Goal: Task Accomplishment & Management: Manage account settings

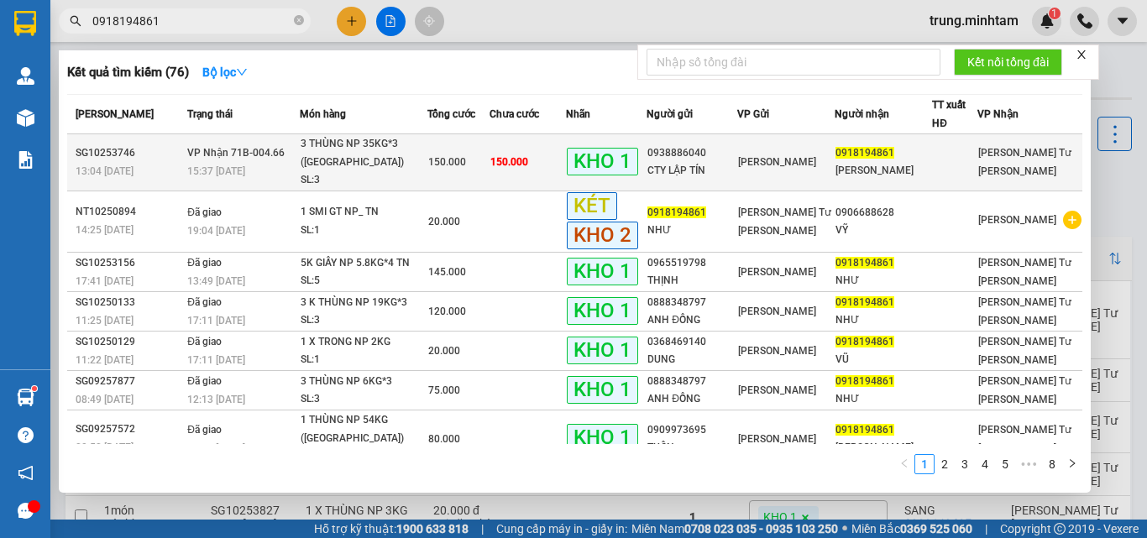
type input "0918194861"
click at [528, 156] on span "150.000" at bounding box center [509, 162] width 38 height 12
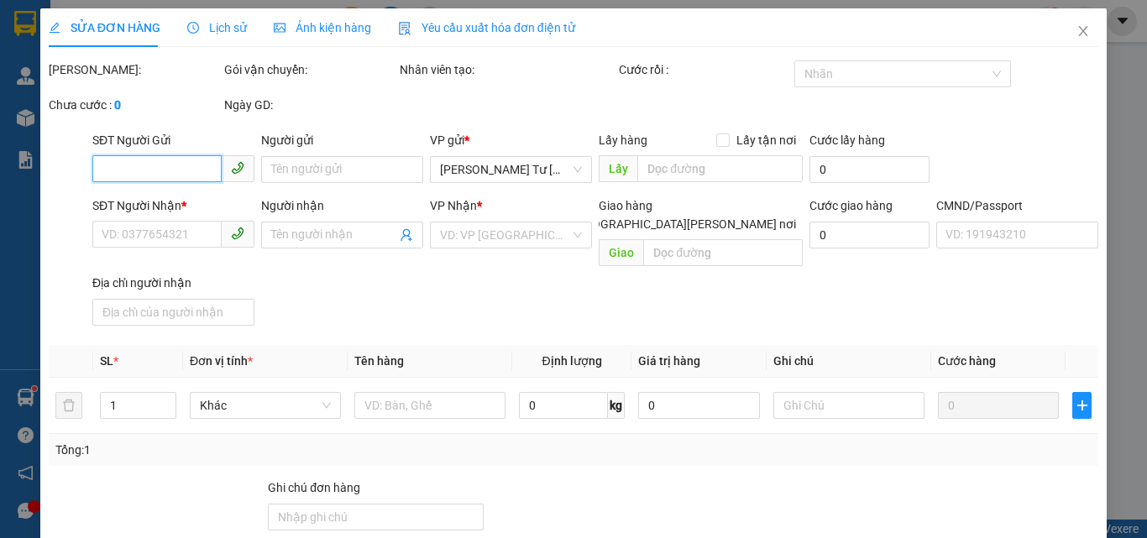
type input "0938886040"
type input "CTY LẬP TÍN"
type input "0918194861"
type input "ANH VŨ"
type input "BM"
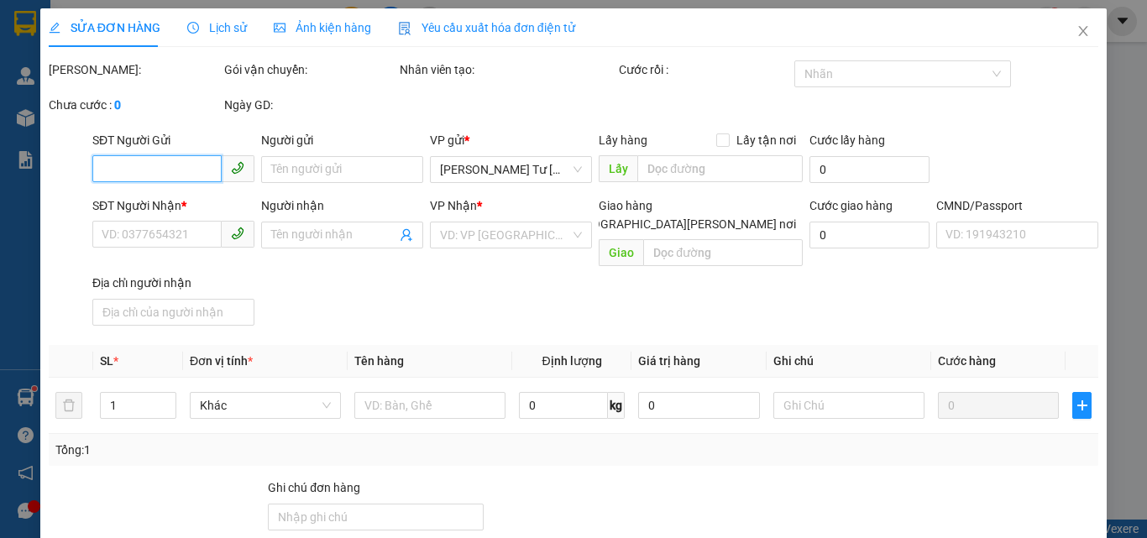
type input "150.000"
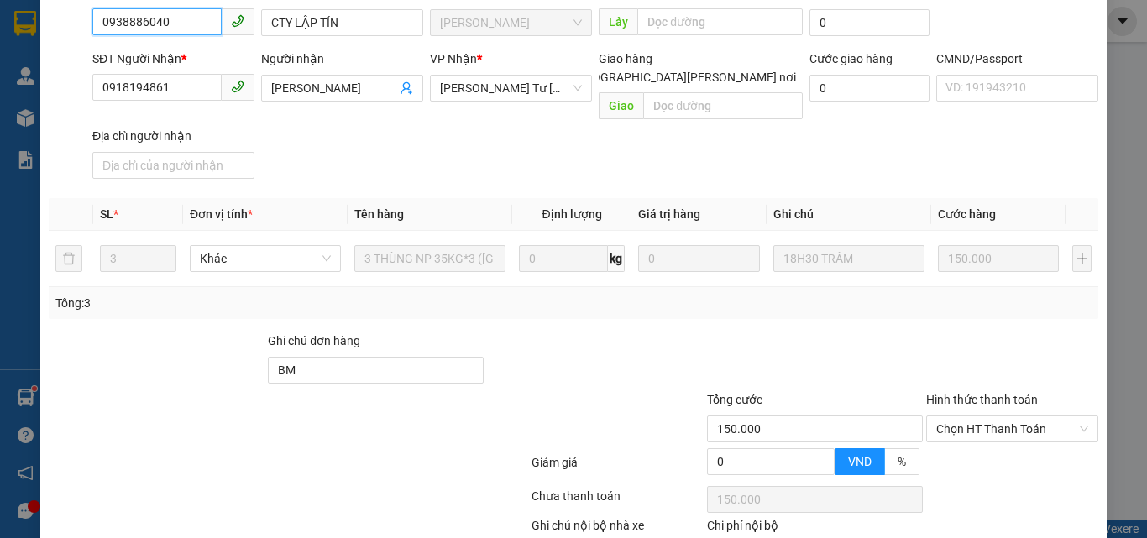
scroll to position [233, 0]
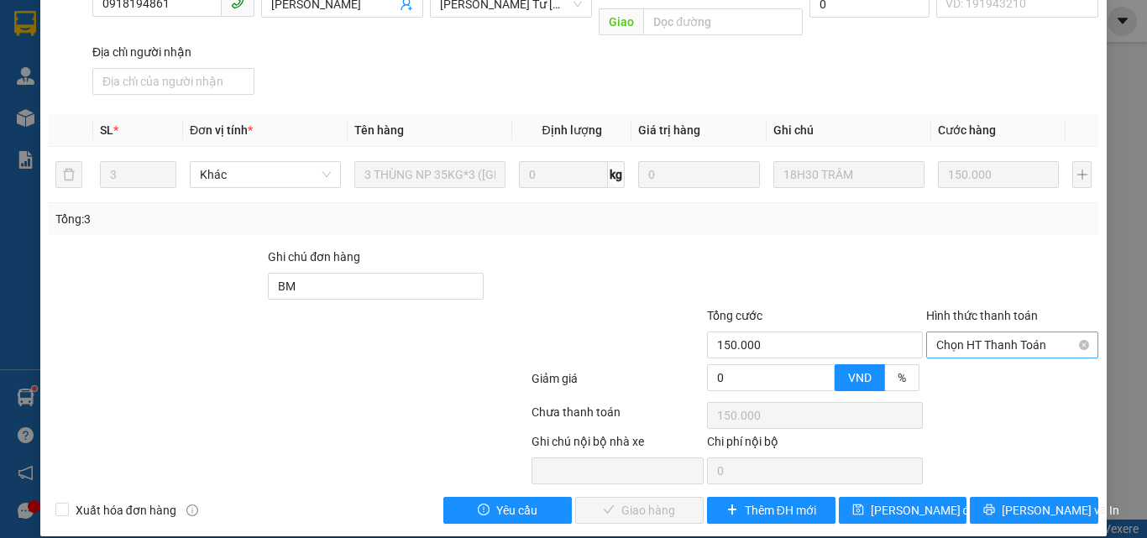
click at [959, 332] on span "Chọn HT Thanh Toán" at bounding box center [1012, 344] width 152 height 25
click at [944, 356] on div "Tại văn phòng" at bounding box center [1002, 360] width 150 height 18
type input "0"
click at [673, 501] on span "[PERSON_NAME] và Giao hàng" at bounding box center [720, 510] width 227 height 18
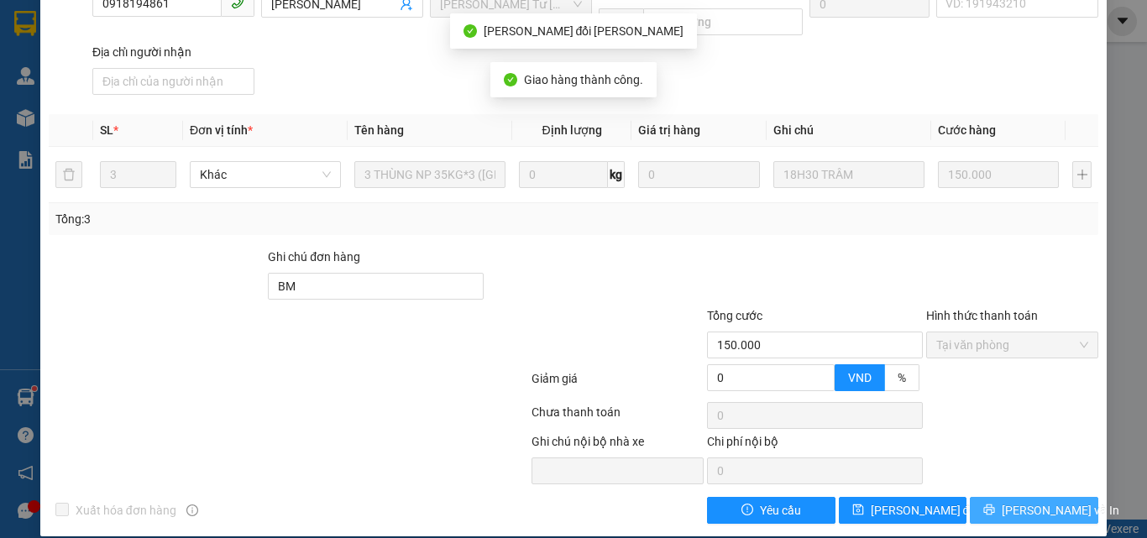
click at [1018, 501] on span "[PERSON_NAME] và In" at bounding box center [1061, 510] width 118 height 18
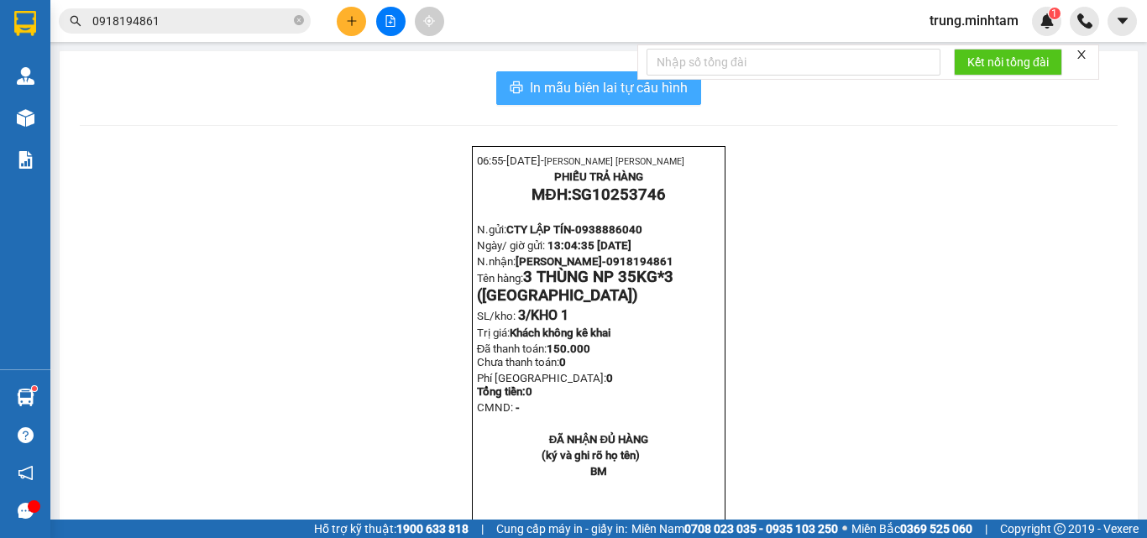
click at [609, 97] on span "In mẫu biên lai tự cấu hình" at bounding box center [609, 87] width 158 height 21
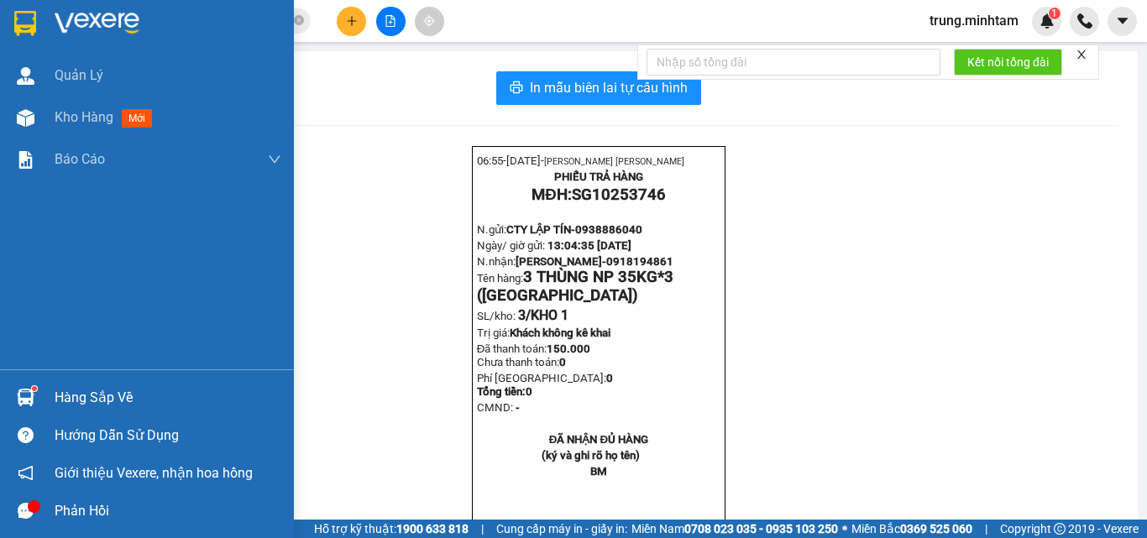
click at [76, 397] on div "Hàng sắp về" at bounding box center [168, 397] width 227 height 25
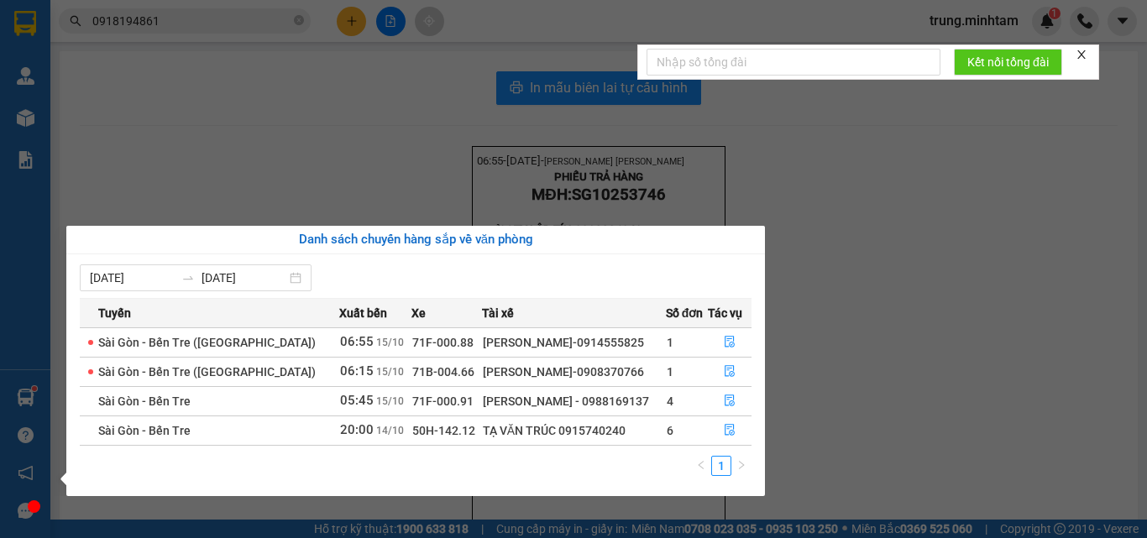
click at [220, 20] on section "Kết quả tìm kiếm ( 76 ) Bộ lọc Mã ĐH Trạng thái Món hàng Tổng cước Chưa cước Nh…" at bounding box center [573, 269] width 1147 height 538
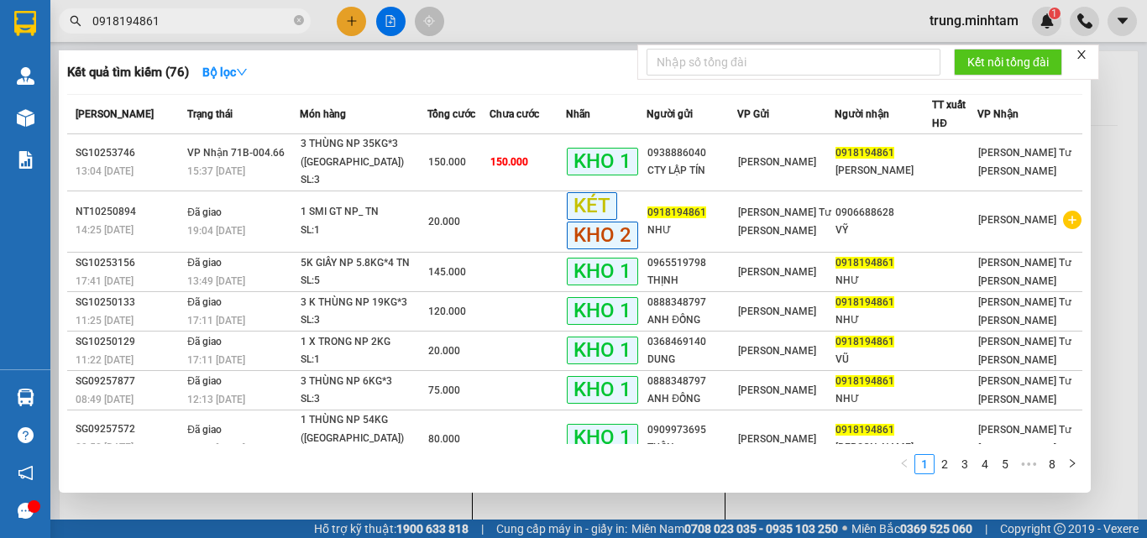
click at [220, 20] on input "0918194861" at bounding box center [191, 21] width 198 height 18
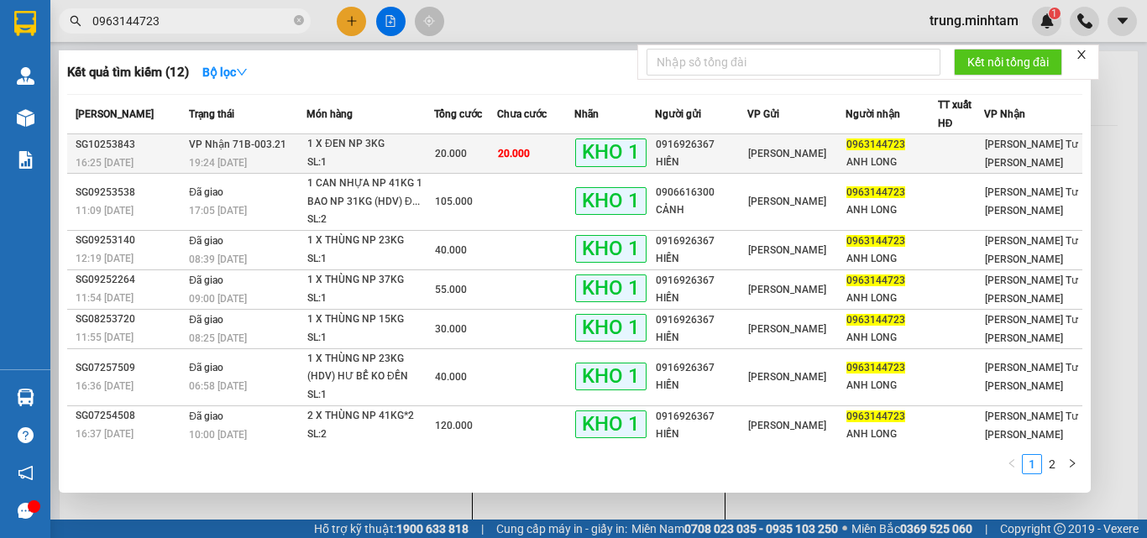
type input "0963144723"
click at [563, 154] on td "20.000" at bounding box center [535, 153] width 77 height 39
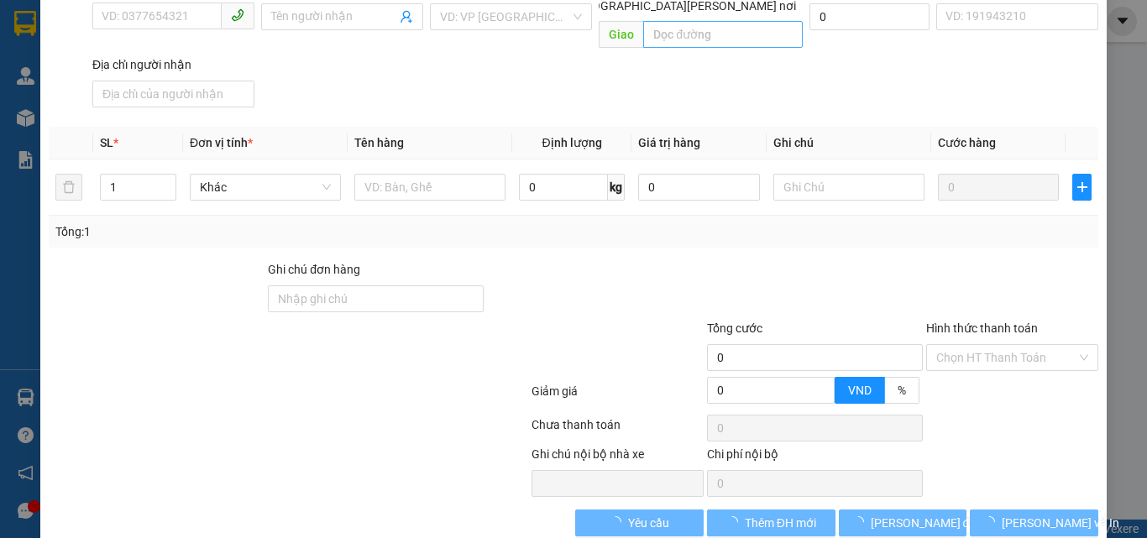
scroll to position [224, 0]
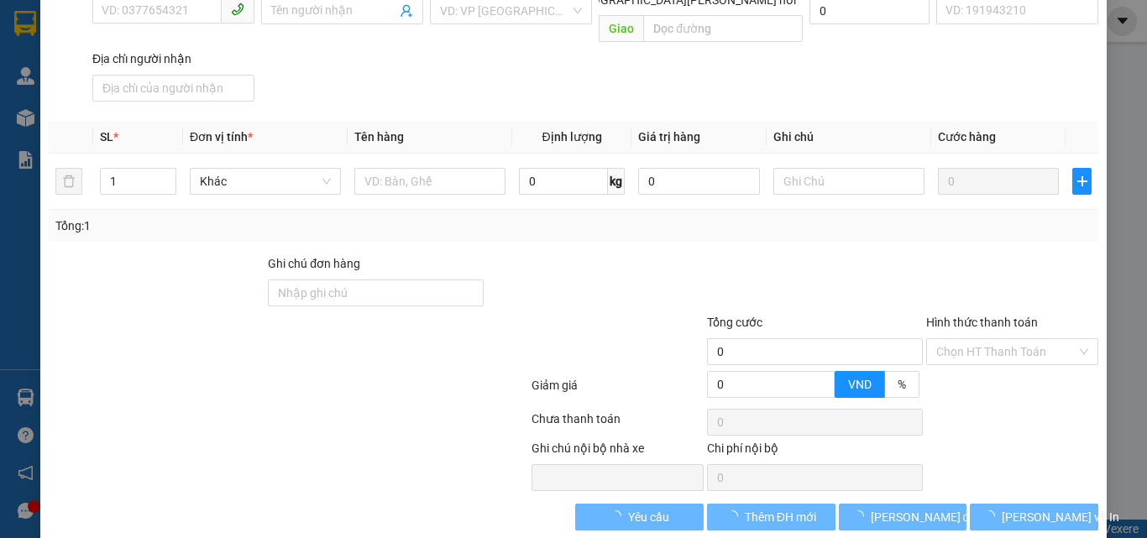
type input "0916926367"
type input "HIỀN"
type input "0963144723"
type input "ANH LONG"
type input "dg"
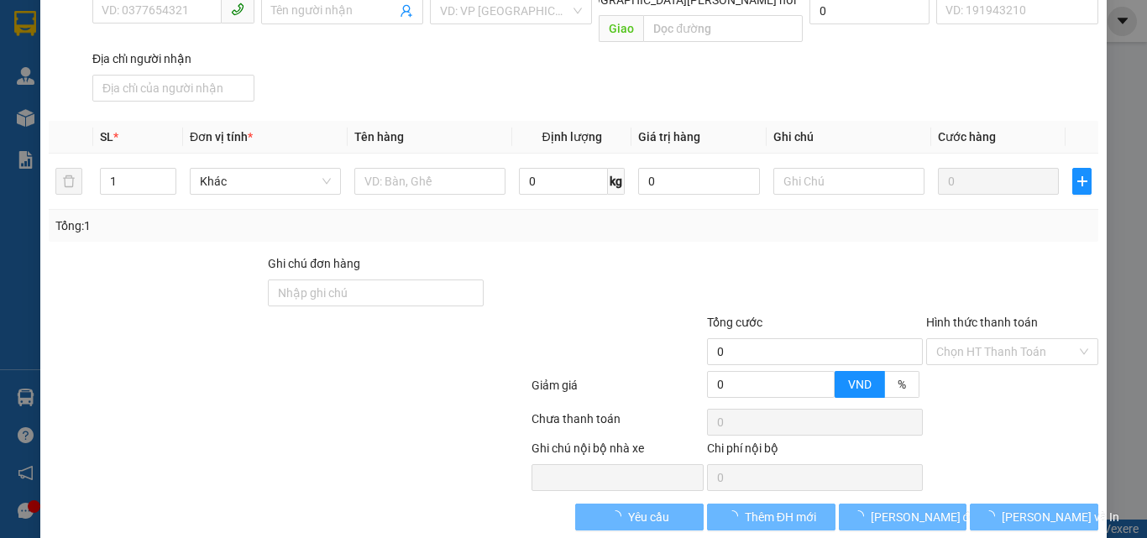
type input "20.000"
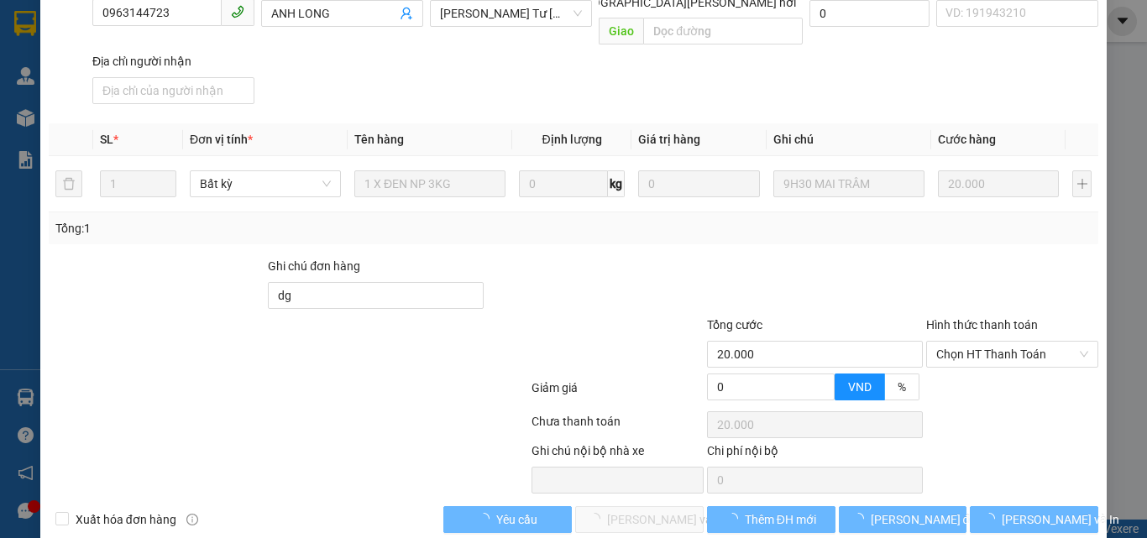
scroll to position [227, 0]
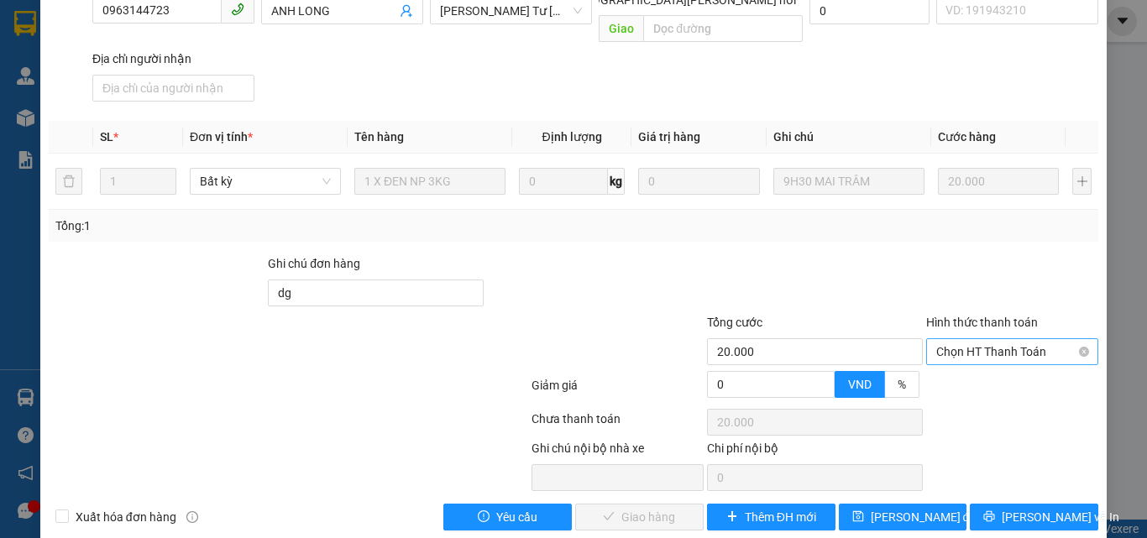
click at [959, 339] on span "Chọn HT Thanh Toán" at bounding box center [1012, 351] width 152 height 25
click at [954, 375] on div "Tại văn phòng" at bounding box center [1002, 367] width 150 height 18
type input "0"
click at [657, 508] on span "[PERSON_NAME] và Giao hàng" at bounding box center [720, 517] width 227 height 18
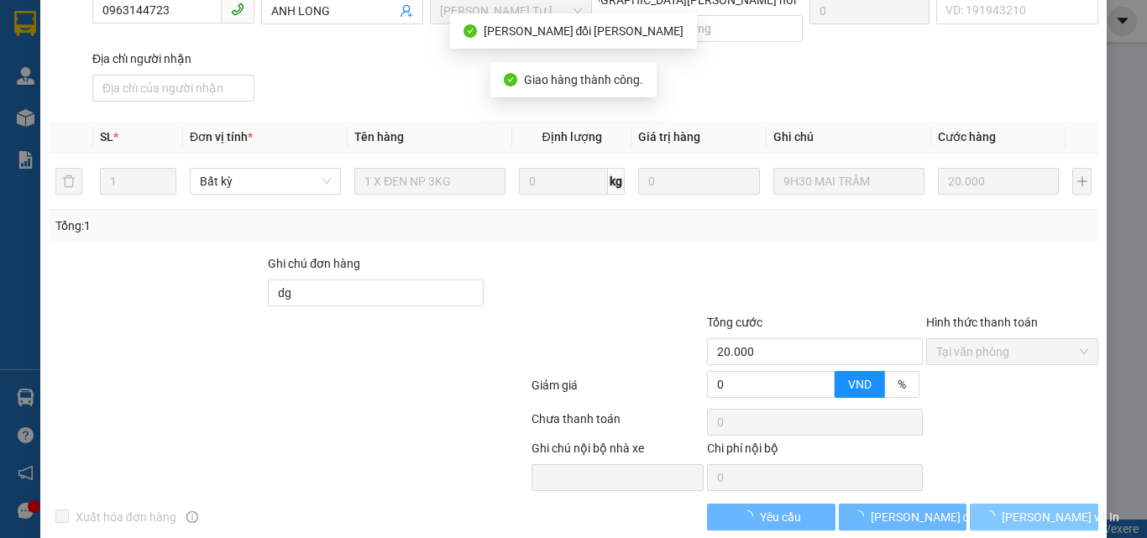
click at [1002, 510] on span "loading" at bounding box center [992, 516] width 18 height 12
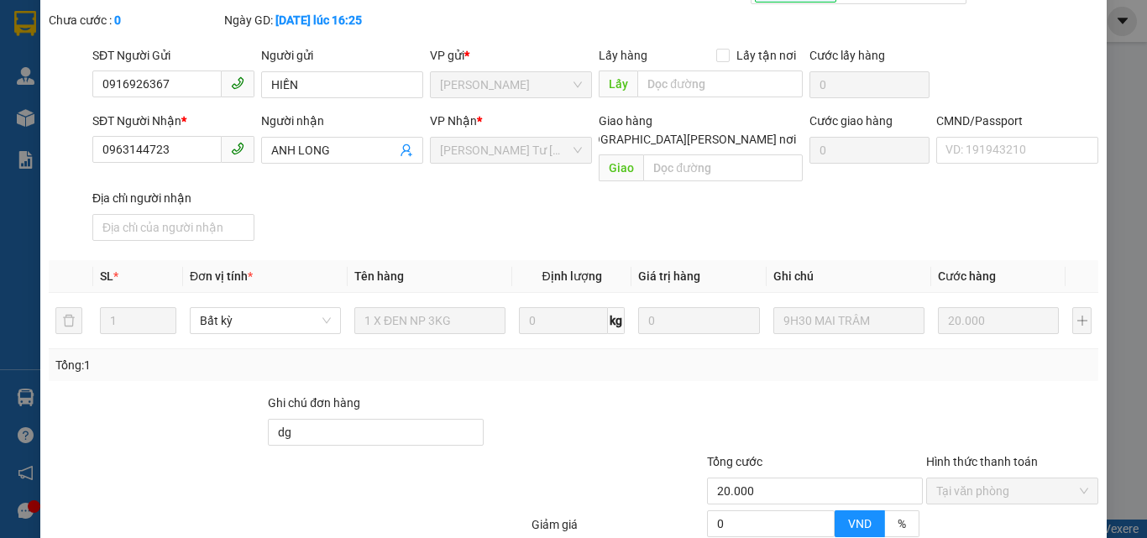
scroll to position [233, 0]
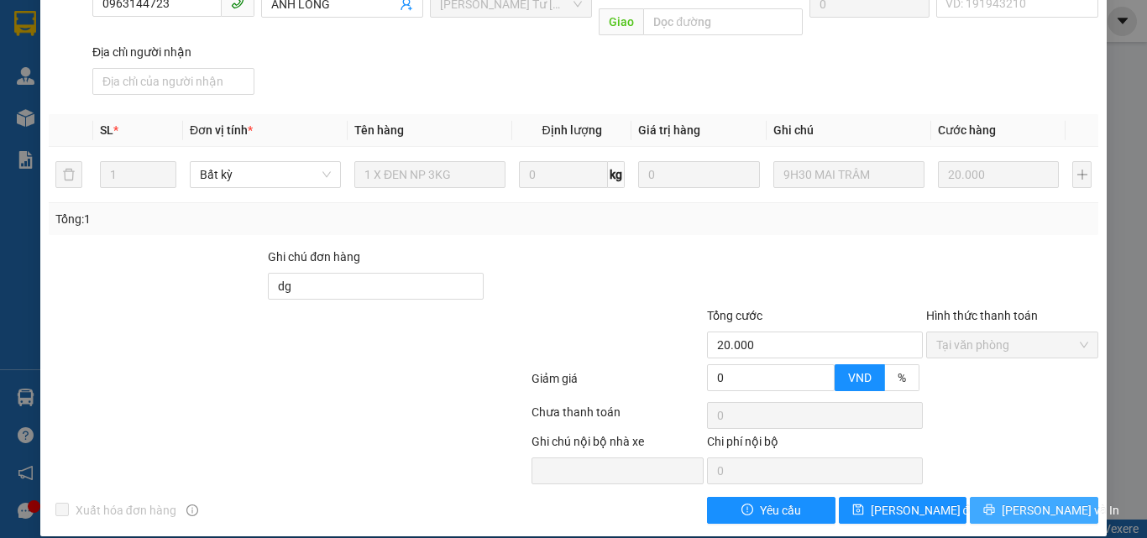
click at [1027, 501] on span "[PERSON_NAME] và In" at bounding box center [1061, 510] width 118 height 18
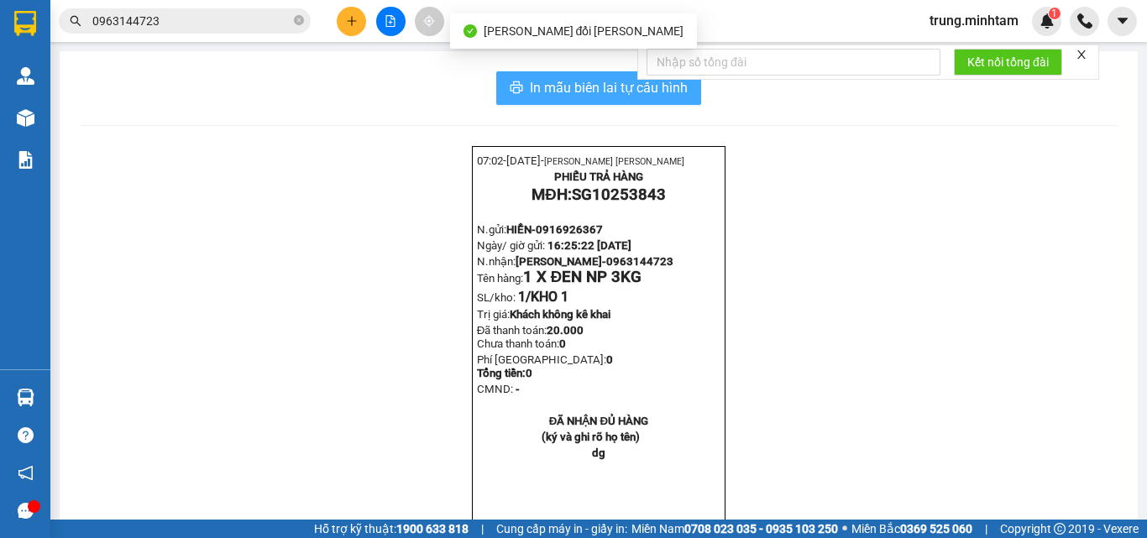
click at [596, 84] on span "In mẫu biên lai tự cấu hình" at bounding box center [609, 87] width 158 height 21
click at [538, 82] on span "In mẫu biên lai tự cấu hình" at bounding box center [609, 87] width 158 height 21
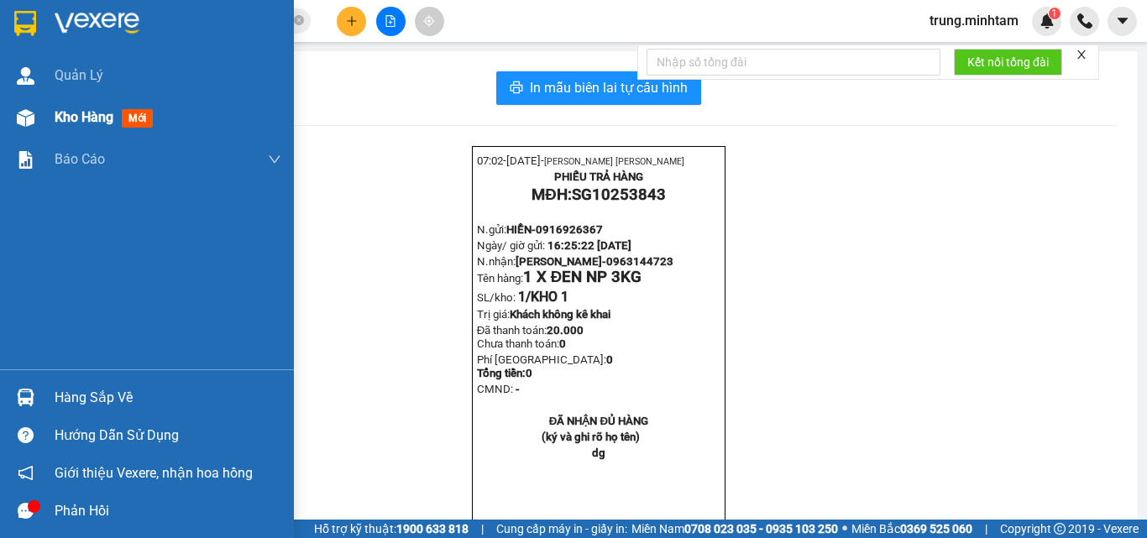
click at [99, 114] on span "Kho hàng" at bounding box center [84, 117] width 59 height 16
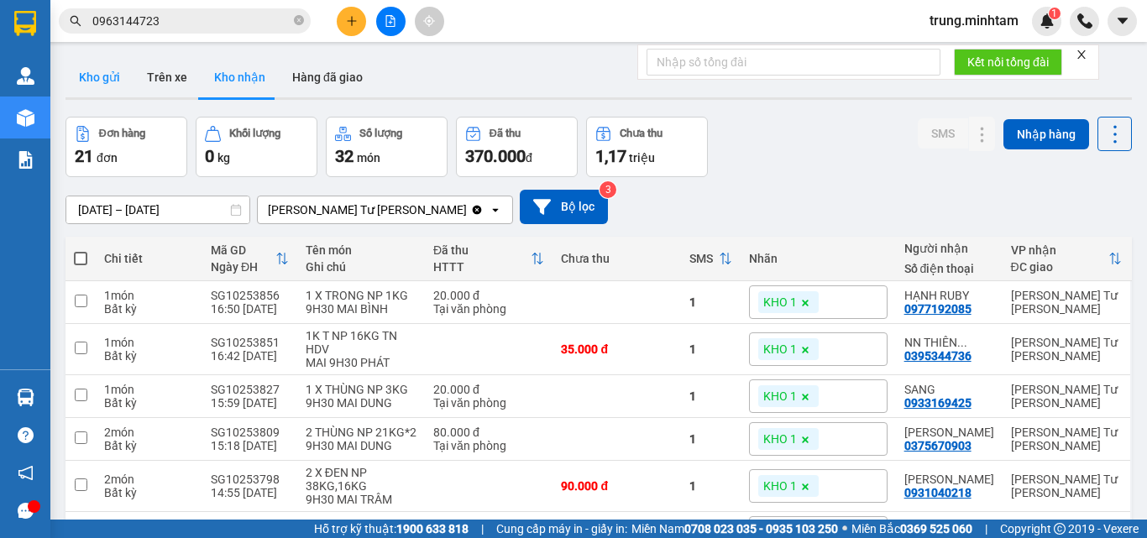
click at [109, 77] on button "Kho gửi" at bounding box center [99, 77] width 68 height 40
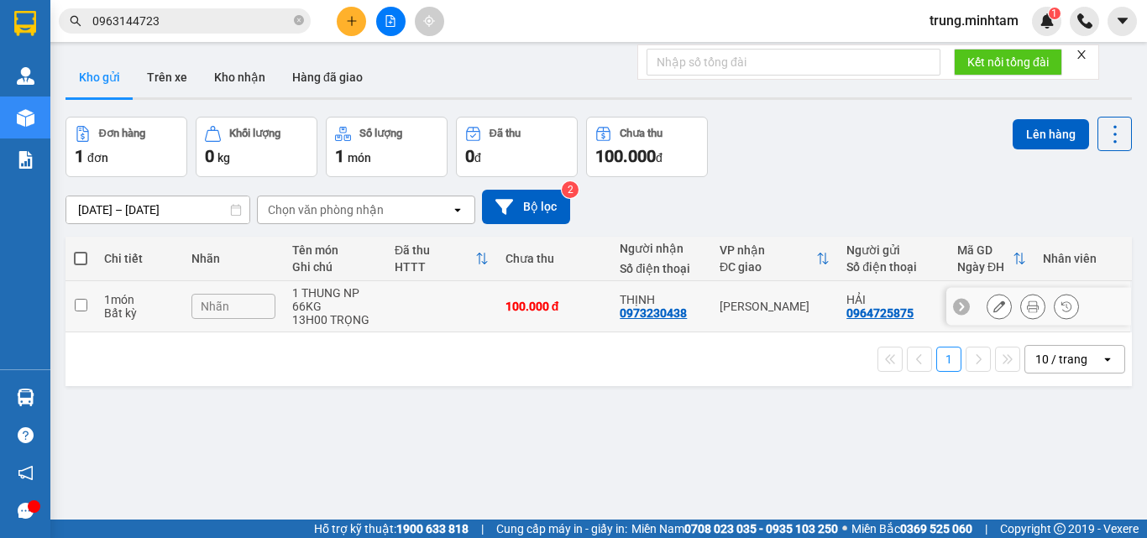
click at [442, 297] on td at bounding box center [441, 306] width 111 height 51
checkbox input "true"
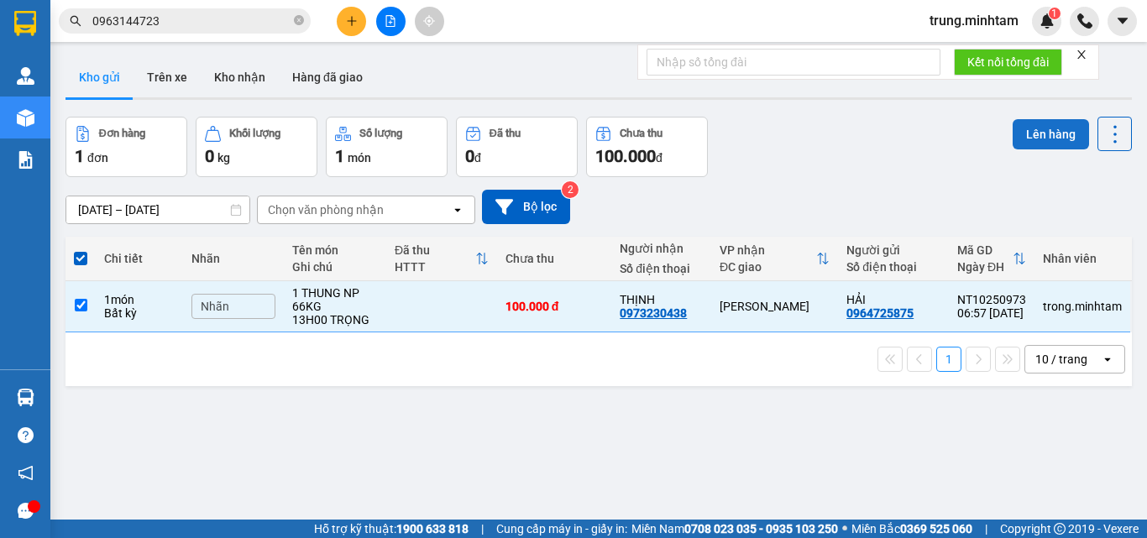
click at [1033, 134] on button "Lên hàng" at bounding box center [1050, 134] width 76 height 30
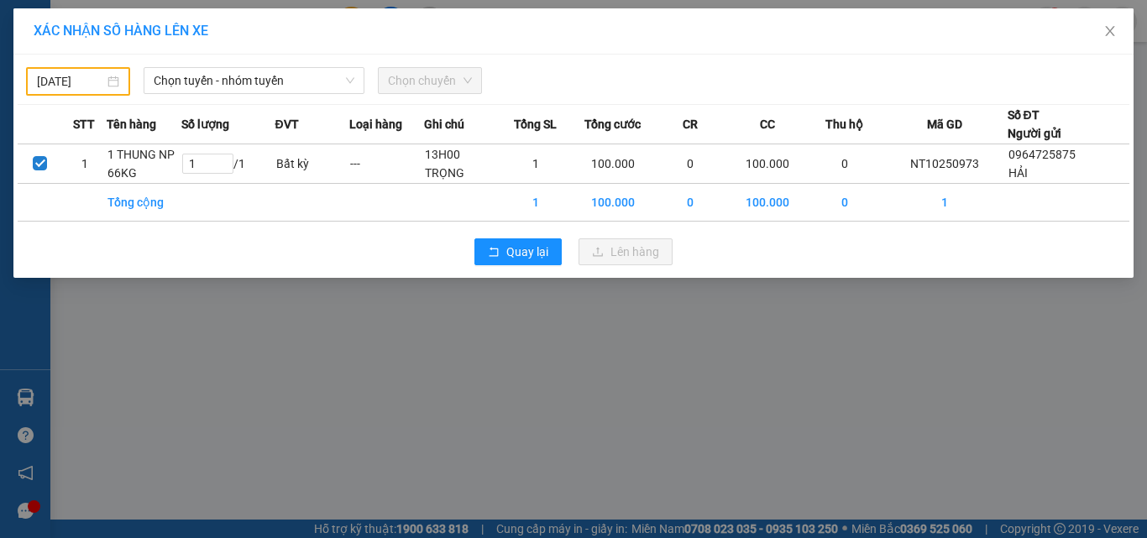
click at [104, 86] on div "14/10/2025" at bounding box center [78, 81] width 82 height 18
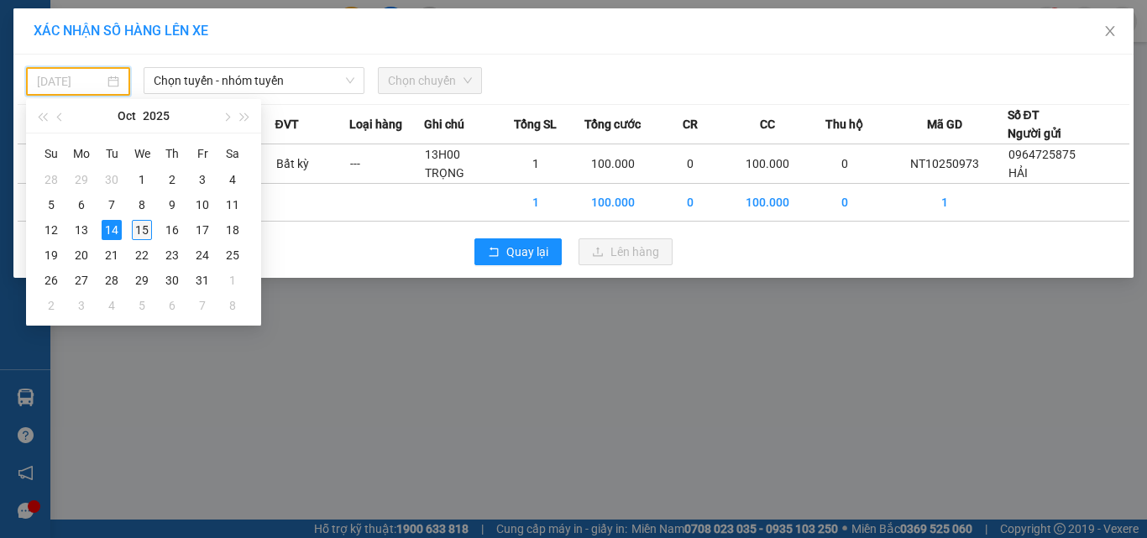
drag, startPoint x: 143, startPoint y: 227, endPoint x: 181, endPoint y: 125, distance: 108.4
click at [143, 226] on div "15" at bounding box center [142, 230] width 20 height 20
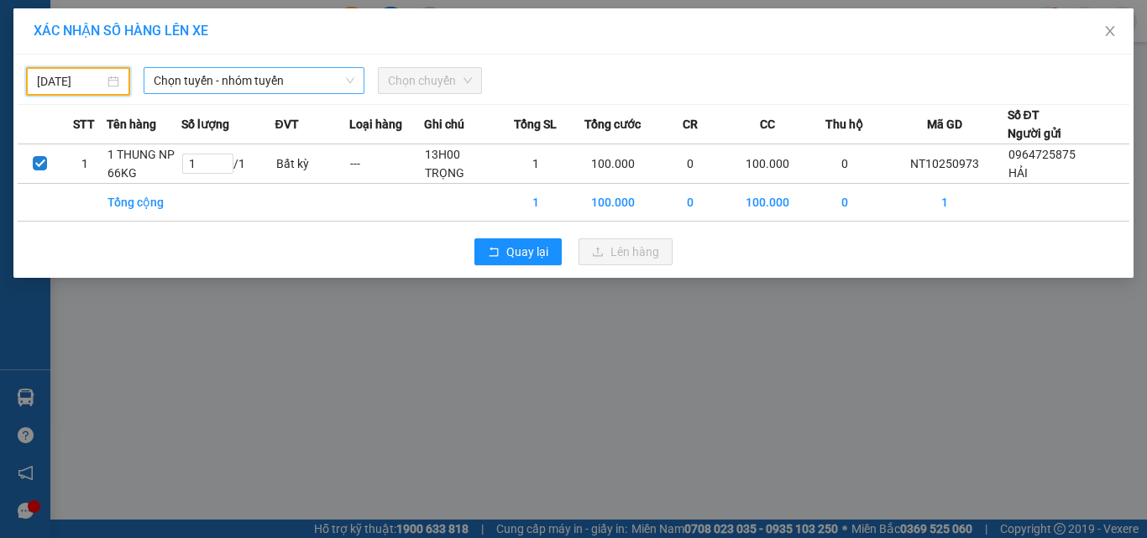
click at [280, 79] on span "Chọn tuyến - nhóm tuyến" at bounding box center [254, 80] width 201 height 25
type input "[DATE]"
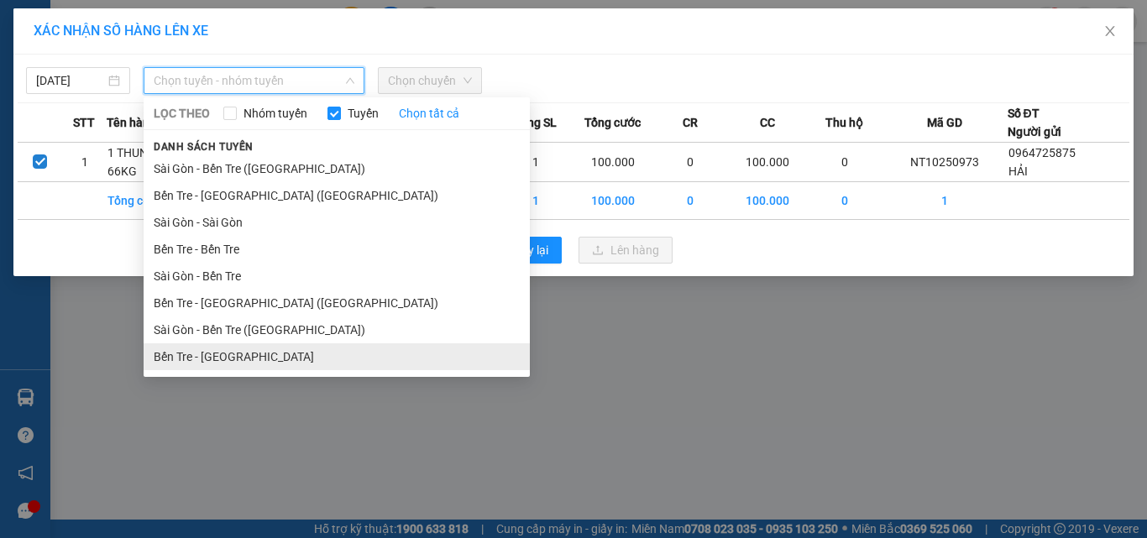
drag, startPoint x: 233, startPoint y: 357, endPoint x: 241, endPoint y: 309, distance: 48.4
click at [233, 356] on li "Bến Tre - [GEOGRAPHIC_DATA]" at bounding box center [337, 356] width 386 height 27
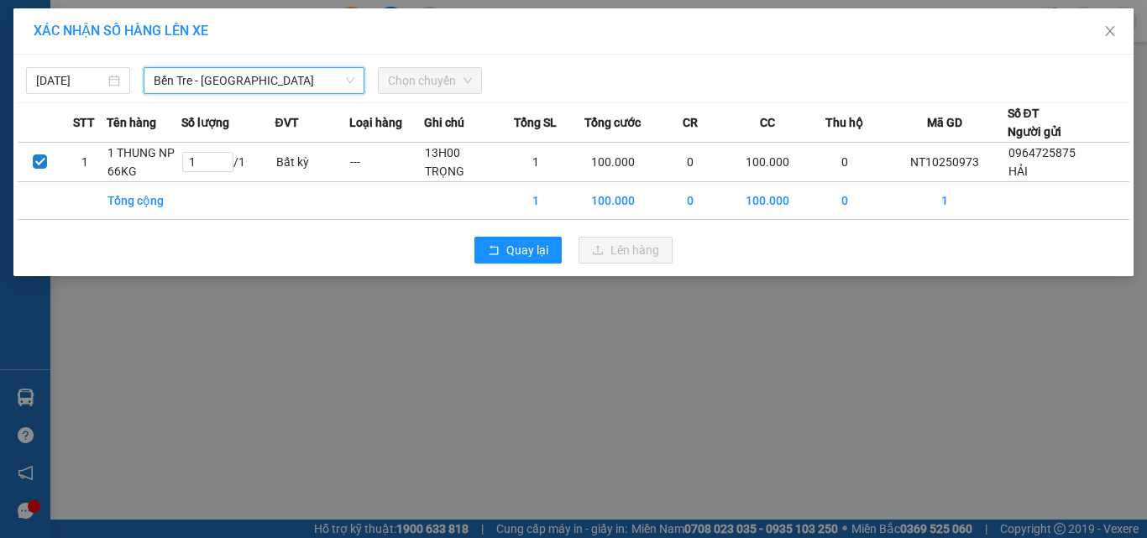
click at [439, 76] on span "Chọn chuyến" at bounding box center [430, 80] width 84 height 25
click at [430, 81] on span "Chọn chuyến" at bounding box center [430, 80] width 84 height 25
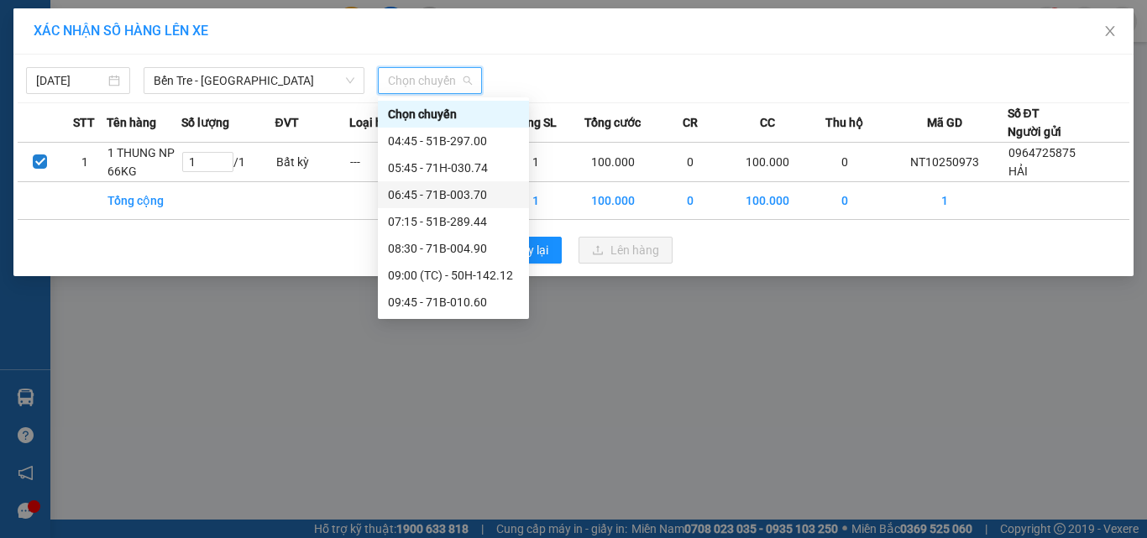
click at [469, 199] on div "06:45 - 71B-003.70" at bounding box center [453, 195] width 131 height 18
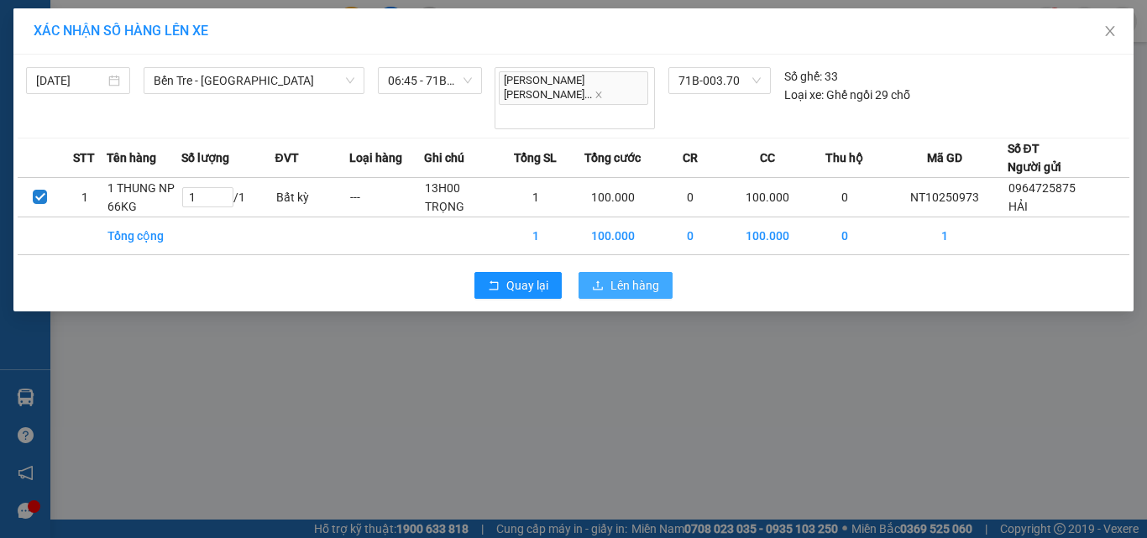
click at [629, 287] on span "Lên hàng" at bounding box center [634, 285] width 49 height 18
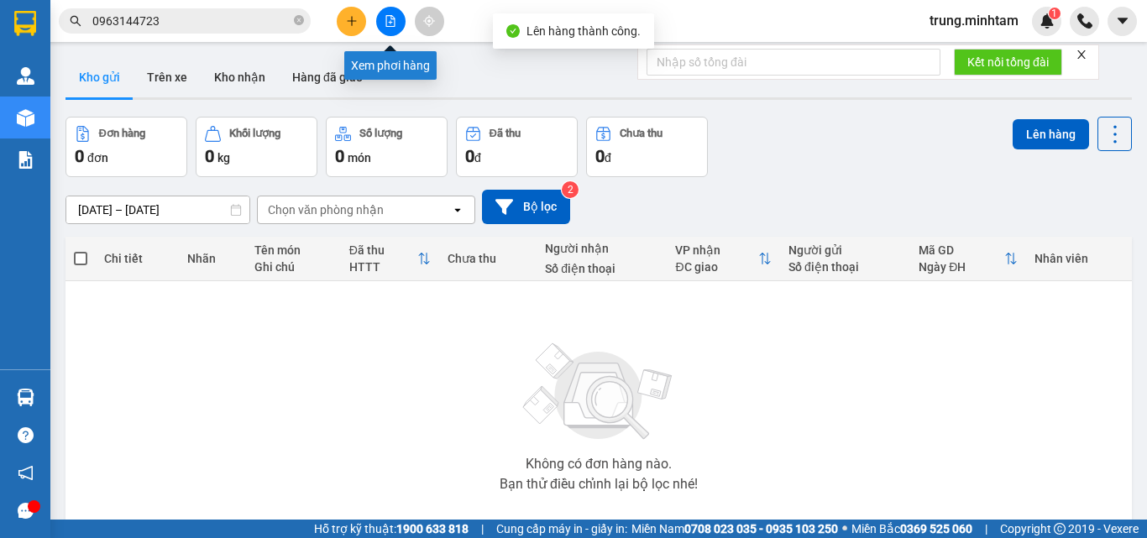
click at [390, 22] on icon "file-add" at bounding box center [391, 21] width 12 height 12
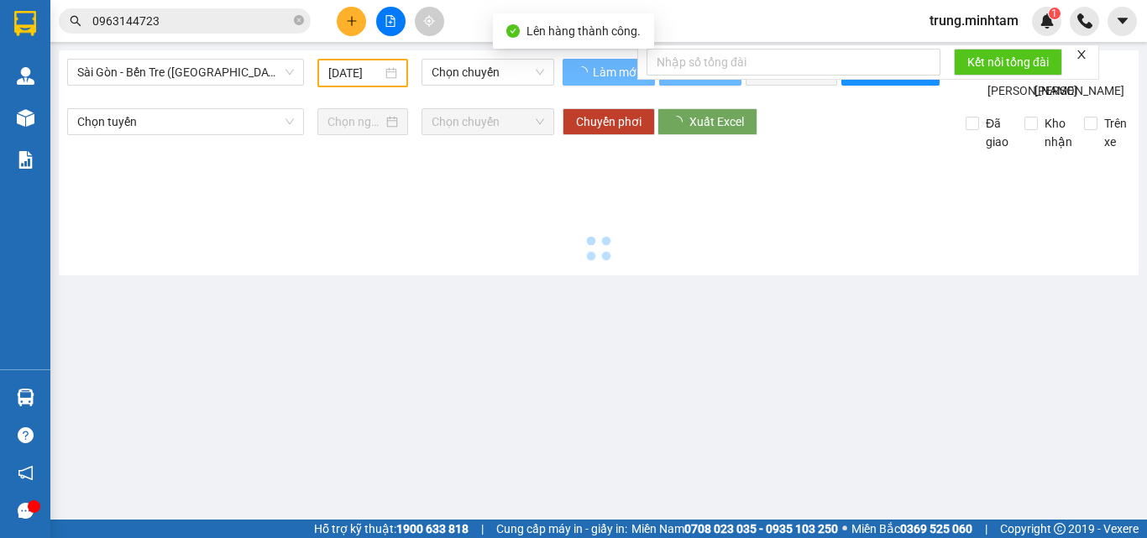
type input "[DATE]"
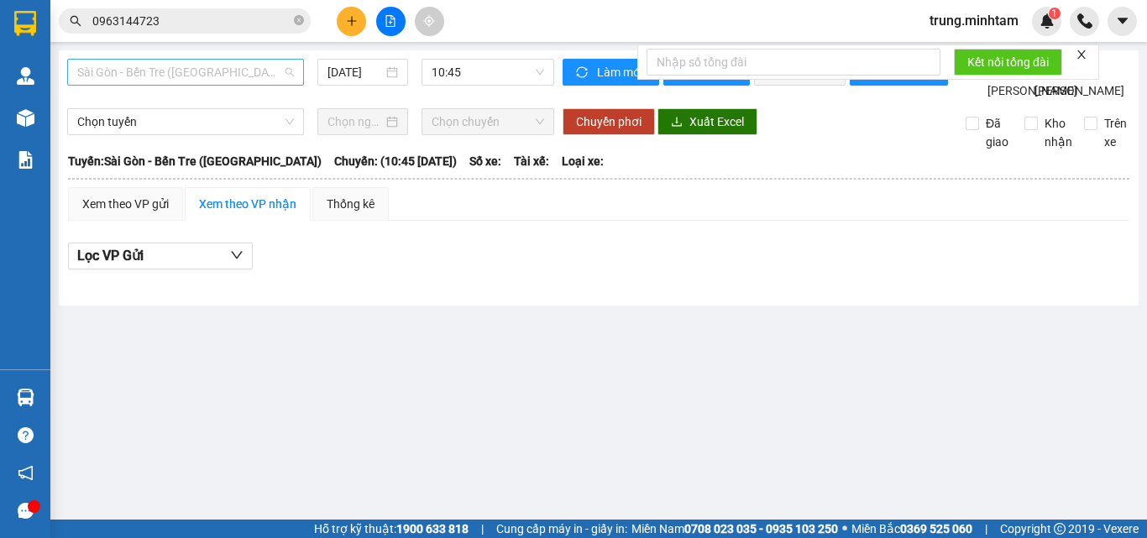
click at [168, 75] on span "Sài Gòn - Bến Tre ([GEOGRAPHIC_DATA])" at bounding box center [185, 72] width 217 height 25
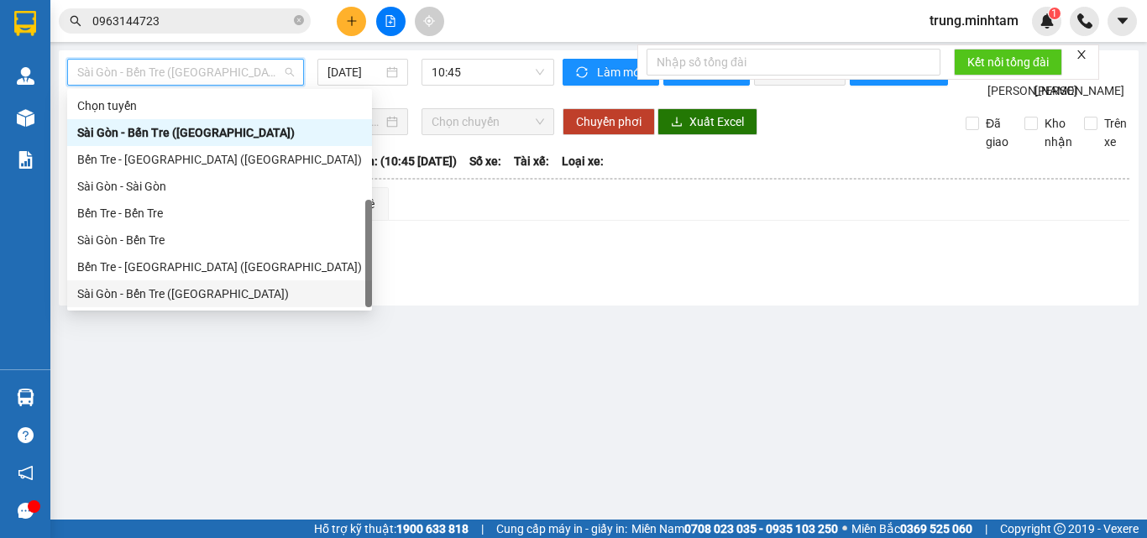
scroll to position [27, 0]
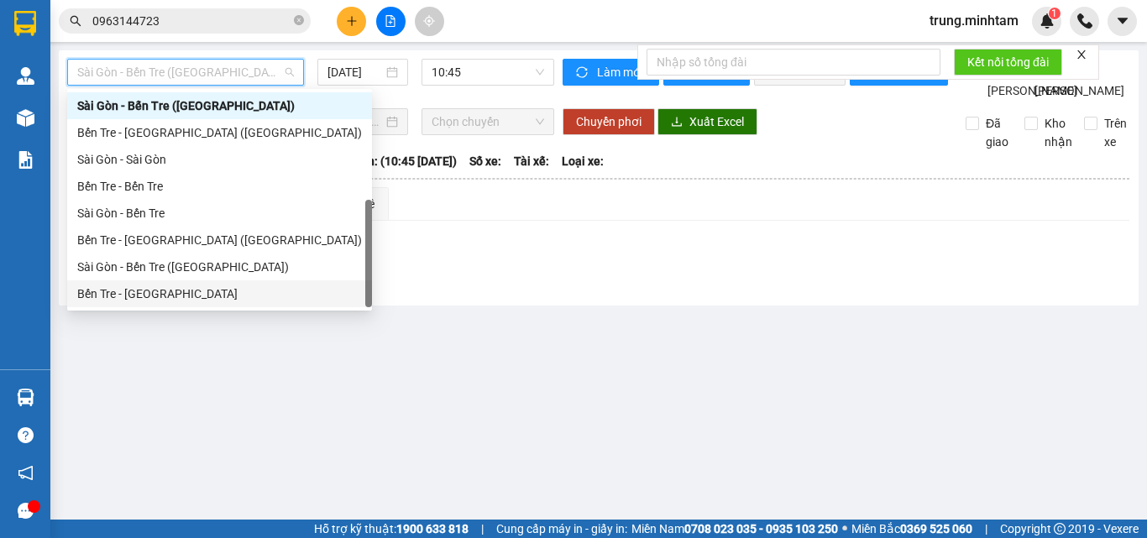
click at [158, 297] on div "Bến Tre - [GEOGRAPHIC_DATA]" at bounding box center [219, 294] width 285 height 18
type input "[DATE]"
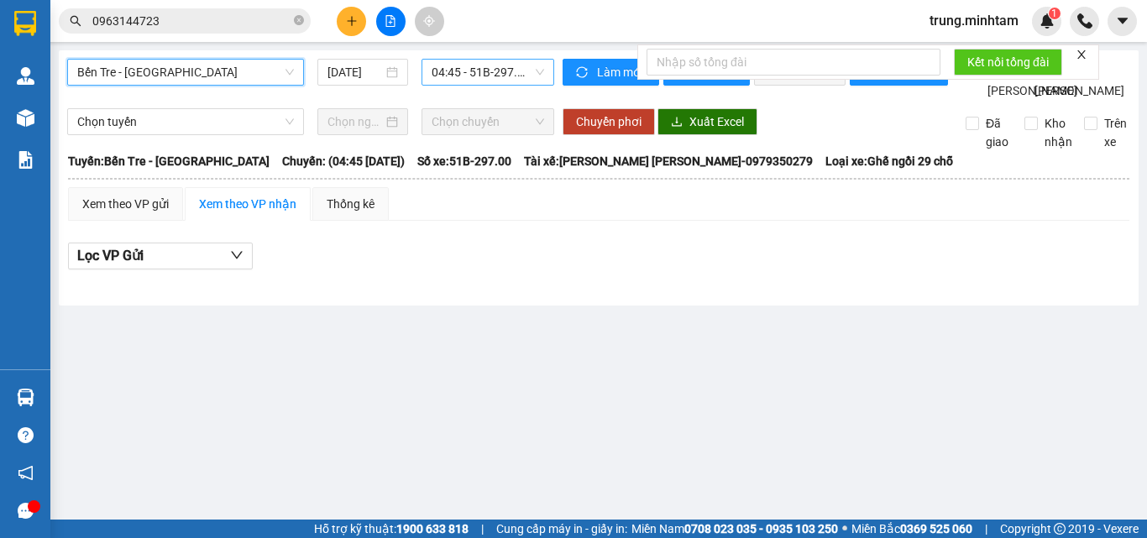
click at [458, 75] on span "04:45 - 51B-297.00" at bounding box center [488, 72] width 112 height 25
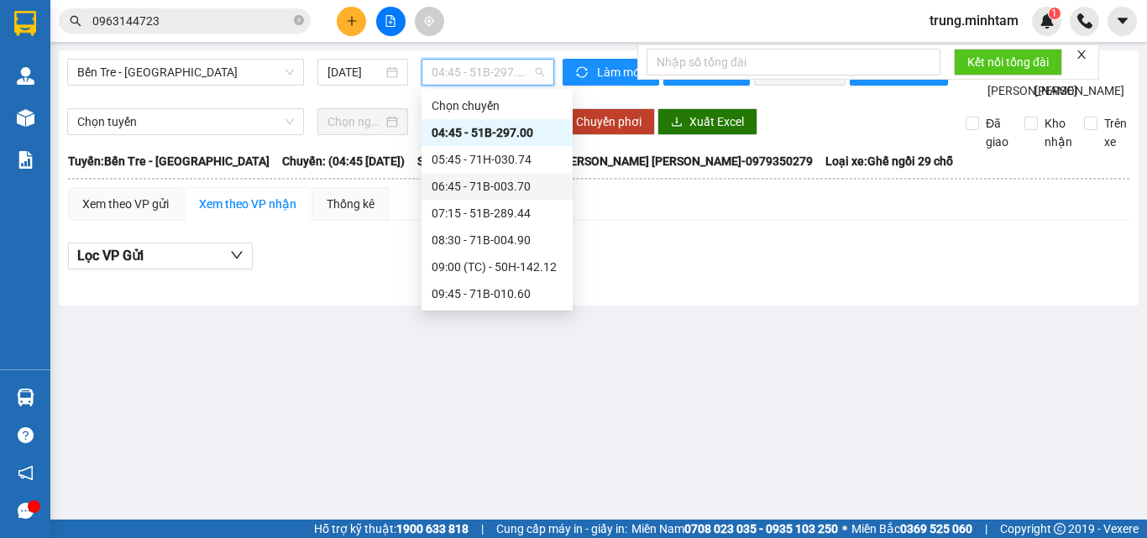
click at [515, 190] on div "06:45 - 71B-003.70" at bounding box center [497, 186] width 131 height 18
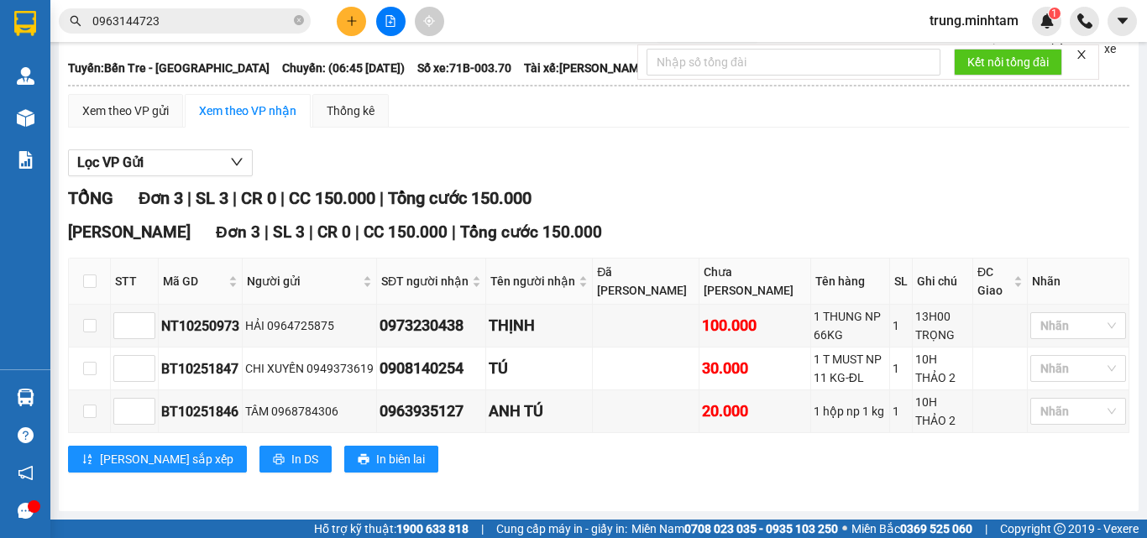
scroll to position [120, 0]
click at [128, 120] on div "Xem theo VP gửi" at bounding box center [125, 111] width 86 height 18
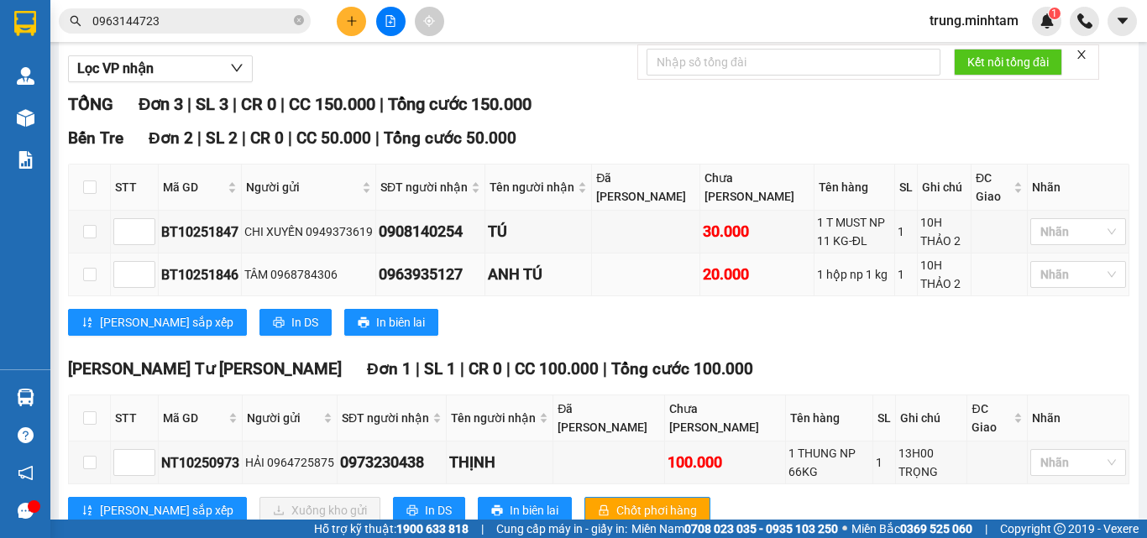
scroll to position [247, 0]
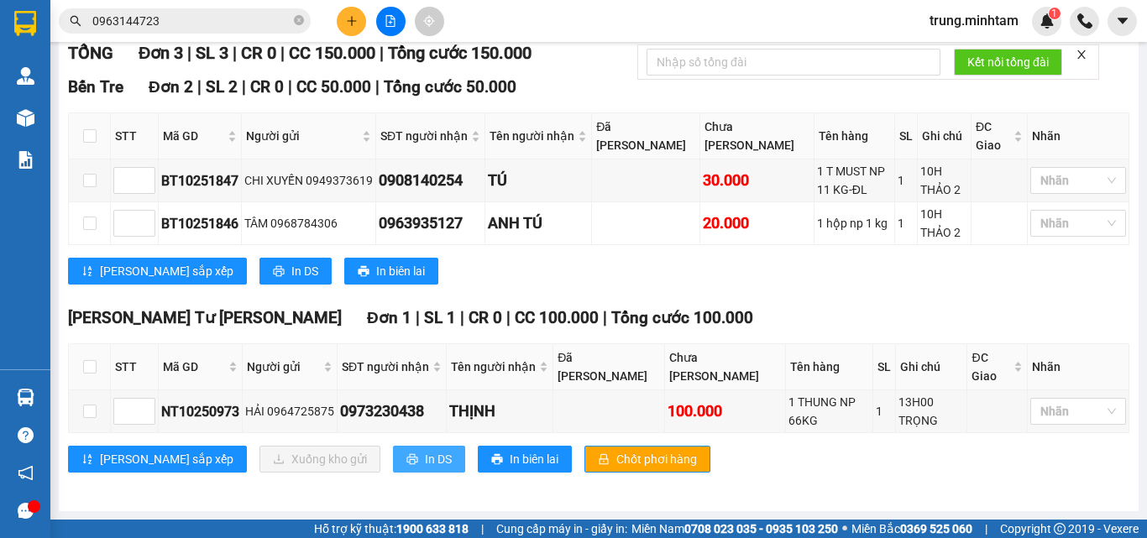
click at [425, 461] on span "In DS" at bounding box center [438, 459] width 27 height 18
click at [204, 21] on input "0963144723" at bounding box center [191, 21] width 198 height 18
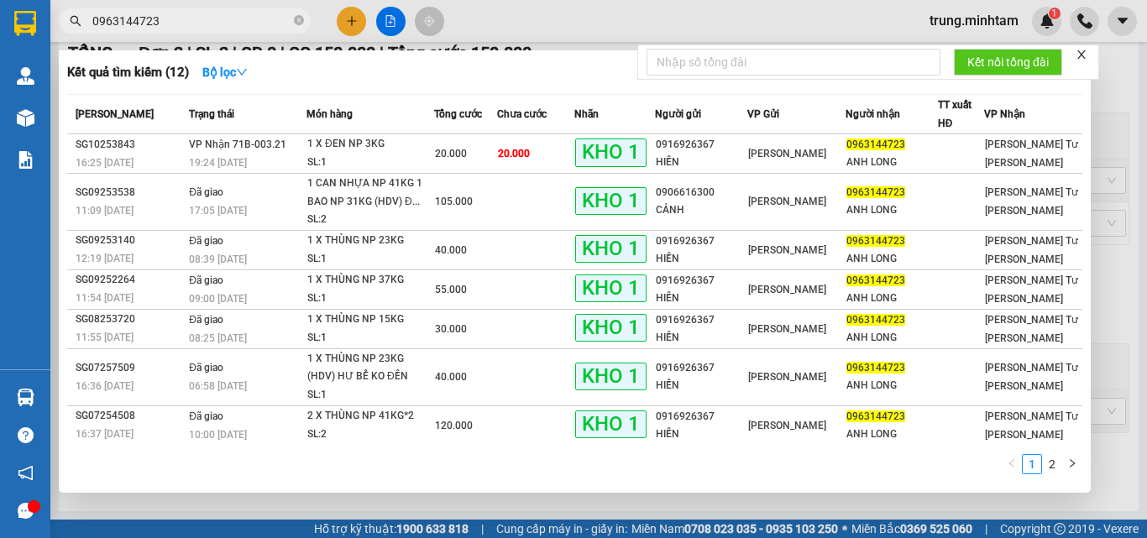
click at [204, 21] on input "0963144723" at bounding box center [191, 21] width 198 height 18
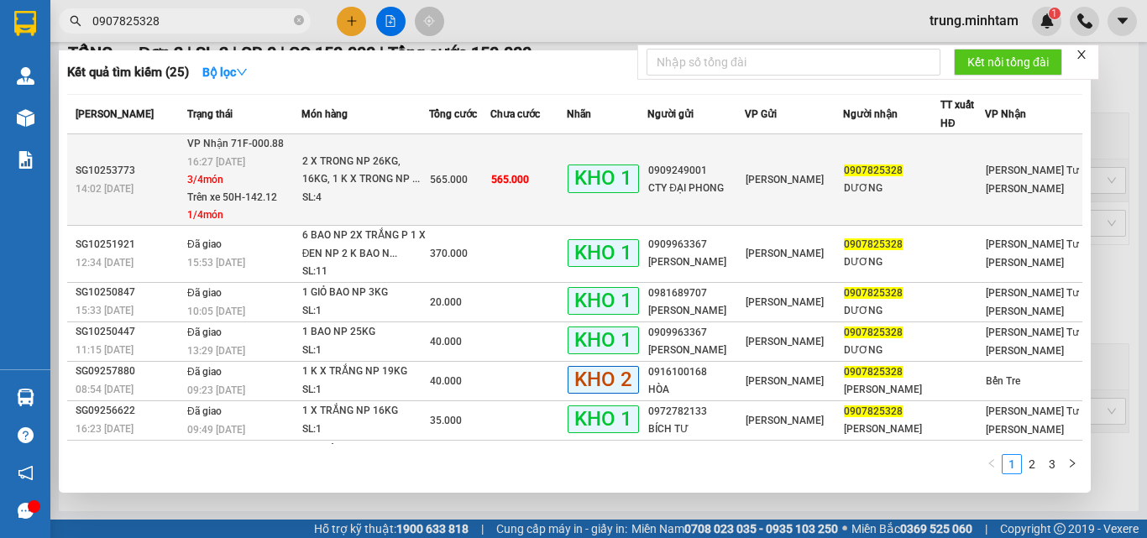
type input "0907825328"
click at [387, 187] on div "2 X TRONG NP 26KG, 16KG, 1 K X TRONG NP ..." at bounding box center [365, 171] width 126 height 36
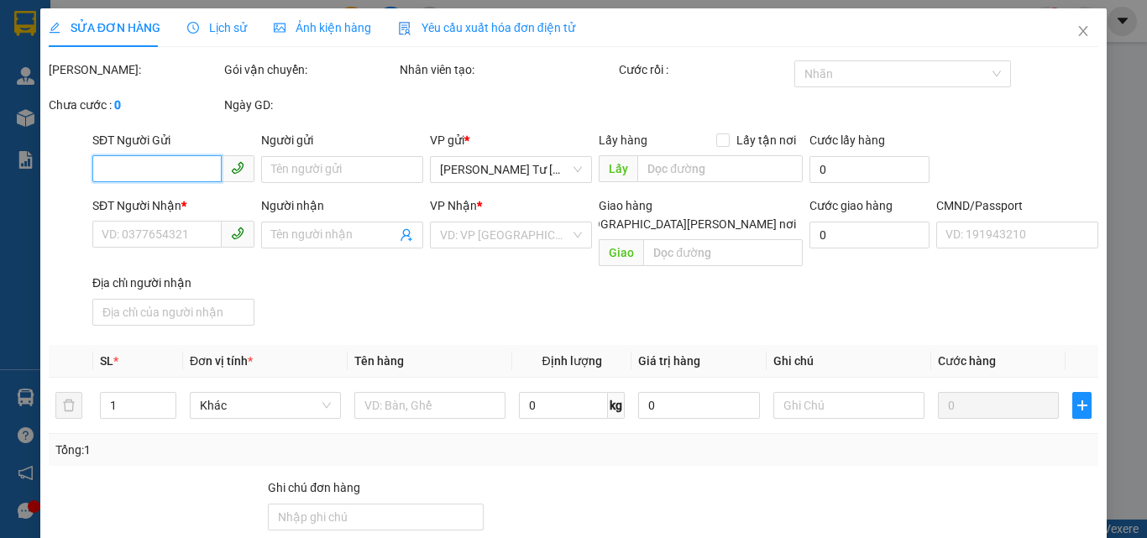
type input "0909249001"
type input "CTY ĐẠI PHONG"
type input "0907825328"
type input "DƯƠNG"
type input "565.000"
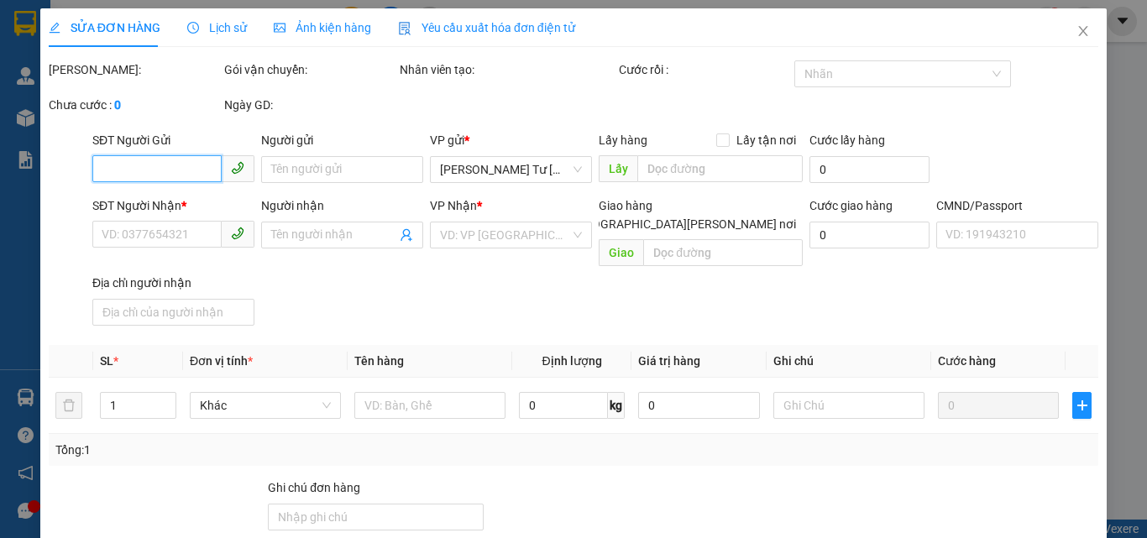
type input "565.000"
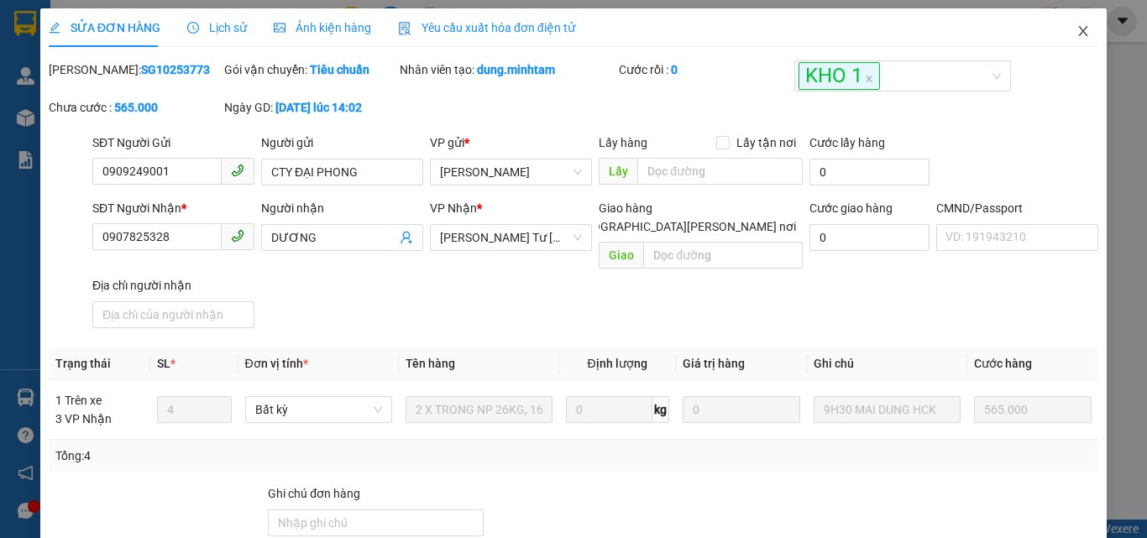
click at [1078, 32] on span "Close" at bounding box center [1083, 31] width 47 height 47
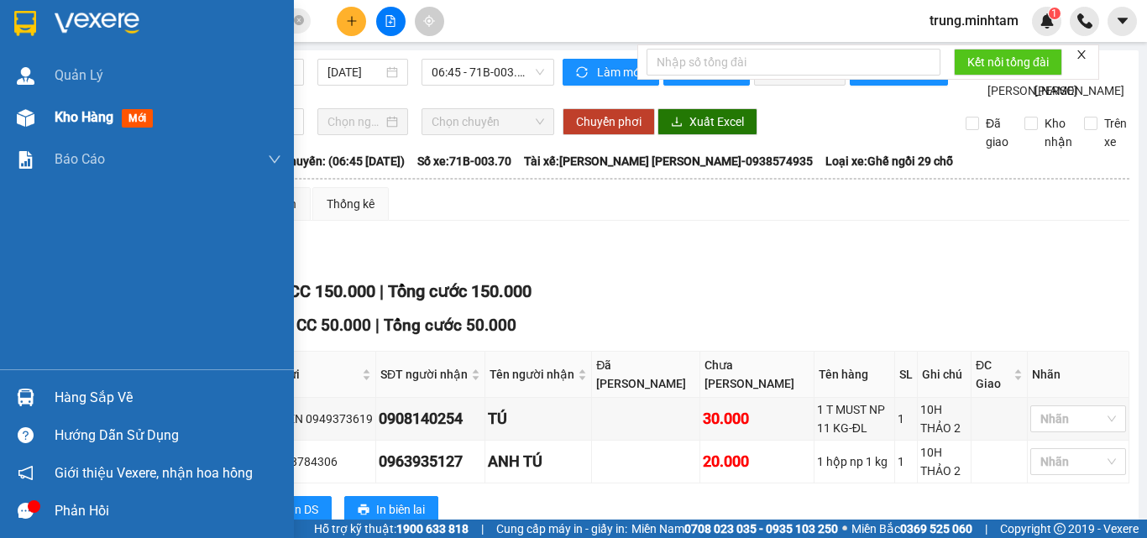
click at [73, 121] on span "Kho hàng" at bounding box center [84, 117] width 59 height 16
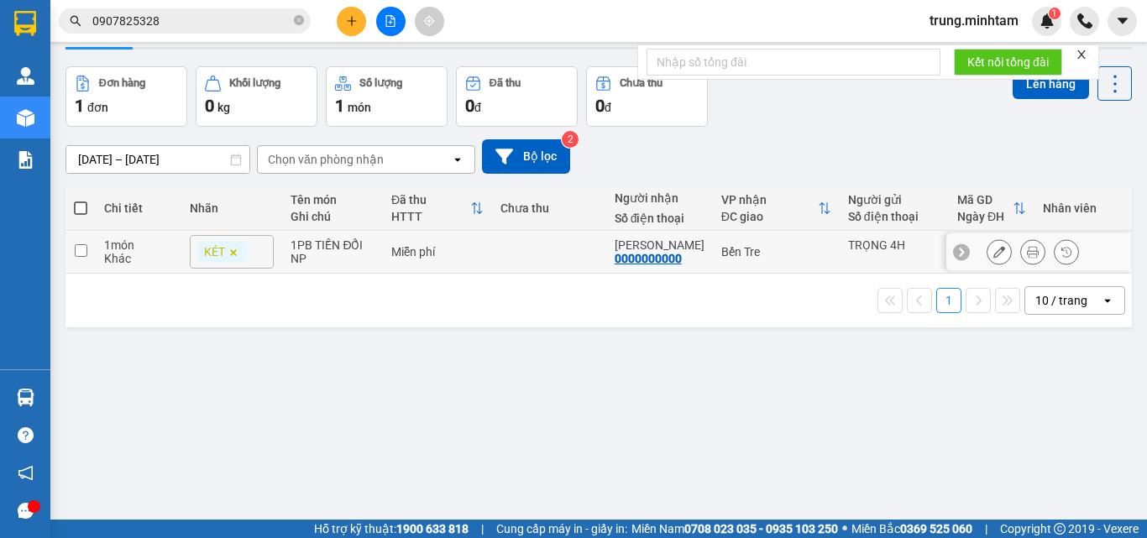
scroll to position [77, 0]
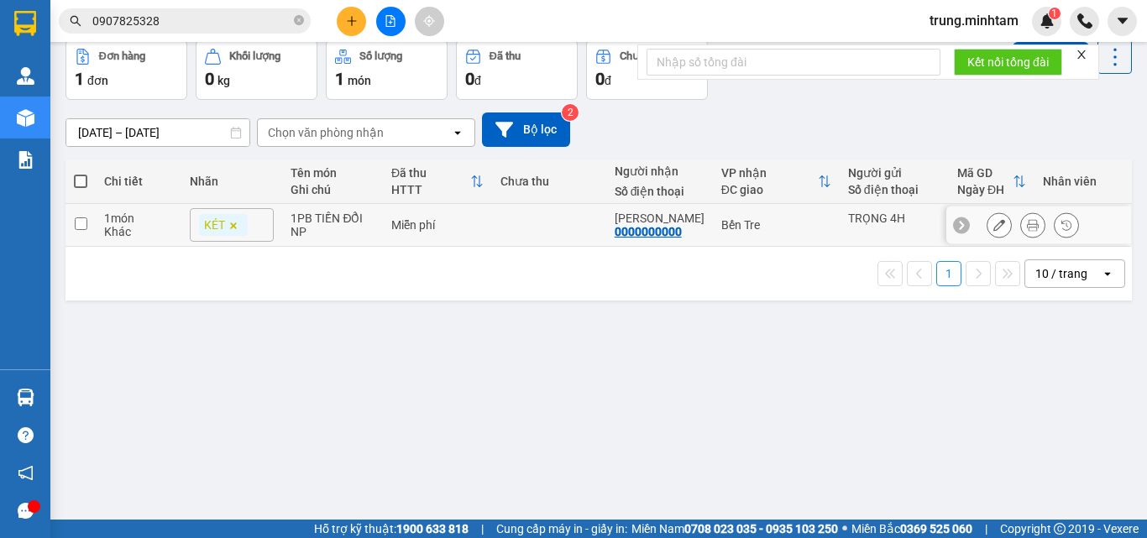
click at [509, 227] on td at bounding box center [548, 225] width 113 height 43
checkbox input "true"
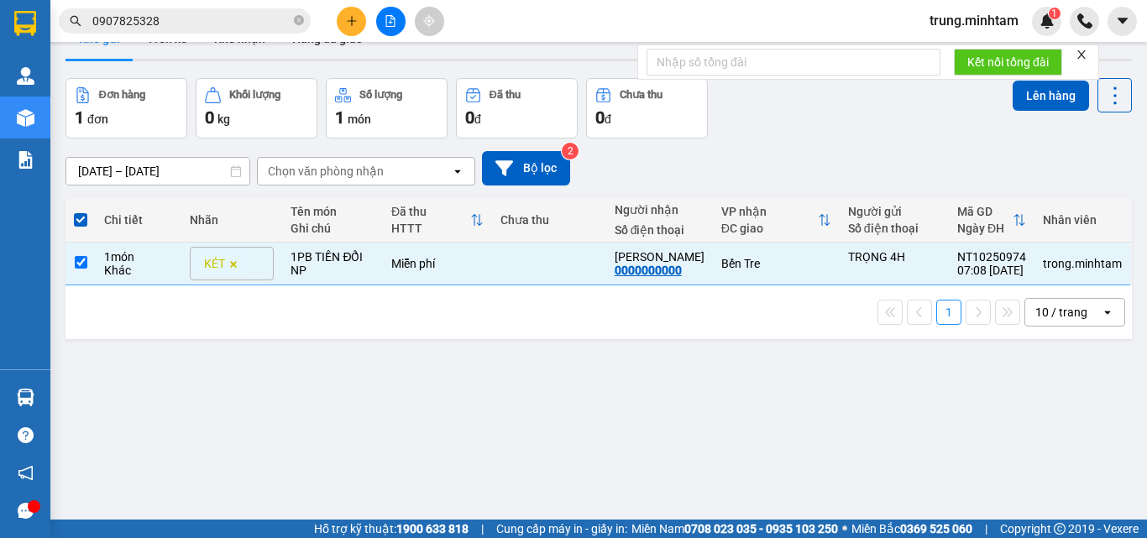
scroll to position [0, 0]
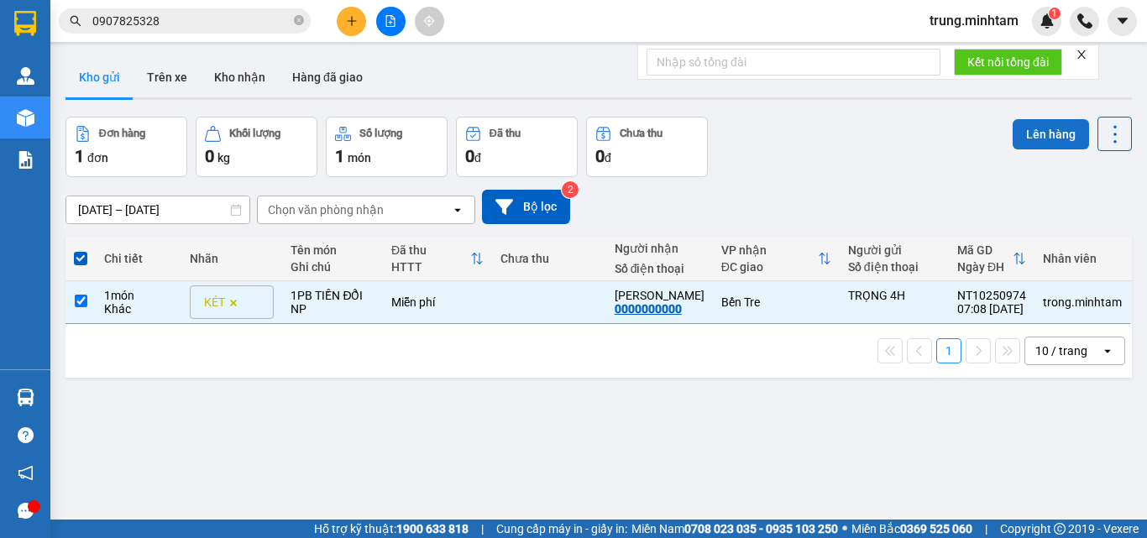
click at [1028, 137] on button "Lên hàng" at bounding box center [1050, 134] width 76 height 30
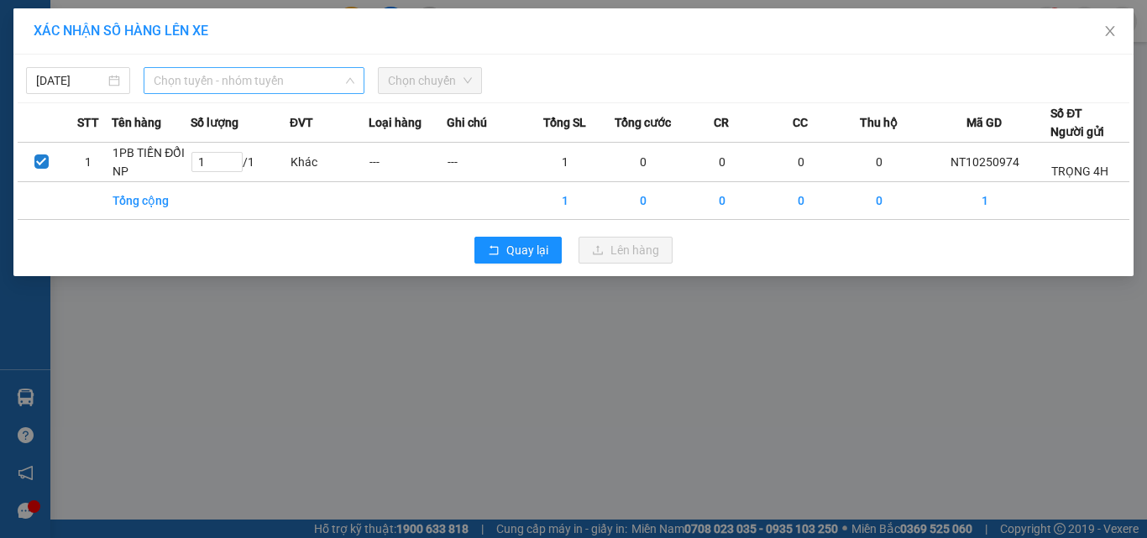
click at [249, 77] on span "Chọn tuyến - nhóm tuyến" at bounding box center [254, 80] width 201 height 25
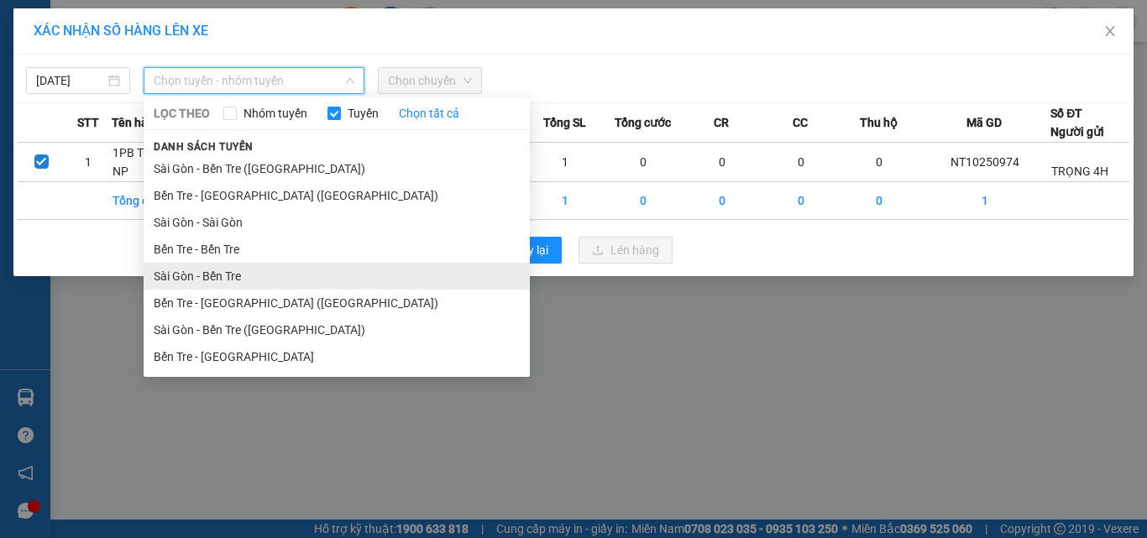
click at [225, 275] on li "Sài Gòn - Bến Tre" at bounding box center [337, 276] width 386 height 27
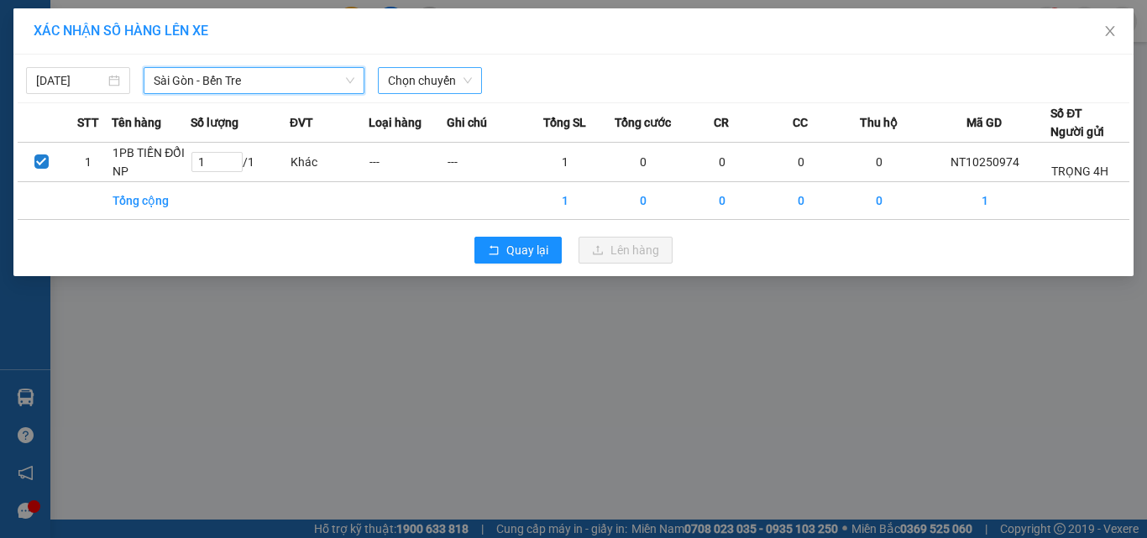
click at [430, 83] on span "Chọn chuyến" at bounding box center [430, 80] width 84 height 25
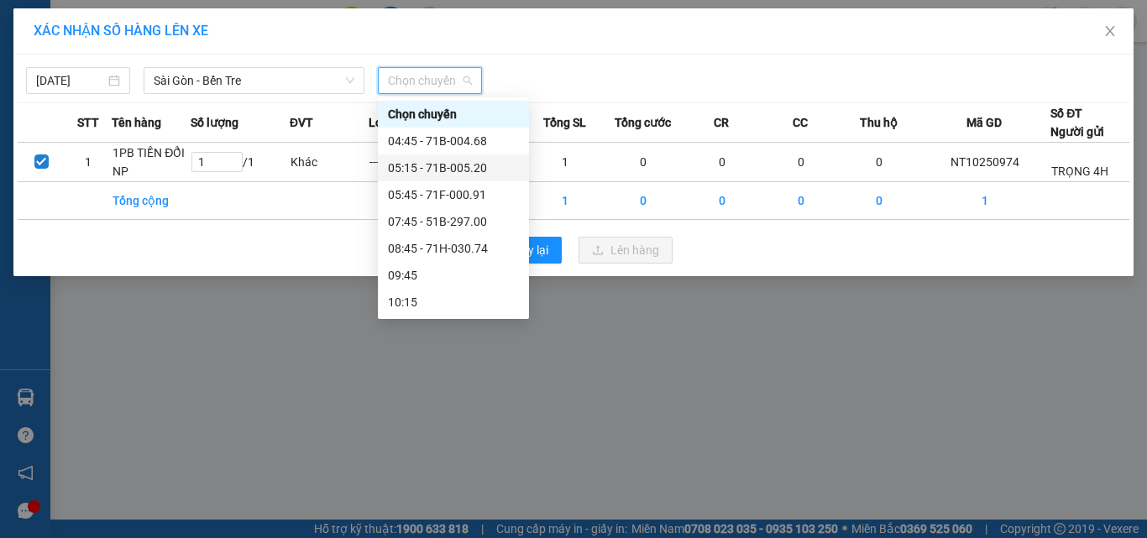
click at [481, 169] on div "05:15 - 71B-005.20" at bounding box center [453, 168] width 131 height 18
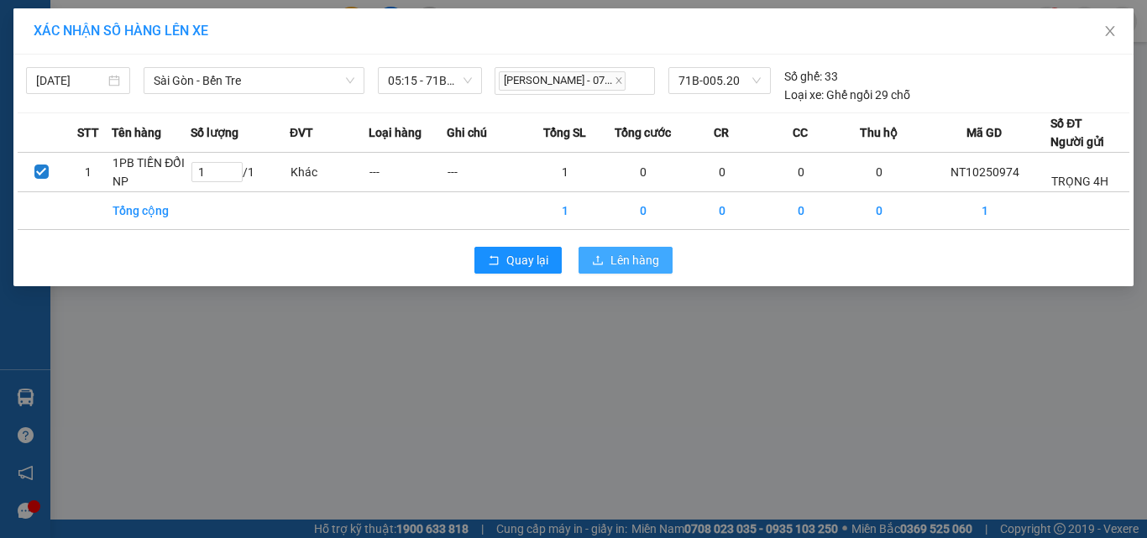
click at [634, 269] on span "Lên hàng" at bounding box center [634, 260] width 49 height 18
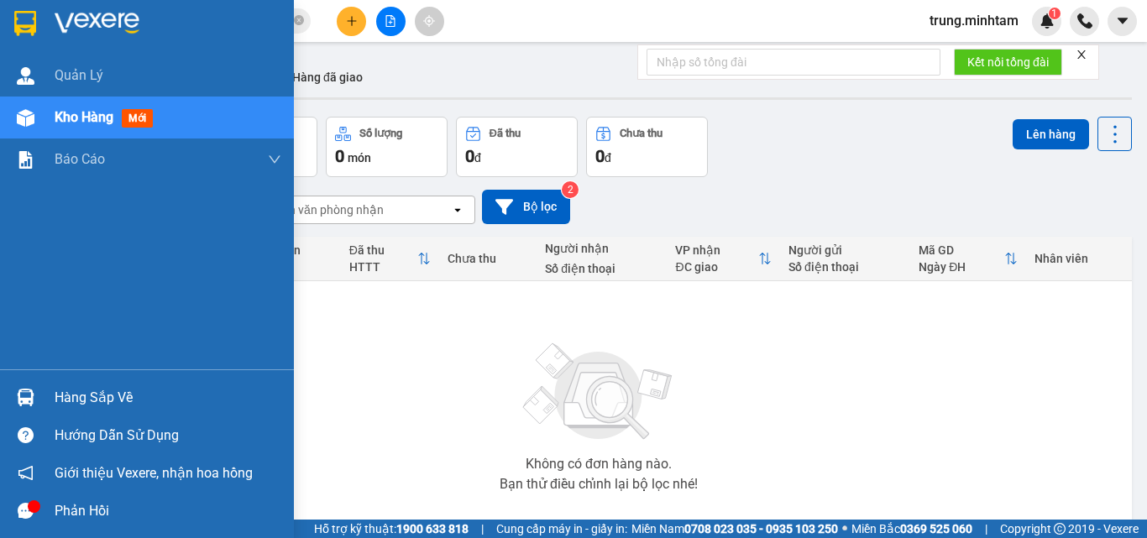
click at [86, 395] on div "Hàng sắp về" at bounding box center [168, 397] width 227 height 25
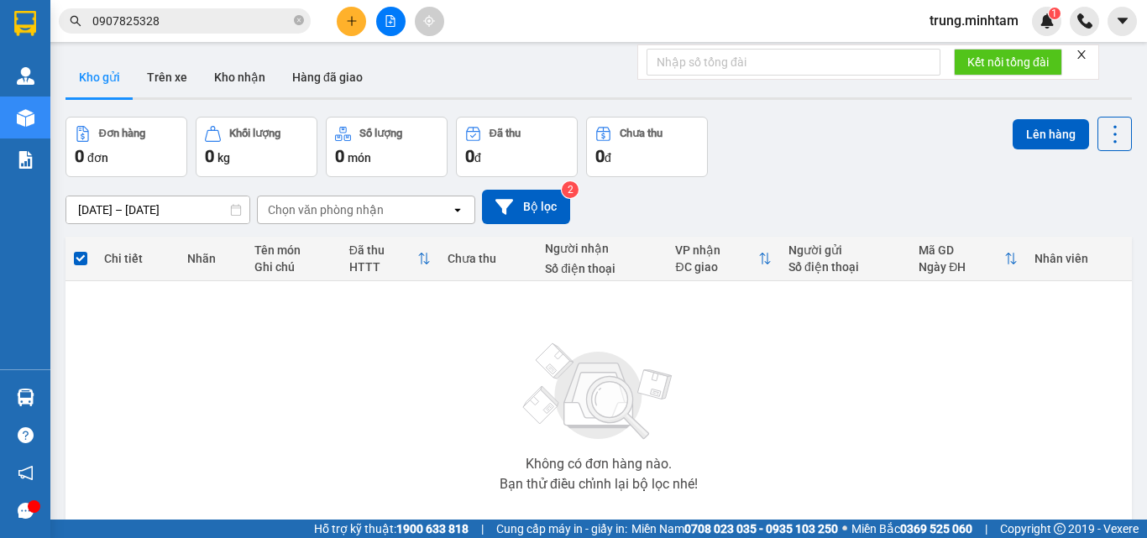
click at [355, 26] on section "Kết quả tìm kiếm ( 25 ) Bộ lọc Mã ĐH Trạng thái Món hàng Tổng cước Chưa cước Nh…" at bounding box center [573, 269] width 1147 height 538
click at [364, 58] on div "Đơn hàng" at bounding box center [351, 65] width 65 height 29
click at [349, 17] on icon "plus" at bounding box center [352, 21] width 12 height 12
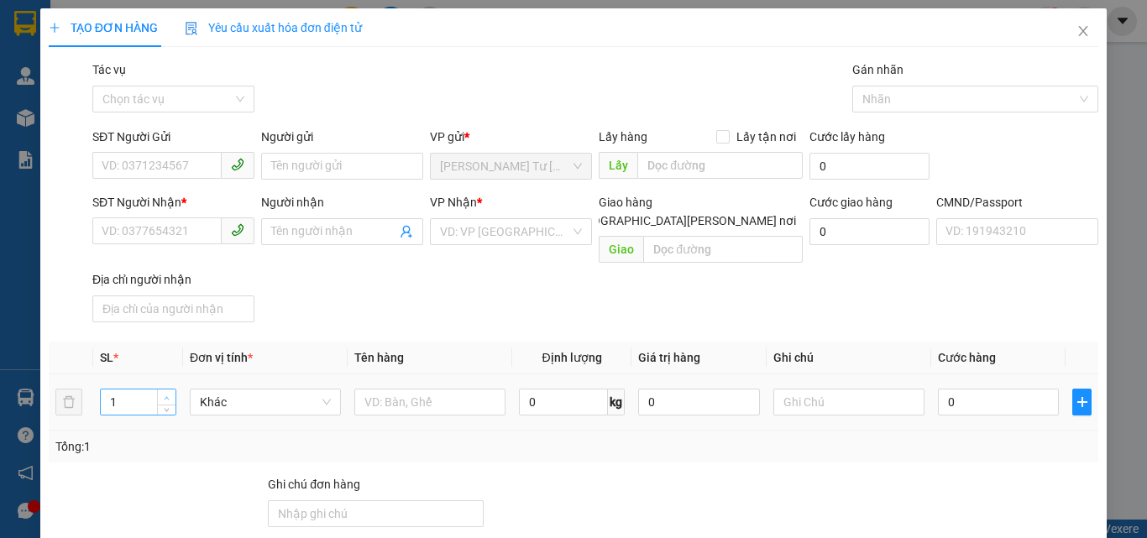
type input "2"
click at [166, 395] on icon "up" at bounding box center [167, 398] width 6 height 6
click at [400, 389] on input "text" at bounding box center [429, 402] width 151 height 27
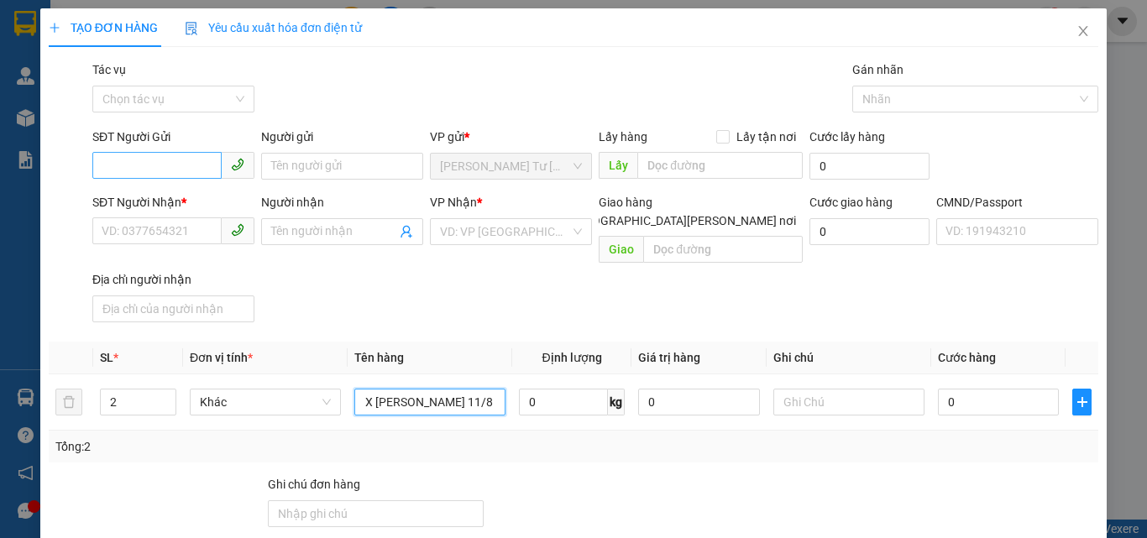
type input "1X TRẮNG,1 X VÀNG 11/8 KG NP (ĐA)"
click at [186, 169] on input "SĐT Người Gửi" at bounding box center [156, 165] width 129 height 27
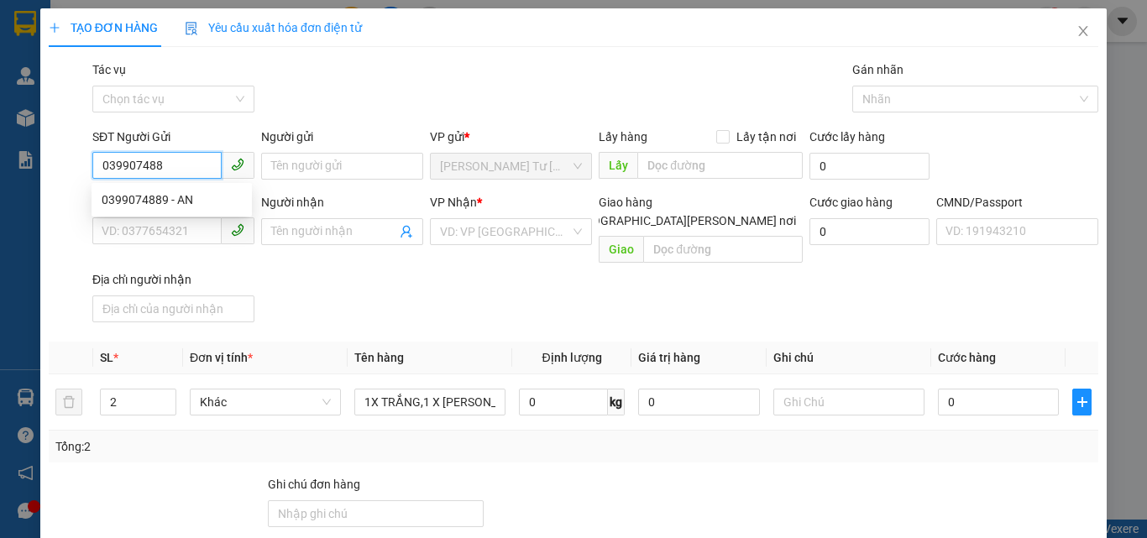
type input "0399074889"
click at [189, 195] on div "0399074889 - AN" at bounding box center [172, 200] width 140 height 18
type input "AN"
type input "0965978616"
type input "TÚ"
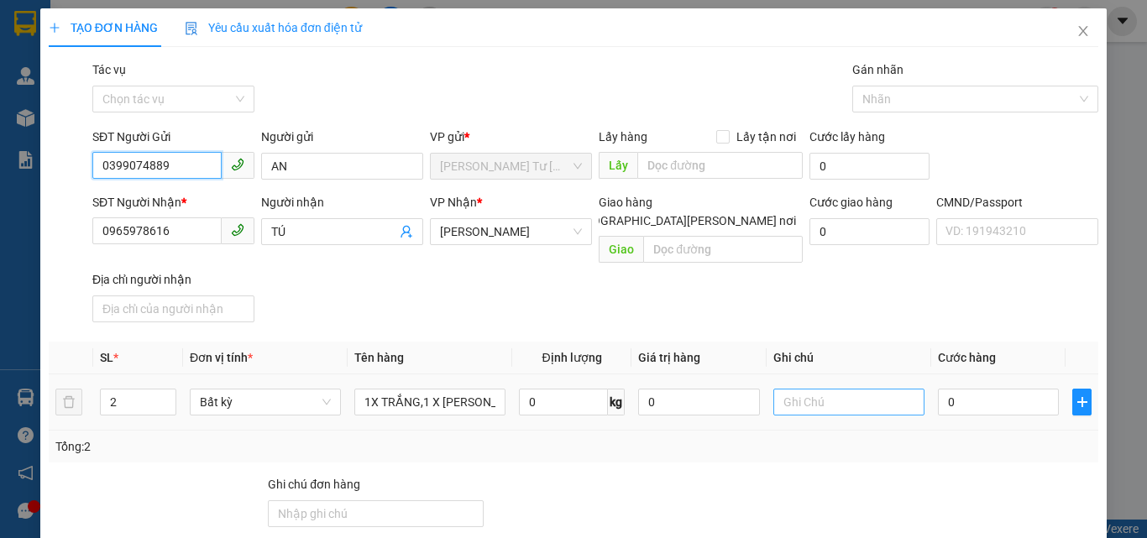
type input "0399074889"
click at [803, 389] on input "text" at bounding box center [848, 402] width 151 height 27
type input "12H TRUNG"
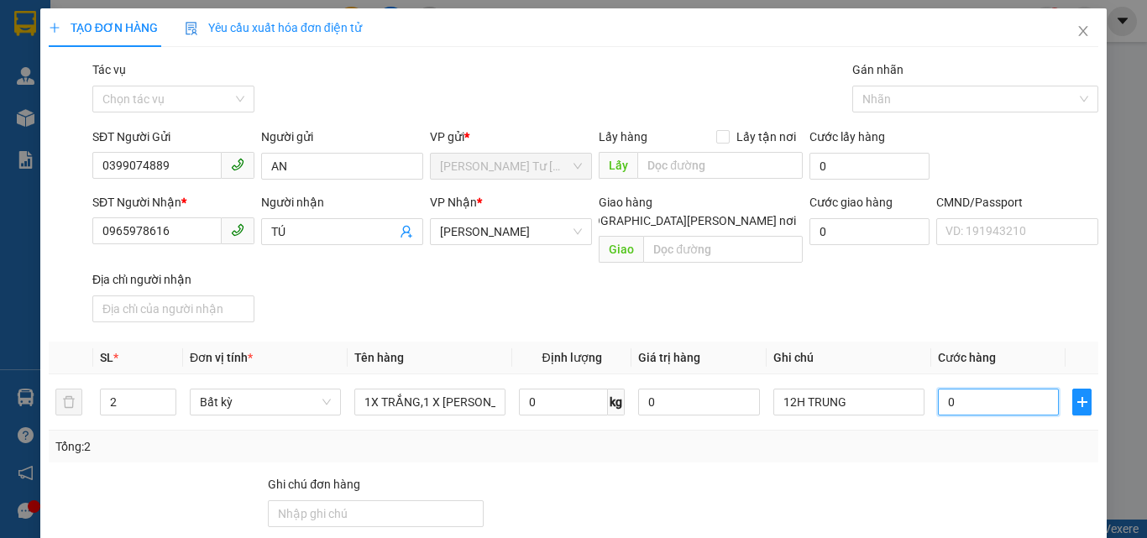
type input "5"
type input "55"
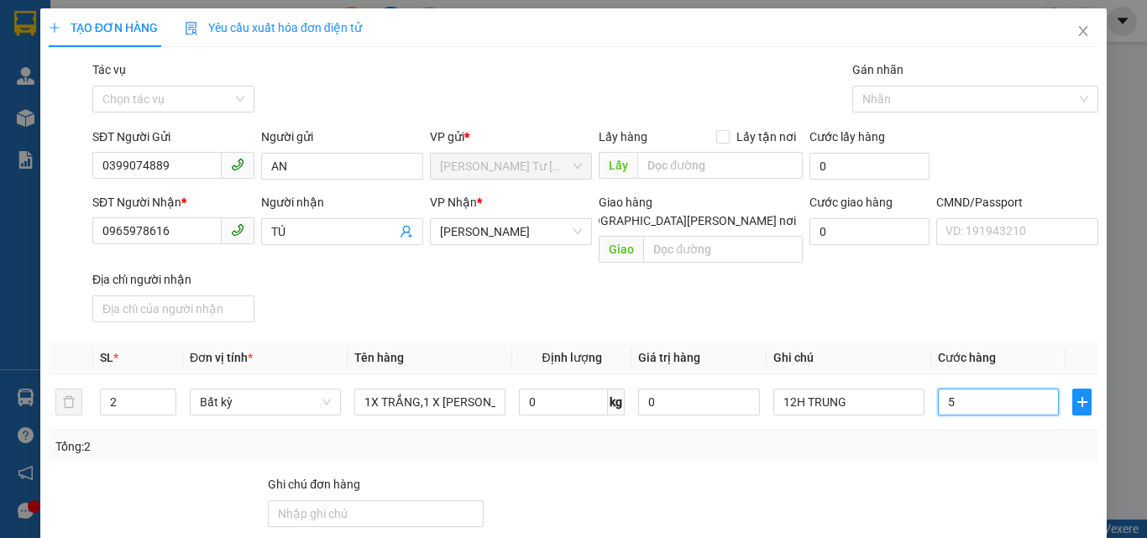
type input "55"
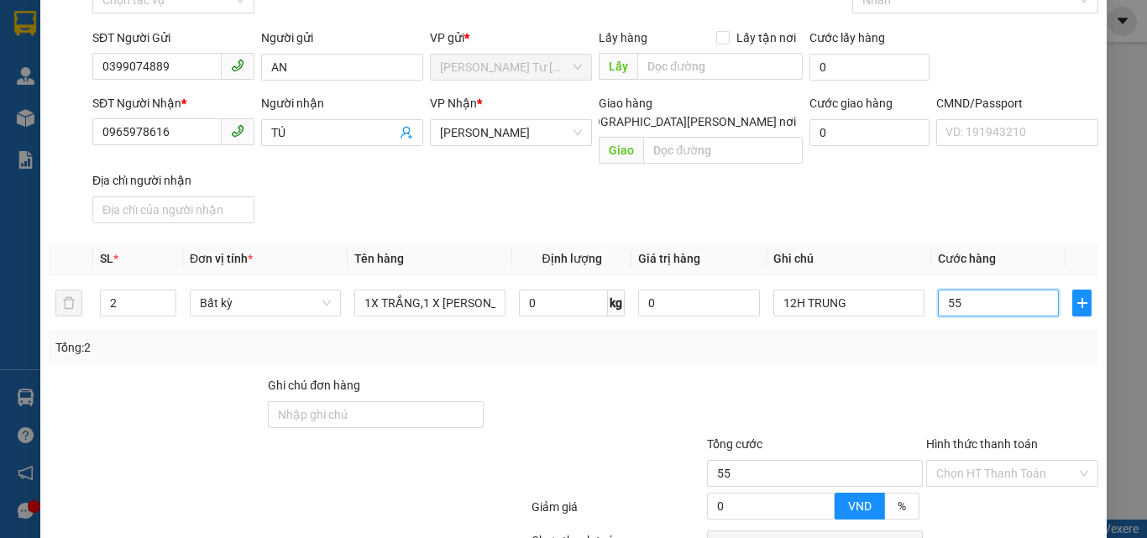
scroll to position [224, 0]
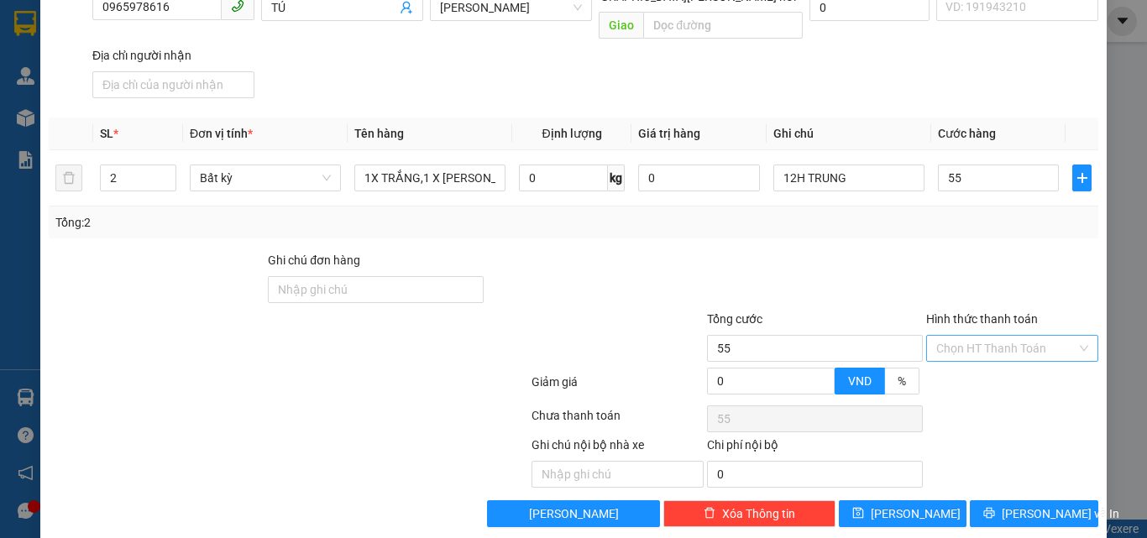
type input "55.000"
click at [971, 336] on input "Hình thức thanh toán" at bounding box center [1006, 348] width 140 height 25
click at [970, 364] on div "Tại văn phòng" at bounding box center [1002, 363] width 150 height 18
type input "0"
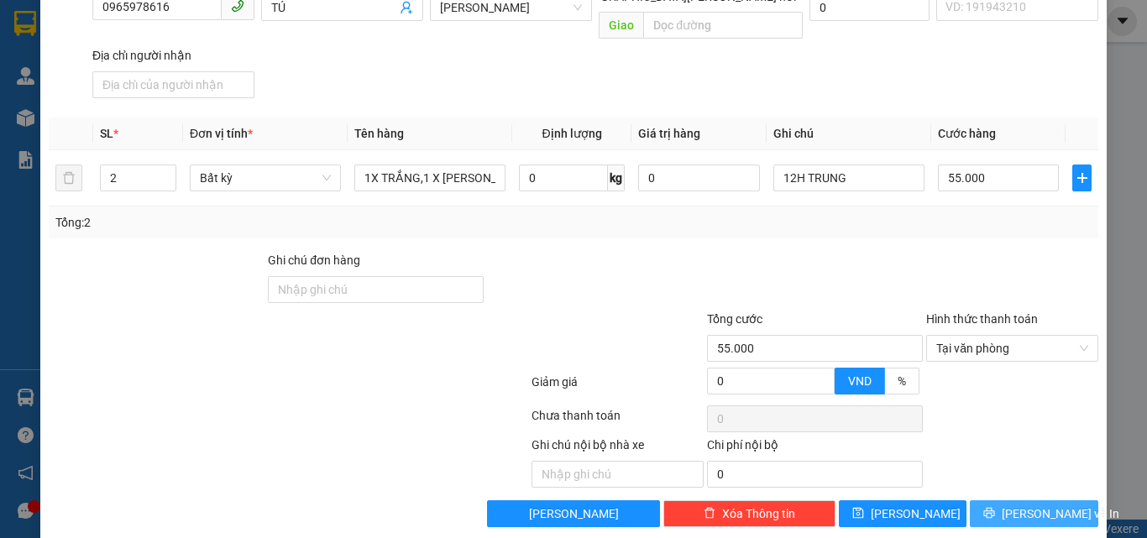
click at [1020, 505] on span "[PERSON_NAME] và In" at bounding box center [1061, 514] width 118 height 18
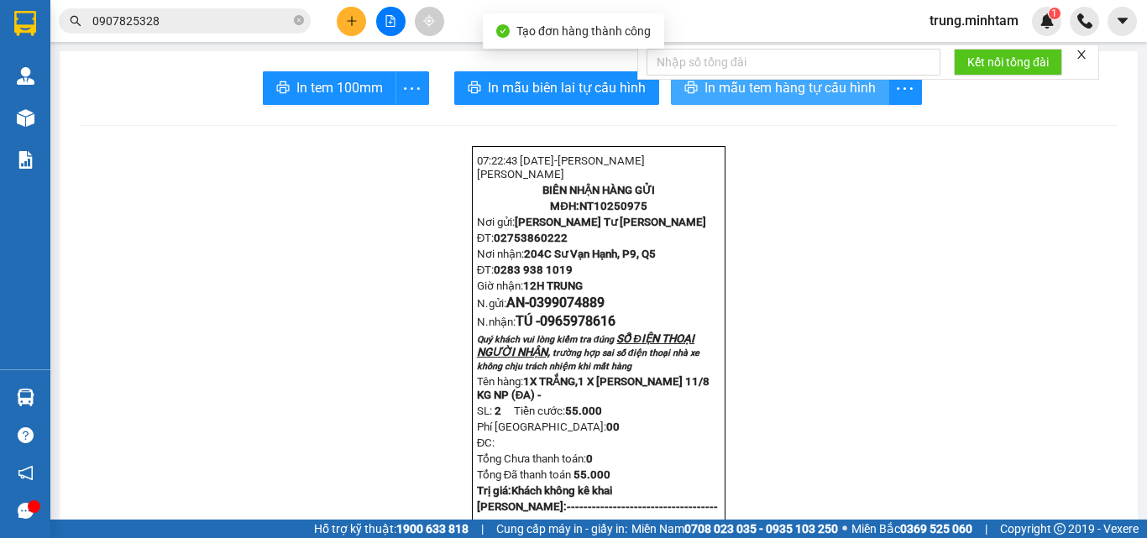
click at [732, 97] on span "In mẫu tem hàng tự cấu hình" at bounding box center [789, 87] width 171 height 21
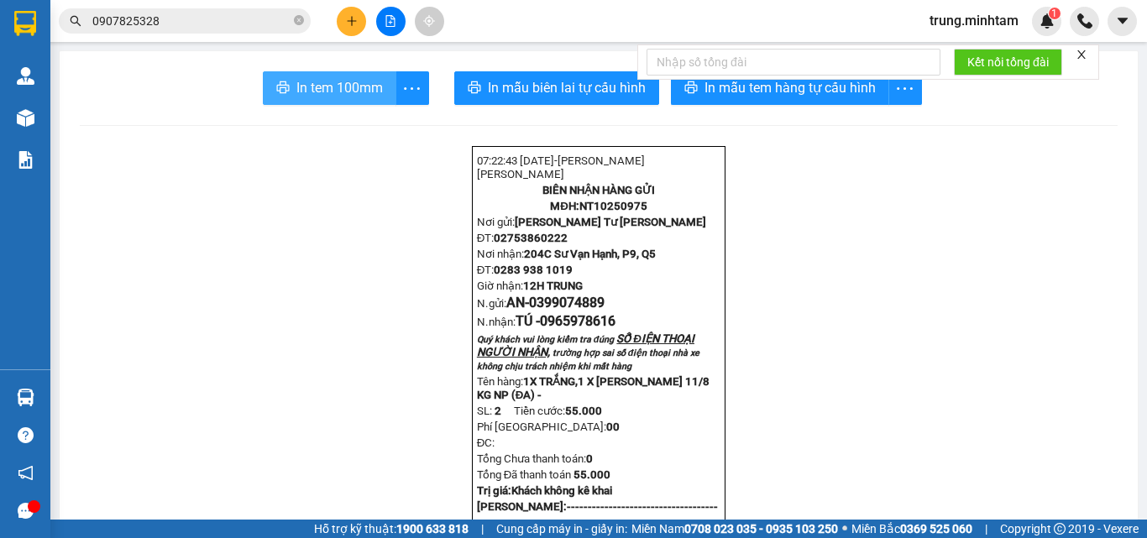
click at [321, 94] on span "In tem 100mm" at bounding box center [339, 87] width 86 height 21
click at [352, 24] on icon "plus" at bounding box center [351, 20] width 1 height 9
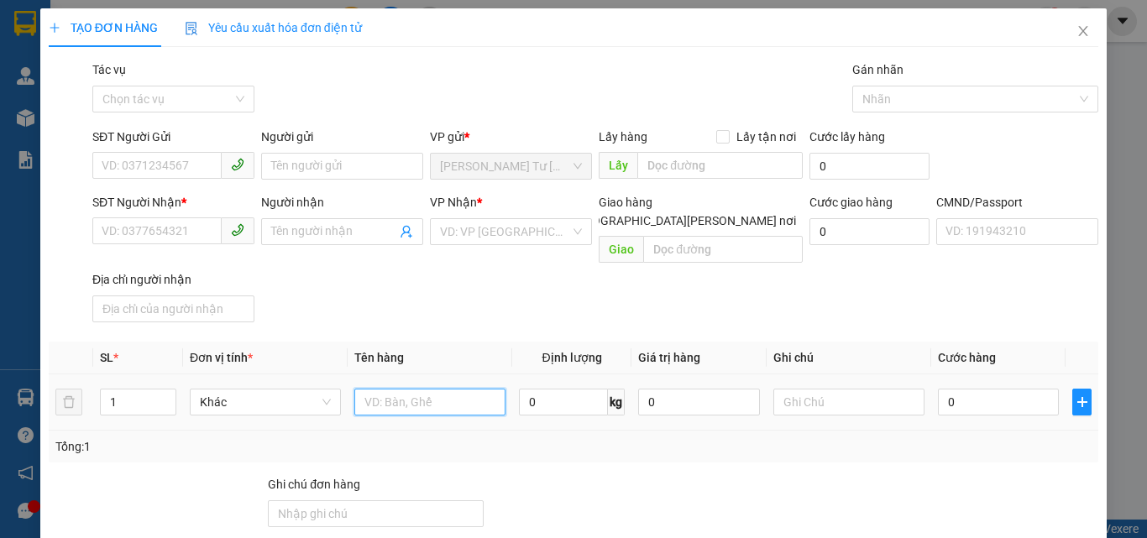
drag, startPoint x: 404, startPoint y: 385, endPoint x: 400, endPoint y: 369, distance: 16.5
click at [404, 389] on input "text" at bounding box center [429, 402] width 151 height 27
type input "1 K THÙNG 36 KG NP (TC)"
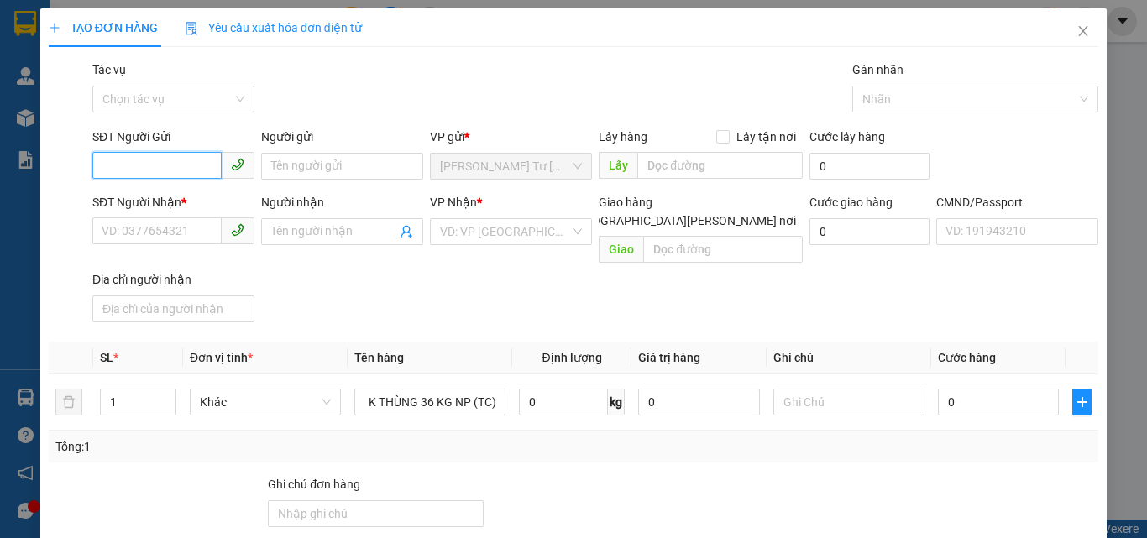
scroll to position [0, 0]
click at [185, 167] on input "SĐT Người Gửi" at bounding box center [156, 165] width 129 height 27
type input "0907487720"
click at [189, 196] on div "0907487720 - THOA" at bounding box center [184, 200] width 165 height 18
type input "THOA"
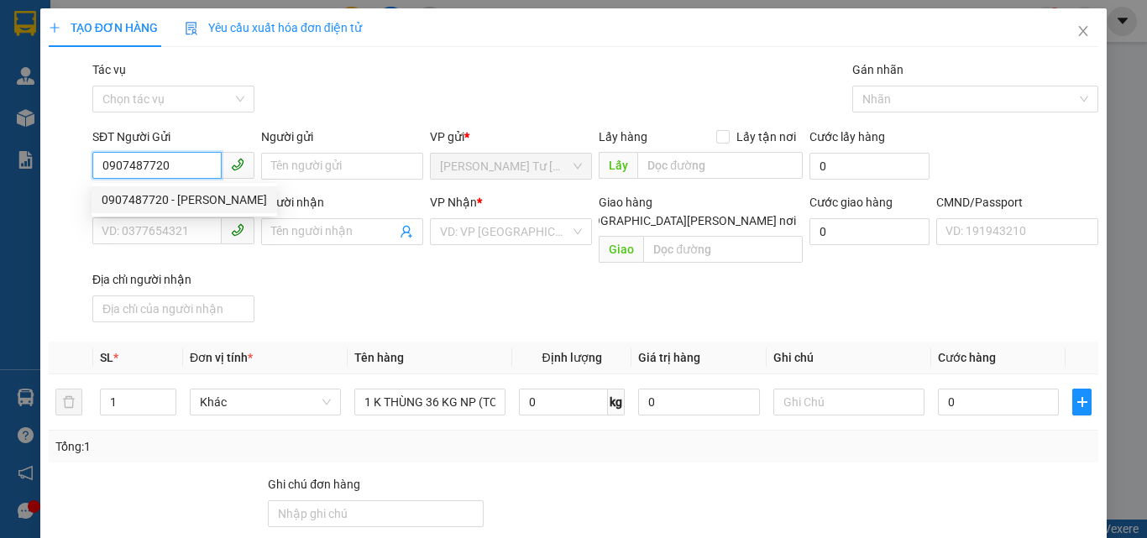
type input "0356565315"
type input "HỒNG"
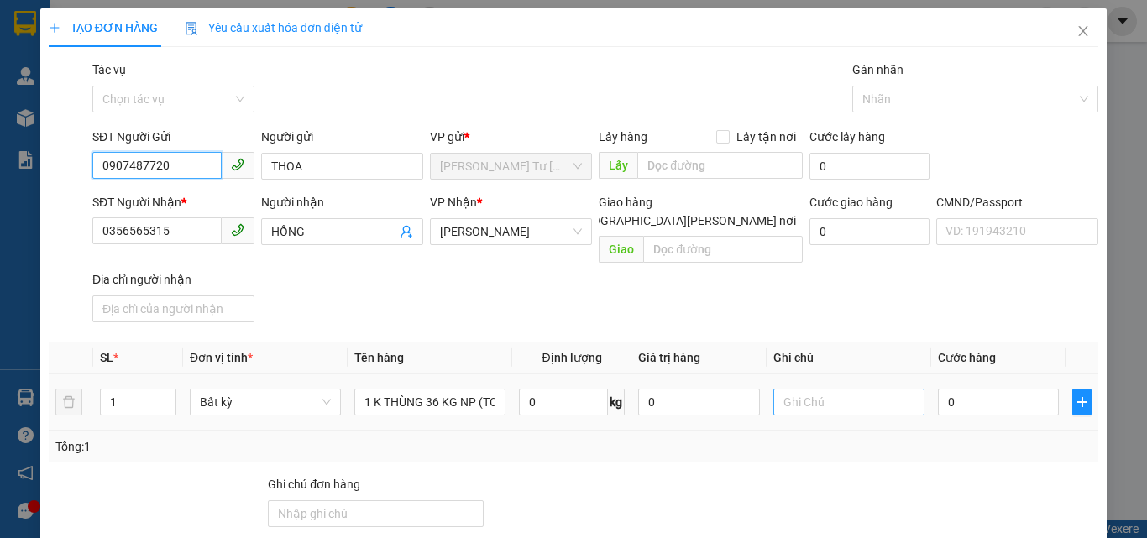
type input "0907487720"
click at [857, 389] on input "text" at bounding box center [848, 402] width 151 height 27
type input "12H TRUNG"
type input "5"
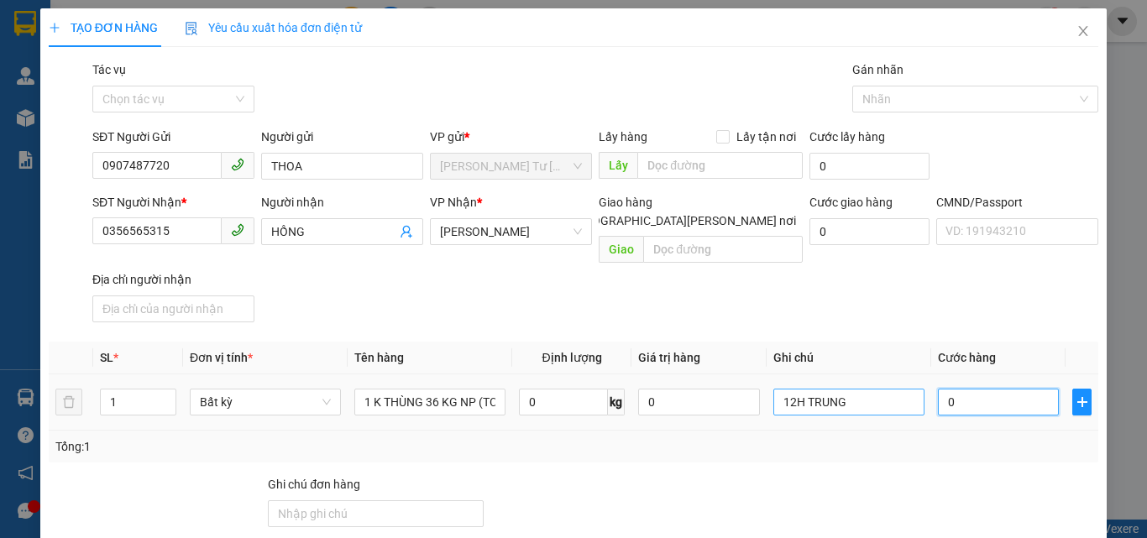
type input "5"
type input "55"
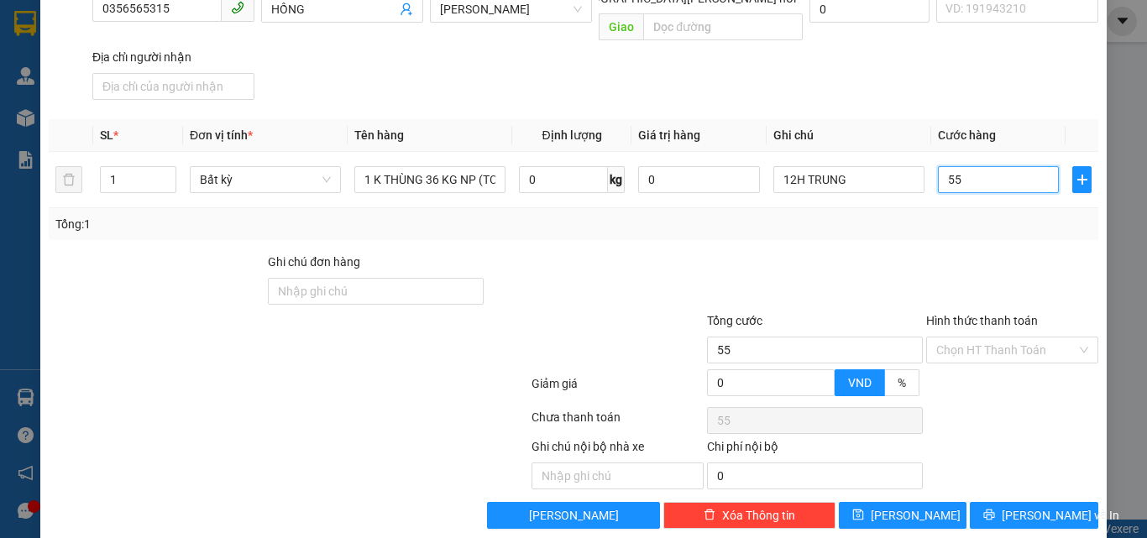
scroll to position [228, 0]
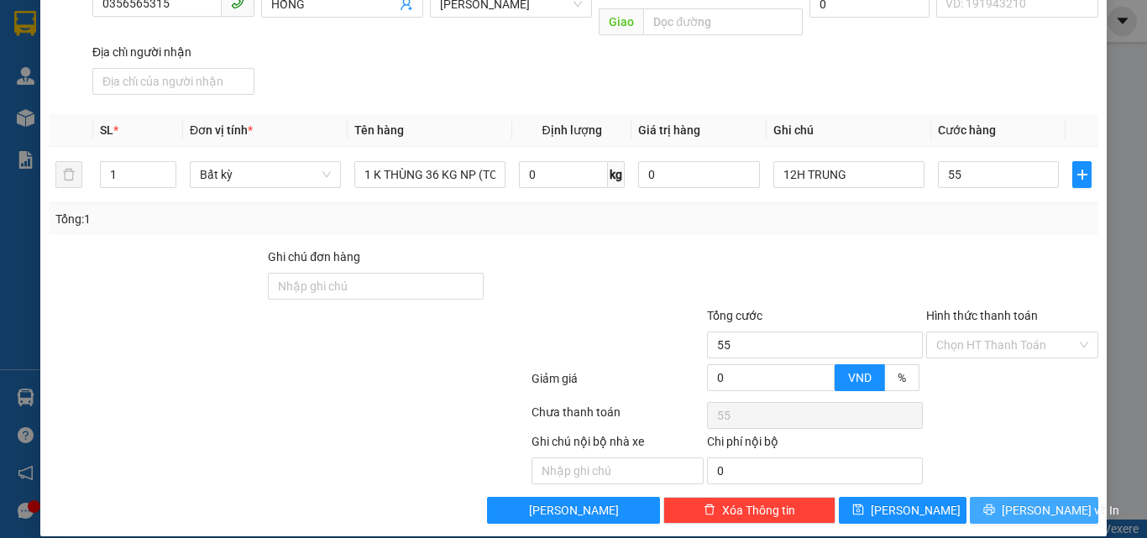
type input "55.000"
click at [1008, 501] on span "[PERSON_NAME] và In" at bounding box center [1061, 510] width 118 height 18
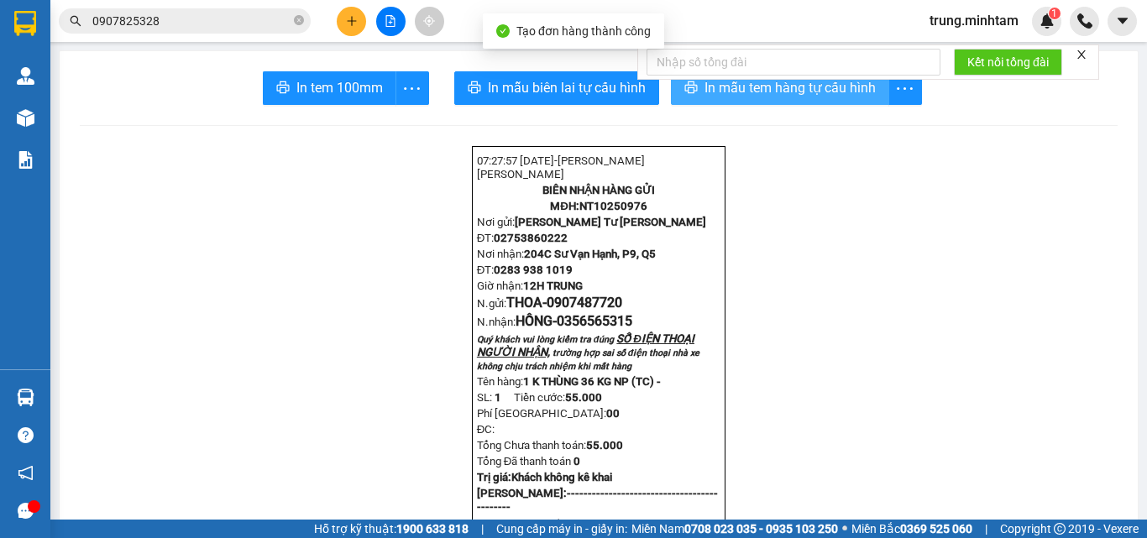
click at [775, 86] on span "In mẫu tem hàng tự cấu hình" at bounding box center [789, 87] width 171 height 21
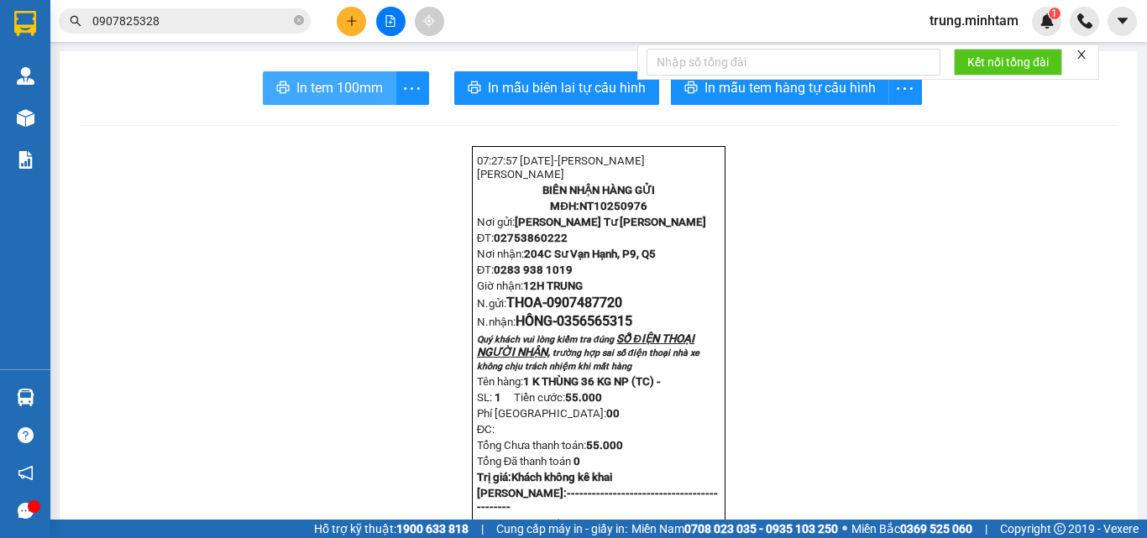
click at [330, 84] on span "In tem 100mm" at bounding box center [339, 87] width 86 height 21
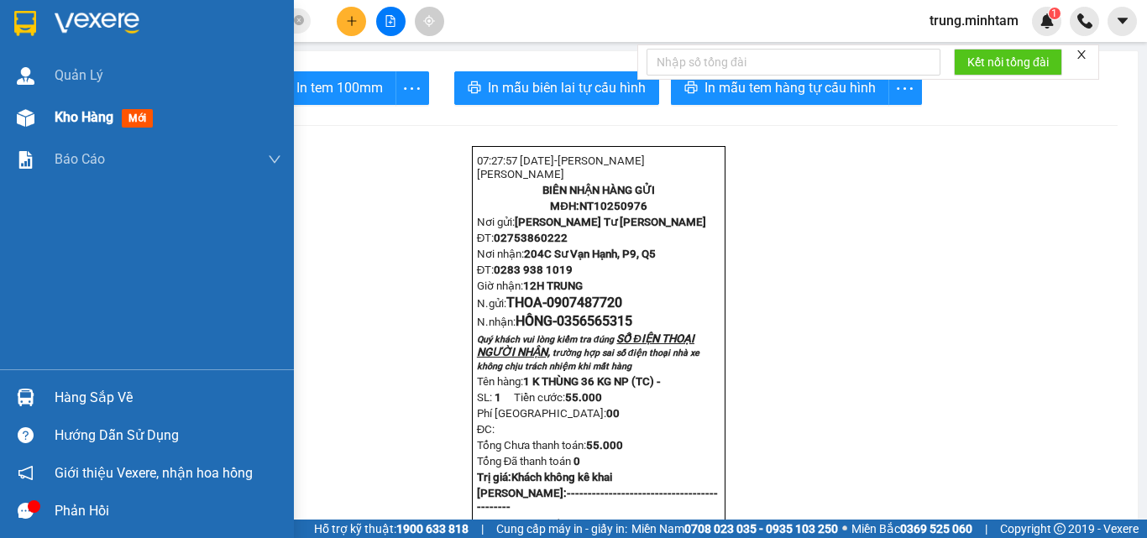
click at [102, 121] on span "Kho hàng" at bounding box center [84, 117] width 59 height 16
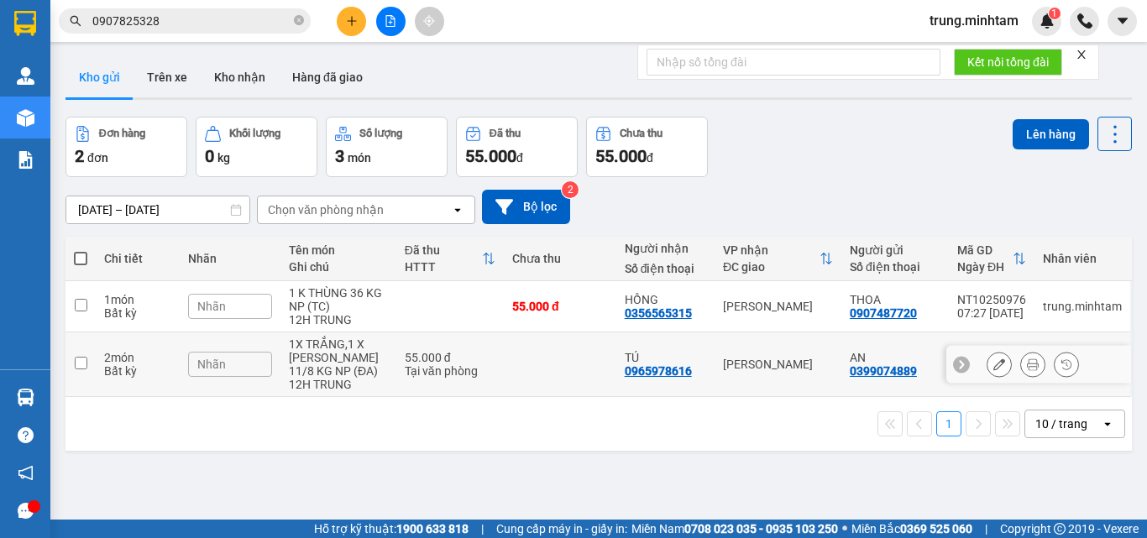
click at [577, 358] on td at bounding box center [560, 364] width 112 height 65
checkbox input "true"
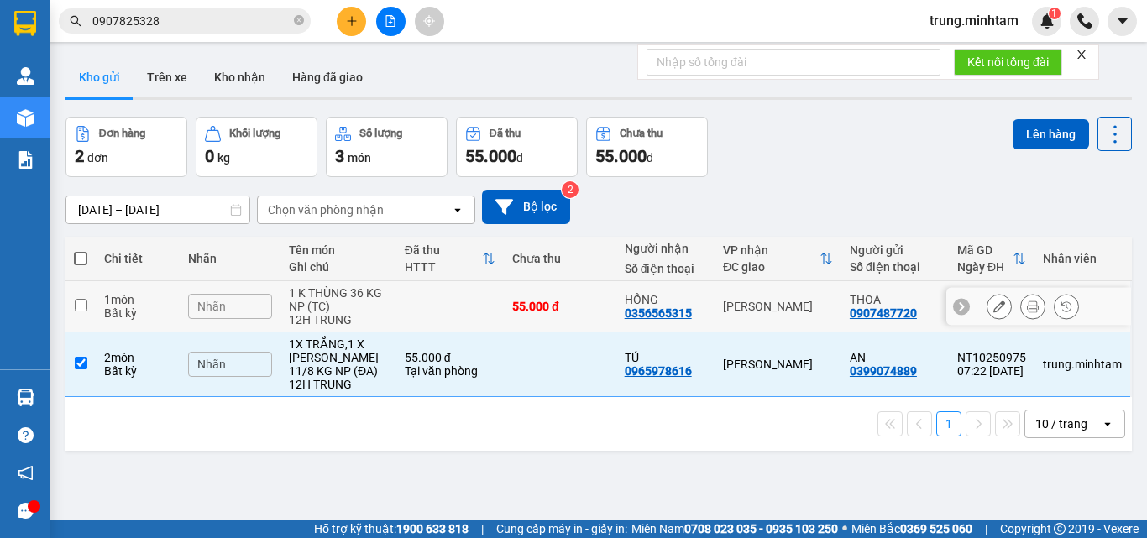
click at [575, 306] on div "55.000 đ" at bounding box center [560, 306] width 96 height 13
checkbox input "true"
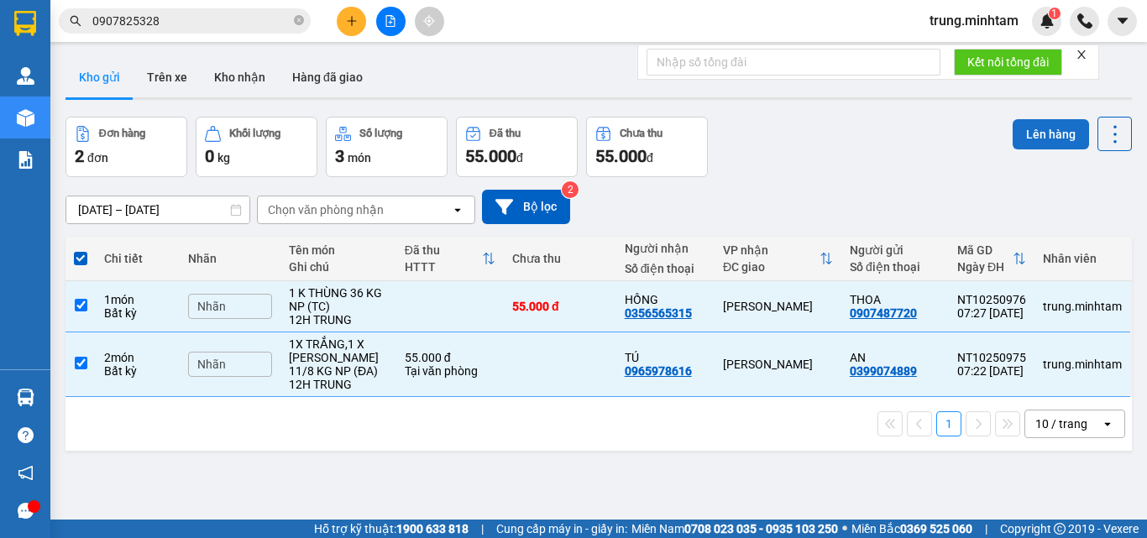
click at [1027, 134] on button "Lên hàng" at bounding box center [1050, 134] width 76 height 30
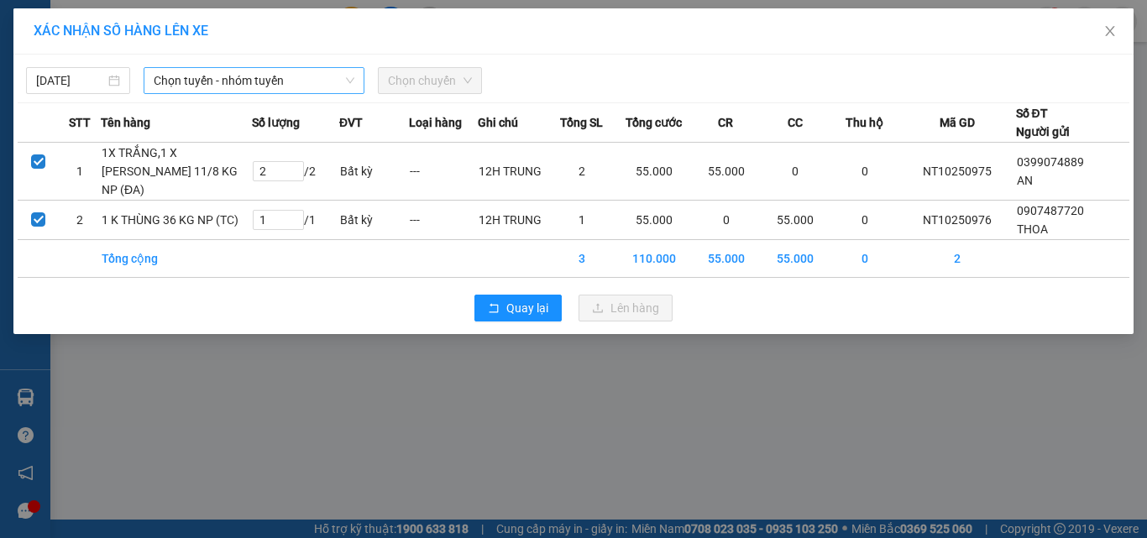
click at [270, 81] on span "Chọn tuyến - nhóm tuyến" at bounding box center [254, 80] width 201 height 25
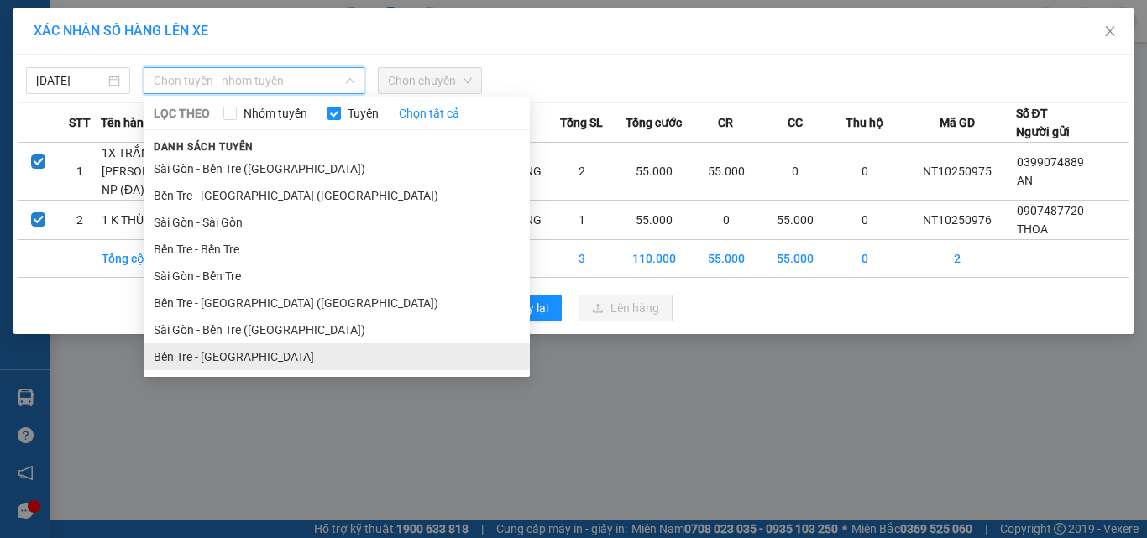
click at [237, 359] on li "Bến Tre - [GEOGRAPHIC_DATA]" at bounding box center [337, 356] width 386 height 27
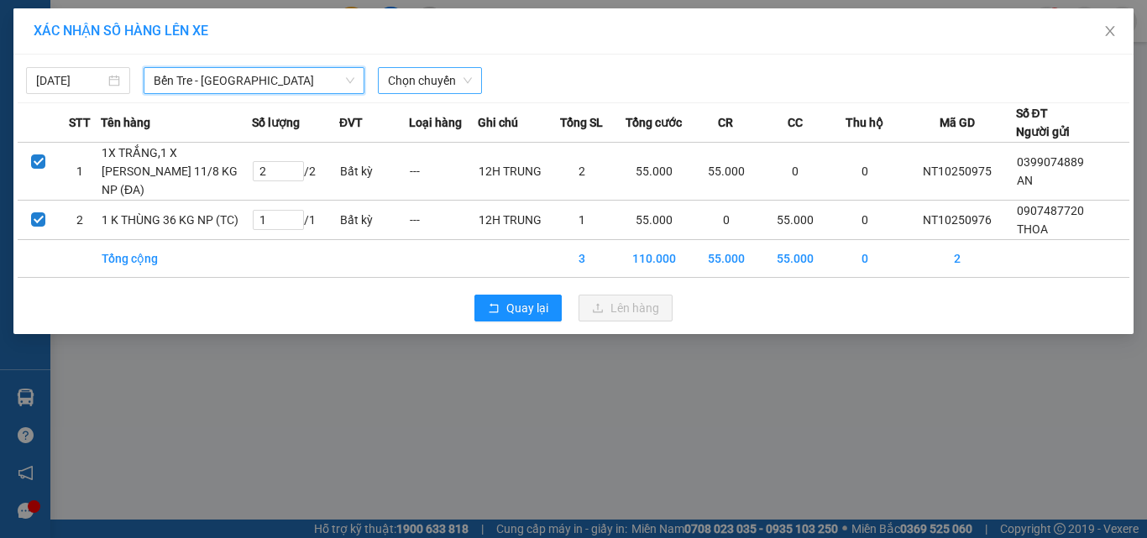
click at [411, 81] on span "Chọn chuyến" at bounding box center [430, 80] width 84 height 25
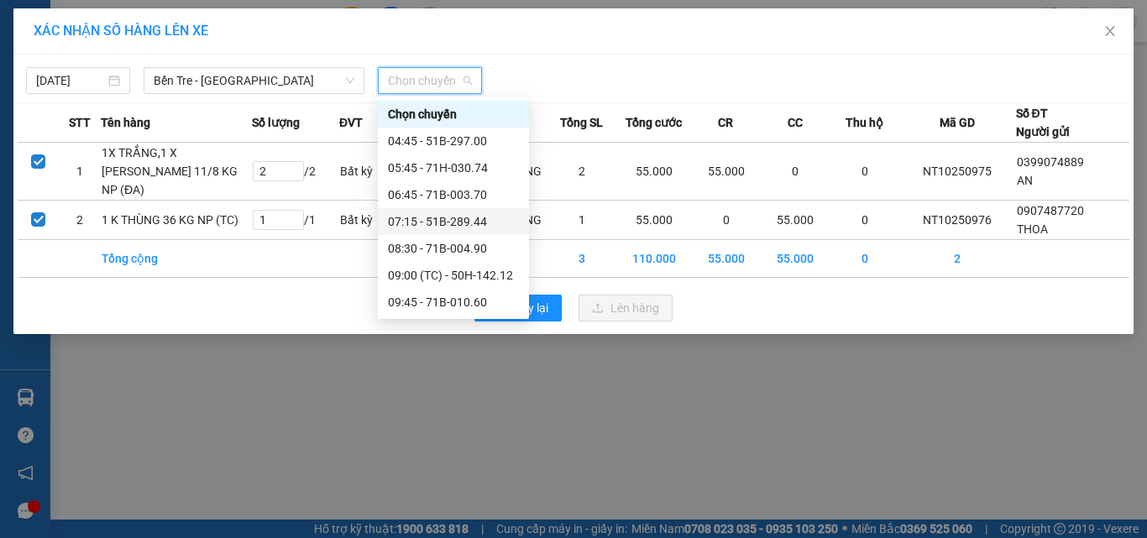
click at [457, 226] on div "07:15 - 51B-289.44" at bounding box center [453, 221] width 131 height 18
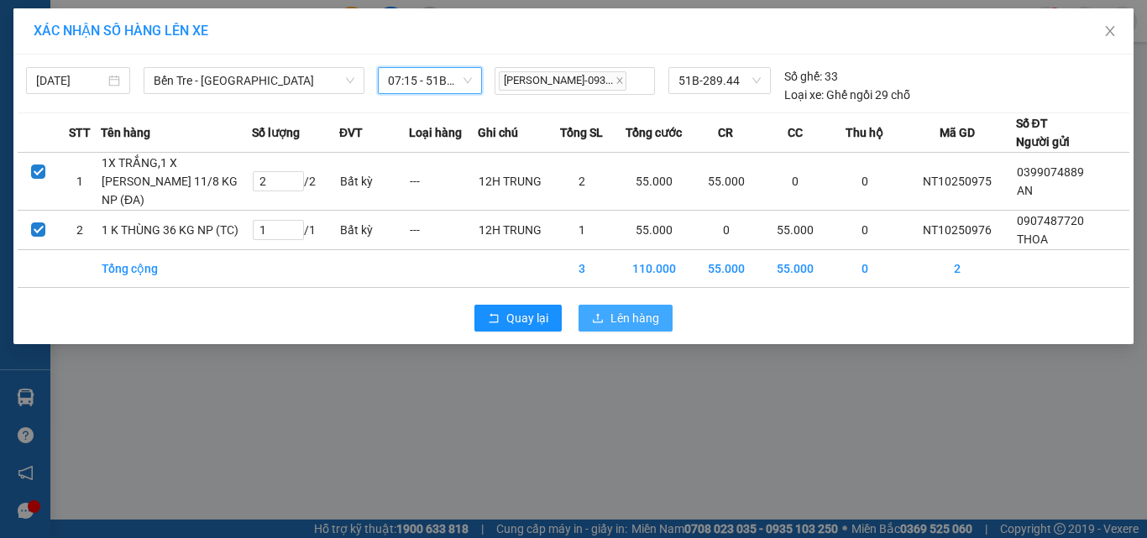
click at [631, 327] on span "Lên hàng" at bounding box center [634, 318] width 49 height 18
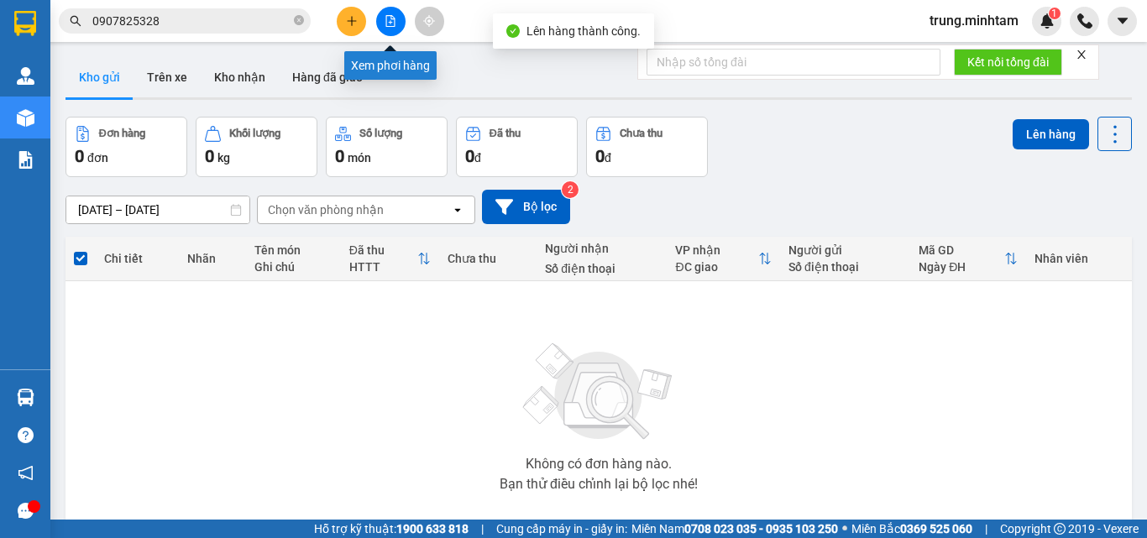
click at [394, 21] on icon "file-add" at bounding box center [391, 21] width 12 height 12
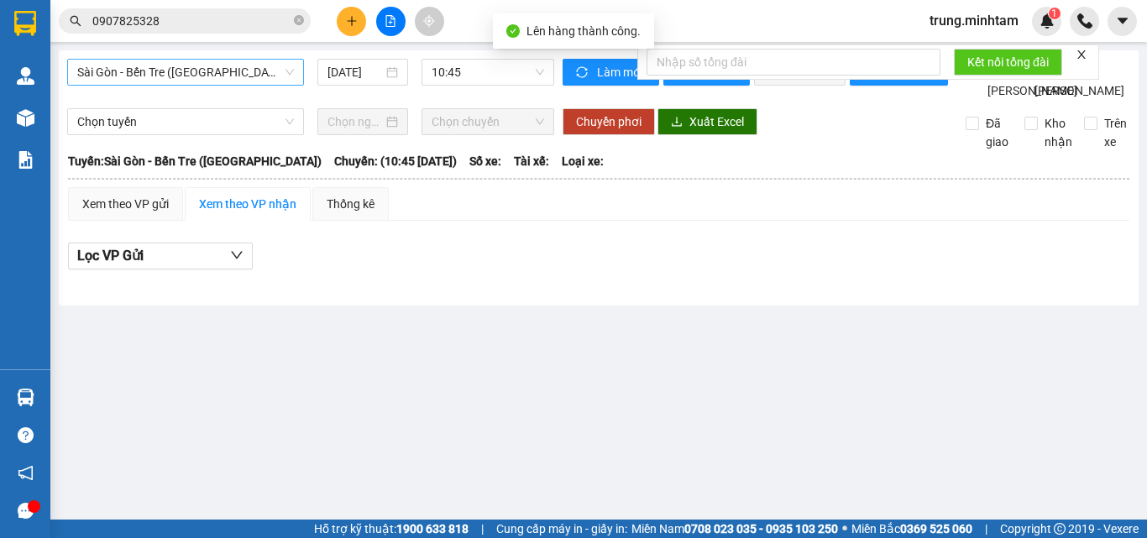
click at [204, 69] on span "Sài Gòn - Bến Tre ([GEOGRAPHIC_DATA])" at bounding box center [185, 72] width 217 height 25
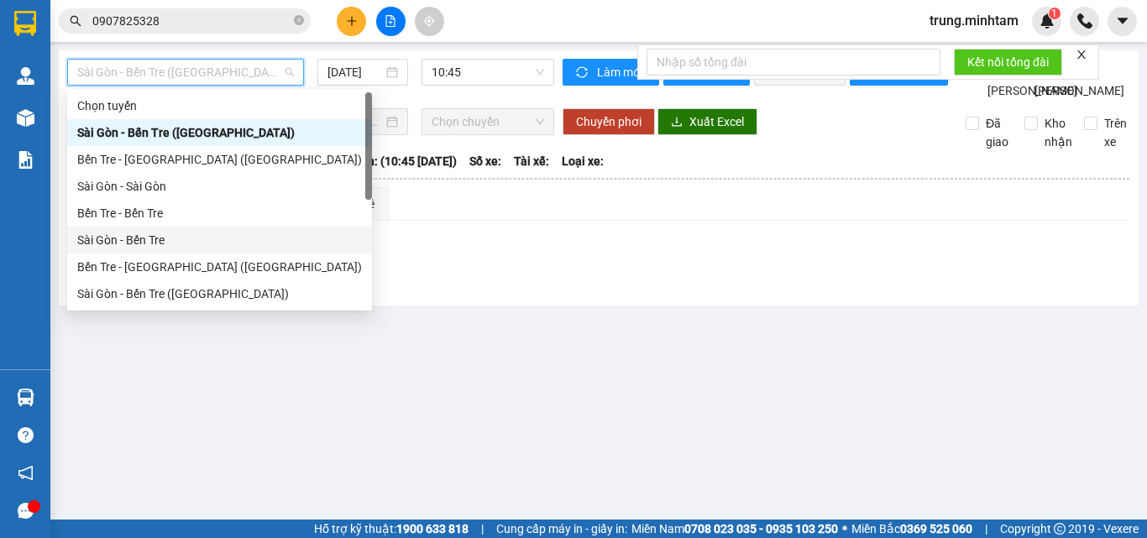
scroll to position [27, 0]
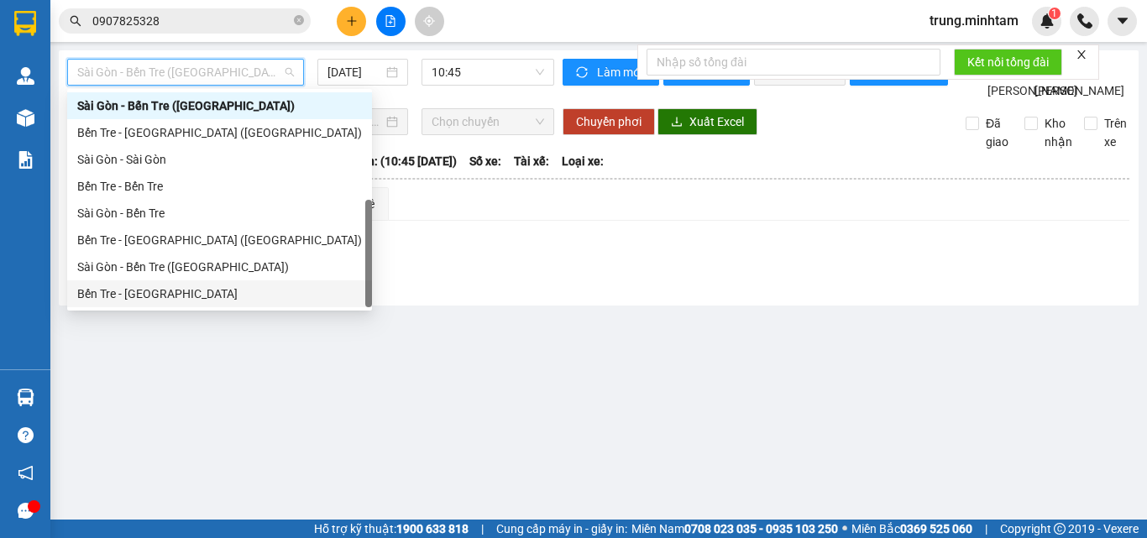
click at [143, 292] on div "Bến Tre - [GEOGRAPHIC_DATA]" at bounding box center [219, 294] width 285 height 18
type input "[DATE]"
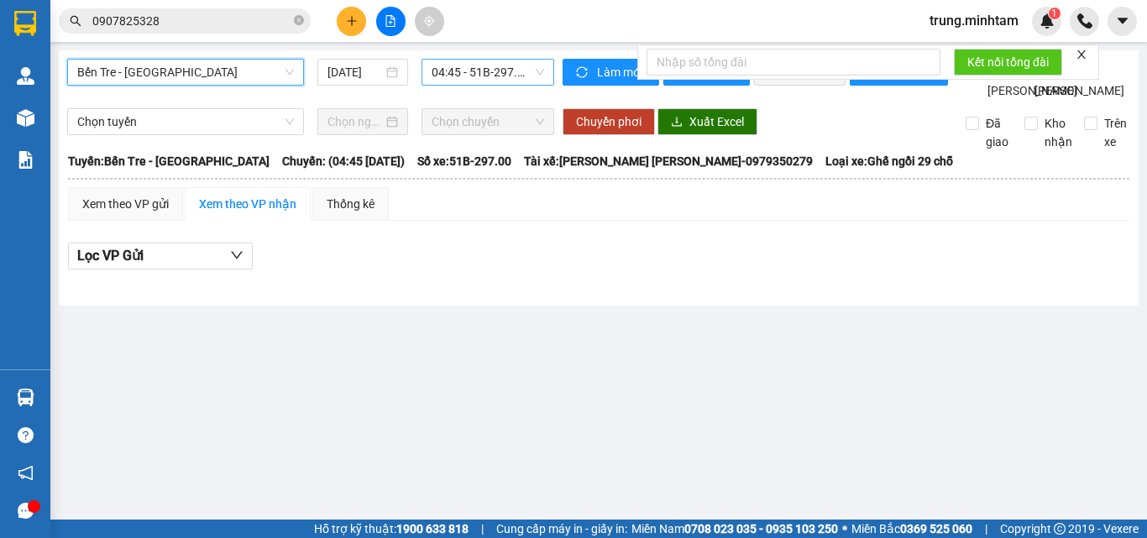
click at [471, 71] on span "04:45 - 51B-297.00" at bounding box center [488, 72] width 112 height 25
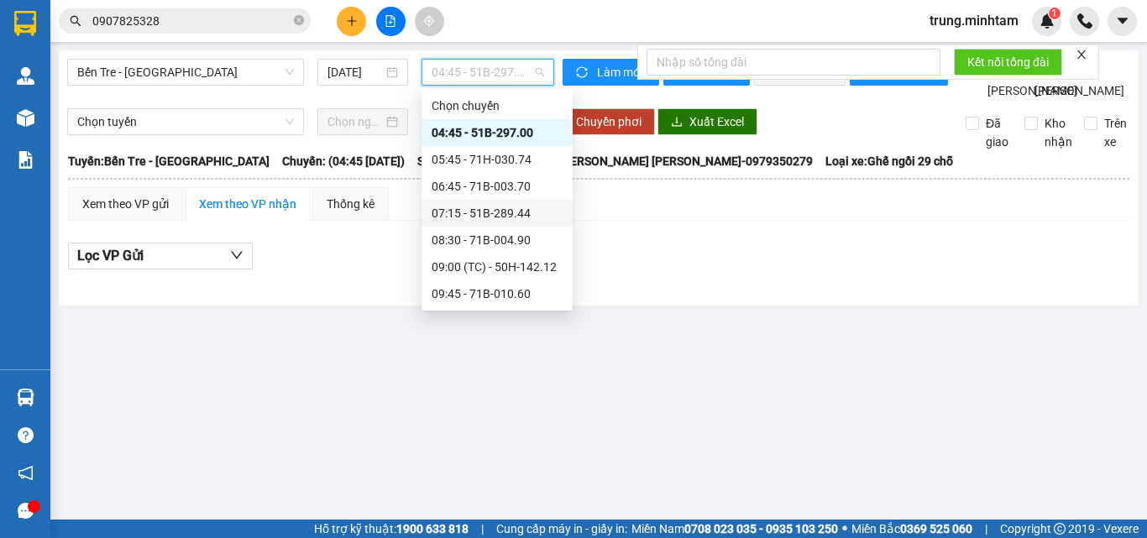
click at [503, 216] on div "07:15 - 51B-289.44" at bounding box center [497, 213] width 131 height 18
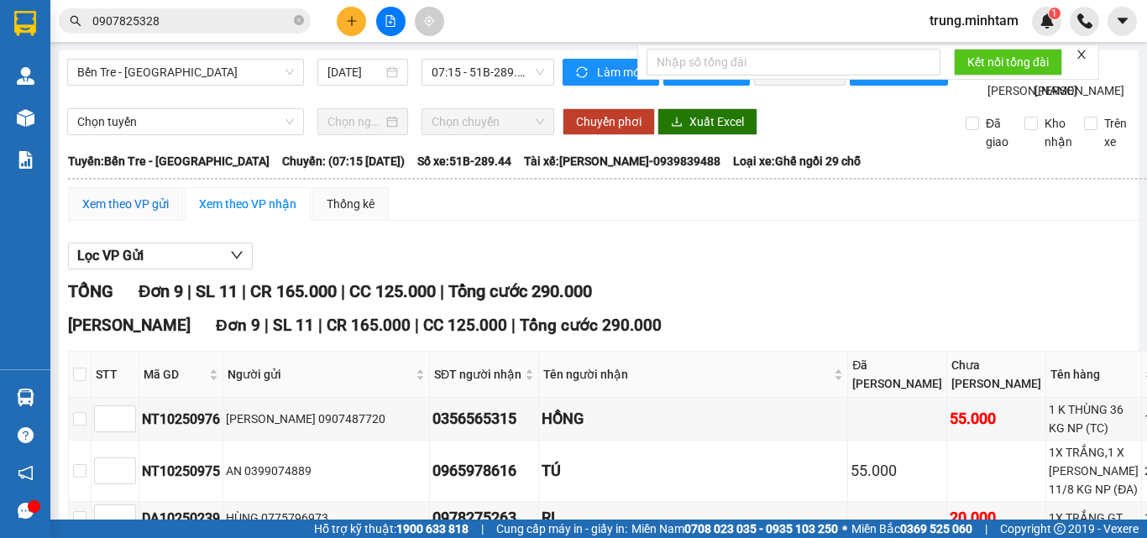
click at [128, 213] on div "Xem theo VP gửi" at bounding box center [125, 204] width 86 height 18
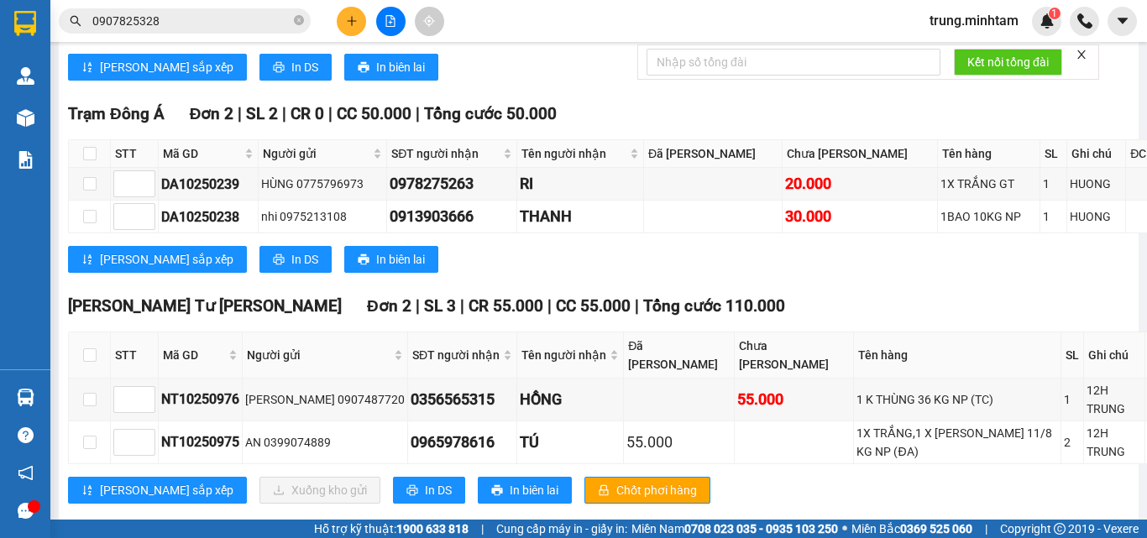
scroll to position [771, 0]
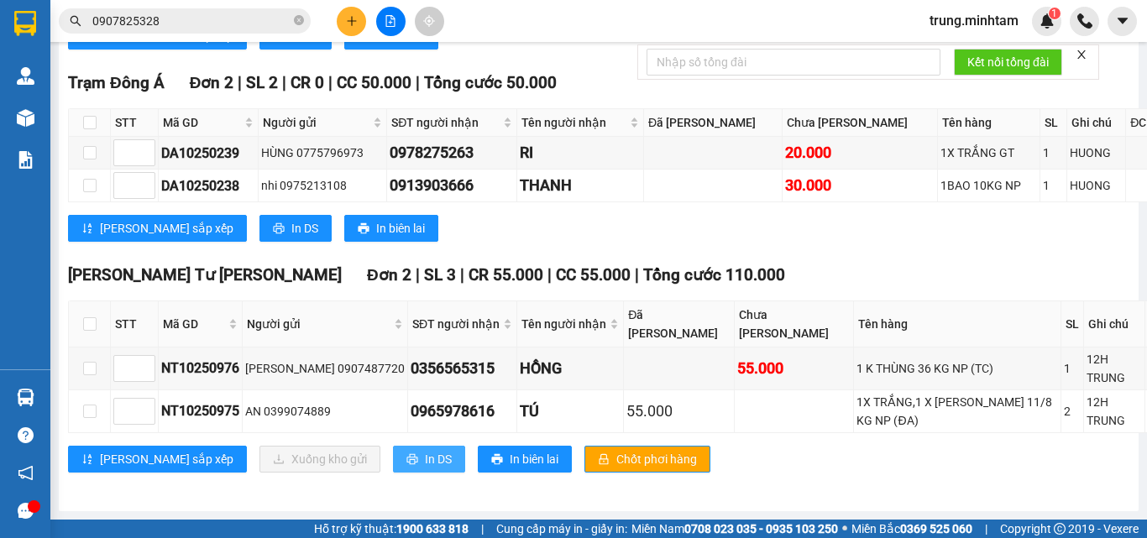
click at [425, 450] on span "In DS" at bounding box center [438, 459] width 27 height 18
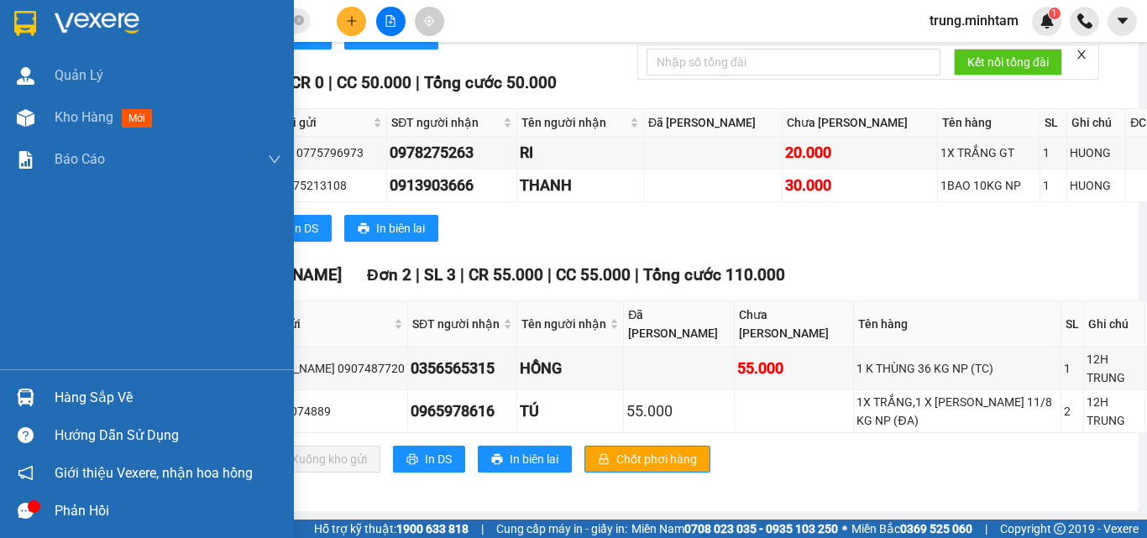
click at [76, 393] on div "Hàng sắp về" at bounding box center [168, 397] width 227 height 25
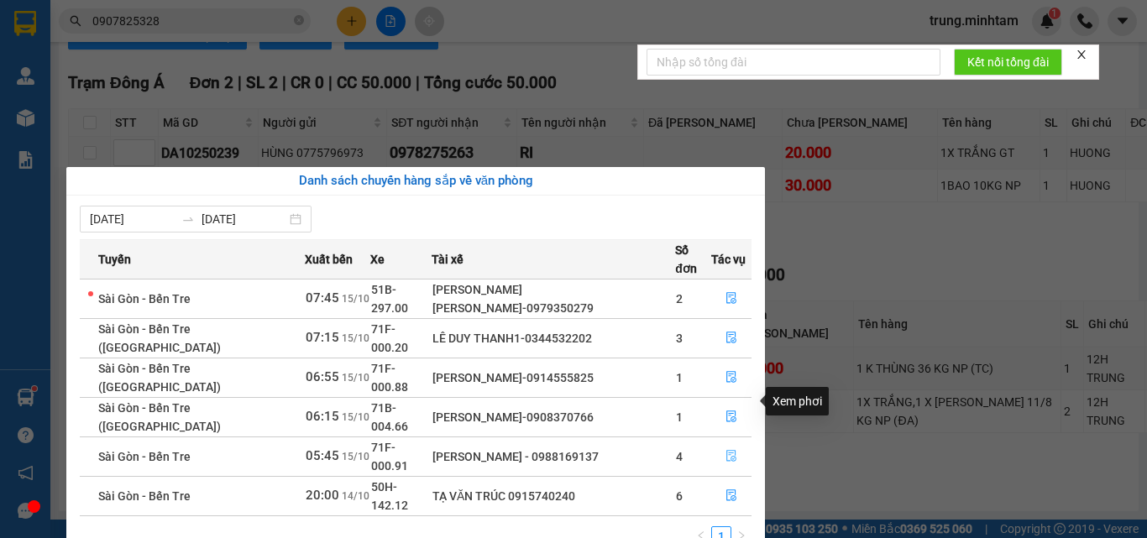
click at [727, 450] on icon "file-done" at bounding box center [731, 456] width 12 height 12
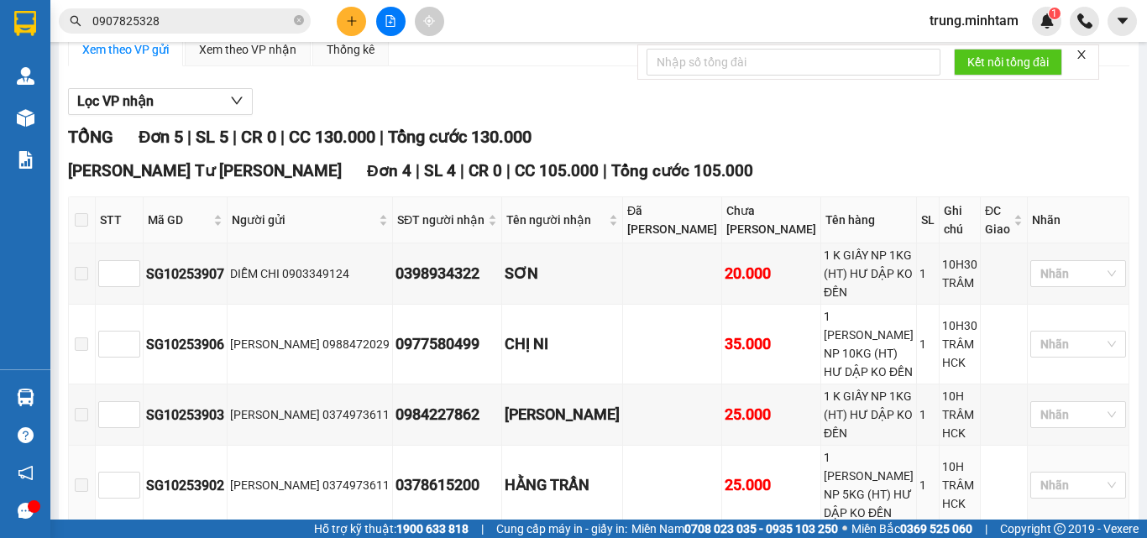
scroll to position [137, 0]
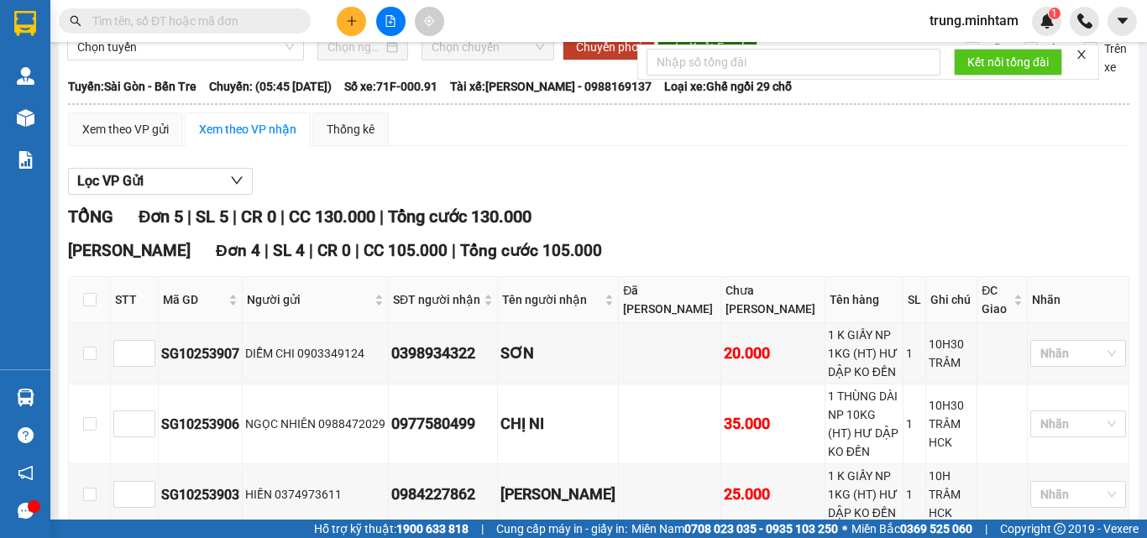
scroll to position [112, 0]
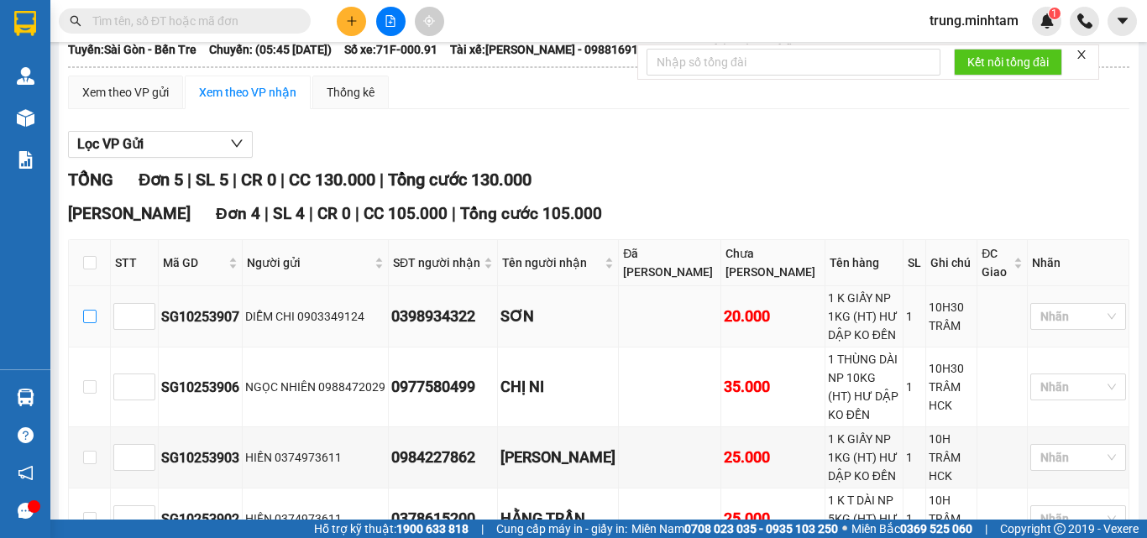
click at [92, 323] on input "checkbox" at bounding box center [89, 316] width 13 height 13
checkbox input "true"
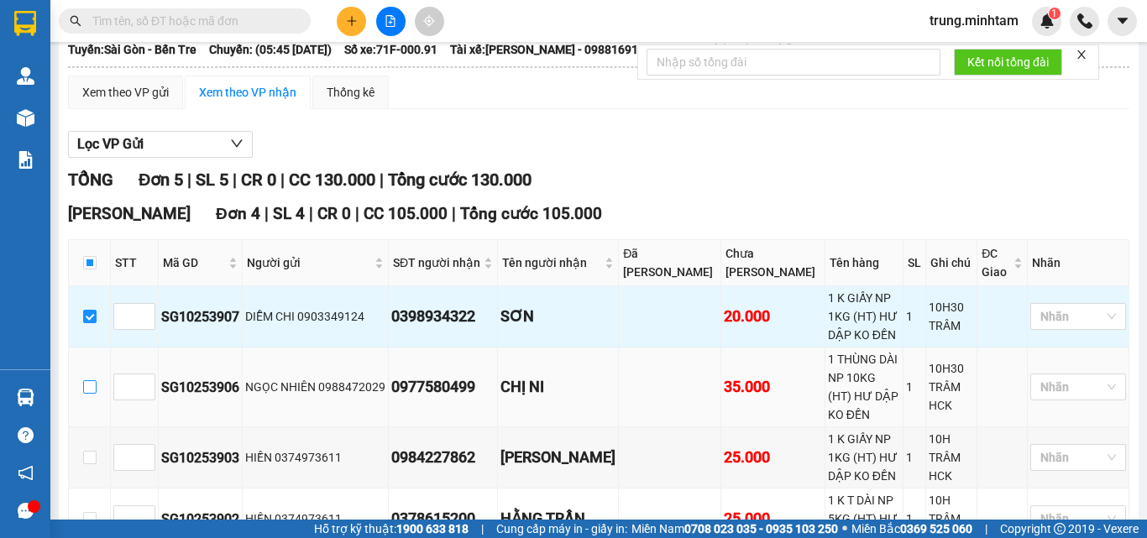
click at [87, 387] on input "checkbox" at bounding box center [89, 386] width 13 height 13
checkbox input "true"
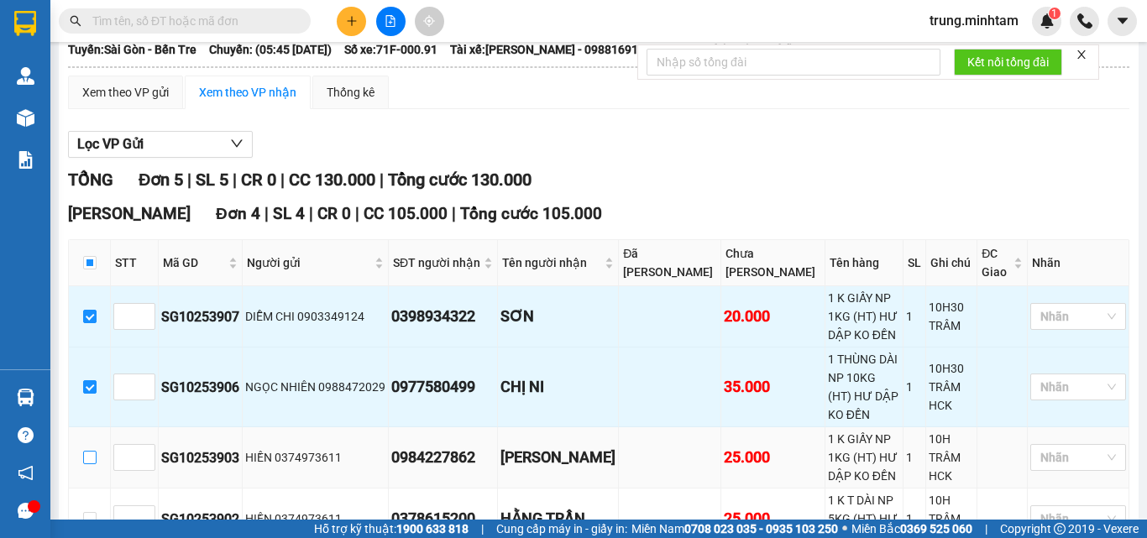
click at [92, 451] on input "checkbox" at bounding box center [89, 457] width 13 height 13
checkbox input "true"
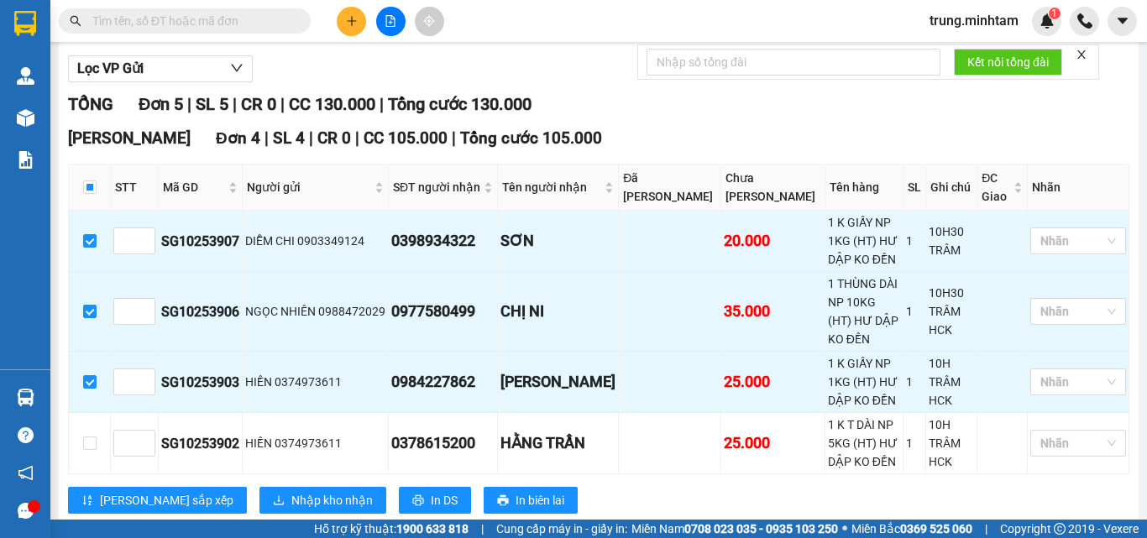
scroll to position [224, 0]
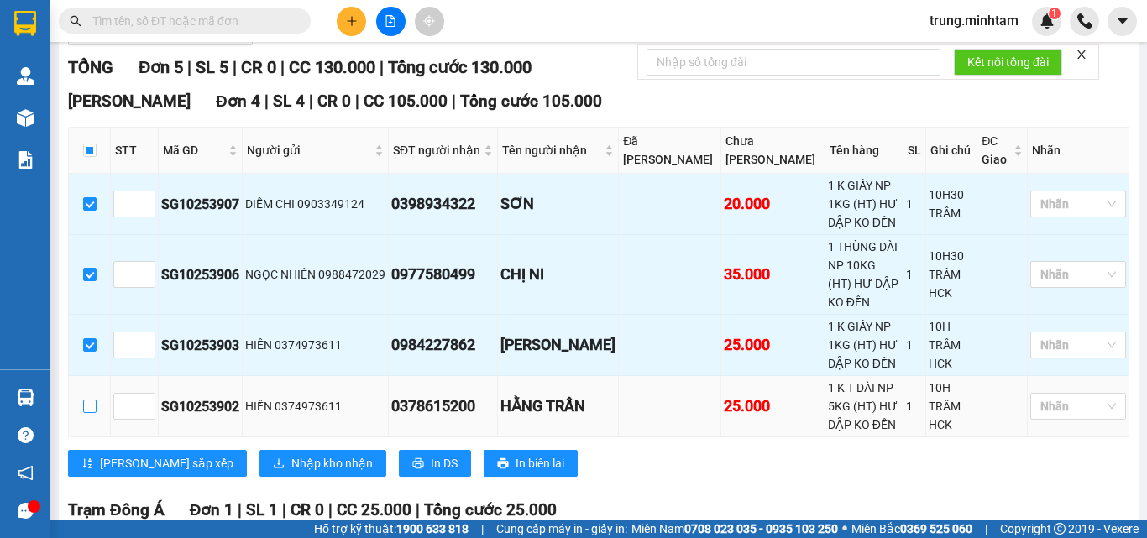
click at [87, 400] on input "checkbox" at bounding box center [89, 406] width 13 height 13
checkbox input "true"
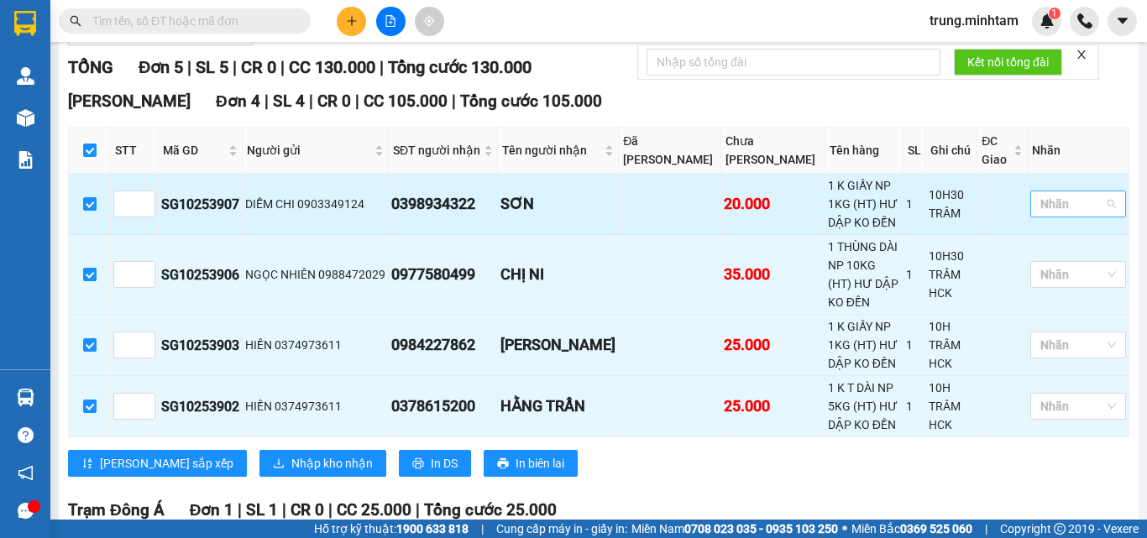
click at [1063, 214] on div at bounding box center [1069, 204] width 71 height 20
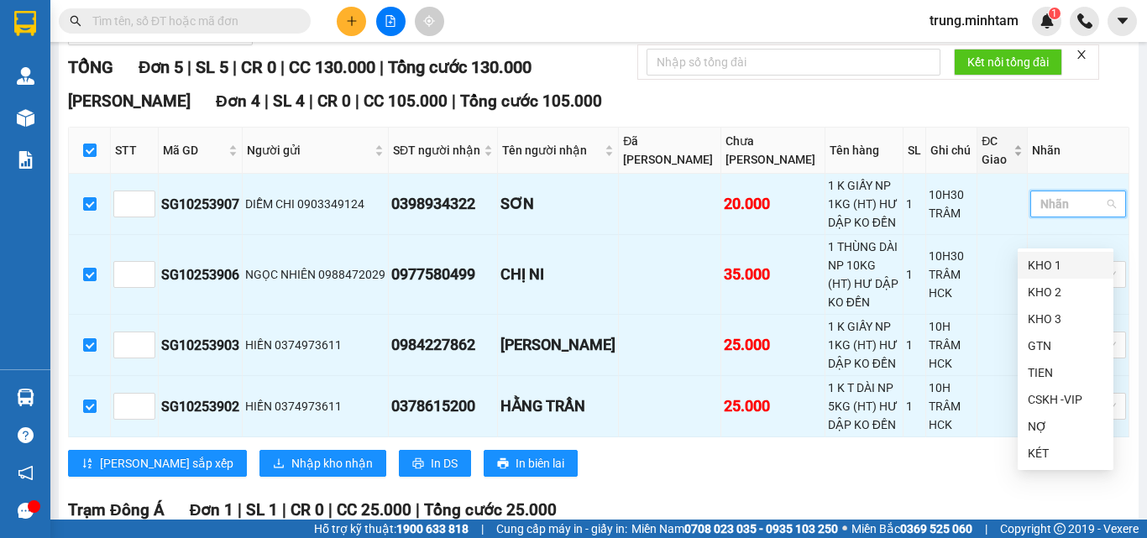
drag, startPoint x: 1049, startPoint y: 269, endPoint x: 1004, endPoint y: 185, distance: 95.4
click at [1045, 257] on div "KHO 1" at bounding box center [1066, 265] width 76 height 18
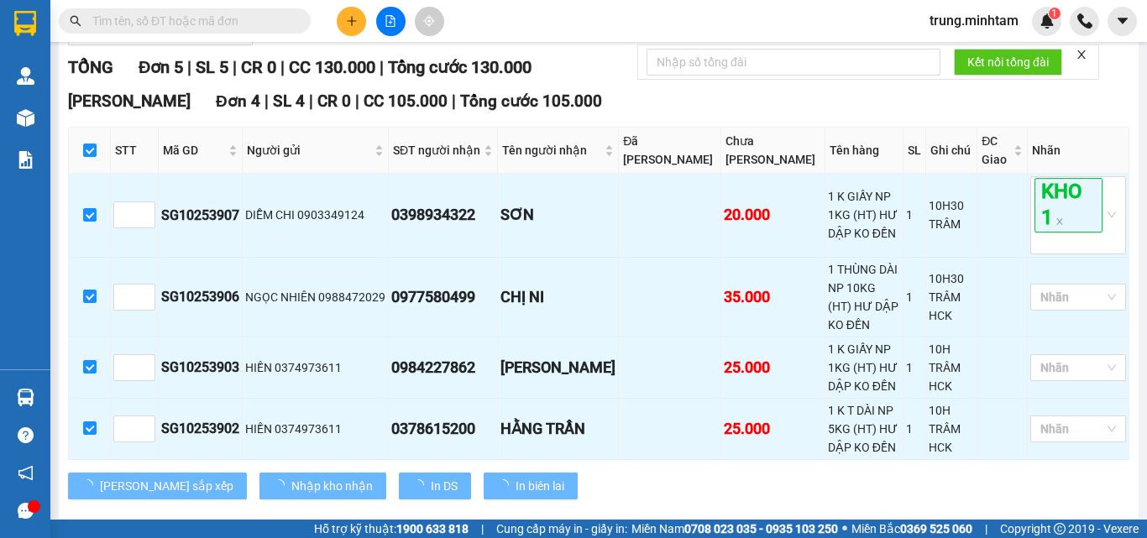
click at [958, 81] on div "TỔNG Đơn 5 | SL 5 | CR 0 | CC 130.000 | Tổng cước 130.000" at bounding box center [598, 68] width 1061 height 26
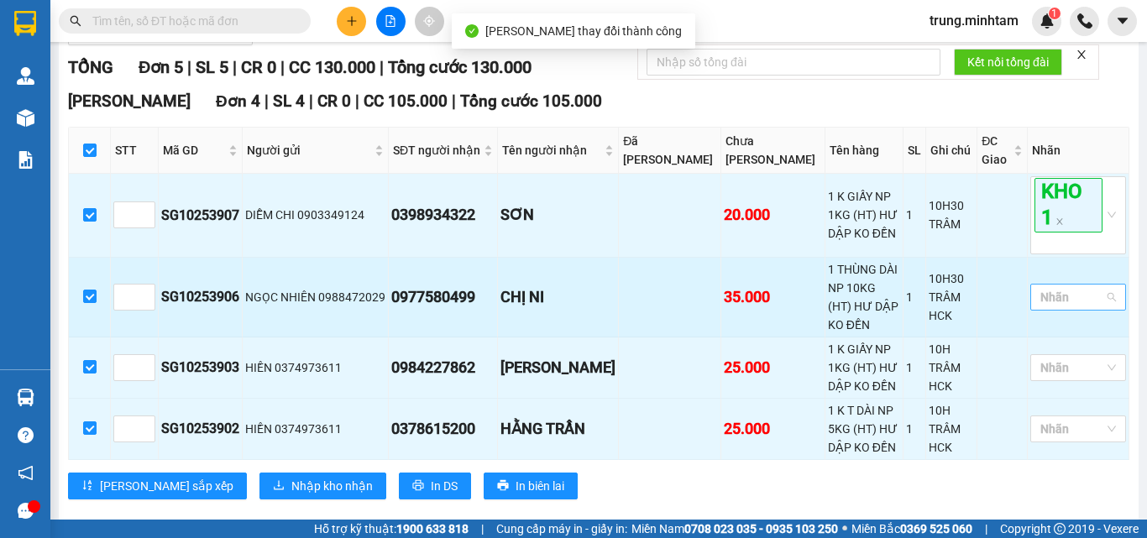
click at [1055, 307] on div at bounding box center [1069, 297] width 71 height 20
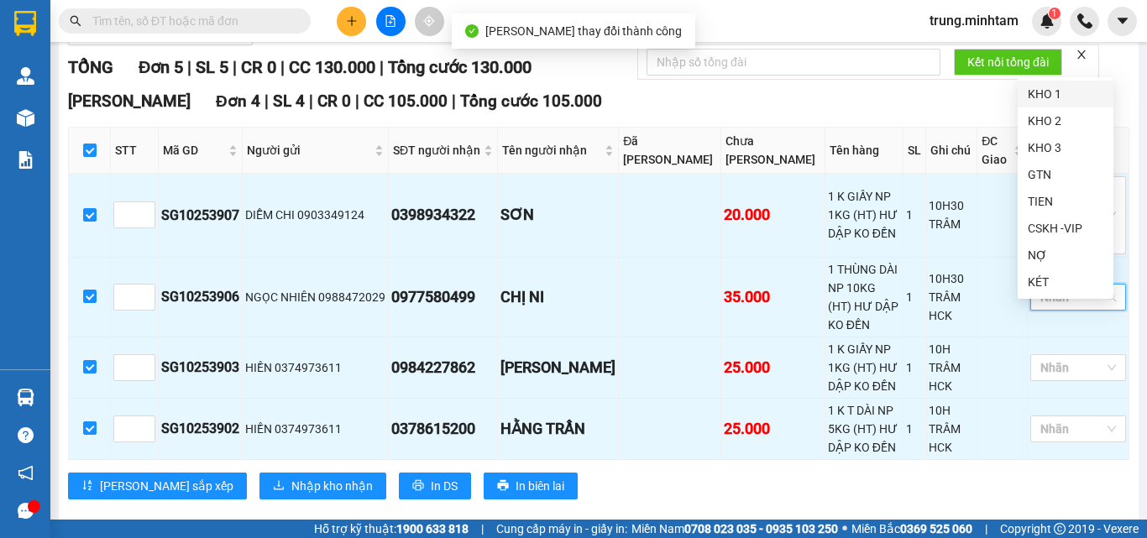
drag, startPoint x: 1034, startPoint y: 95, endPoint x: 1025, endPoint y: 97, distance: 9.4
click at [1032, 94] on div "KHO 1" at bounding box center [1066, 94] width 76 height 18
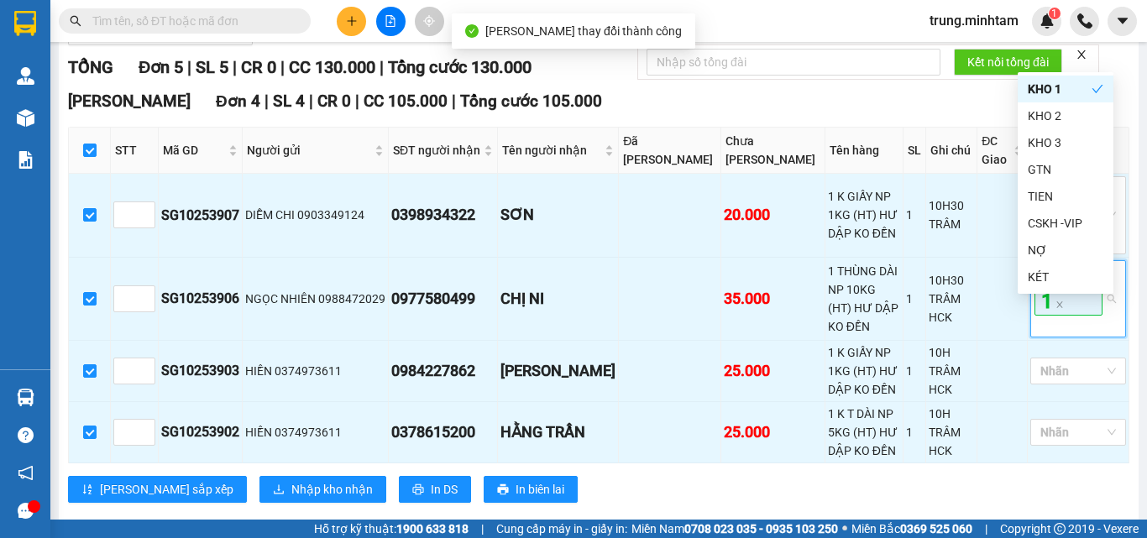
click at [945, 114] on div "Ngã Tư Huyện Đơn 4 | SL 4 | CR 0 | CC 105.000 | Tổng cước 105.000" at bounding box center [598, 101] width 1061 height 25
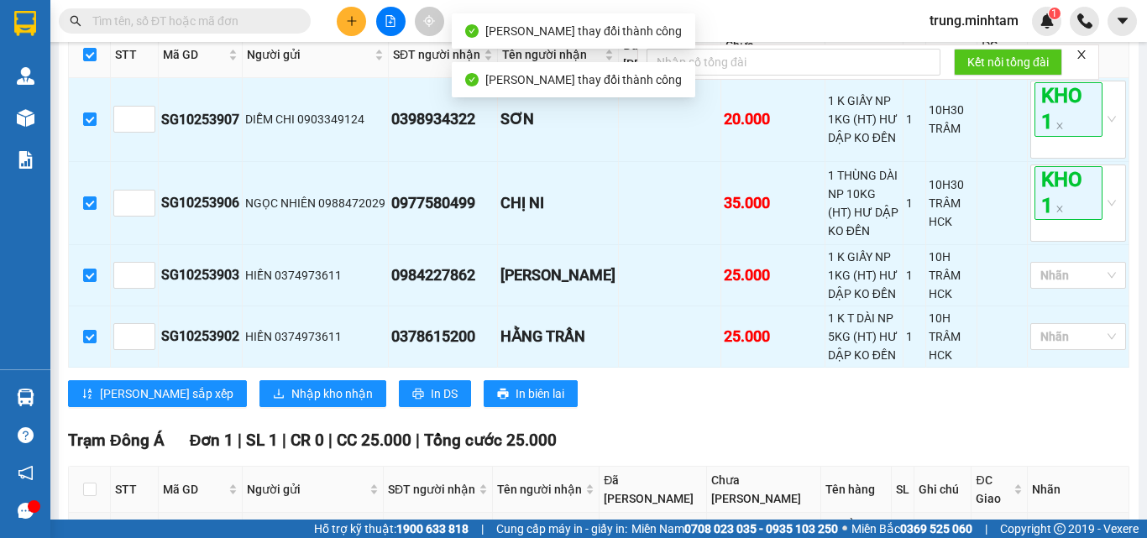
scroll to position [442, 0]
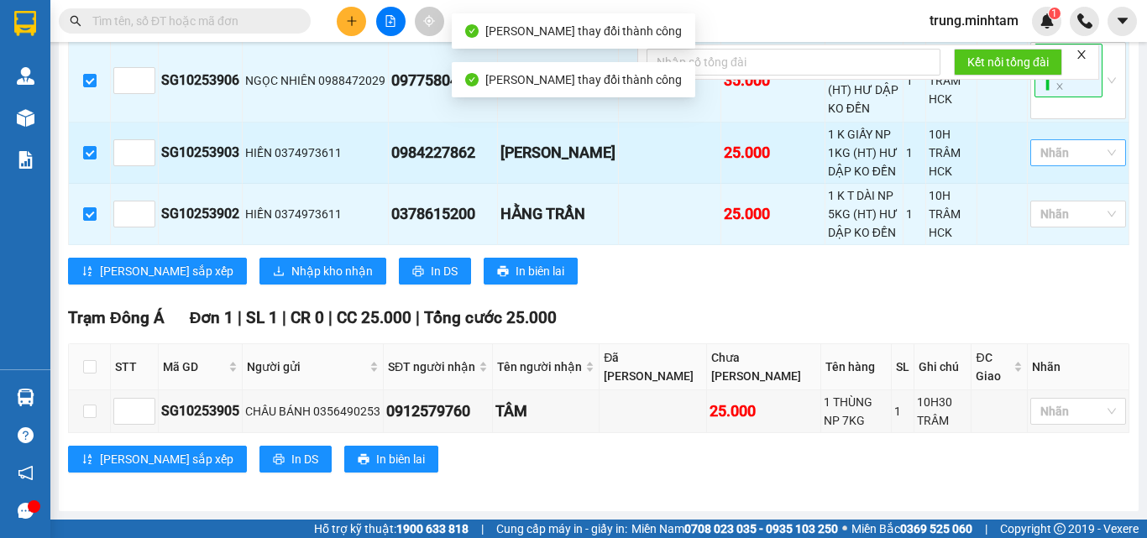
click at [1049, 163] on div at bounding box center [1069, 153] width 71 height 20
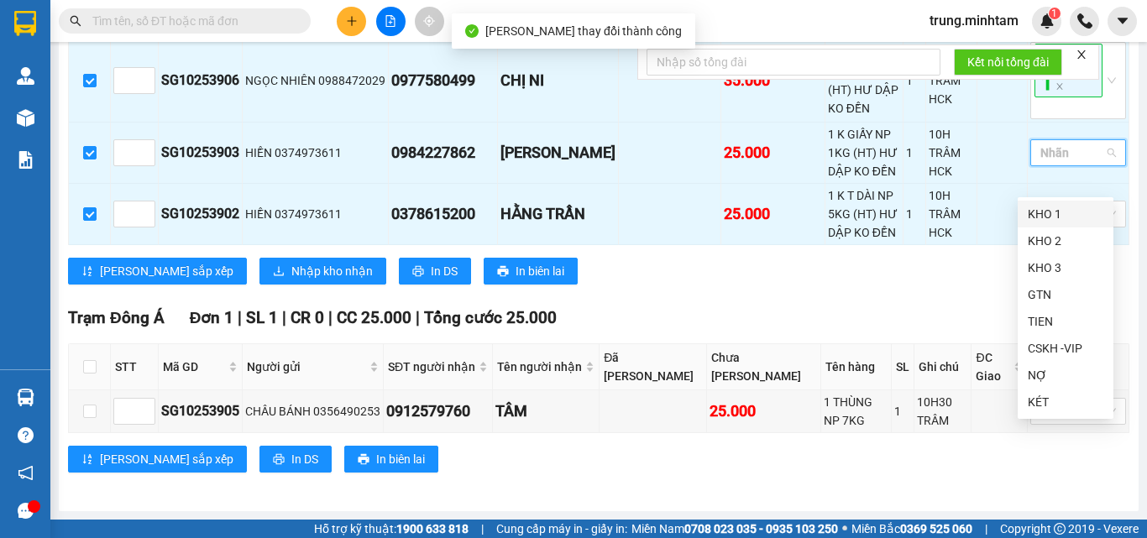
click at [1053, 216] on div "KHO 1" at bounding box center [1066, 214] width 76 height 18
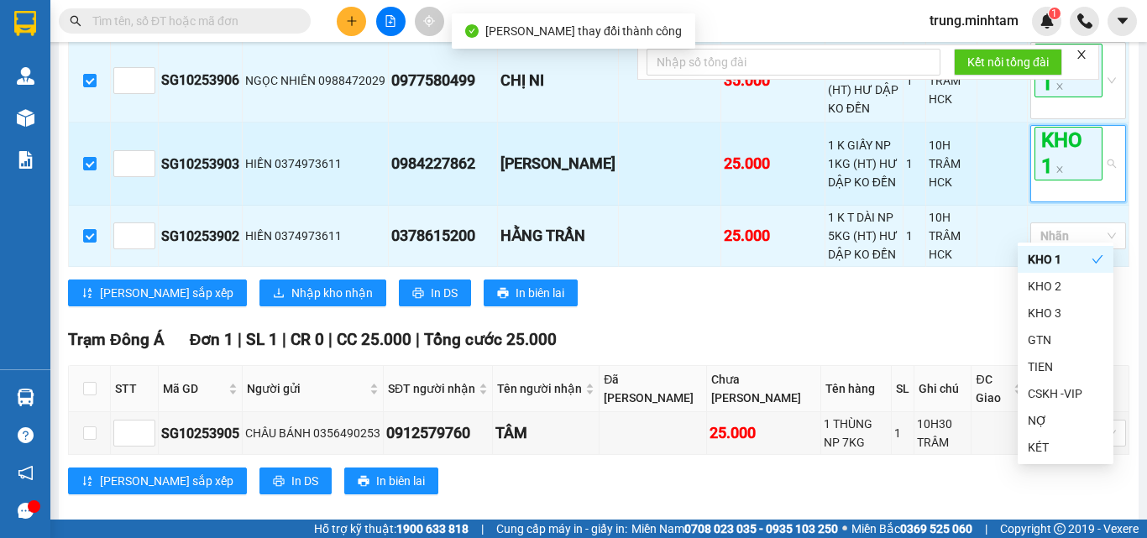
click at [1011, 205] on td at bounding box center [1002, 164] width 50 height 83
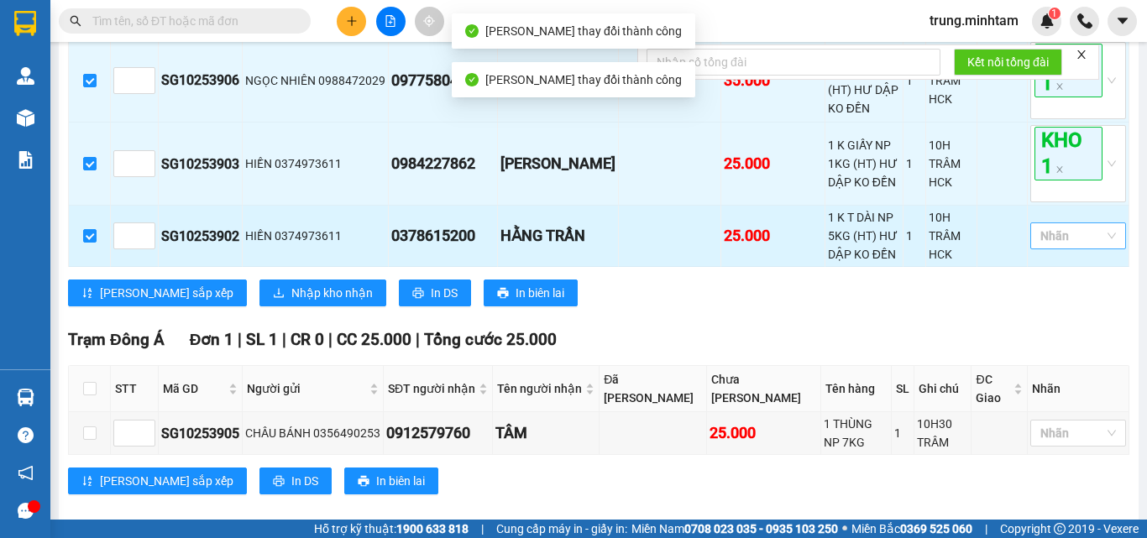
click at [1049, 246] on div at bounding box center [1069, 236] width 71 height 20
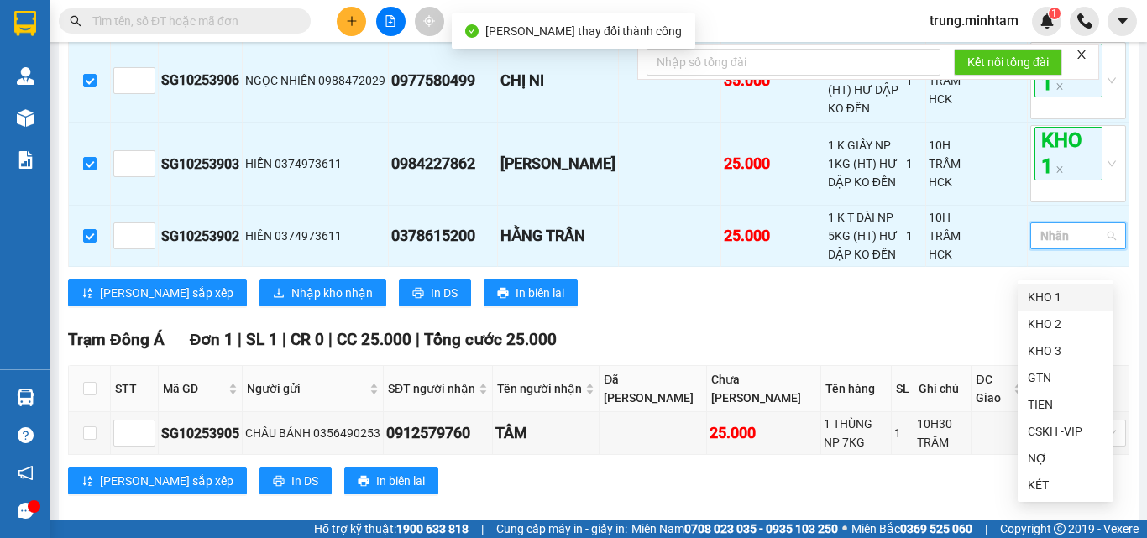
click at [1049, 296] on div "KHO 1" at bounding box center [1066, 297] width 76 height 18
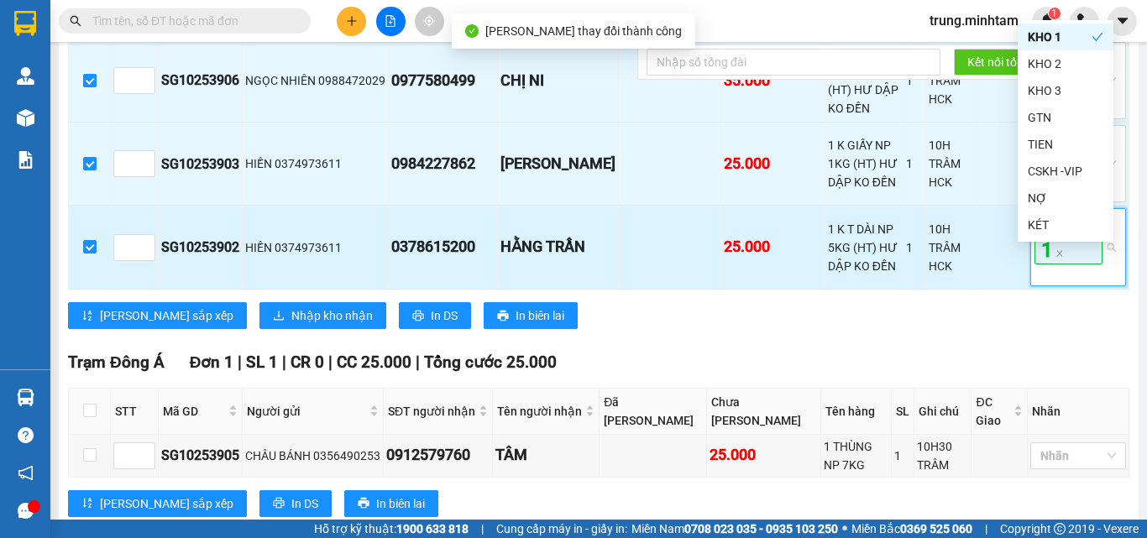
click at [1004, 285] on td at bounding box center [1002, 247] width 50 height 83
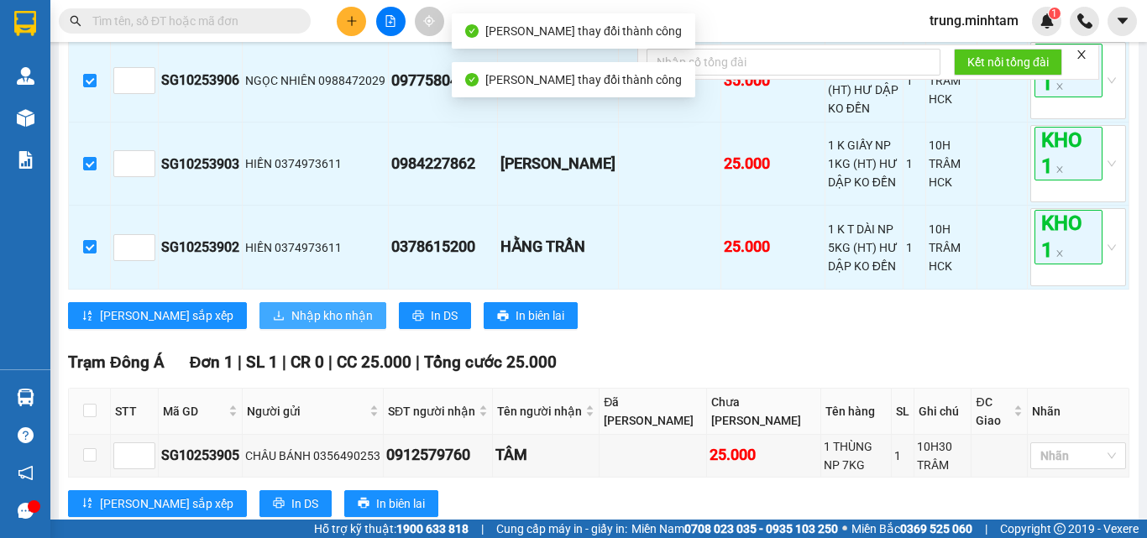
click at [291, 325] on span "Nhập kho nhận" at bounding box center [331, 315] width 81 height 18
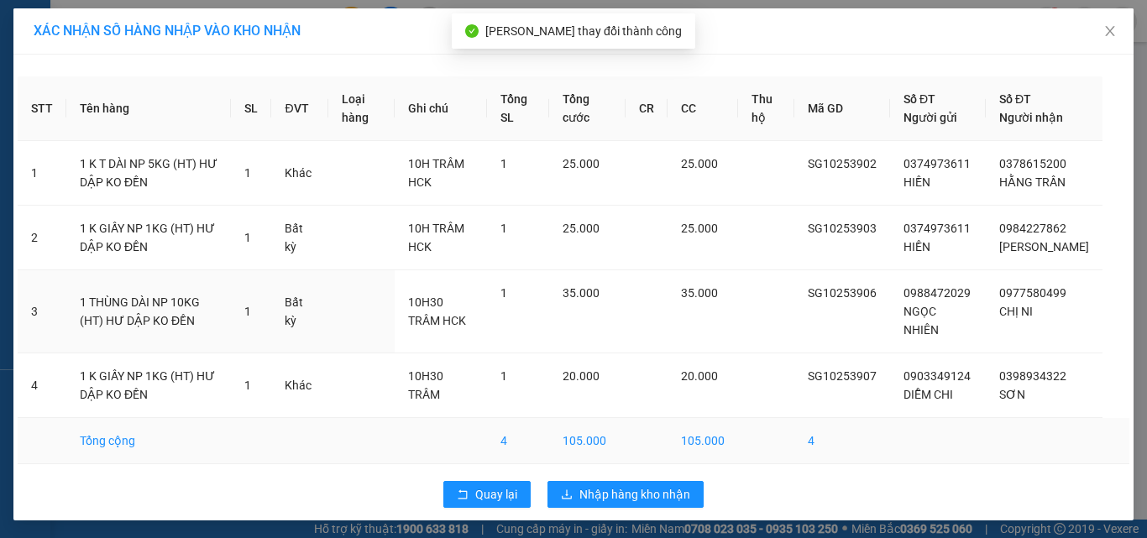
scroll to position [21, 0]
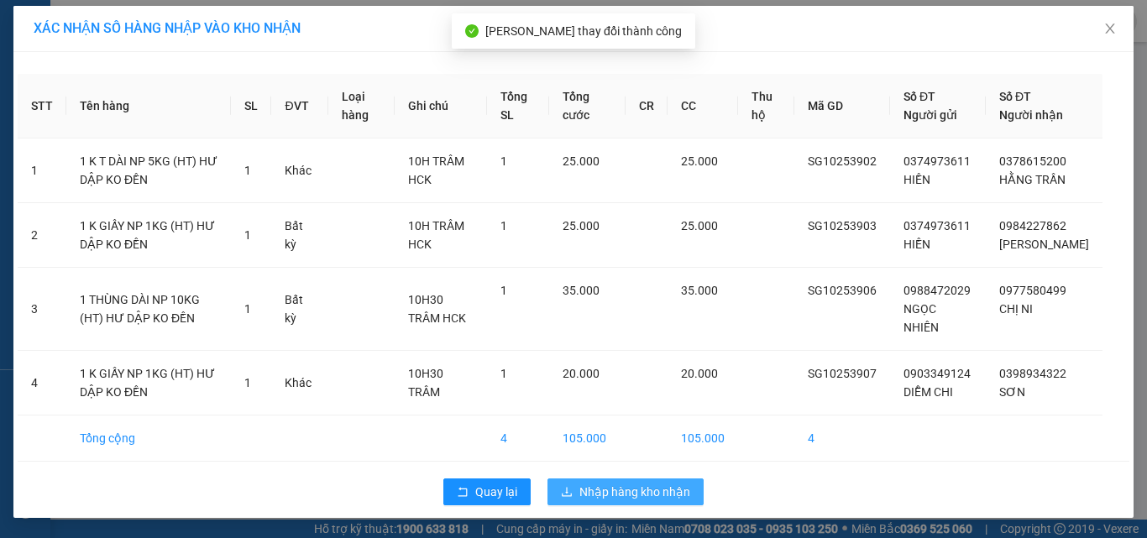
click at [633, 489] on span "Nhập hàng kho nhận" at bounding box center [634, 492] width 111 height 18
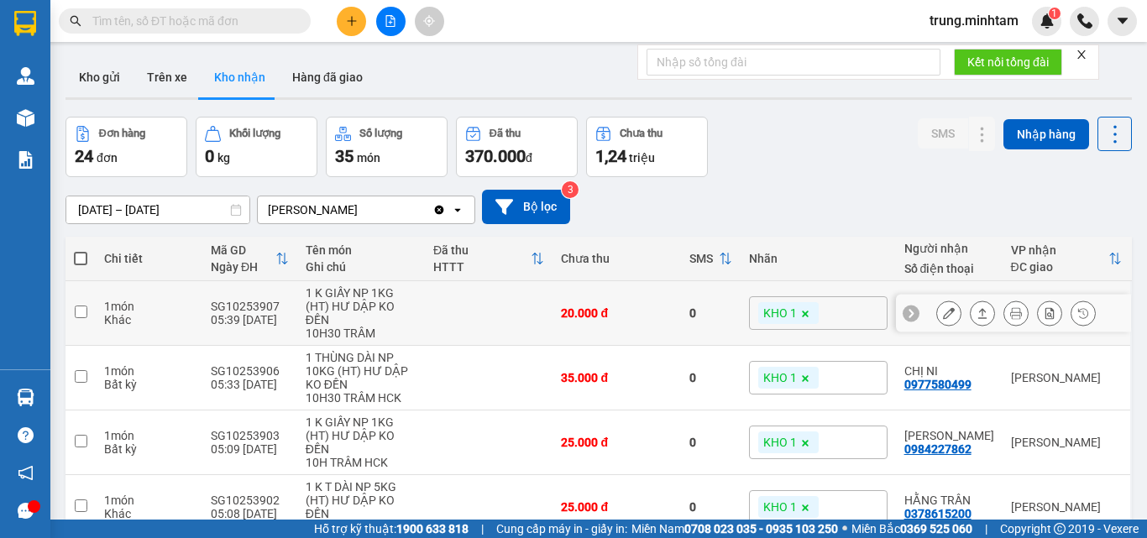
click at [943, 311] on icon at bounding box center [949, 313] width 12 height 12
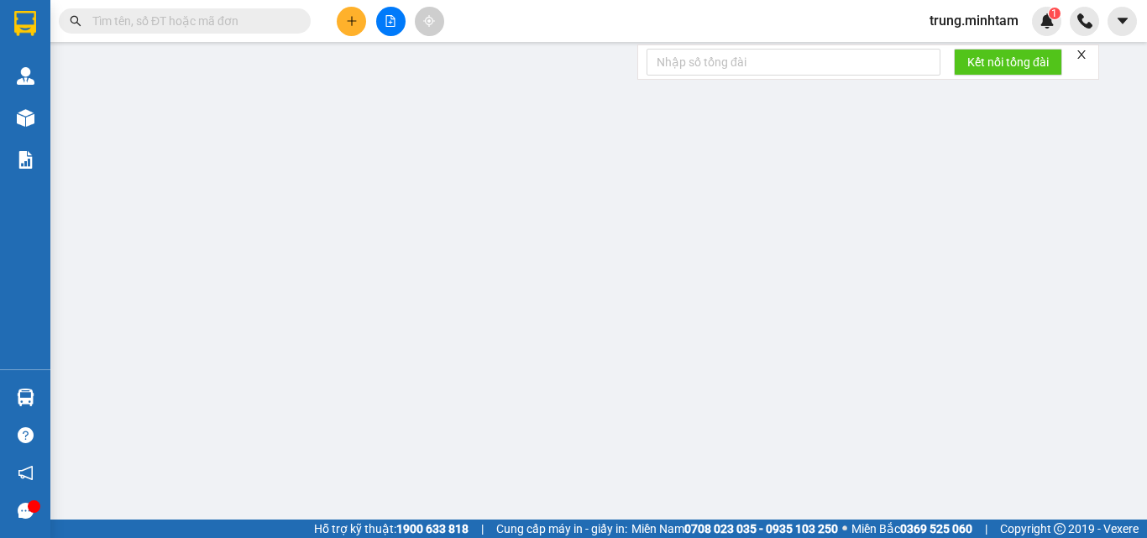
type input "0903349124"
type input "DIỄM CHI"
type input "0398934322"
type input "SƠN"
type input "20.000"
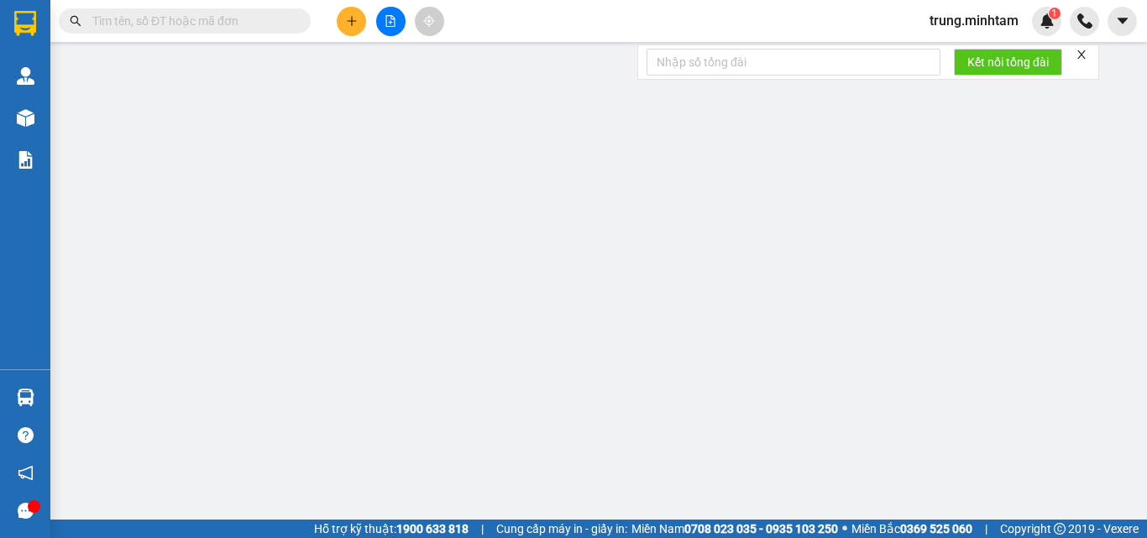
type input "20.000"
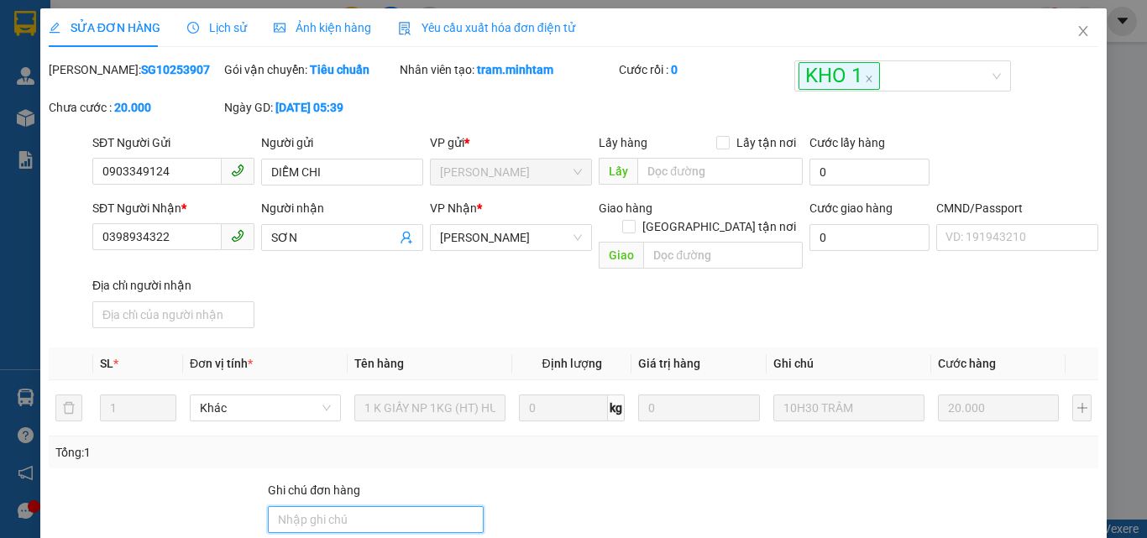
click at [358, 506] on input "Ghi chú đơn hàng" at bounding box center [376, 519] width 216 height 27
type input "BM"
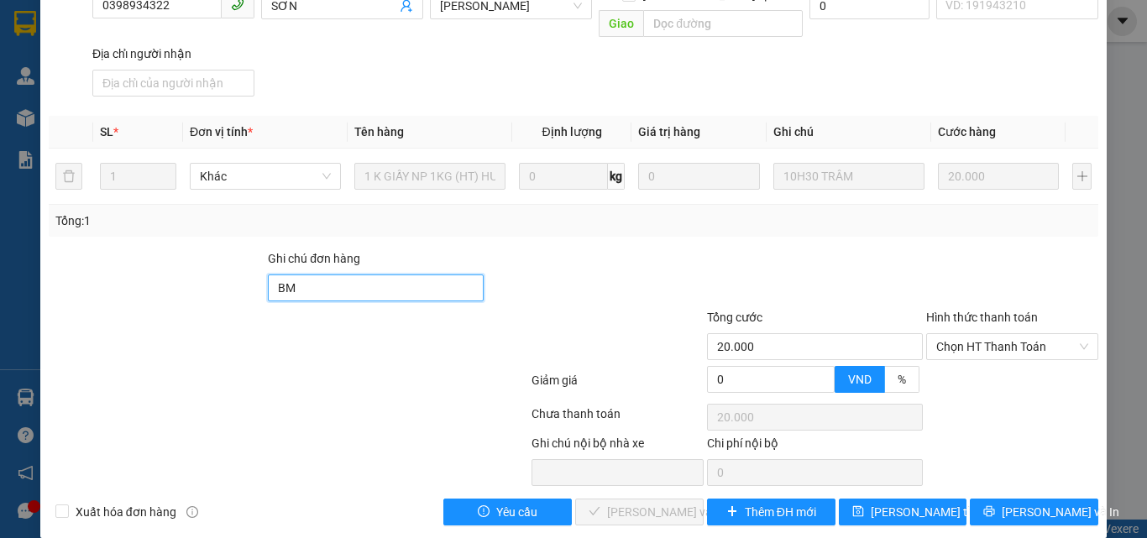
scroll to position [233, 0]
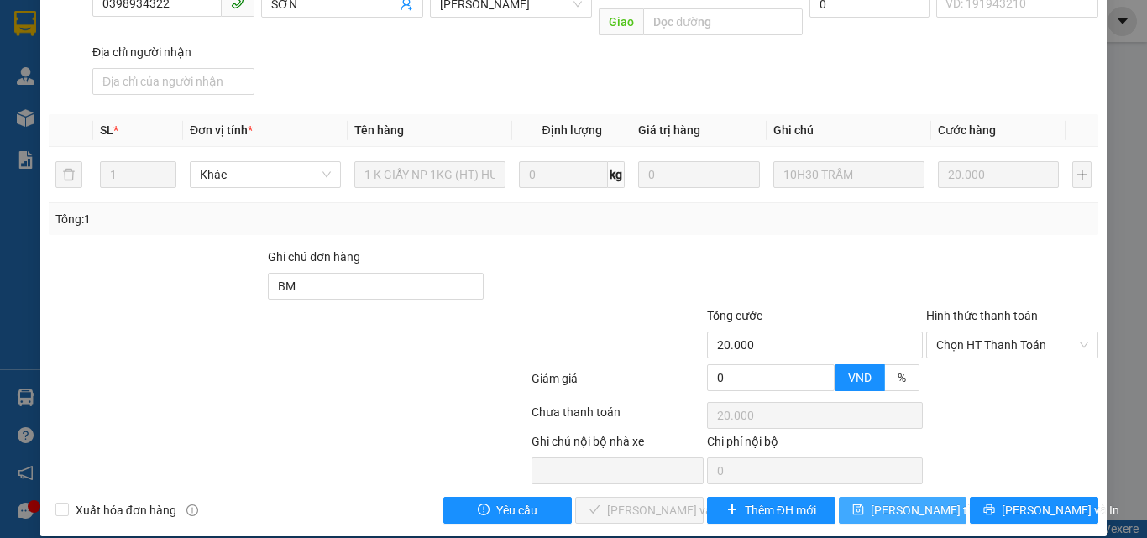
click at [897, 501] on span "[PERSON_NAME] thay đổi" at bounding box center [938, 510] width 134 height 18
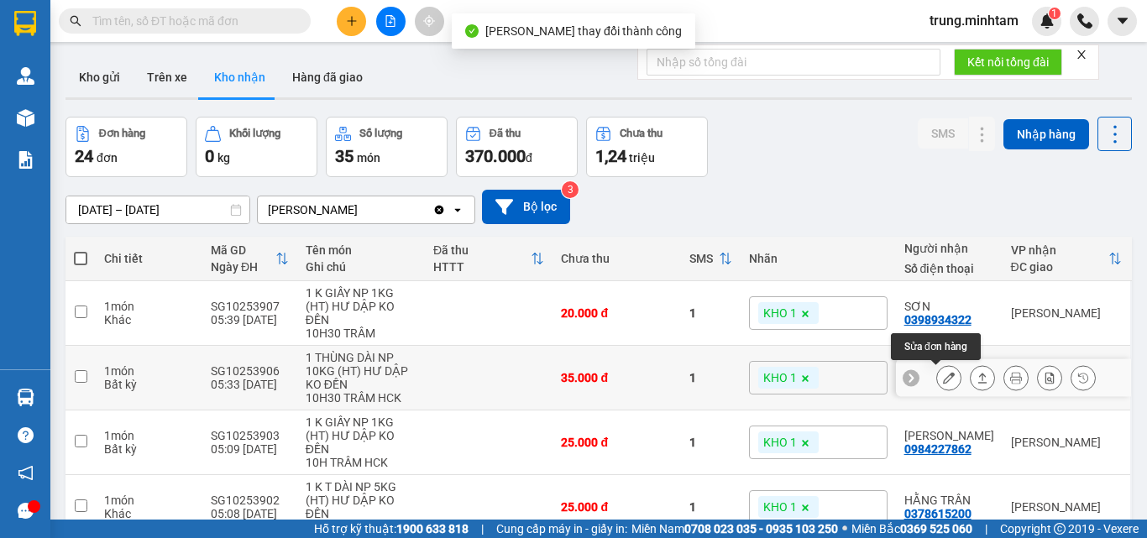
click at [943, 375] on icon at bounding box center [949, 378] width 12 height 12
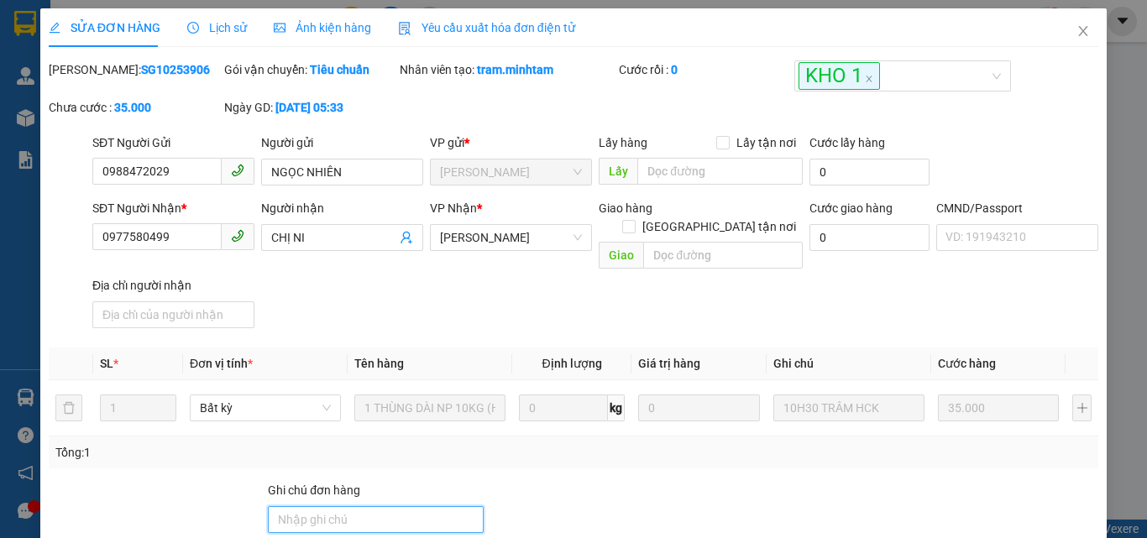
click at [378, 506] on input "Ghi chú đơn hàng" at bounding box center [376, 519] width 216 height 27
type input "BM"
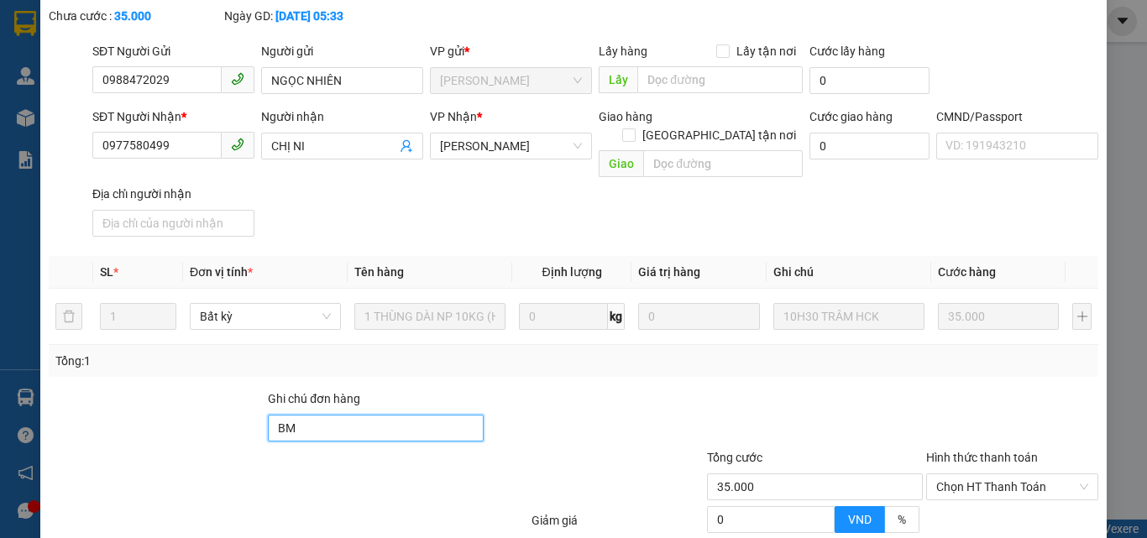
scroll to position [224, 0]
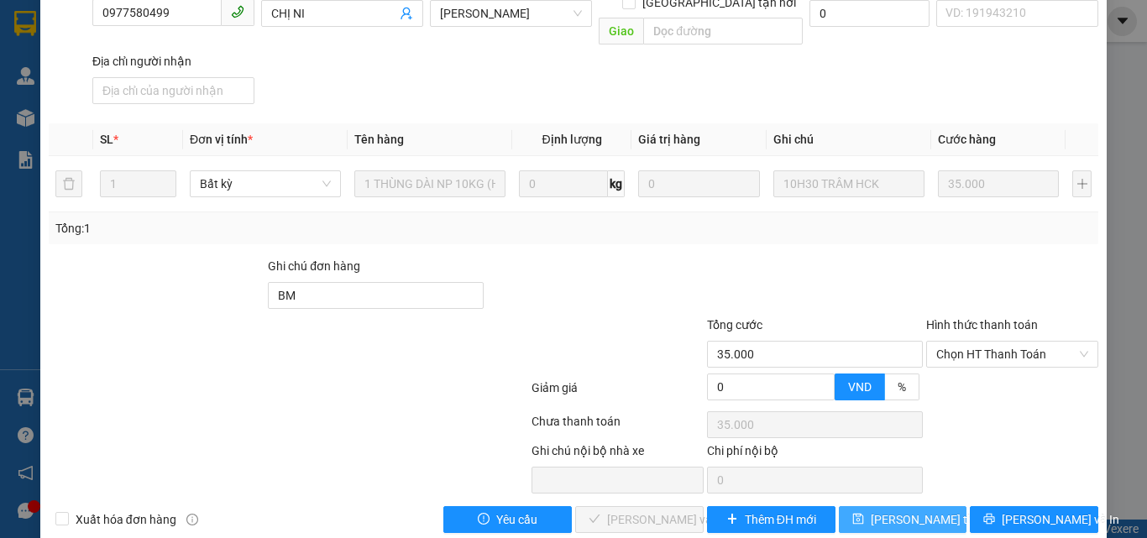
click at [917, 510] on span "[PERSON_NAME] thay đổi" at bounding box center [938, 519] width 134 height 18
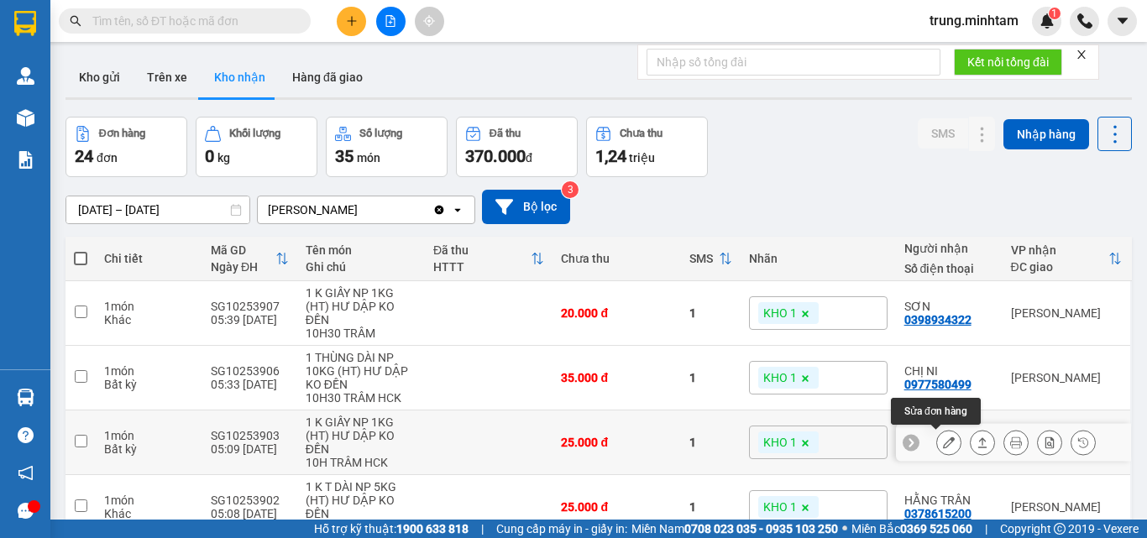
click at [943, 444] on icon at bounding box center [949, 443] width 12 height 12
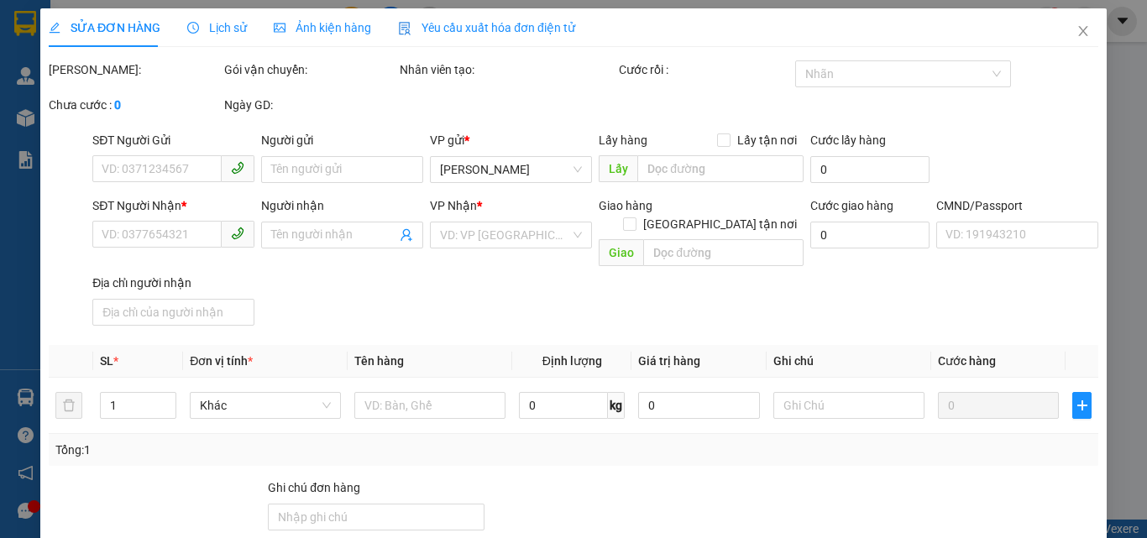
type input "0374973611"
type input "HIỀN"
type input "0984227862"
type input "LAM NGUYỄN"
type input "25.000"
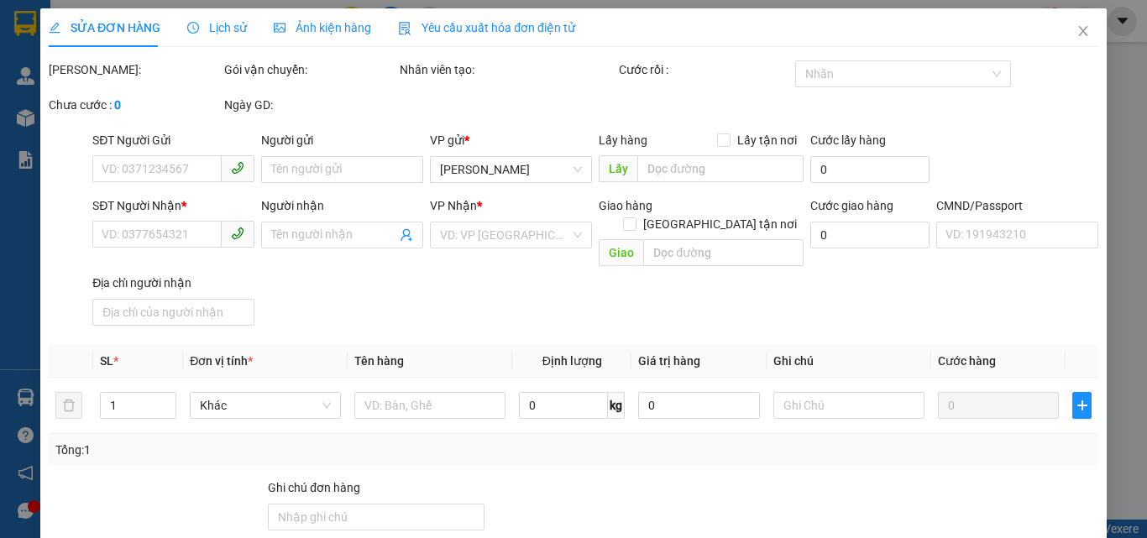
type input "25.000"
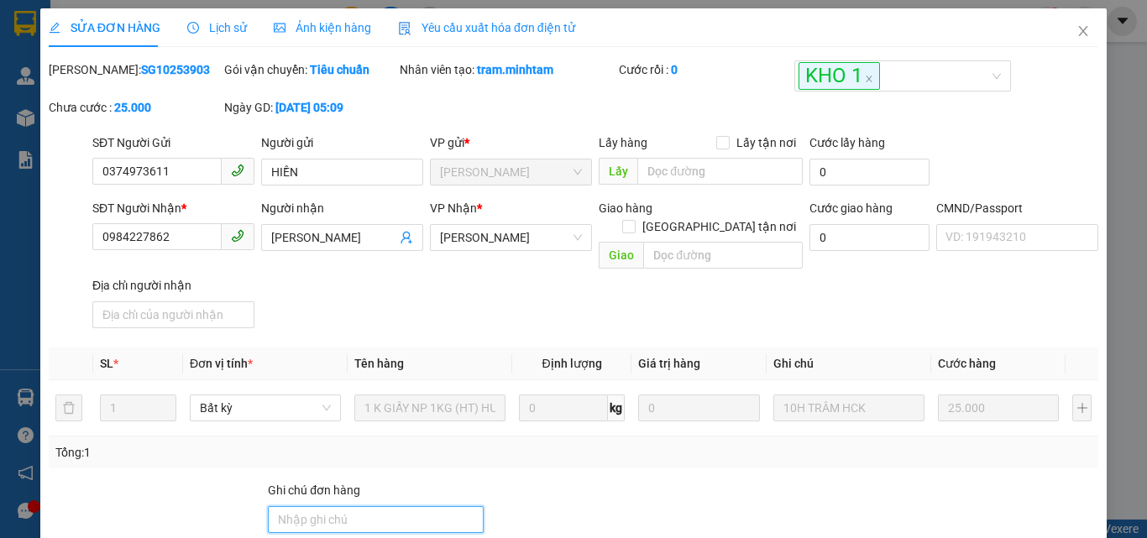
click at [409, 506] on input "Ghi chú đơn hàng" at bounding box center [376, 519] width 216 height 27
type input "KBM"
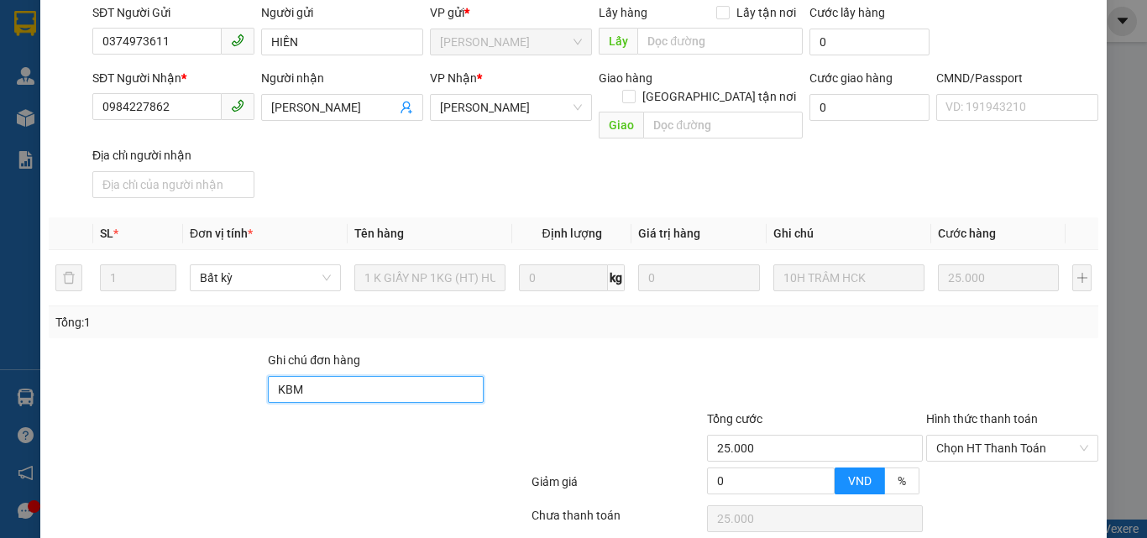
scroll to position [233, 0]
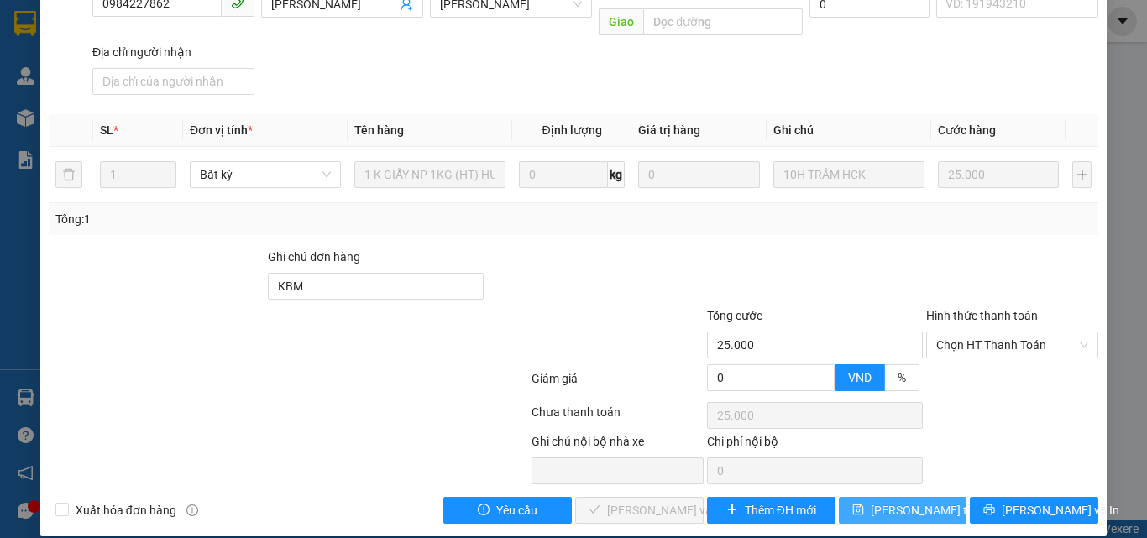
click at [892, 501] on span "[PERSON_NAME] thay đổi" at bounding box center [938, 510] width 134 height 18
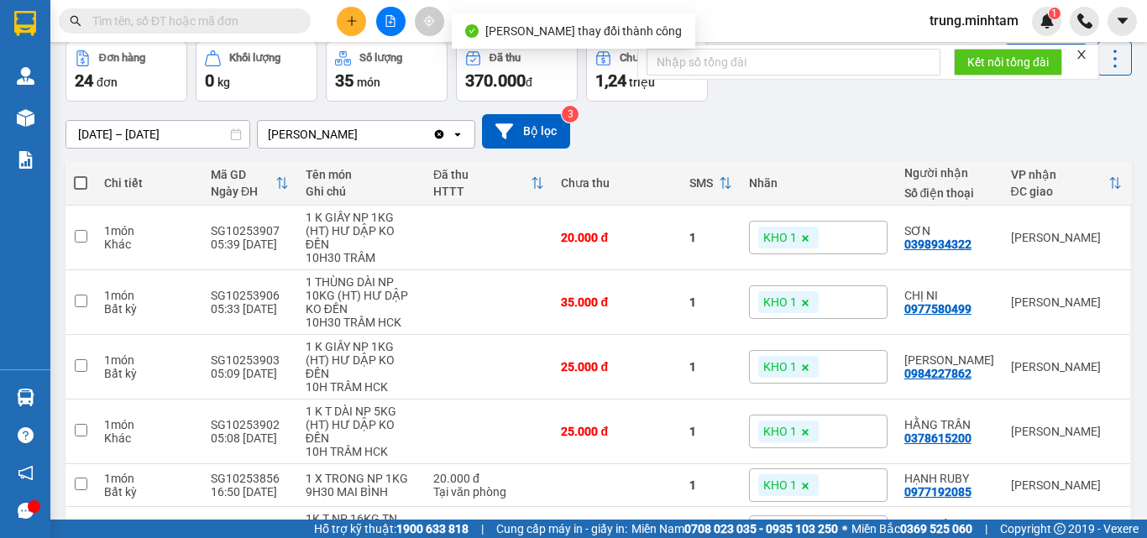
scroll to position [112, 0]
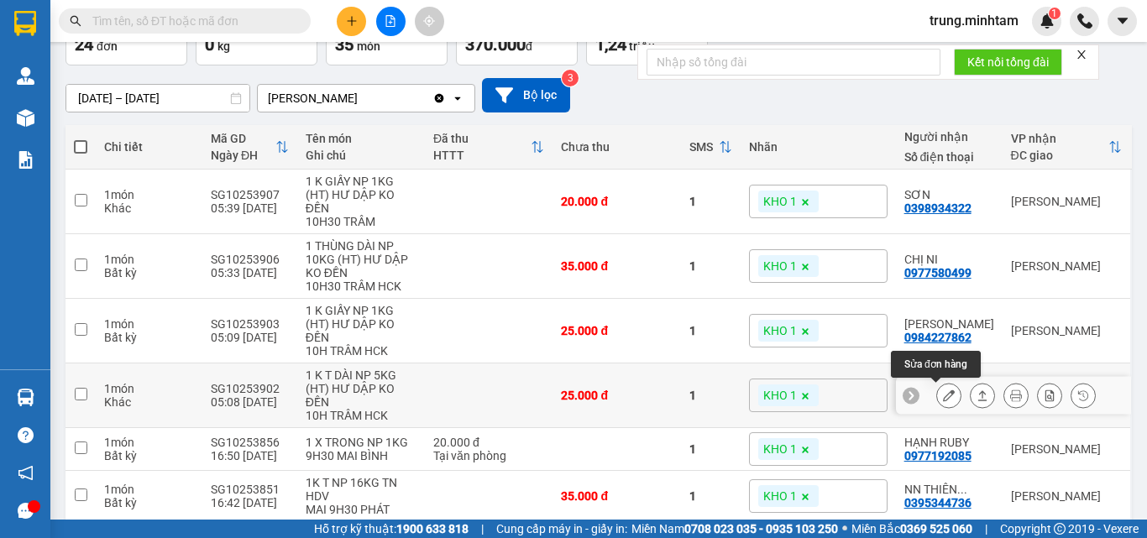
click at [943, 399] on icon at bounding box center [949, 396] width 12 height 12
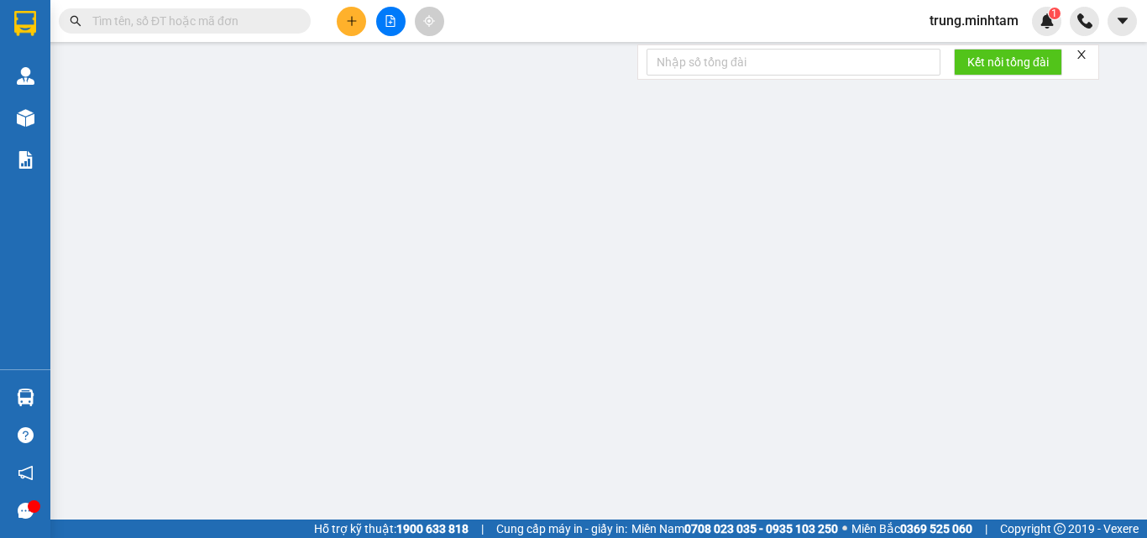
type input "0374973611"
type input "HIỀN"
type input "0378615200"
type input "HẰNG TRẦN"
type input "25.000"
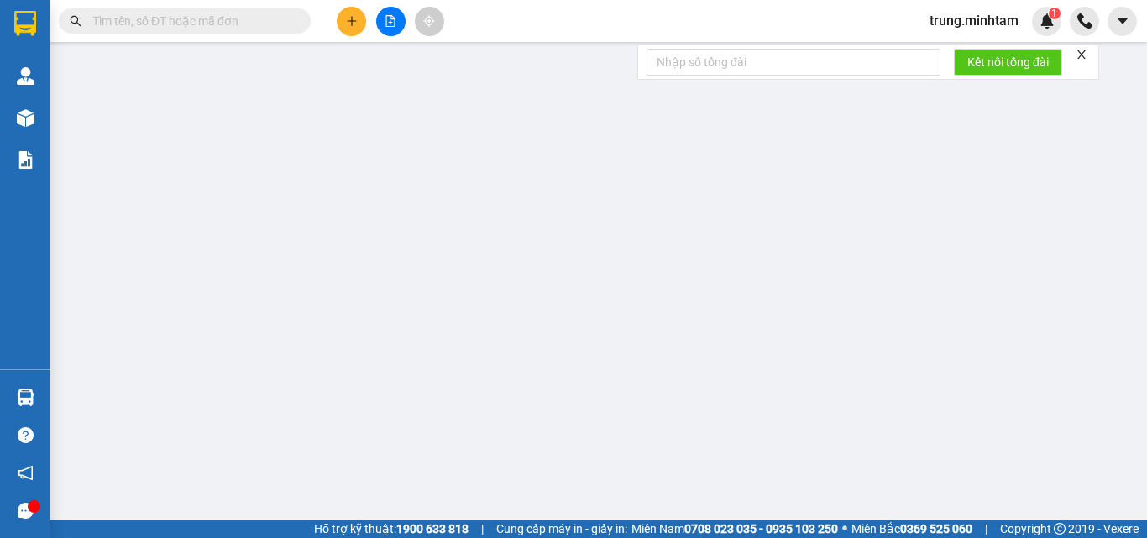
type input "25.000"
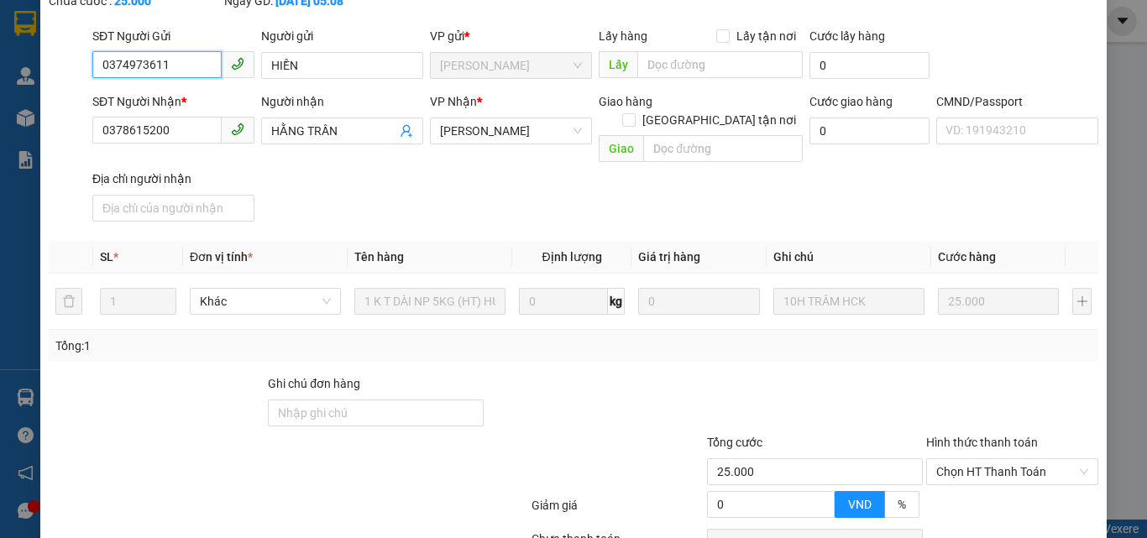
scroll to position [224, 0]
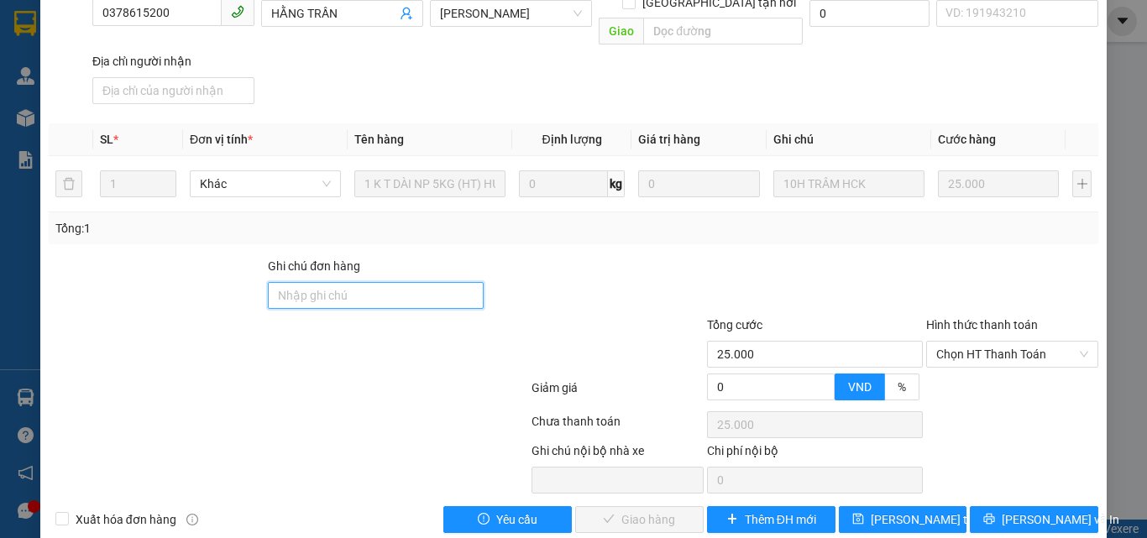
click at [346, 282] on input "Ghi chú đơn hàng" at bounding box center [376, 295] width 216 height 27
type input "BM"
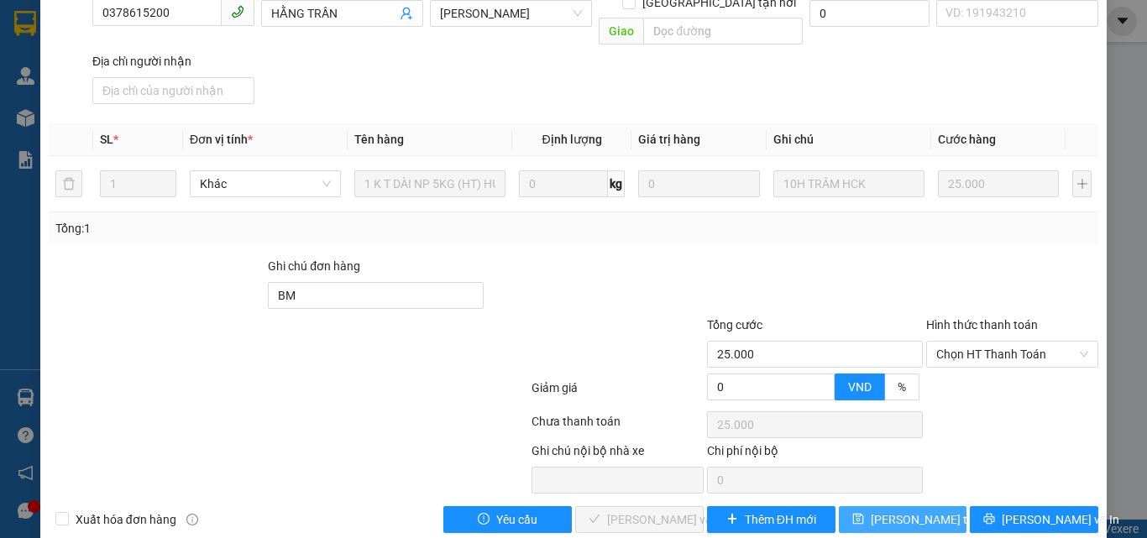
click at [908, 510] on span "[PERSON_NAME] thay đổi" at bounding box center [938, 519] width 134 height 18
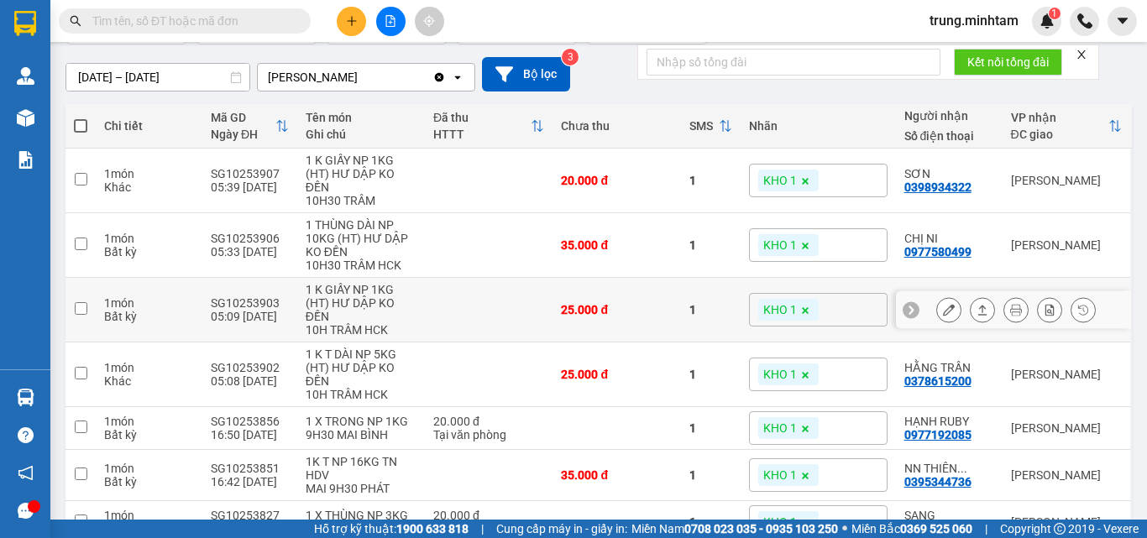
scroll to position [224, 0]
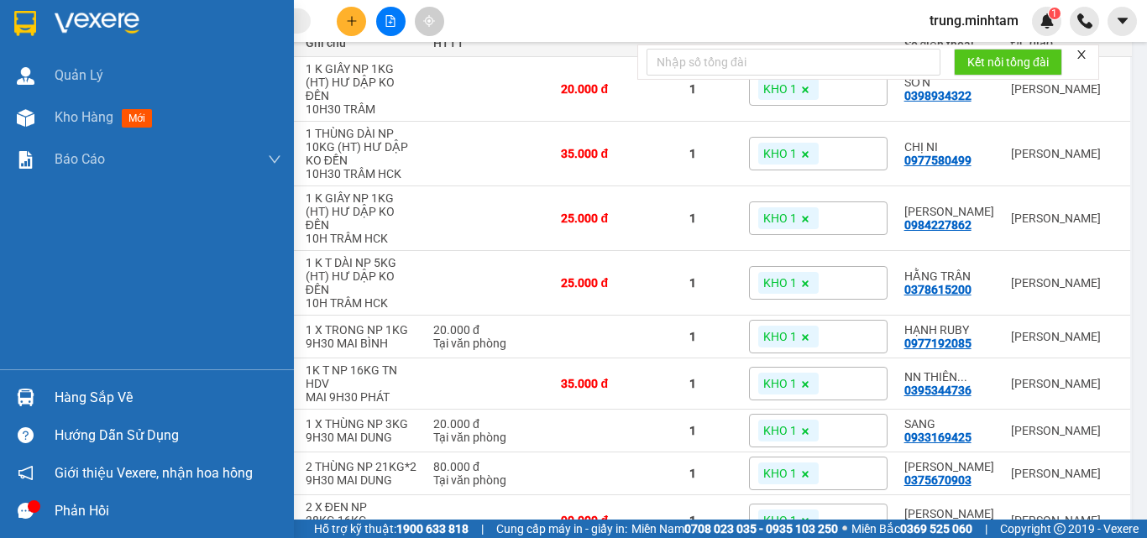
click at [108, 404] on div "Hàng sắp về" at bounding box center [168, 397] width 227 height 25
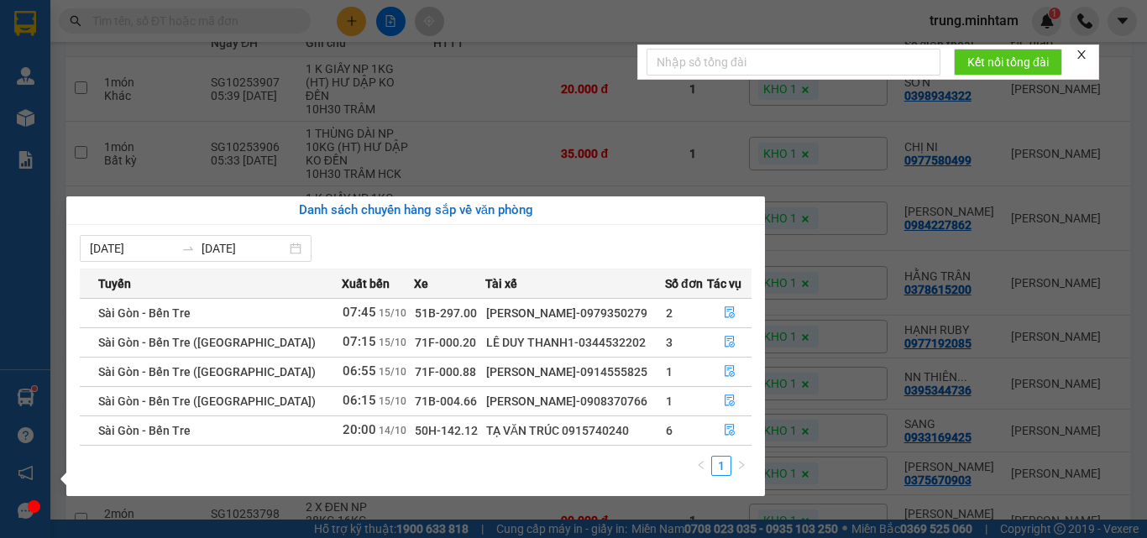
click at [494, 141] on section "Kết quả tìm kiếm ( 0 ) Bộ lọc No Data trung.minhtam 1 Quản Lý Kho hàng mới Báo …" at bounding box center [573, 269] width 1147 height 538
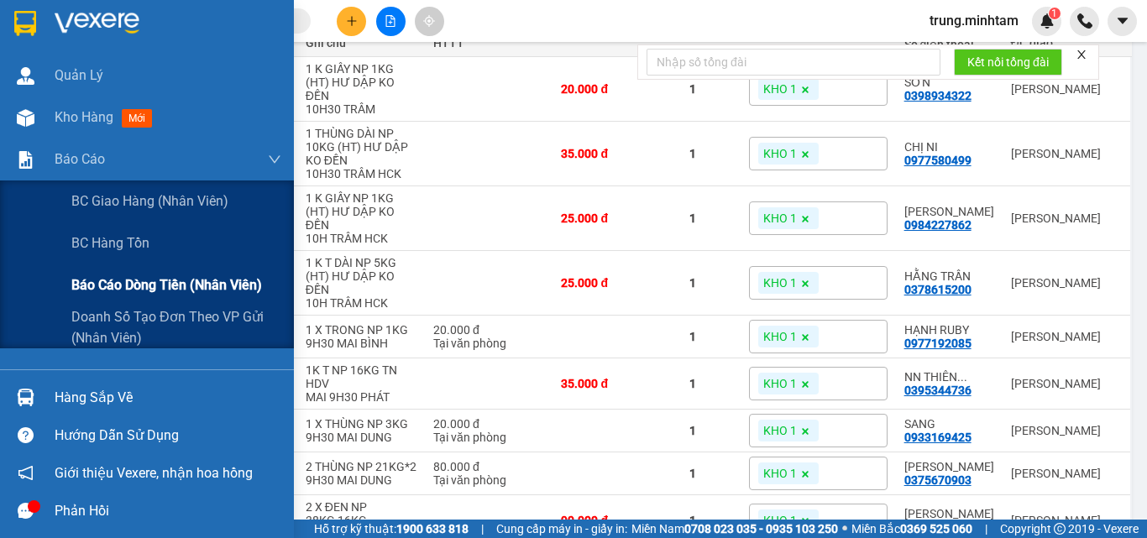
click at [150, 285] on span "Báo cáo dòng tiền (nhân viên)" at bounding box center [166, 285] width 191 height 21
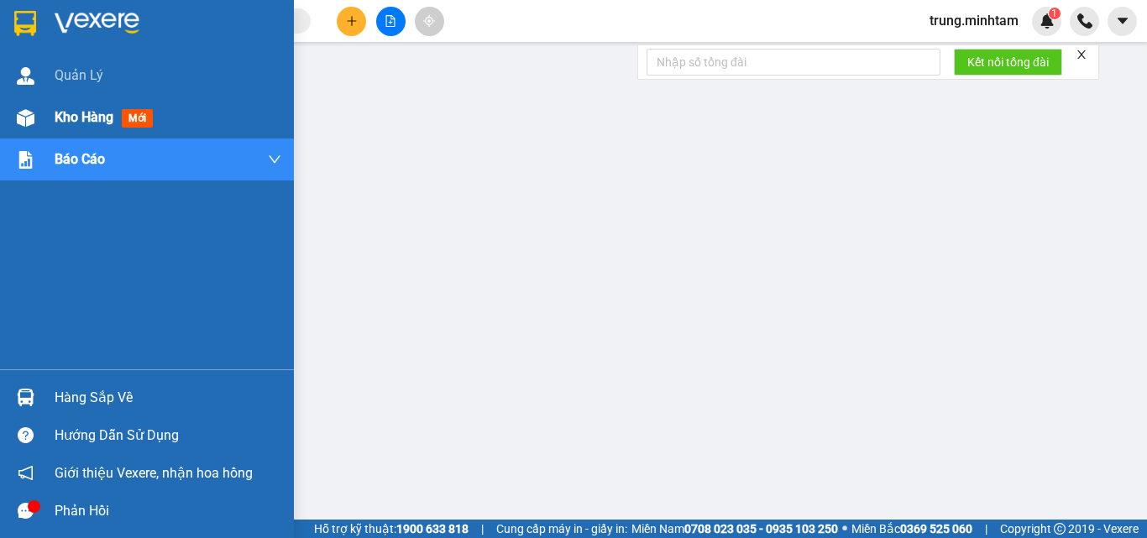
click at [94, 122] on span "Kho hàng" at bounding box center [84, 117] width 59 height 16
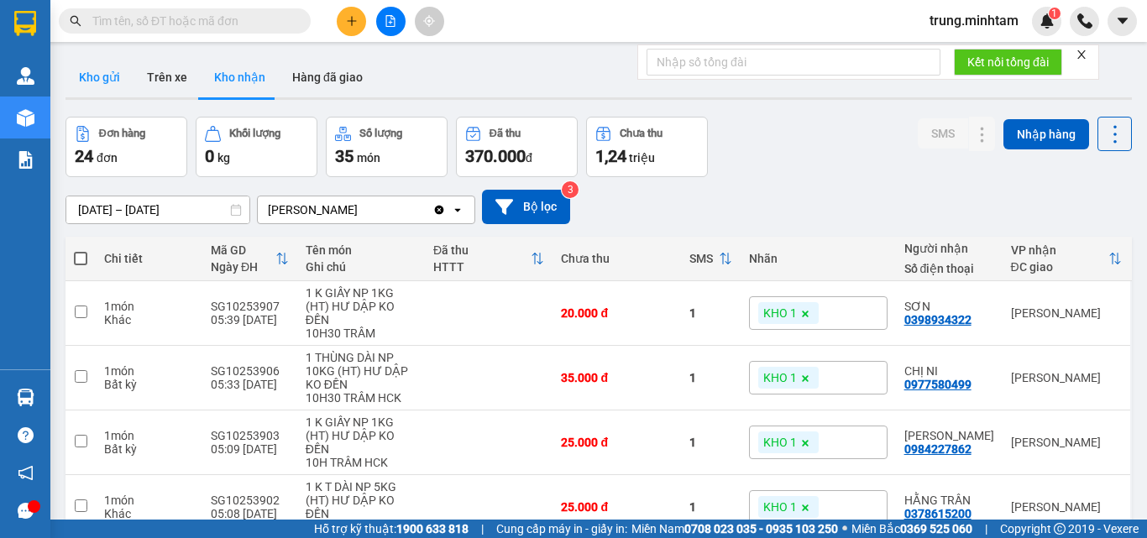
click at [103, 77] on button "Kho gửi" at bounding box center [99, 77] width 68 height 40
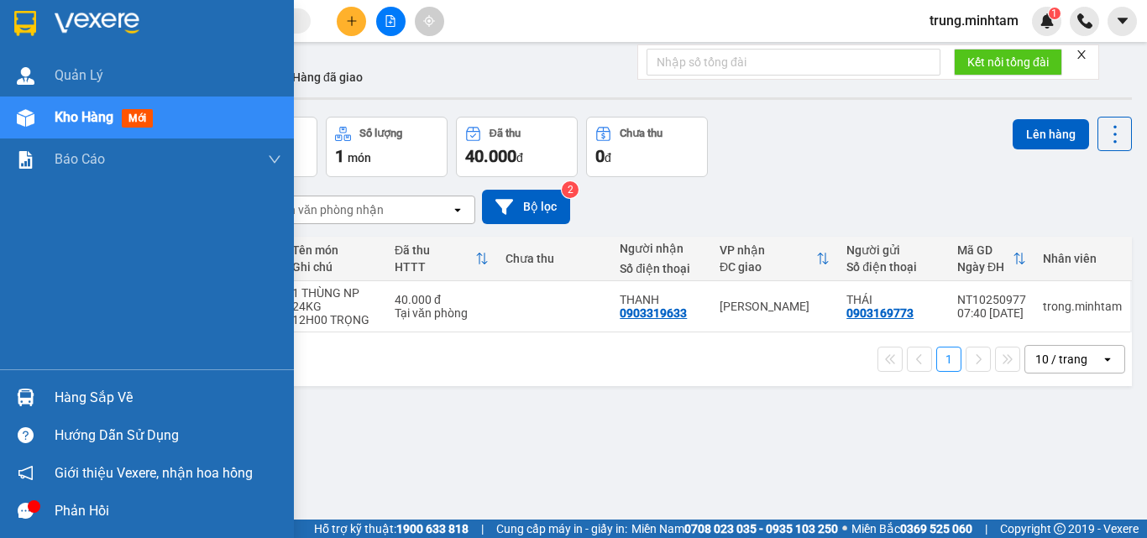
click at [105, 114] on span "Kho hàng" at bounding box center [84, 117] width 59 height 16
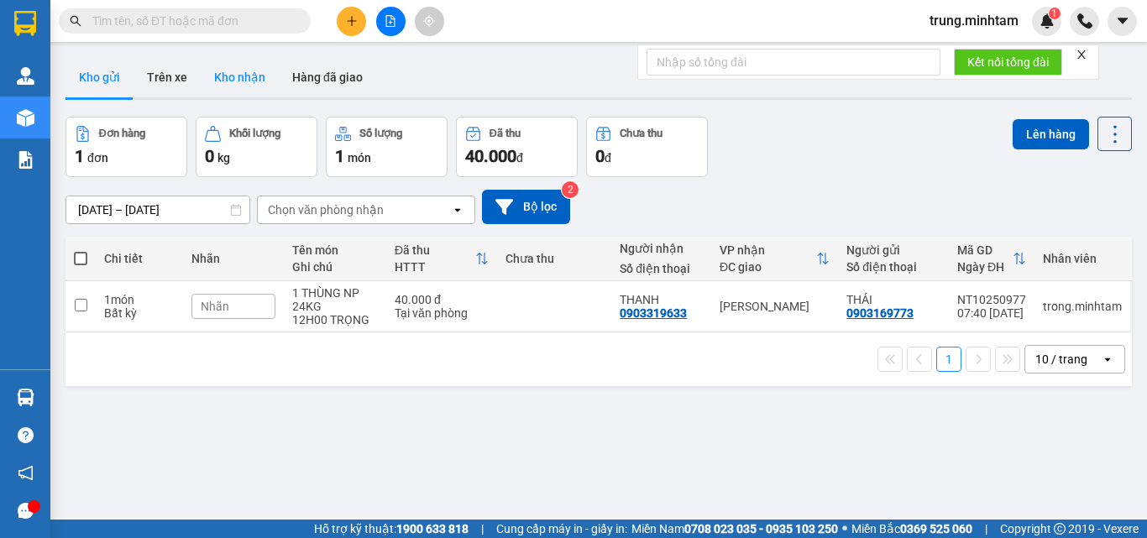
click at [233, 74] on button "Kho nhận" at bounding box center [240, 77] width 78 height 40
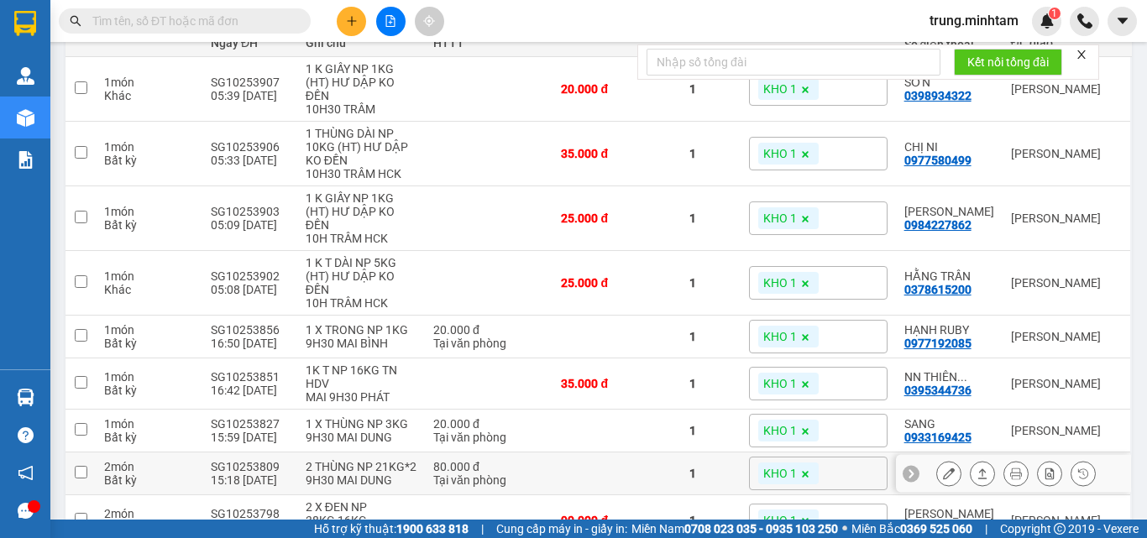
scroll to position [336, 0]
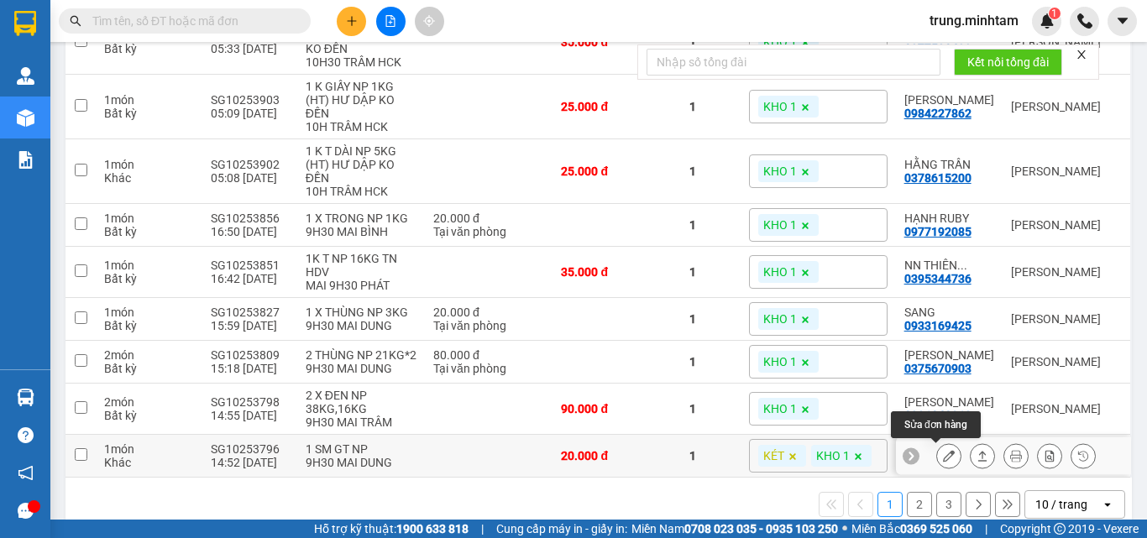
click at [943, 457] on icon at bounding box center [949, 456] width 12 height 12
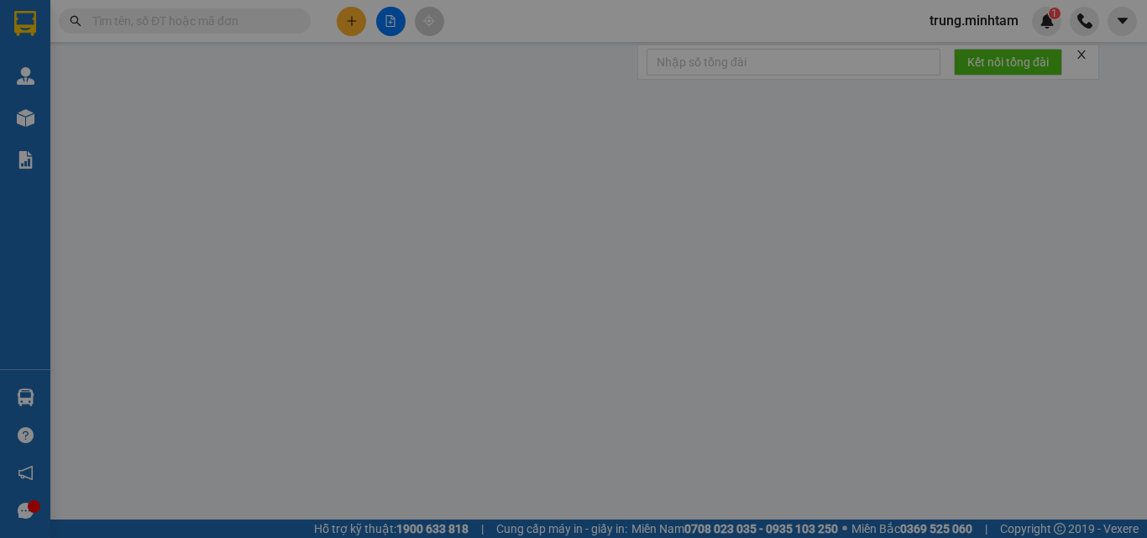
type input "0938974268"
type input "PHƯỚC 4H"
type input "0967865927"
type input "TRẦM"
type input "KBM"
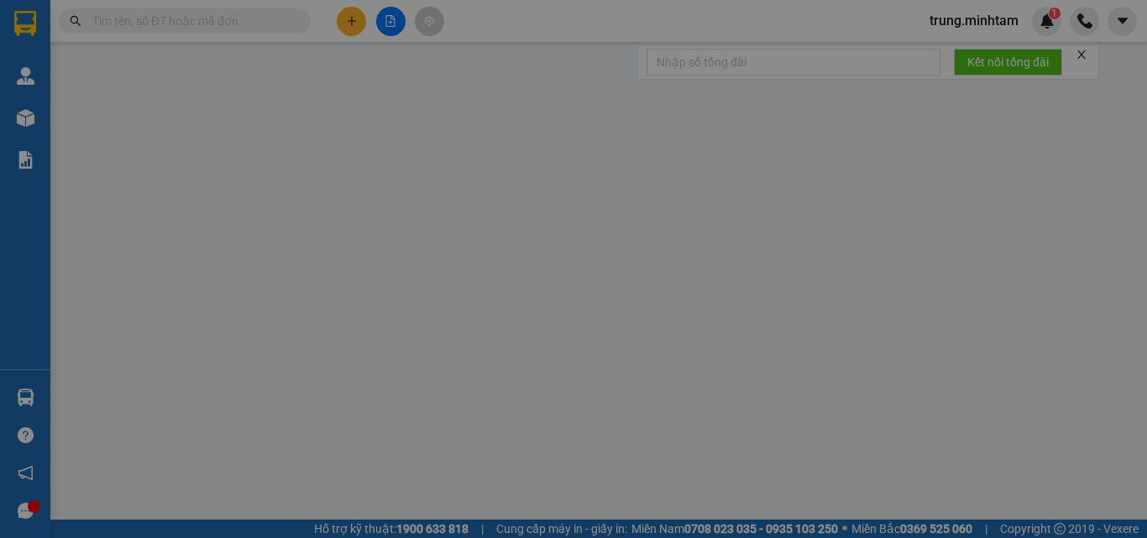
type input "20.000"
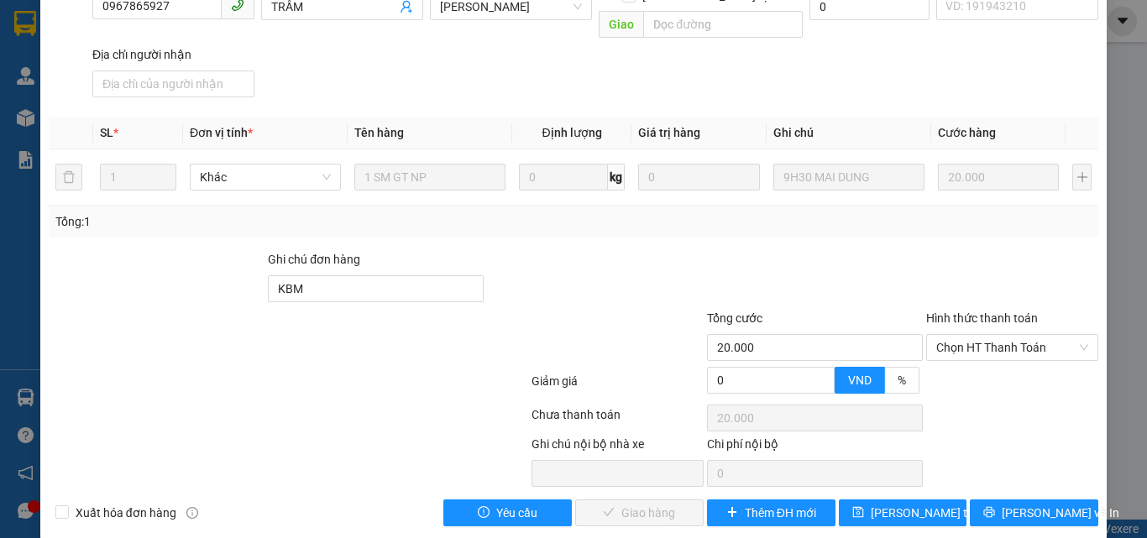
scroll to position [233, 0]
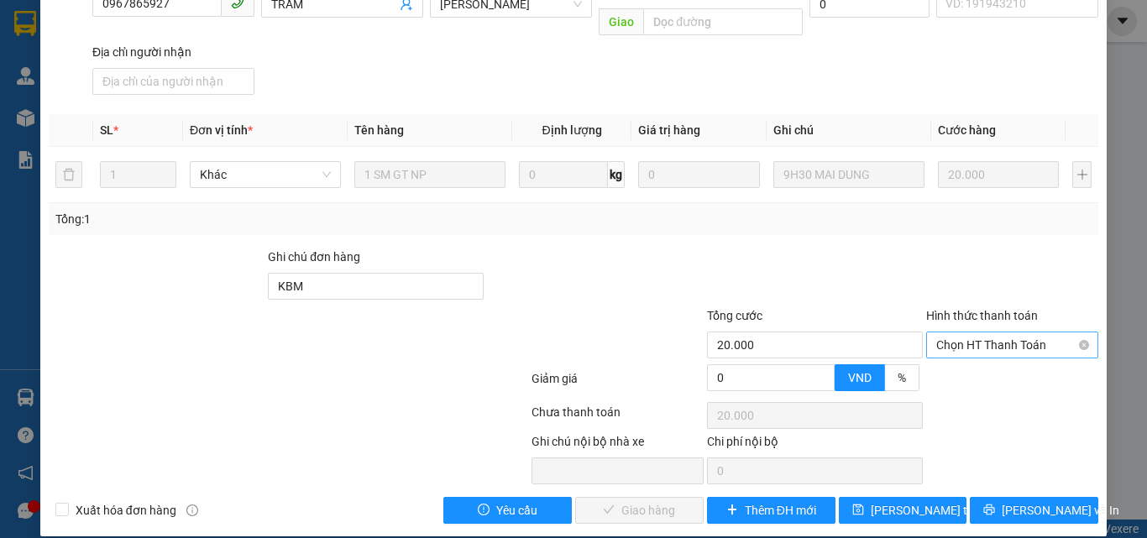
click at [954, 332] on span "Chọn HT Thanh Toán" at bounding box center [1012, 344] width 152 height 25
click at [951, 364] on div "Tại văn phòng" at bounding box center [1002, 360] width 150 height 18
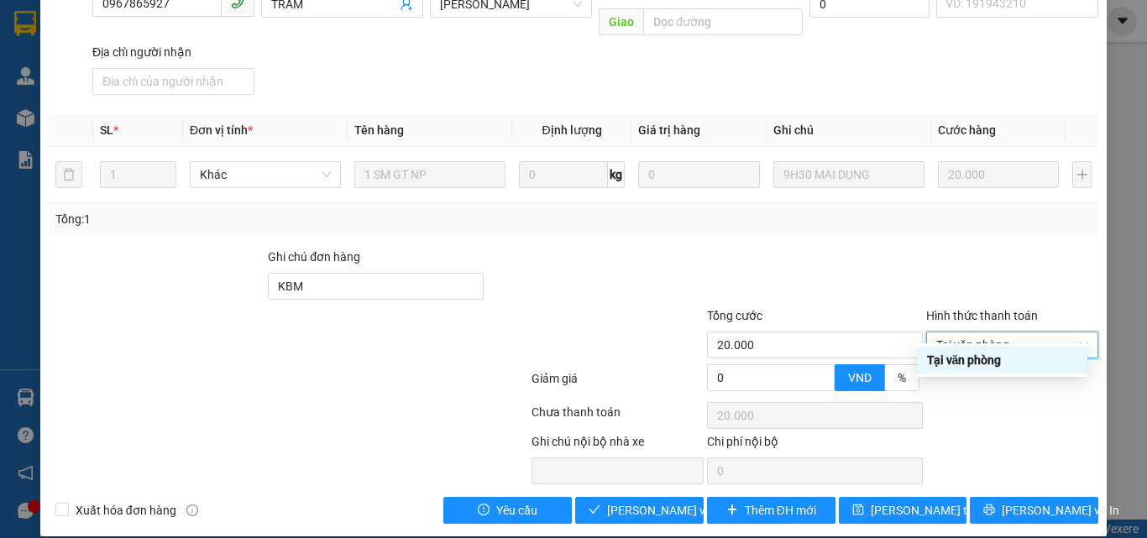
type input "0"
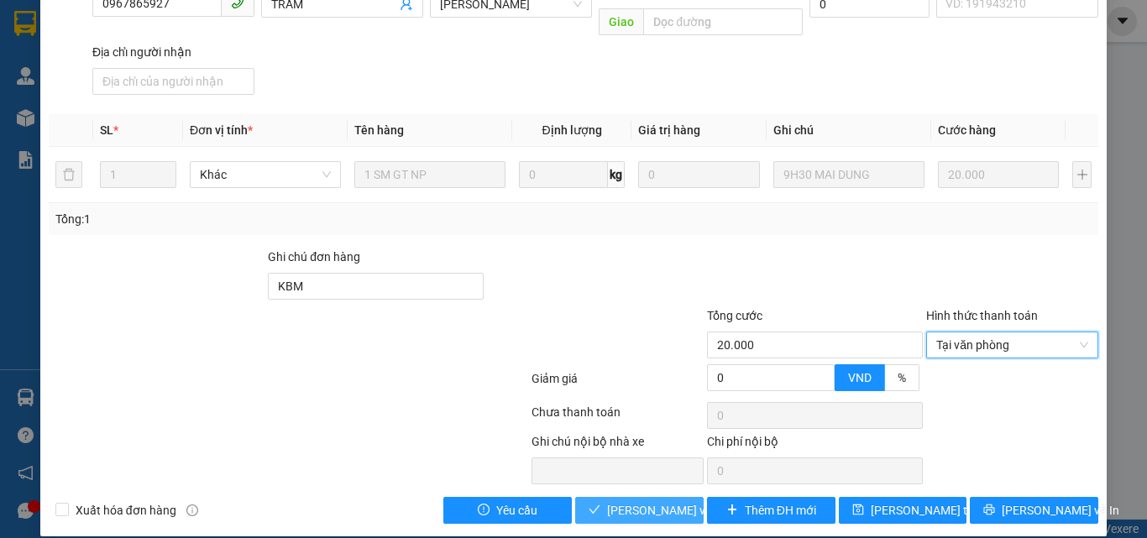
click at [655, 501] on span "[PERSON_NAME] và Giao hàng" at bounding box center [687, 510] width 161 height 18
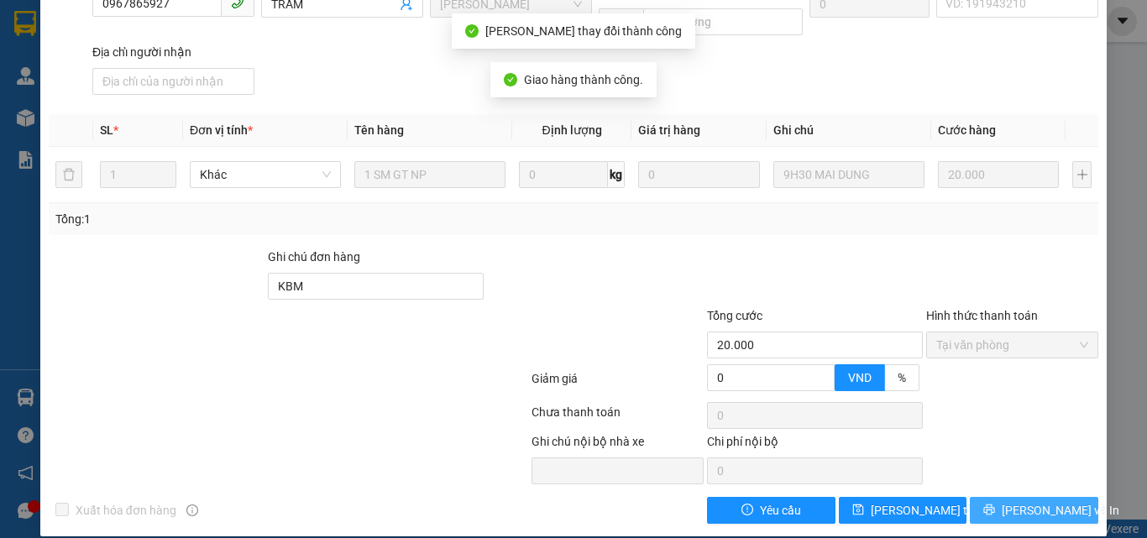
click at [1028, 501] on span "[PERSON_NAME] và In" at bounding box center [1061, 510] width 118 height 18
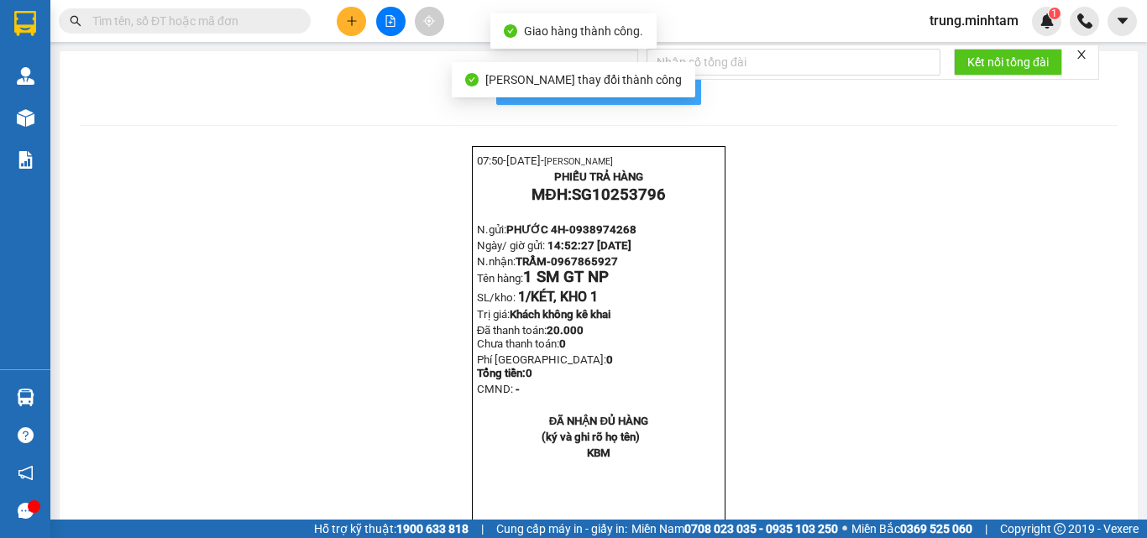
click at [678, 88] on span "In mẫu biên lai tự cấu hình" at bounding box center [609, 87] width 158 height 21
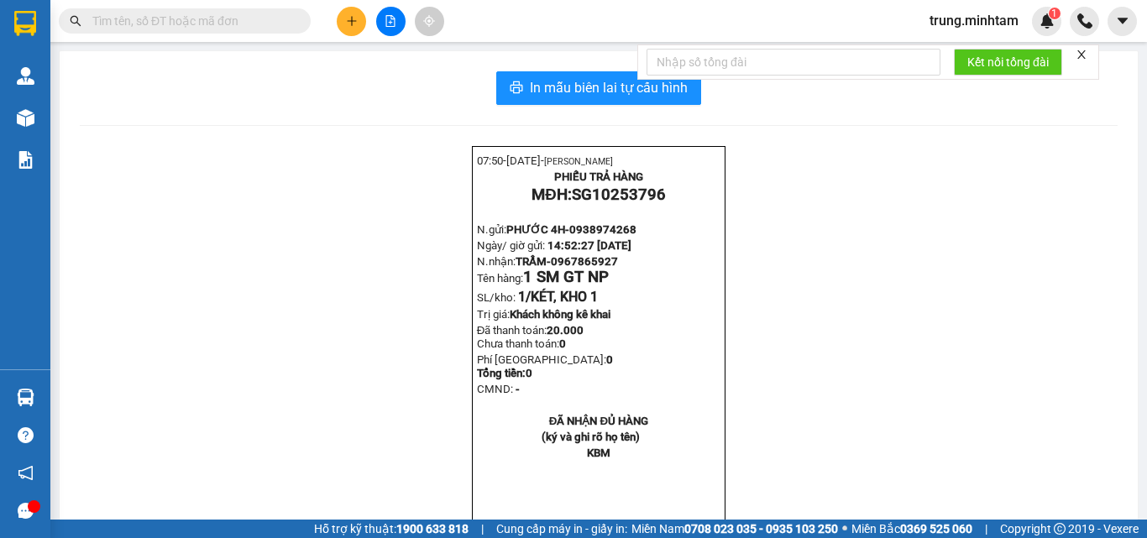
click at [188, 24] on input "text" at bounding box center [191, 21] width 198 height 18
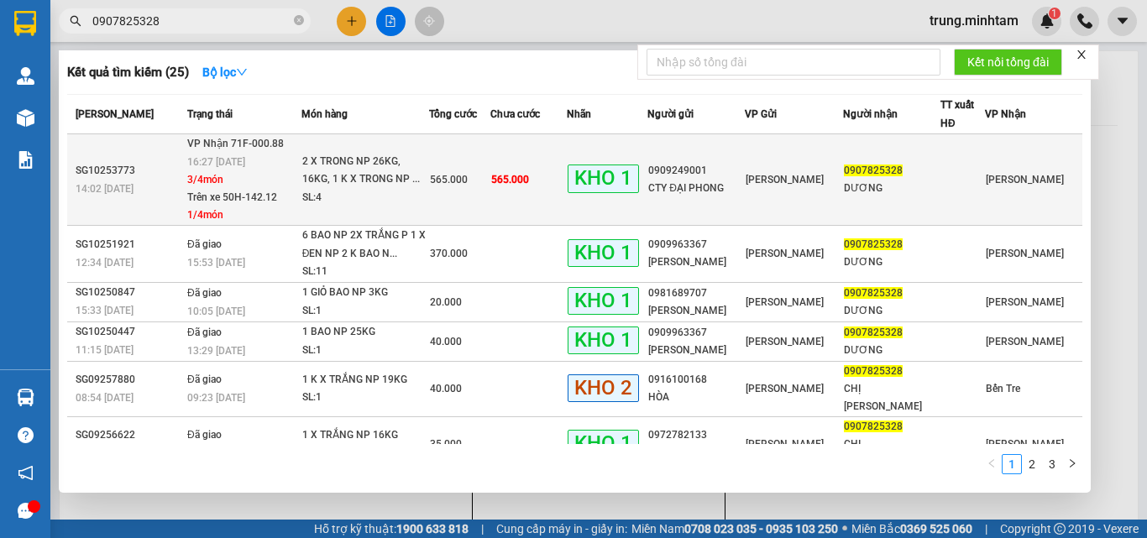
type input "0907825328"
click at [515, 193] on td "565.000" at bounding box center [528, 180] width 76 height 92
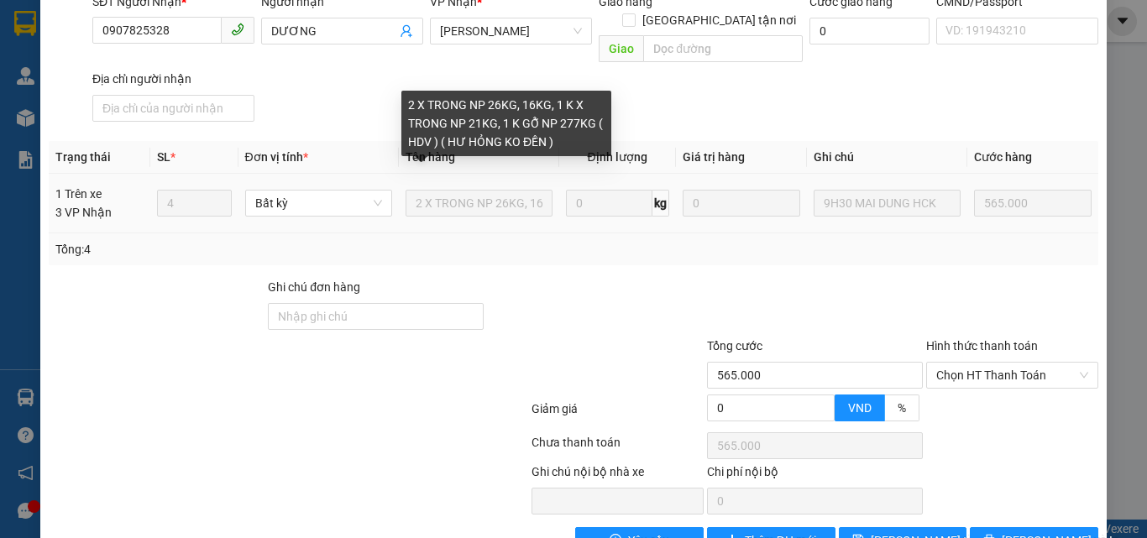
scroll to position [237, 0]
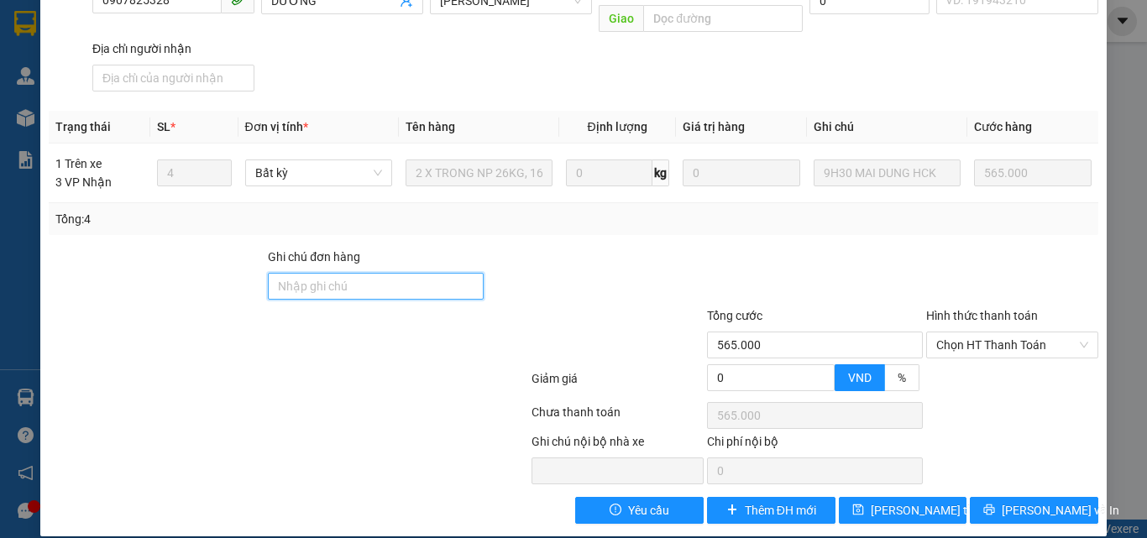
click at [379, 273] on input "Ghi chú đơn hàng" at bounding box center [376, 286] width 216 height 27
type input "NHẬN TRƯỚ 3 X TRONG"
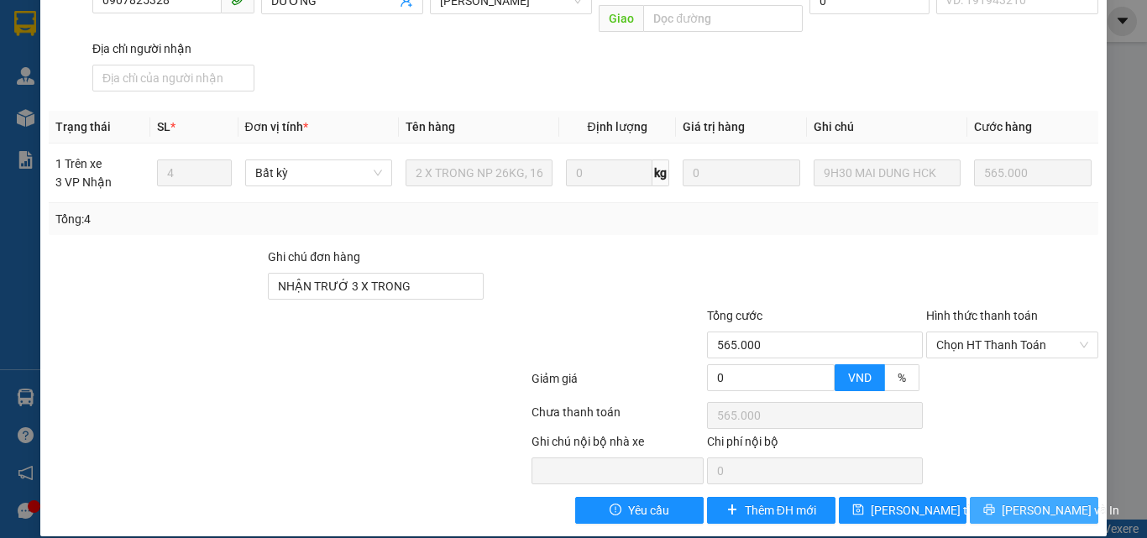
click at [1011, 501] on span "[PERSON_NAME] và In" at bounding box center [1061, 510] width 118 height 18
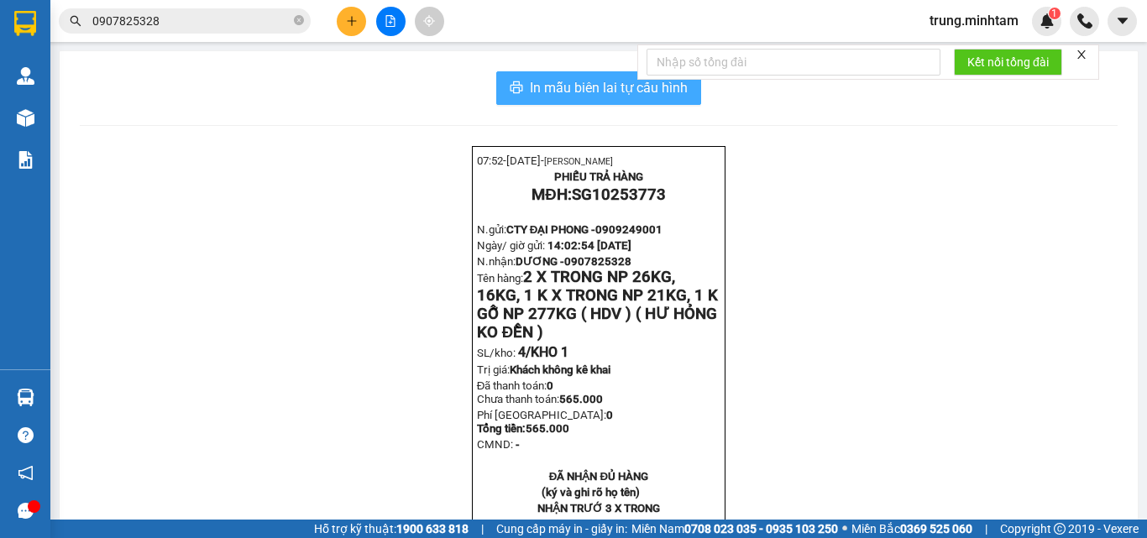
click at [592, 87] on span "In mẫu biên lai tự cấu hình" at bounding box center [609, 87] width 158 height 21
click at [208, 22] on input "0907825328" at bounding box center [191, 21] width 198 height 18
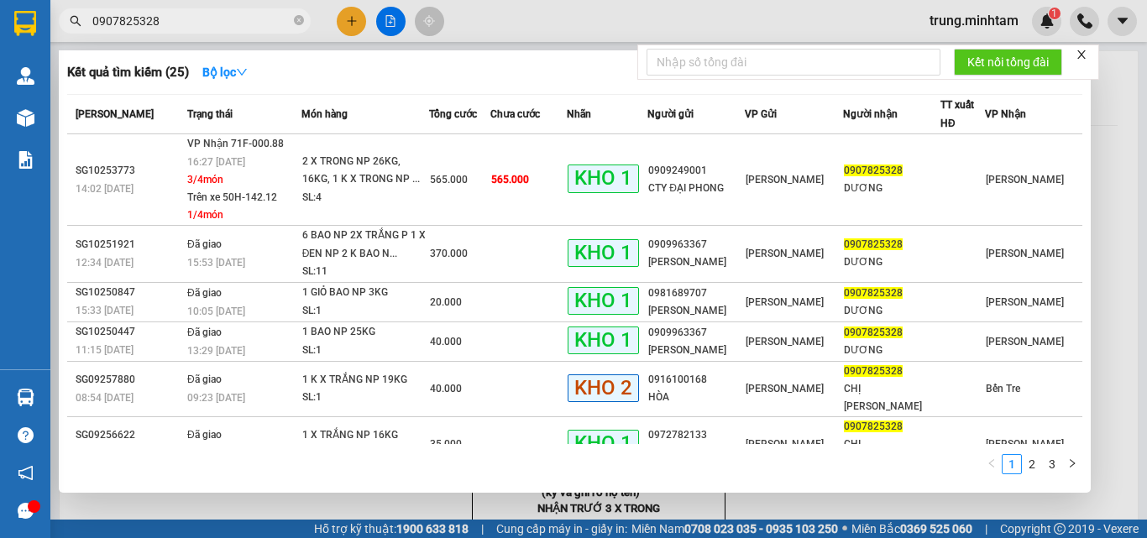
click at [208, 22] on input "0907825328" at bounding box center [191, 21] width 198 height 18
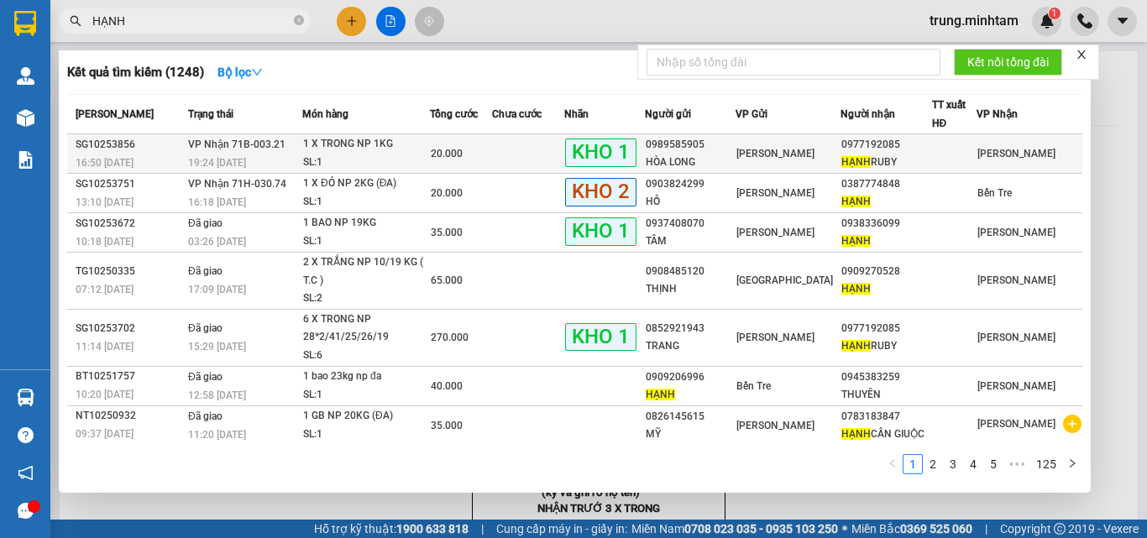
type input "HẠNH"
click at [735, 152] on div "0989585905" at bounding box center [690, 145] width 89 height 18
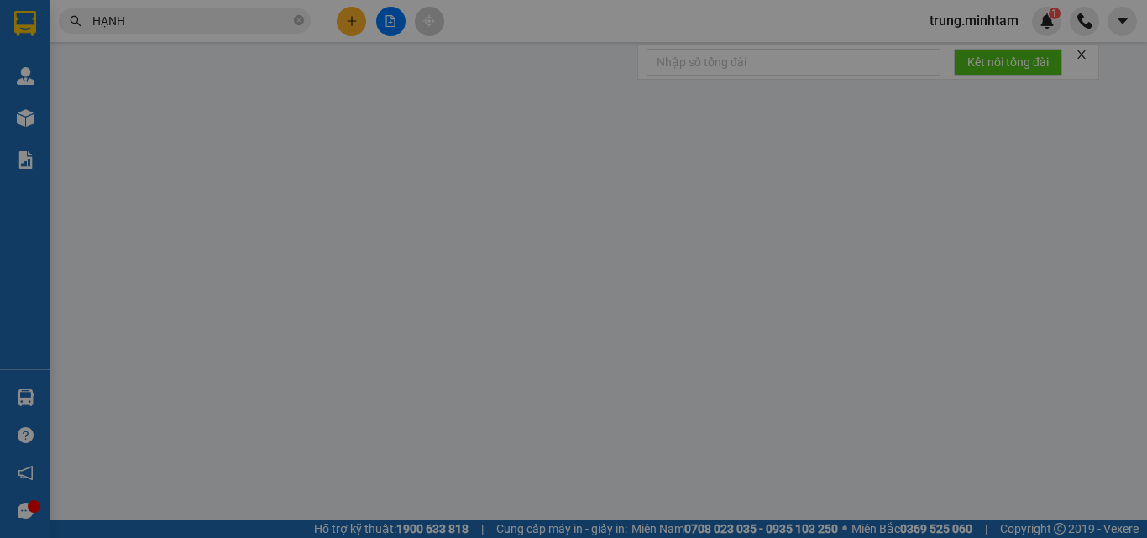
type input "0989585905"
type input "HÒA LONG"
type input "0977192085"
type input "HẠNH RUBY"
type input "KNM"
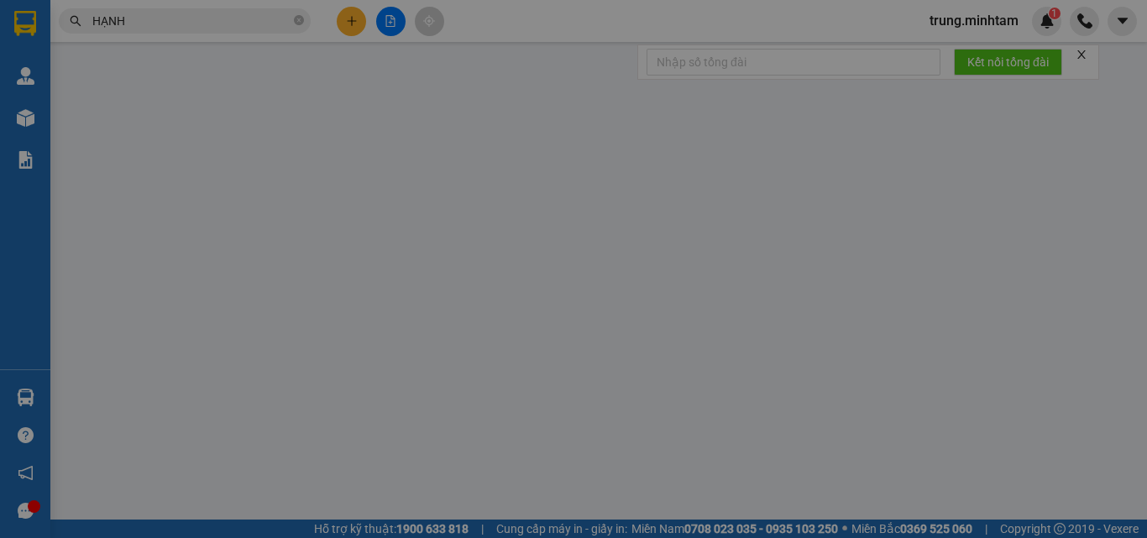
type input "20.000"
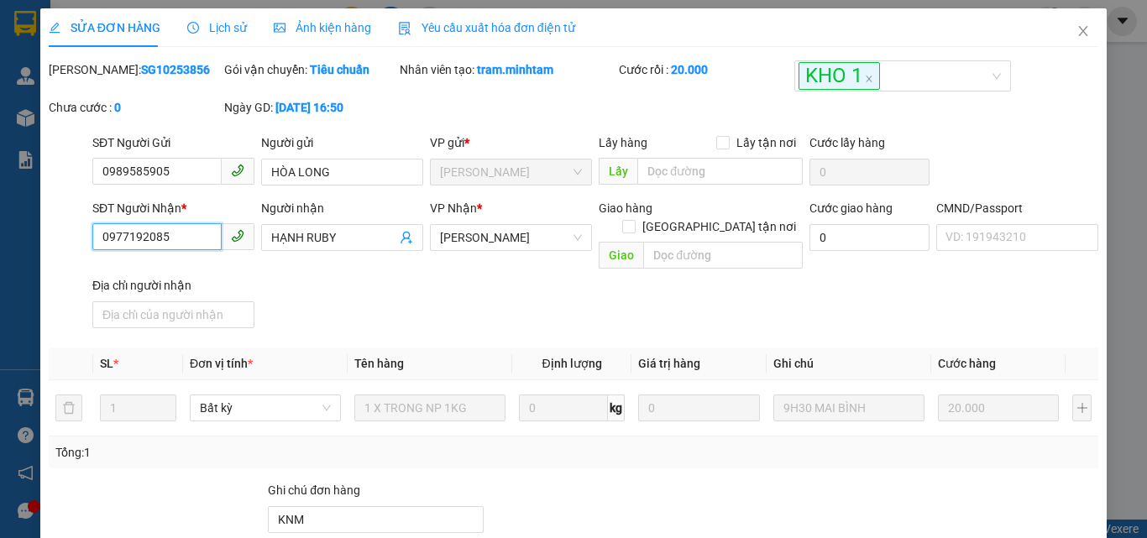
drag, startPoint x: 165, startPoint y: 238, endPoint x: 38, endPoint y: 250, distance: 128.2
click at [39, 250] on div "SỬA ĐƠN HÀNG Lịch sử Ảnh kiện hàng Yêu cầu xuất hóa đơn điện tử Total Paid Fee …" at bounding box center [573, 269] width 1147 height 538
click at [1079, 34] on icon "close" at bounding box center [1083, 31] width 9 height 10
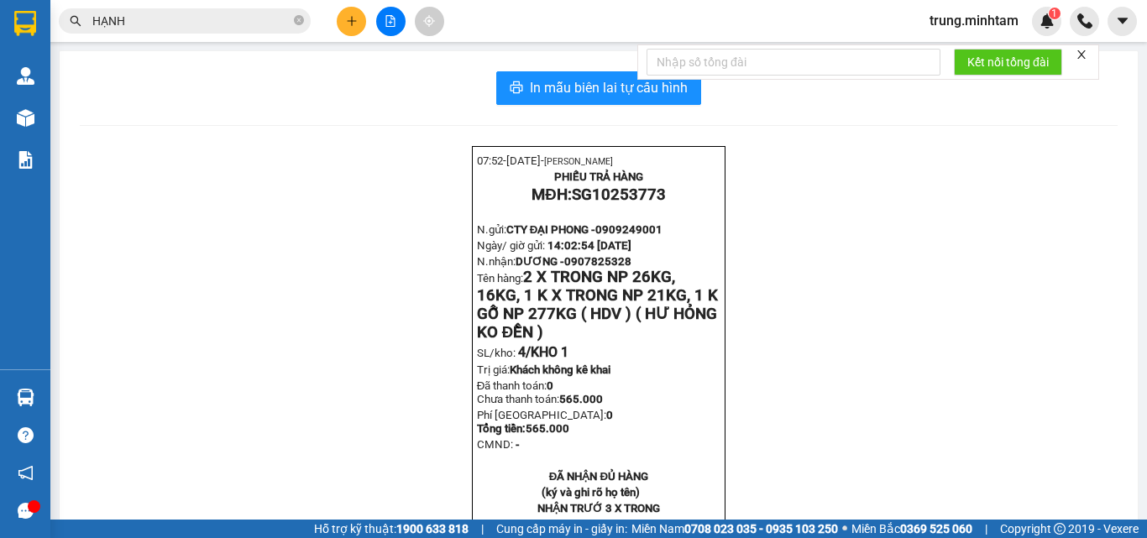
click at [214, 24] on input "HẠNH" at bounding box center [191, 21] width 198 height 18
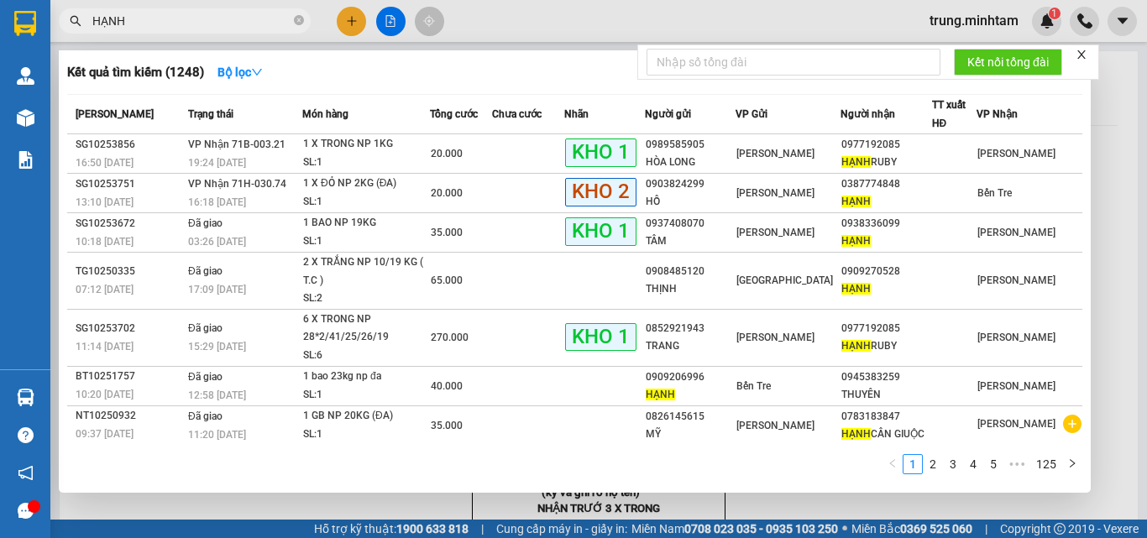
click at [214, 24] on input "HẠNH" at bounding box center [191, 21] width 198 height 18
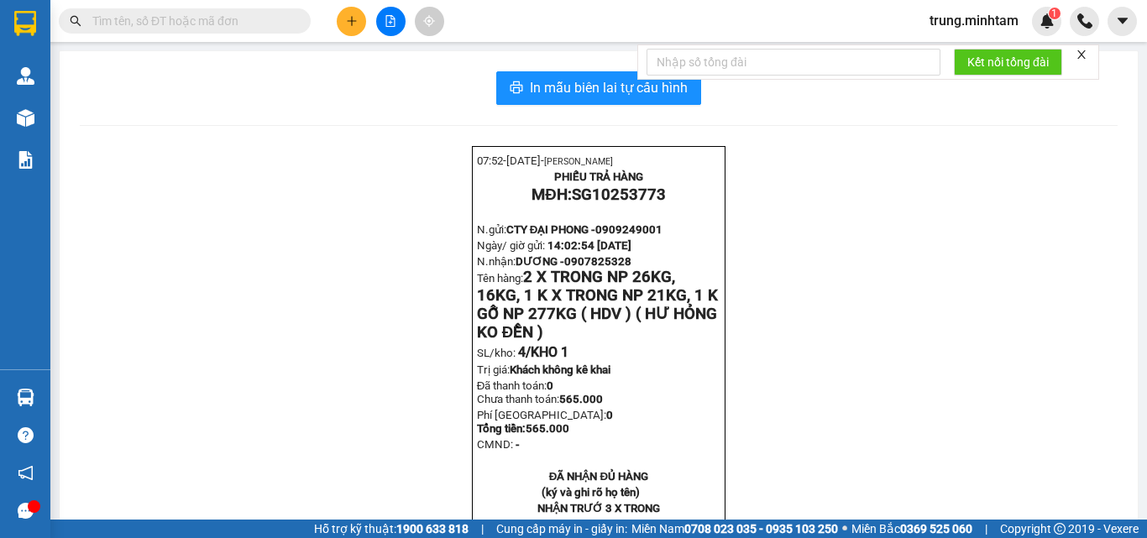
paste input "0977192085"
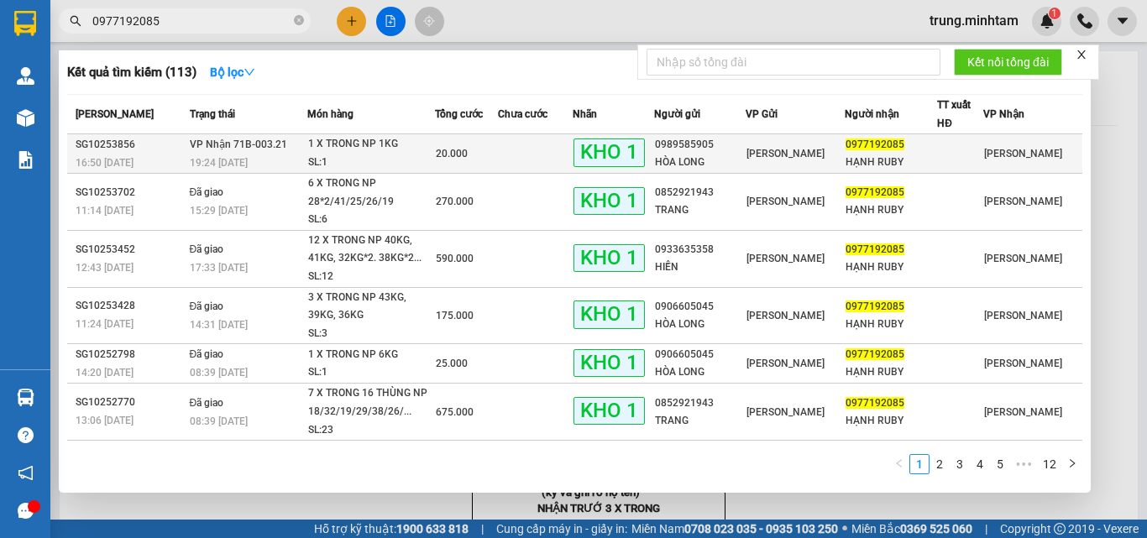
type input "0977192085"
click at [553, 151] on td at bounding box center [535, 153] width 75 height 39
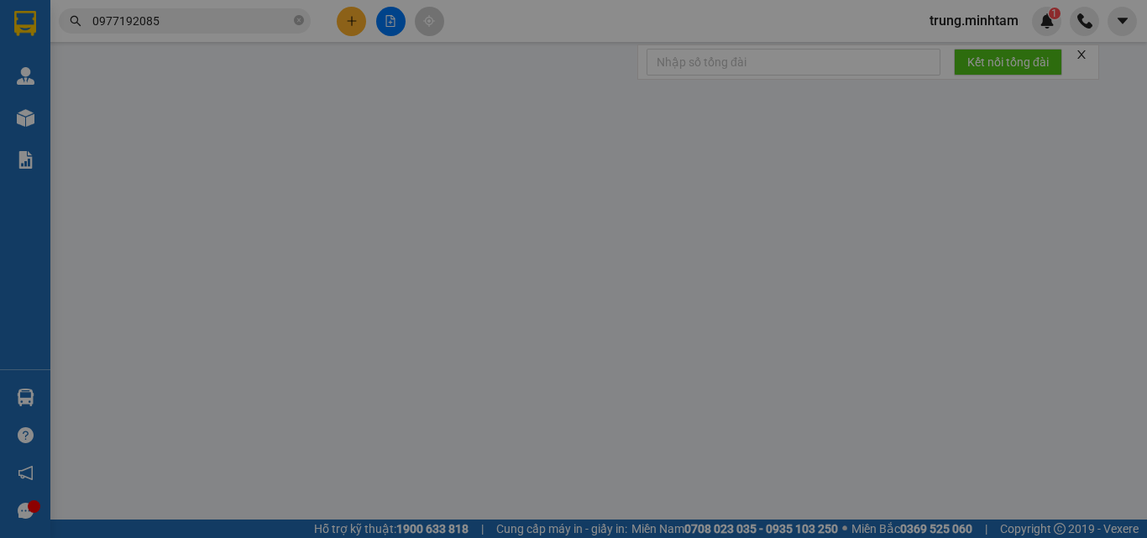
type input "0989585905"
type input "HÒA LONG"
type input "0977192085"
type input "HẠNH RUBY"
type input "KNM"
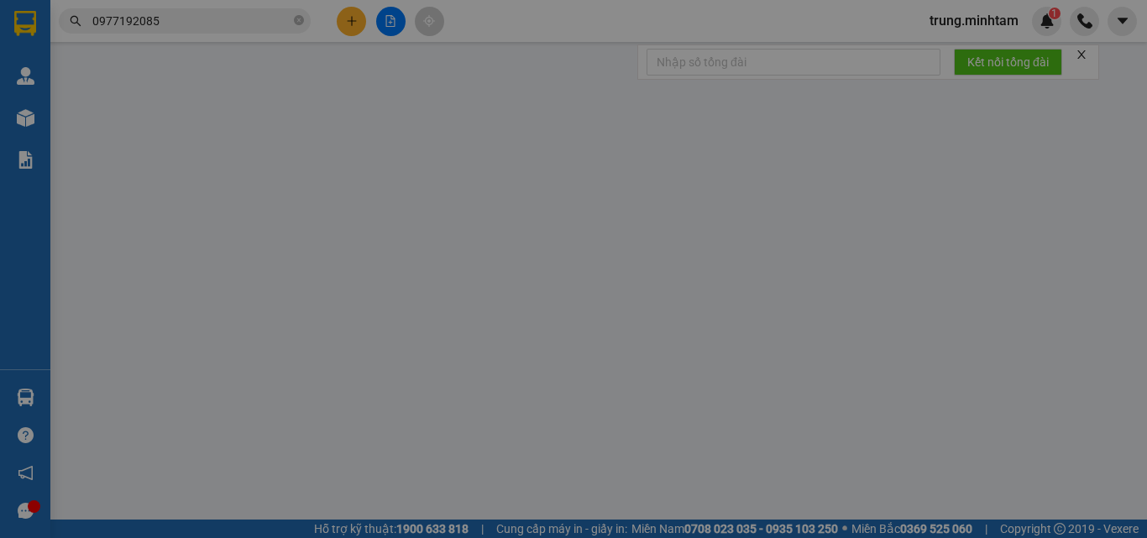
type input "20.000"
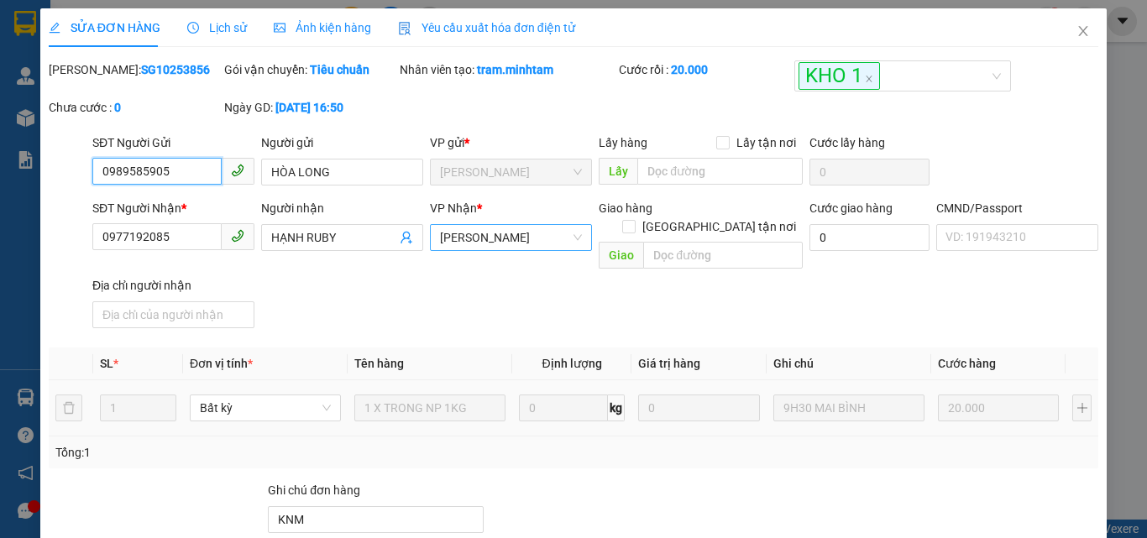
scroll to position [233, 0]
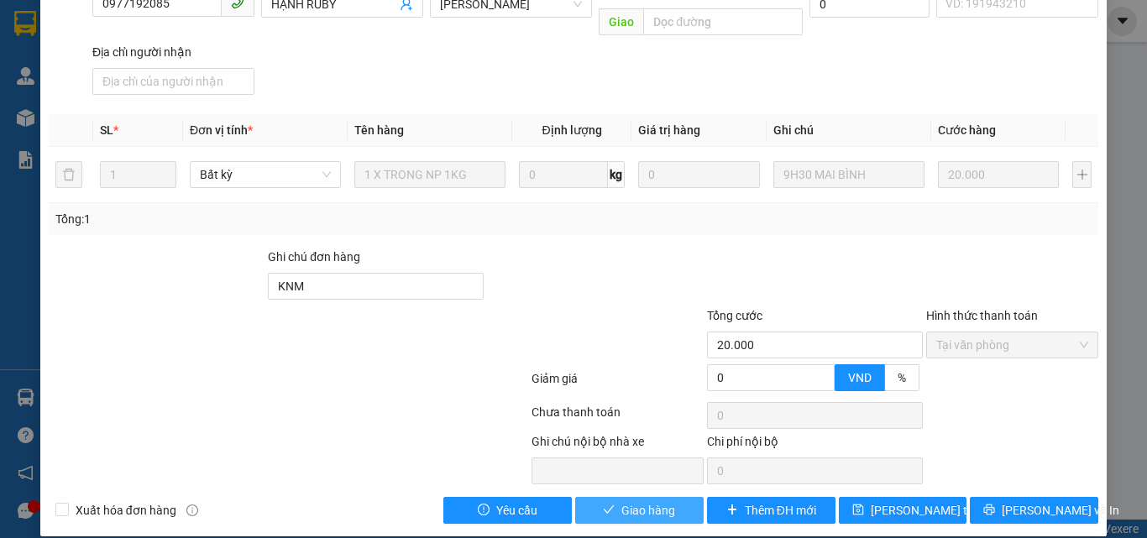
click at [631, 501] on span "Giao hàng" at bounding box center [648, 510] width 54 height 18
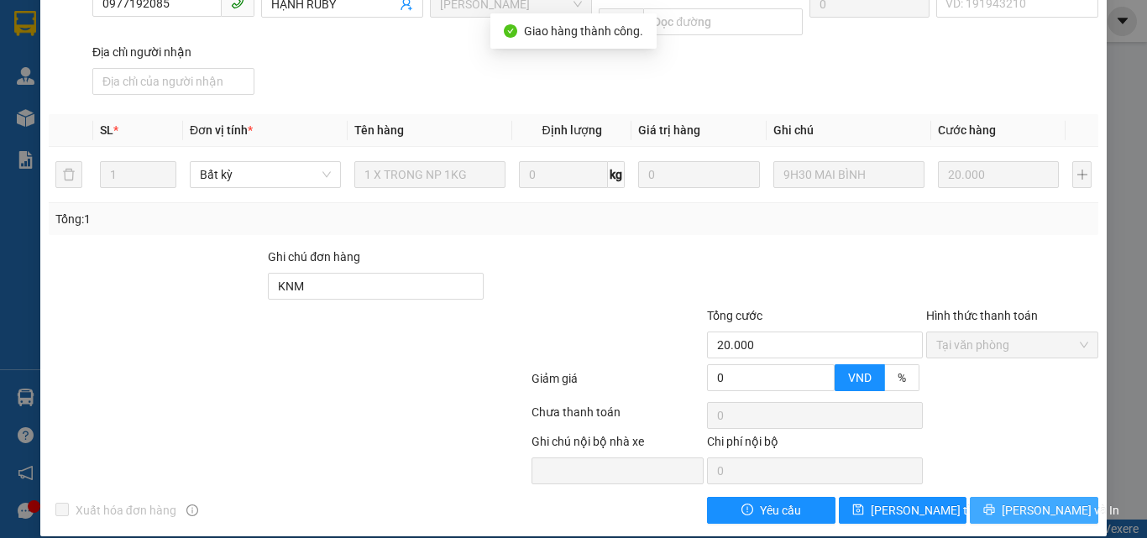
click at [1022, 501] on span "[PERSON_NAME] và In" at bounding box center [1061, 510] width 118 height 18
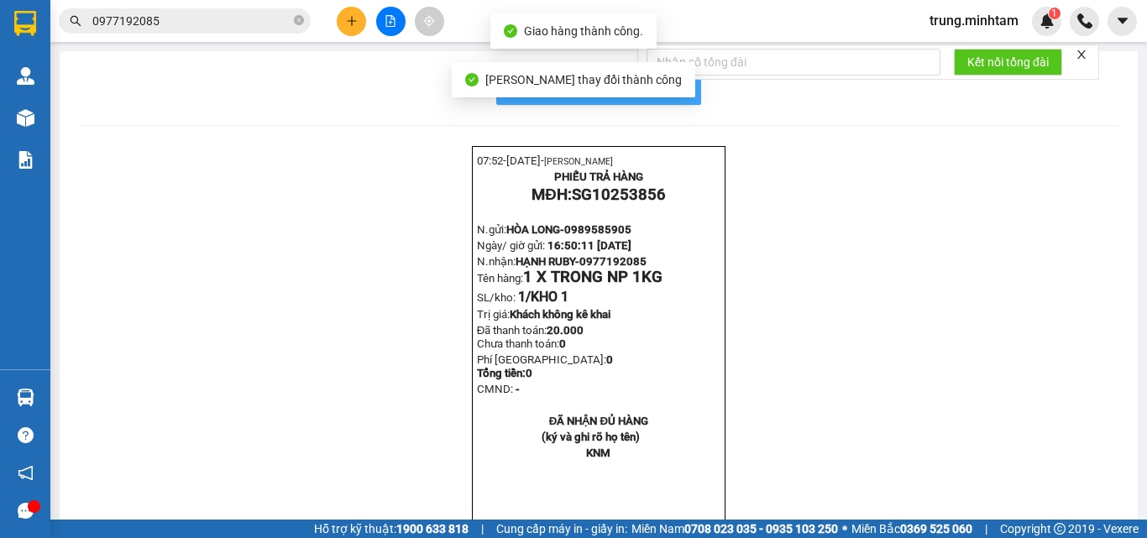
click at [677, 92] on span "In mẫu biên lai tự cấu hình" at bounding box center [609, 87] width 158 height 21
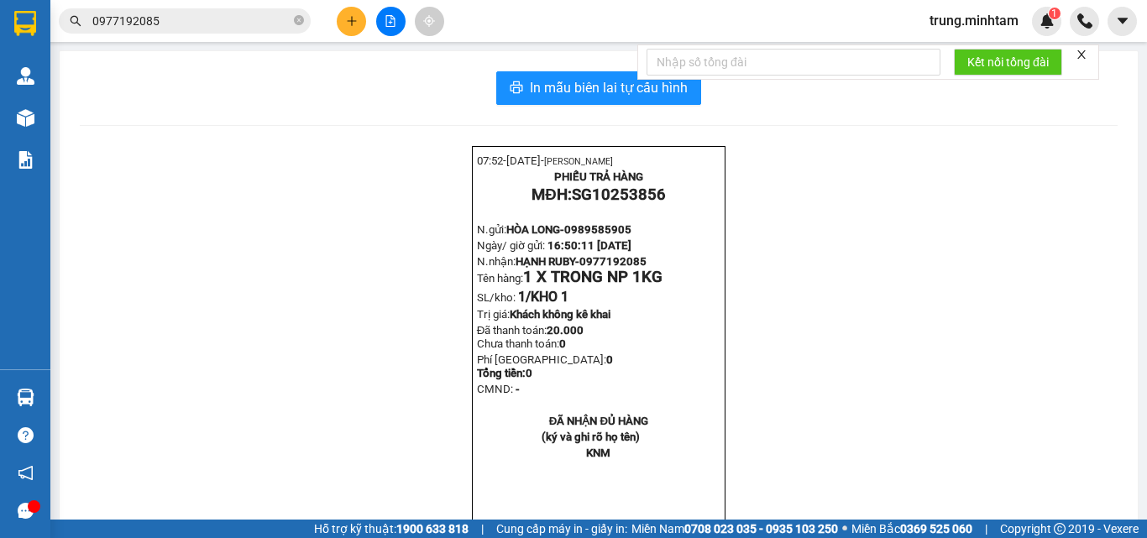
click at [191, 15] on input "0977192085" at bounding box center [191, 21] width 198 height 18
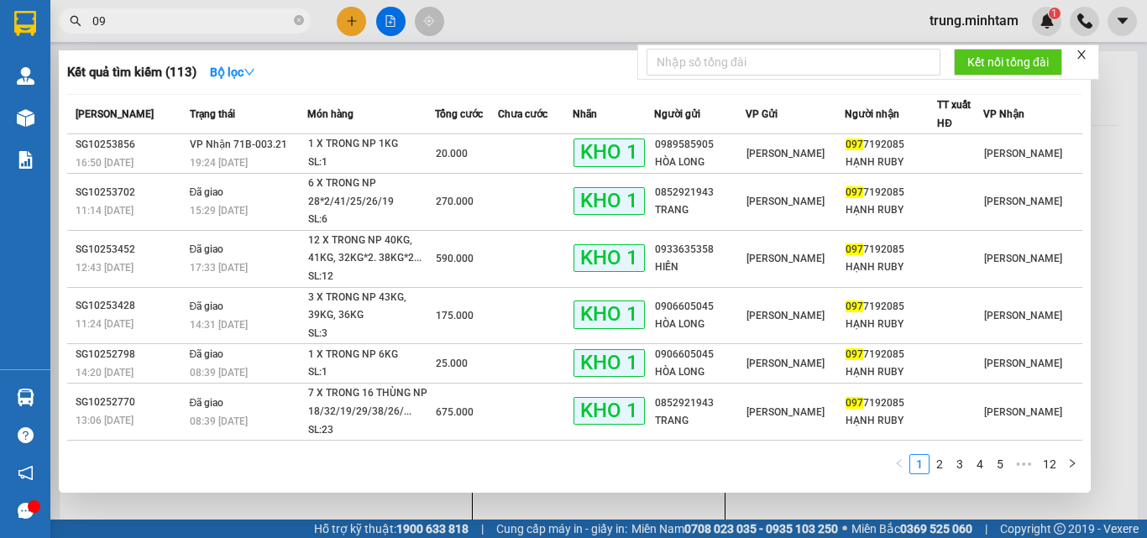
type input "0"
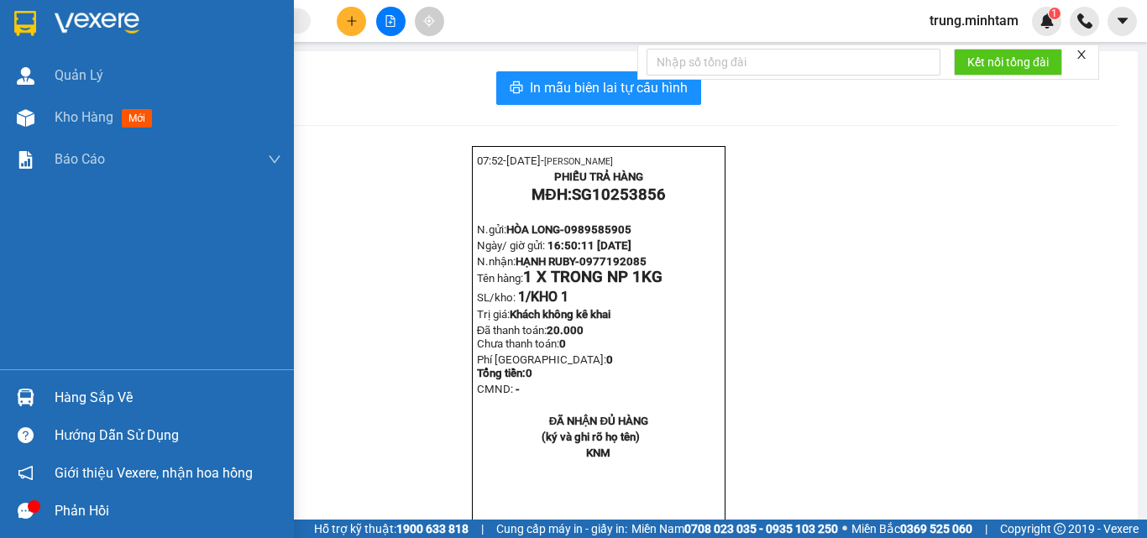
click at [76, 389] on div "Hàng sắp về" at bounding box center [168, 397] width 227 height 25
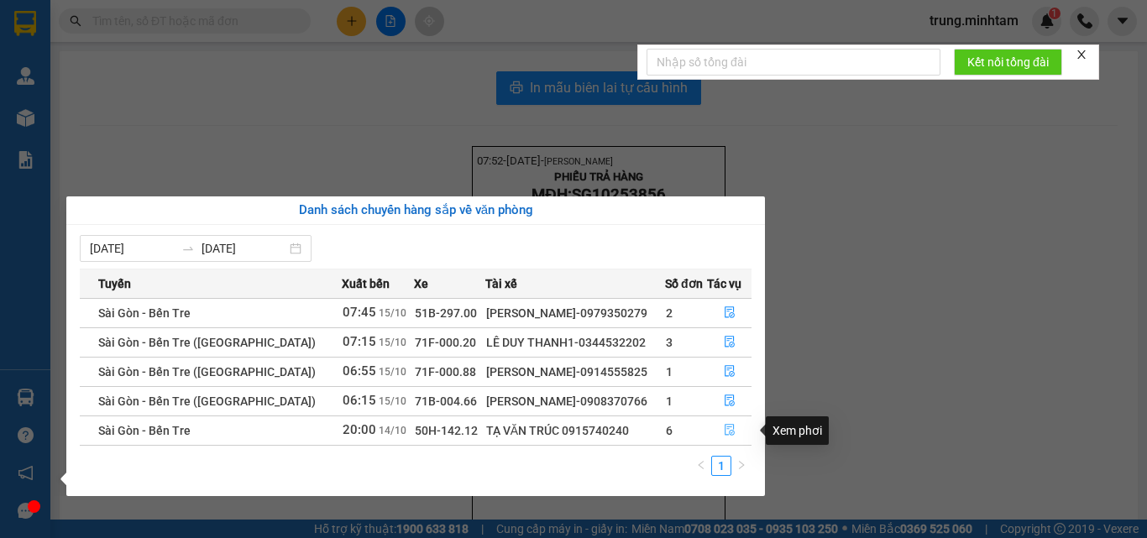
click at [725, 432] on icon "file-done" at bounding box center [730, 430] width 12 height 12
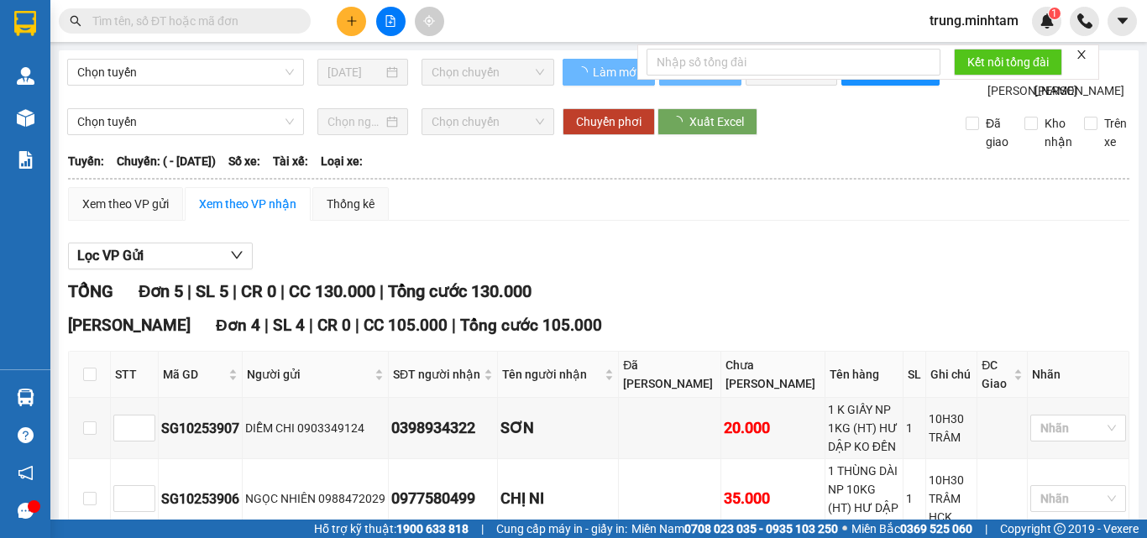
scroll to position [224, 0]
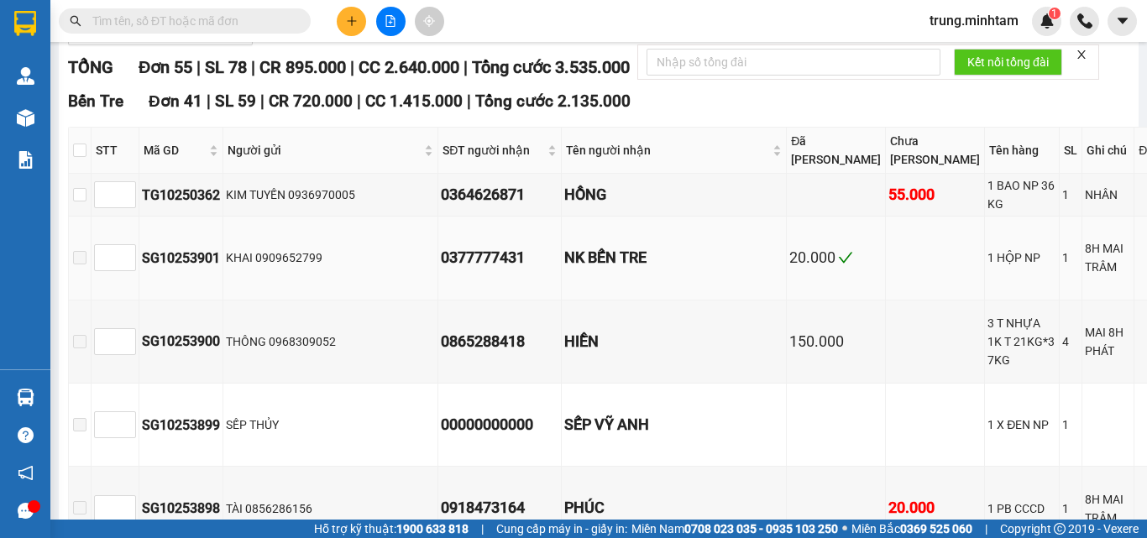
type input "14/10/2025"
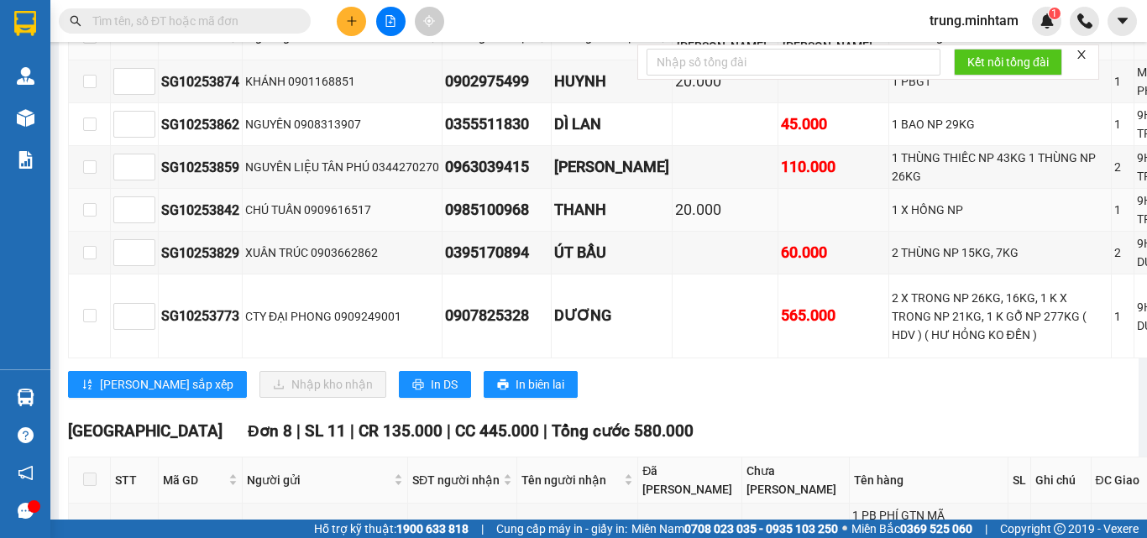
scroll to position [4142, 0]
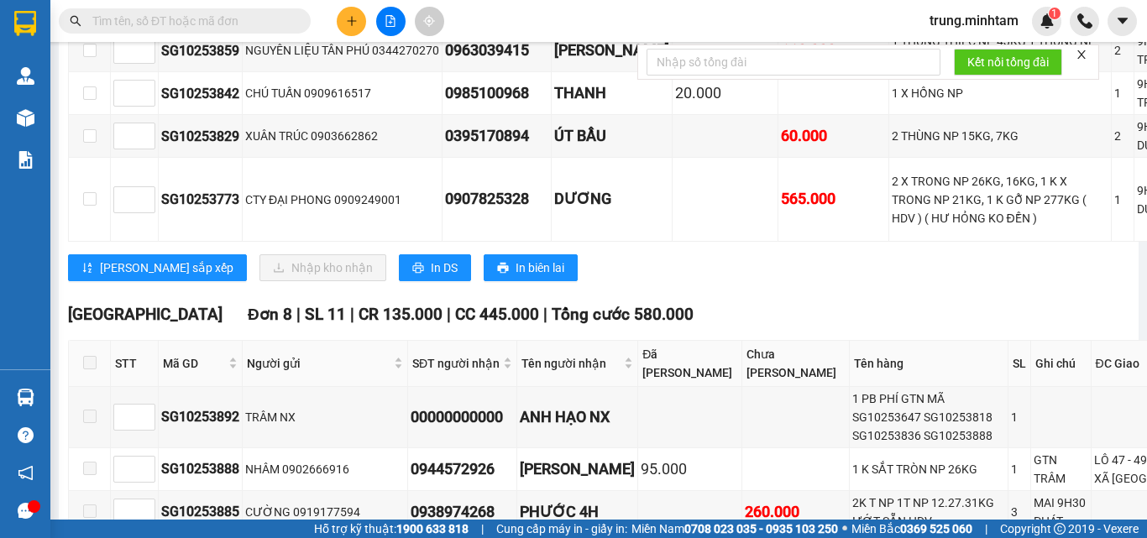
click at [208, 16] on input "text" at bounding box center [191, 21] width 198 height 18
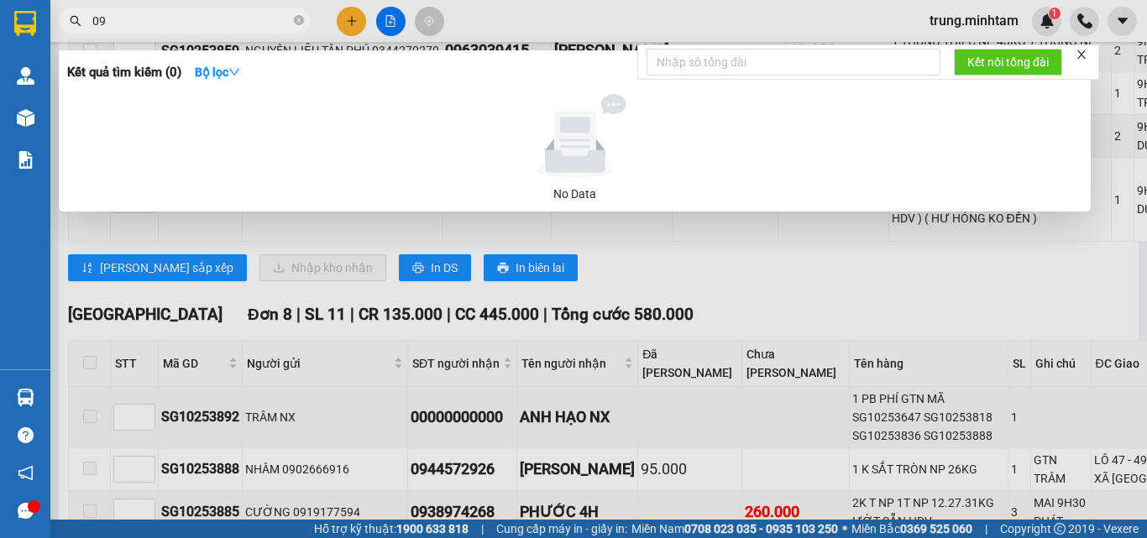
type input "0"
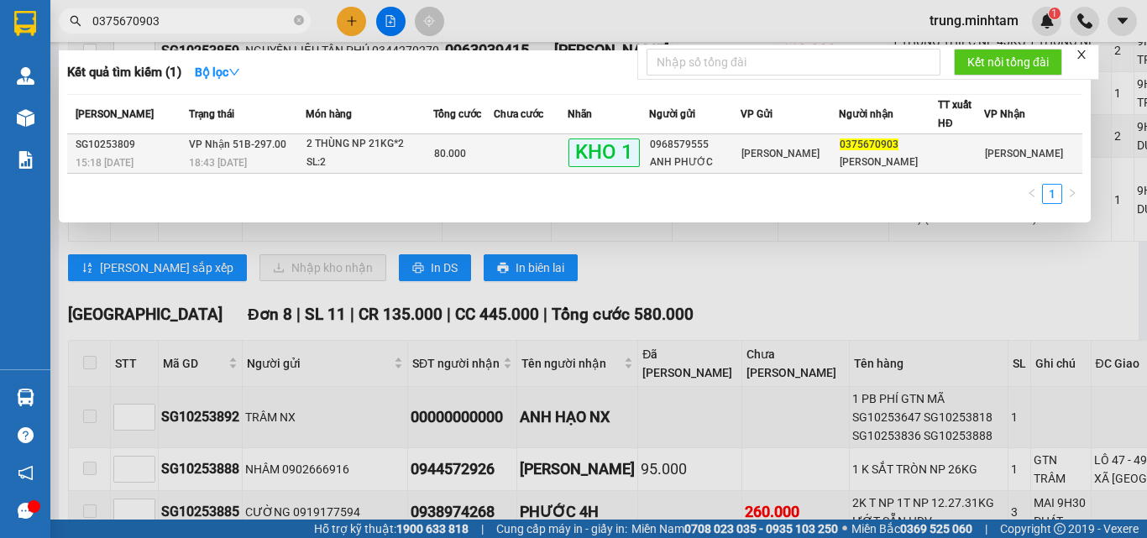
type input "0375670903"
click at [534, 153] on td at bounding box center [531, 153] width 74 height 39
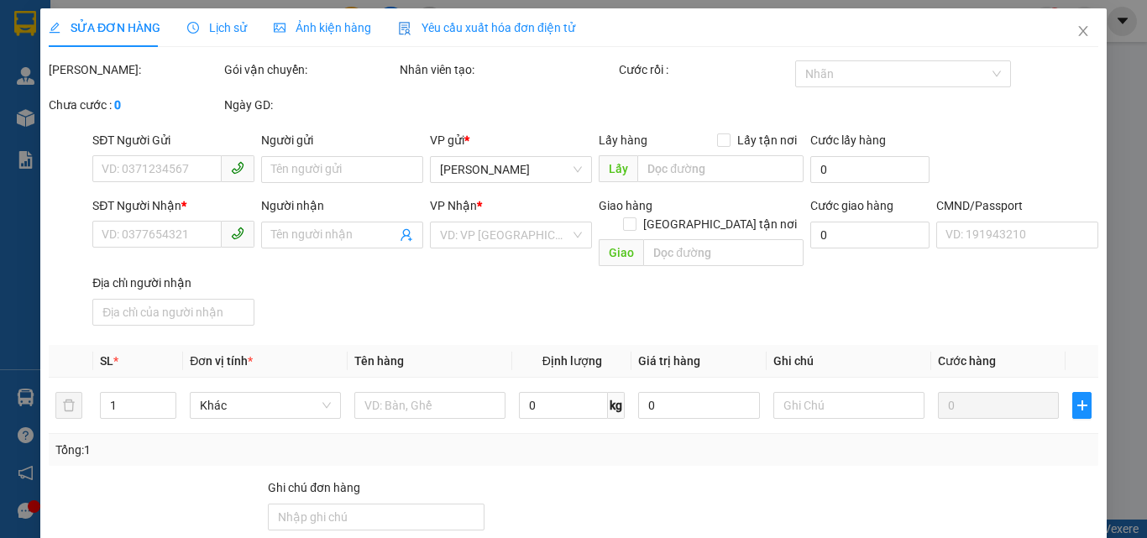
type input "0968579555"
type input "ANH PHƯỚC"
type input "0375670903"
type input "XUÂN HÒA"
type input "KBM"
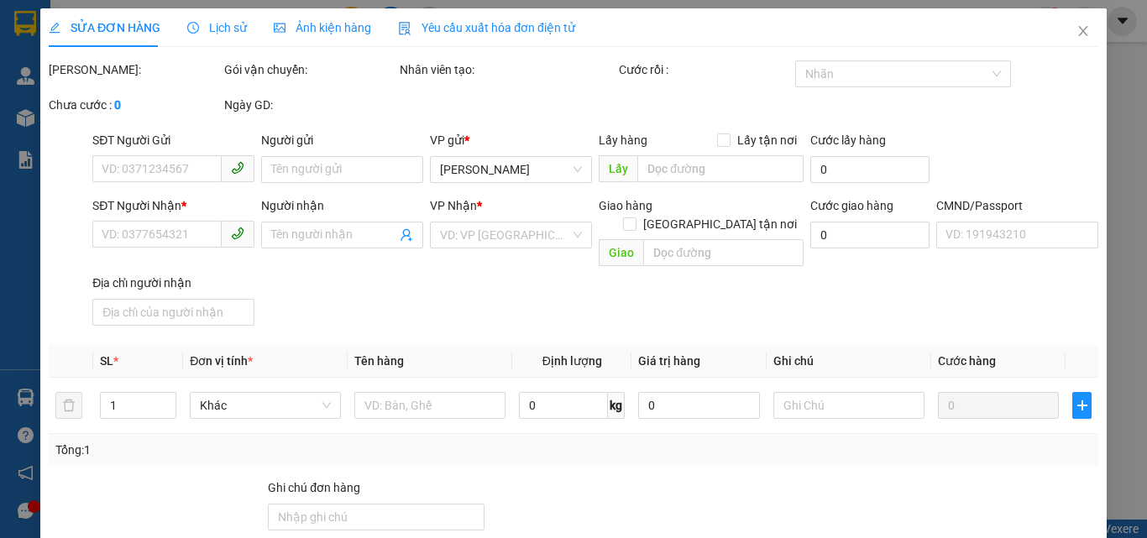
type input "80.000"
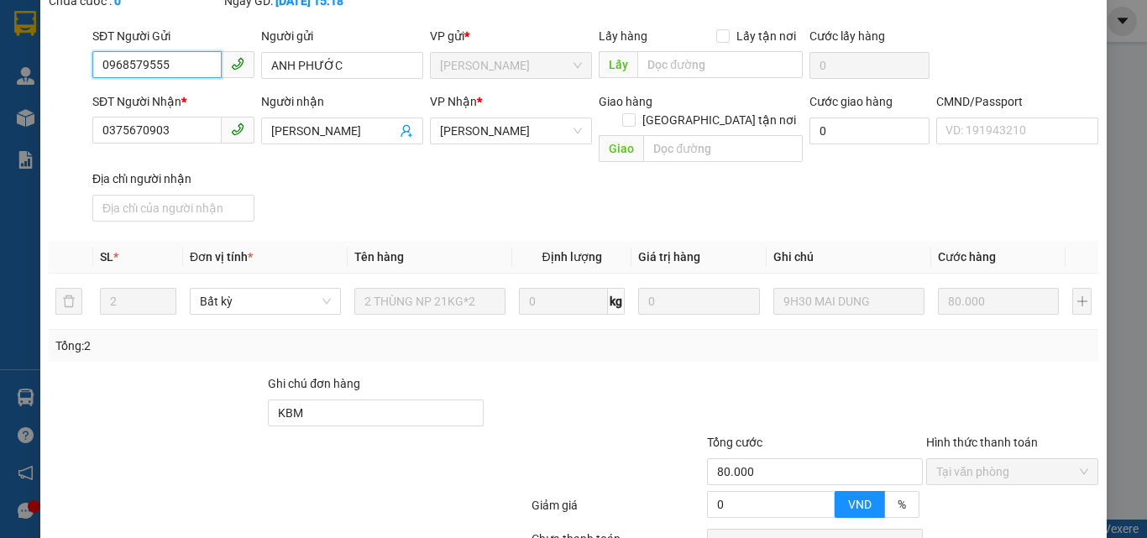
scroll to position [224, 0]
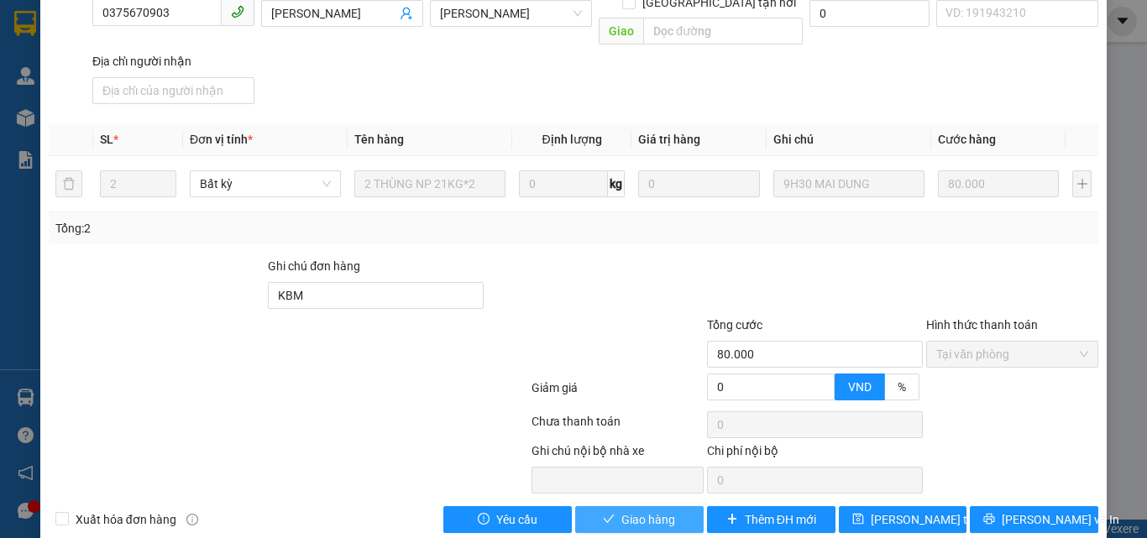
click at [636, 510] on span "Giao hàng" at bounding box center [648, 519] width 54 height 18
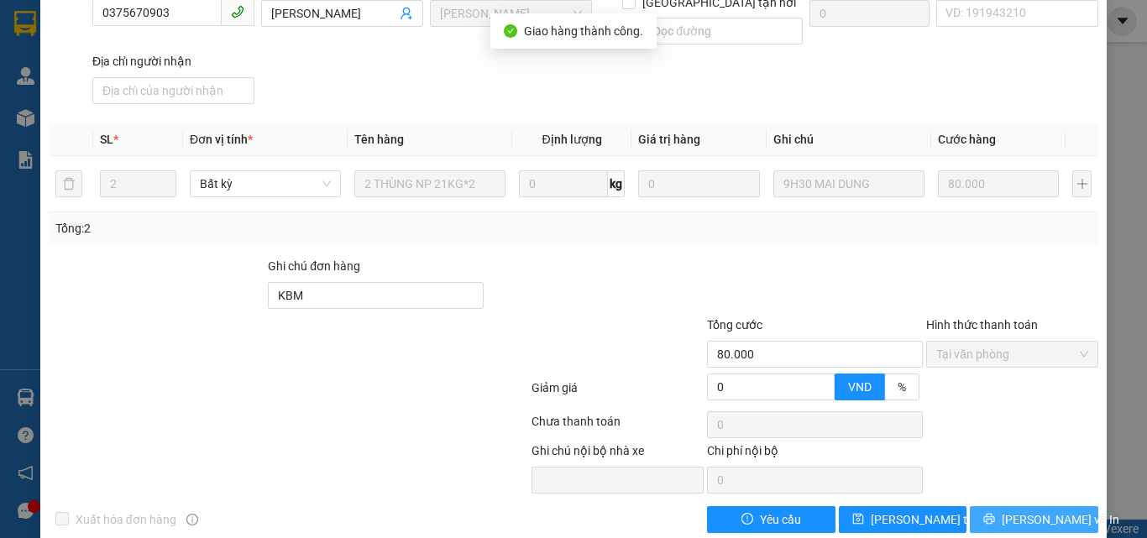
click at [1020, 510] on span "[PERSON_NAME] và In" at bounding box center [1061, 519] width 118 height 18
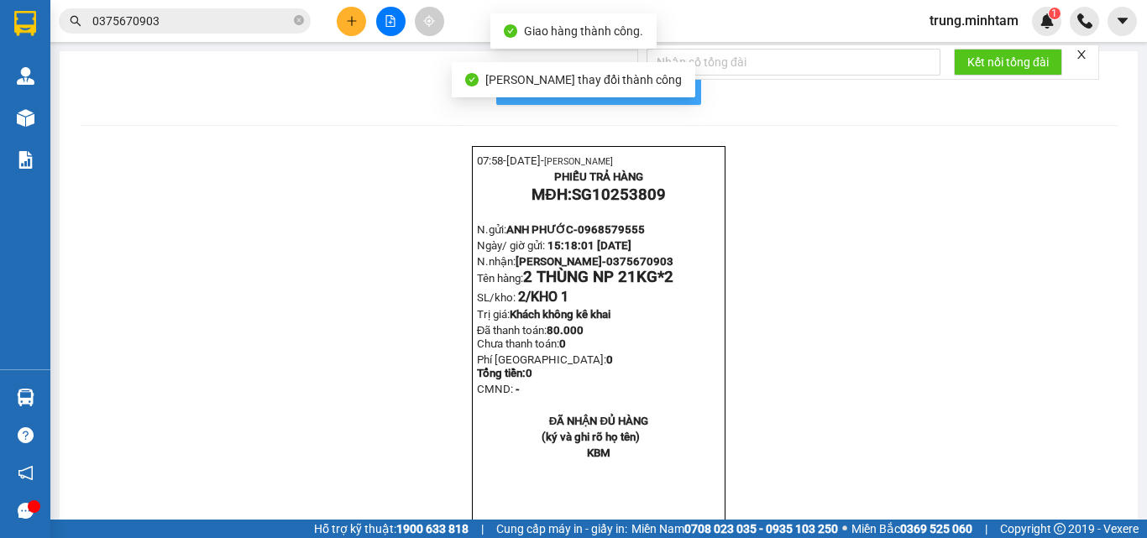
click at [679, 87] on span "In mẫu biên lai tự cấu hình" at bounding box center [609, 87] width 158 height 21
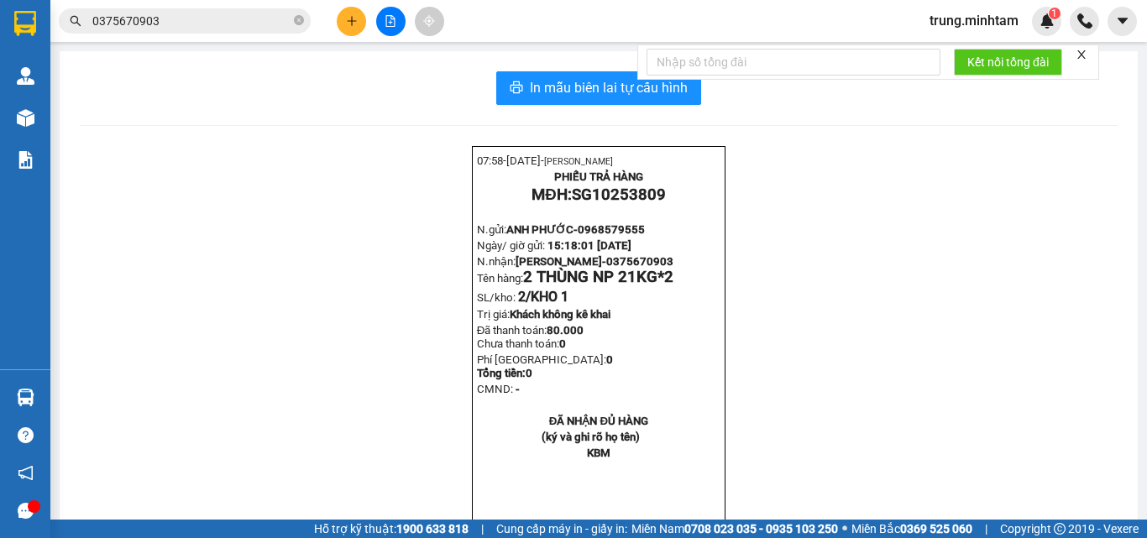
click at [187, 16] on input "0375670903" at bounding box center [191, 21] width 198 height 18
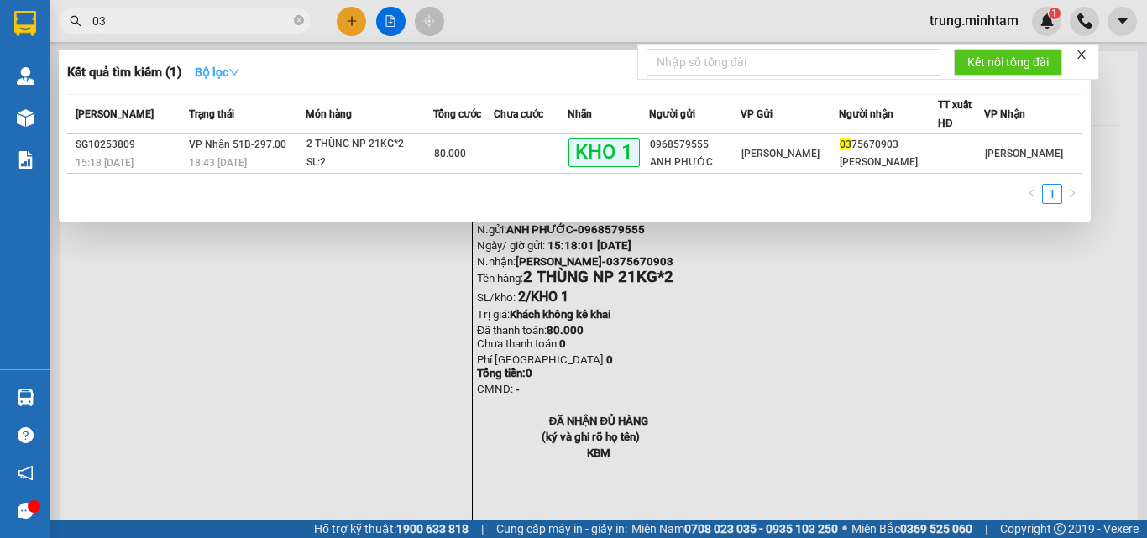
type input "0"
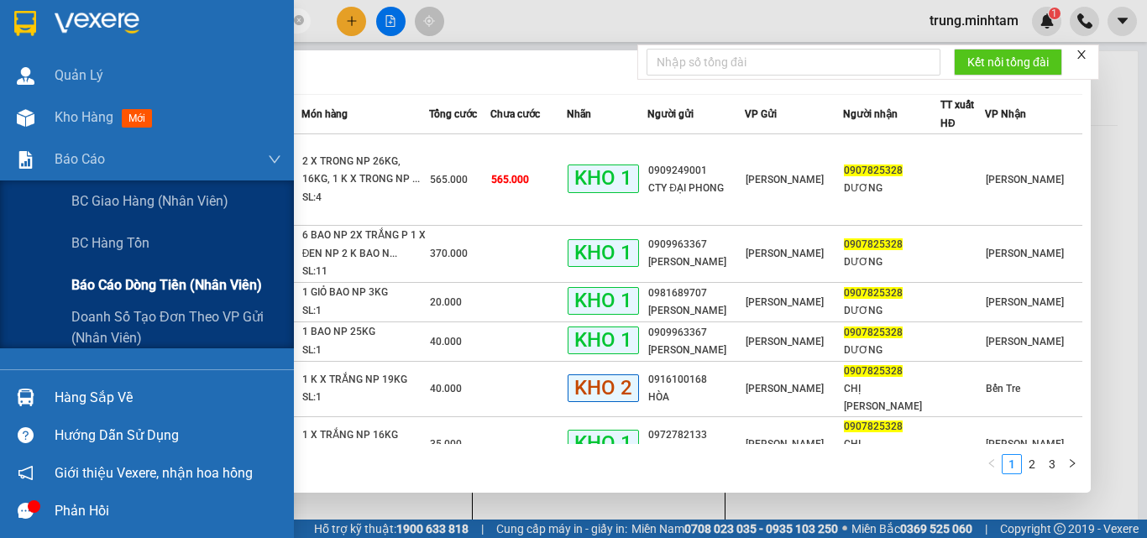
click at [138, 289] on span "Báo cáo dòng tiền (nhân viên)" at bounding box center [166, 285] width 191 height 21
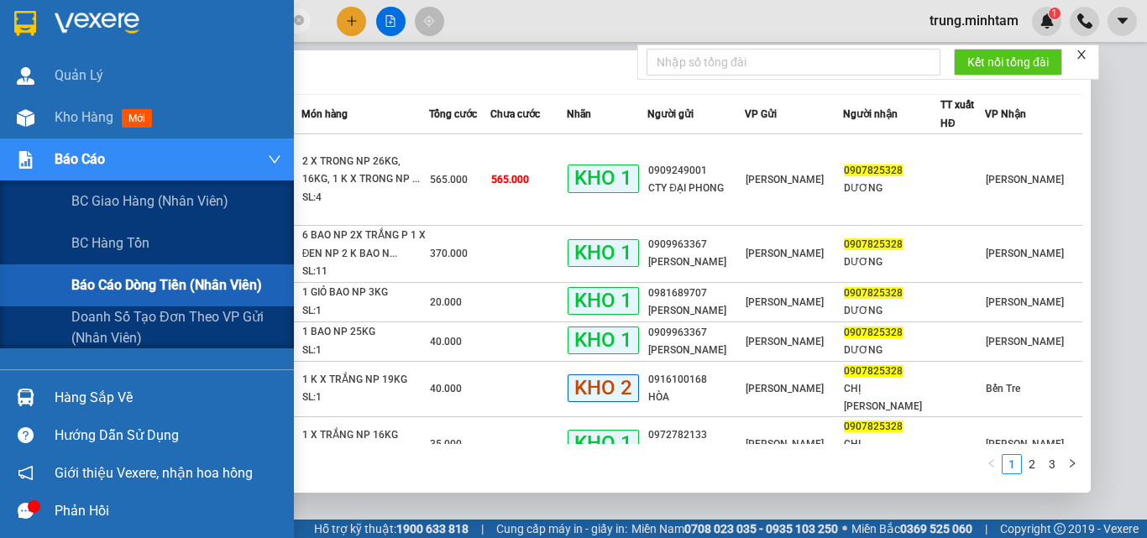
click at [165, 280] on span "Báo cáo dòng tiền (nhân viên)" at bounding box center [166, 285] width 191 height 21
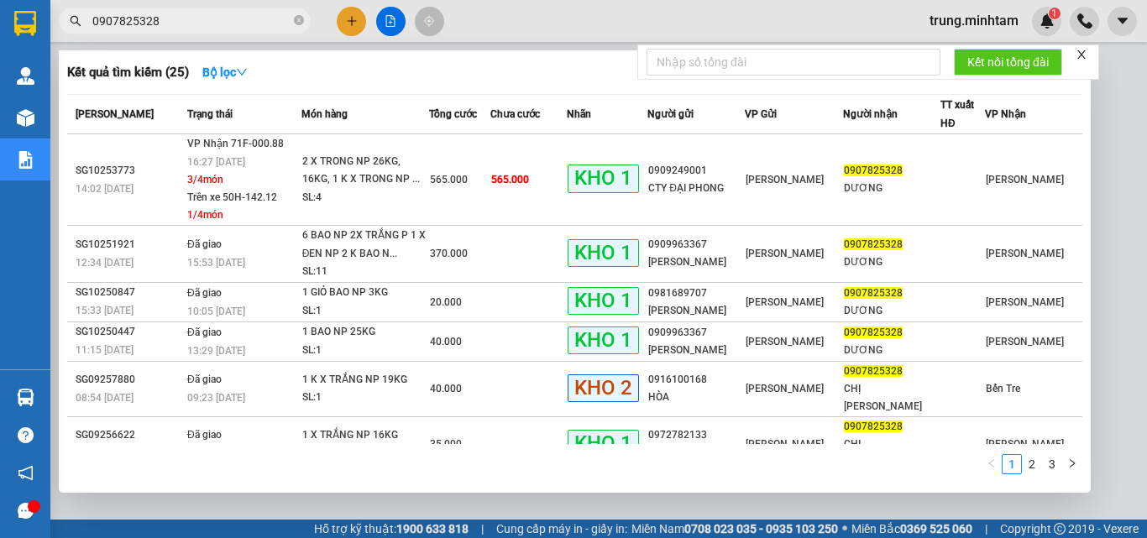
click at [180, 27] on input "0907825328" at bounding box center [191, 21] width 198 height 18
type input "0"
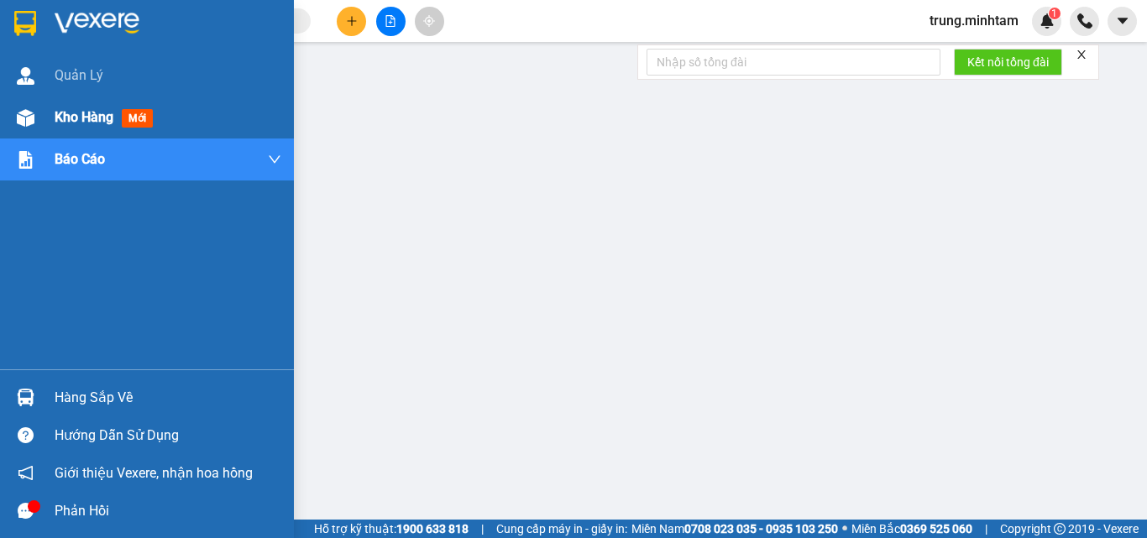
click at [93, 121] on span "Kho hàng" at bounding box center [84, 117] width 59 height 16
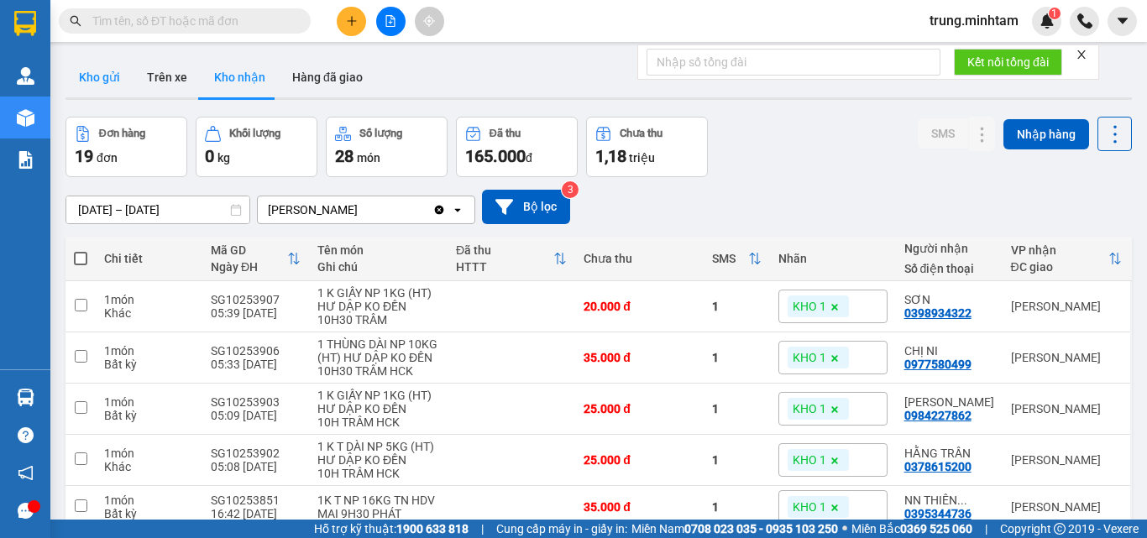
click at [106, 77] on button "Kho gửi" at bounding box center [99, 77] width 68 height 40
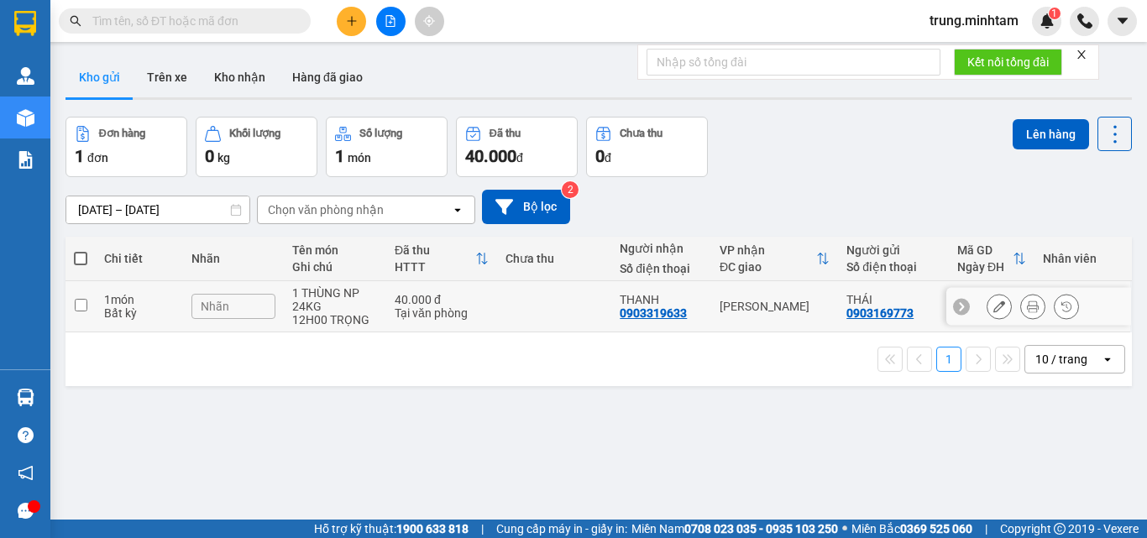
click at [577, 306] on td at bounding box center [554, 306] width 115 height 51
checkbox input "true"
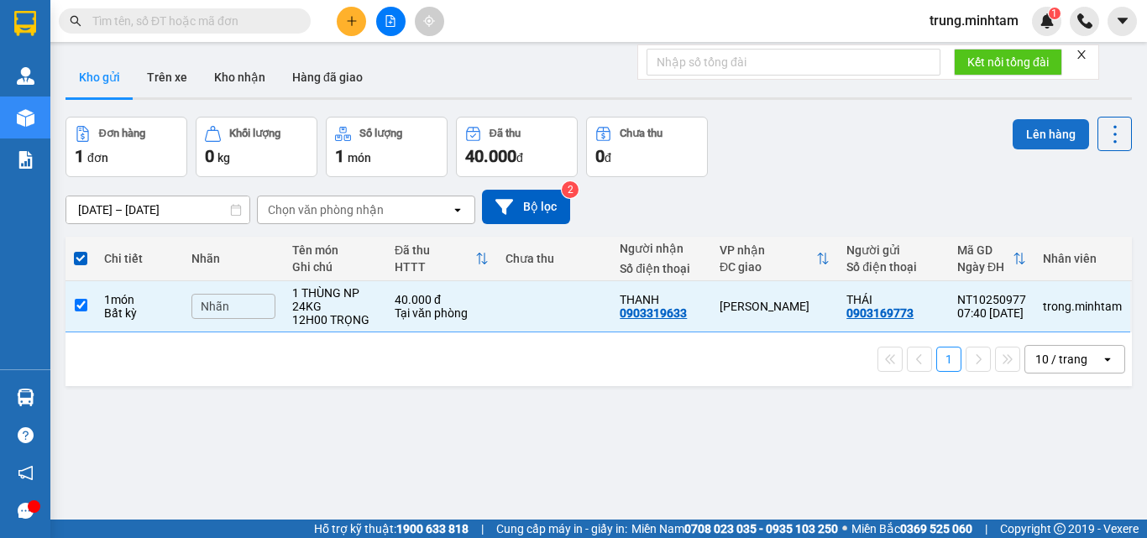
click at [1028, 135] on button "Lên hàng" at bounding box center [1050, 134] width 76 height 30
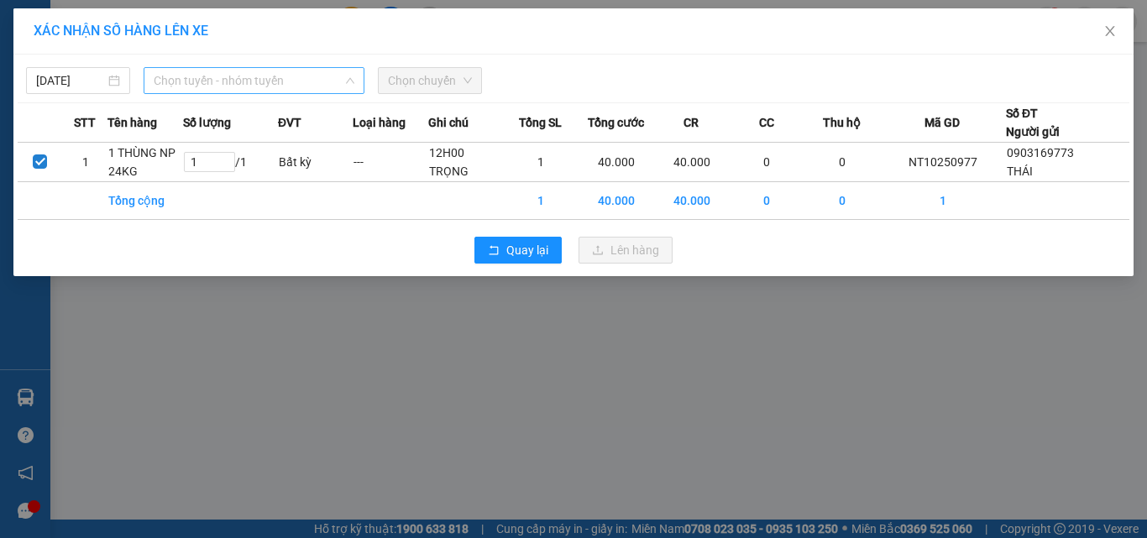
click at [281, 84] on span "Chọn tuyến - nhóm tuyến" at bounding box center [254, 80] width 201 height 25
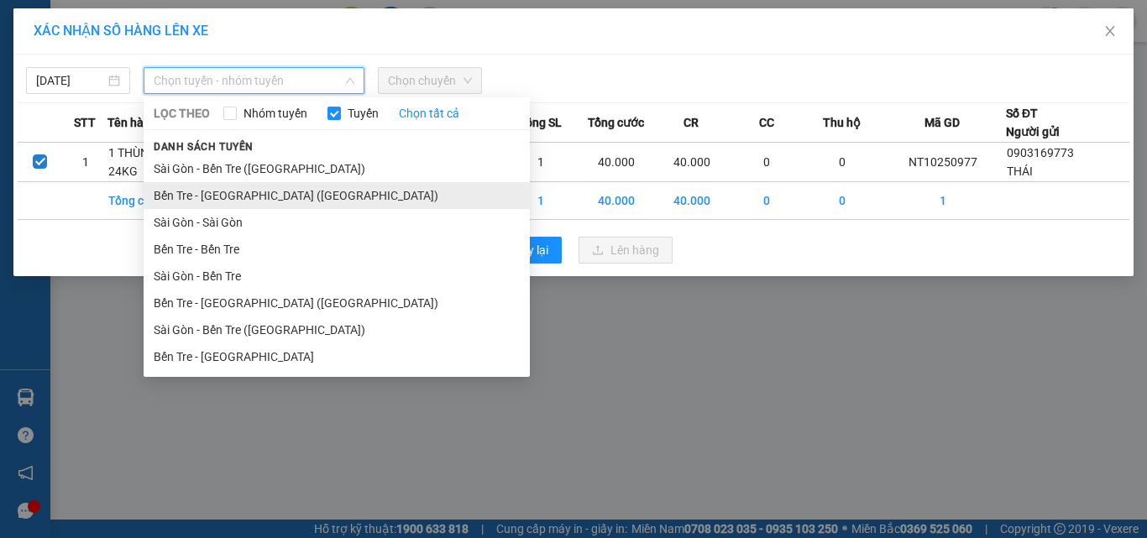
click at [230, 195] on li "Bến Tre - [GEOGRAPHIC_DATA] ([GEOGRAPHIC_DATA])" at bounding box center [337, 195] width 386 height 27
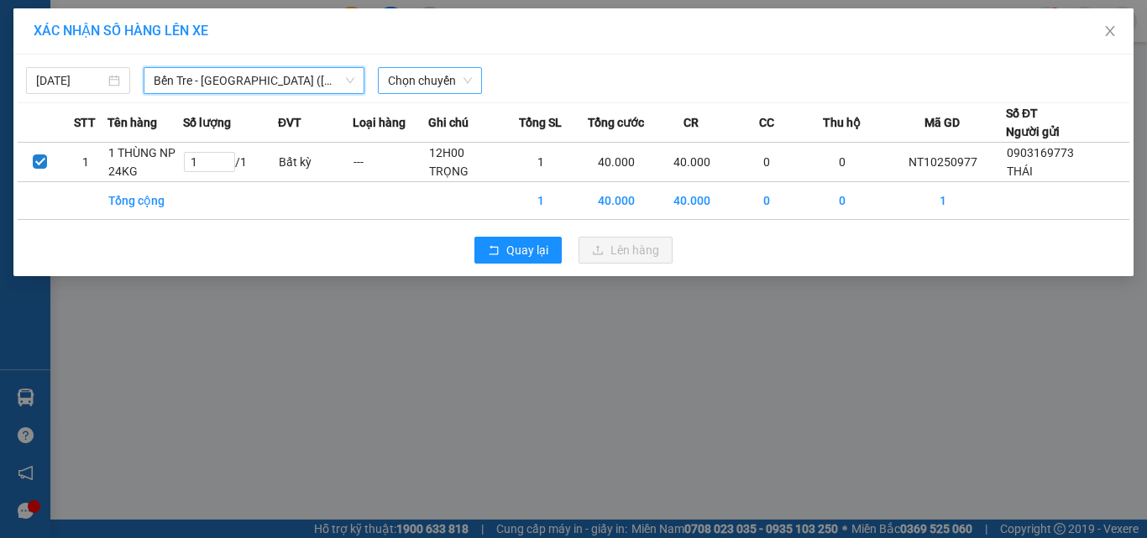
click at [468, 78] on span "Chọn chuyến" at bounding box center [430, 80] width 84 height 25
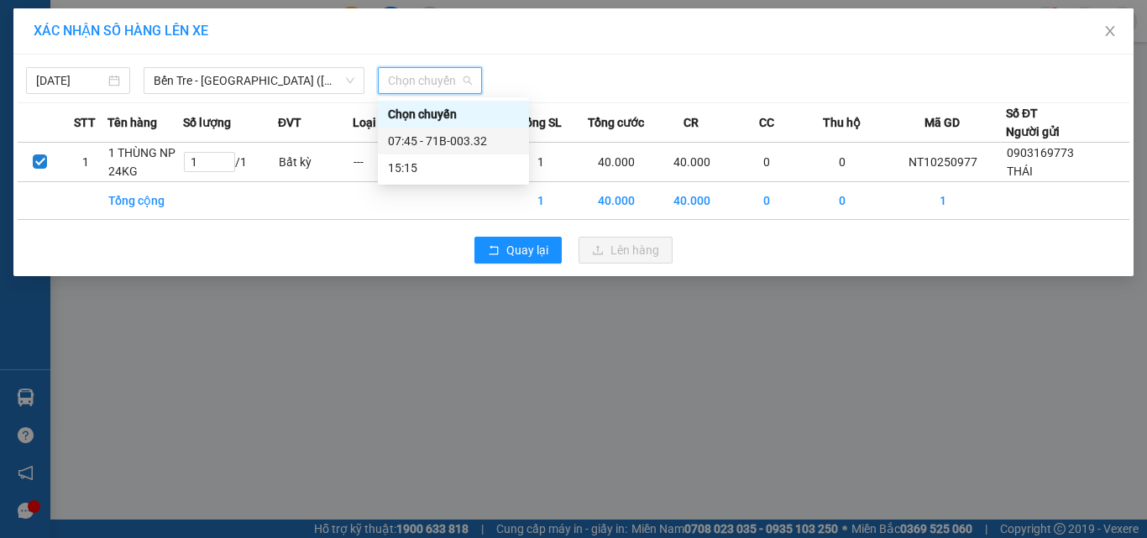
click at [443, 139] on div "07:45 - 71B-003.32" at bounding box center [453, 141] width 131 height 18
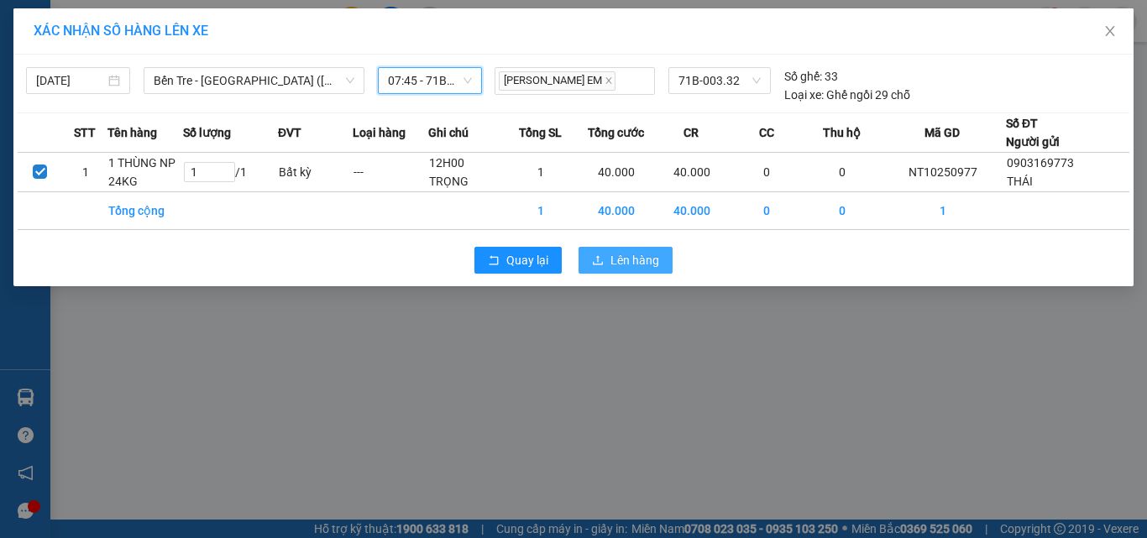
click at [621, 262] on span "Lên hàng" at bounding box center [634, 260] width 49 height 18
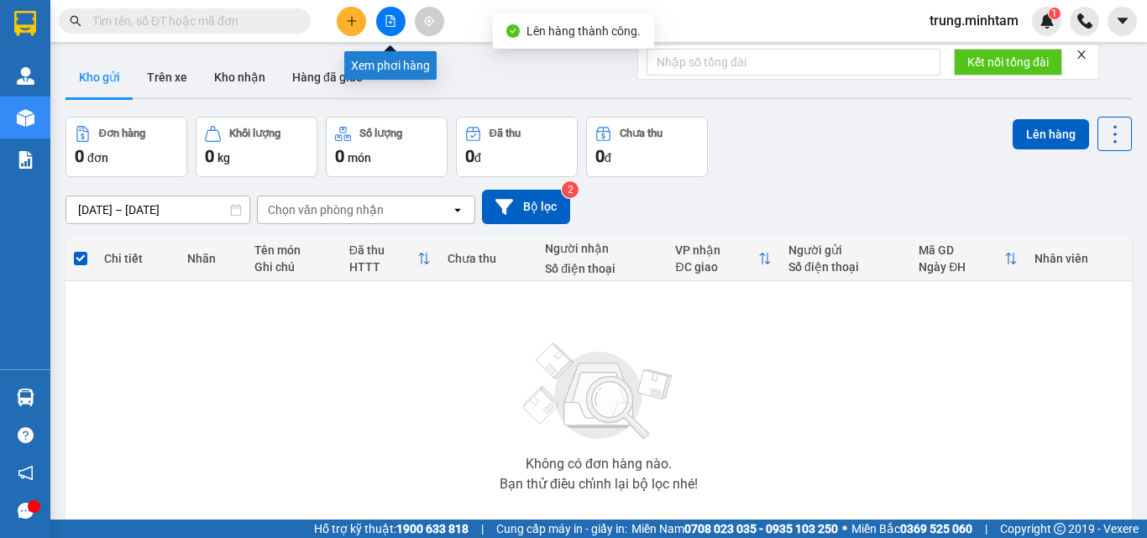
click at [392, 19] on icon "file-add" at bounding box center [390, 21] width 9 height 12
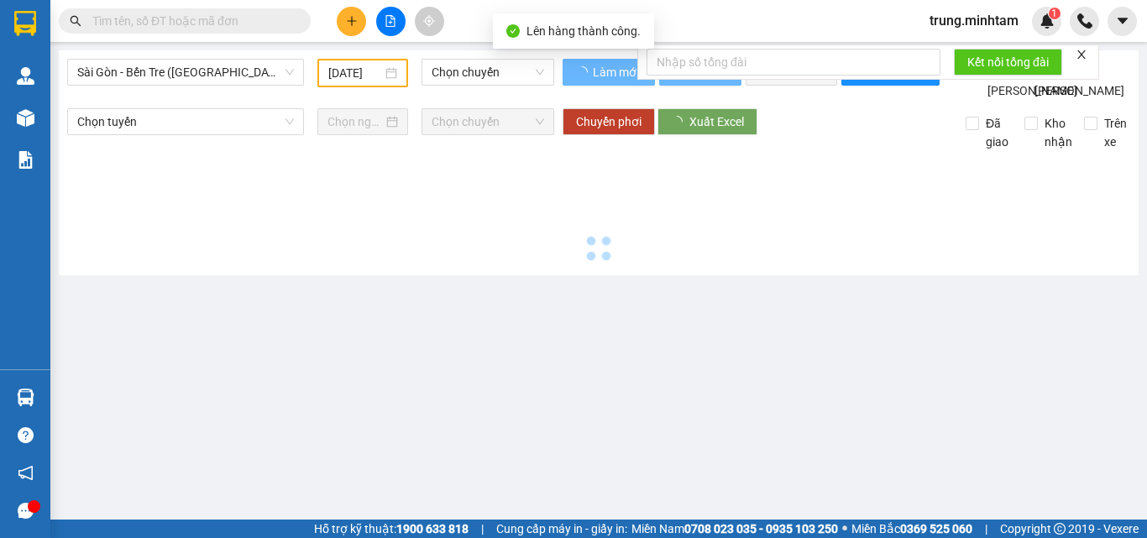
type input "[DATE]"
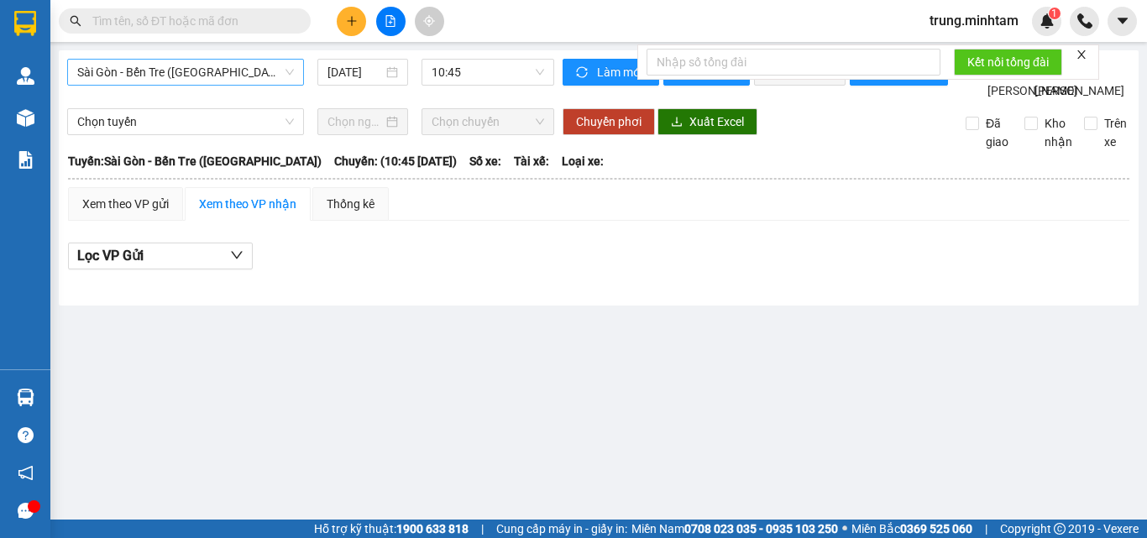
click at [218, 72] on span "Sài Gòn - Bến Tre ([GEOGRAPHIC_DATA])" at bounding box center [185, 72] width 217 height 25
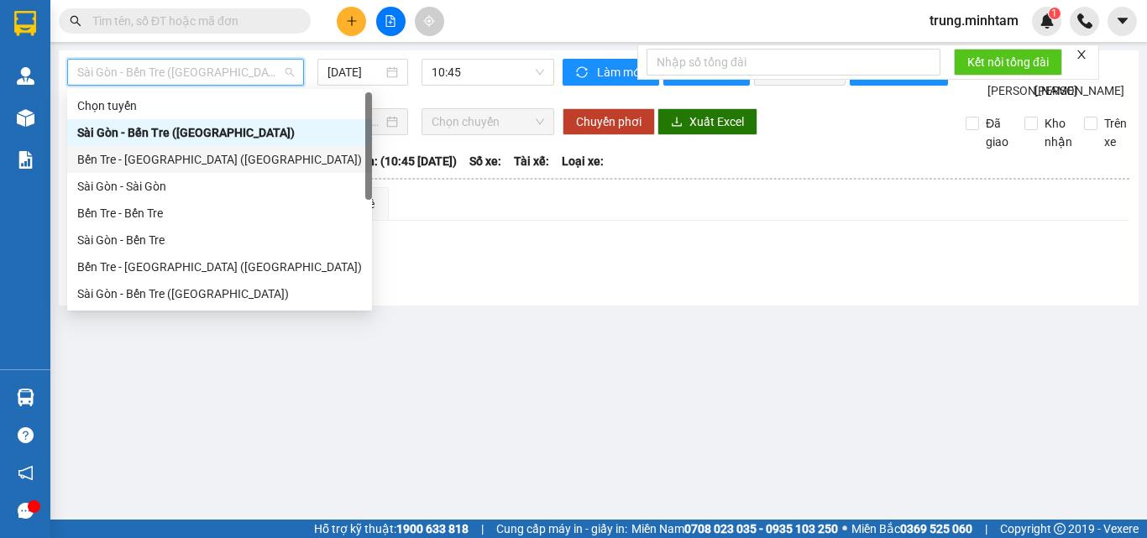
click at [155, 163] on div "Bến Tre - [GEOGRAPHIC_DATA] ([GEOGRAPHIC_DATA])" at bounding box center [219, 159] width 285 height 18
type input "[DATE]"
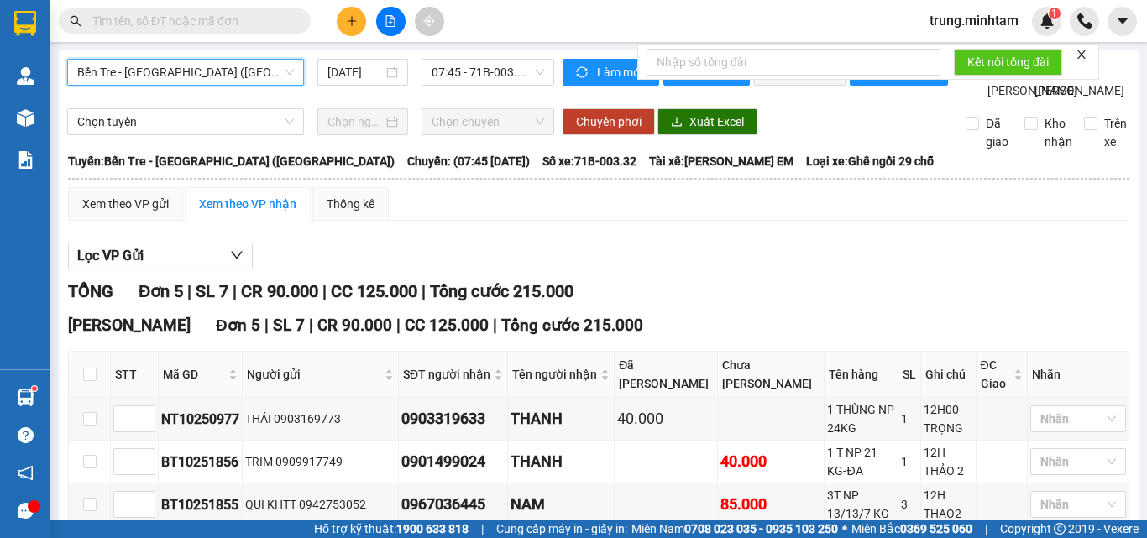
click at [241, 17] on input "text" at bounding box center [191, 21] width 198 height 18
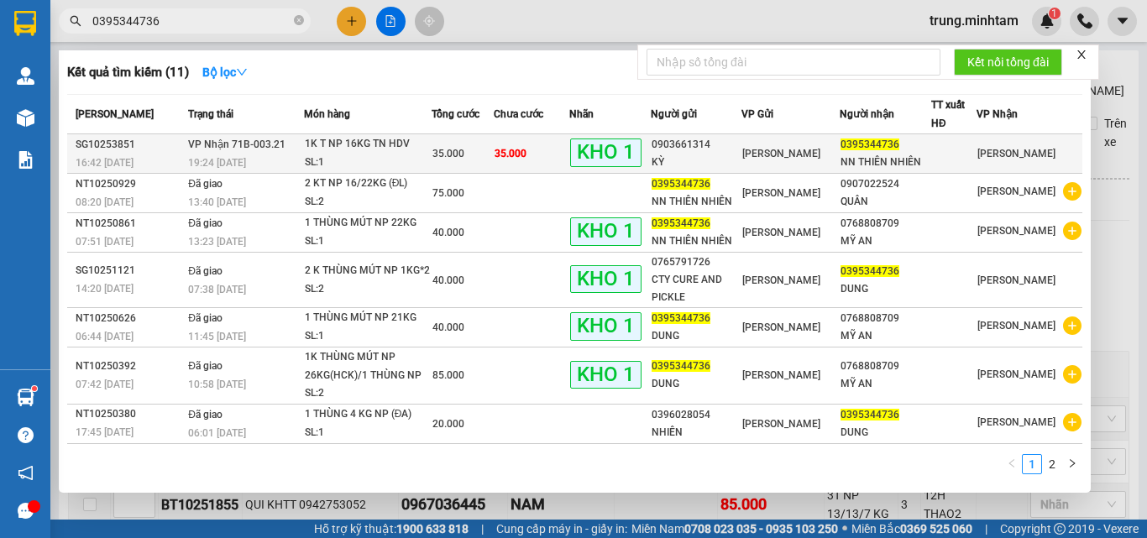
type input "0395344736"
click at [566, 152] on td "35.000" at bounding box center [532, 153] width 76 height 39
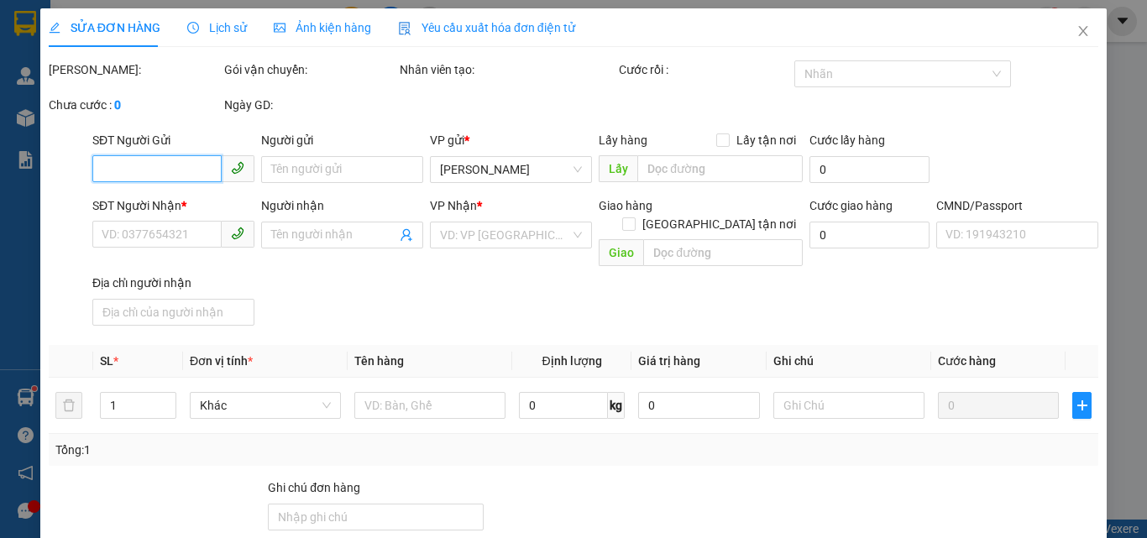
type input "0903661314"
type input "KỲ"
type input "0395344736"
type input "NN THIÊN NHIÊN"
type input "35.000"
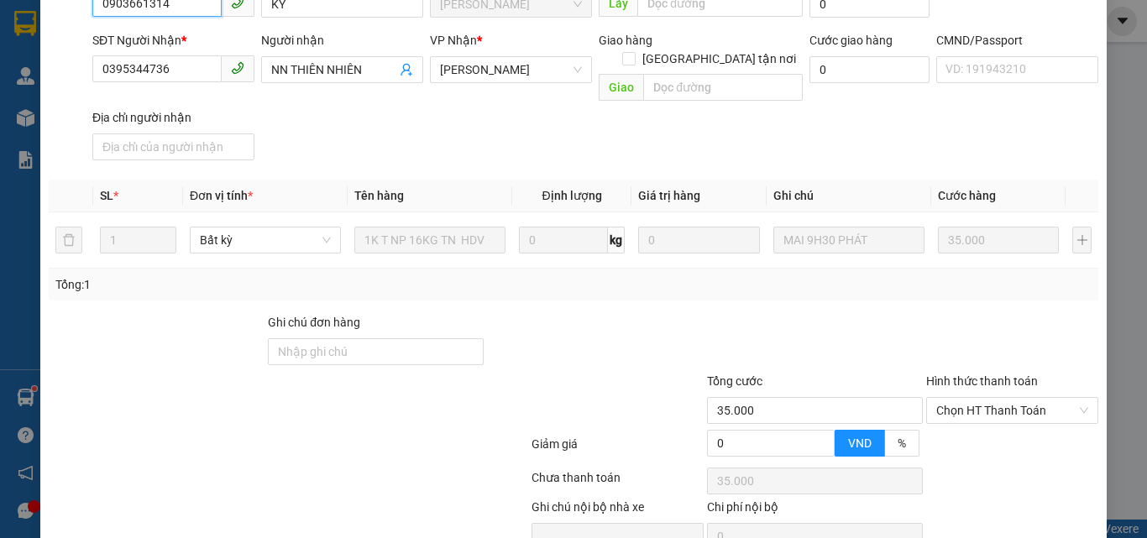
scroll to position [233, 0]
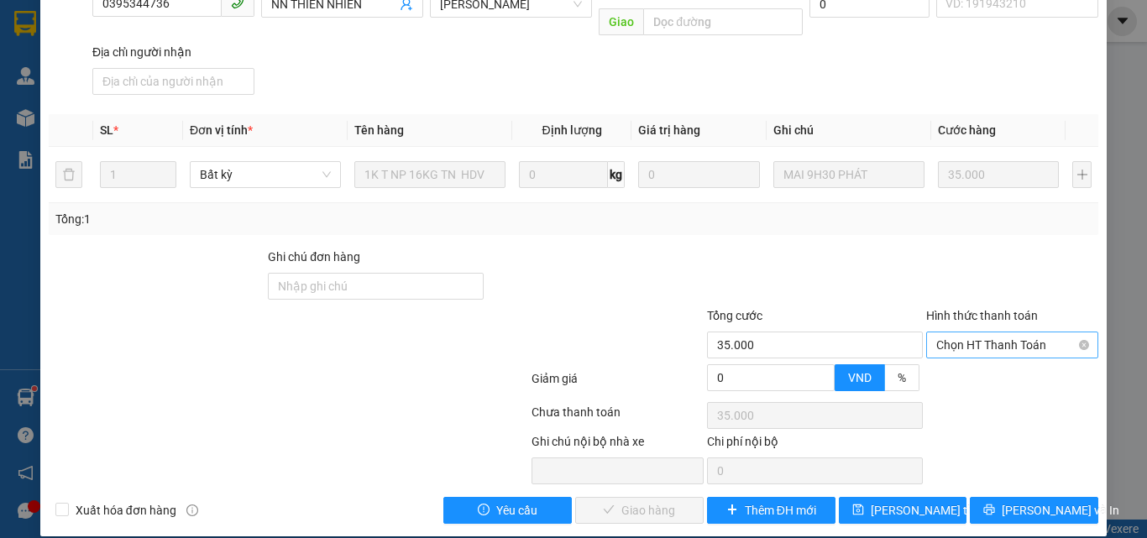
click at [941, 332] on span "Chọn HT Thanh Toán" at bounding box center [1012, 344] width 152 height 25
click at [946, 351] on div "Tại văn phòng" at bounding box center [1002, 360] width 150 height 18
type input "0"
click at [660, 501] on span "[PERSON_NAME] và Giao hàng" at bounding box center [687, 510] width 161 height 18
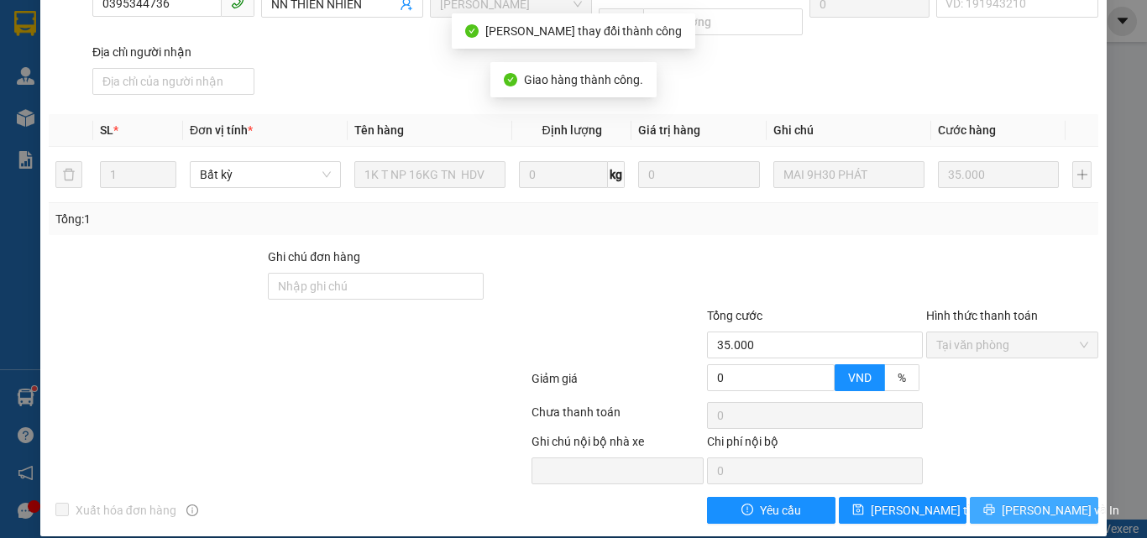
click at [1017, 501] on span "[PERSON_NAME] và In" at bounding box center [1061, 510] width 118 height 18
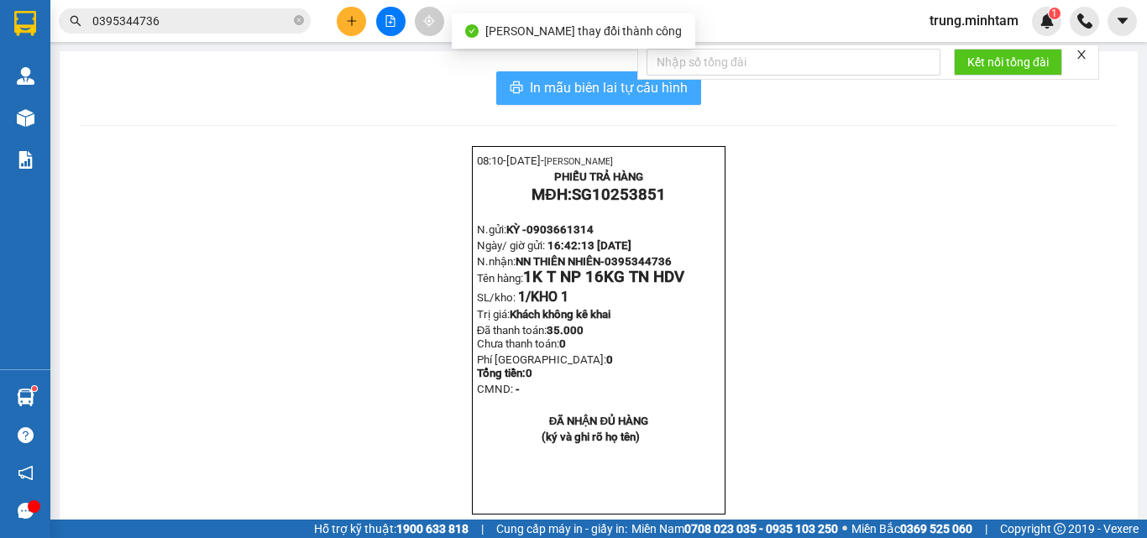
click at [589, 89] on span "In mẫu biên lai tự cấu hình" at bounding box center [609, 87] width 158 height 21
click at [614, 83] on span "In mẫu biên lai tự cấu hình" at bounding box center [609, 87] width 158 height 21
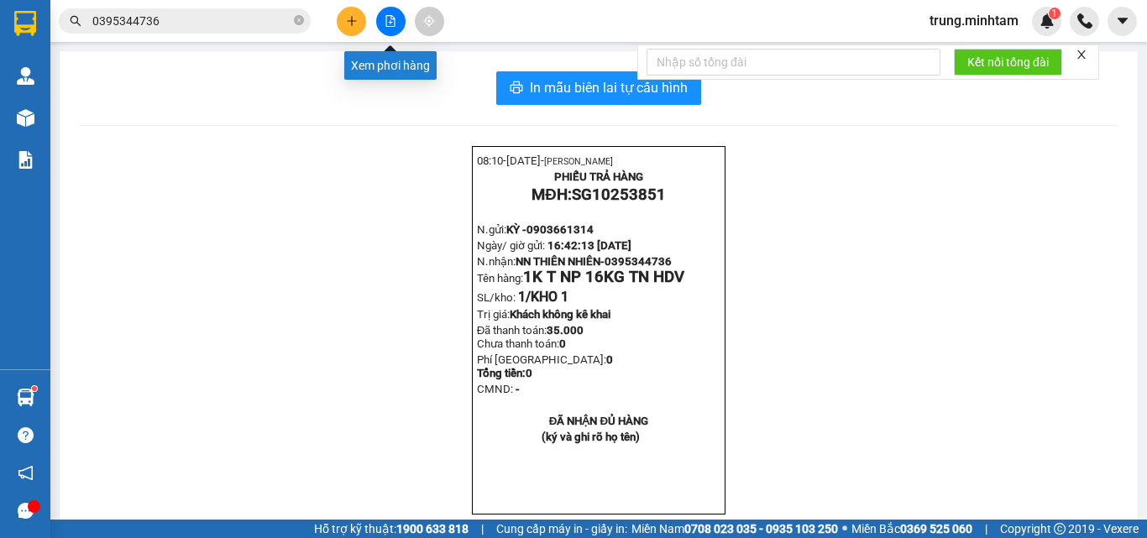
click at [395, 28] on button at bounding box center [390, 21] width 29 height 29
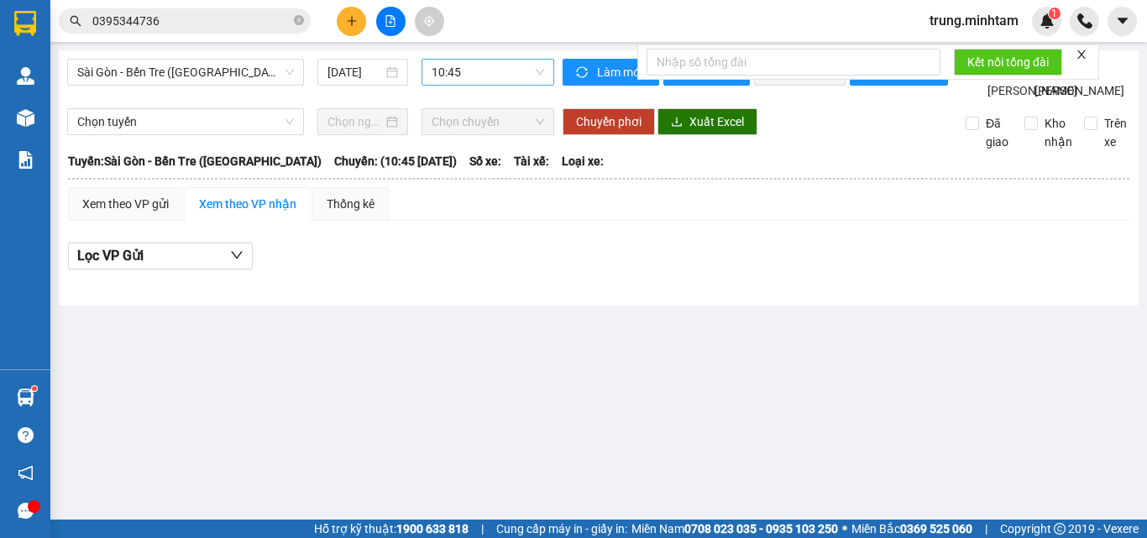
click at [467, 76] on span "10:45" at bounding box center [488, 72] width 112 height 25
click at [217, 76] on span "Sài Gòn - Bến Tre ([GEOGRAPHIC_DATA])" at bounding box center [185, 72] width 217 height 25
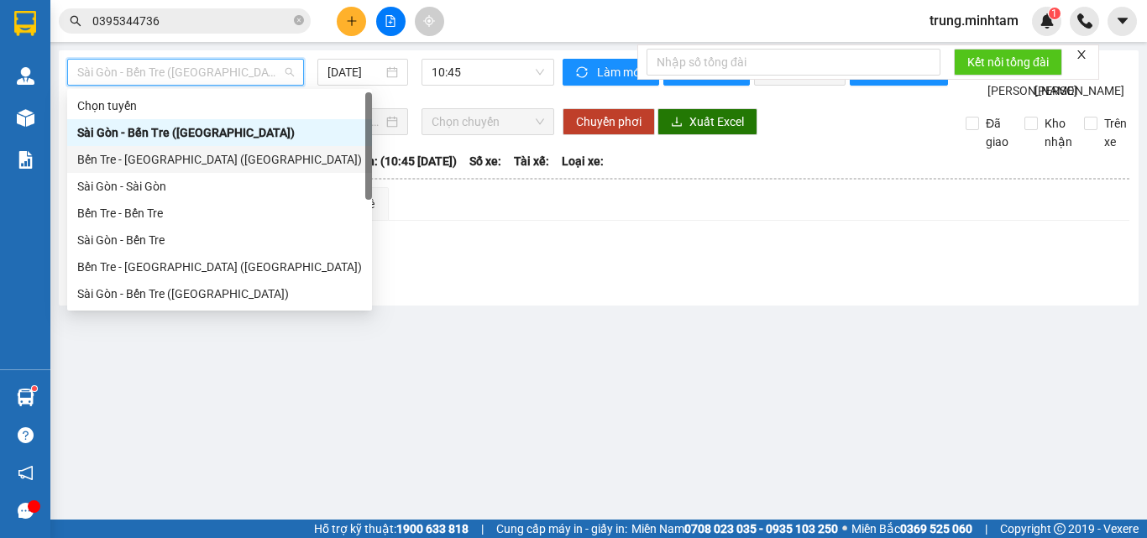
click at [152, 165] on div "Bến Tre - [GEOGRAPHIC_DATA] ([GEOGRAPHIC_DATA])" at bounding box center [219, 159] width 285 height 18
type input "[DATE]"
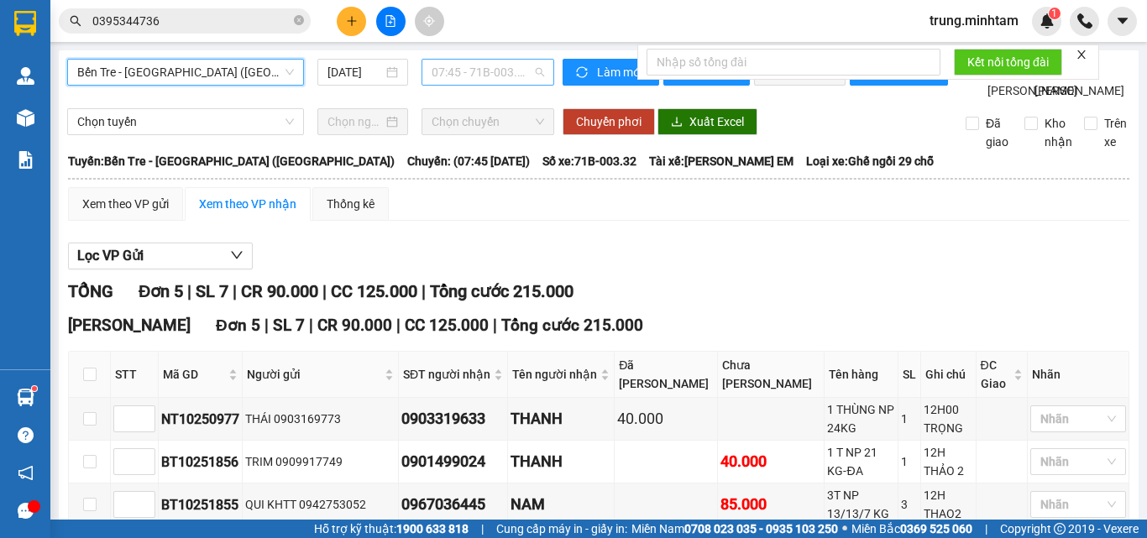
click at [438, 73] on span "07:45 - 71B-003.32" at bounding box center [488, 72] width 112 height 25
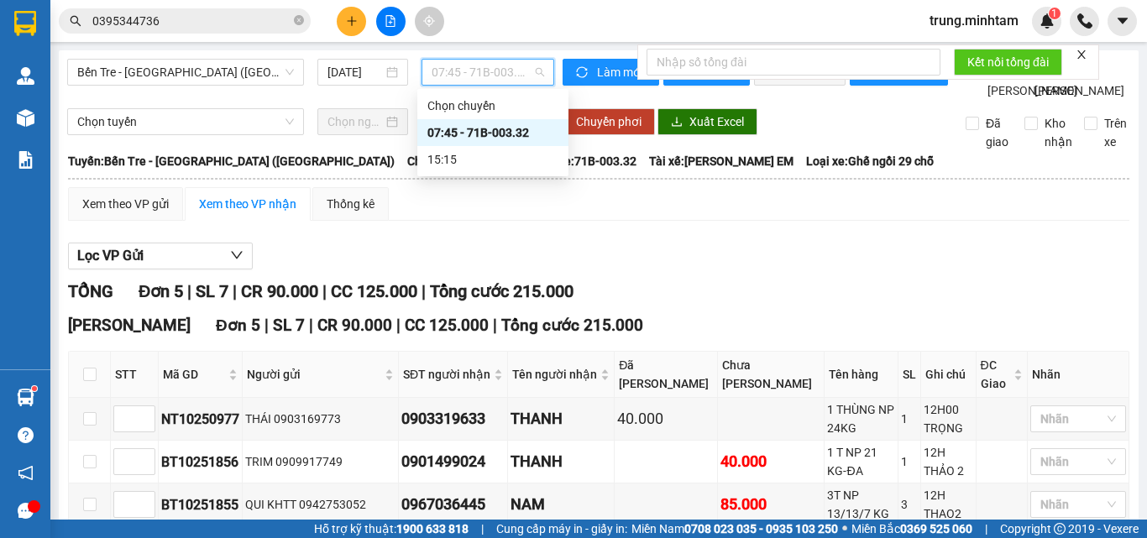
drag, startPoint x: 505, startPoint y: 130, endPoint x: 432, endPoint y: 178, distance: 87.3
click at [504, 131] on div "07:45 - 71B-003.32" at bounding box center [492, 132] width 131 height 18
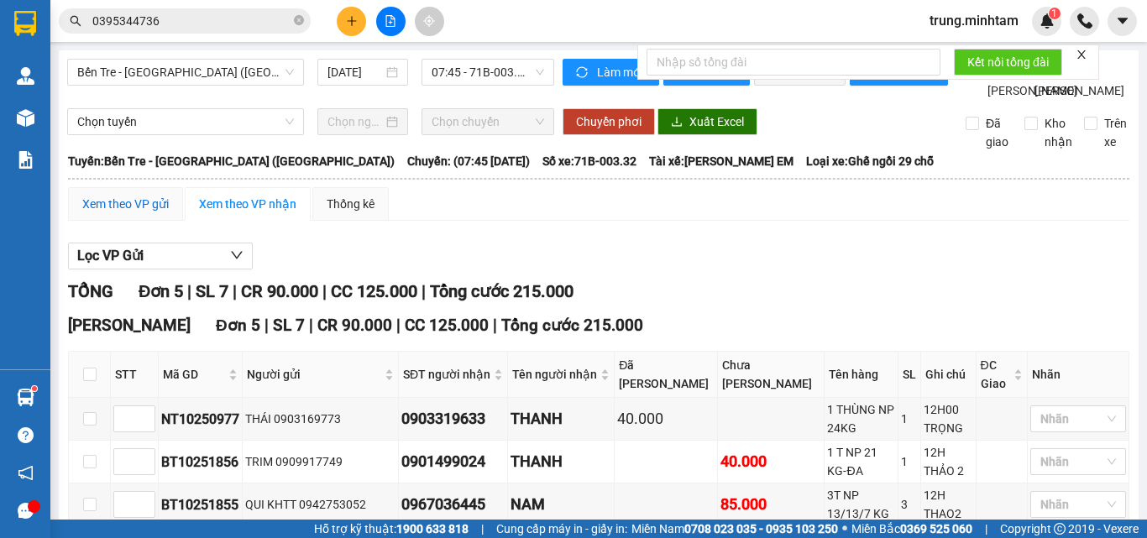
click at [120, 213] on div "Xem theo VP gửi" at bounding box center [125, 204] width 86 height 18
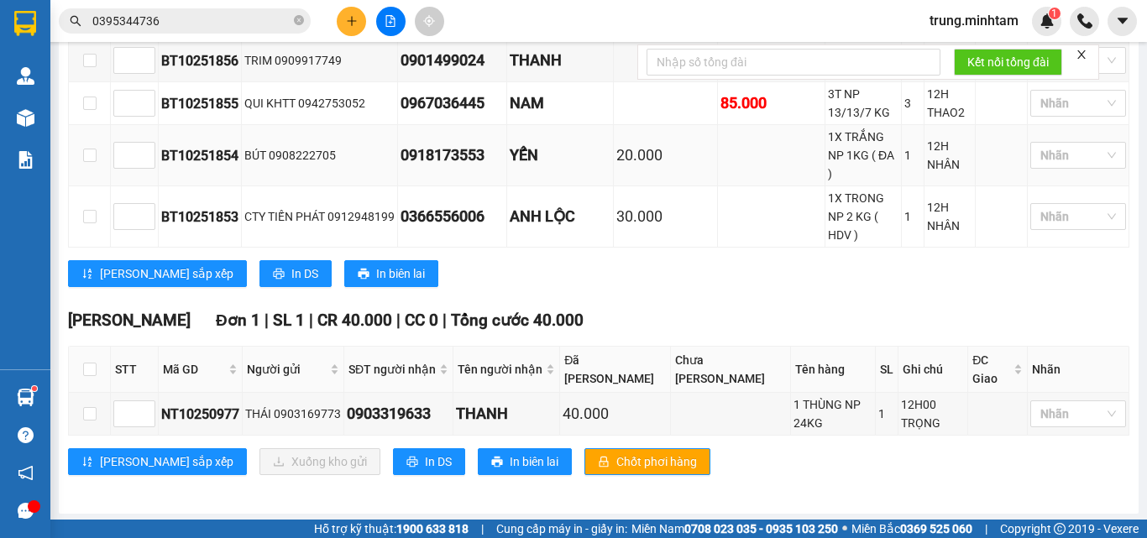
scroll to position [361, 0]
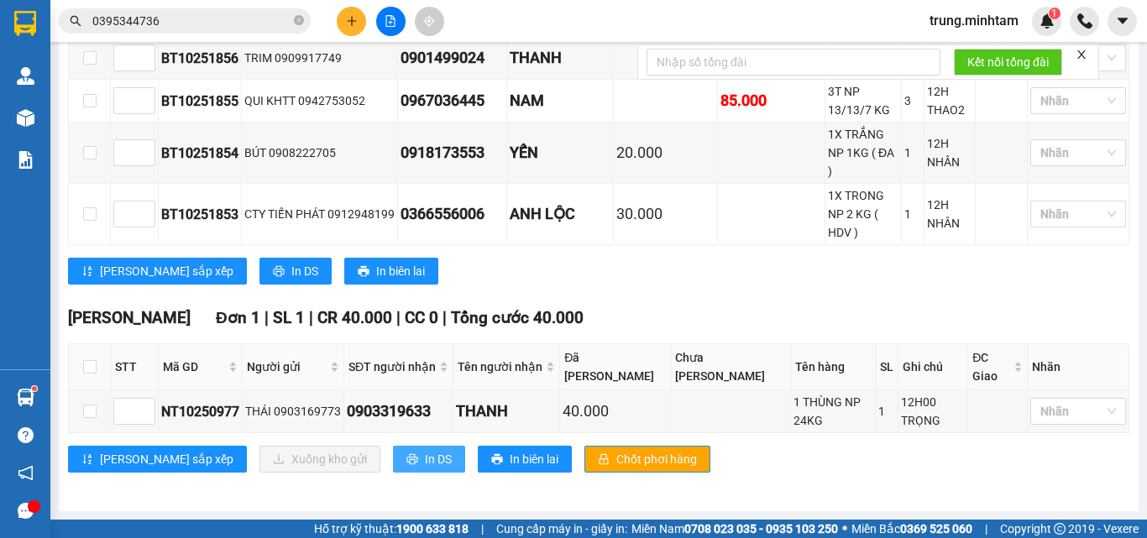
click at [425, 457] on span "In DS" at bounding box center [438, 459] width 27 height 18
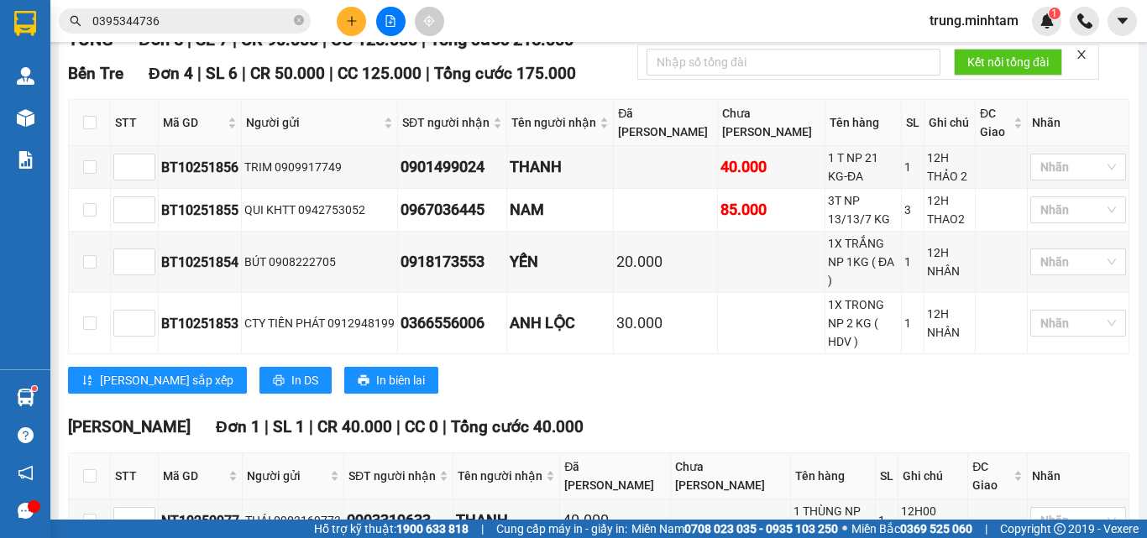
scroll to position [137, 0]
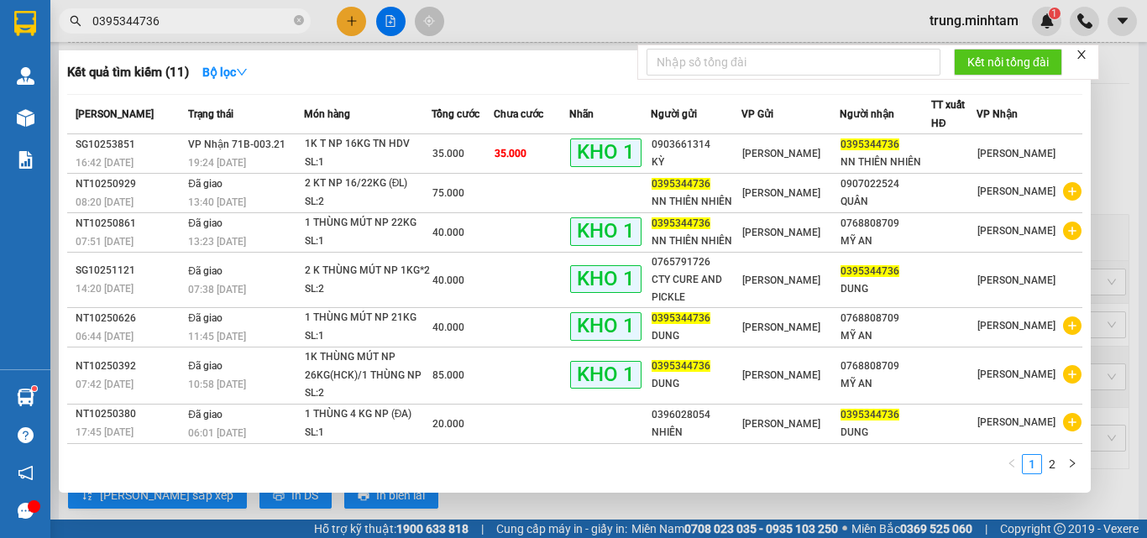
click at [172, 24] on input "0395344736" at bounding box center [191, 21] width 198 height 18
type input "0"
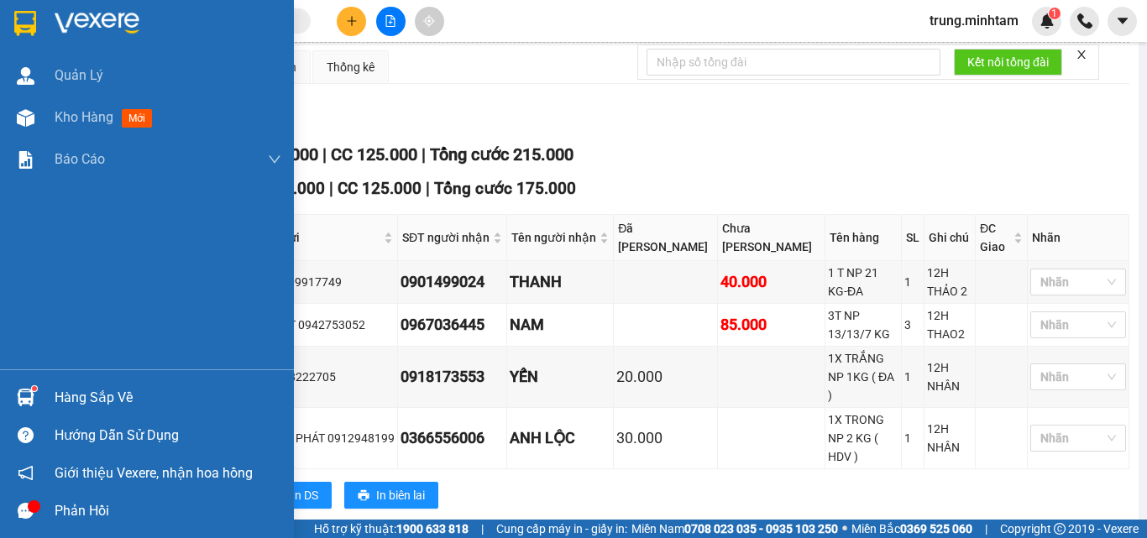
click at [107, 395] on div "Hàng sắp về" at bounding box center [168, 397] width 227 height 25
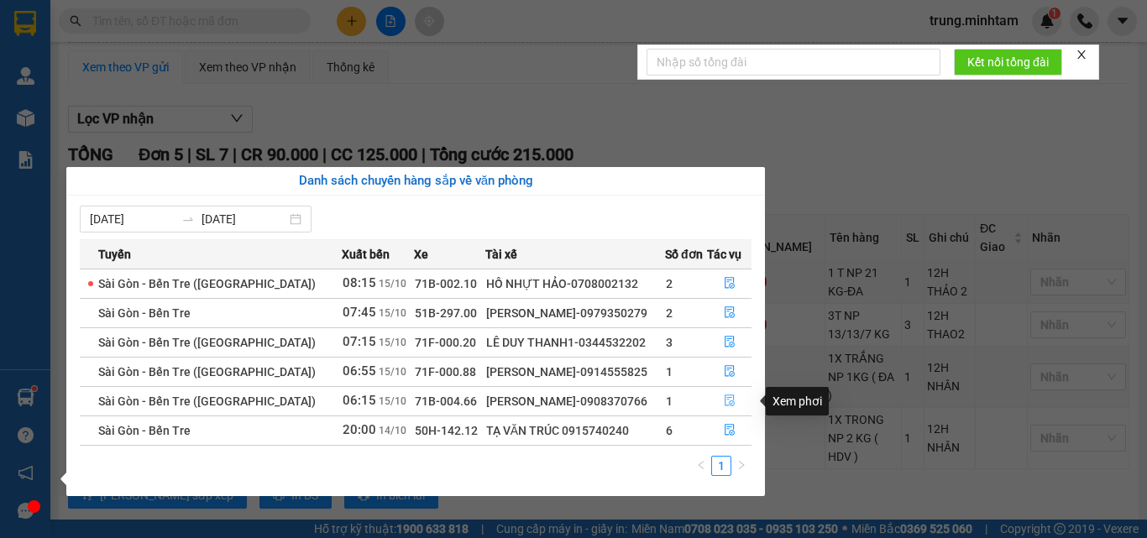
click at [728, 400] on icon "file-done" at bounding box center [730, 401] width 12 height 12
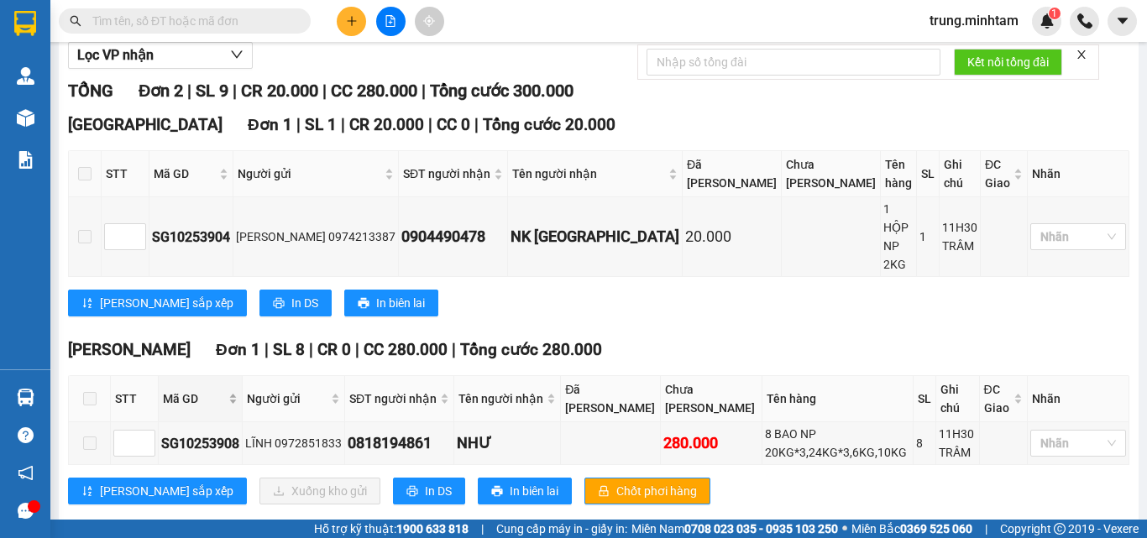
scroll to position [233, 0]
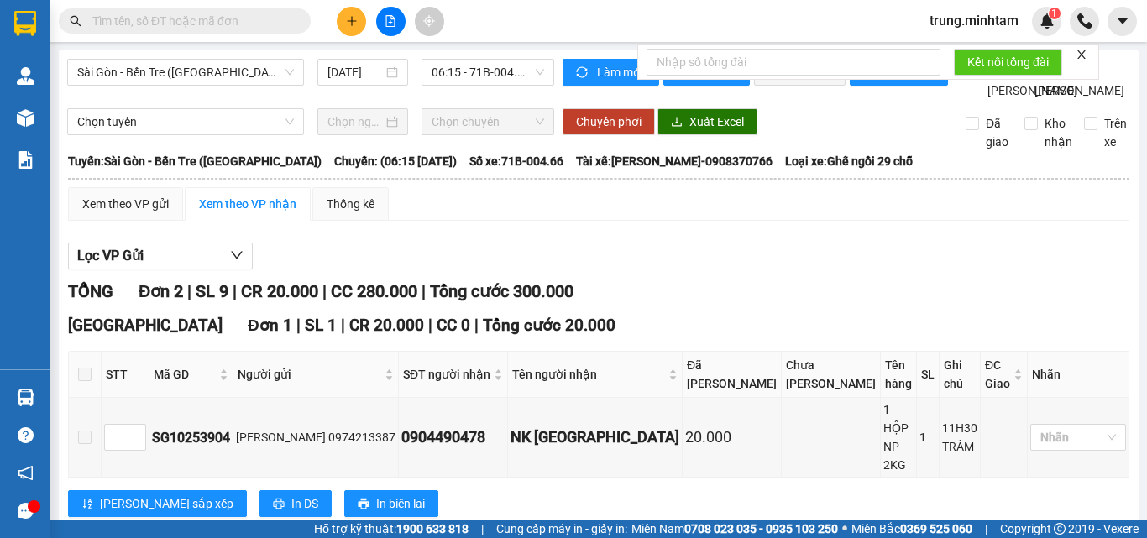
scroll to position [224, 0]
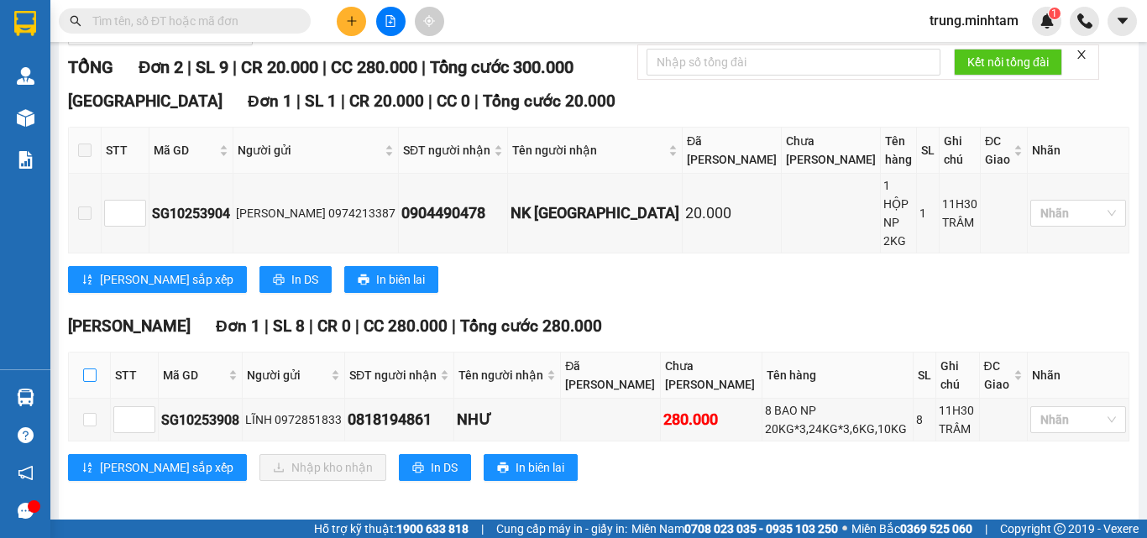
click at [88, 375] on input "checkbox" at bounding box center [89, 375] width 13 height 13
checkbox input "true"
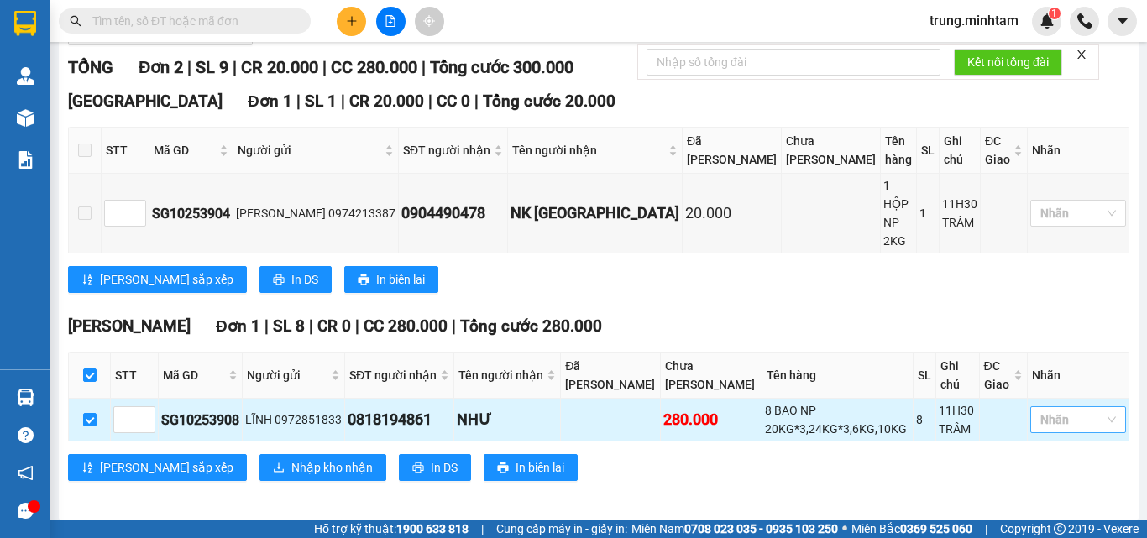
click at [1034, 425] on div at bounding box center [1069, 420] width 71 height 20
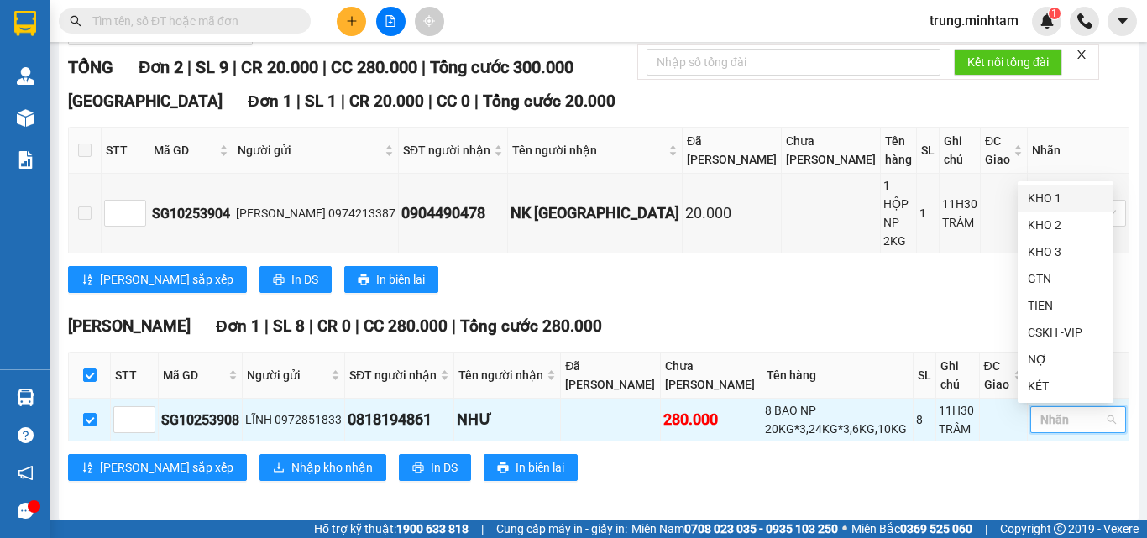
click at [1053, 200] on div "KHO 1" at bounding box center [1066, 198] width 76 height 18
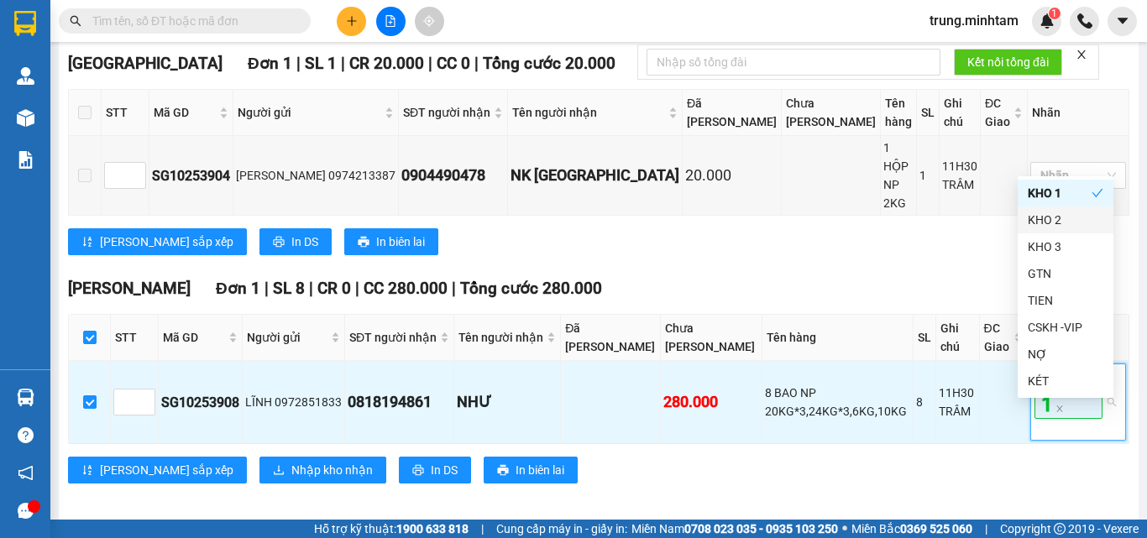
scroll to position [273, 0]
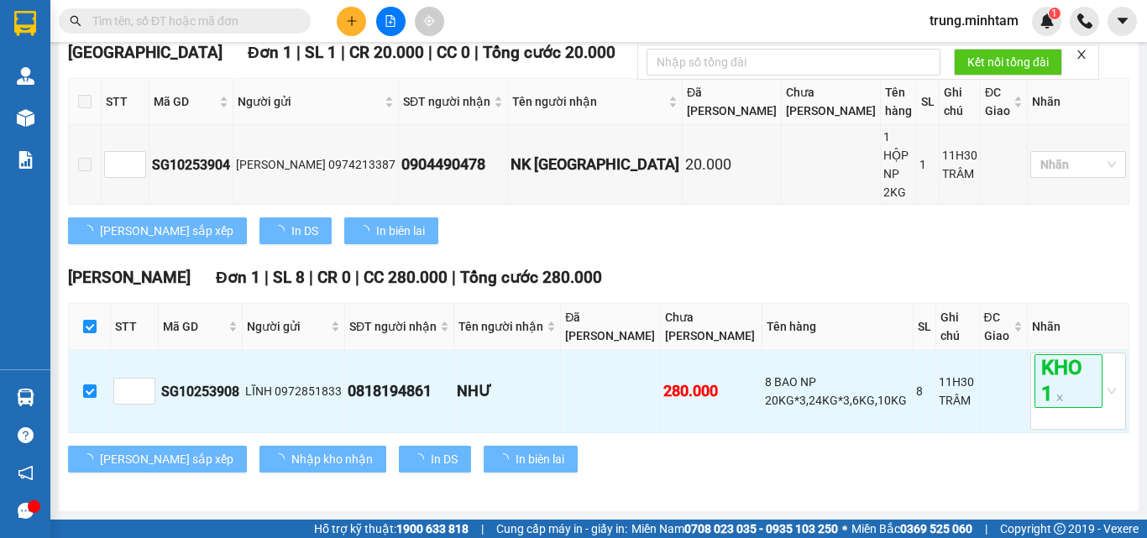
click at [895, 270] on div "Ngã Tư Huyện Đơn 1 | SL 8 | CR 0 | CC 280.000 | Tổng cước 280.000" at bounding box center [598, 277] width 1061 height 25
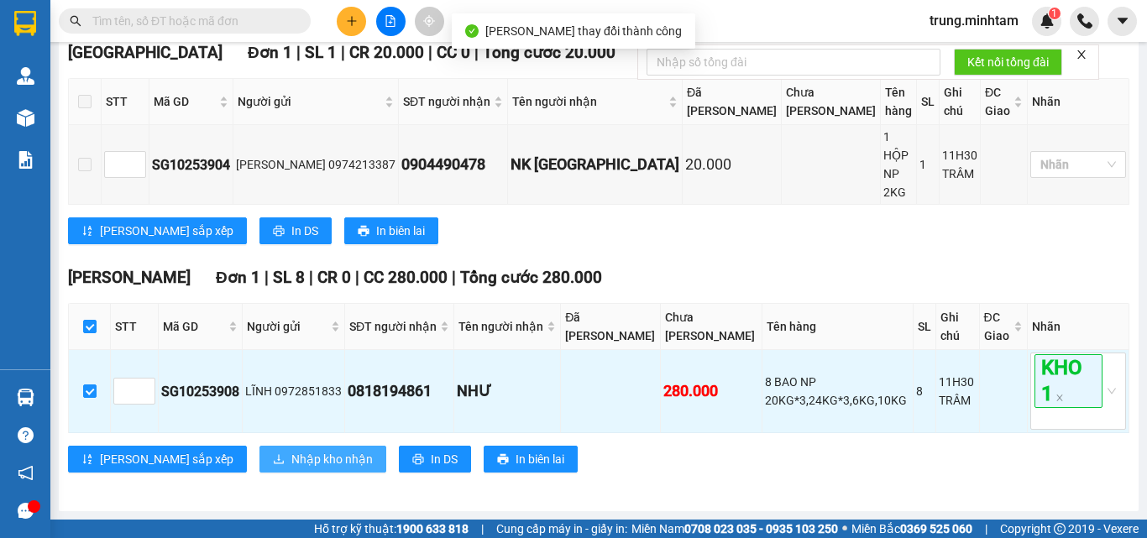
click at [291, 460] on span "Nhập kho nhận" at bounding box center [331, 459] width 81 height 18
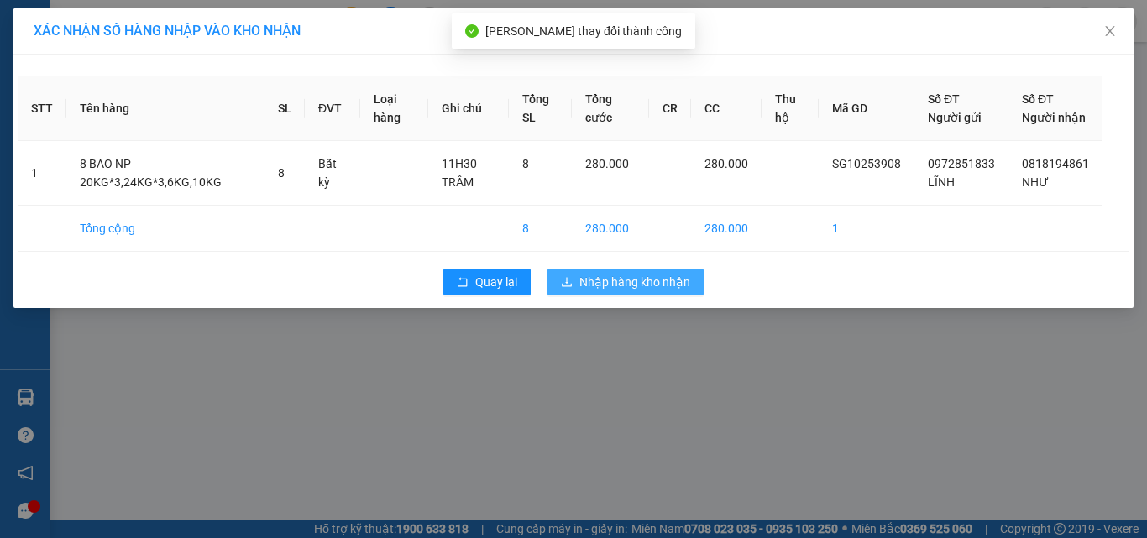
click at [646, 291] on span "Nhập hàng kho nhận" at bounding box center [634, 282] width 111 height 18
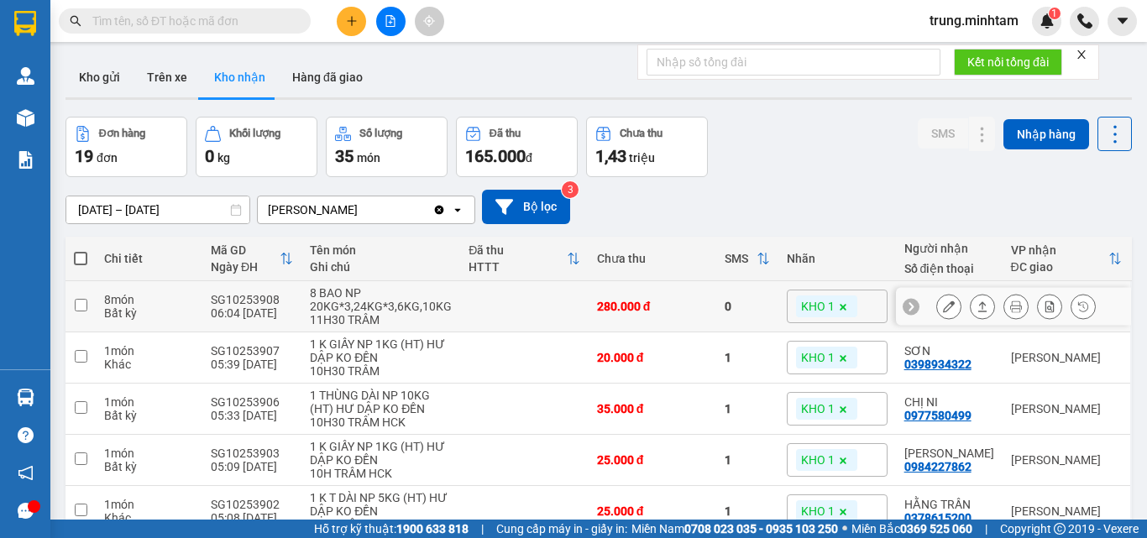
click at [943, 310] on icon at bounding box center [949, 307] width 12 height 12
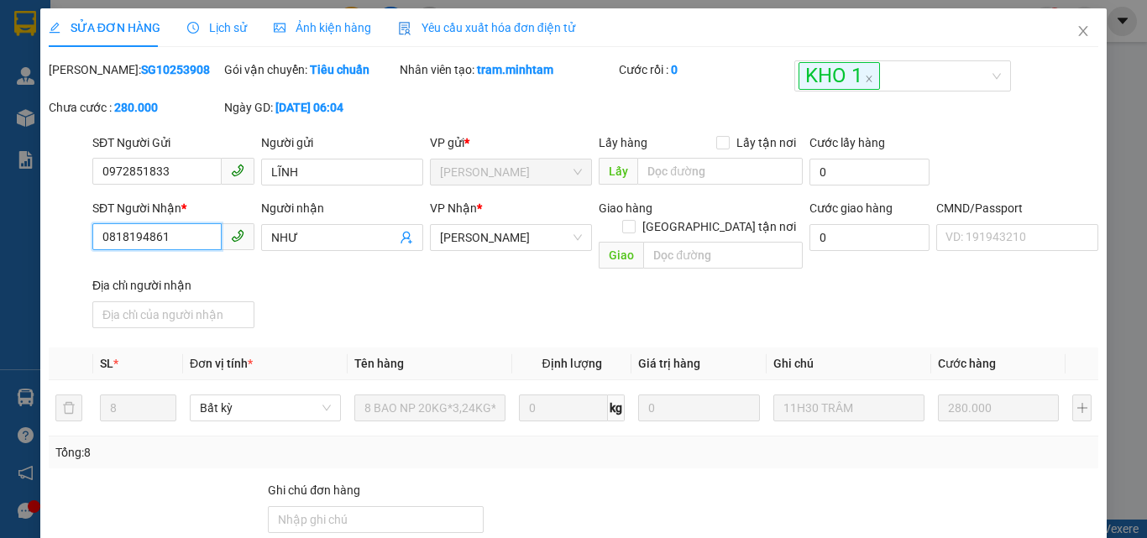
drag, startPoint x: 168, startPoint y: 238, endPoint x: 86, endPoint y: 248, distance: 82.0
click at [89, 248] on div "SĐT Người Nhận * 0818194861 0818194861" at bounding box center [173, 237] width 169 height 77
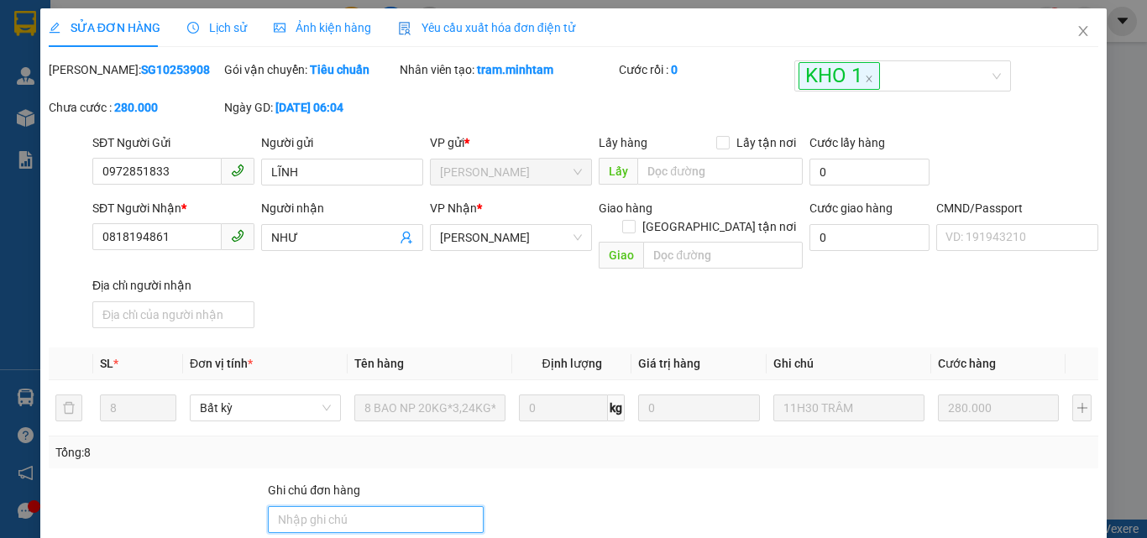
click at [398, 506] on input "Ghi chú đơn hàng" at bounding box center [376, 519] width 216 height 27
click at [274, 506] on input "BM" at bounding box center [376, 519] width 216 height 27
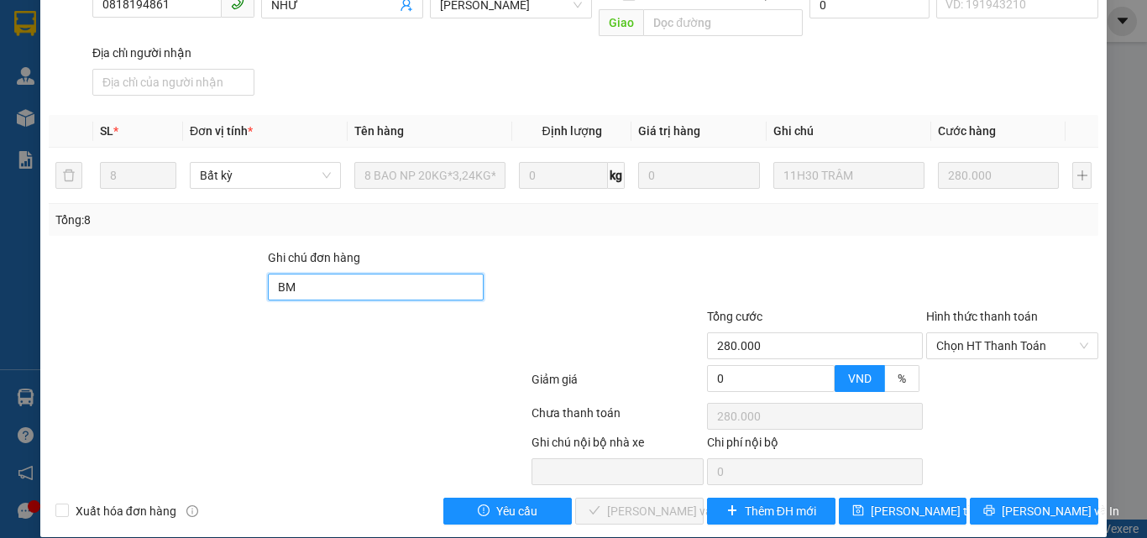
scroll to position [233, 0]
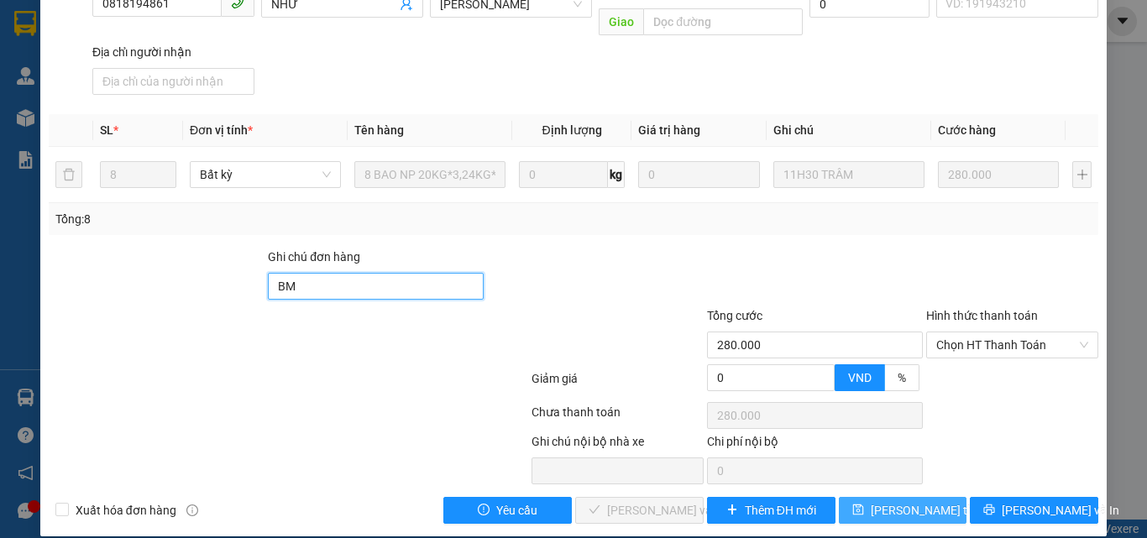
type input "BM"
click at [908, 501] on span "[PERSON_NAME] thay đổi" at bounding box center [938, 510] width 134 height 18
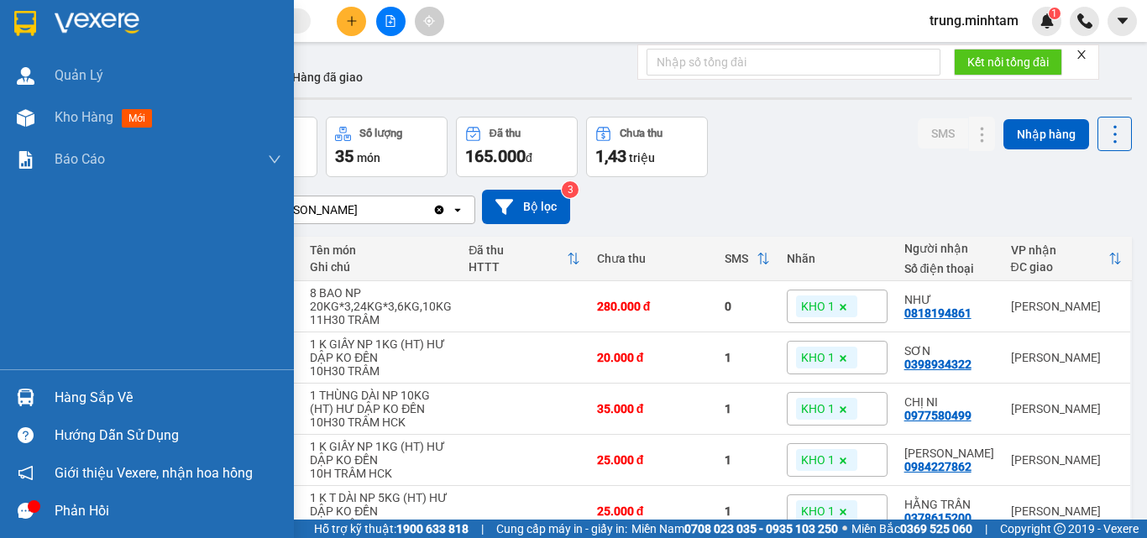
click at [108, 400] on div "Hàng sắp về" at bounding box center [168, 397] width 227 height 25
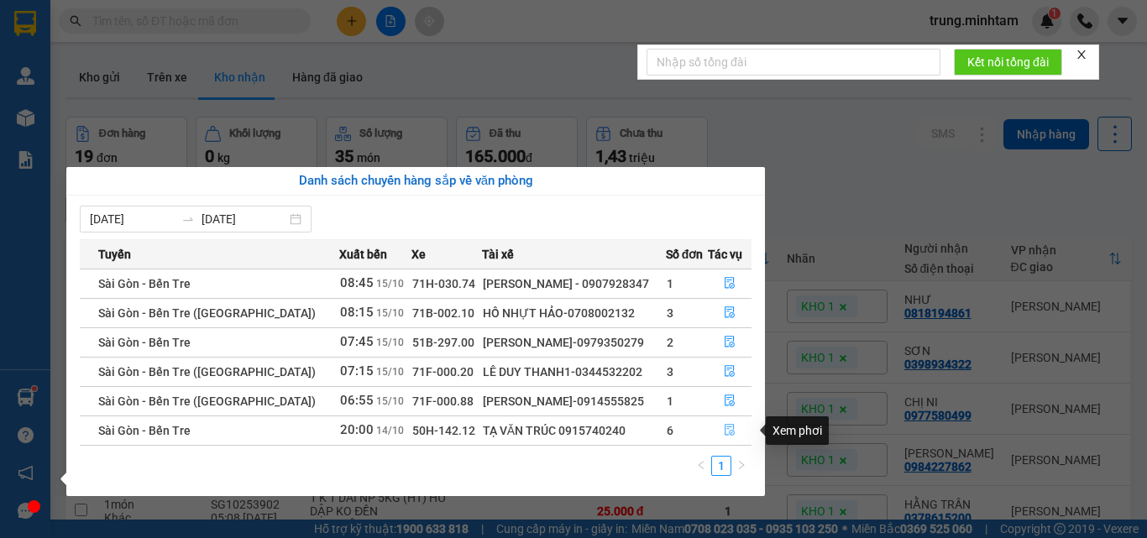
click at [728, 432] on icon "file-done" at bounding box center [730, 431] width 10 height 12
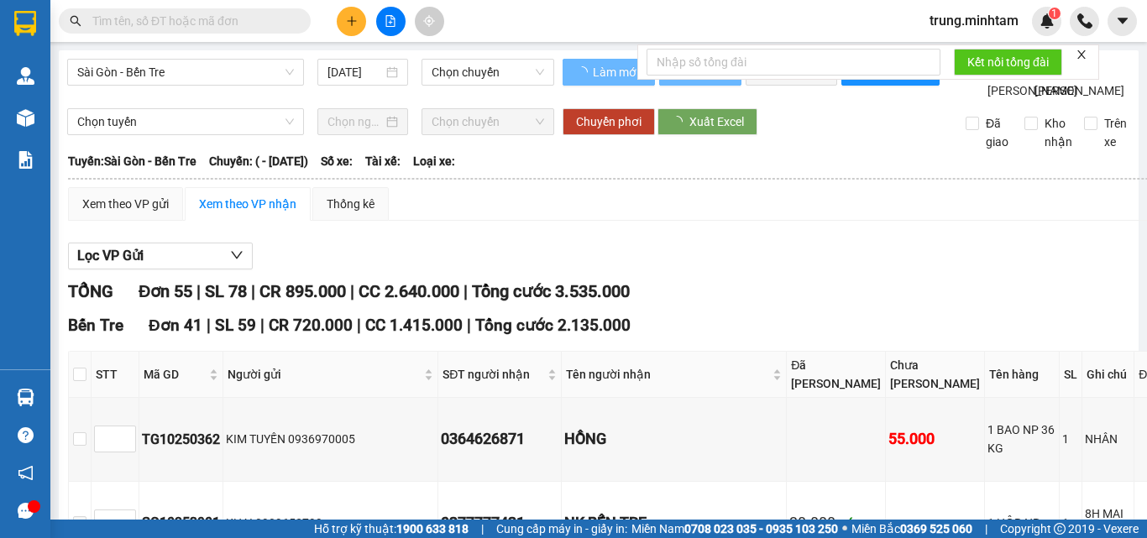
type input "14/10/2025"
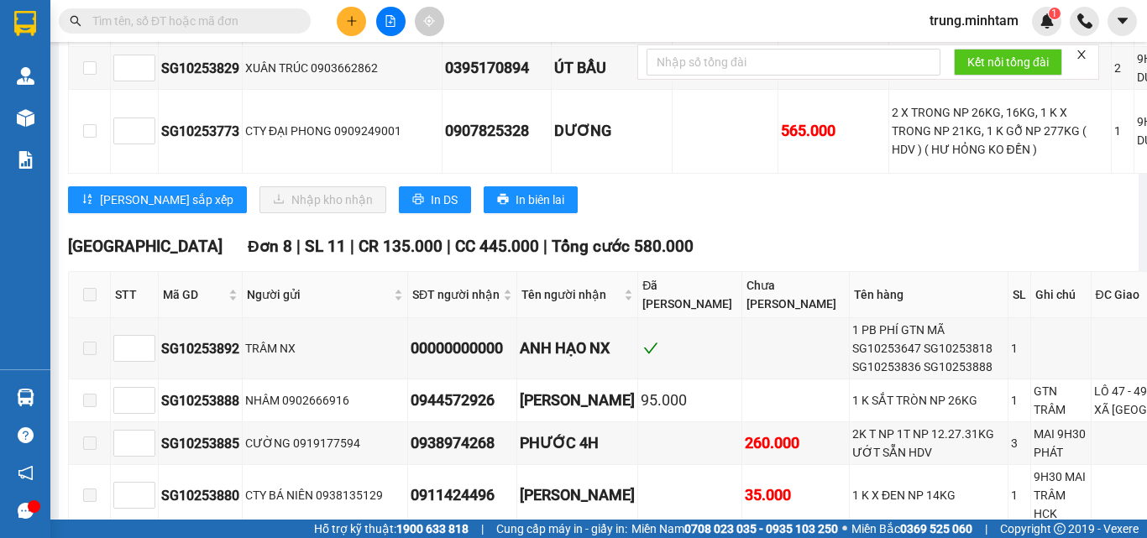
scroll to position [4254, 0]
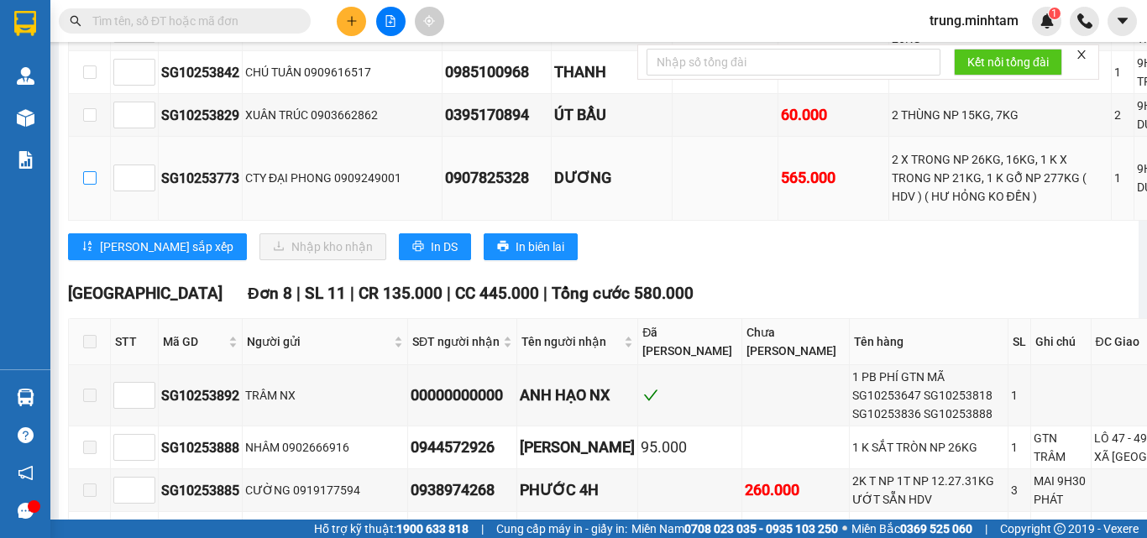
click at [89, 185] on input "checkbox" at bounding box center [89, 177] width 13 height 13
checkbox input "true"
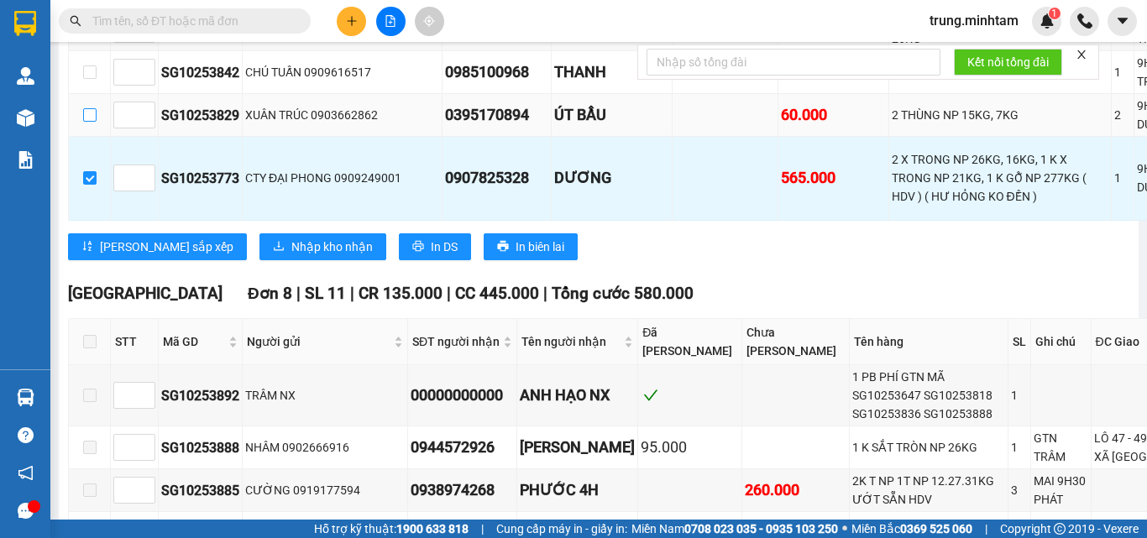
click at [86, 122] on input "checkbox" at bounding box center [89, 114] width 13 height 13
checkbox input "true"
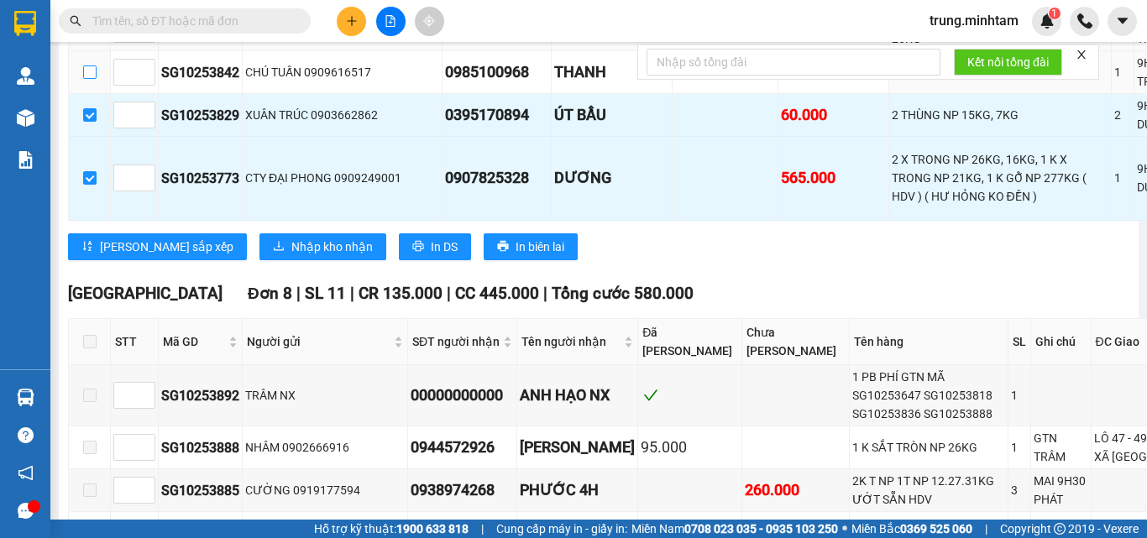
drag, startPoint x: 89, startPoint y: 247, endPoint x: 85, endPoint y: 203, distance: 43.9
click at [89, 79] on input "checkbox" at bounding box center [89, 71] width 13 height 13
checkbox input "true"
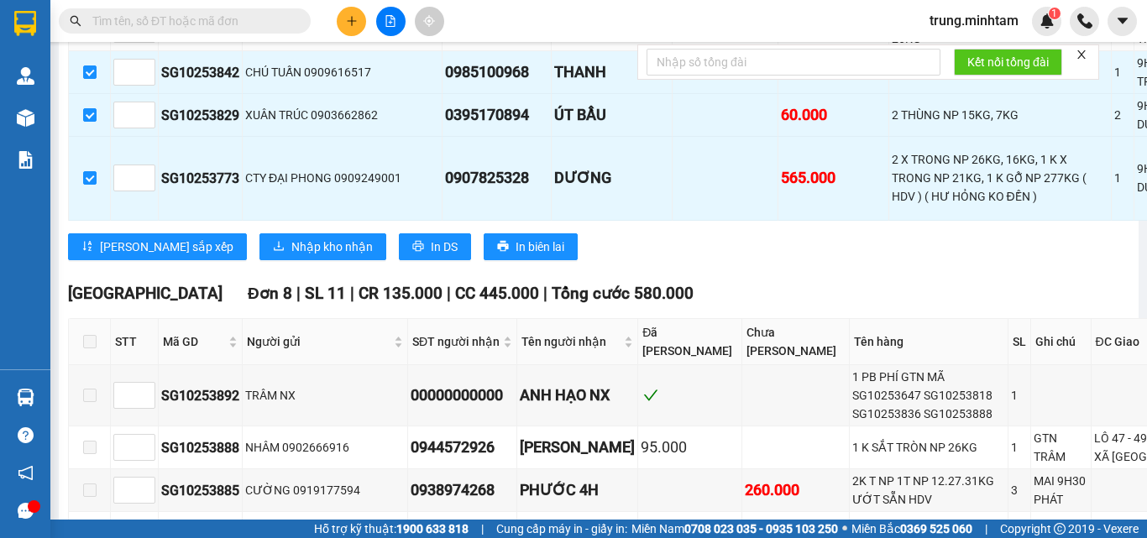
click at [85, 36] on input "checkbox" at bounding box center [89, 29] width 13 height 13
checkbox input "true"
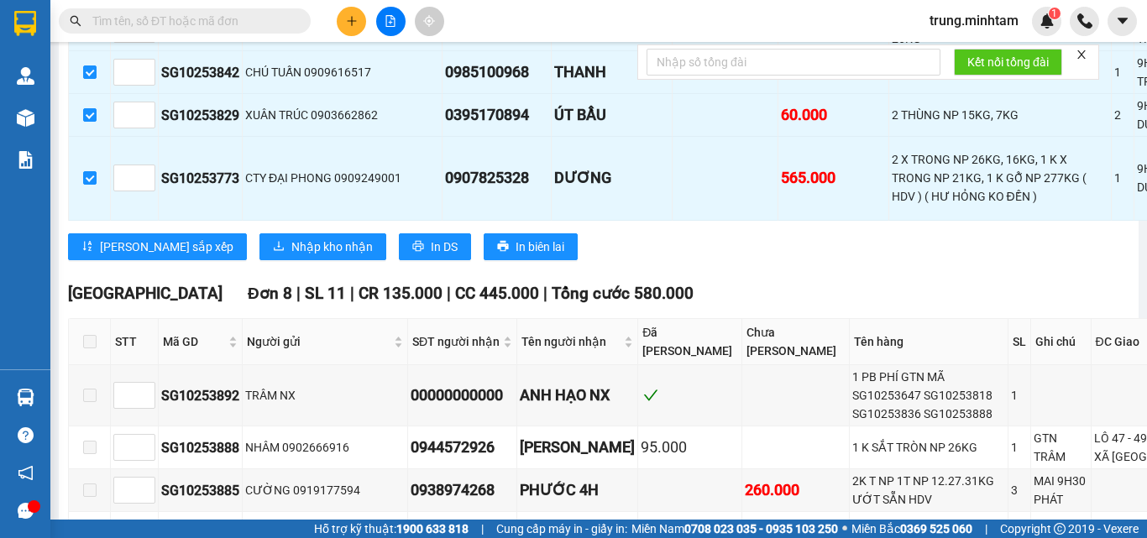
checkbox input "true"
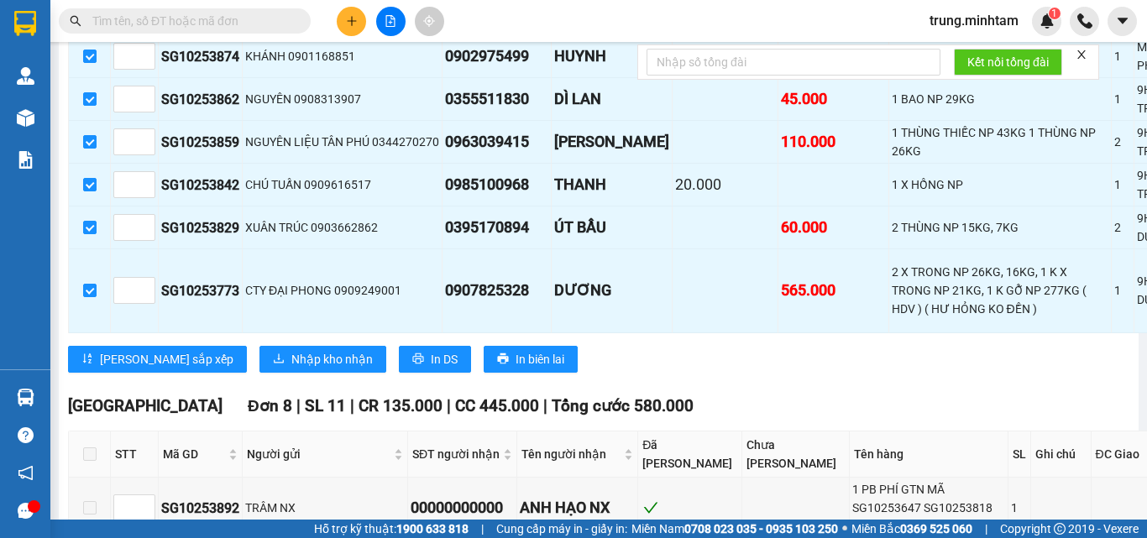
scroll to position [4142, 117]
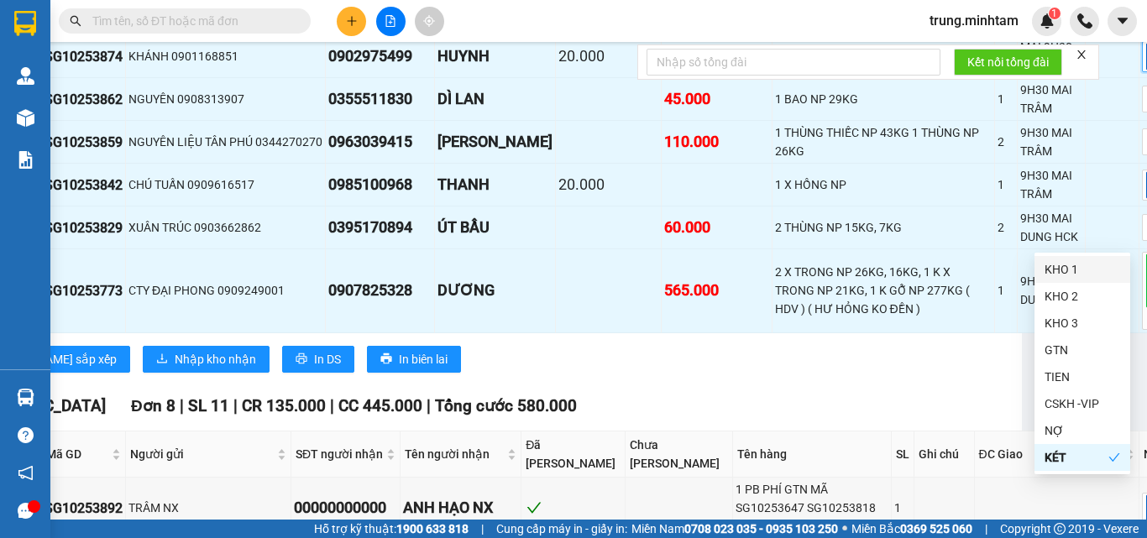
drag, startPoint x: 1067, startPoint y: 275, endPoint x: 1033, endPoint y: 196, distance: 86.1
click at [1066, 274] on div "KHO 1" at bounding box center [1082, 269] width 76 height 18
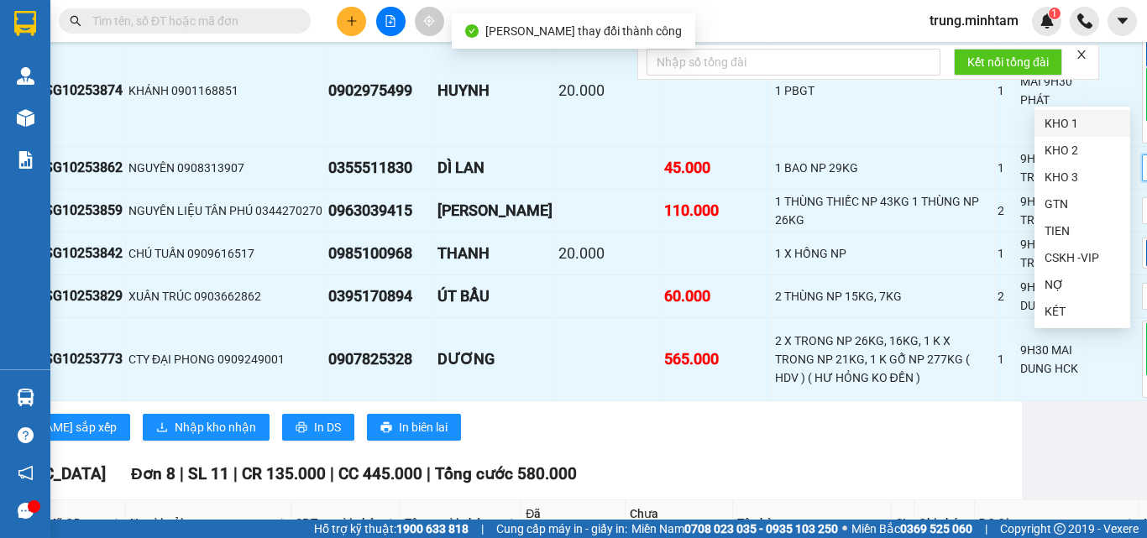
click at [1059, 134] on div "KHO 1" at bounding box center [1082, 123] width 96 height 27
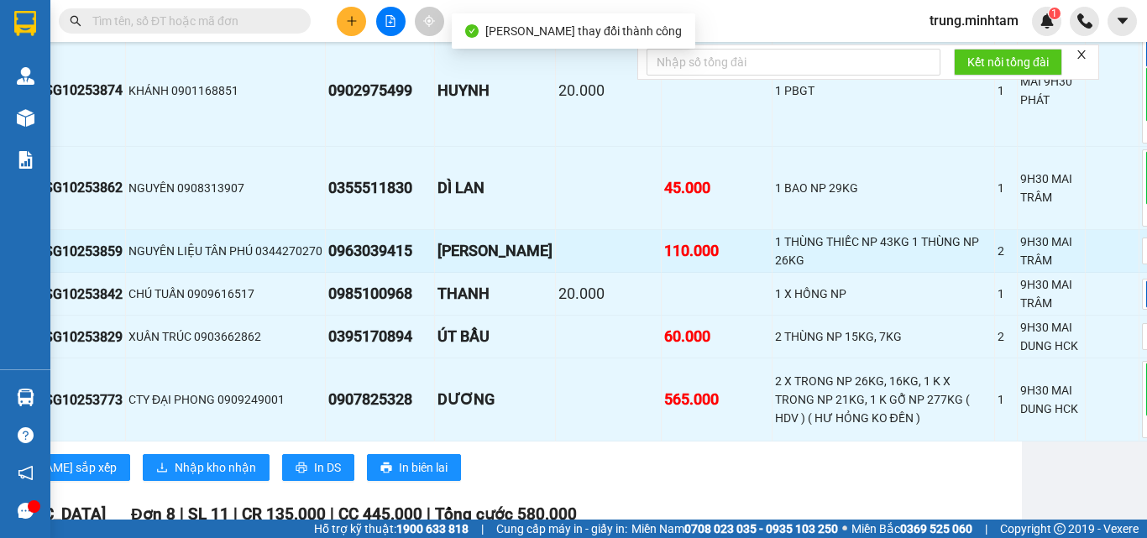
scroll to position [4366, 117]
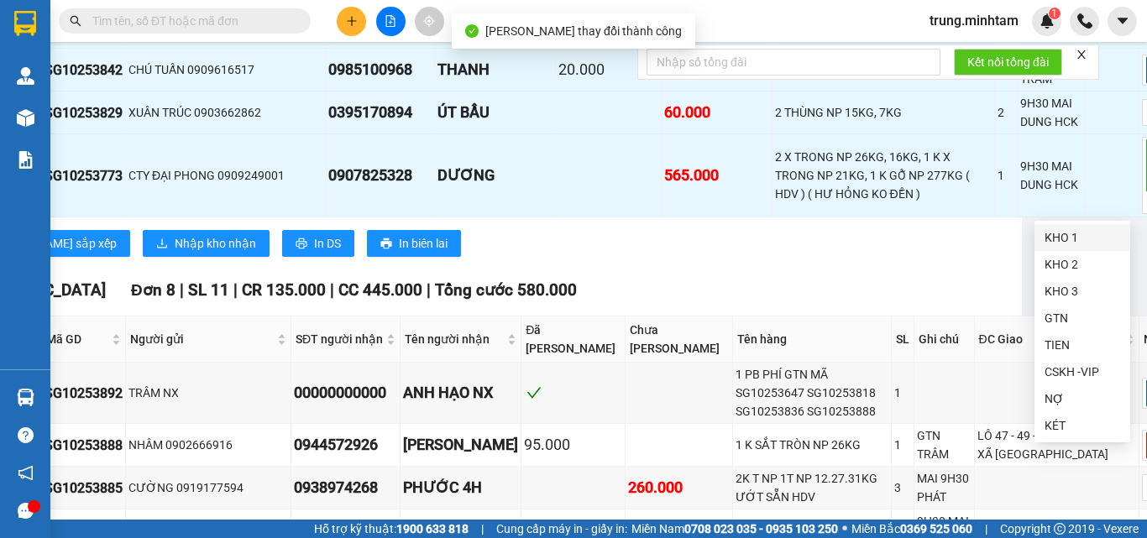
click at [1059, 233] on div "KHO 1" at bounding box center [1082, 237] width 76 height 18
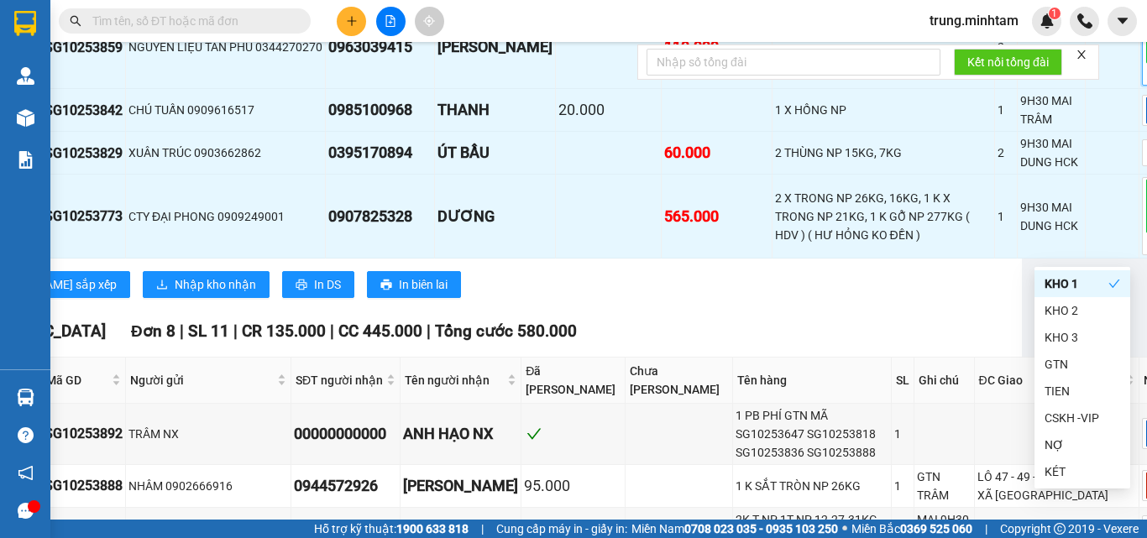
click at [824, 5] on div "Kết quả tìm kiếm ( 0 ) Bộ lọc No Data trung.minhtam 1" at bounding box center [573, 21] width 1147 height 42
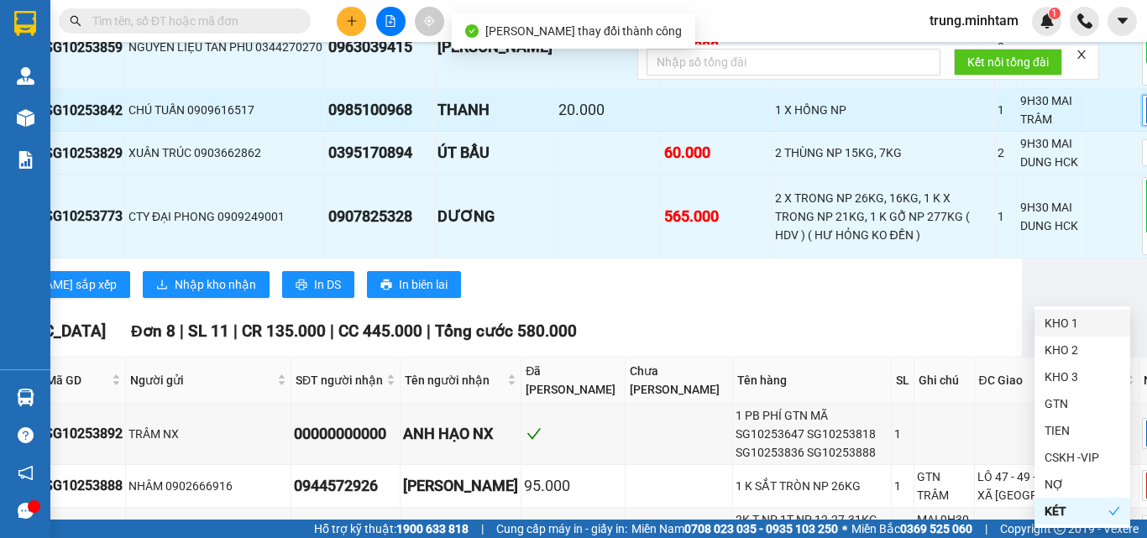
drag, startPoint x: 1059, startPoint y: 327, endPoint x: 1022, endPoint y: 307, distance: 41.7
click at [1054, 323] on div "KHO 1" at bounding box center [1082, 323] width 76 height 18
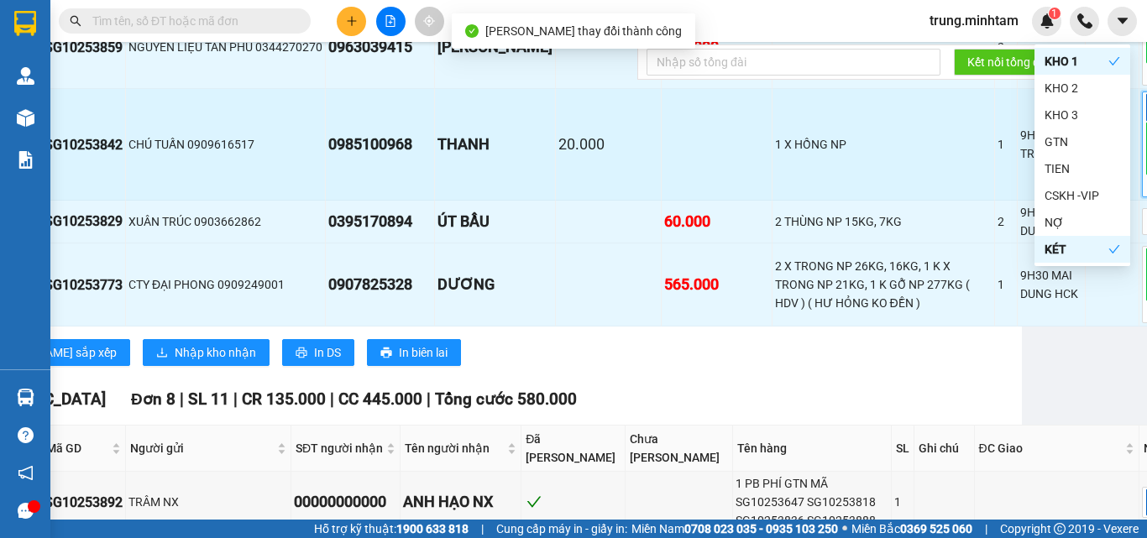
click at [1086, 201] on td at bounding box center [1113, 145] width 54 height 112
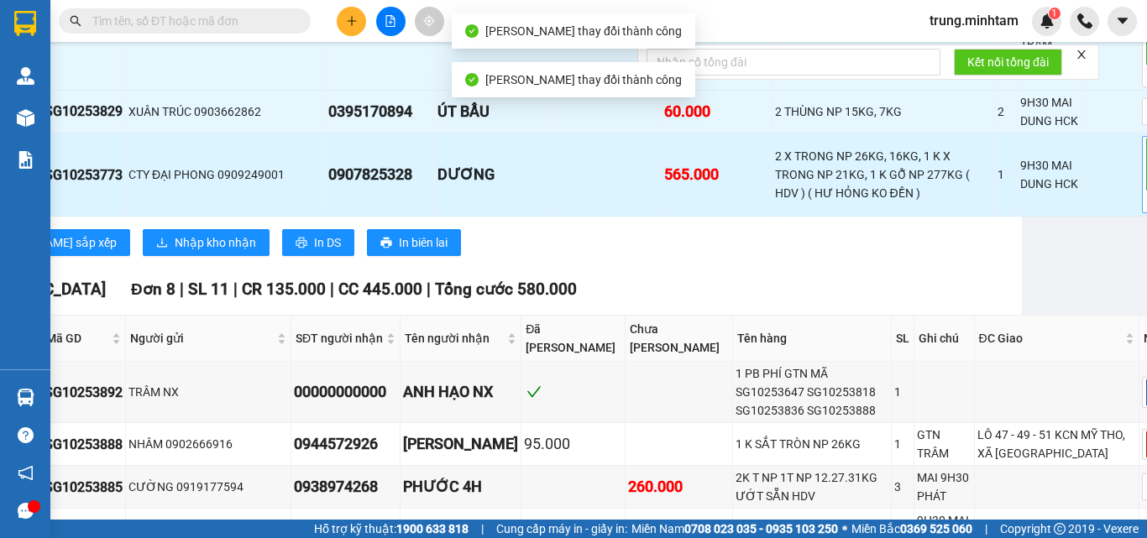
scroll to position [4477, 117]
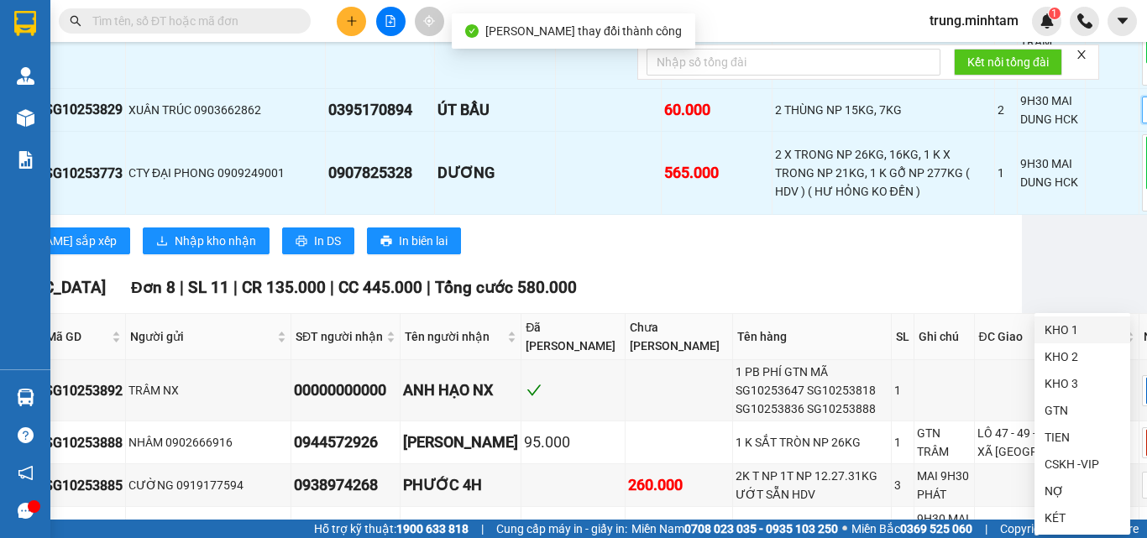
click at [1052, 328] on div "KHO 1" at bounding box center [1082, 330] width 76 height 18
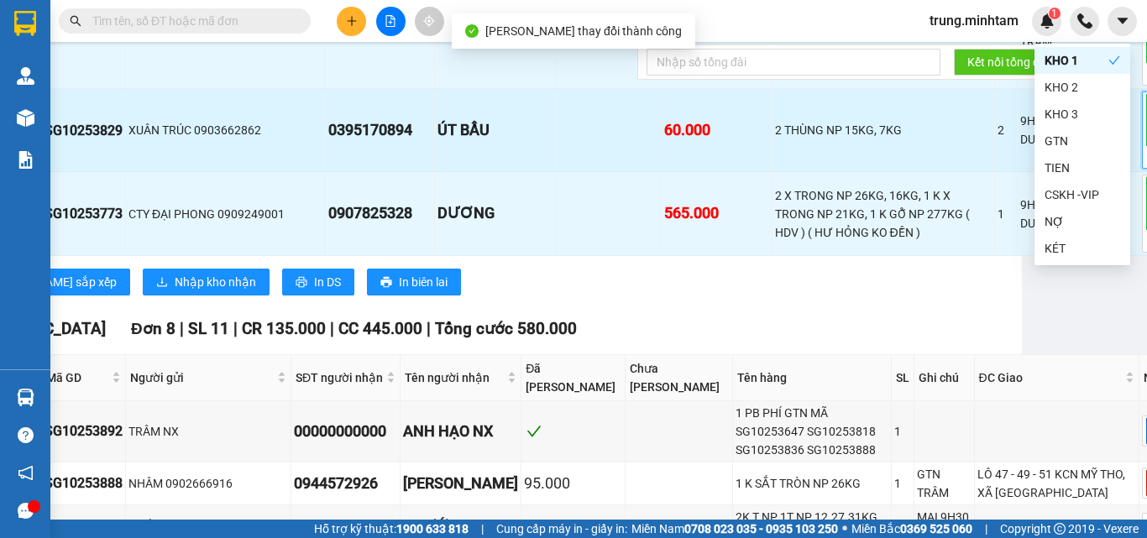
click at [1086, 172] on td at bounding box center [1113, 130] width 54 height 83
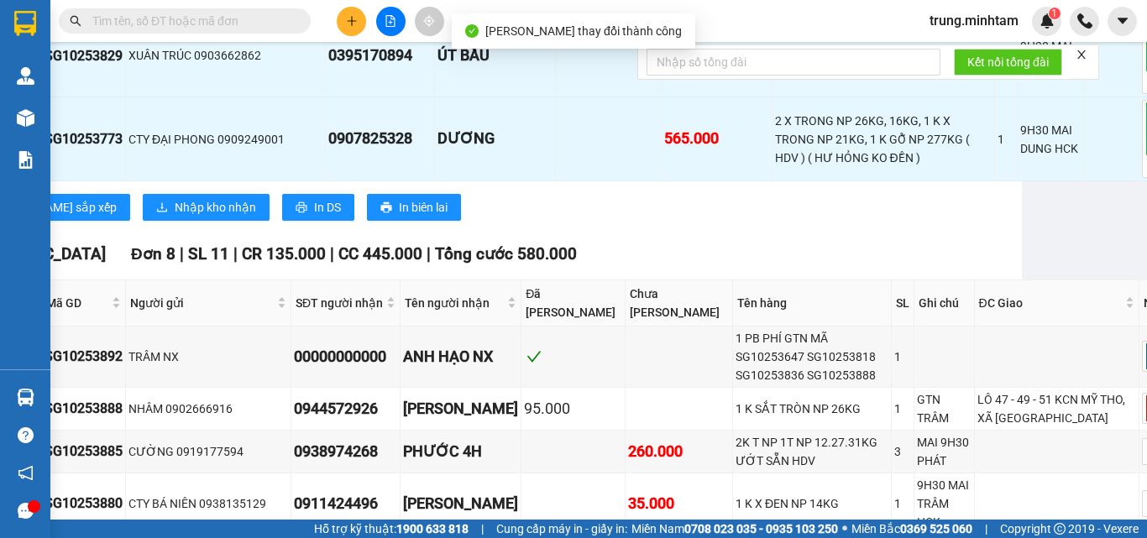
scroll to position [4590, 117]
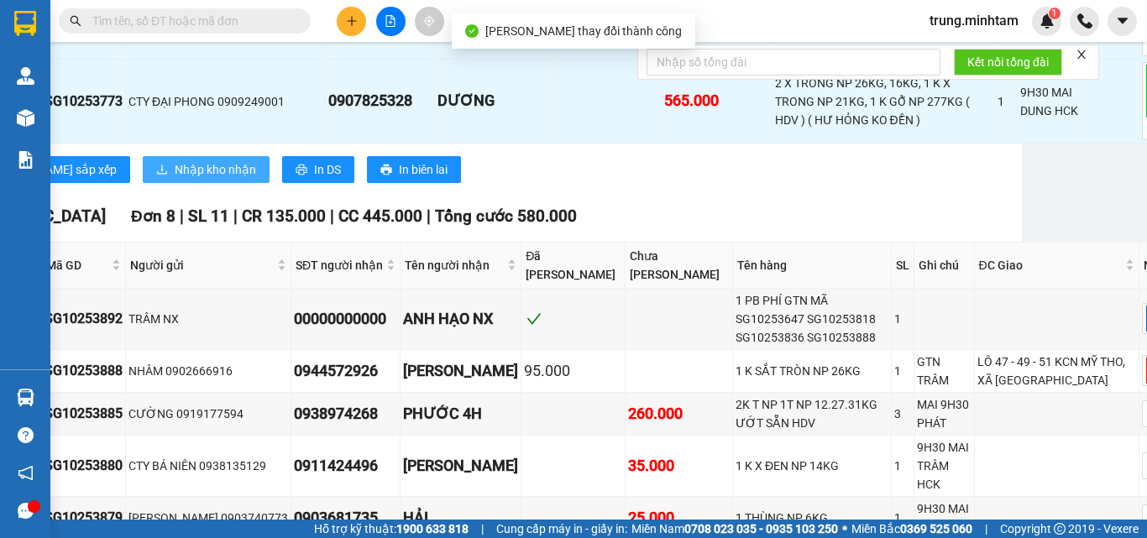
click at [175, 179] on span "Nhập kho nhận" at bounding box center [215, 169] width 81 height 18
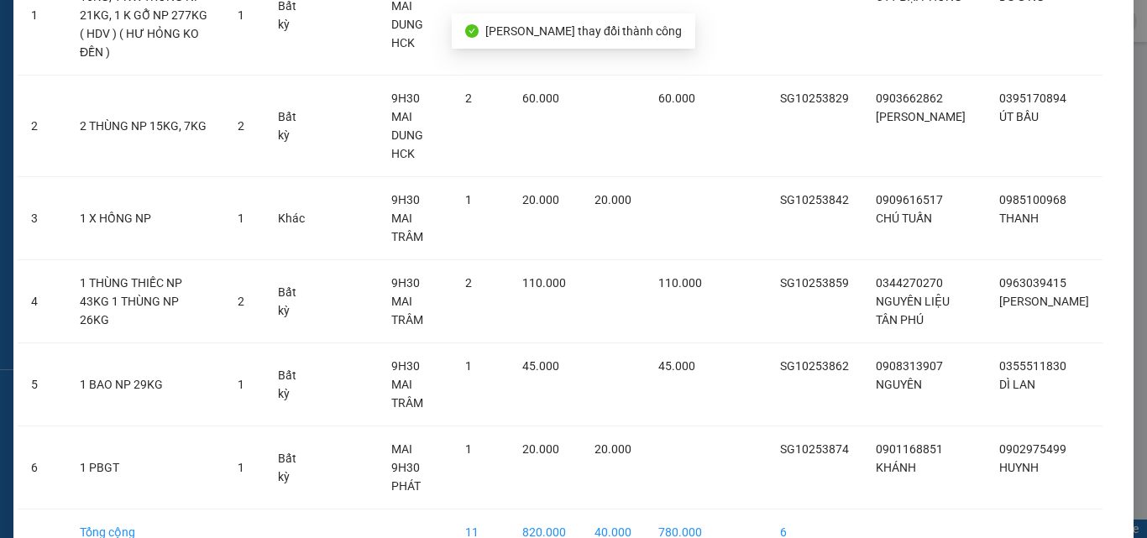
scroll to position [187, 0]
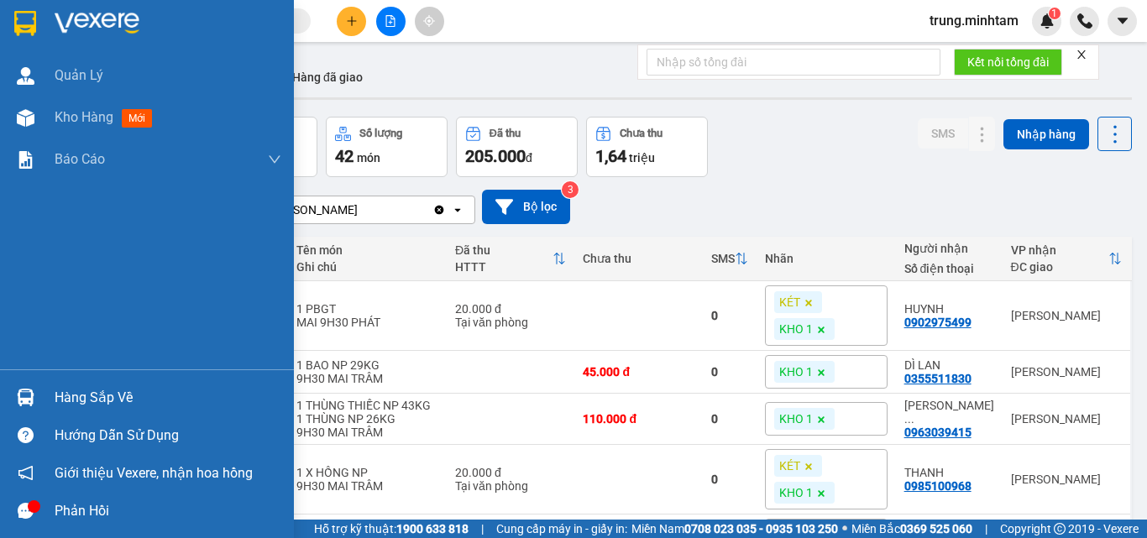
click at [89, 398] on div "Hàng sắp về" at bounding box center [168, 397] width 227 height 25
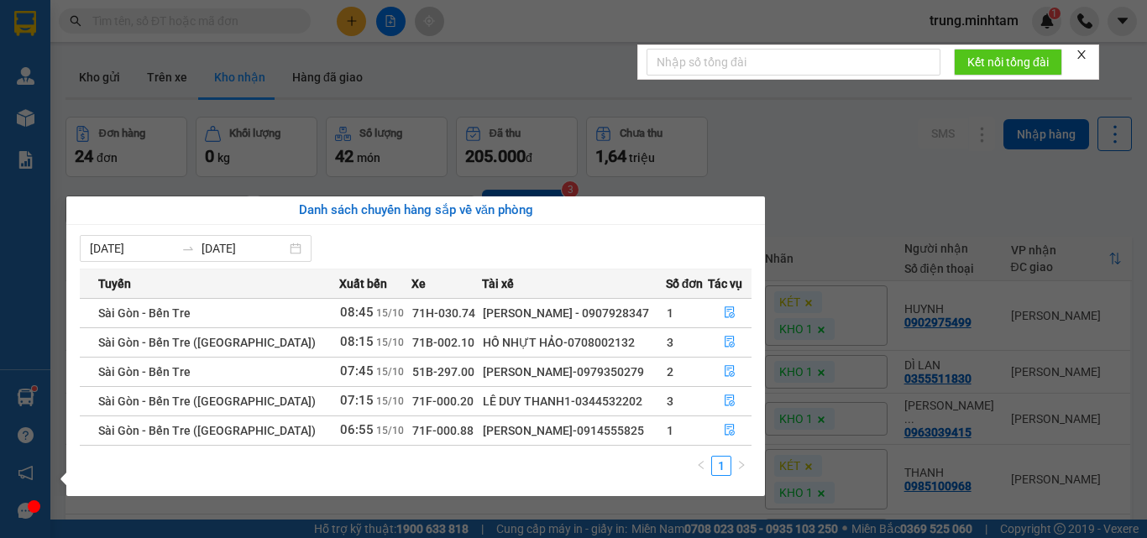
click at [829, 207] on section "Kết quả tìm kiếm ( 0 ) Bộ lọc No Data trung.minhtam 1 Quản Lý Kho hàng mới Báo …" at bounding box center [573, 269] width 1147 height 538
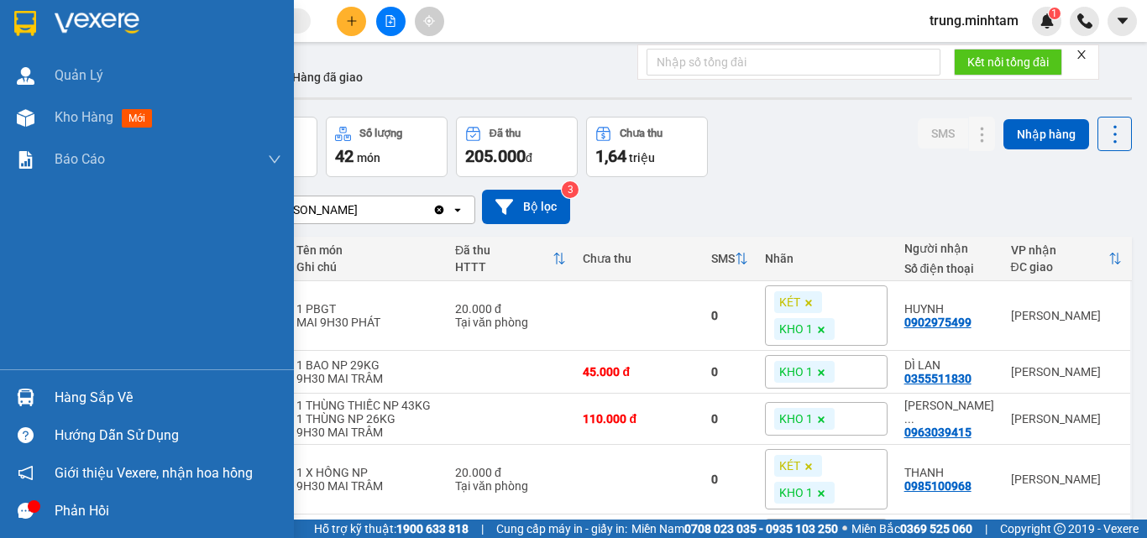
click at [83, 395] on div "Hàng sắp về" at bounding box center [168, 397] width 227 height 25
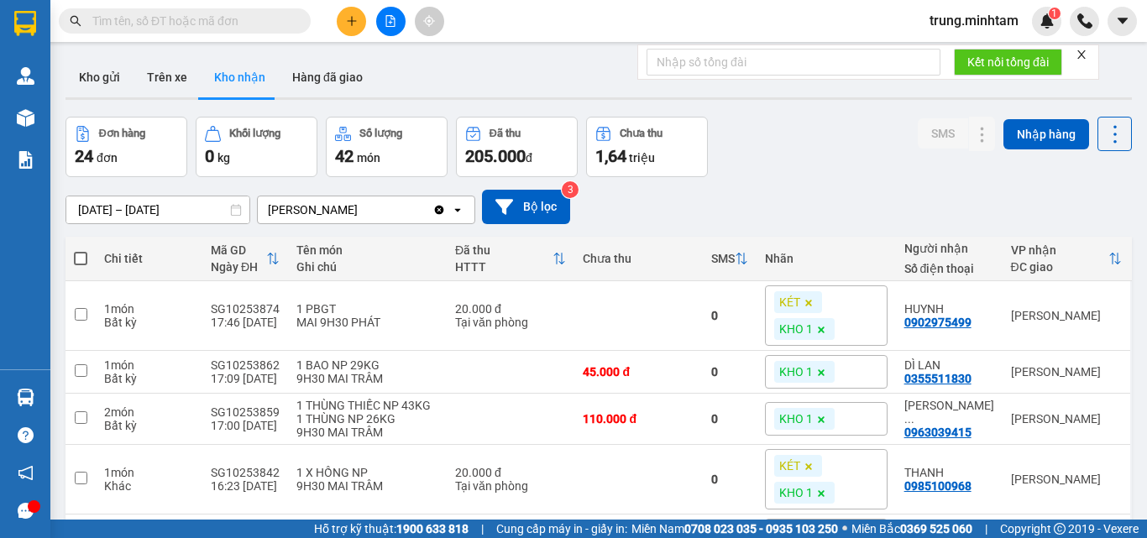
click at [489, 51] on section "Kết quả tìm kiếm ( 0 ) Bộ lọc No Data trung.minhtam 1 Quản Lý Kho hàng mới Báo …" at bounding box center [573, 269] width 1147 height 538
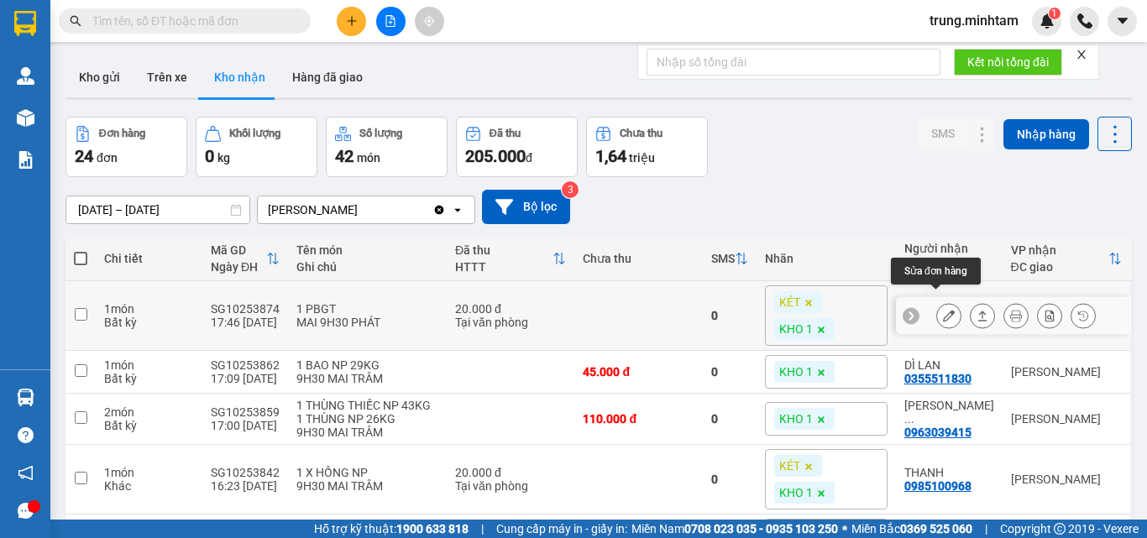
click at [943, 310] on icon at bounding box center [949, 316] width 12 height 12
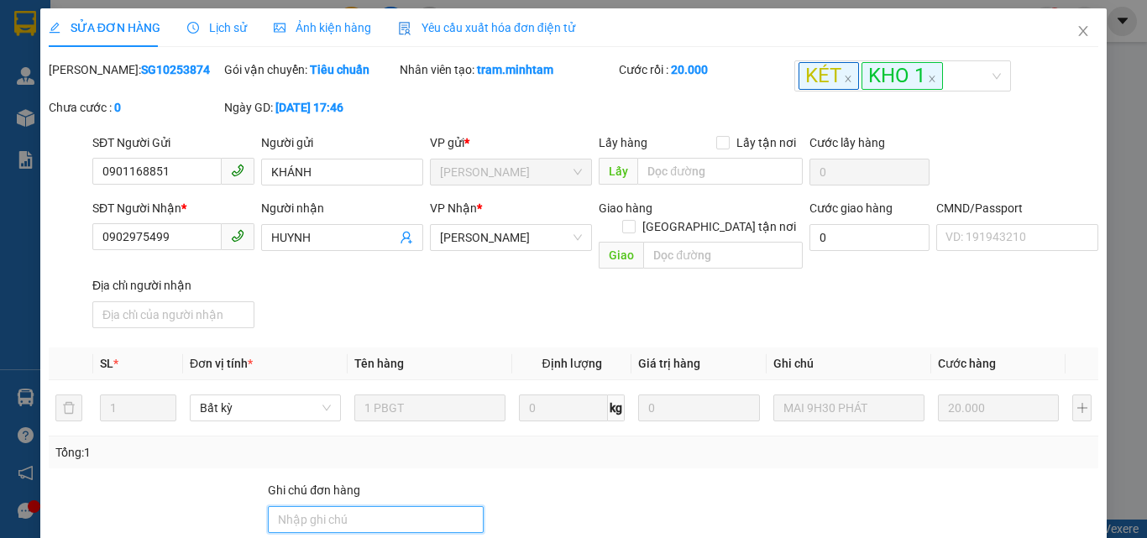
click at [332, 506] on input "Ghi chú đơn hàng" at bounding box center [376, 519] width 216 height 27
click at [1079, 31] on icon "close" at bounding box center [1083, 31] width 9 height 10
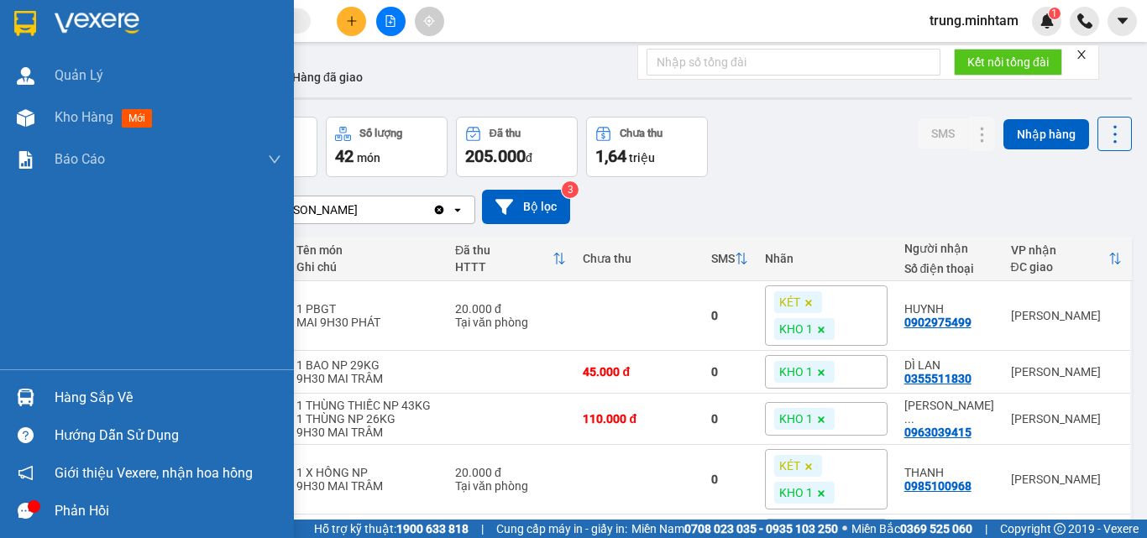
click at [96, 400] on div "Hàng sắp về" at bounding box center [168, 397] width 227 height 25
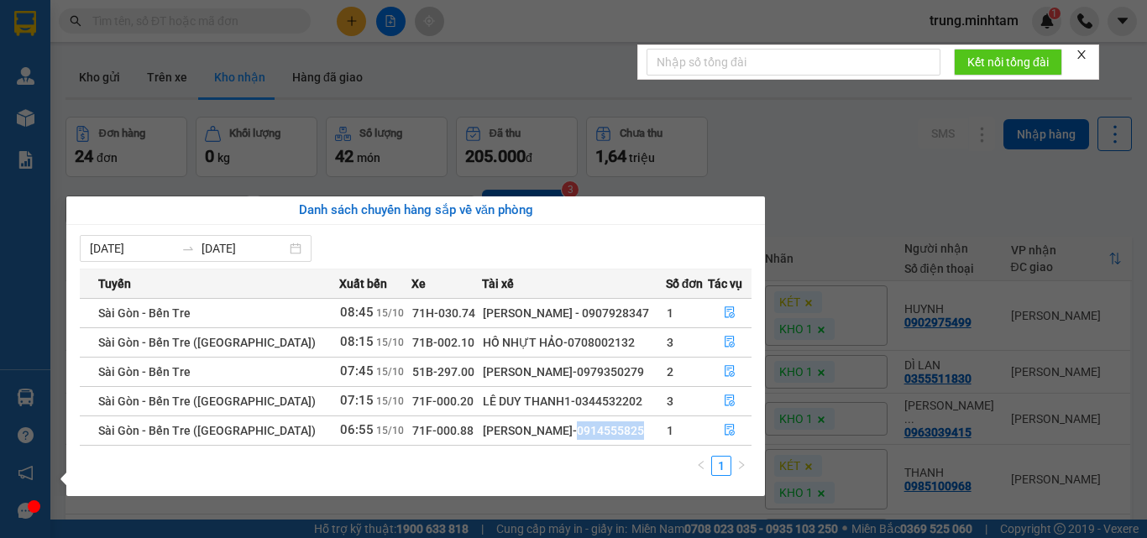
drag, startPoint x: 494, startPoint y: 432, endPoint x: 571, endPoint y: 426, distance: 77.5
click at [568, 429] on div "LÊ HOÀNG LONG-0914555825" at bounding box center [574, 430] width 182 height 18
copy div "0914555825"
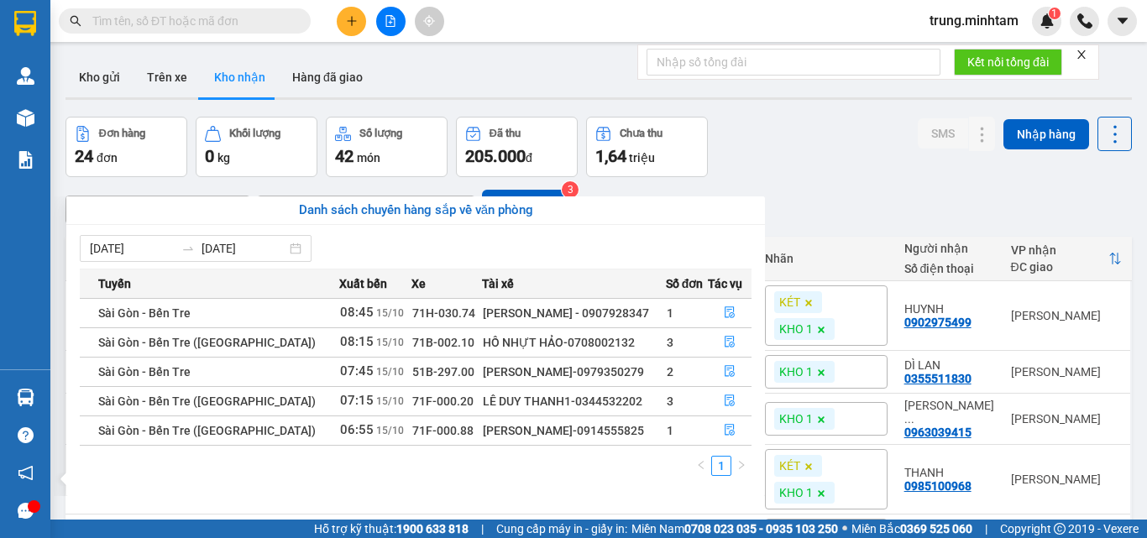
click at [769, 151] on section "Kết quả tìm kiếm ( 0 ) Bộ lọc No Data trung.minhtam 1 Quản Lý Kho hàng mới Báo …" at bounding box center [573, 269] width 1147 height 538
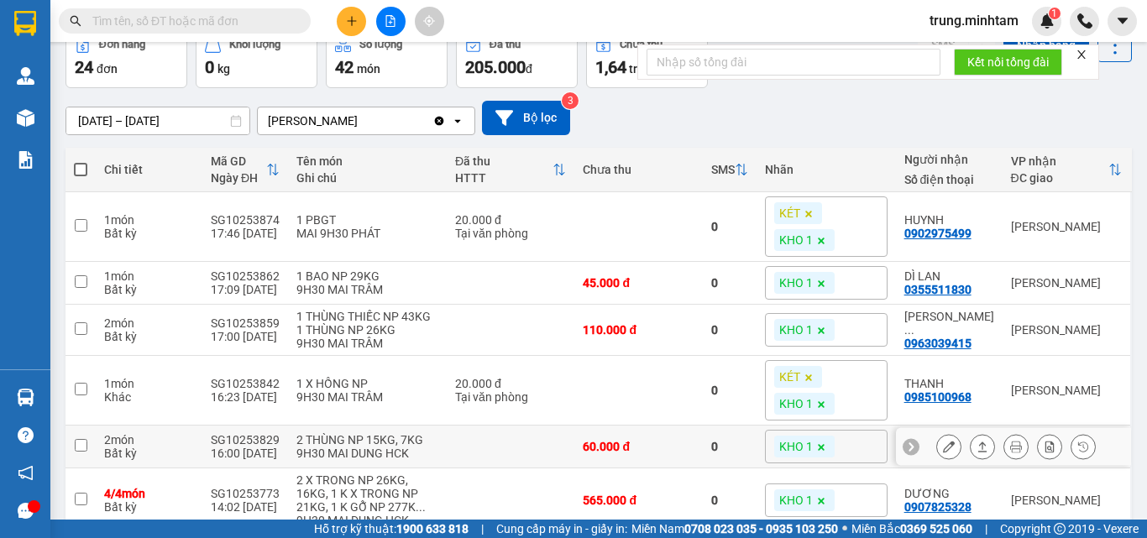
scroll to position [224, 0]
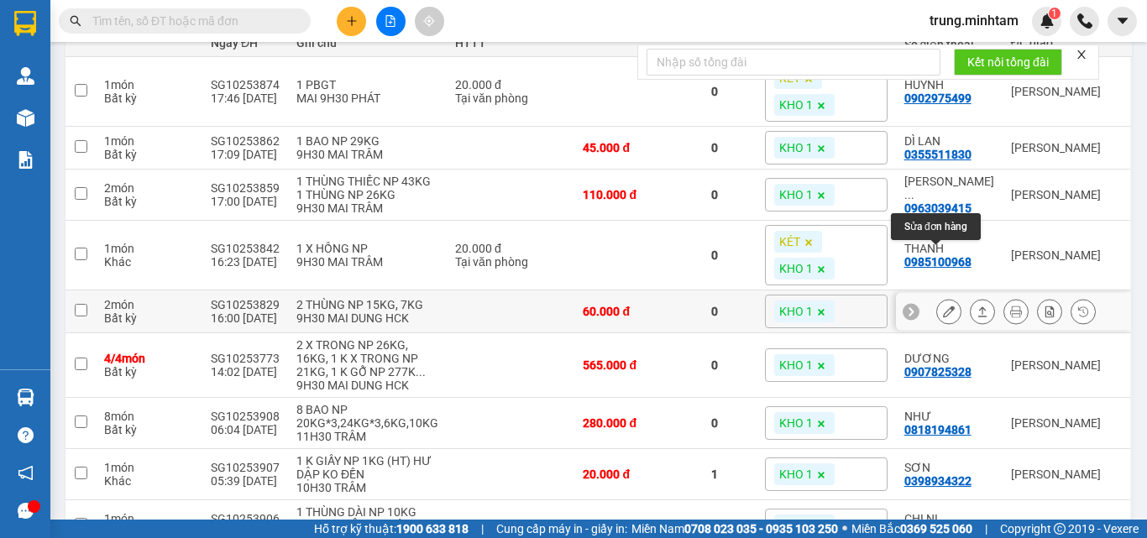
click at [942, 297] on button at bounding box center [949, 311] width 24 height 29
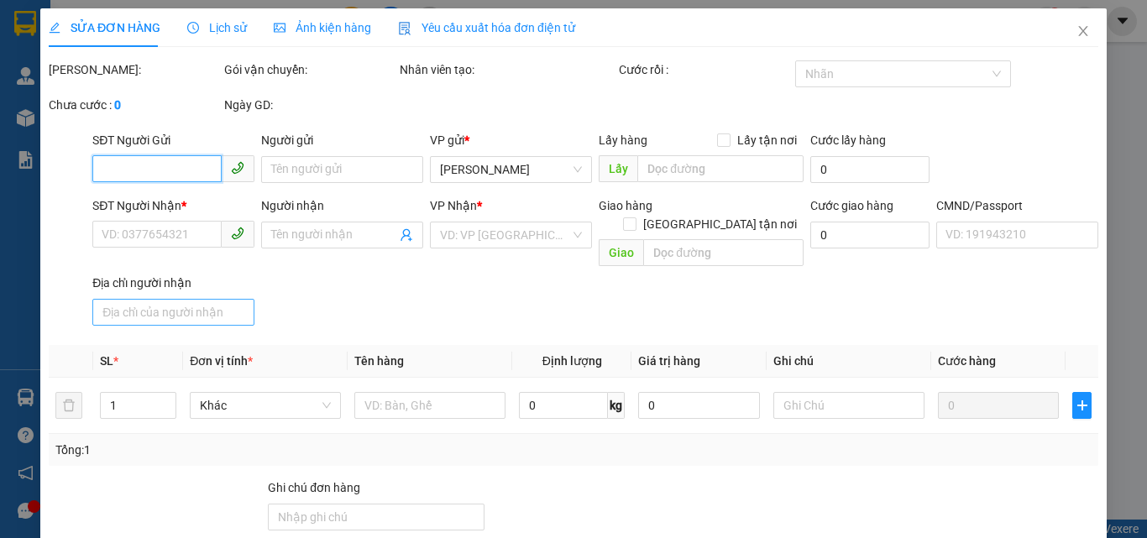
type input "0903662862"
type input "[PERSON_NAME]"
type input "0395170894"
type input "ÚT BẦU"
type input "60.000"
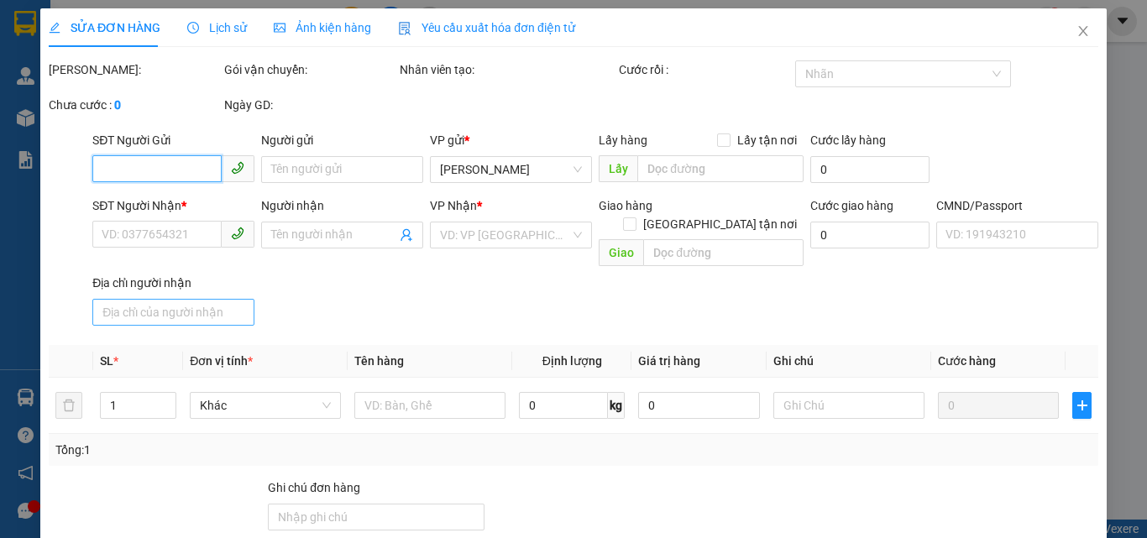
type input "60.000"
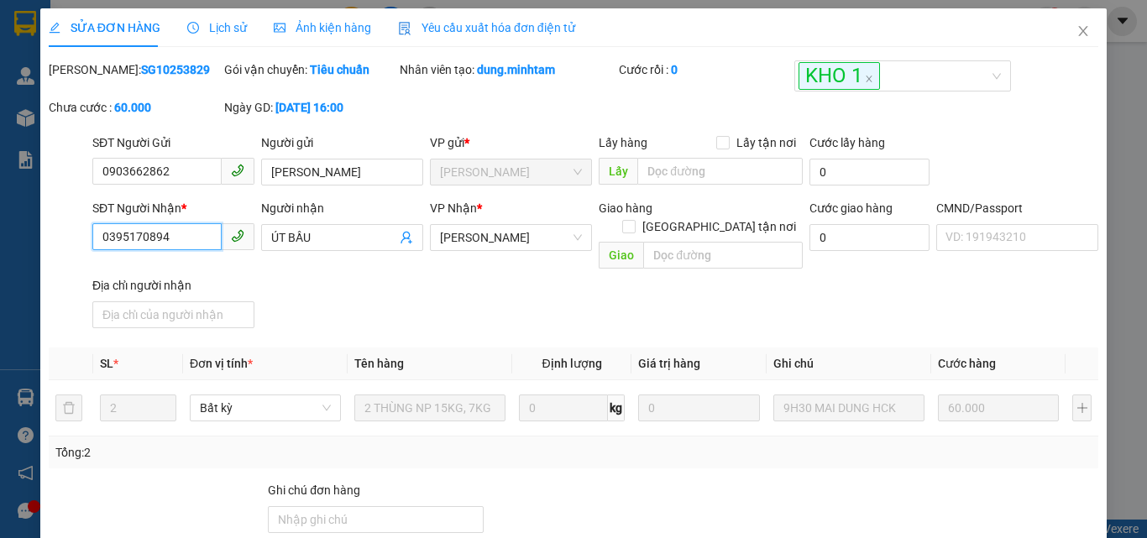
drag, startPoint x: 166, startPoint y: 235, endPoint x: 83, endPoint y: 233, distance: 83.2
click at [83, 233] on div "SĐT Người Nhận * 0395170894 0395170894 Người nhận ÚT BẦU VP Nhận * Ngã Tư Huyê…" at bounding box center [573, 267] width 1053 height 136
click at [1079, 34] on icon "close" at bounding box center [1083, 31] width 9 height 10
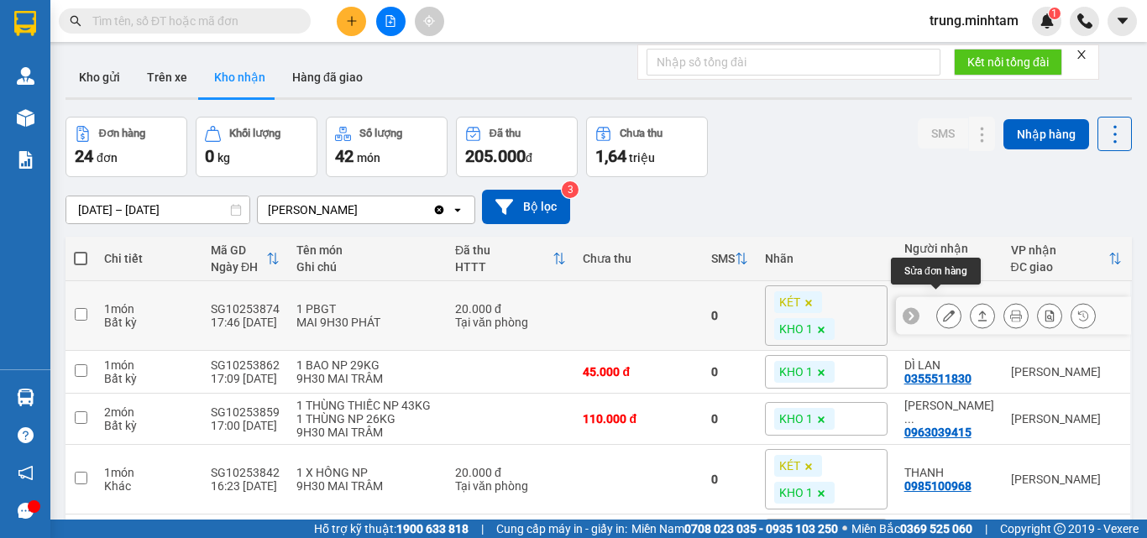
click at [943, 310] on icon at bounding box center [949, 316] width 12 height 12
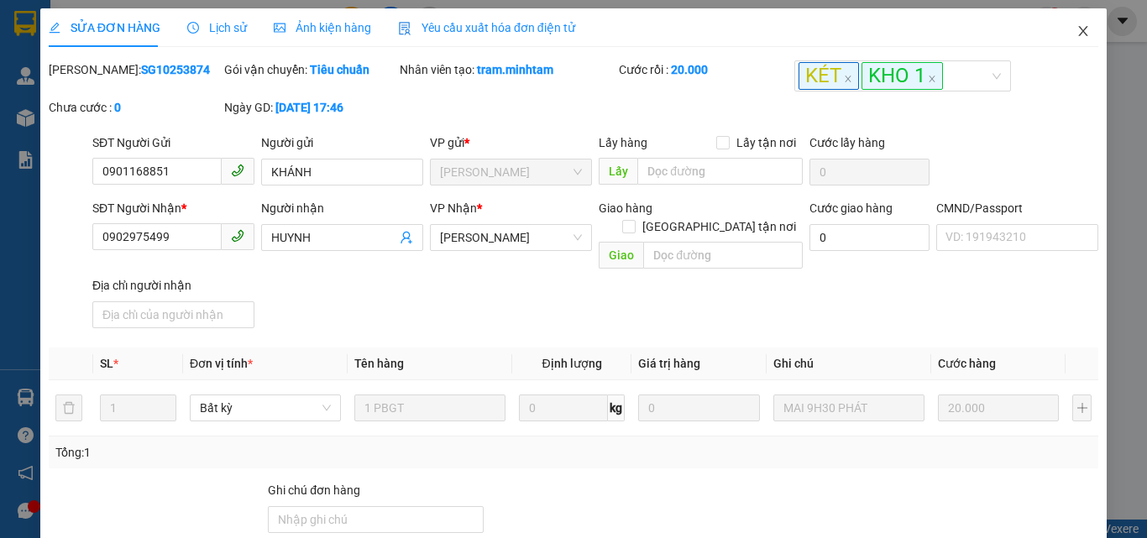
click at [1079, 31] on icon "close" at bounding box center [1083, 31] width 9 height 10
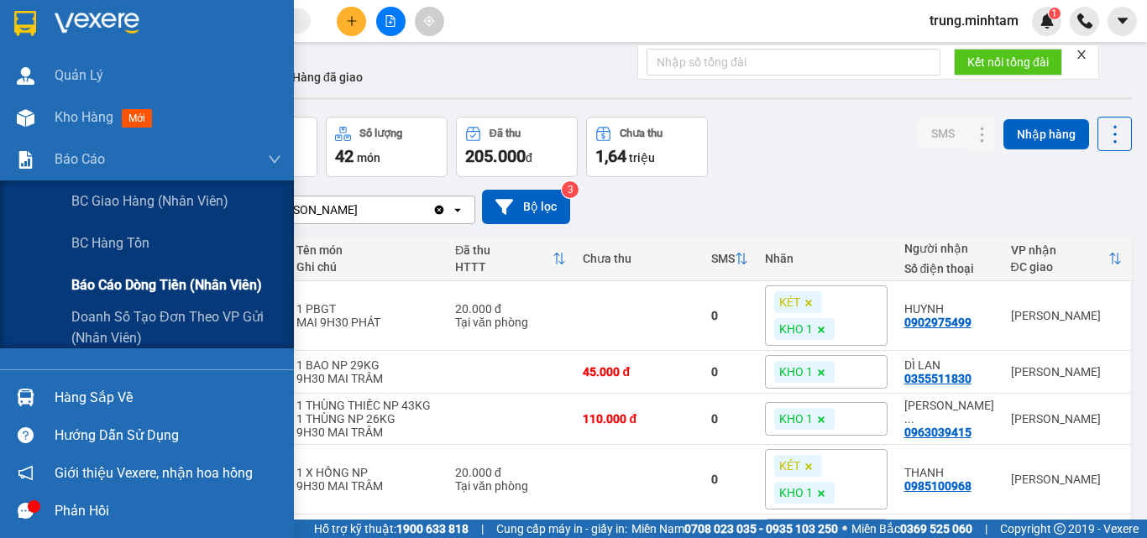
click at [128, 288] on span "Báo cáo dòng tiền (nhân viên)" at bounding box center [166, 285] width 191 height 21
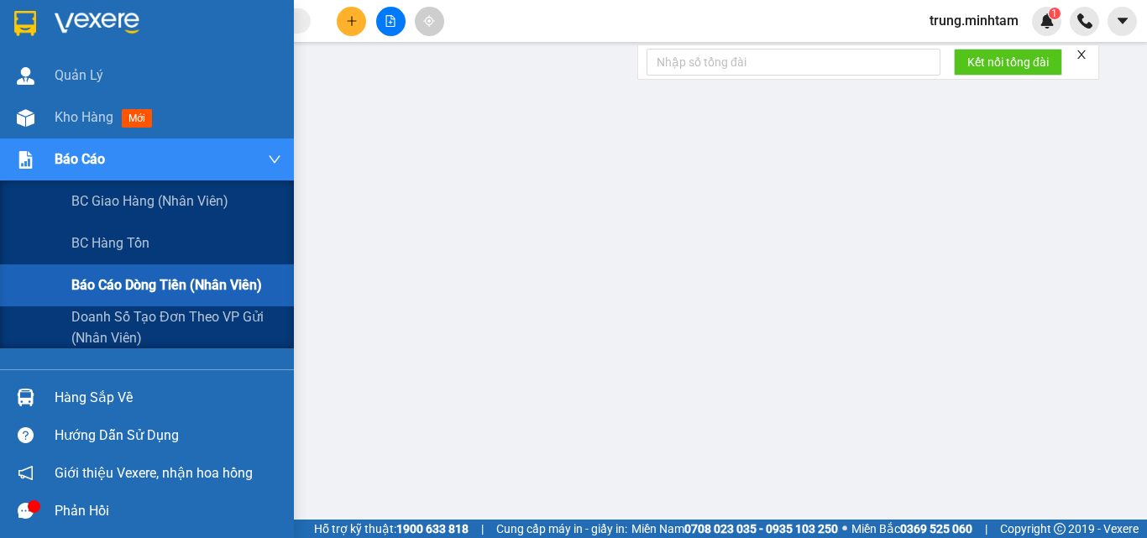
click at [112, 285] on span "Báo cáo dòng tiền (nhân viên)" at bounding box center [166, 285] width 191 height 21
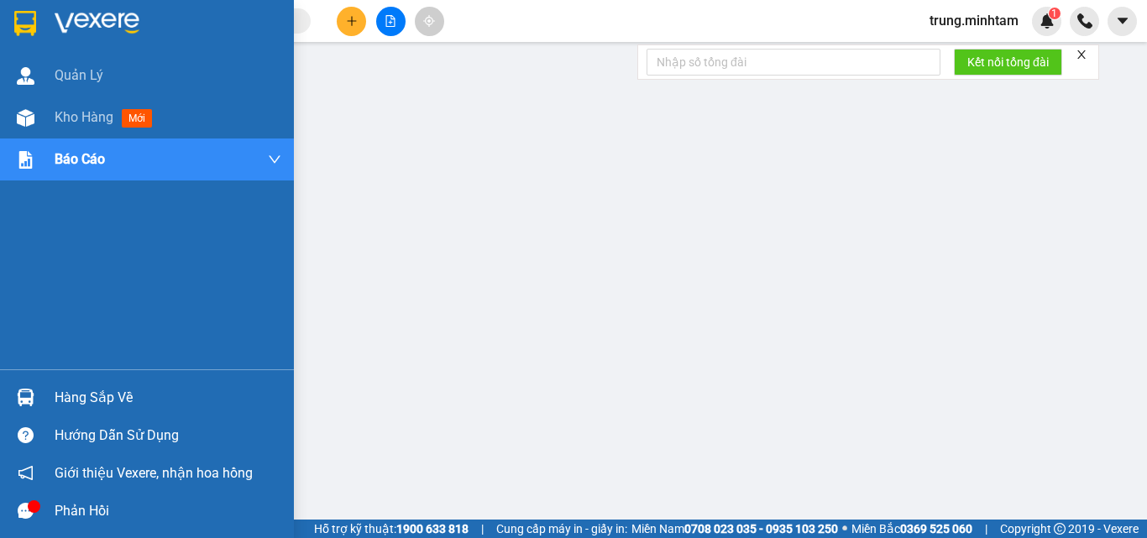
click at [70, 395] on div "Hàng sắp về" at bounding box center [168, 397] width 227 height 25
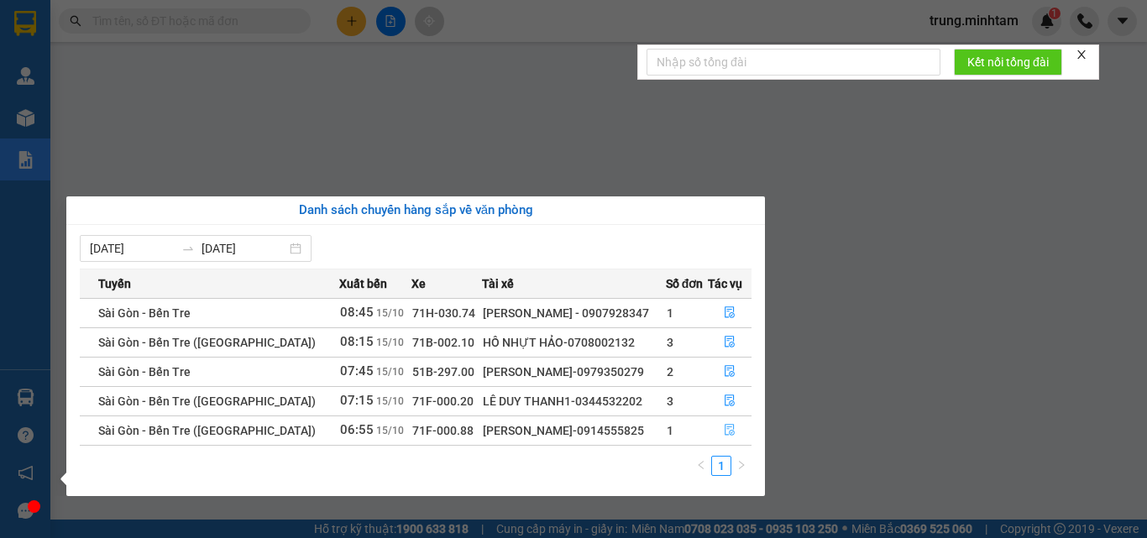
click at [727, 429] on icon "file-done" at bounding box center [730, 430] width 12 height 12
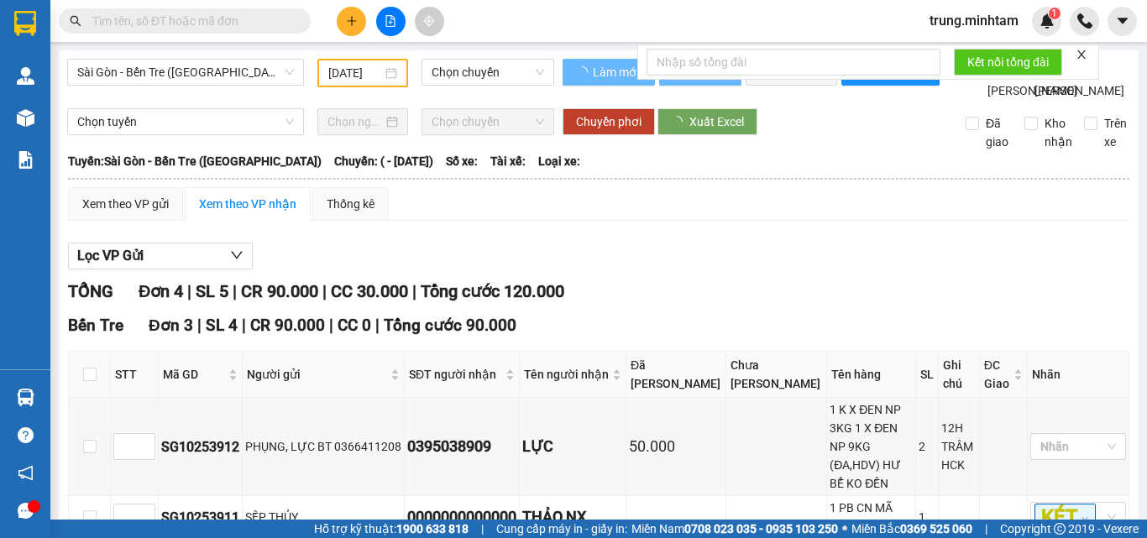
type input "[DATE]"
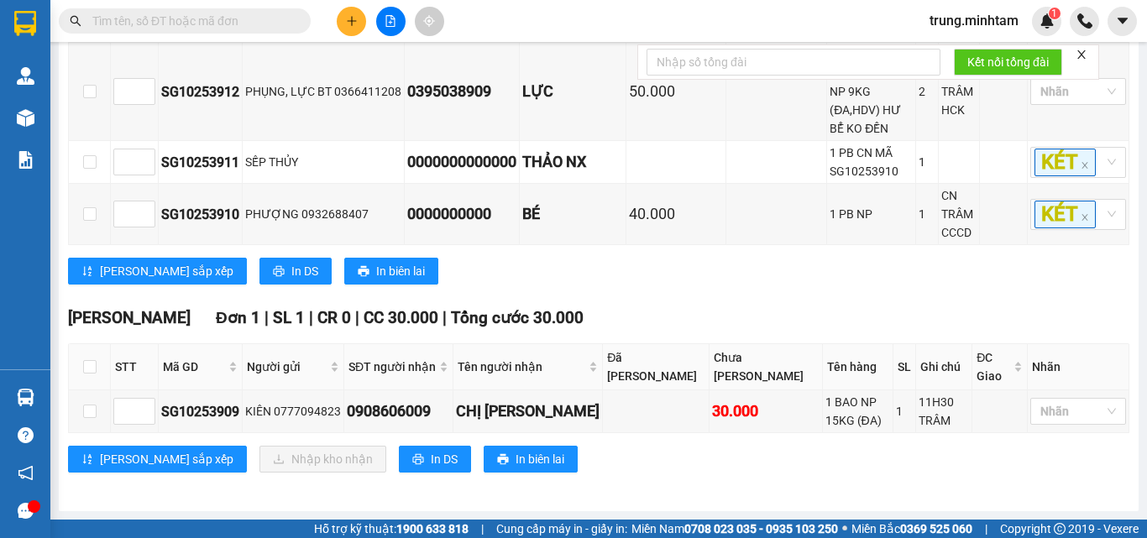
scroll to position [368, 0]
click at [90, 367] on input "checkbox" at bounding box center [89, 366] width 13 height 13
checkbox input "true"
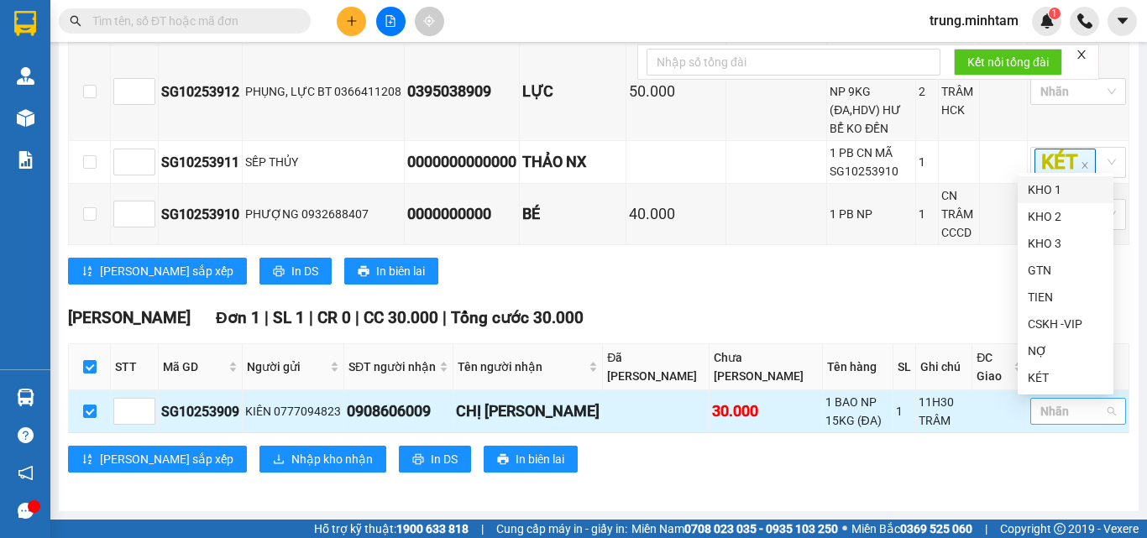
click at [1036, 411] on div at bounding box center [1069, 411] width 71 height 20
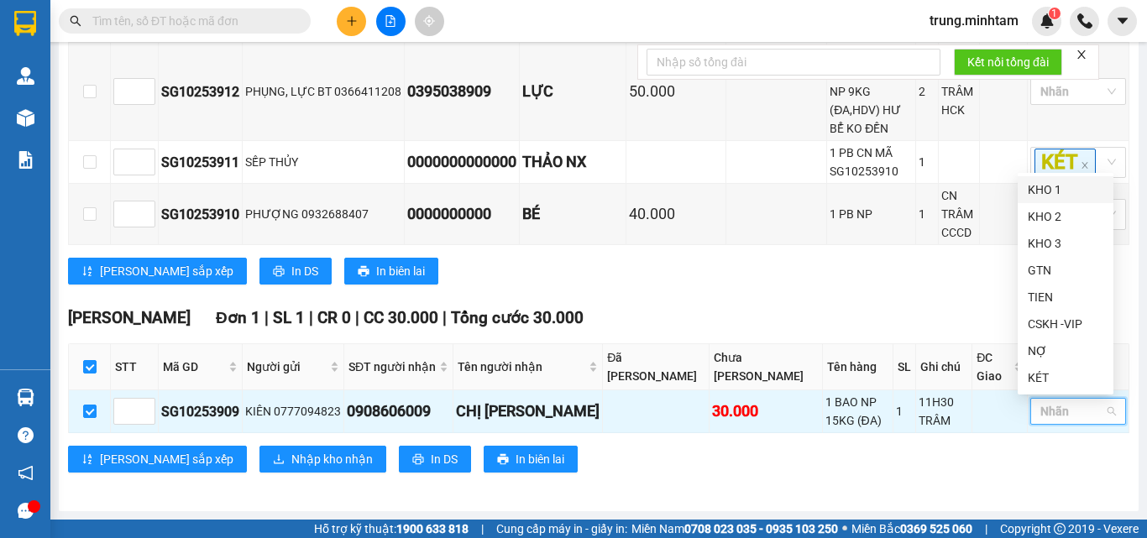
click at [1040, 194] on div "KHO 1" at bounding box center [1066, 190] width 76 height 18
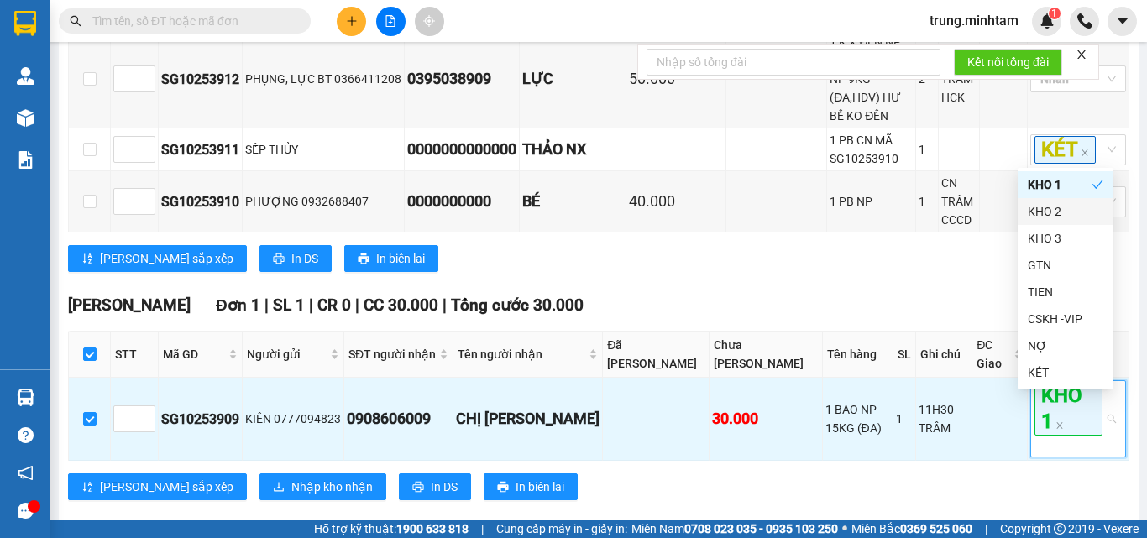
click at [957, 285] on div "Bến Tre Đơn 3 | SL 4 | CR 90.000 | CC 0 | Tổng cước 90.000 STT Mã GD Người gửi…" at bounding box center [598, 114] width 1061 height 339
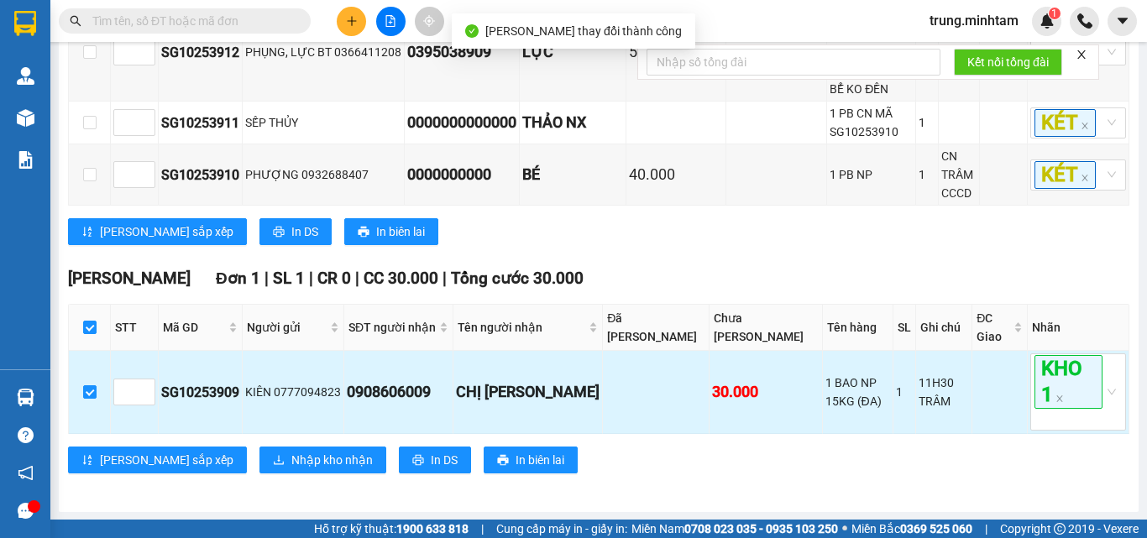
scroll to position [409, 0]
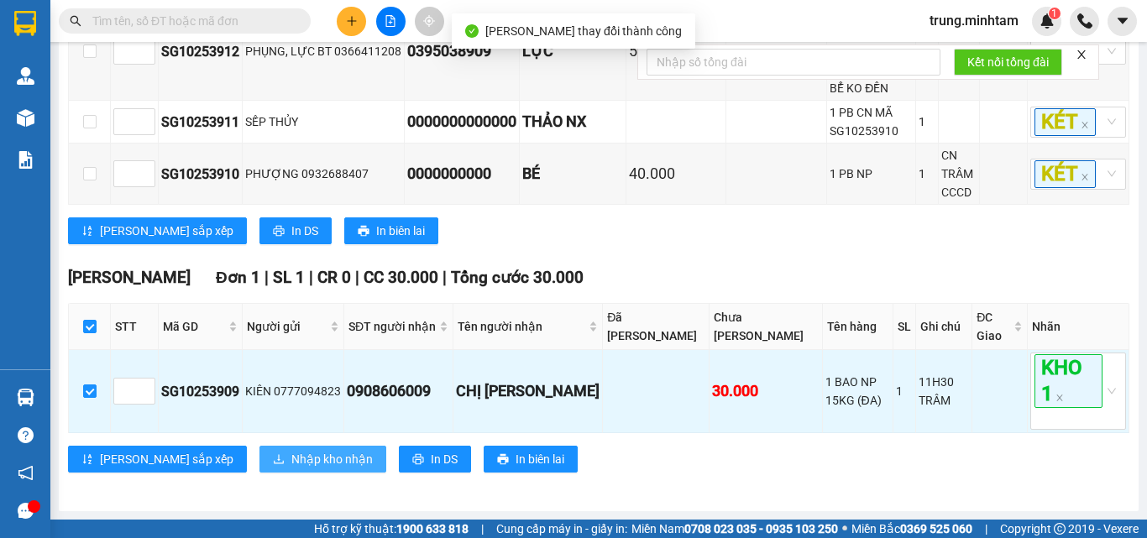
click at [291, 462] on span "Nhập kho nhận" at bounding box center [331, 459] width 81 height 18
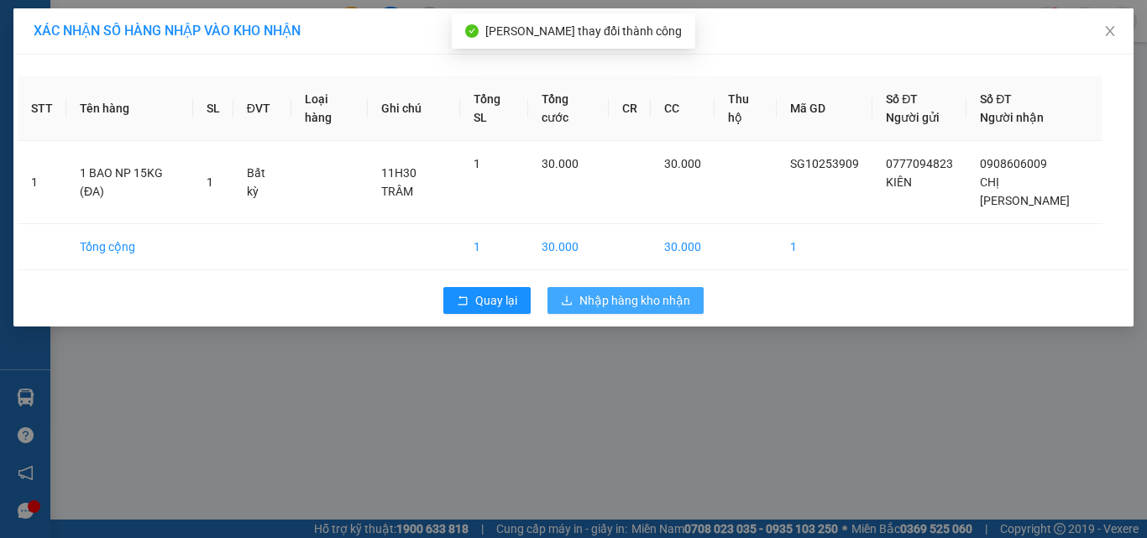
click at [634, 291] on span "Nhập hàng kho nhận" at bounding box center [634, 300] width 111 height 18
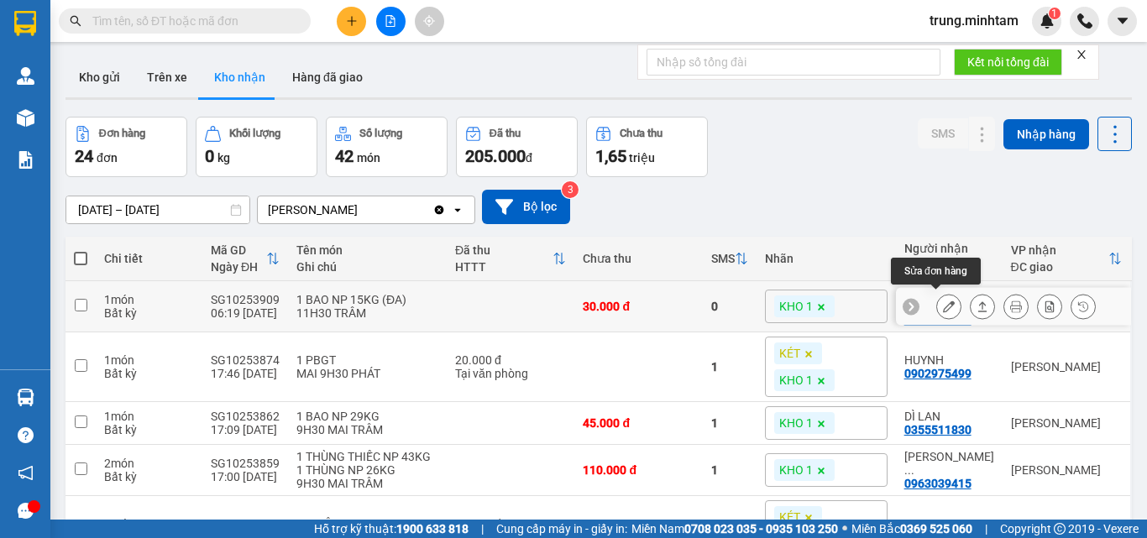
click at [943, 303] on button at bounding box center [949, 306] width 24 height 29
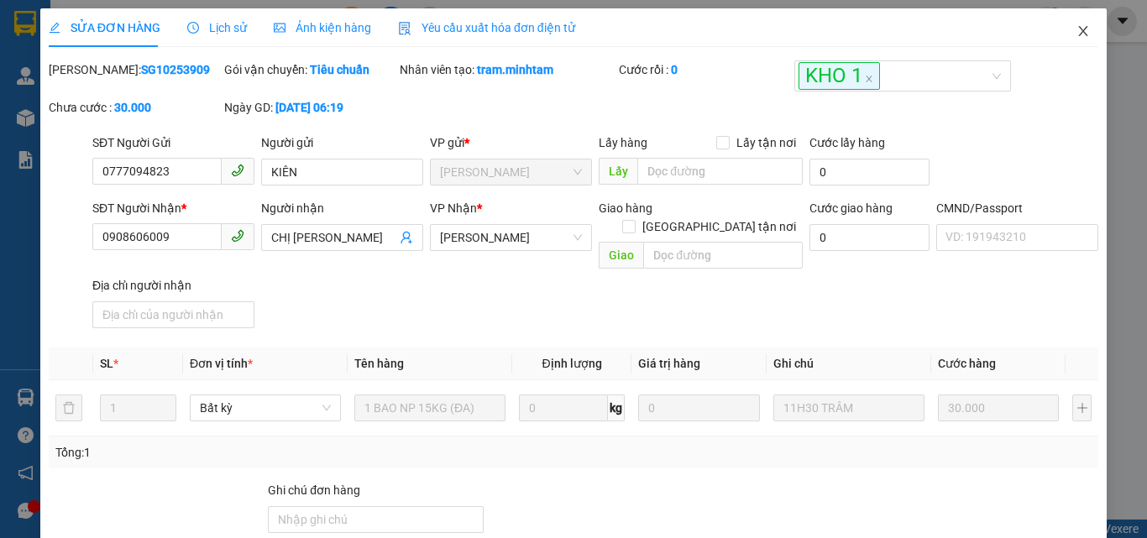
click at [1079, 31] on icon "close" at bounding box center [1083, 31] width 9 height 10
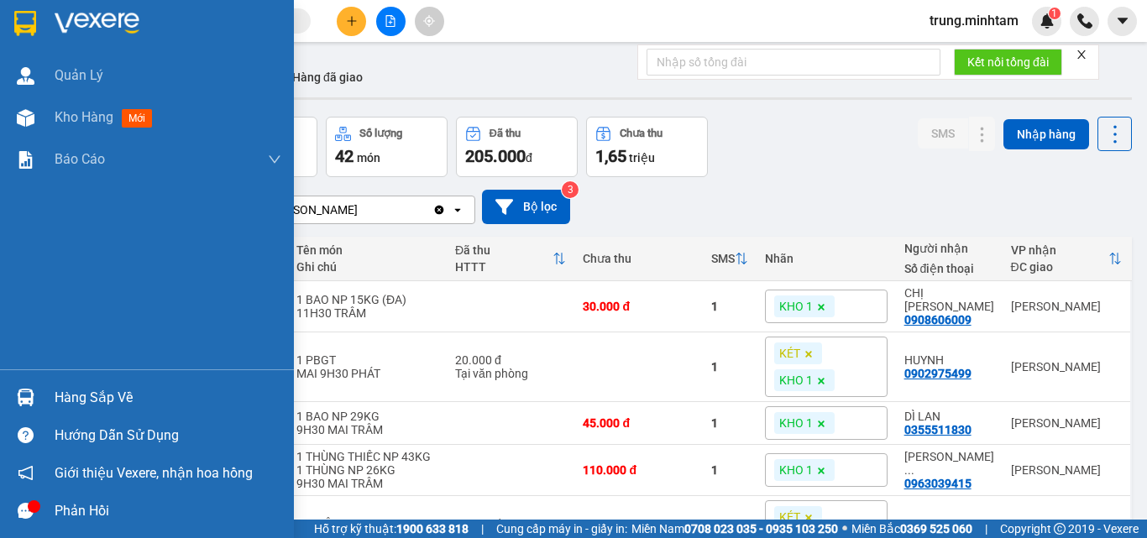
click at [109, 399] on div "Hàng sắp về" at bounding box center [168, 397] width 227 height 25
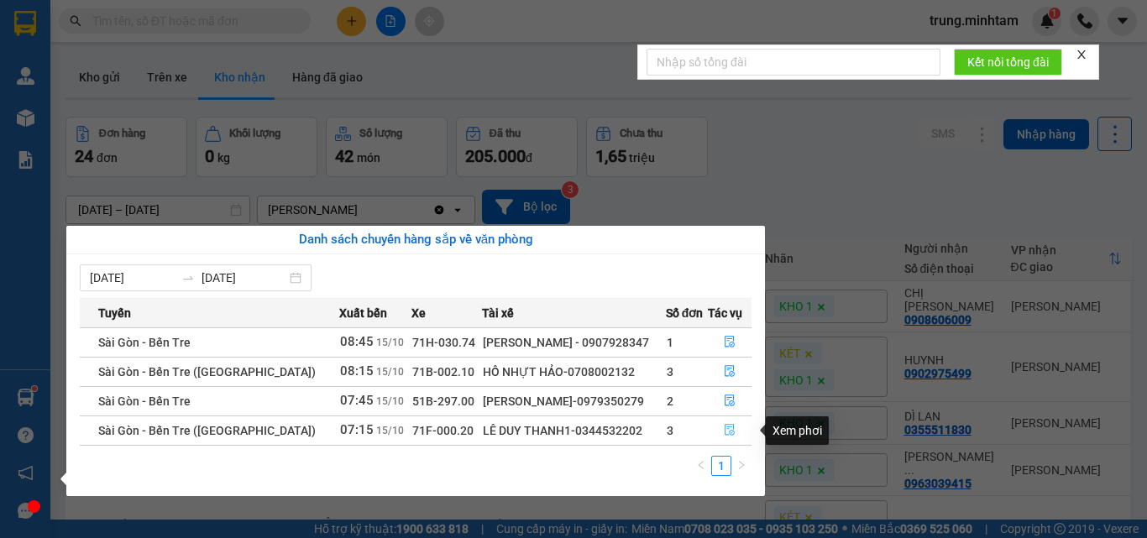
click at [729, 430] on icon "file-done" at bounding box center [730, 430] width 12 height 12
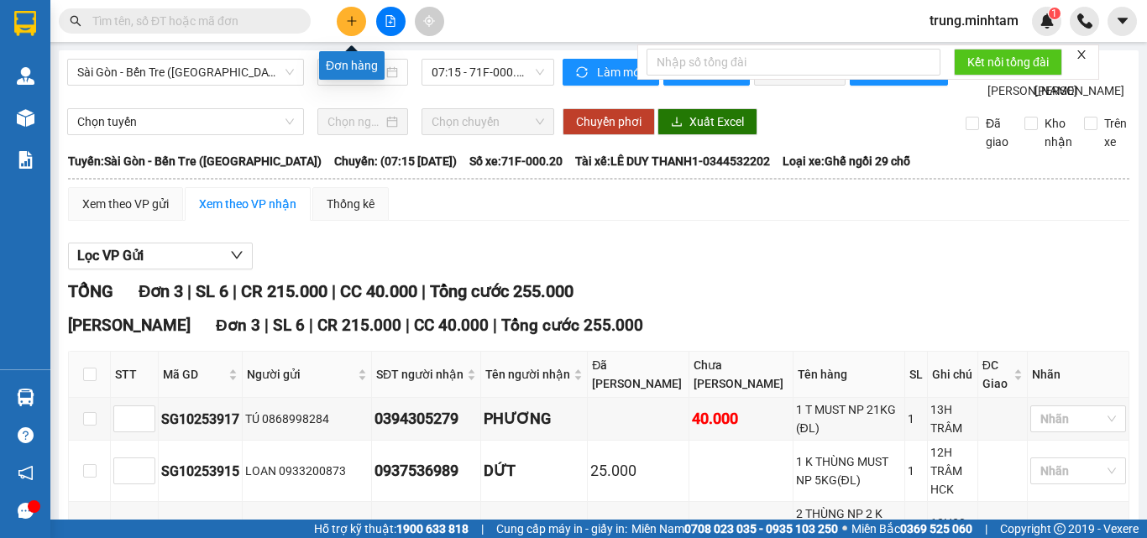
click at [347, 24] on icon "plus" at bounding box center [352, 21] width 12 height 12
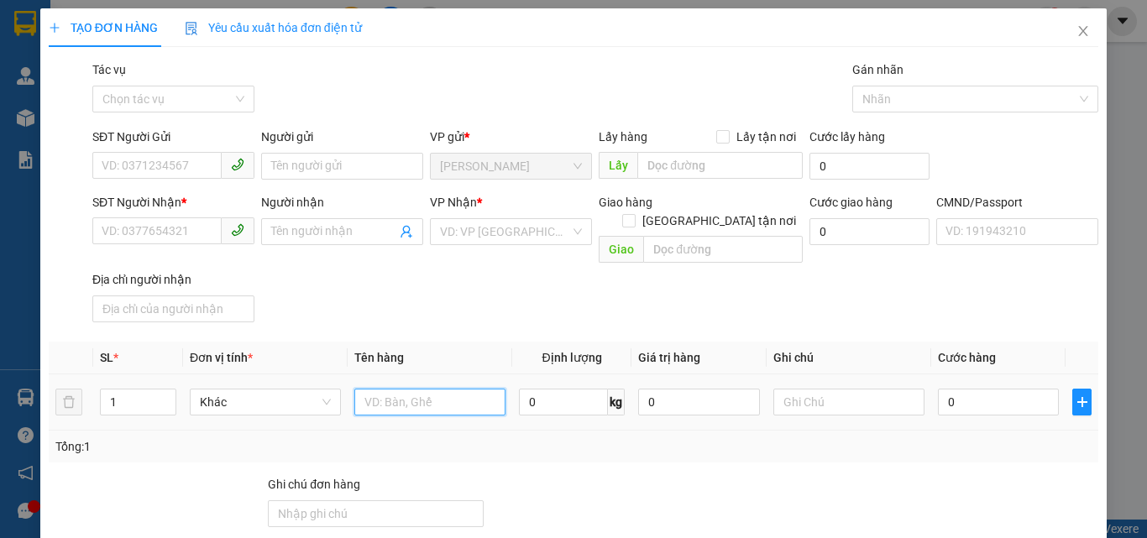
click at [384, 389] on input "text" at bounding box center [429, 402] width 151 height 27
type input "1 G BAO 20 KG NP (ĐA)"
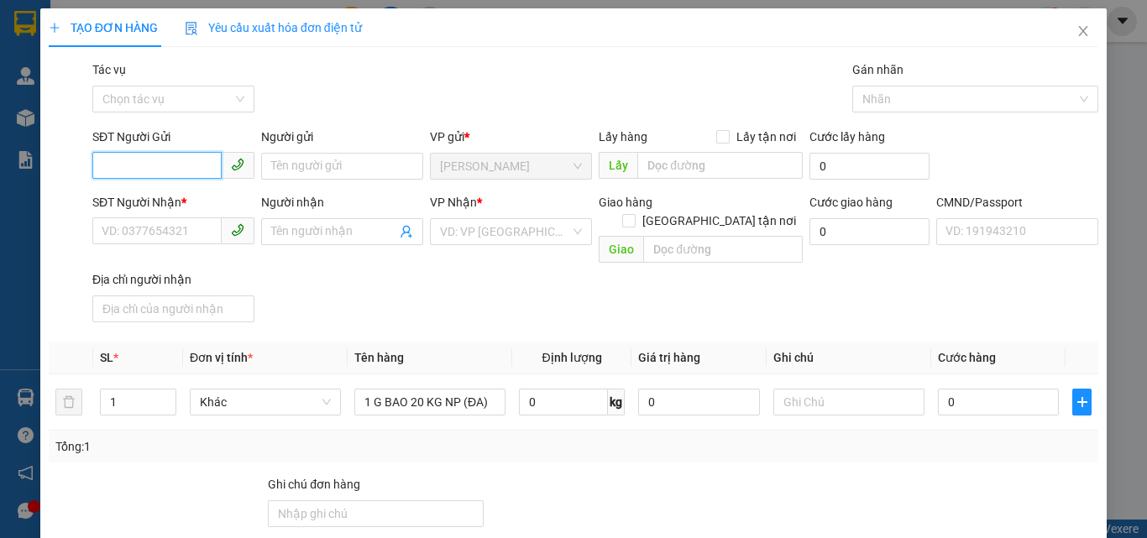
click at [189, 169] on input "SĐT Người Gửi" at bounding box center [156, 165] width 129 height 27
type input "0908295311"
click at [212, 196] on div "0908295311 - CHÚ HOÀNG" at bounding box center [173, 200] width 143 height 18
type input "CHÚ HOÀNG"
type input "0909536559"
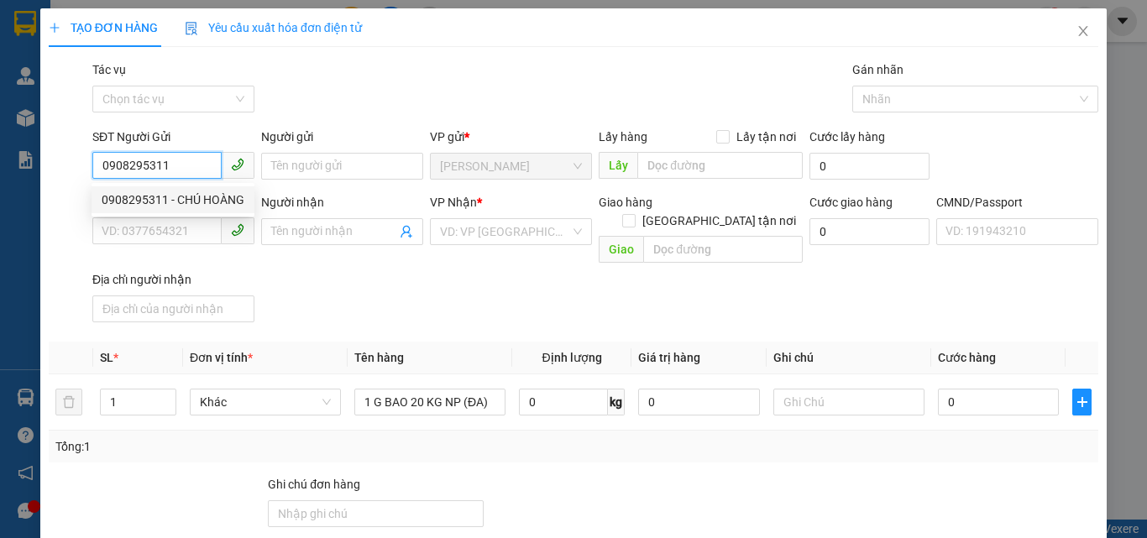
type input "CÔ ĐÀO"
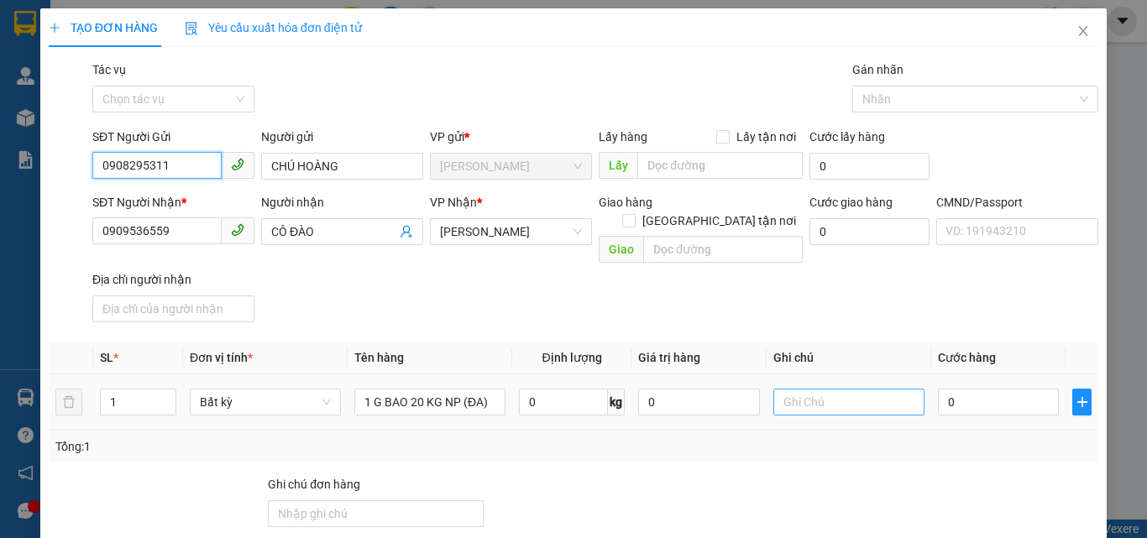
type input "0908295311"
click at [804, 389] on input "text" at bounding box center [848, 402] width 151 height 27
type input "13H TRUNG"
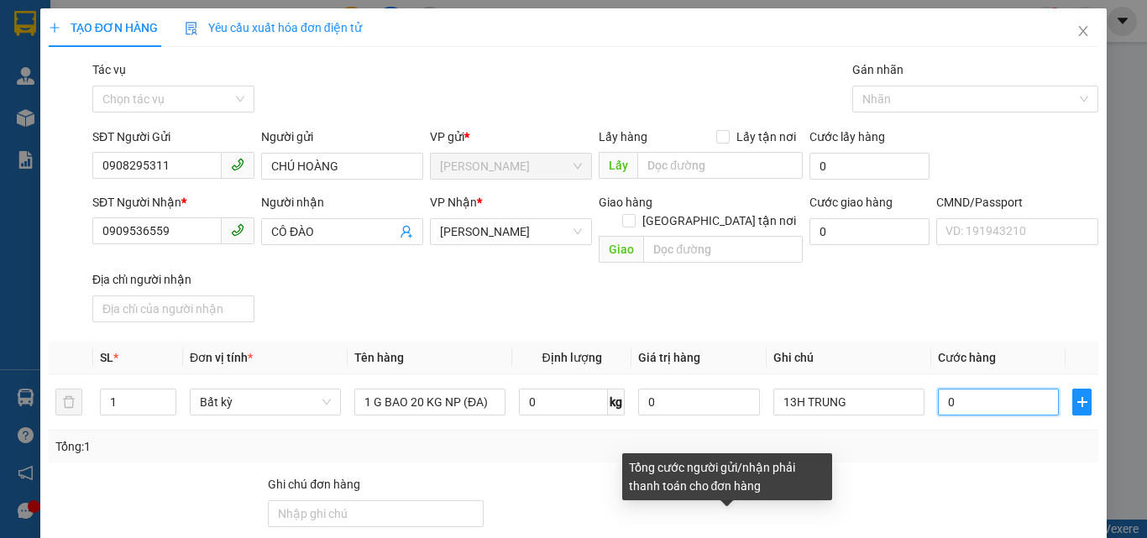
type input "3"
type input "35"
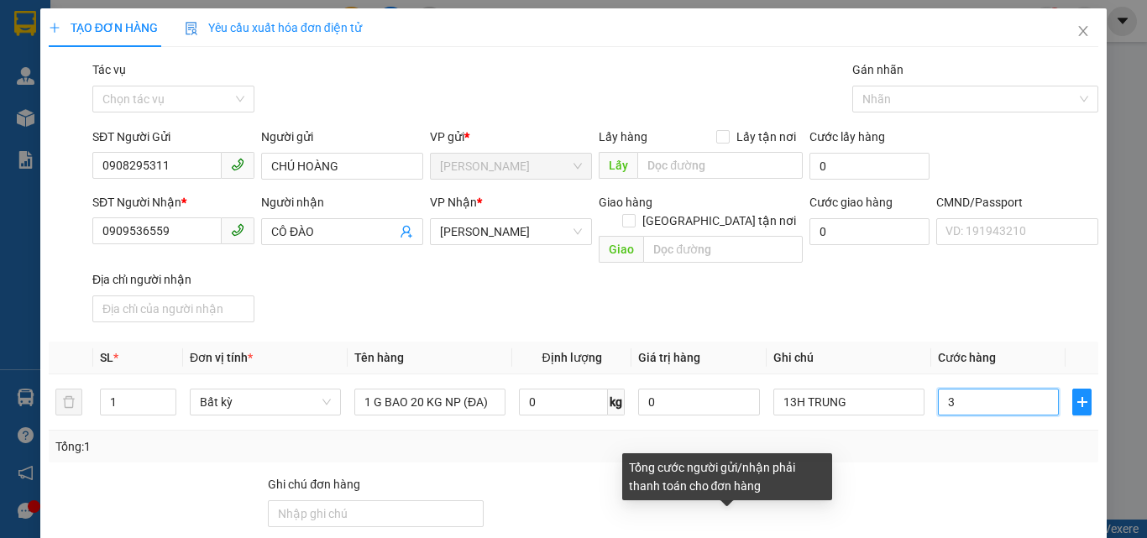
type input "35"
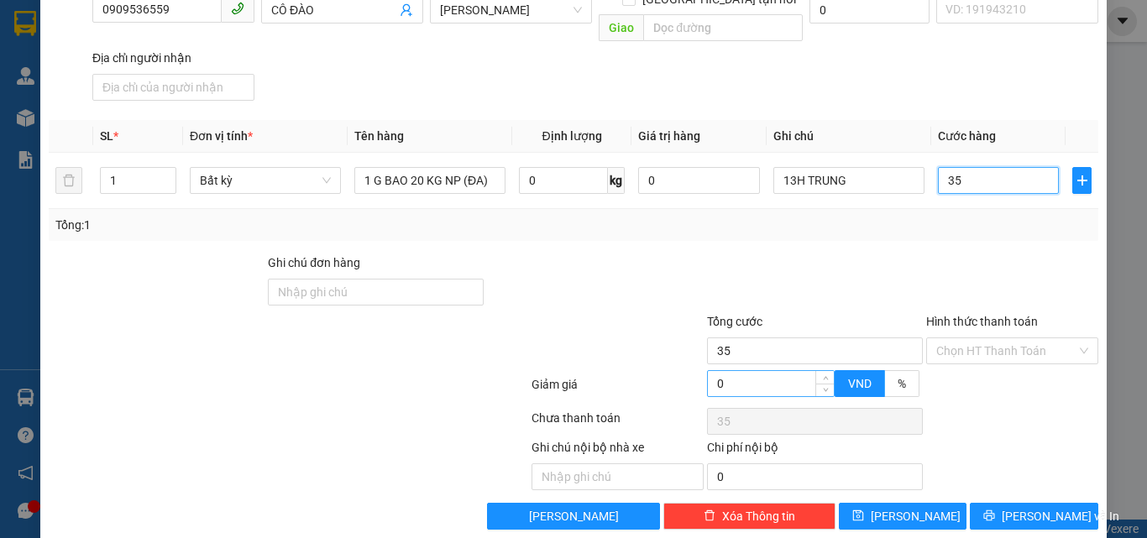
scroll to position [224, 0]
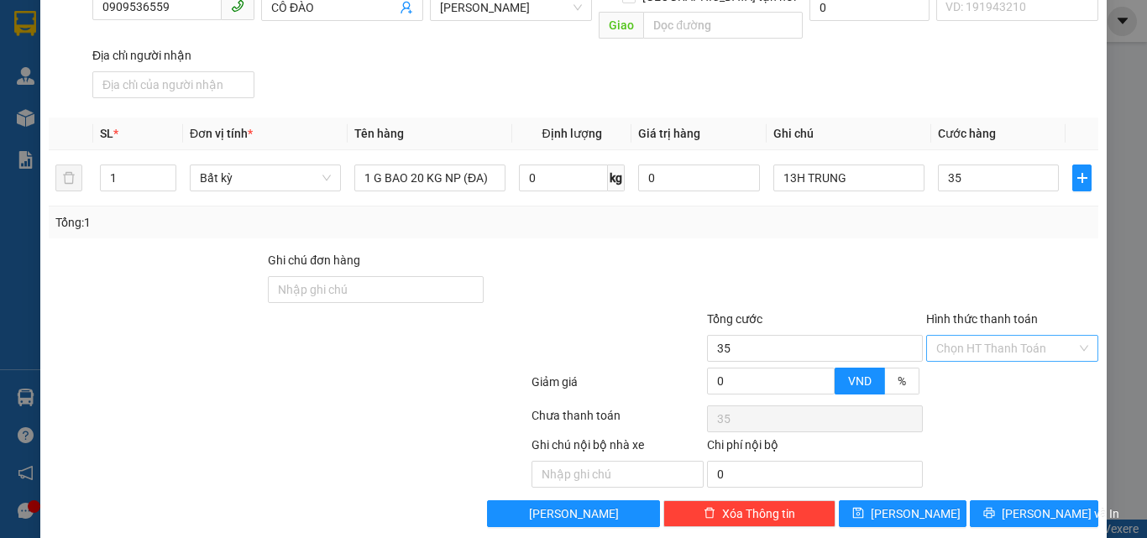
type input "35.000"
click at [984, 336] on input "Hình thức thanh toán" at bounding box center [1006, 348] width 140 height 25
click at [979, 364] on div "Tại văn phòng" at bounding box center [1002, 363] width 150 height 18
type input "0"
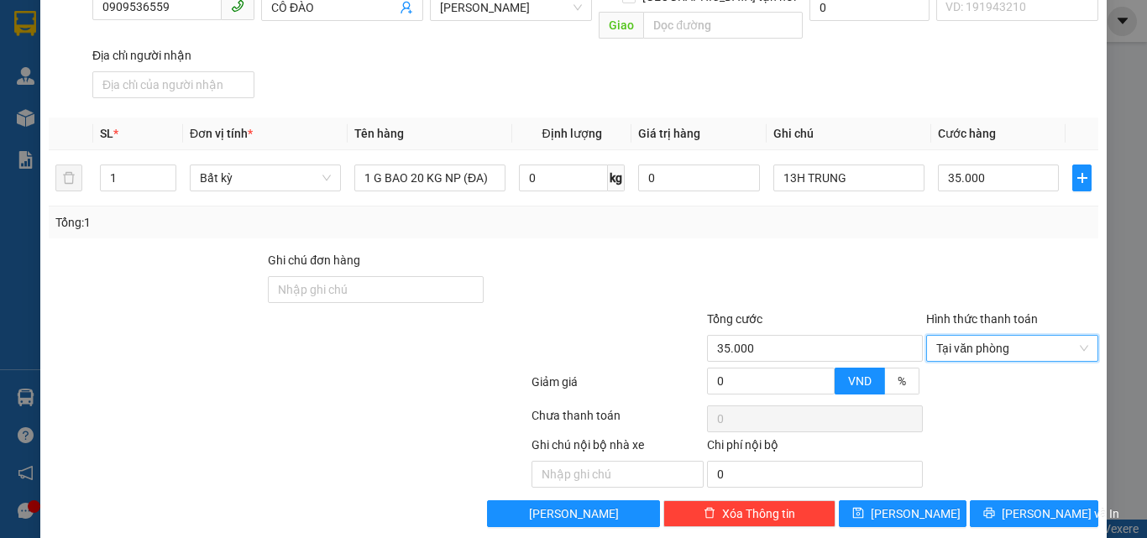
scroll to position [228, 0]
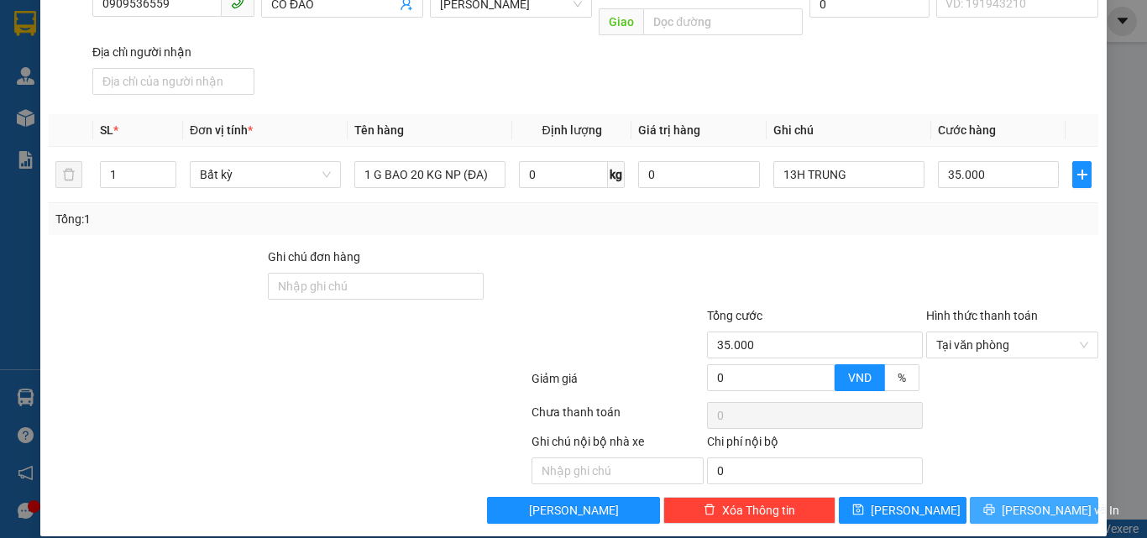
click at [1023, 501] on span "[PERSON_NAME] và In" at bounding box center [1061, 510] width 118 height 18
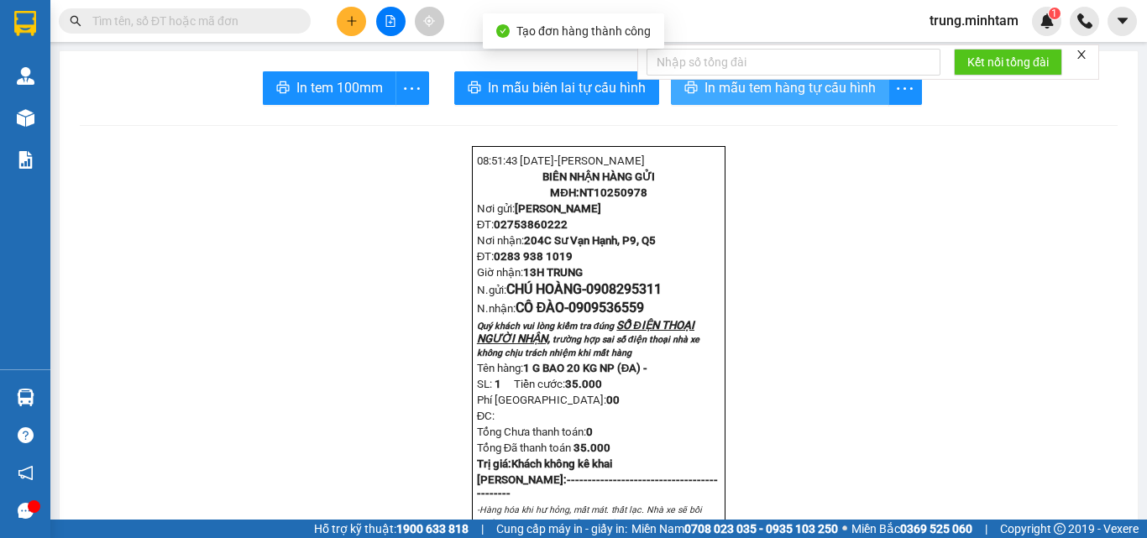
click at [832, 87] on span "In mẫu tem hàng tự cấu hình" at bounding box center [789, 87] width 171 height 21
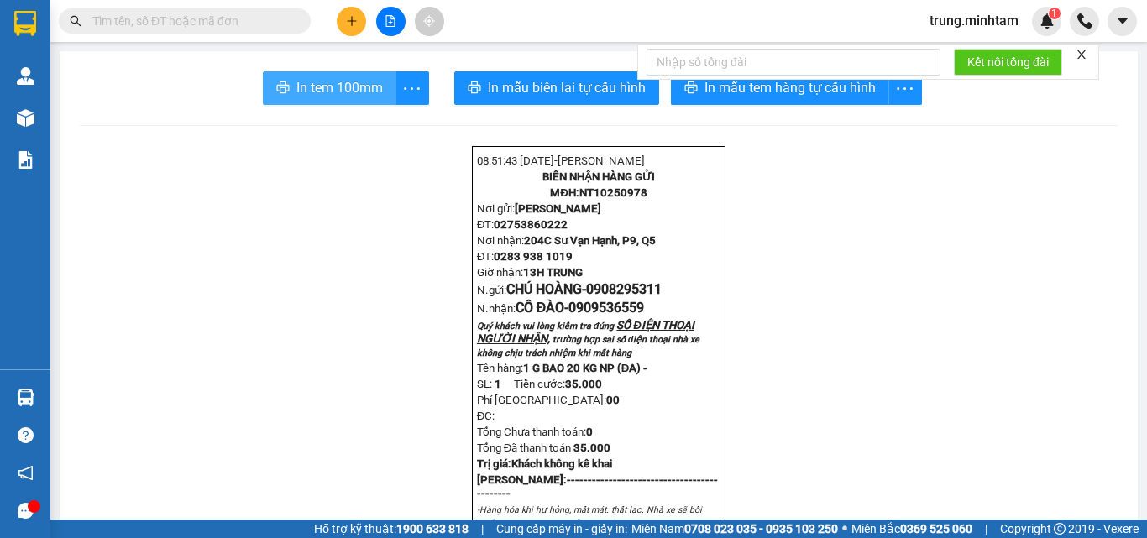
click at [347, 88] on span "In tem 100mm" at bounding box center [339, 87] width 86 height 21
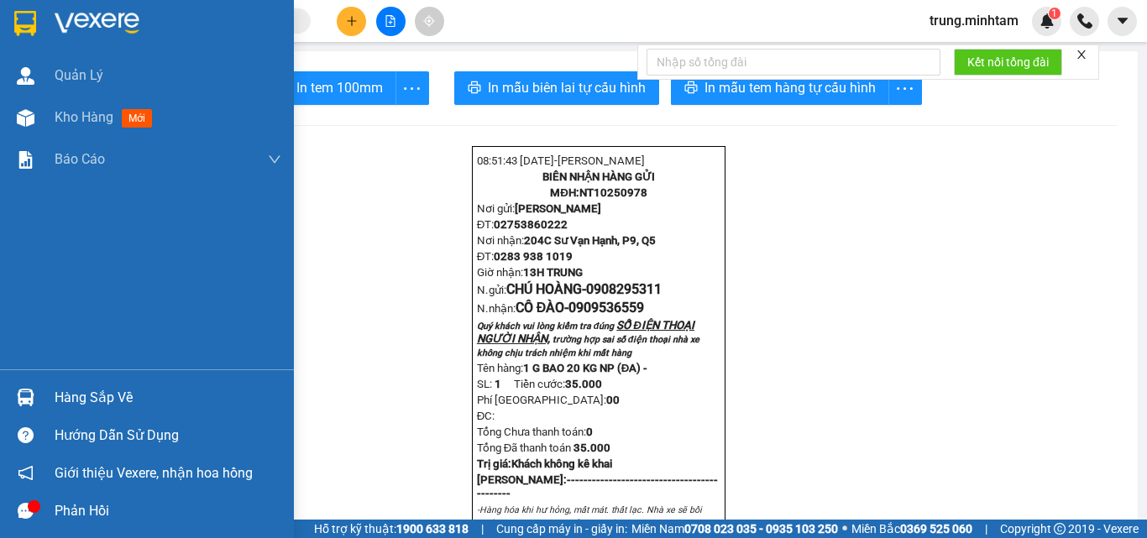
click at [107, 400] on div "Hàng sắp về" at bounding box center [168, 397] width 227 height 25
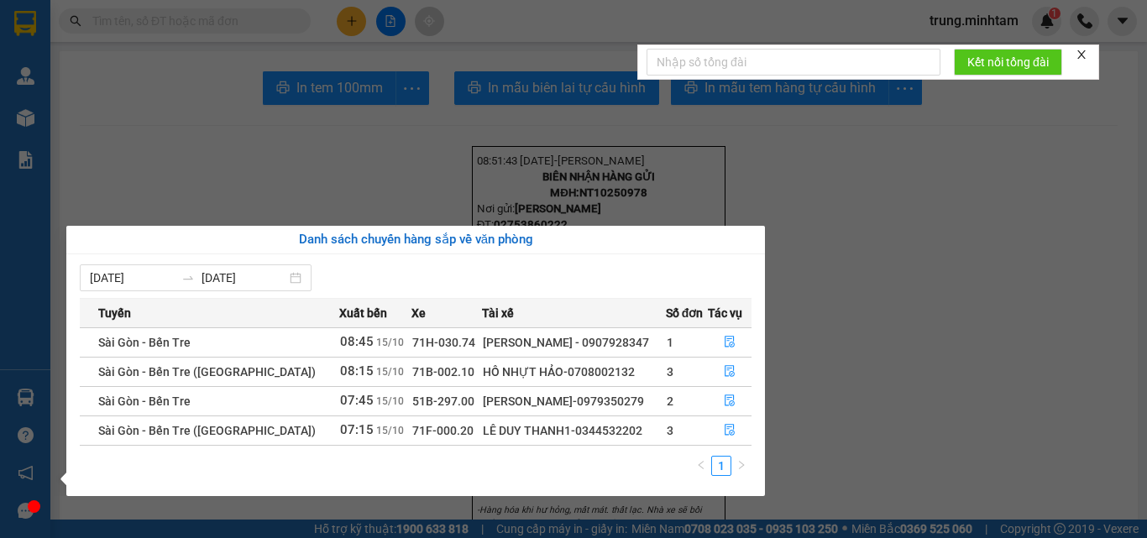
click at [882, 279] on section "Kết quả tìm kiếm ( 0 ) Bộ lọc No Data trung.minhtam 1 Quản Lý Kho hàng mới Báo …" at bounding box center [573, 269] width 1147 height 538
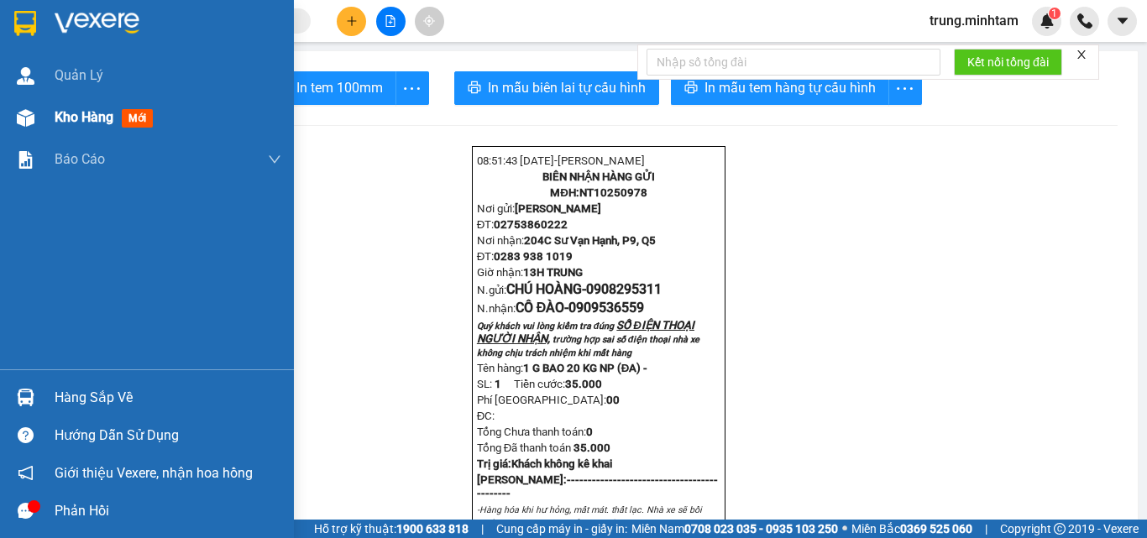
click at [82, 115] on span "Kho hàng" at bounding box center [84, 117] width 59 height 16
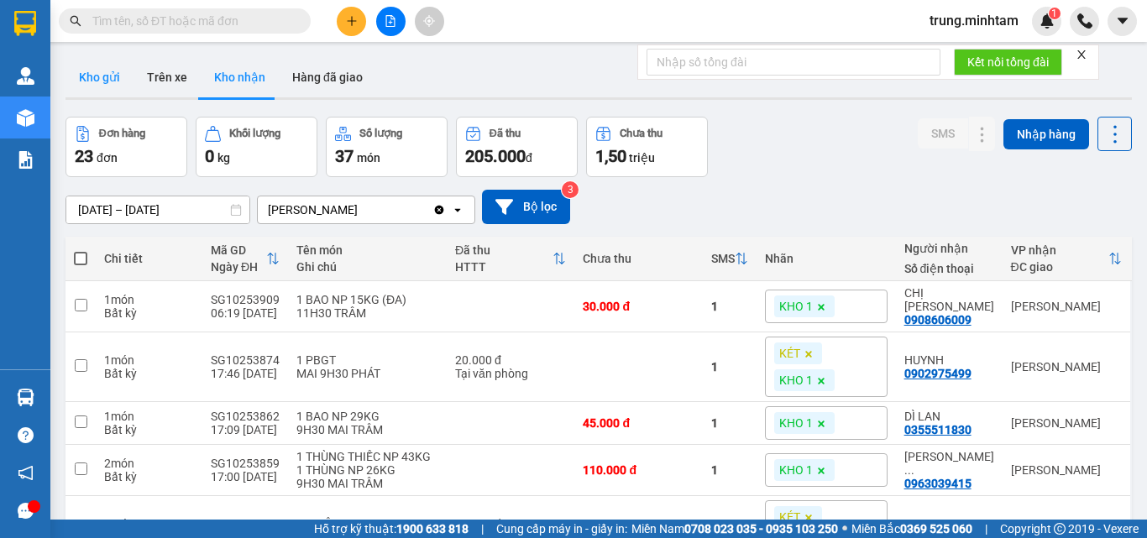
click at [100, 76] on button "Kho gửi" at bounding box center [99, 77] width 68 height 40
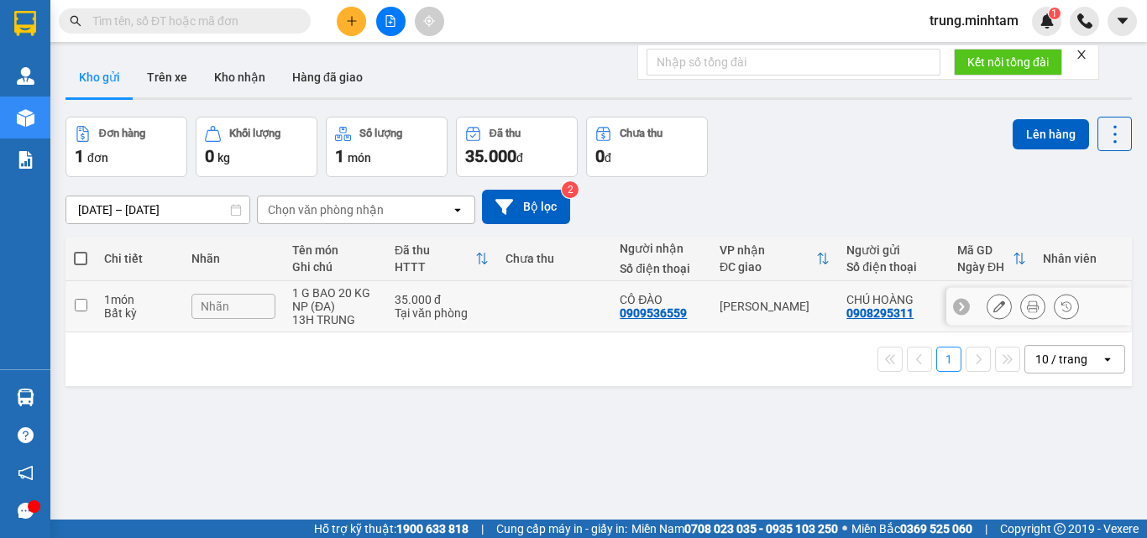
click at [487, 310] on td "35.000 đ Tại văn phòng" at bounding box center [441, 306] width 111 height 51
checkbox input "true"
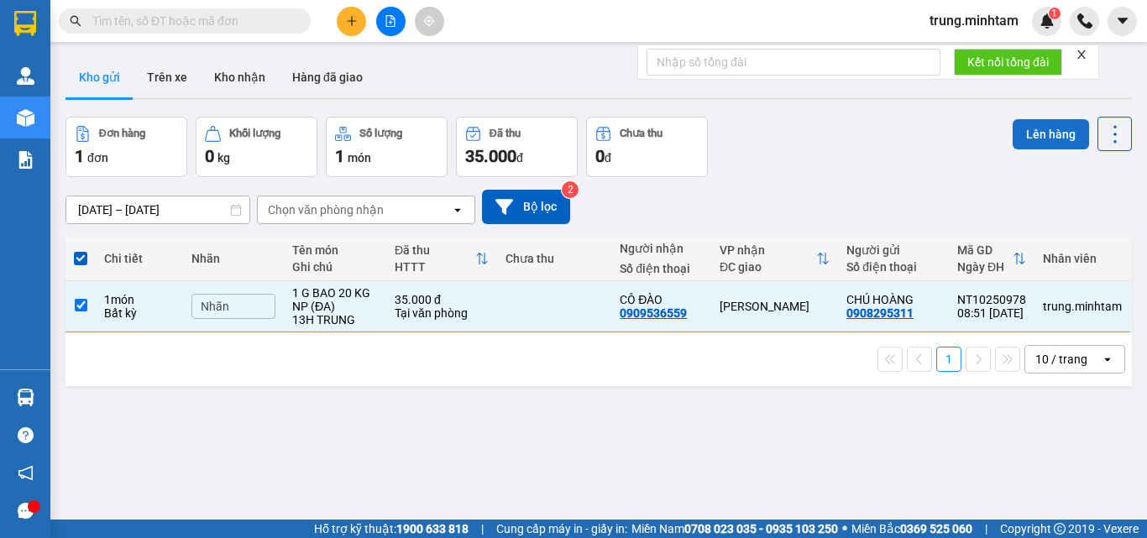
click at [1042, 135] on button "Lên hàng" at bounding box center [1050, 134] width 76 height 30
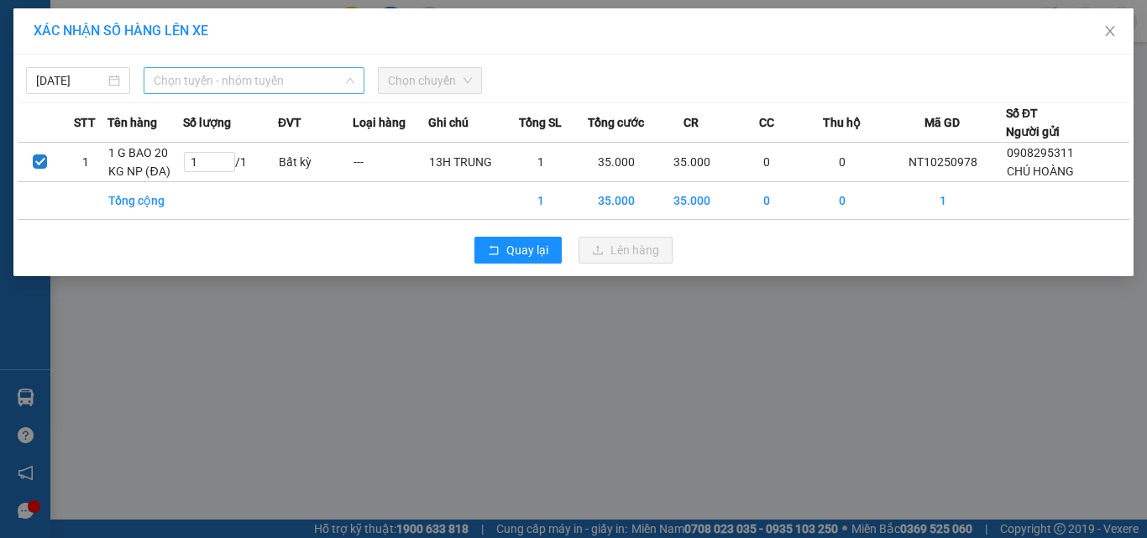
click at [283, 81] on span "Chọn tuyến - nhóm tuyến" at bounding box center [254, 80] width 201 height 25
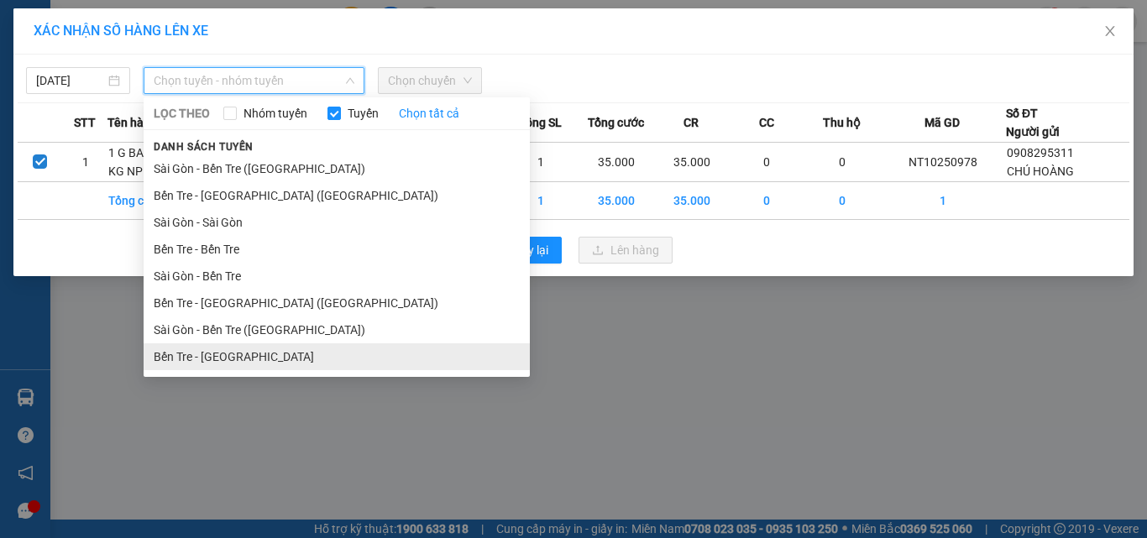
click at [227, 353] on li "Bến Tre - [GEOGRAPHIC_DATA]" at bounding box center [337, 356] width 386 height 27
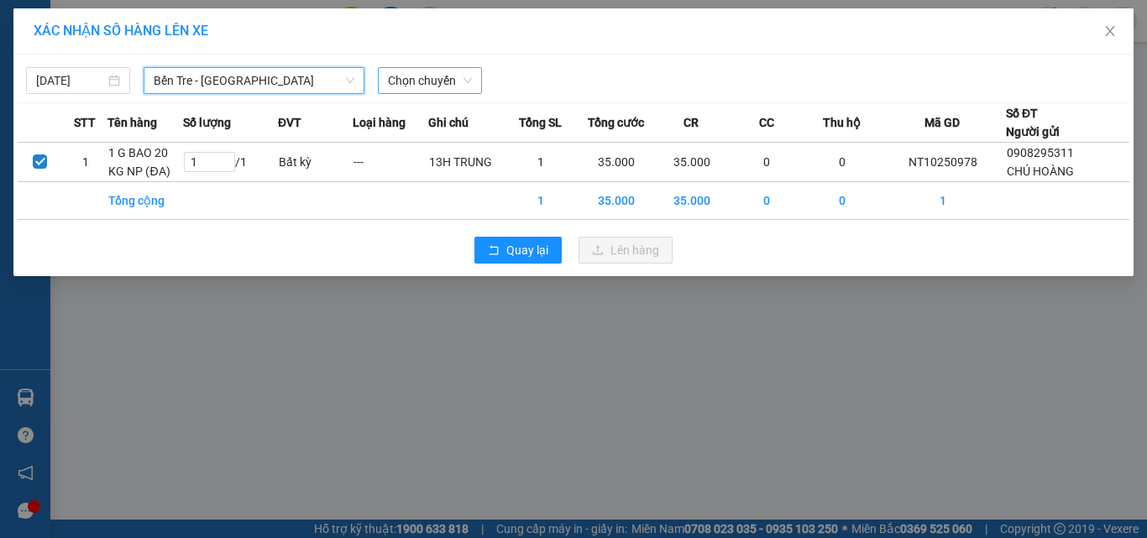
click at [423, 82] on span "Chọn chuyến" at bounding box center [430, 80] width 84 height 25
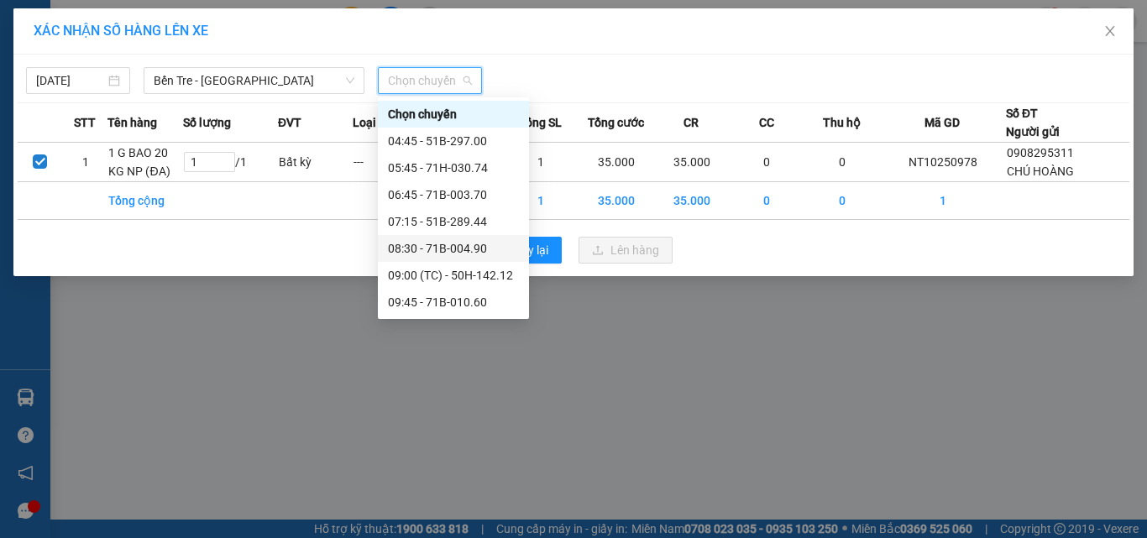
click at [468, 248] on div "08:30 - 71B-004.90" at bounding box center [453, 248] width 131 height 18
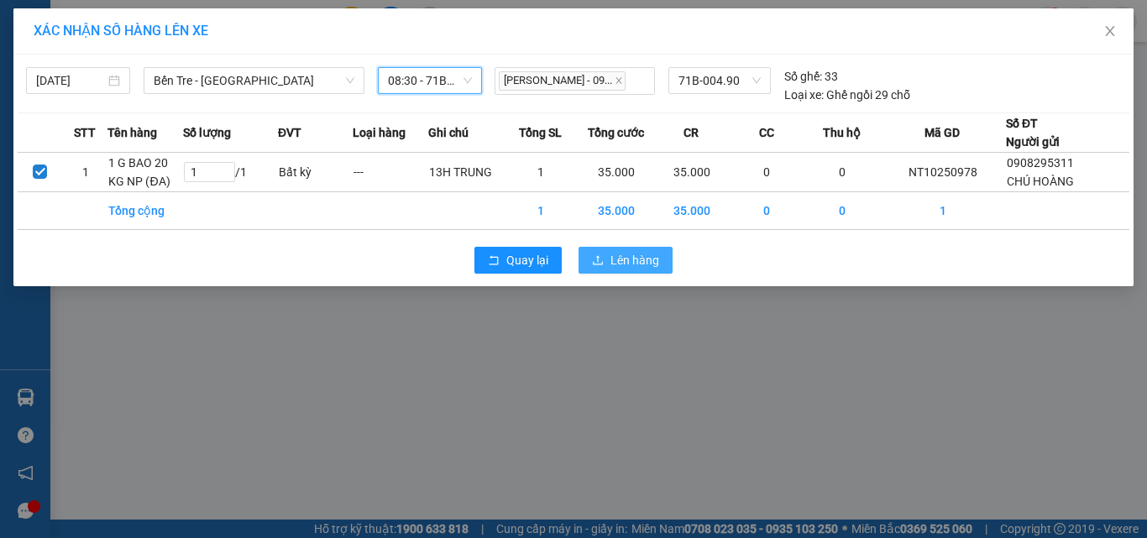
click at [634, 263] on span "Lên hàng" at bounding box center [634, 260] width 49 height 18
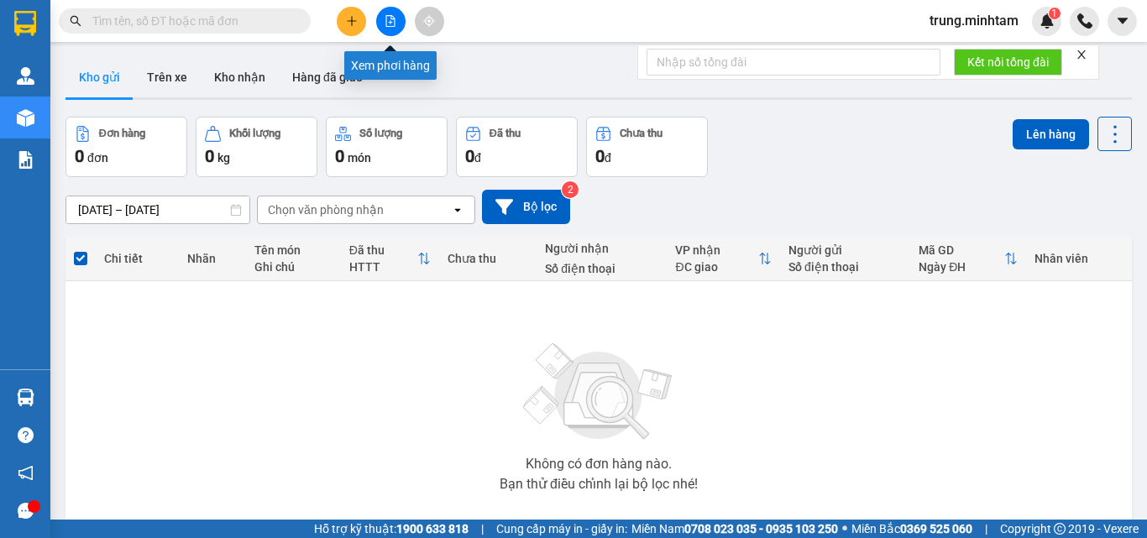
click at [389, 19] on icon "file-add" at bounding box center [391, 21] width 12 height 12
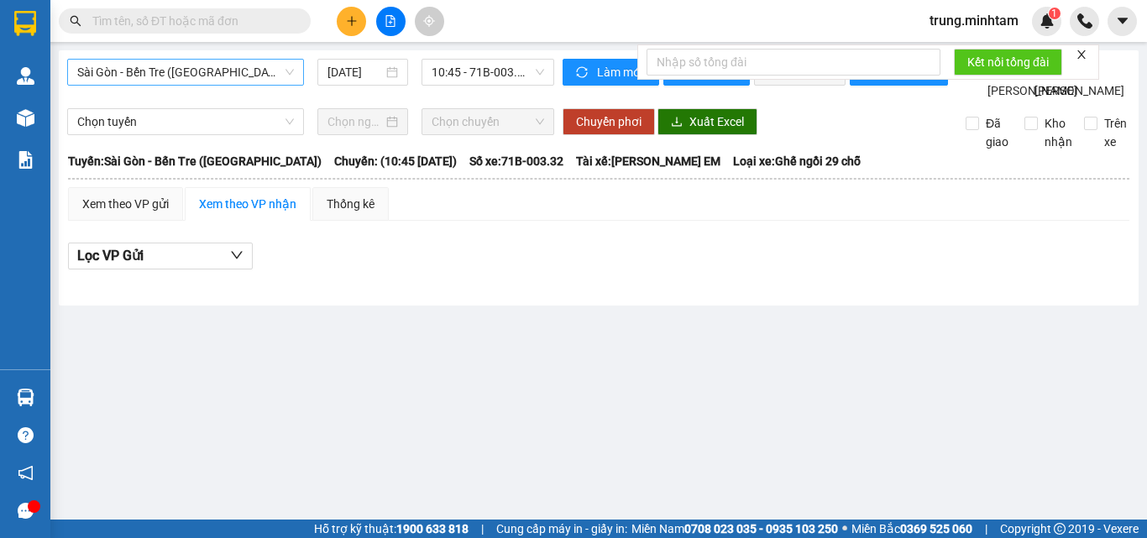
click at [210, 71] on span "Sài Gòn - Bến Tre ([GEOGRAPHIC_DATA])" at bounding box center [185, 72] width 217 height 25
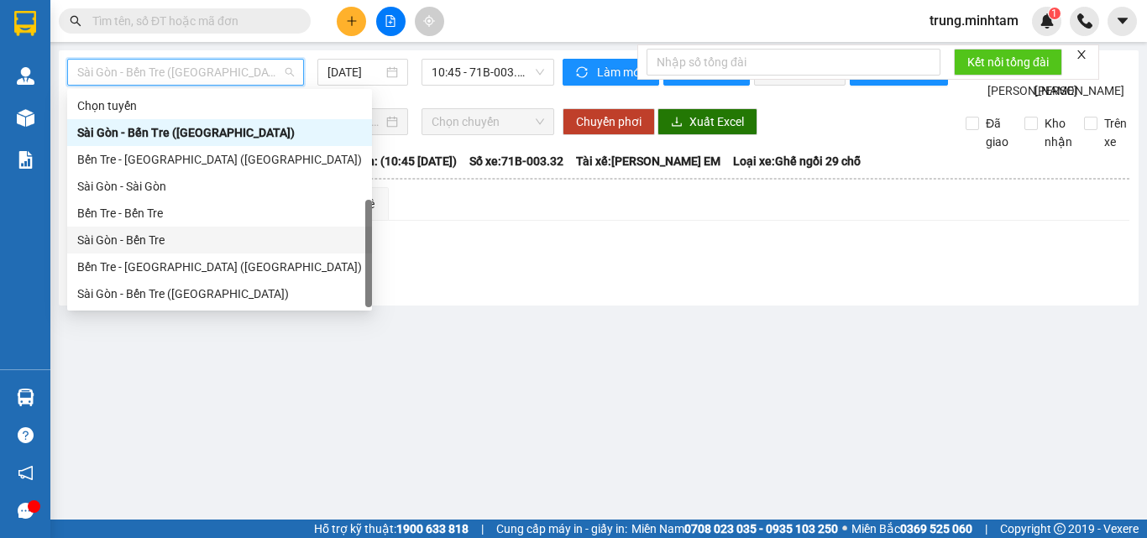
scroll to position [27, 0]
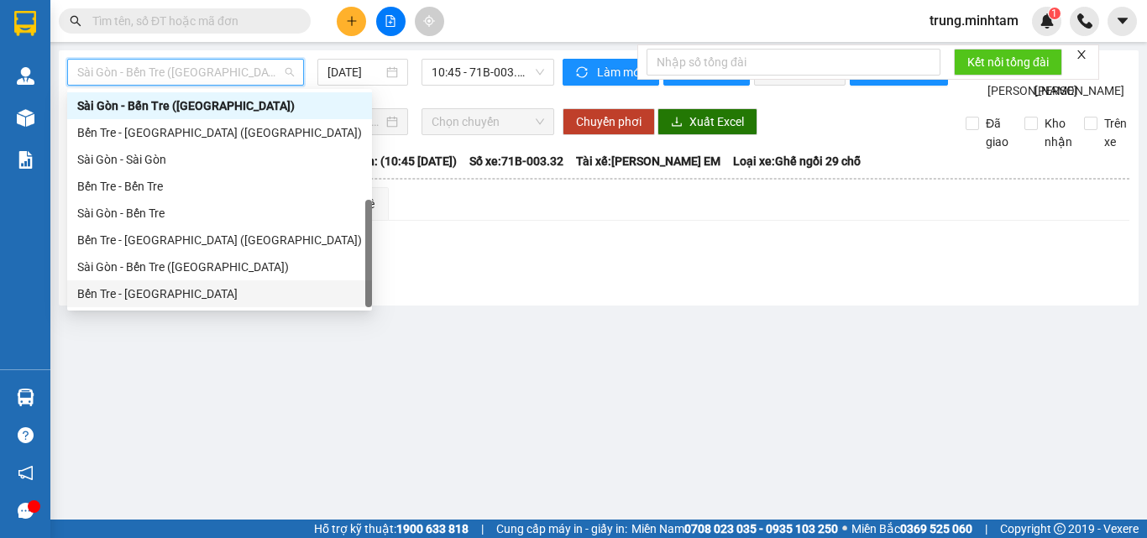
click at [159, 297] on div "Bến Tre - [GEOGRAPHIC_DATA]" at bounding box center [219, 294] width 285 height 18
type input "[DATE]"
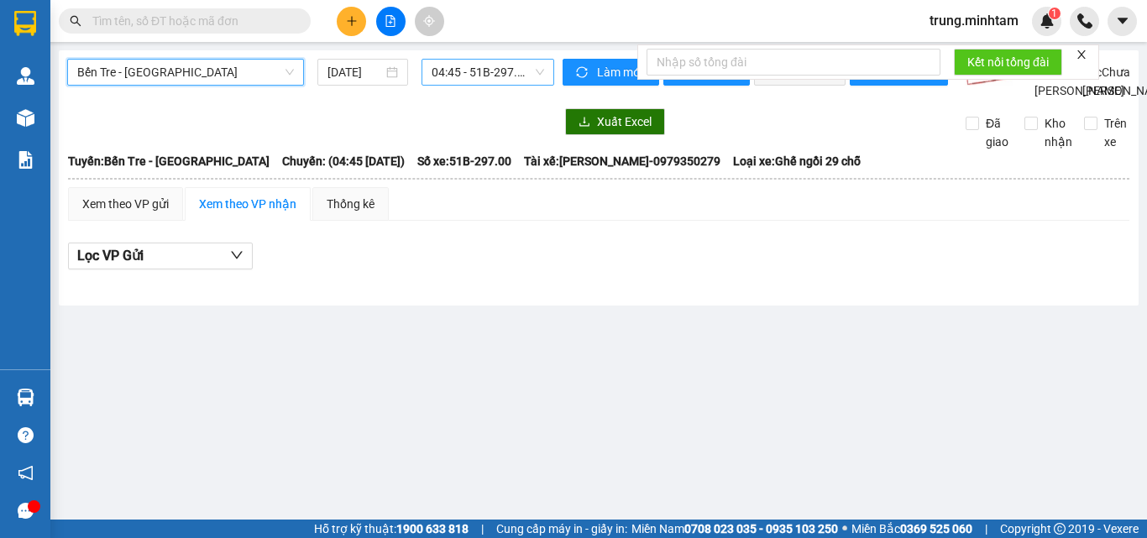
click at [463, 74] on span "04:45 - 51B-297.00" at bounding box center [488, 72] width 112 height 25
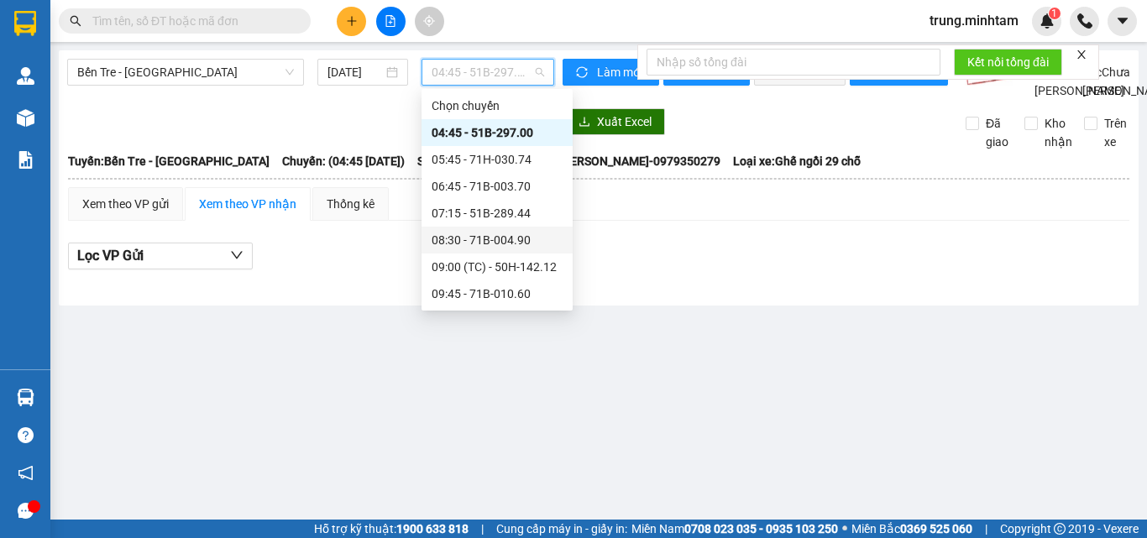
click at [519, 238] on div "08:30 - 71B-004.90" at bounding box center [497, 240] width 131 height 18
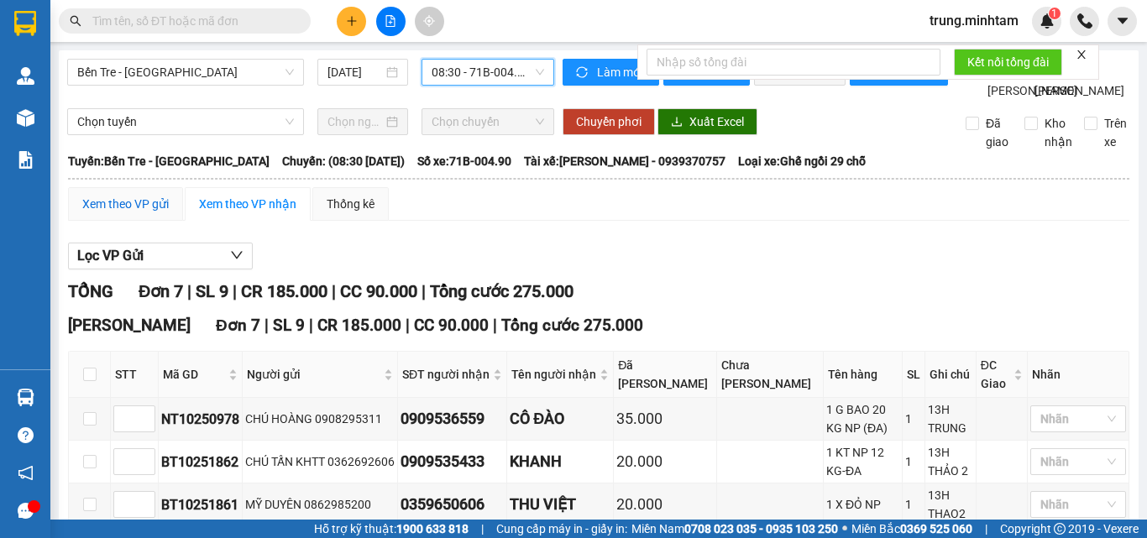
click at [154, 213] on div "Xem theo VP gửi" at bounding box center [125, 204] width 86 height 18
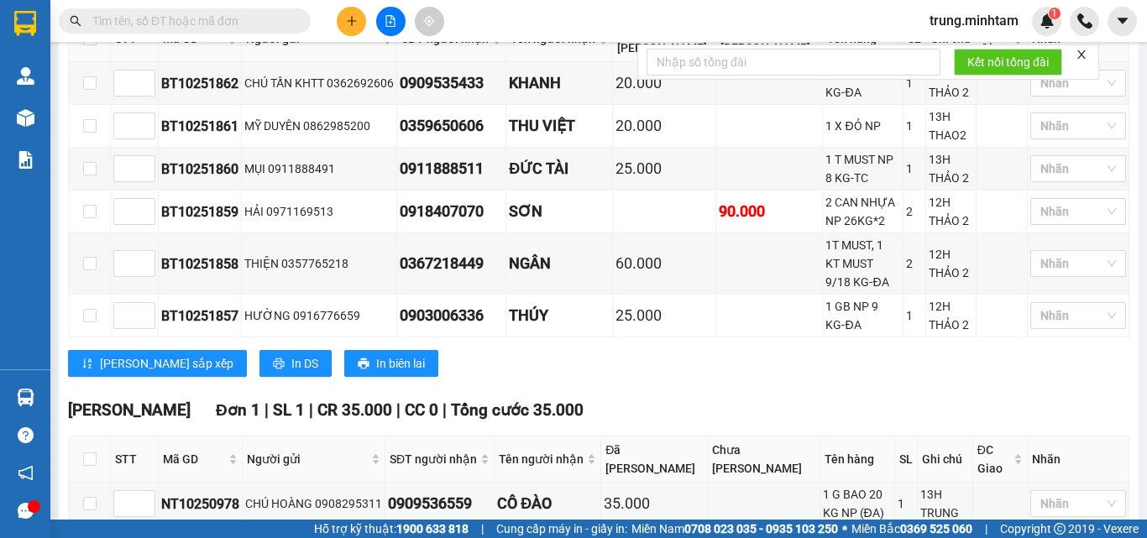
scroll to position [447, 0]
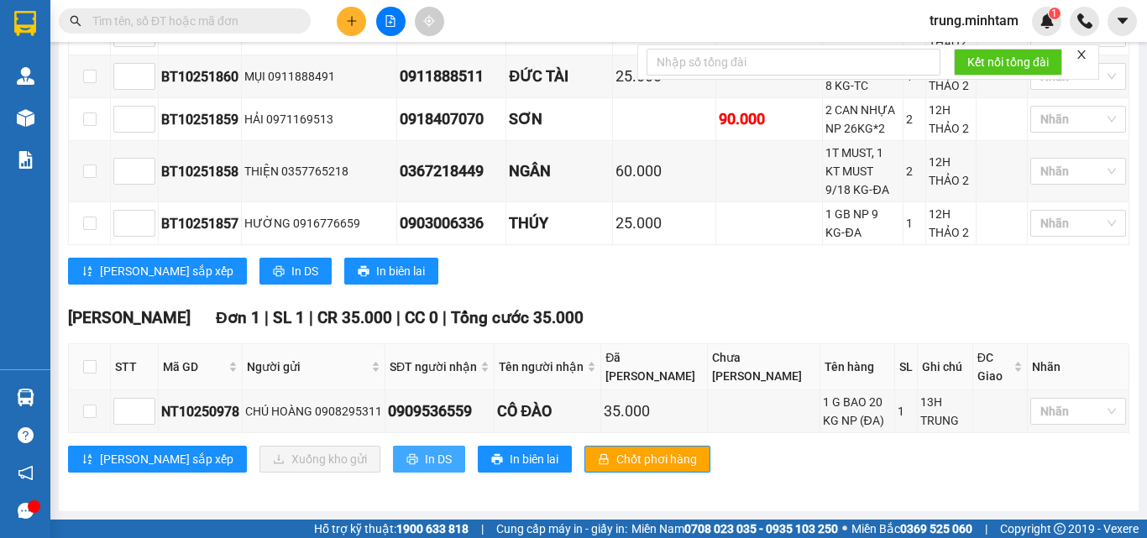
click at [425, 457] on span "In DS" at bounding box center [438, 459] width 27 height 18
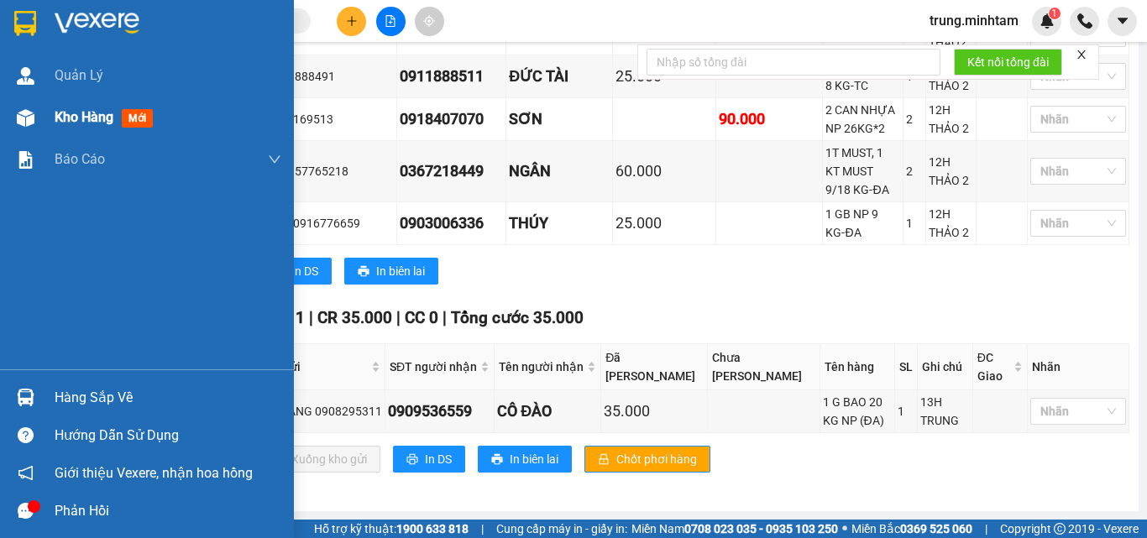
click at [102, 118] on span "Kho hàng" at bounding box center [84, 117] width 59 height 16
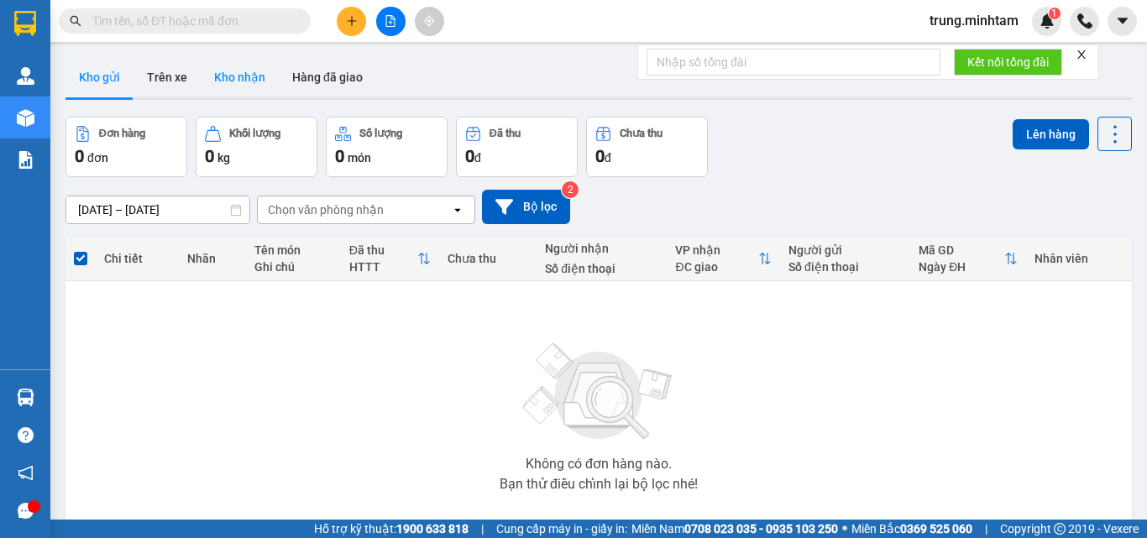
click at [243, 80] on button "Kho nhận" at bounding box center [240, 77] width 78 height 40
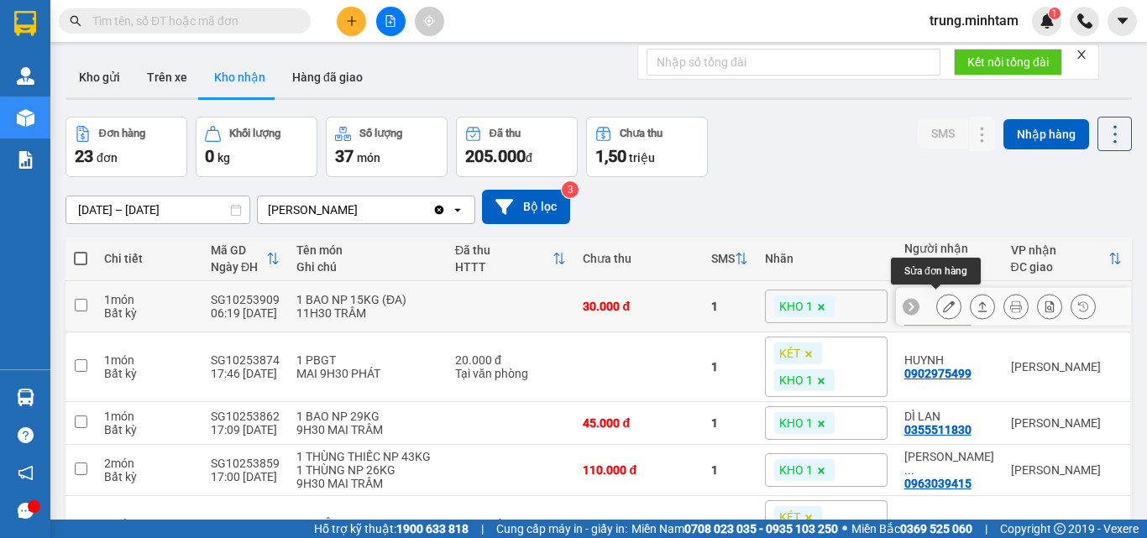
click at [943, 302] on icon at bounding box center [949, 307] width 12 height 12
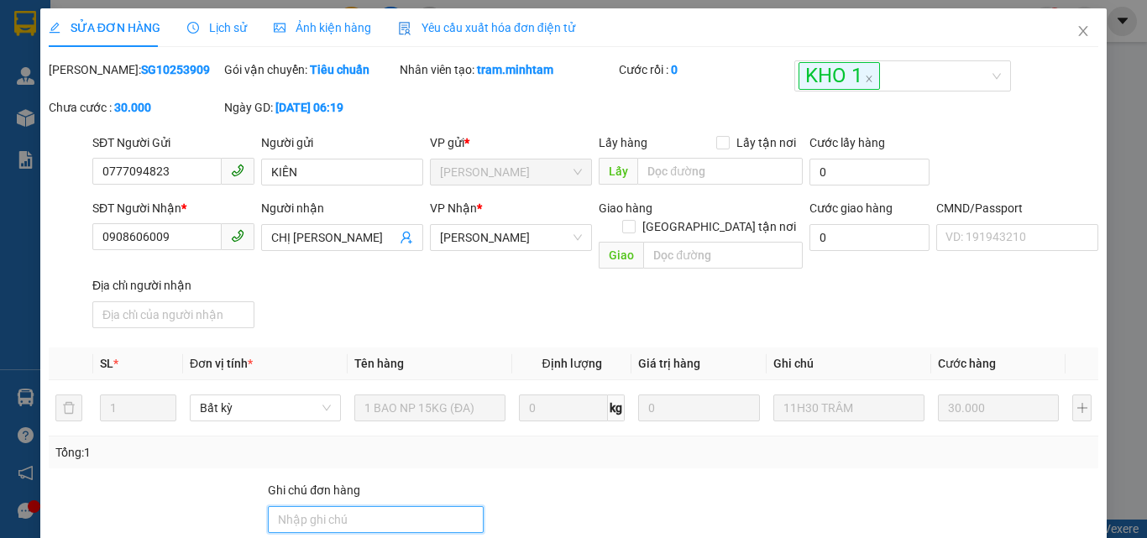
click at [417, 506] on input "Ghi chú đơn hàng" at bounding box center [376, 519] width 216 height 27
type input "KBM"
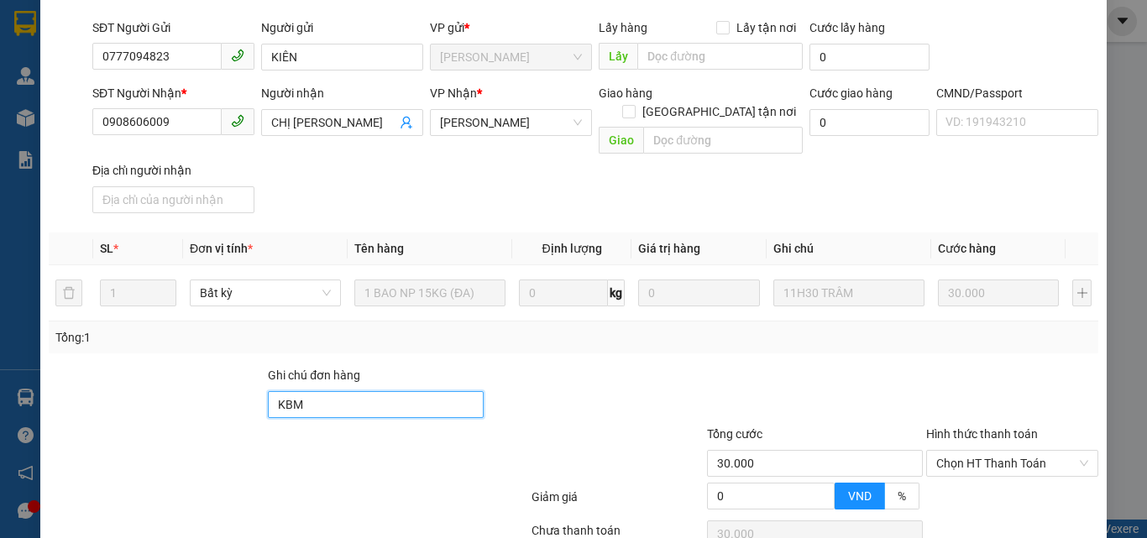
scroll to position [233, 0]
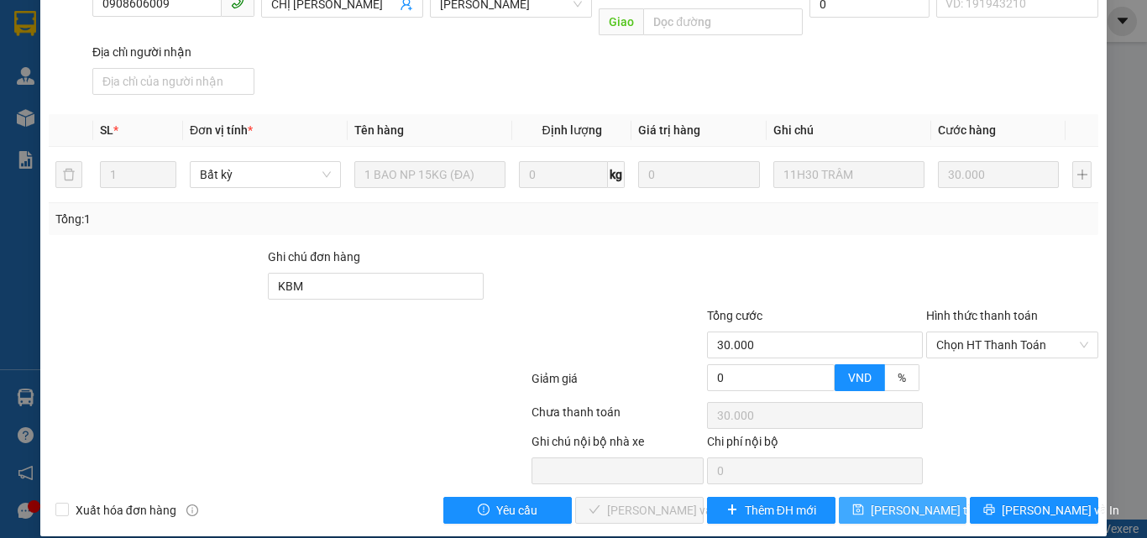
click at [887, 501] on span "[PERSON_NAME] thay đổi" at bounding box center [938, 510] width 134 height 18
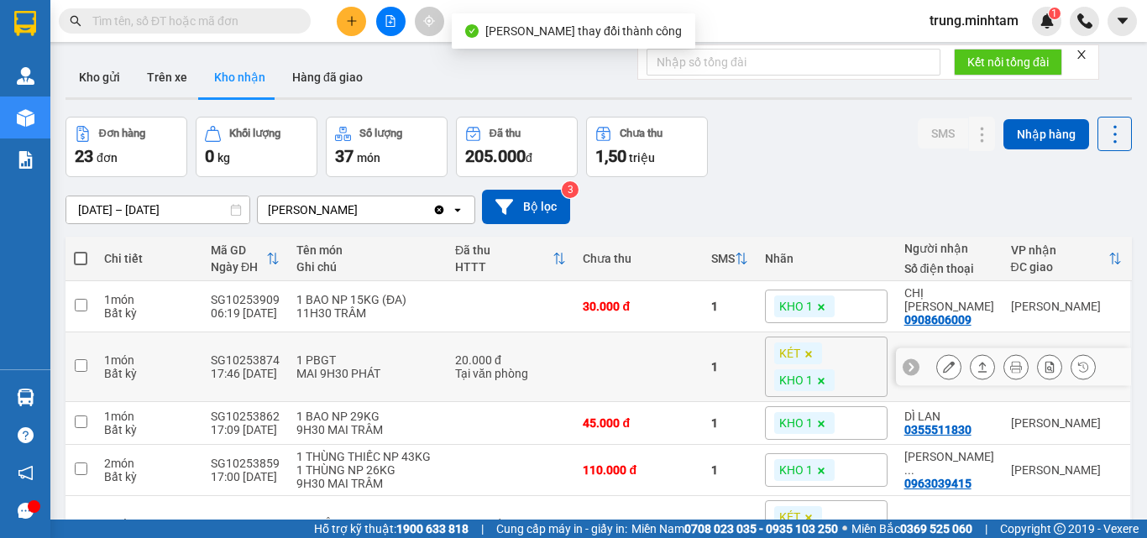
click at [943, 361] on icon at bounding box center [949, 367] width 12 height 12
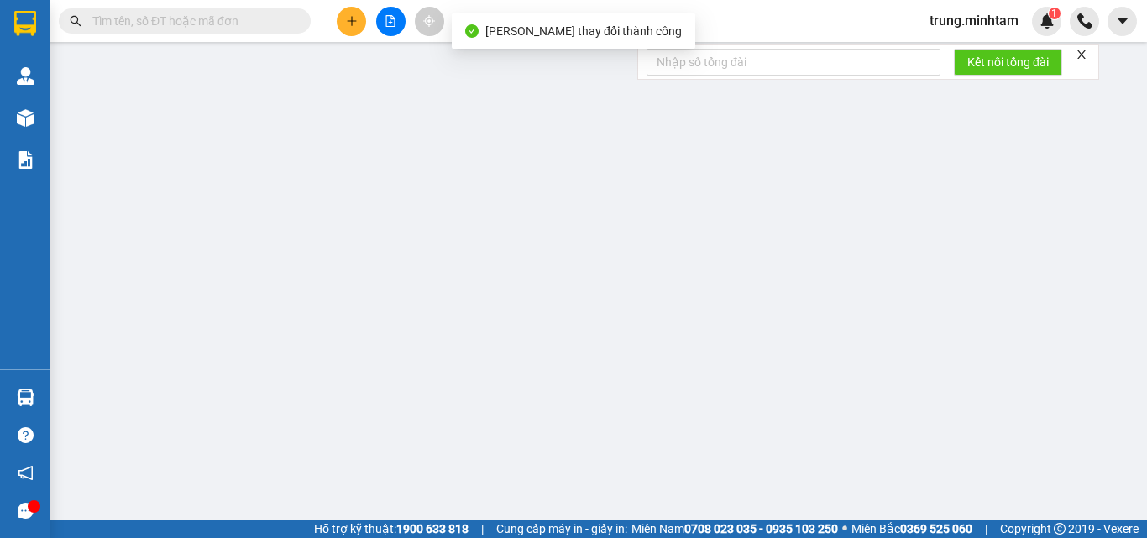
type input "0901168851"
type input "KHÁNH"
type input "0902975499"
type input "HUYNH"
type input "20.000"
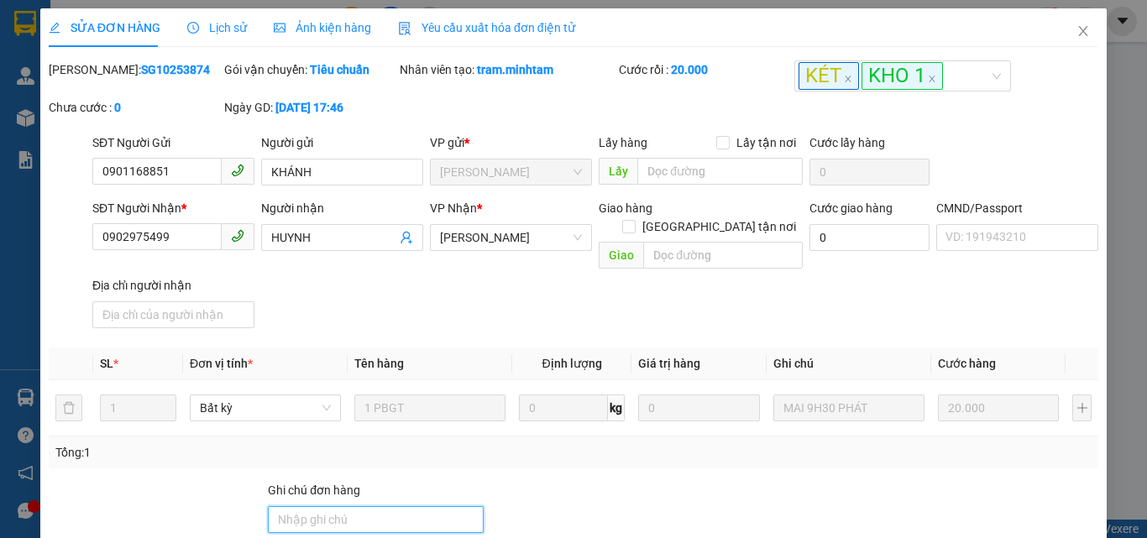
click at [396, 506] on input "Ghi chú đơn hàng" at bounding box center [376, 519] width 216 height 27
type input "BM"
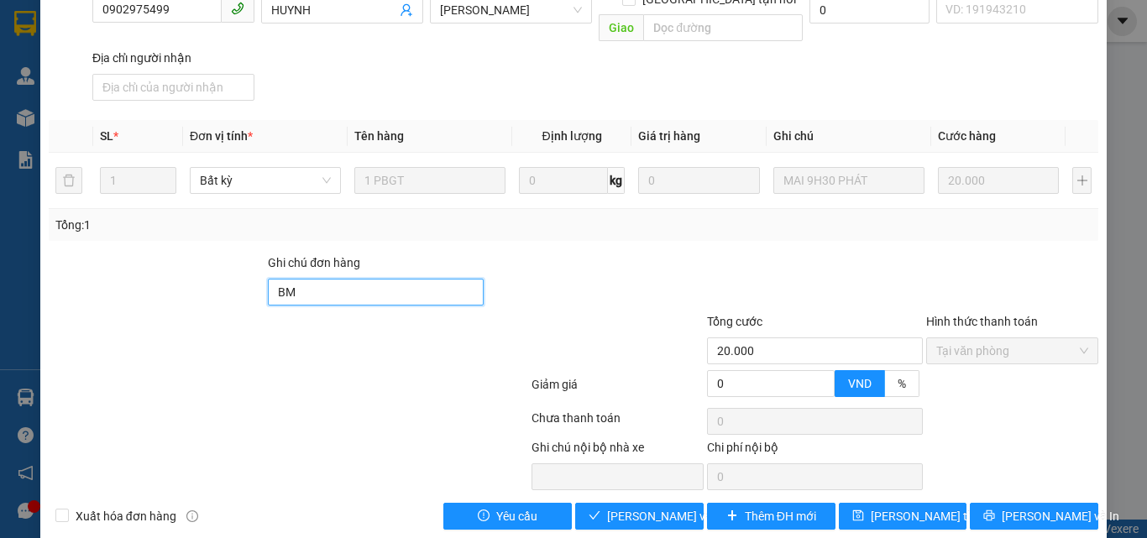
scroll to position [233, 0]
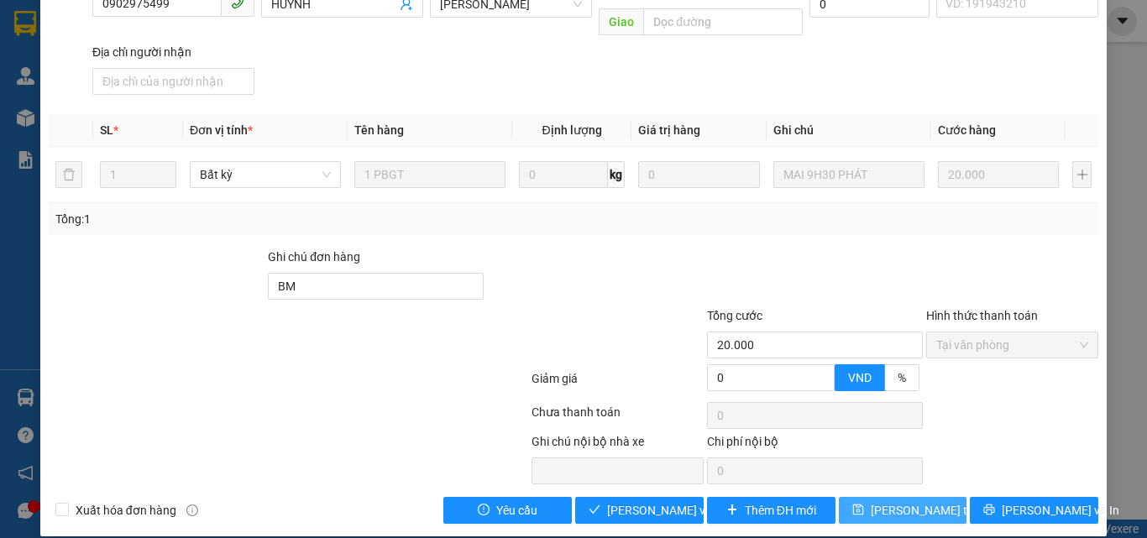
click at [901, 501] on span "[PERSON_NAME] thay đổi" at bounding box center [938, 510] width 134 height 18
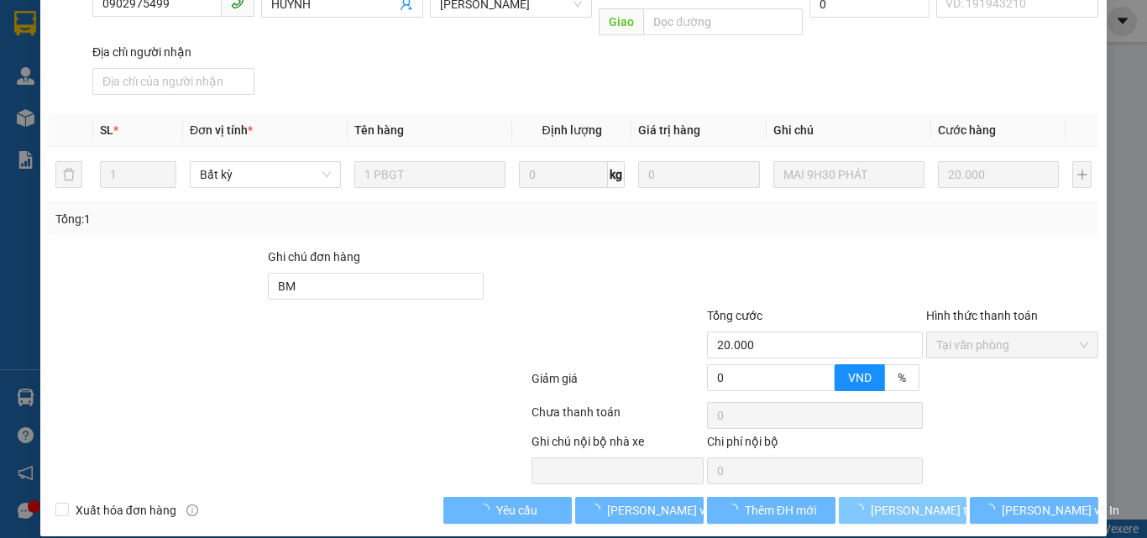
click at [905, 501] on span "[PERSON_NAME] thay đổi" at bounding box center [938, 510] width 134 height 18
click at [907, 501] on span "[PERSON_NAME] thay đổi" at bounding box center [938, 510] width 134 height 18
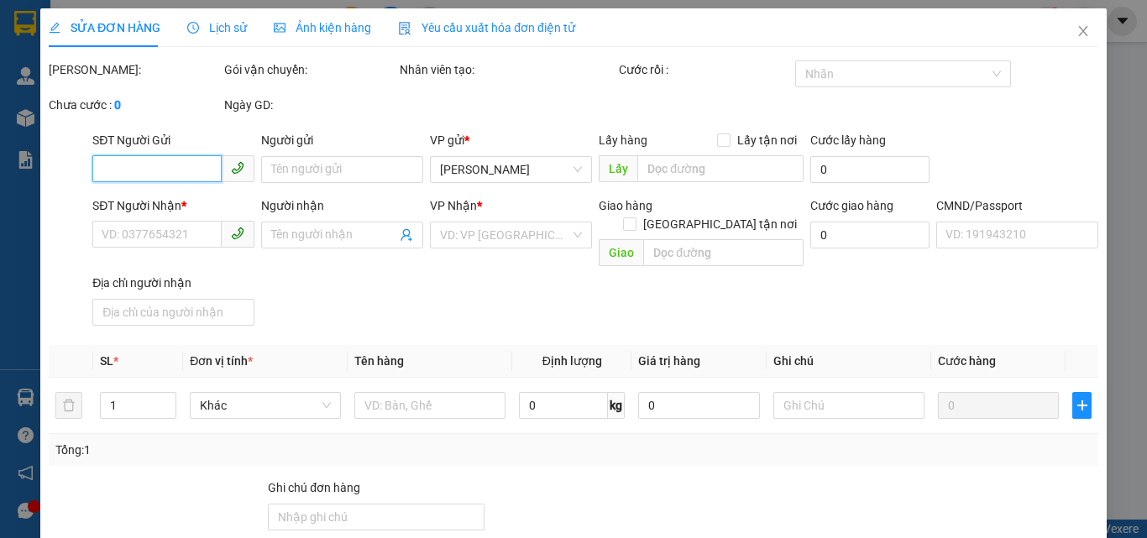
type input "0901168851"
type input "KHÁNH"
type input "0902975499"
type input "HUYNH"
type input "BM"
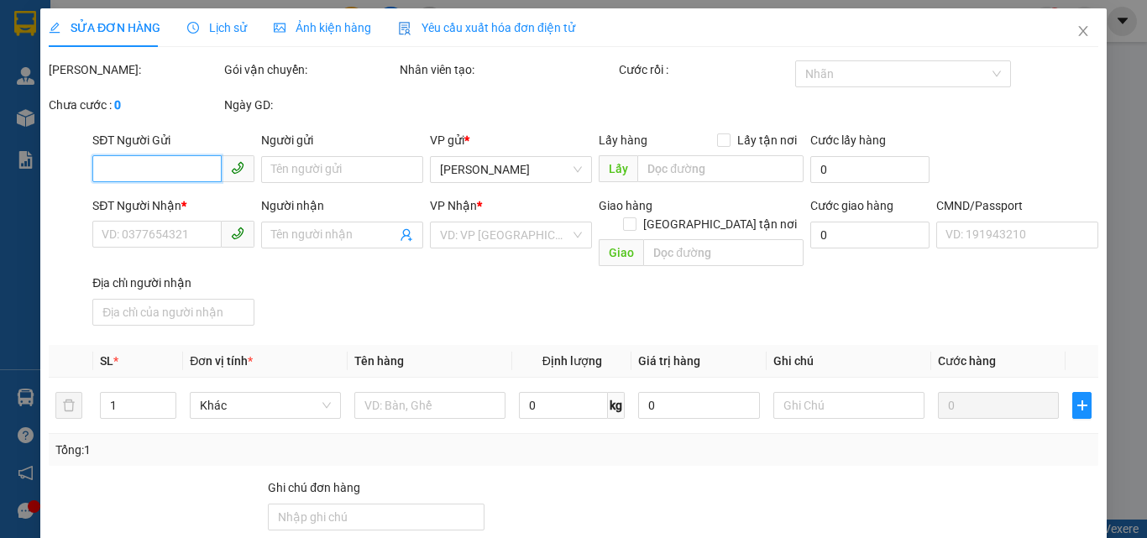
type input "20.000"
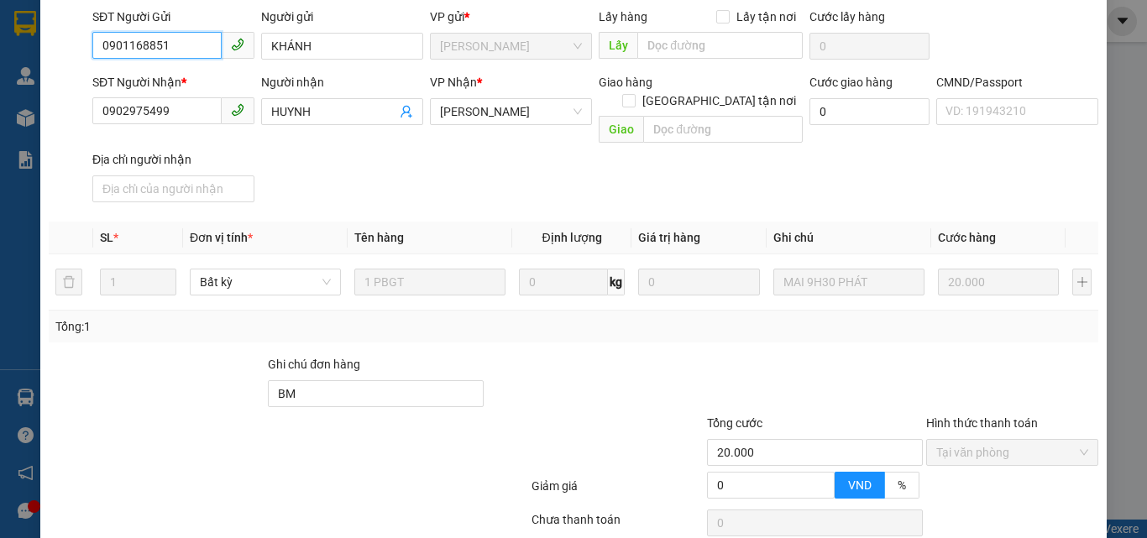
scroll to position [233, 0]
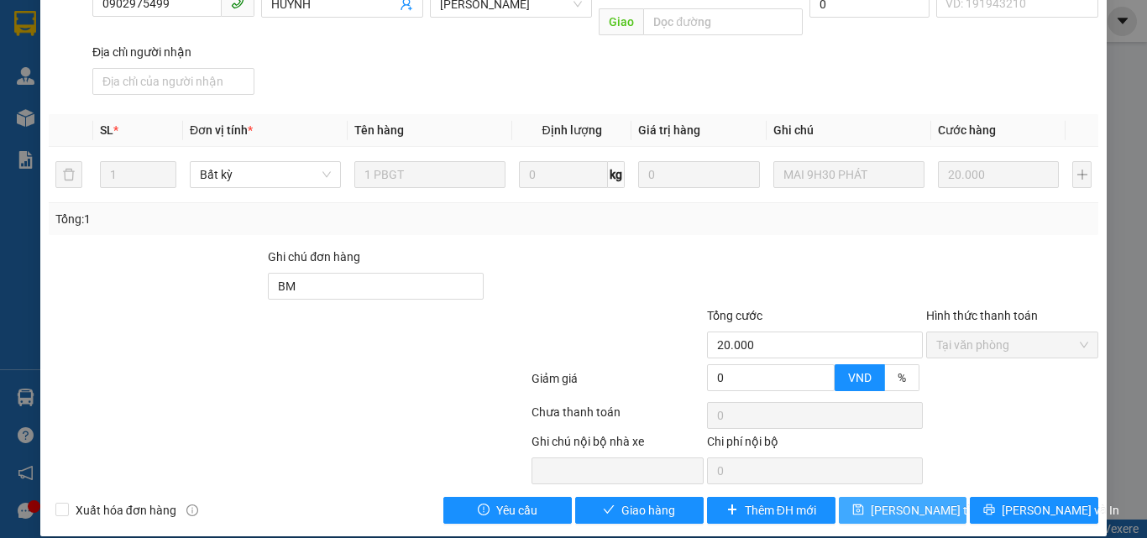
click at [907, 501] on span "[PERSON_NAME] thay đổi" at bounding box center [938, 510] width 134 height 18
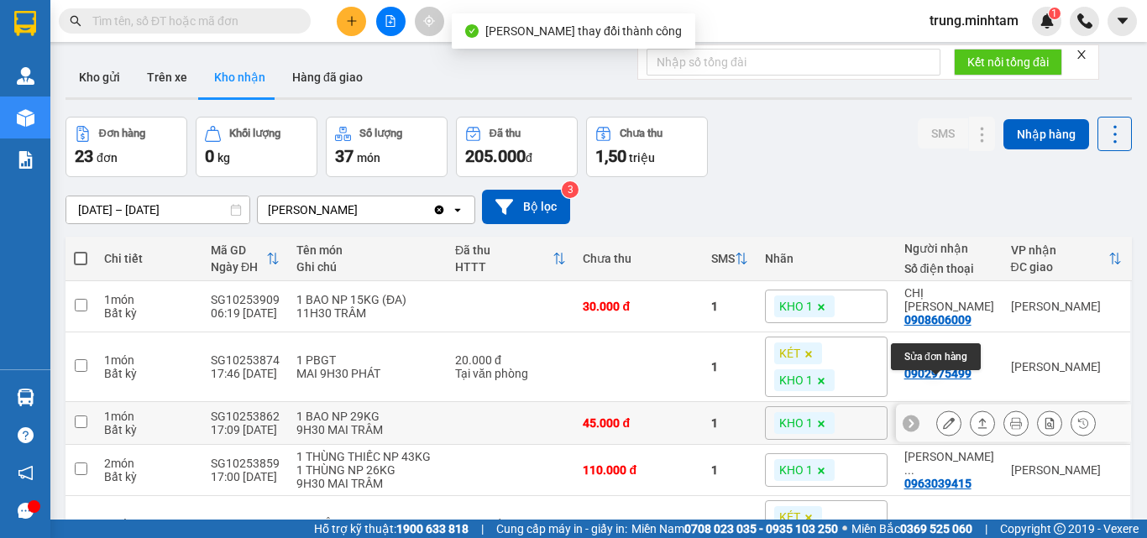
click at [943, 417] on icon at bounding box center [949, 423] width 12 height 12
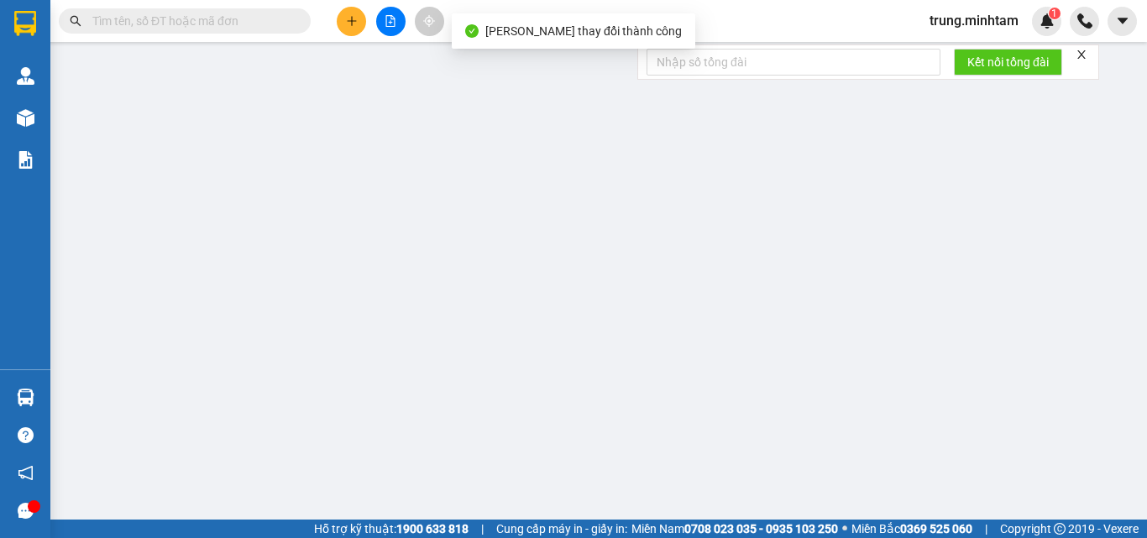
type input "0908313907"
type input "NGUYÊN"
type input "0355511830"
type input "DÌ LAN"
type input "45.000"
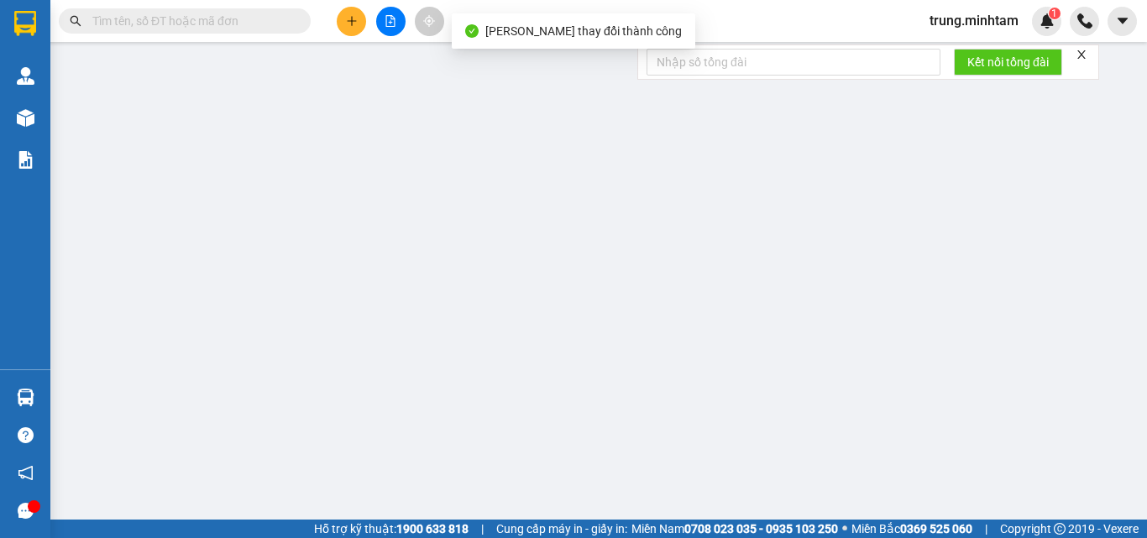
type input "45.000"
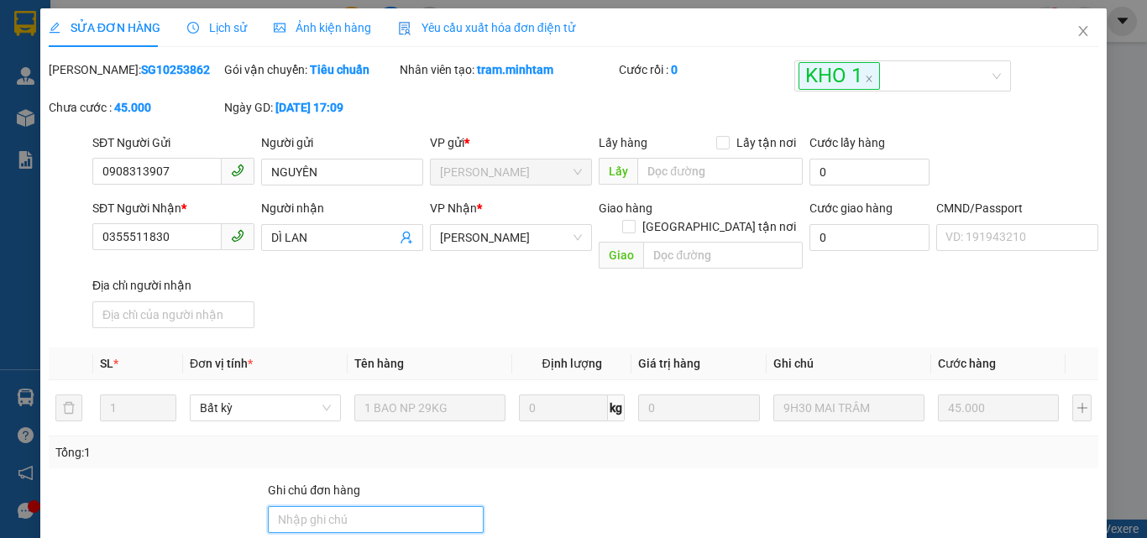
click at [348, 506] on input "Ghi chú đơn hàng" at bounding box center [376, 519] width 216 height 27
drag, startPoint x: 284, startPoint y: 503, endPoint x: 272, endPoint y: 505, distance: 11.9
click at [272, 506] on input "KBM" at bounding box center [376, 519] width 216 height 27
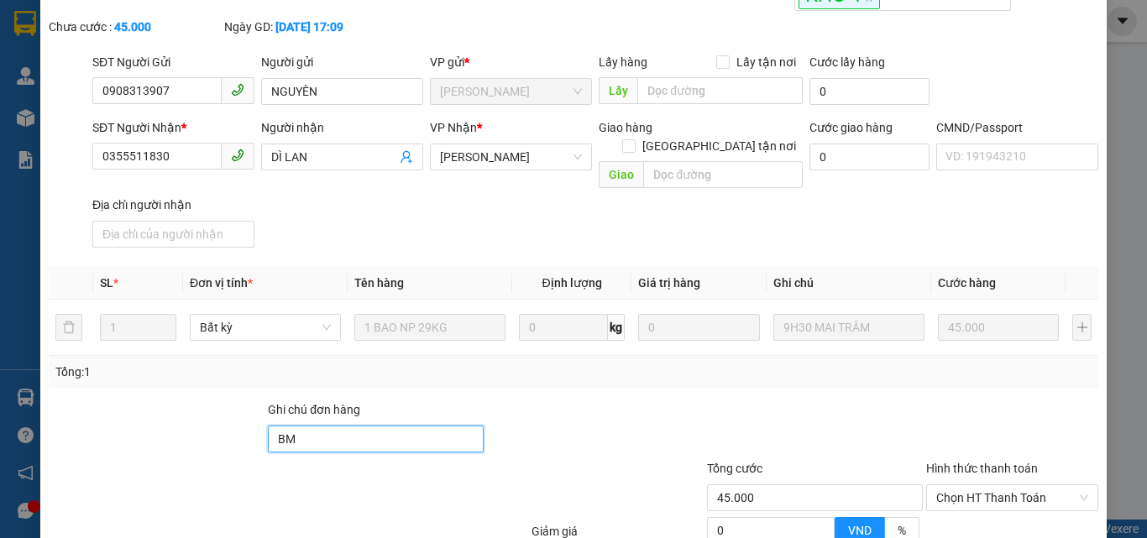
scroll to position [224, 0]
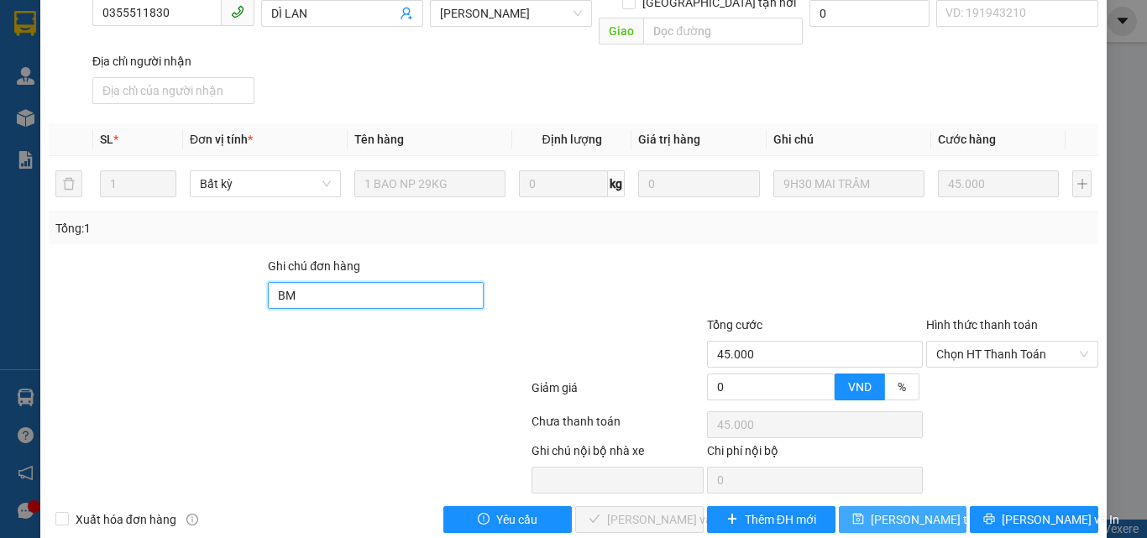
type input "BM"
click at [892, 510] on span "[PERSON_NAME] thay đổi" at bounding box center [938, 519] width 134 height 18
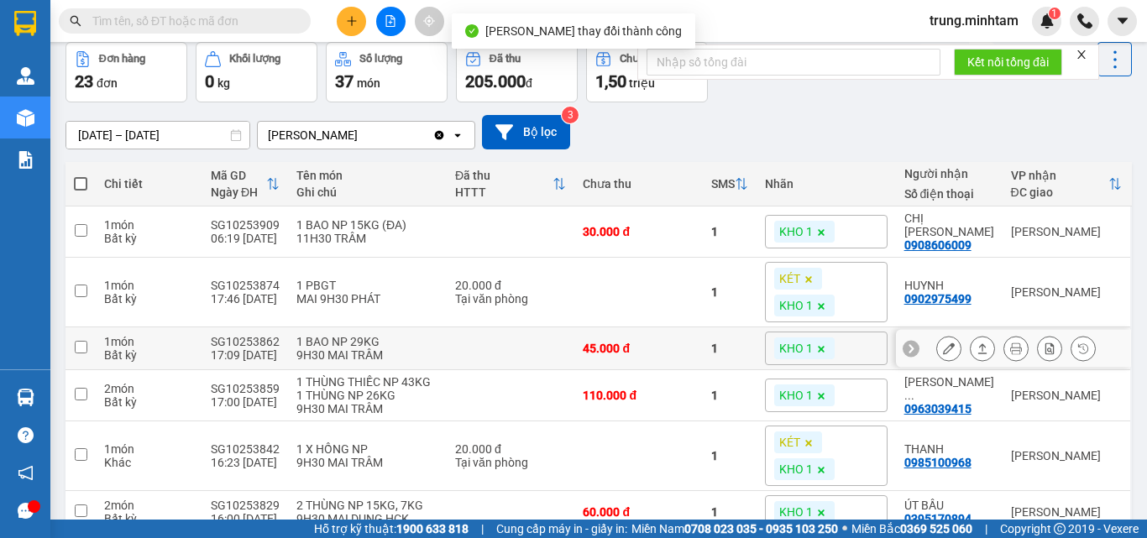
scroll to position [112, 0]
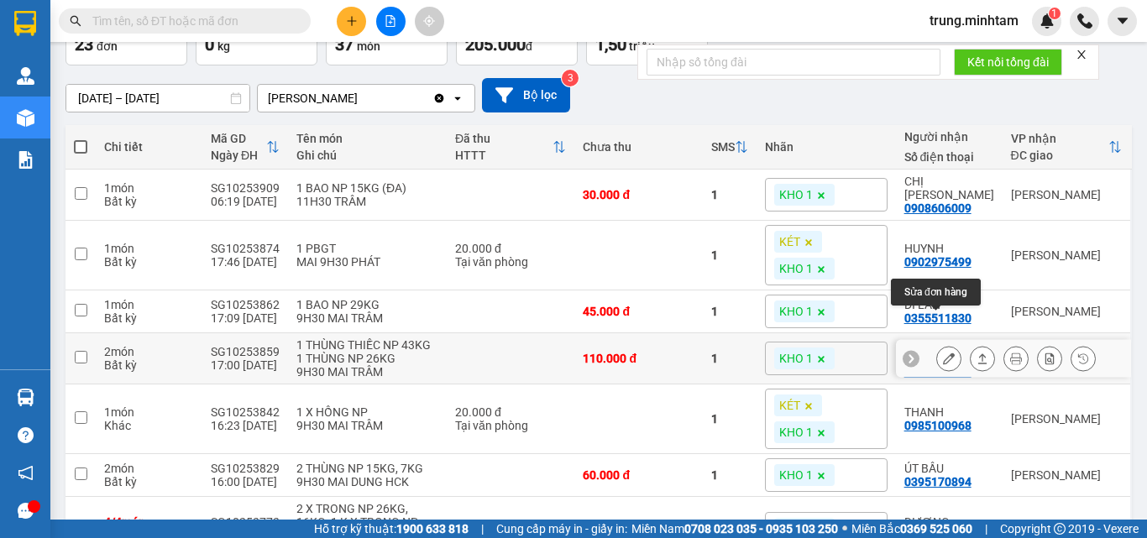
click at [943, 353] on icon at bounding box center [949, 359] width 12 height 12
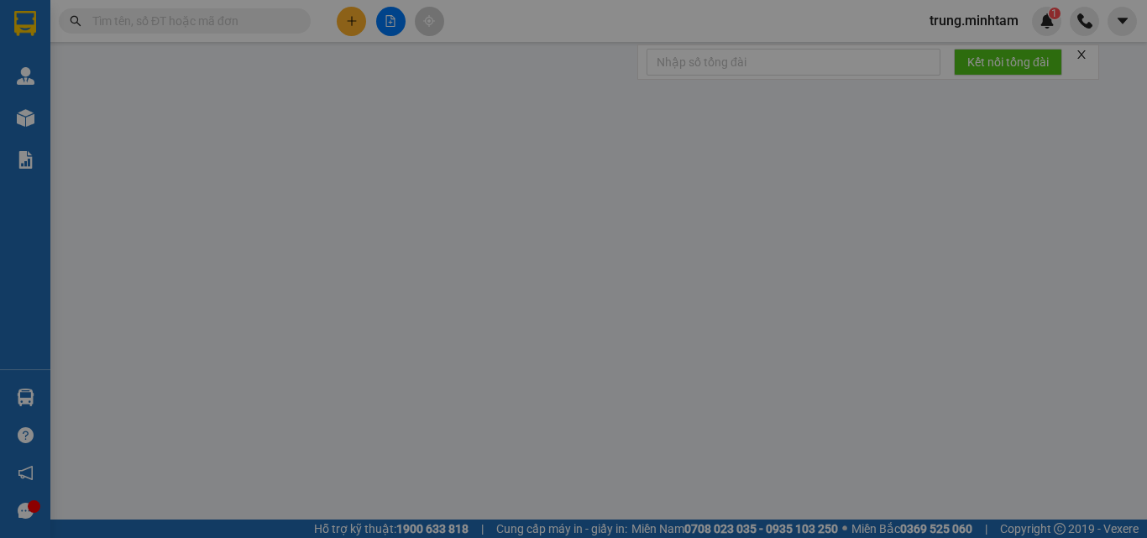
type input "0344270270"
type input "NGUYÊN LIỆU TÂN PHÚ"
type input "0963039415"
type input "[PERSON_NAME]"
type input "110.000"
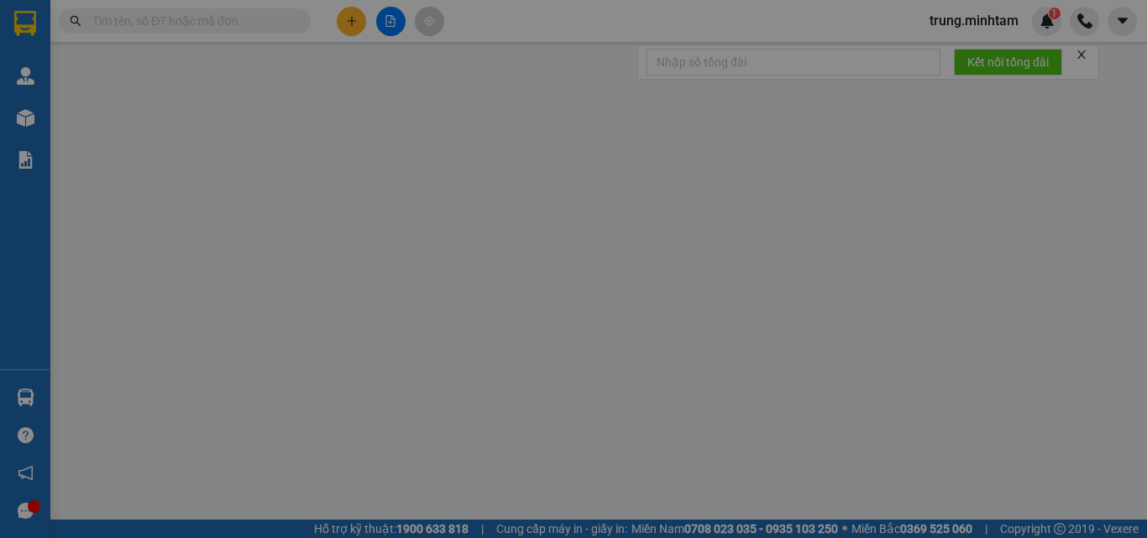
type input "110.000"
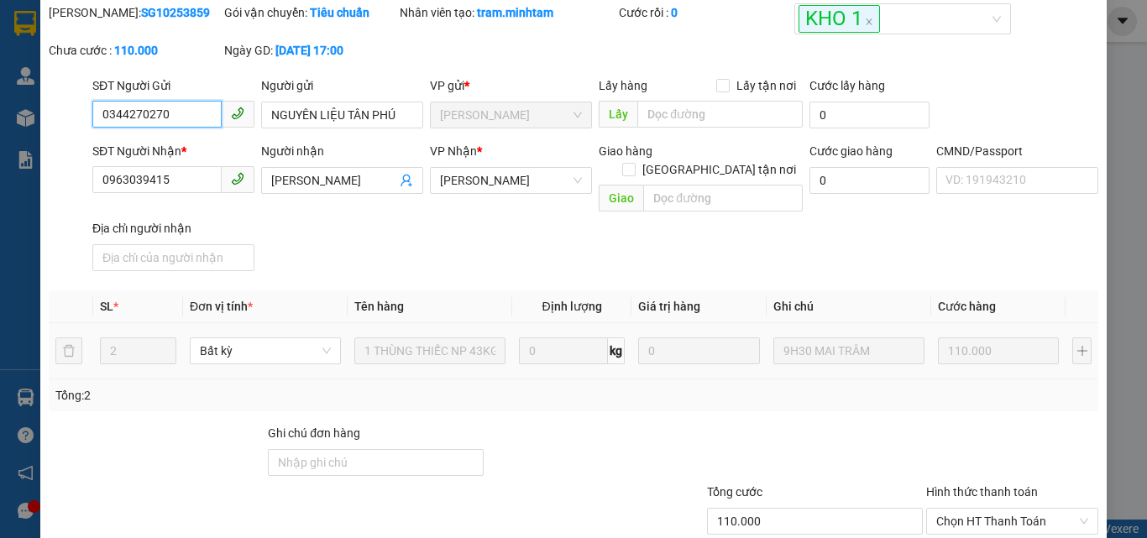
scroll to position [112, 0]
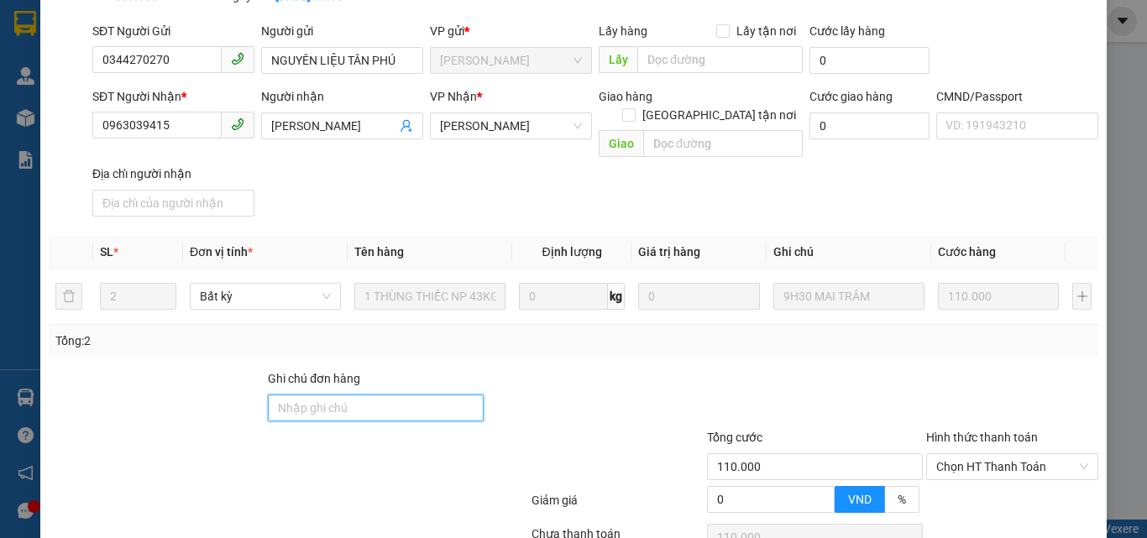
click at [363, 399] on input "Ghi chú đơn hàng" at bounding box center [376, 408] width 216 height 27
type input "BM"
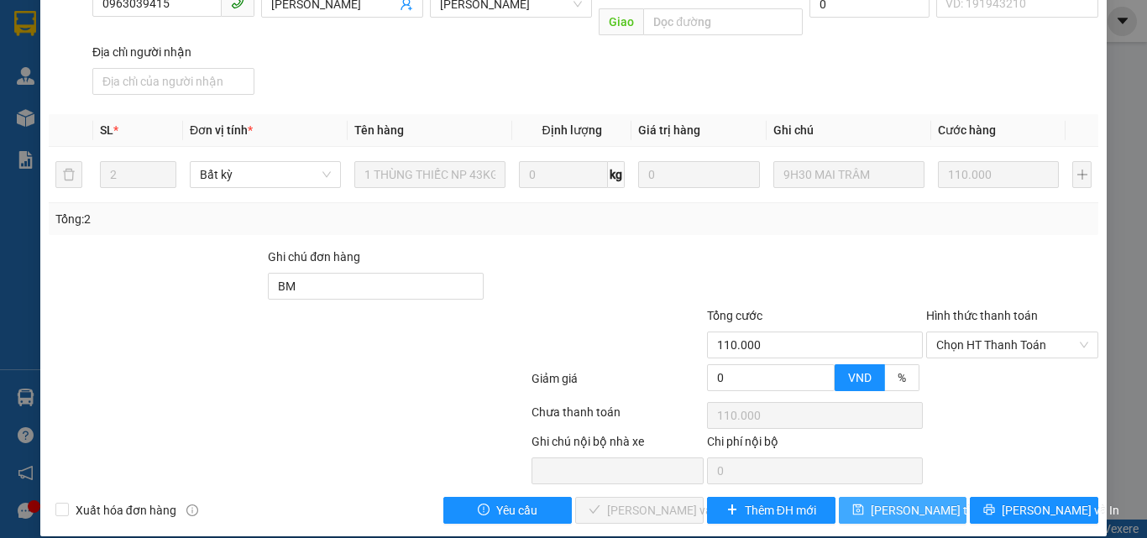
click at [878, 501] on span "[PERSON_NAME] thay đổi" at bounding box center [938, 510] width 134 height 18
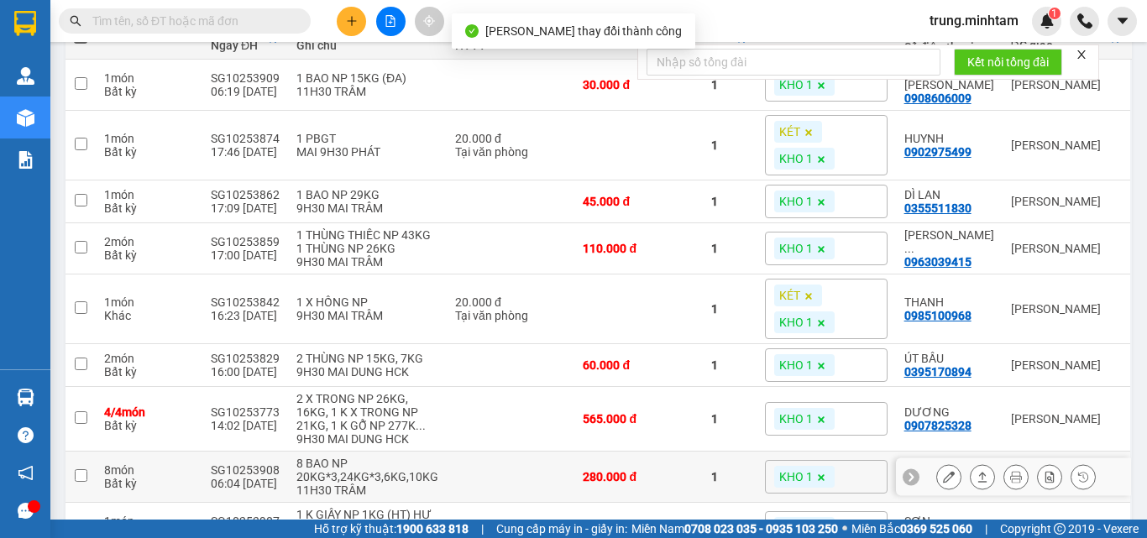
scroll to position [224, 0]
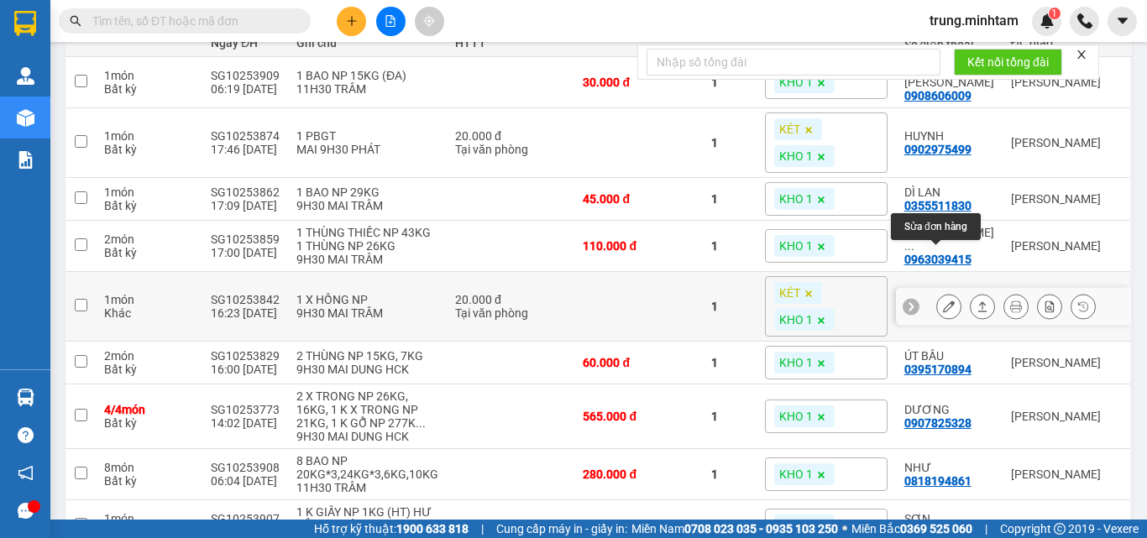
click at [943, 301] on icon at bounding box center [949, 307] width 12 height 12
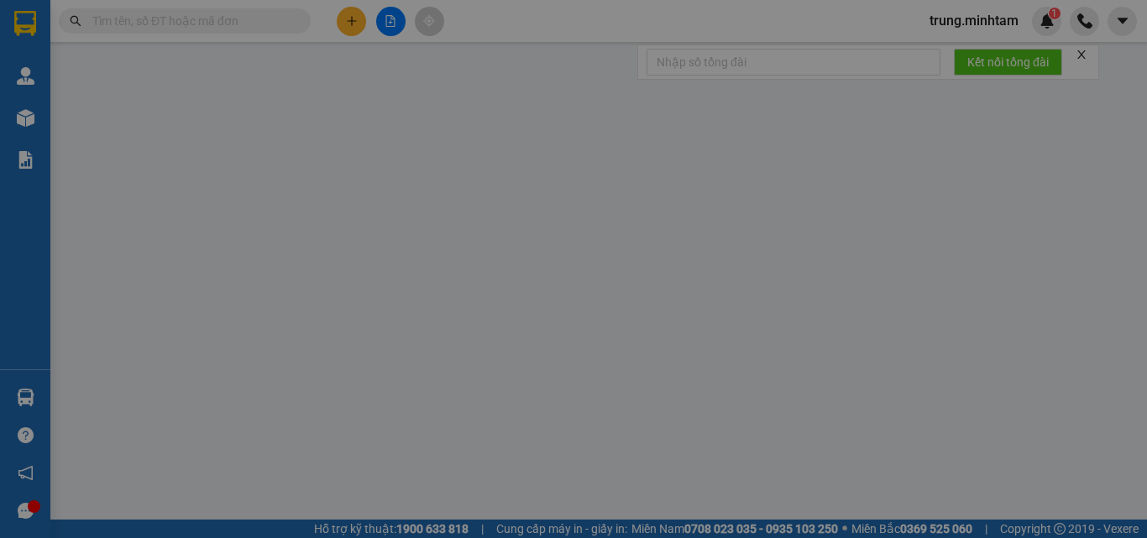
type input "0909616517"
type input "CHÚ TUẤN"
type input "0985100968"
type input "THANH"
type input "20.000"
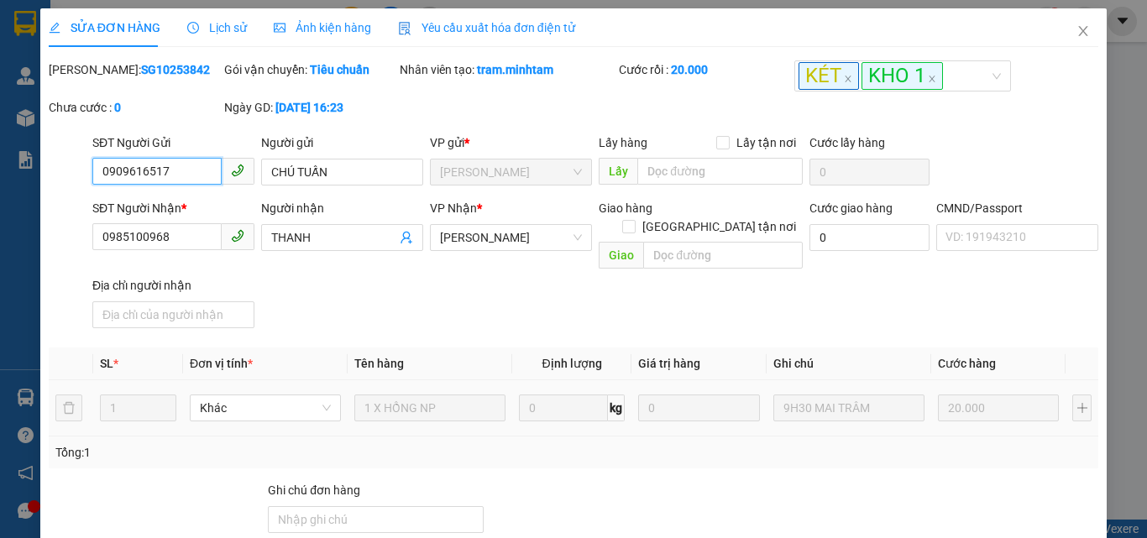
scroll to position [224, 0]
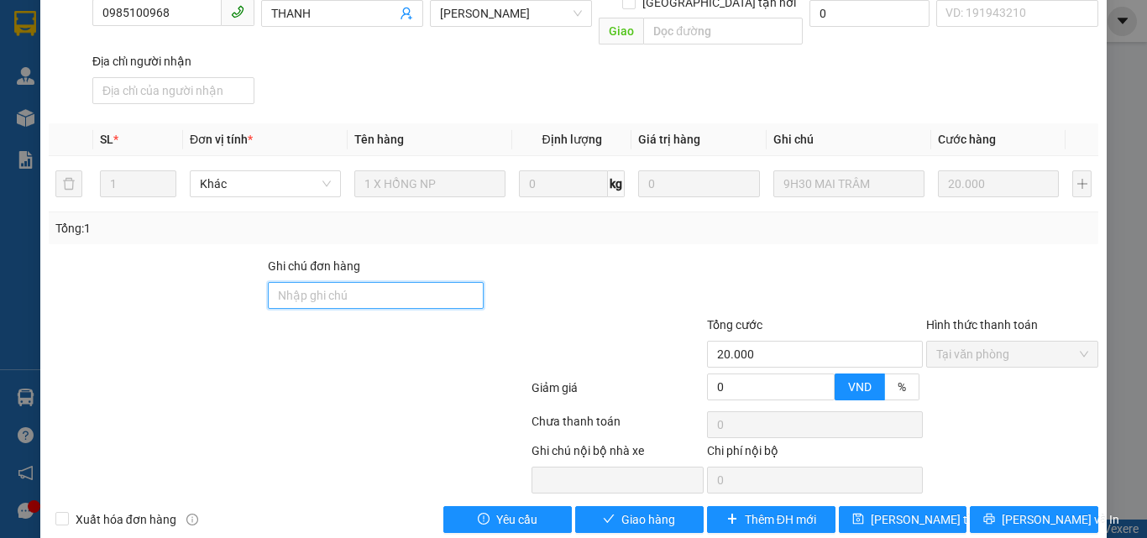
click at [353, 282] on input "Ghi chú đơn hàng" at bounding box center [376, 295] width 216 height 27
type input "BM"
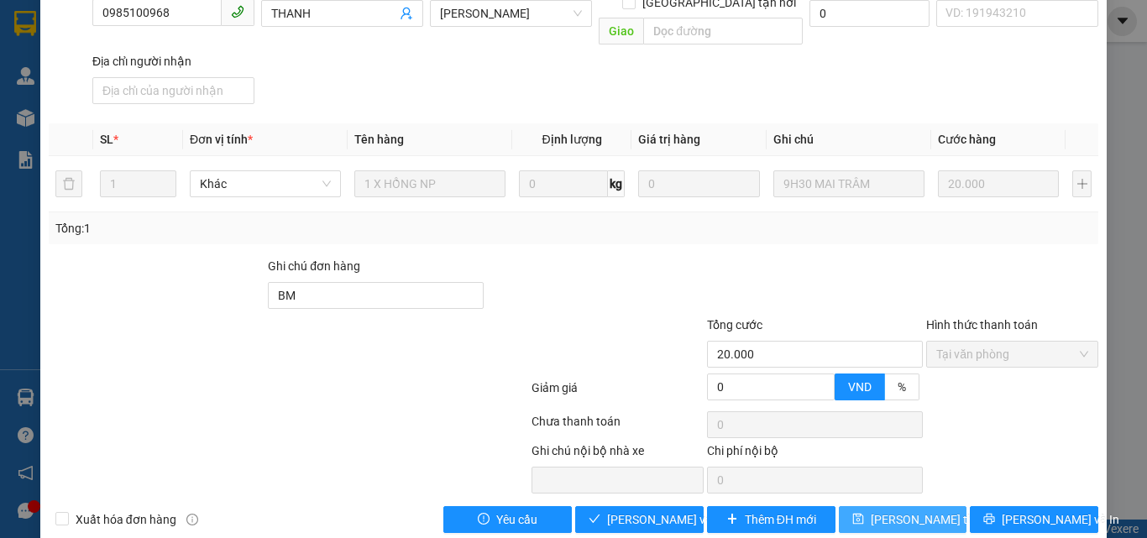
click at [884, 510] on span "[PERSON_NAME] thay đổi" at bounding box center [938, 519] width 134 height 18
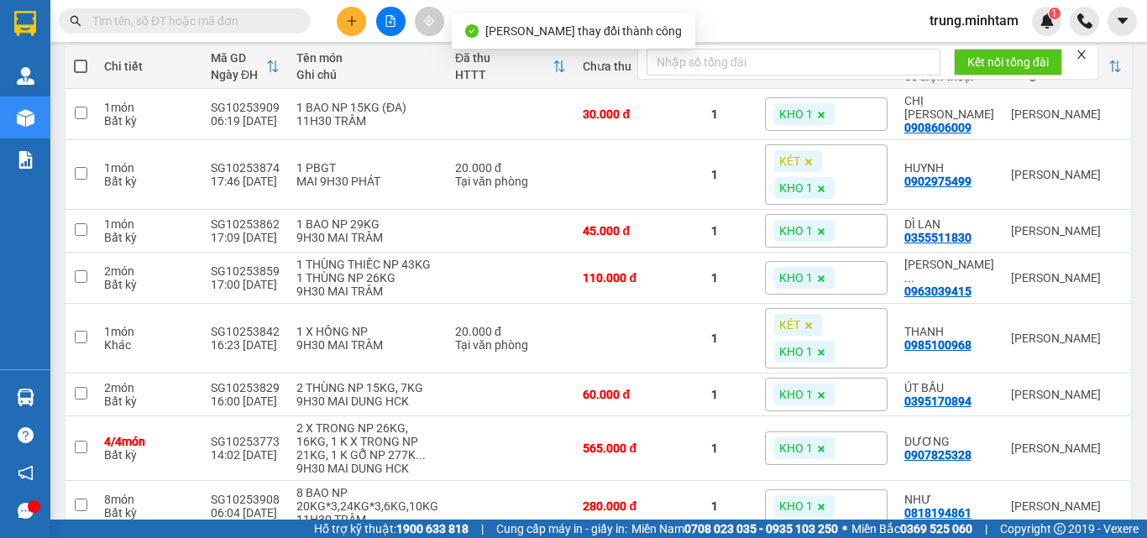
scroll to position [224, 0]
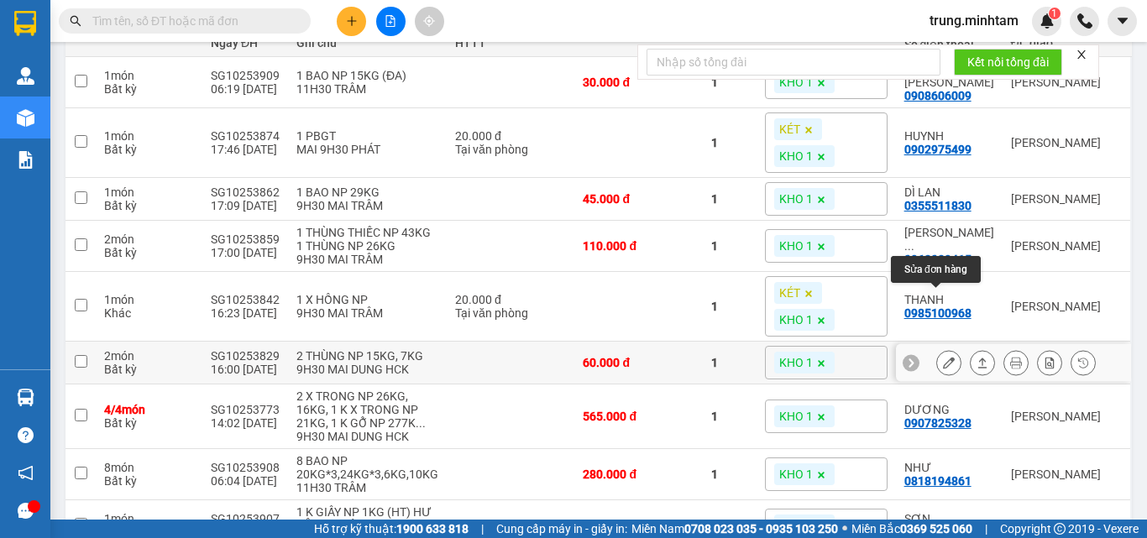
click at [943, 357] on icon at bounding box center [949, 363] width 12 height 12
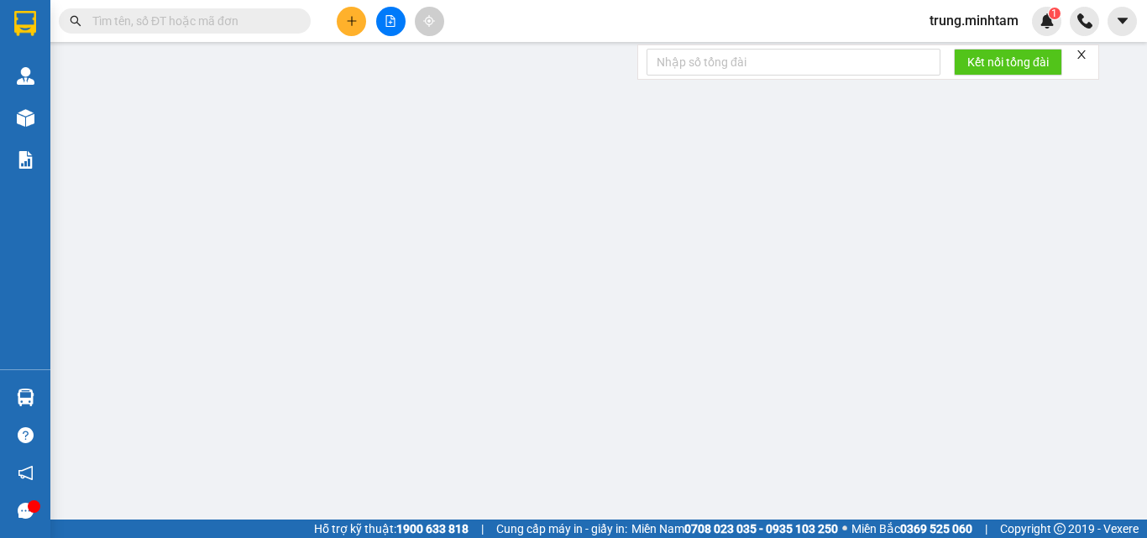
type input "0903662862"
type input "[PERSON_NAME]"
type input "0395170894"
type input "ÚT BẦU"
type input "60.000"
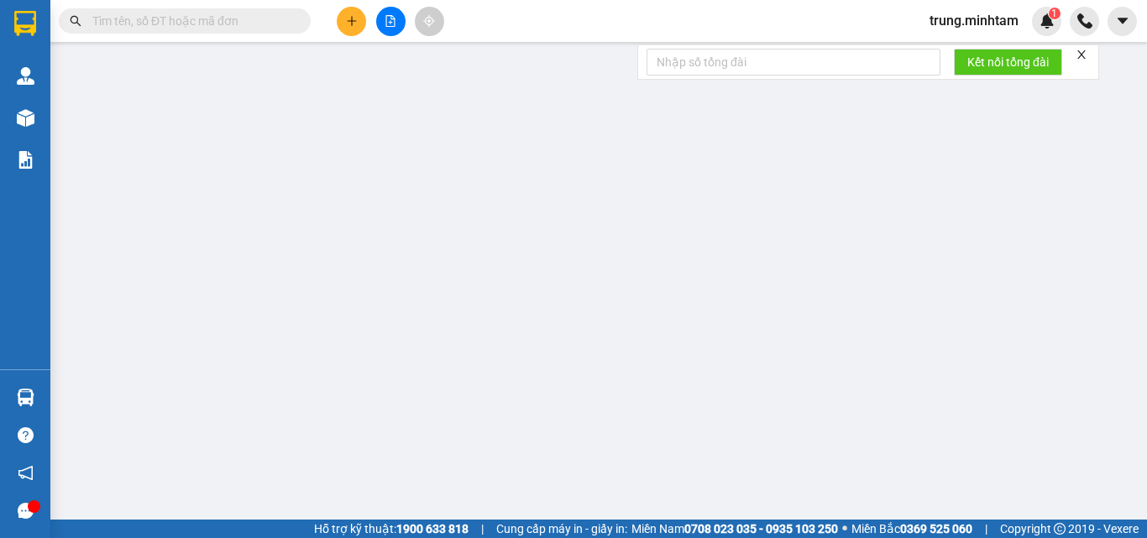
type input "60.000"
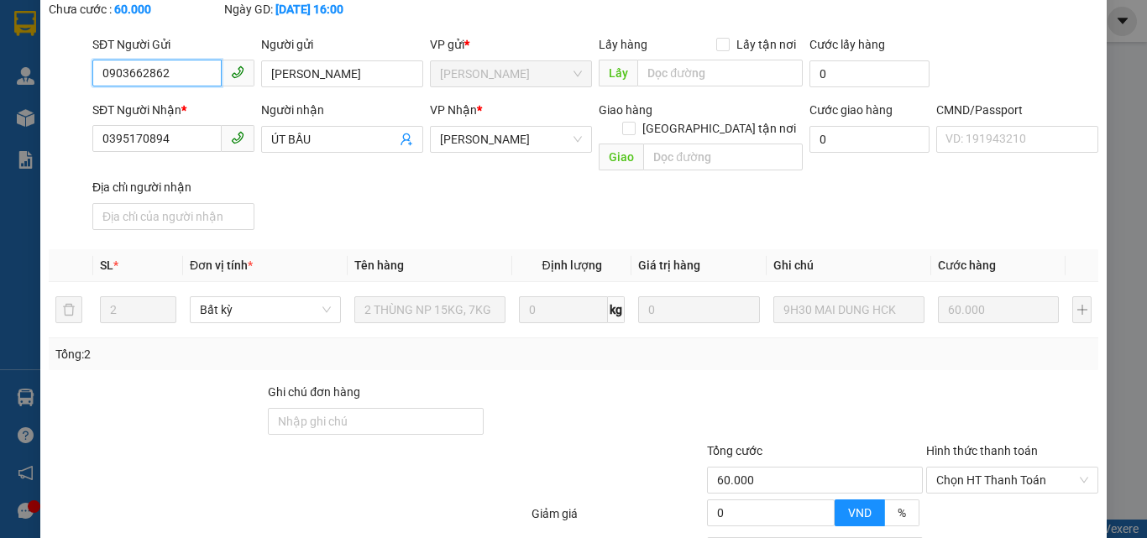
scroll to position [224, 0]
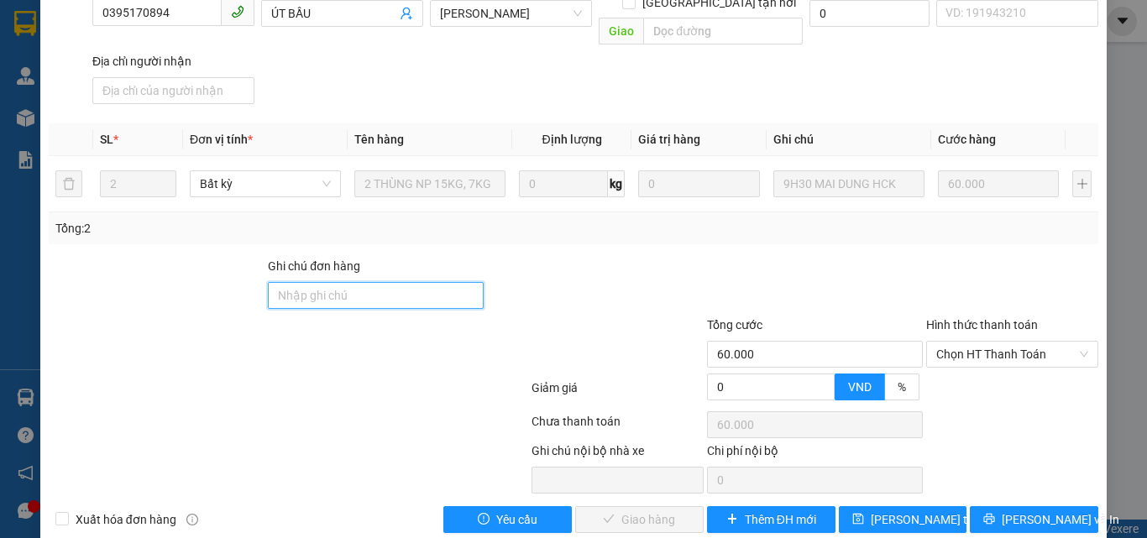
click at [376, 282] on input "Ghi chú đơn hàng" at bounding box center [376, 295] width 216 height 27
type input "BM"
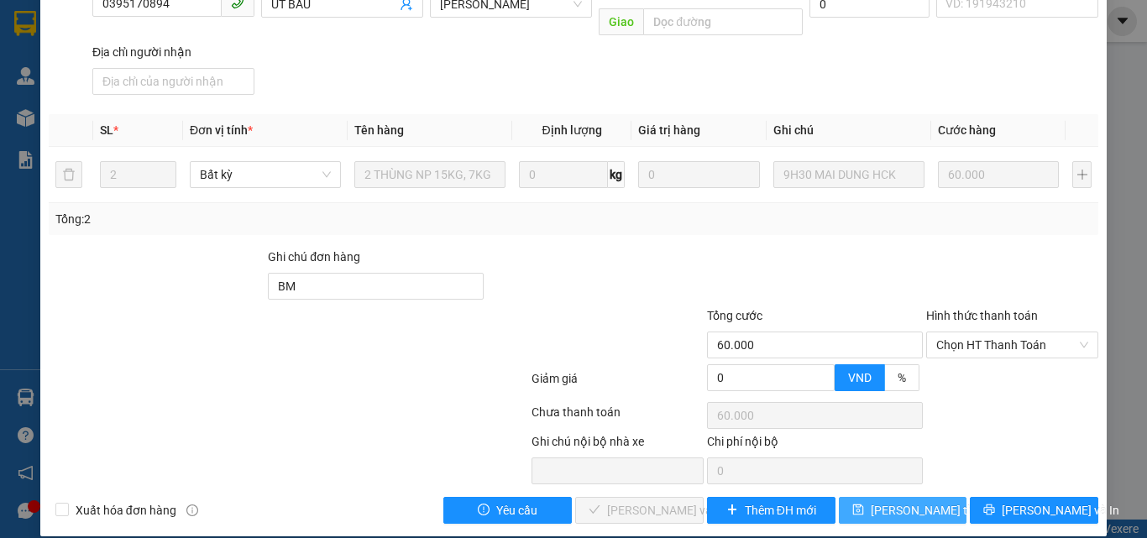
click at [875, 501] on span "[PERSON_NAME] thay đổi" at bounding box center [938, 510] width 134 height 18
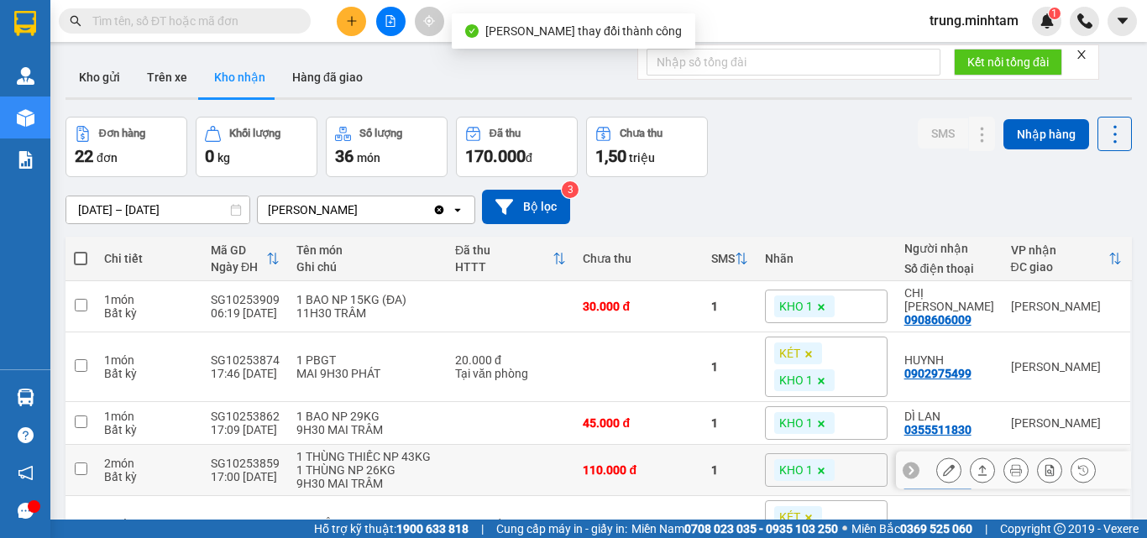
scroll to position [224, 0]
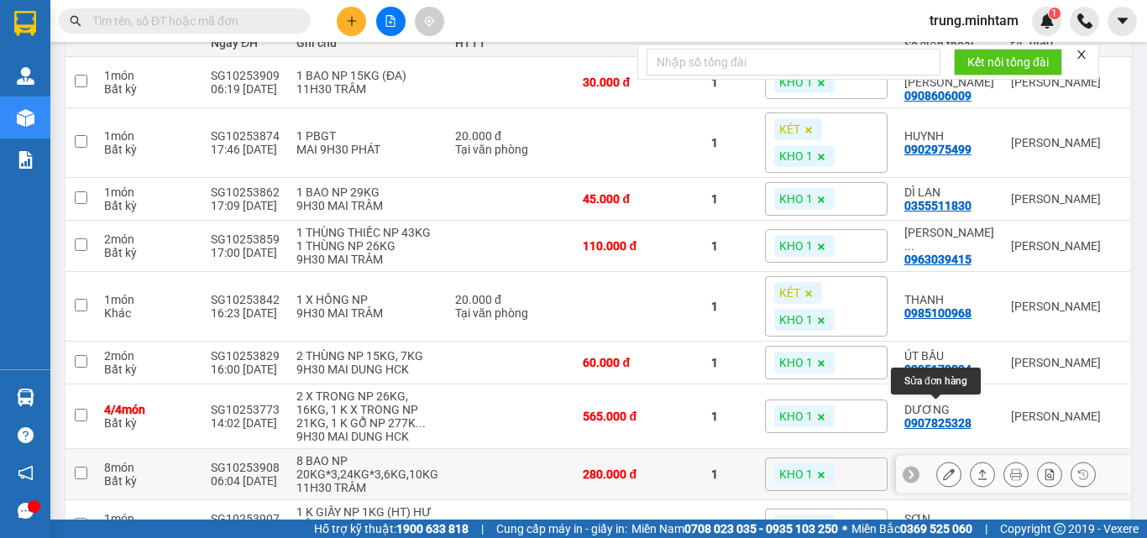
click at [943, 468] on icon at bounding box center [949, 474] width 12 height 12
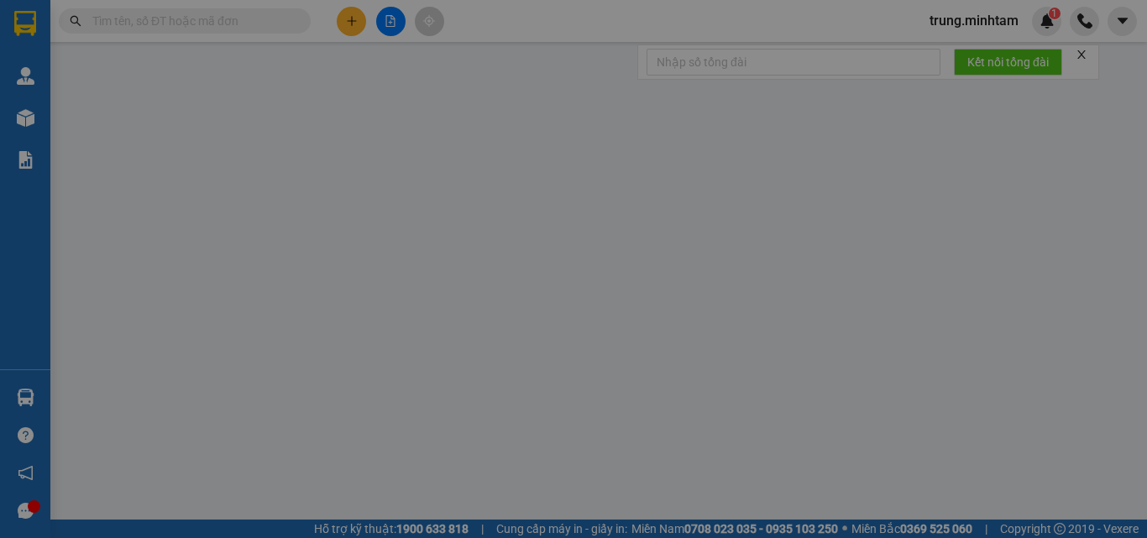
type input "0972851833"
type input "LĨNH"
type input "0818194861"
type input "NHƯ"
type input "BM"
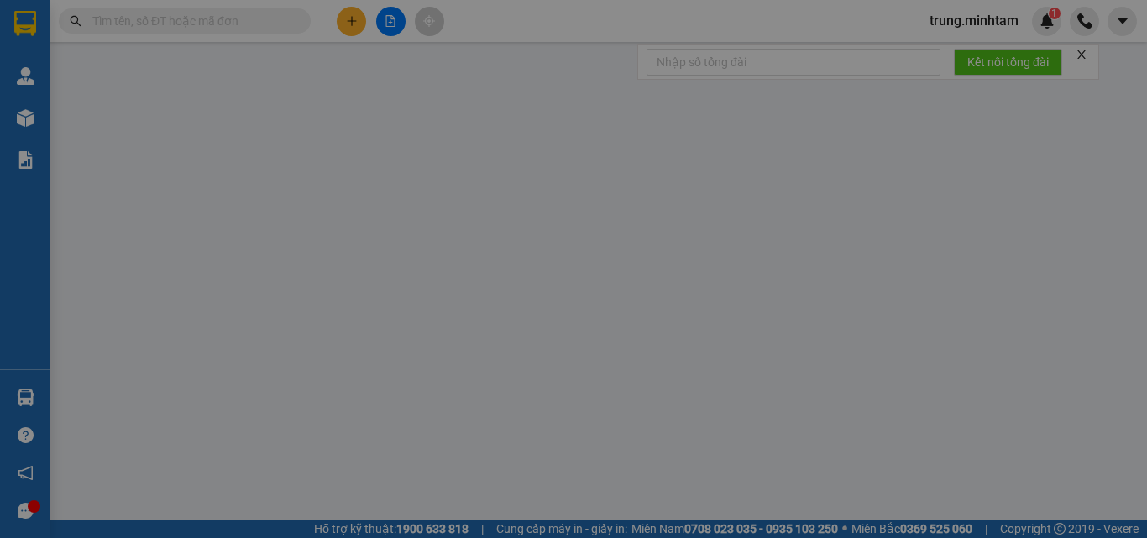
type input "280.000"
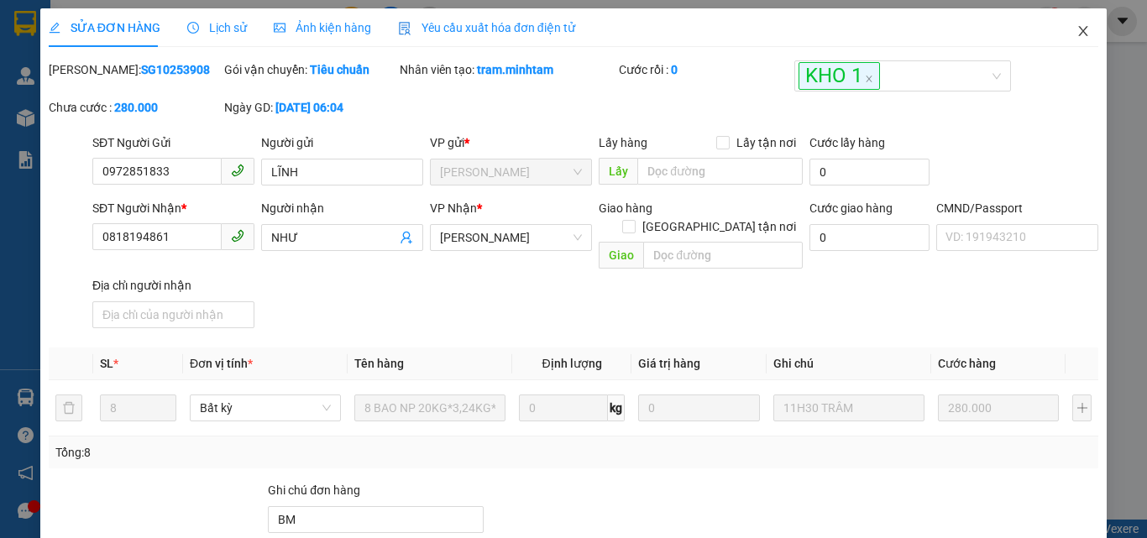
click at [1076, 29] on icon "close" at bounding box center [1082, 30] width 13 height 13
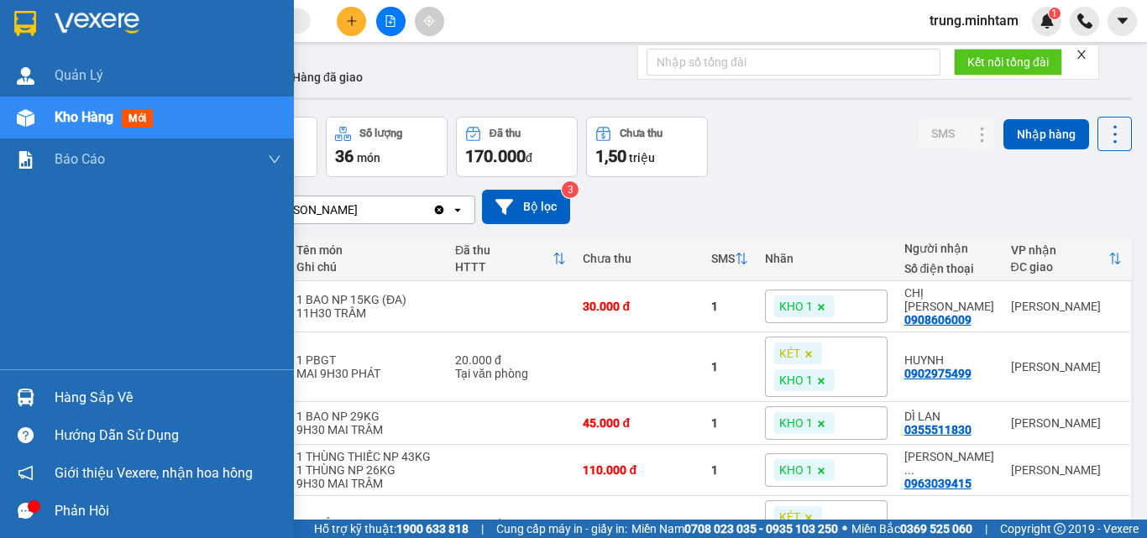
click at [89, 395] on div "Hàng sắp về" at bounding box center [168, 397] width 227 height 25
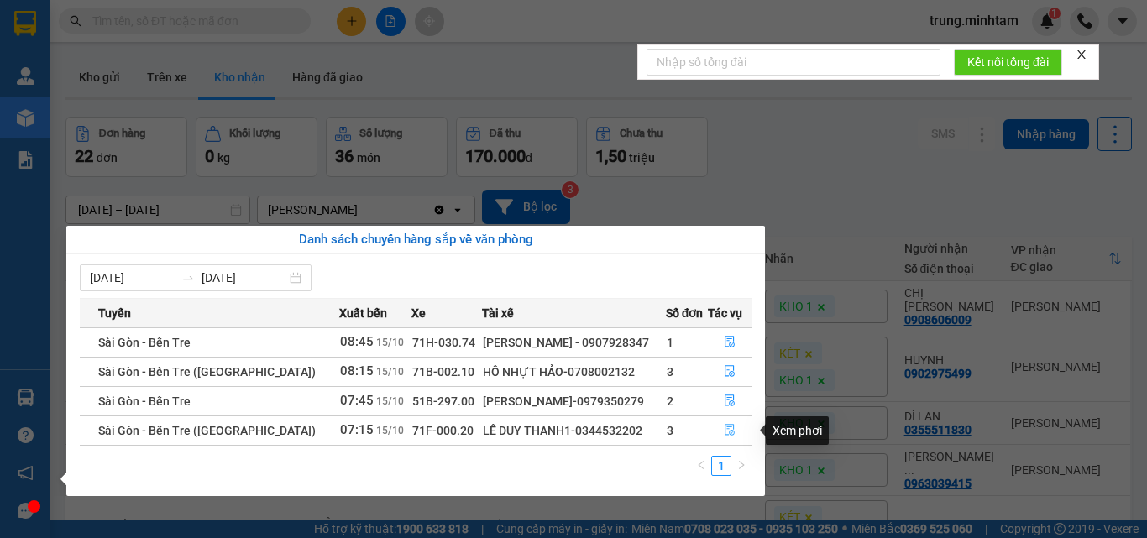
click at [726, 430] on icon "file-done" at bounding box center [730, 430] width 12 height 12
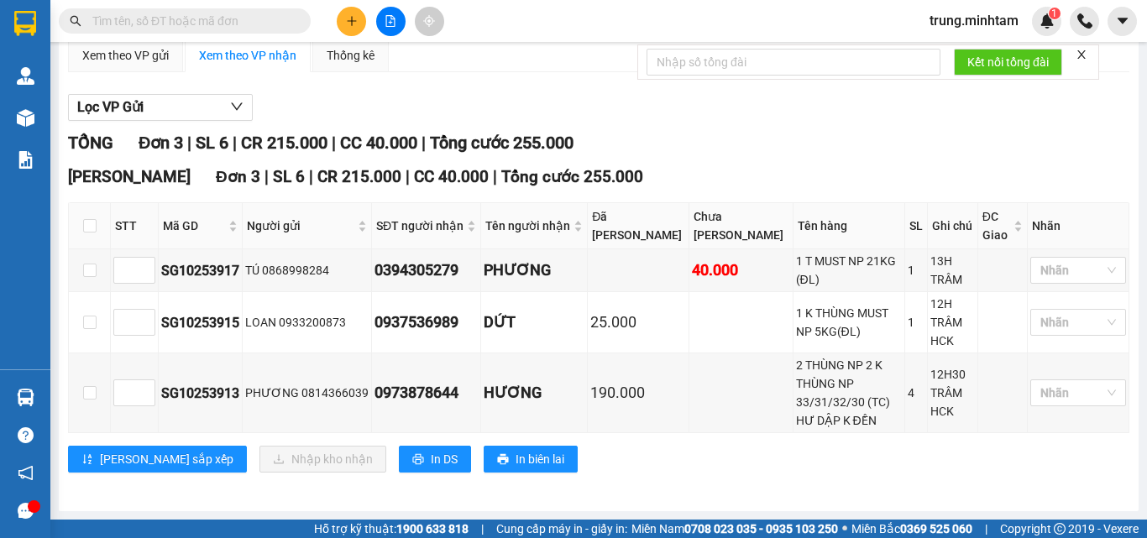
scroll to position [186, 0]
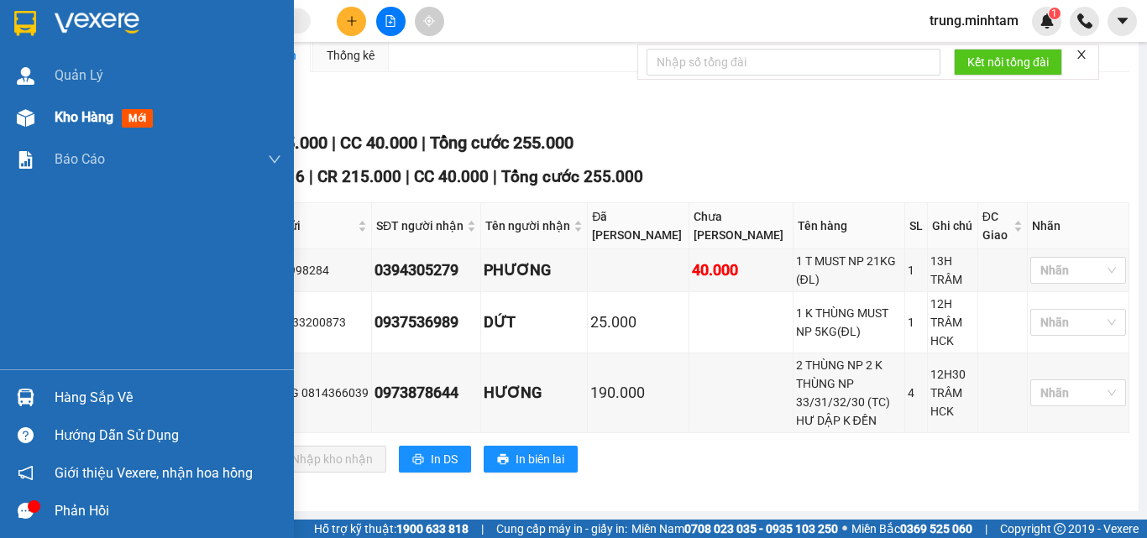
click at [87, 118] on span "Kho hàng" at bounding box center [84, 117] width 59 height 16
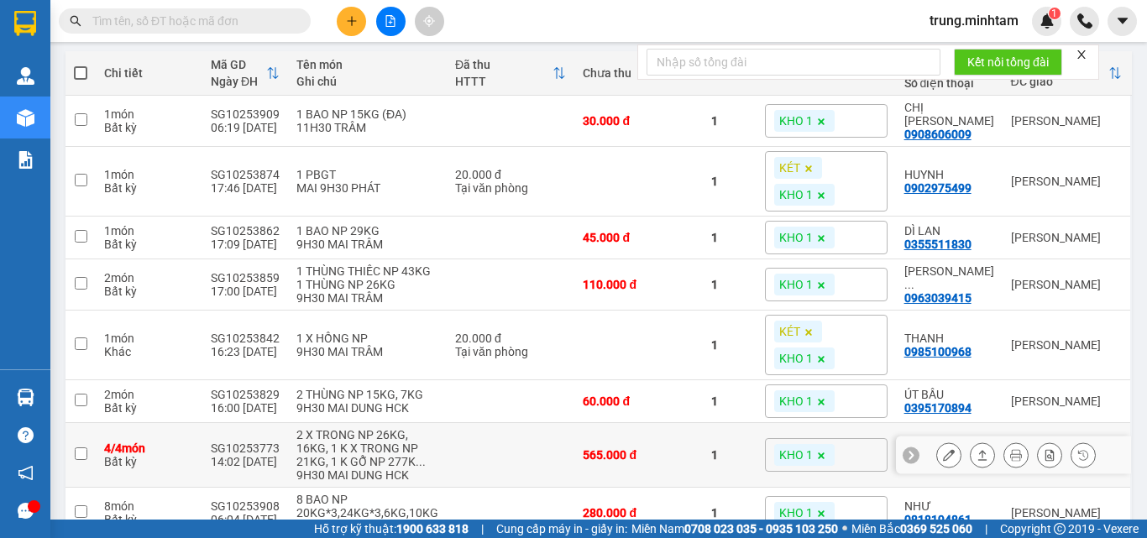
scroll to position [297, 0]
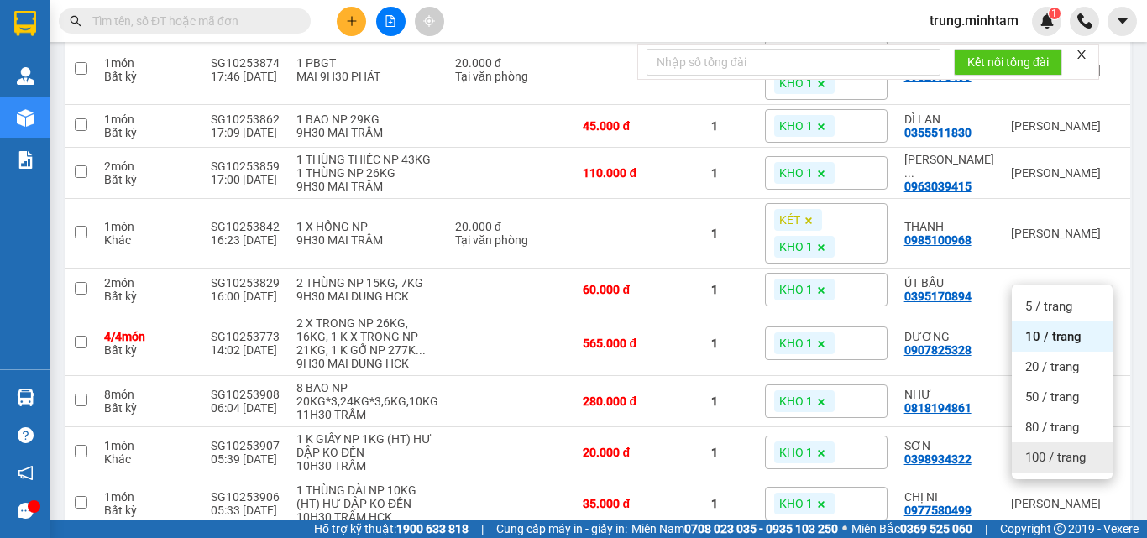
click at [1053, 453] on span "100 / trang" at bounding box center [1055, 457] width 60 height 17
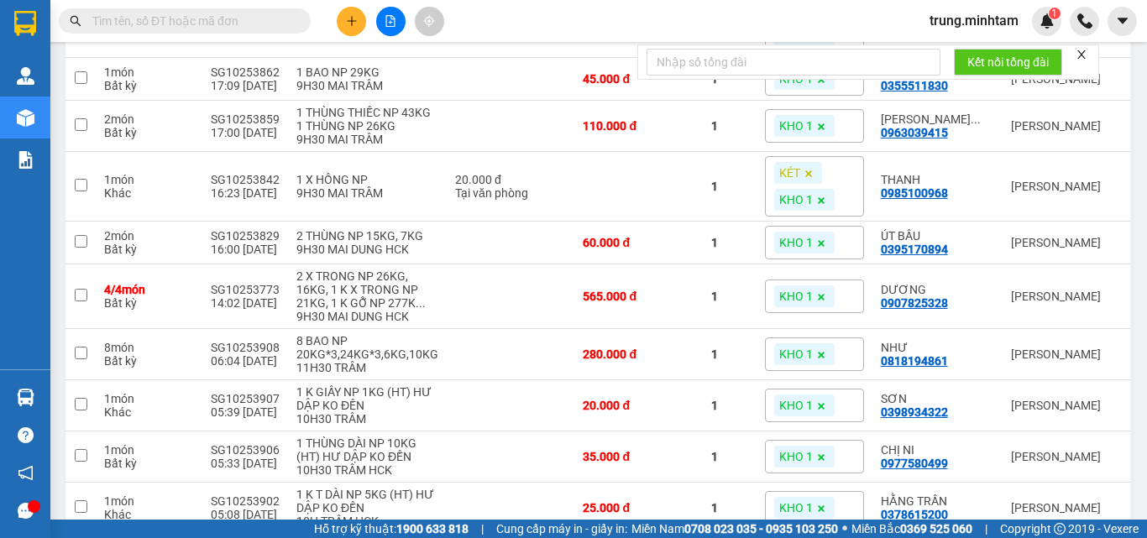
scroll to position [447, 0]
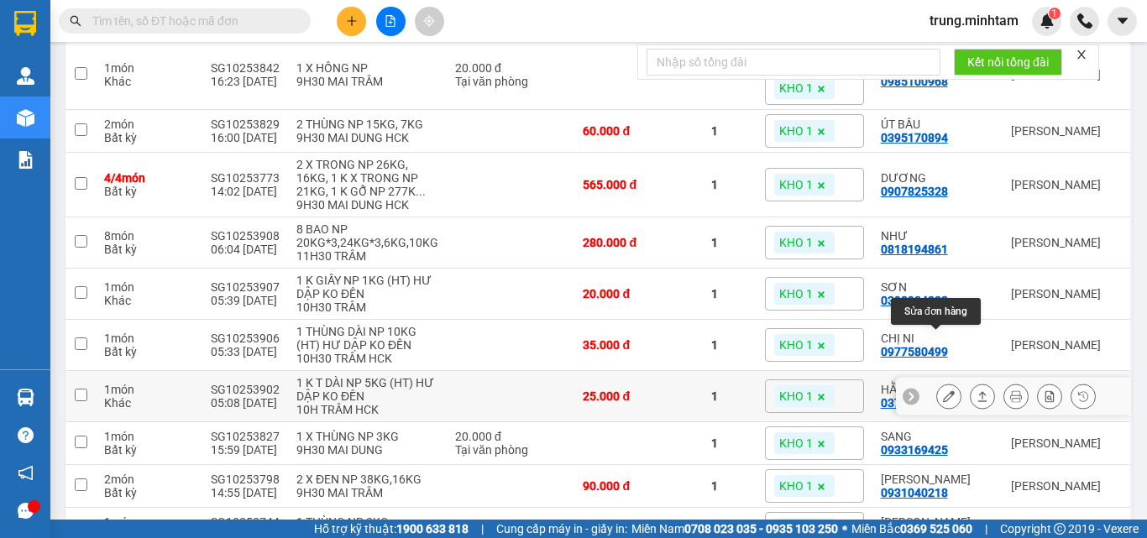
click at [943, 390] on icon at bounding box center [949, 396] width 12 height 12
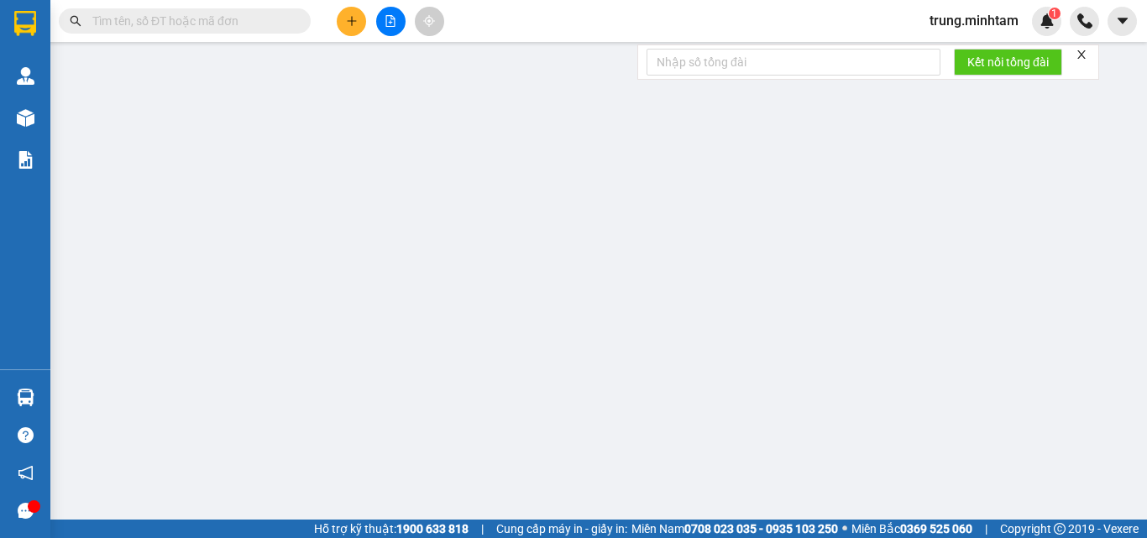
type input "0374973611"
type input "HIỀN"
type input "0378615200"
type input "HẰNG TRẦN"
type input "BM"
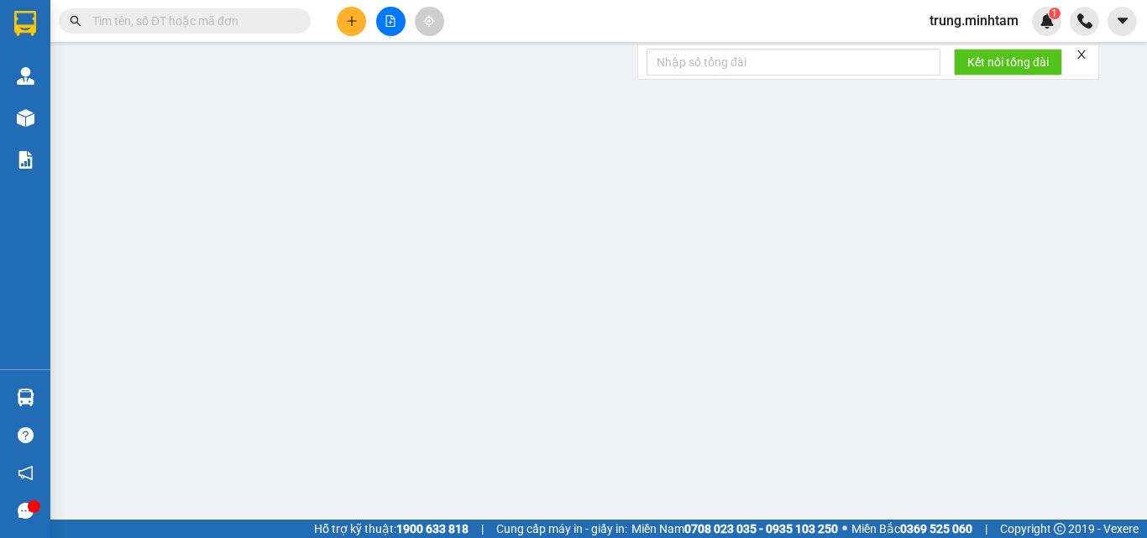
type input "25.000"
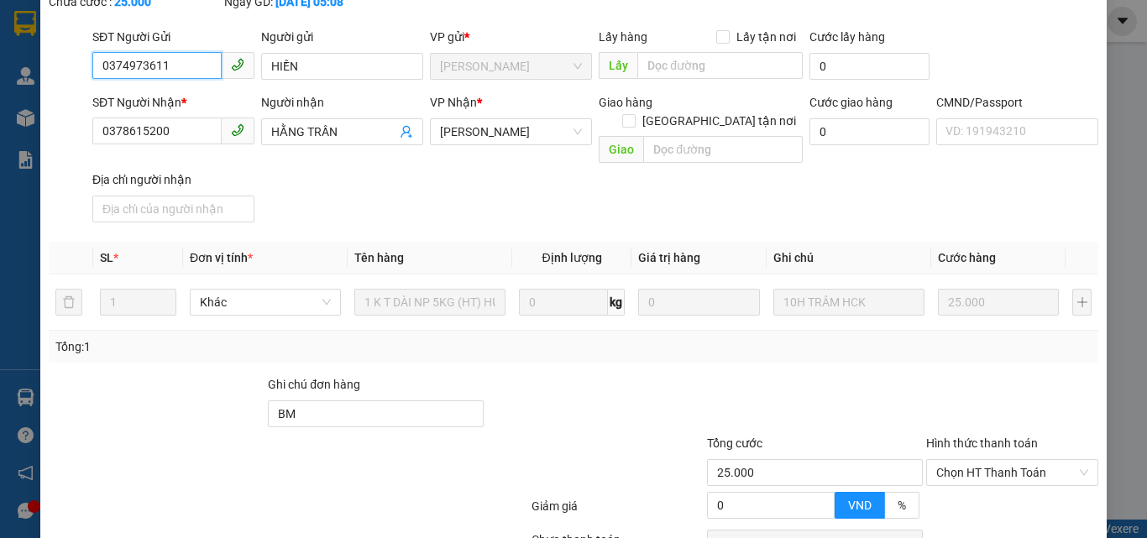
scroll to position [224, 0]
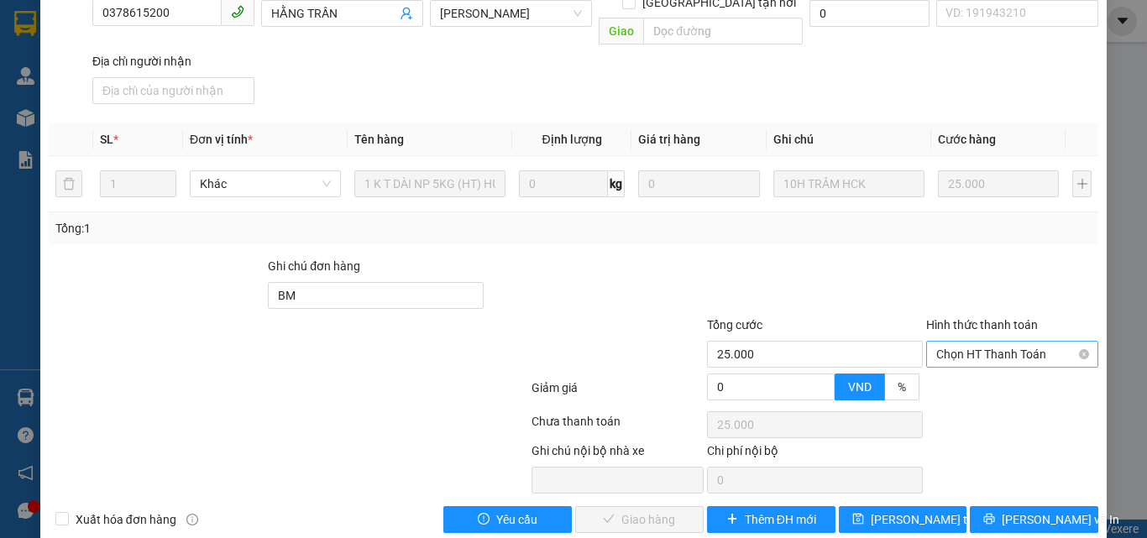
click at [964, 342] on span "Chọn HT Thanh Toán" at bounding box center [1012, 354] width 152 height 25
click at [956, 371] on div "Tại văn phòng" at bounding box center [1002, 369] width 150 height 18
type input "0"
click at [640, 510] on span "[PERSON_NAME] và Giao hàng" at bounding box center [687, 519] width 161 height 18
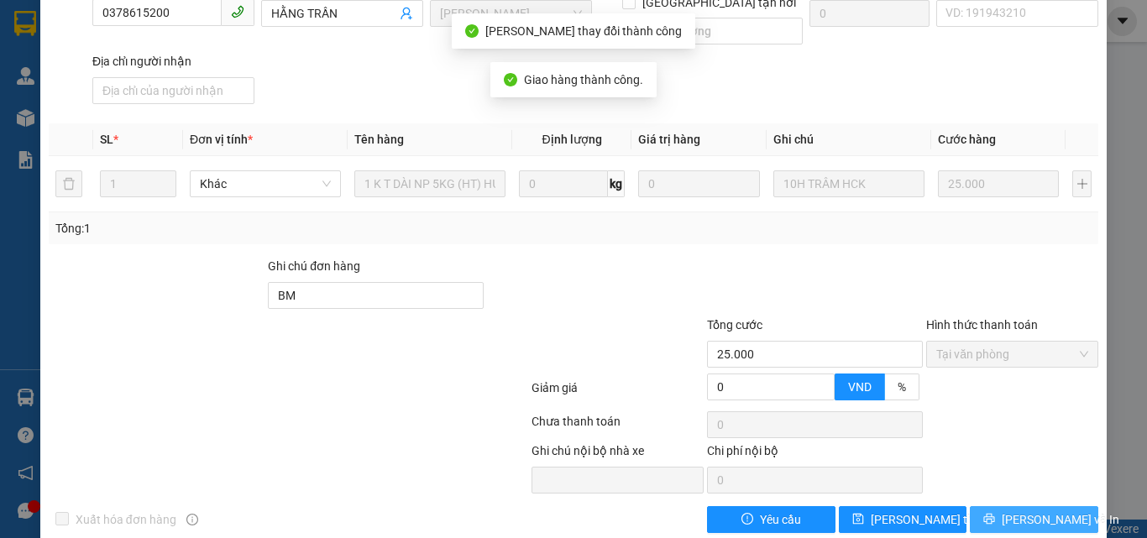
click at [1020, 510] on span "[PERSON_NAME] và In" at bounding box center [1061, 519] width 118 height 18
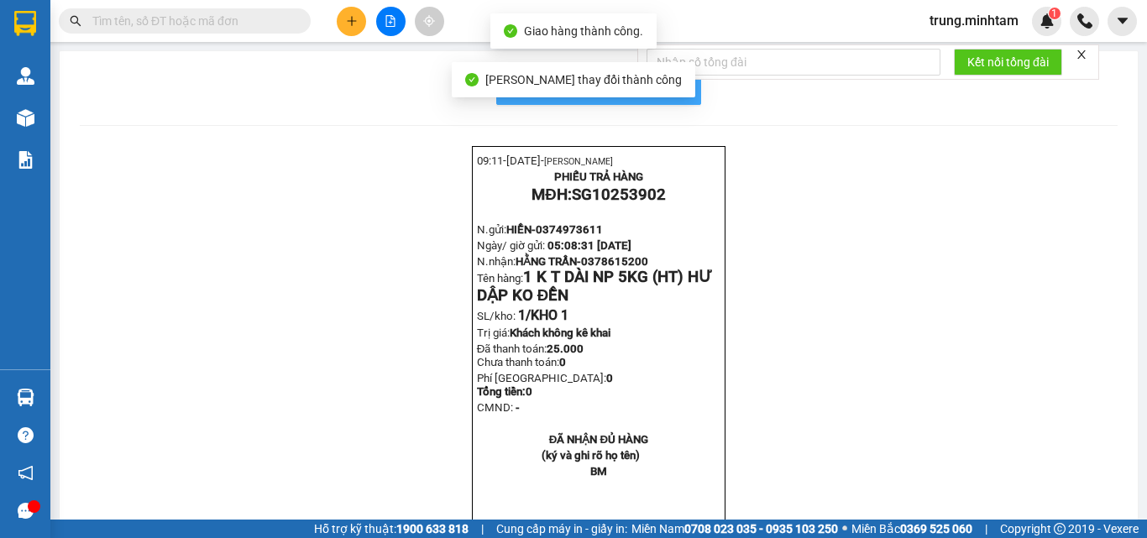
click at [674, 92] on span "In mẫu biên lai tự cấu hình" at bounding box center [609, 87] width 158 height 21
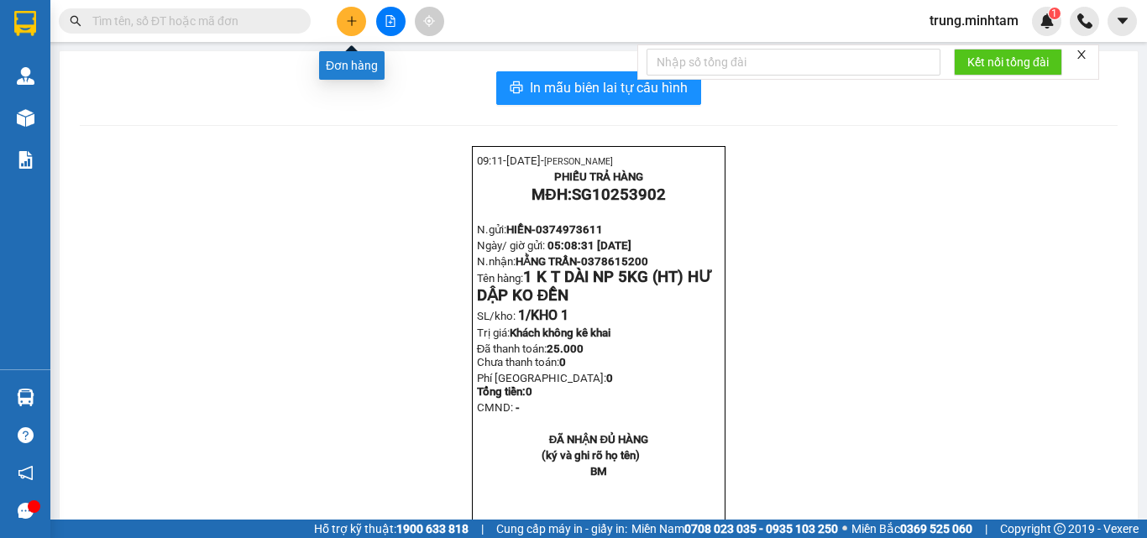
click at [348, 23] on icon "plus" at bounding box center [352, 21] width 12 height 12
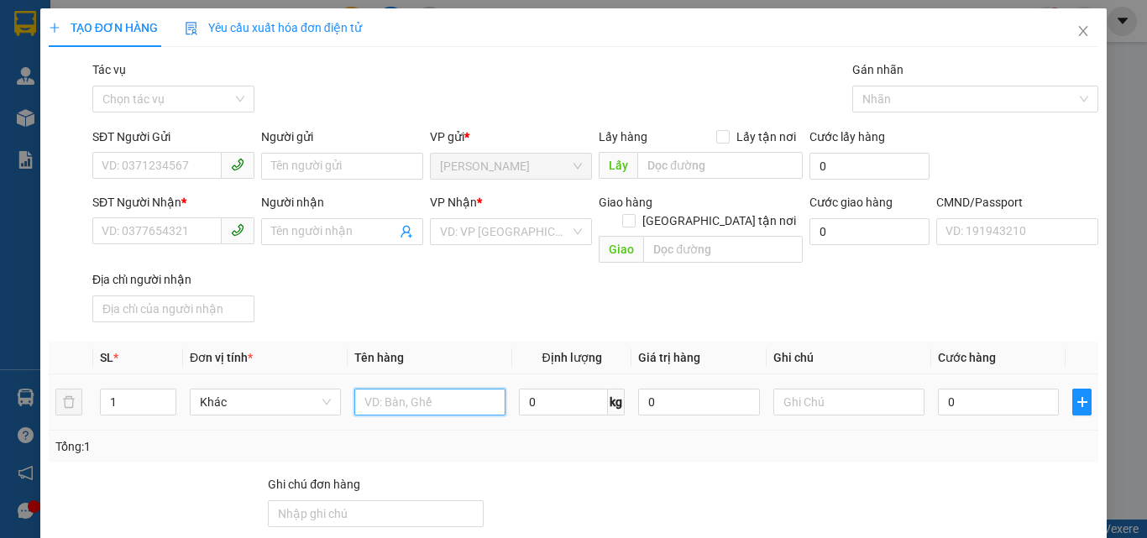
click at [429, 389] on input "text" at bounding box center [429, 402] width 151 height 27
type input "1 X TRẮNG 12 KG NP (HT)"
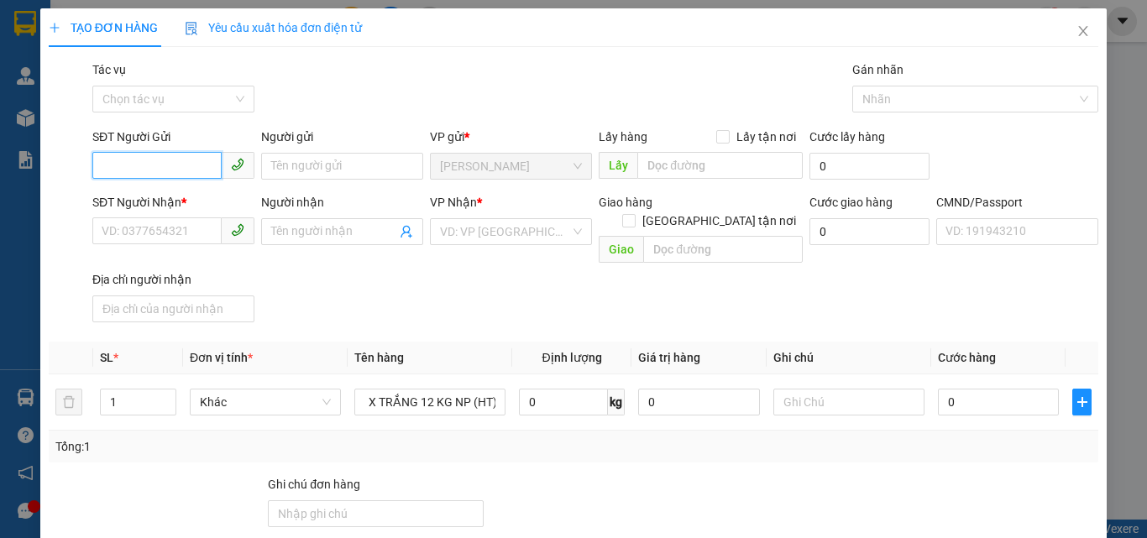
click at [156, 168] on input "SĐT Người Gửi" at bounding box center [156, 165] width 129 height 27
type input "0365202390"
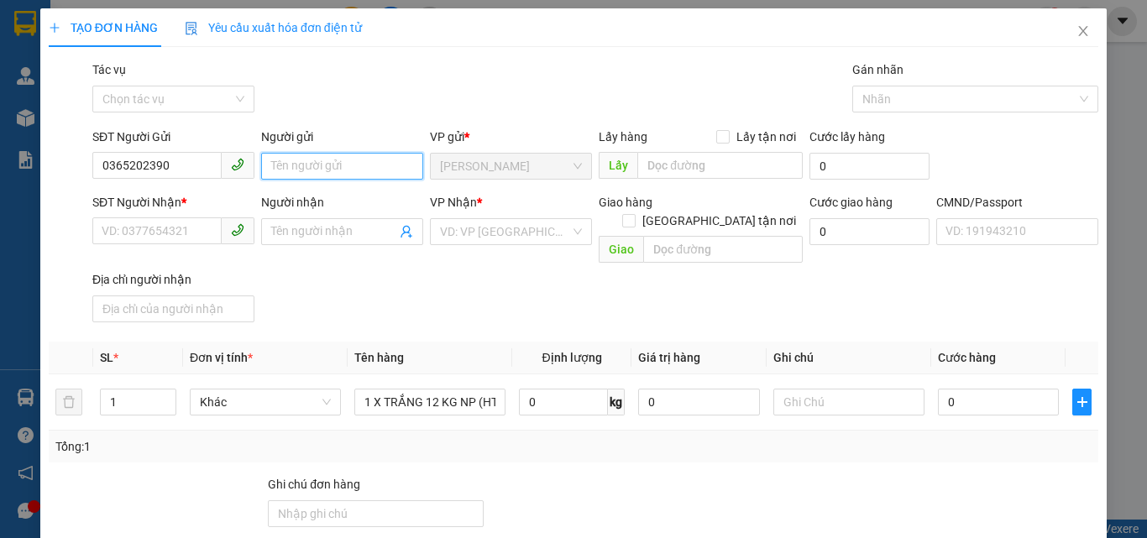
click at [295, 171] on input "Người gửi" at bounding box center [342, 166] width 162 height 27
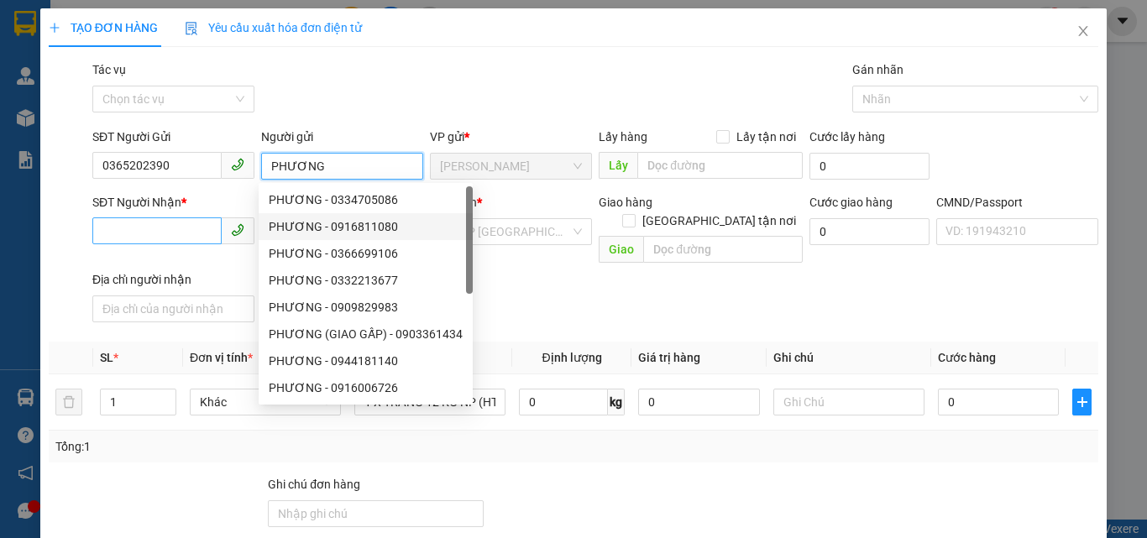
type input "PHƯƠNG"
click at [177, 230] on input "SĐT Người Nhận *" at bounding box center [156, 230] width 129 height 27
drag, startPoint x: 333, startPoint y: 165, endPoint x: 262, endPoint y: 167, distance: 71.4
click at [262, 167] on input "PHƯƠNG" at bounding box center [342, 166] width 162 height 27
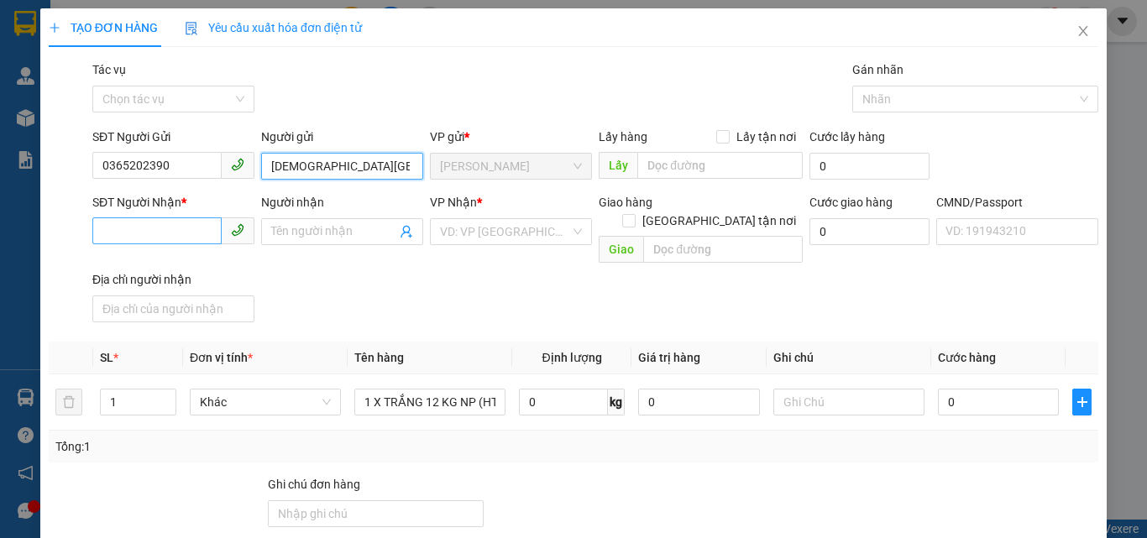
type input "[DEMOGRAPHIC_DATA][GEOGRAPHIC_DATA]"
click at [181, 232] on input "SĐT Người Nhận *" at bounding box center [156, 230] width 129 height 27
click at [146, 231] on input "090702938" at bounding box center [156, 230] width 129 height 27
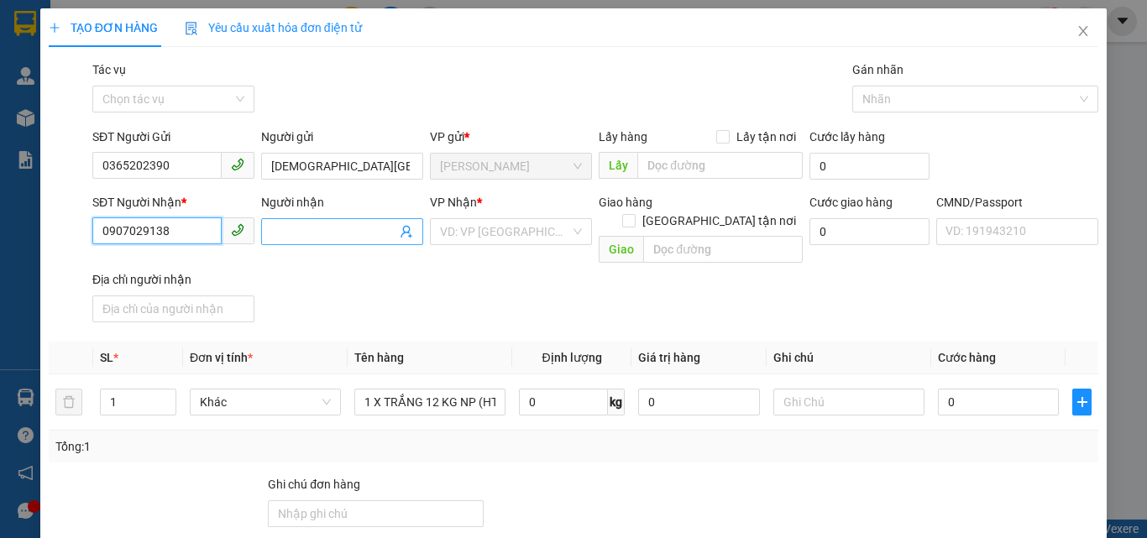
type input "0907029138"
click at [308, 232] on input "Người nhận" at bounding box center [333, 231] width 125 height 18
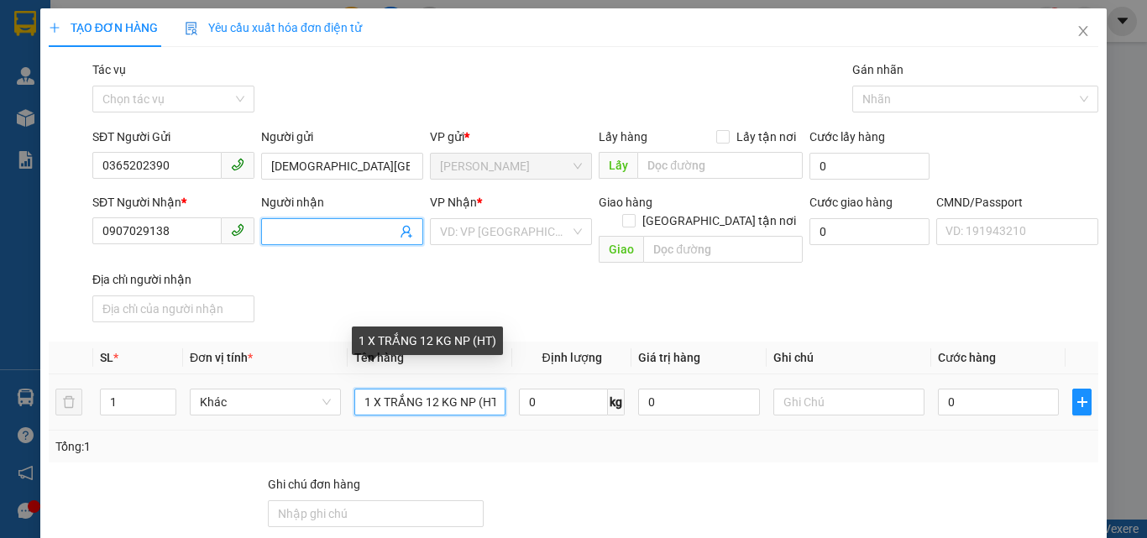
click at [494, 389] on input "1 X TRẮNG 12 KG NP (HT)" at bounding box center [429, 402] width 151 height 27
drag, startPoint x: 473, startPoint y: 385, endPoint x: 500, endPoint y: 387, distance: 26.9
click at [500, 389] on input "1 X TRẮNG 12 KG NP (HT)" at bounding box center [429, 402] width 151 height 27
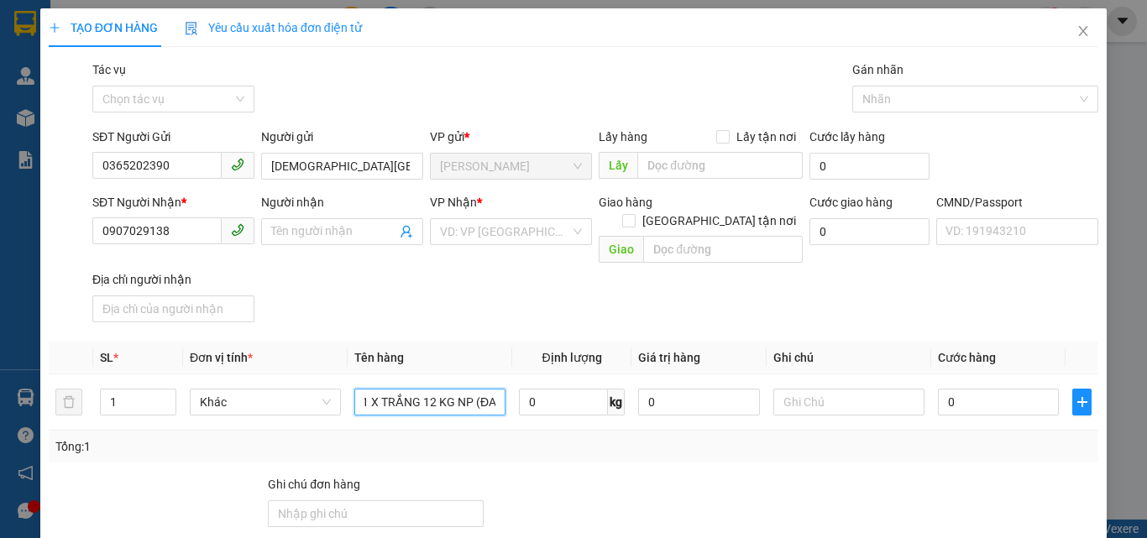
scroll to position [0, 6]
type input "1 X TRẮNG 12 KG NP (ĐA)"
click at [787, 389] on input "text" at bounding box center [848, 402] width 151 height 27
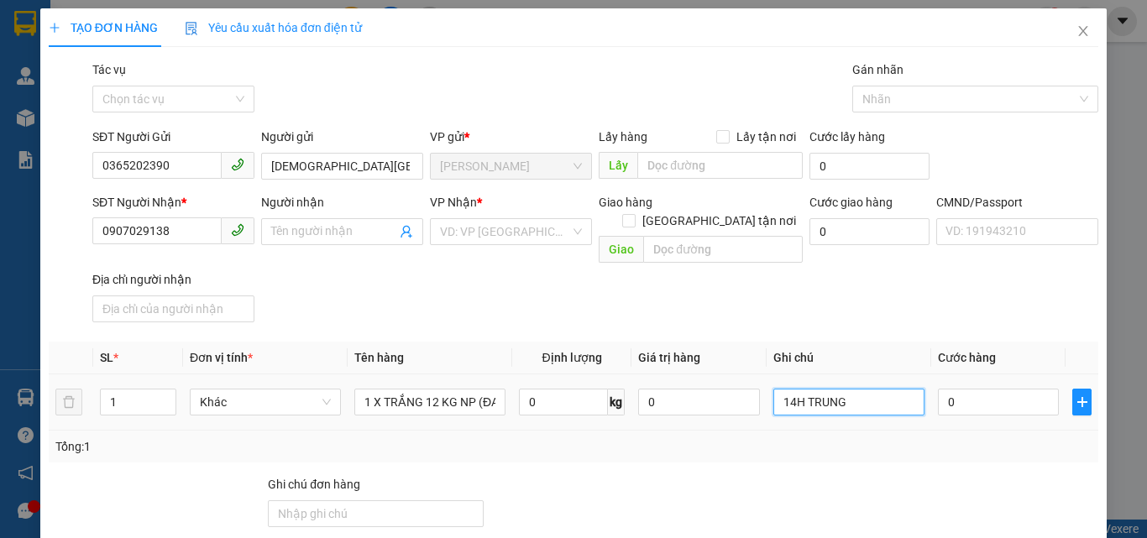
type input "14H TRUNG"
type input "3"
type input "30"
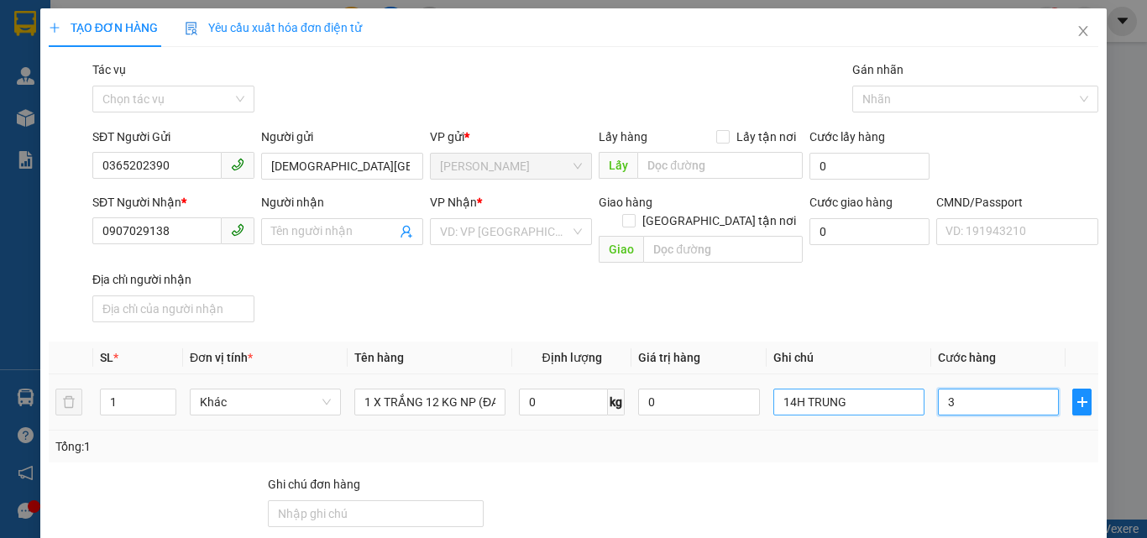
type input "30"
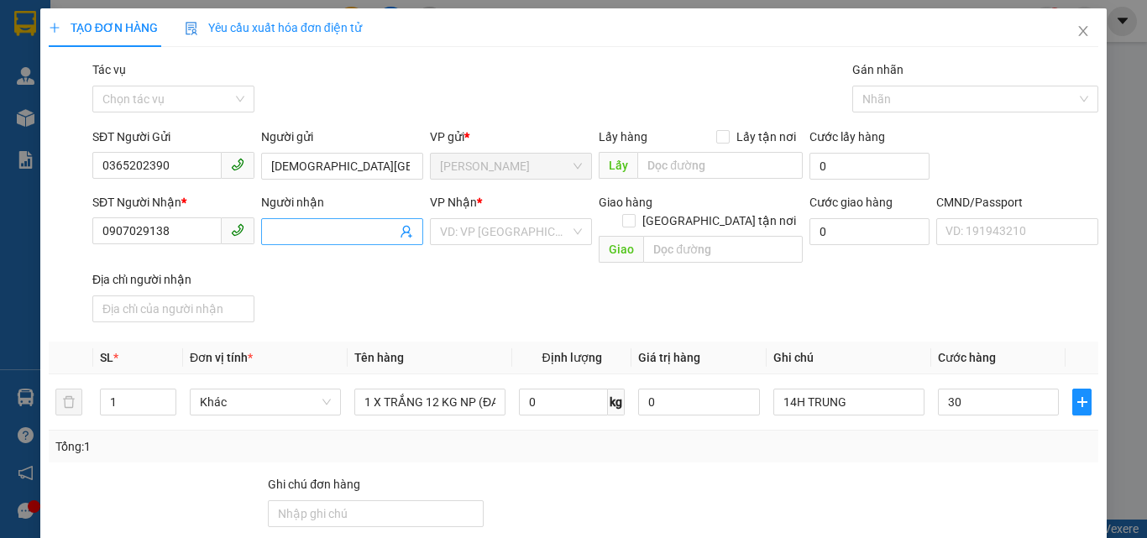
type input "30.000"
click at [311, 228] on input "Người nhận" at bounding box center [333, 231] width 125 height 18
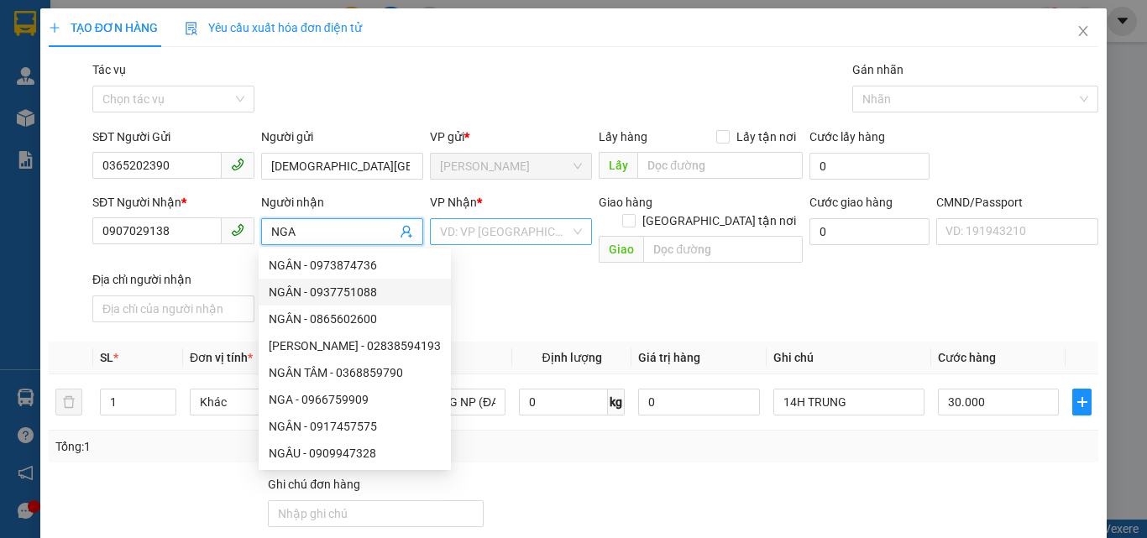
click at [488, 232] on input "search" at bounding box center [505, 231] width 130 height 25
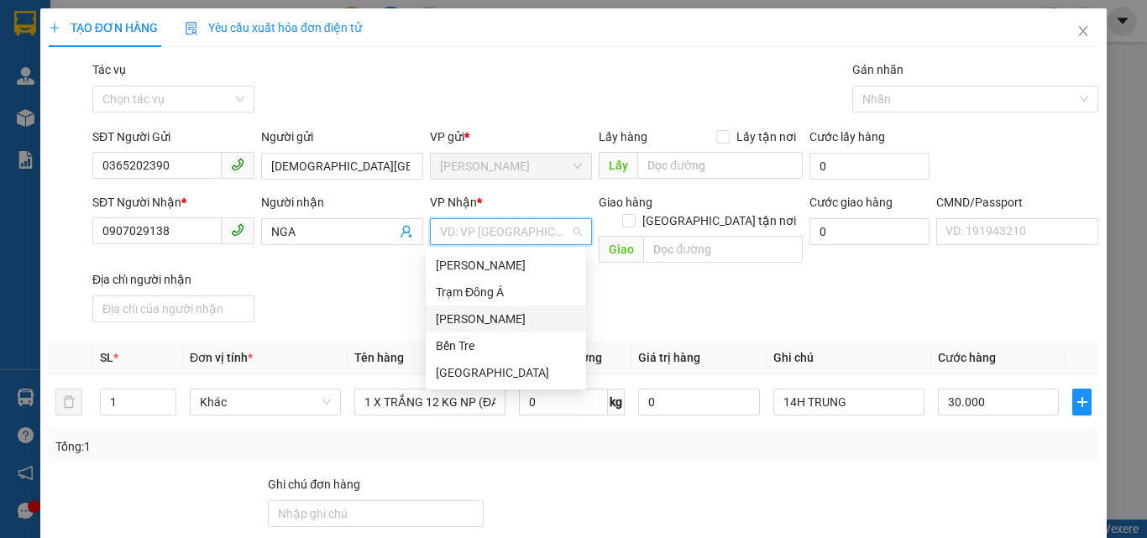
click at [479, 317] on div "[PERSON_NAME]" at bounding box center [506, 319] width 140 height 18
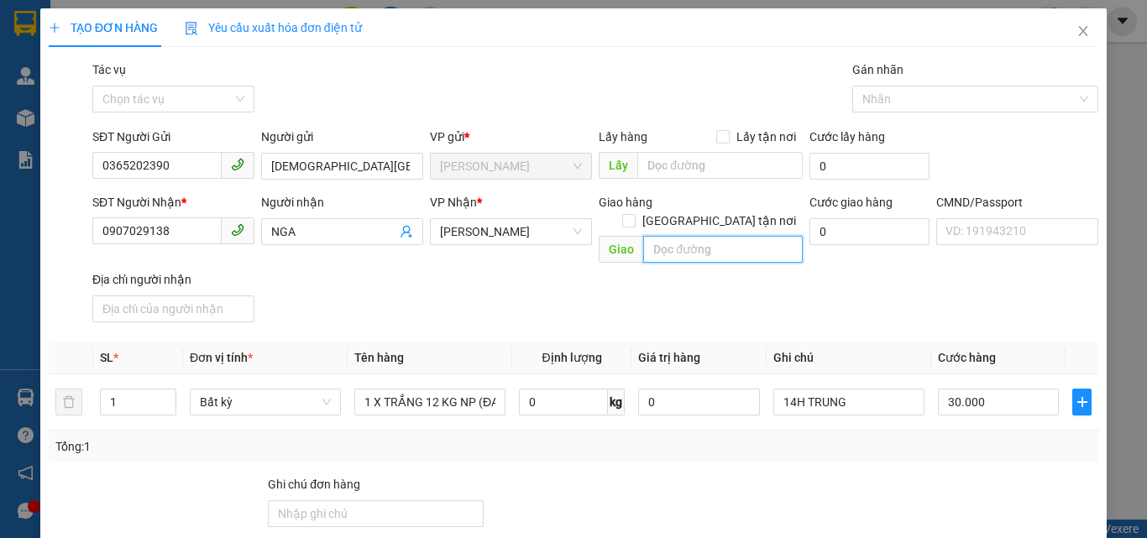
click at [688, 236] on input "text" at bounding box center [723, 249] width 160 height 27
click at [721, 282] on div "SĐT Người Nhận * 0907029138 Người nhận NGA VP Nhận * [PERSON_NAME] hàng [GEOGRA…" at bounding box center [595, 261] width 1012 height 136
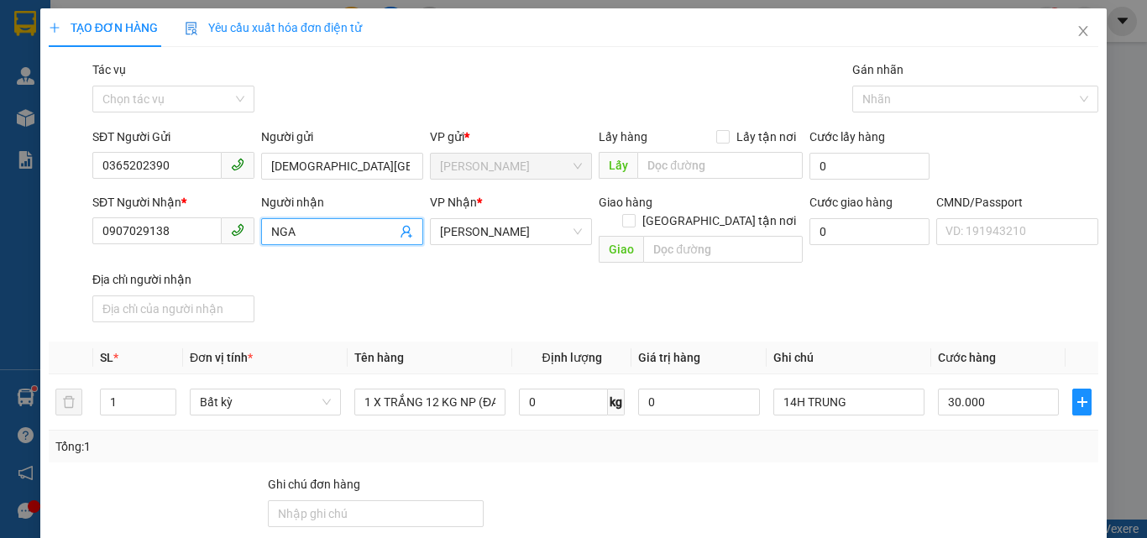
click at [299, 231] on input "NGA" at bounding box center [333, 231] width 125 height 18
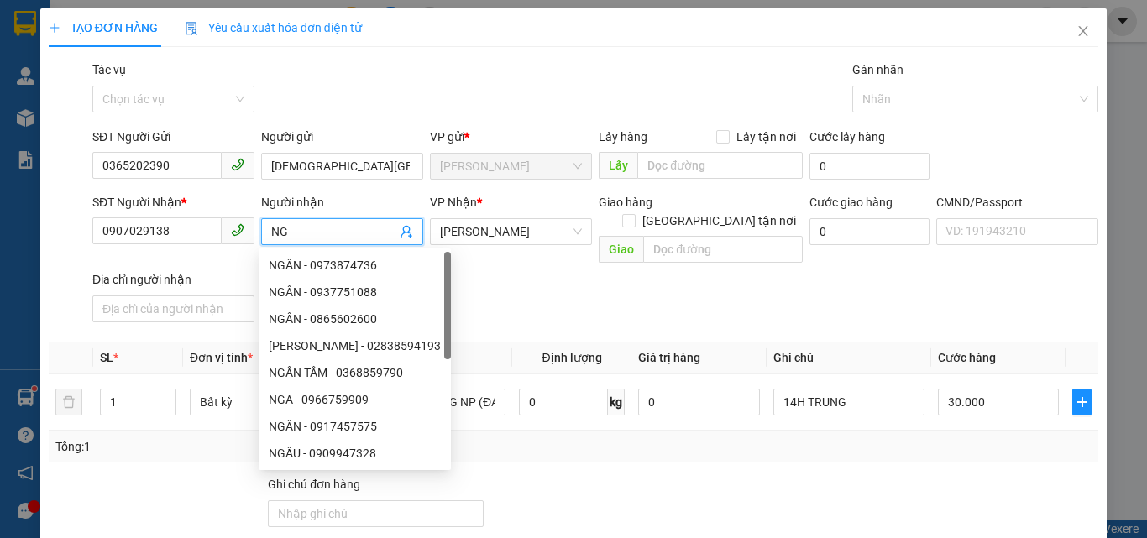
type input "N"
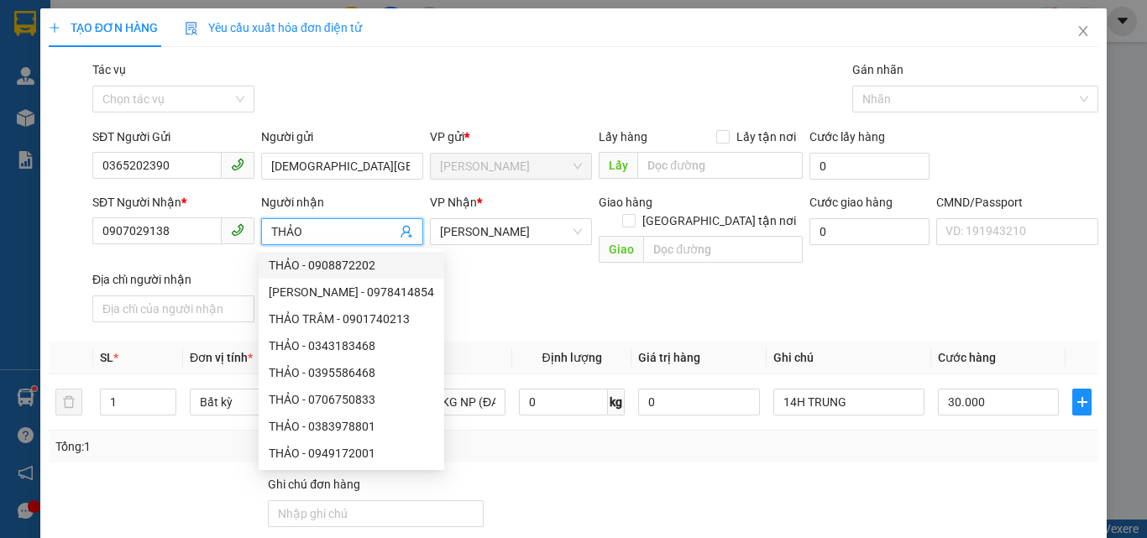
type input "THẢO"
click at [469, 278] on div "SĐT Người Nhận * 0907029138 Người nhận THẢO VP Nhận * [PERSON_NAME] hàng [GEOGR…" at bounding box center [595, 261] width 1012 height 136
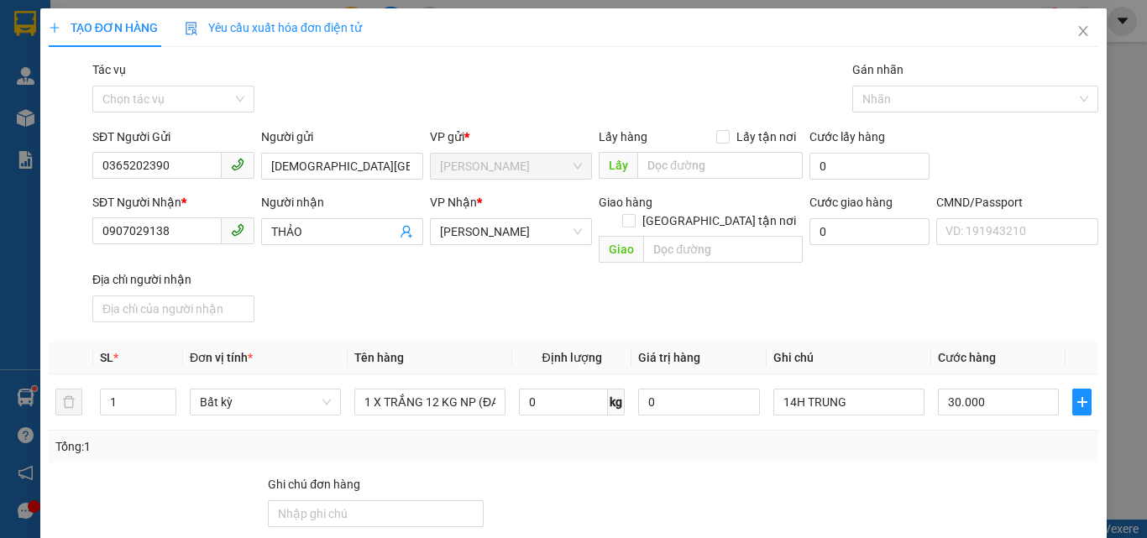
scroll to position [224, 0]
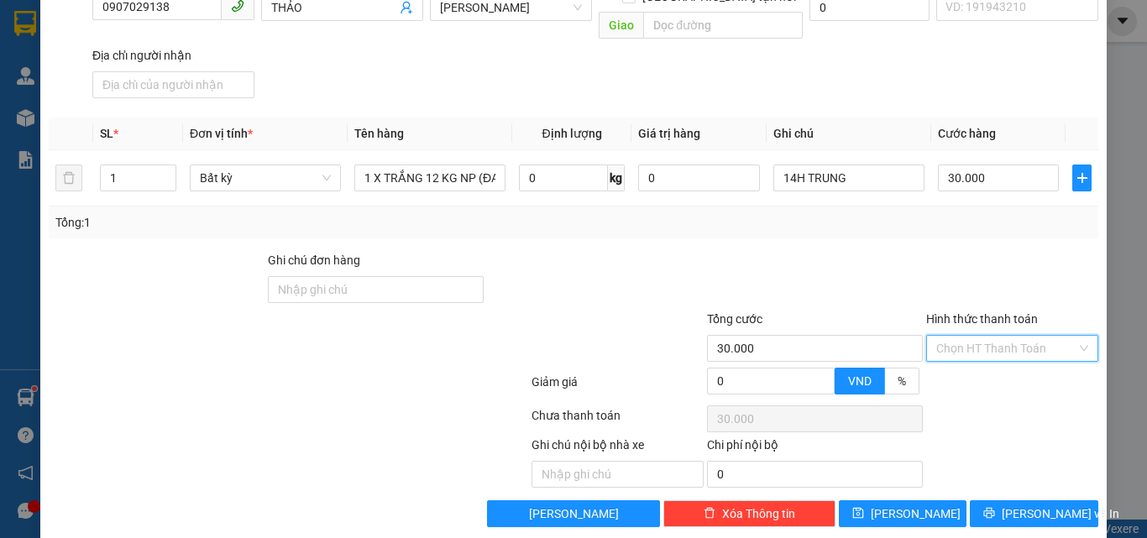
click at [972, 336] on input "Hình thức thanh toán" at bounding box center [1006, 348] width 140 height 25
click at [959, 366] on div "Tại văn phòng" at bounding box center [1002, 363] width 150 height 18
type input "0"
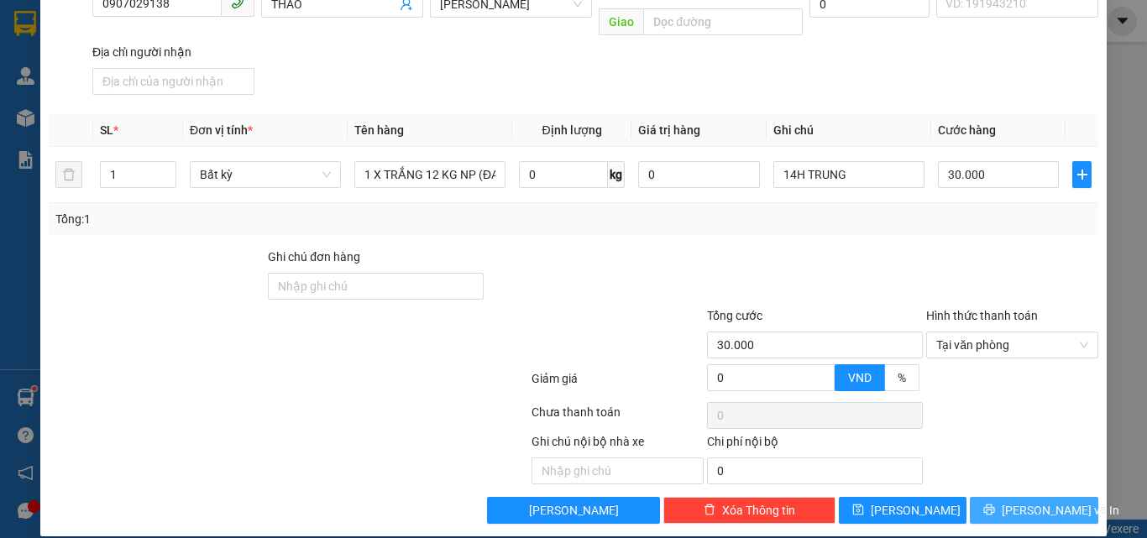
click at [1009, 501] on span "[PERSON_NAME] và In" at bounding box center [1061, 510] width 118 height 18
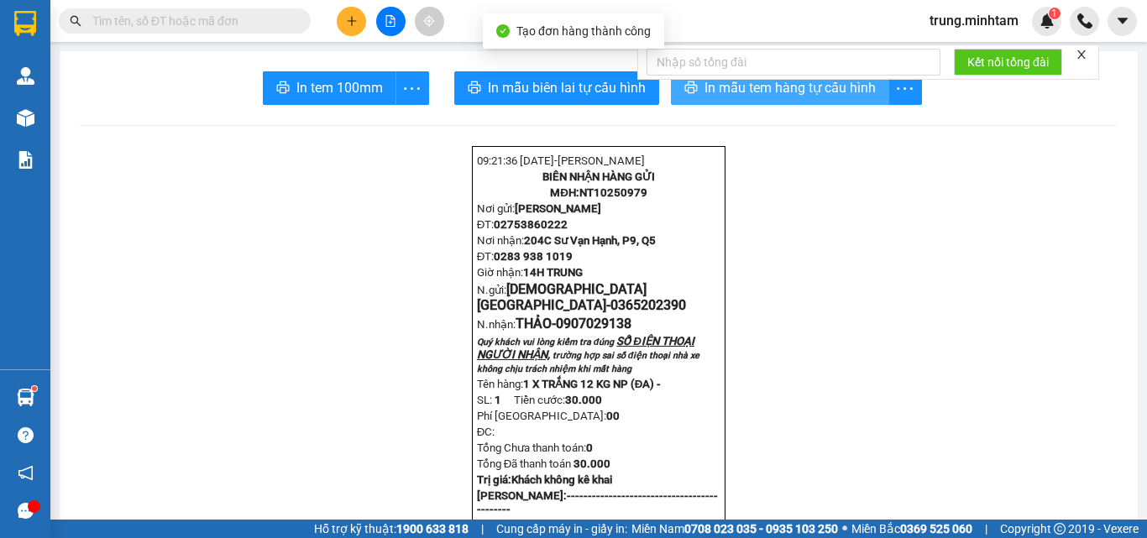
click at [761, 91] on span "In mẫu tem hàng tự cấu hình" at bounding box center [789, 87] width 171 height 21
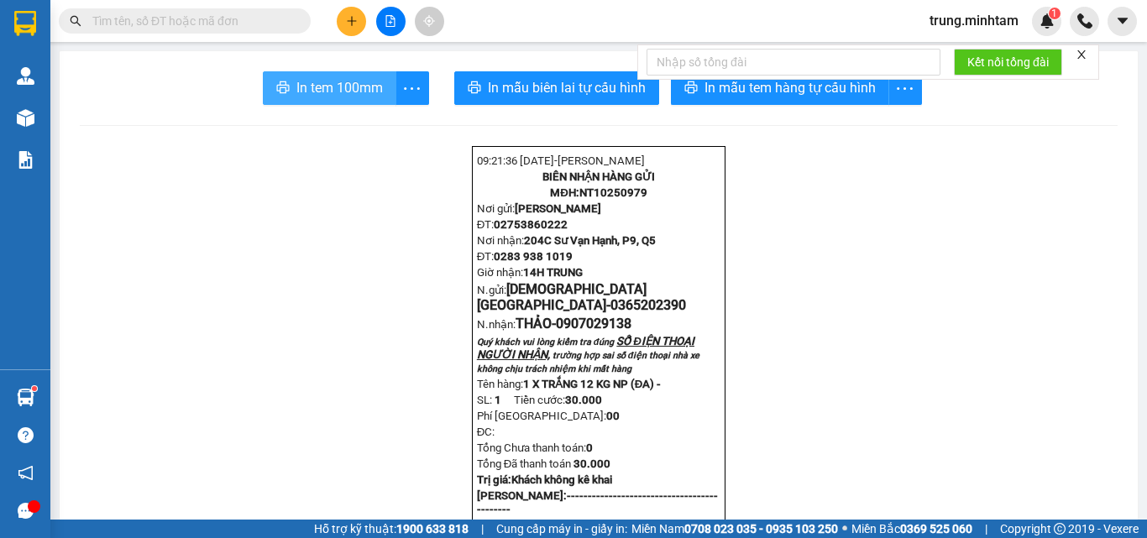
click at [320, 81] on span "In tem 100mm" at bounding box center [339, 87] width 86 height 21
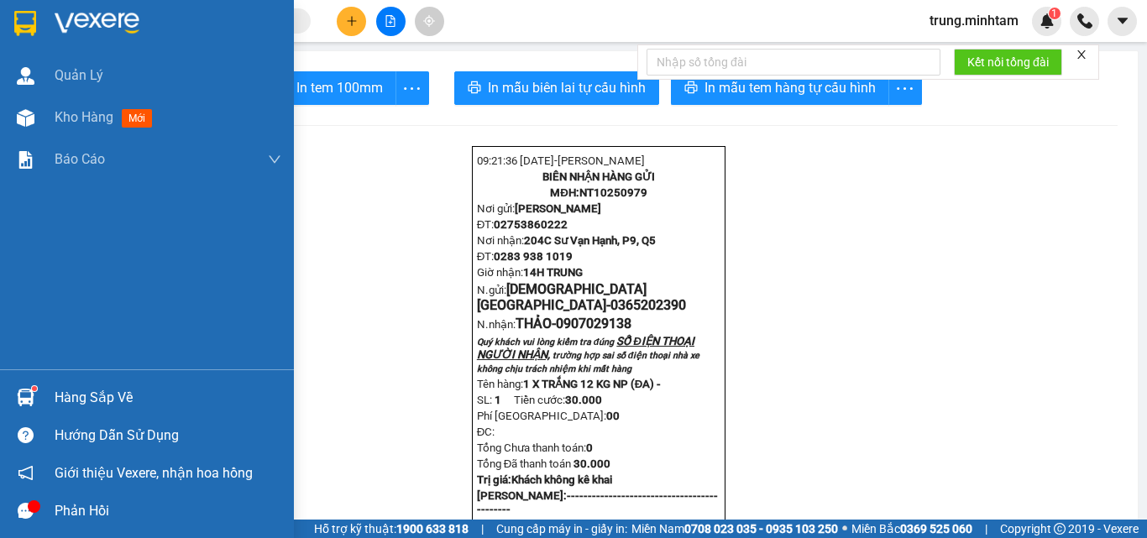
click at [142, 390] on div "Hàng sắp về" at bounding box center [168, 397] width 227 height 25
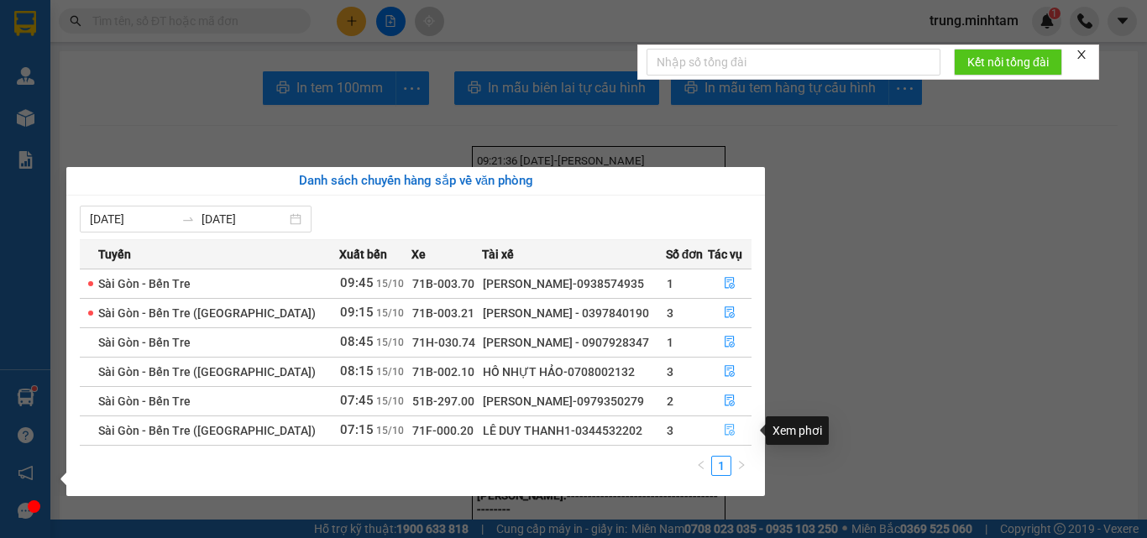
click at [729, 432] on icon "file-done" at bounding box center [730, 430] width 12 height 12
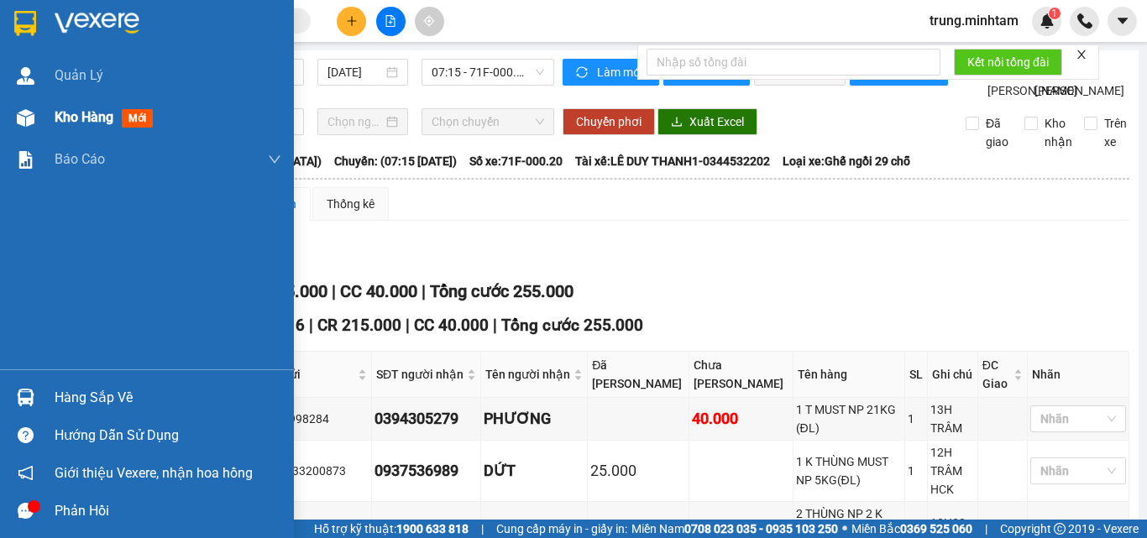
click at [83, 116] on span "Kho hàng" at bounding box center [84, 117] width 59 height 16
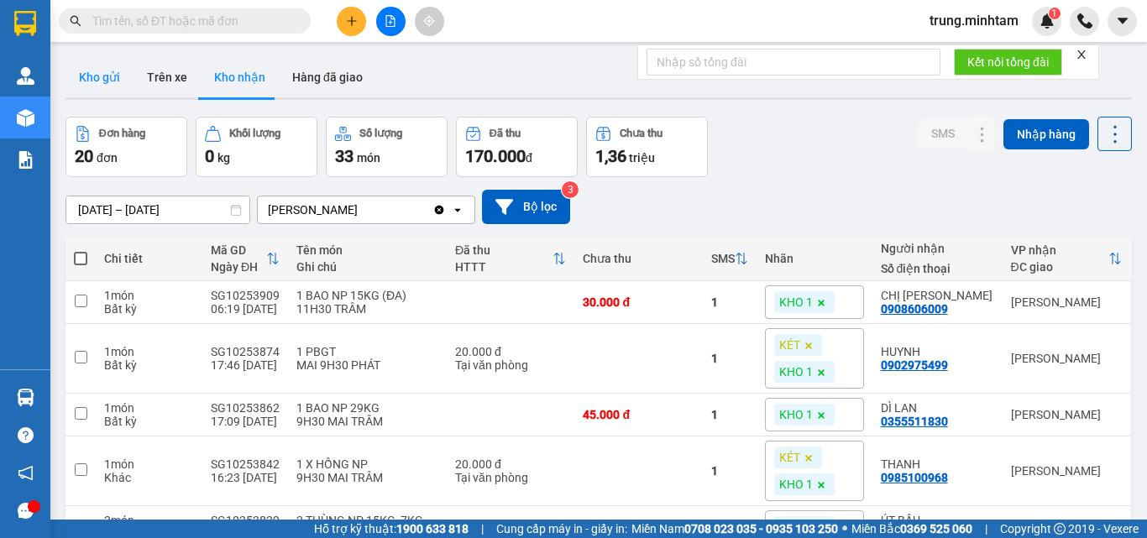
click at [112, 76] on button "Kho gửi" at bounding box center [99, 77] width 68 height 40
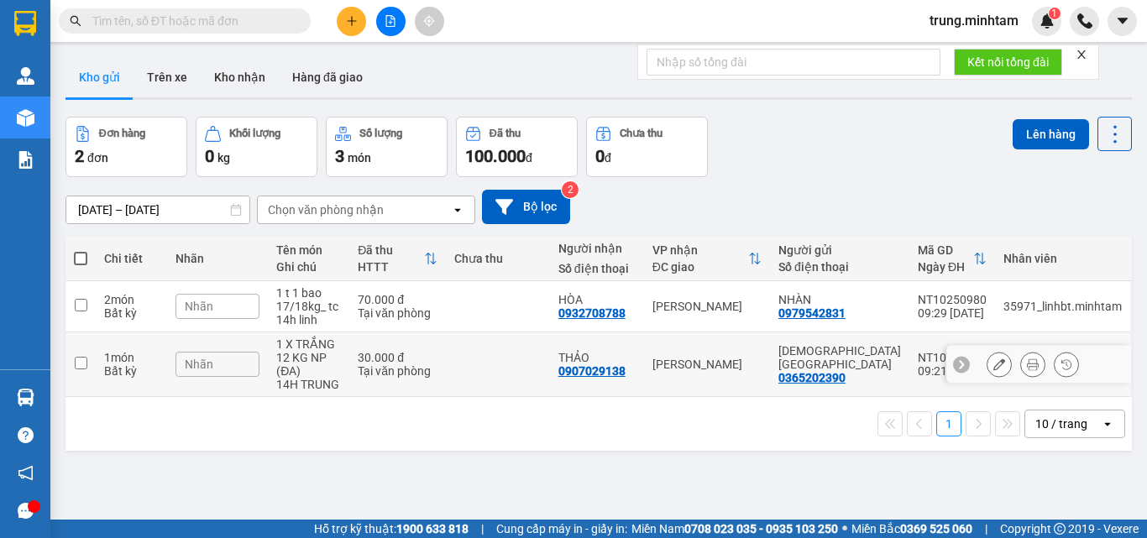
drag, startPoint x: 486, startPoint y: 356, endPoint x: 483, endPoint y: 311, distance: 44.6
click at [487, 348] on td at bounding box center [498, 364] width 104 height 65
checkbox input "true"
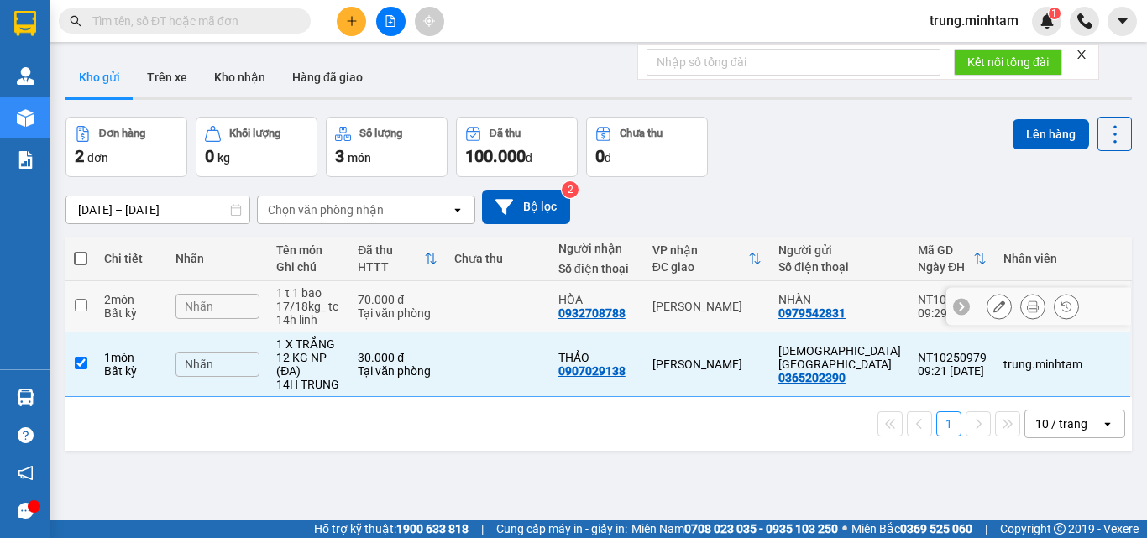
click at [482, 305] on td at bounding box center [498, 306] width 104 height 51
checkbox input "true"
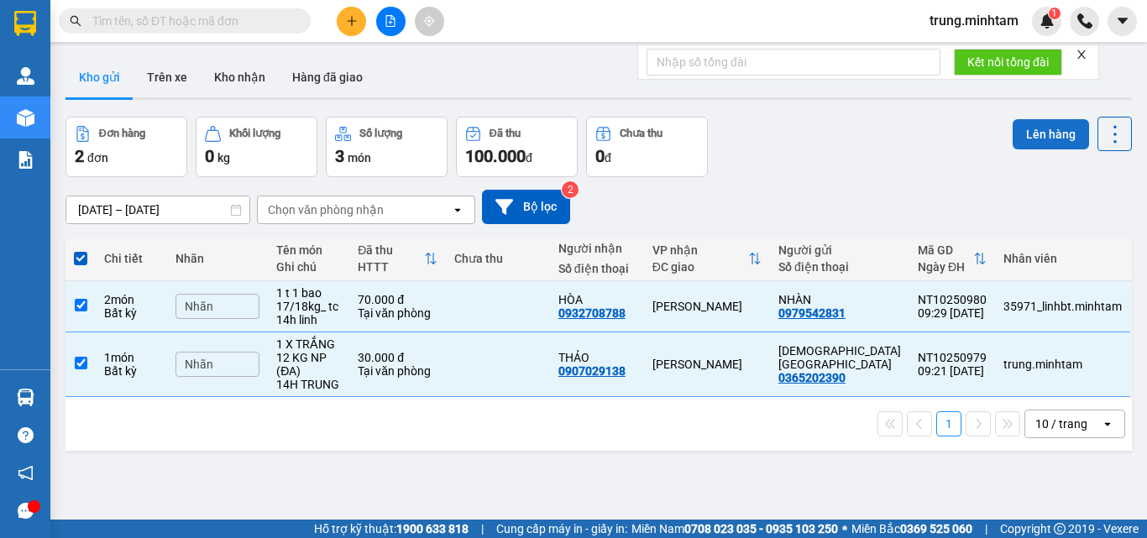
click at [1048, 132] on button "Lên hàng" at bounding box center [1050, 134] width 76 height 30
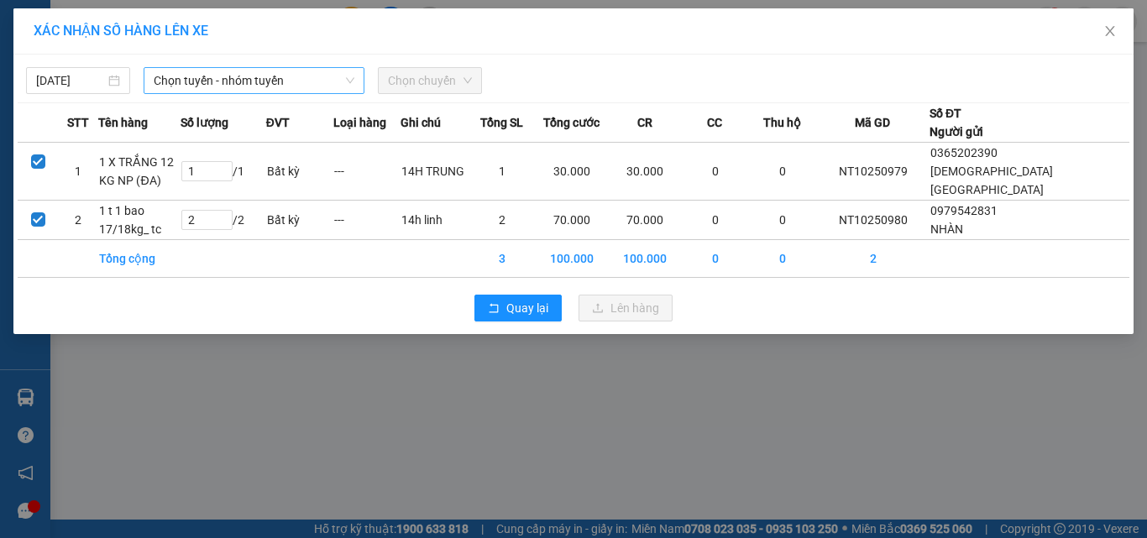
click at [219, 83] on span "Chọn tuyến - nhóm tuyến" at bounding box center [254, 80] width 201 height 25
click at [675, 429] on div "XÁC NHẬN SỐ HÀNG LÊN XE [DATE] Chọn tuyến - nhóm tuyến LỌC THEO Nhóm tuyến Tuyế…" at bounding box center [573, 269] width 1147 height 538
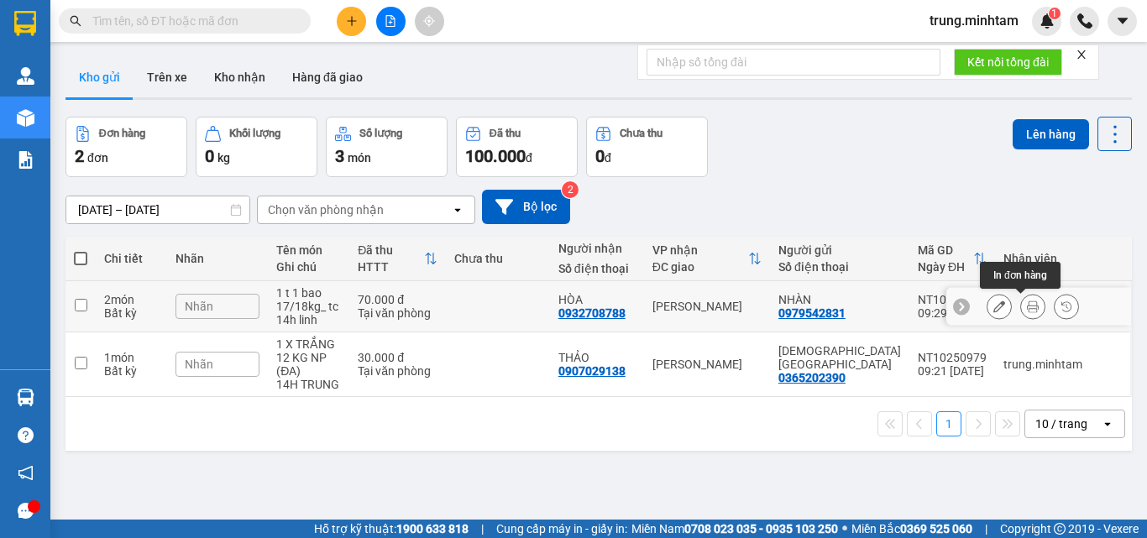
click at [1027, 310] on icon at bounding box center [1033, 307] width 12 height 12
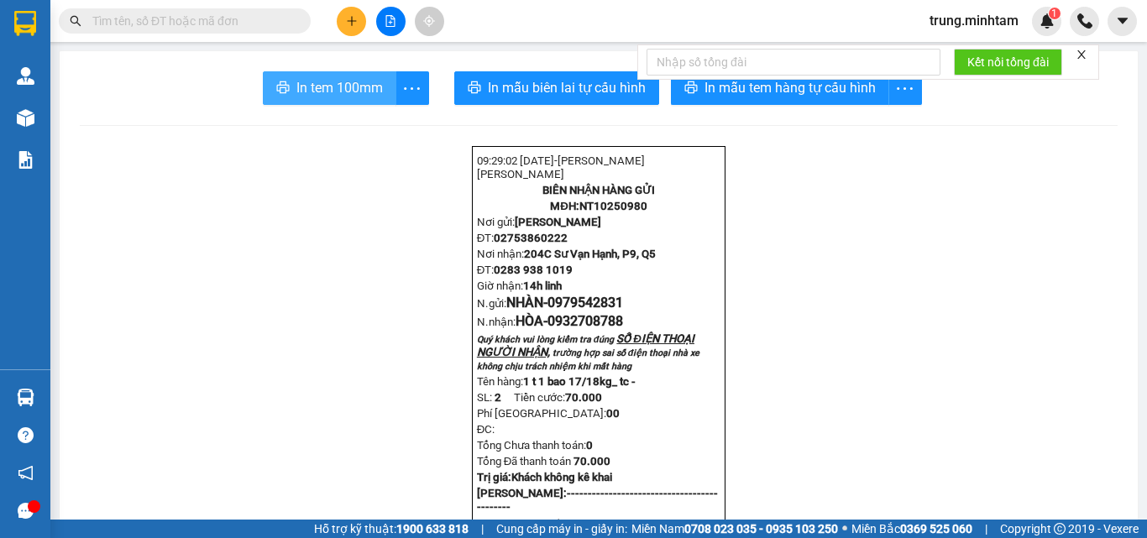
click at [303, 77] on span "In tem 100mm" at bounding box center [339, 87] width 86 height 21
click at [324, 84] on span "In tem 100mm" at bounding box center [339, 87] width 86 height 21
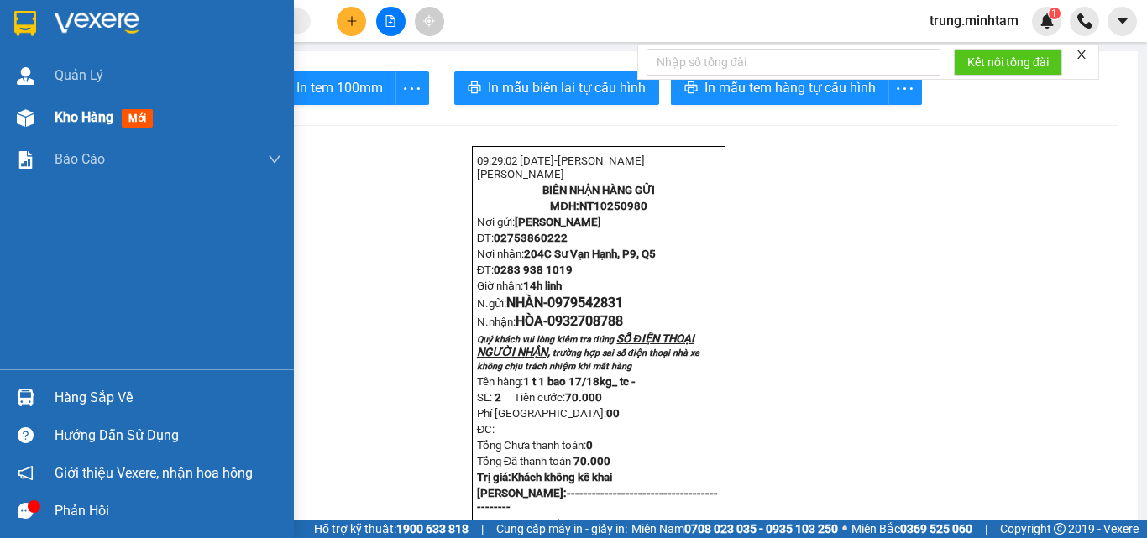
click at [90, 128] on div "Kho hàng mới" at bounding box center [107, 117] width 105 height 21
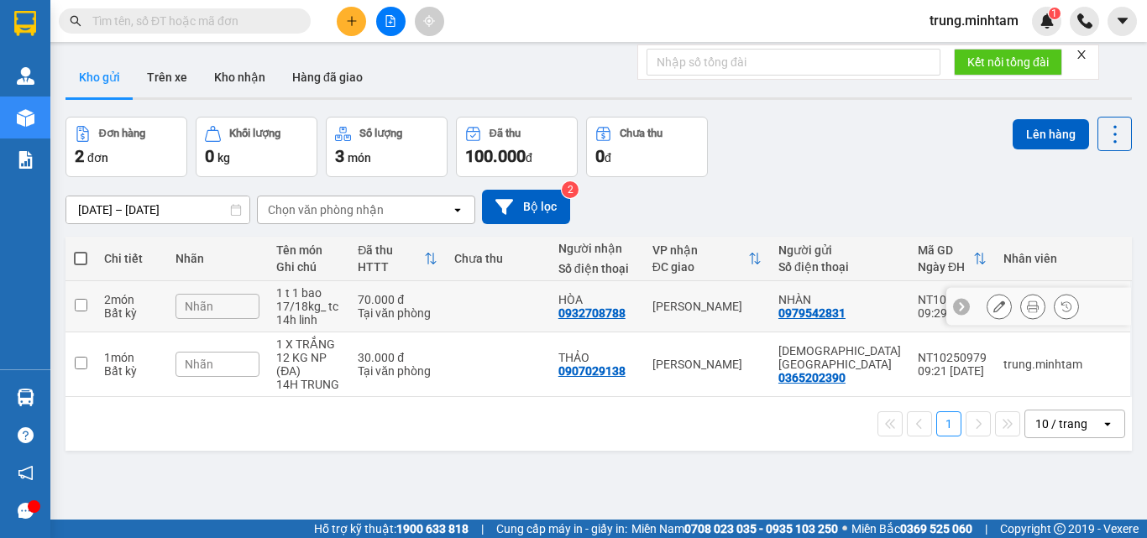
click at [490, 317] on td at bounding box center [498, 306] width 104 height 51
checkbox input "true"
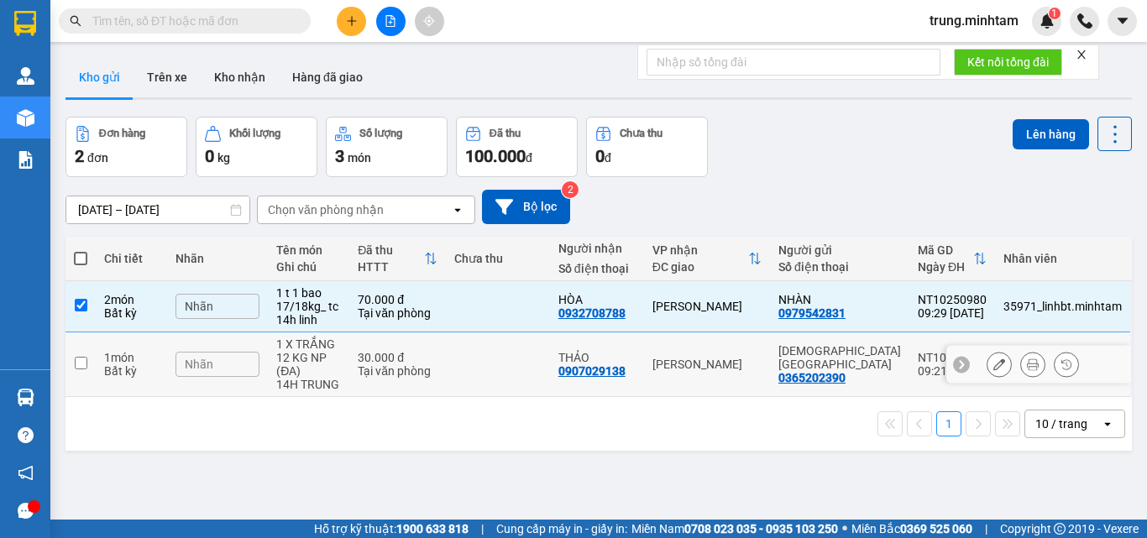
click at [487, 357] on td at bounding box center [498, 364] width 104 height 65
checkbox input "true"
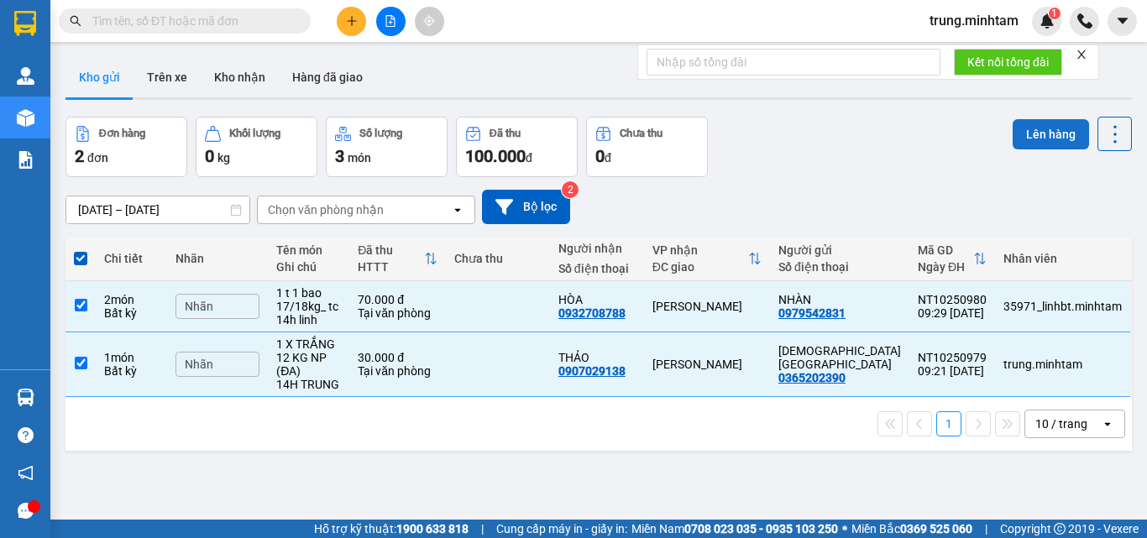
click at [1039, 128] on button "Lên hàng" at bounding box center [1050, 134] width 76 height 30
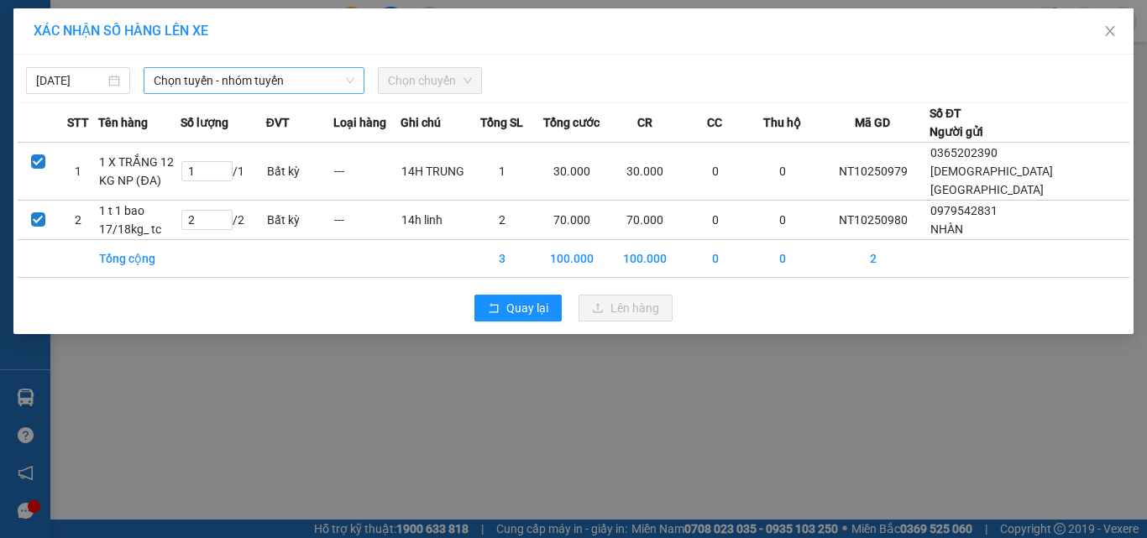
click at [228, 81] on span "Chọn tuyến - nhóm tuyến" at bounding box center [254, 80] width 201 height 25
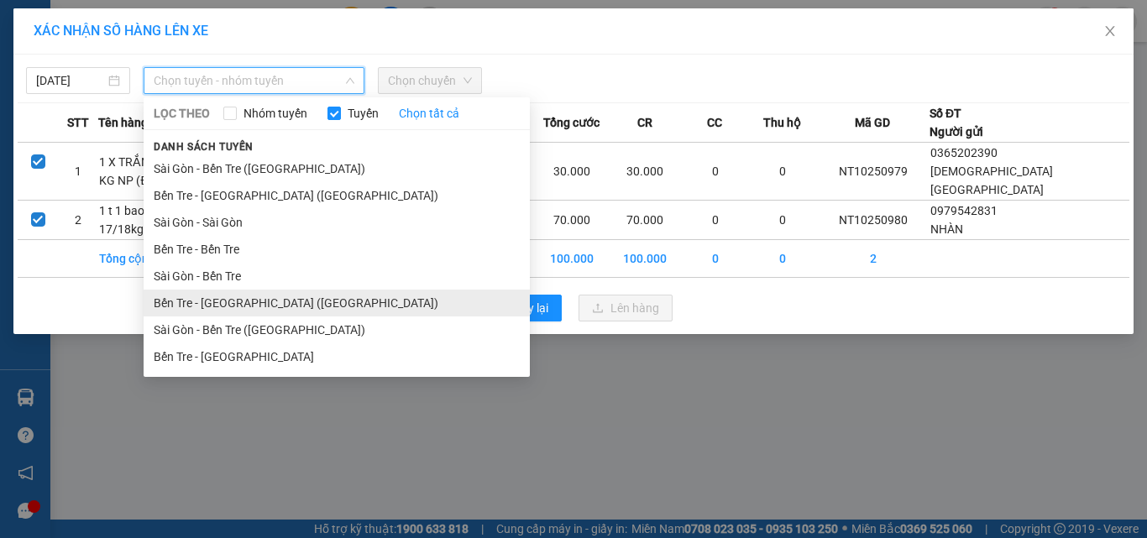
click at [218, 308] on li "Bến Tre - [GEOGRAPHIC_DATA] ([GEOGRAPHIC_DATA])" at bounding box center [337, 303] width 386 height 27
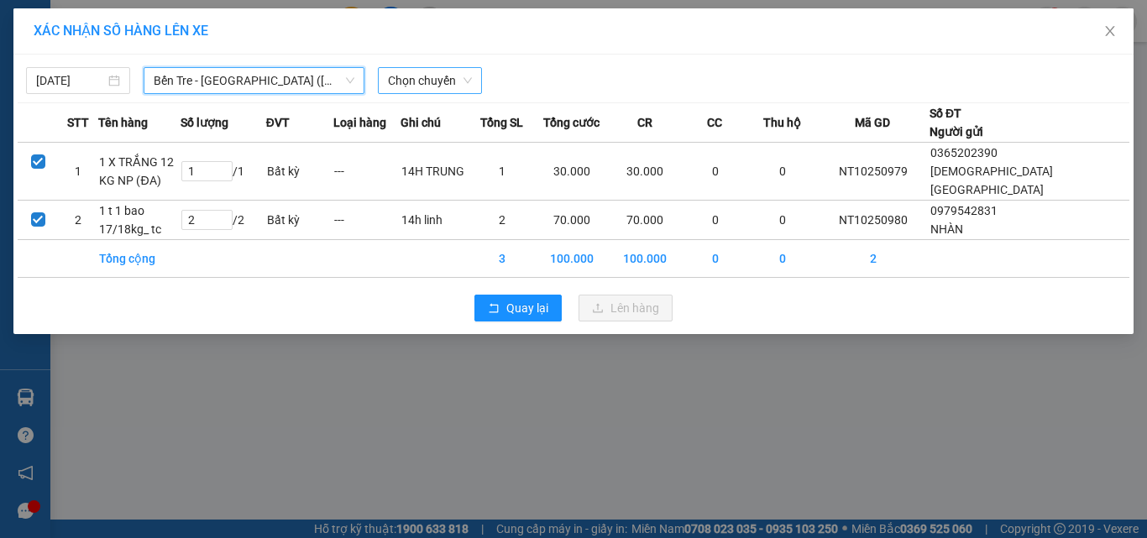
click at [432, 84] on span "Chọn chuyến" at bounding box center [430, 80] width 84 height 25
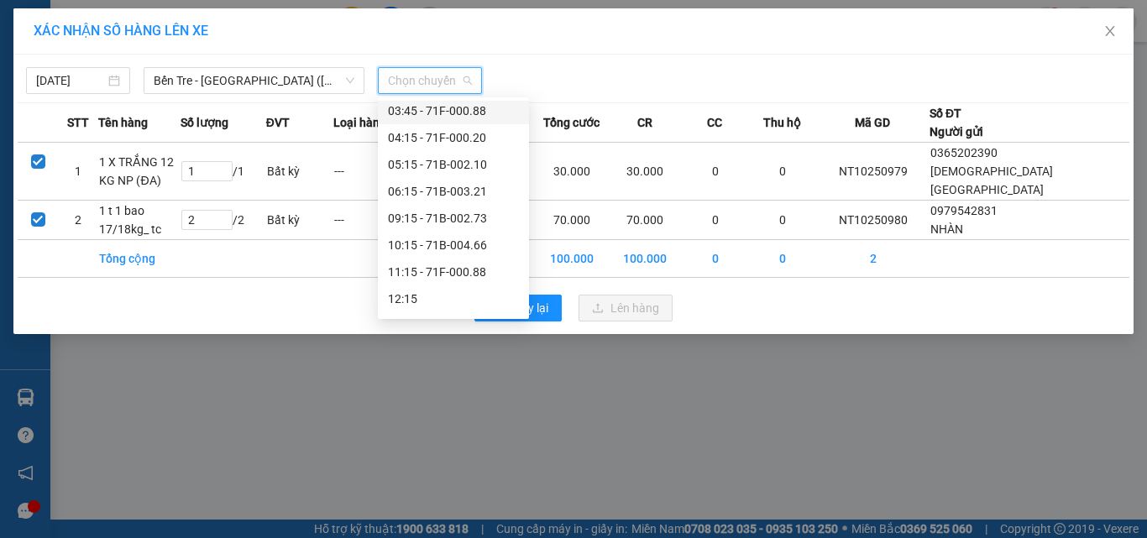
scroll to position [60, 0]
click at [463, 215] on div "09:15 - 71B-002.73" at bounding box center [453, 215] width 131 height 18
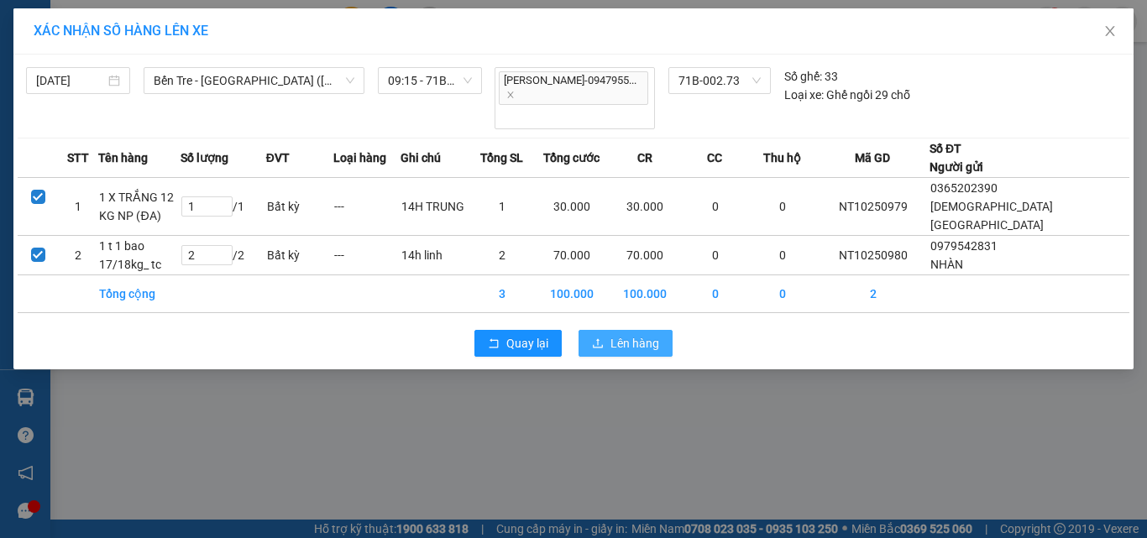
click at [641, 334] on span "Lên hàng" at bounding box center [634, 343] width 49 height 18
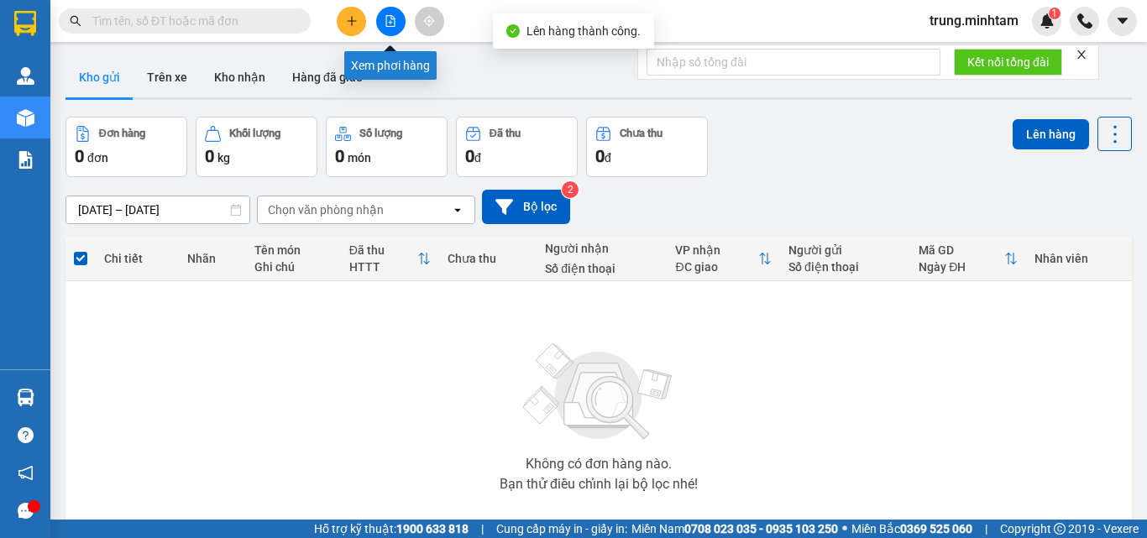
click at [389, 29] on button at bounding box center [390, 21] width 29 height 29
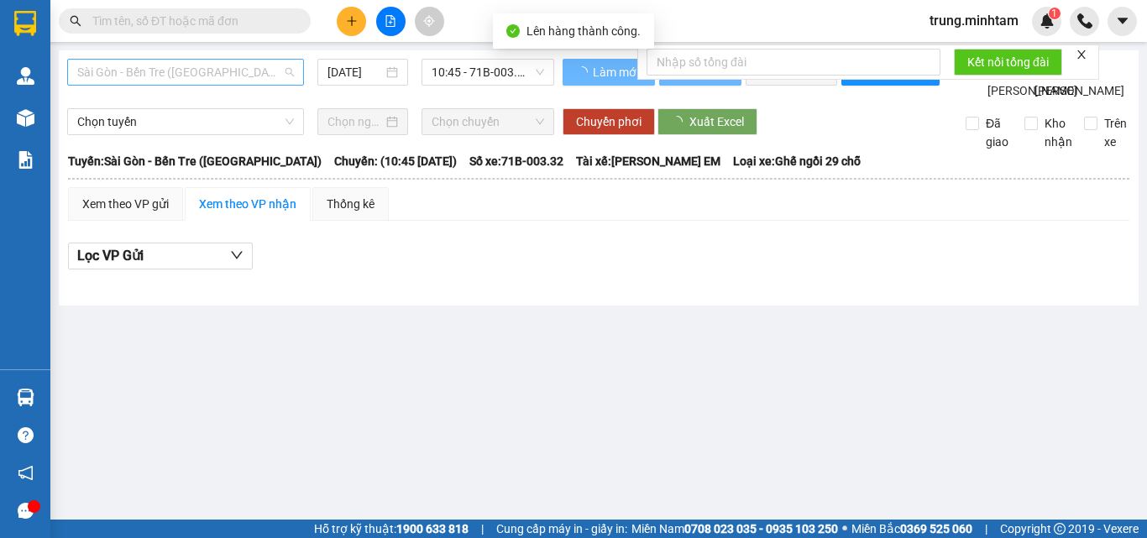
click at [252, 72] on span "Sài Gòn - Bến Tre ([GEOGRAPHIC_DATA])" at bounding box center [185, 72] width 217 height 25
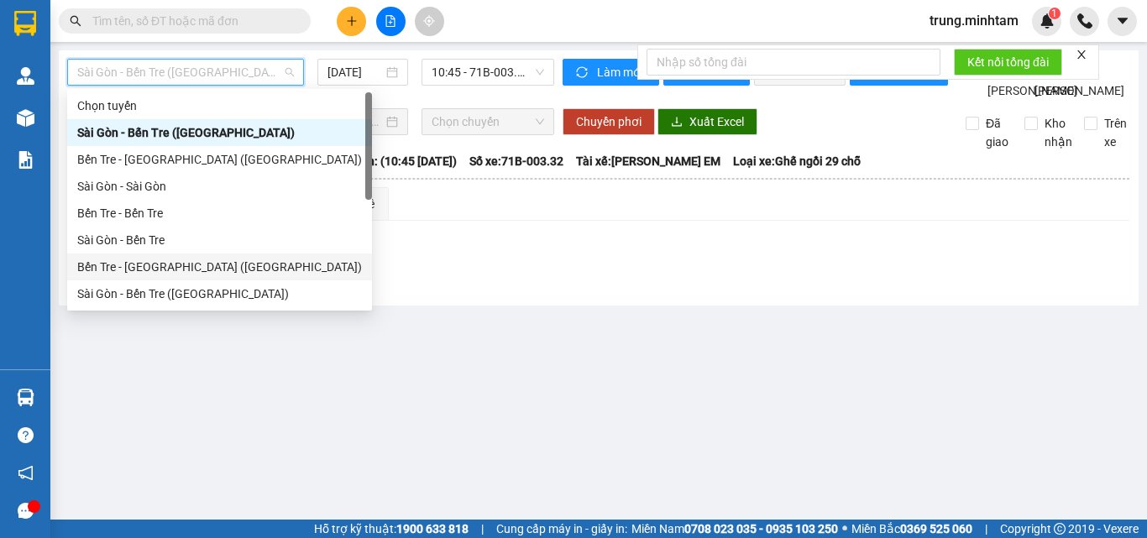
click at [171, 272] on div "Bến Tre - [GEOGRAPHIC_DATA] ([GEOGRAPHIC_DATA])" at bounding box center [219, 267] width 285 height 18
type input "[DATE]"
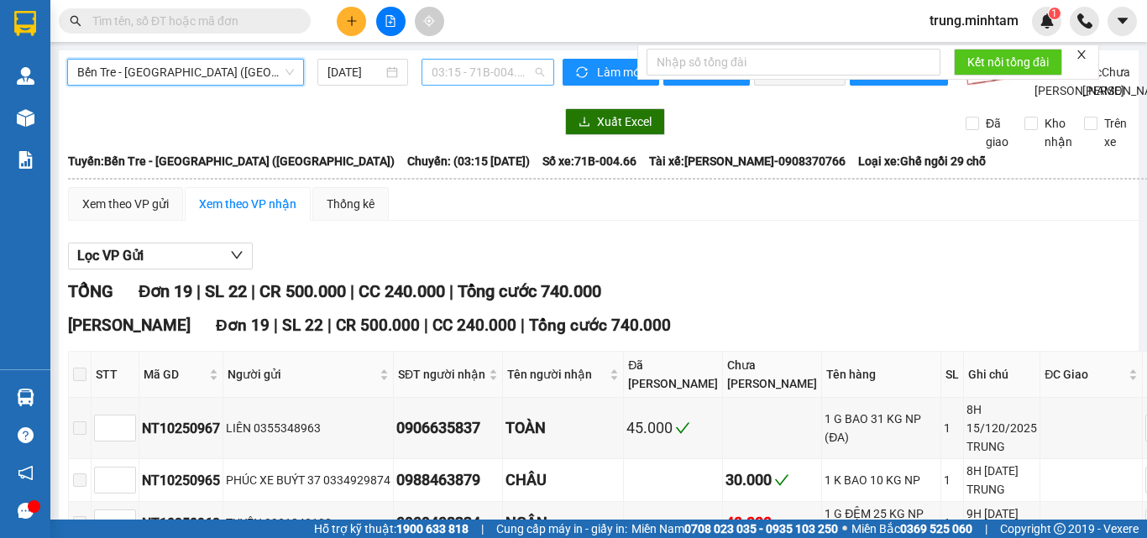
click at [460, 76] on span "03:15 - 71B-004.66" at bounding box center [488, 72] width 112 height 25
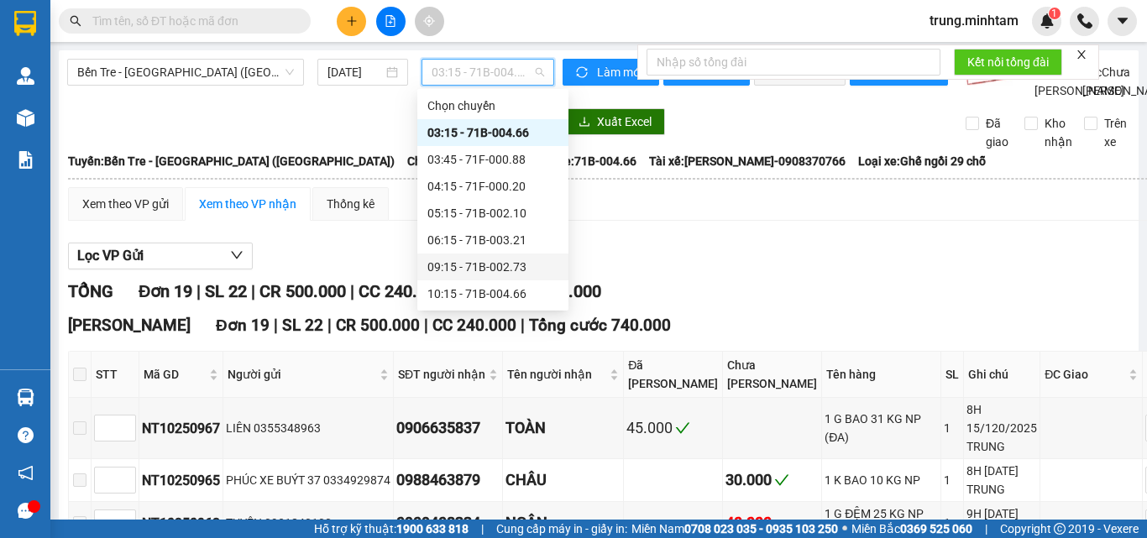
click at [515, 265] on div "09:15 - 71B-002.73" at bounding box center [492, 267] width 131 height 18
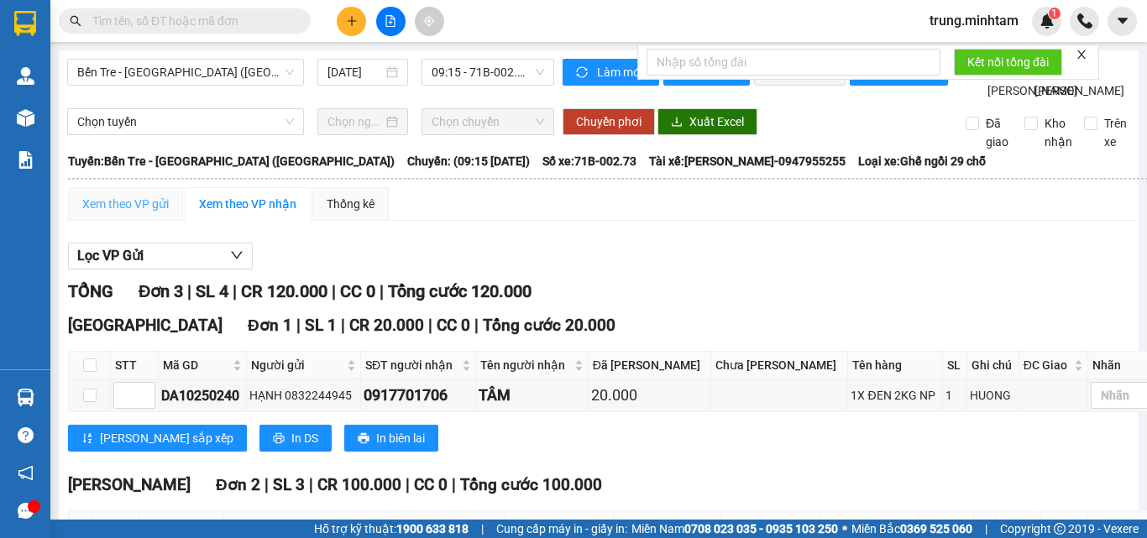
click at [144, 221] on div "Xem theo VP gửi" at bounding box center [125, 204] width 115 height 34
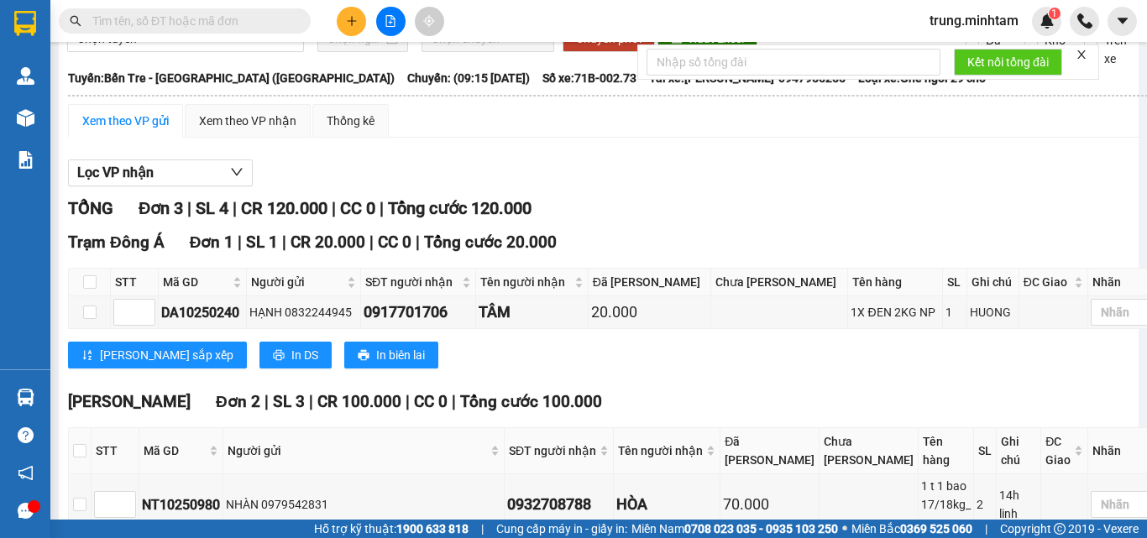
scroll to position [247, 0]
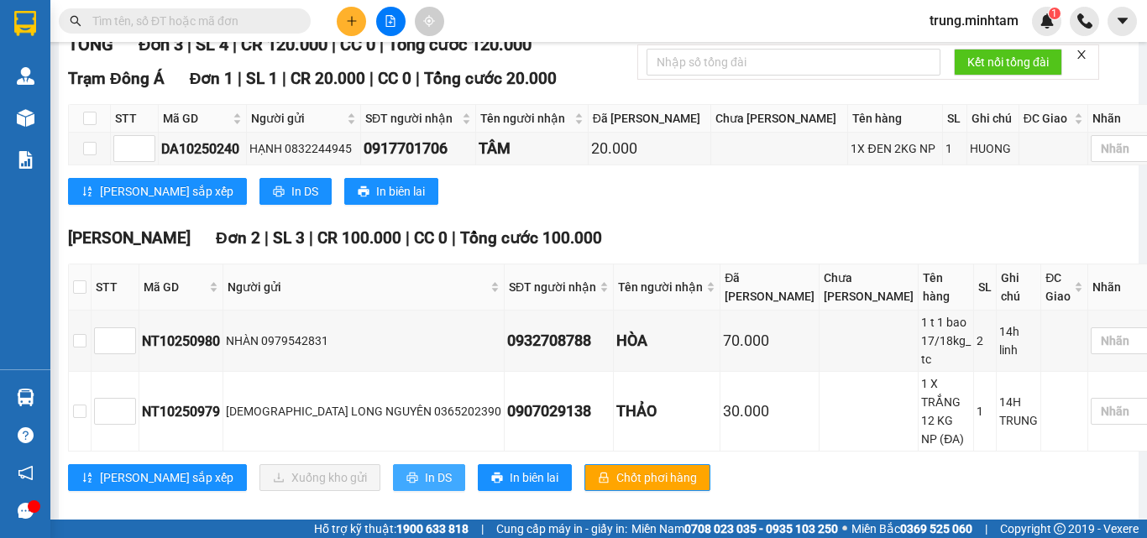
click at [393, 472] on button "In DS" at bounding box center [429, 477] width 72 height 27
click at [170, 23] on input "text" at bounding box center [191, 21] width 198 height 18
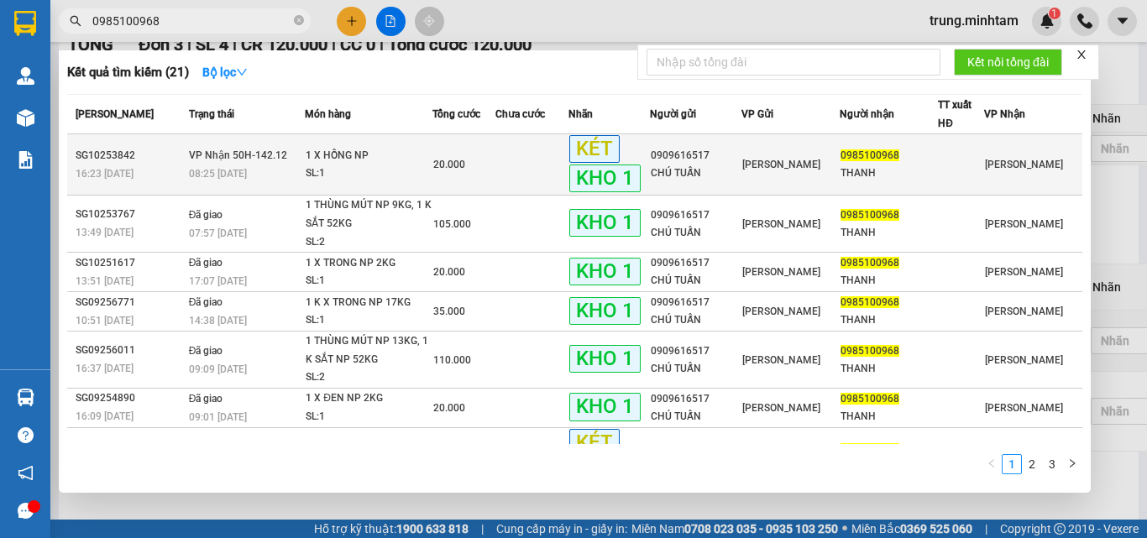
type input "0985100968"
click at [484, 167] on div "20.000" at bounding box center [463, 164] width 60 height 18
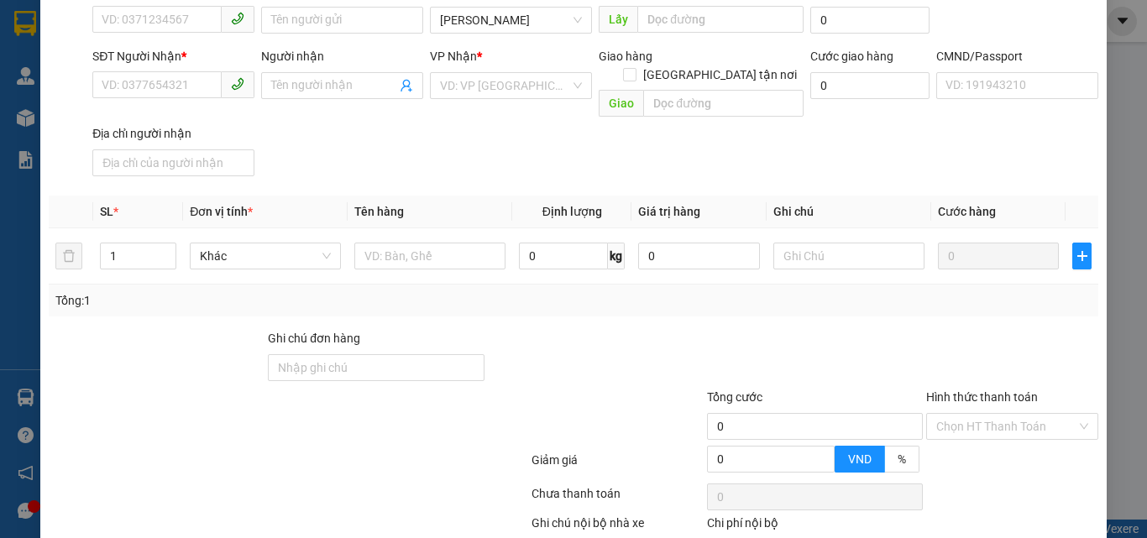
type input "0909616517"
type input "CHÚ TUẤN"
type input "0985100968"
type input "THANH"
type input "BM"
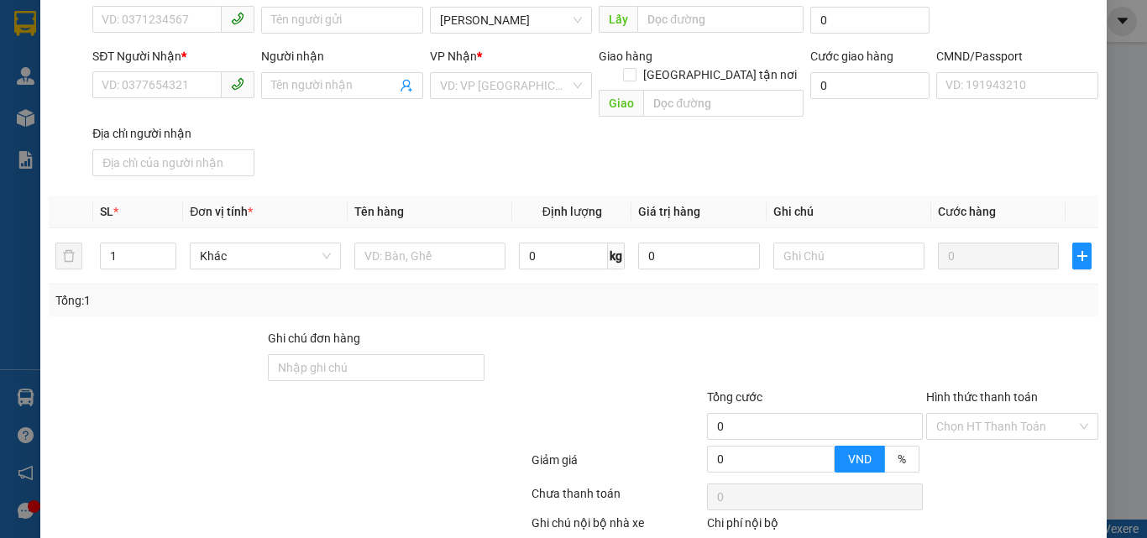
type input "20.000"
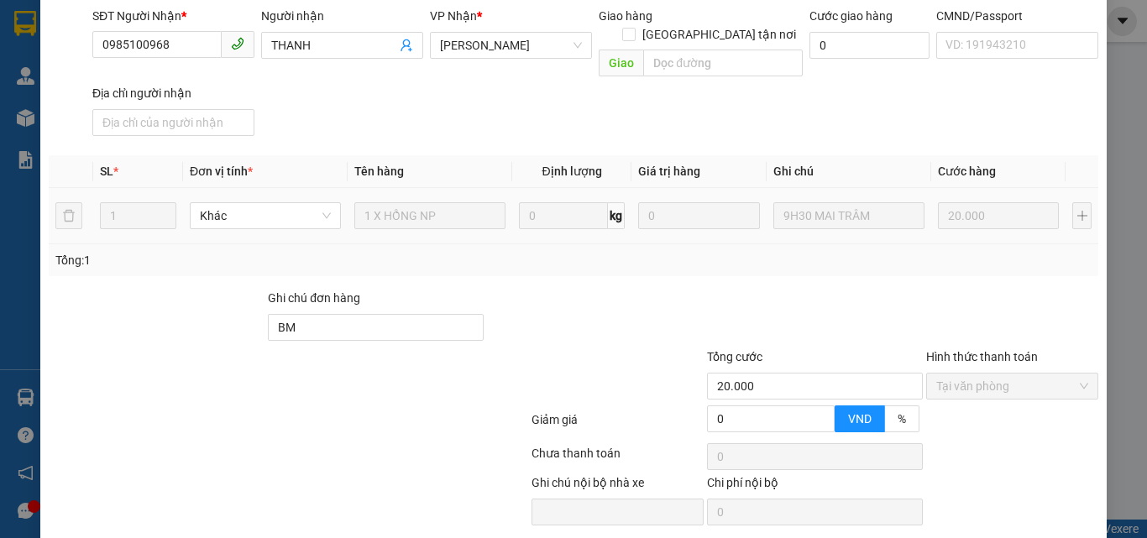
scroll to position [231, 0]
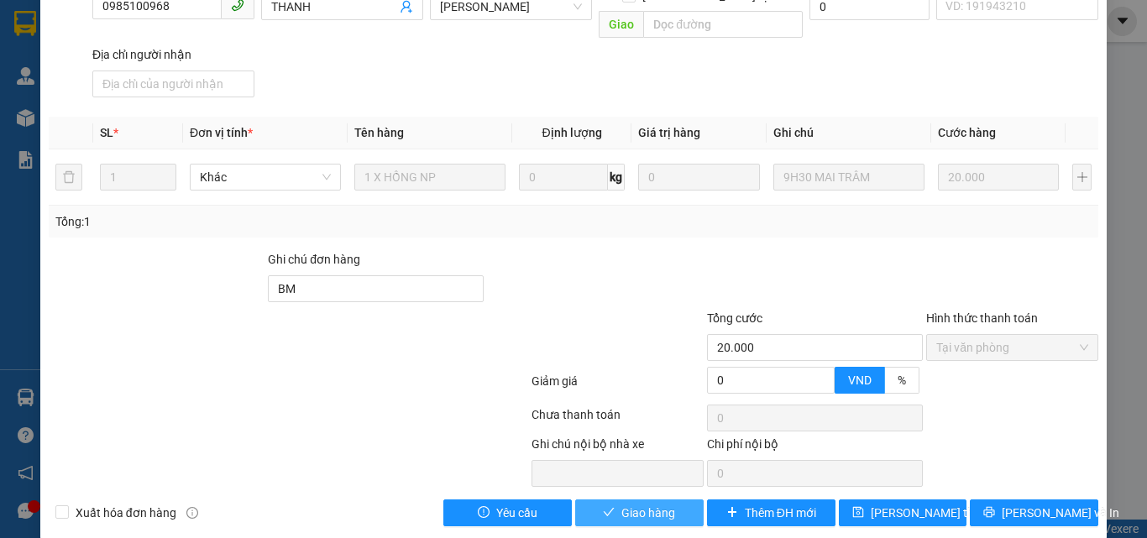
click at [656, 504] on span "Giao hàng" at bounding box center [648, 513] width 54 height 18
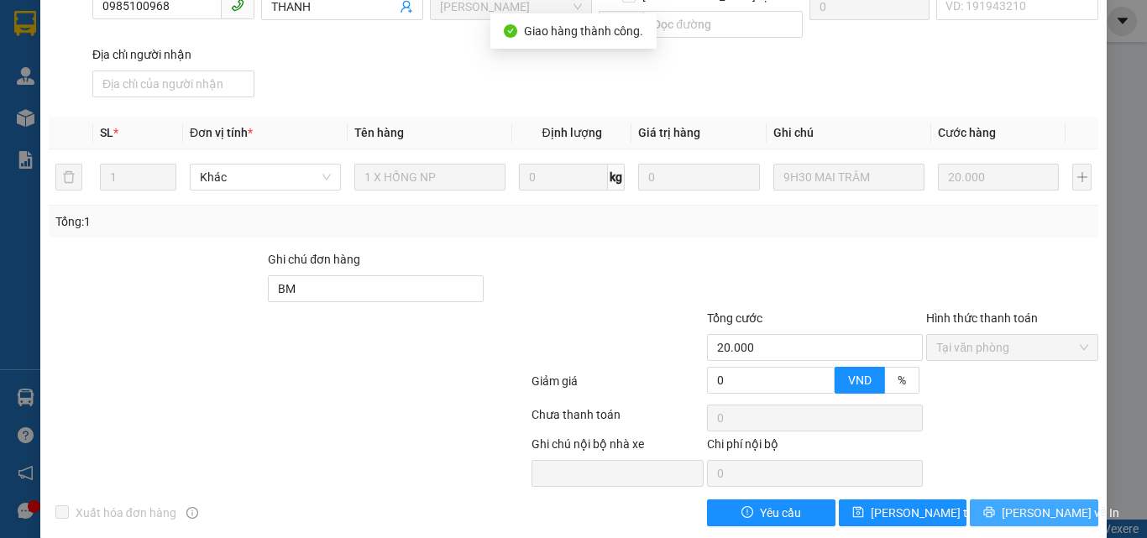
click at [1005, 500] on button "[PERSON_NAME] và In" at bounding box center [1034, 513] width 128 height 27
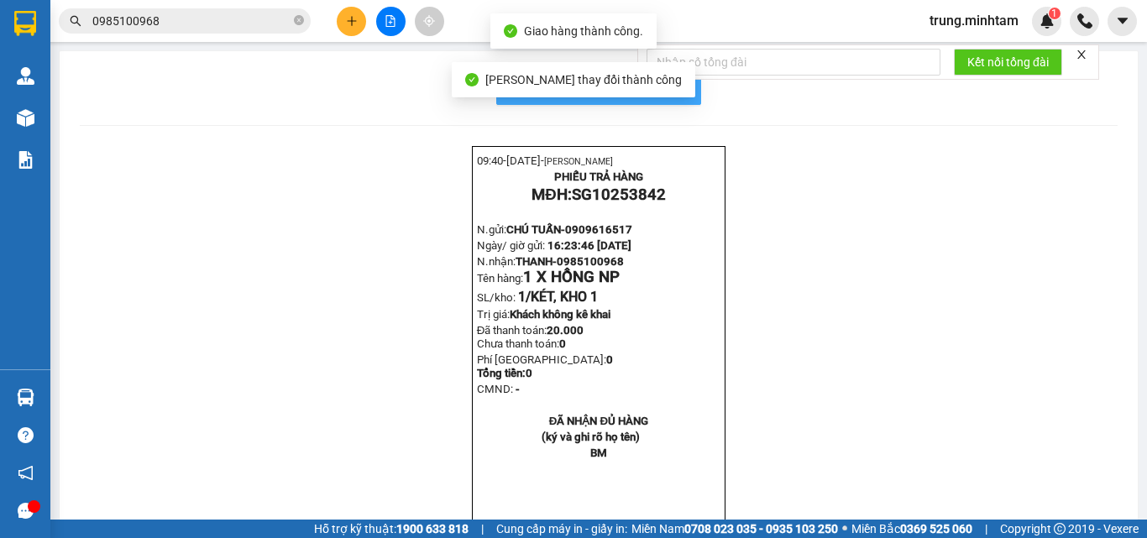
click at [674, 88] on span "In mẫu biên lai tự cấu hình" at bounding box center [609, 87] width 158 height 21
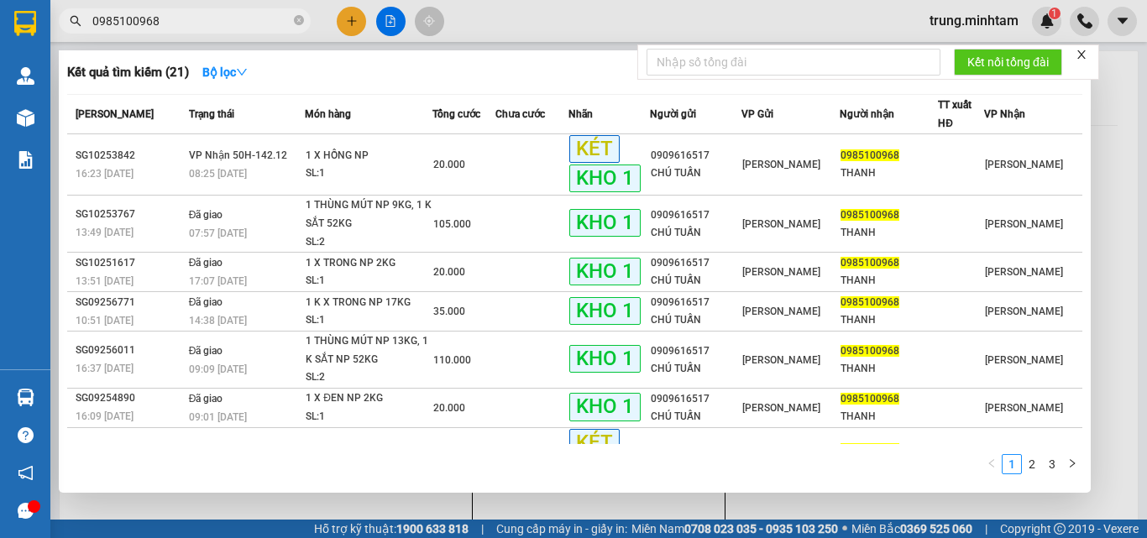
click at [247, 18] on input "0985100968" at bounding box center [191, 21] width 198 height 18
click at [245, 18] on input "0985100968" at bounding box center [191, 21] width 198 height 18
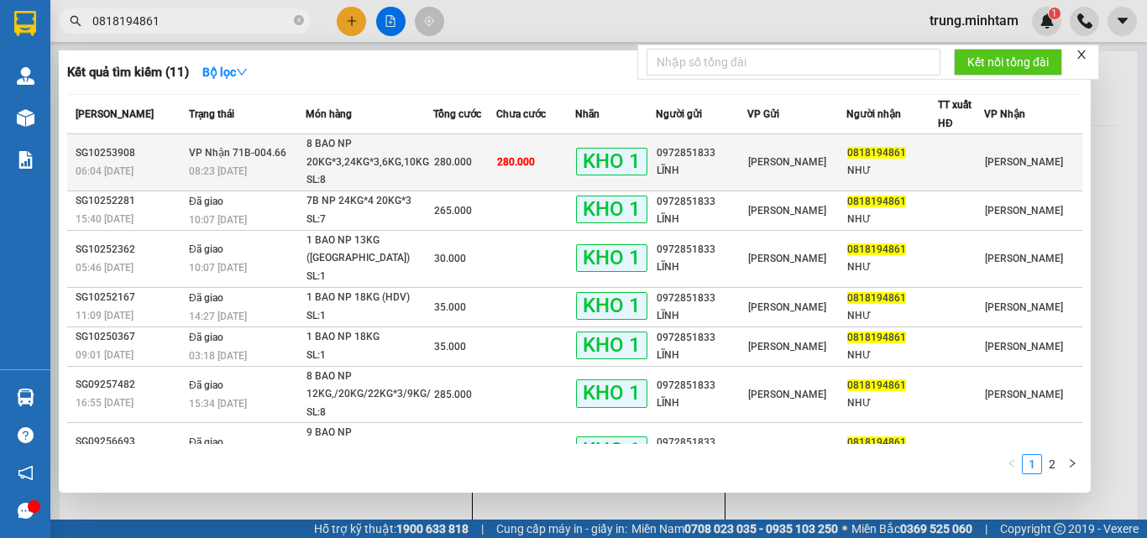
type input "0818194861"
click at [548, 159] on td "280.000" at bounding box center [535, 162] width 79 height 57
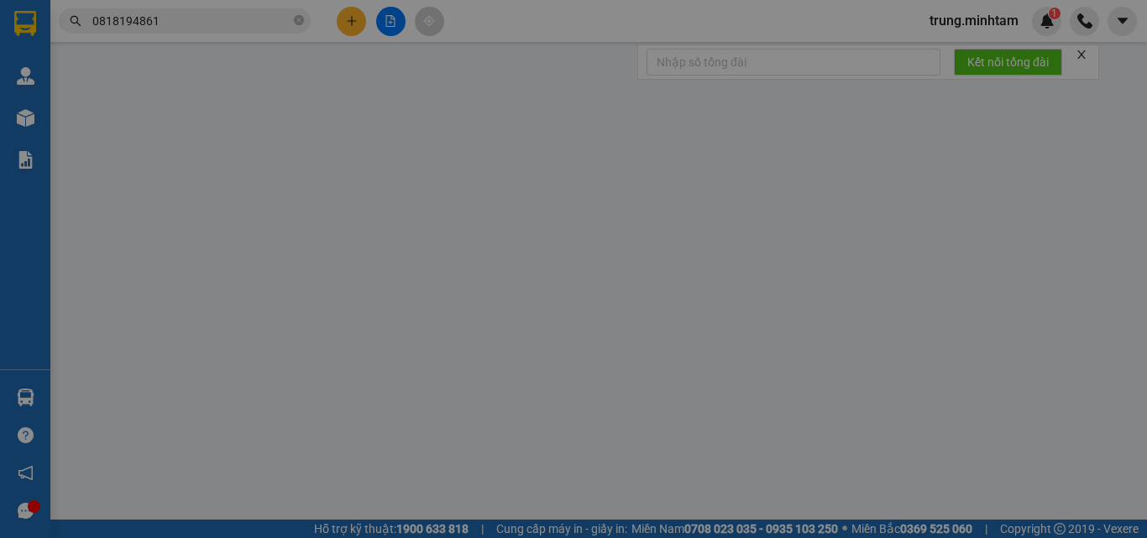
type input "0972851833"
type input "LĨNH"
type input "0818194861"
type input "NHƯ"
type input "BM"
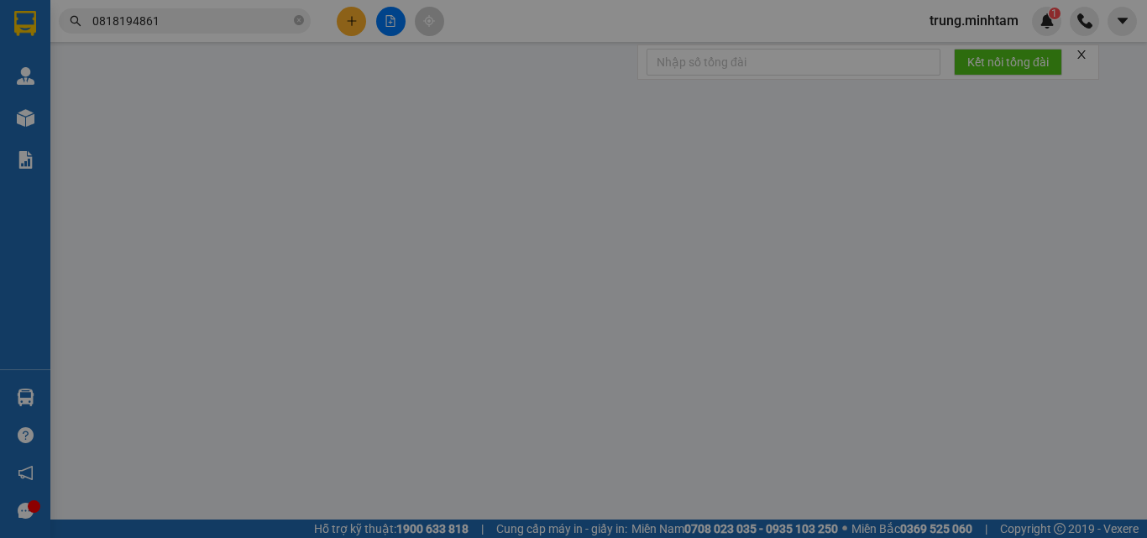
type input "280.000"
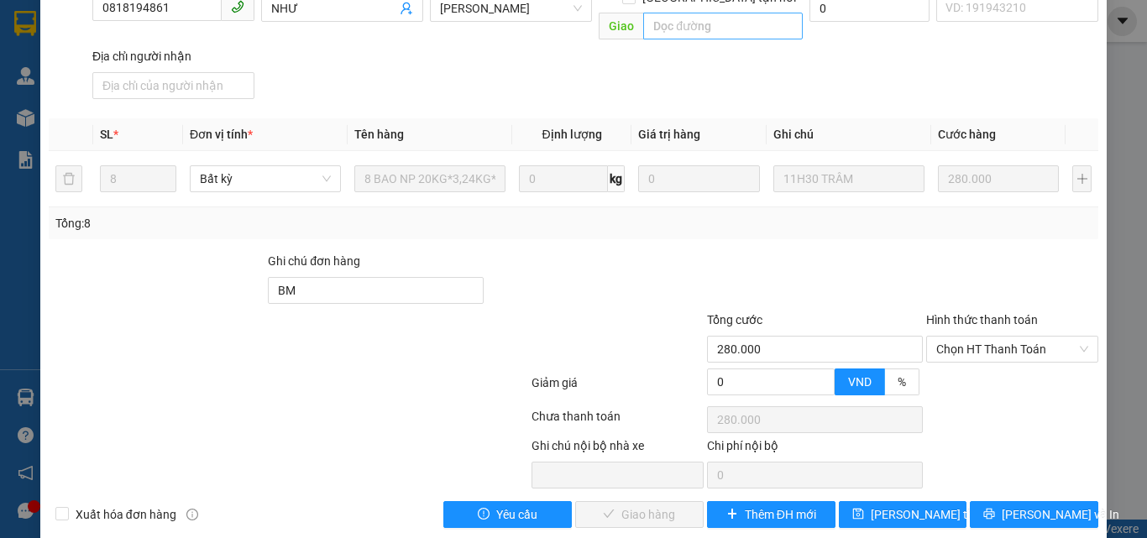
scroll to position [233, 0]
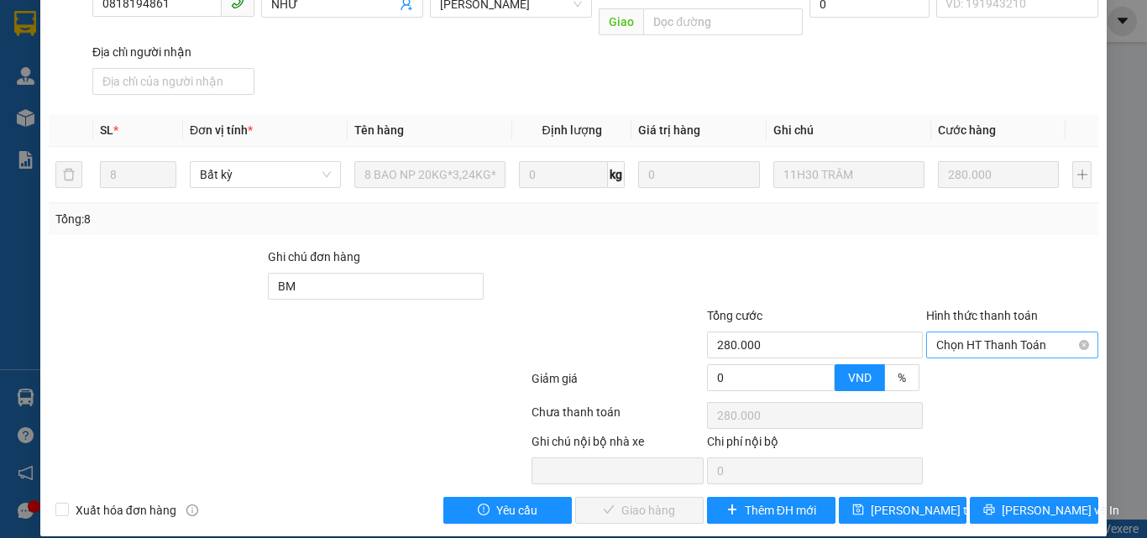
click at [1003, 332] on span "Chọn HT Thanh Toán" at bounding box center [1012, 344] width 152 height 25
click at [988, 353] on div "Tại văn phòng" at bounding box center [1002, 360] width 150 height 18
type input "0"
click at [650, 501] on span "[PERSON_NAME] và Giao hàng" at bounding box center [687, 510] width 161 height 18
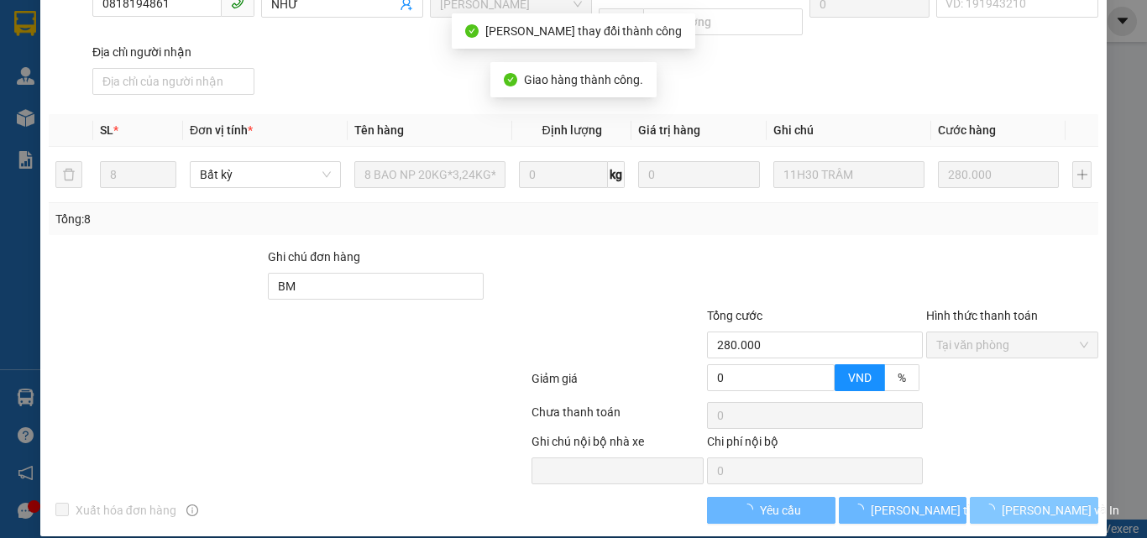
click at [1012, 501] on span "[PERSON_NAME] và In" at bounding box center [1061, 510] width 118 height 18
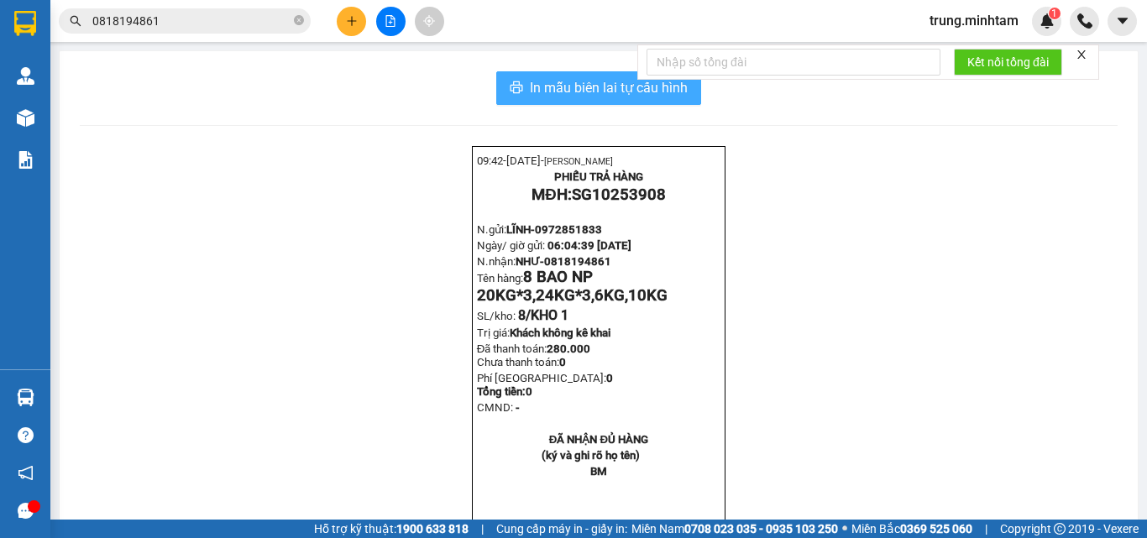
click at [583, 91] on span "In mẫu biên lai tự cấu hình" at bounding box center [609, 87] width 158 height 21
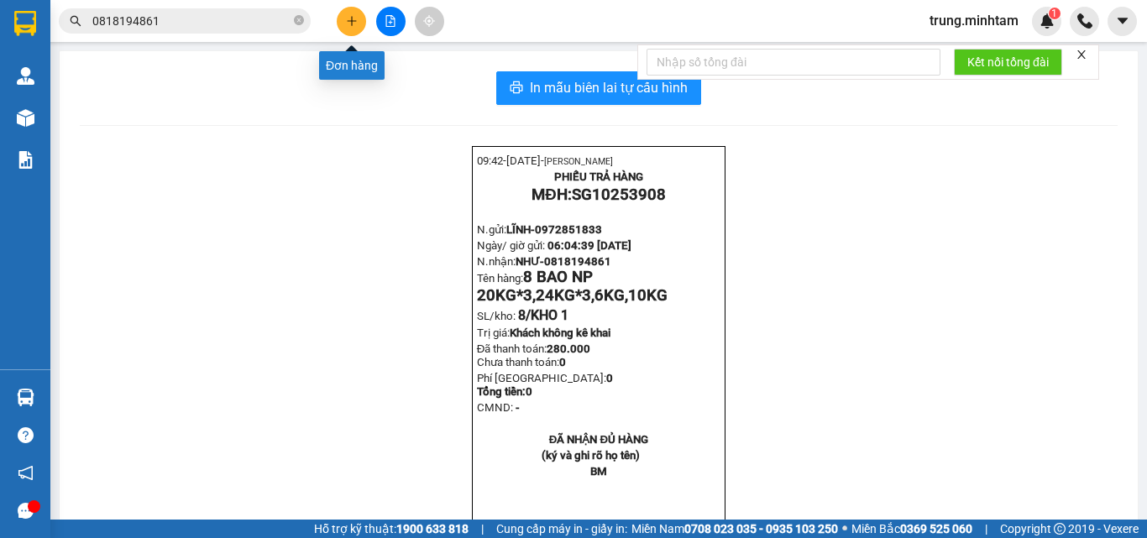
click at [350, 29] on button at bounding box center [351, 21] width 29 height 29
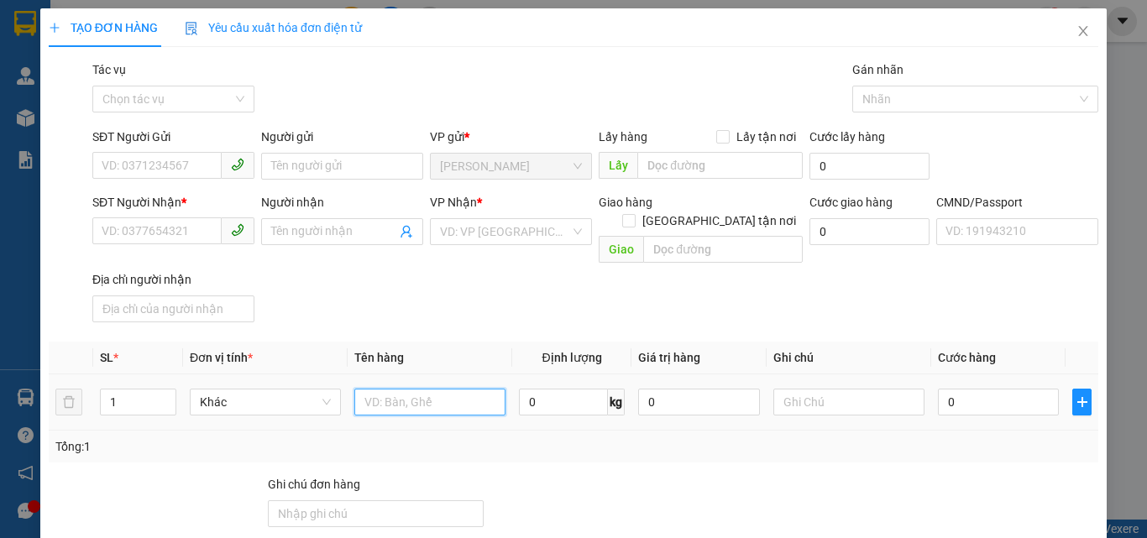
click at [396, 391] on input "text" at bounding box center [429, 402] width 151 height 27
type input "1 X ĐEN 7 KG NP (ĐA)"
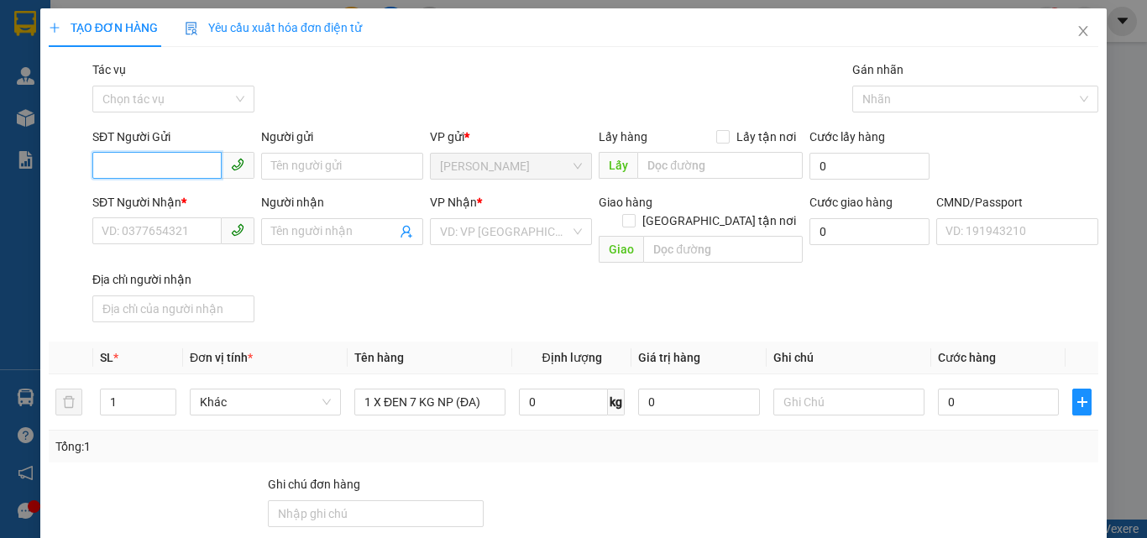
click at [192, 165] on input "SĐT Người Gửi" at bounding box center [156, 165] width 129 height 27
type input "0982181643"
click at [191, 201] on div "0982181643 - TÁM" at bounding box center [172, 200] width 140 height 18
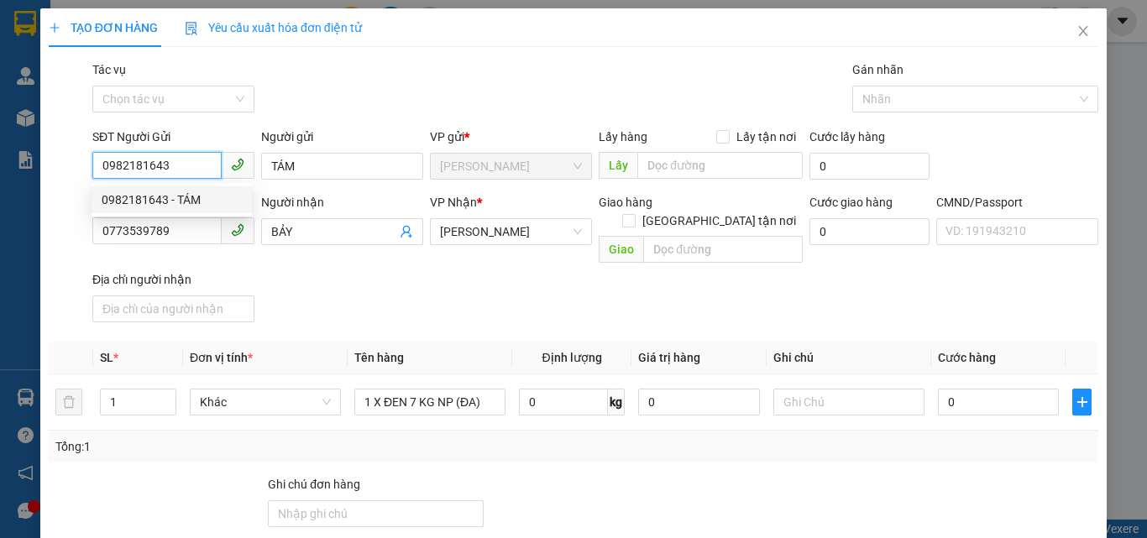
type input "TÁM"
type input "0773539789"
type input "BẢY"
type input "0982181643"
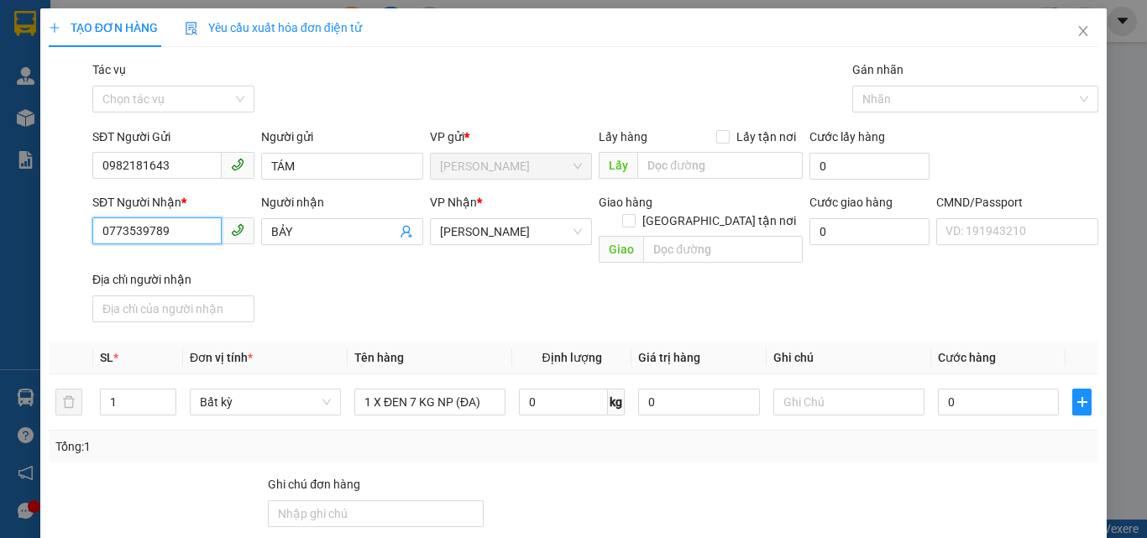
click at [184, 233] on input "0773539789" at bounding box center [156, 230] width 129 height 27
type input "0855321351"
click at [188, 263] on div "0855321351 - LINH" at bounding box center [172, 265] width 140 height 18
type input "LINH"
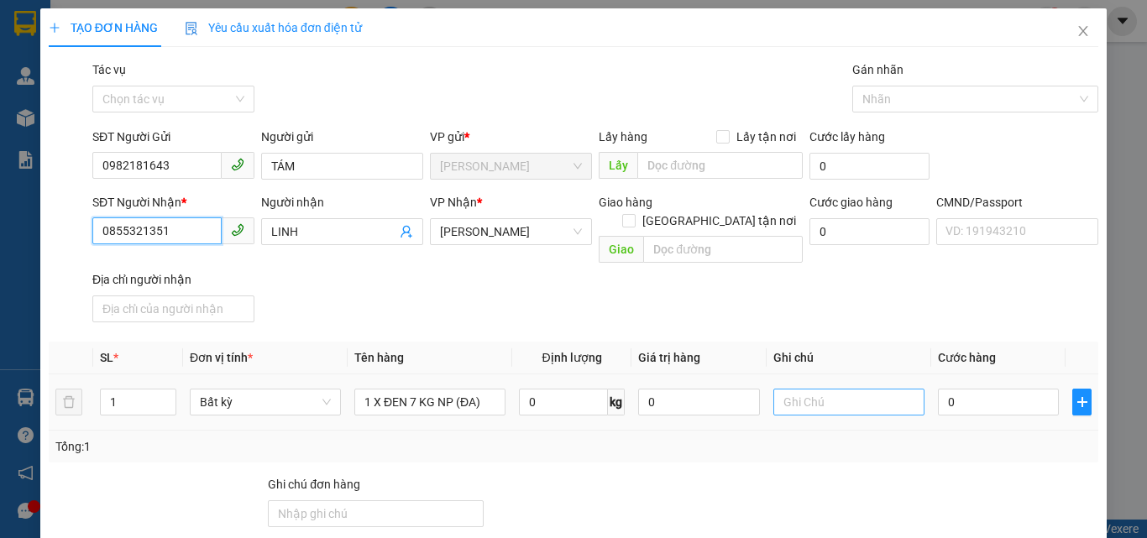
type input "0855321351"
click at [834, 390] on input "text" at bounding box center [848, 402] width 151 height 27
type input "14H TRUNG"
type input "2"
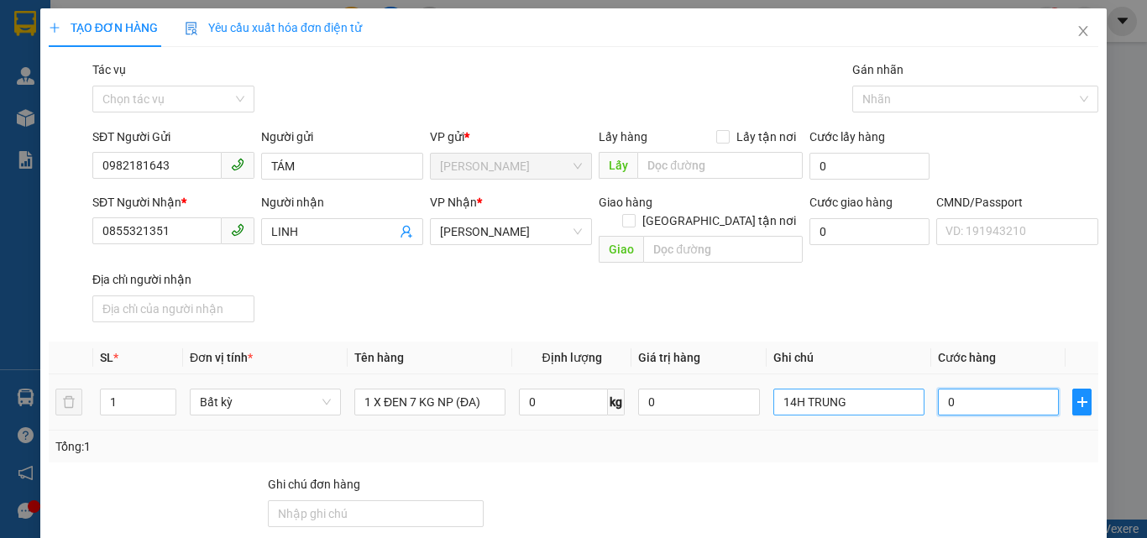
type input "2"
type input "25"
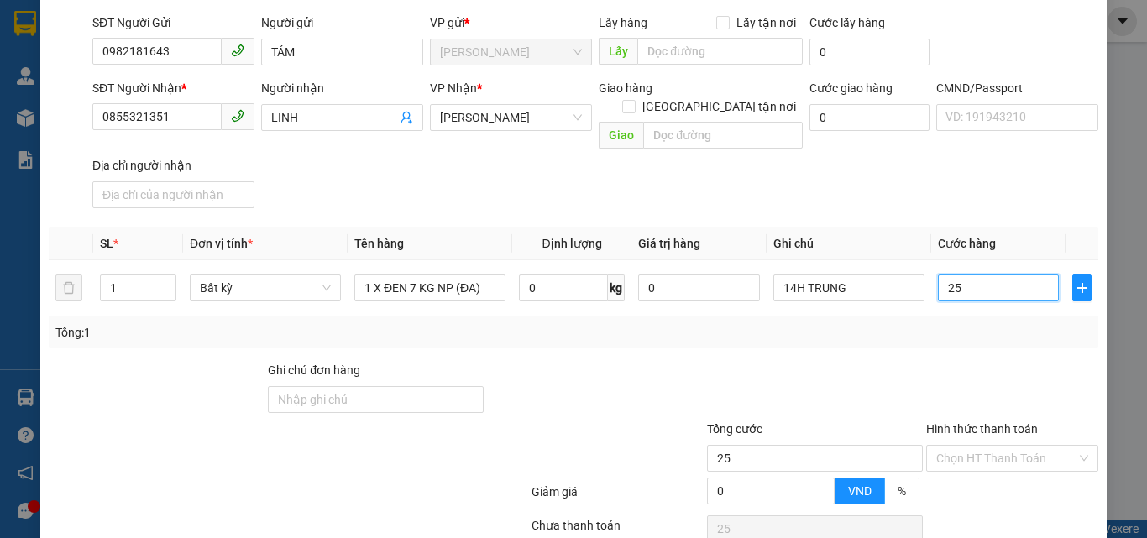
scroll to position [224, 0]
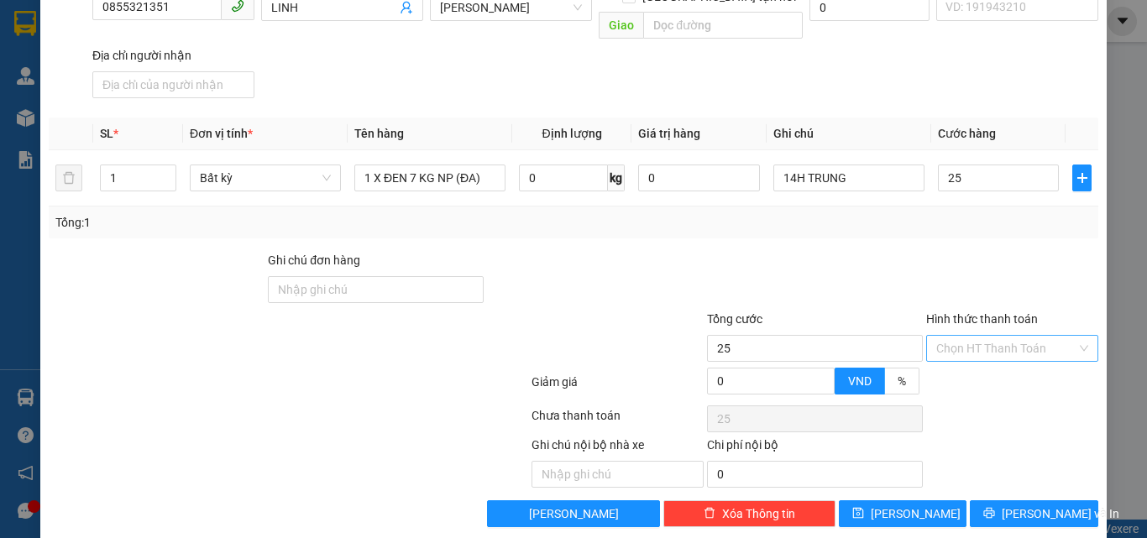
type input "25.000"
click at [964, 336] on input "Hình thức thanh toán" at bounding box center [1006, 348] width 140 height 25
click at [952, 371] on div "Tại văn phòng" at bounding box center [1002, 363] width 150 height 18
type input "0"
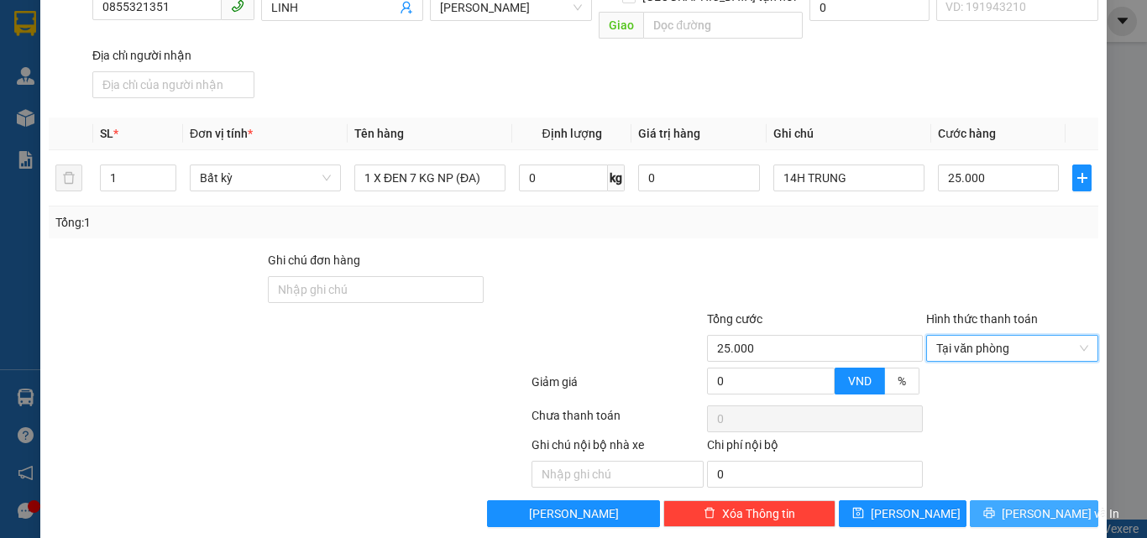
click at [1018, 505] on span "[PERSON_NAME] và In" at bounding box center [1061, 514] width 118 height 18
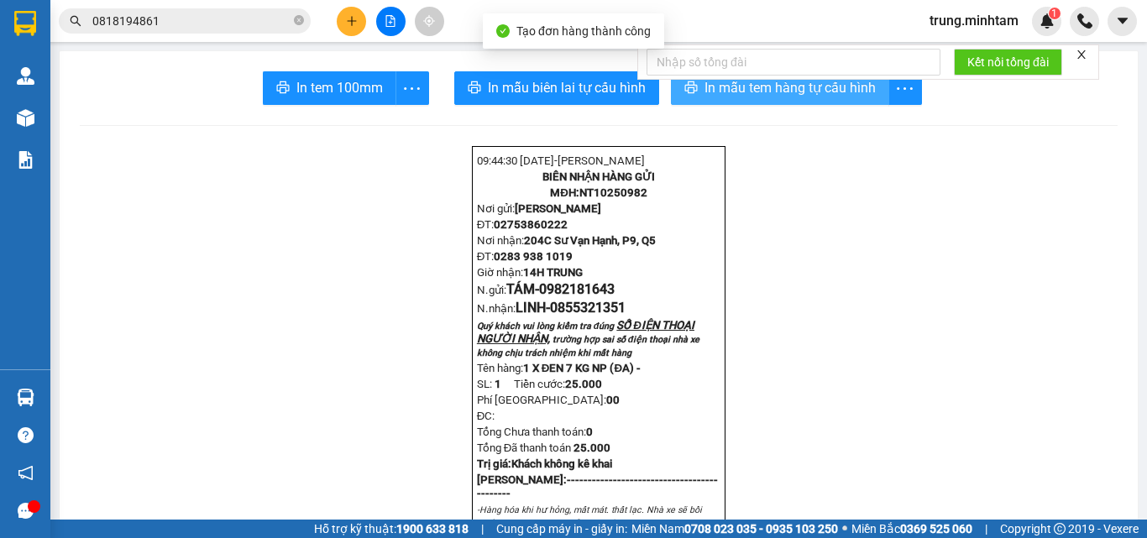
click at [766, 87] on span "In mẫu tem hàng tự cấu hình" at bounding box center [789, 87] width 171 height 21
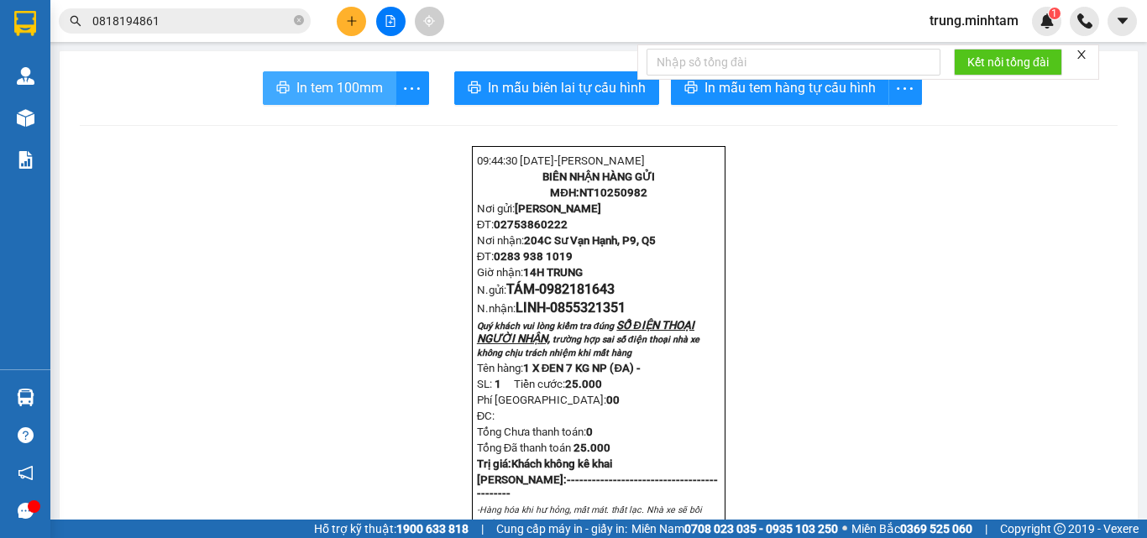
click at [354, 95] on span "In tem 100mm" at bounding box center [339, 87] width 86 height 21
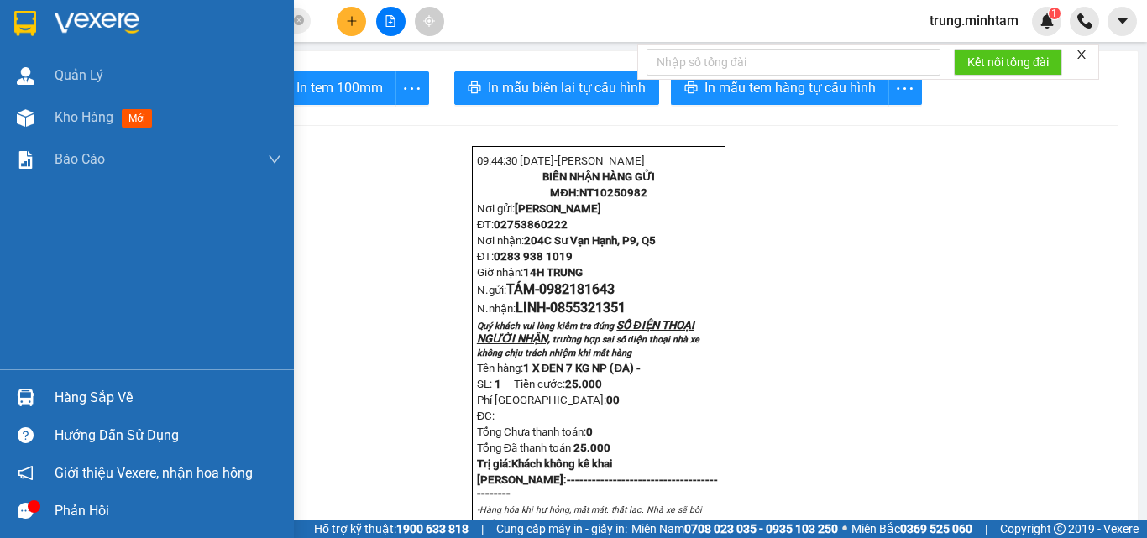
click at [66, 392] on div "Hàng sắp về" at bounding box center [168, 397] width 227 height 25
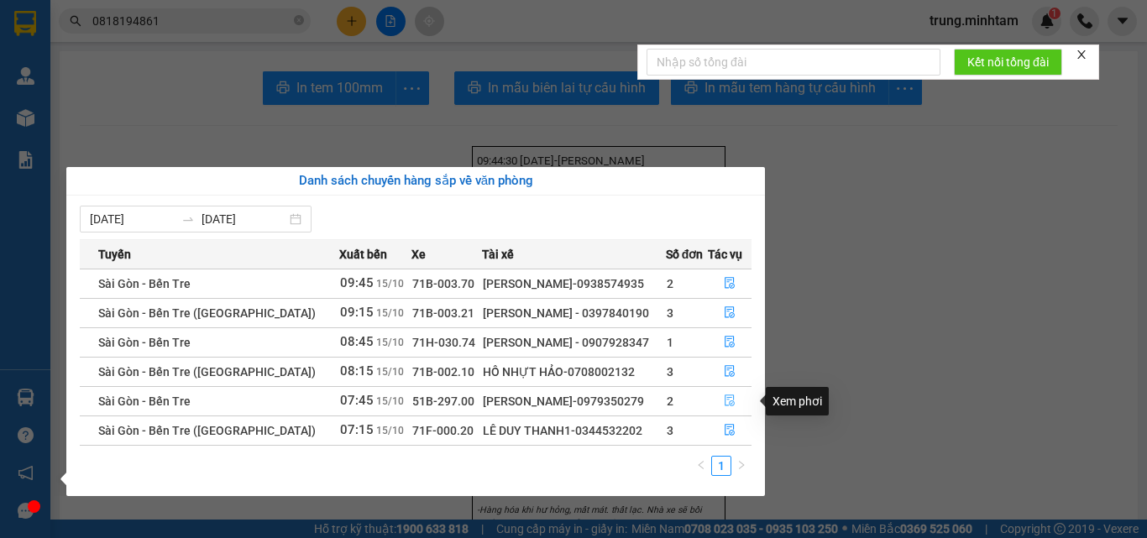
click at [725, 403] on icon "file-done" at bounding box center [730, 401] width 12 height 12
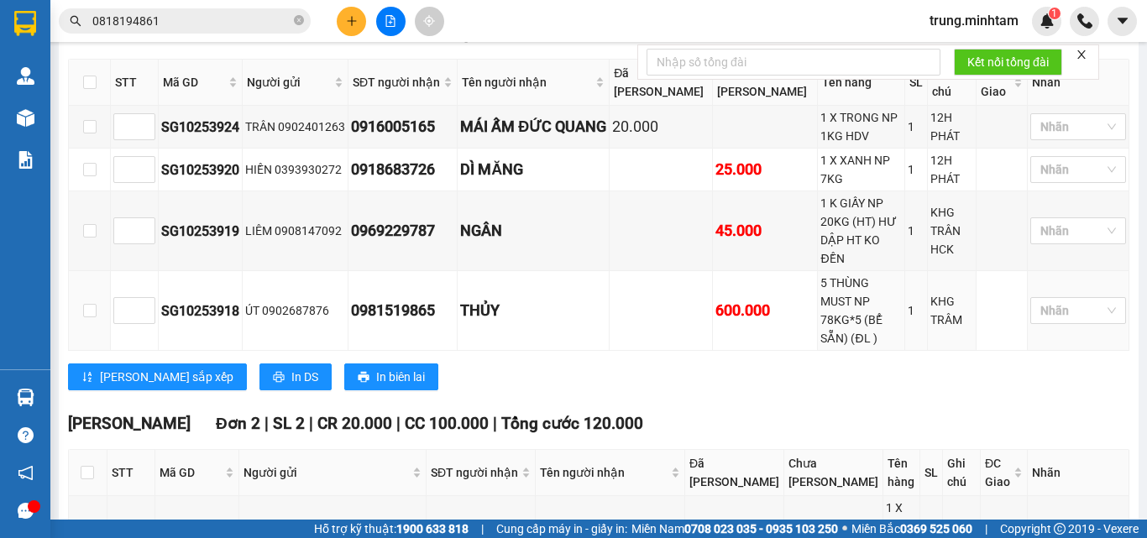
scroll to position [643, 0]
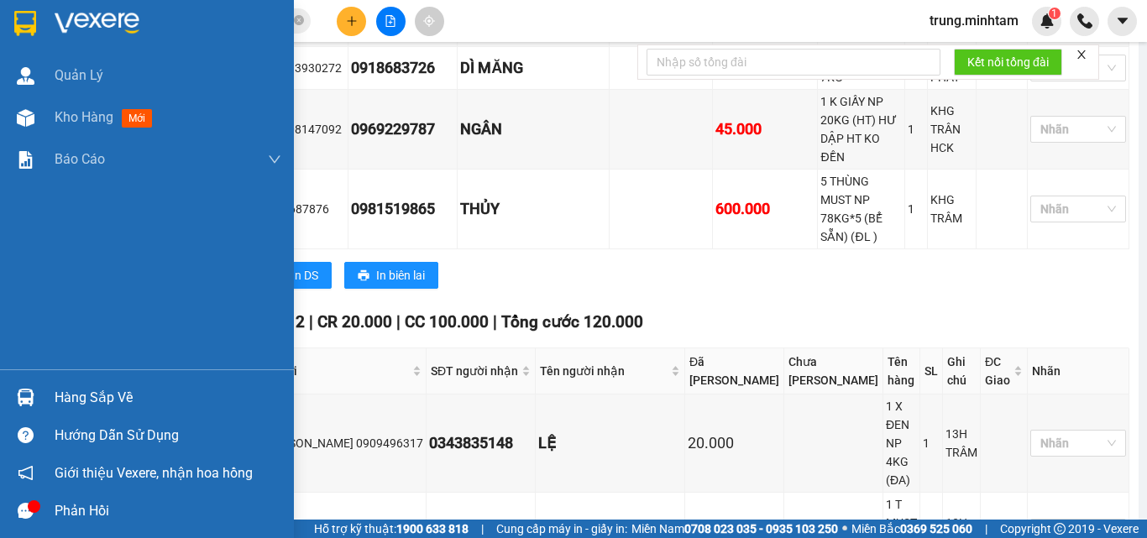
click at [82, 405] on div "Hàng sắp về" at bounding box center [168, 397] width 227 height 25
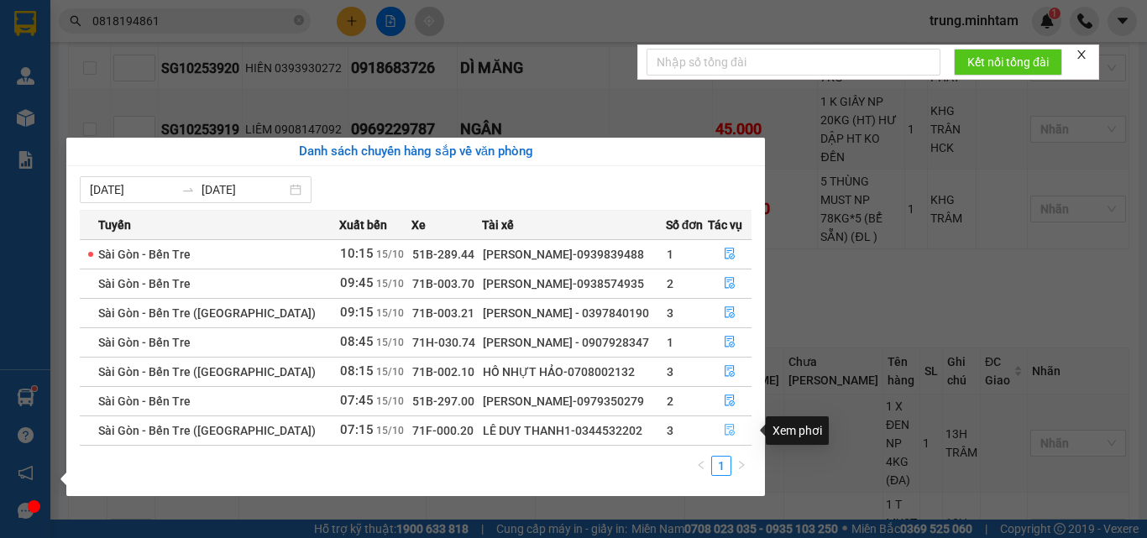
click at [725, 430] on icon "file-done" at bounding box center [730, 430] width 12 height 12
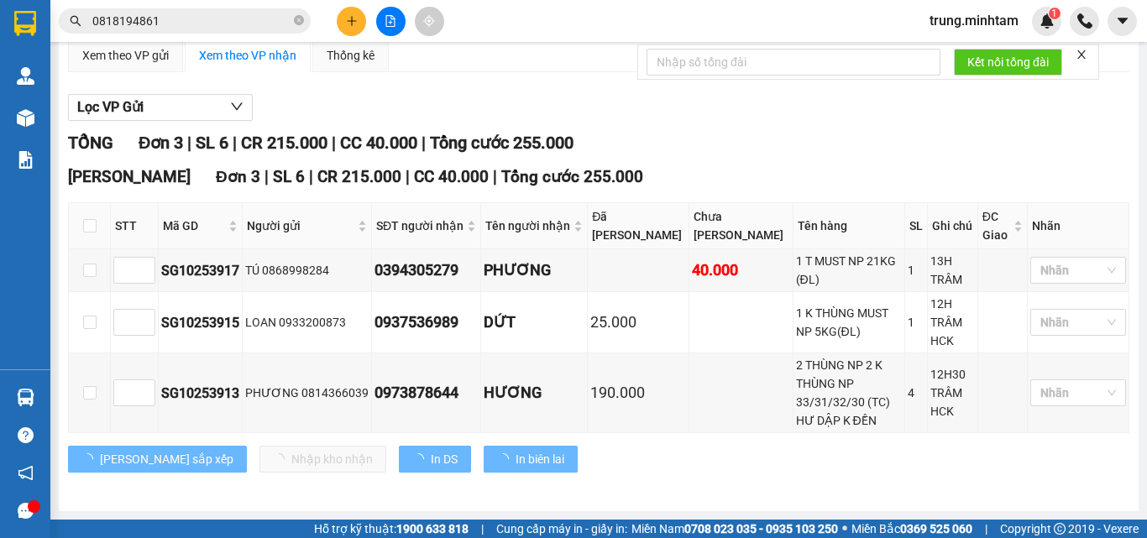
scroll to position [186, 0]
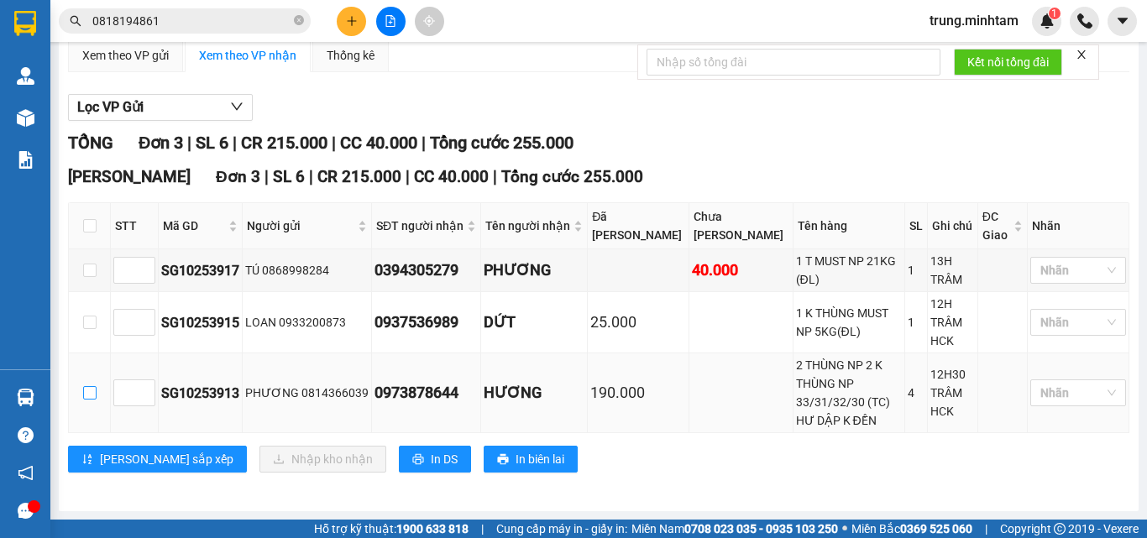
click at [87, 400] on input "checkbox" at bounding box center [89, 392] width 13 height 13
checkbox input "true"
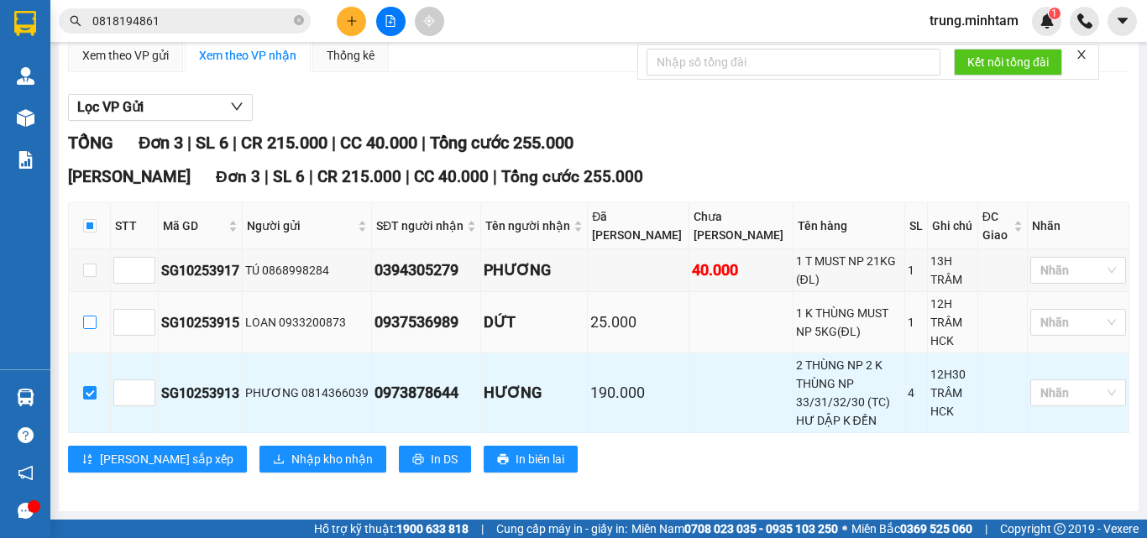
click at [93, 329] on input "checkbox" at bounding box center [89, 322] width 13 height 13
checkbox input "true"
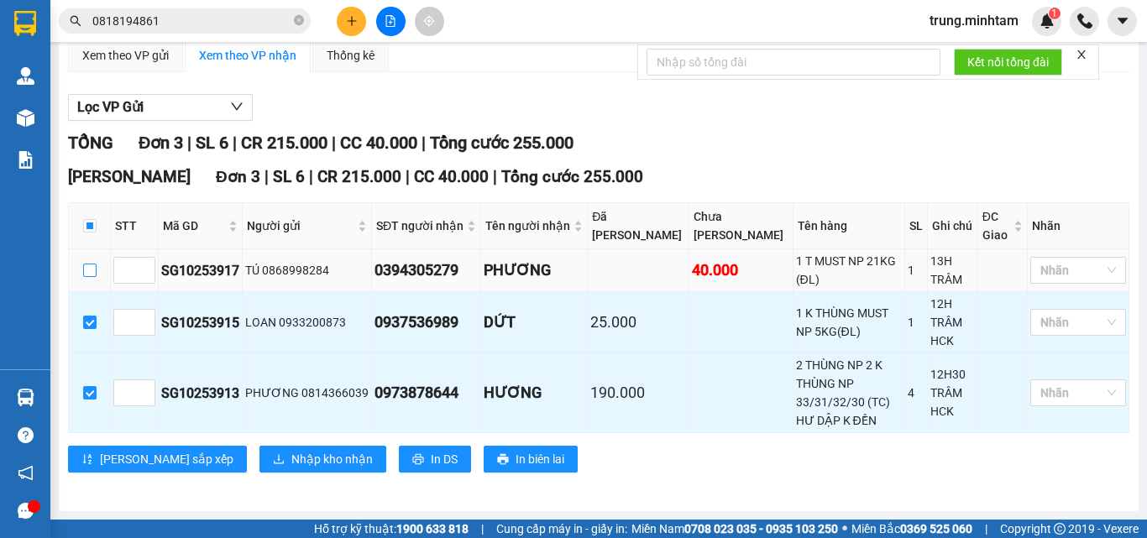
click at [86, 277] on input "checkbox" at bounding box center [89, 270] width 13 height 13
checkbox input "true"
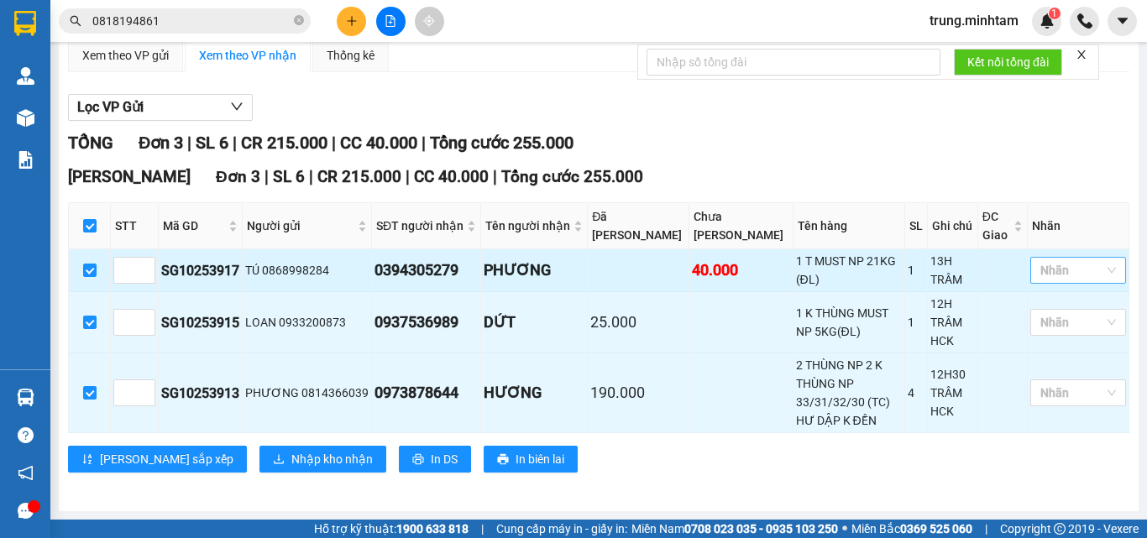
click at [1075, 280] on div at bounding box center [1069, 270] width 71 height 20
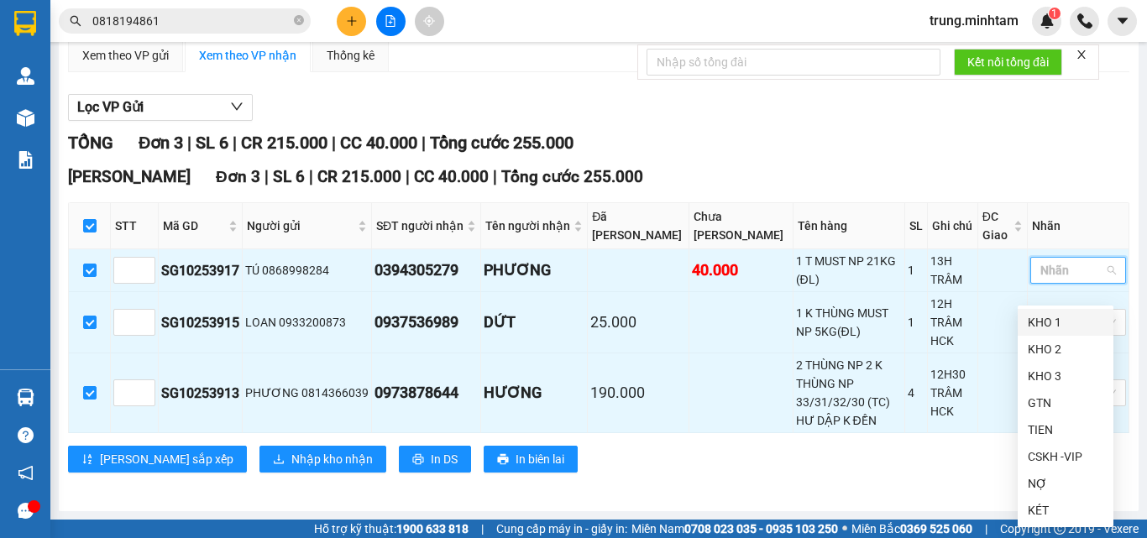
drag, startPoint x: 1060, startPoint y: 320, endPoint x: 960, endPoint y: 197, distance: 157.6
click at [1055, 311] on div "KHO 1" at bounding box center [1066, 322] width 96 height 27
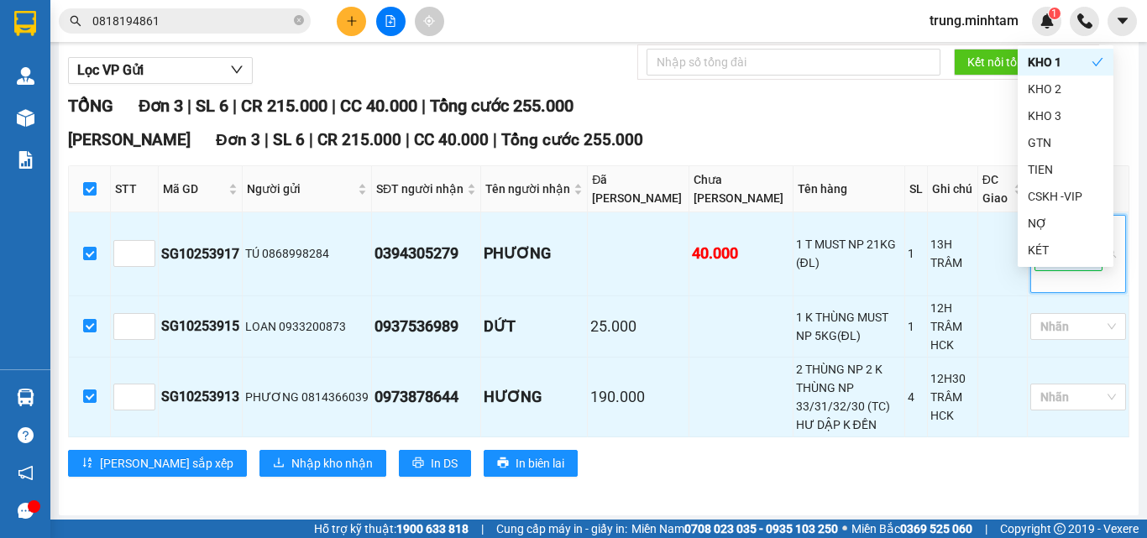
click at [939, 153] on div "Ngã Tư Huyện Đơn 3 | SL 6 | CR 215.000 | CC 40.000 | Tổng cước 255.000" at bounding box center [598, 140] width 1061 height 25
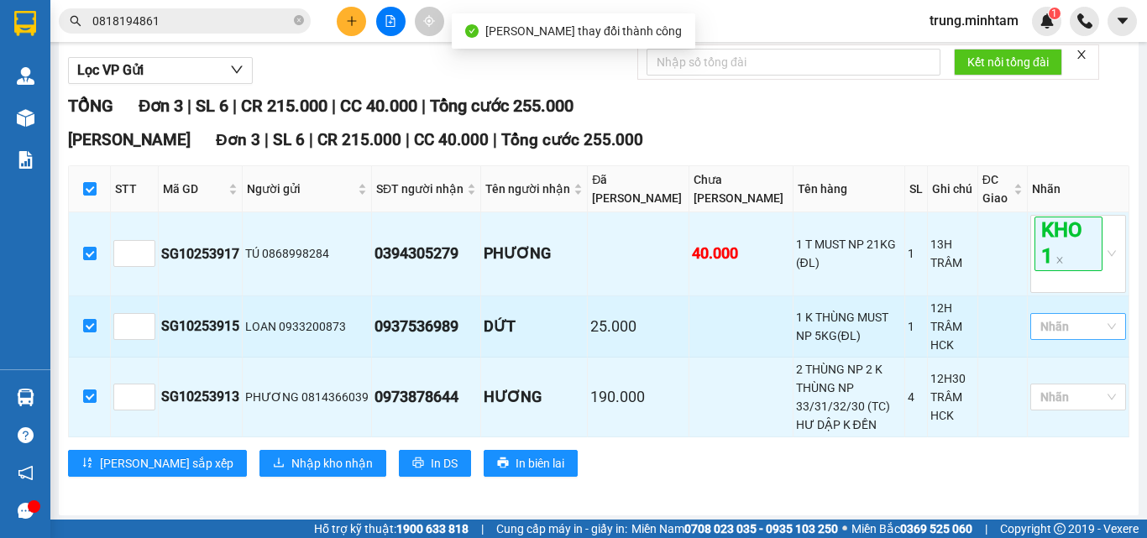
click at [1054, 337] on div at bounding box center [1069, 327] width 71 height 20
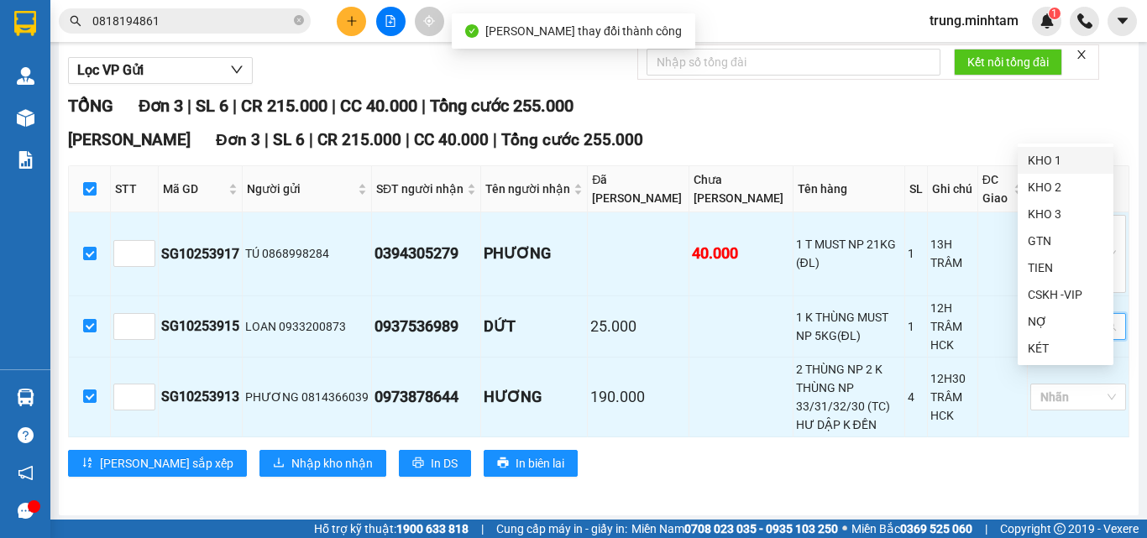
drag, startPoint x: 1032, startPoint y: 161, endPoint x: 944, endPoint y: 149, distance: 88.9
click at [1031, 161] on div "KHO 1" at bounding box center [1066, 160] width 76 height 18
click at [943, 119] on div "TỔNG Đơn 3 | SL 6 | CR 215.000 | CC 40.000 | Tổng cước 255.000" at bounding box center [598, 106] width 1061 height 26
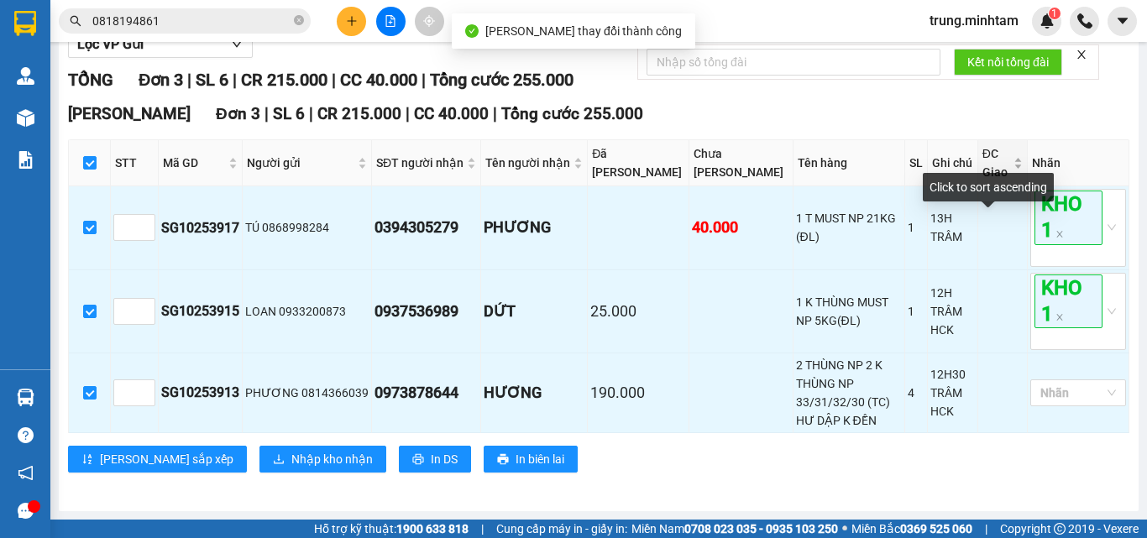
scroll to position [249, 0]
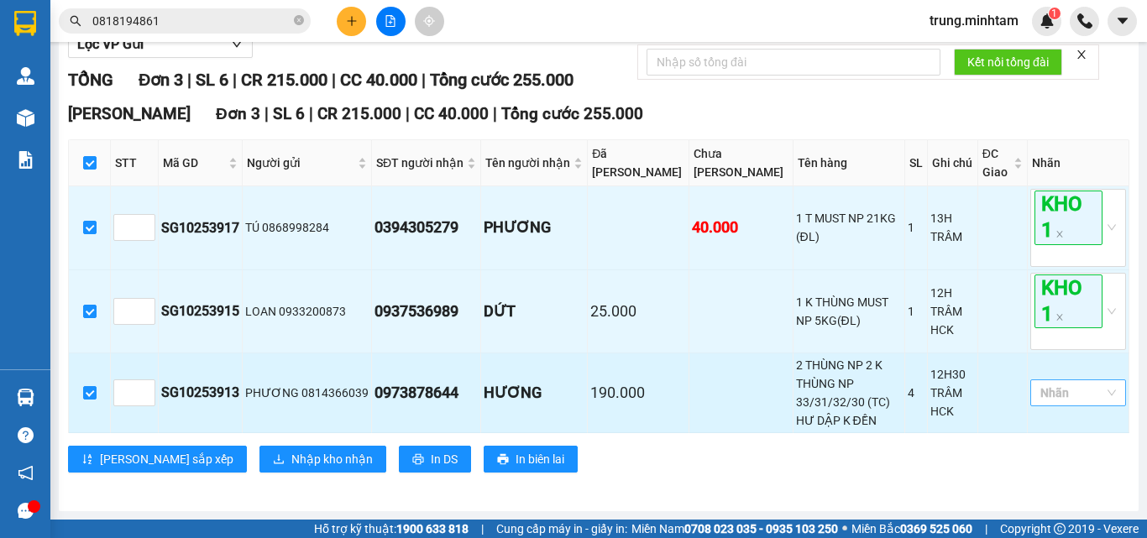
click at [1074, 403] on div at bounding box center [1069, 393] width 71 height 20
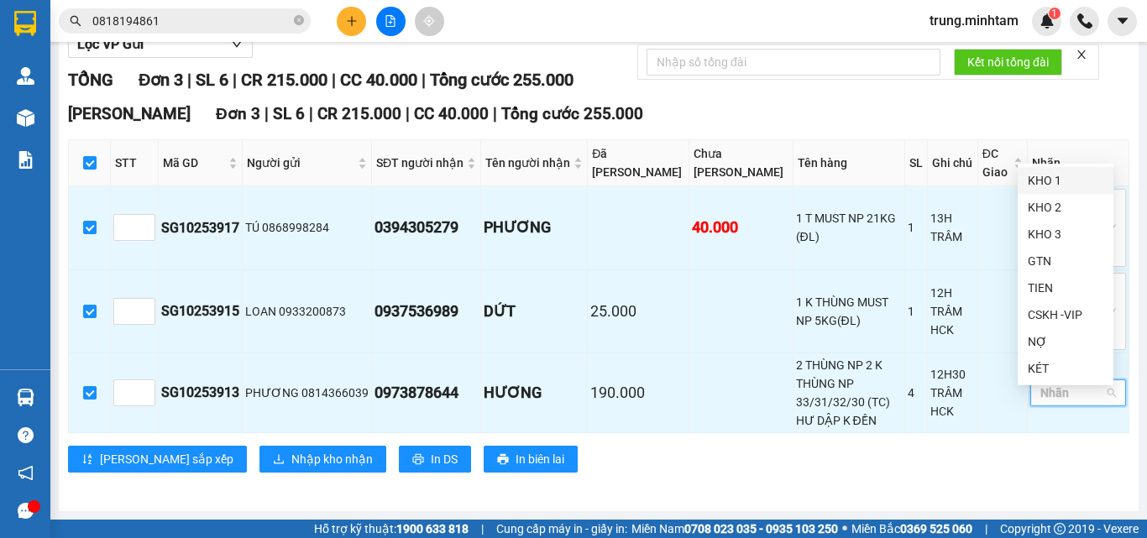
click at [1045, 181] on div "KHO 1" at bounding box center [1066, 180] width 76 height 18
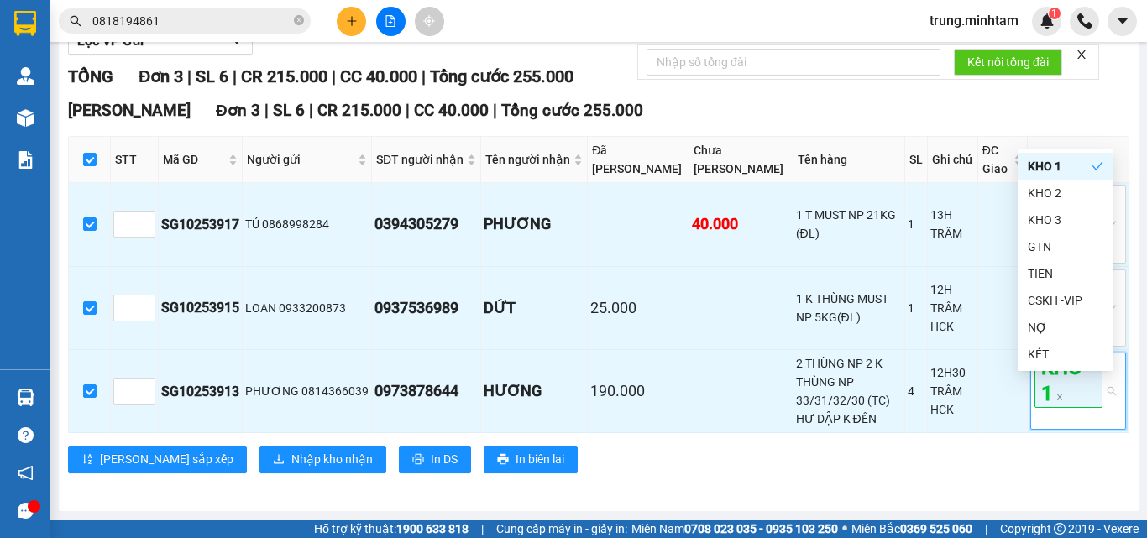
click at [903, 136] on div "Ngã Tư Huyện Đơn 3 | SL 6 | CR 215.000 | CC 40.000 | Tổng cước 255.000 STT Mã…" at bounding box center [598, 291] width 1061 height 387
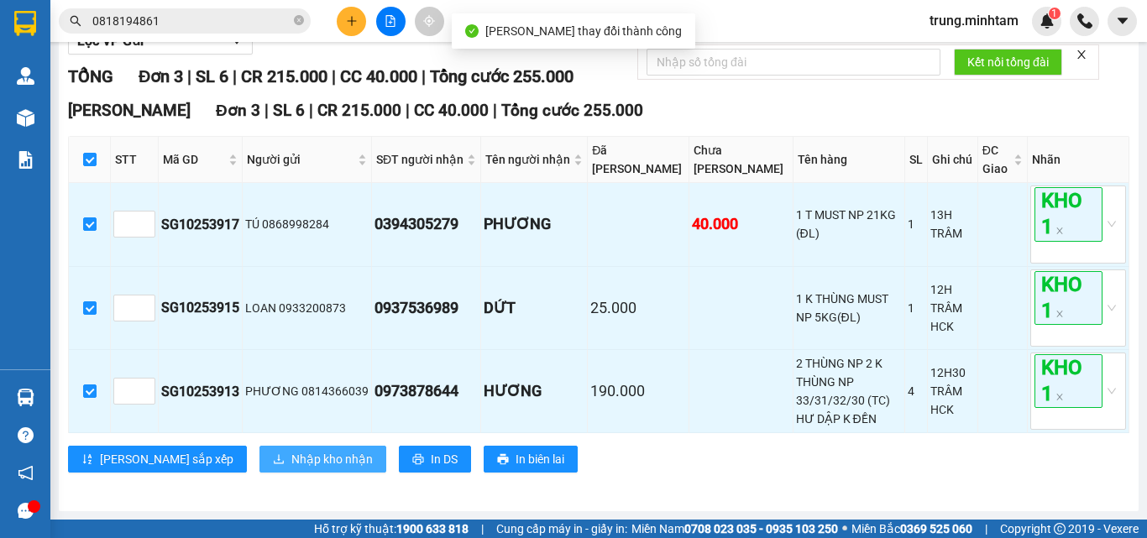
click at [291, 468] on span "Nhập kho nhận" at bounding box center [331, 459] width 81 height 18
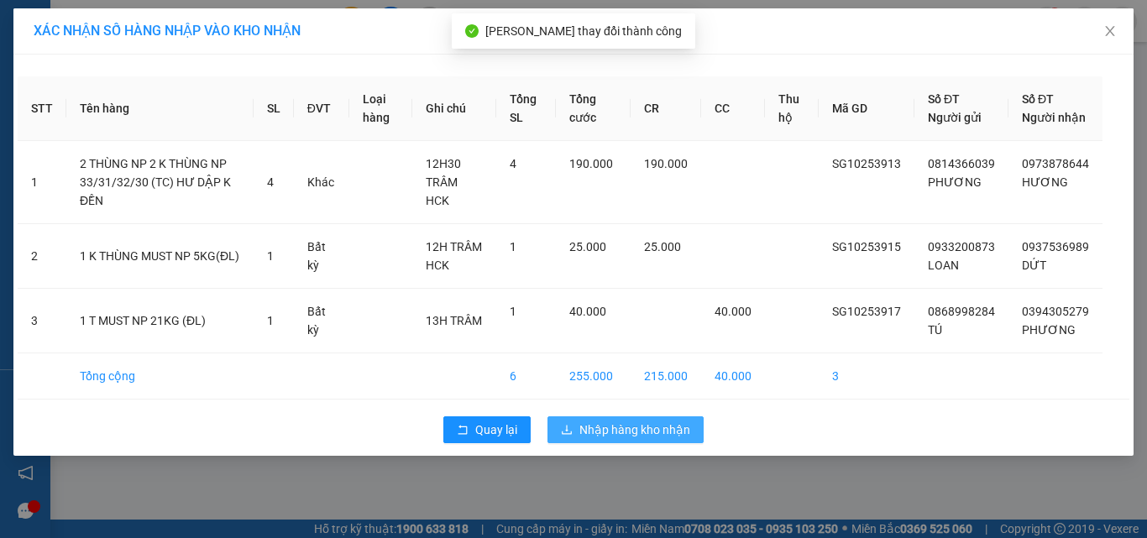
click at [594, 432] on span "Nhập hàng kho nhận" at bounding box center [634, 430] width 111 height 18
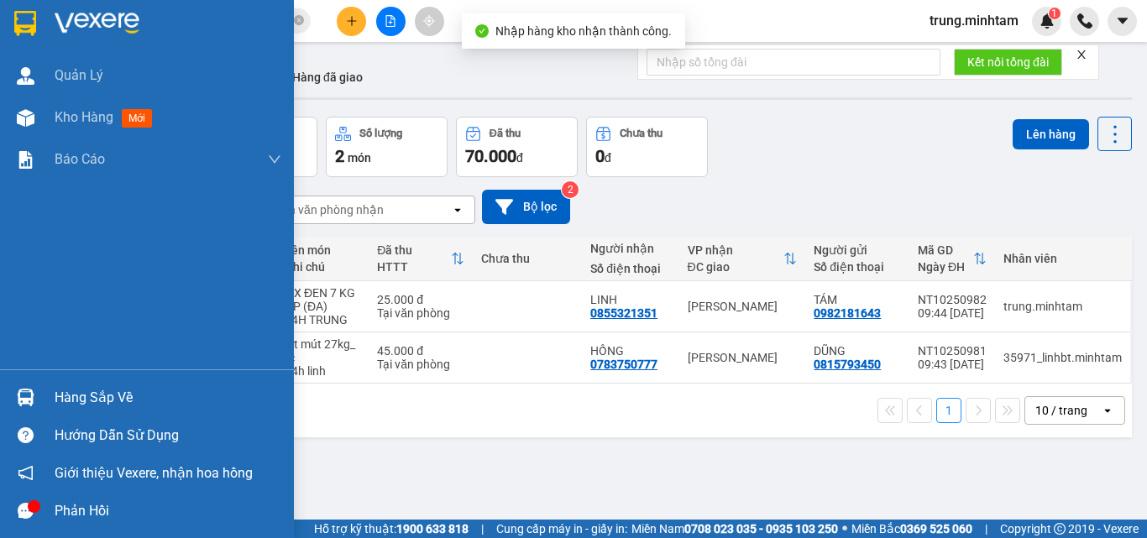
click at [85, 396] on div "Hàng sắp về" at bounding box center [168, 397] width 227 height 25
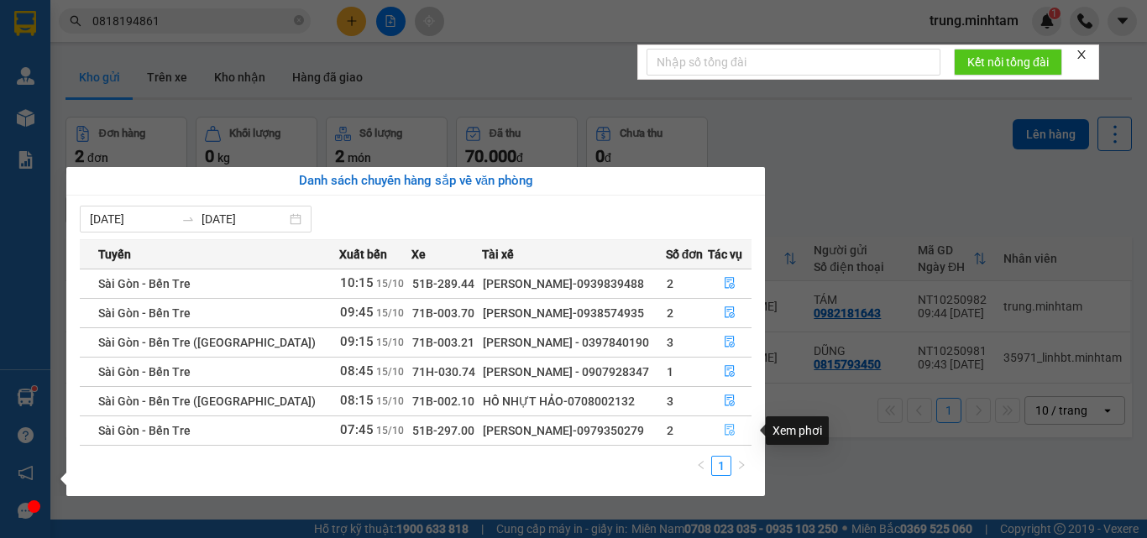
click at [727, 429] on icon "file-done" at bounding box center [730, 431] width 10 height 12
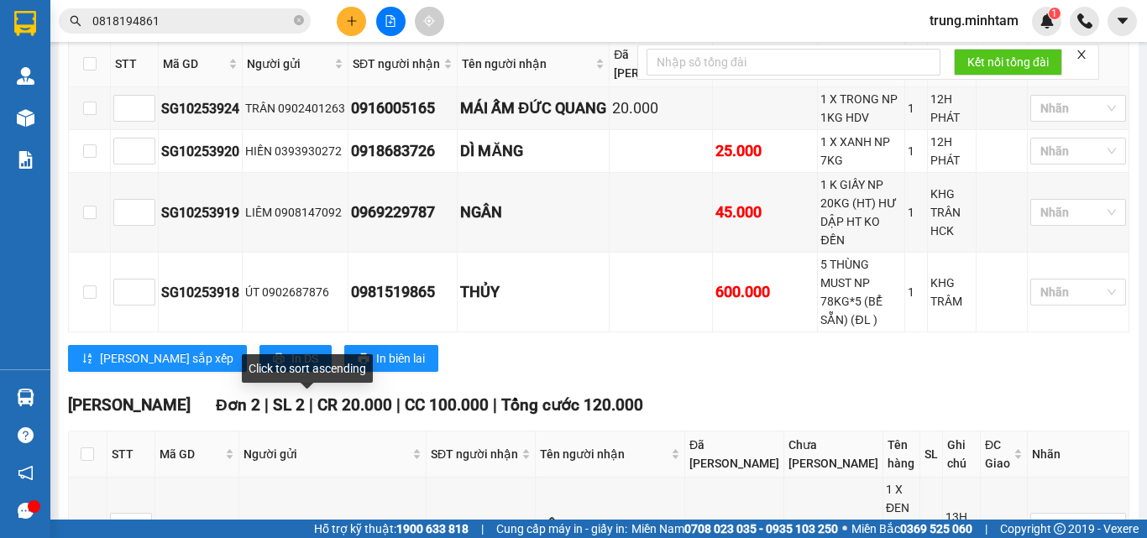
scroll to position [643, 0]
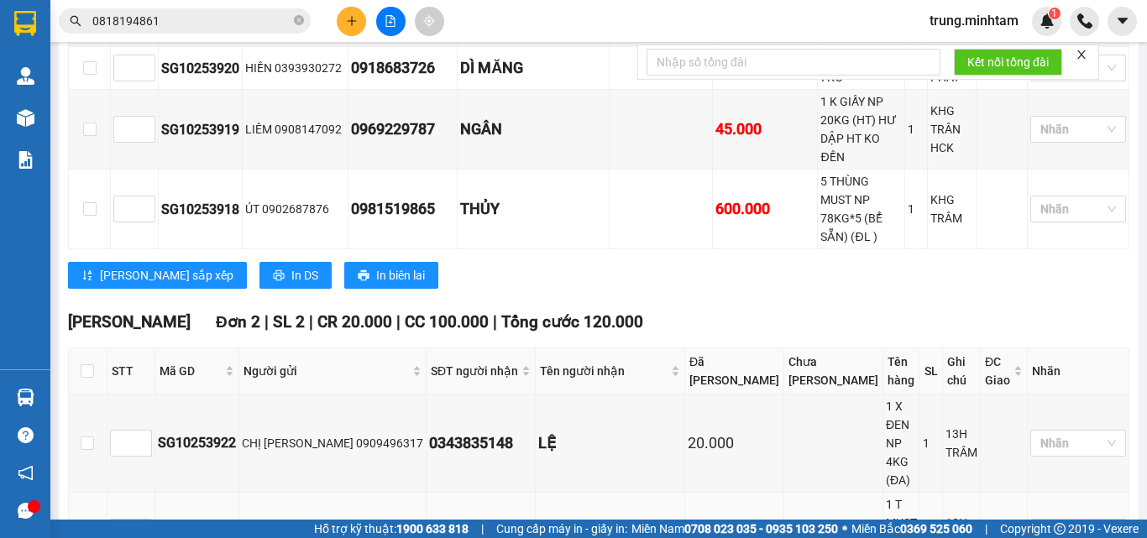
click at [92, 526] on input "checkbox" at bounding box center [87, 532] width 13 height 13
checkbox input "true"
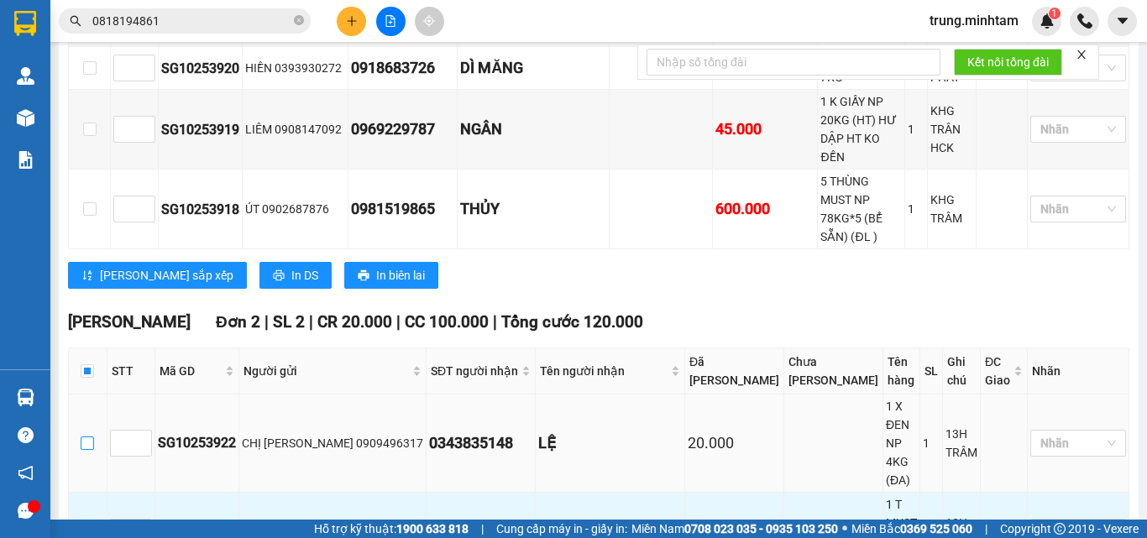
click at [91, 437] on input "checkbox" at bounding box center [87, 443] width 13 height 13
checkbox input "true"
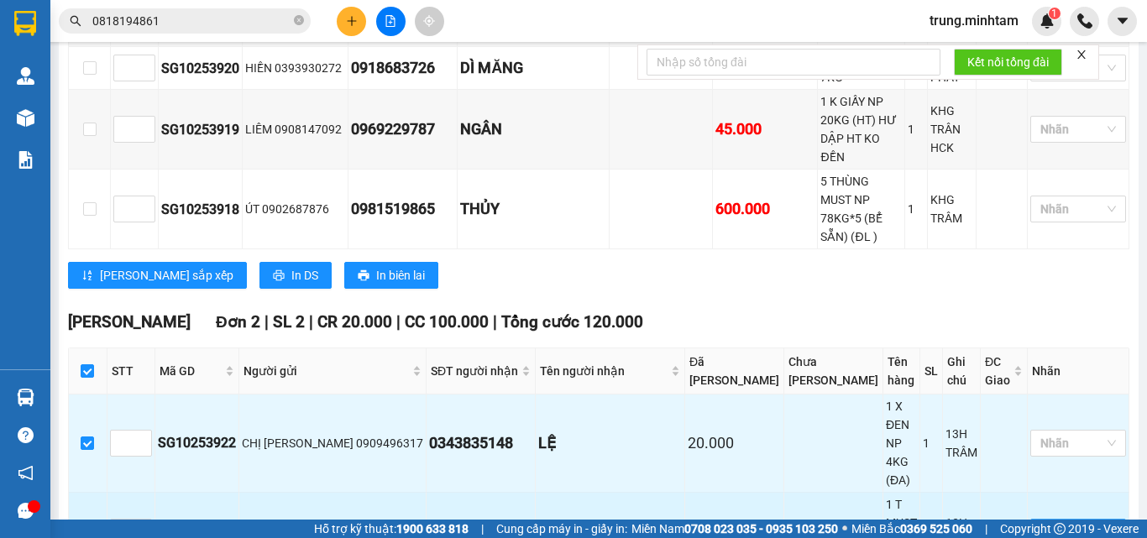
click at [1048, 522] on div at bounding box center [1069, 532] width 71 height 20
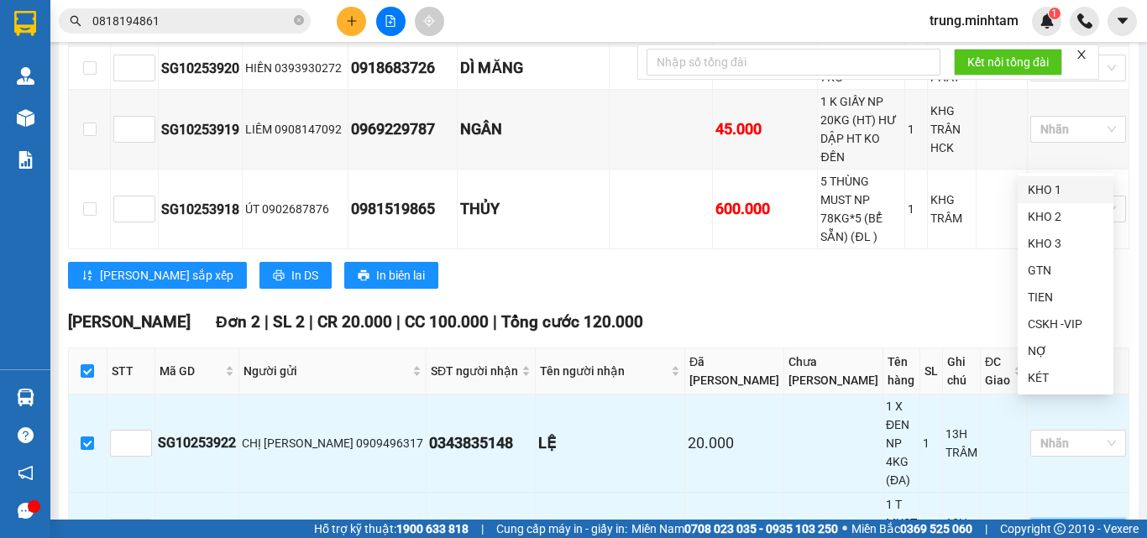
drag, startPoint x: 1038, startPoint y: 188, endPoint x: 974, endPoint y: 228, distance: 75.5
click at [1035, 191] on div "KHO 1" at bounding box center [1066, 190] width 76 height 18
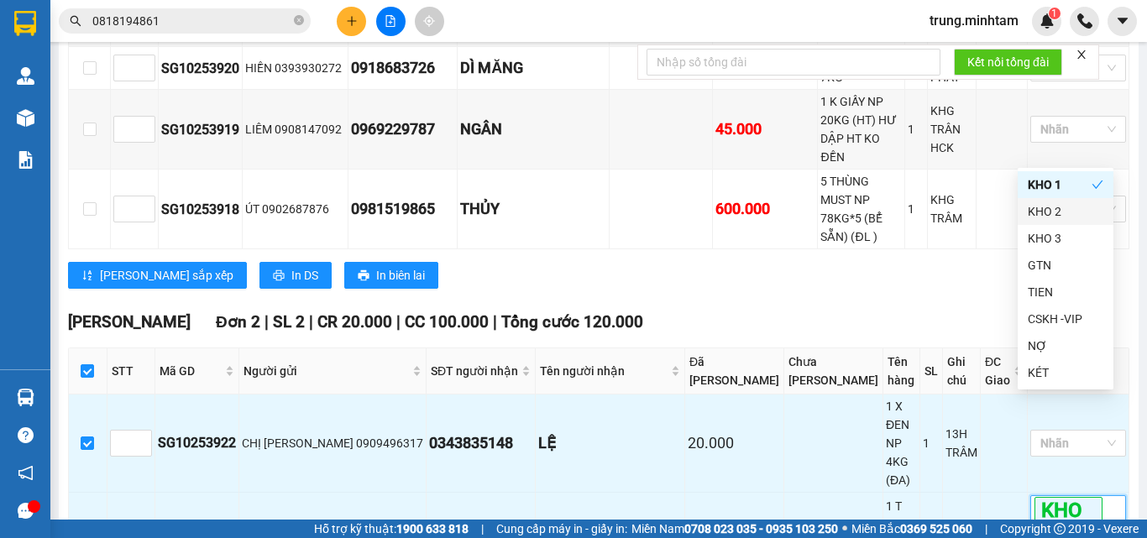
click at [956, 262] on div "Lưu sắp xếp In DS In biên lai" at bounding box center [598, 275] width 1061 height 27
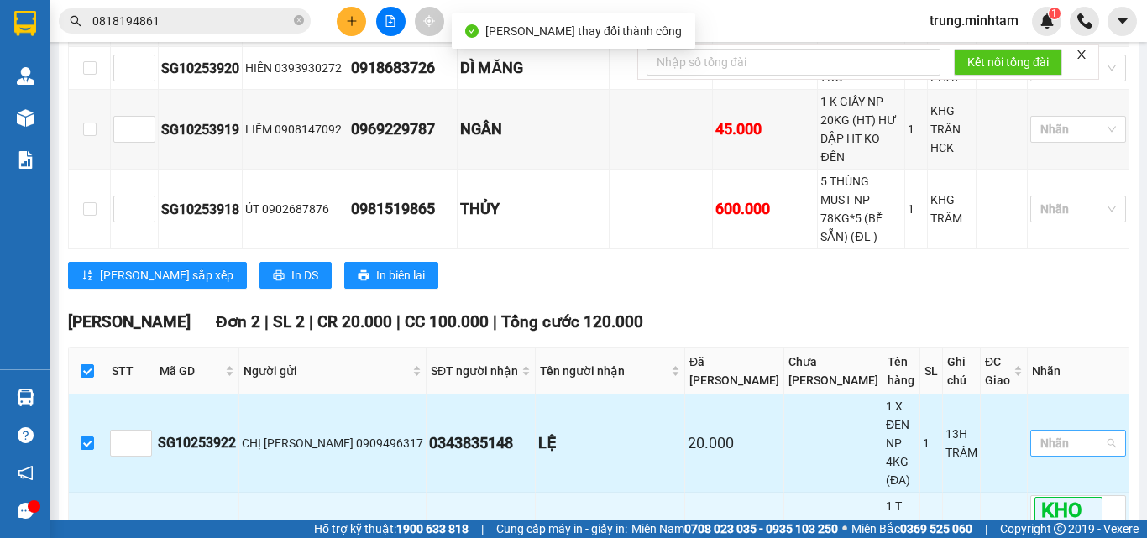
click at [1050, 433] on div at bounding box center [1069, 443] width 71 height 20
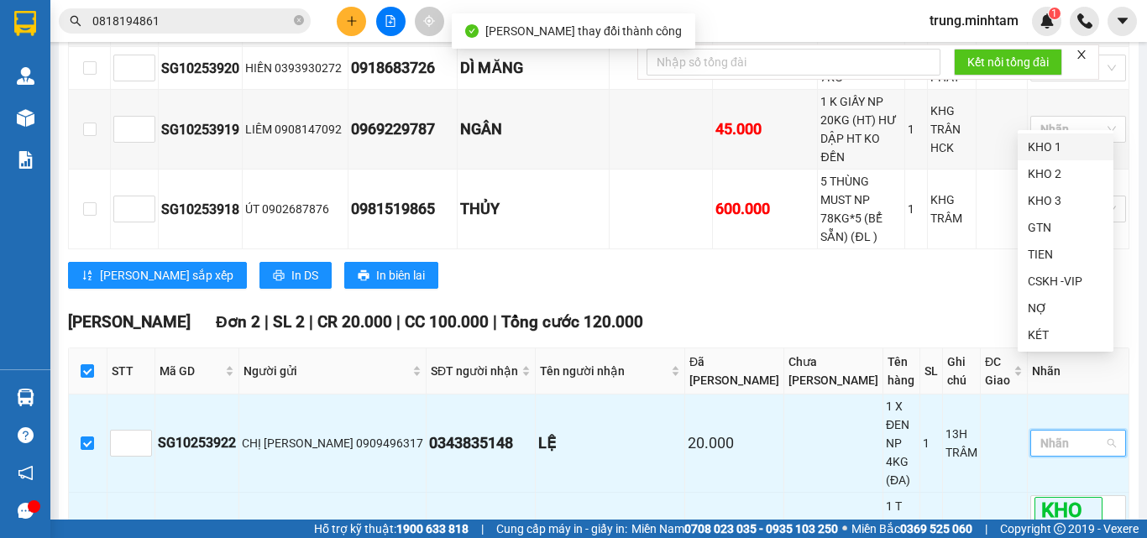
click at [1035, 152] on div "KHO 1" at bounding box center [1066, 147] width 76 height 18
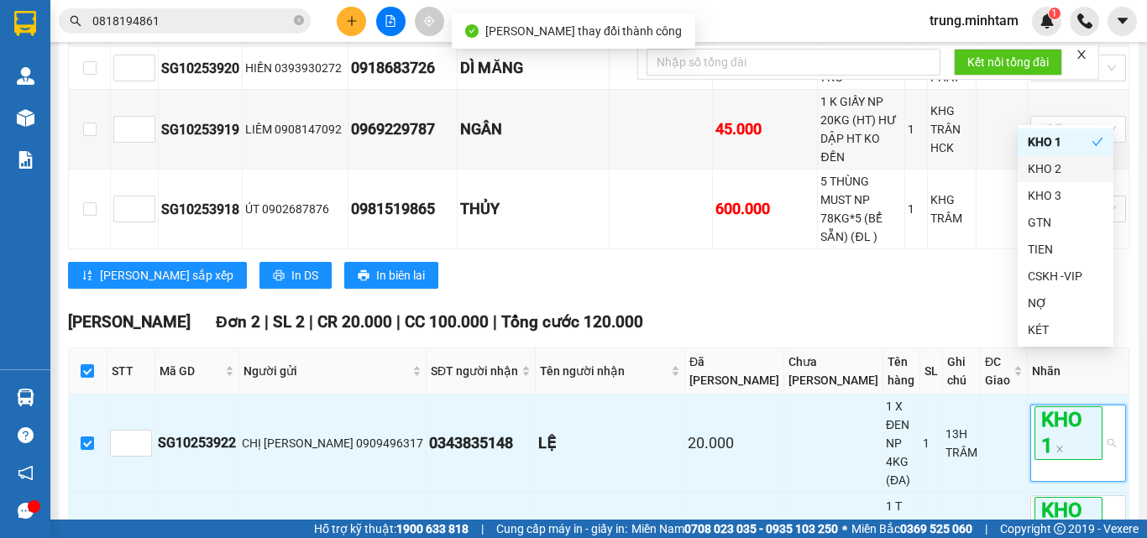
click at [969, 244] on div "Bến Tre Đơn 4 | SL 4 | CR 20.000 | CC 670.000 | Tổng cước 690.000 STT Mã GD Ng…" at bounding box center [598, 110] width 1061 height 382
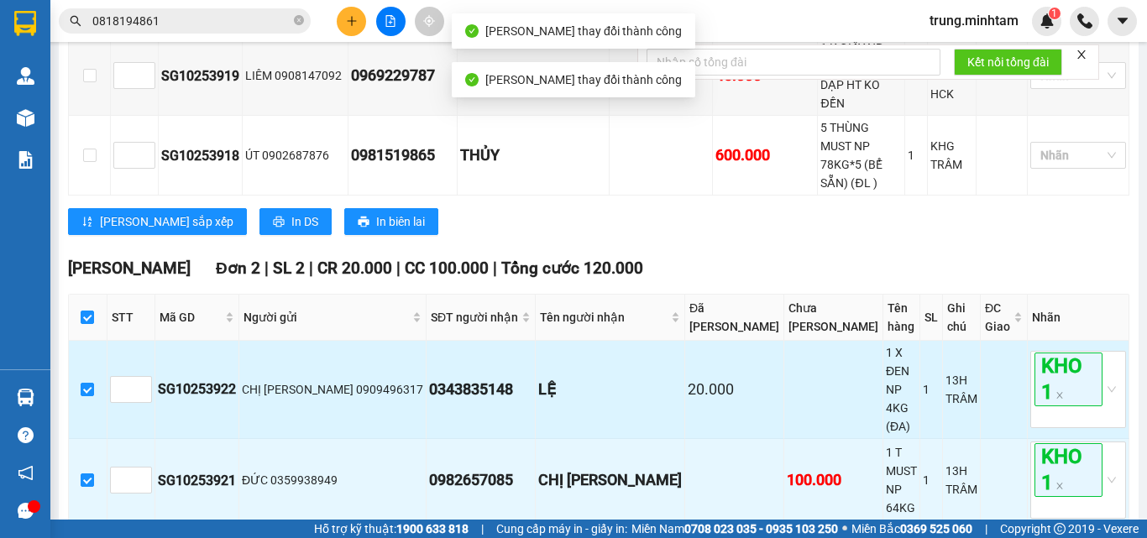
scroll to position [725, 0]
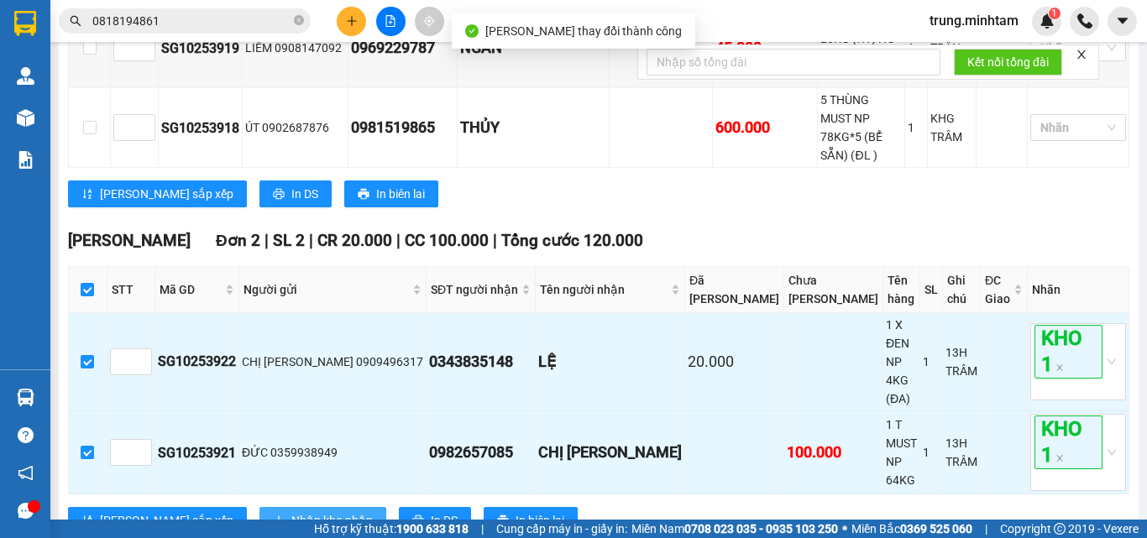
click at [291, 511] on span "Nhập kho nhận" at bounding box center [331, 520] width 81 height 18
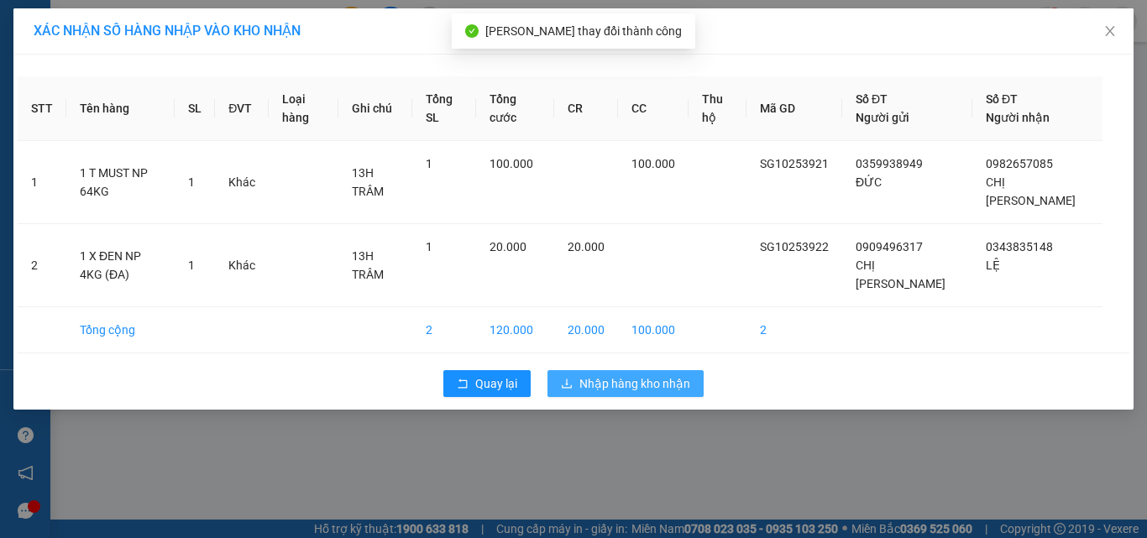
click at [632, 374] on span "Nhập hàng kho nhận" at bounding box center [634, 383] width 111 height 18
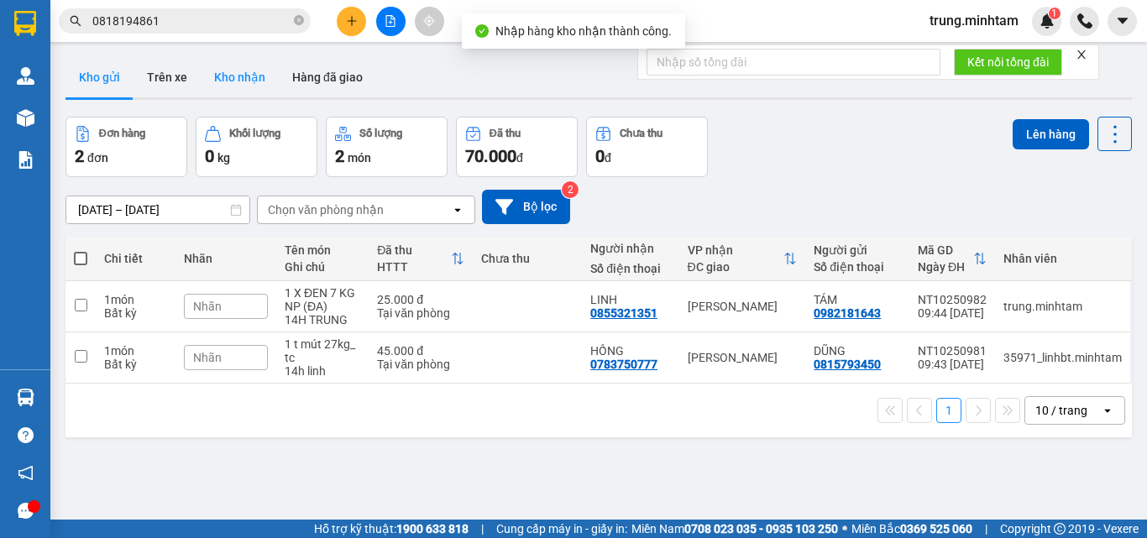
click at [242, 79] on button "Kho nhận" at bounding box center [240, 77] width 78 height 40
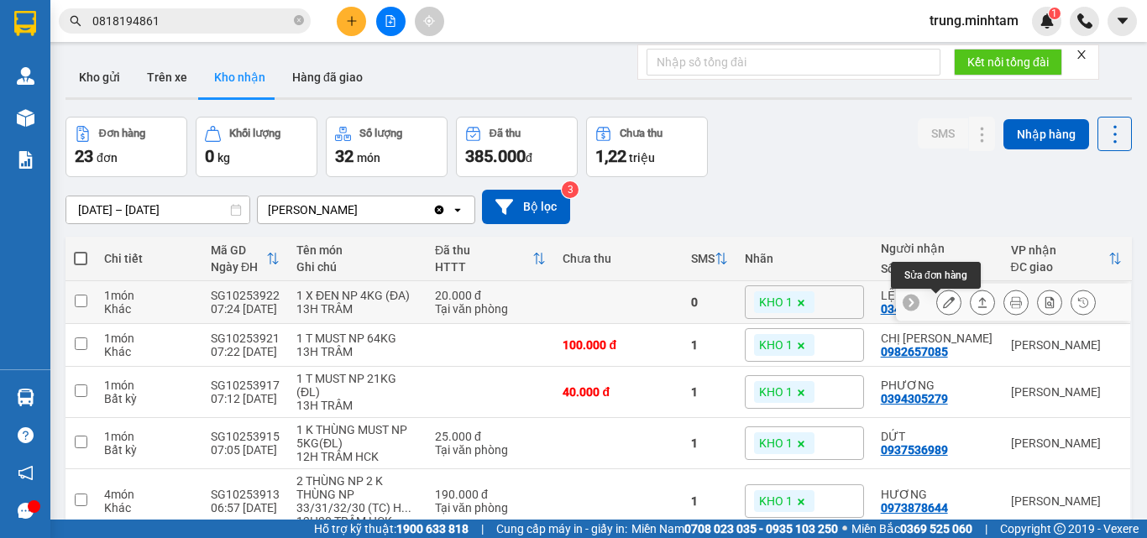
click at [943, 308] on icon at bounding box center [949, 302] width 12 height 12
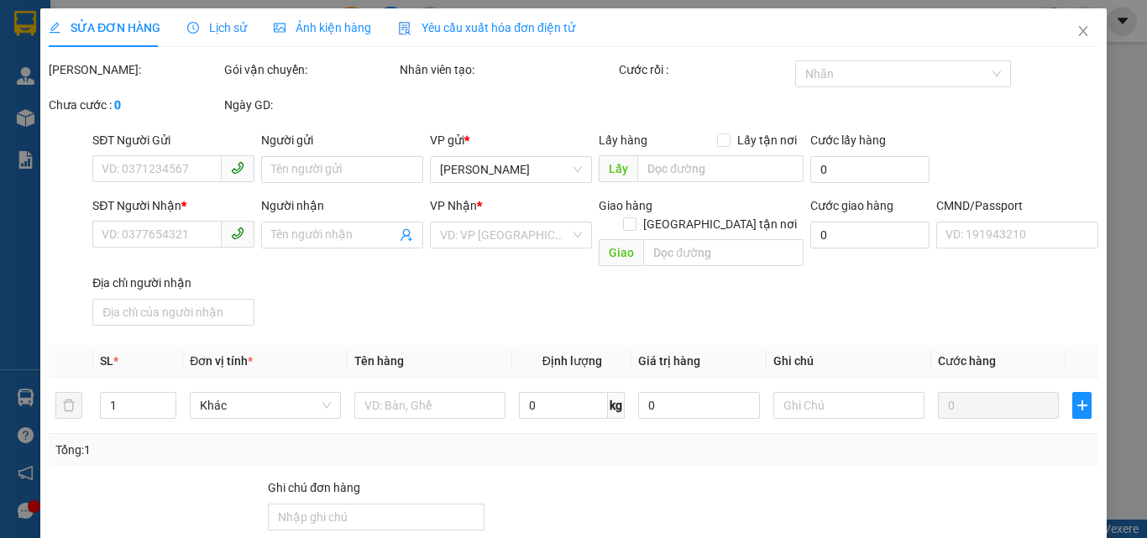
type input "0909496317"
type input "CHỊ TRINH"
type input "0343835148"
type input "LỆ"
type input "20.000"
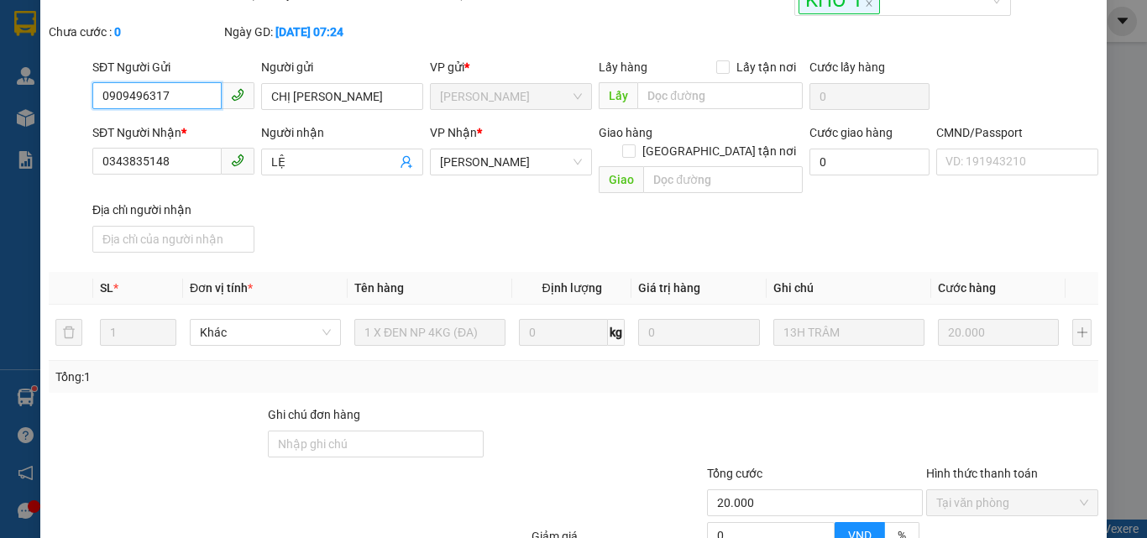
scroll to position [112, 0]
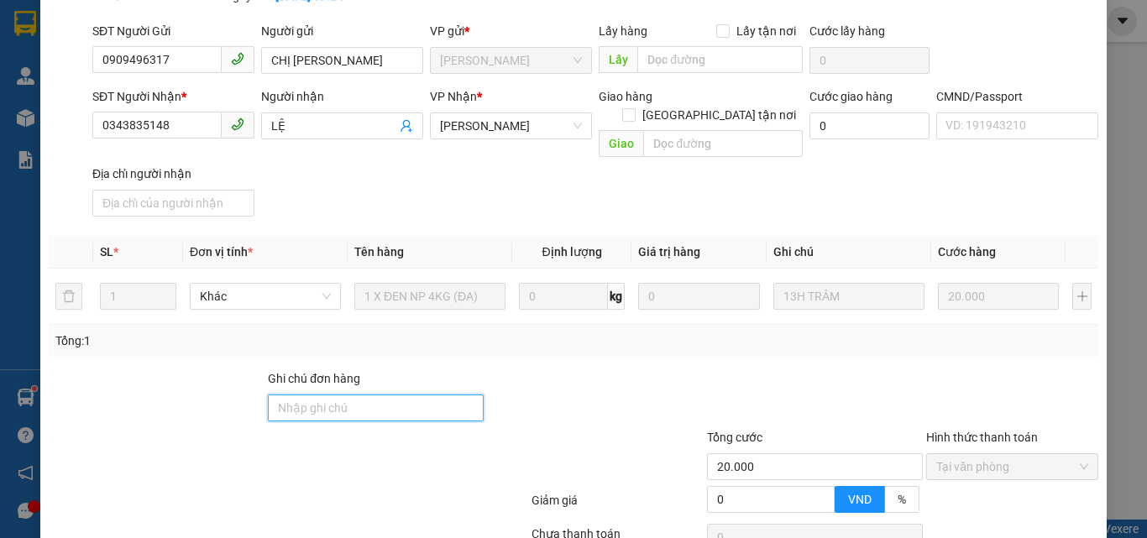
click at [375, 395] on input "Ghi chú đơn hàng" at bounding box center [376, 408] width 216 height 27
type input "KBM"
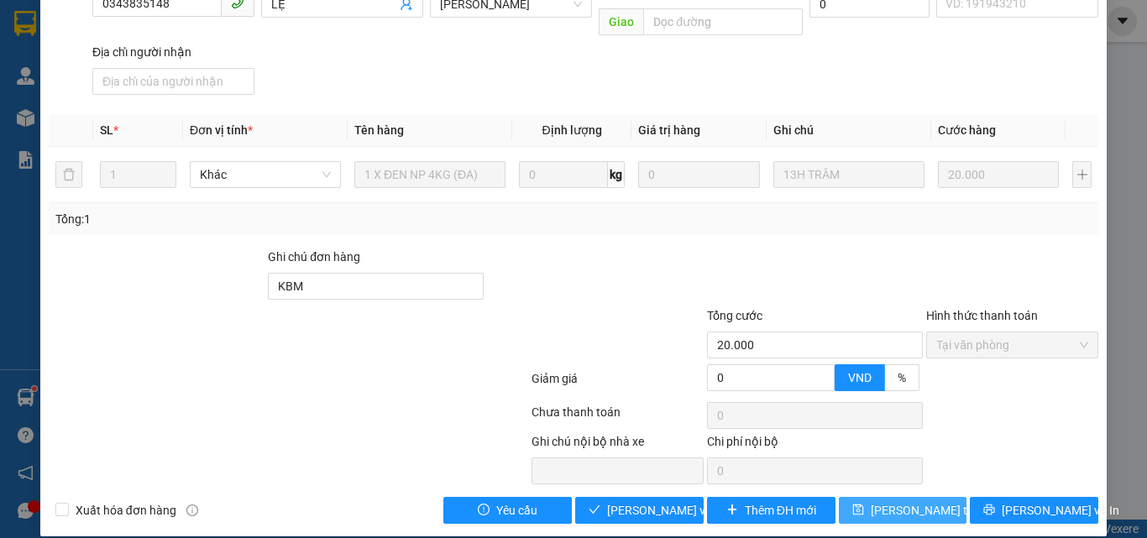
click at [906, 501] on span "[PERSON_NAME] thay đổi" at bounding box center [938, 510] width 134 height 18
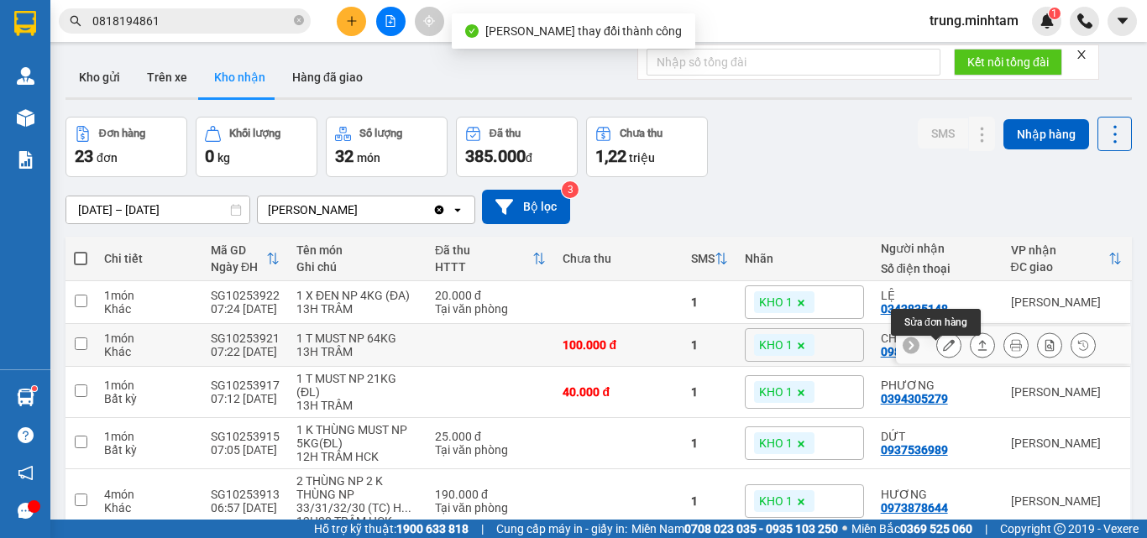
click at [943, 351] on icon at bounding box center [949, 345] width 12 height 12
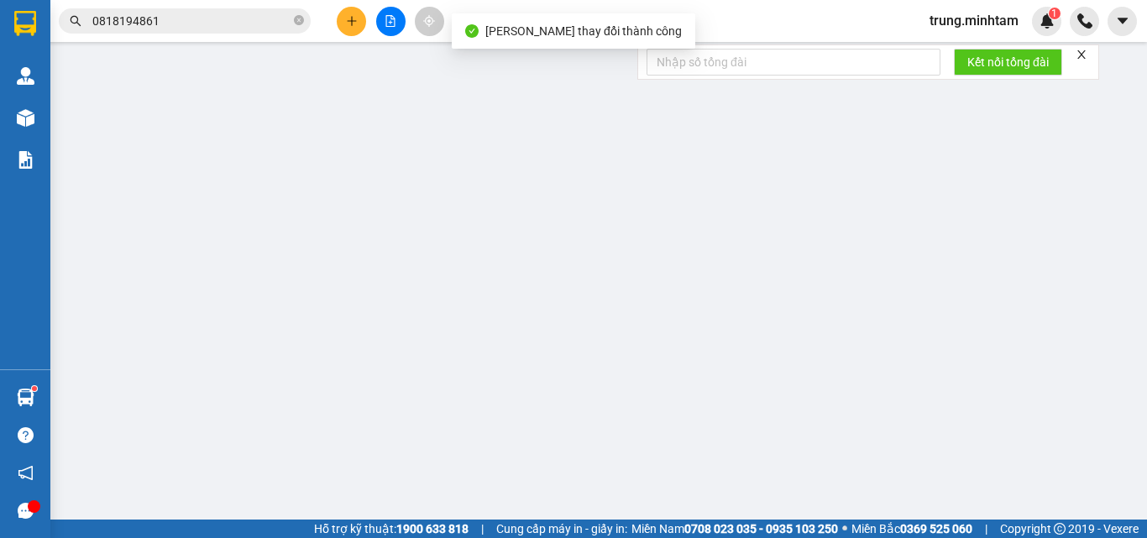
type input "0359938949"
type input "ĐỨC"
type input "0982657085"
type input "CHỊ THẠCH"
type input "CƠM DỪA"
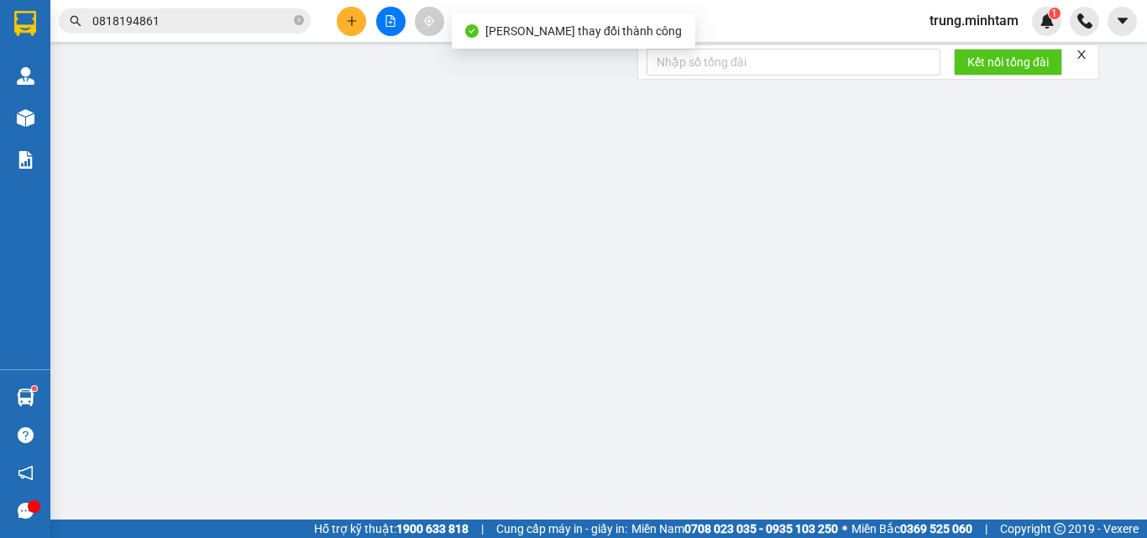
type input "100.000"
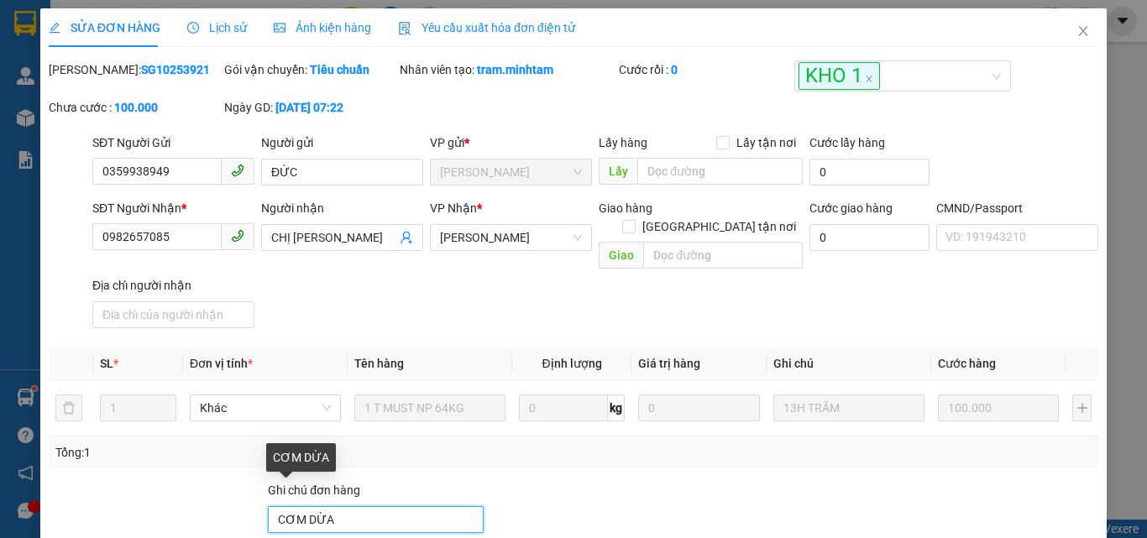
click at [385, 506] on input "CƠM DỪA" at bounding box center [376, 519] width 216 height 27
type input "CƠM DỪA BM"
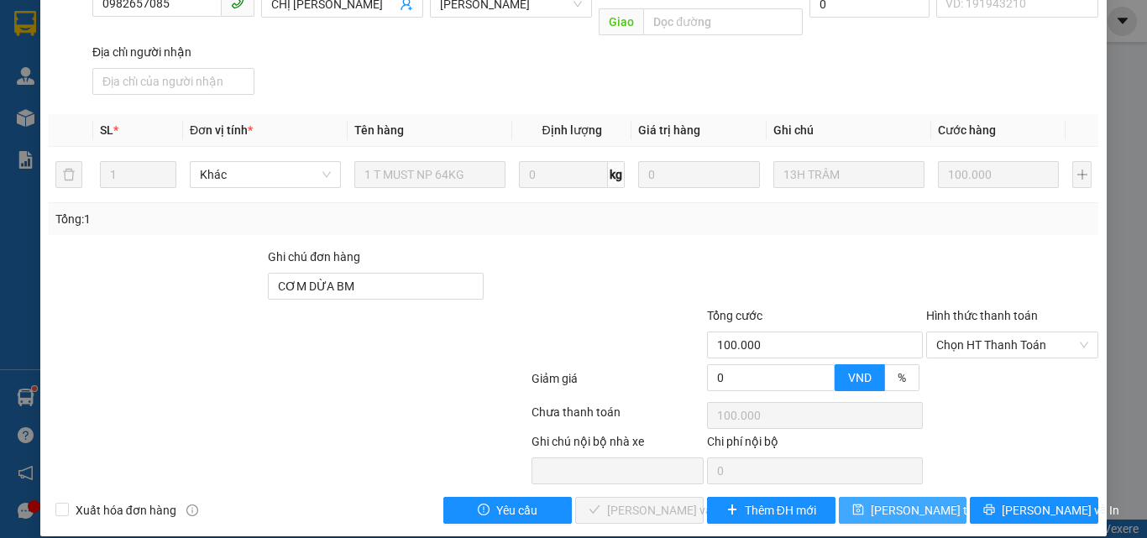
click at [917, 501] on span "[PERSON_NAME] thay đổi" at bounding box center [938, 510] width 134 height 18
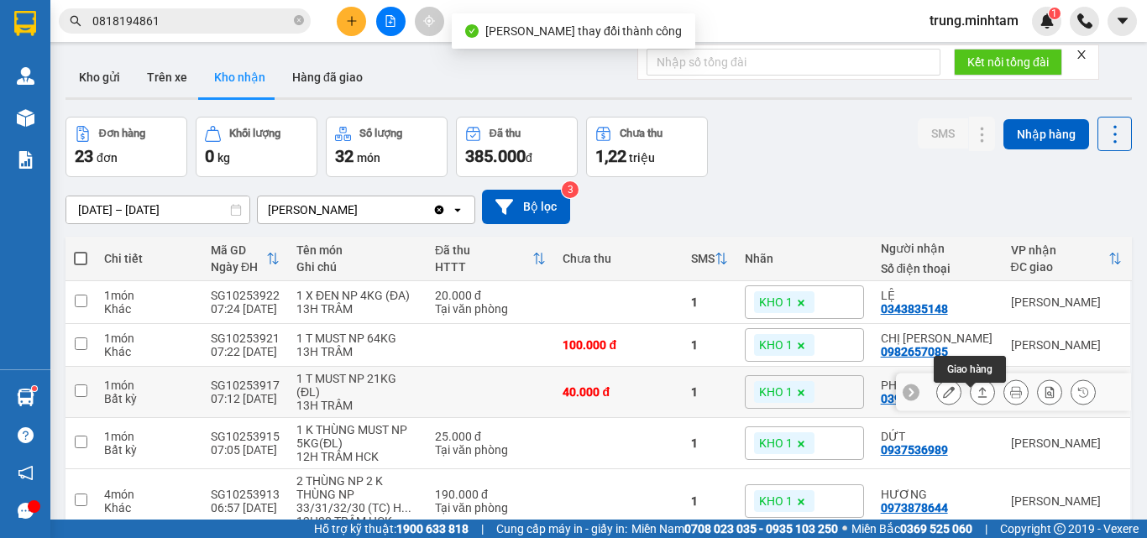
click at [943, 398] on icon at bounding box center [949, 392] width 12 height 12
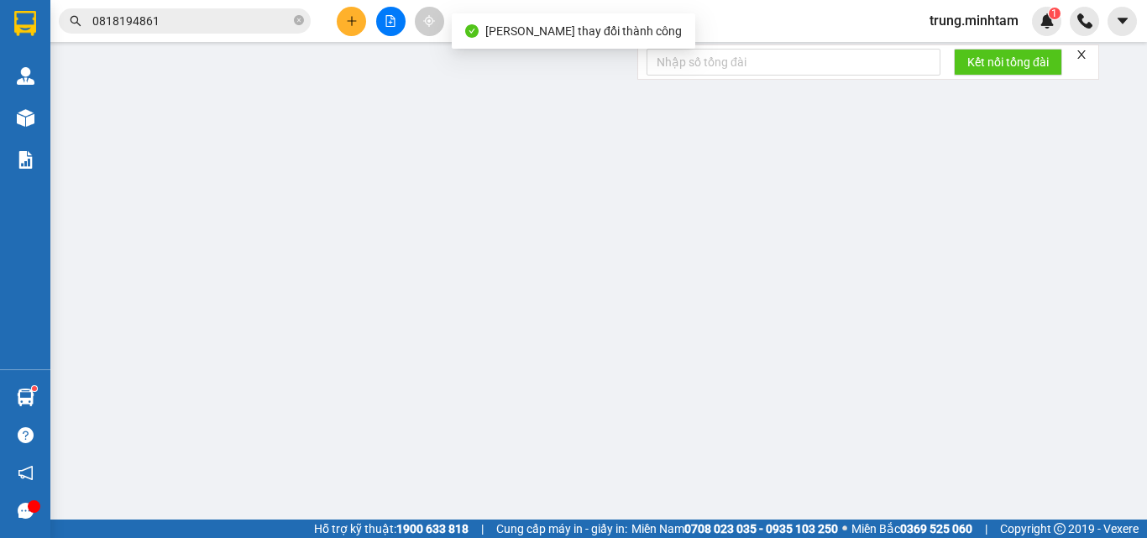
type input "0868998284"
type input "TÚ"
type input "0394305279"
type input "PHƯƠNG"
type input "40.000"
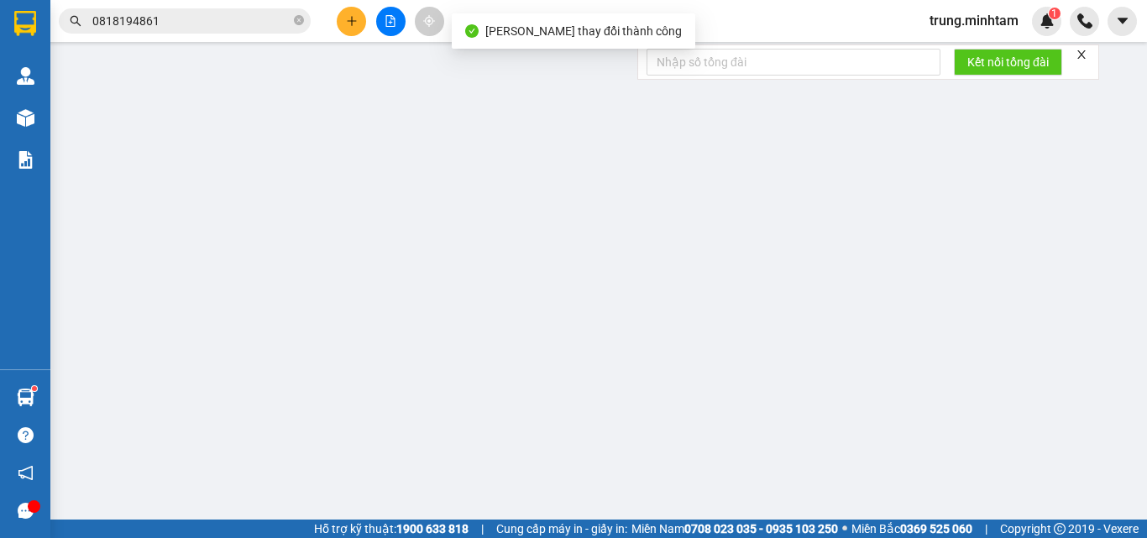
type input "40.000"
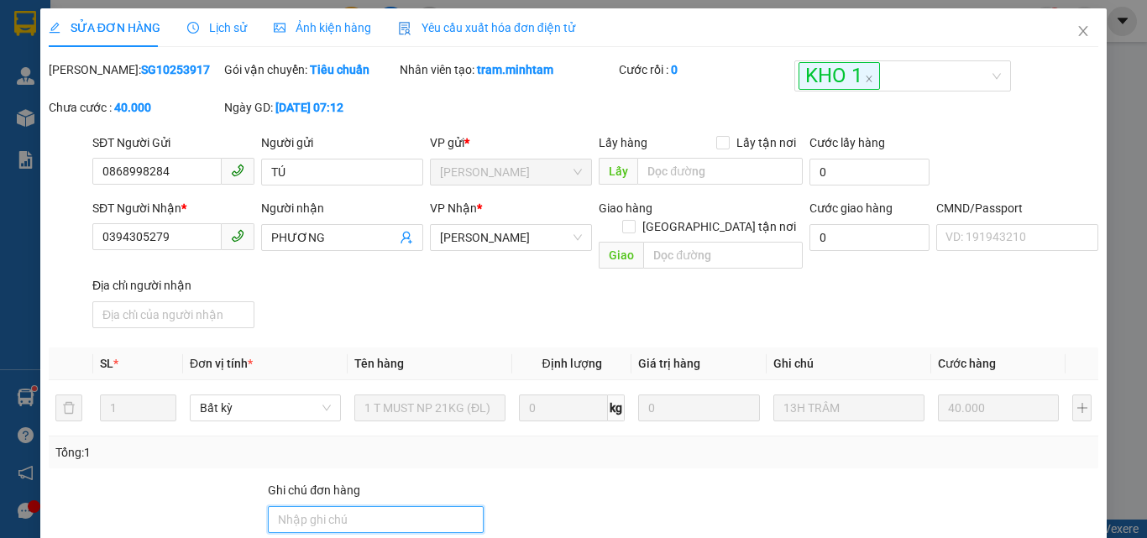
click at [369, 506] on input "Ghi chú đơn hàng" at bounding box center [376, 519] width 216 height 27
click at [510, 300] on div "SĐT Người Nhận * 0394305279 Người nhận PHƯƠNG VP Nhận * Ngã Tư Huyện Giao hàn…" at bounding box center [595, 267] width 1012 height 136
click at [325, 506] on input "Ghi chú đơn hàng" at bounding box center [376, 519] width 216 height 27
type input "BM"
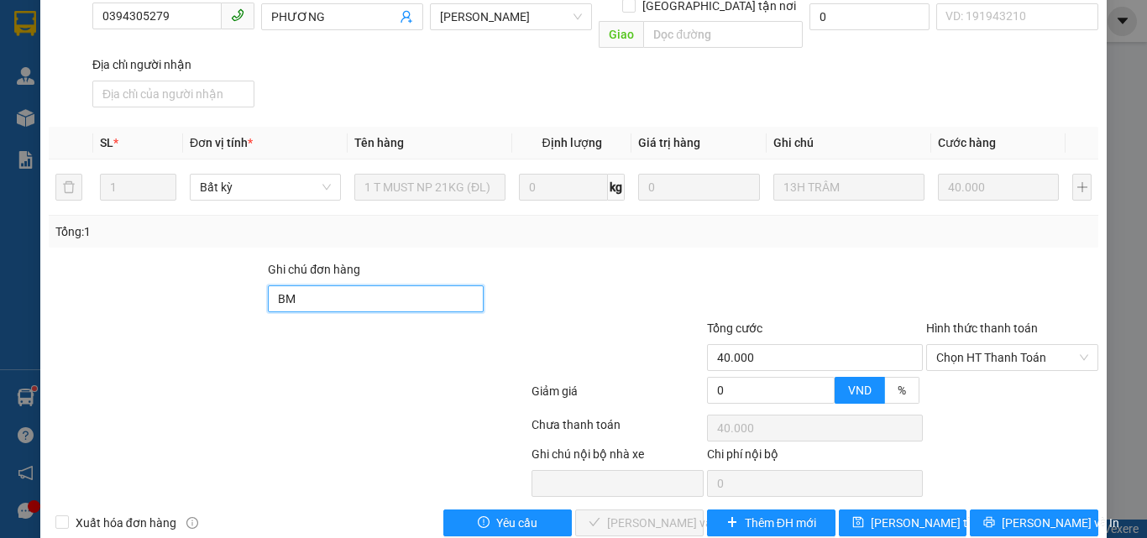
scroll to position [224, 0]
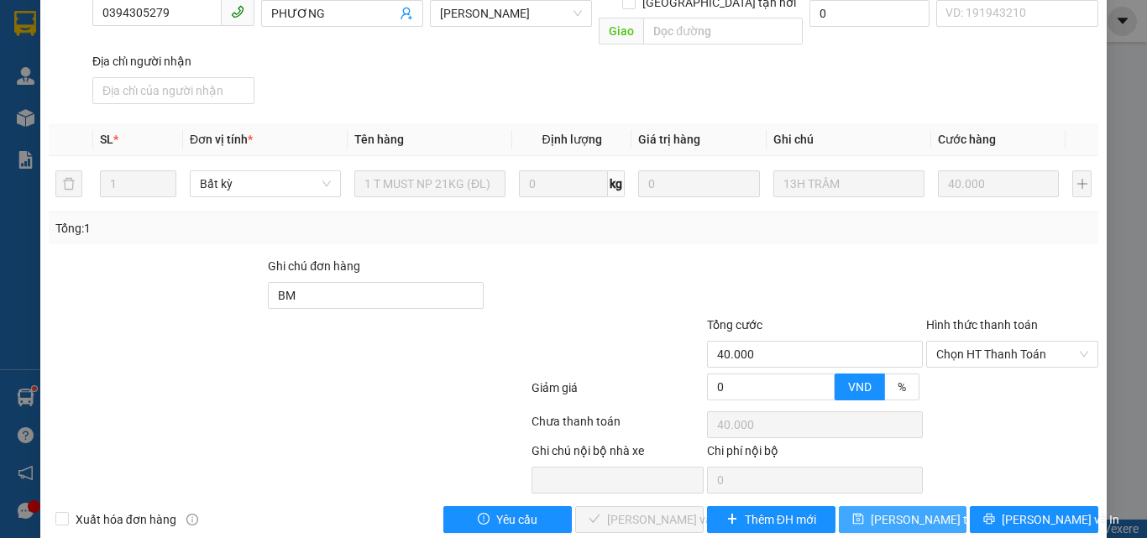
click at [899, 510] on span "[PERSON_NAME] thay đổi" at bounding box center [938, 519] width 134 height 18
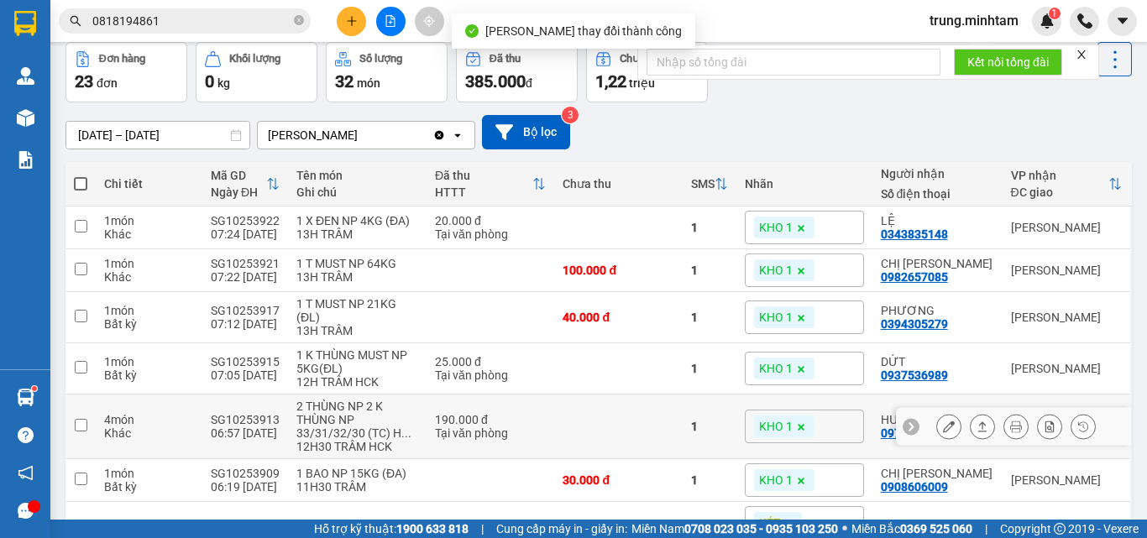
scroll to position [112, 0]
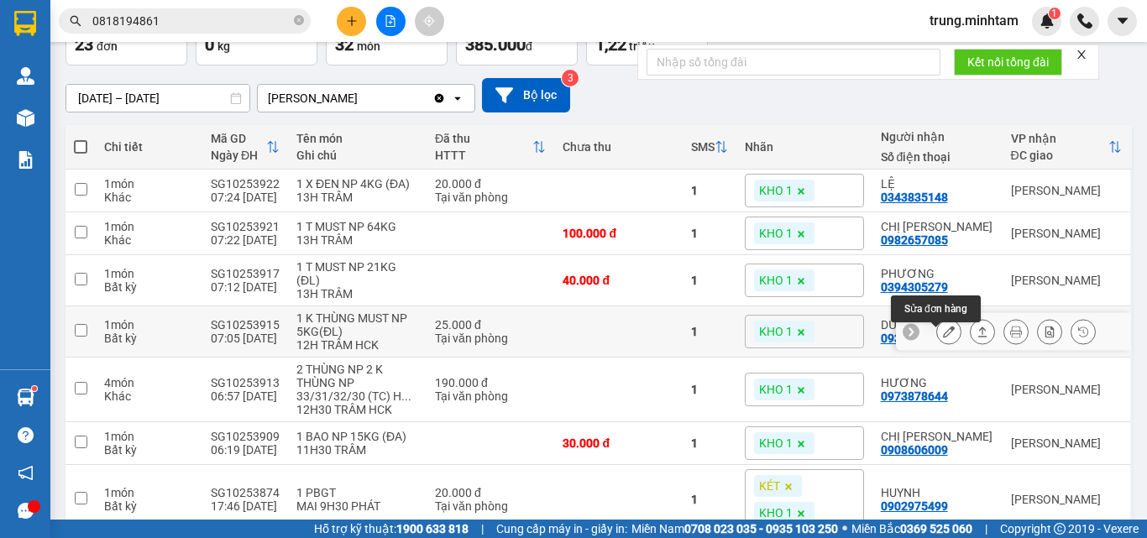
click at [943, 337] on icon at bounding box center [949, 332] width 12 height 12
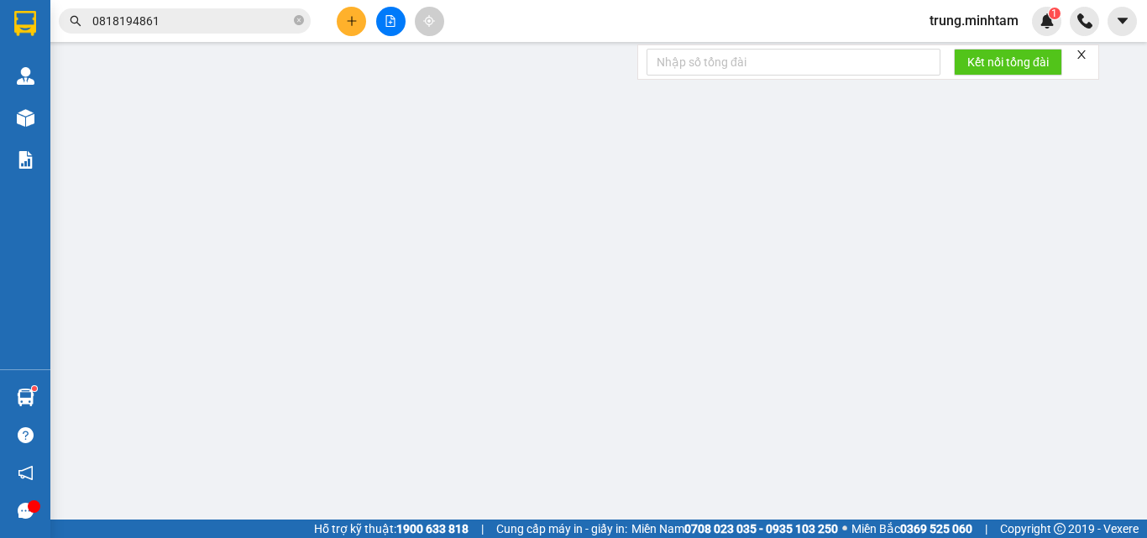
type input "0933200873"
type input "LOAN"
type input "0937536989"
type input "DỨT"
type input "25.000"
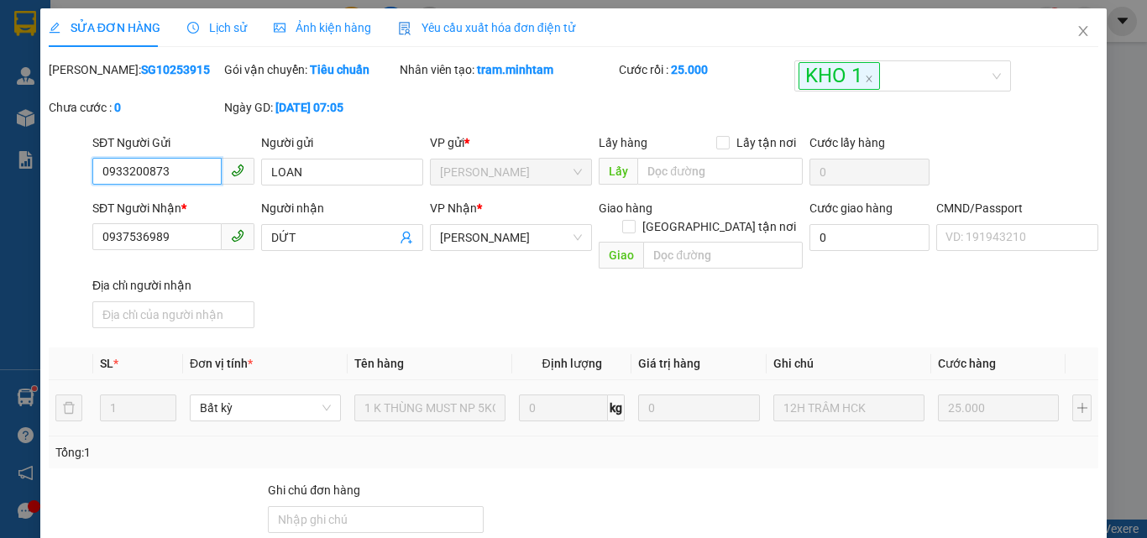
scroll to position [112, 0]
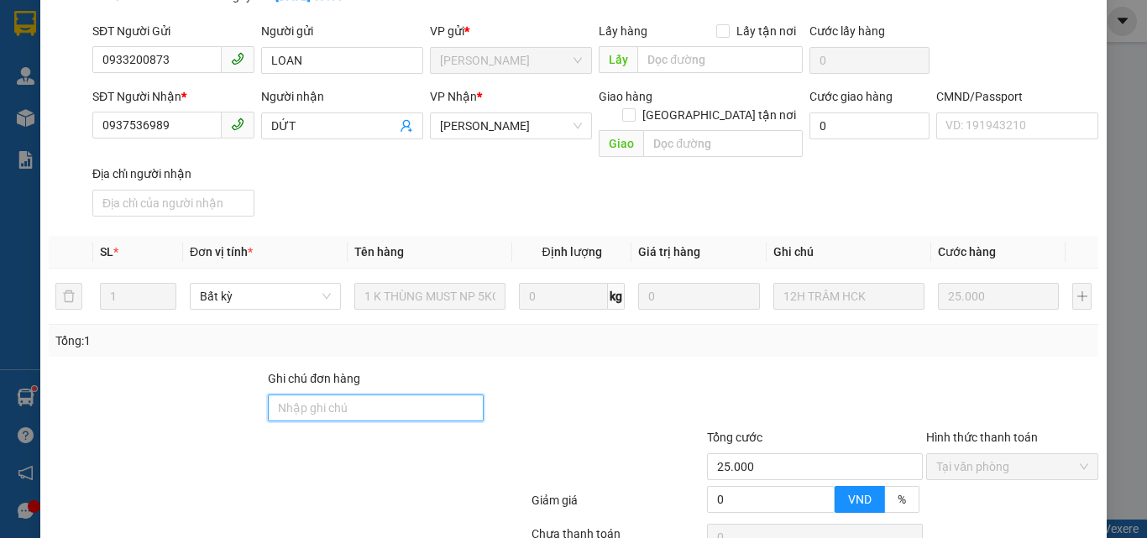
click at [344, 395] on input "Ghi chú đơn hàng" at bounding box center [376, 408] width 216 height 27
type input "KBM"
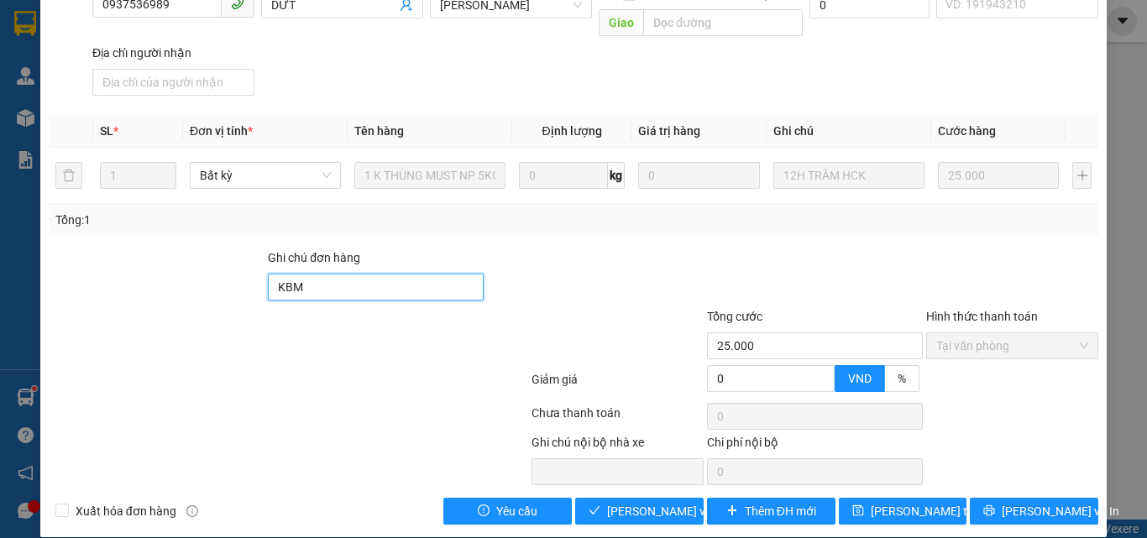
scroll to position [233, 0]
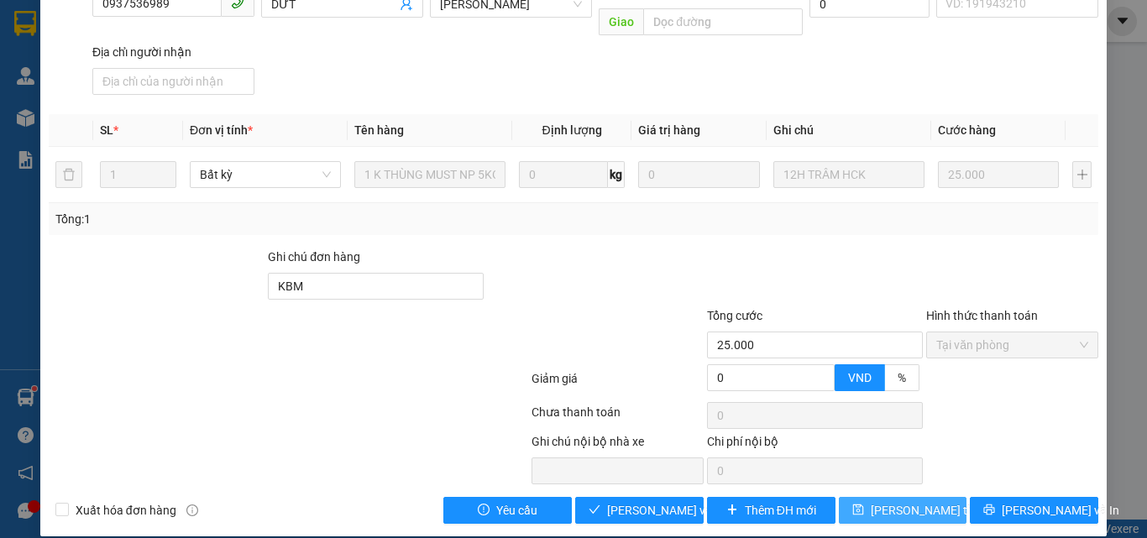
click at [910, 501] on span "[PERSON_NAME] thay đổi" at bounding box center [938, 510] width 134 height 18
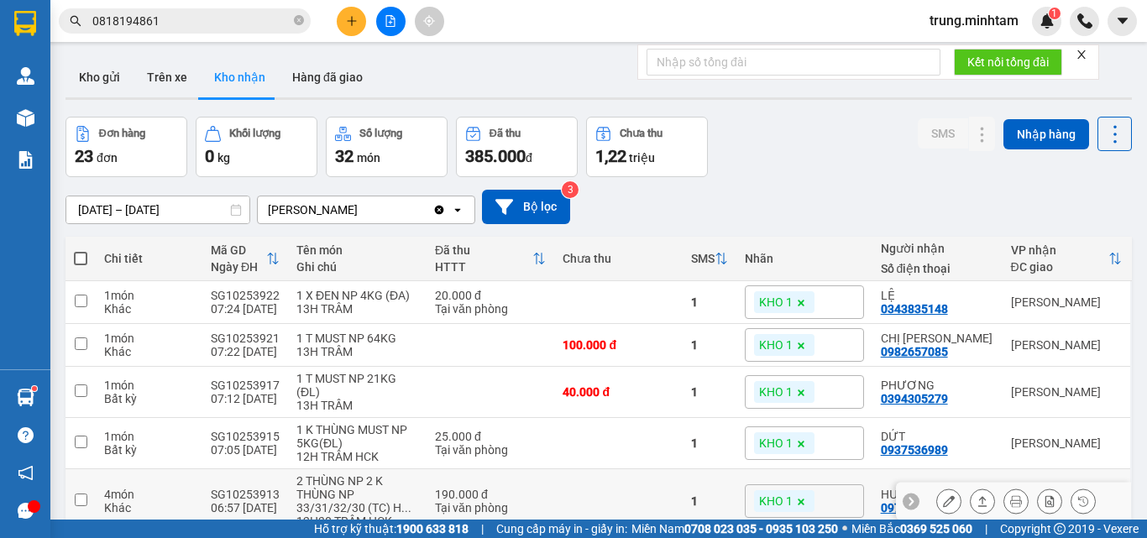
scroll to position [112, 0]
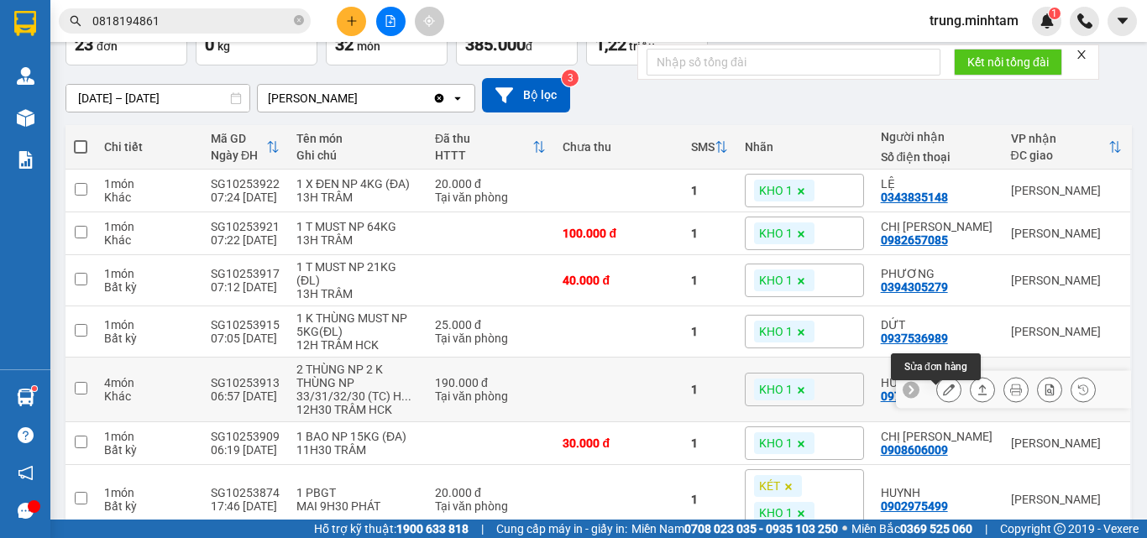
click at [943, 395] on icon at bounding box center [949, 390] width 12 height 12
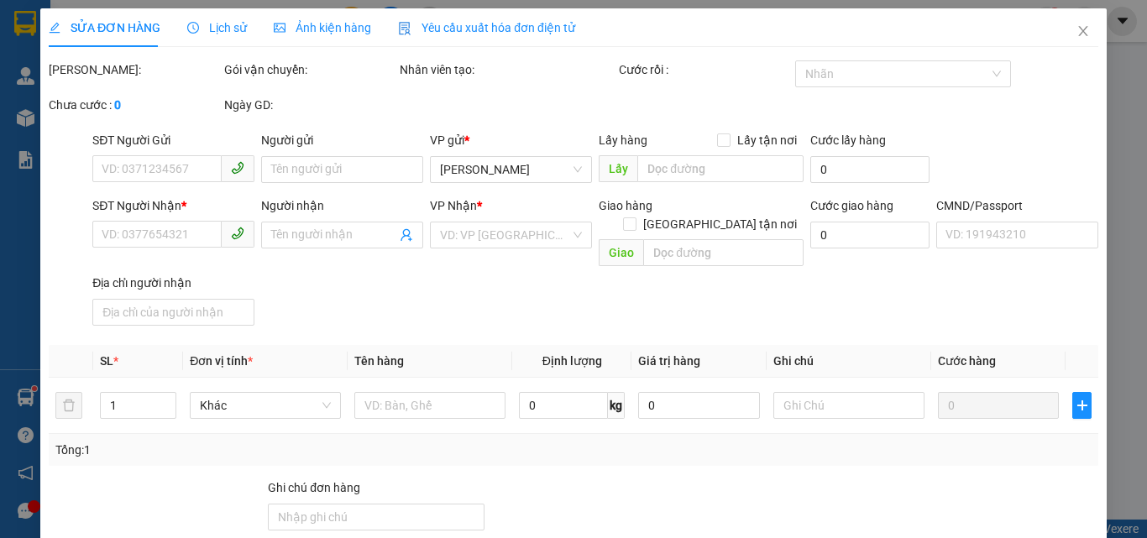
type input "0814366039"
type input "PHƯƠNG"
type input "0973878644"
type input "HƯƠNG"
type input "190.000"
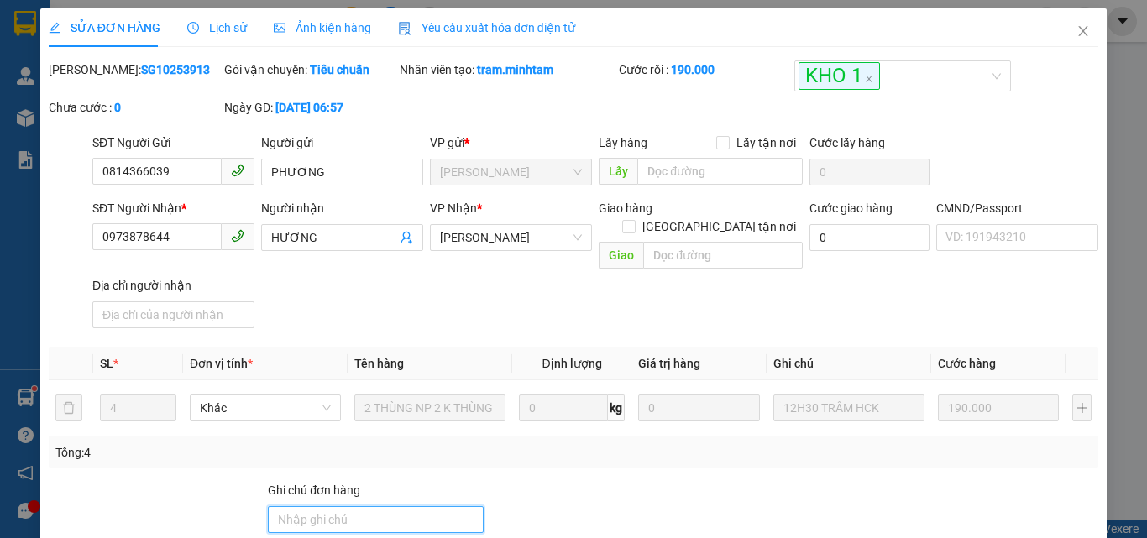
click at [402, 506] on input "Ghi chú đơn hàng" at bounding box center [376, 519] width 216 height 27
type input "KBM"
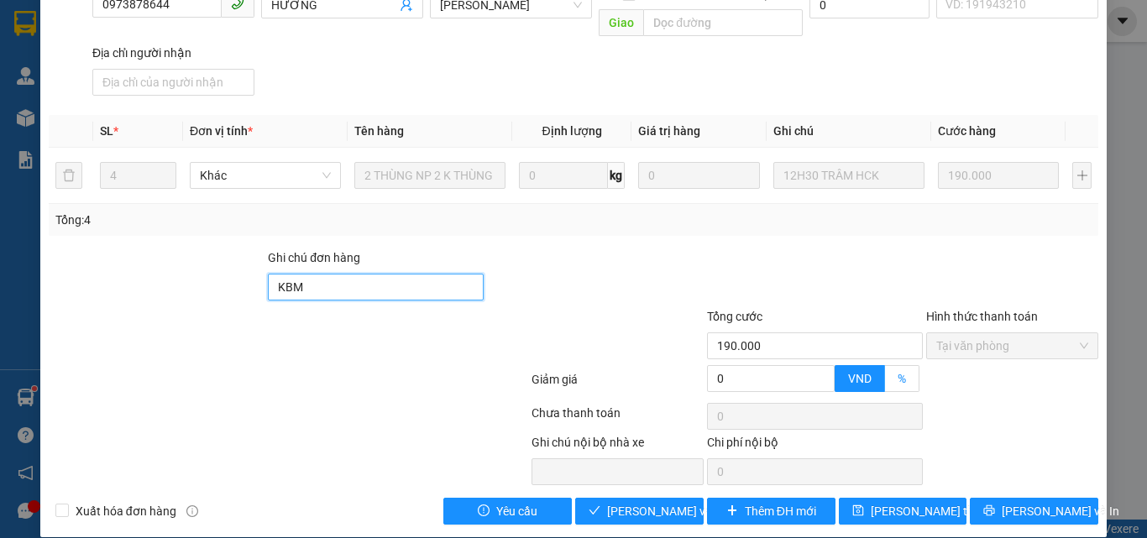
scroll to position [233, 0]
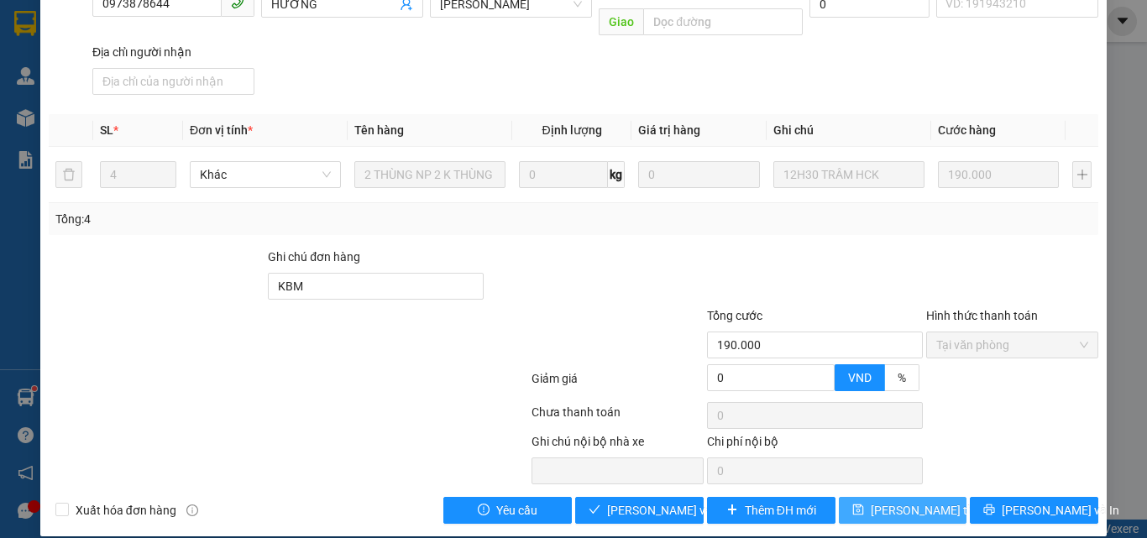
click at [910, 501] on span "[PERSON_NAME] thay đổi" at bounding box center [938, 510] width 134 height 18
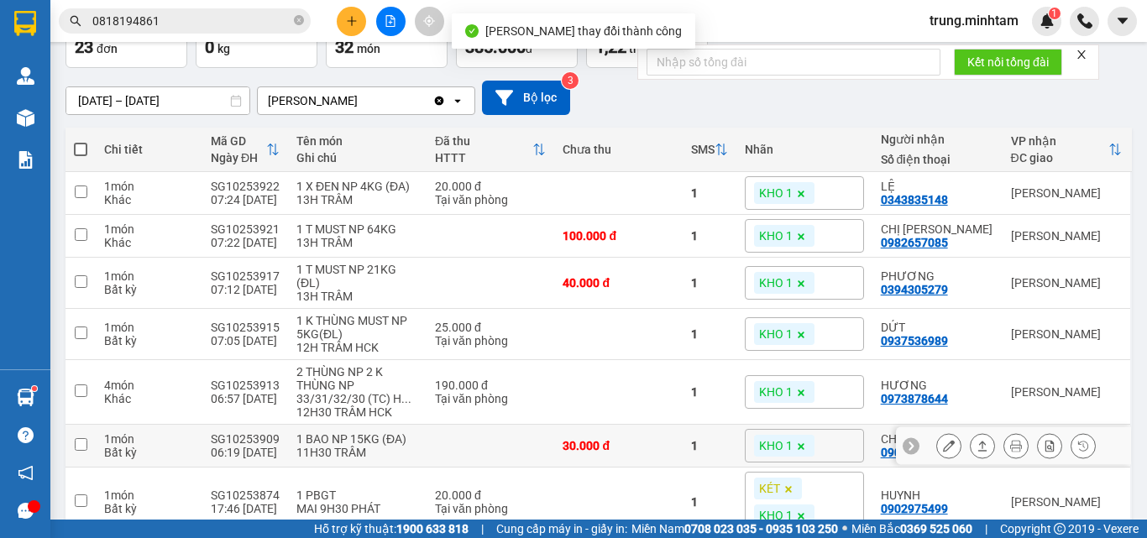
scroll to position [224, 0]
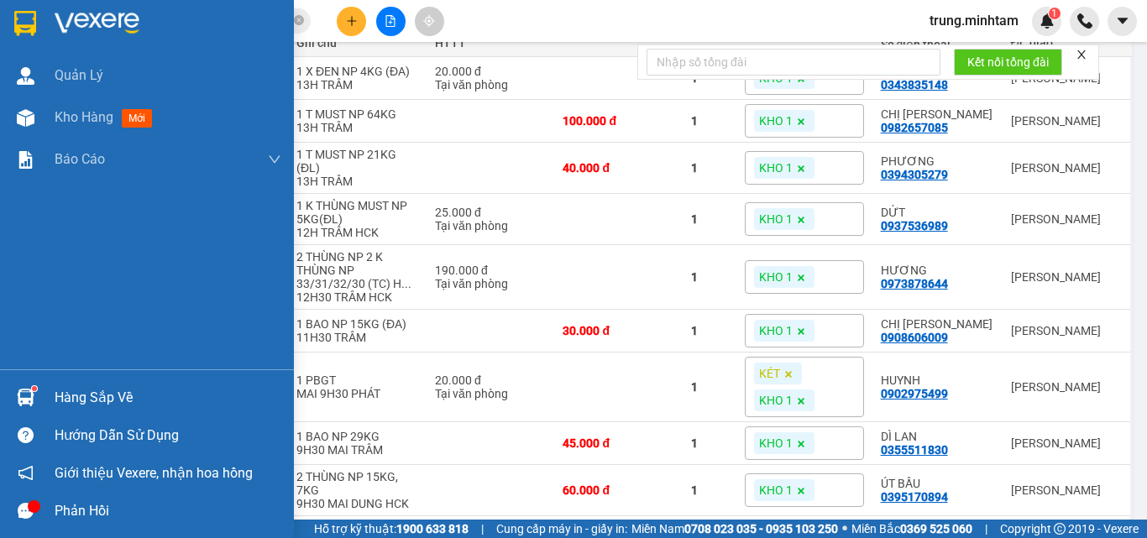
click at [68, 394] on div "Hàng sắp về" at bounding box center [168, 397] width 227 height 25
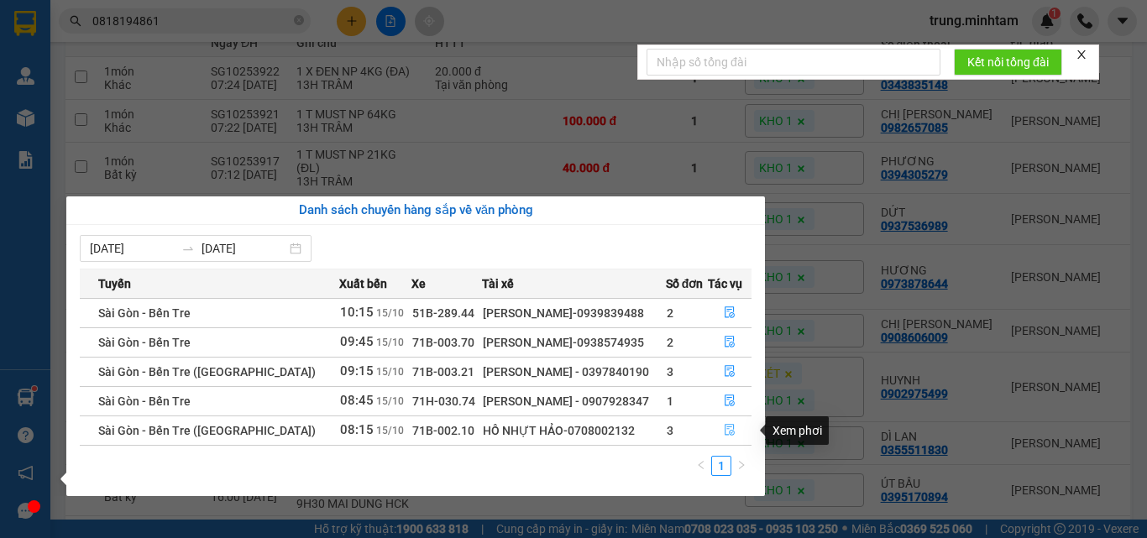
click at [727, 431] on icon "file-done" at bounding box center [730, 430] width 12 height 12
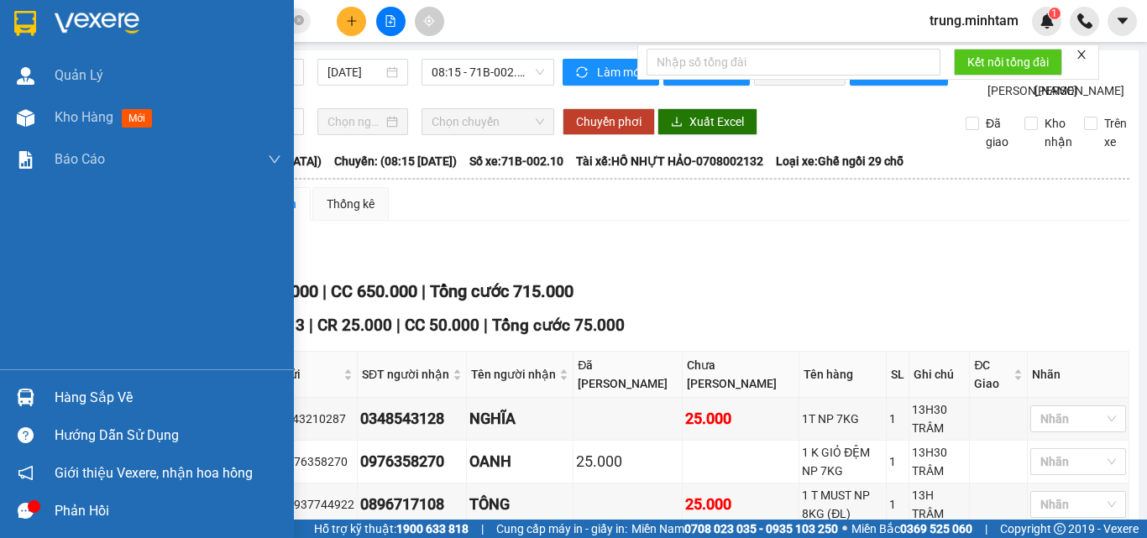
click at [96, 395] on div "Hàng sắp về" at bounding box center [168, 397] width 227 height 25
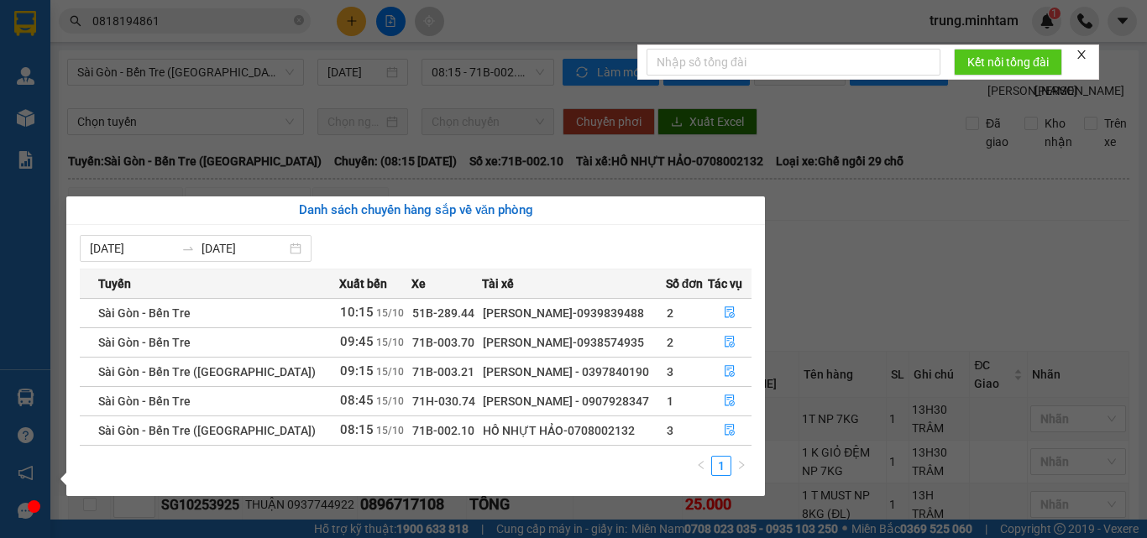
click at [817, 353] on section "Kết quả tìm kiếm ( 11 ) Bộ lọc Mã ĐH Trạng thái Món hàng Tổng cước Chưa cước Nh…" at bounding box center [573, 269] width 1147 height 538
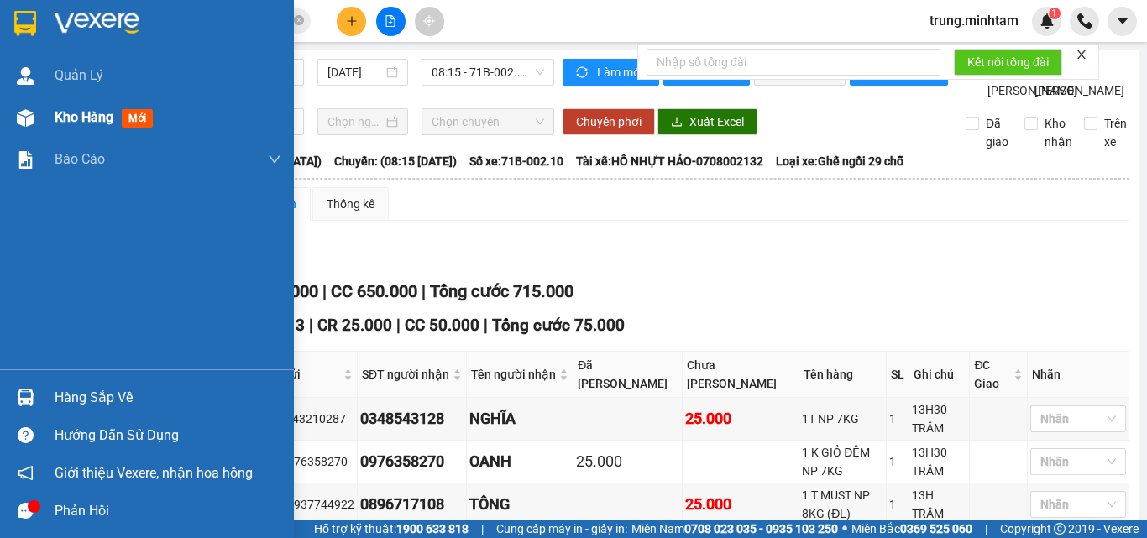
click at [94, 121] on span "Kho hàng" at bounding box center [84, 117] width 59 height 16
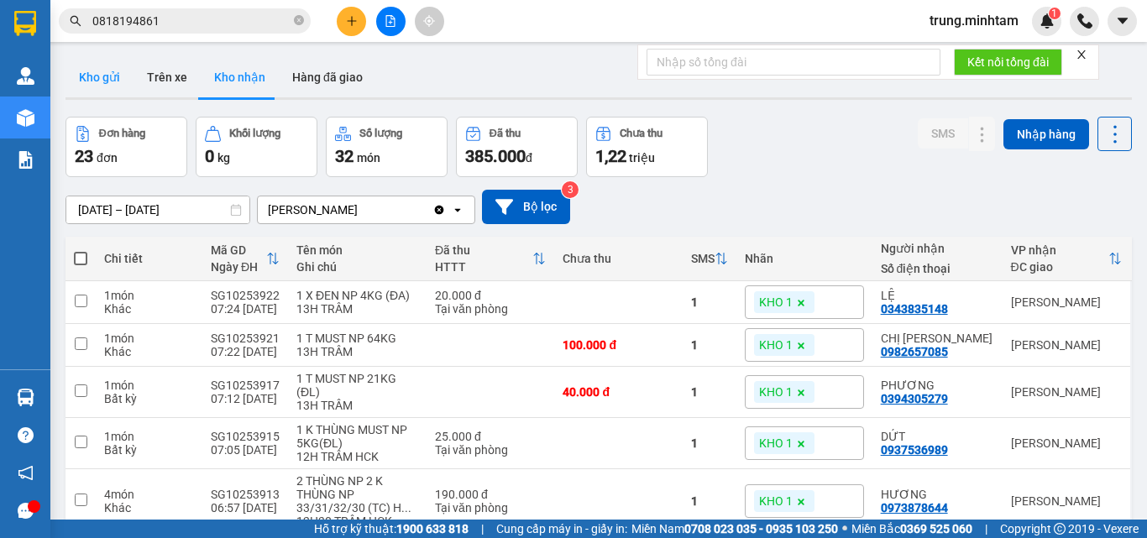
click at [102, 72] on button "Kho gửi" at bounding box center [99, 77] width 68 height 40
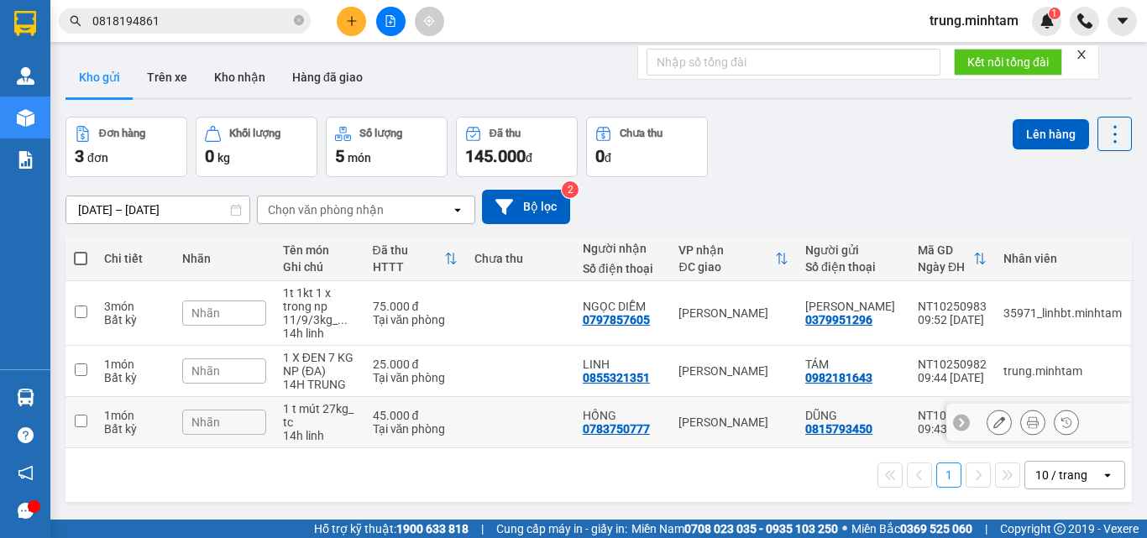
click at [662, 424] on div "HỒNG 0783750777" at bounding box center [623, 422] width 80 height 27
checkbox input "true"
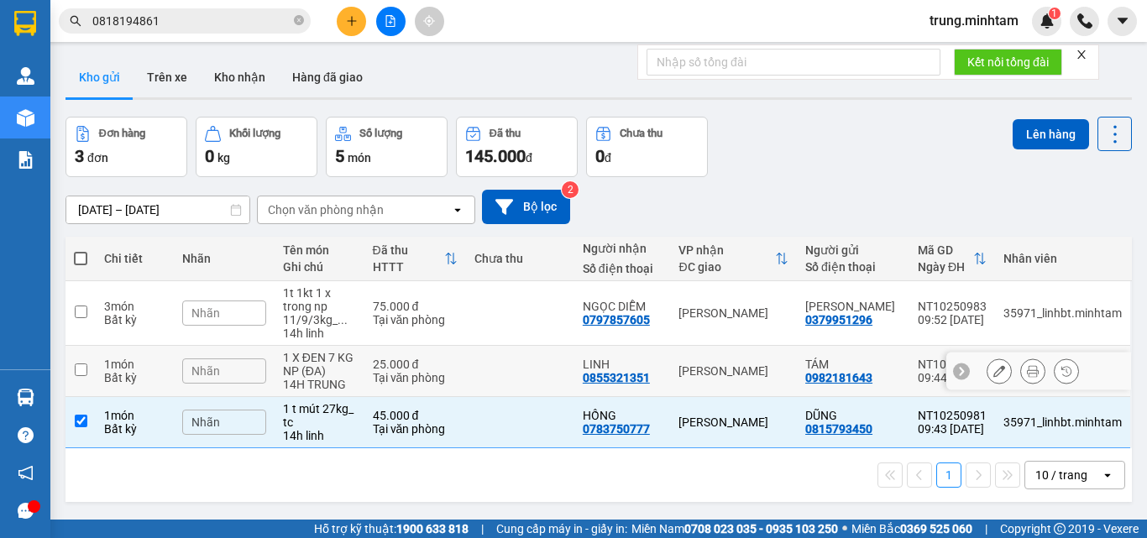
drag, startPoint x: 651, startPoint y: 379, endPoint x: 647, endPoint y: 321, distance: 58.0
click at [651, 372] on div "LINH 0855321351" at bounding box center [623, 371] width 80 height 27
checkbox input "true"
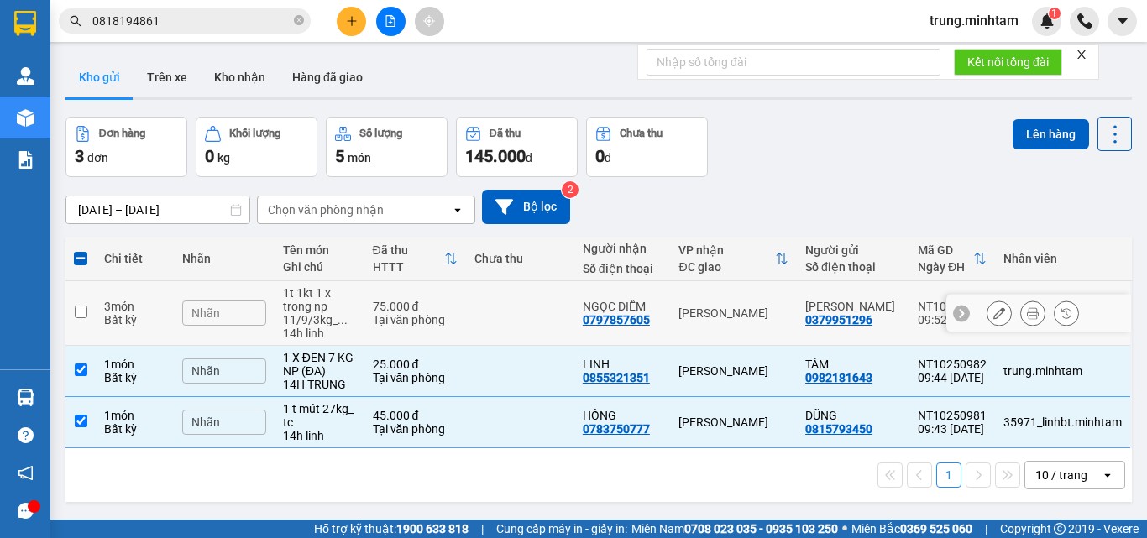
click at [643, 308] on div "NGỌC DIỄM" at bounding box center [623, 306] width 80 height 13
checkbox input "true"
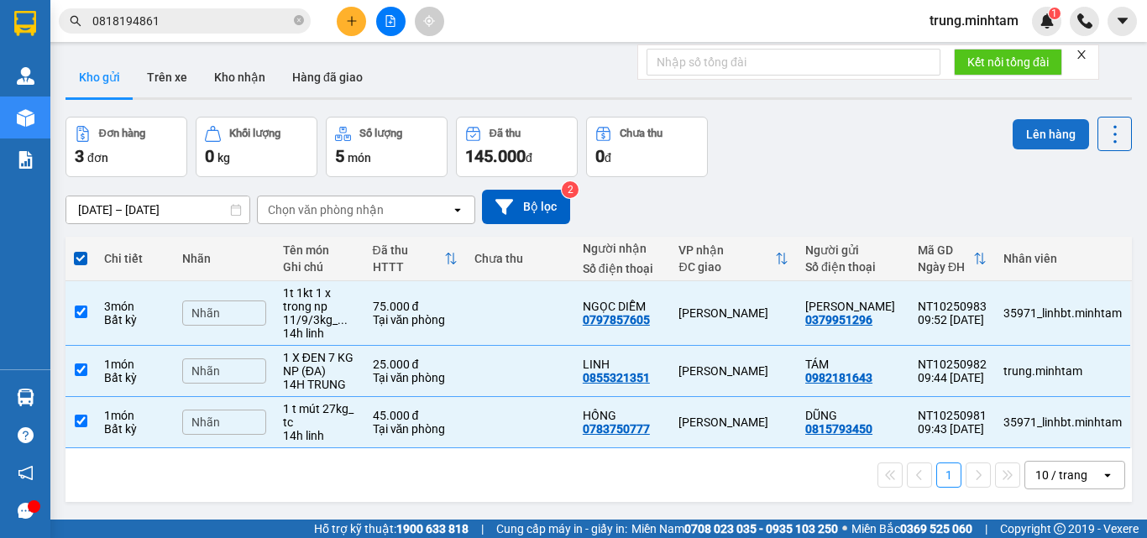
click at [1035, 137] on button "Lên hàng" at bounding box center [1050, 134] width 76 height 30
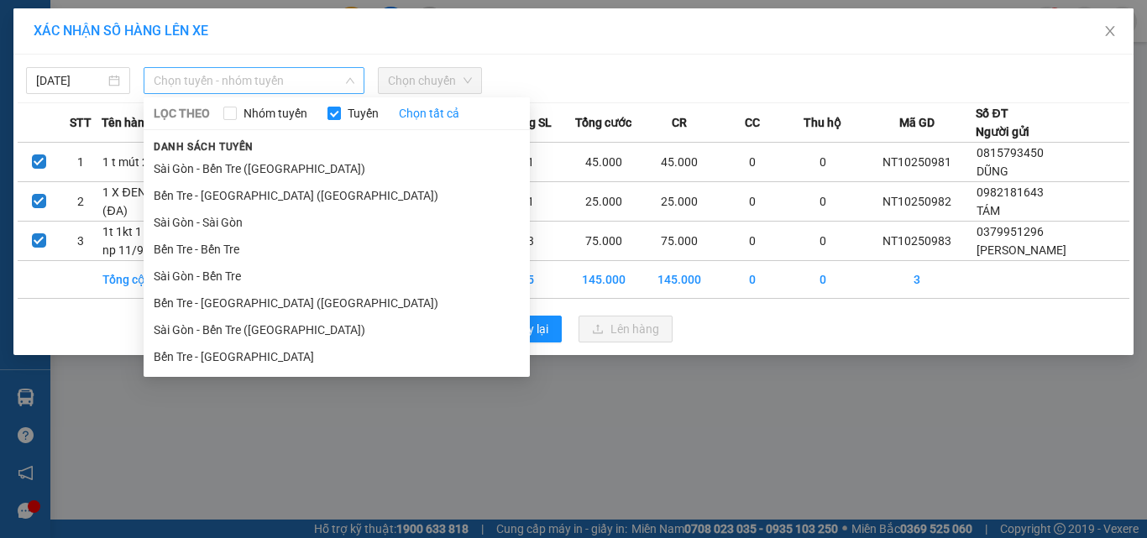
click at [250, 87] on span "Chọn tuyến - nhóm tuyến" at bounding box center [254, 80] width 201 height 25
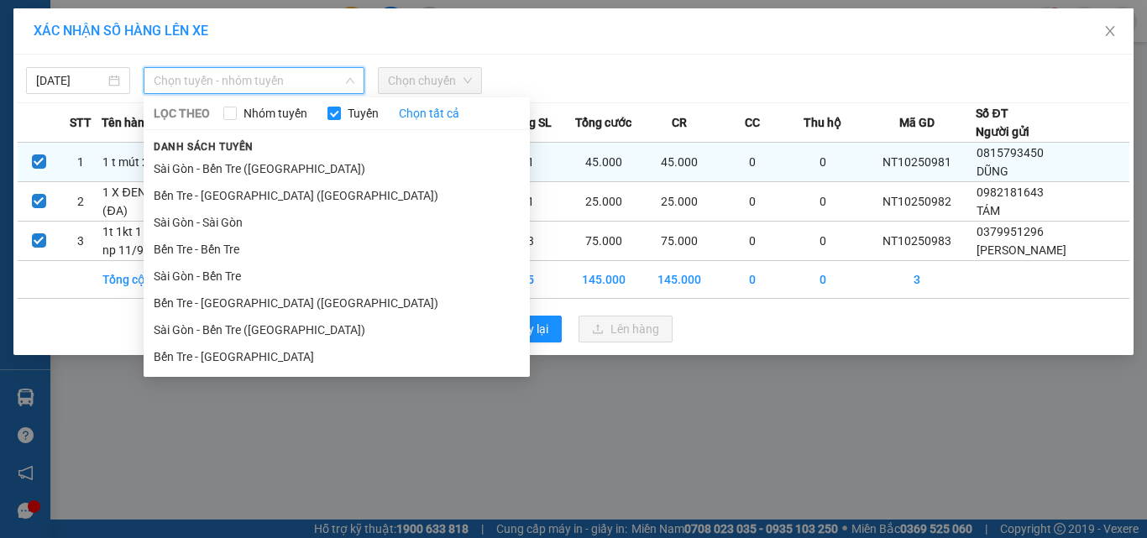
drag, startPoint x: 227, startPoint y: 355, endPoint x: 370, endPoint y: 152, distance: 248.8
click at [227, 348] on li "Bến Tre - [GEOGRAPHIC_DATA]" at bounding box center [337, 356] width 386 height 27
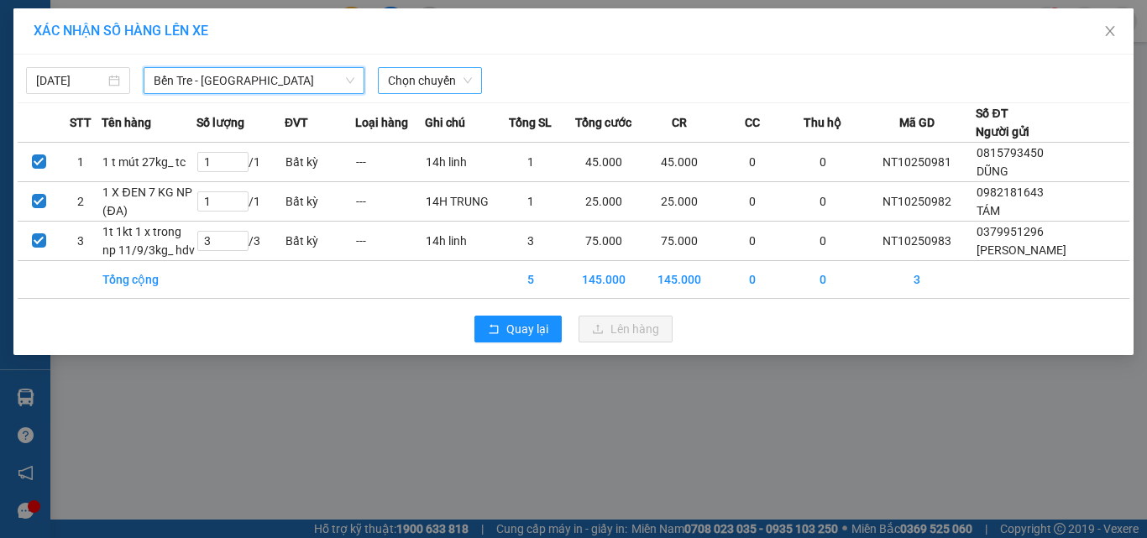
click at [426, 77] on span "Chọn chuyến" at bounding box center [430, 80] width 84 height 25
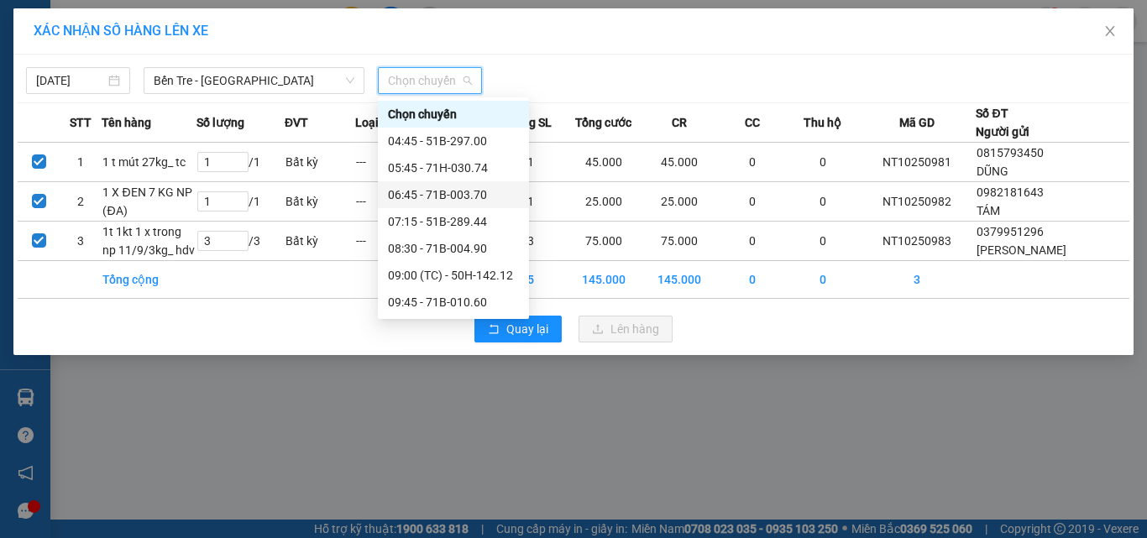
drag, startPoint x: 518, startPoint y: 181, endPoint x: 521, endPoint y: 196, distance: 15.3
click at [521, 196] on div "Chọn chuyến 04:45 - 51B-297.00 05:45 - 71H-030.74 06:45 - 71B-003.70 07:15 - 51…" at bounding box center [453, 208] width 151 height 215
click at [467, 301] on div "09:45 - 71B-010.60" at bounding box center [453, 302] width 131 height 18
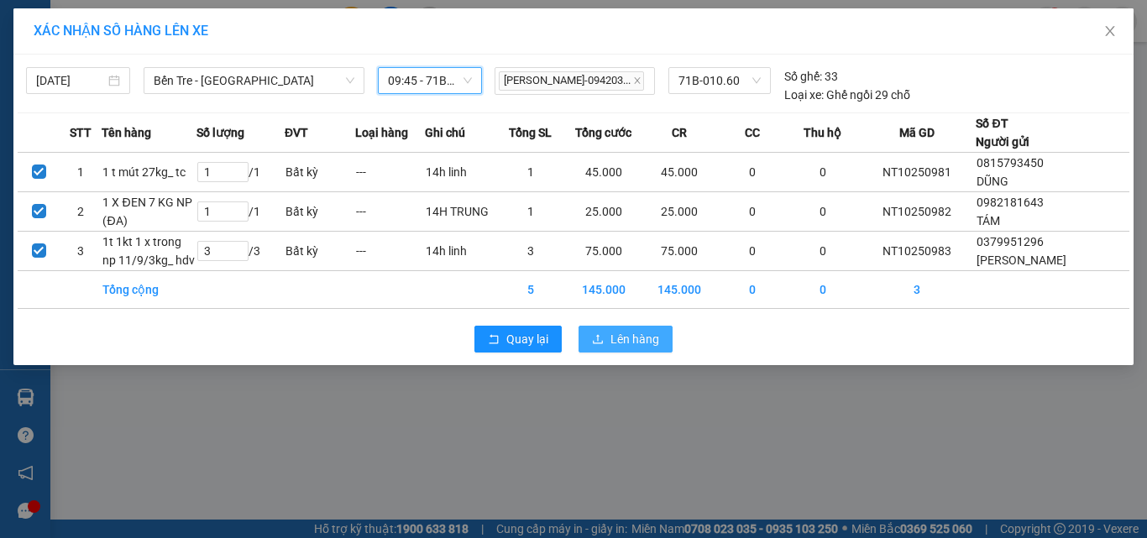
click at [640, 348] on span "Lên hàng" at bounding box center [634, 339] width 49 height 18
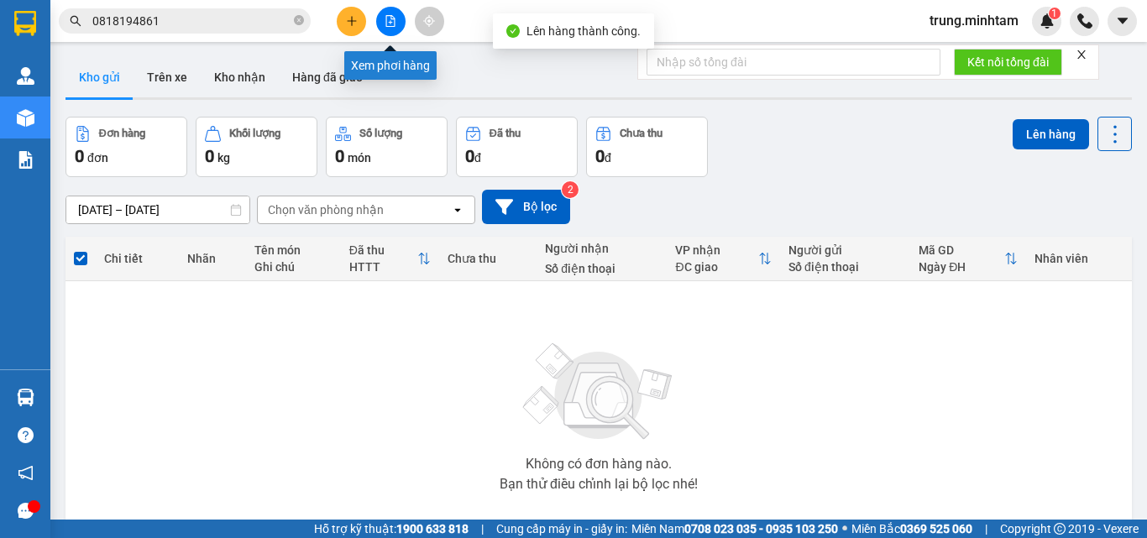
click at [397, 23] on button at bounding box center [390, 21] width 29 height 29
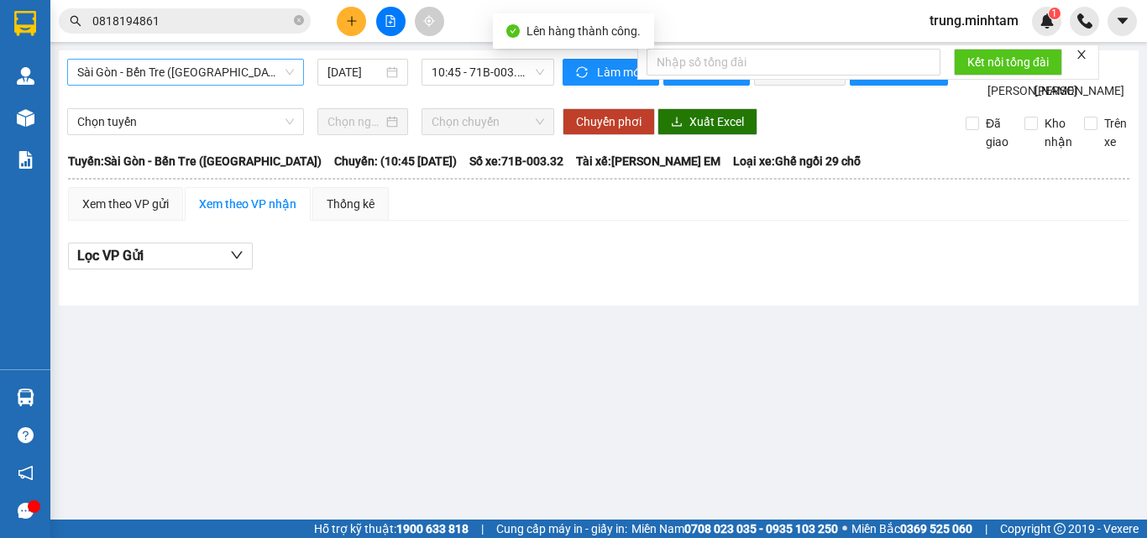
click at [212, 74] on span "Sài Gòn - Bến Tre ([GEOGRAPHIC_DATA])" at bounding box center [185, 72] width 217 height 25
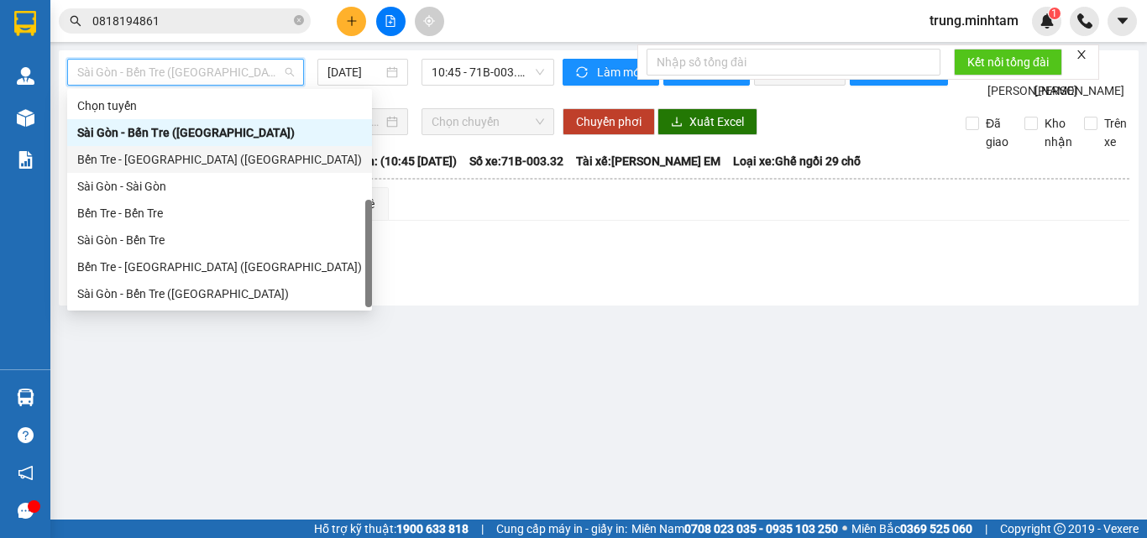
scroll to position [27, 0]
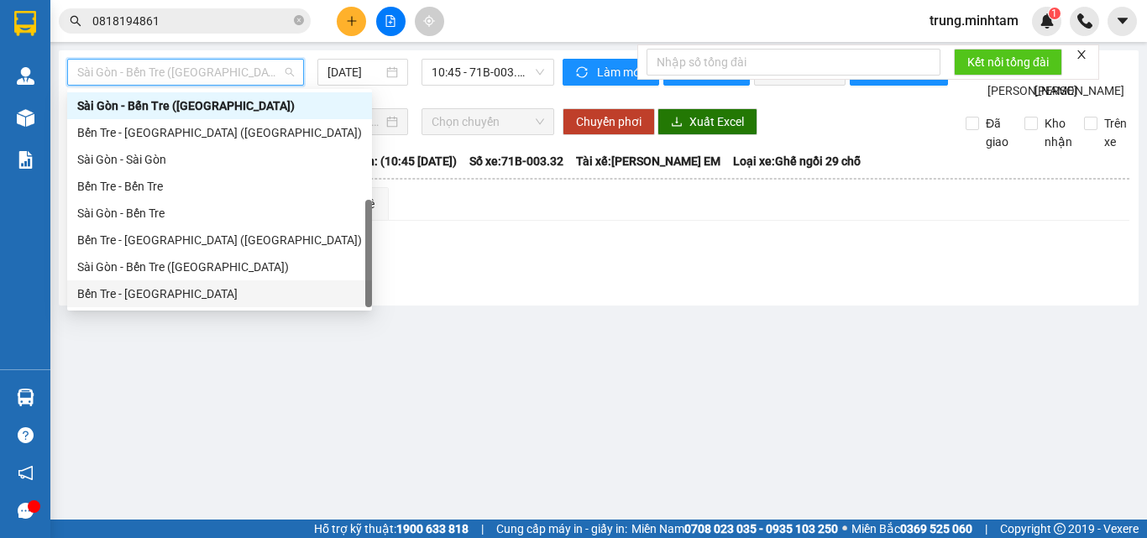
click at [151, 296] on div "Bến Tre - [GEOGRAPHIC_DATA]" at bounding box center [219, 294] width 285 height 18
type input "[DATE]"
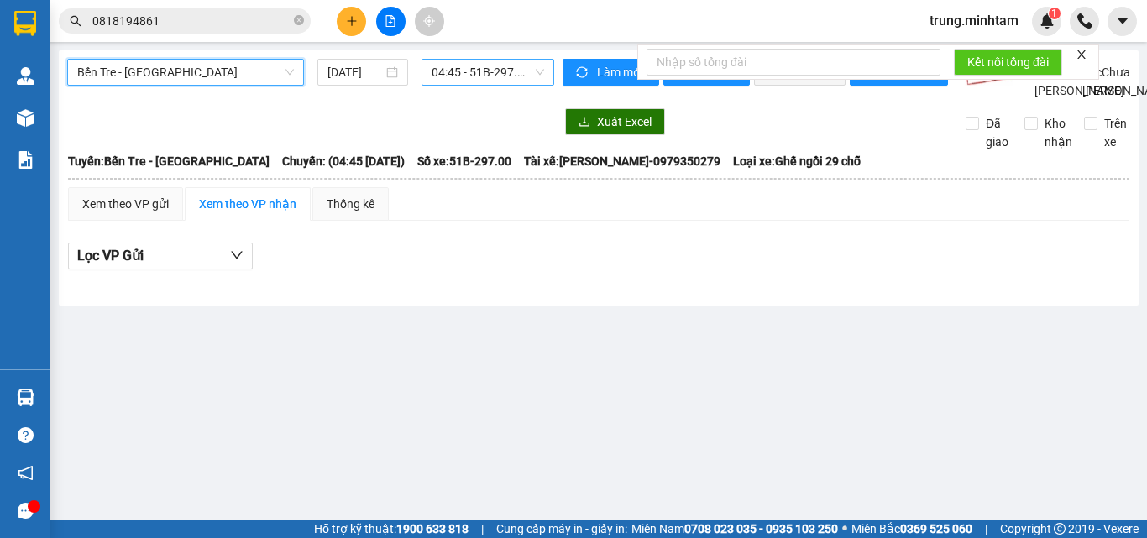
click at [471, 76] on span "04:45 - 51B-297.00" at bounding box center [488, 72] width 112 height 25
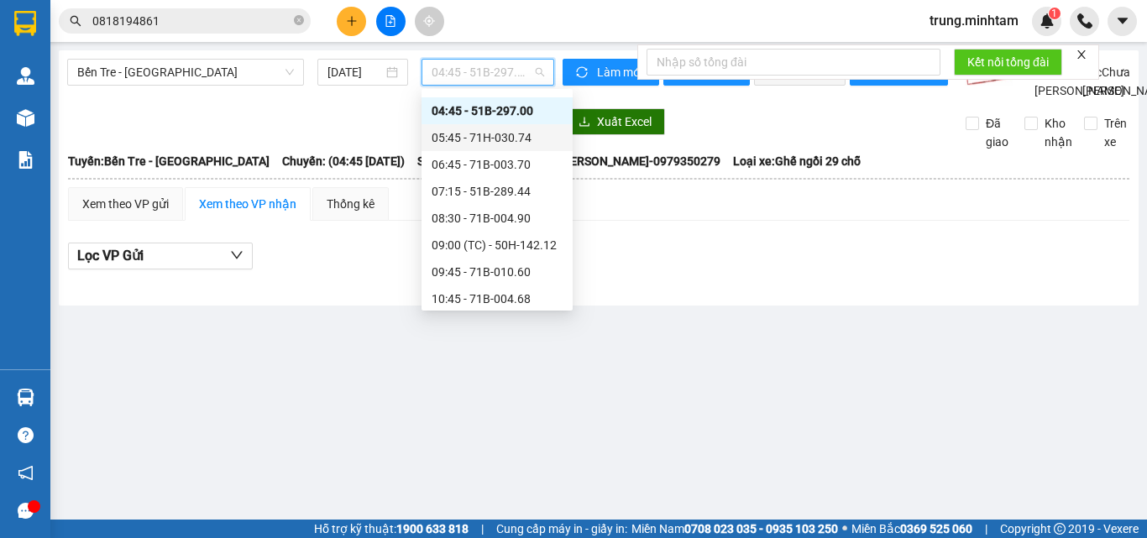
scroll to position [26, 0]
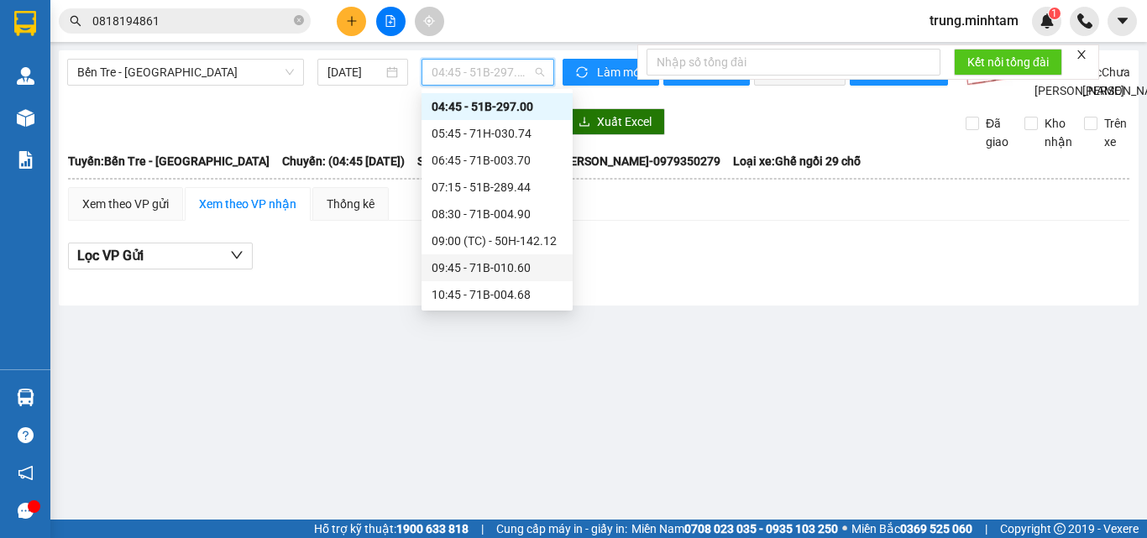
click at [519, 269] on div "09:45 - 71B-010.60" at bounding box center [497, 268] width 131 height 18
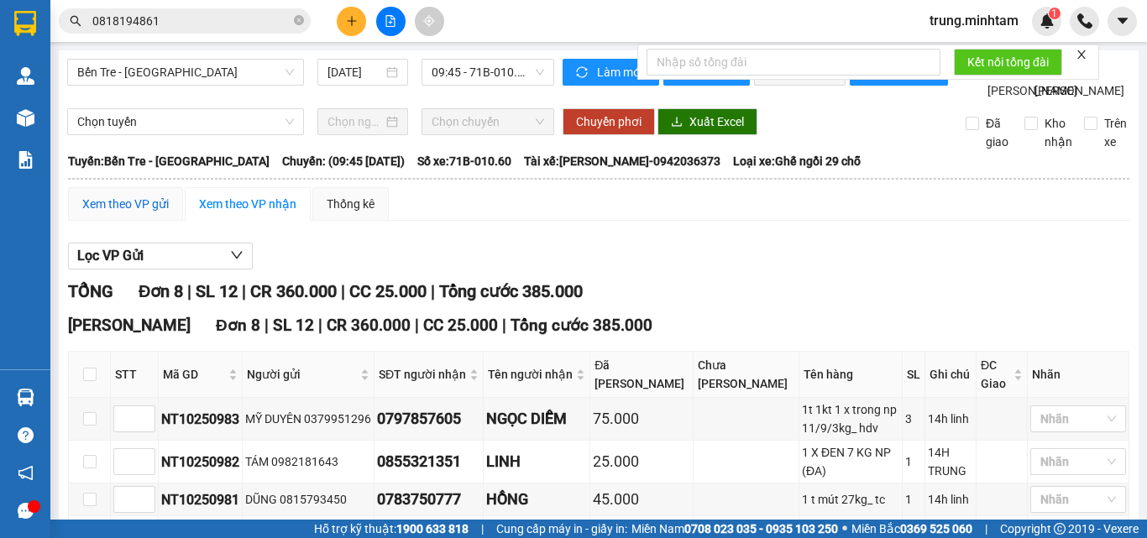
click at [126, 213] on div "Xem theo VP gửi" at bounding box center [125, 204] width 86 height 18
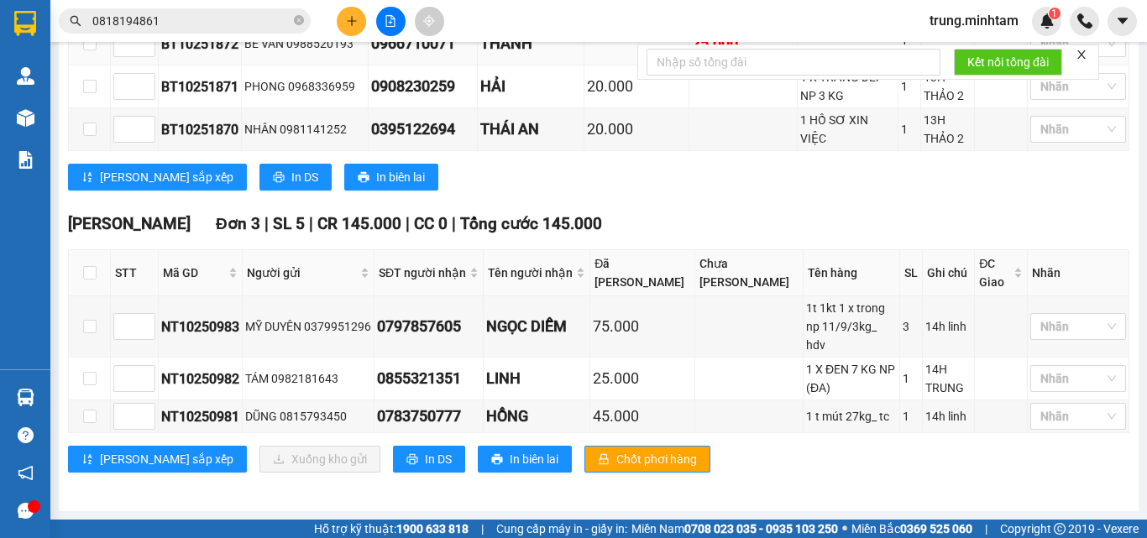
scroll to position [479, 0]
click at [425, 463] on span "In DS" at bounding box center [438, 459] width 27 height 18
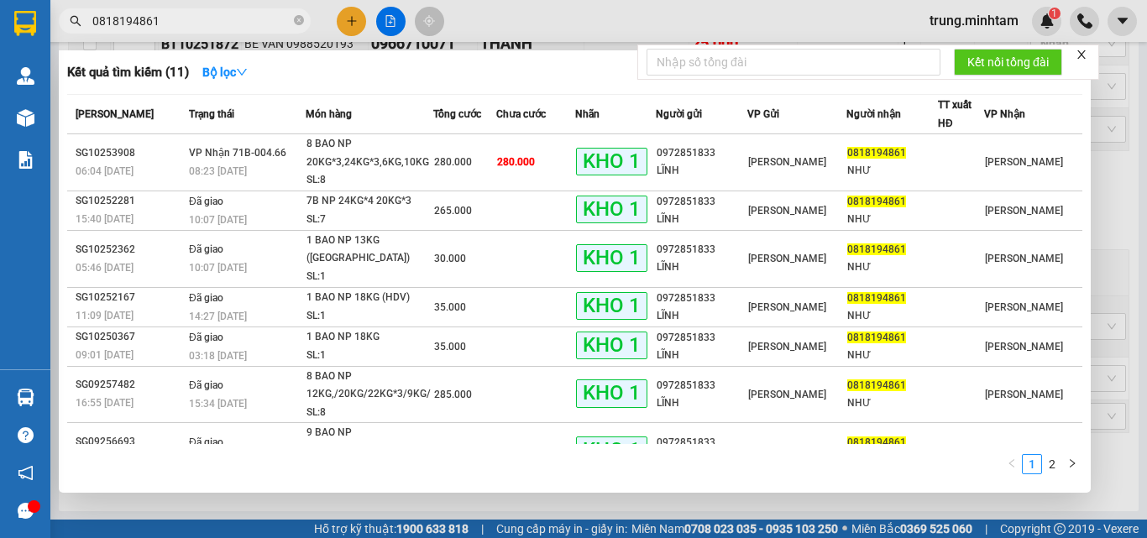
click at [219, 18] on input "0818194861" at bounding box center [191, 21] width 198 height 18
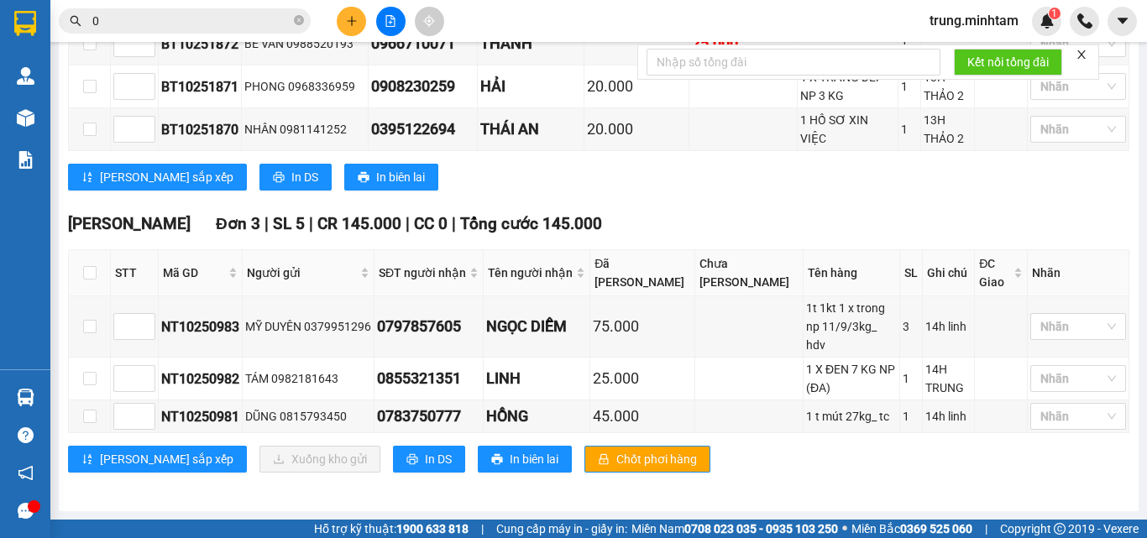
drag, startPoint x: 219, startPoint y: 19, endPoint x: 222, endPoint y: 38, distance: 18.8
click at [222, 38] on div "Kết quả tìm kiếm ( 11 ) Bộ lọc Mã ĐH Trạng thái Món hàng Tổng cước Chưa cước Nh…" at bounding box center [573, 21] width 1147 height 42
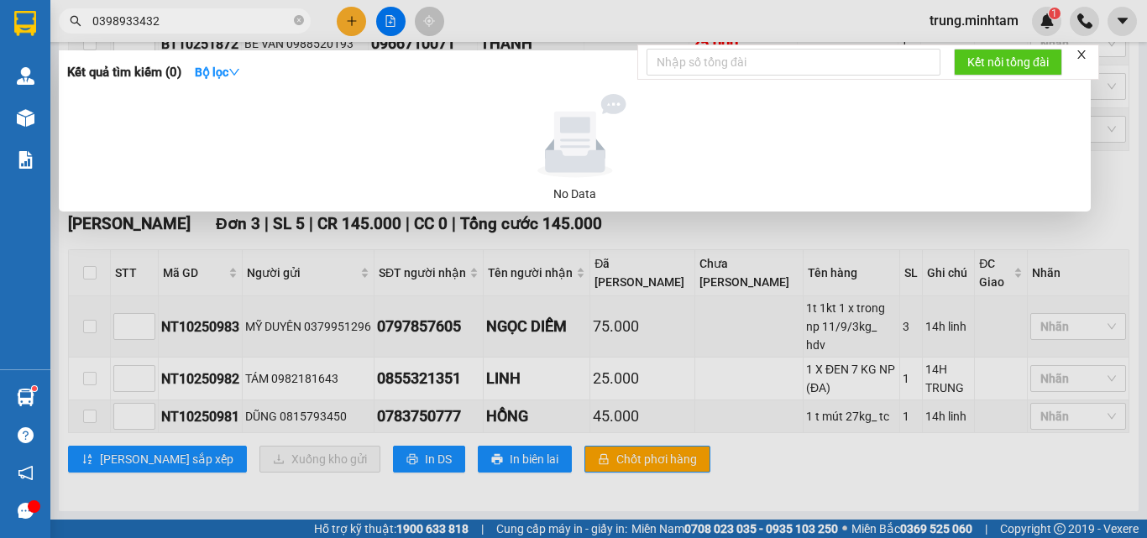
click at [132, 19] on input "0398933432" at bounding box center [191, 21] width 198 height 18
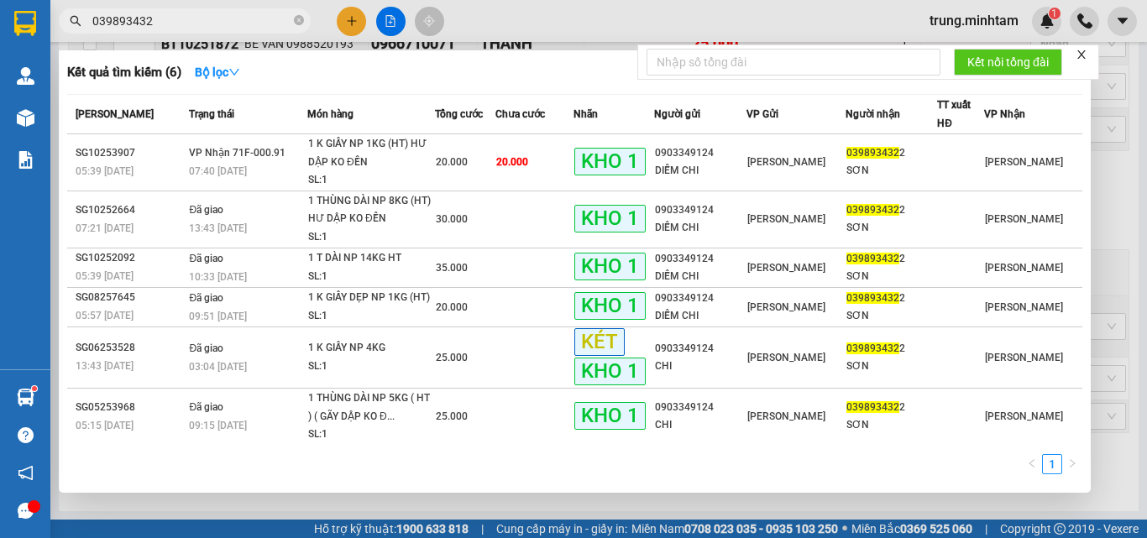
click at [171, 19] on input "039893432" at bounding box center [191, 21] width 198 height 18
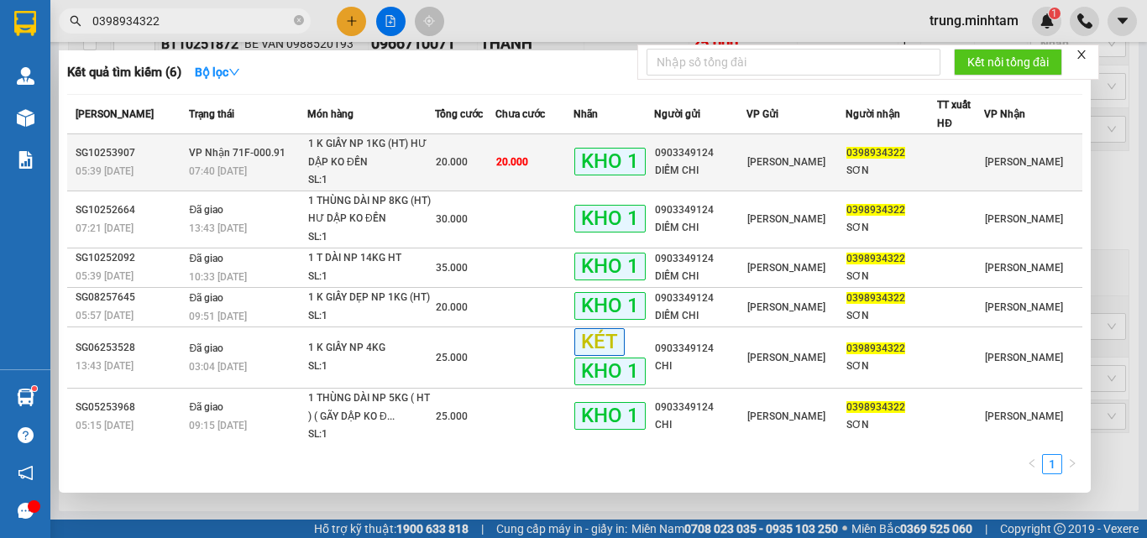
type input "0398934322"
click at [557, 167] on td "20.000" at bounding box center [533, 162] width 77 height 57
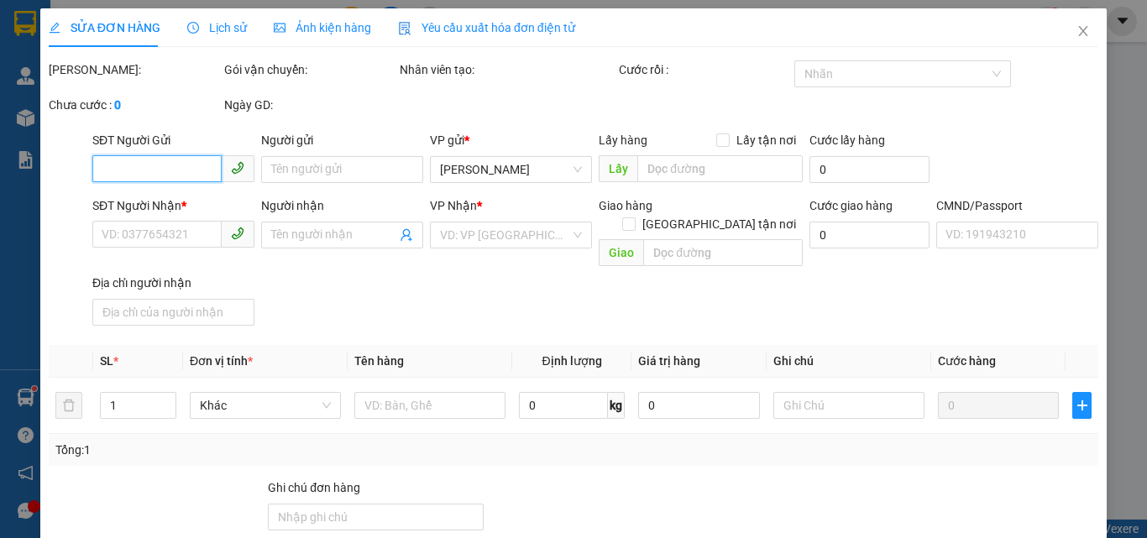
type input "0903349124"
type input "DIỄM CHI"
type input "0398934322"
type input "SƠN"
type input "BM"
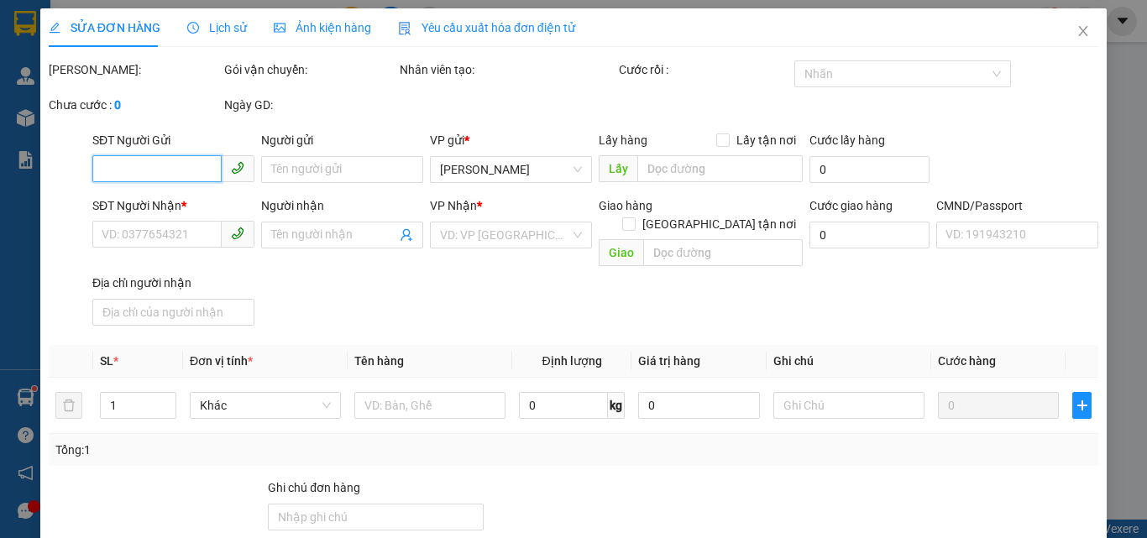
type input "20.000"
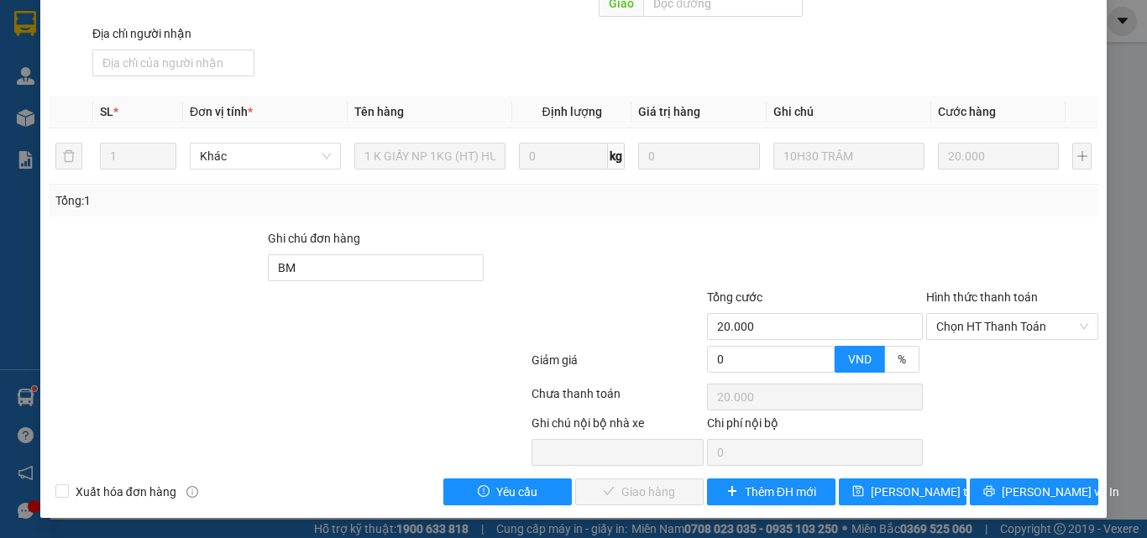
scroll to position [233, 0]
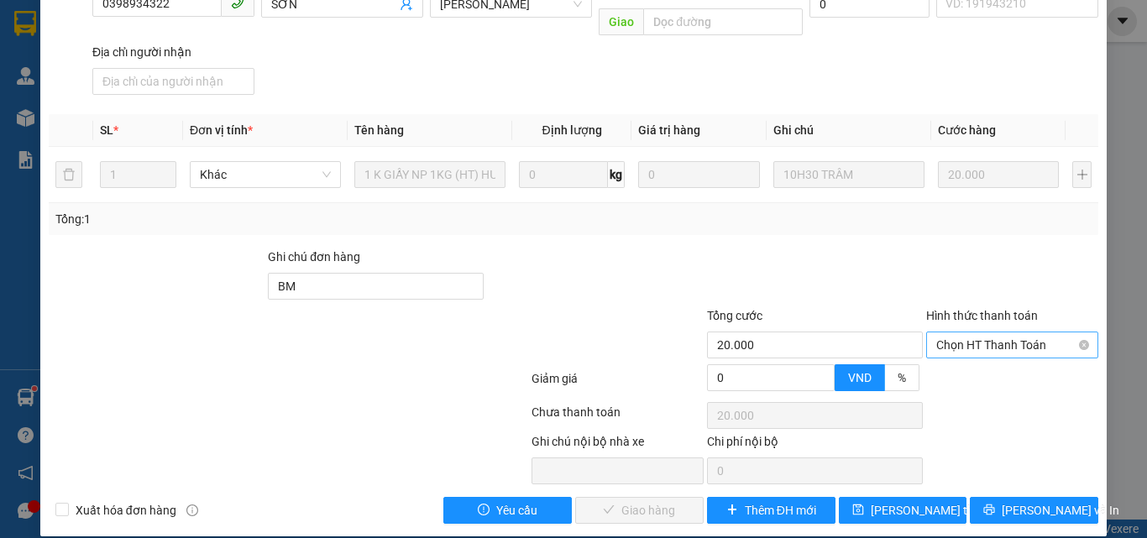
click at [939, 332] on span "Chọn HT Thanh Toán" at bounding box center [1012, 344] width 152 height 25
click at [947, 360] on div "Tại văn phòng" at bounding box center [1002, 360] width 150 height 18
type input "0"
click at [675, 501] on span "[PERSON_NAME] và Giao hàng" at bounding box center [687, 510] width 161 height 18
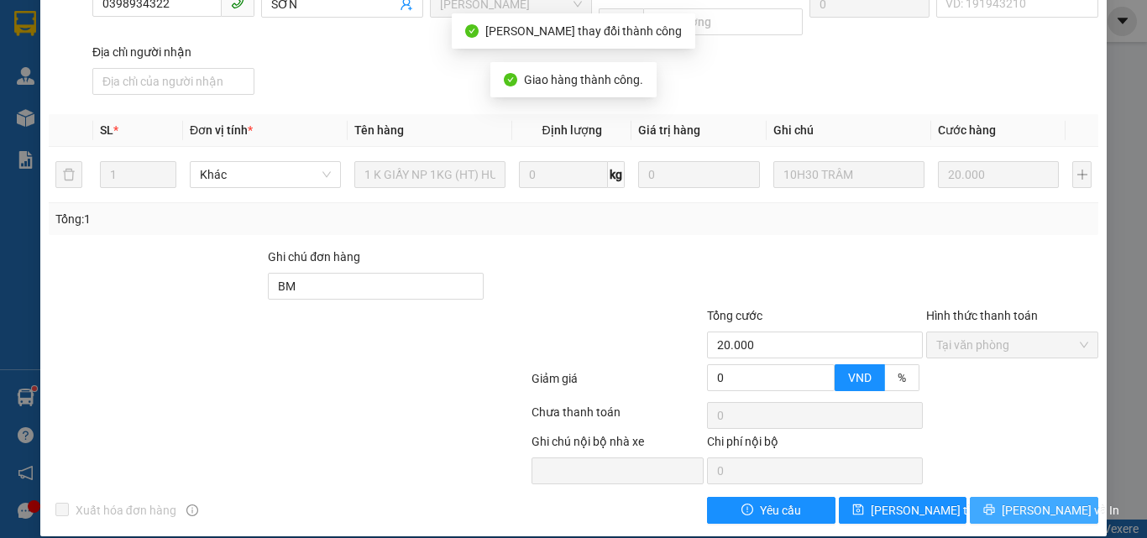
click at [993, 505] on icon "printer" at bounding box center [989, 510] width 11 height 11
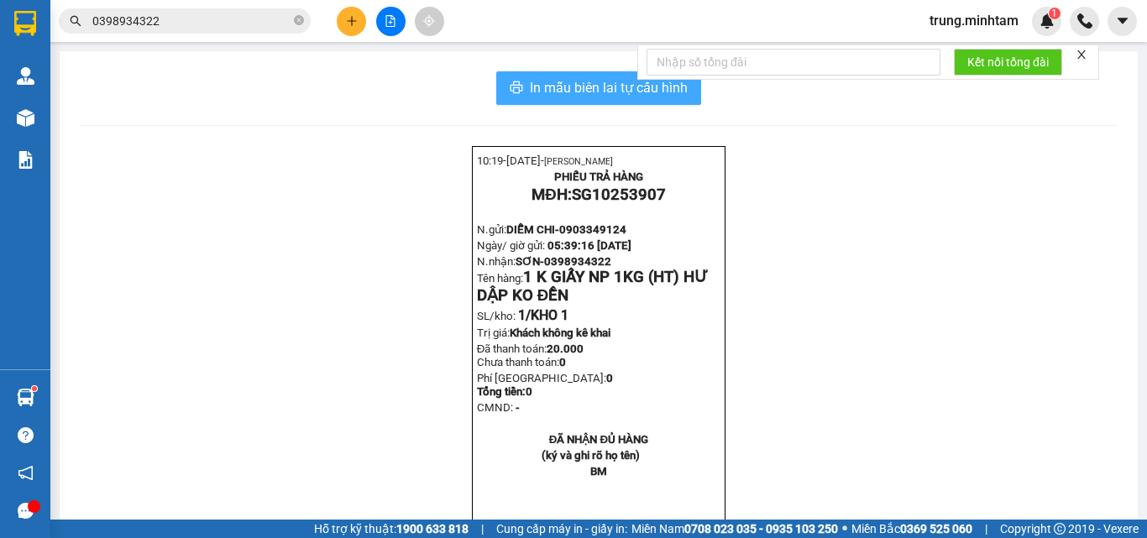
click at [583, 92] on span "In mẫu biên lai tự cấu hình" at bounding box center [609, 87] width 158 height 21
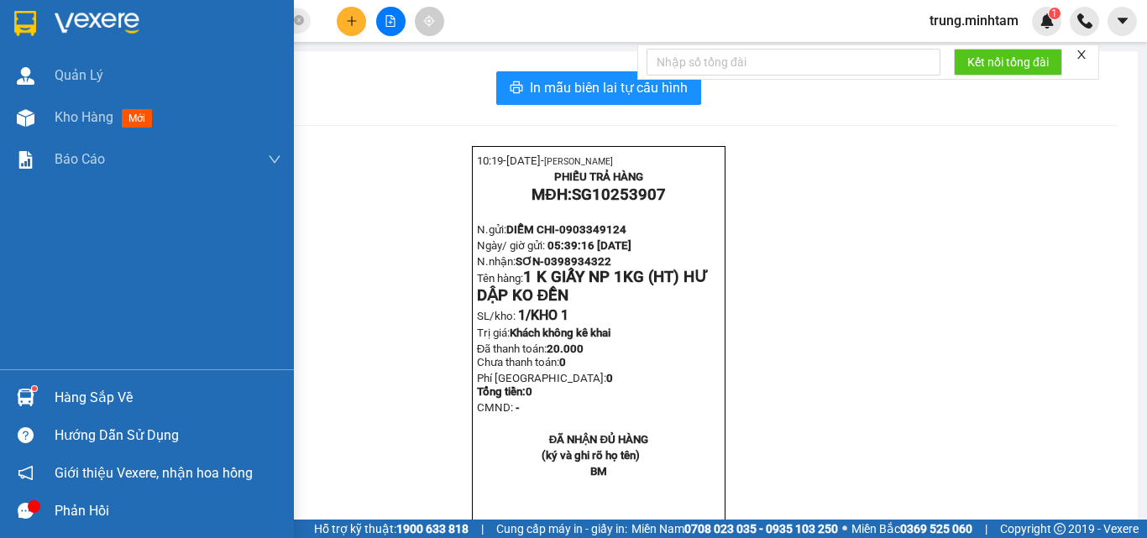
click at [91, 404] on div "Hàng sắp về" at bounding box center [168, 397] width 227 height 25
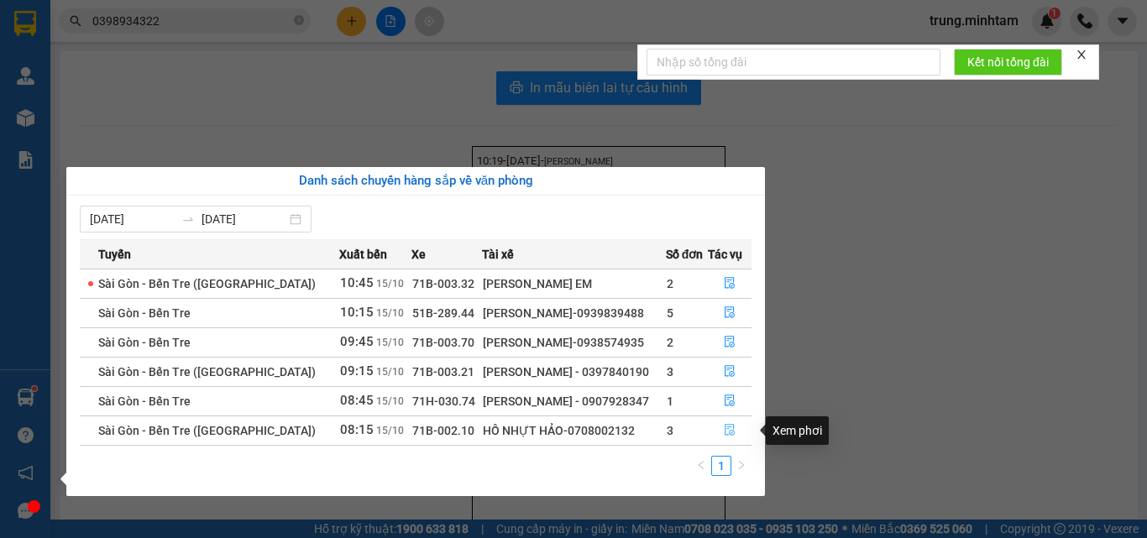
click at [728, 430] on icon "file-done" at bounding box center [730, 430] width 12 height 12
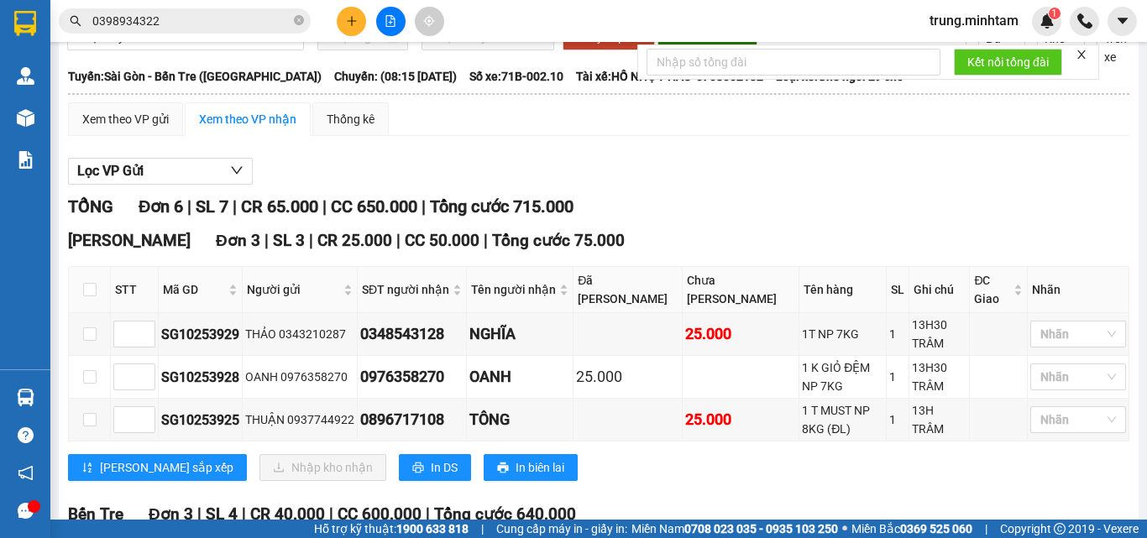
scroll to position [224, 0]
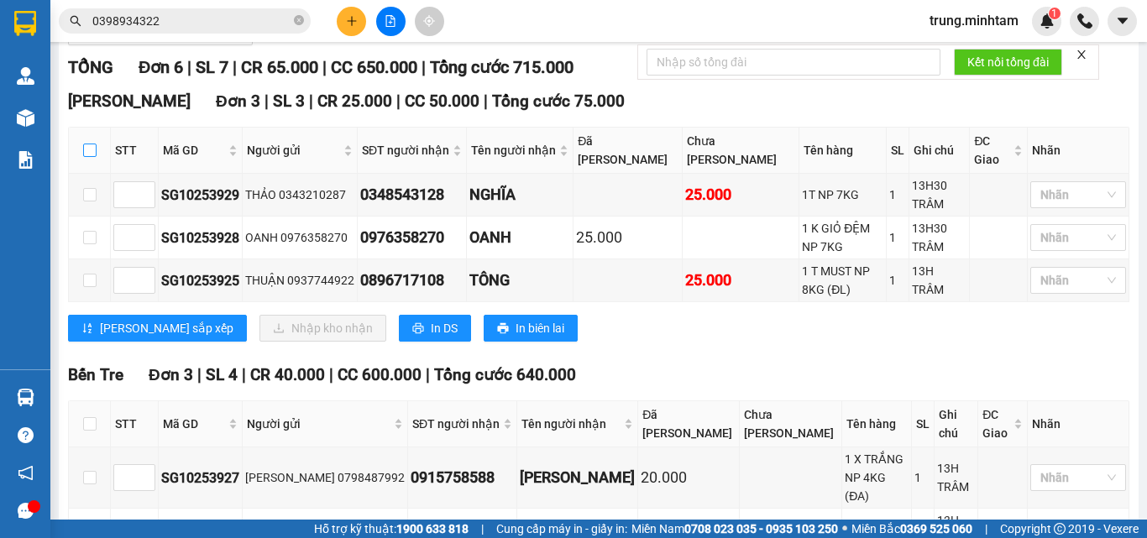
click at [92, 157] on input "checkbox" at bounding box center [89, 150] width 13 height 13
checkbox input "true"
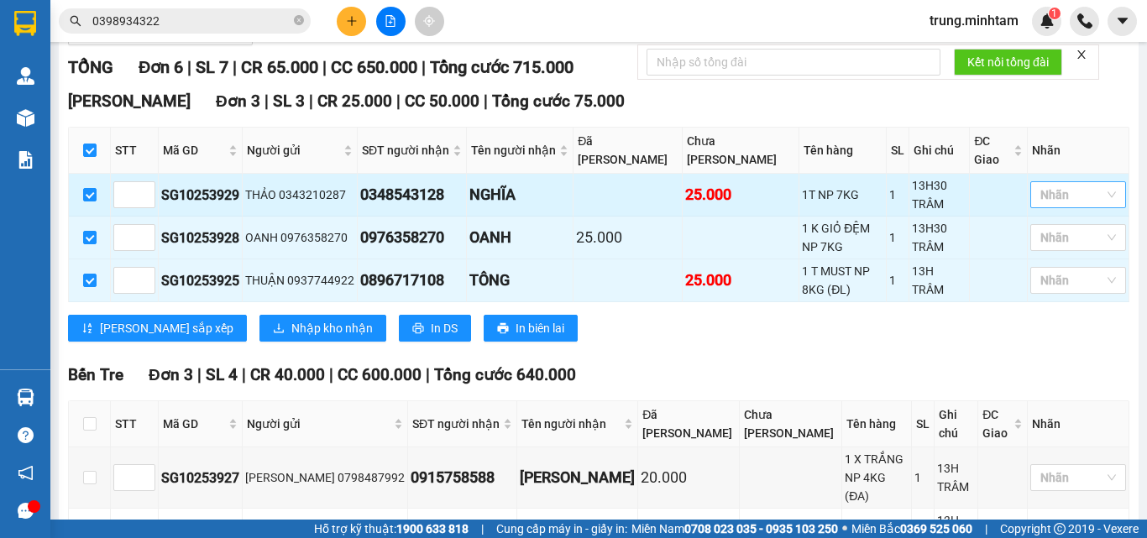
click at [1034, 205] on div at bounding box center [1069, 195] width 71 height 20
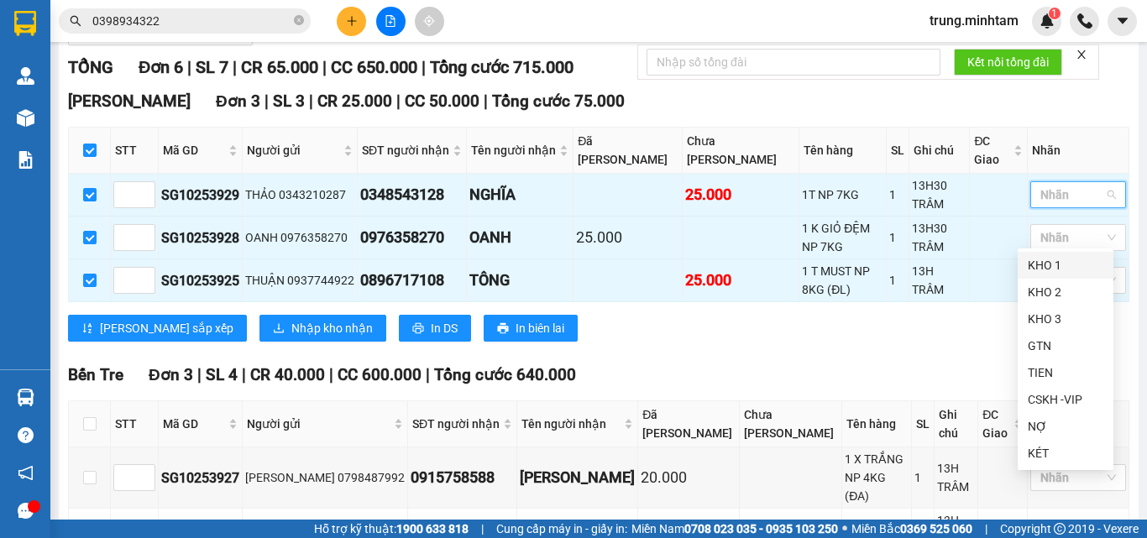
drag, startPoint x: 1039, startPoint y: 267, endPoint x: 994, endPoint y: 162, distance: 114.3
click at [1039, 266] on div "KHO 1" at bounding box center [1066, 265] width 76 height 18
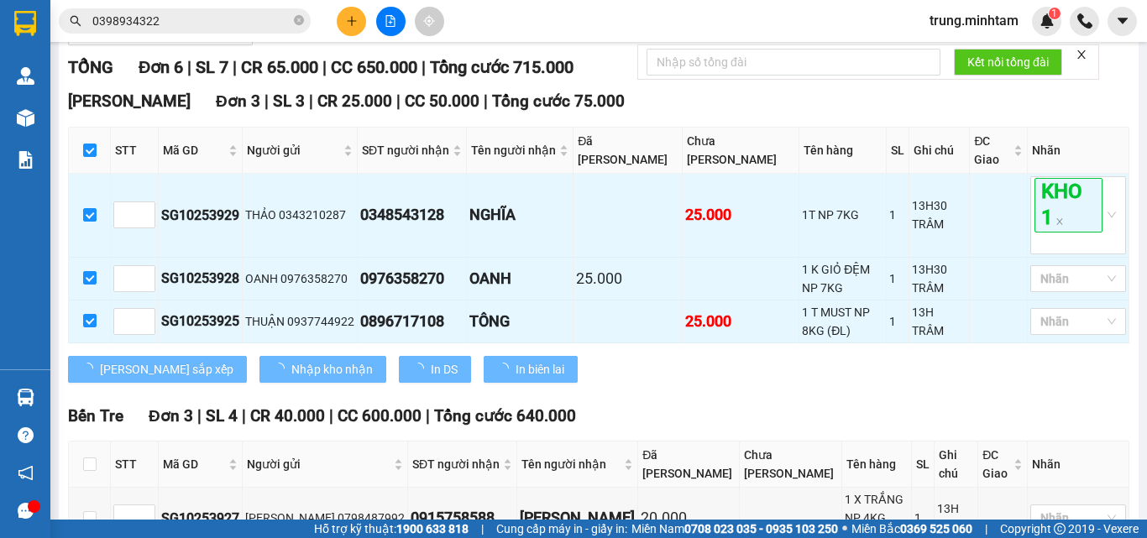
click at [976, 118] on div "TỔNG Đơn 6 | SL 7 | CR 65.000 | CC 650.000 | Tổng cước 715.000 Ngã Tư Huyện Đ…" at bounding box center [598, 405] width 1061 height 700
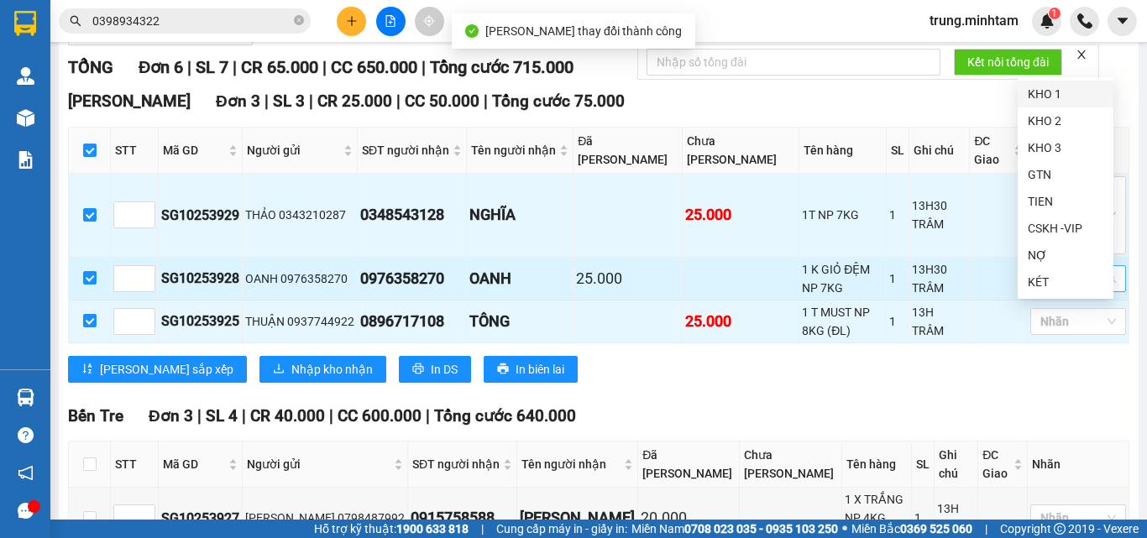
click at [1039, 289] on div at bounding box center [1069, 279] width 71 height 20
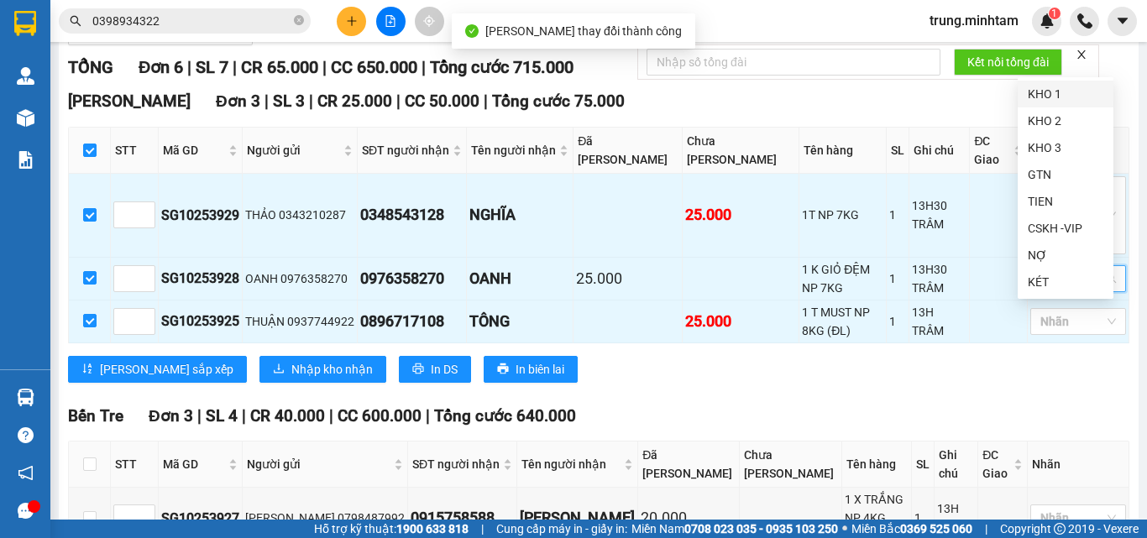
click at [1034, 101] on div "KHO 1" at bounding box center [1066, 94] width 76 height 18
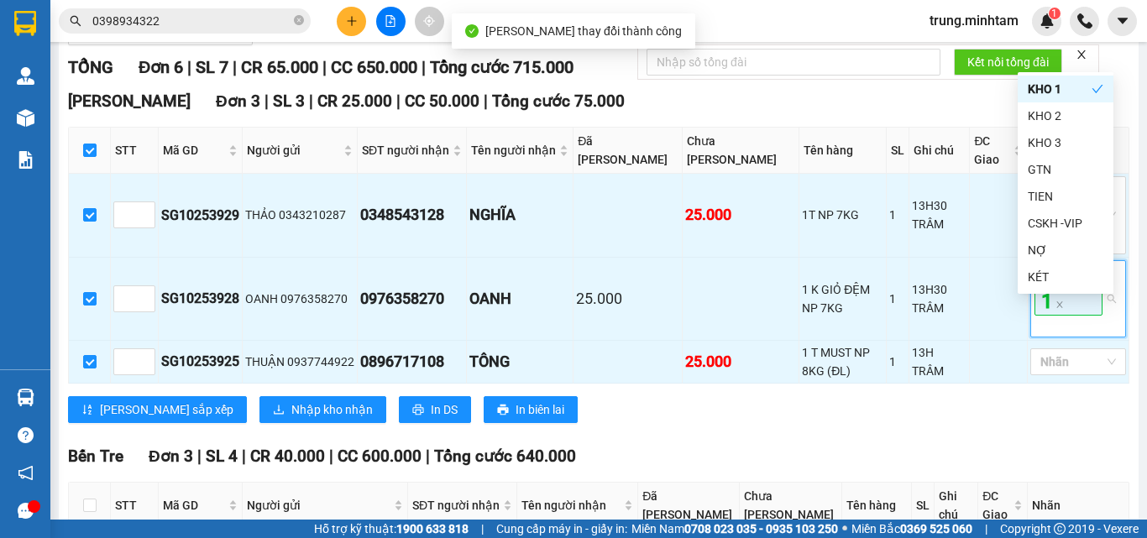
click at [999, 81] on div "TỔNG Đơn 6 | SL 7 | CR 65.000 | CC 650.000 | Tổng cước 715.000" at bounding box center [598, 68] width 1061 height 26
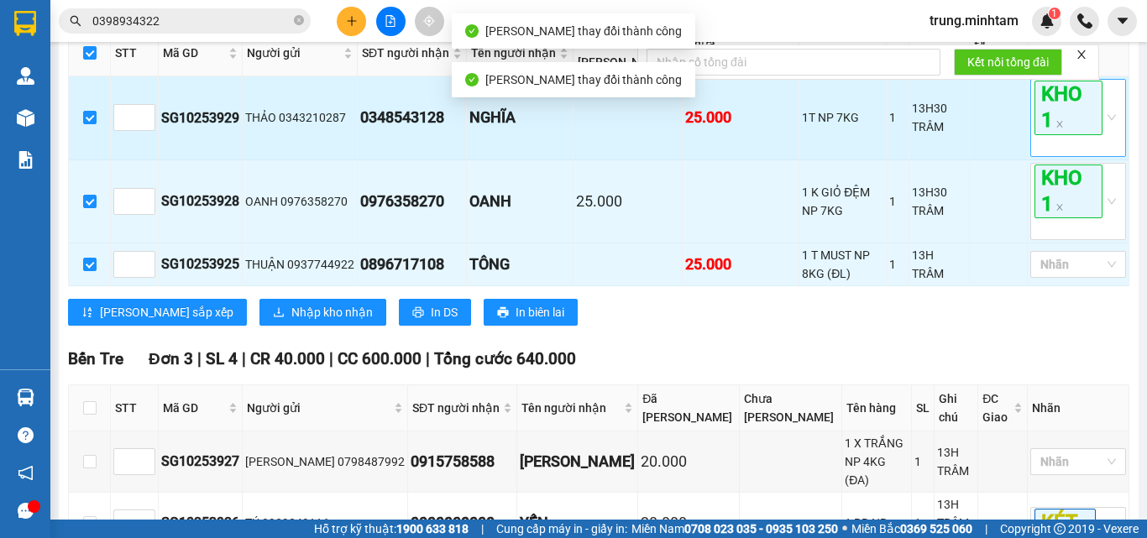
scroll to position [447, 0]
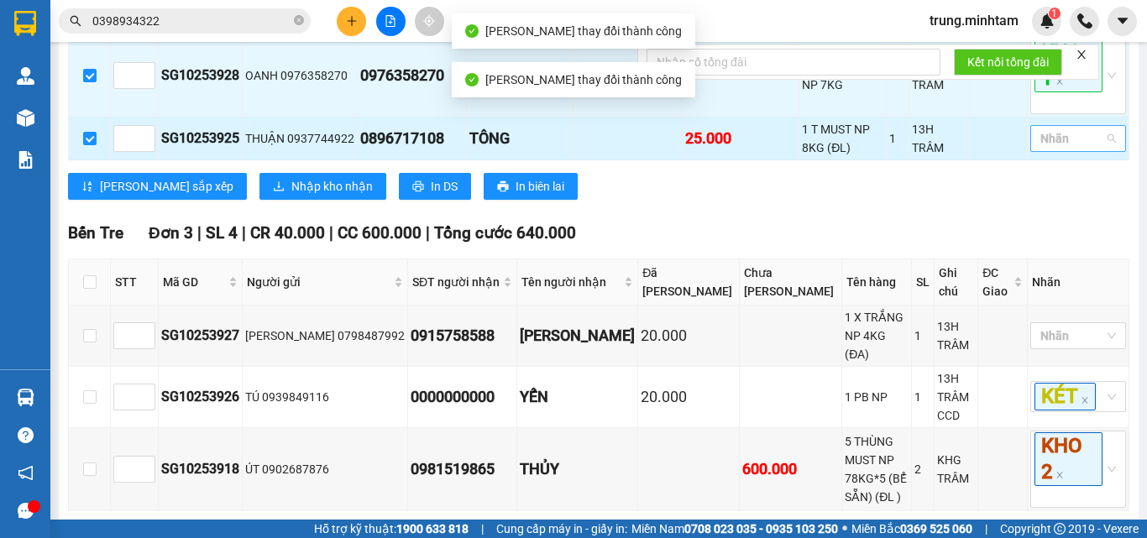
click at [1047, 149] on div at bounding box center [1069, 138] width 71 height 20
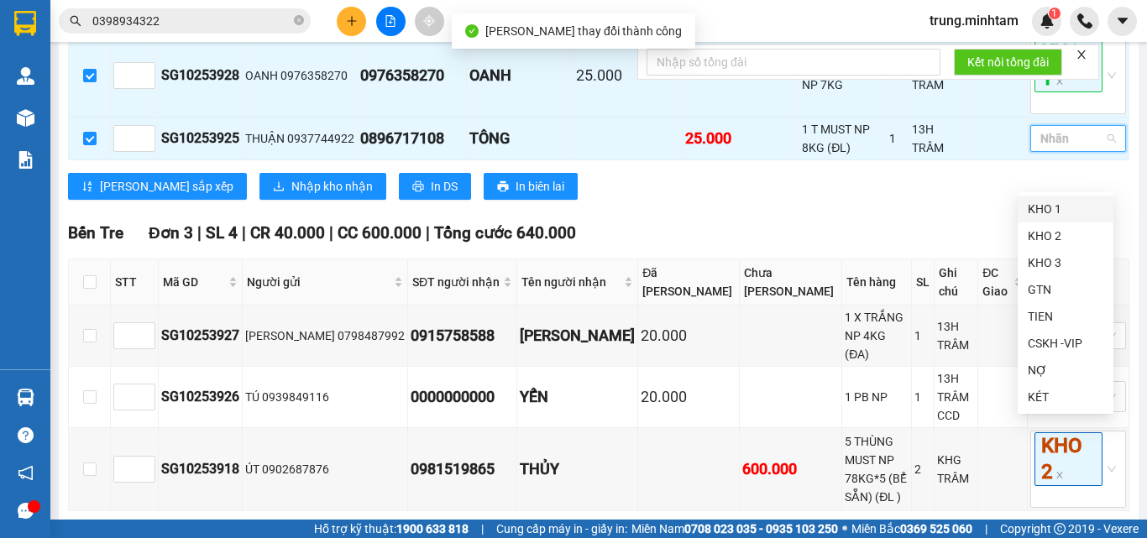
click at [1037, 212] on div "KHO 1" at bounding box center [1066, 209] width 76 height 18
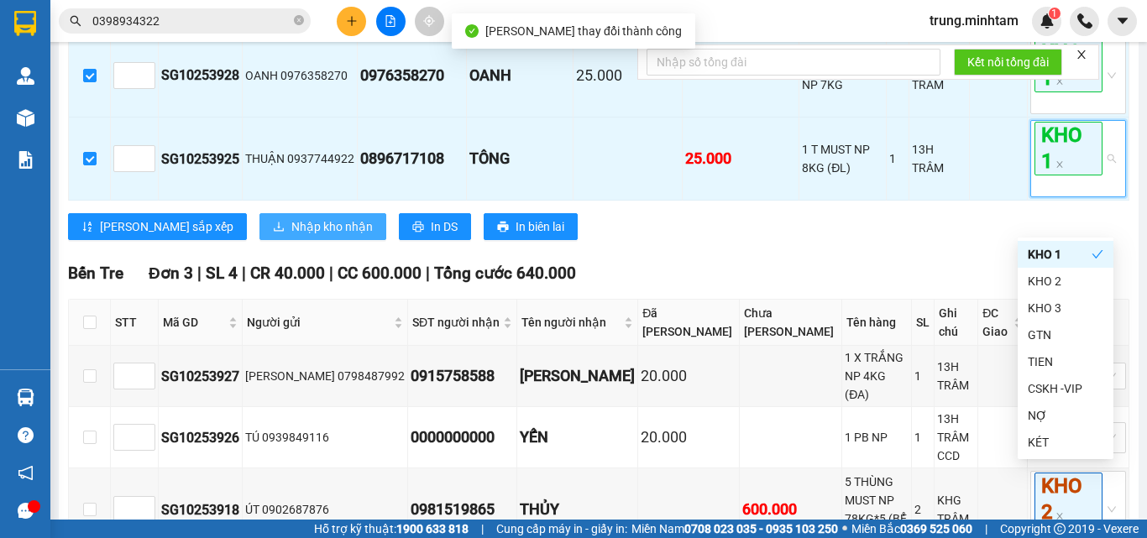
click at [291, 236] on span "Nhập kho nhận" at bounding box center [331, 226] width 81 height 18
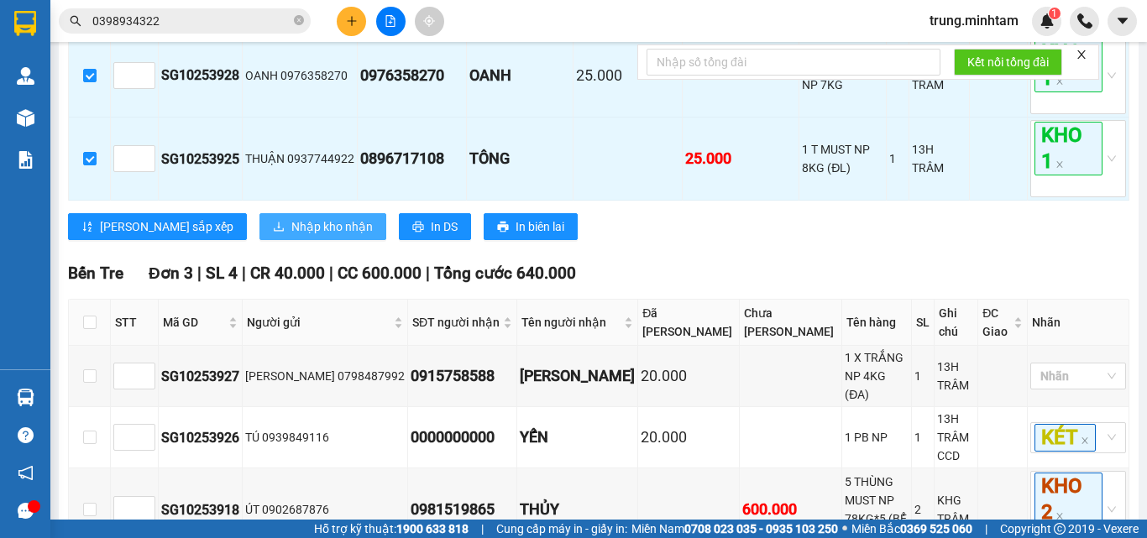
click at [291, 236] on span "Nhập kho nhận" at bounding box center [331, 226] width 81 height 18
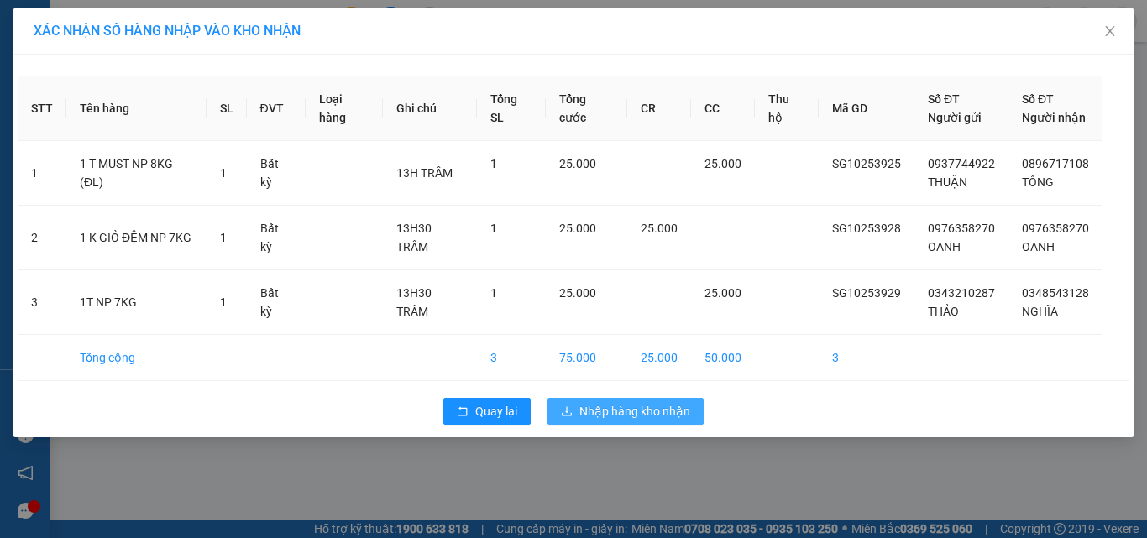
click at [664, 410] on span "Nhập hàng kho nhận" at bounding box center [634, 411] width 111 height 18
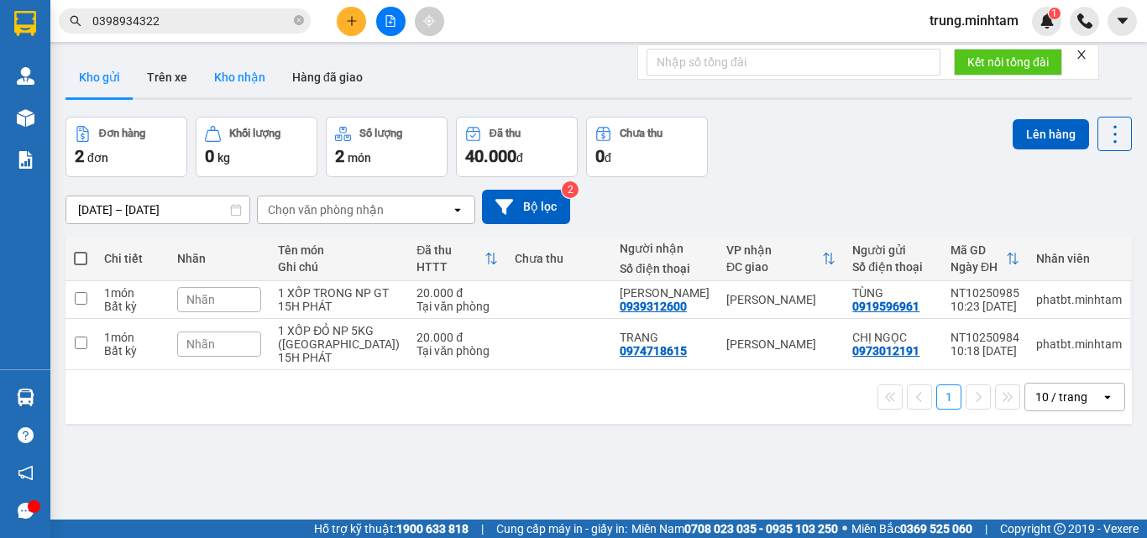
click at [231, 71] on button "Kho nhận" at bounding box center [240, 77] width 78 height 40
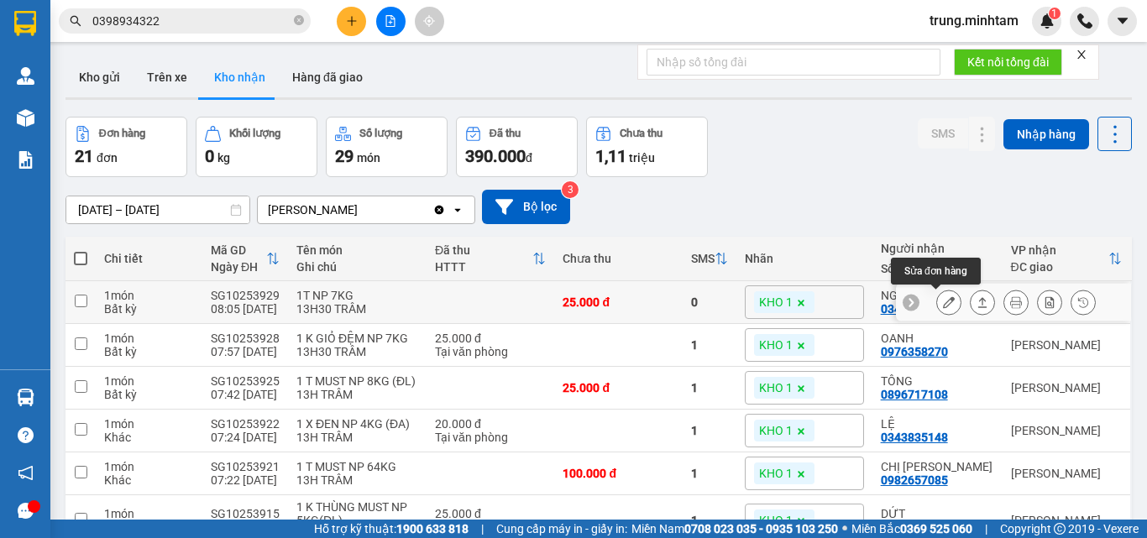
click at [942, 304] on button at bounding box center [949, 302] width 24 height 29
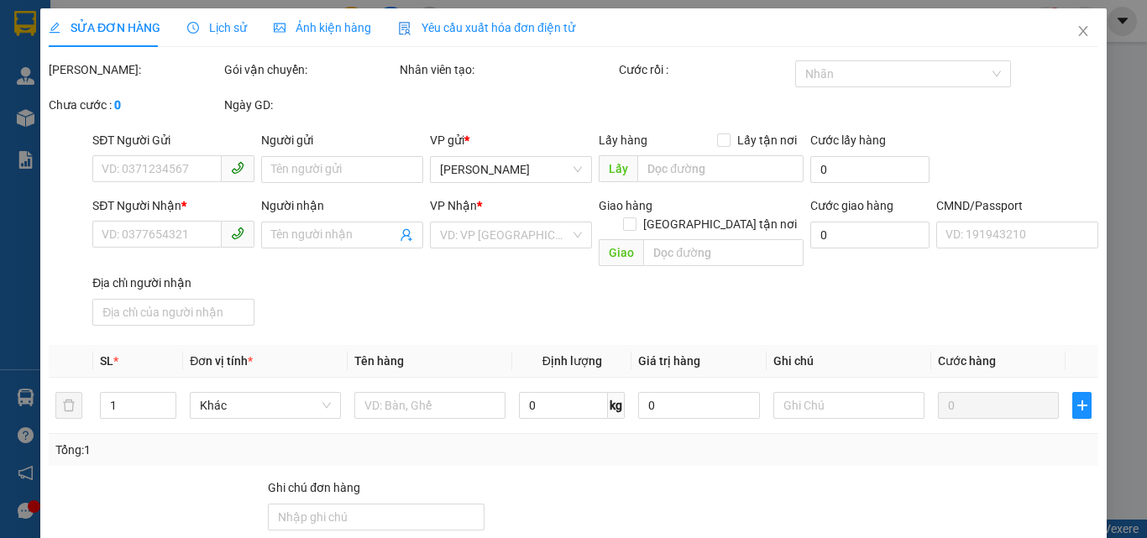
type input "0343210287"
type input "THẢO"
type input "0348543128"
type input "NGHĨA"
type input "25.000"
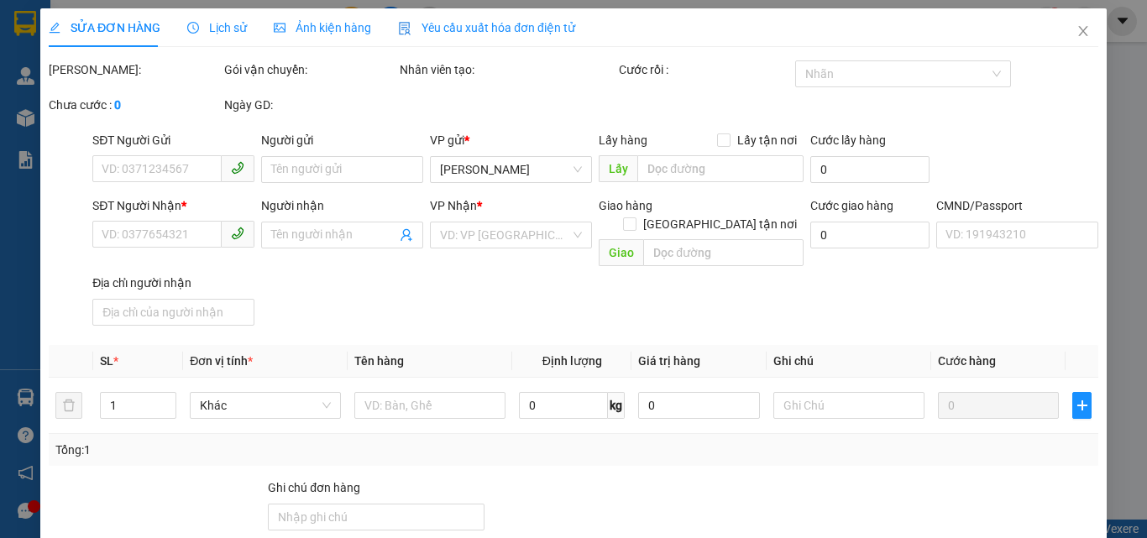
type input "25.000"
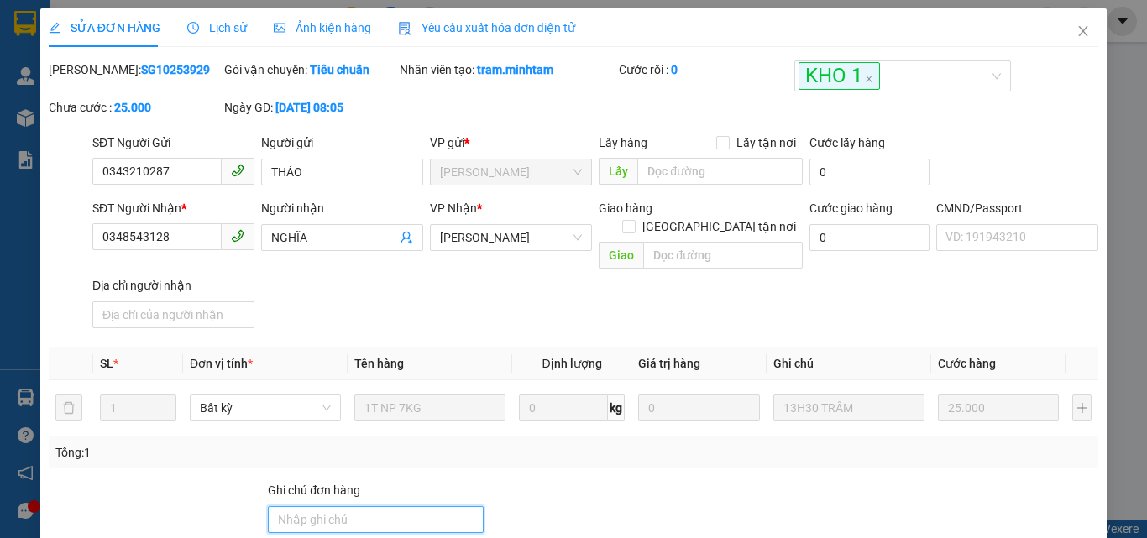
click at [422, 512] on input "Ghi chú đơn hàng" at bounding box center [376, 519] width 216 height 27
click at [417, 456] on div "Total Paid Fee 0 Total UnPaid Fee 25.000 Cash Collection Total Fee Mã ĐH: SG102…" at bounding box center [573, 408] width 1049 height 697
click at [274, 506] on input "BM" at bounding box center [376, 519] width 216 height 27
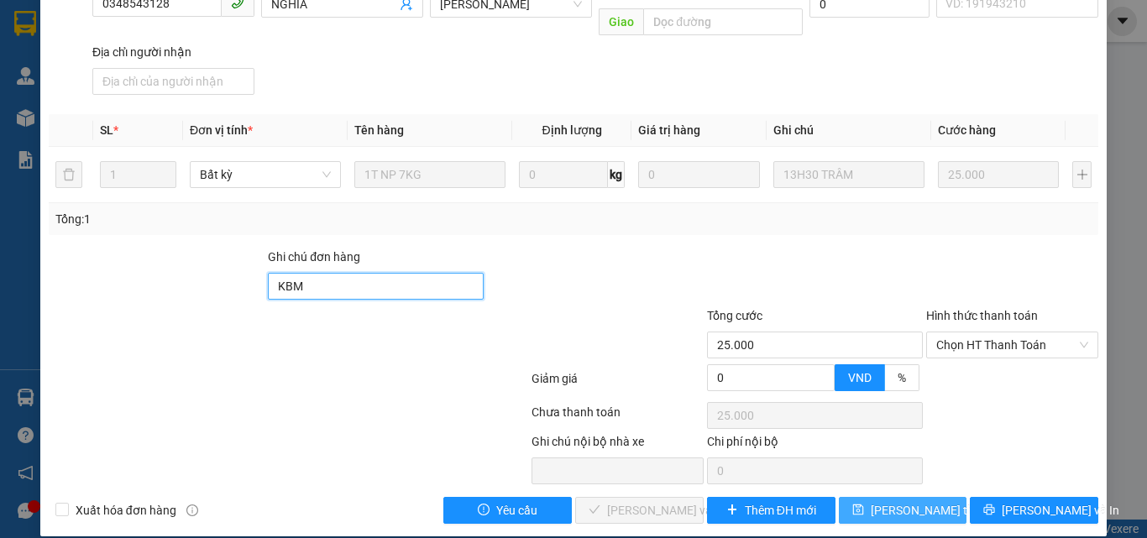
type input "KBM"
click at [896, 501] on span "Lưu thay đổi" at bounding box center [938, 510] width 134 height 18
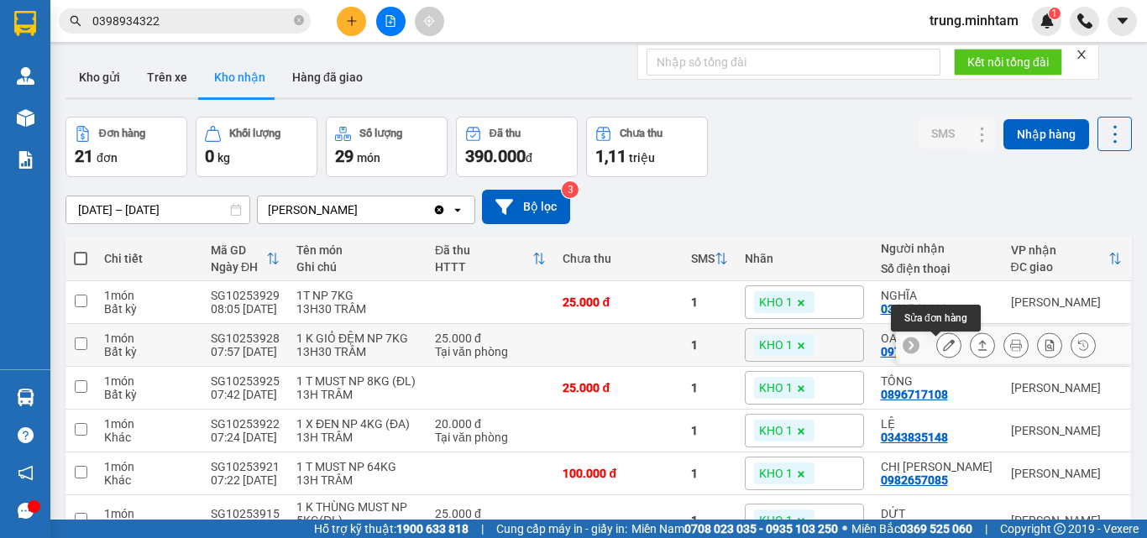
click at [943, 351] on icon at bounding box center [949, 345] width 12 height 12
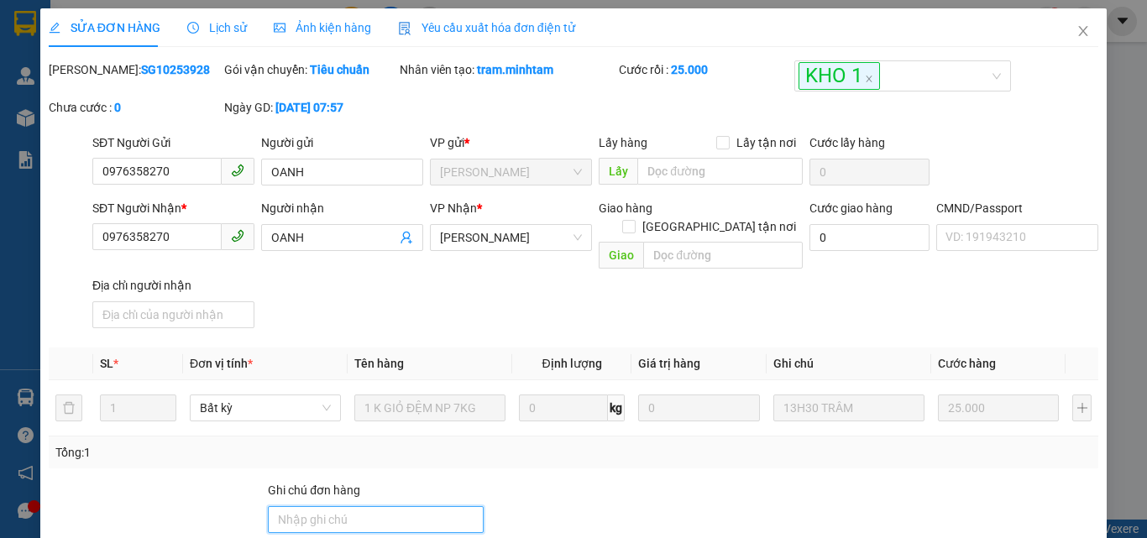
click at [374, 506] on input "Ghi chú đơn hàng" at bounding box center [376, 519] width 216 height 27
type input "KBM"
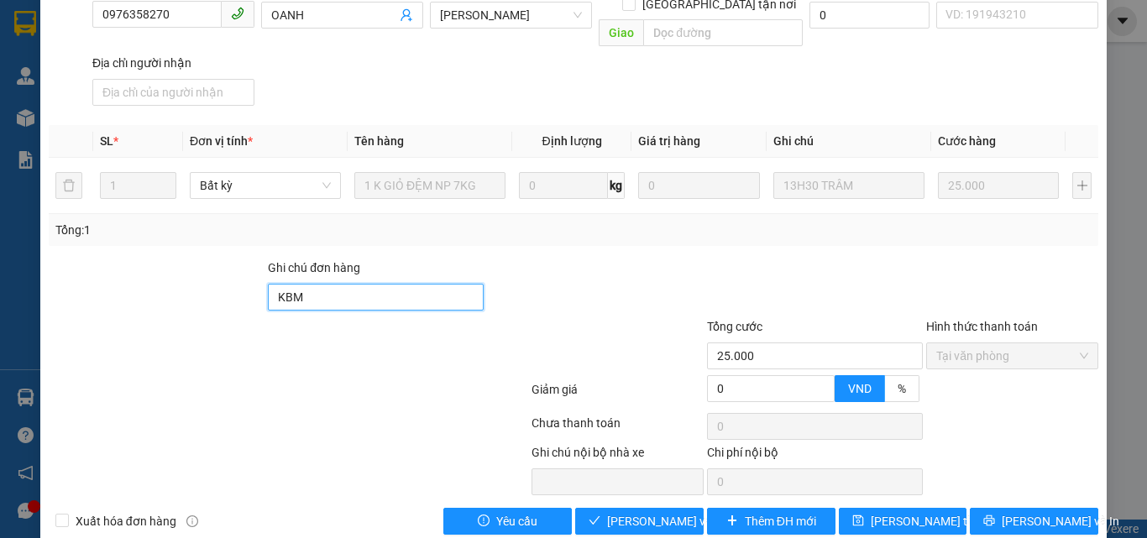
scroll to position [224, 0]
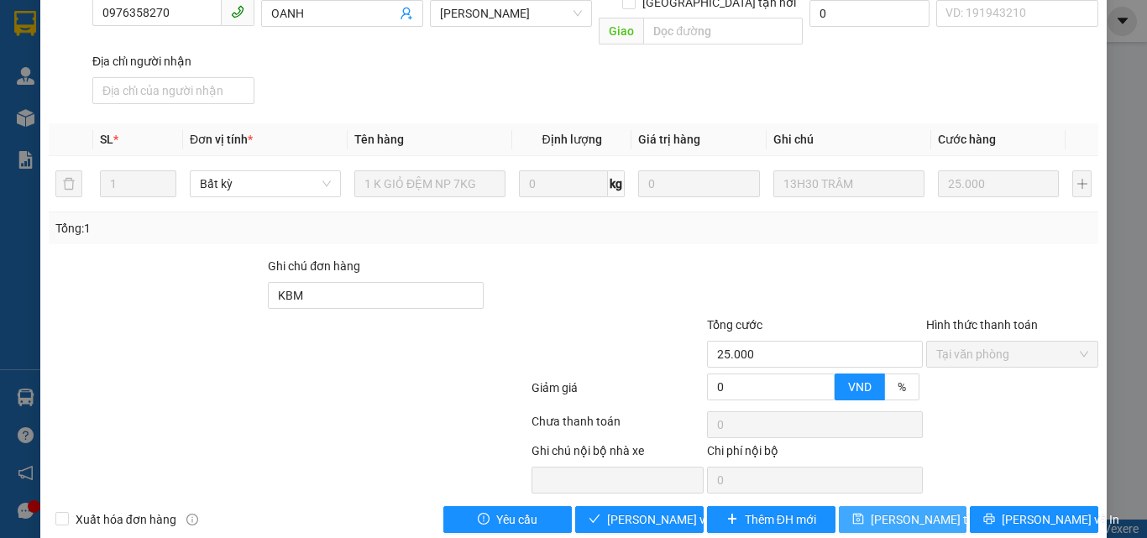
click at [883, 510] on span "[PERSON_NAME] thay đổi" at bounding box center [938, 519] width 134 height 18
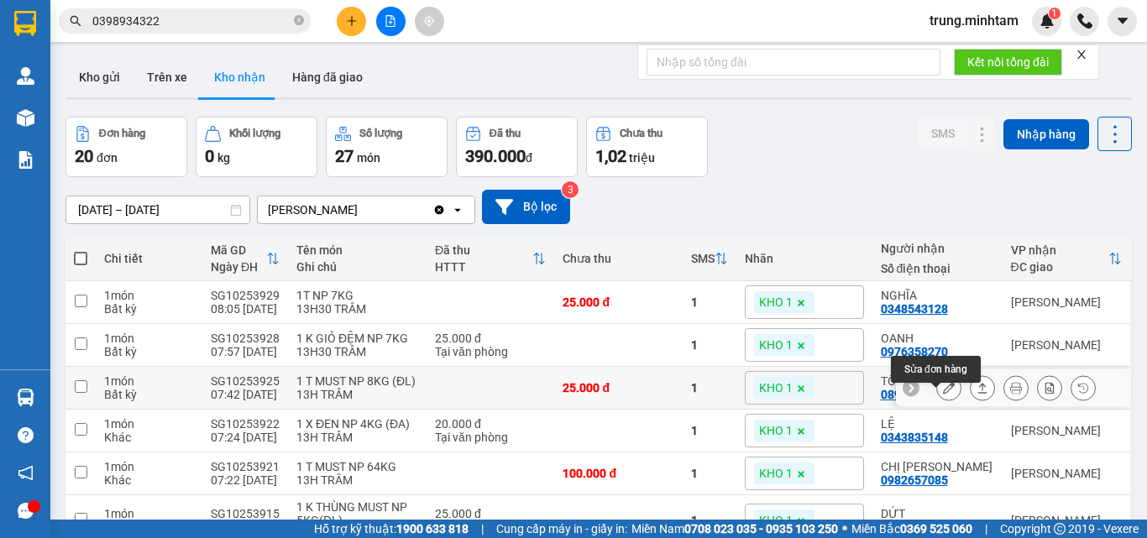
click at [943, 394] on icon at bounding box center [949, 388] width 12 height 12
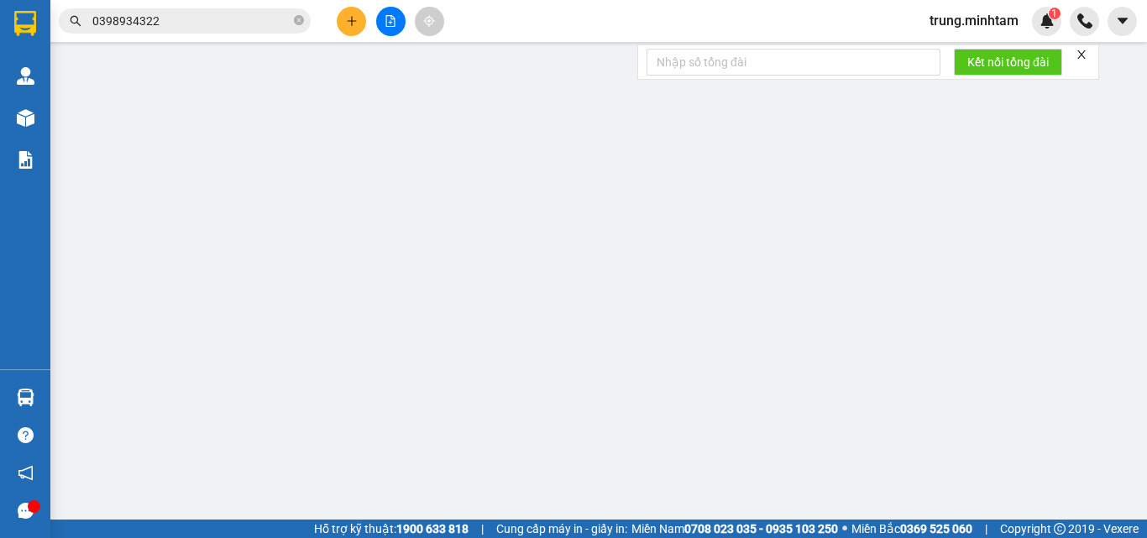
type input "0937744922"
type input "THUẬN"
type input "0896717108"
type input "TÔNG"
type input "25.000"
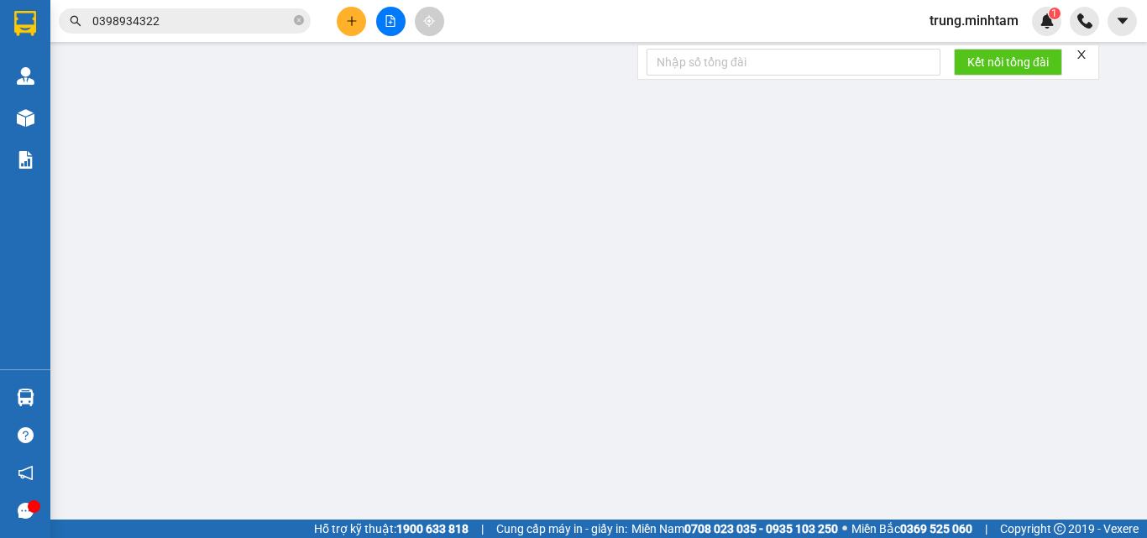
type input "25.000"
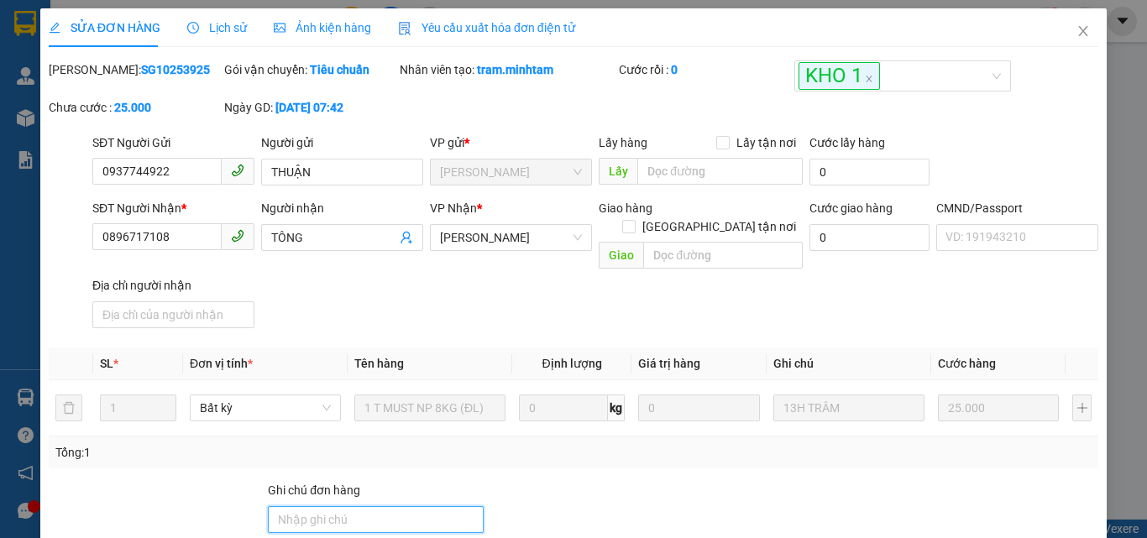
click at [348, 506] on input "Ghi chú đơn hàng" at bounding box center [376, 519] width 216 height 27
click at [271, 506] on input "BM" at bounding box center [376, 519] width 216 height 27
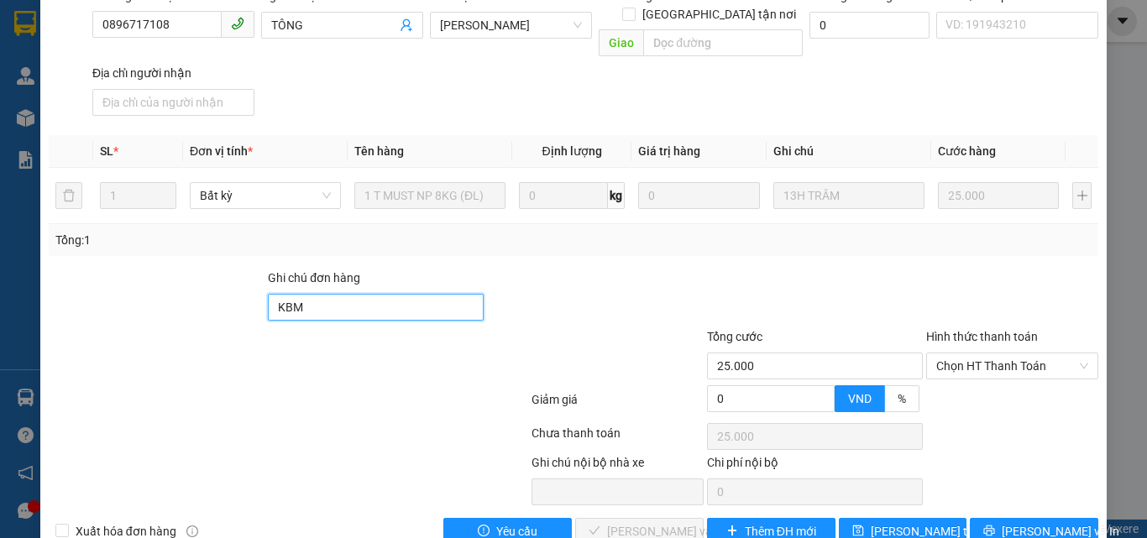
scroll to position [233, 0]
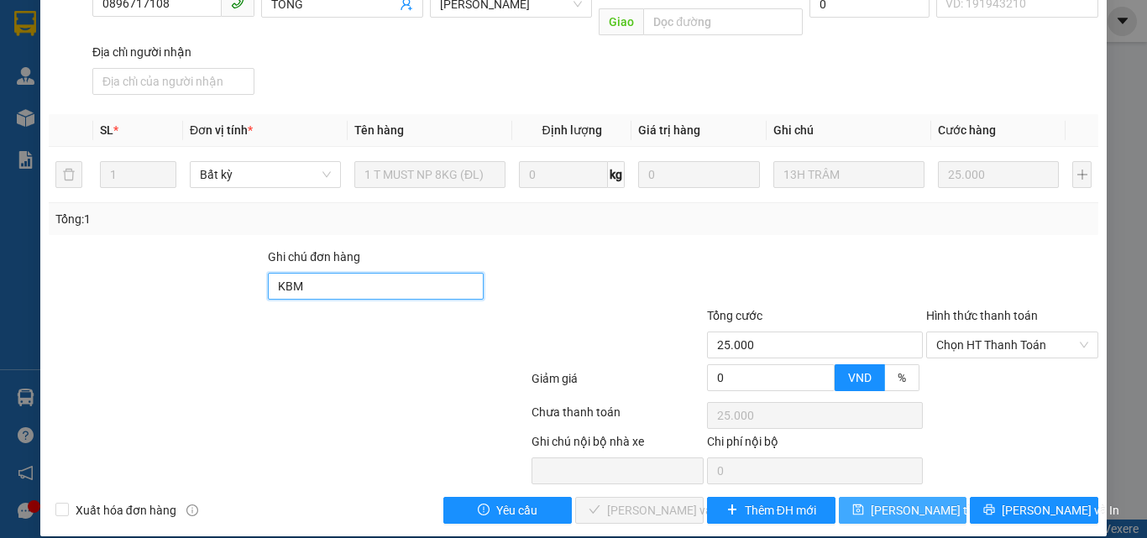
type input "KBM"
click at [907, 501] on span "[PERSON_NAME] thay đổi" at bounding box center [938, 510] width 134 height 18
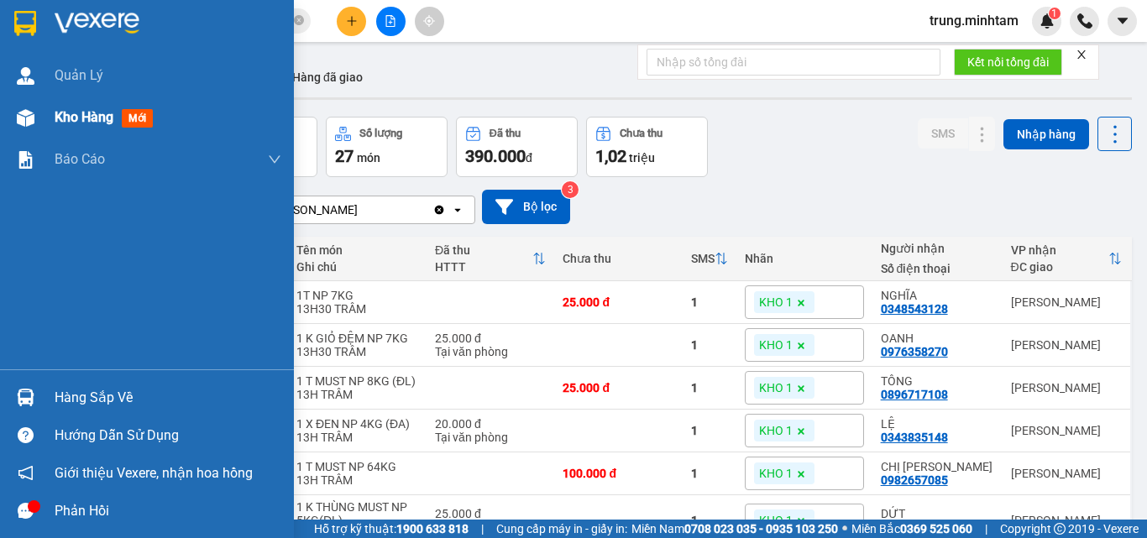
click at [85, 120] on span "Kho hàng" at bounding box center [84, 117] width 59 height 16
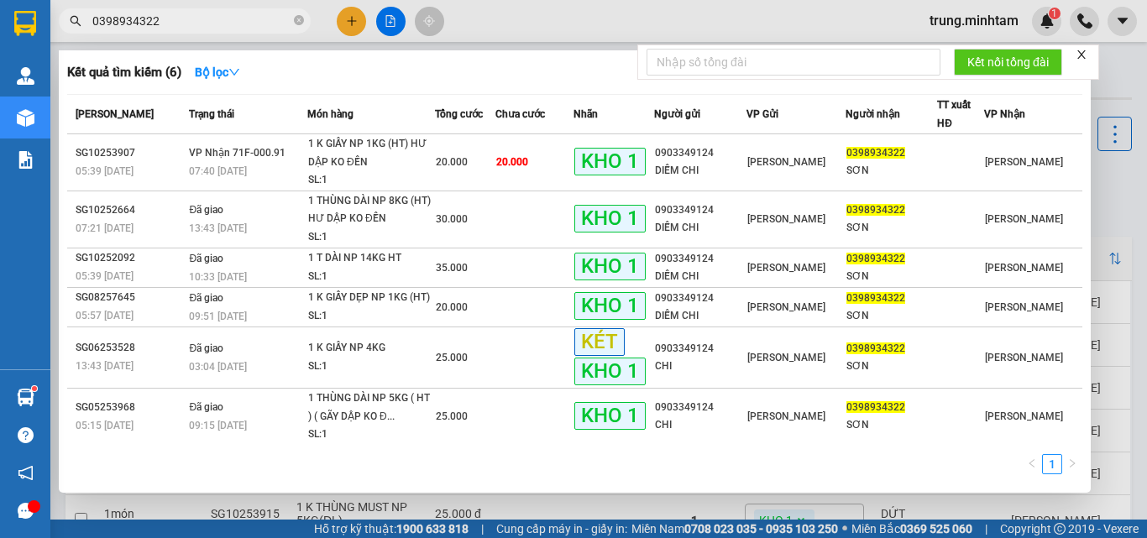
click at [228, 13] on span "0398934322" at bounding box center [185, 20] width 252 height 25
click at [228, 13] on input "0398934322" at bounding box center [191, 21] width 198 height 18
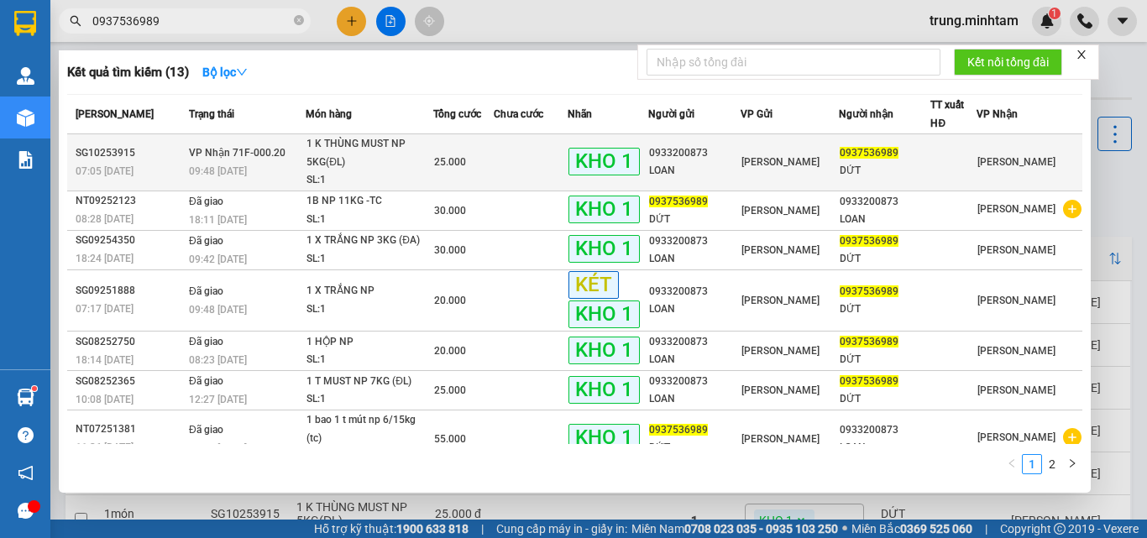
type input "0937536989"
click at [478, 162] on div "25.000" at bounding box center [463, 162] width 59 height 18
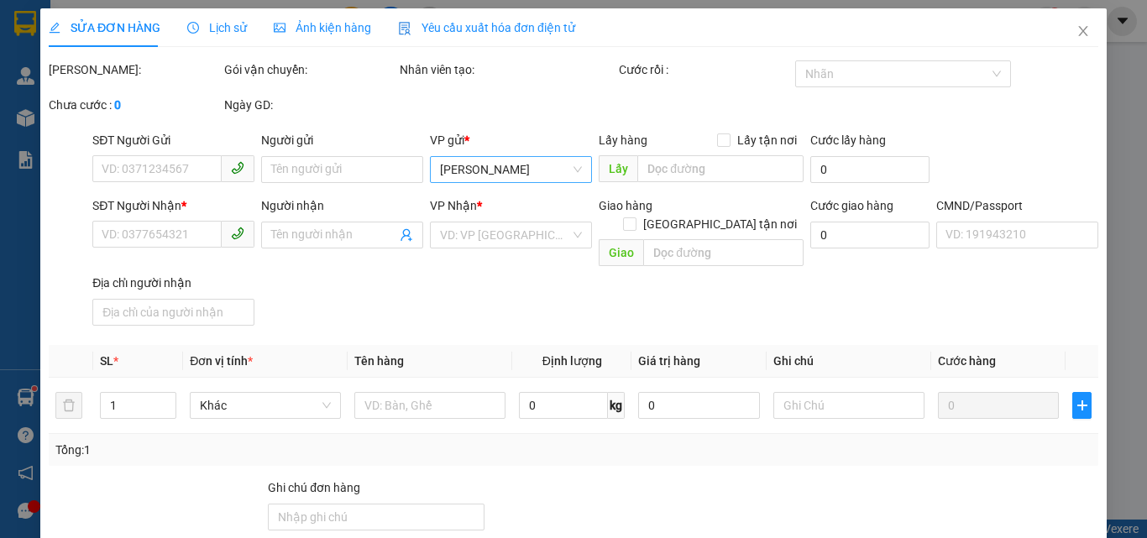
type input "0933200873"
type input "LOAN"
type input "0937536989"
type input "DỨT"
type input "KBM"
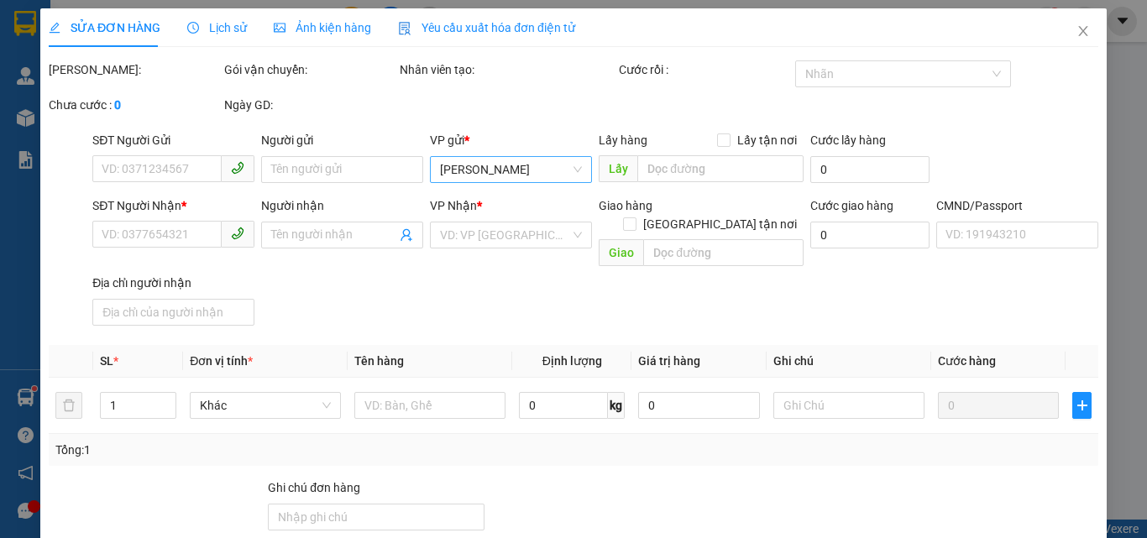
type input "25.000"
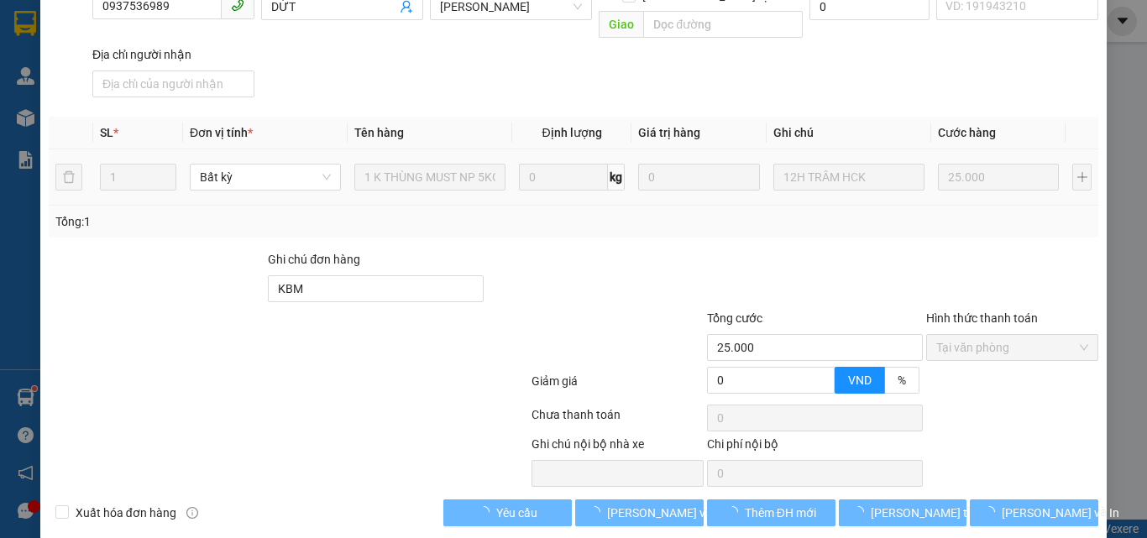
scroll to position [233, 0]
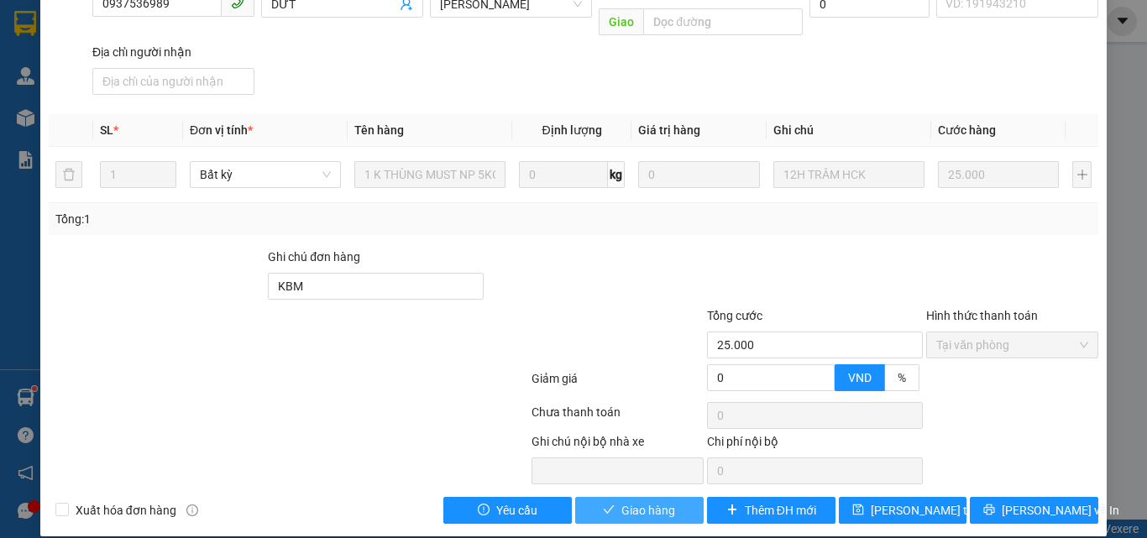
click at [658, 501] on span "Giao hàng" at bounding box center [648, 510] width 54 height 18
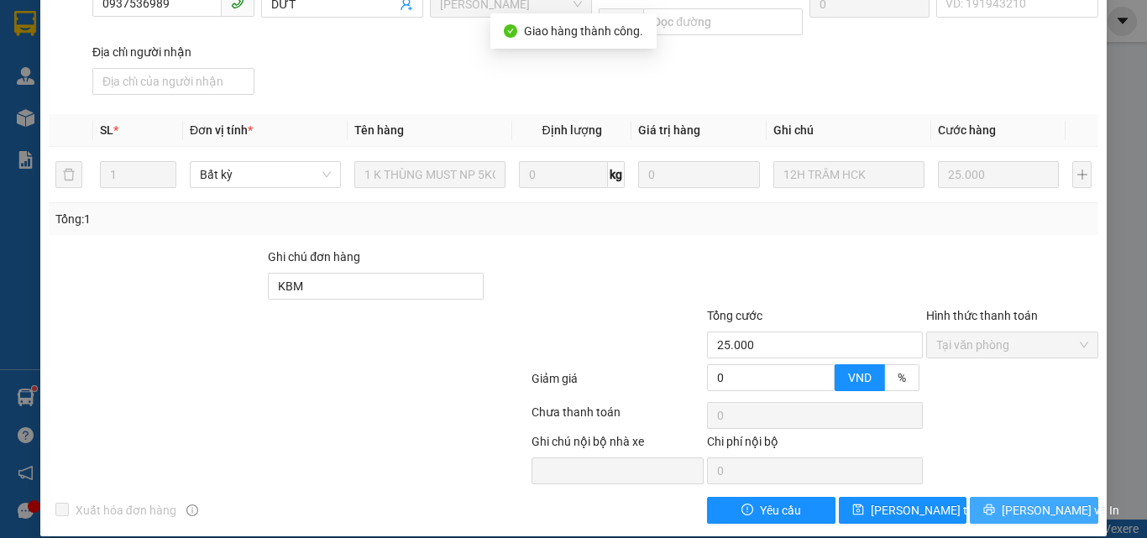
click at [1023, 501] on span "[PERSON_NAME] và In" at bounding box center [1061, 510] width 118 height 18
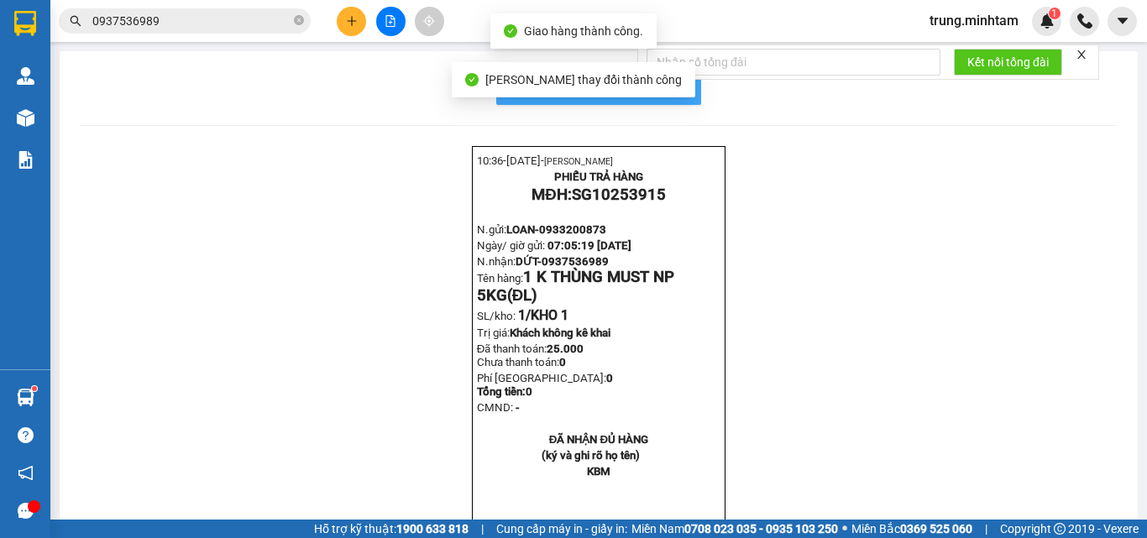
click at [672, 92] on span "In mẫu biên lai tự cấu hình" at bounding box center [609, 87] width 158 height 21
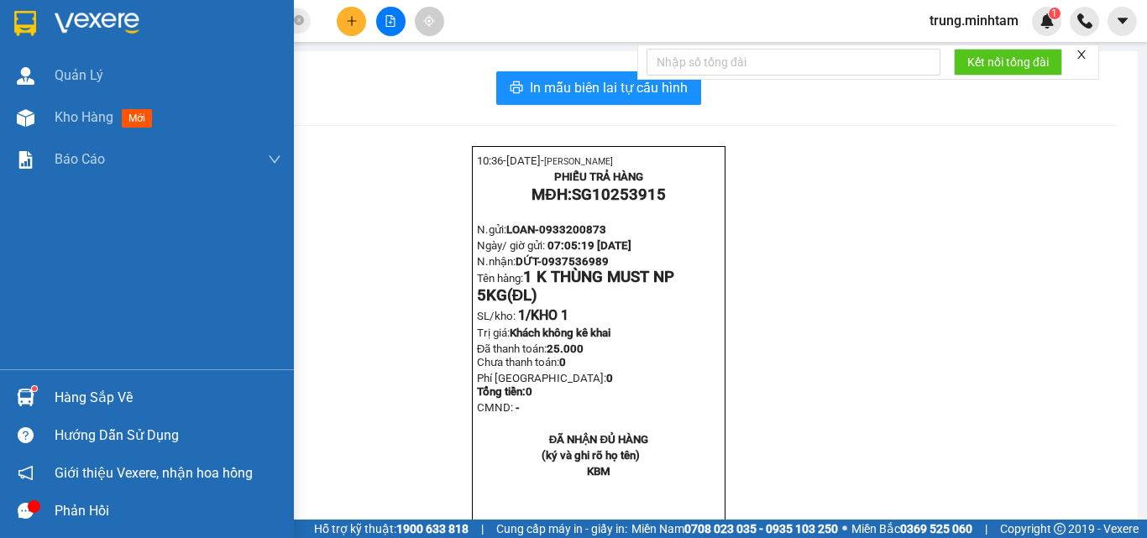
click at [66, 395] on div "Hàng sắp về" at bounding box center [168, 397] width 227 height 25
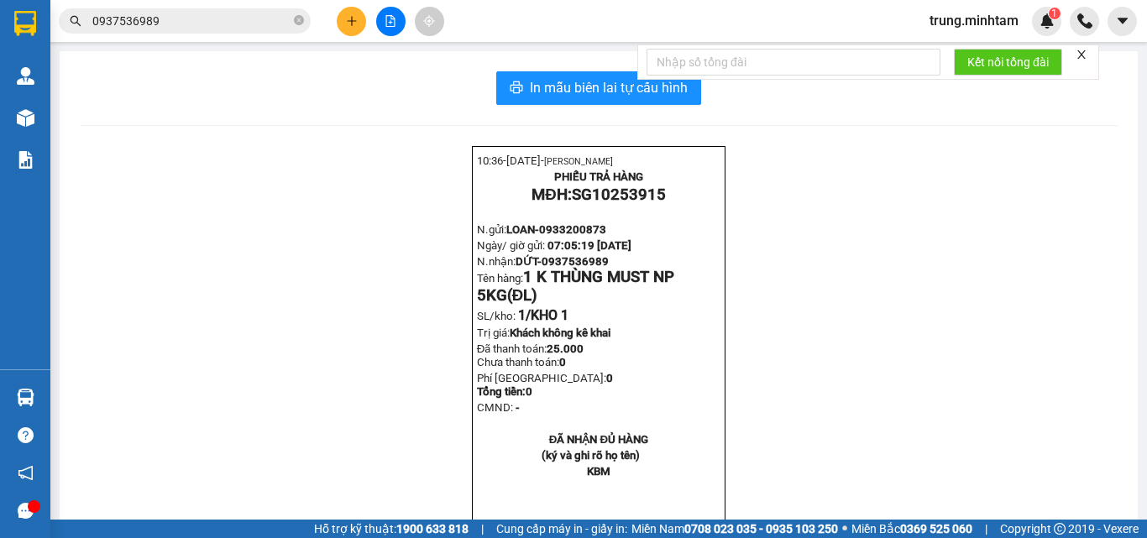
drag, startPoint x: 281, startPoint y: 99, endPoint x: 218, endPoint y: 55, distance: 77.1
click at [267, 86] on section "Kết quả tìm kiếm ( 13 ) Bộ lọc Mã ĐH Trạng thái Món hàng Tổng cước Chưa cước Nh…" at bounding box center [573, 269] width 1147 height 538
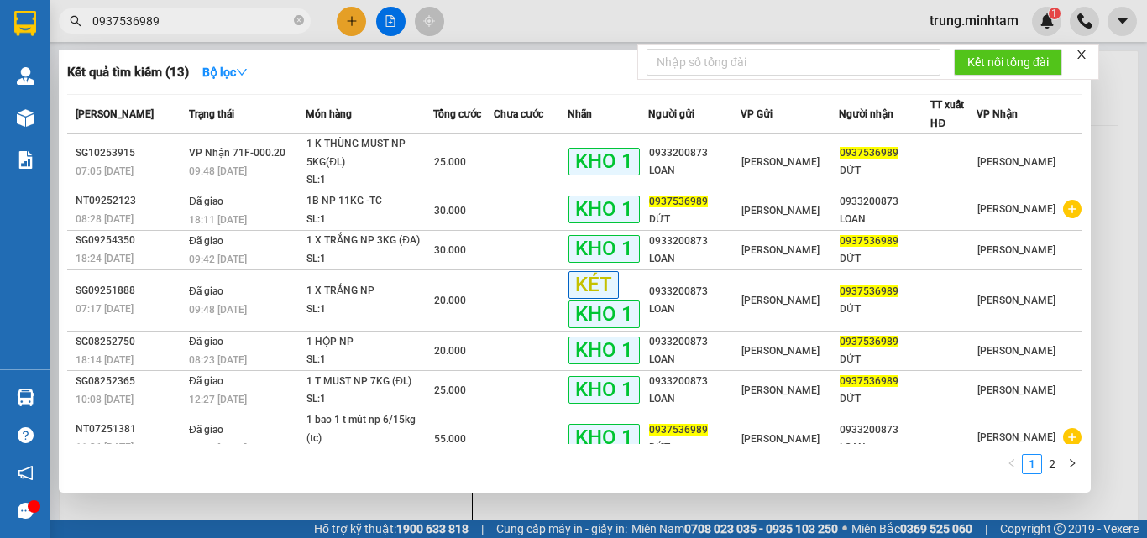
click at [201, 22] on input "0937536989" at bounding box center [191, 21] width 198 height 18
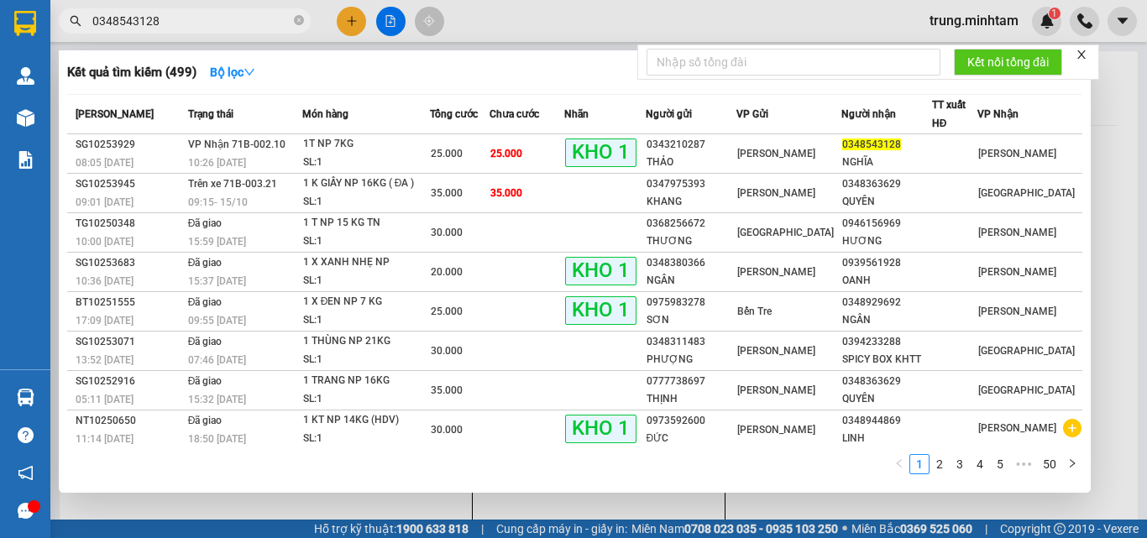
type input "0348543128"
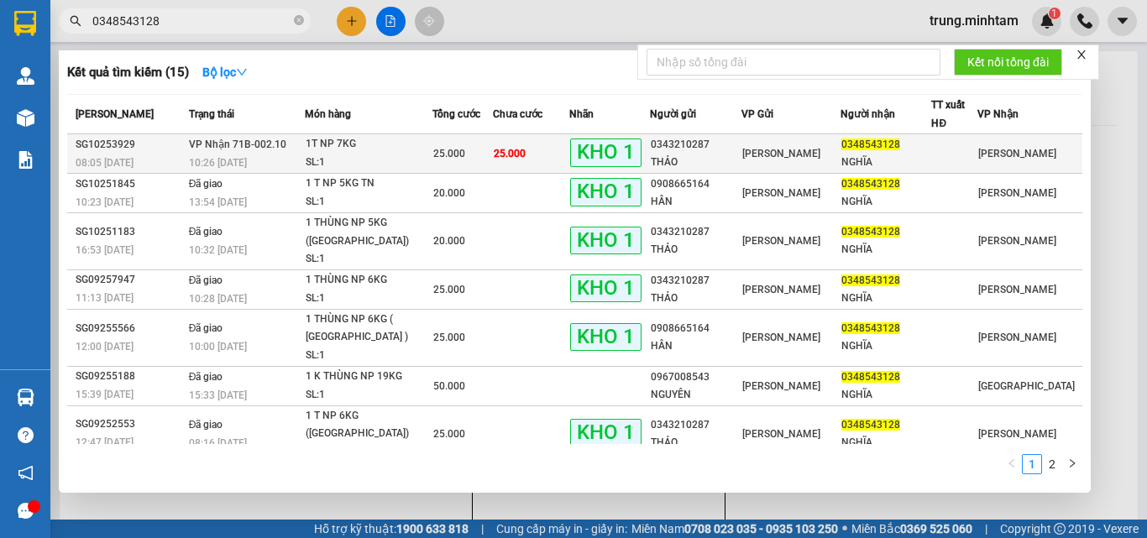
click at [737, 154] on div "THẢO" at bounding box center [696, 163] width 90 height 18
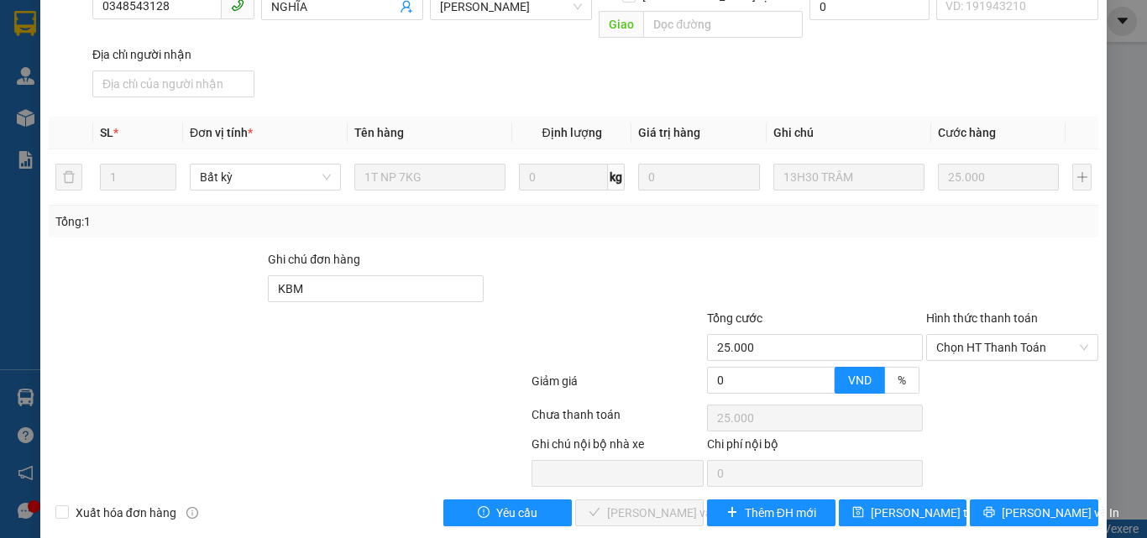
type input "0343210287"
type input "THẢO"
type input "0348543128"
type input "NGHĨA"
type input "KBM"
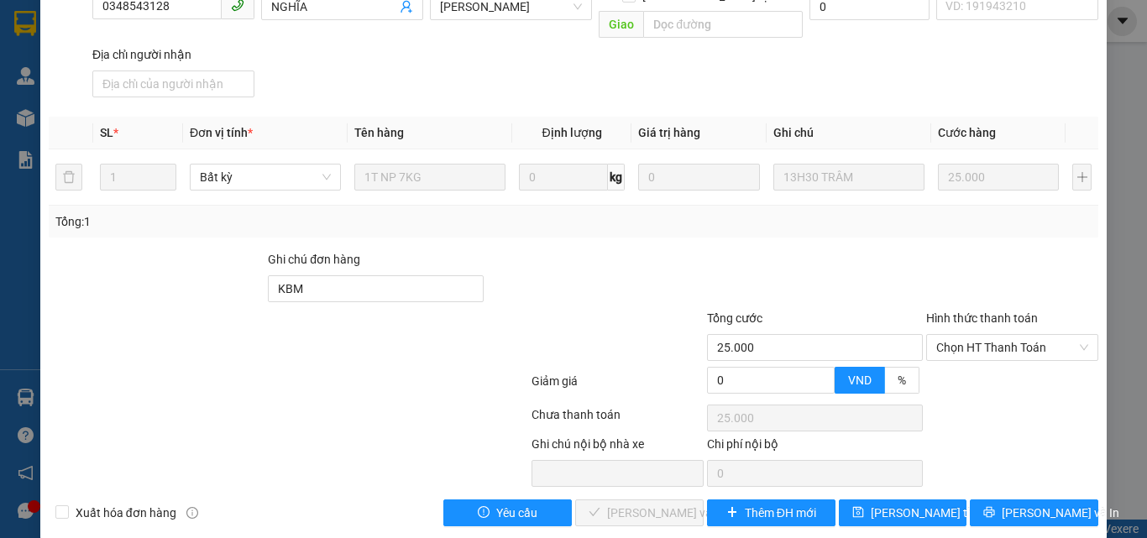
type input "25.000"
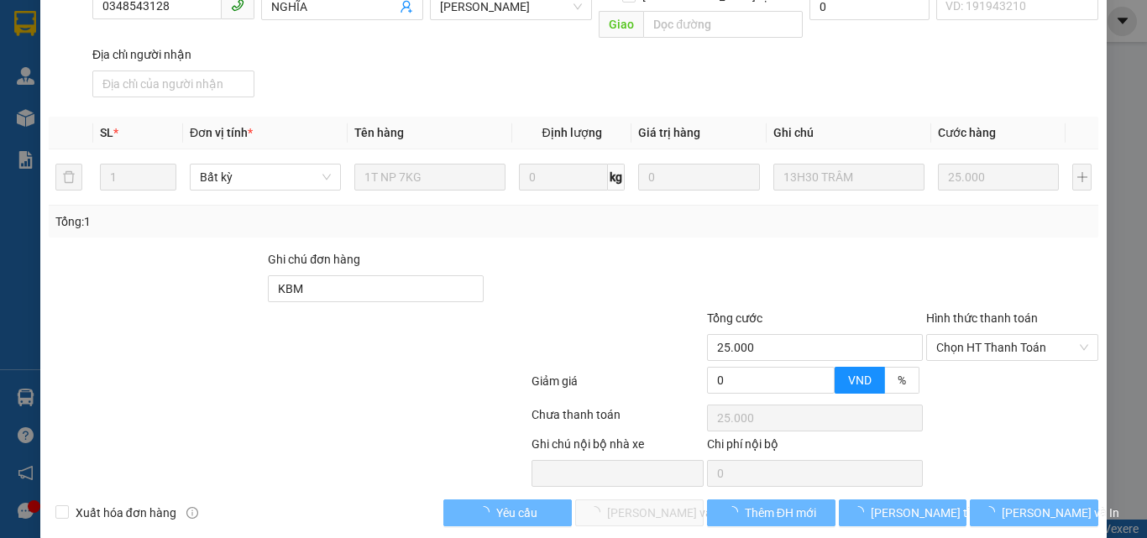
scroll to position [233, 0]
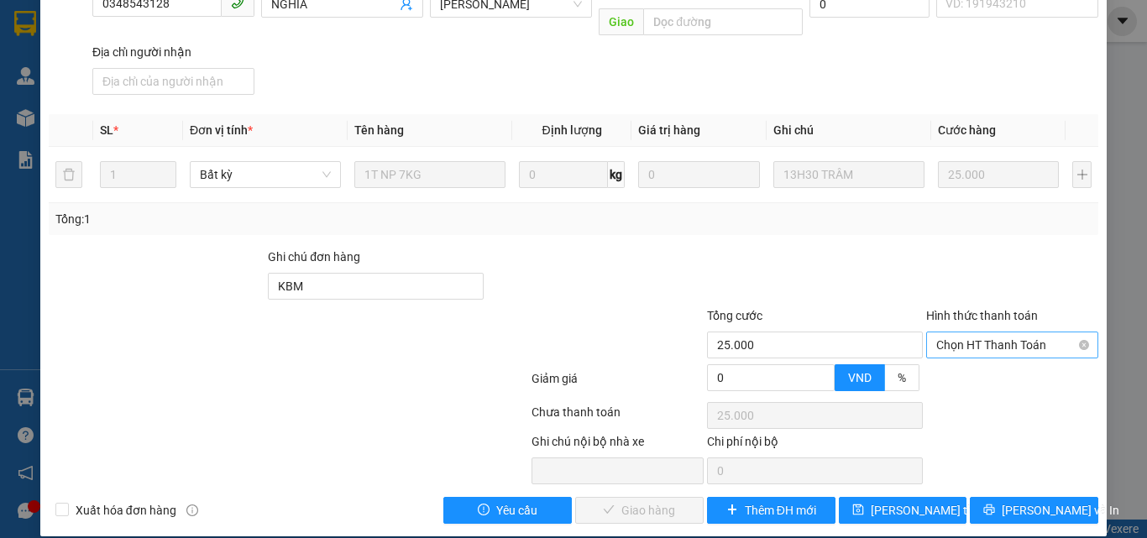
click at [981, 332] on span "Chọn HT Thanh Toán" at bounding box center [1012, 344] width 152 height 25
click at [978, 364] on div "Tại văn phòng" at bounding box center [1002, 360] width 150 height 18
type input "0"
click at [676, 501] on span "[PERSON_NAME] và Giao hàng" at bounding box center [687, 510] width 161 height 18
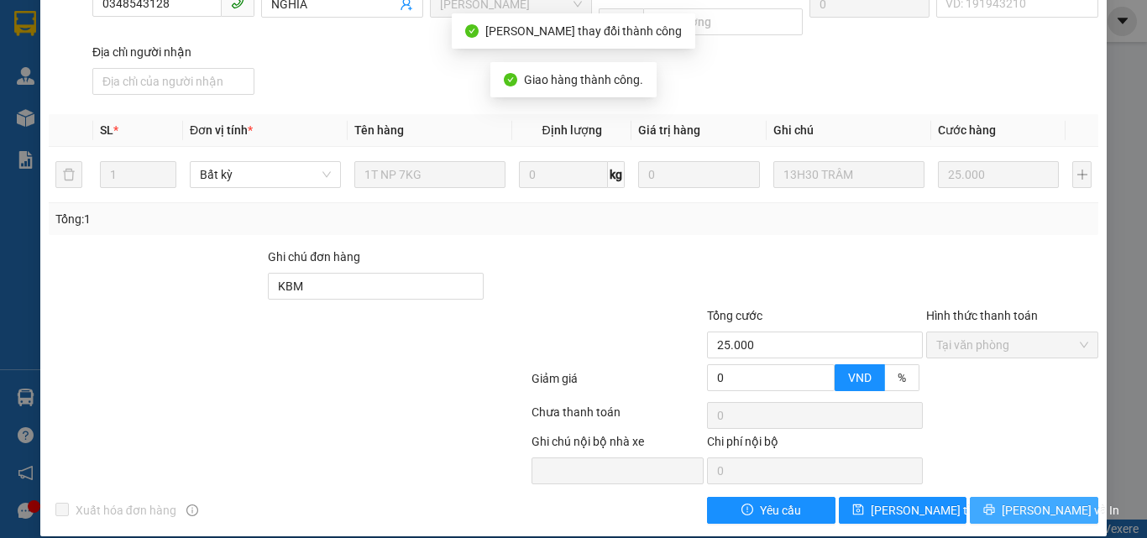
click at [1036, 501] on span "[PERSON_NAME] và In" at bounding box center [1061, 510] width 118 height 18
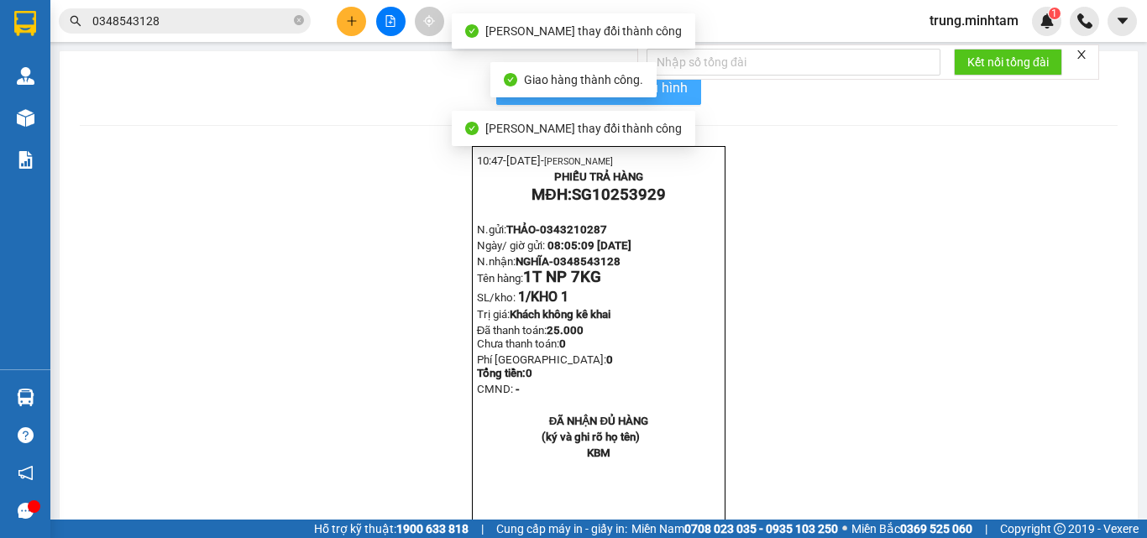
click at [672, 88] on span "In mẫu biên lai tự cấu hình" at bounding box center [609, 87] width 158 height 21
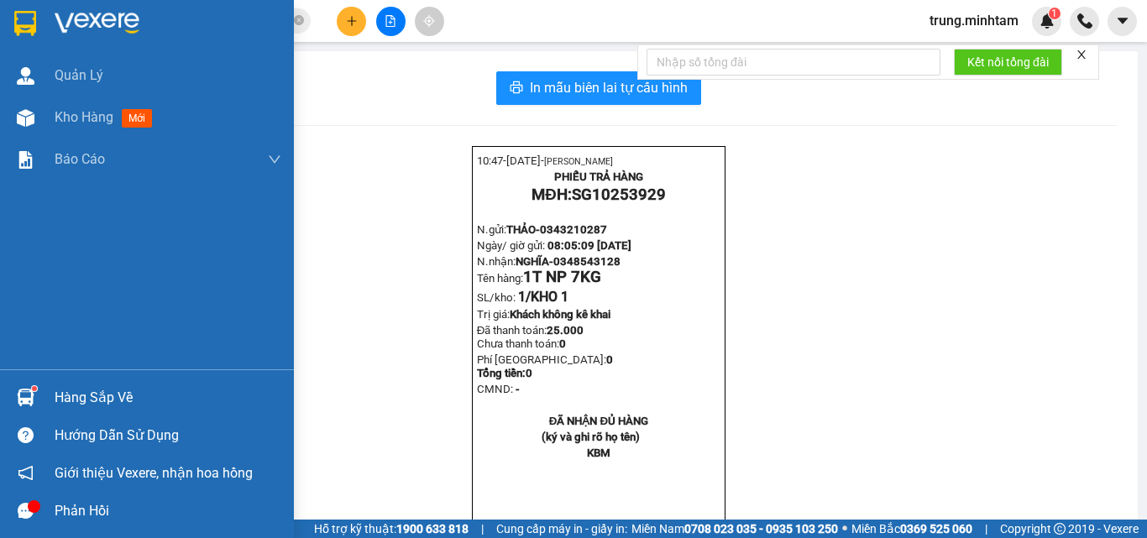
click at [71, 399] on div "Hàng sắp về" at bounding box center [168, 397] width 227 height 25
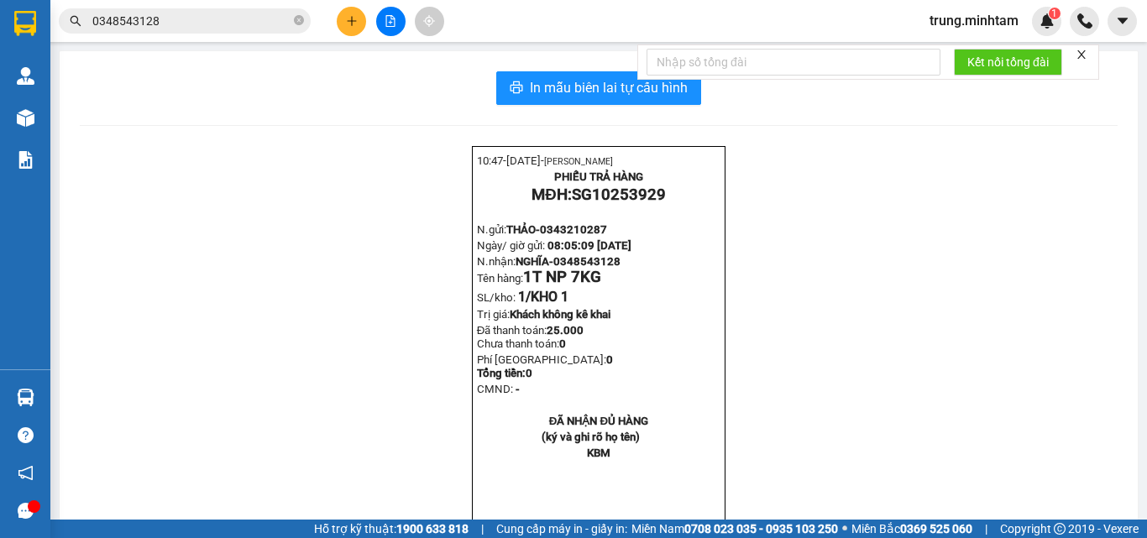
click at [352, 19] on section "Kết quả tìm kiếm ( 15 ) Bộ lọc Mã ĐH Trạng thái Món hàng Tổng cước Chưa cước Nh…" at bounding box center [573, 269] width 1147 height 538
click at [352, 19] on icon "plus" at bounding box center [351, 20] width 1 height 9
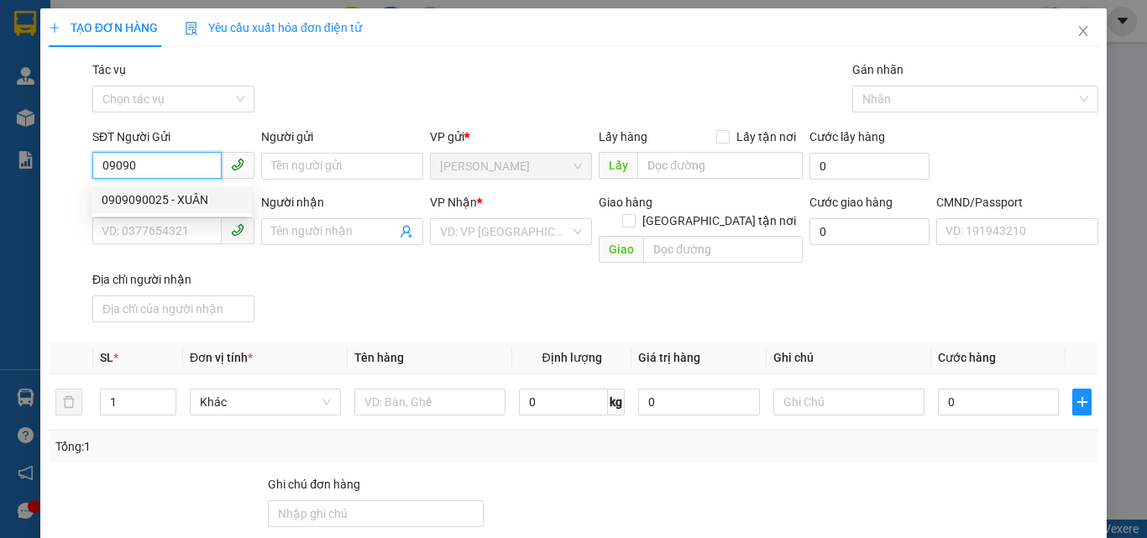
click at [194, 201] on div "0909090025 - XUÂN" at bounding box center [172, 200] width 140 height 18
type input "0909090025"
type input "XUÂN"
type input "0937424545"
type input "HỒNG"
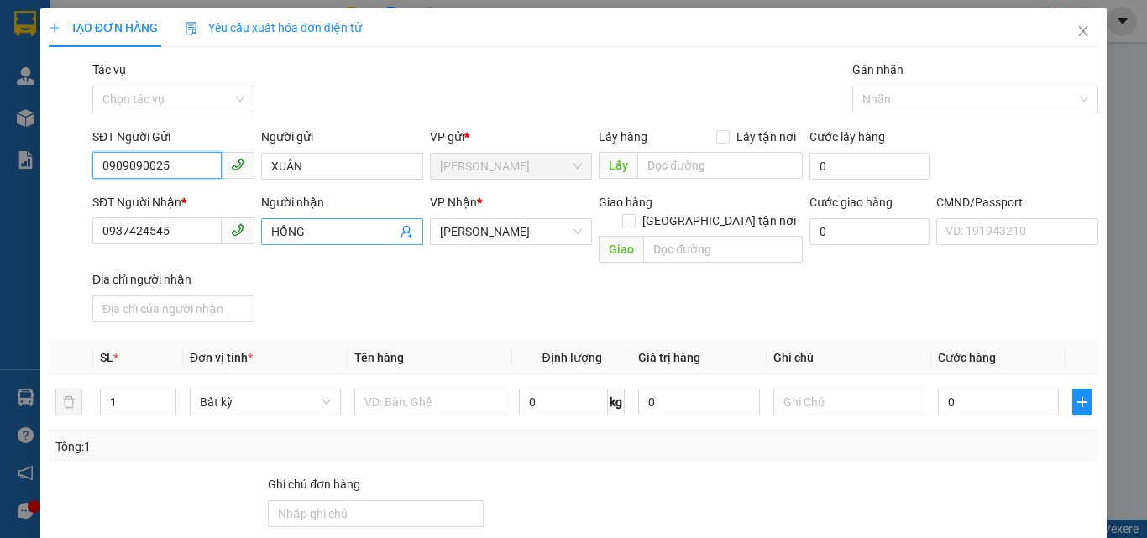
type input "0909090025"
click at [401, 232] on icon "user-add" at bounding box center [406, 231] width 13 height 13
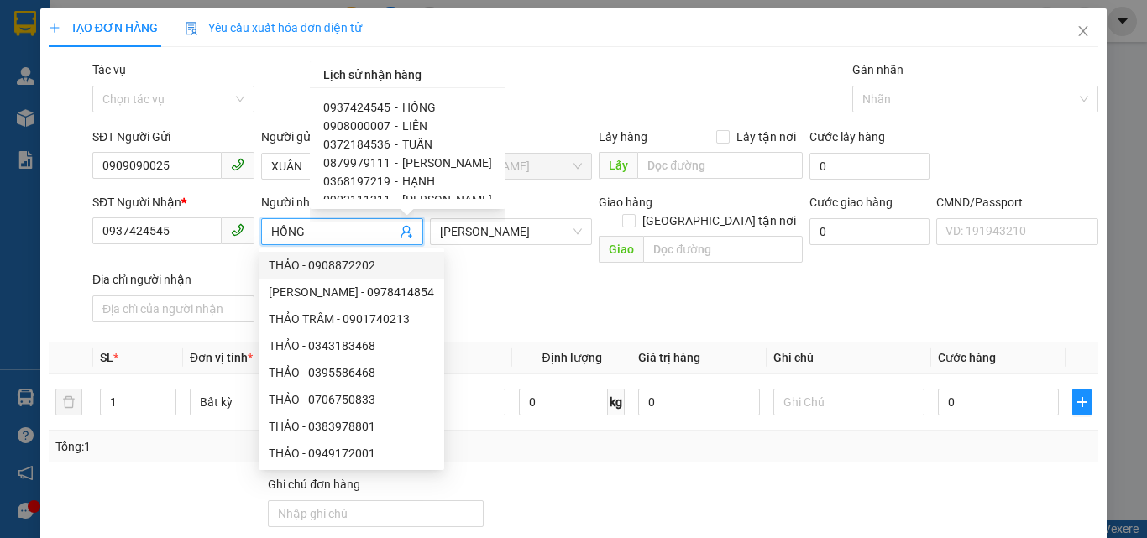
click at [501, 275] on div "SĐT Người Nhận * 0937424545 Người nhận HỒNG VP Nhận * Hồ Chí Minh Giao hàng Gia…" at bounding box center [595, 261] width 1012 height 136
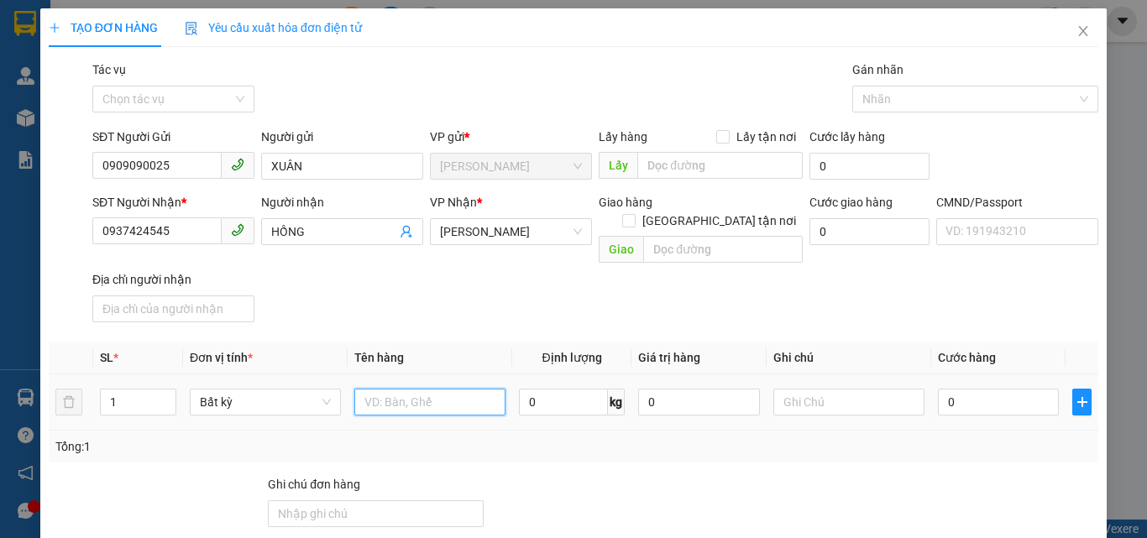
click at [393, 389] on input "text" at bounding box center [429, 402] width 151 height 27
type input "1 T MUST 25 KG NP (ĐL)"
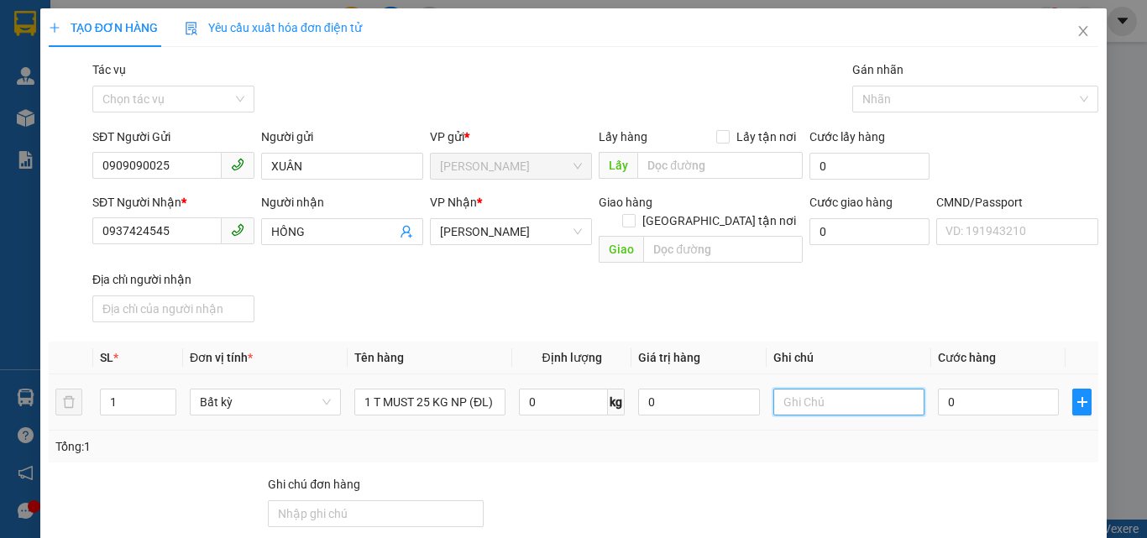
click at [804, 389] on input "text" at bounding box center [848, 402] width 151 height 27
type input "15H TRUNG"
type input "4"
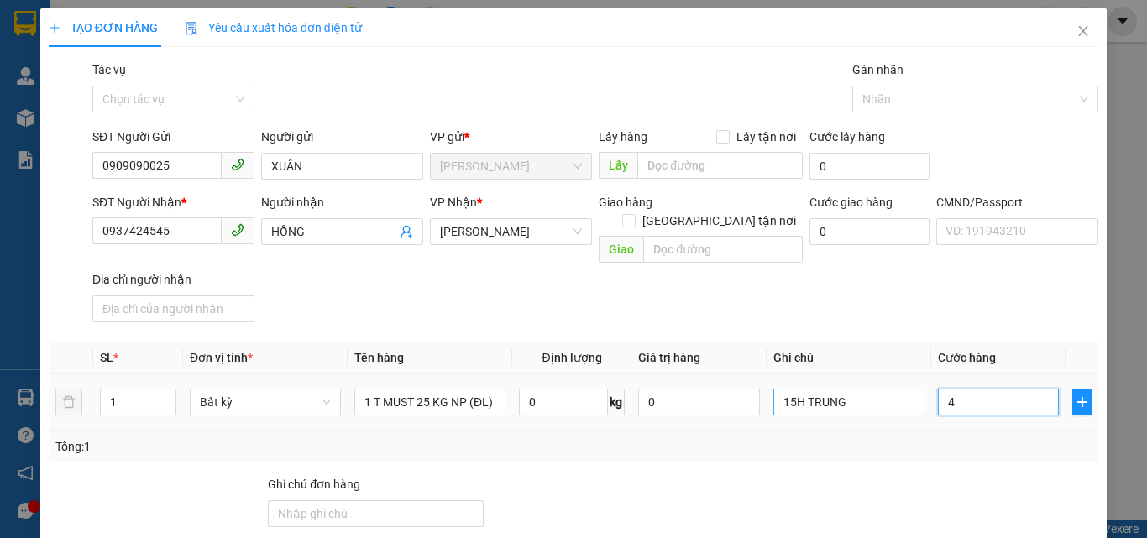
type input "40"
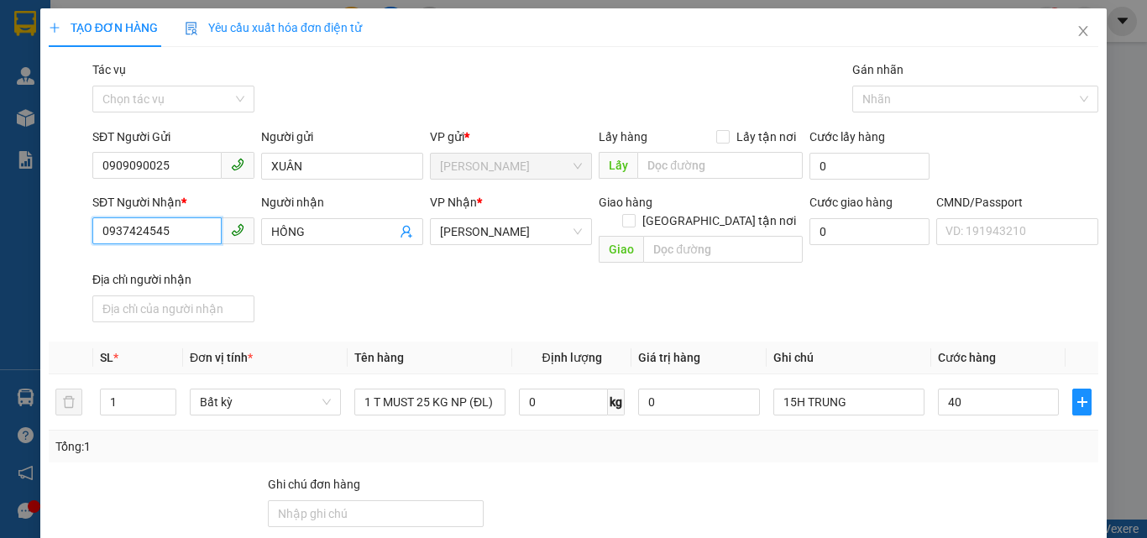
type input "40.000"
click at [202, 228] on input "0937424545" at bounding box center [156, 230] width 129 height 27
type input "0"
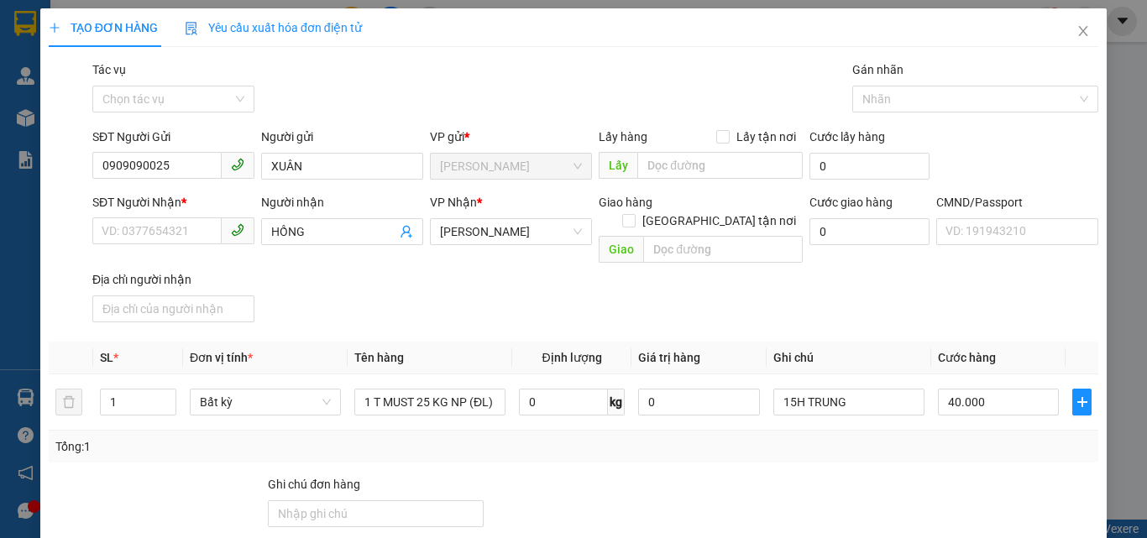
click at [833, 475] on div at bounding box center [814, 504] width 219 height 59
click at [159, 232] on input "SĐT Người Nhận *" at bounding box center [156, 230] width 129 height 27
type input "0918898883"
click at [318, 229] on input "HỒNG" at bounding box center [333, 231] width 125 height 18
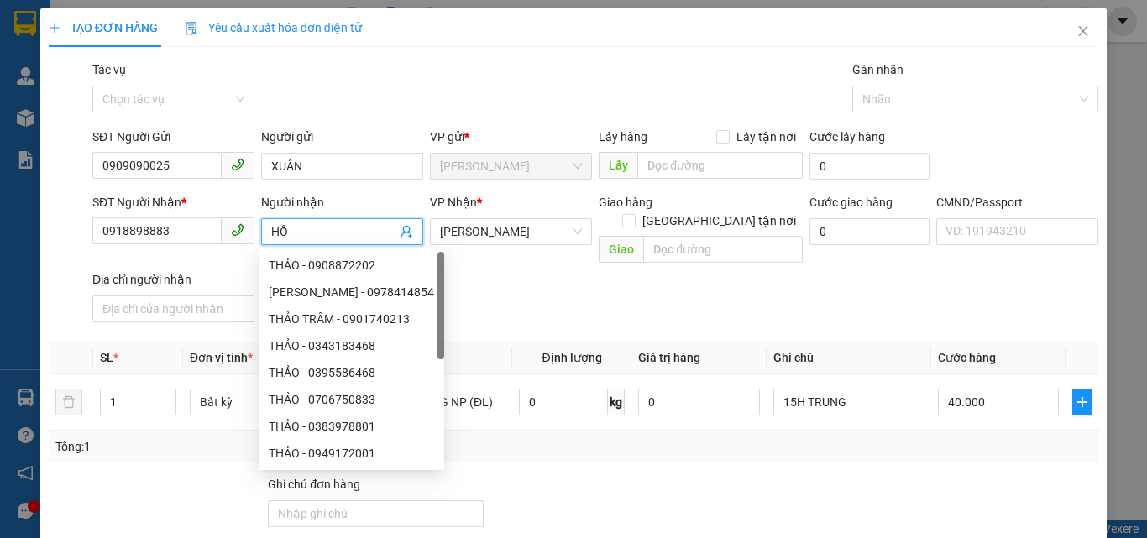
type input "H"
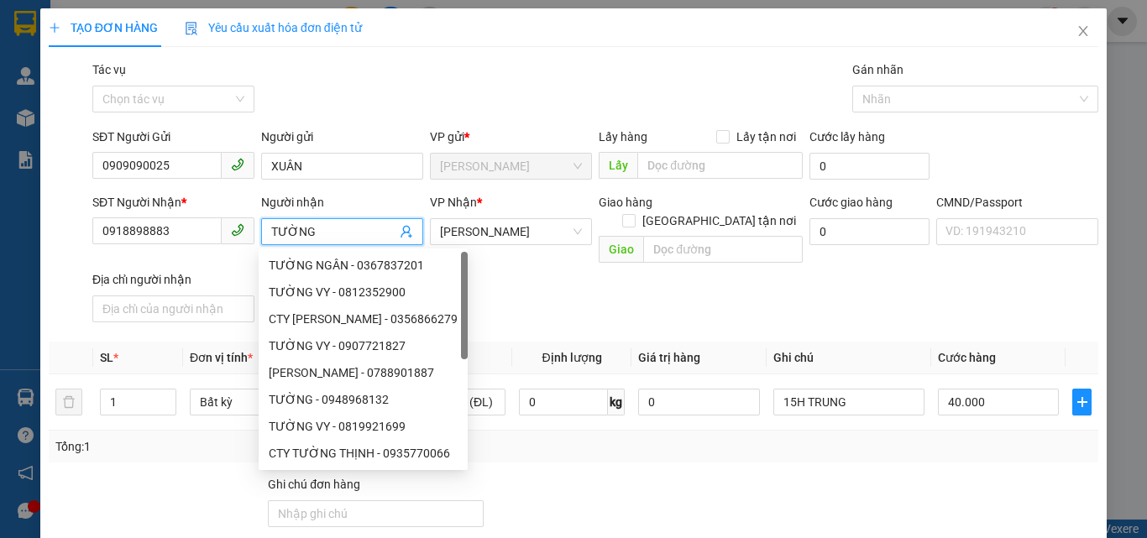
type input "TƯỜNG"
click at [646, 274] on div "SĐT Người Nhận * 0918898883 Người nhận TƯỜNG VP Nhận * Hồ Chí Minh Giao hàng Gi…" at bounding box center [595, 261] width 1012 height 136
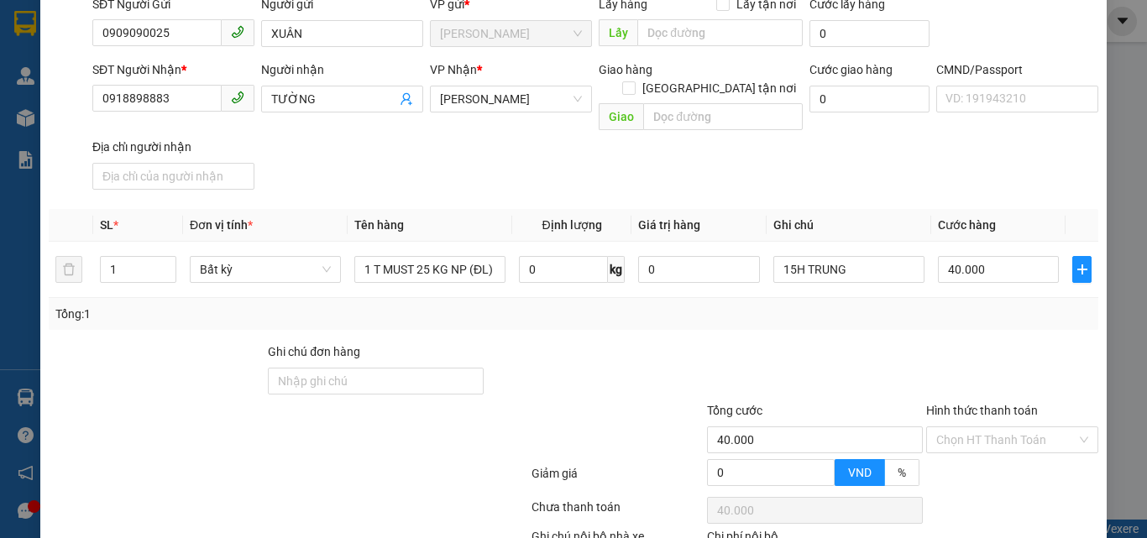
scroll to position [224, 0]
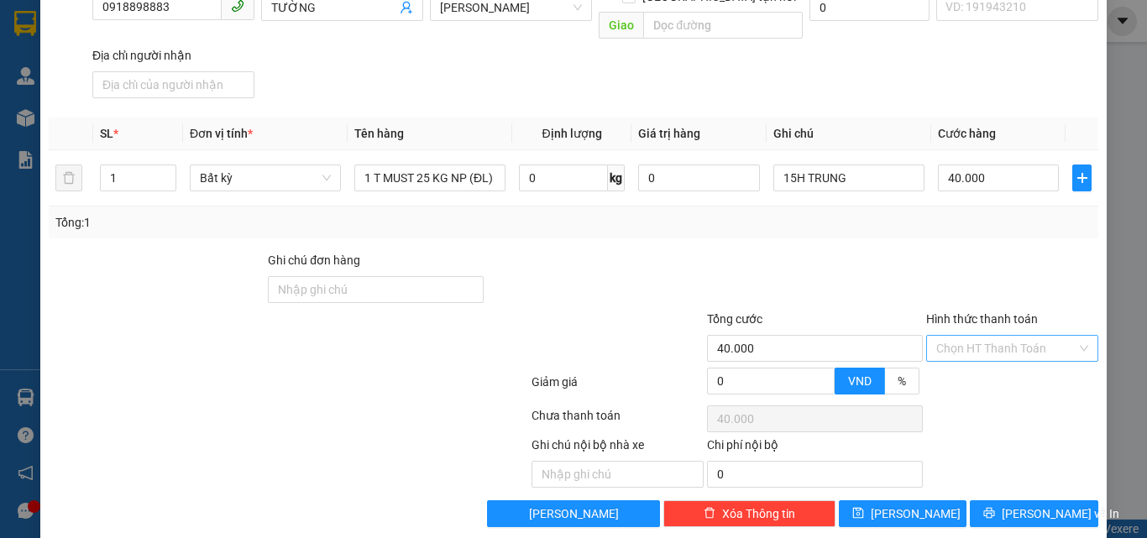
click at [954, 336] on input "Hình thức thanh toán" at bounding box center [1006, 348] width 140 height 25
click at [951, 370] on div "Tại văn phòng" at bounding box center [1002, 363] width 150 height 18
type input "0"
click at [1039, 505] on span "Lưu và In" at bounding box center [1061, 514] width 118 height 18
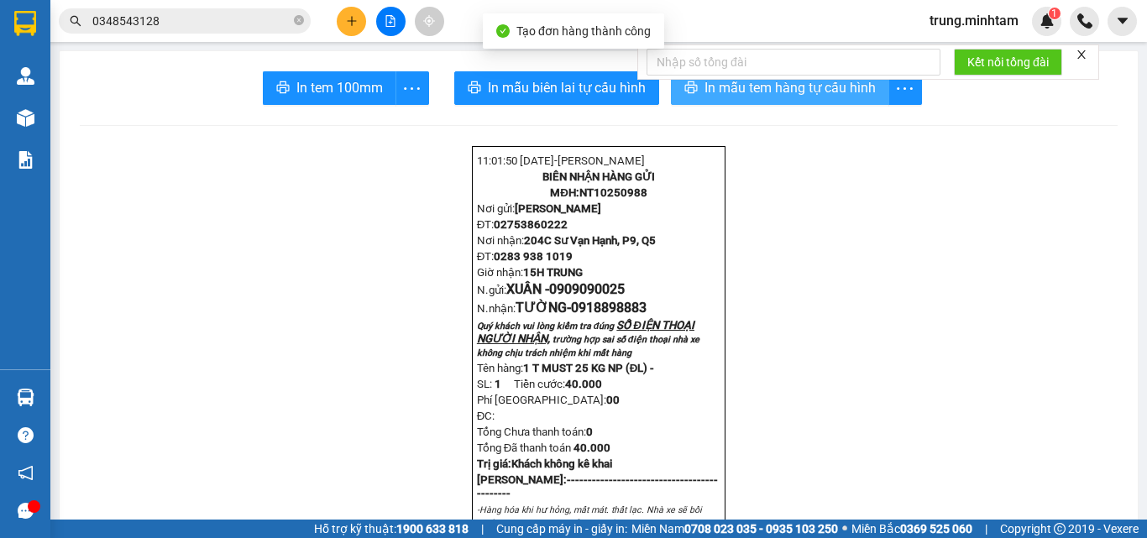
click at [721, 89] on span "In mẫu tem hàng tự cấu hình" at bounding box center [789, 87] width 171 height 21
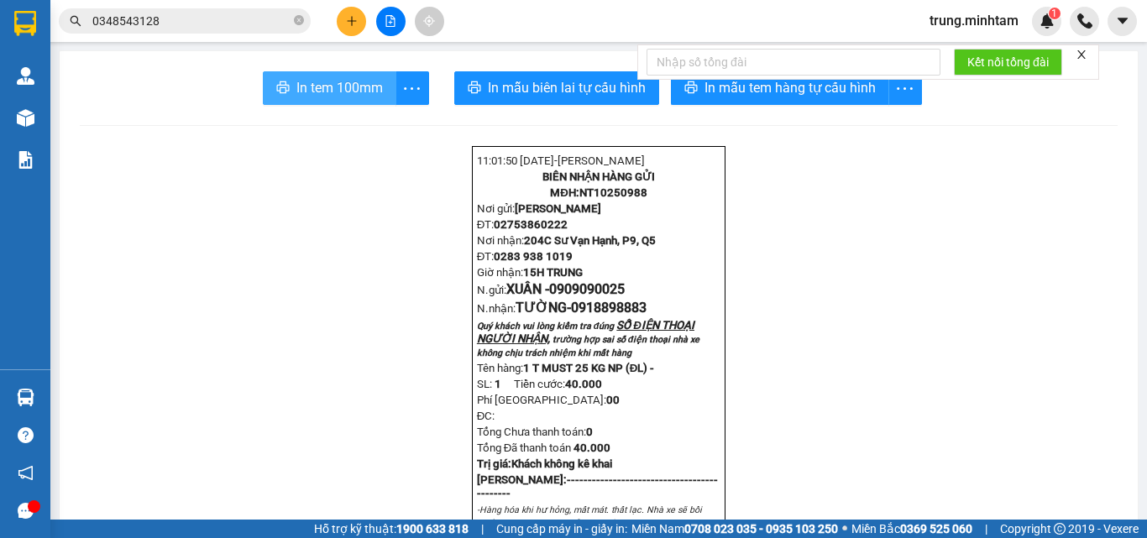
click at [332, 89] on span "In tem 100mm" at bounding box center [339, 87] width 86 height 21
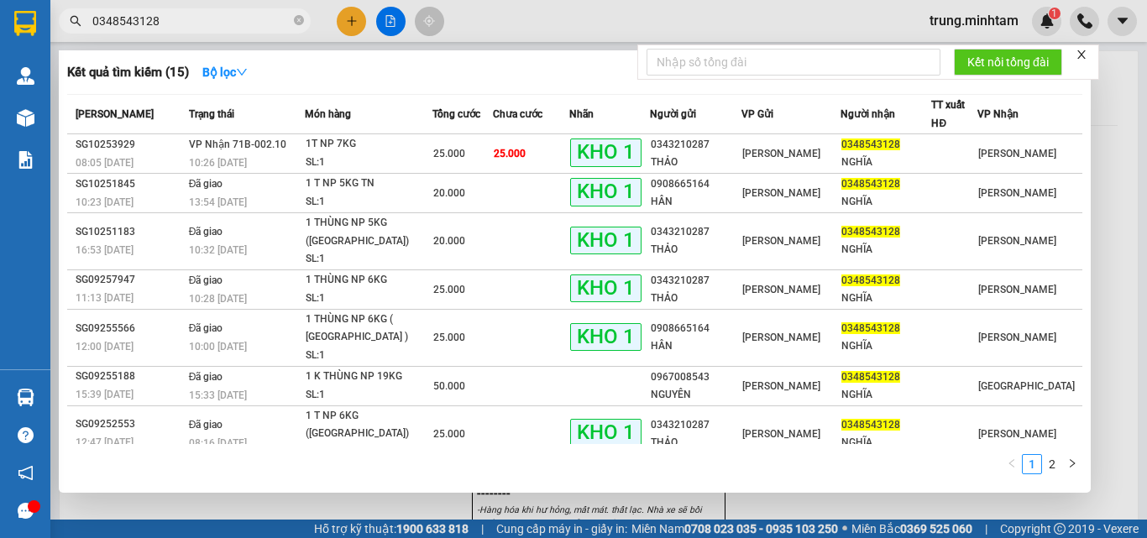
click at [207, 19] on input "0348543128" at bounding box center [191, 21] width 198 height 18
click at [207, 18] on input "0348543128" at bounding box center [191, 21] width 198 height 18
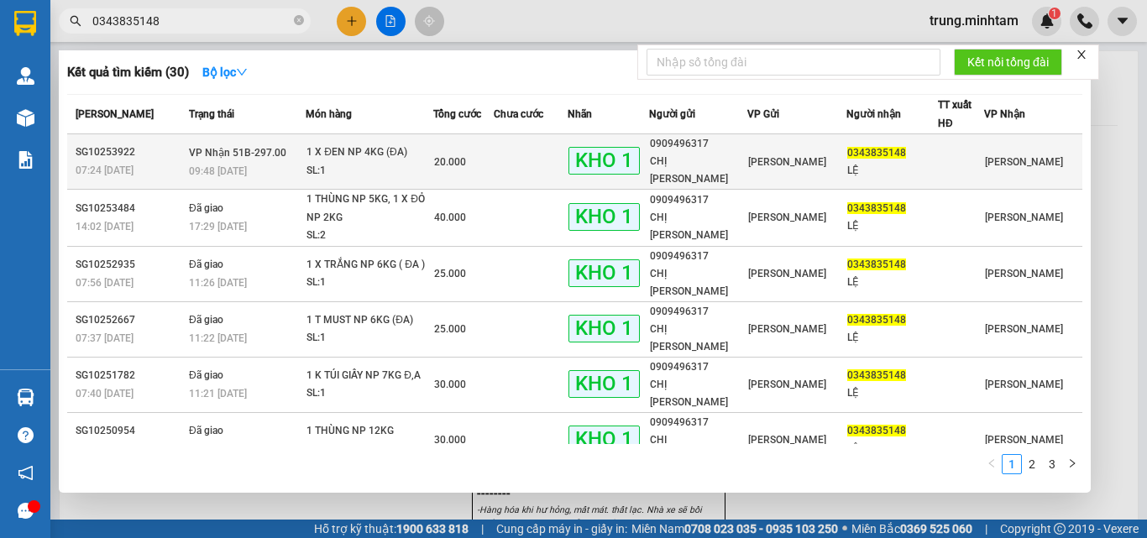
type input "0343835148"
click at [529, 158] on td at bounding box center [531, 161] width 74 height 55
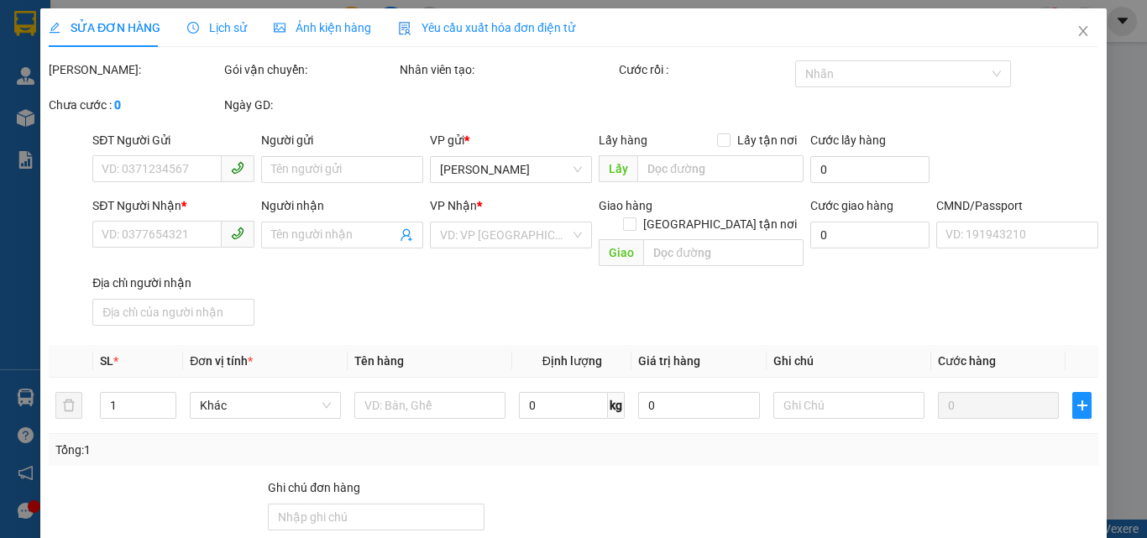
type input "0909496317"
type input "CHỊ TRINH"
type input "0343835148"
type input "LỆ"
type input "KBM"
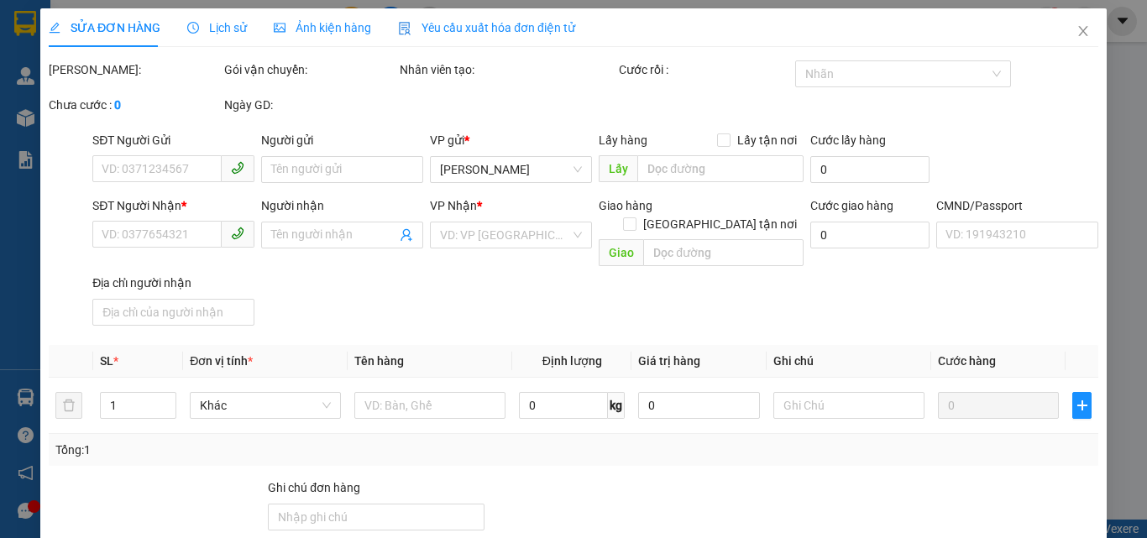
type input "20.000"
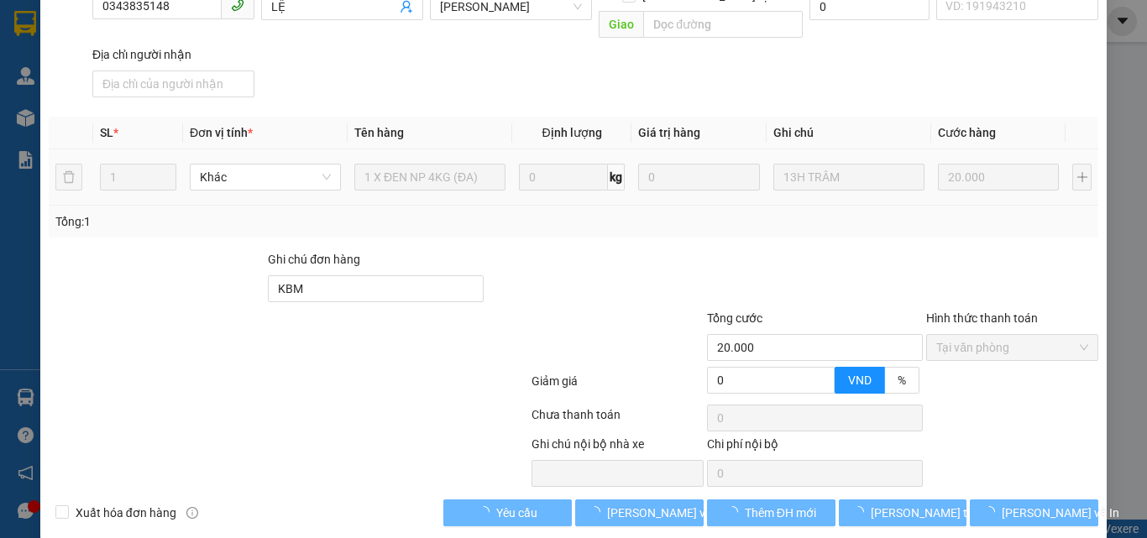
scroll to position [233, 0]
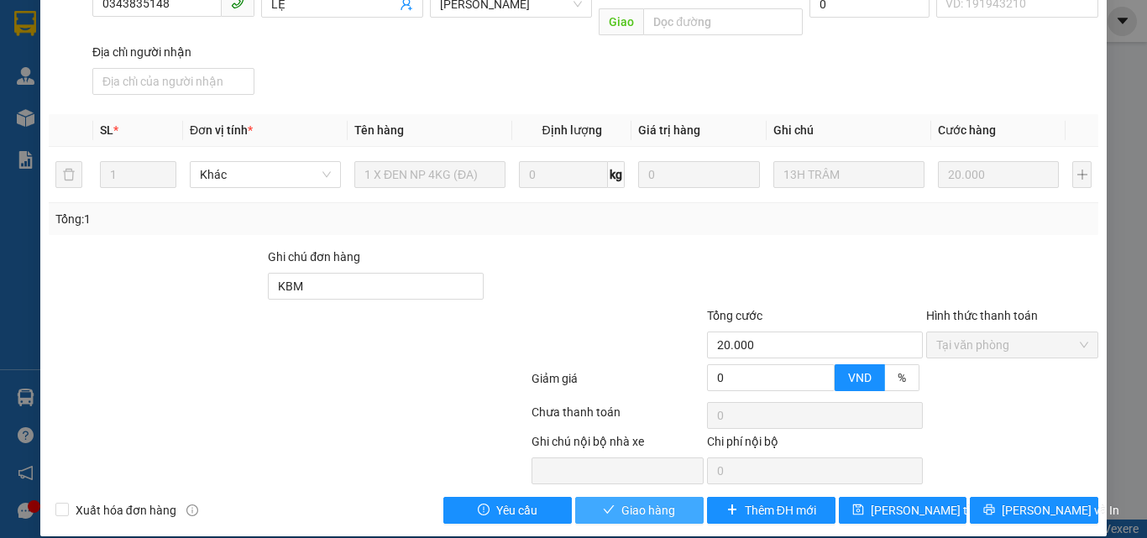
click at [656, 501] on span "Giao hàng" at bounding box center [648, 510] width 54 height 18
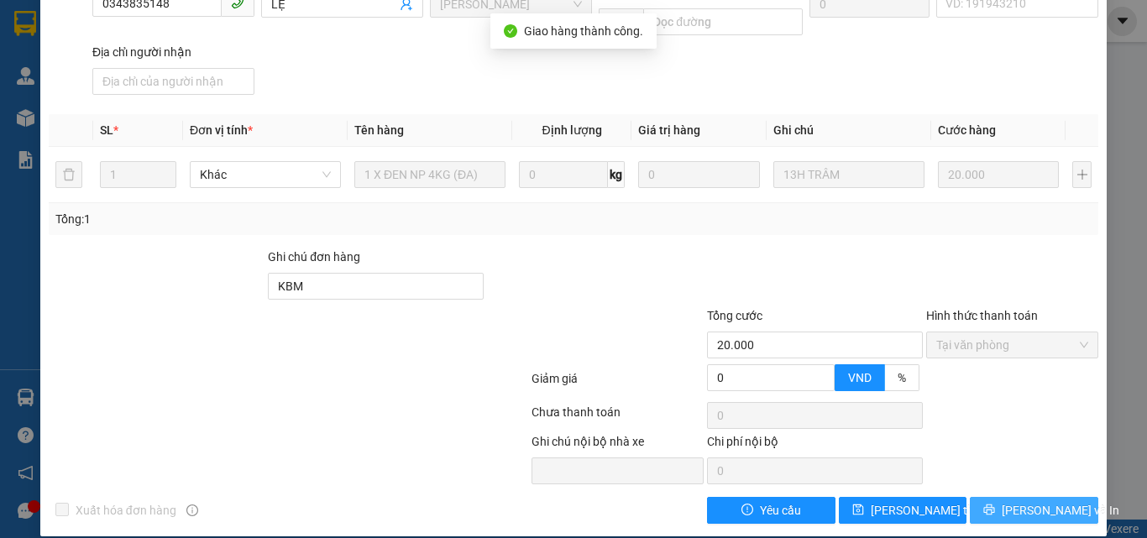
click at [1012, 501] on span "Lưu và In" at bounding box center [1061, 510] width 118 height 18
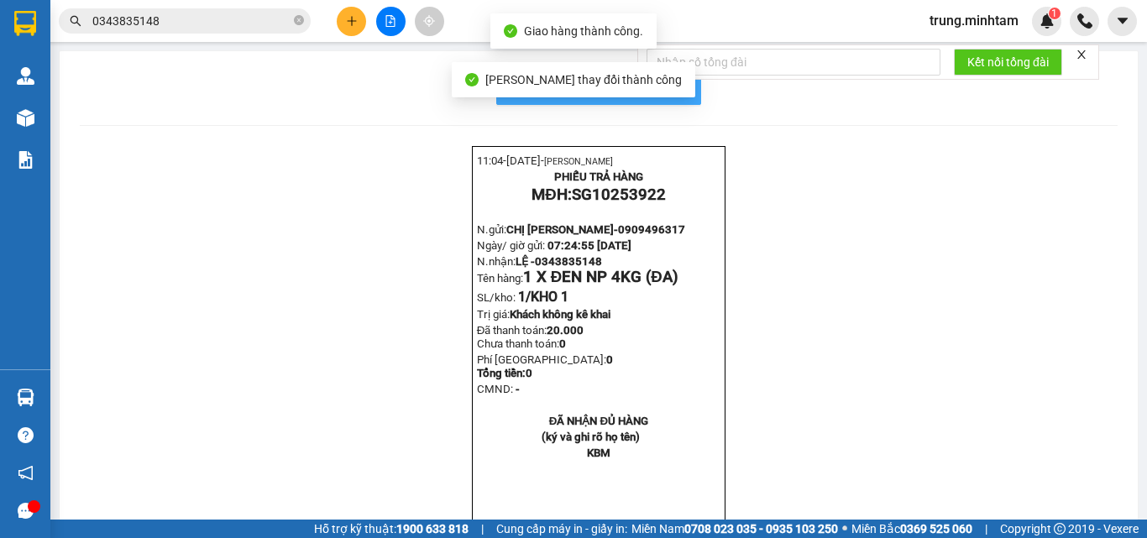
click at [668, 86] on span "In mẫu biên lai tự cấu hình" at bounding box center [609, 87] width 158 height 21
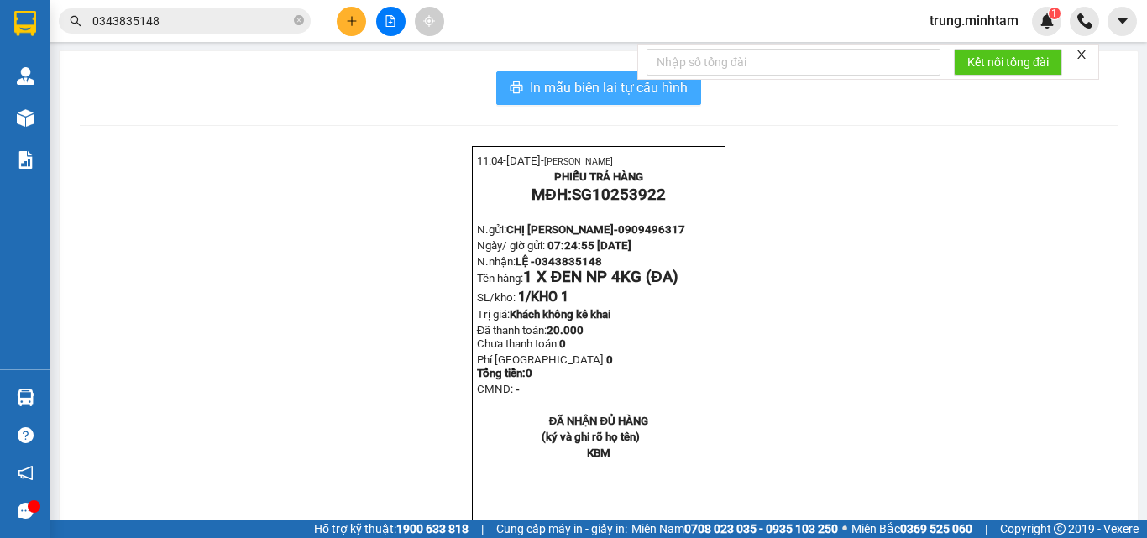
click at [550, 80] on span "In mẫu biên lai tự cấu hình" at bounding box center [609, 87] width 158 height 21
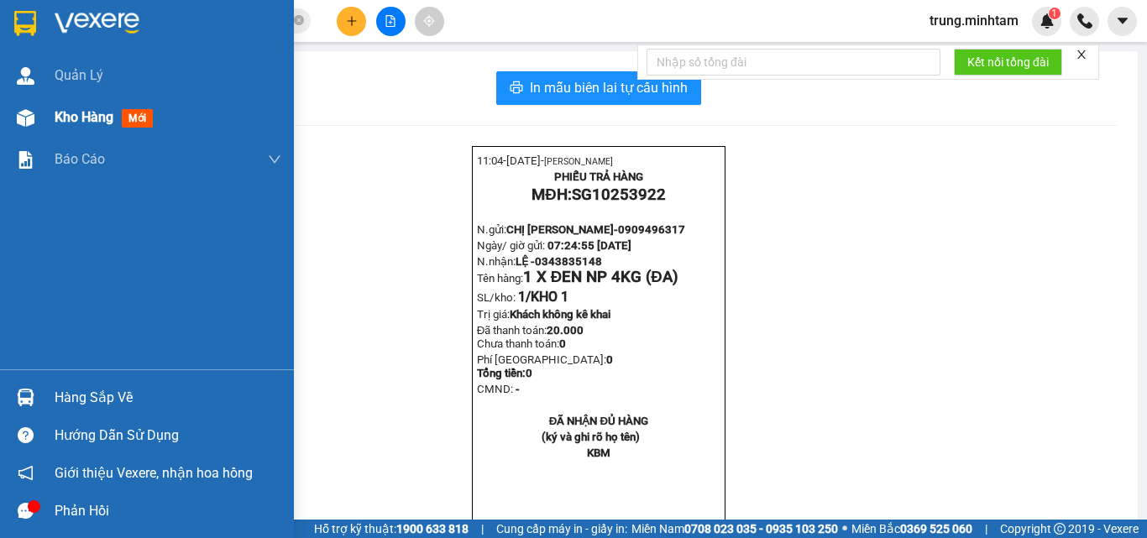
click at [102, 118] on span "Kho hàng" at bounding box center [84, 117] width 59 height 16
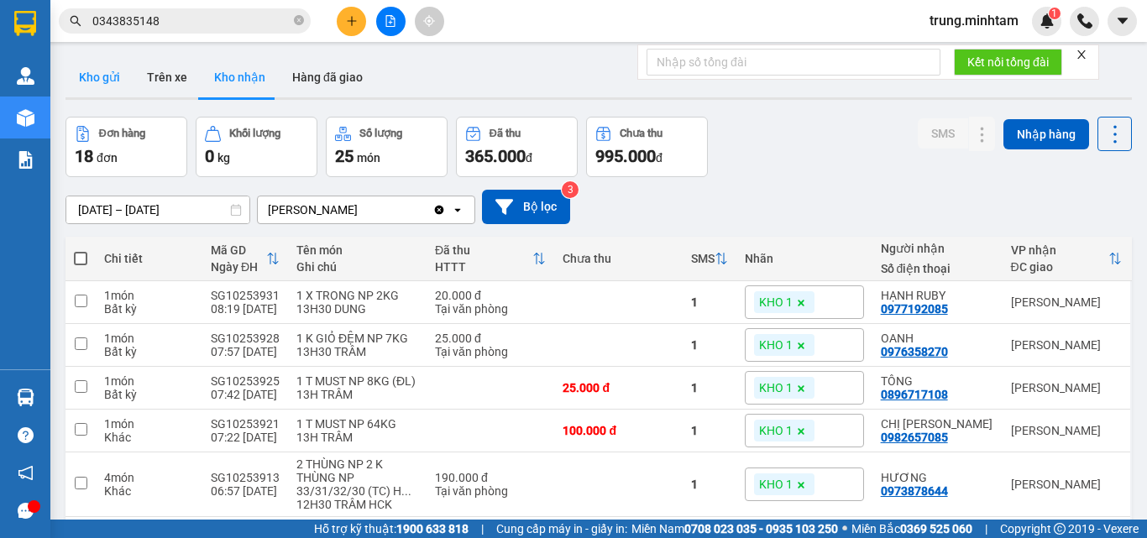
click at [107, 75] on button "Kho gửi" at bounding box center [99, 77] width 68 height 40
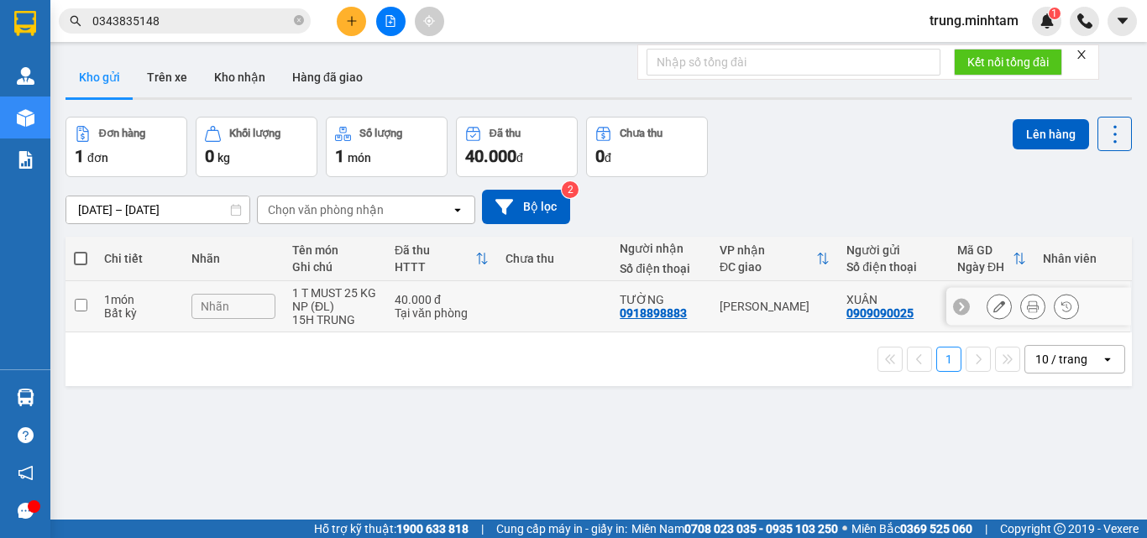
click at [524, 296] on td at bounding box center [554, 306] width 115 height 51
checkbox input "true"
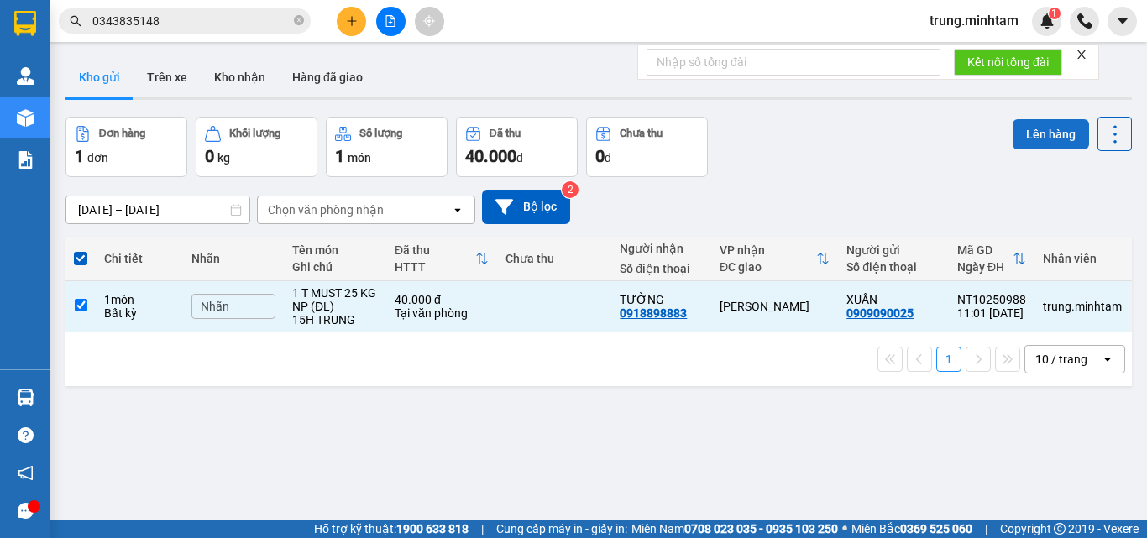
click at [1017, 131] on button "Lên hàng" at bounding box center [1050, 134] width 76 height 30
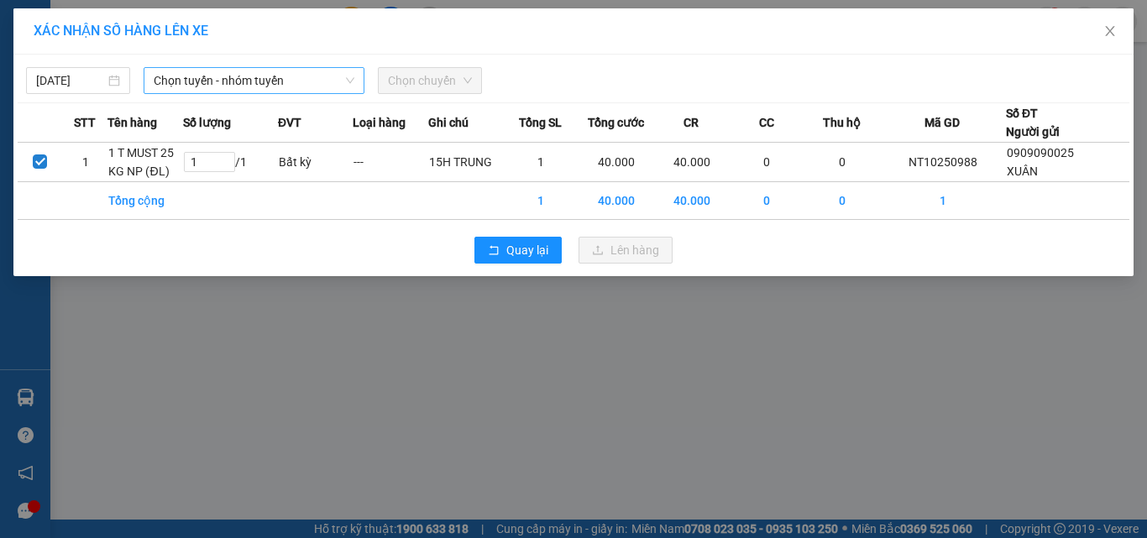
click at [215, 81] on span "Chọn tuyến - nhóm tuyến" at bounding box center [254, 80] width 201 height 25
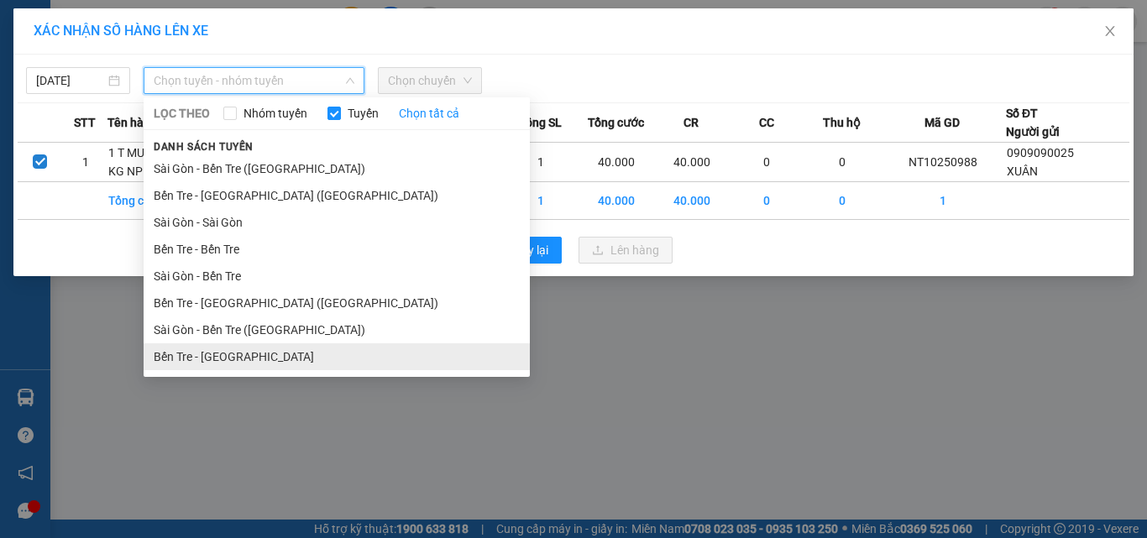
click at [215, 353] on li "Bến Tre - Sài Gòn" at bounding box center [337, 356] width 386 height 27
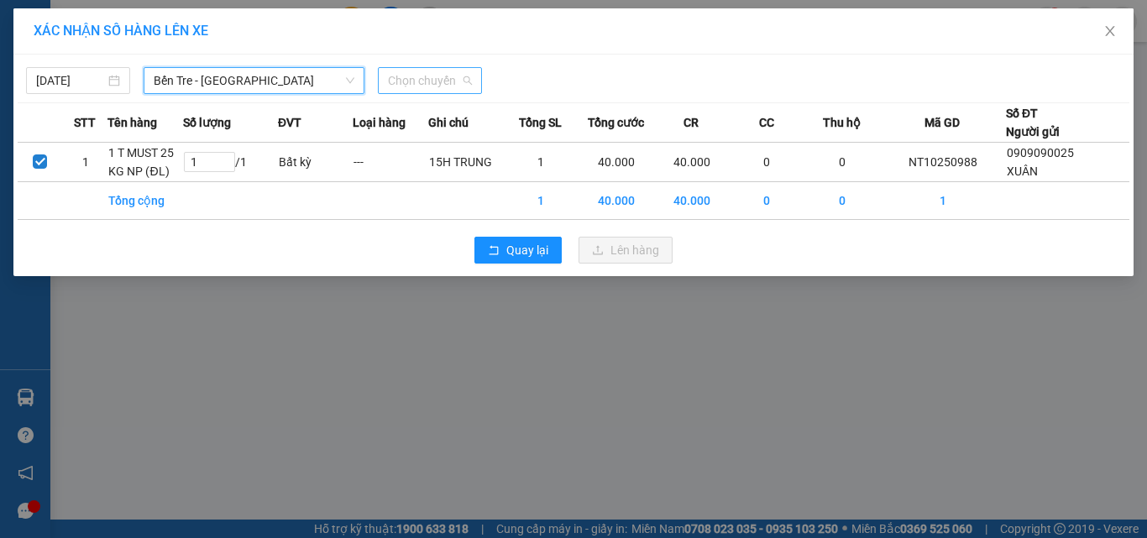
click at [433, 85] on span "Chọn chuyến" at bounding box center [430, 80] width 84 height 25
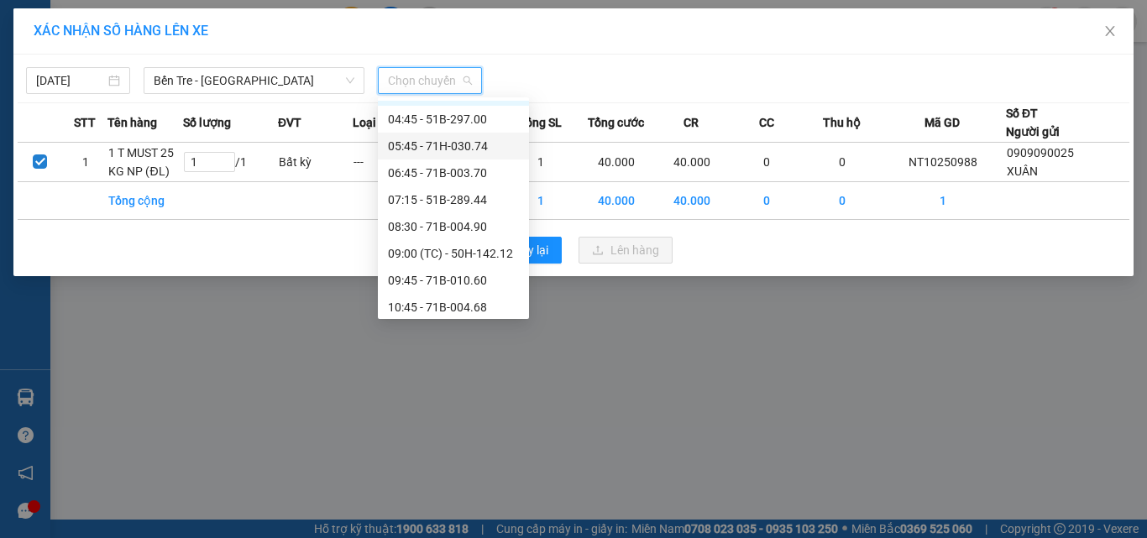
scroll to position [29, 0]
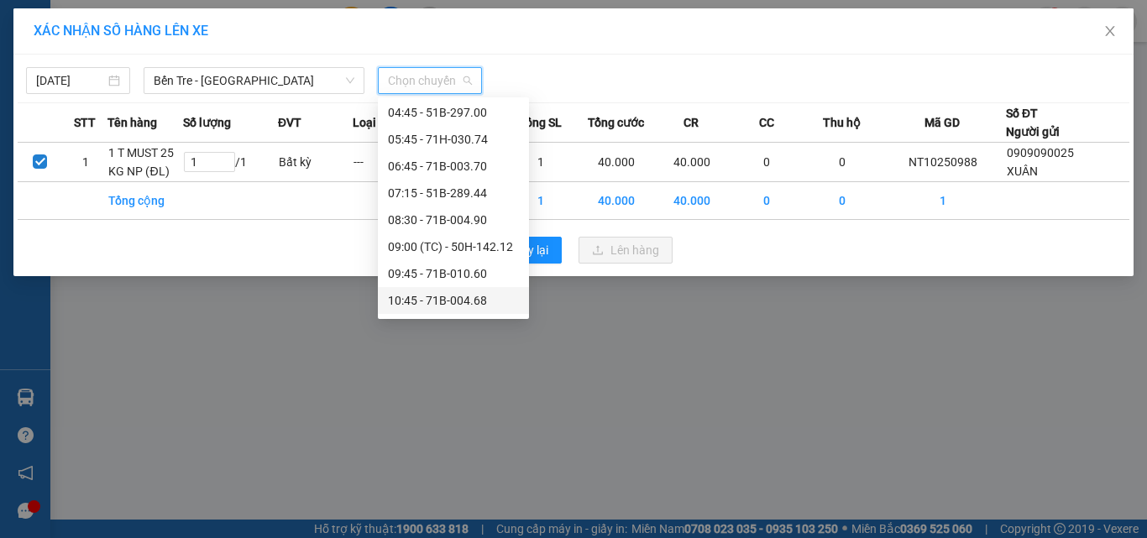
click at [476, 305] on div "10:45 - 71B-004.68" at bounding box center [453, 300] width 131 height 18
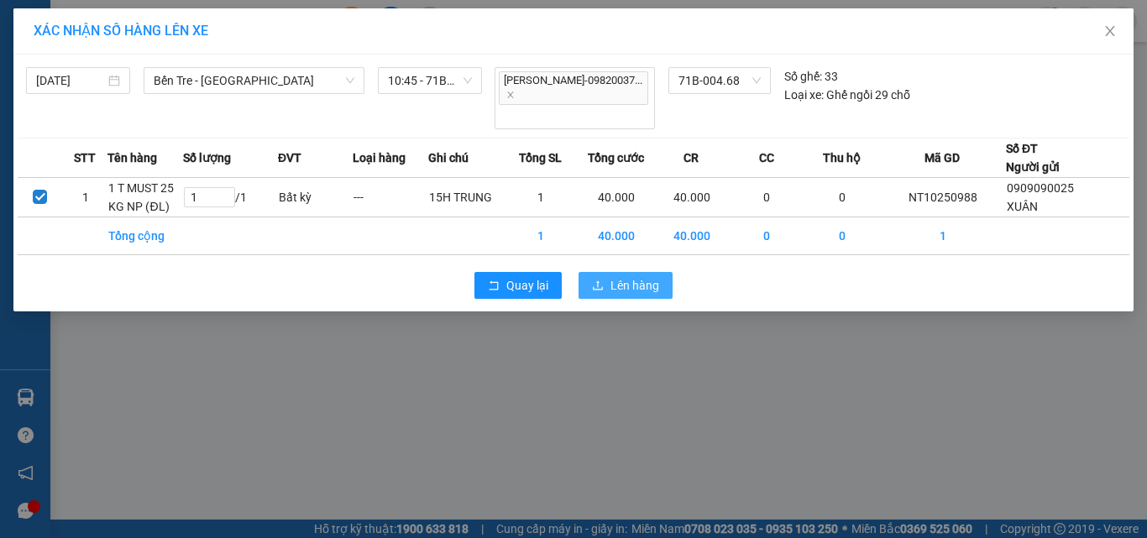
click at [641, 276] on span "Lên hàng" at bounding box center [634, 285] width 49 height 18
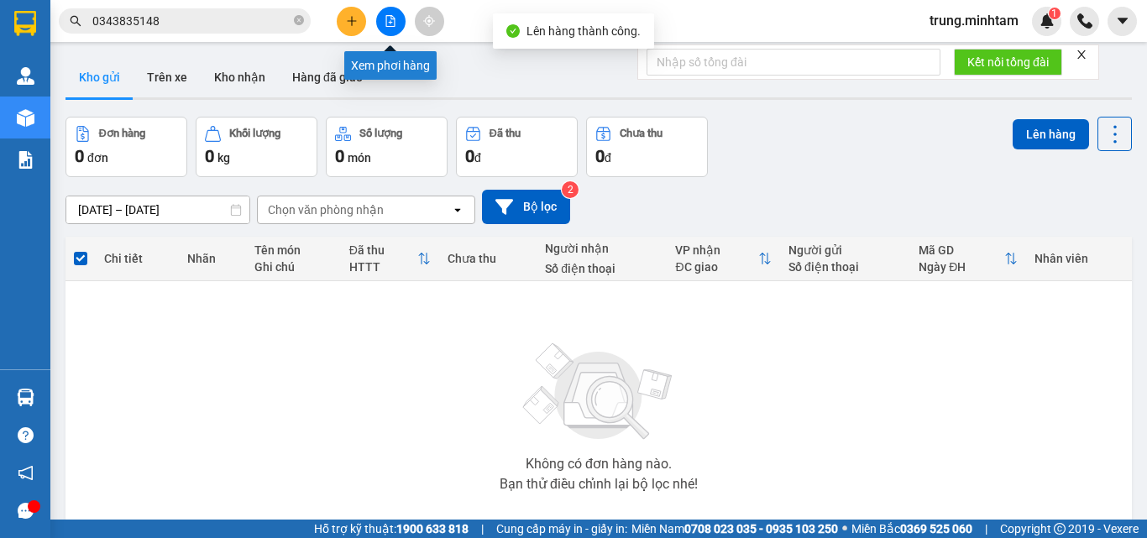
click at [387, 24] on icon "file-add" at bounding box center [391, 21] width 12 height 12
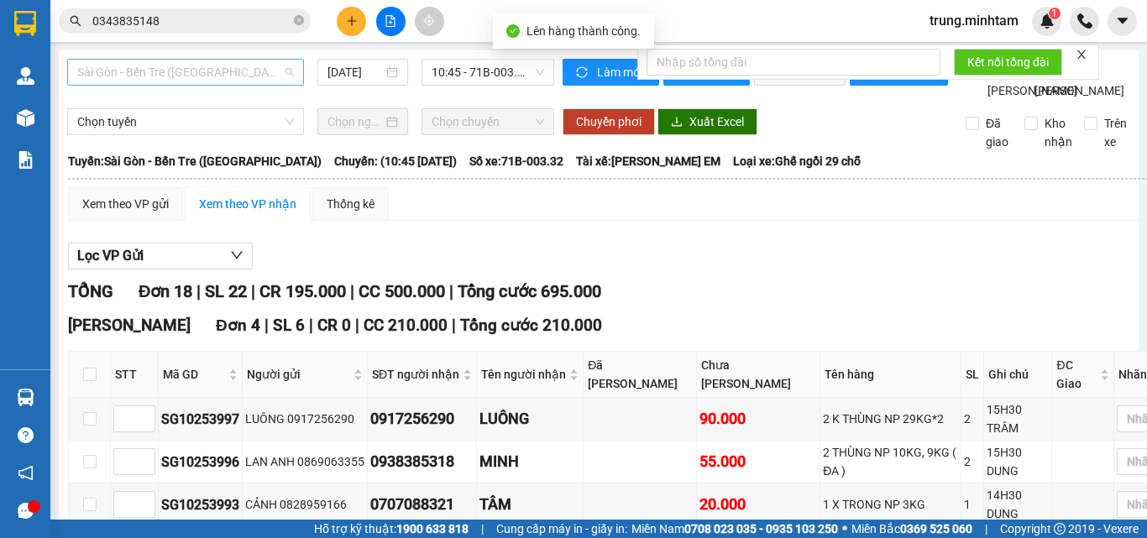
click at [244, 74] on span "Sài Gòn - Bến Tre (CN)" at bounding box center [185, 72] width 217 height 25
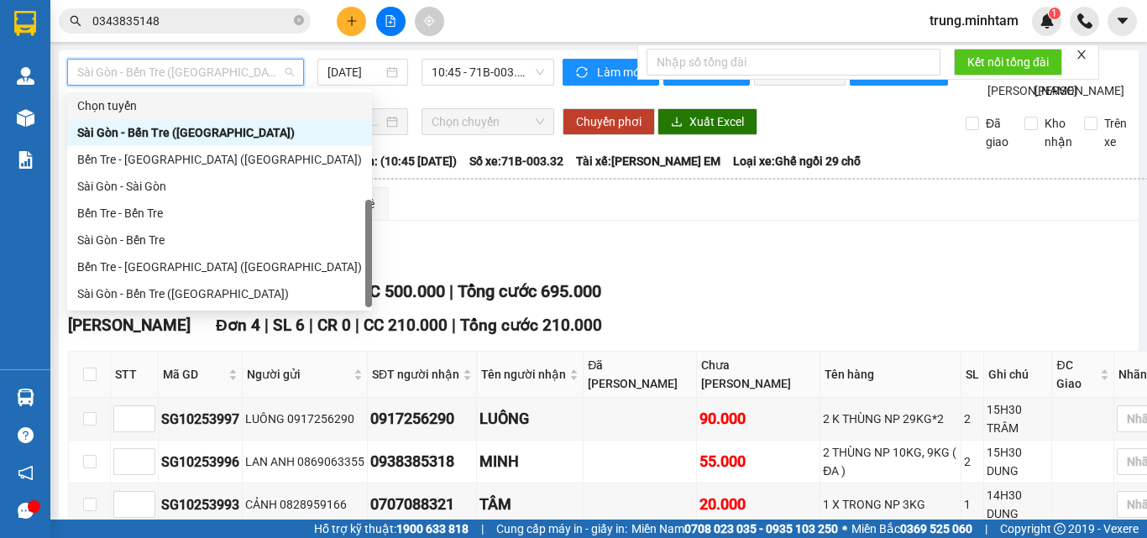
scroll to position [27, 0]
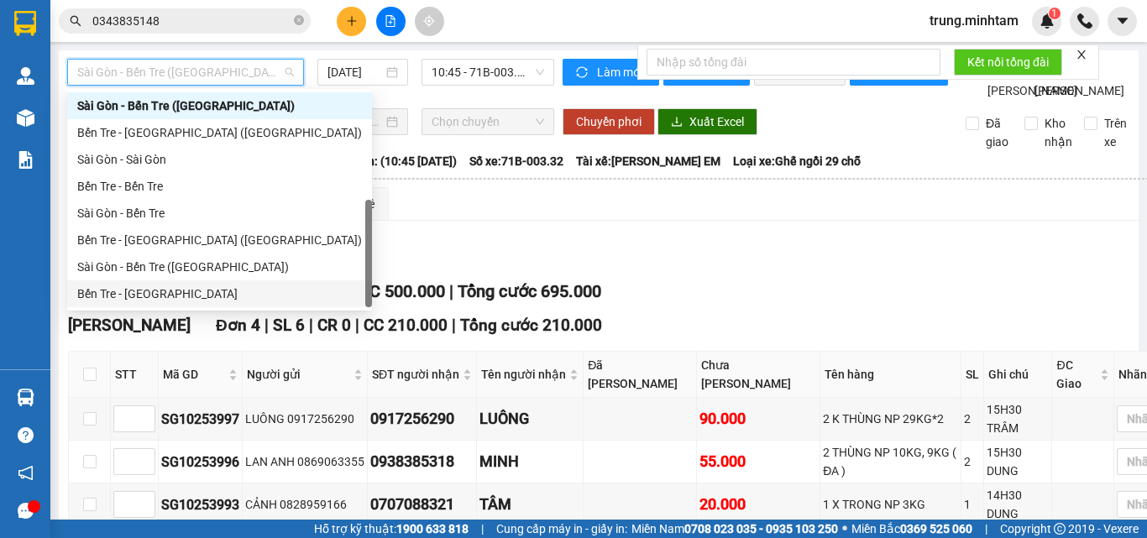
click at [138, 293] on div "Bến Tre - Sài Gòn" at bounding box center [219, 294] width 285 height 18
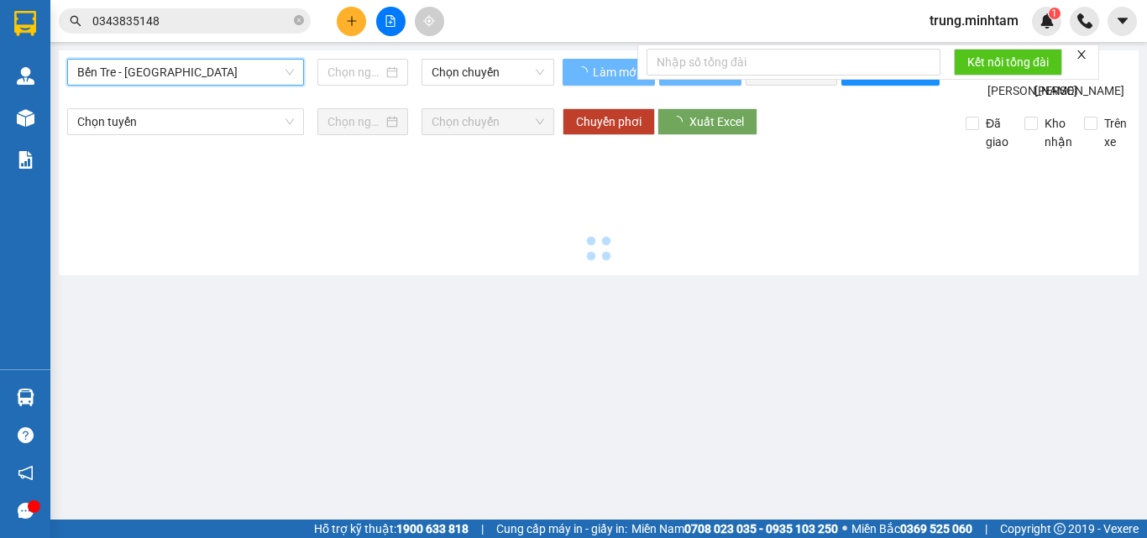
type input "15/10/2025"
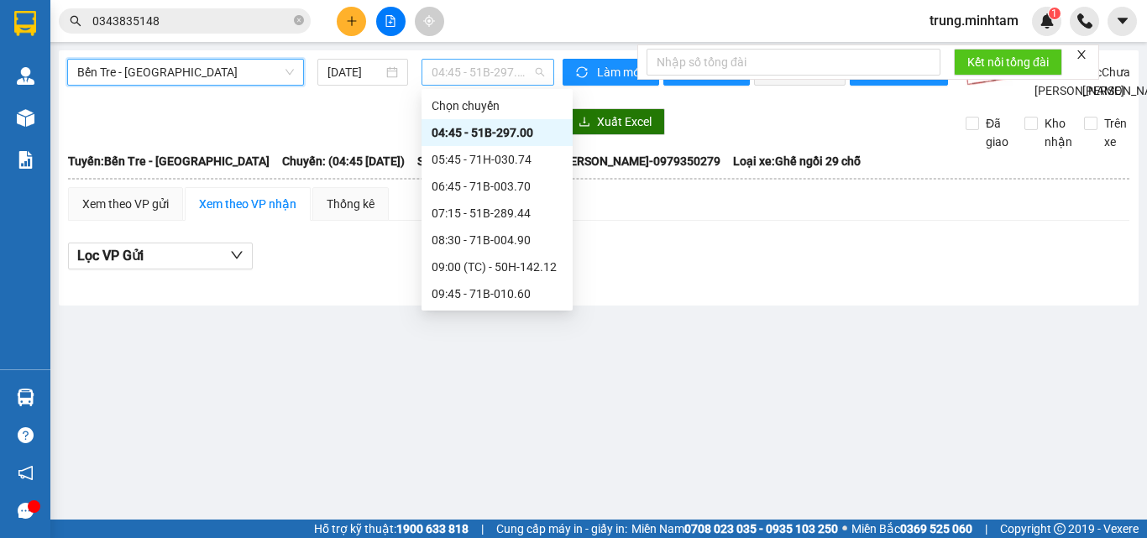
click at [470, 69] on span "04:45 - 51B-297.00" at bounding box center [488, 72] width 112 height 25
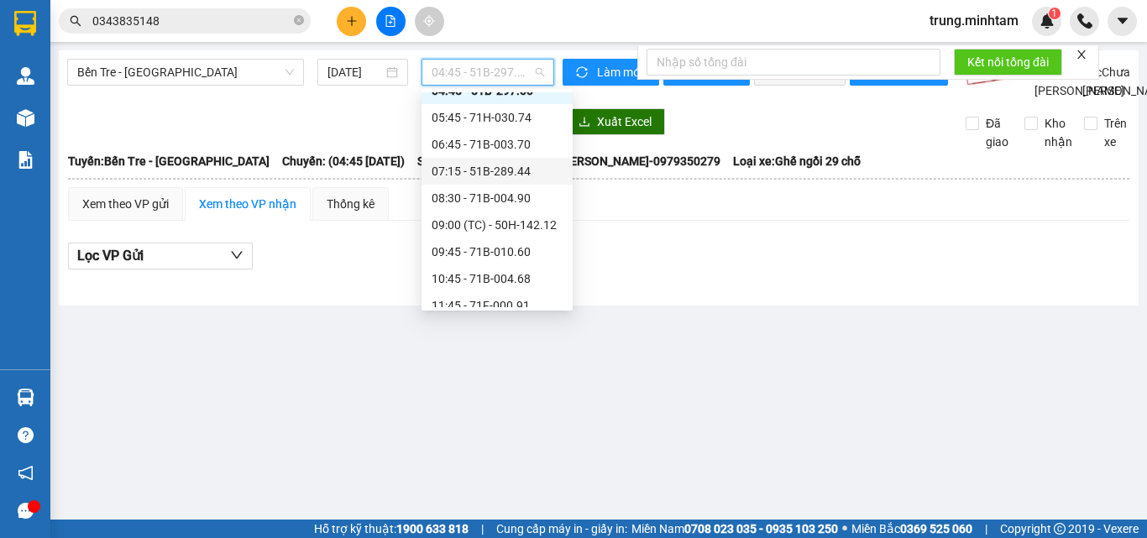
scroll to position [46, 0]
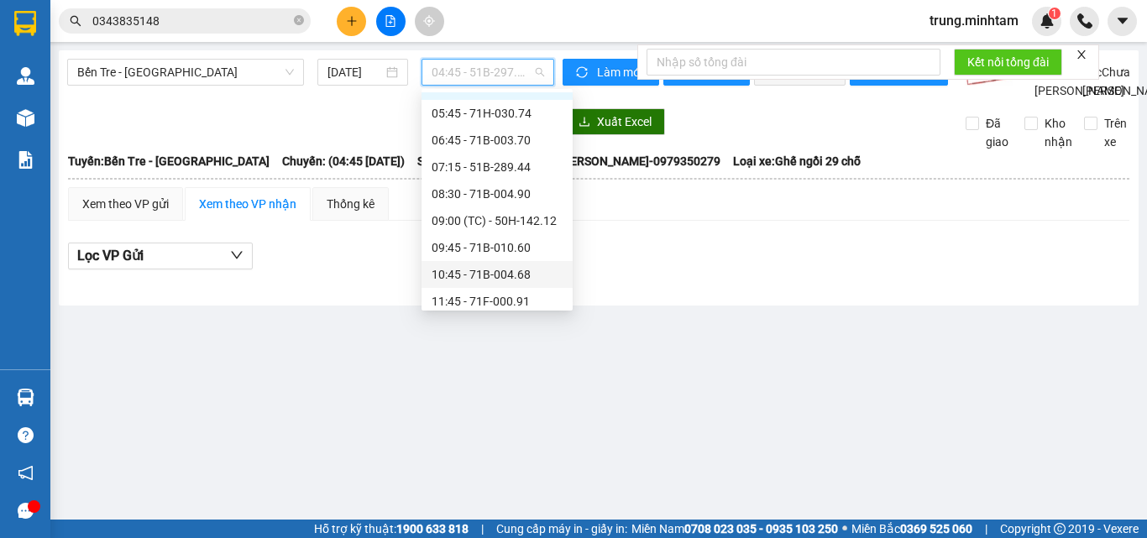
click at [496, 275] on div "10:45 - 71B-004.68" at bounding box center [497, 274] width 131 height 18
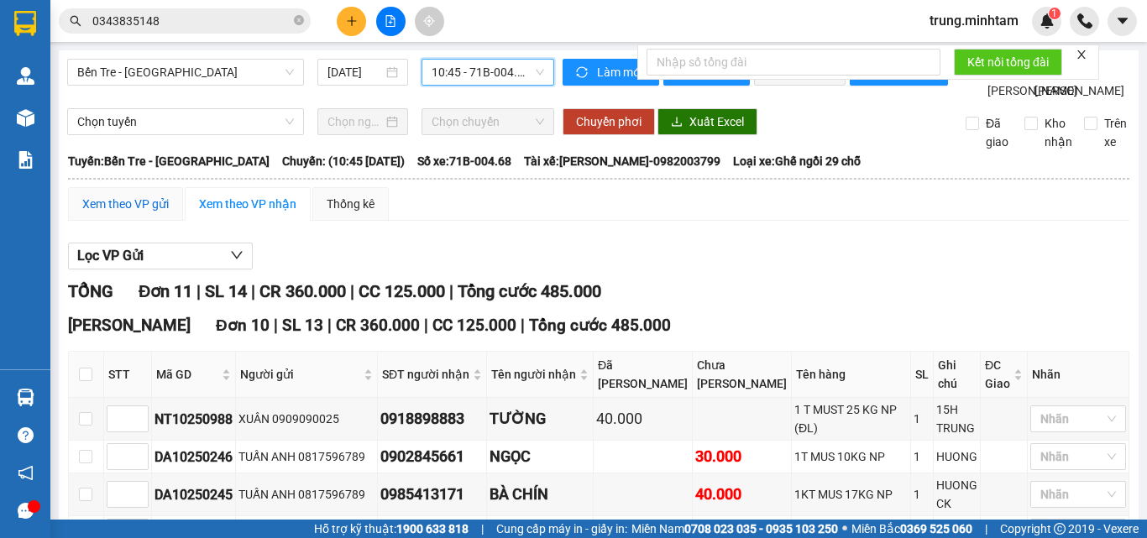
click at [110, 213] on div "Xem theo VP gửi" at bounding box center [125, 204] width 86 height 18
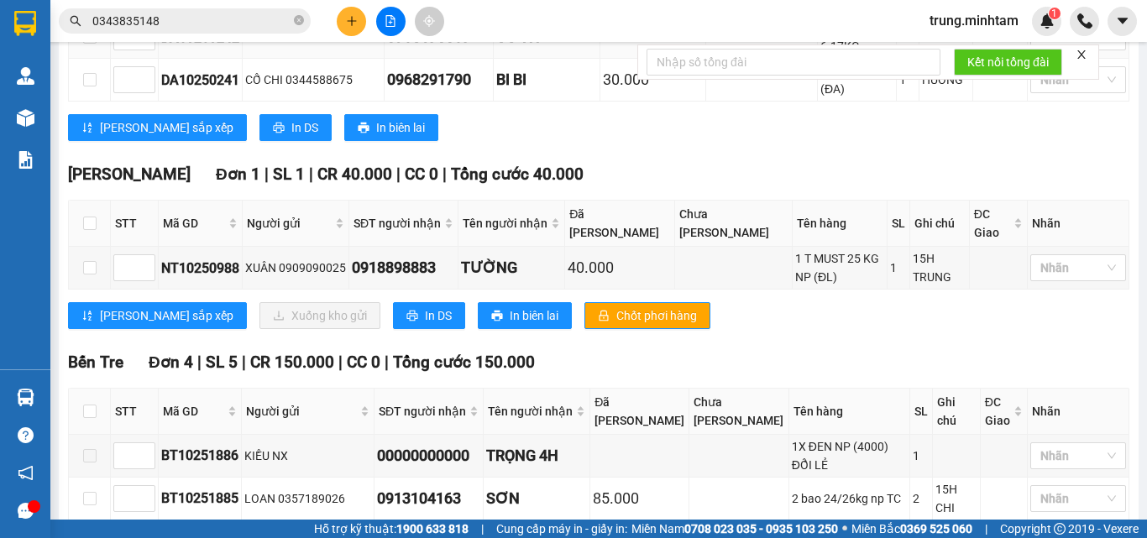
scroll to position [560, 0]
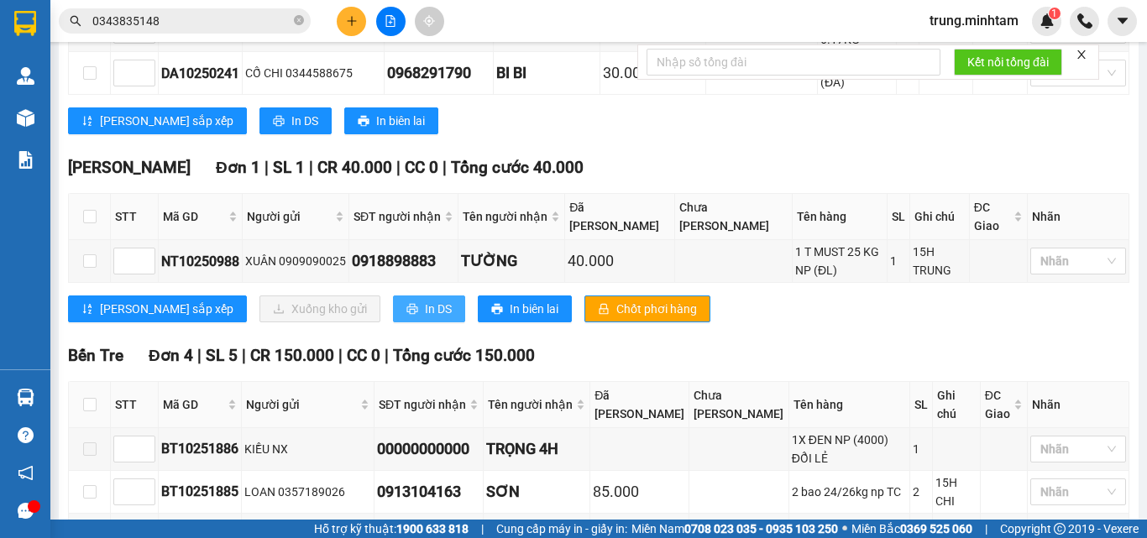
click at [425, 316] on span "In DS" at bounding box center [438, 309] width 27 height 18
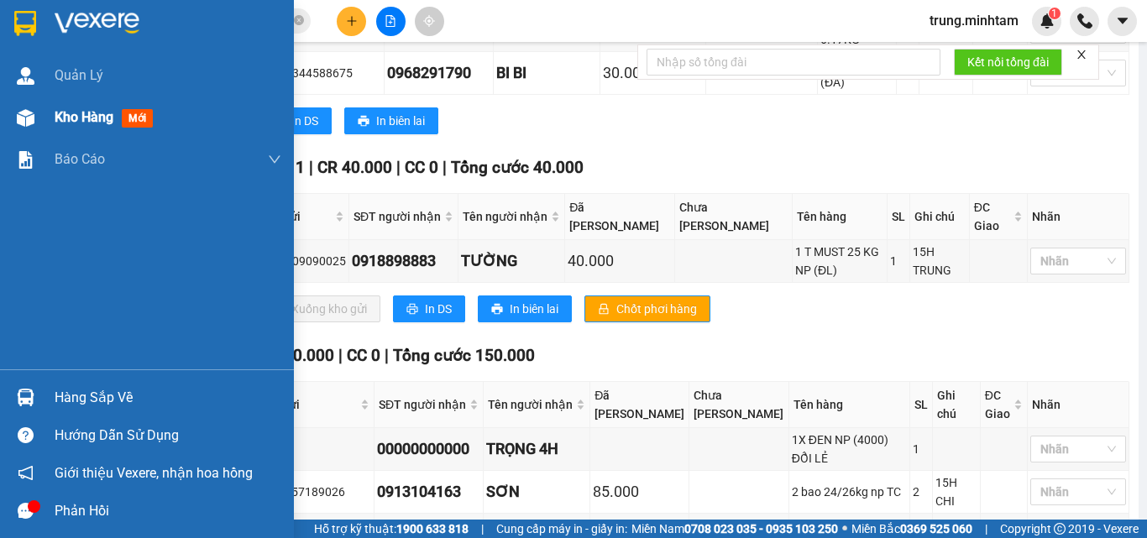
click at [100, 120] on span "Kho hàng" at bounding box center [84, 117] width 59 height 16
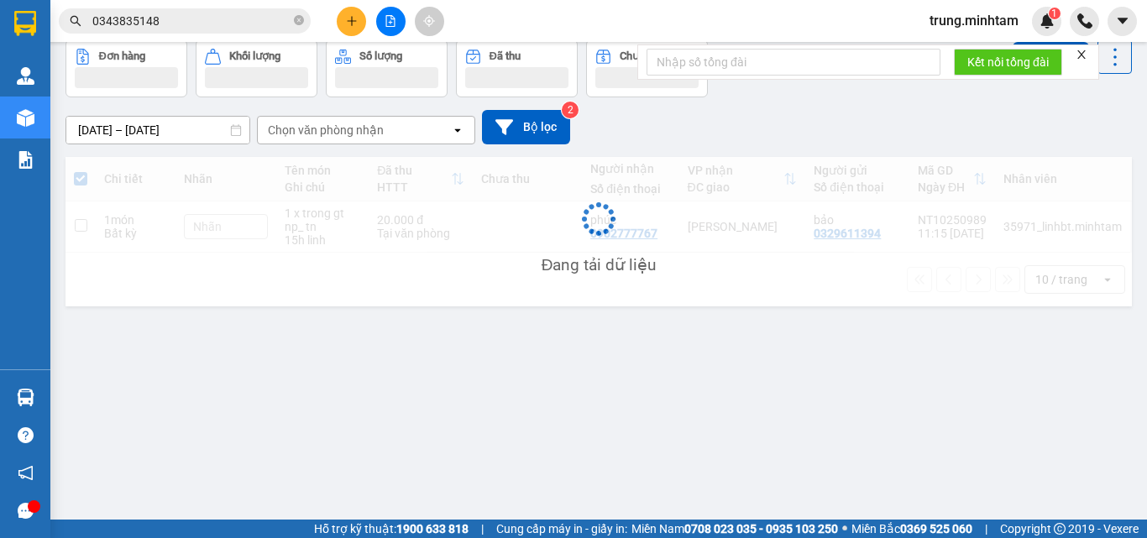
scroll to position [77, 0]
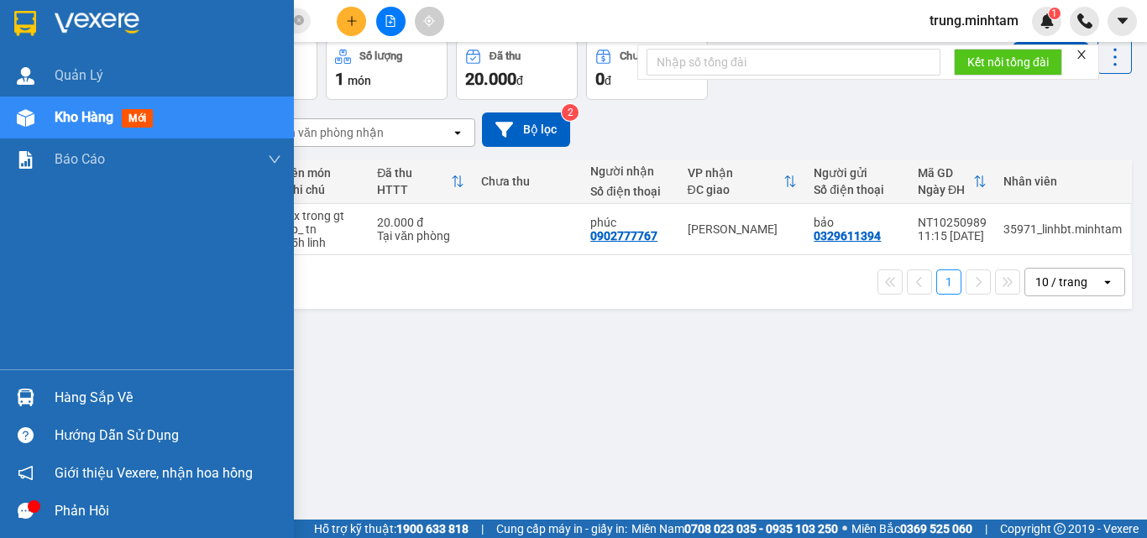
click at [83, 395] on div "Hàng sắp về" at bounding box center [168, 397] width 227 height 25
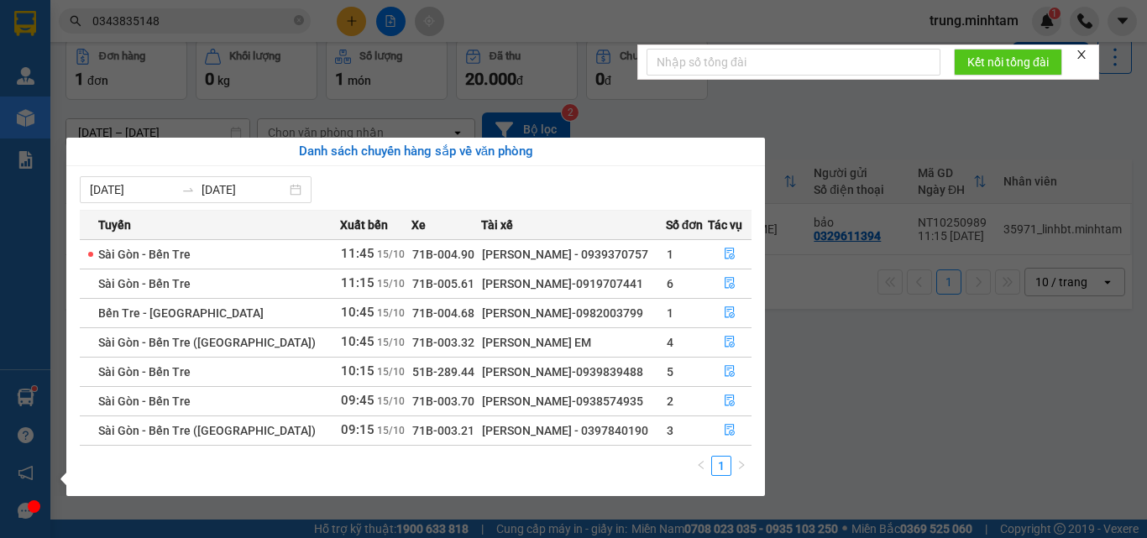
click at [393, 22] on section "Kết quả tìm kiếm ( 30 ) Bộ lọc Mã ĐH Trạng thái Món hàng Tổng cước Chưa cước Nh…" at bounding box center [573, 269] width 1147 height 538
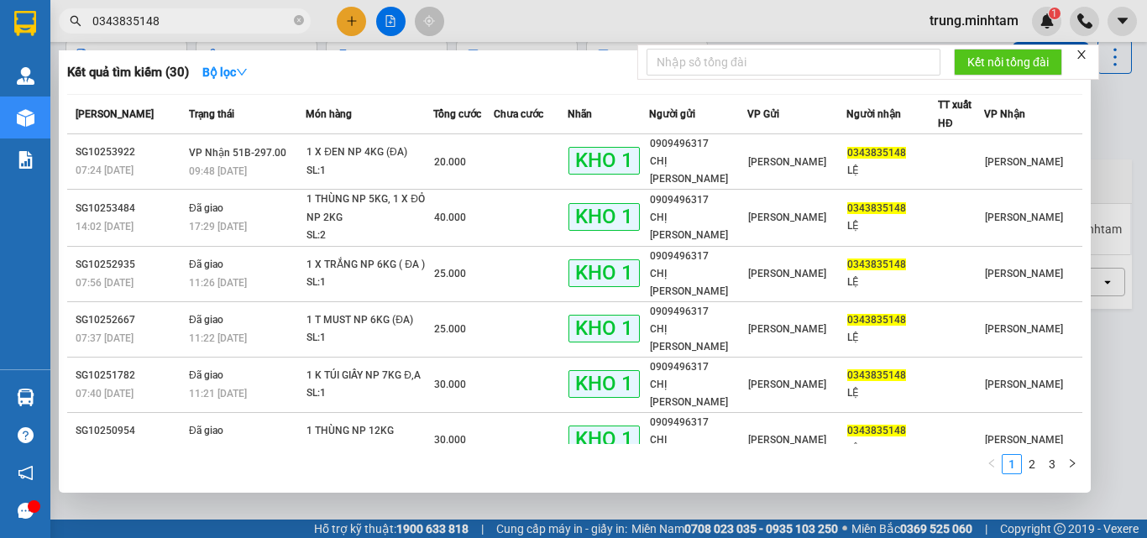
click at [188, 25] on input "0343835148" at bounding box center [191, 21] width 198 height 18
type input "0"
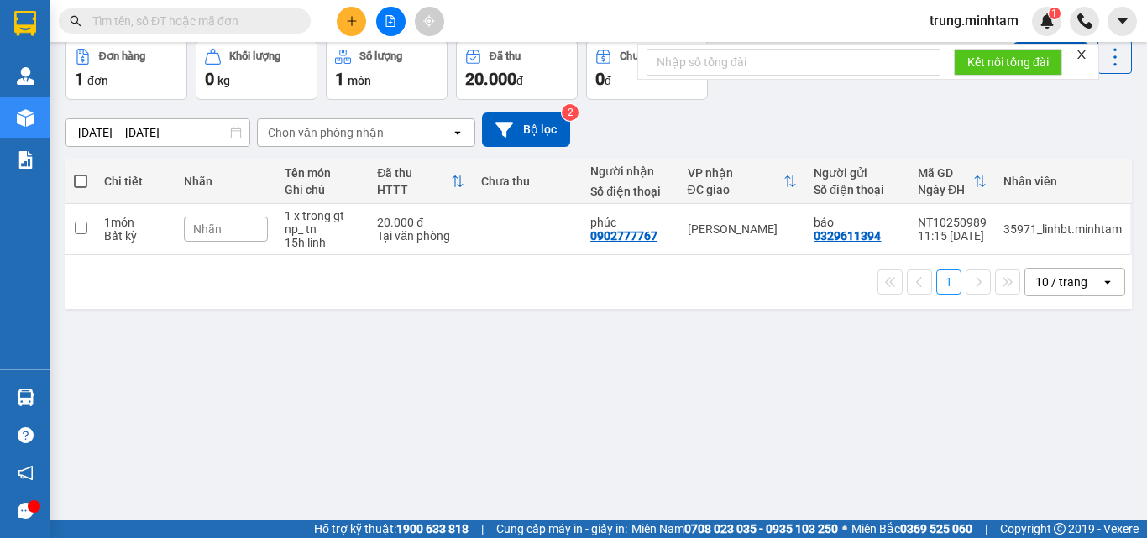
scroll to position [0, 0]
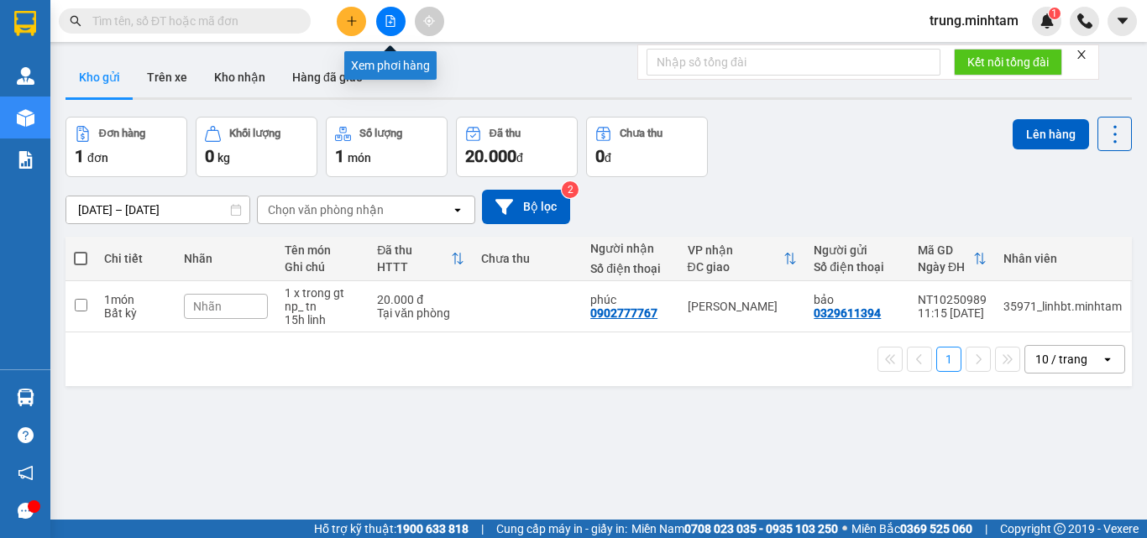
click at [388, 23] on icon "file-add" at bounding box center [391, 21] width 12 height 12
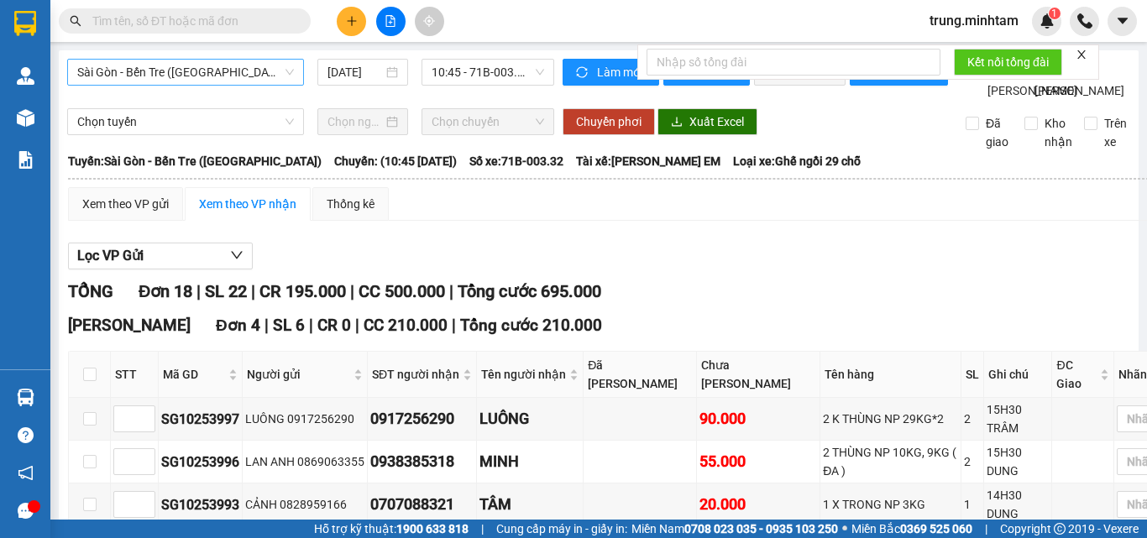
click at [211, 69] on span "Sài Gòn - Bến Tre (CN)" at bounding box center [185, 72] width 217 height 25
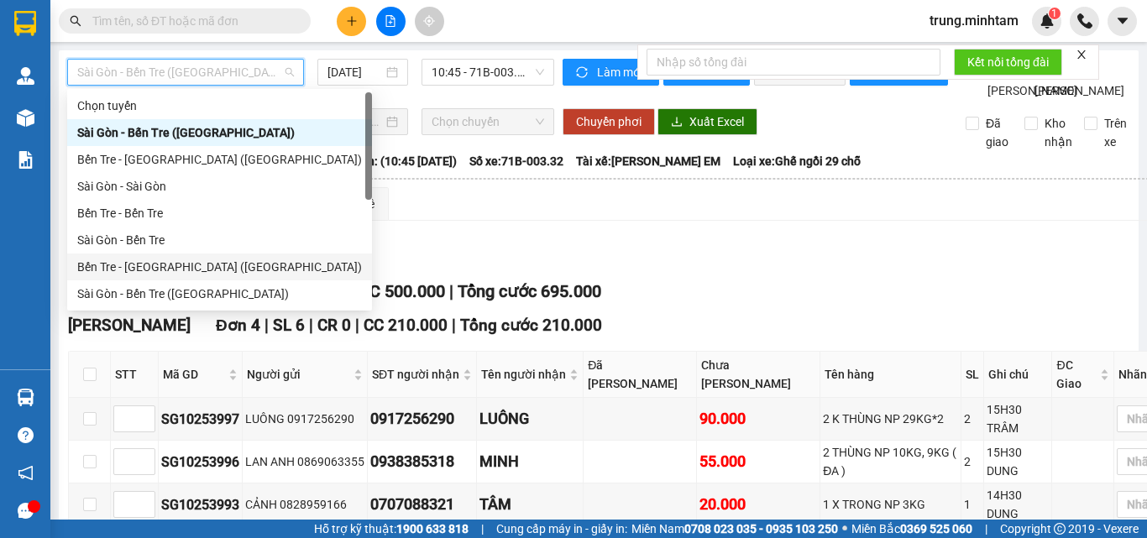
scroll to position [27, 0]
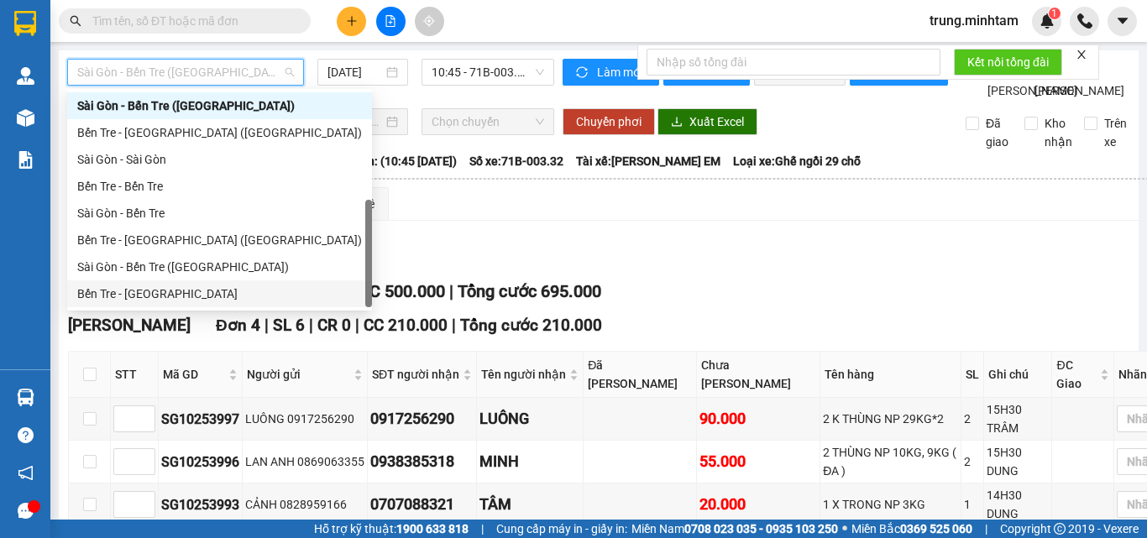
click at [160, 295] on div "Bến Tre - Sài Gòn" at bounding box center [219, 294] width 285 height 18
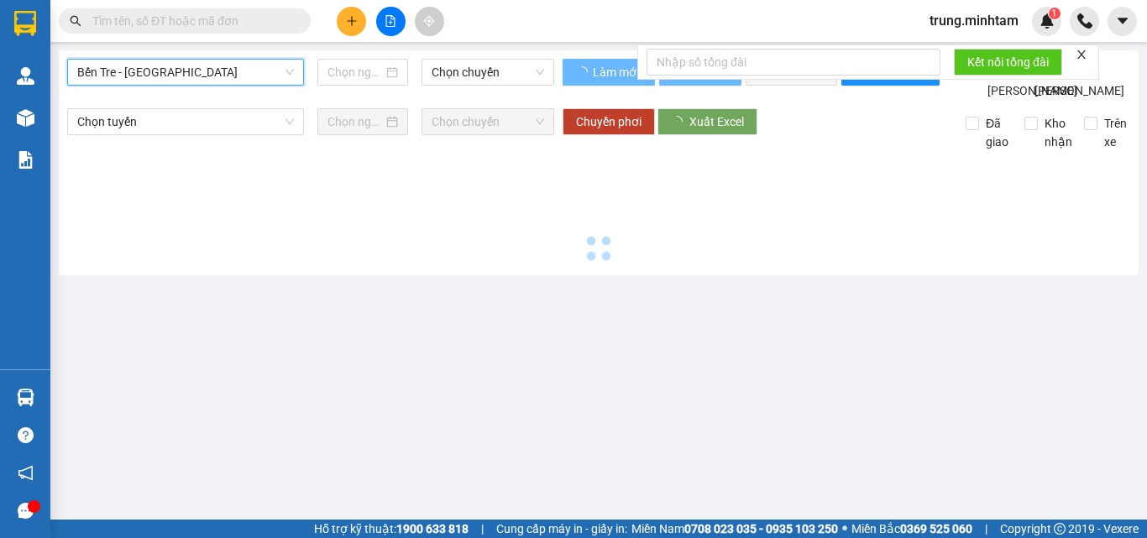
type input "15/10/2025"
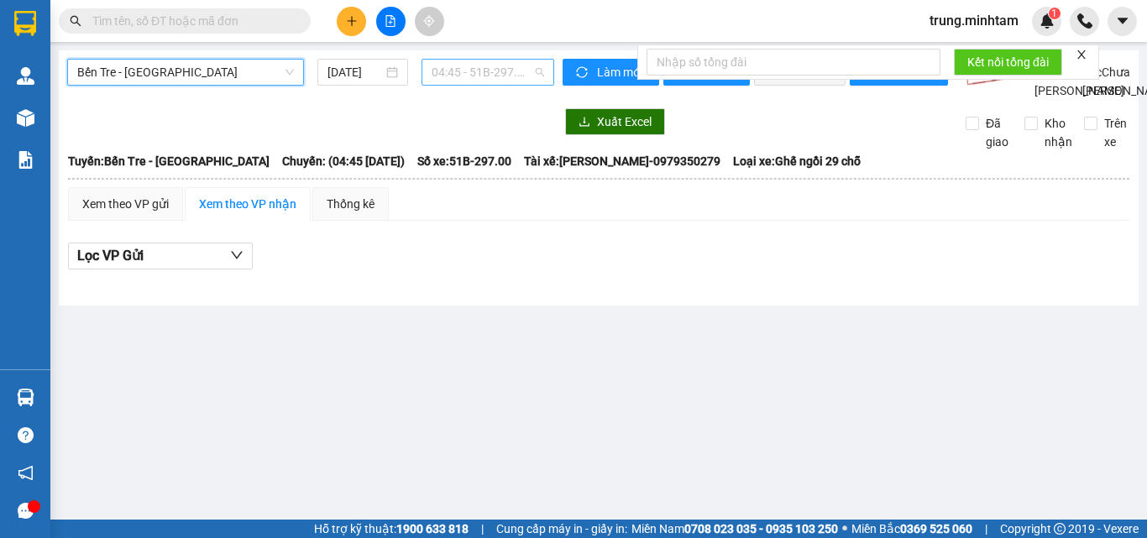
click at [483, 74] on span "04:45 - 51B-297.00" at bounding box center [488, 72] width 112 height 25
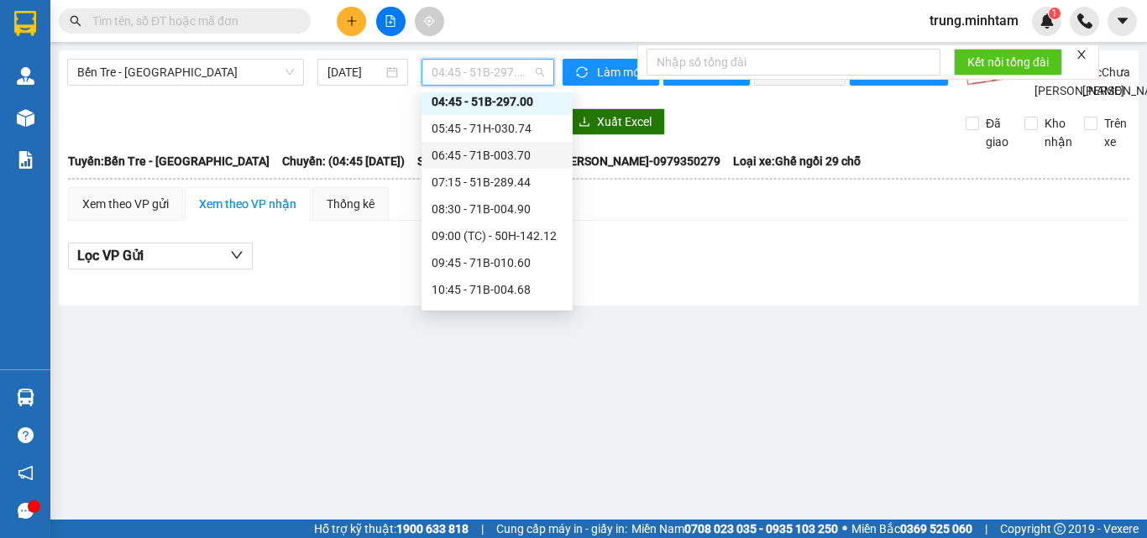
scroll to position [42, 0]
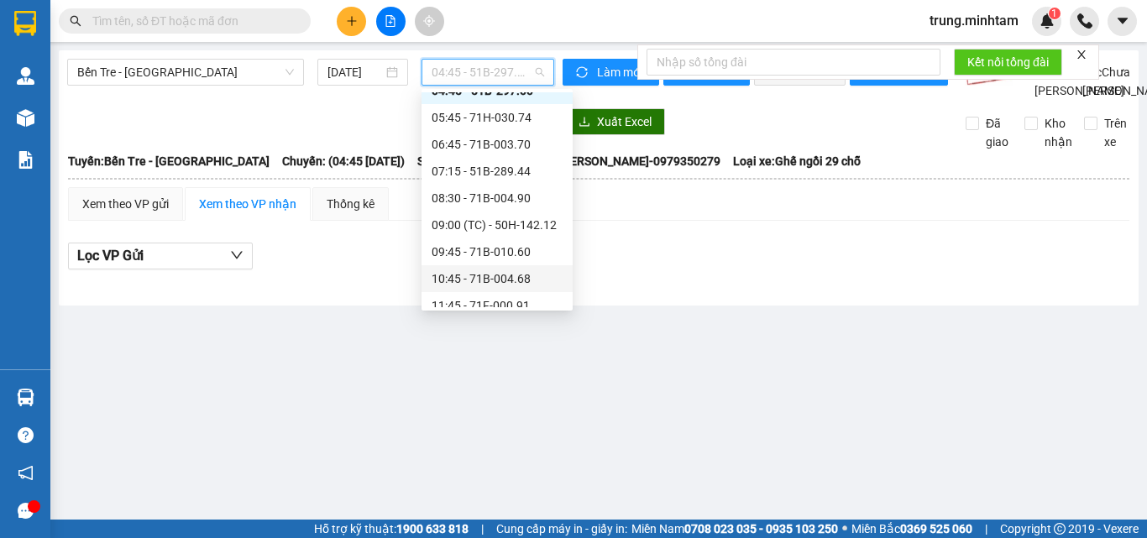
click at [515, 275] on div "10:45 - 71B-004.68" at bounding box center [497, 278] width 131 height 18
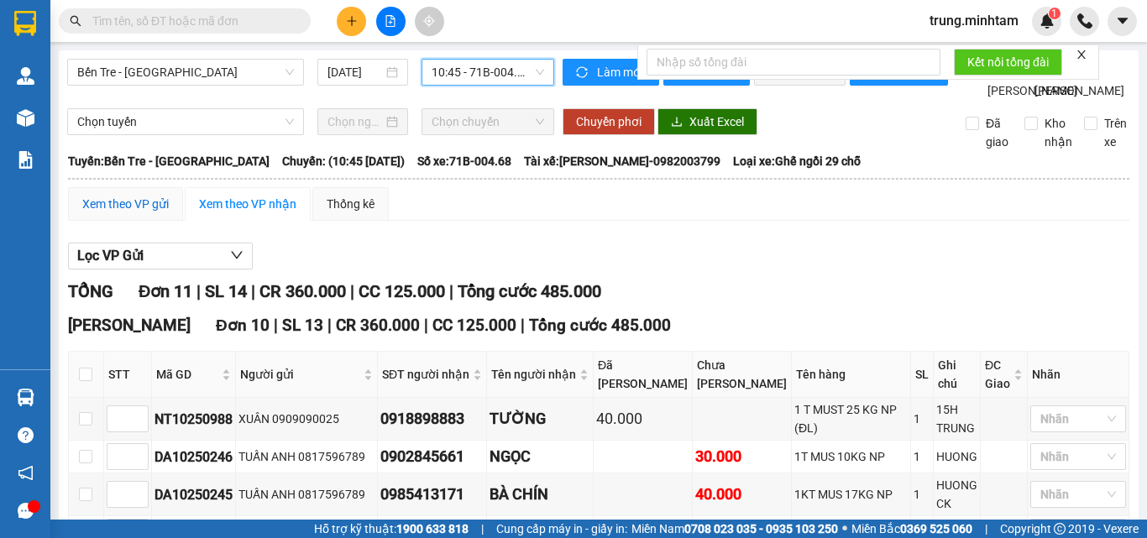
click at [124, 213] on div "Xem theo VP gửi" at bounding box center [125, 204] width 86 height 18
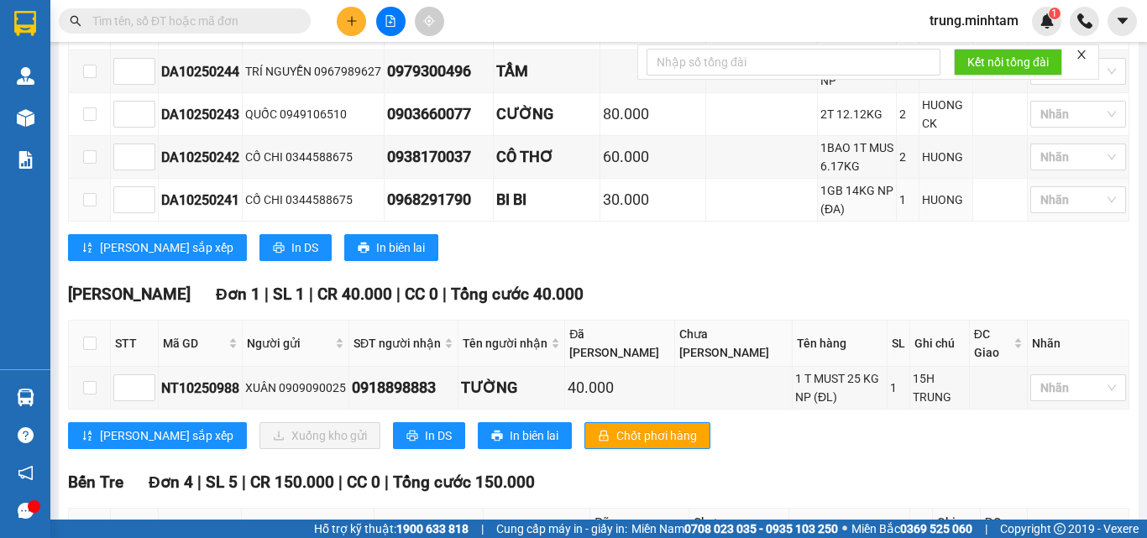
scroll to position [560, 0]
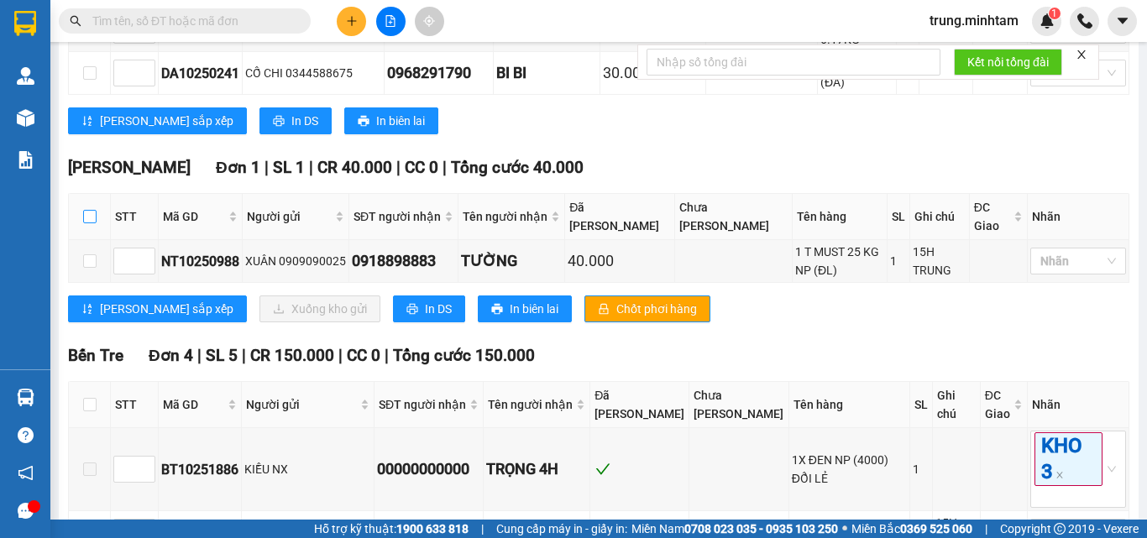
click at [92, 223] on input "checkbox" at bounding box center [89, 216] width 13 height 13
checkbox input "true"
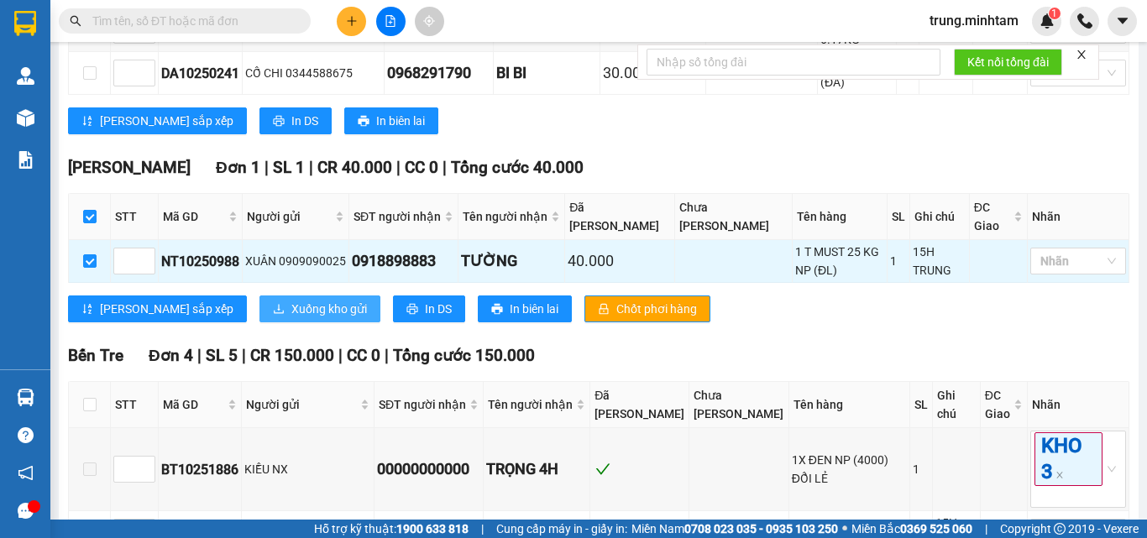
click at [291, 318] on span "Xuống kho gửi" at bounding box center [329, 309] width 76 height 18
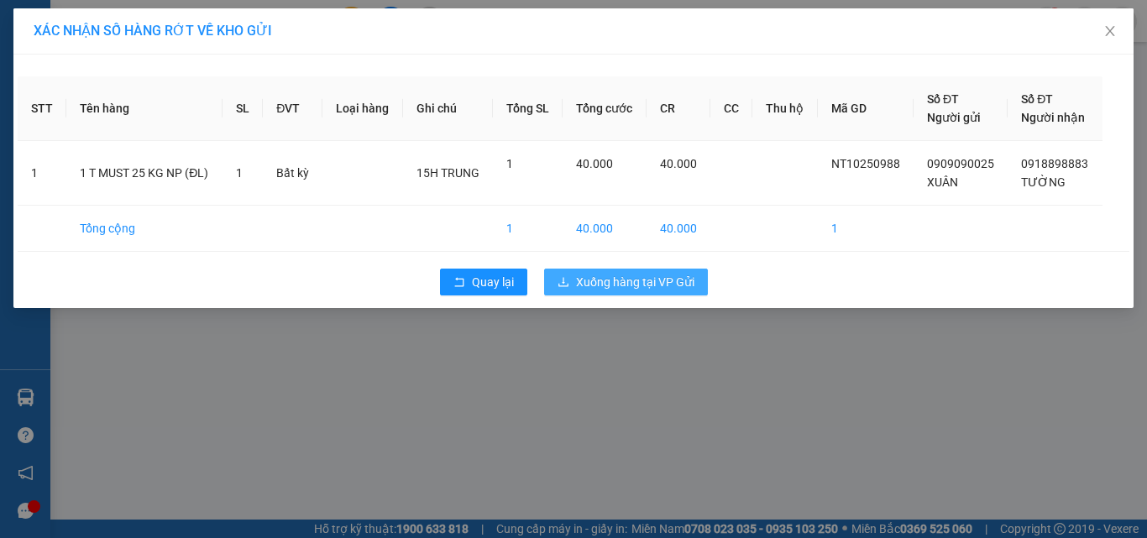
click at [602, 283] on span "Xuống hàng tại VP Gửi" at bounding box center [635, 282] width 118 height 18
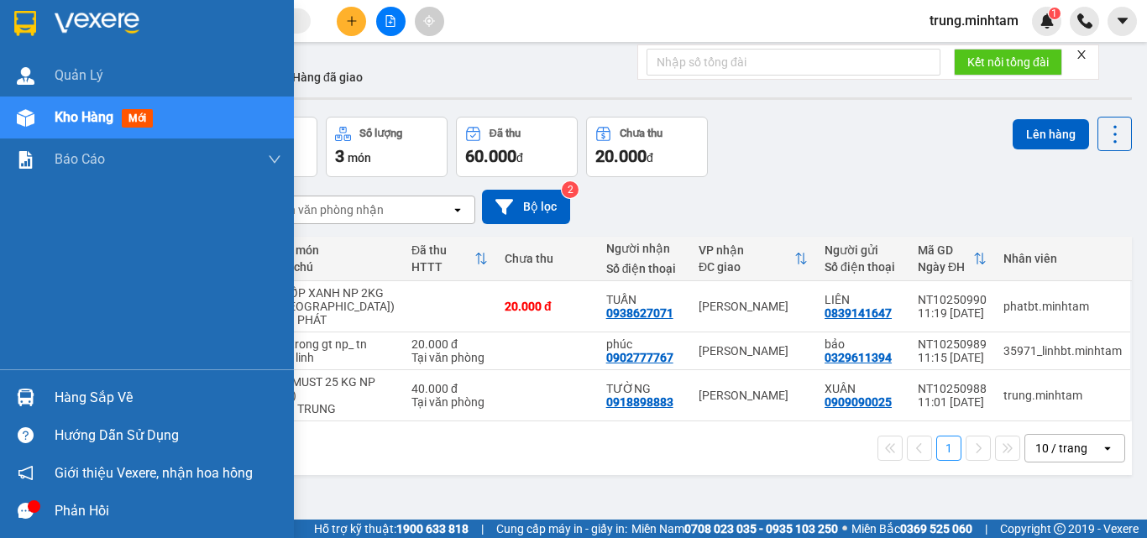
click at [73, 404] on div "Hàng sắp về" at bounding box center [168, 397] width 227 height 25
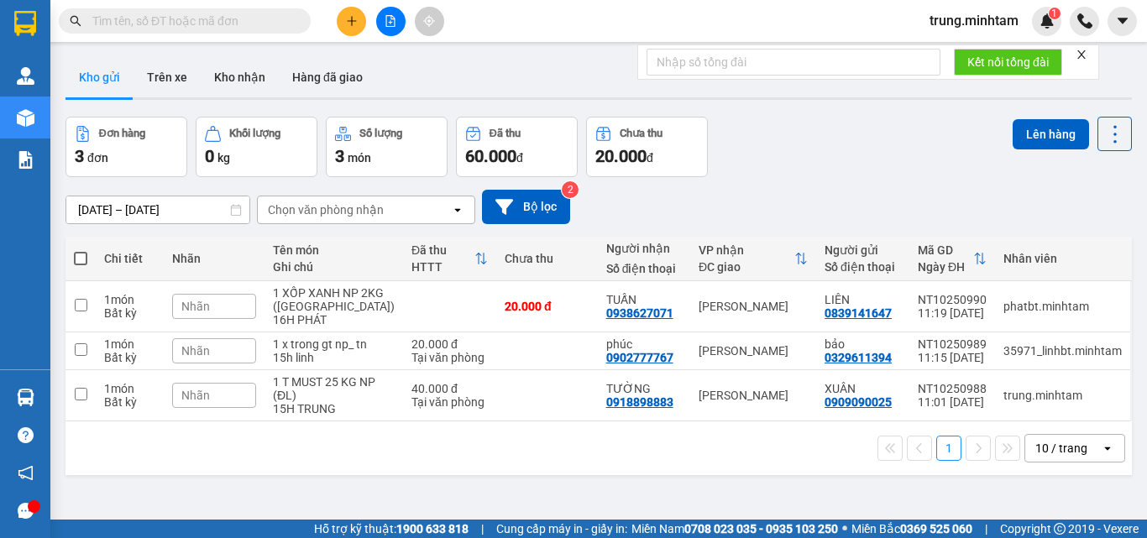
click at [849, 184] on section "Kết quả tìm kiếm ( 30 ) Bộ lọc Mã ĐH Trạng thái Món hàng Tổng cước Chưa cước Nh…" at bounding box center [573, 269] width 1147 height 538
click at [244, 83] on button "Kho nhận" at bounding box center [240, 77] width 78 height 40
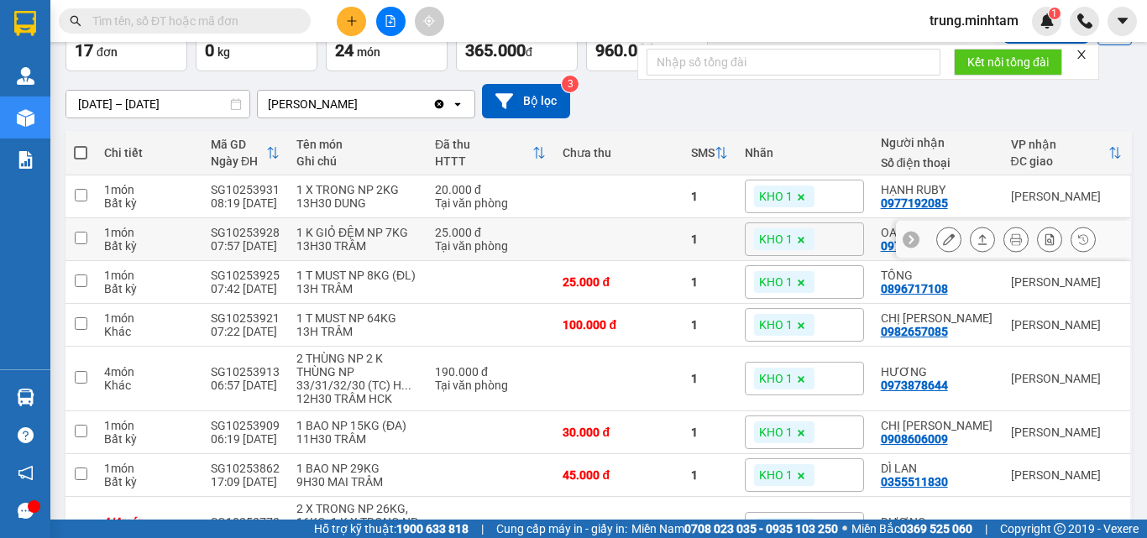
scroll to position [224, 0]
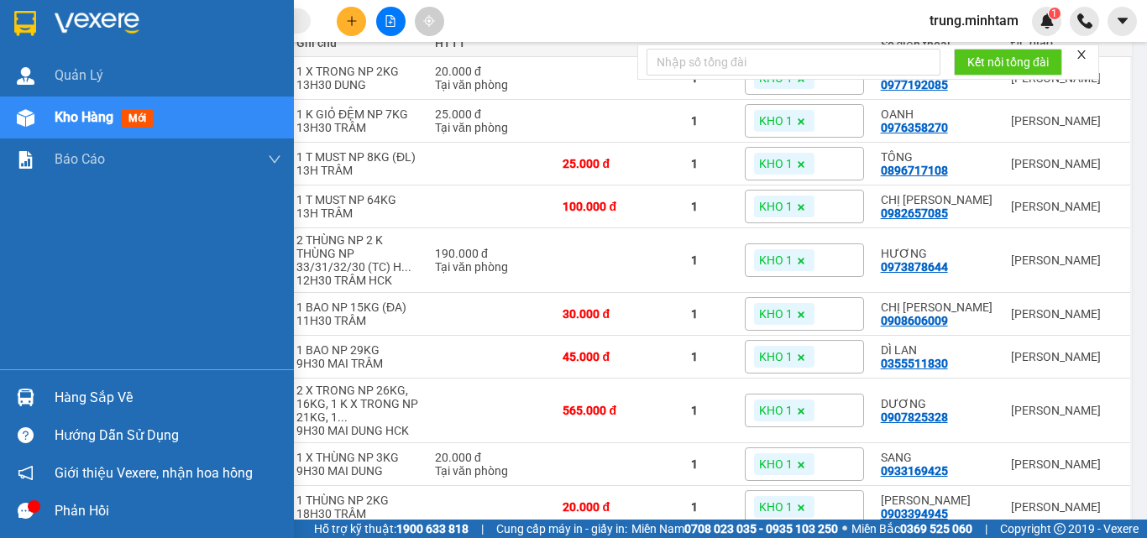
click at [88, 390] on div "Hàng sắp về" at bounding box center [168, 397] width 227 height 25
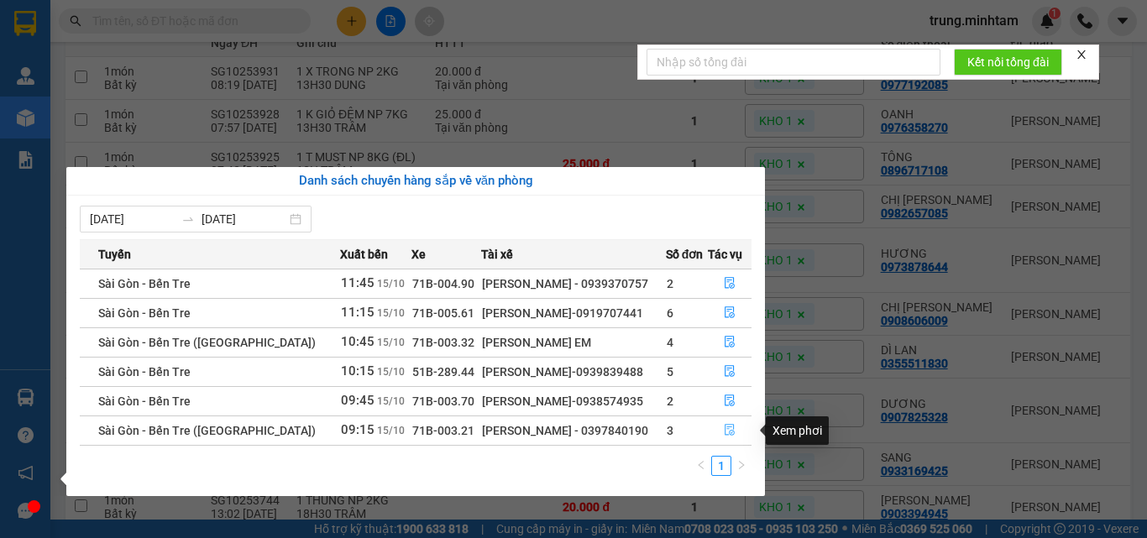
click at [727, 434] on icon "file-done" at bounding box center [730, 430] width 12 height 12
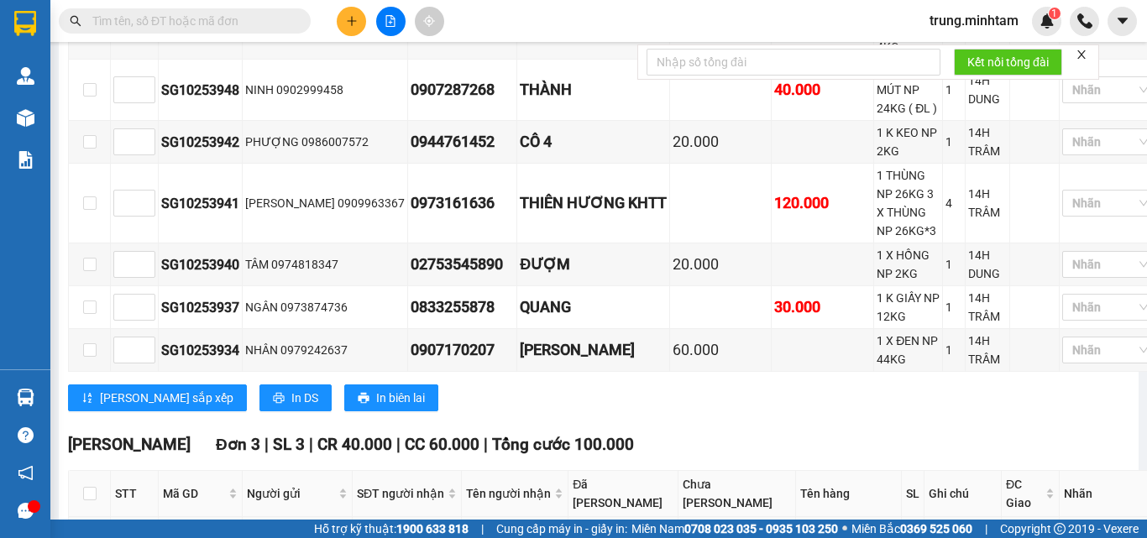
scroll to position [1112, 0]
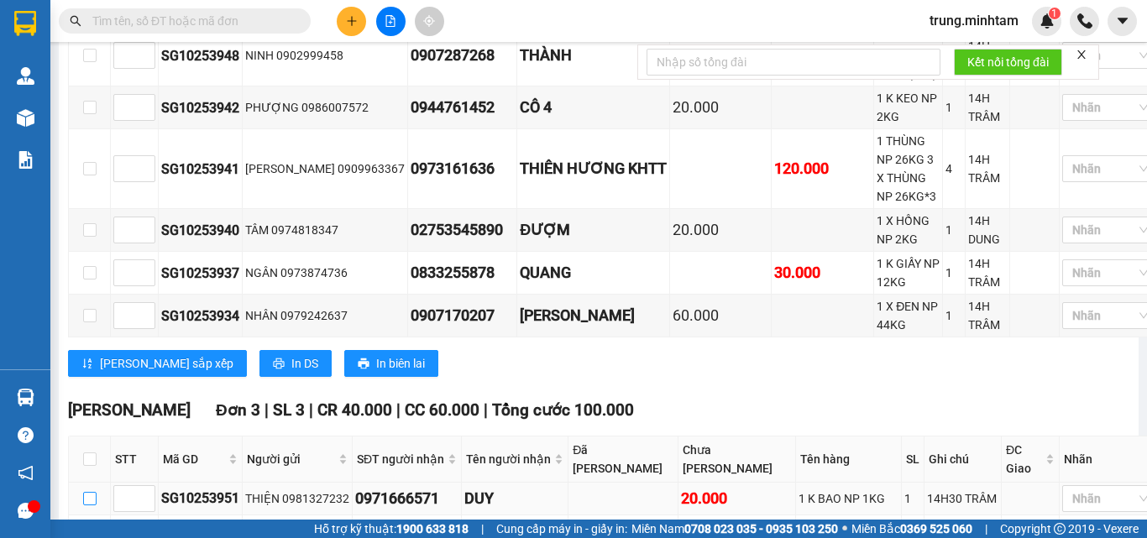
click at [90, 492] on input "checkbox" at bounding box center [89, 498] width 13 height 13
checkbox input "true"
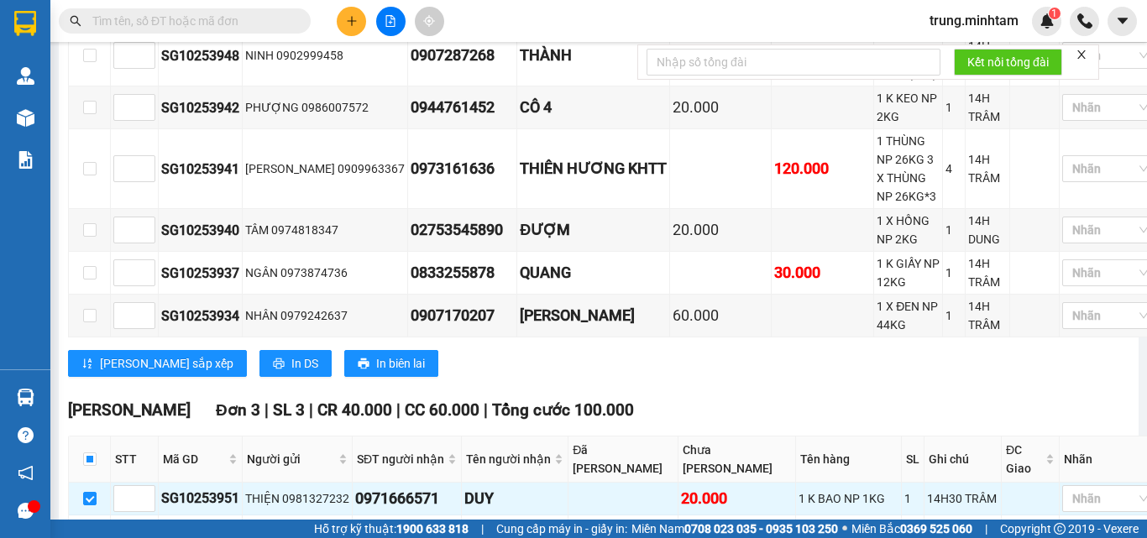
checkbox input "true"
click at [89, 530] on input "checkbox" at bounding box center [89, 536] width 13 height 13
checkbox input "true"
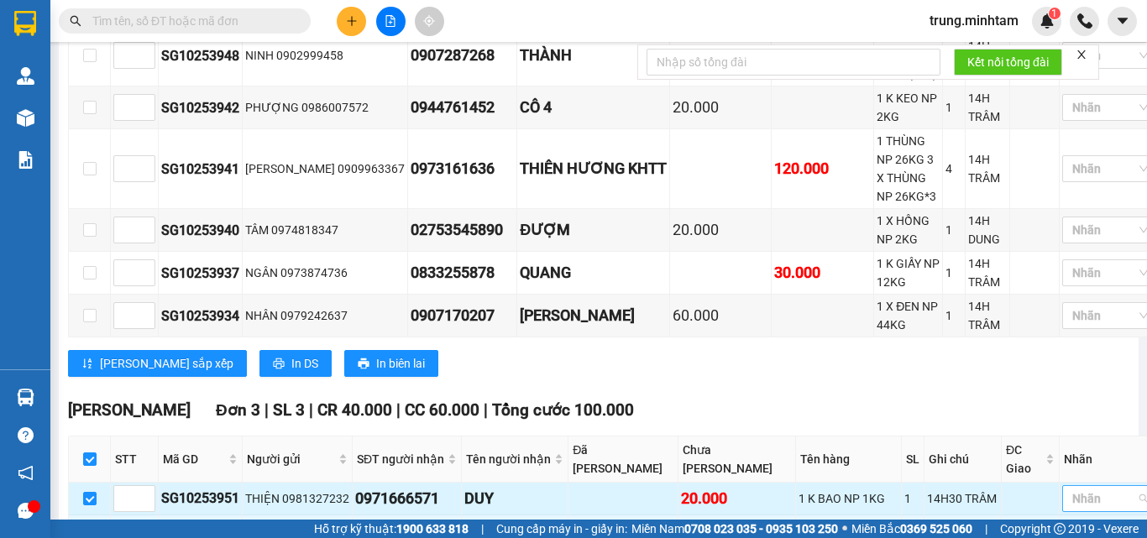
click at [1072, 489] on div at bounding box center [1101, 499] width 71 height 20
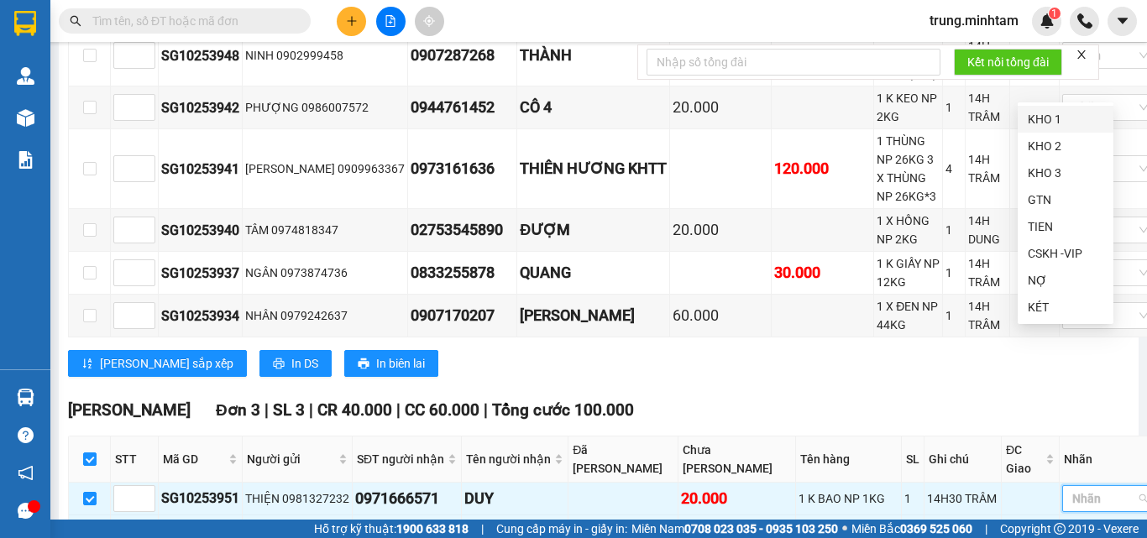
click at [1049, 123] on div "KHO 1" at bounding box center [1066, 119] width 76 height 18
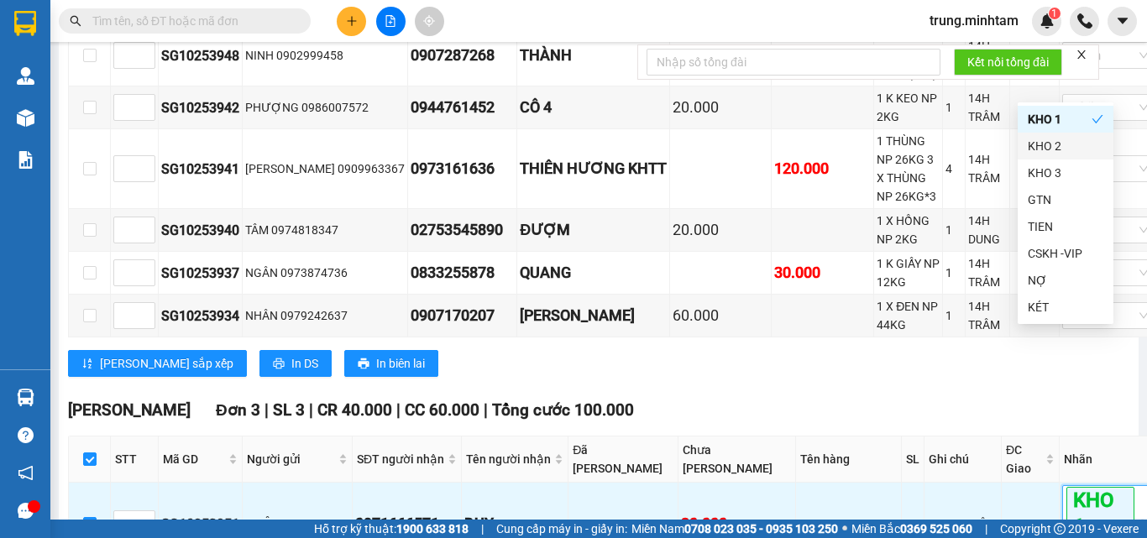
click at [936, 398] on div "Ngã Tư Huyện Đơn 3 | SL 3 | CR 40.000 | CC 60.000 | Tổng cước 100.000" at bounding box center [614, 410] width 1093 height 25
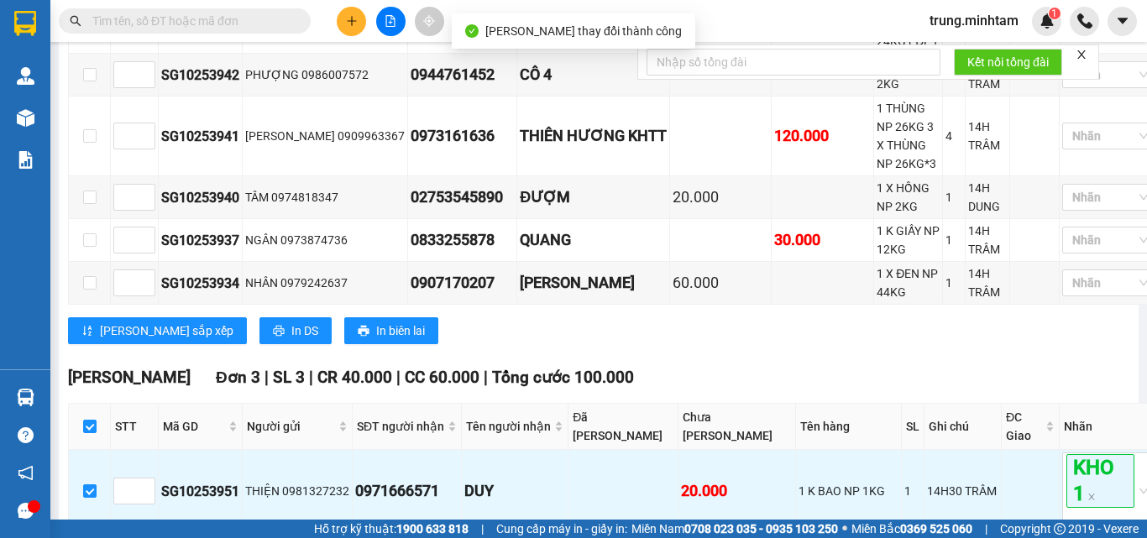
scroll to position [1163, 0]
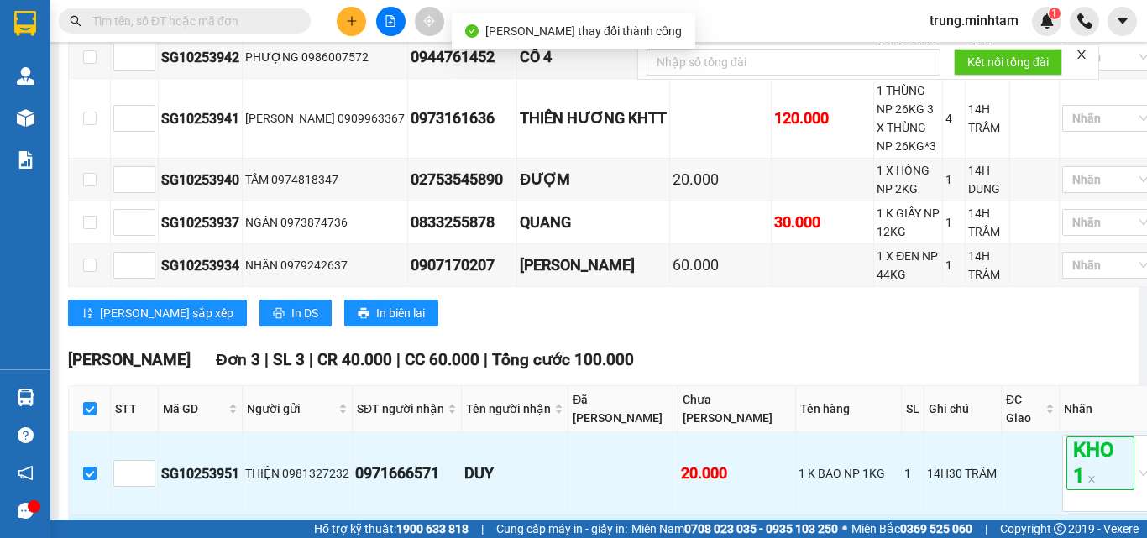
click at [1075, 526] on div at bounding box center [1101, 536] width 71 height 20
click at [1038, 149] on div "KHO 1" at bounding box center [1066, 157] width 76 height 18
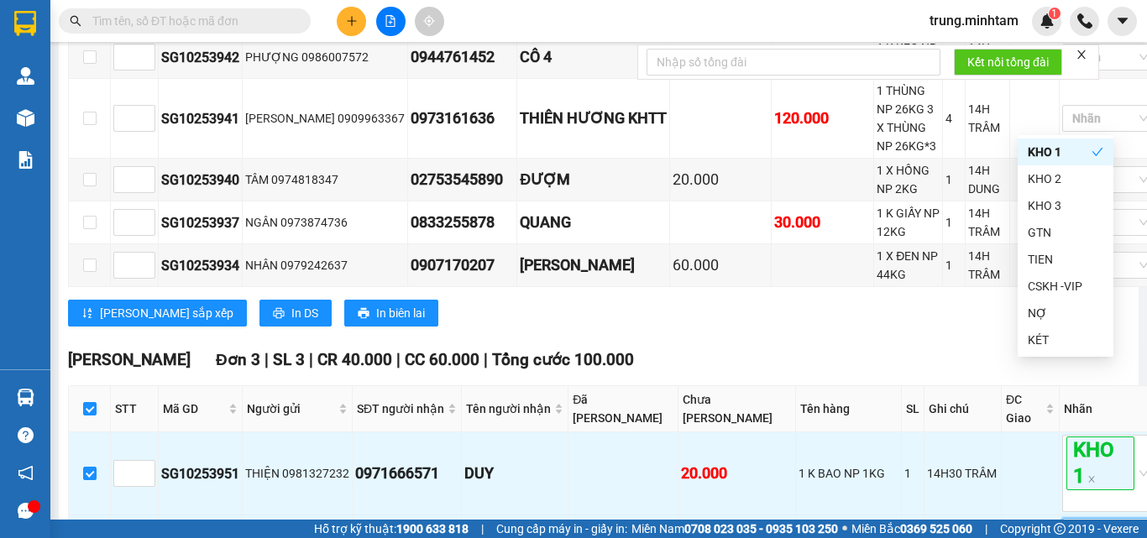
click at [923, 300] on div "Lưu sắp xếp In DS In biên lai" at bounding box center [614, 313] width 1093 height 27
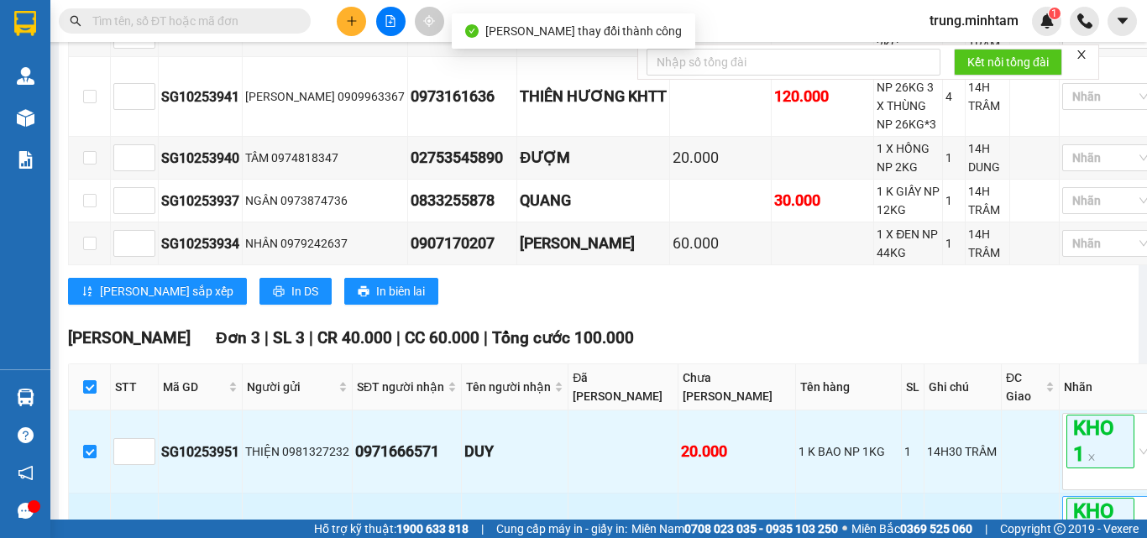
scroll to position [1204, 0]
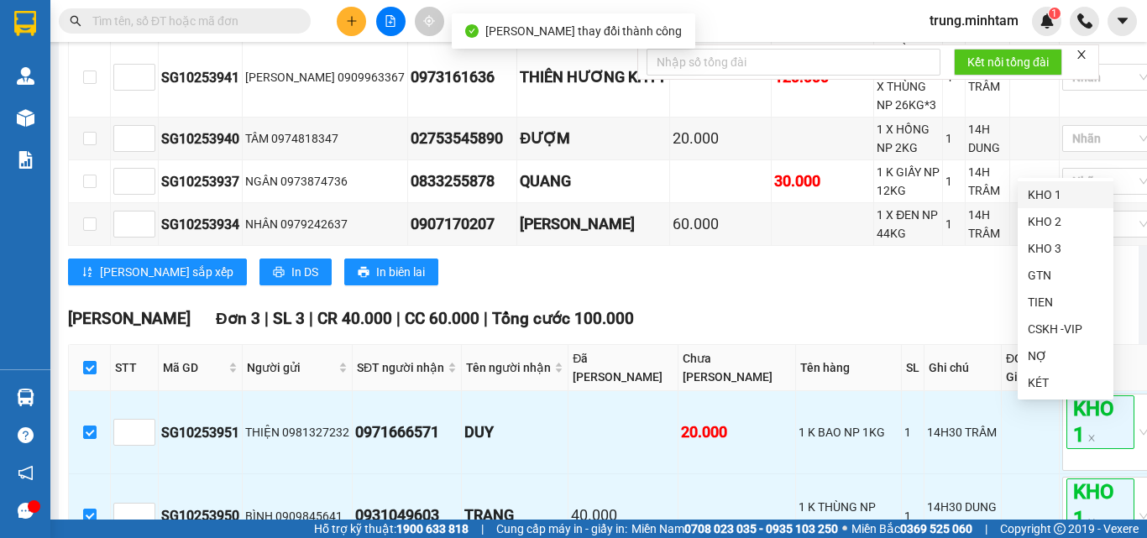
click at [1049, 203] on div "KHO 1" at bounding box center [1066, 195] width 76 height 18
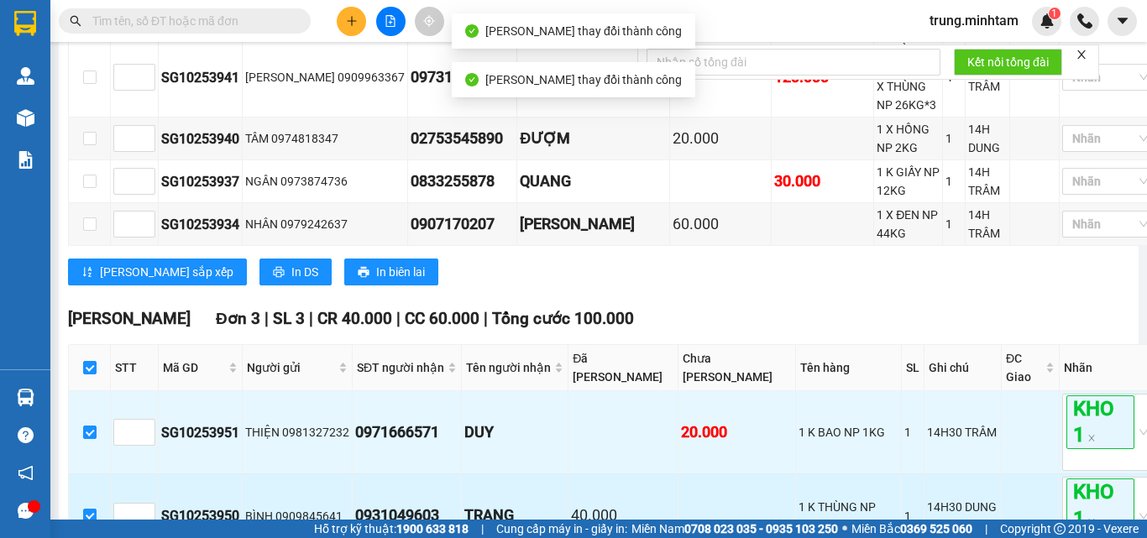
scroll to position [1254, 0]
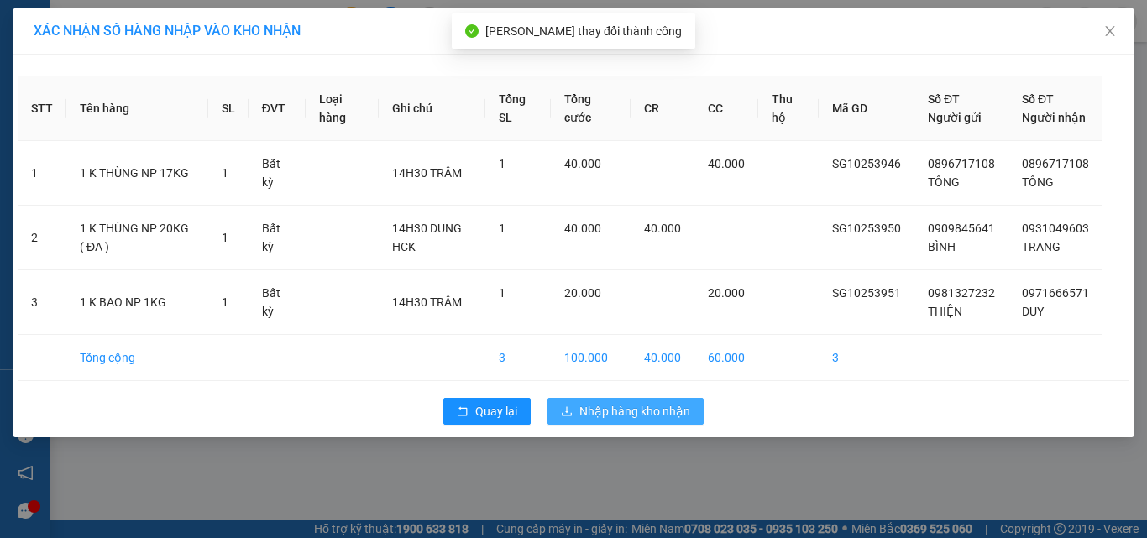
click at [647, 421] on span "Nhập hàng kho nhận" at bounding box center [634, 411] width 111 height 18
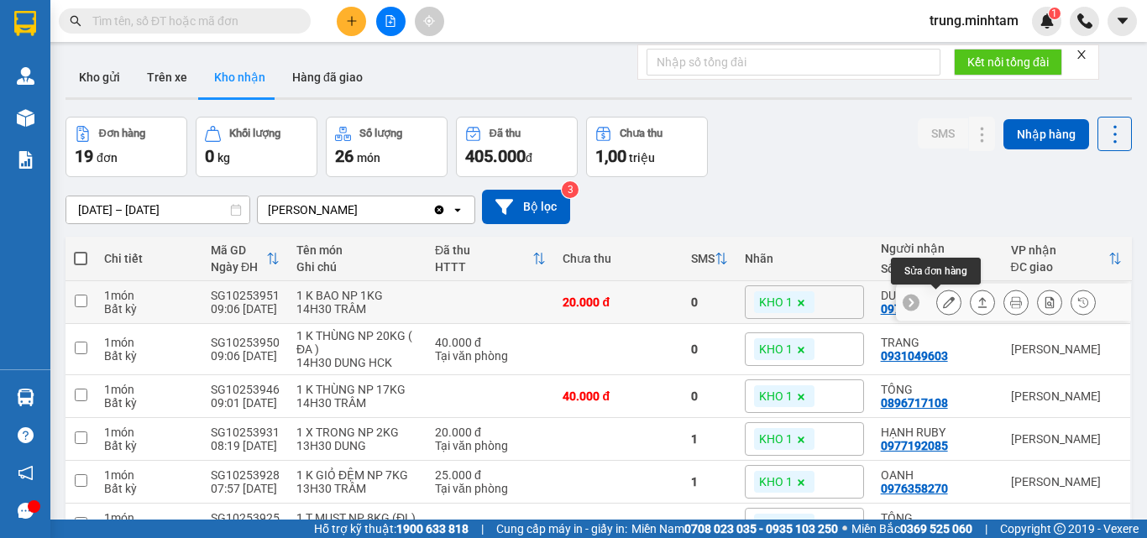
click at [941, 301] on button at bounding box center [949, 302] width 24 height 29
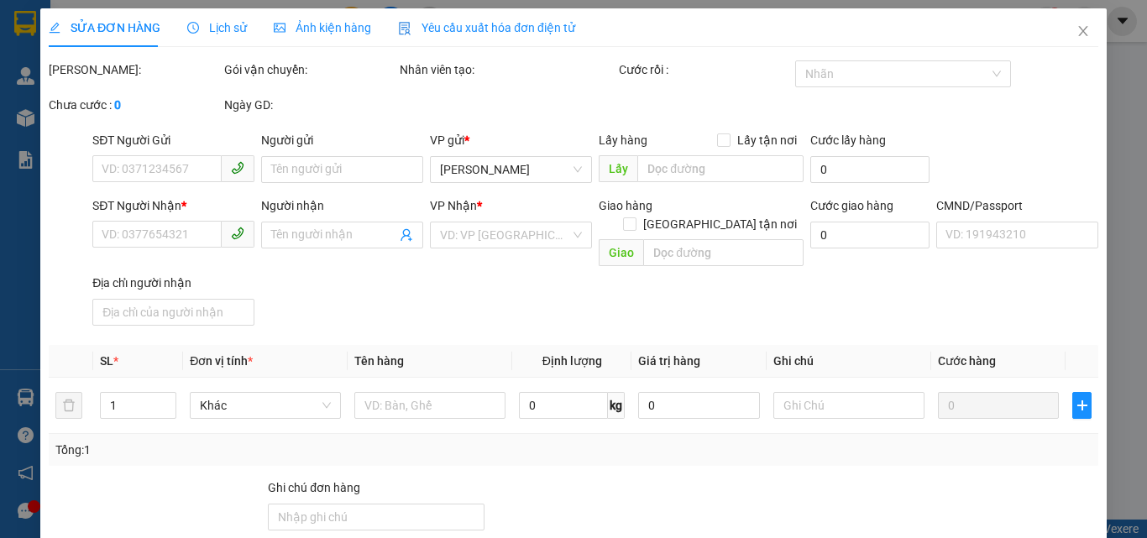
type input "0981327232"
type input "THIỆN"
type input "0971666571"
type input "DUY"
type input "20.000"
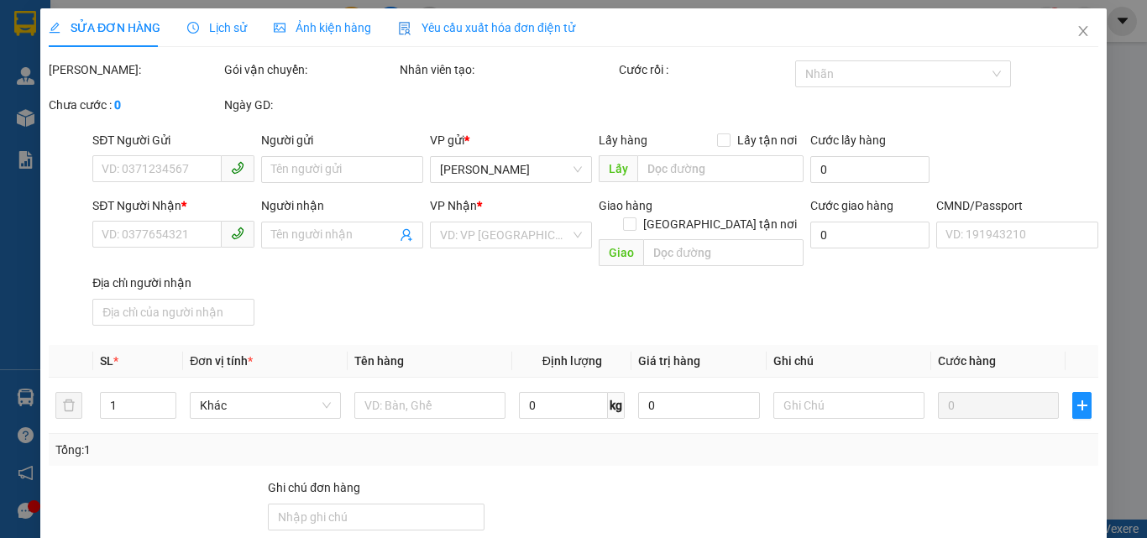
type input "20.000"
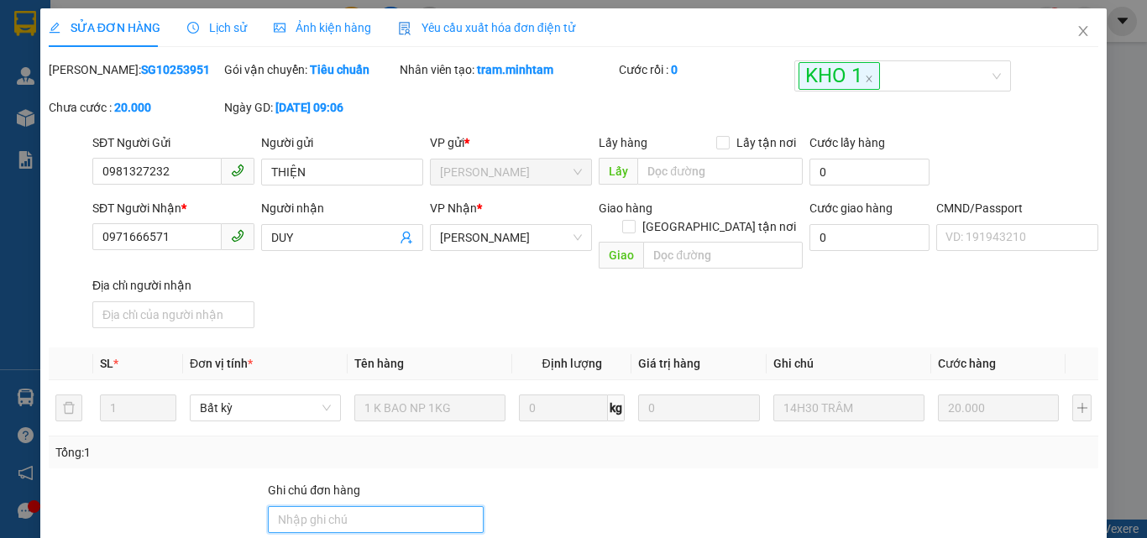
click at [397, 507] on input "Ghi chú đơn hàng" at bounding box center [376, 519] width 216 height 27
type input "BM"
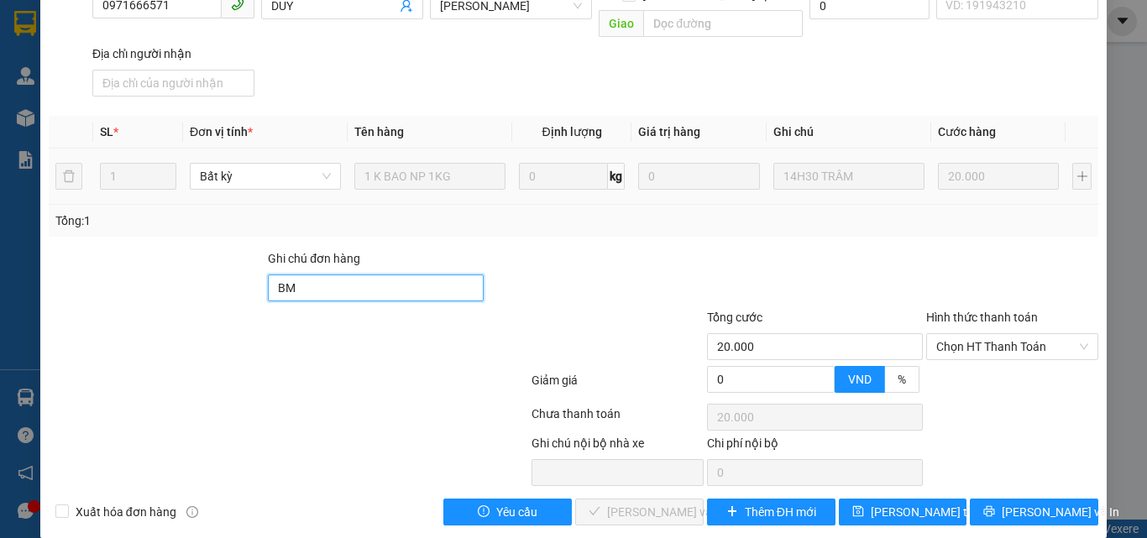
scroll to position [233, 0]
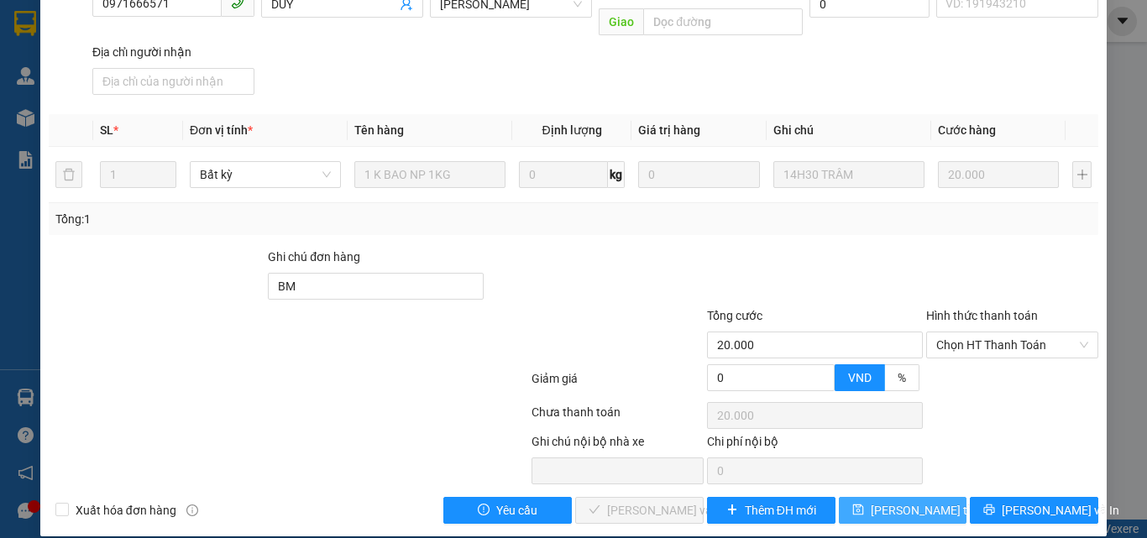
click at [924, 501] on span "Lưu thay đổi" at bounding box center [938, 510] width 134 height 18
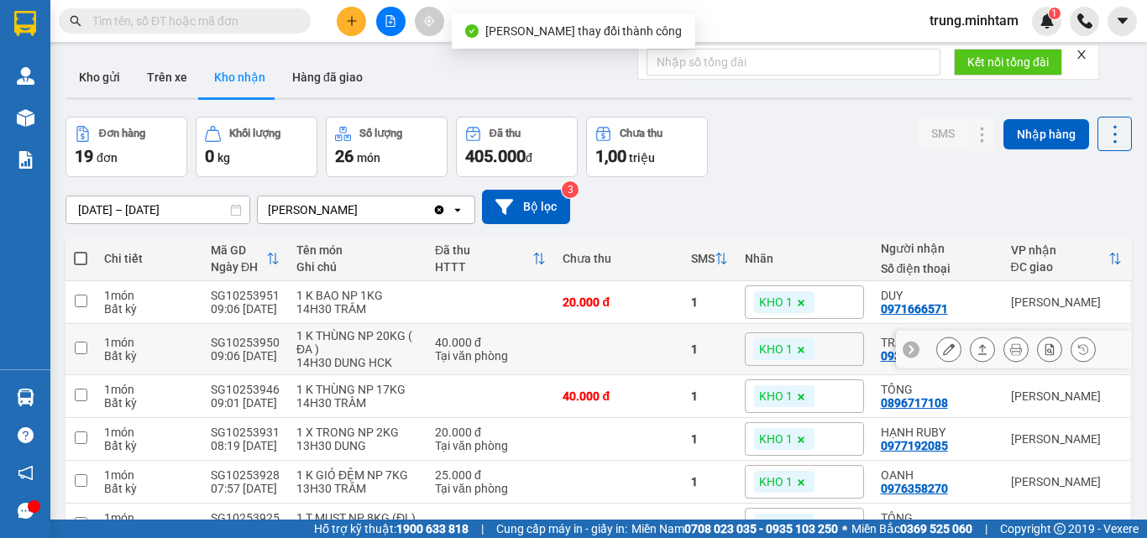
click at [943, 353] on icon at bounding box center [949, 349] width 12 height 12
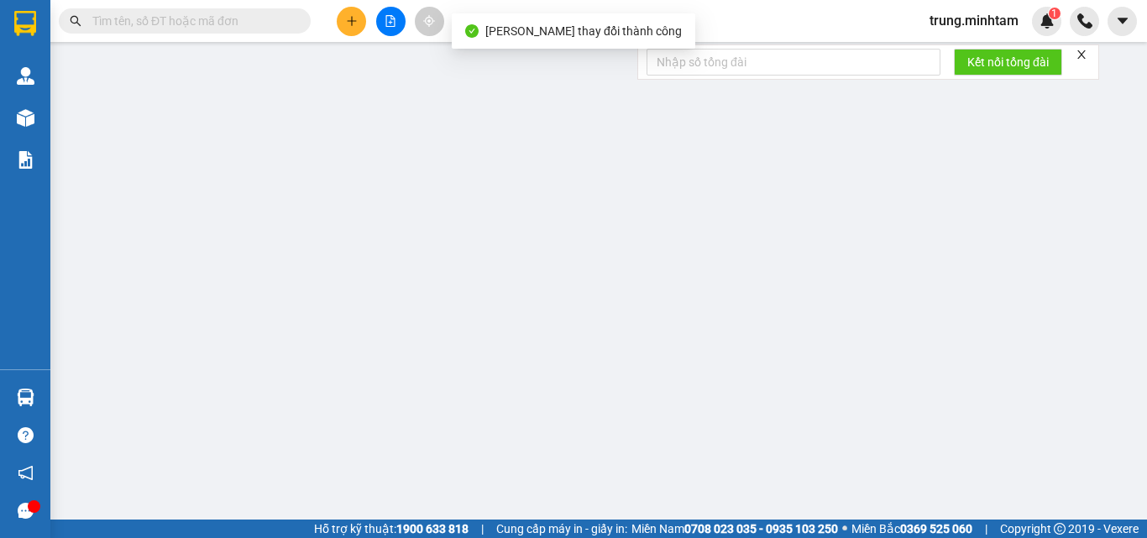
type input "0909845641"
type input "BÌNH"
type input "0931049603"
type input "TRANG"
type input "40.000"
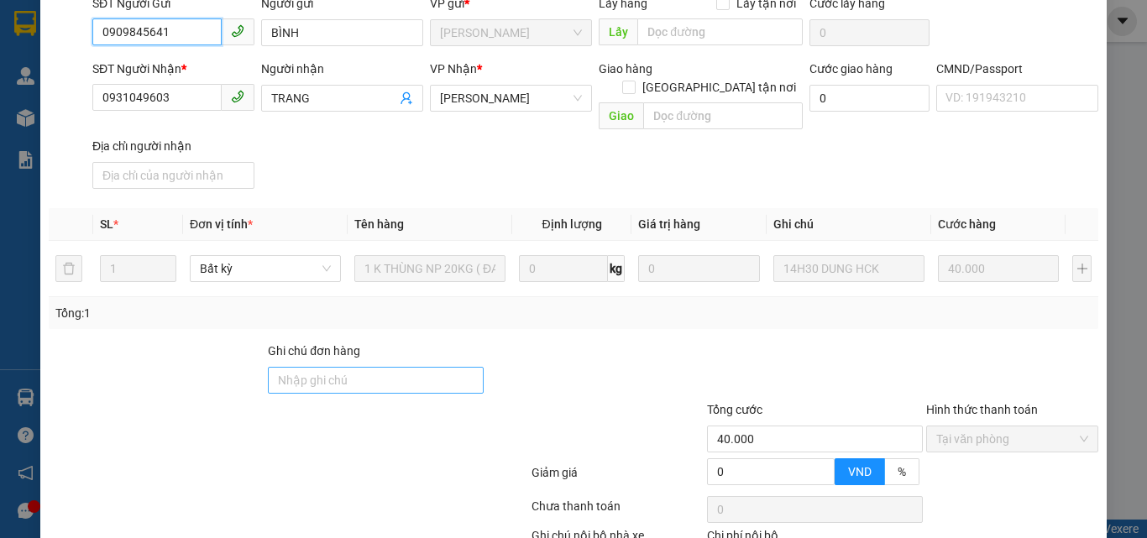
scroll to position [233, 0]
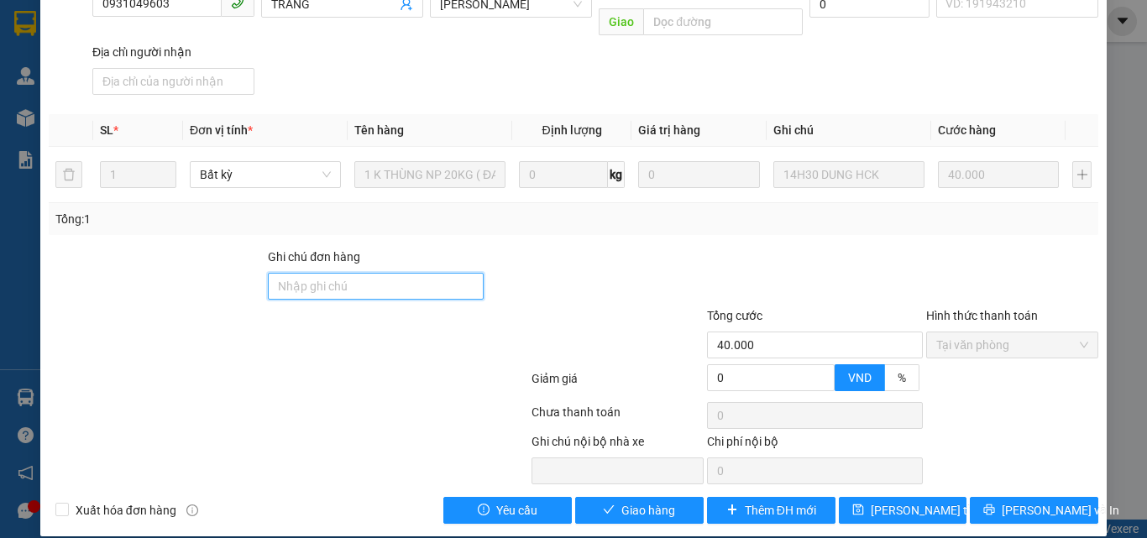
click at [314, 273] on input "Ghi chú đơn hàng" at bounding box center [376, 286] width 216 height 27
type input "BM"
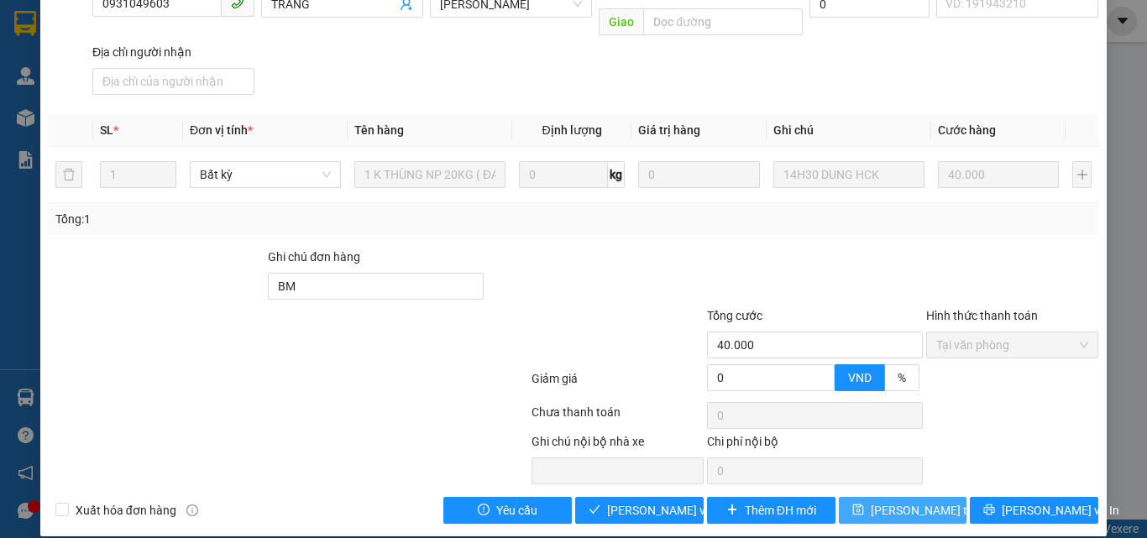
click at [878, 501] on span "Lưu thay đổi" at bounding box center [938, 510] width 134 height 18
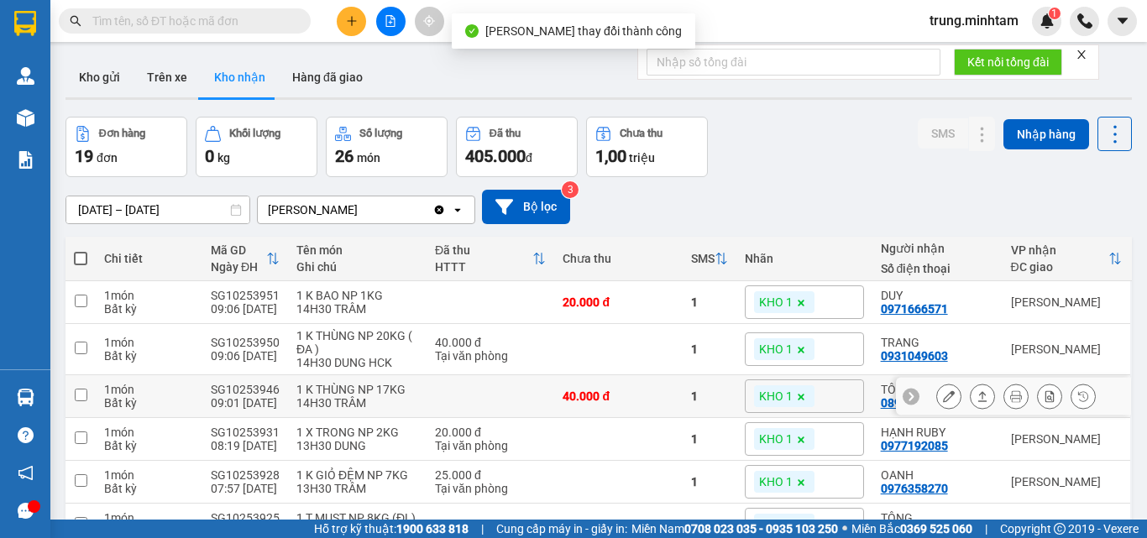
click at [943, 395] on icon at bounding box center [949, 396] width 12 height 12
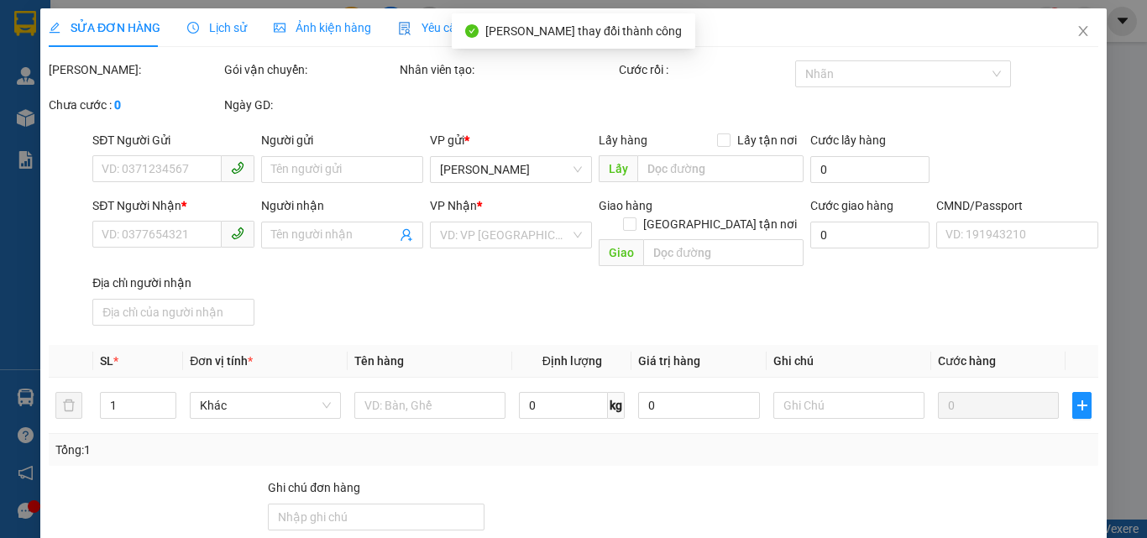
type input "0896717108"
type input "TÔNG"
type input "0896717108"
type input "TÔNG"
type input "40.000"
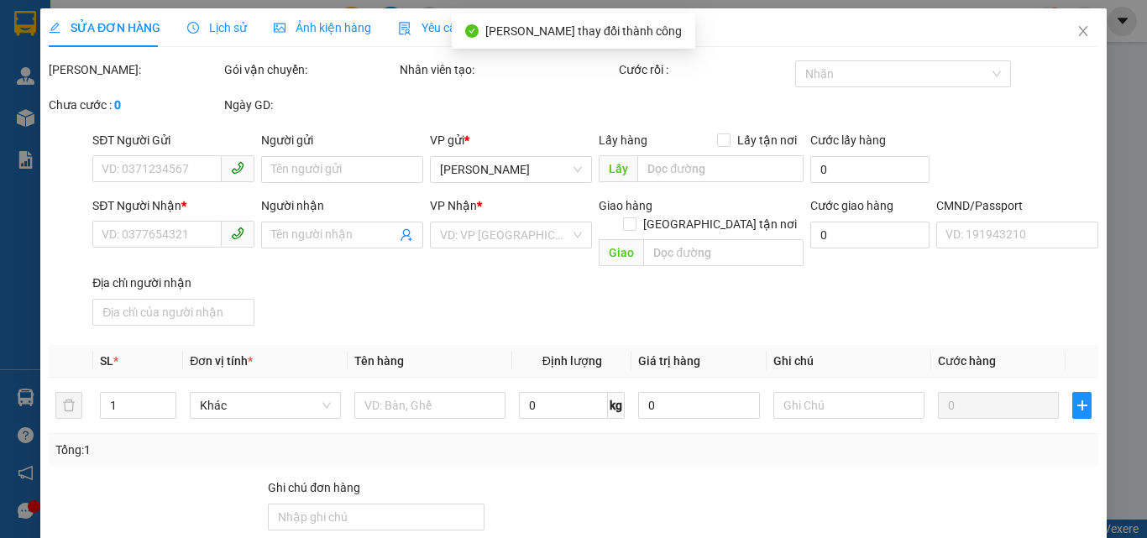
type input "40.000"
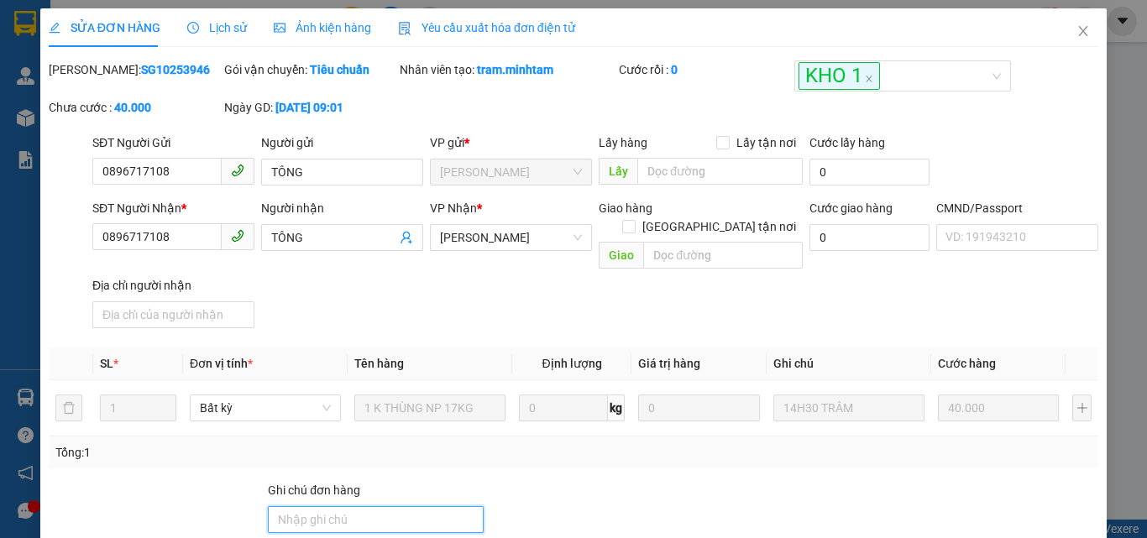
click at [350, 509] on input "Ghi chú đơn hàng" at bounding box center [376, 519] width 216 height 27
type input "BM"
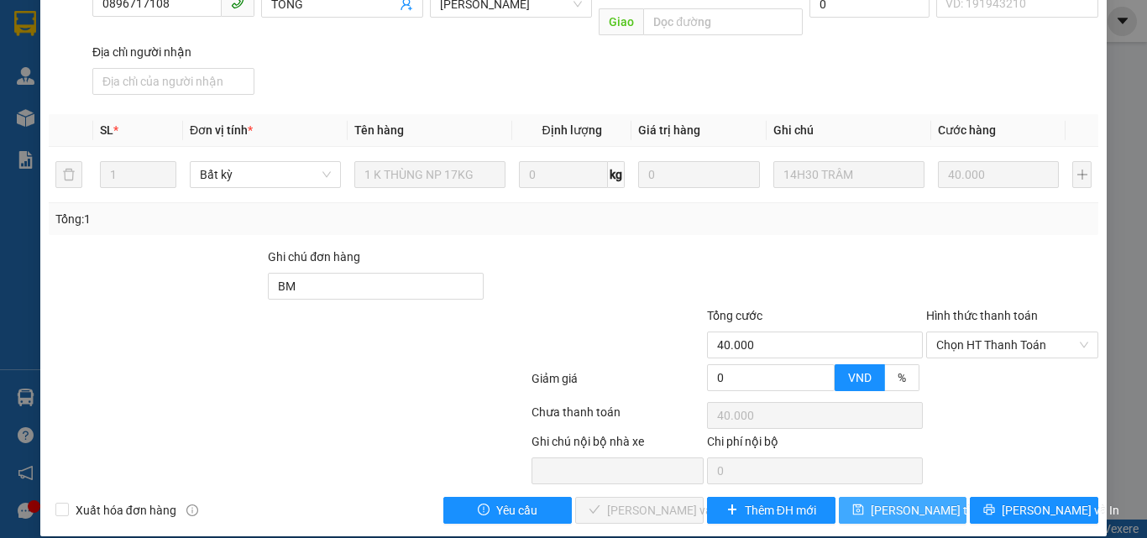
click at [902, 501] on span "Lưu thay đổi" at bounding box center [938, 510] width 134 height 18
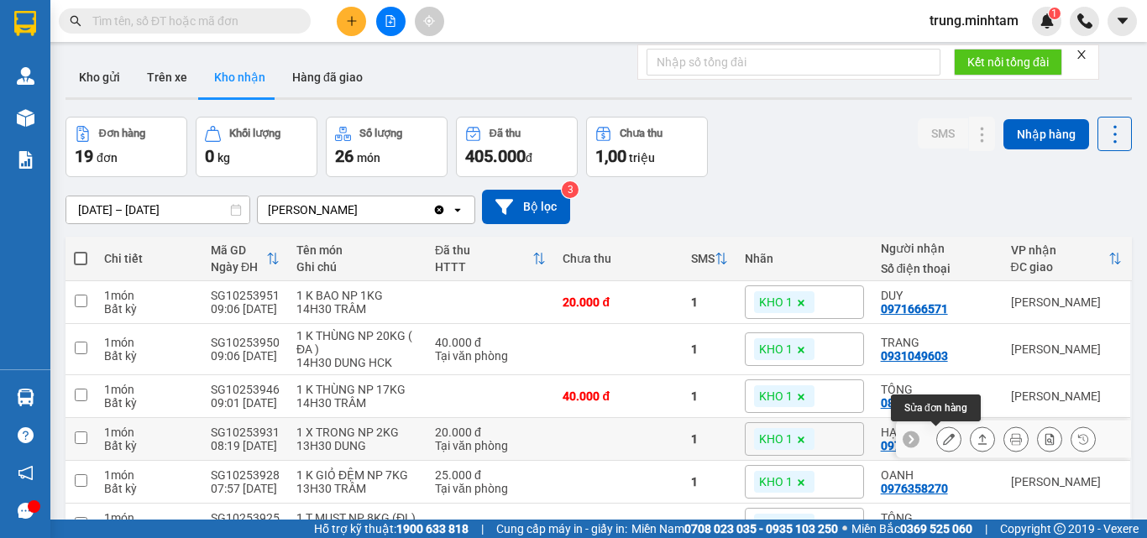
click at [943, 440] on icon at bounding box center [949, 439] width 12 height 12
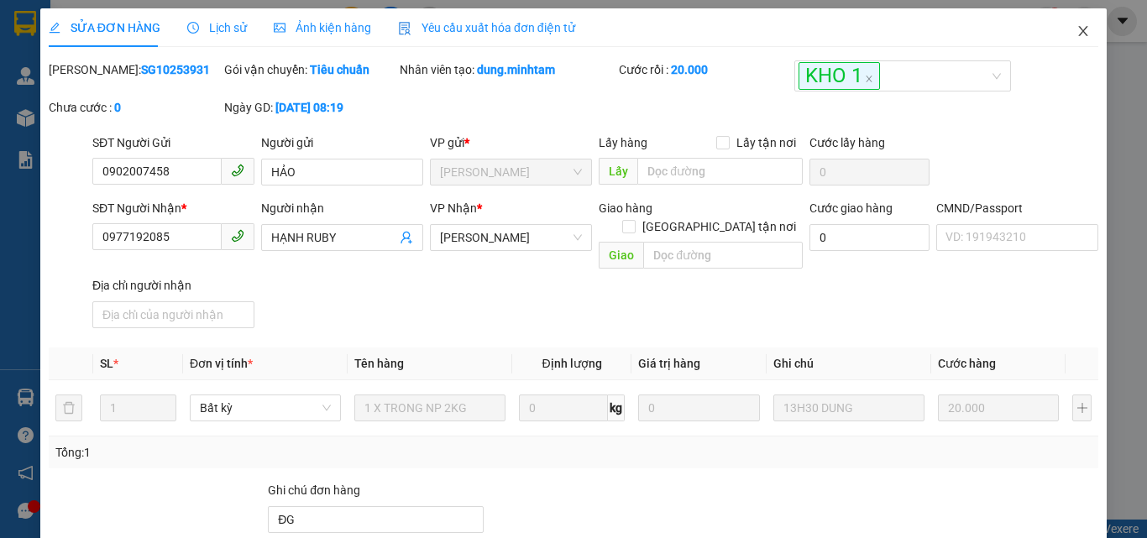
click at [1076, 28] on icon "close" at bounding box center [1082, 30] width 13 height 13
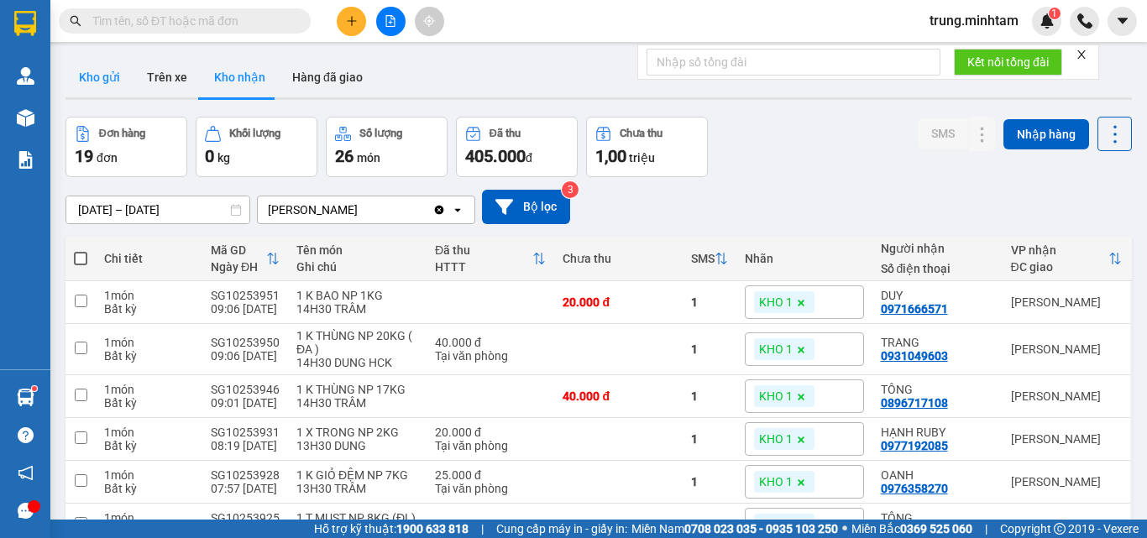
click at [109, 76] on button "Kho gửi" at bounding box center [99, 77] width 68 height 40
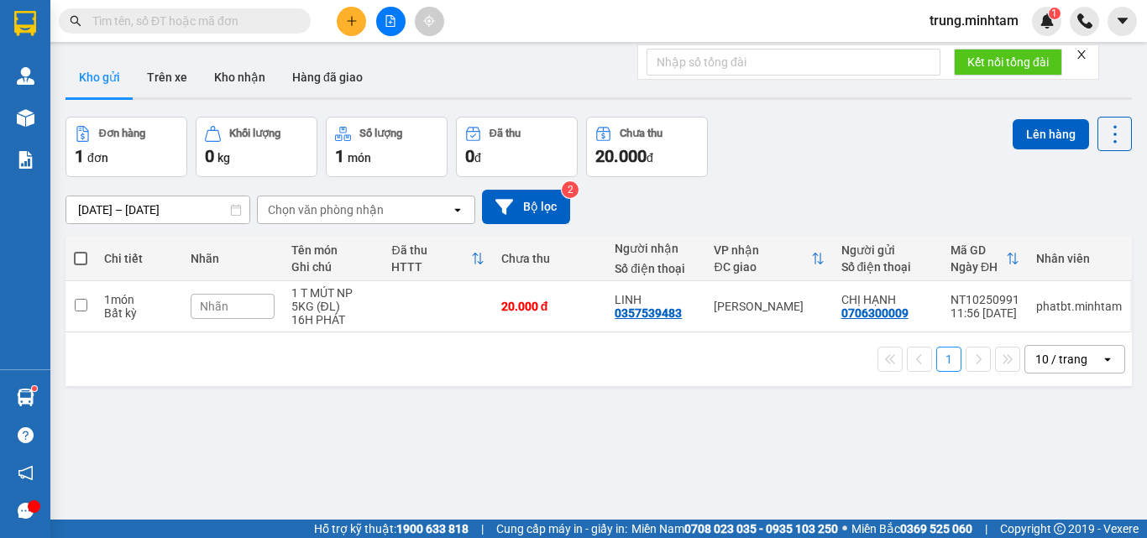
click at [206, 23] on input "text" at bounding box center [191, 21] width 198 height 18
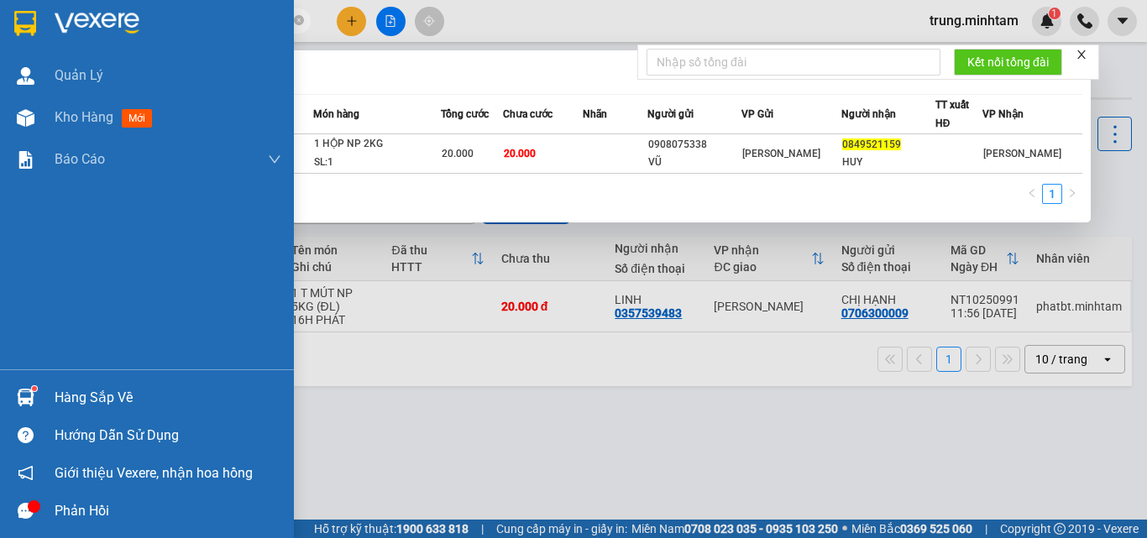
click at [86, 395] on div "Hàng sắp về" at bounding box center [168, 397] width 227 height 25
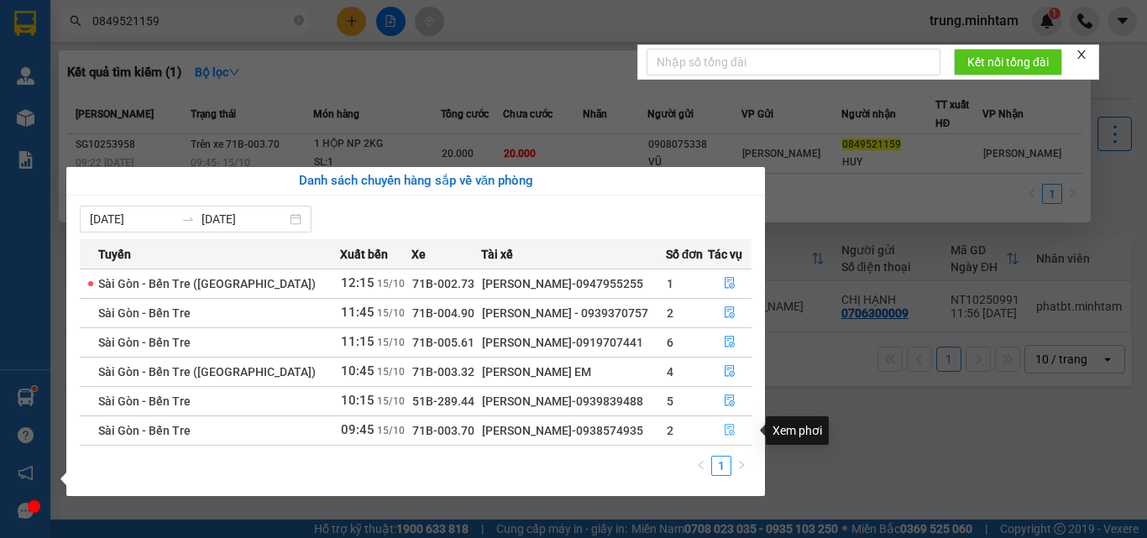
click at [724, 431] on icon "file-done" at bounding box center [730, 430] width 12 height 12
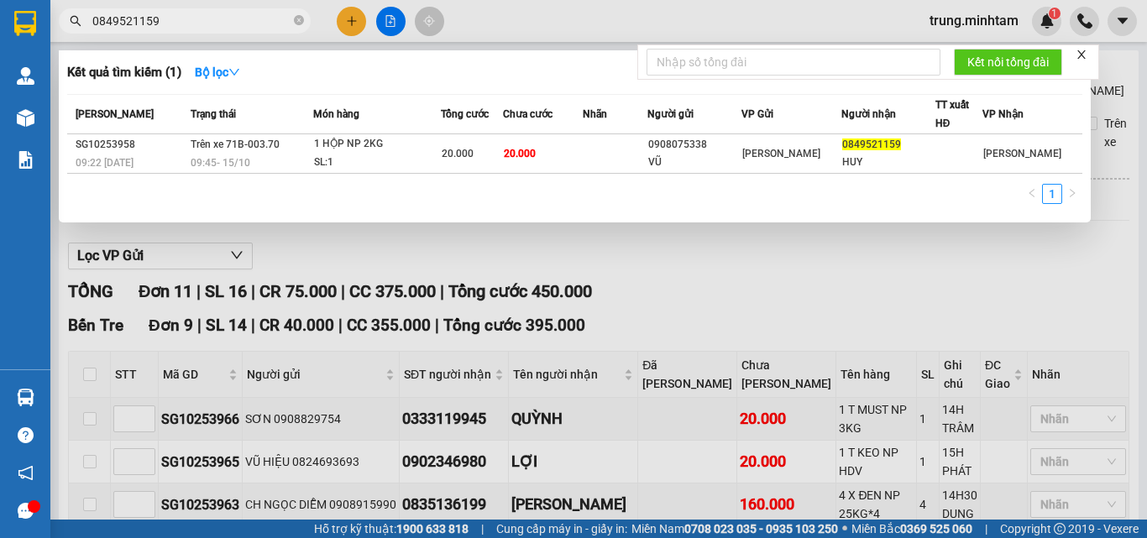
click at [204, 18] on input "0849521159" at bounding box center [191, 21] width 198 height 18
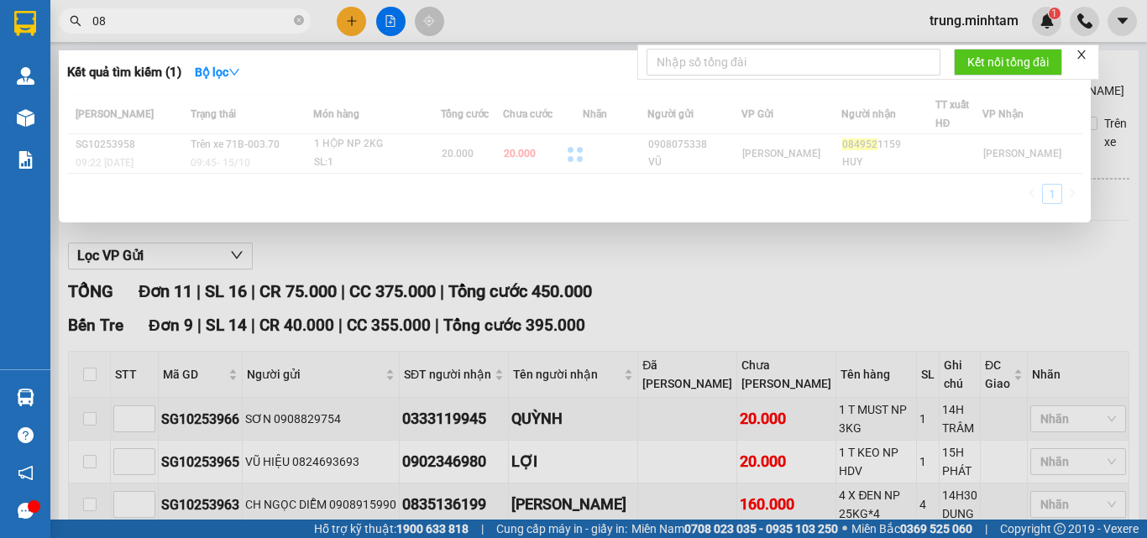
type input "0"
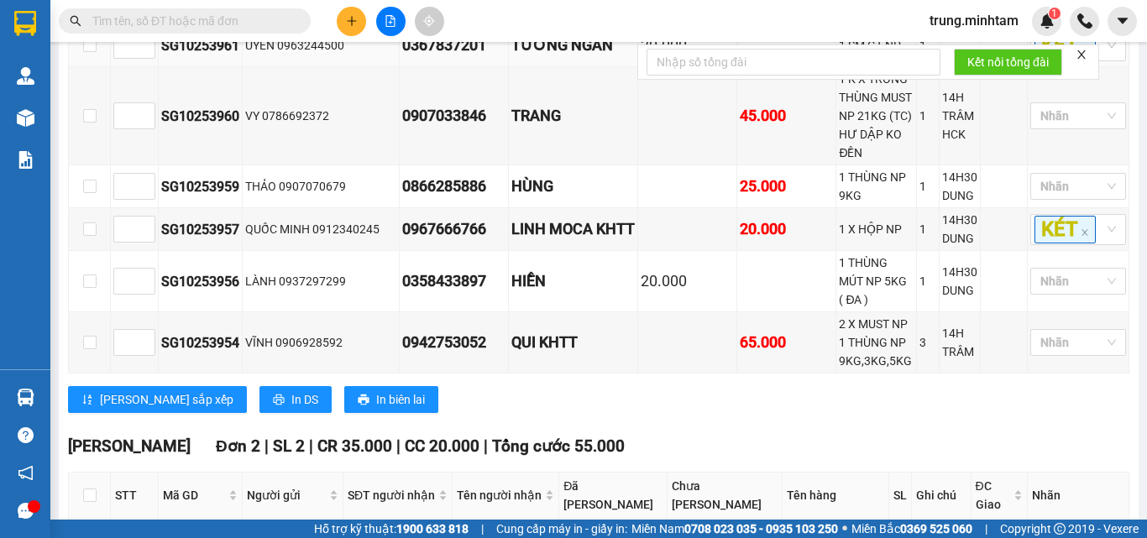
scroll to position [672, 0]
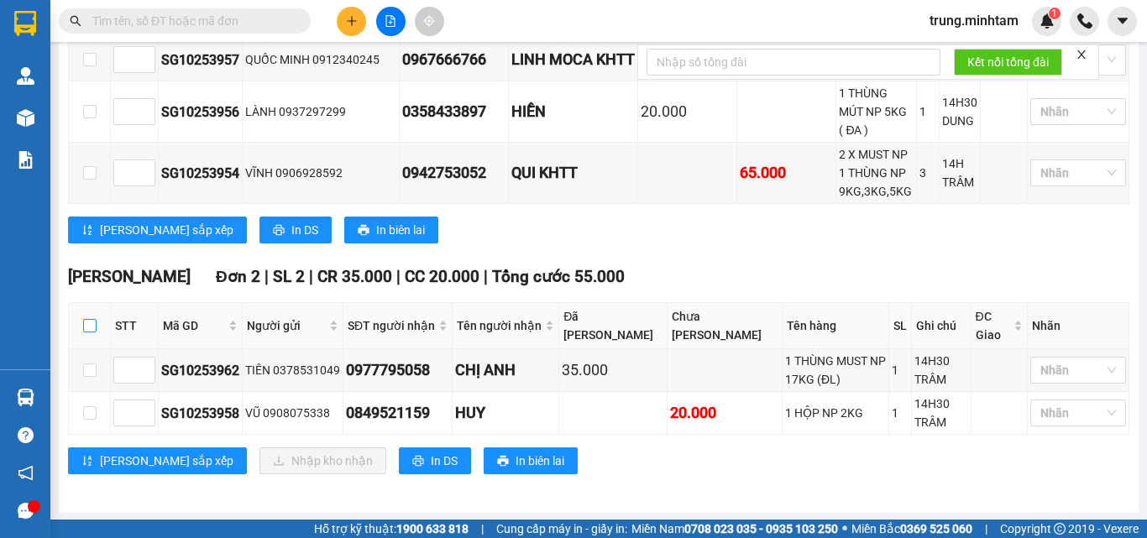
click at [90, 327] on input "checkbox" at bounding box center [89, 325] width 13 height 13
checkbox input "true"
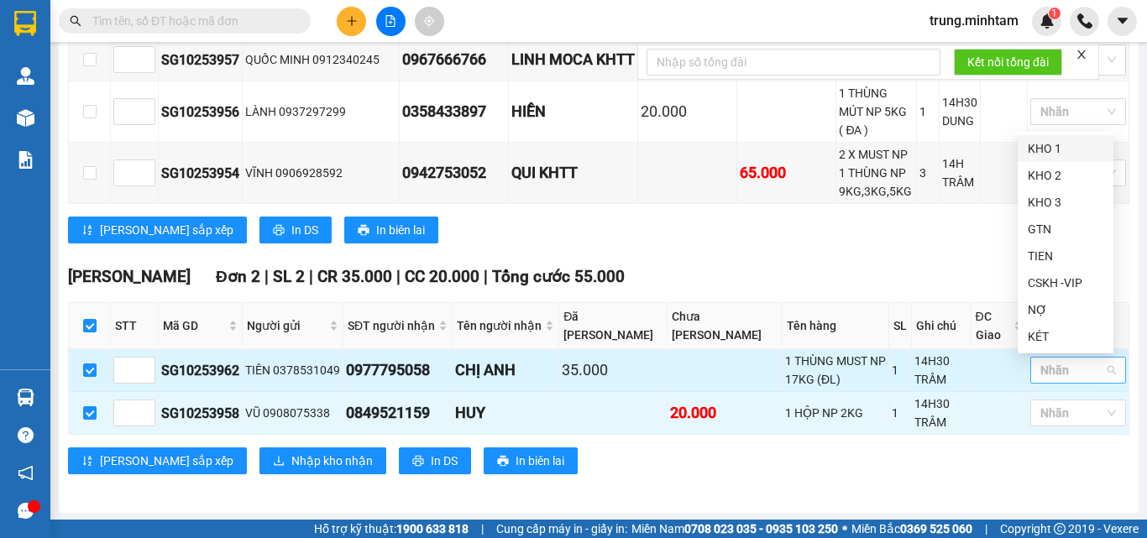
click at [1056, 368] on div at bounding box center [1069, 370] width 71 height 20
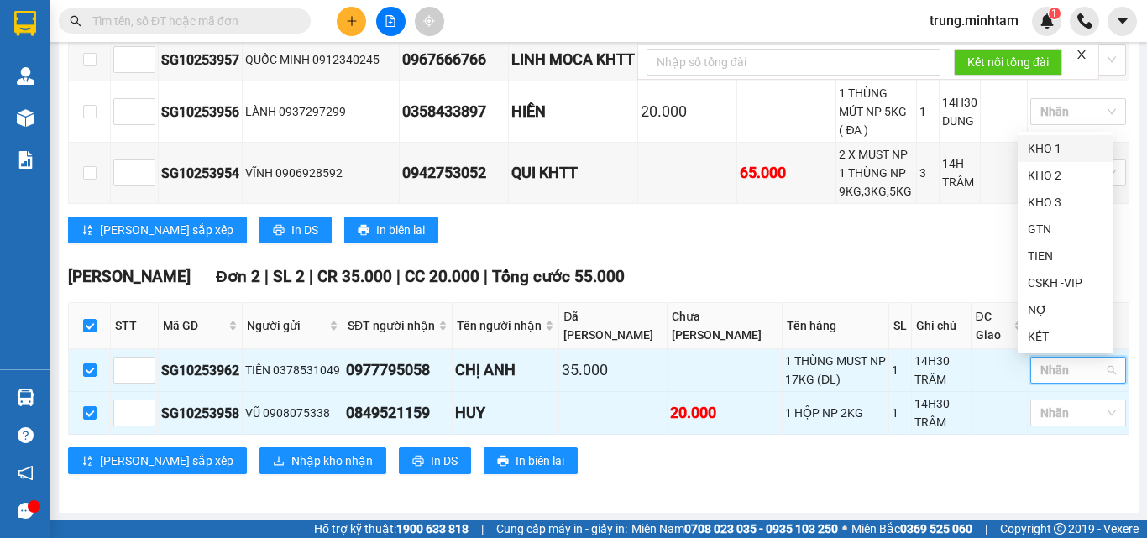
drag, startPoint x: 1036, startPoint y: 151, endPoint x: 960, endPoint y: 250, distance: 124.6
click at [1034, 156] on div "KHO 1" at bounding box center [1066, 148] width 76 height 18
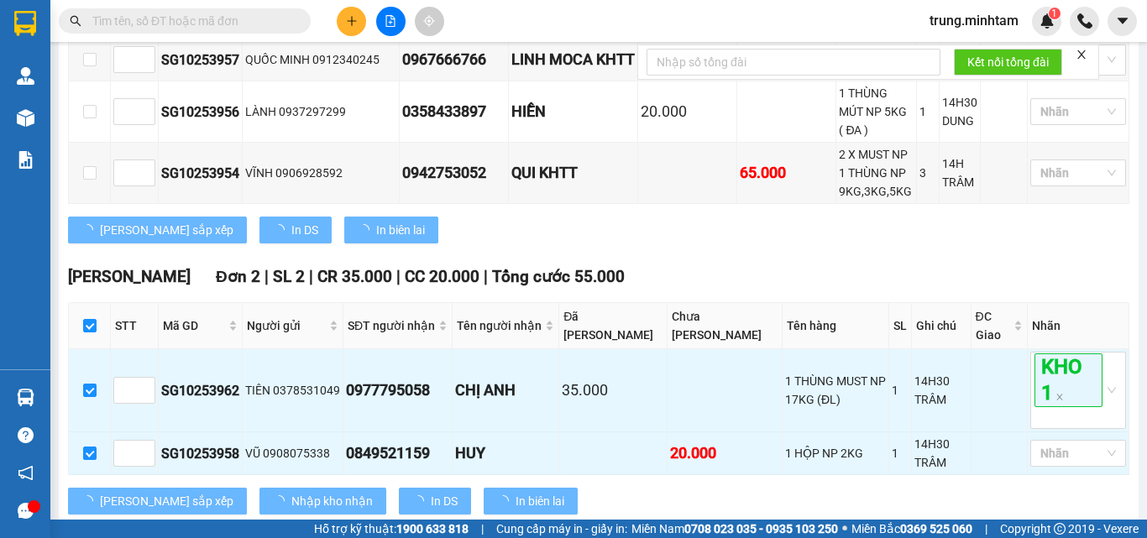
click at [958, 258] on div "TỔNG Đơn 11 | SL 16 | CR 75.000 | CC 375.000 | Tổng cước 450.000 Bến Tre Đơn 9…" at bounding box center [598, 71] width 1061 height 929
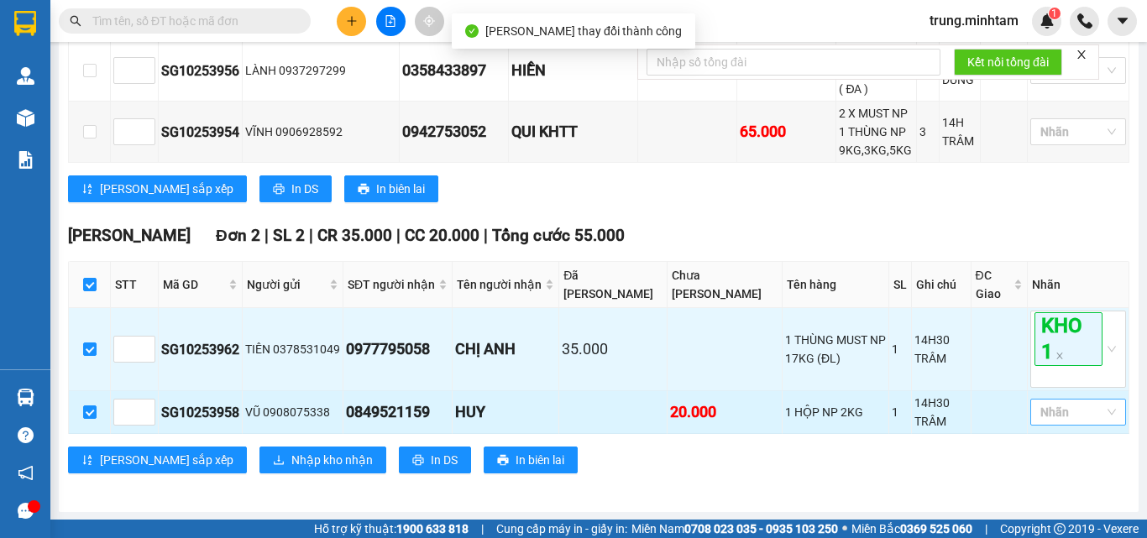
scroll to position [714, 0]
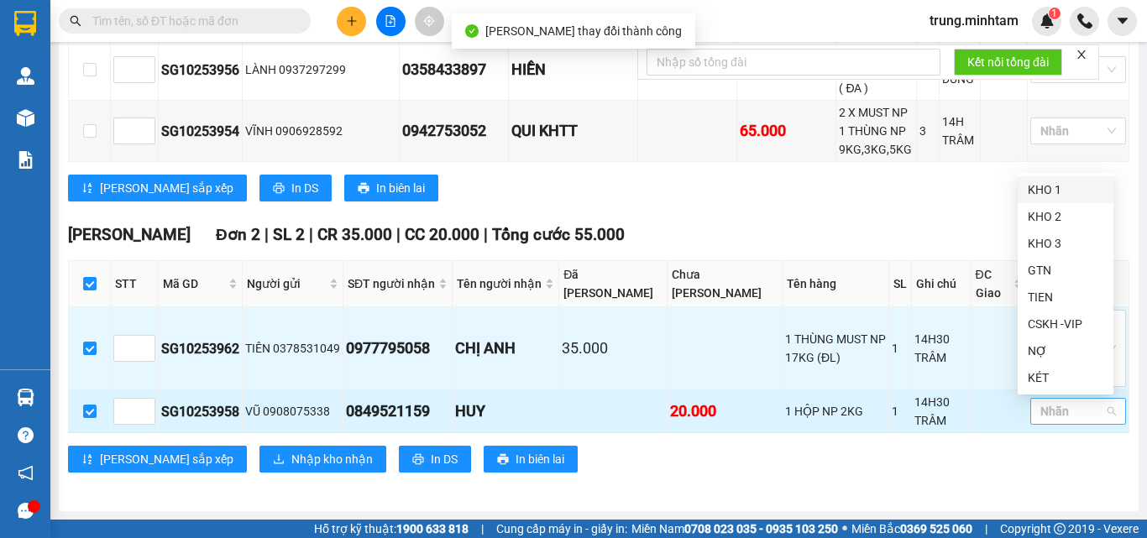
click at [1049, 411] on div at bounding box center [1069, 411] width 71 height 20
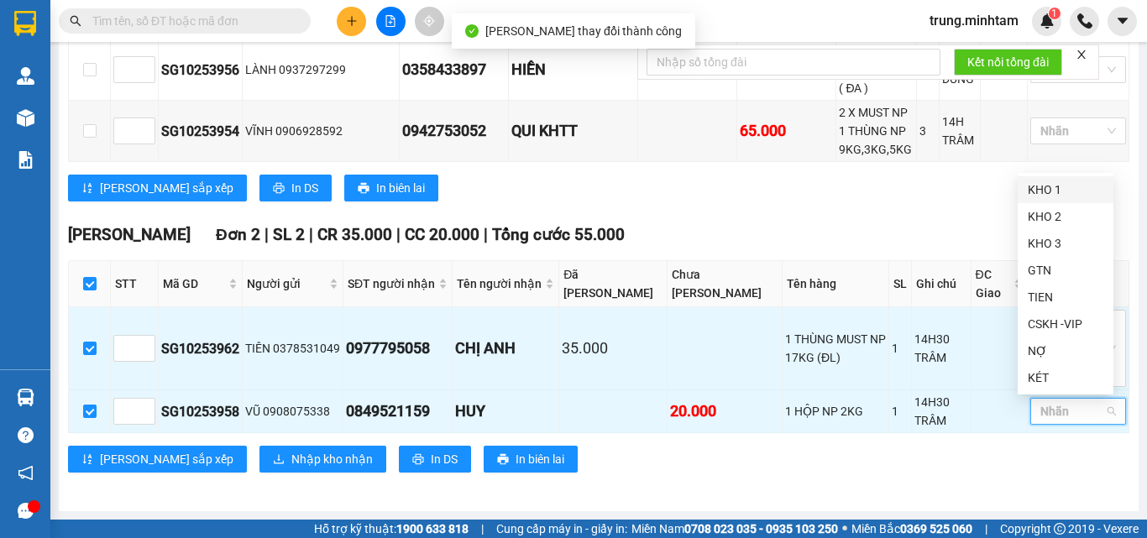
drag, startPoint x: 1037, startPoint y: 182, endPoint x: 1009, endPoint y: 193, distance: 29.8
click at [1036, 181] on div "KHO 1" at bounding box center [1066, 190] width 76 height 18
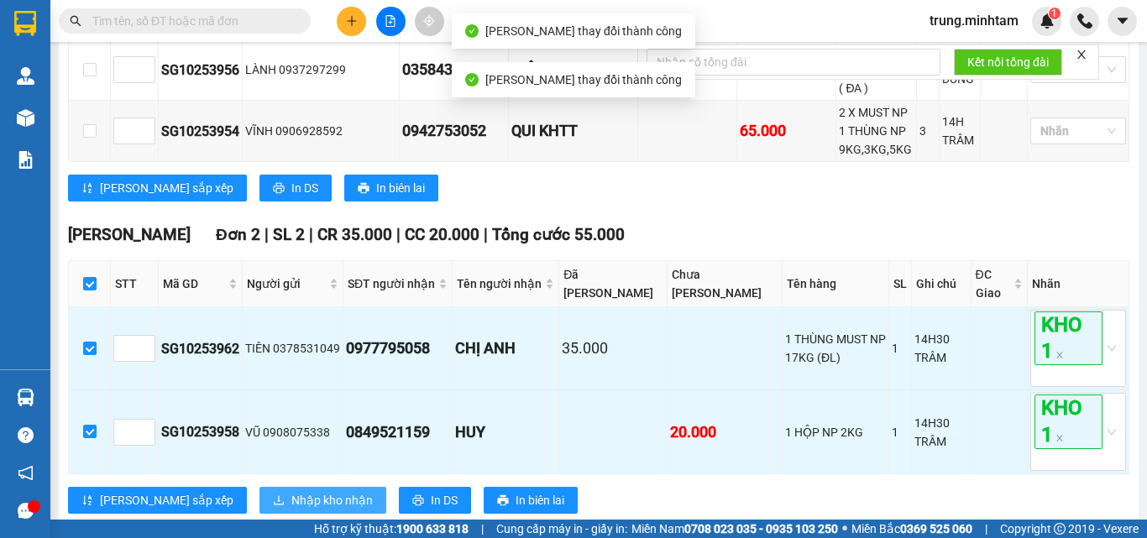
click at [291, 506] on span "Nhập kho nhận" at bounding box center [331, 500] width 81 height 18
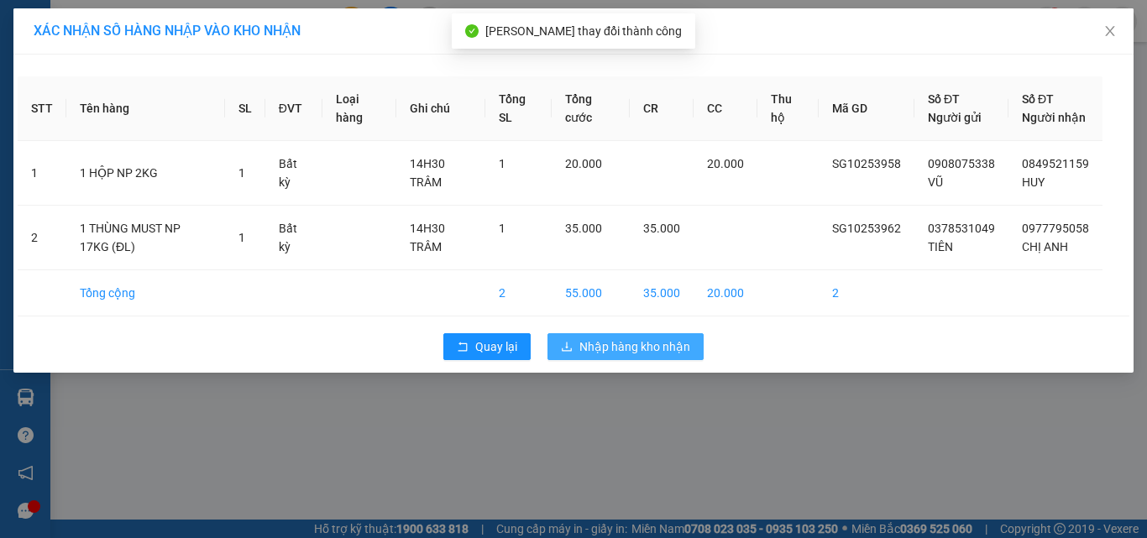
click at [620, 356] on span "Nhập hàng kho nhận" at bounding box center [634, 346] width 111 height 18
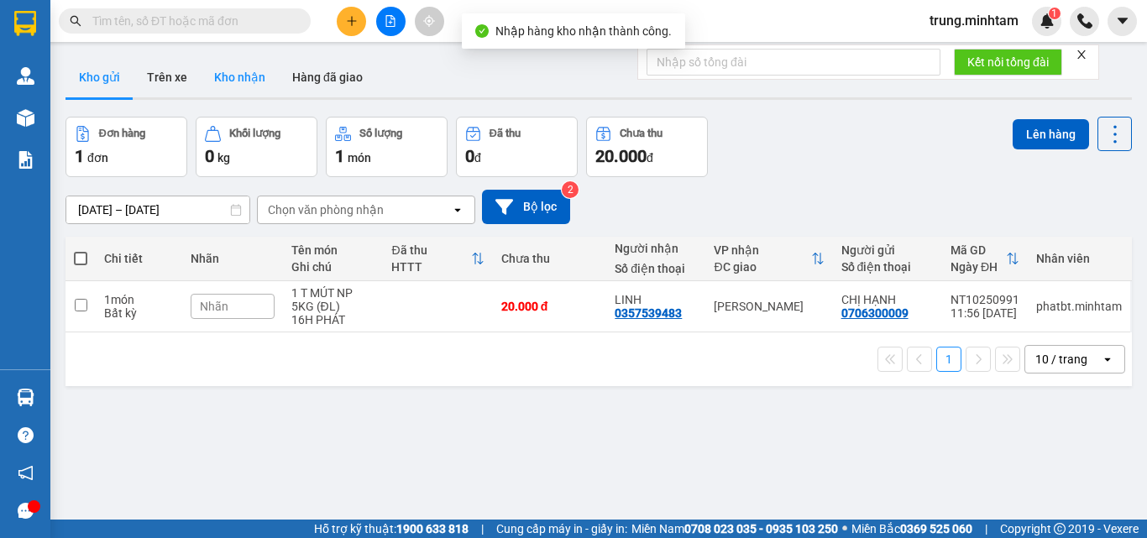
click at [238, 73] on button "Kho nhận" at bounding box center [240, 77] width 78 height 40
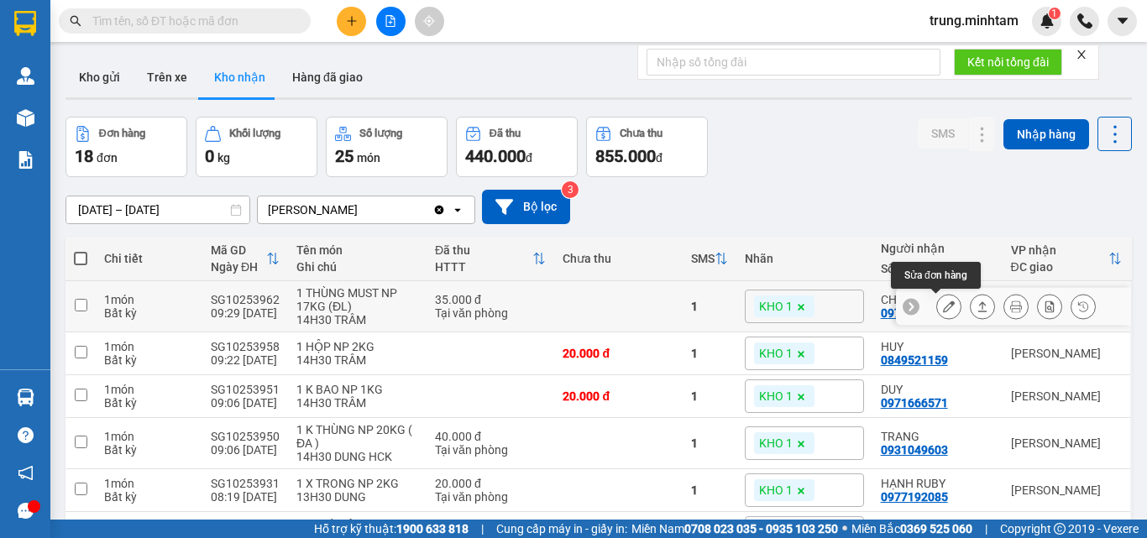
click at [937, 313] on button at bounding box center [949, 306] width 24 height 29
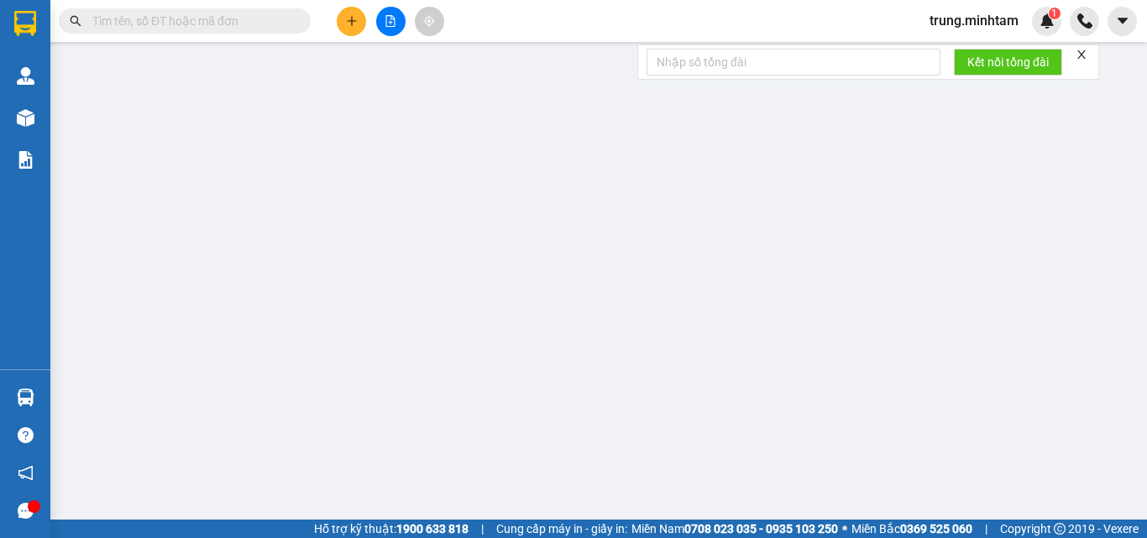
type input "0378531049"
type input "TIÊN"
type input "0977795058"
type input "CHỊ ANH"
type input "35.000"
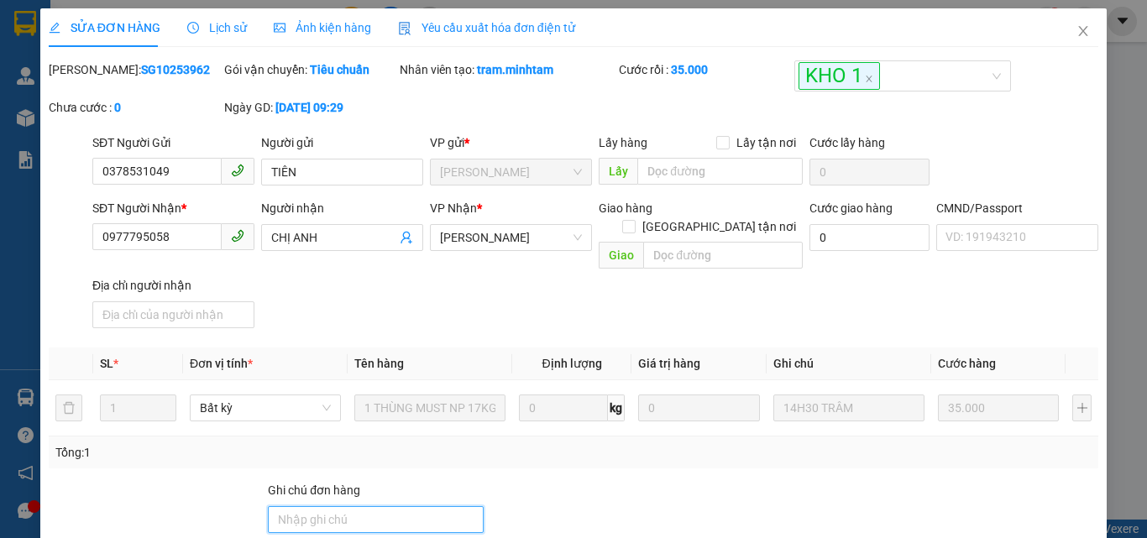
click at [384, 506] on input "Ghi chú đơn hàng" at bounding box center [376, 519] width 216 height 27
type input "BM"
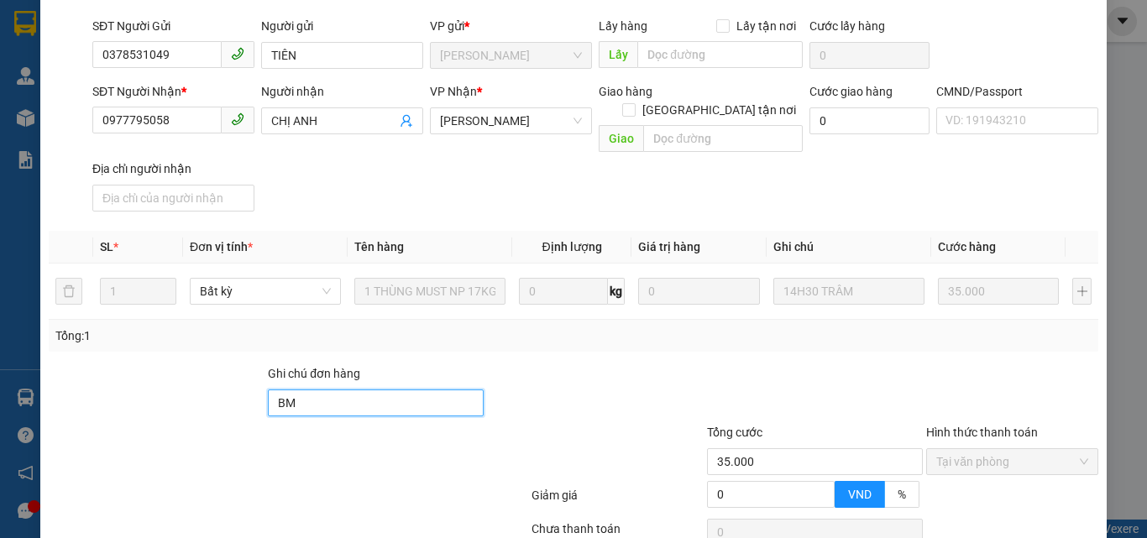
scroll to position [233, 0]
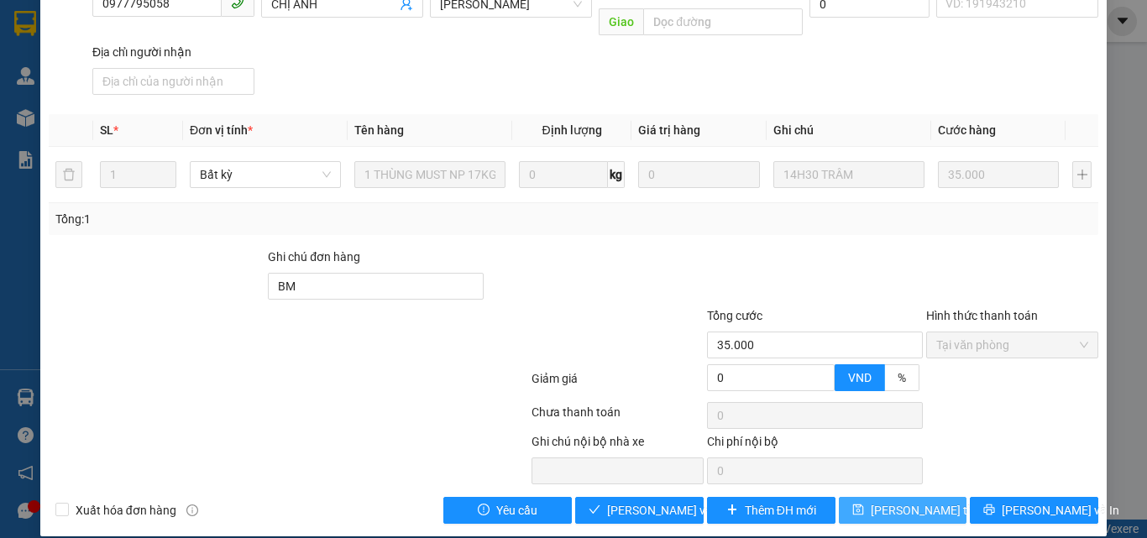
click at [882, 501] on span "Lưu thay đổi" at bounding box center [938, 510] width 134 height 18
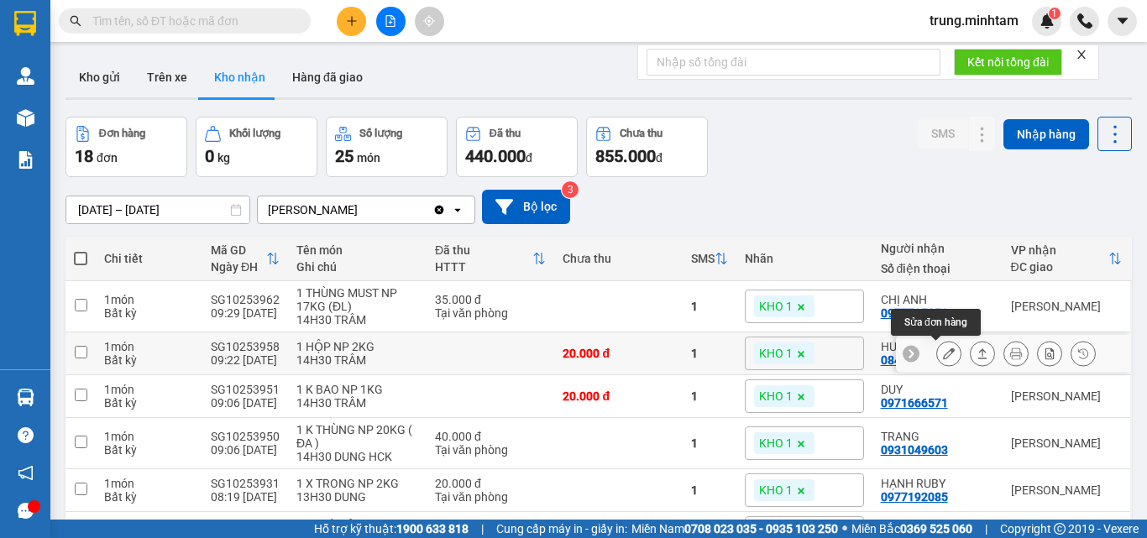
click at [943, 358] on icon at bounding box center [949, 354] width 12 height 12
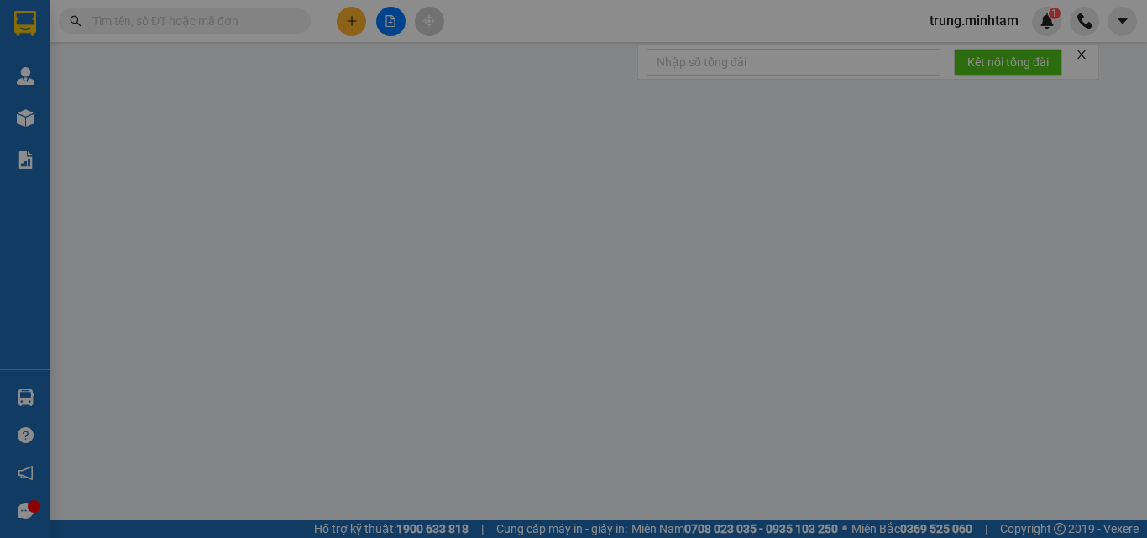
type input "0908075338"
type input "VŨ"
type input "0849521159"
type input "HUY"
type input "20.000"
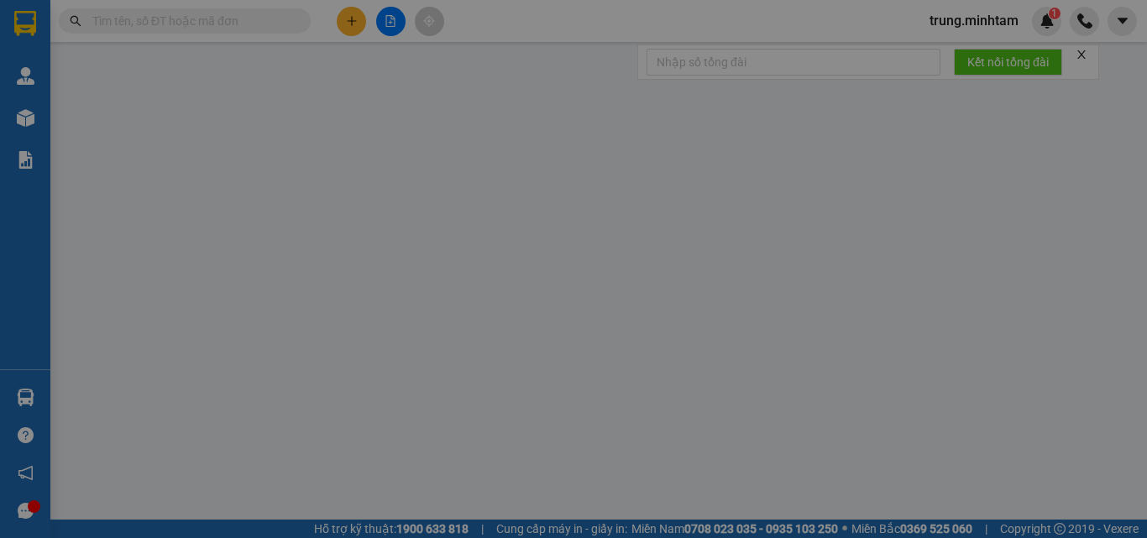
type input "20.000"
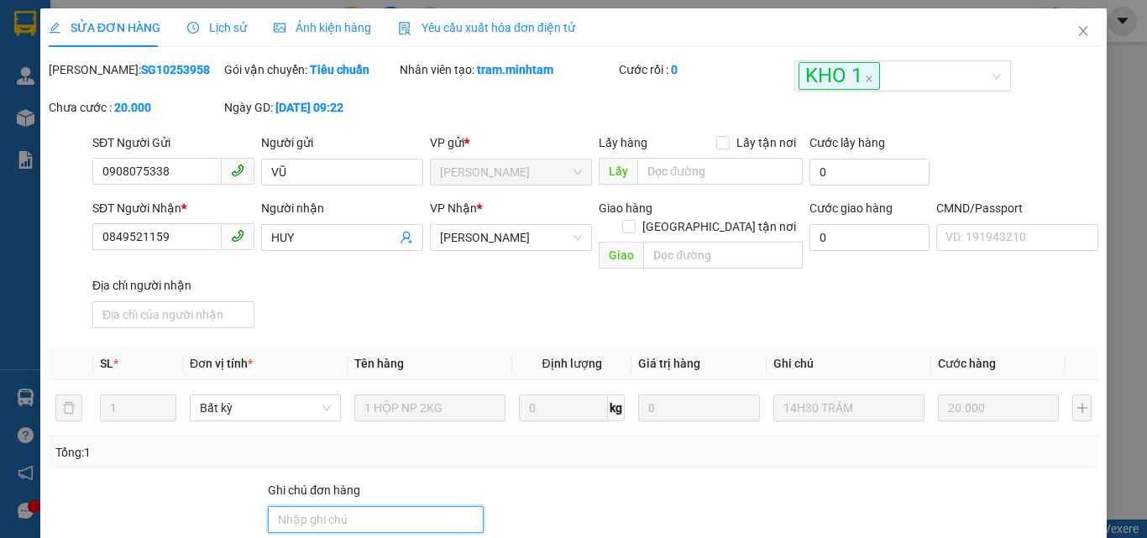
click at [393, 506] on input "Ghi chú đơn hàng" at bounding box center [376, 519] width 216 height 27
type input "BM"
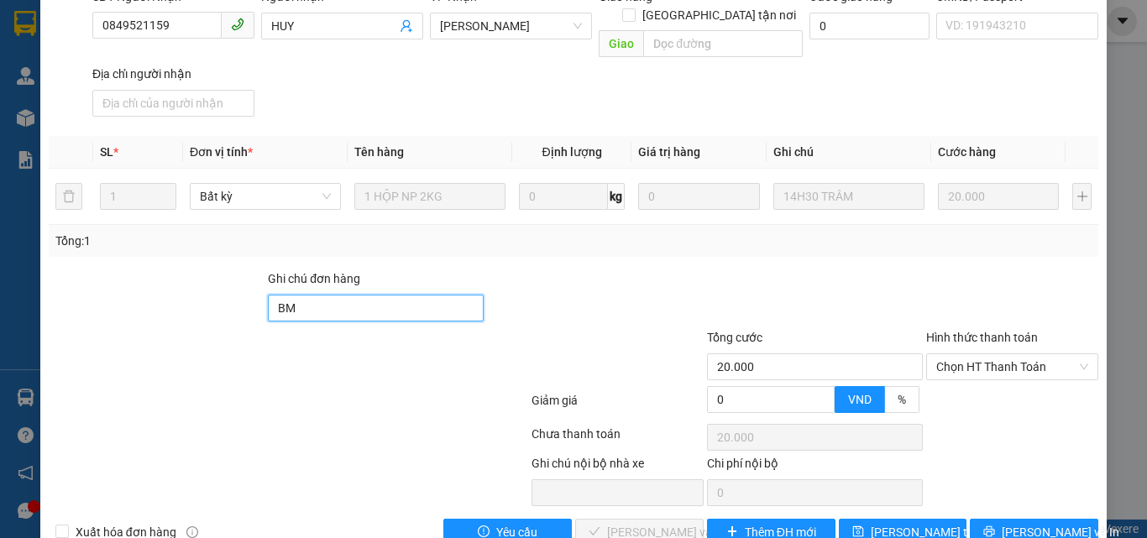
scroll to position [224, 0]
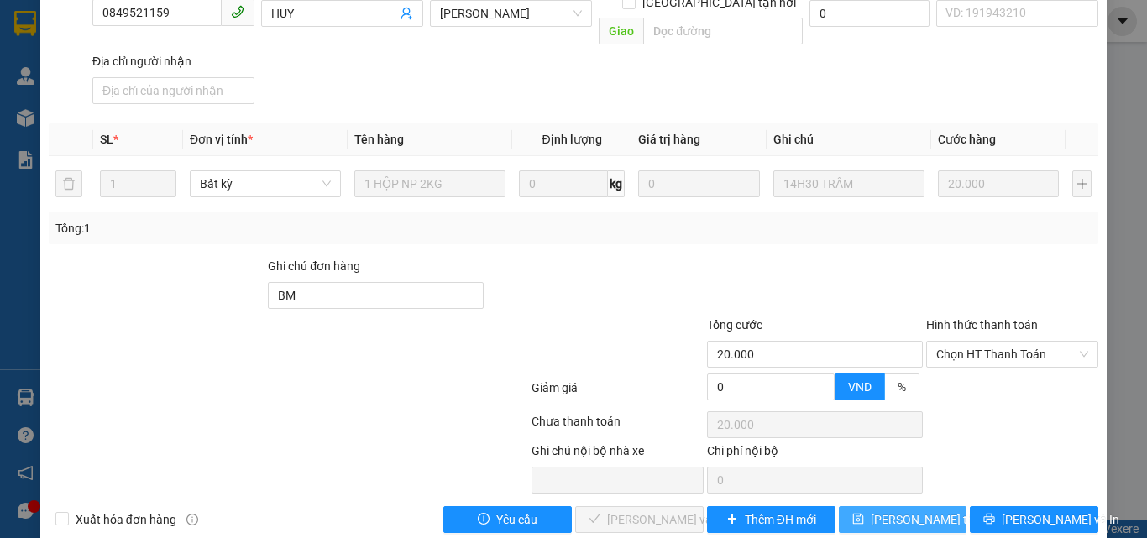
click at [897, 510] on span "Lưu thay đổi" at bounding box center [938, 519] width 134 height 18
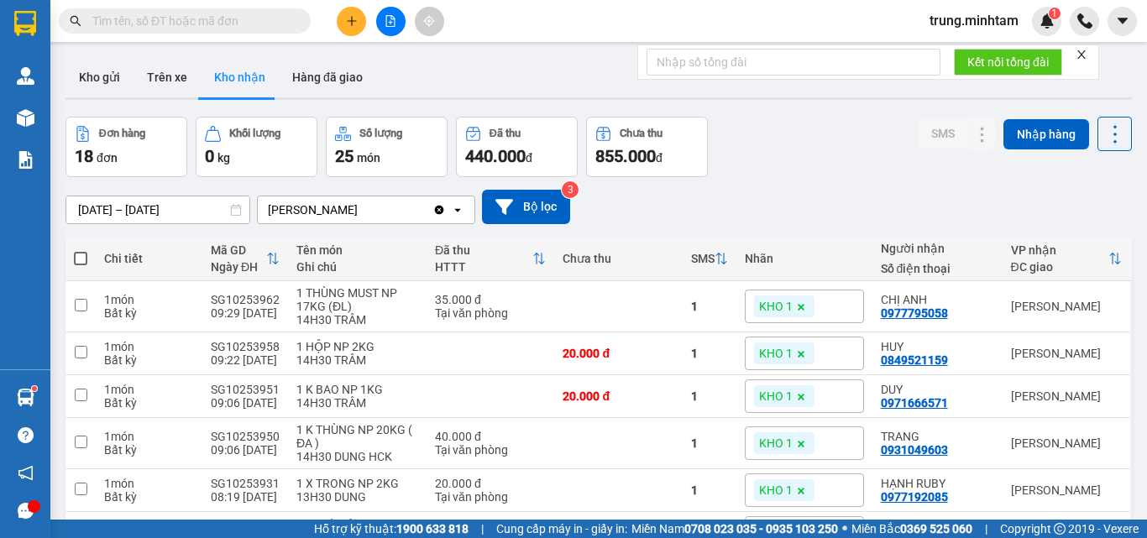
click at [255, 24] on input "text" at bounding box center [191, 21] width 198 height 18
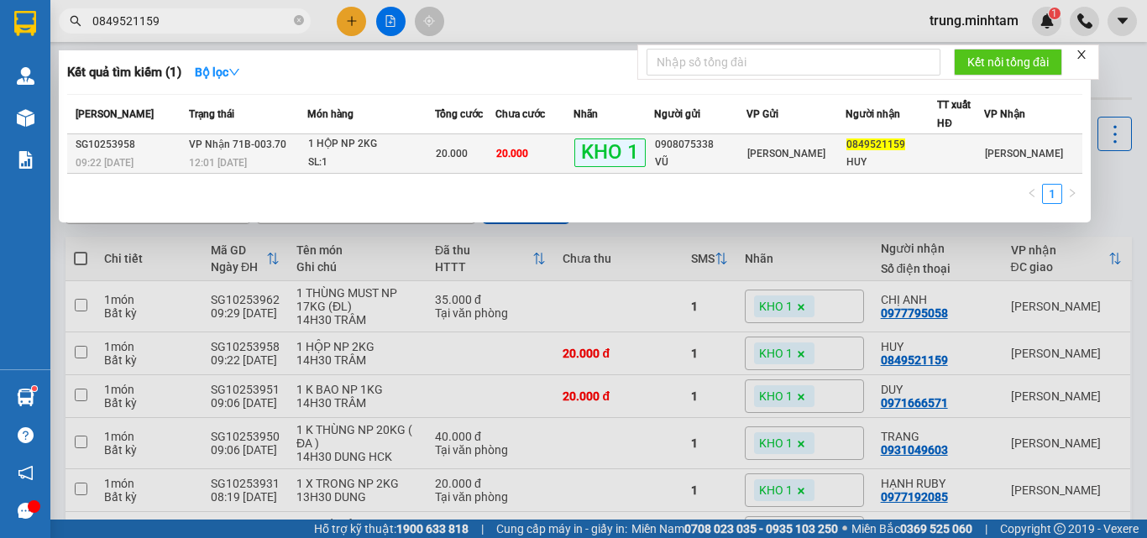
type input "0849521159"
click at [714, 156] on div "VŨ" at bounding box center [700, 163] width 91 height 18
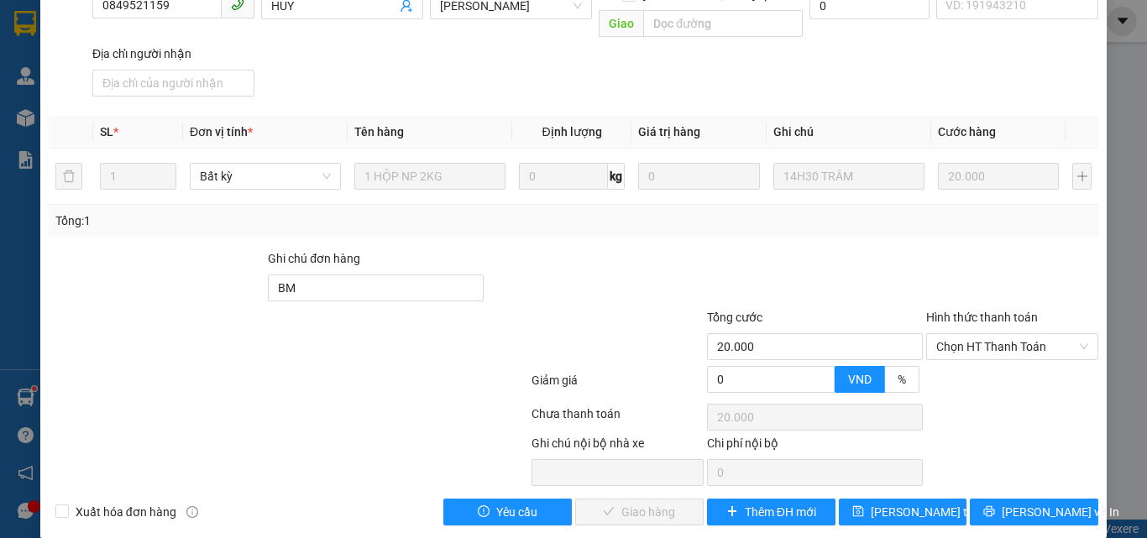
scroll to position [233, 0]
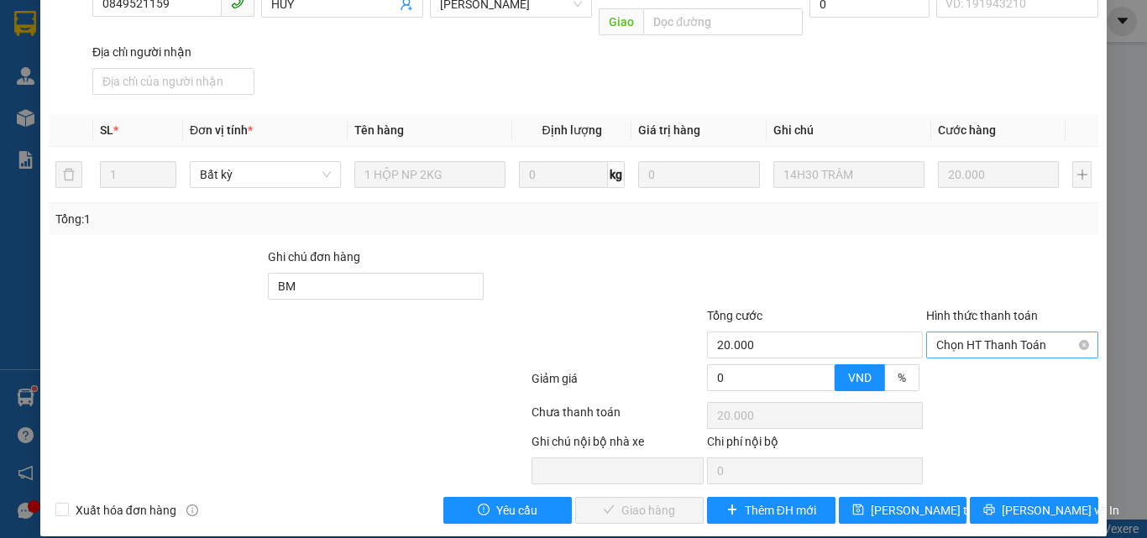
click at [982, 332] on span "Chọn HT Thanh Toán" at bounding box center [1012, 344] width 152 height 25
click at [970, 357] on div "Tại văn phòng" at bounding box center [1002, 360] width 150 height 18
type input "0"
click at [649, 501] on span "Lưu và Giao hàng" at bounding box center [687, 510] width 161 height 18
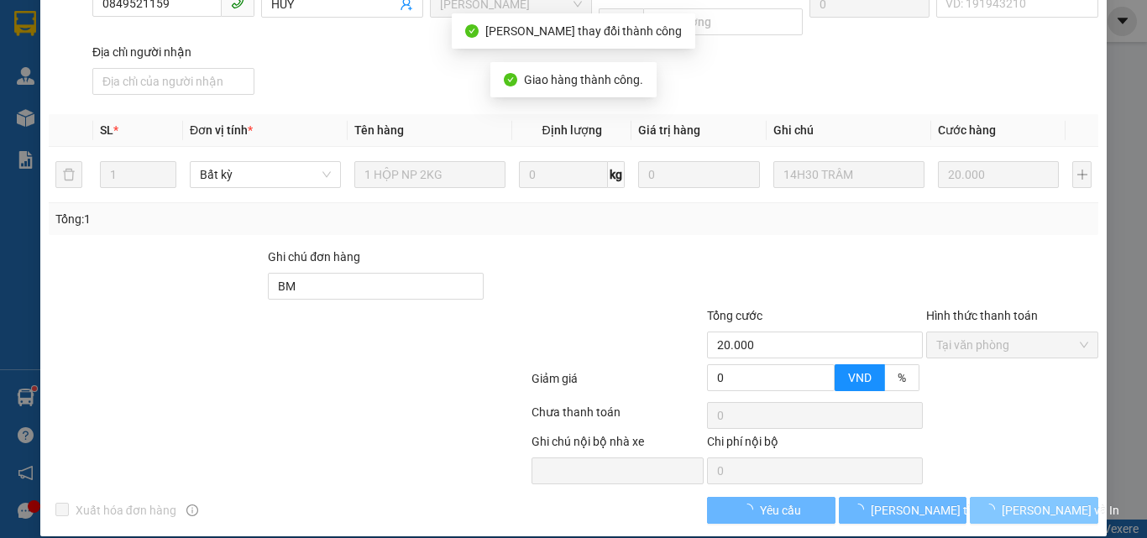
click at [1016, 501] on span "Lưu và In" at bounding box center [1061, 510] width 118 height 18
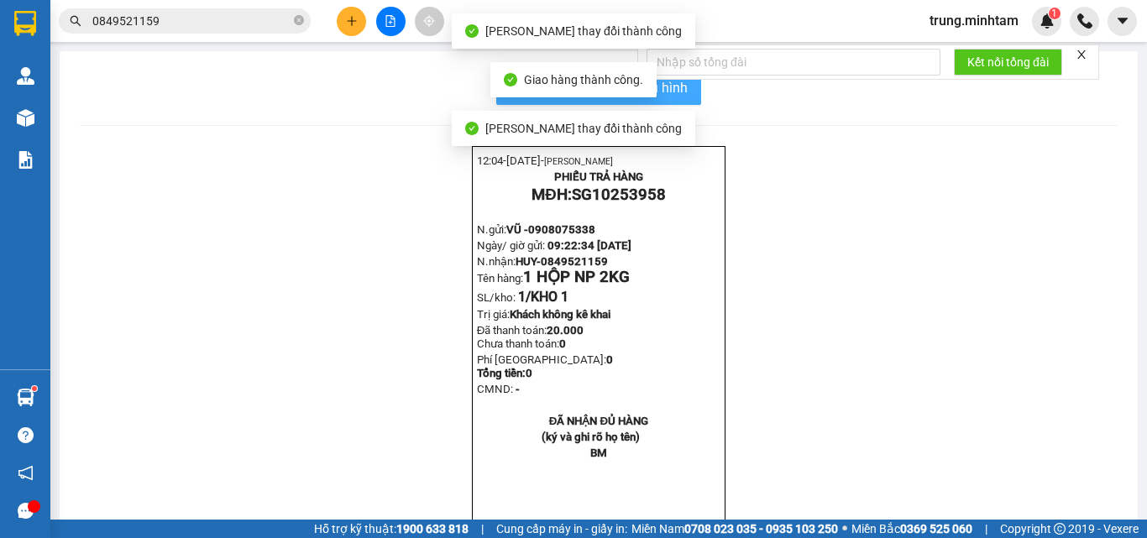
click at [669, 86] on span "In mẫu biên lai tự cấu hình" at bounding box center [609, 87] width 158 height 21
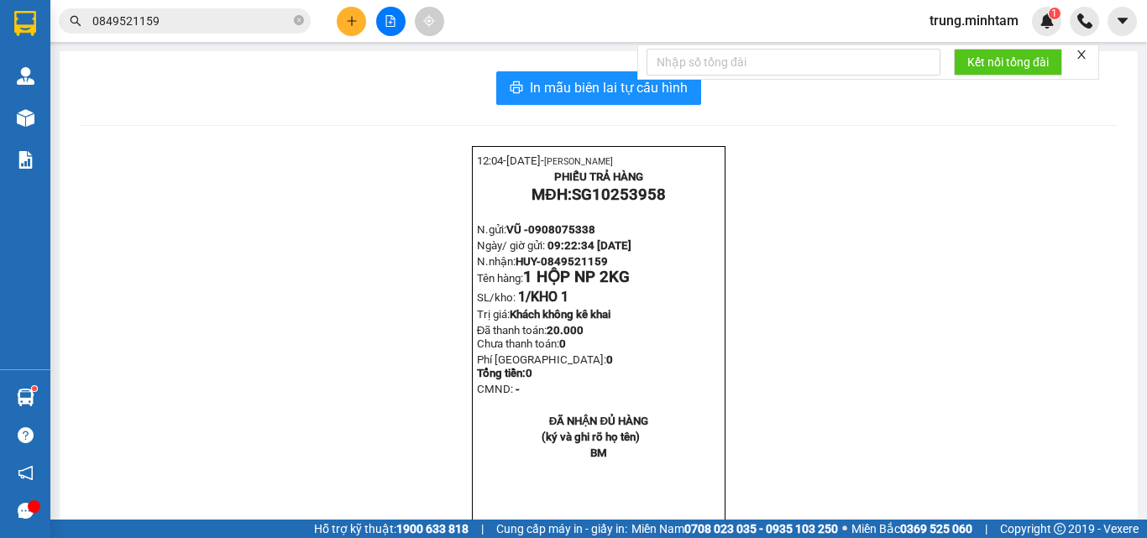
click at [351, 32] on button at bounding box center [351, 21] width 29 height 29
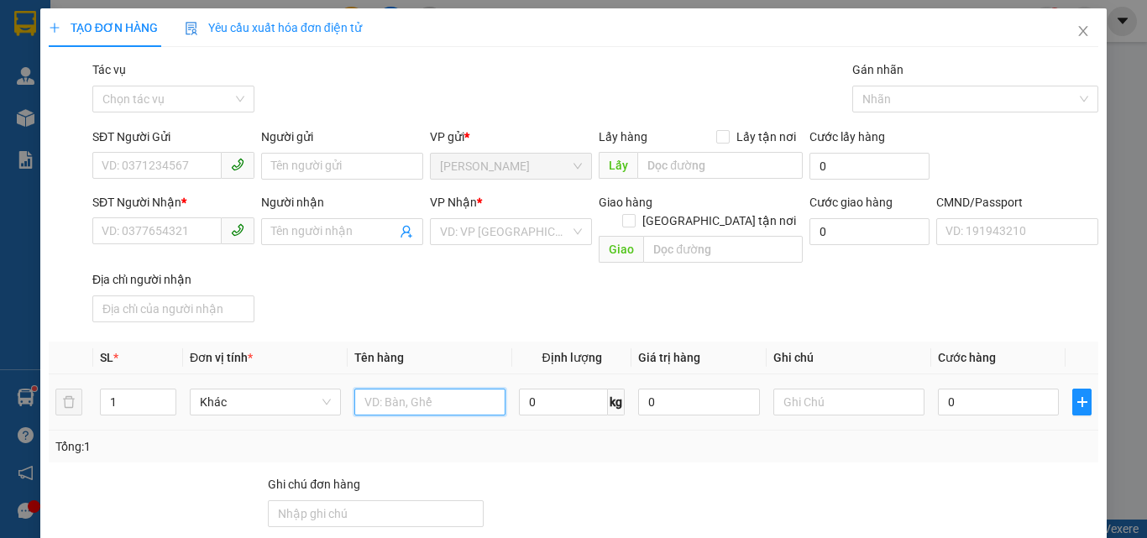
click at [401, 391] on input "text" at bounding box center [429, 402] width 151 height 27
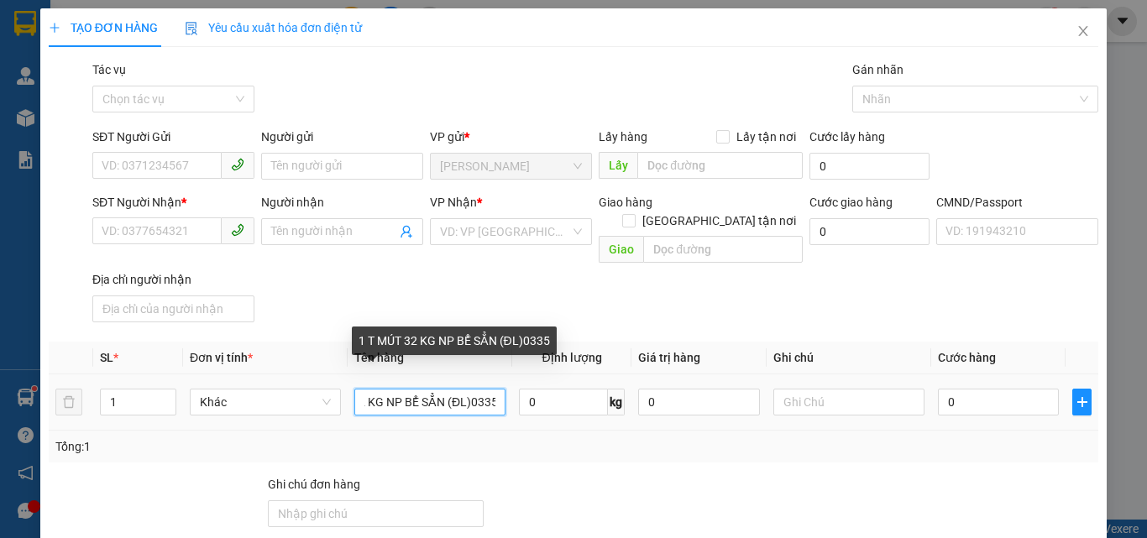
drag, startPoint x: 466, startPoint y: 383, endPoint x: 494, endPoint y: 390, distance: 28.5
click at [494, 390] on input "1 T MÚT 32 KG NP BỂ SẲN (ĐL)0335" at bounding box center [429, 402] width 151 height 27
type input "1 T MÚT 32 KG NP BỂ SẲN (ĐL)"
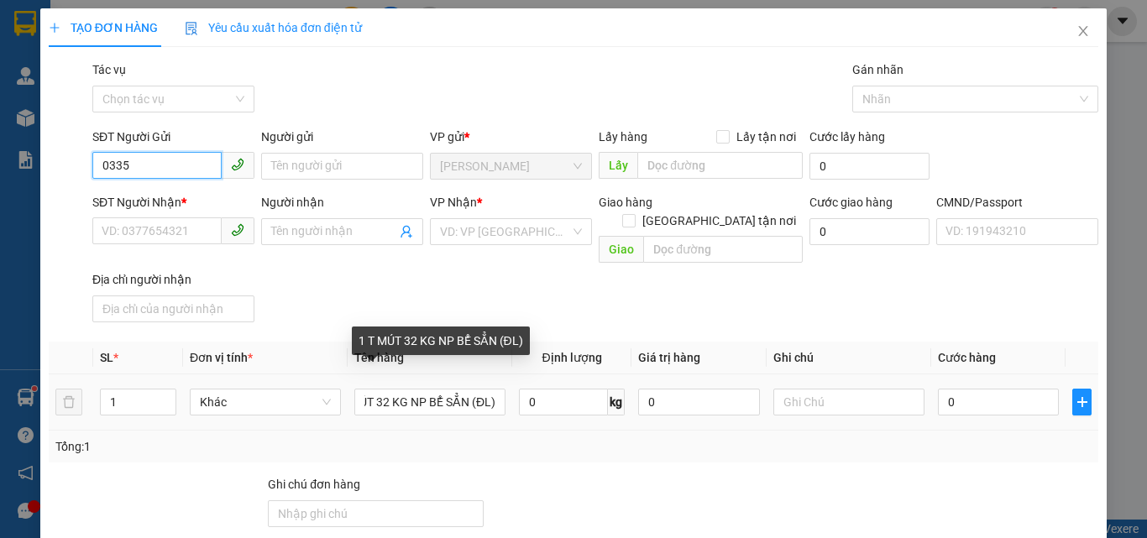
scroll to position [0, 0]
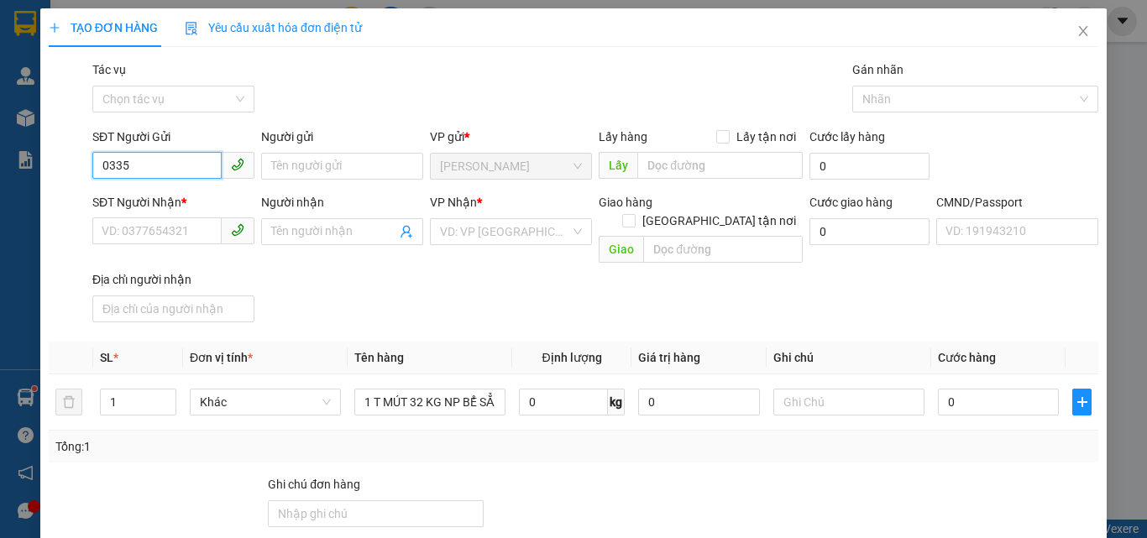
click at [184, 164] on input "0335" at bounding box center [156, 165] width 129 height 27
type input "0335791233"
click at [189, 201] on div "0335791233 - LINH" at bounding box center [172, 200] width 140 height 18
type input "LINH"
type input "0708111161"
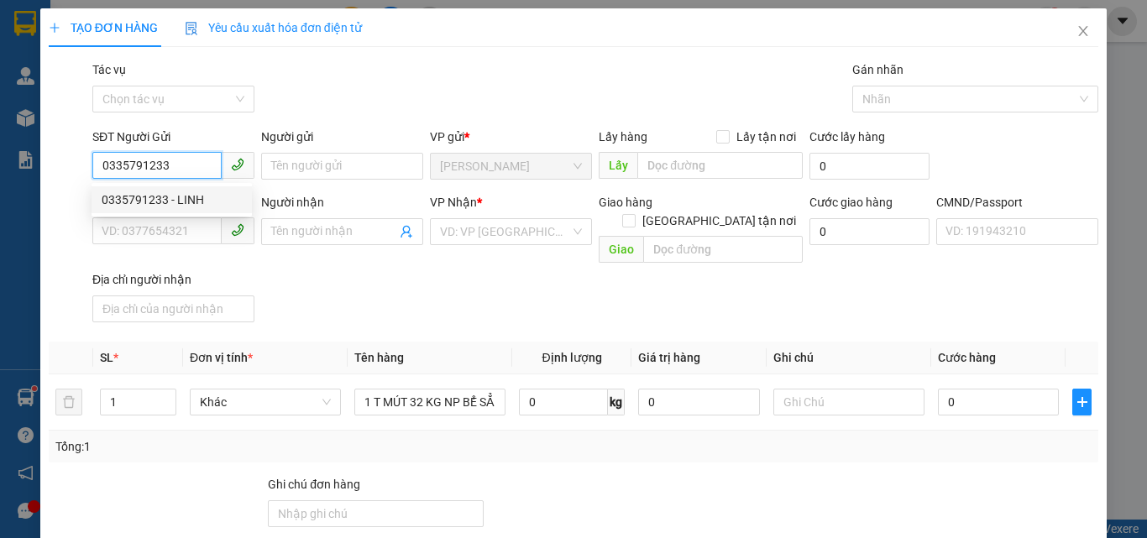
type input "HIẾU"
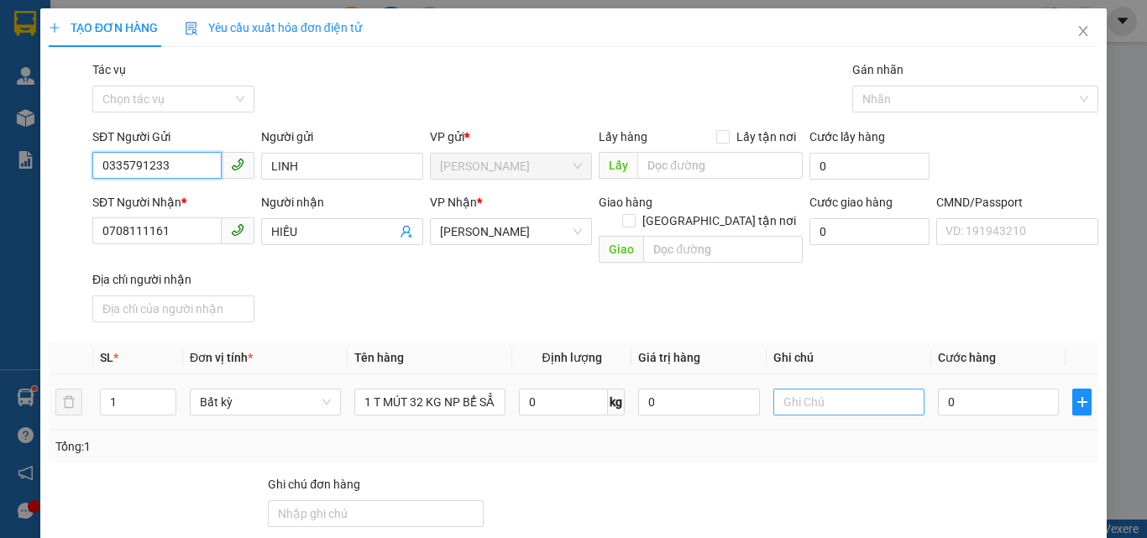
type input "0335791233"
click at [847, 389] on input "text" at bounding box center [848, 402] width 151 height 27
type input "16H TRUNG"
type input "4"
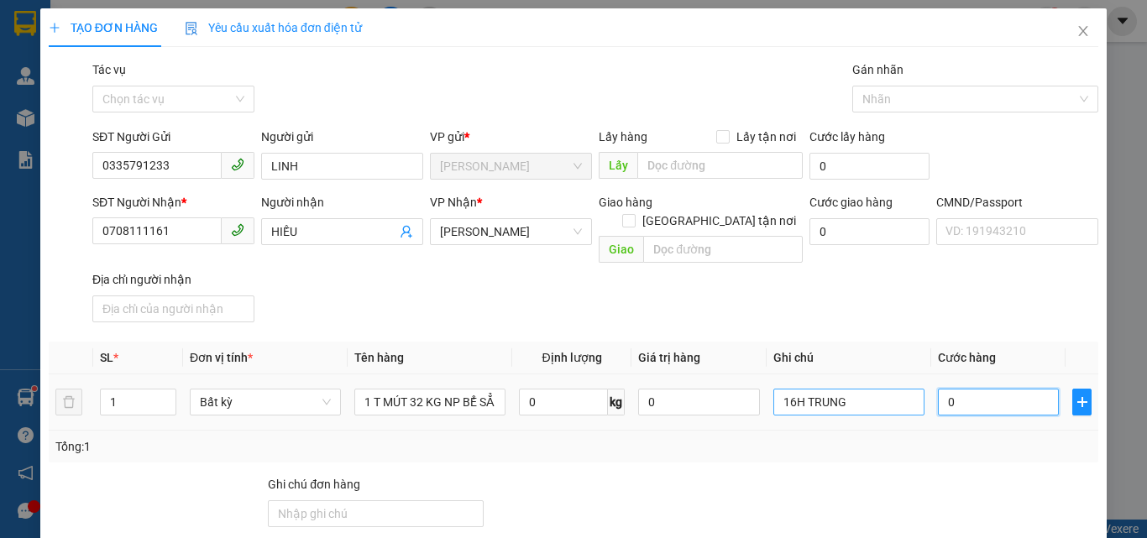
type input "4"
type input "45"
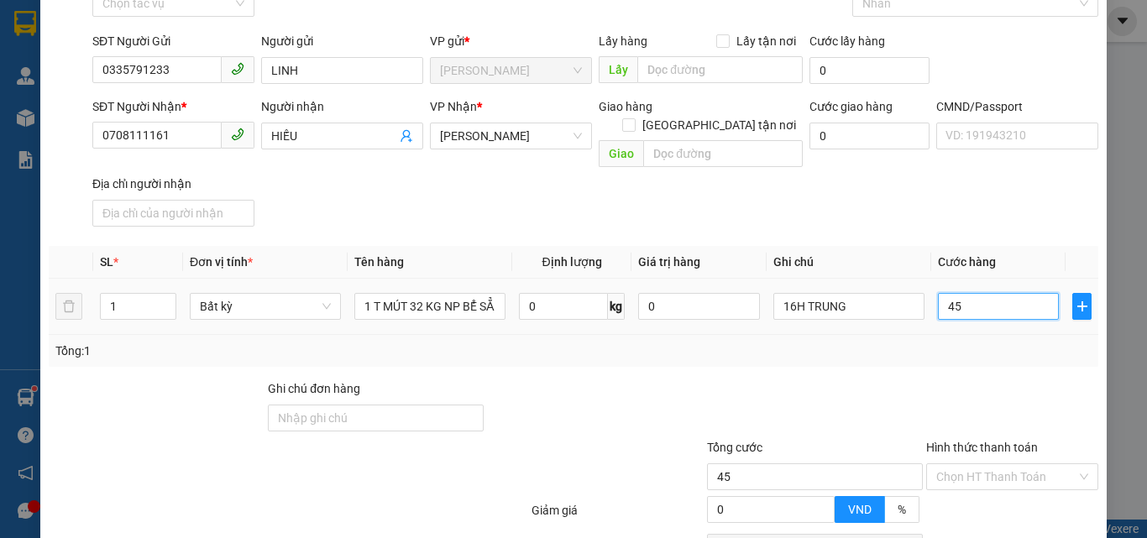
scroll to position [228, 0]
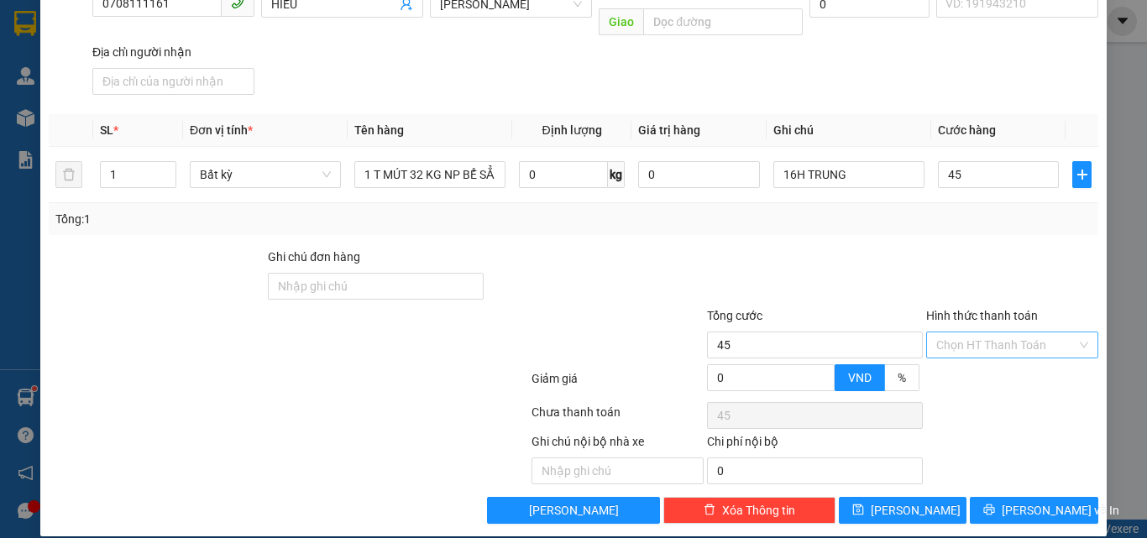
type input "45.000"
click at [968, 332] on input "Hình thức thanh toán" at bounding box center [1006, 344] width 140 height 25
click at [924, 249] on div at bounding box center [1011, 277] width 175 height 59
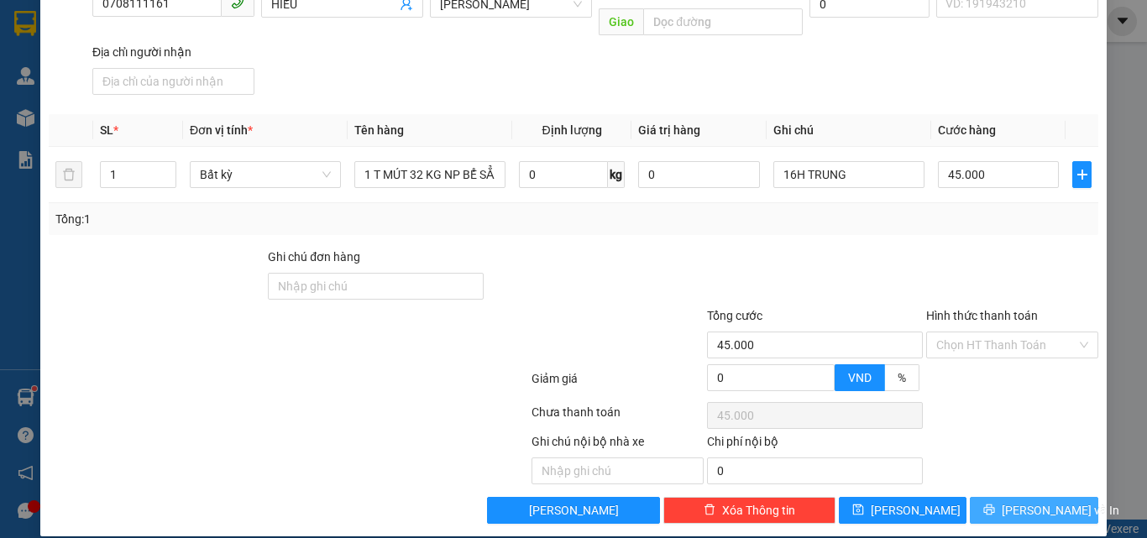
click at [1017, 501] on span "Lưu và In" at bounding box center [1061, 510] width 118 height 18
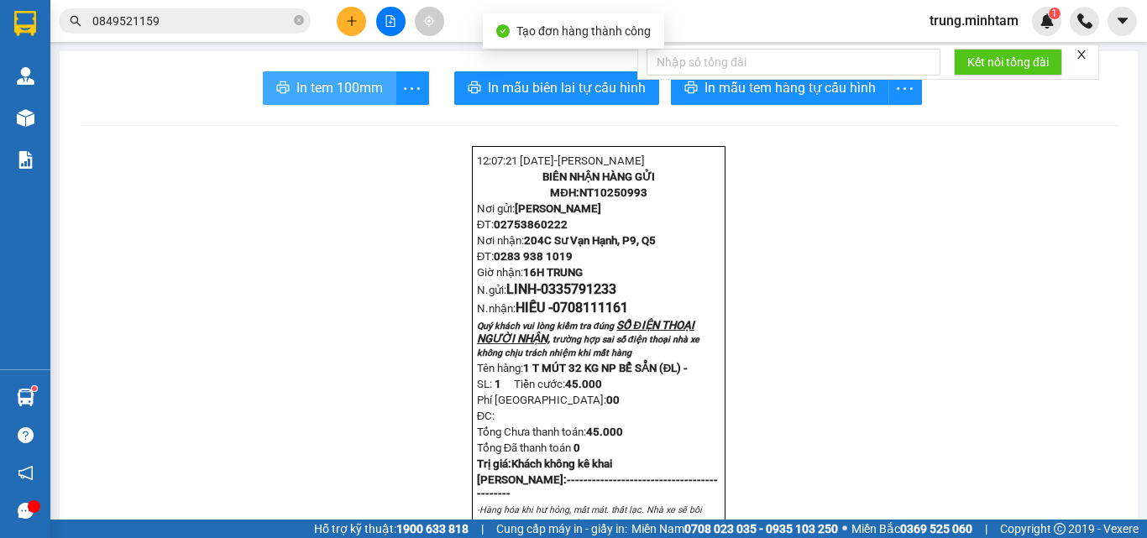
click at [344, 86] on span "In tem 100mm" at bounding box center [339, 87] width 86 height 21
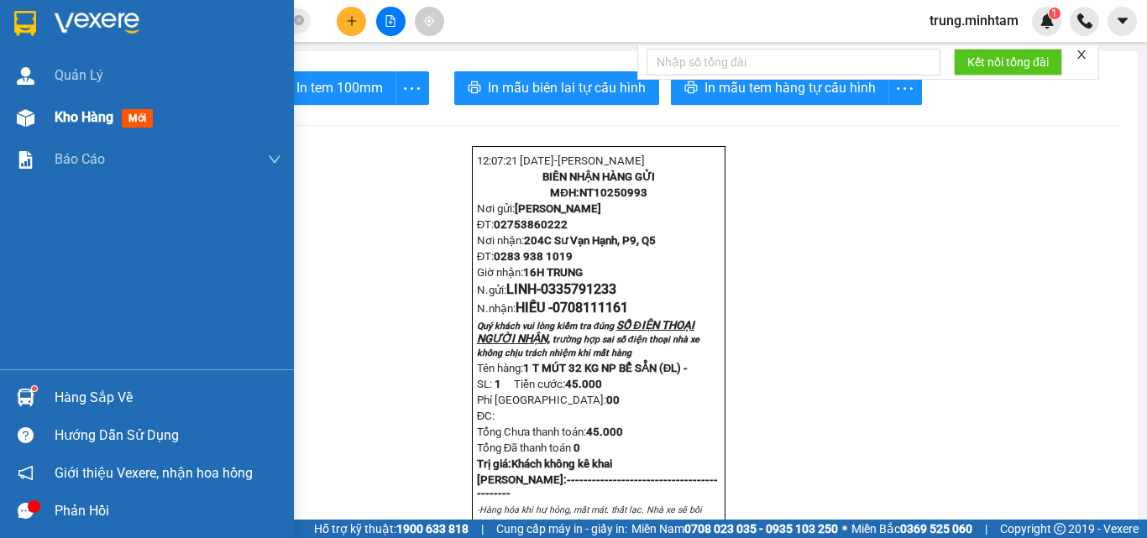
click at [77, 121] on span "Kho hàng" at bounding box center [84, 117] width 59 height 16
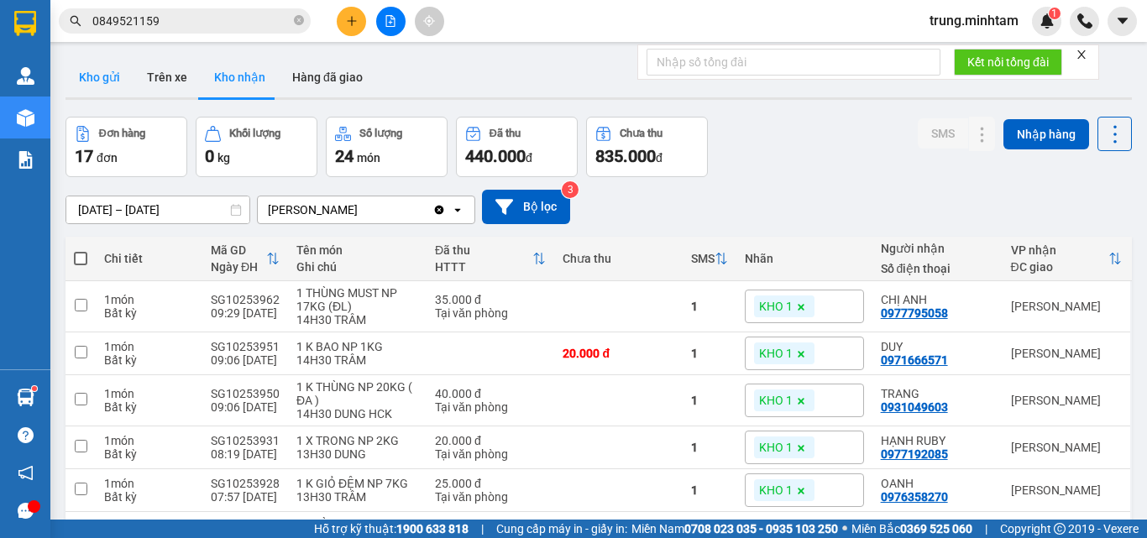
click at [104, 78] on button "Kho gửi" at bounding box center [99, 77] width 68 height 40
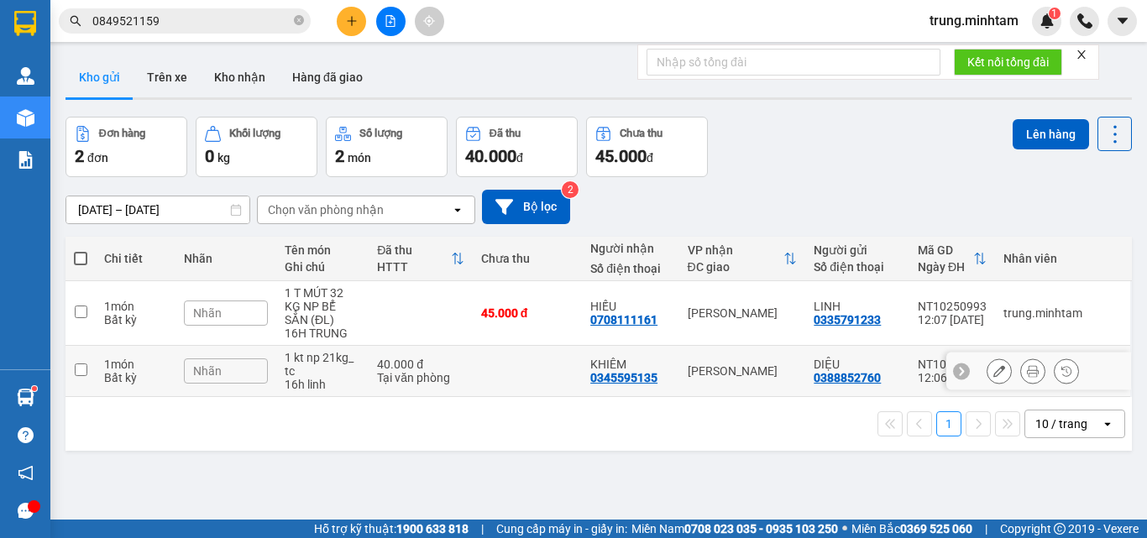
drag, startPoint x: 580, startPoint y: 367, endPoint x: 572, endPoint y: 336, distance: 32.2
click at [582, 366] on td "KHIÊM 0345595135" at bounding box center [630, 371] width 97 height 51
checkbox input "true"
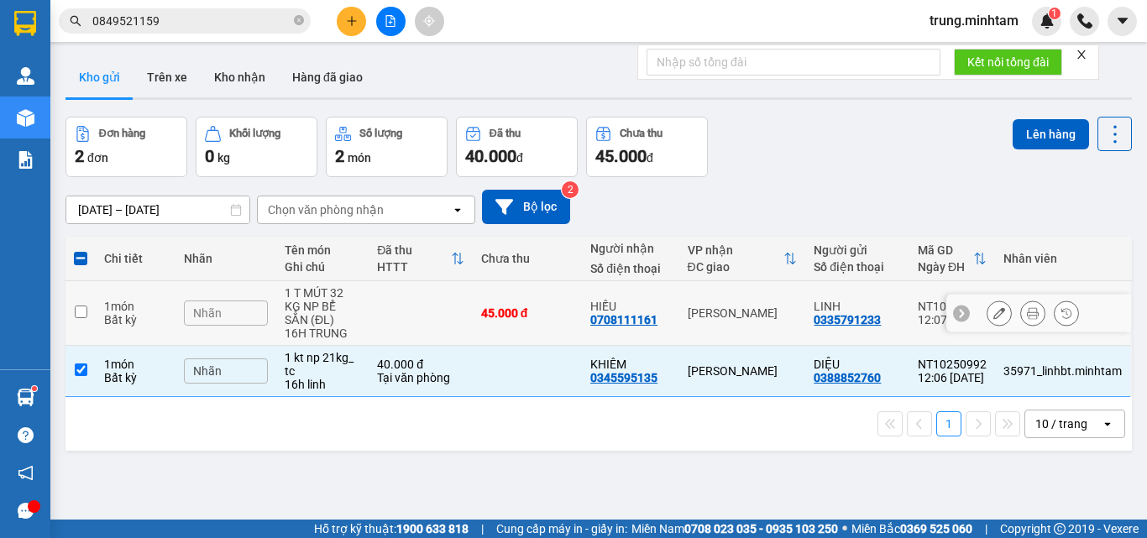
click at [565, 311] on div "45.000 đ" at bounding box center [527, 312] width 92 height 13
checkbox input "true"
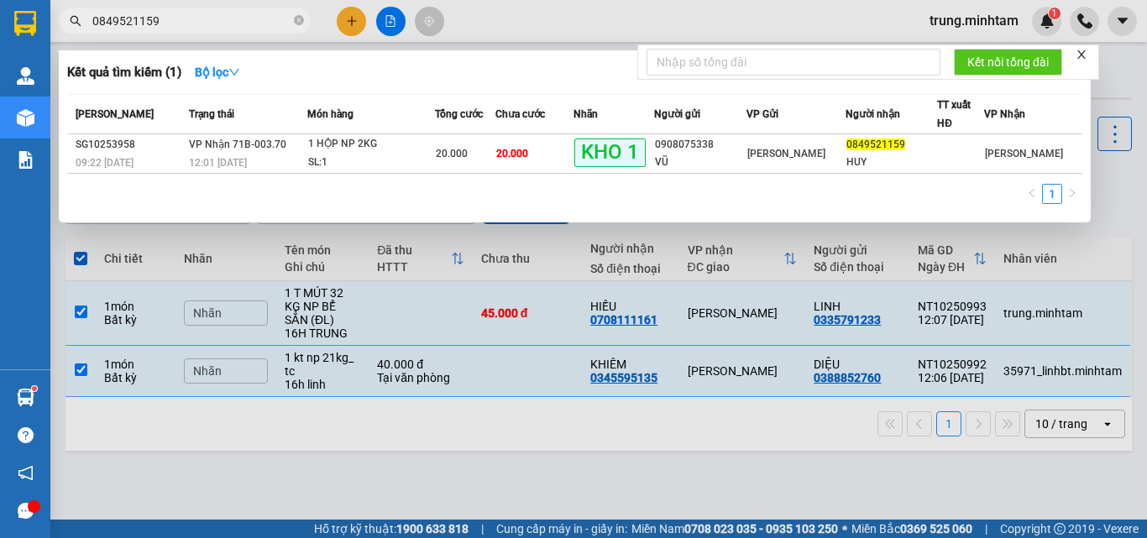
click at [166, 20] on input "0849521159" at bounding box center [191, 21] width 198 height 18
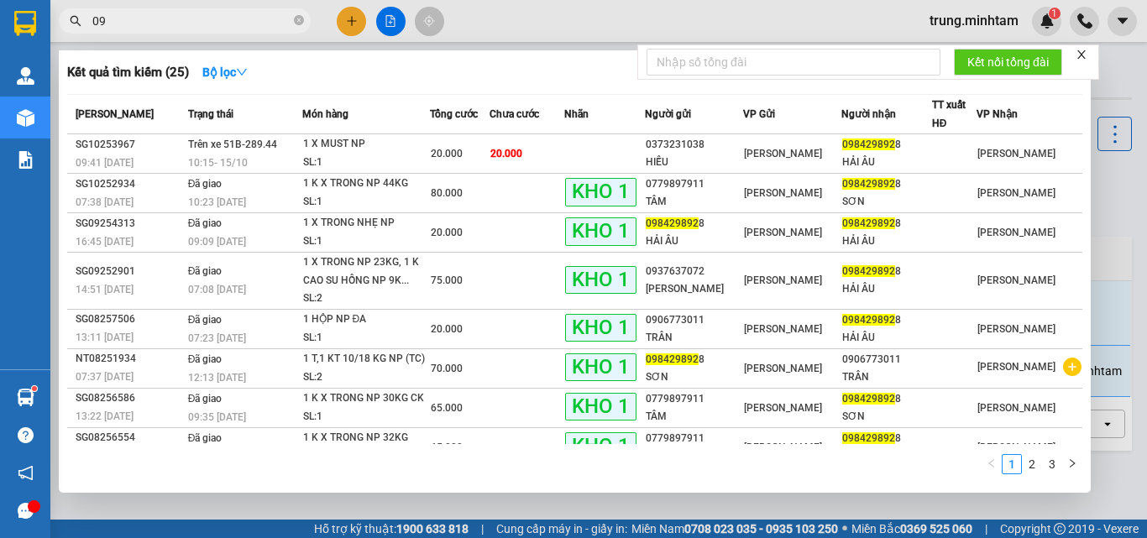
type input "0"
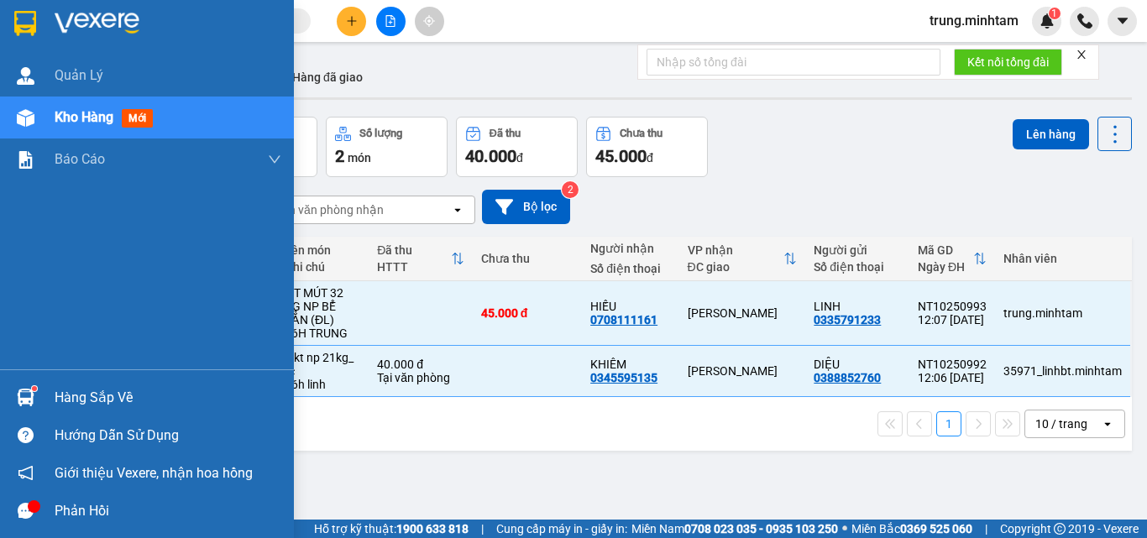
click at [59, 399] on div "Hàng sắp về" at bounding box center [168, 397] width 227 height 25
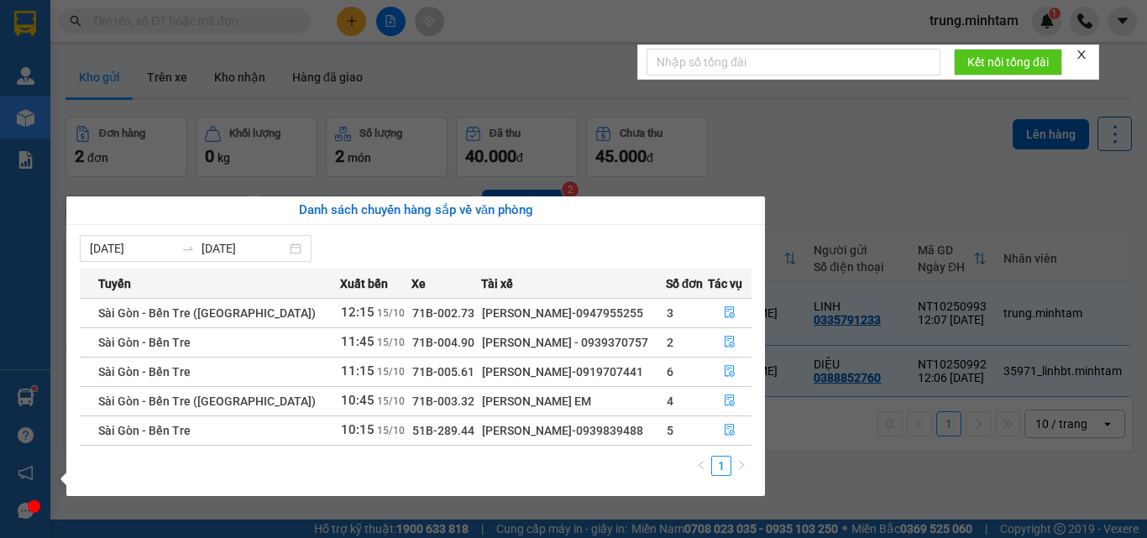
click at [845, 194] on section "Kết quả tìm kiếm ( 25 ) Bộ lọc Mã ĐH Trạng thái Món hàng Tổng cước Chưa cước Nh…" at bounding box center [573, 269] width 1147 height 538
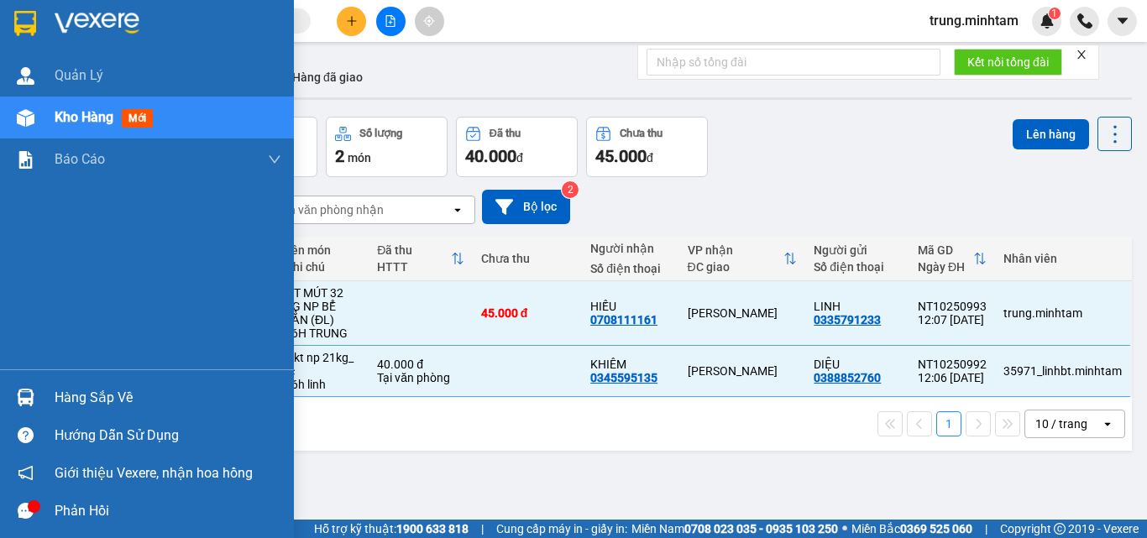
click at [81, 393] on div "Hàng sắp về" at bounding box center [168, 397] width 227 height 25
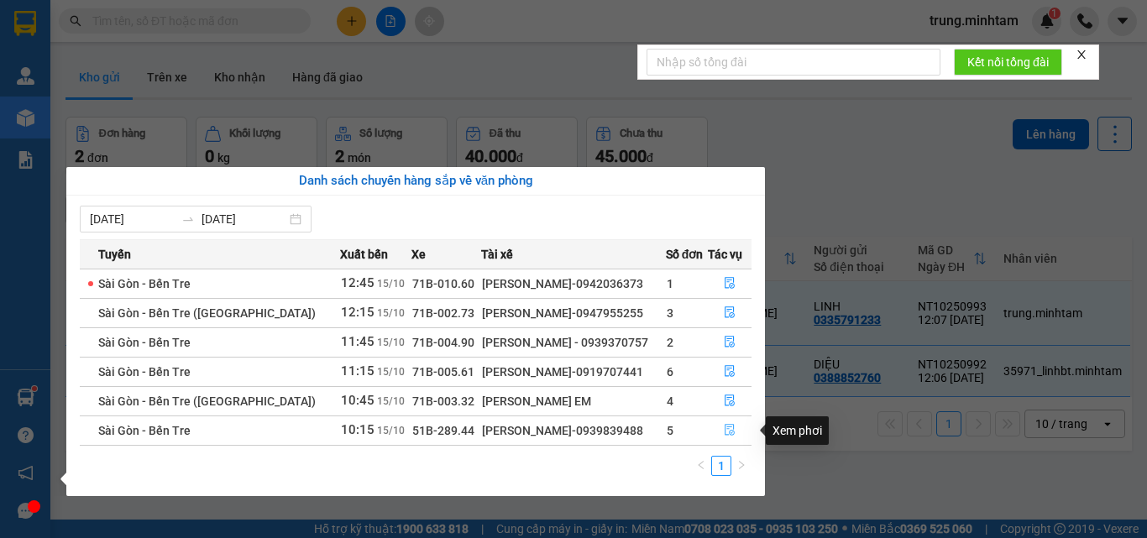
click at [725, 431] on icon "file-done" at bounding box center [730, 430] width 12 height 12
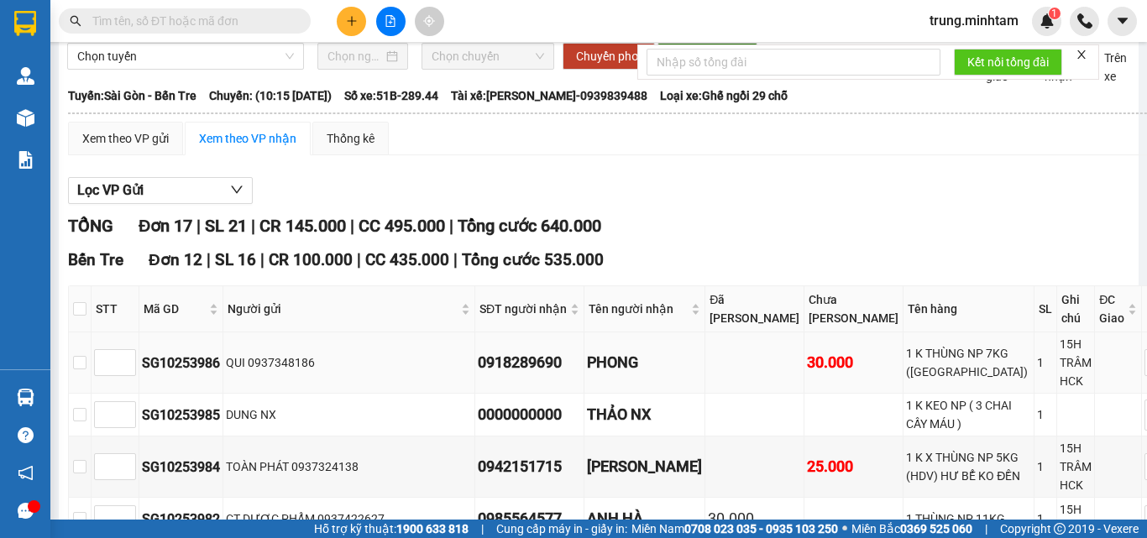
scroll to position [112, 0]
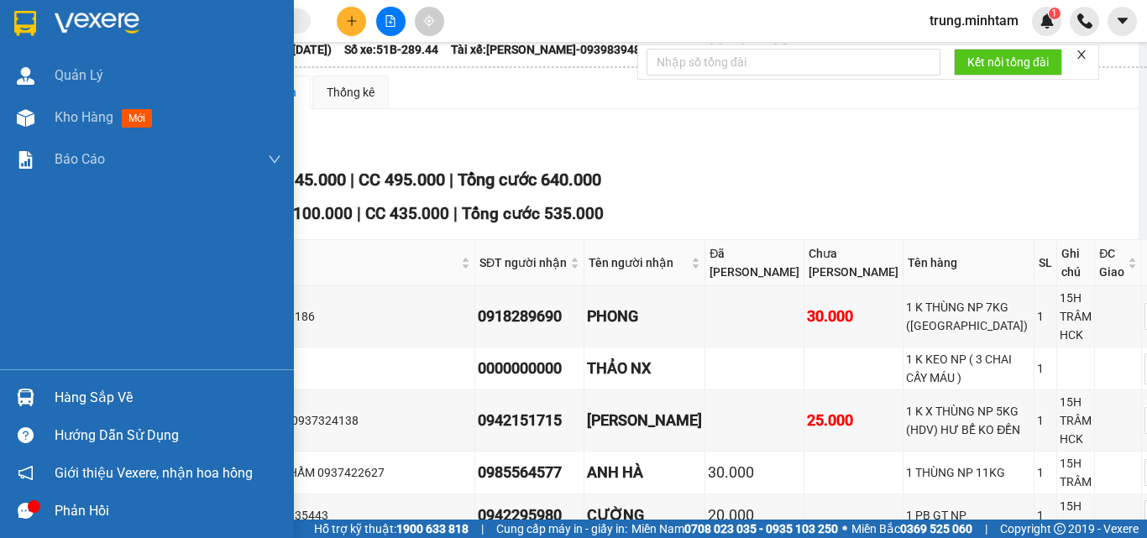
click at [109, 390] on div "Hàng sắp về" at bounding box center [168, 397] width 227 height 25
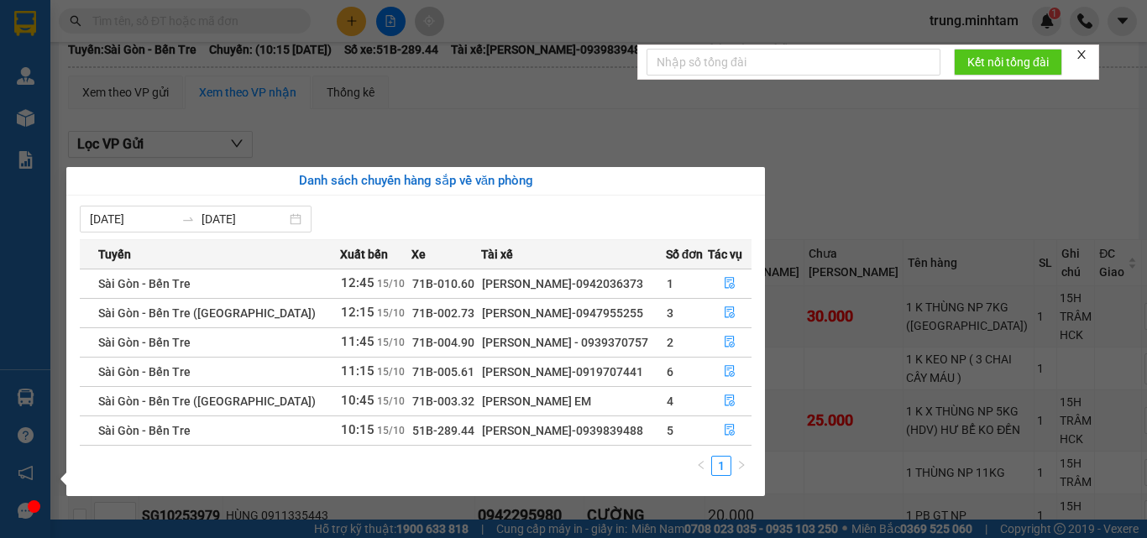
click at [849, 228] on section "Kết quả tìm kiếm ( 25 ) Bộ lọc Mã ĐH Trạng thái Món hàng Tổng cước Chưa cước Nh…" at bounding box center [573, 269] width 1147 height 538
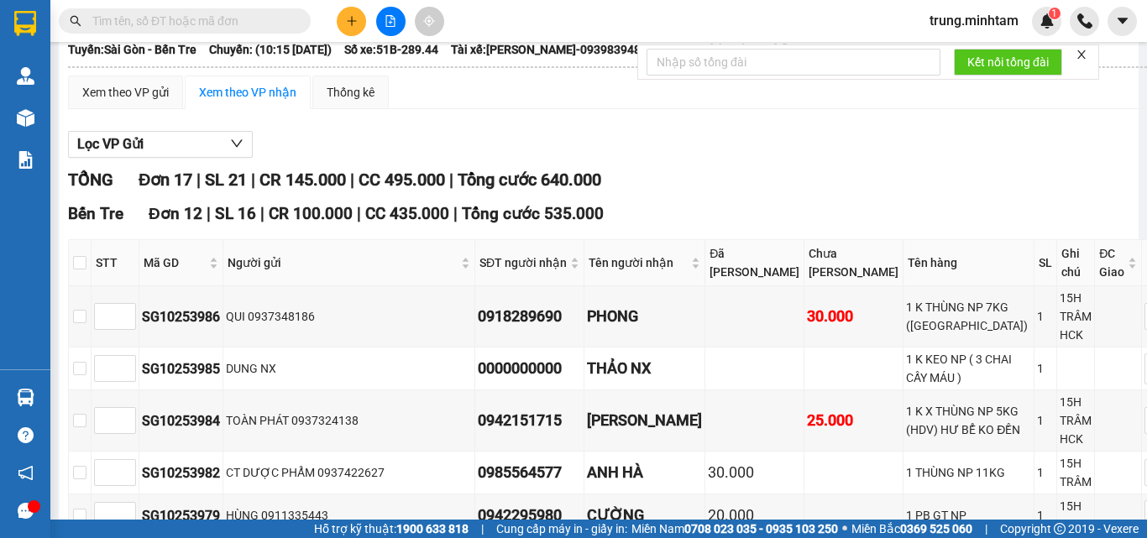
click at [343, 19] on button at bounding box center [351, 21] width 29 height 29
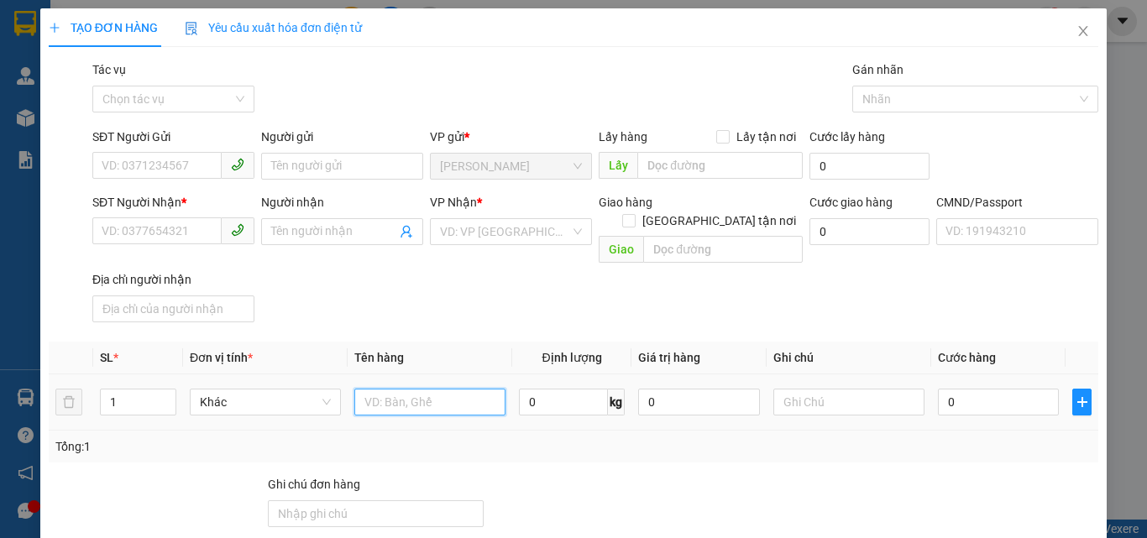
click at [429, 389] on input "text" at bounding box center [429, 402] width 151 height 27
type input "1 THUNG 31 KG NP (TC)"
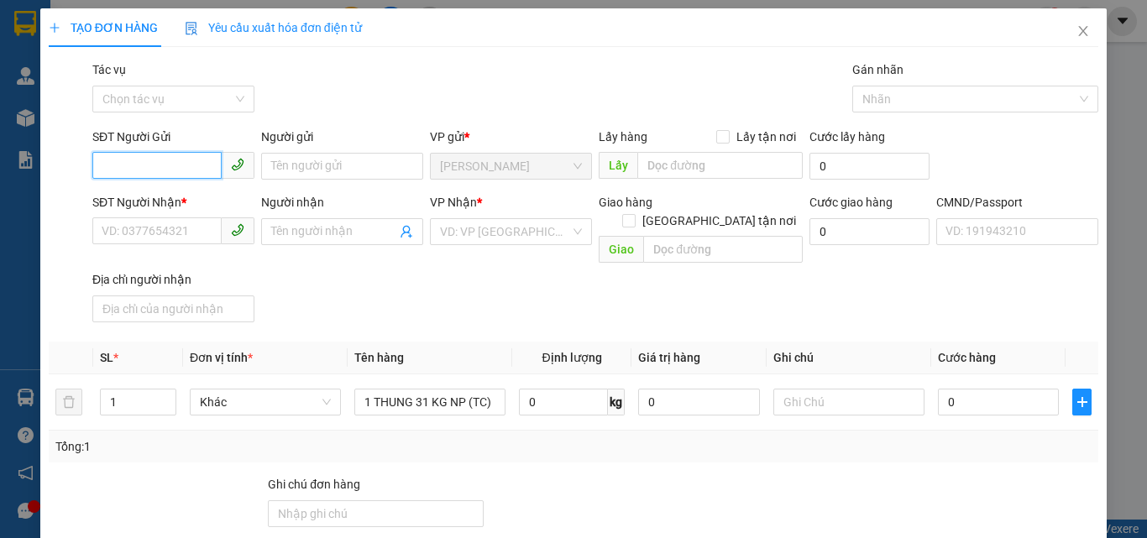
click at [191, 178] on input "SĐT Người Gửi" at bounding box center [156, 165] width 129 height 27
type input "0775307919"
click at [198, 201] on div "0775307919 - PHONG" at bounding box center [172, 200] width 140 height 18
type input "PHONG"
type input "0918265151"
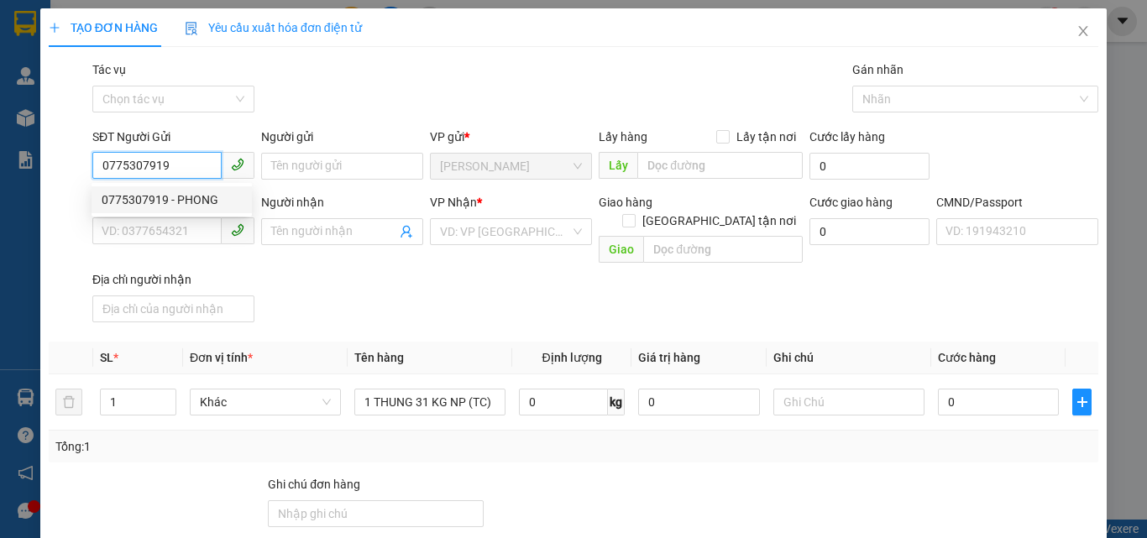
type input "2 VŨ"
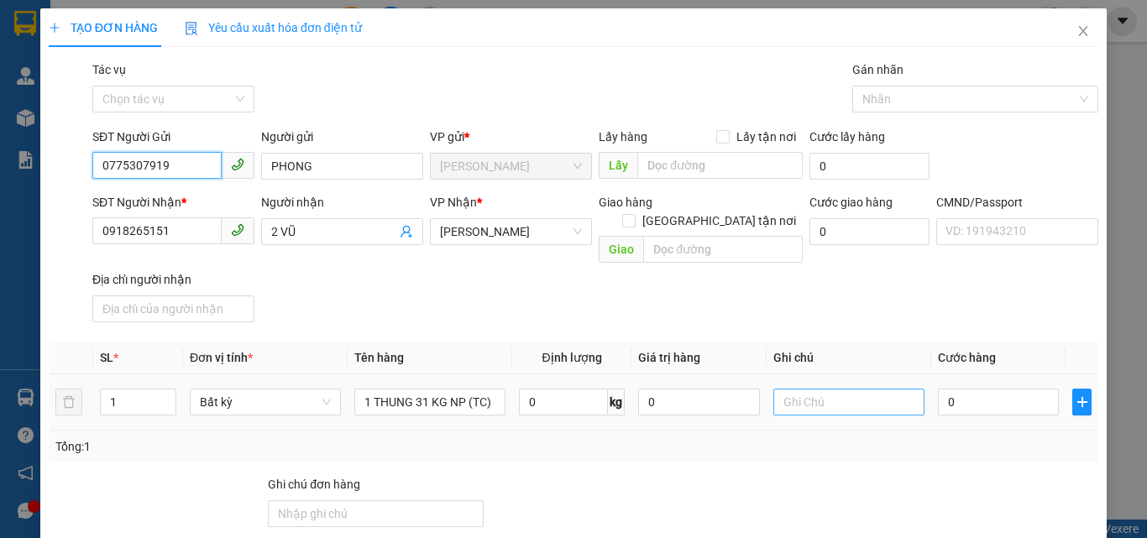
type input "0775307919"
click at [808, 389] on input "text" at bounding box center [848, 402] width 151 height 27
type input "17H TRUNG"
type input "4"
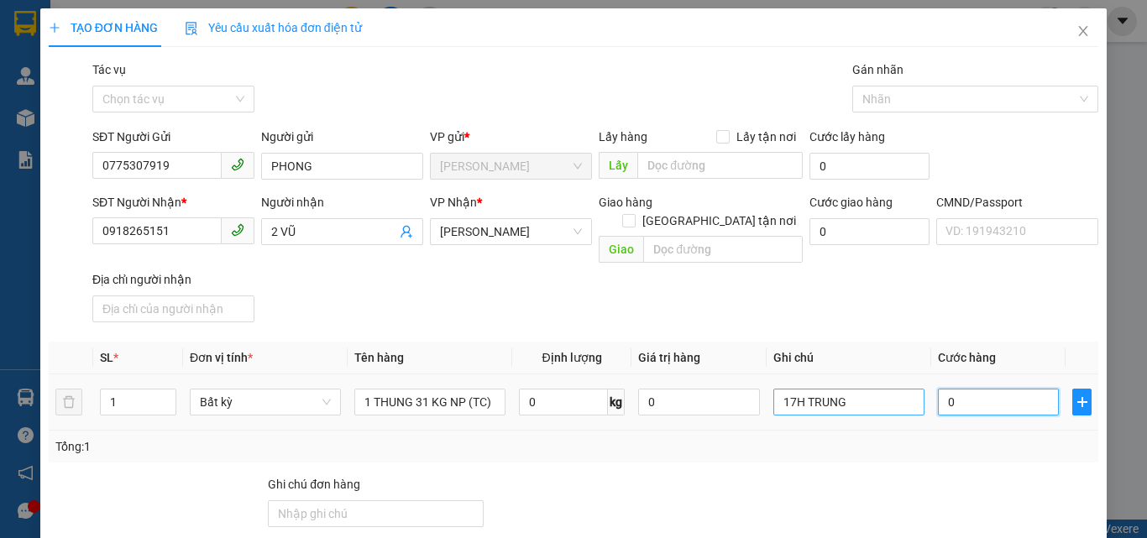
type input "4"
type input "45"
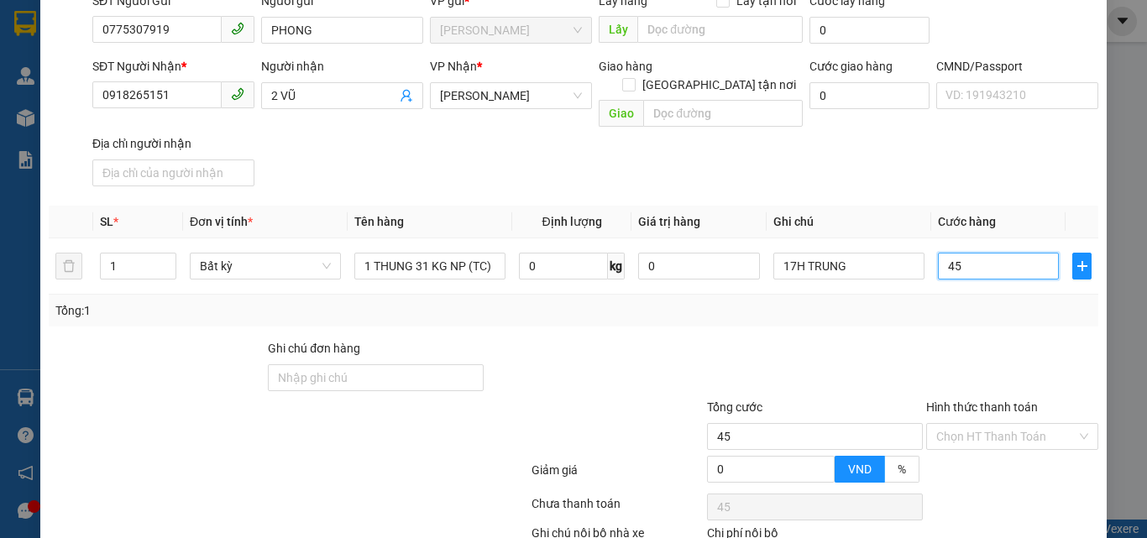
scroll to position [228, 0]
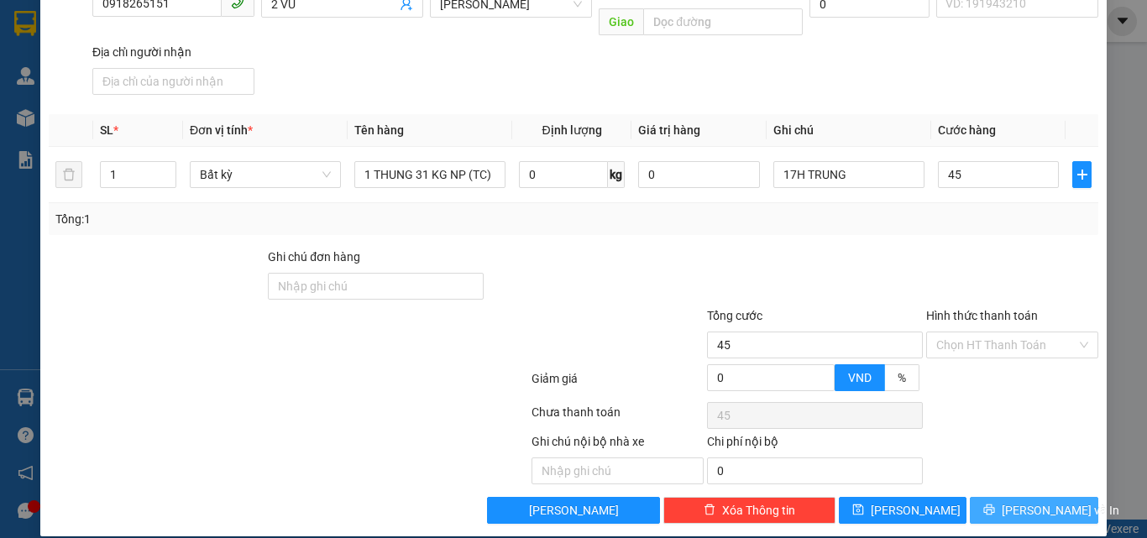
type input "45.000"
click at [1022, 501] on span "Lưu và In" at bounding box center [1061, 510] width 118 height 18
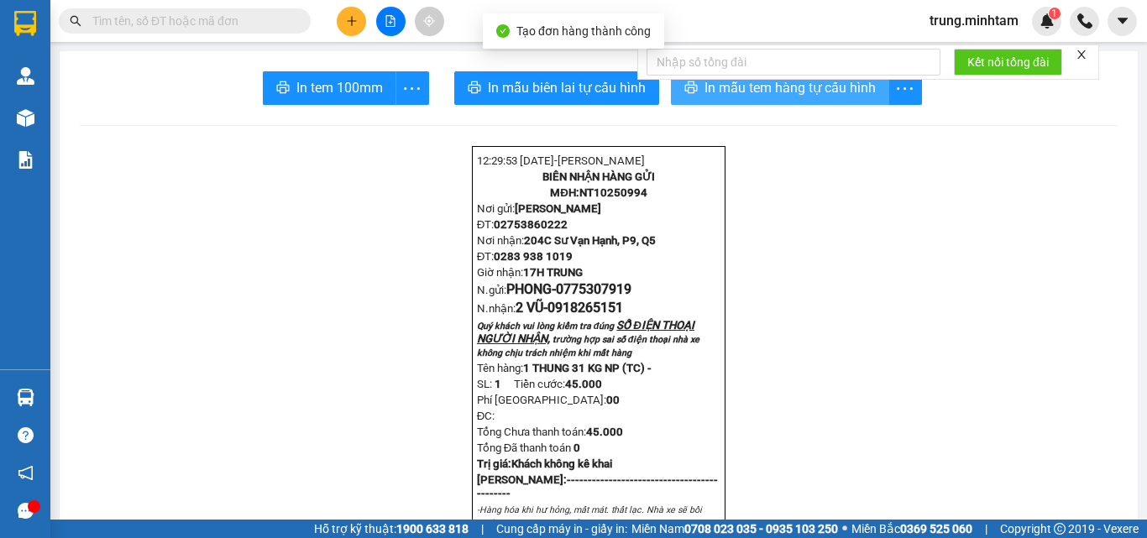
click at [733, 92] on span "In mẫu tem hàng tự cấu hình" at bounding box center [789, 87] width 171 height 21
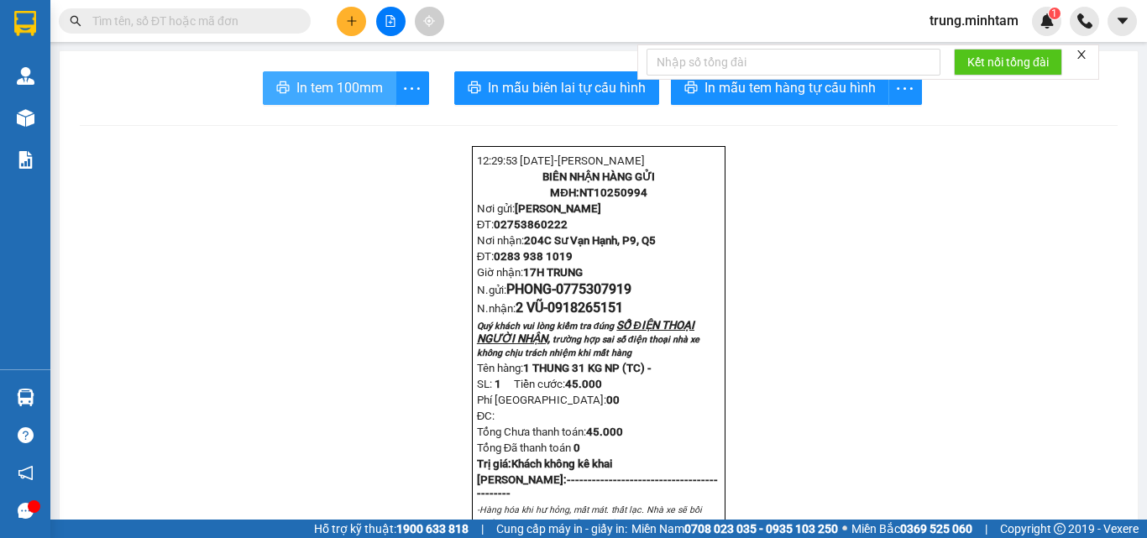
click at [319, 99] on button "In tem 100mm" at bounding box center [329, 88] width 133 height 34
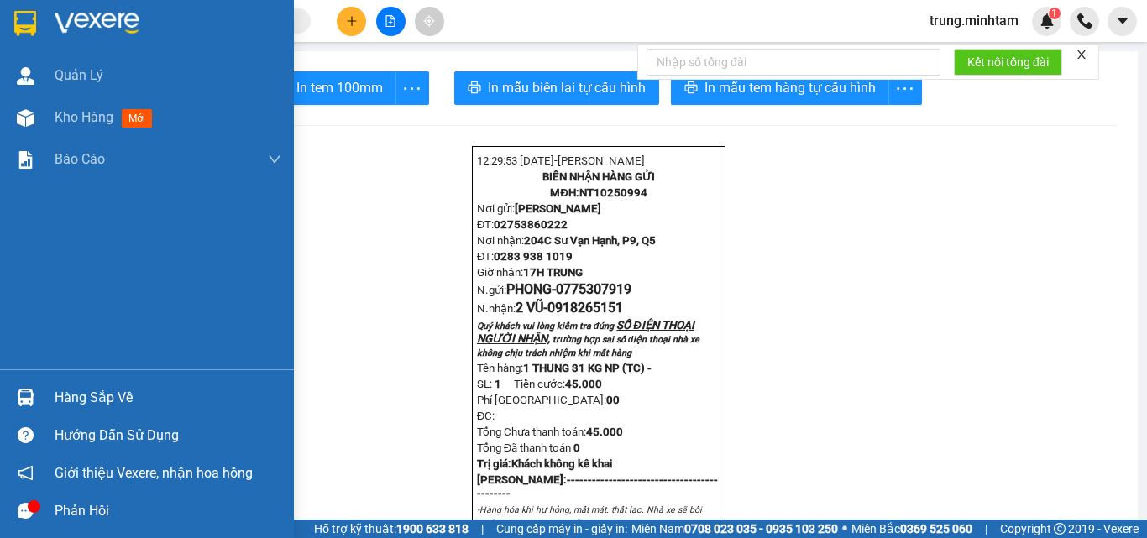
click at [82, 390] on div "Hàng sắp về" at bounding box center [168, 397] width 227 height 25
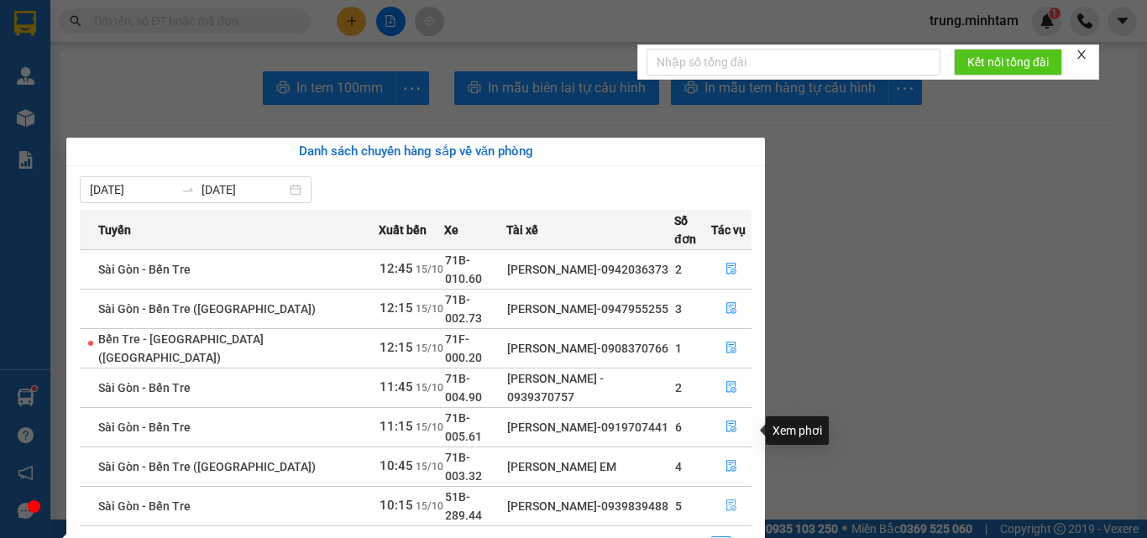
click at [727, 500] on icon "file-done" at bounding box center [731, 506] width 12 height 12
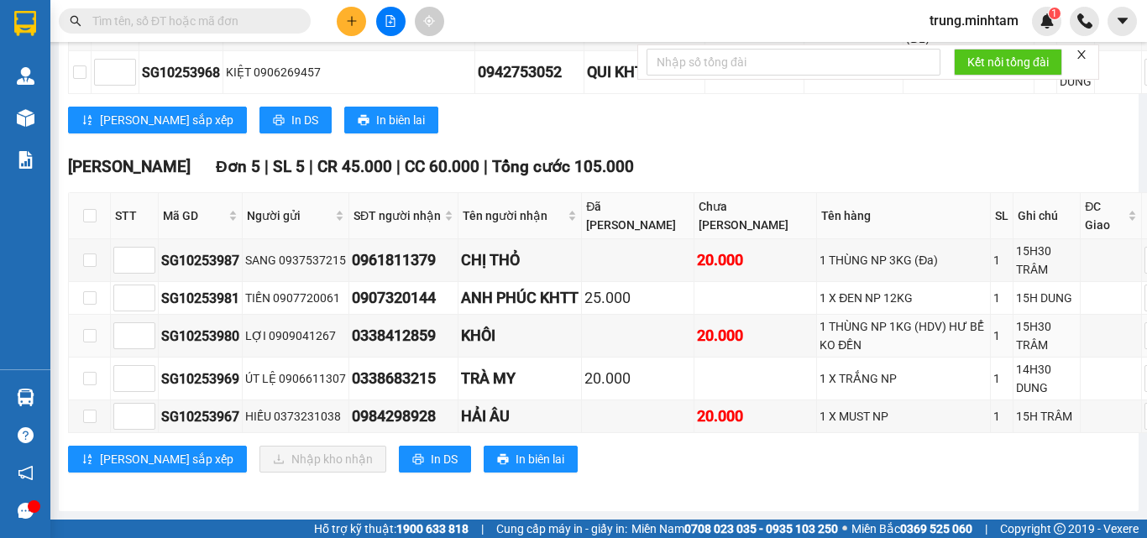
scroll to position [949, 0]
click at [95, 254] on input "checkbox" at bounding box center [89, 260] width 13 height 13
checkbox input "true"
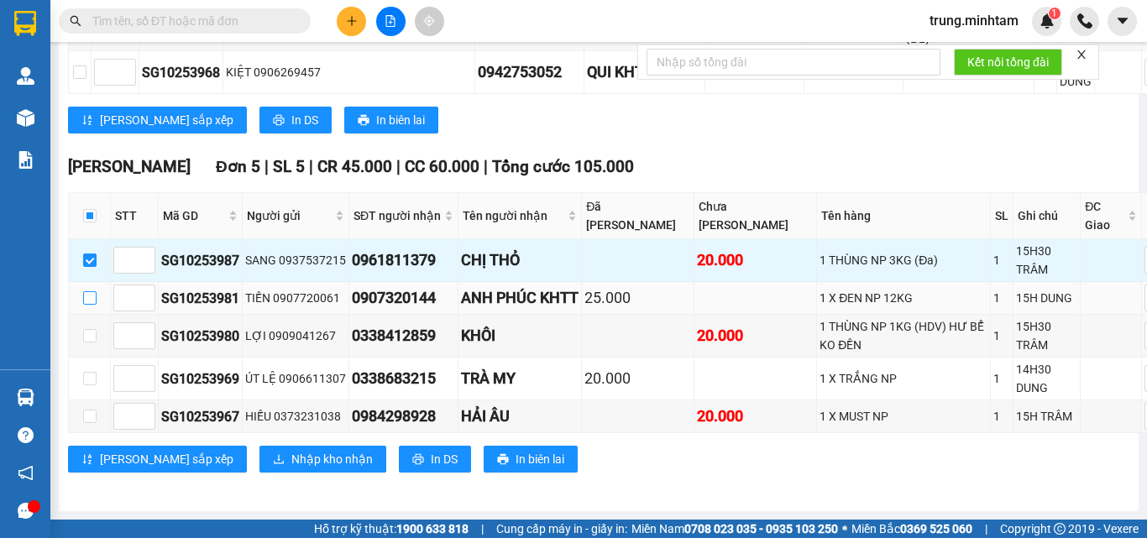
click at [92, 291] on input "checkbox" at bounding box center [89, 297] width 13 height 13
checkbox input "true"
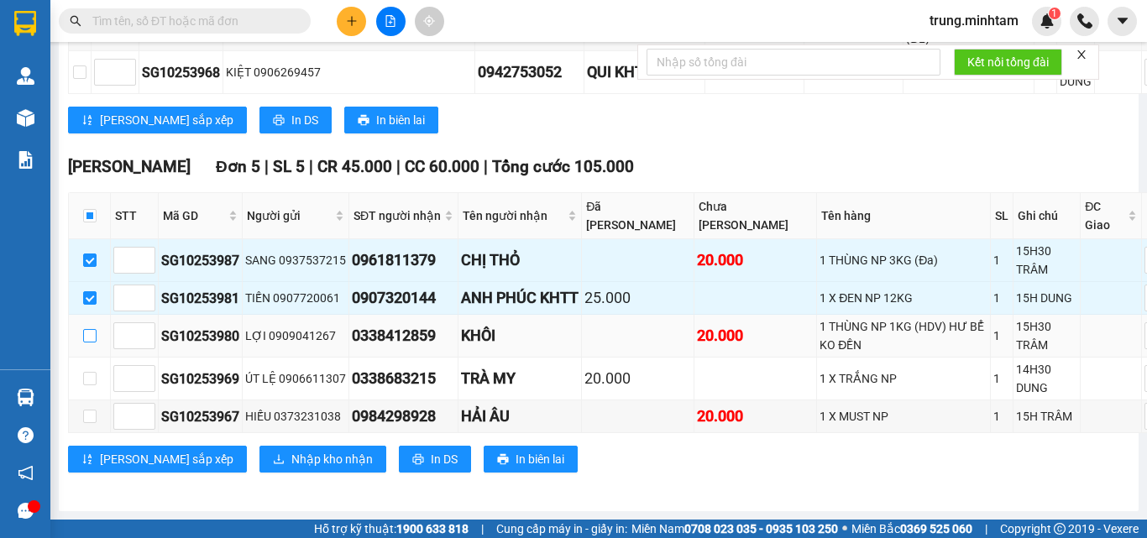
click at [90, 329] on input "checkbox" at bounding box center [89, 335] width 13 height 13
checkbox input "true"
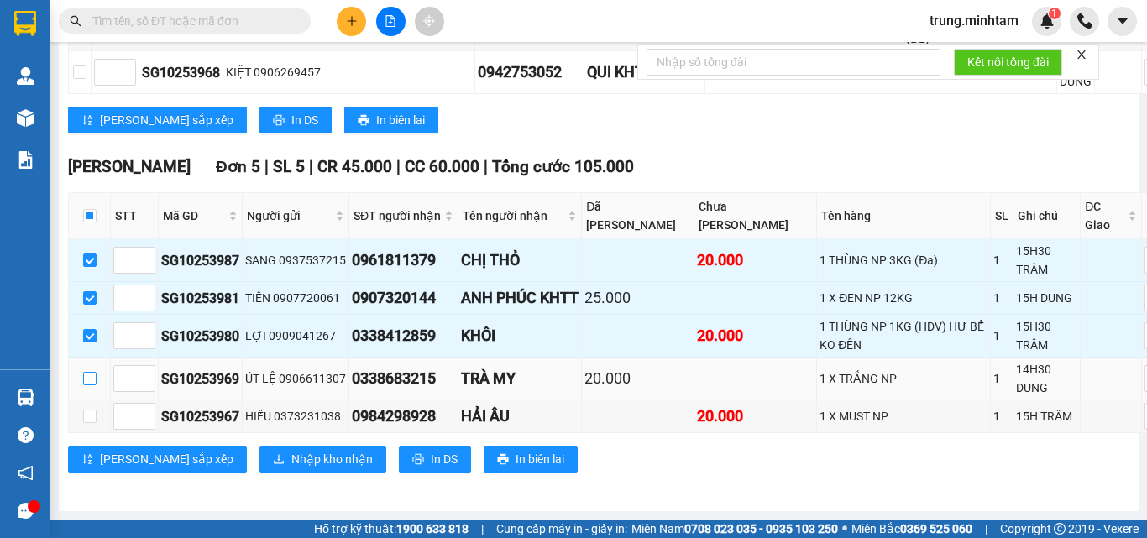
click at [90, 372] on input "checkbox" at bounding box center [89, 378] width 13 height 13
checkbox input "true"
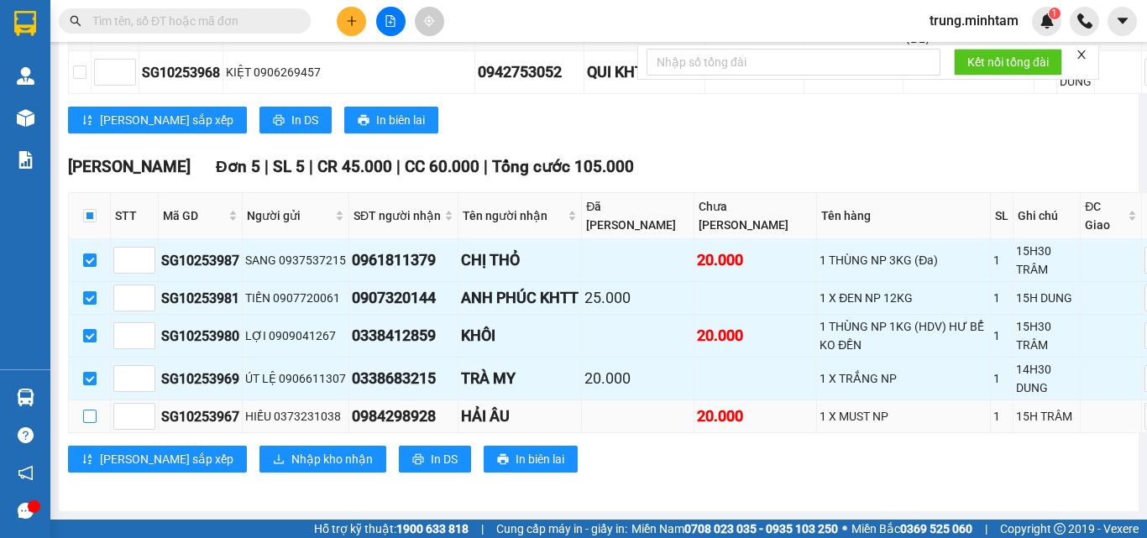
click at [87, 419] on label at bounding box center [89, 416] width 13 height 18
click at [87, 419] on input "checkbox" at bounding box center [89, 416] width 13 height 13
checkbox input "true"
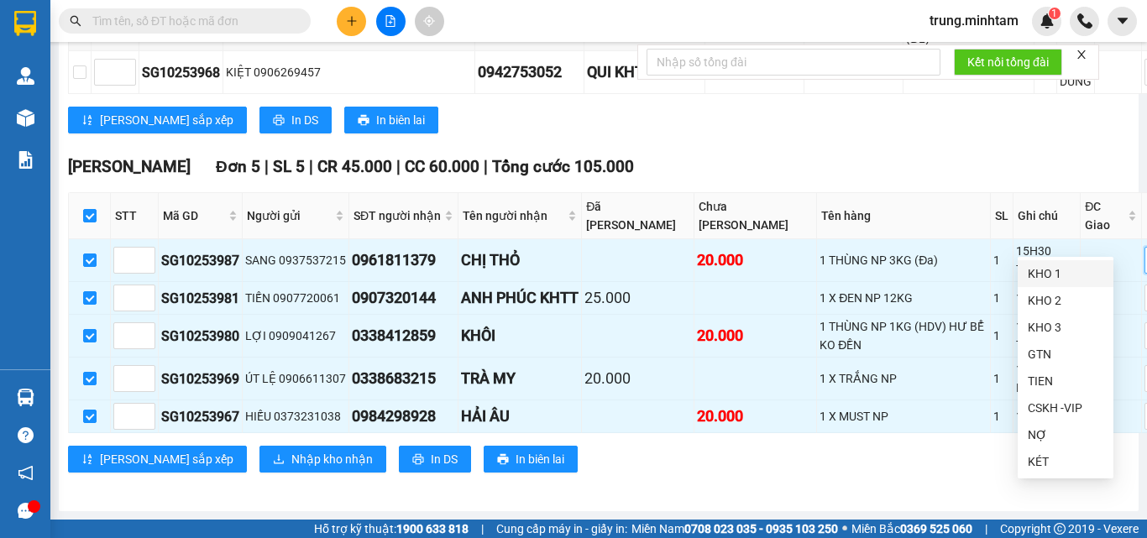
drag, startPoint x: 1051, startPoint y: 269, endPoint x: 1019, endPoint y: 177, distance: 97.7
click at [1051, 267] on div "KHO 1" at bounding box center [1066, 273] width 76 height 18
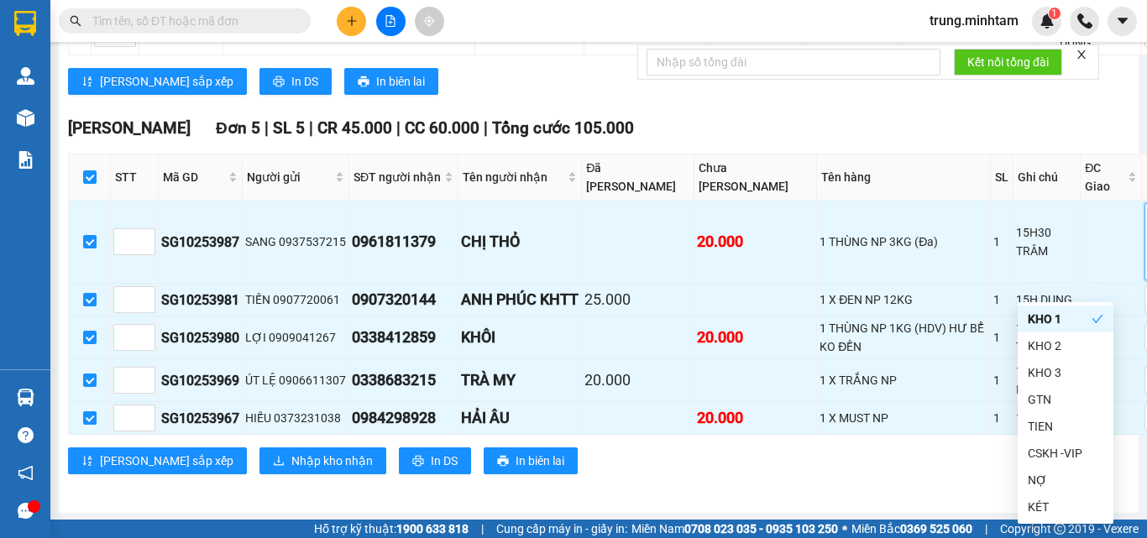
click at [1011, 141] on div "Ngã Tư Huyện Đơn 5 | SL 5 | CR 45.000 | CC 60.000 | Tổng cước 105.000" at bounding box center [655, 128] width 1175 height 25
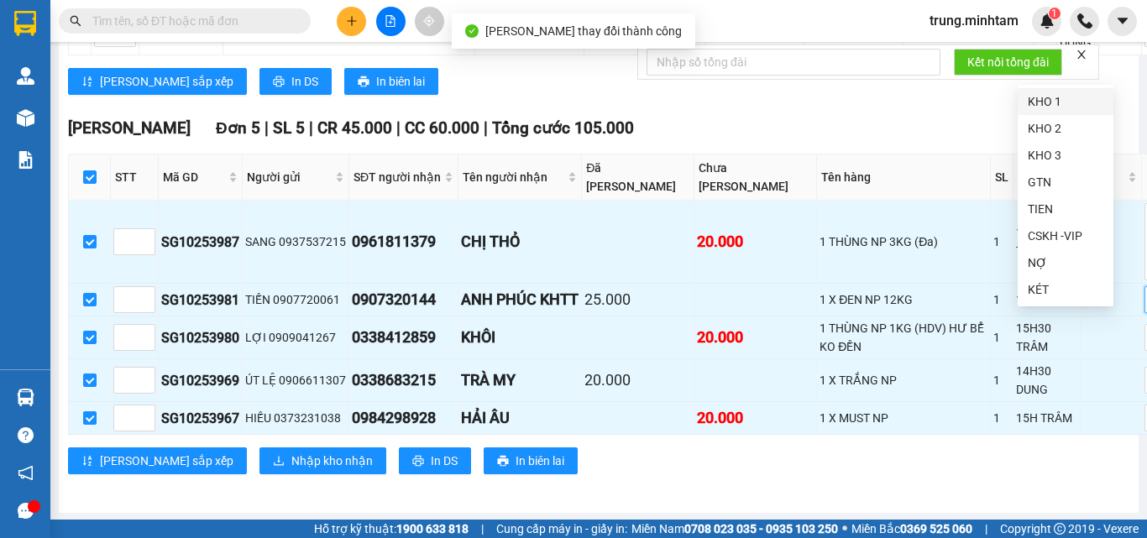
drag, startPoint x: 1043, startPoint y: 108, endPoint x: 962, endPoint y: 115, distance: 80.9
click at [1040, 108] on div "KHO 1" at bounding box center [1066, 101] width 76 height 18
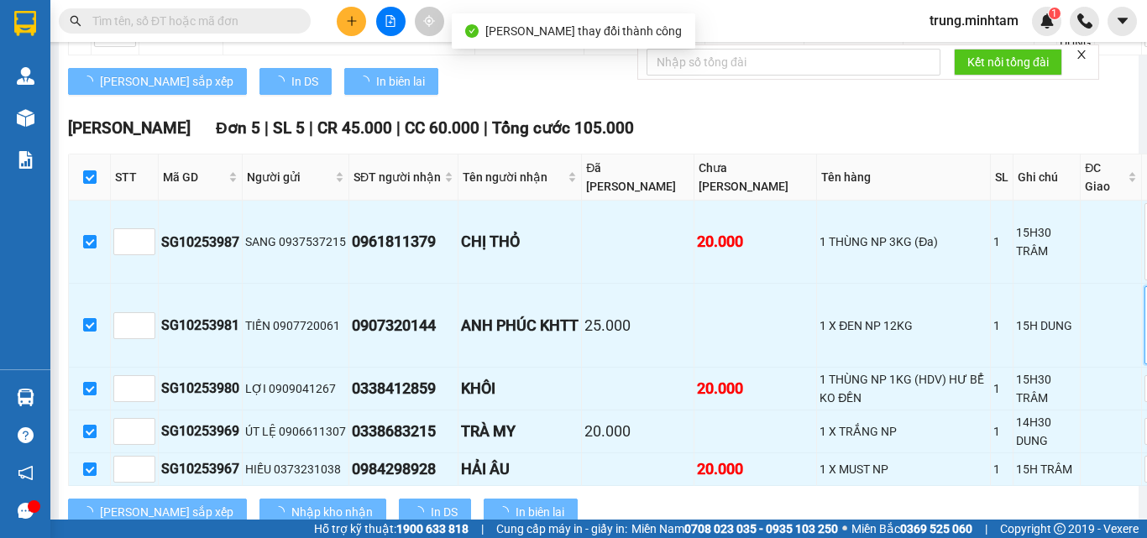
drag, startPoint x: 962, startPoint y: 115, endPoint x: 973, endPoint y: 144, distance: 31.3
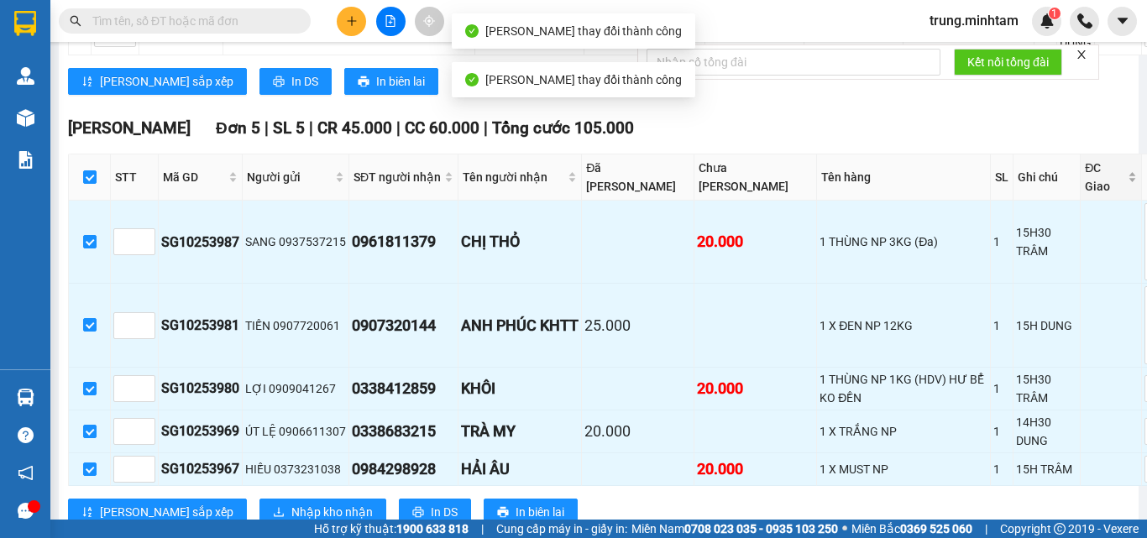
scroll to position [1030, 0]
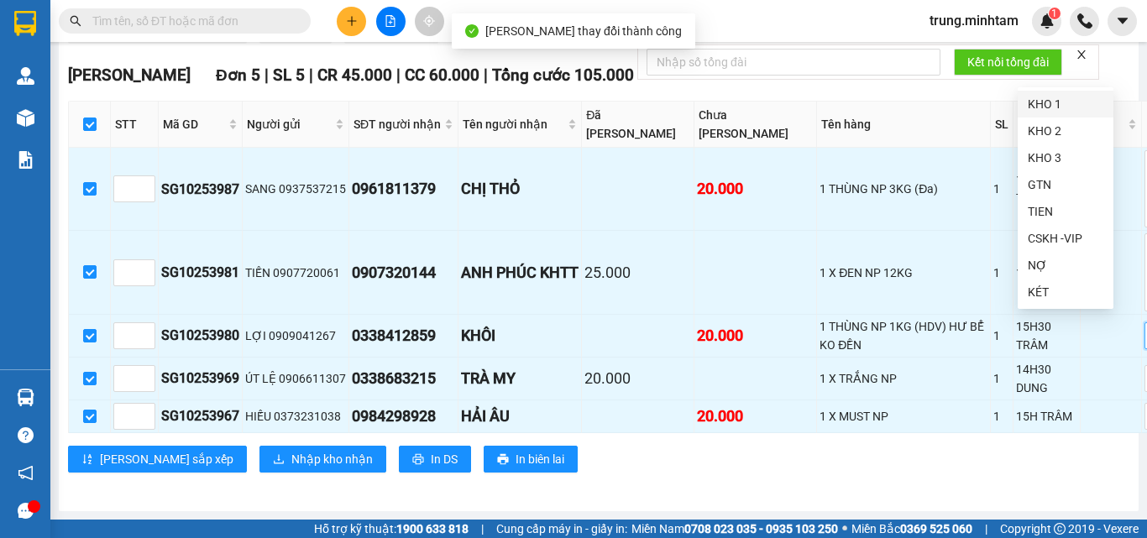
click at [1037, 108] on div "KHO 1" at bounding box center [1066, 104] width 76 height 18
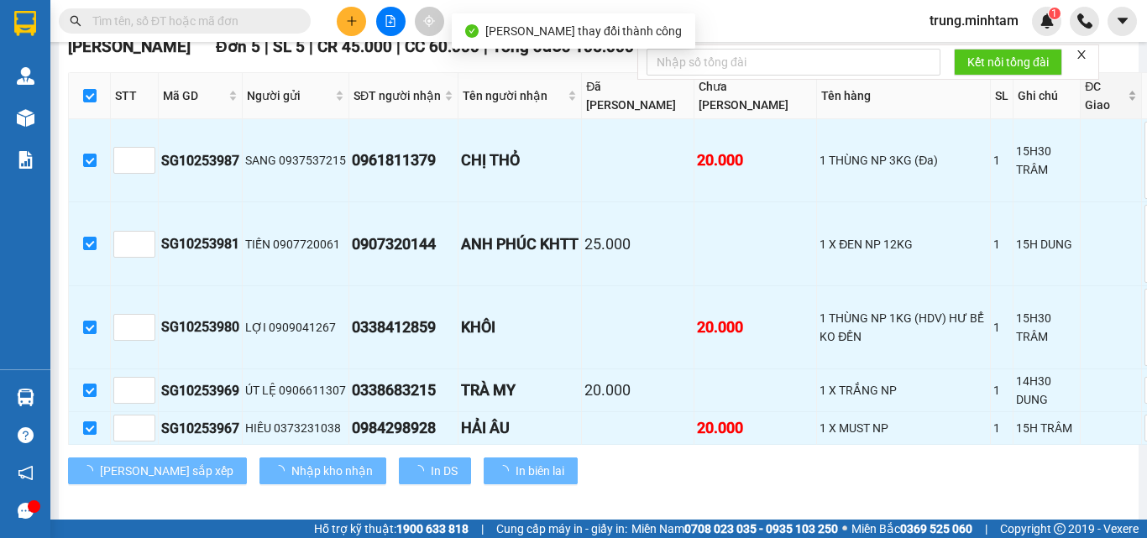
click at [1085, 108] on span "ĐC Giao" at bounding box center [1104, 95] width 39 height 37
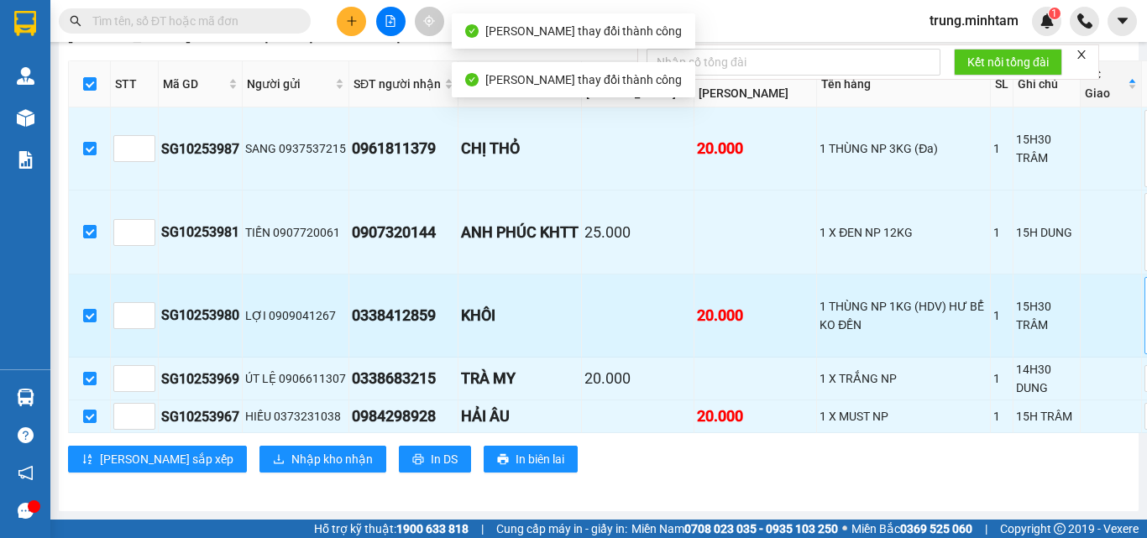
scroll to position [1070, 0]
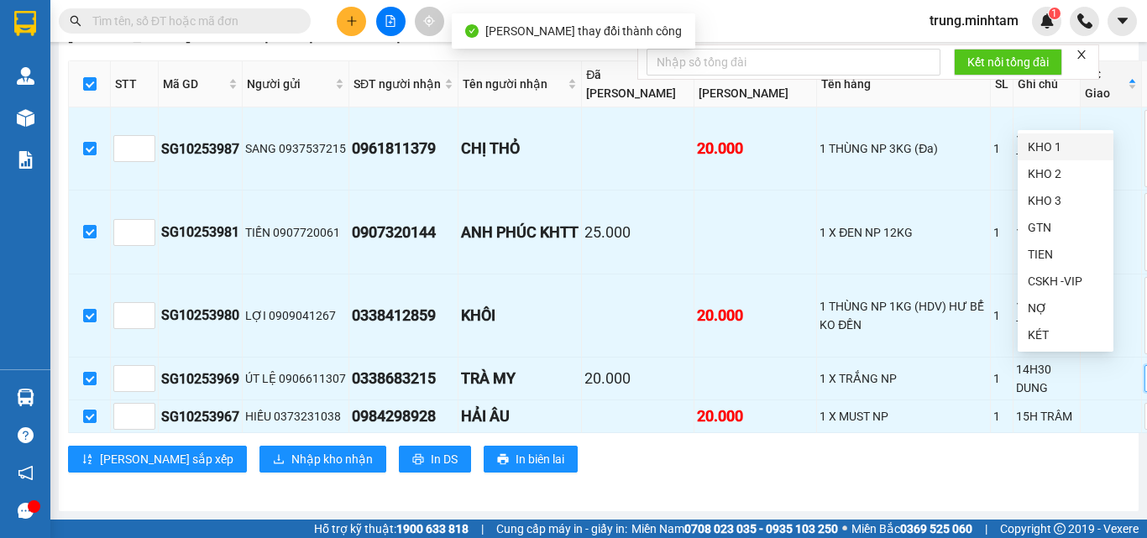
drag, startPoint x: 1054, startPoint y: 144, endPoint x: 1023, endPoint y: 153, distance: 31.6
click at [1049, 145] on div "KHO 1" at bounding box center [1066, 147] width 76 height 18
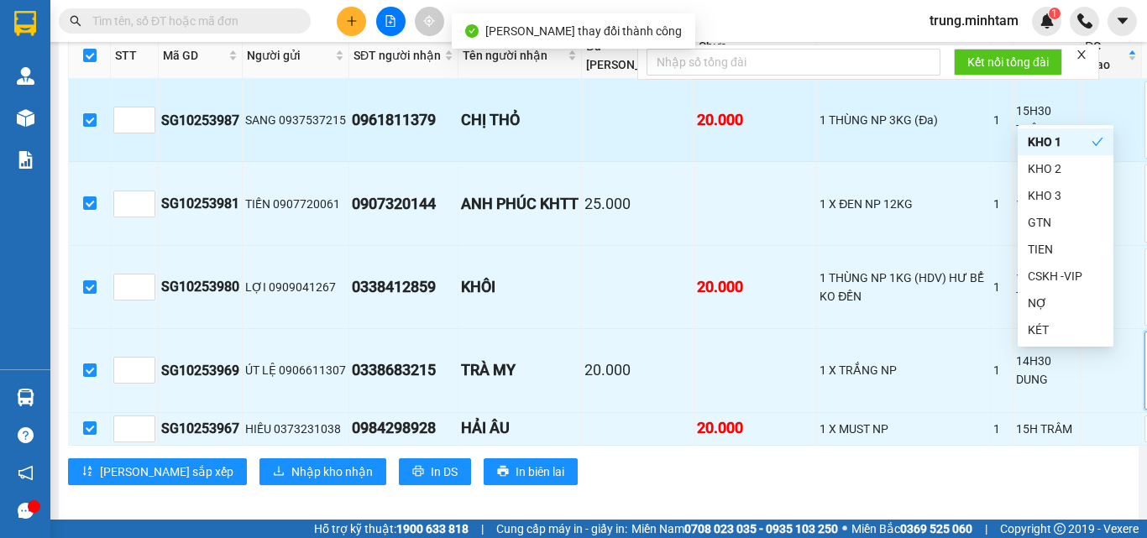
click at [1081, 162] on td at bounding box center [1111, 120] width 61 height 83
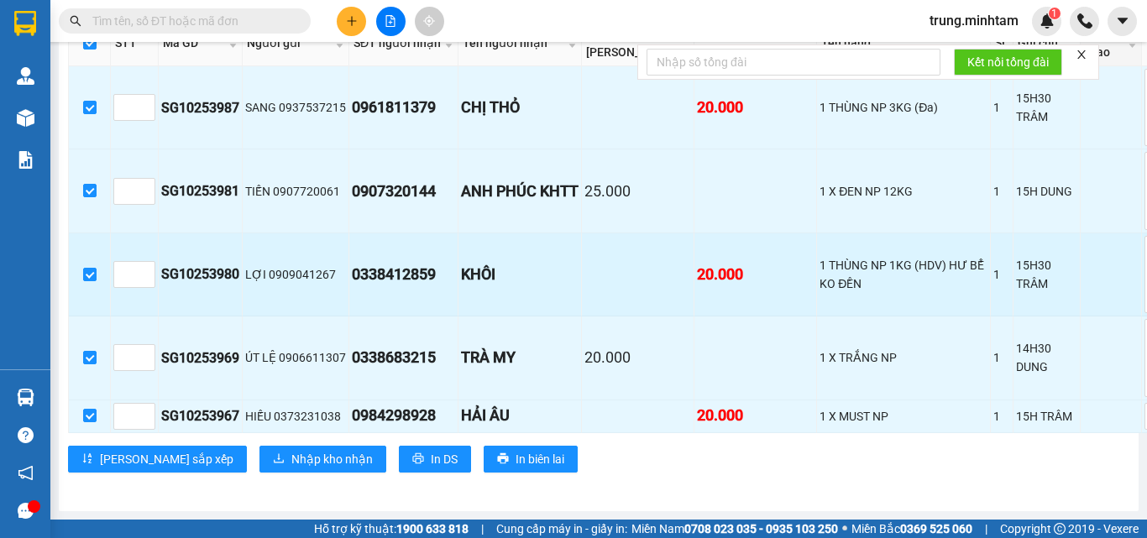
scroll to position [1112, 0]
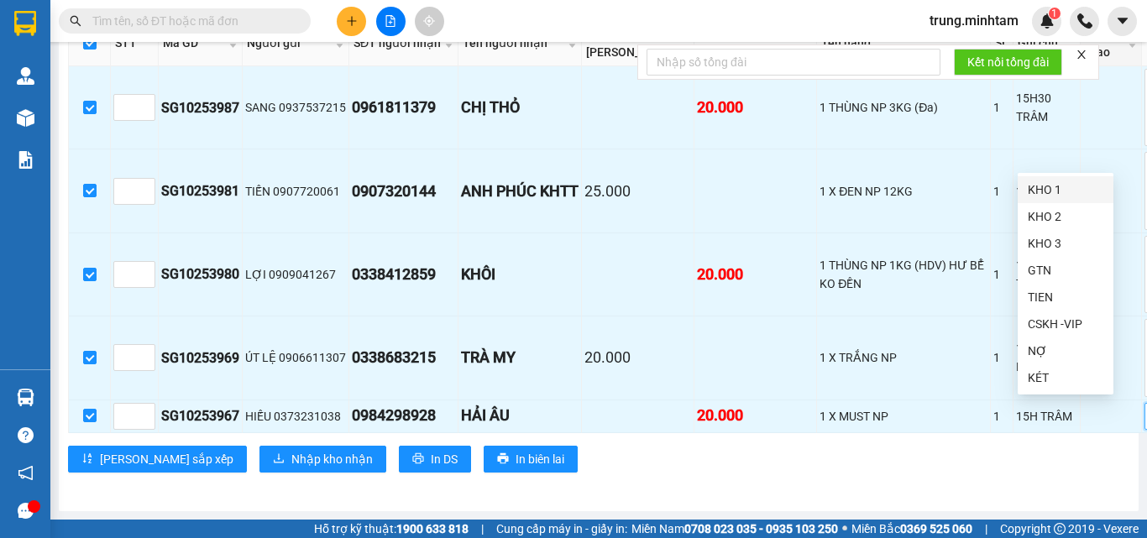
click at [1046, 192] on div "KHO 1" at bounding box center [1066, 190] width 76 height 18
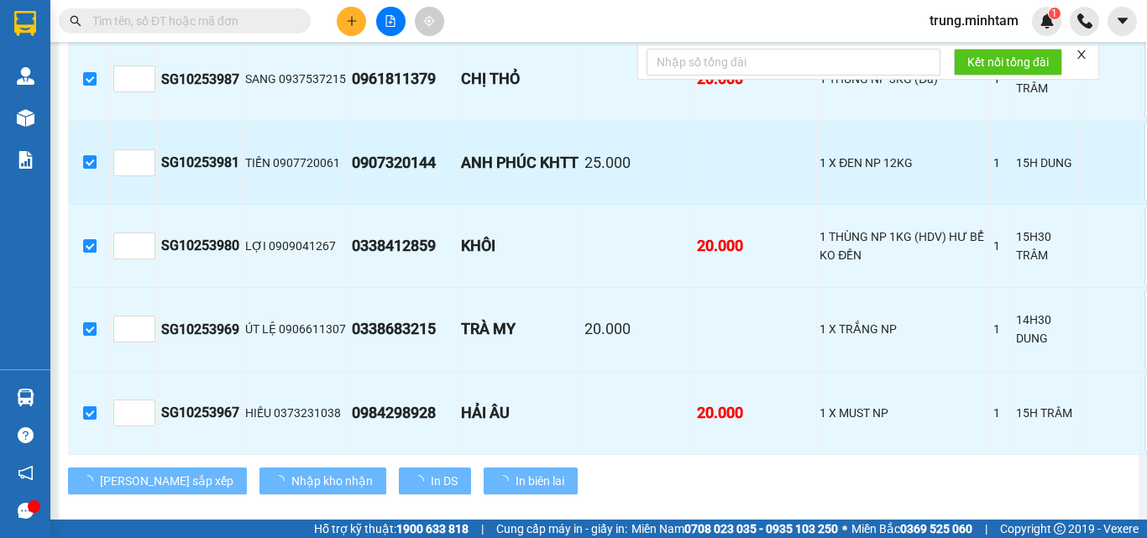
click at [1081, 204] on td at bounding box center [1111, 162] width 61 height 83
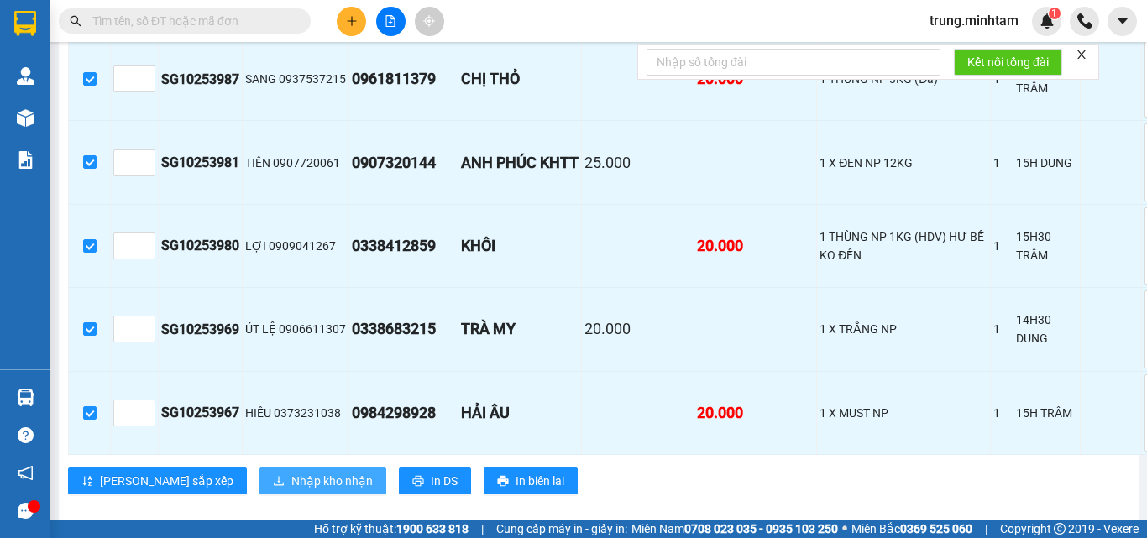
click at [291, 490] on span "Nhập kho nhận" at bounding box center [331, 481] width 81 height 18
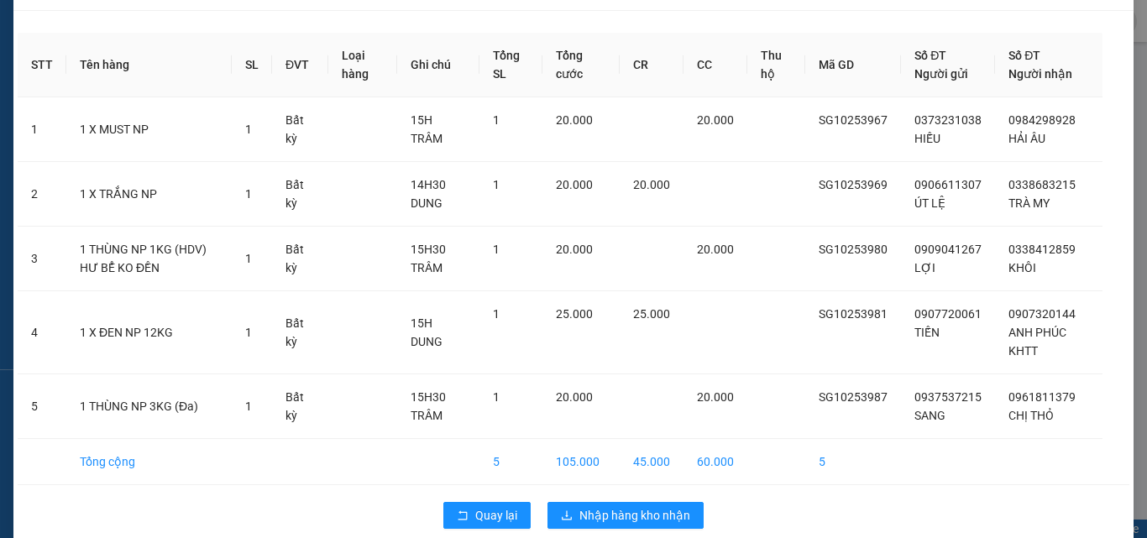
scroll to position [67, 0]
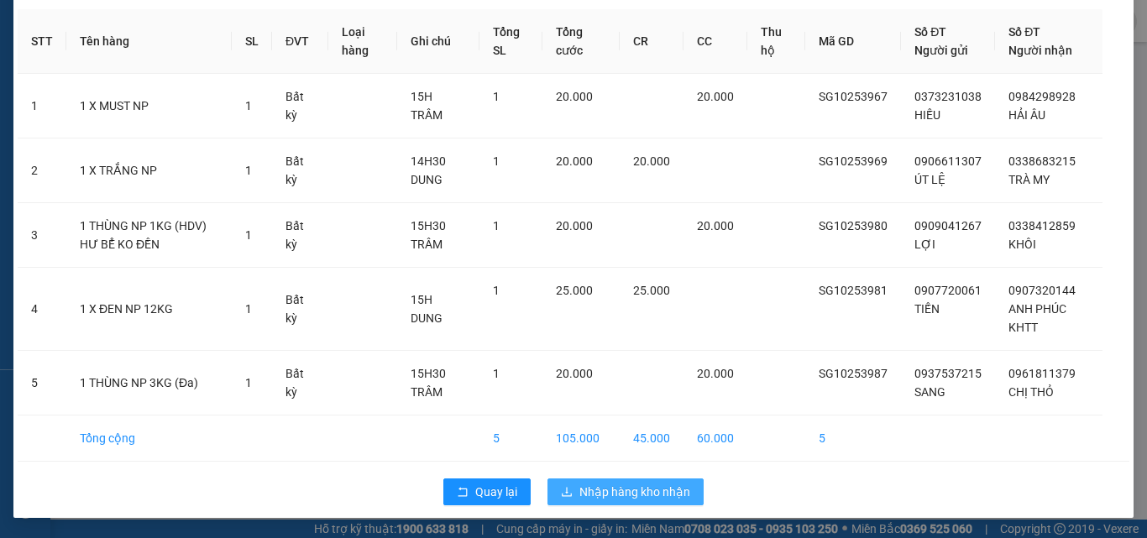
click at [625, 489] on span "Nhập hàng kho nhận" at bounding box center [634, 492] width 111 height 18
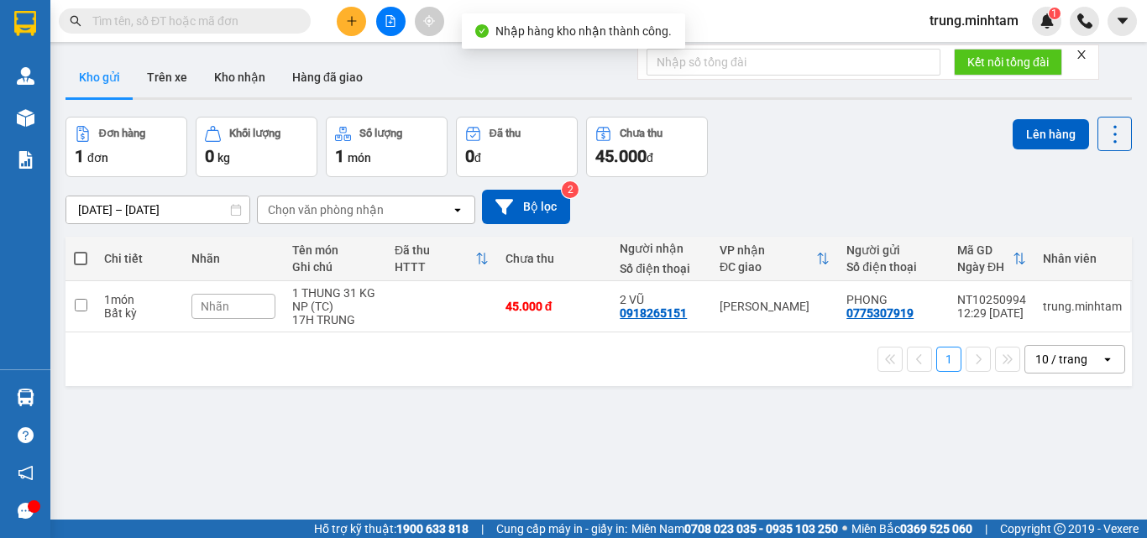
click at [192, 26] on input "text" at bounding box center [191, 21] width 198 height 18
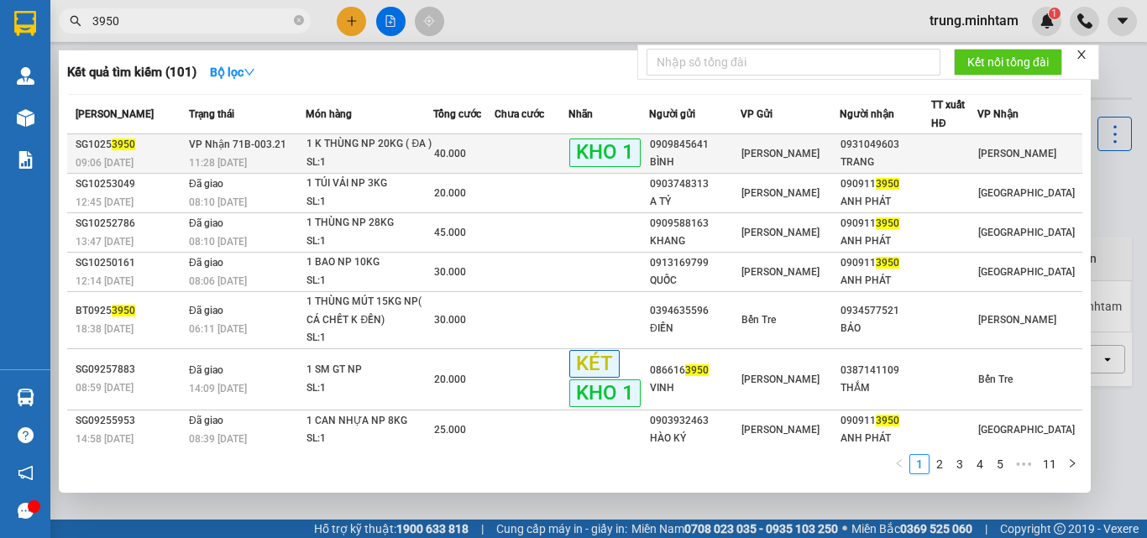
type input "3950"
click at [516, 162] on td at bounding box center [531, 153] width 74 height 39
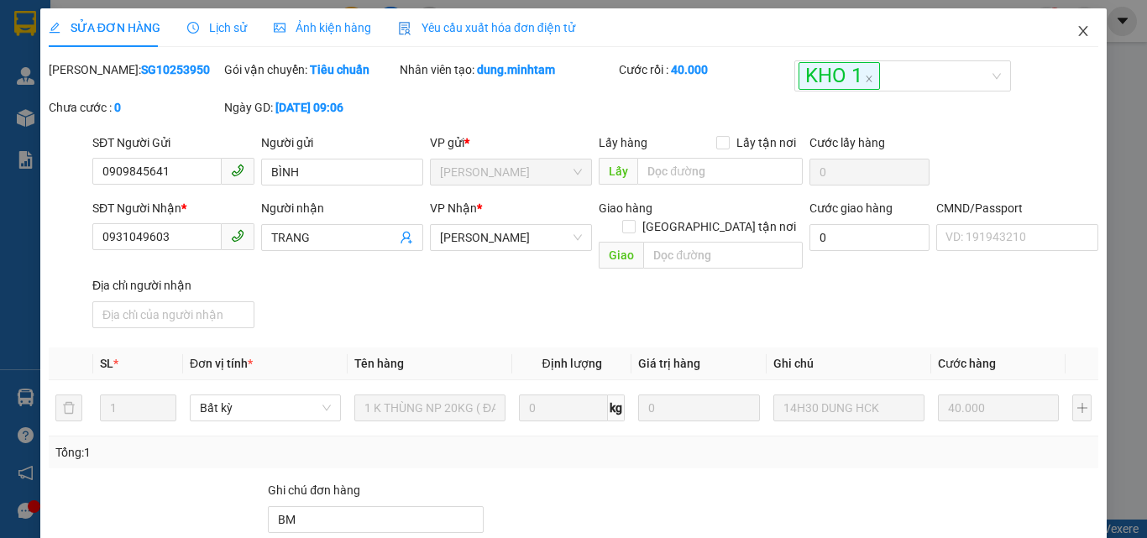
click at [1076, 32] on icon "close" at bounding box center [1082, 30] width 13 height 13
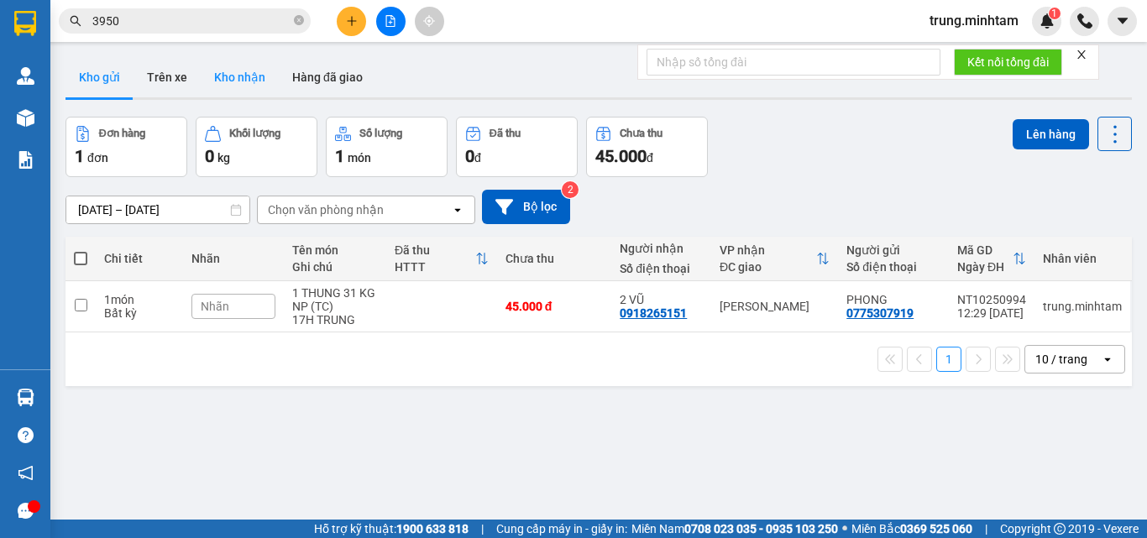
click at [236, 71] on button "Kho nhận" at bounding box center [240, 77] width 78 height 40
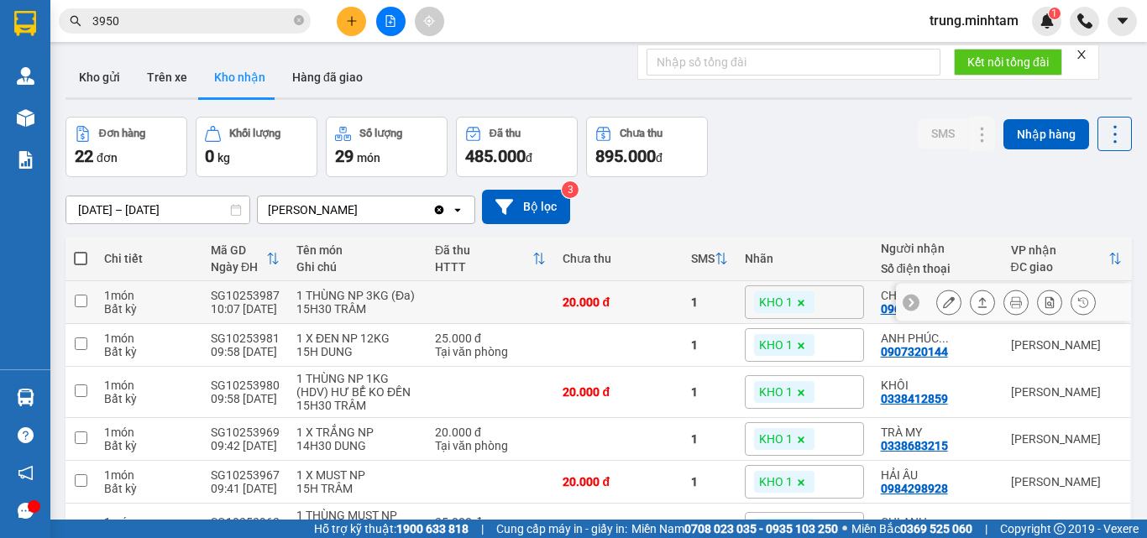
click at [937, 305] on button at bounding box center [949, 302] width 24 height 29
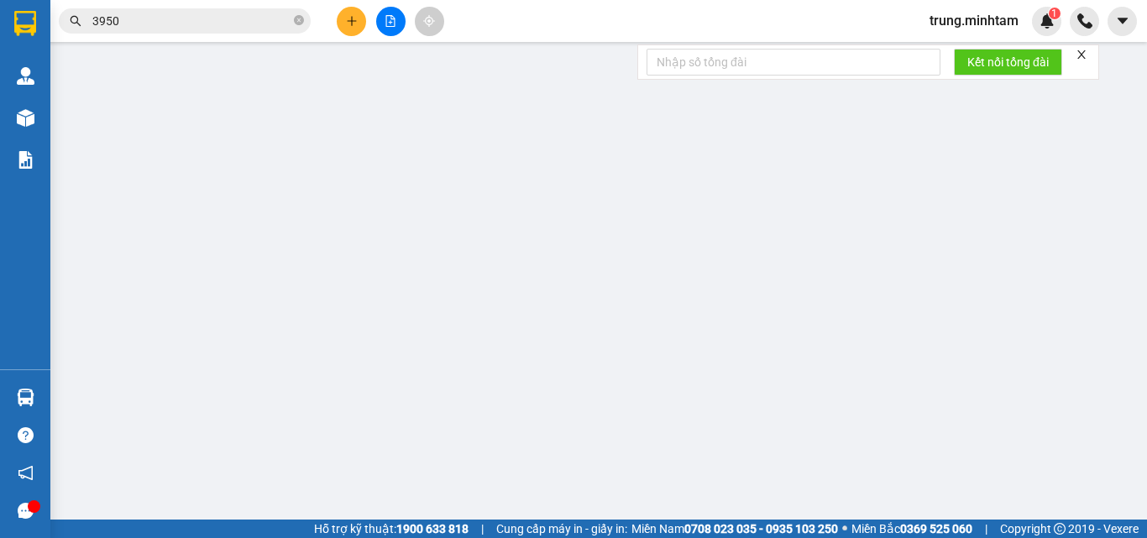
type input "0937537215"
type input "SANG"
type input "0961811379"
type input "CHỊ THỎ"
type input "20.000"
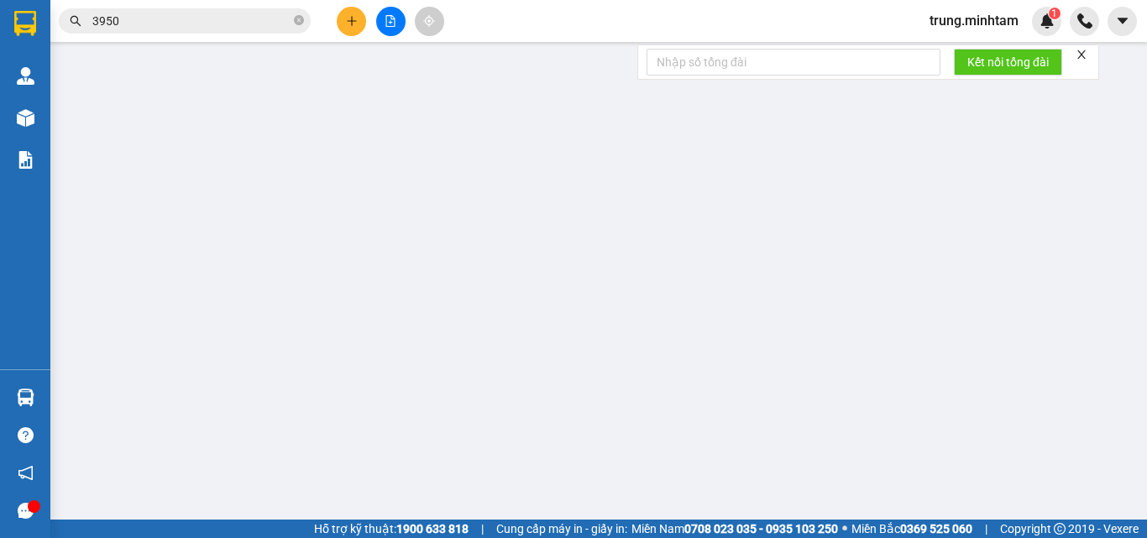
type input "20.000"
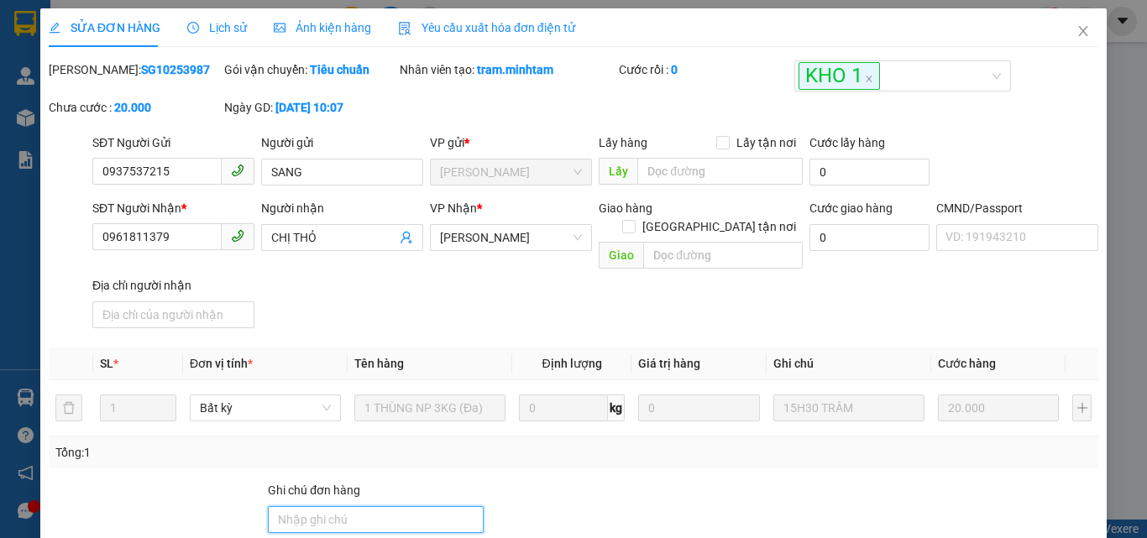
click at [404, 506] on input "Ghi chú đơn hàng" at bounding box center [376, 519] width 216 height 27
type input "KBM"
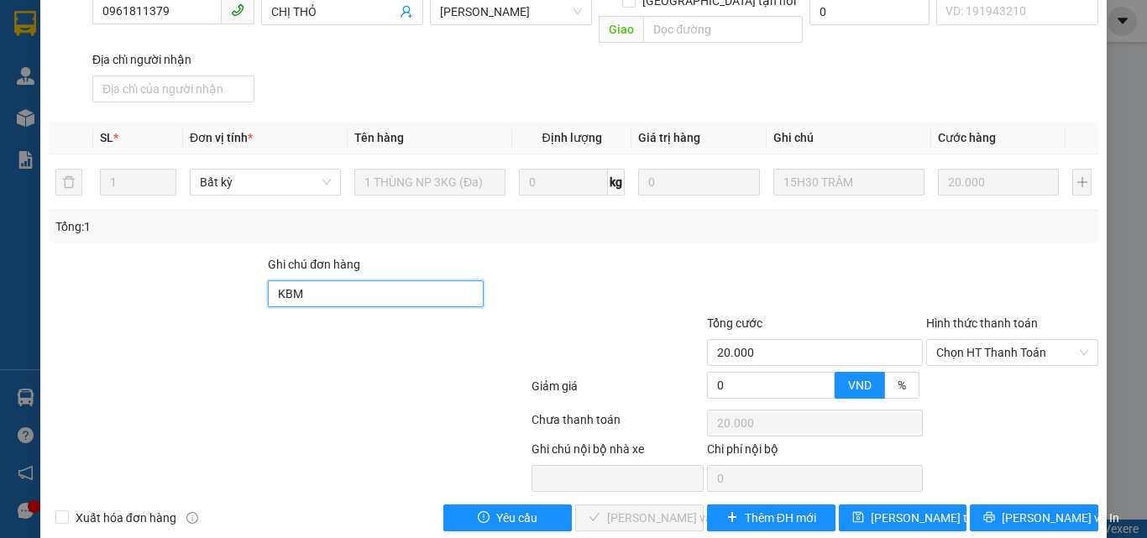
scroll to position [233, 0]
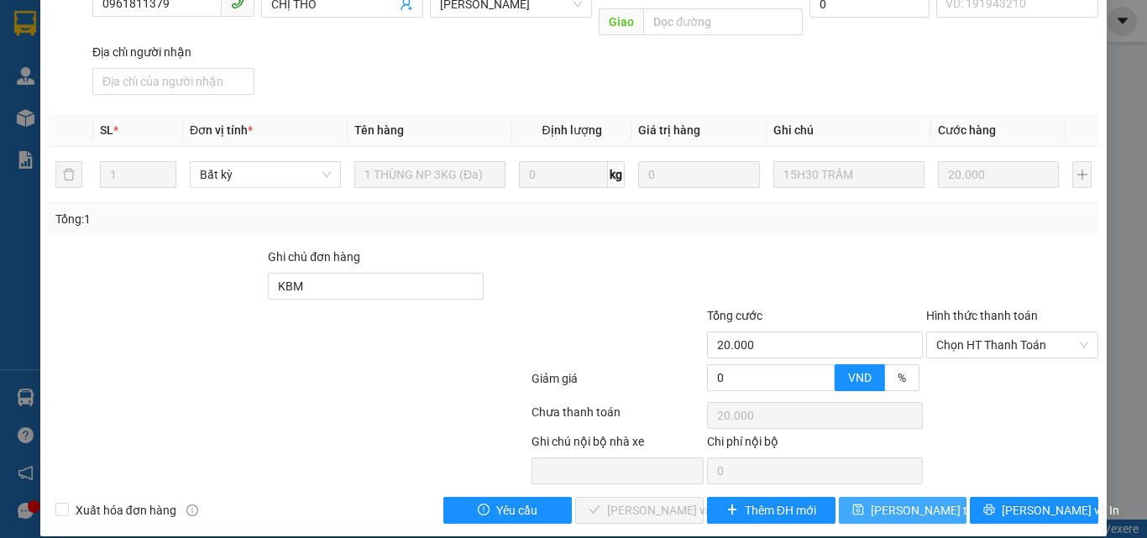
click at [887, 501] on span "[PERSON_NAME] thay đổi" at bounding box center [938, 510] width 134 height 18
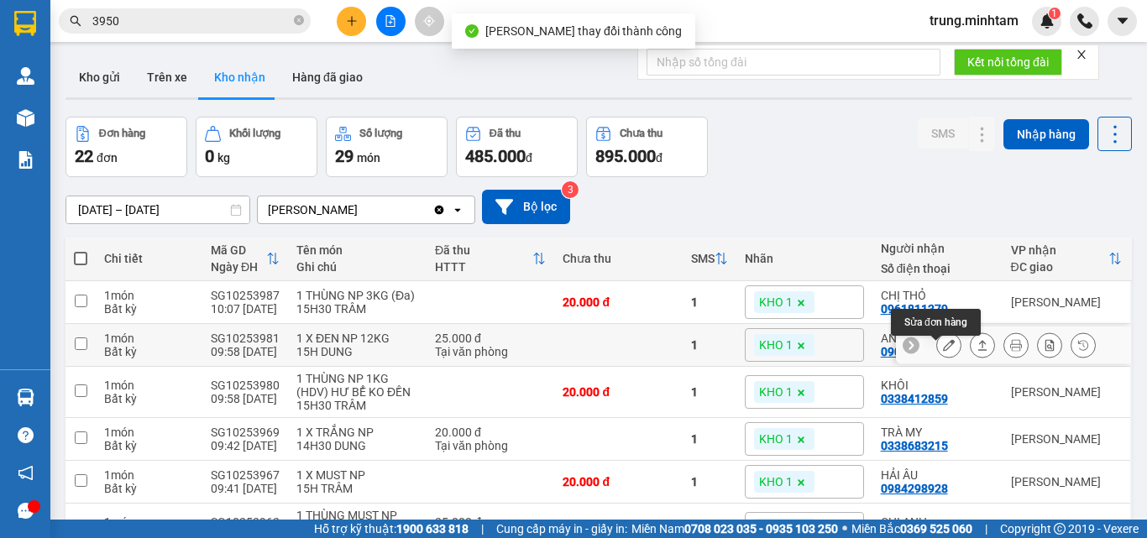
click at [943, 351] on icon at bounding box center [949, 345] width 12 height 12
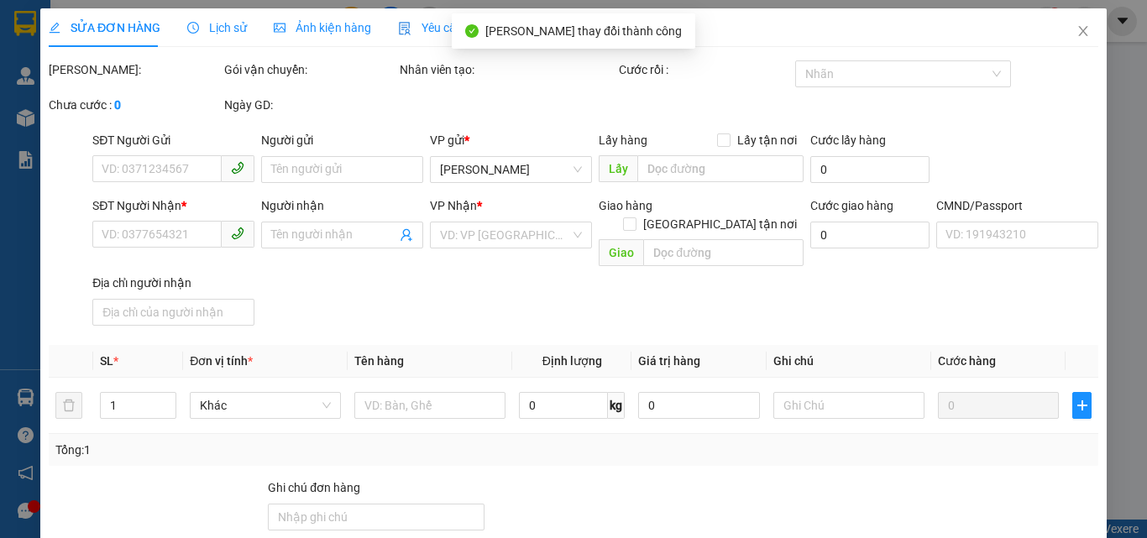
type input "0907720061"
type input "TIẾN"
type input "0907320144"
type input "ANH PHÚC KHTT"
type input "25.000"
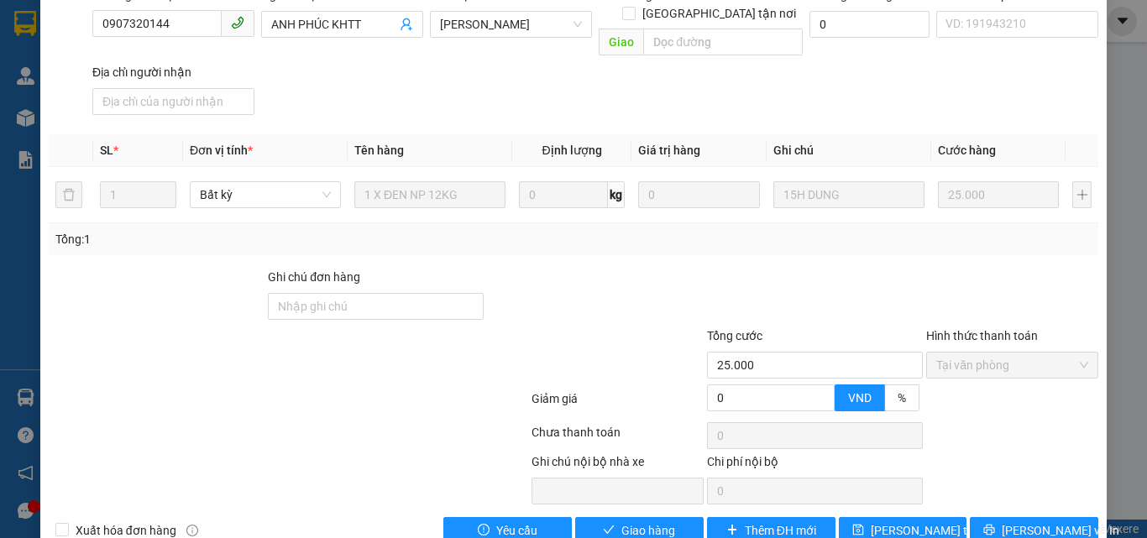
scroll to position [233, 0]
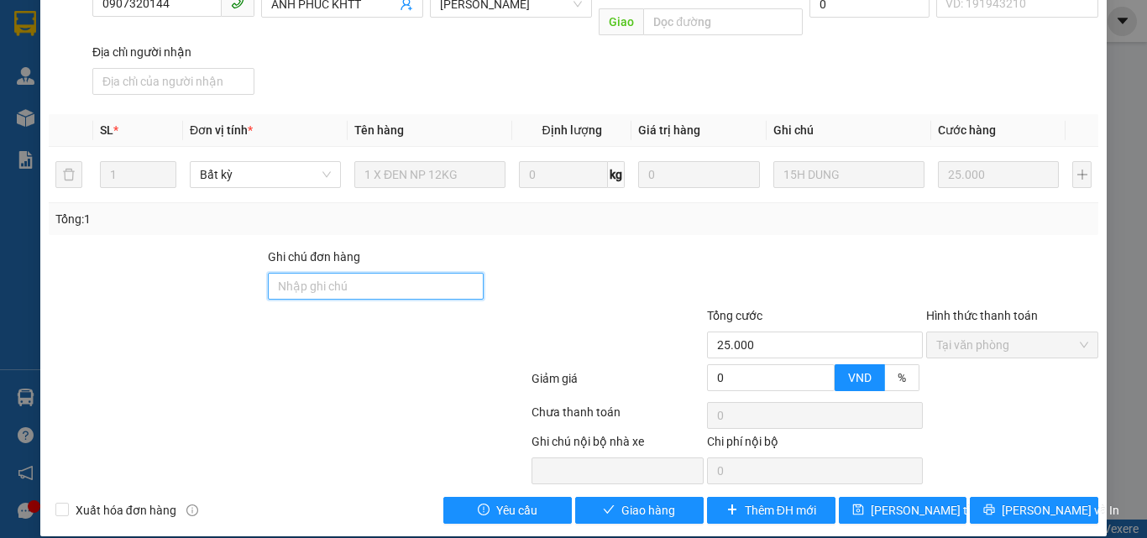
click at [337, 273] on input "Ghi chú đơn hàng" at bounding box center [376, 286] width 216 height 27
type input "BM"
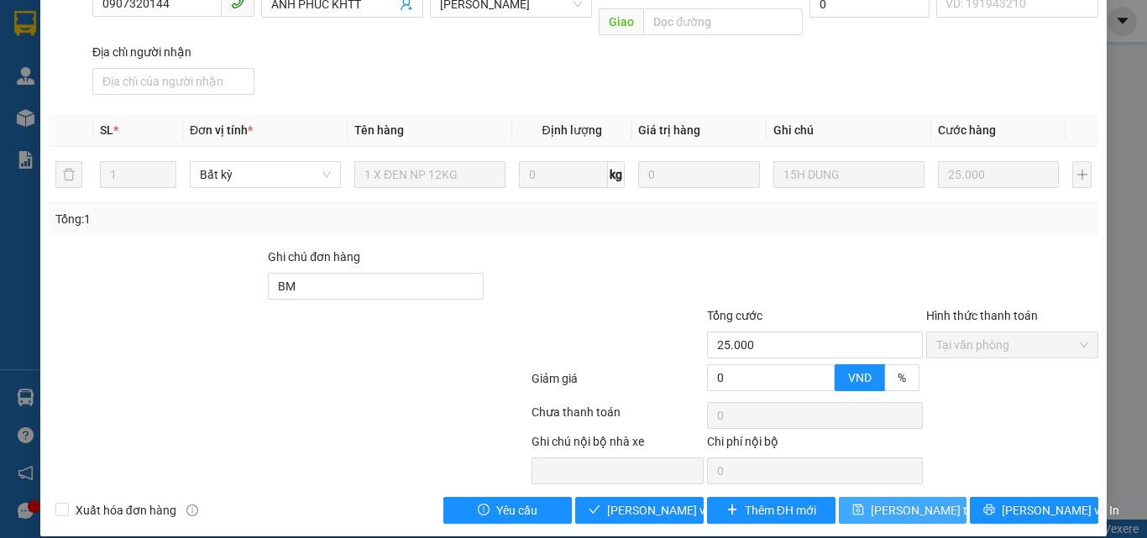
click at [908, 501] on span "[PERSON_NAME] thay đổi" at bounding box center [938, 510] width 134 height 18
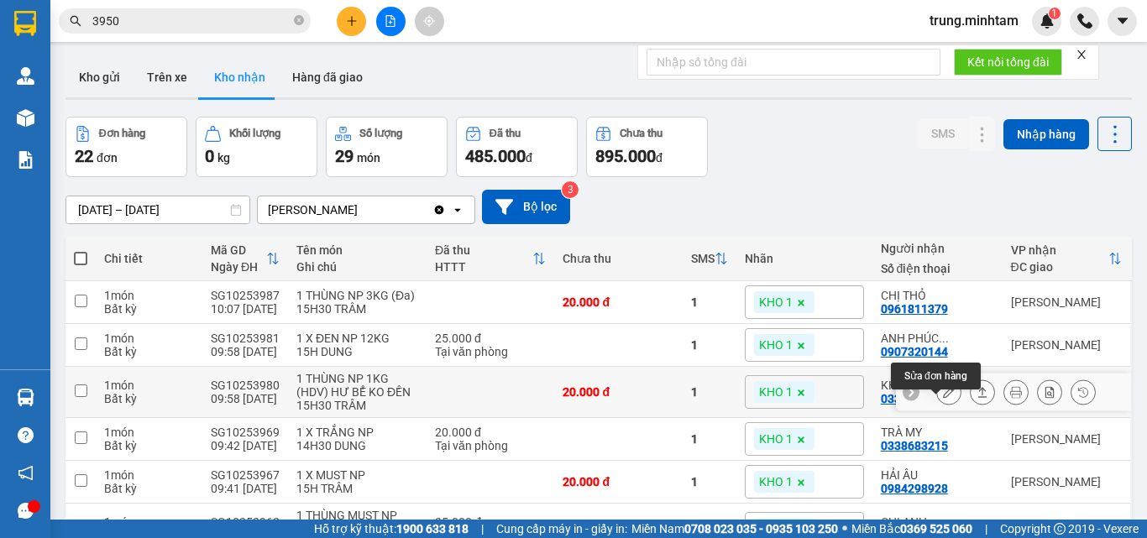
click at [943, 398] on icon at bounding box center [949, 392] width 12 height 12
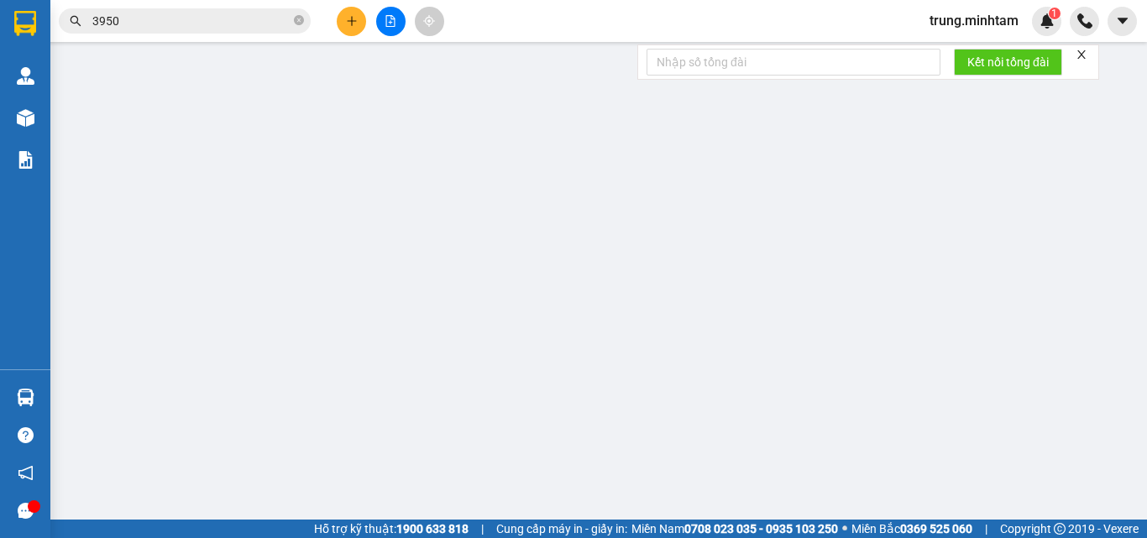
type input "0909041267"
type input "LỢI"
type input "0338412859"
type input "KHÔI"
type input "20.000"
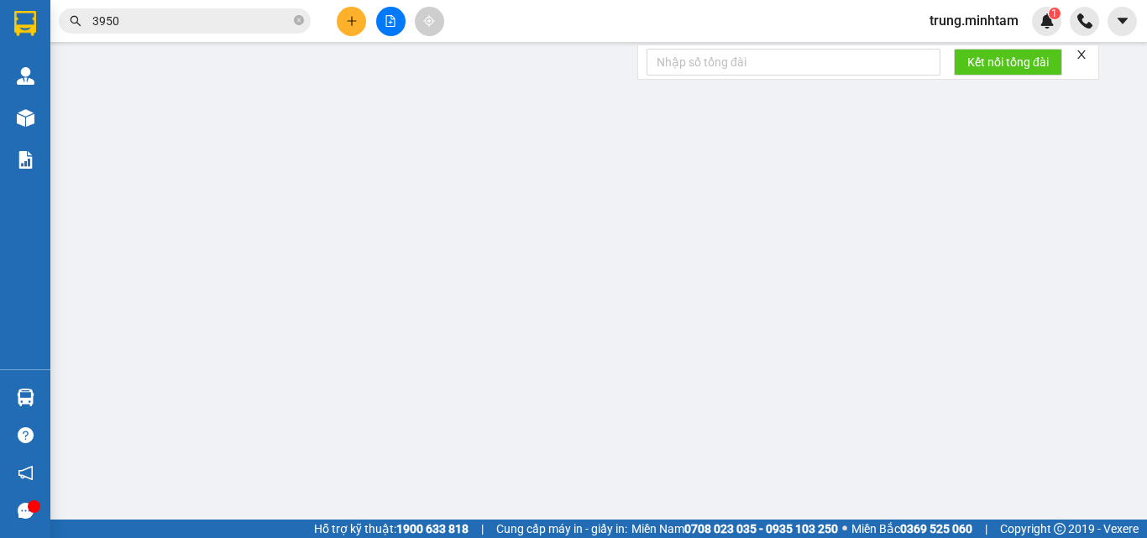
type input "20.000"
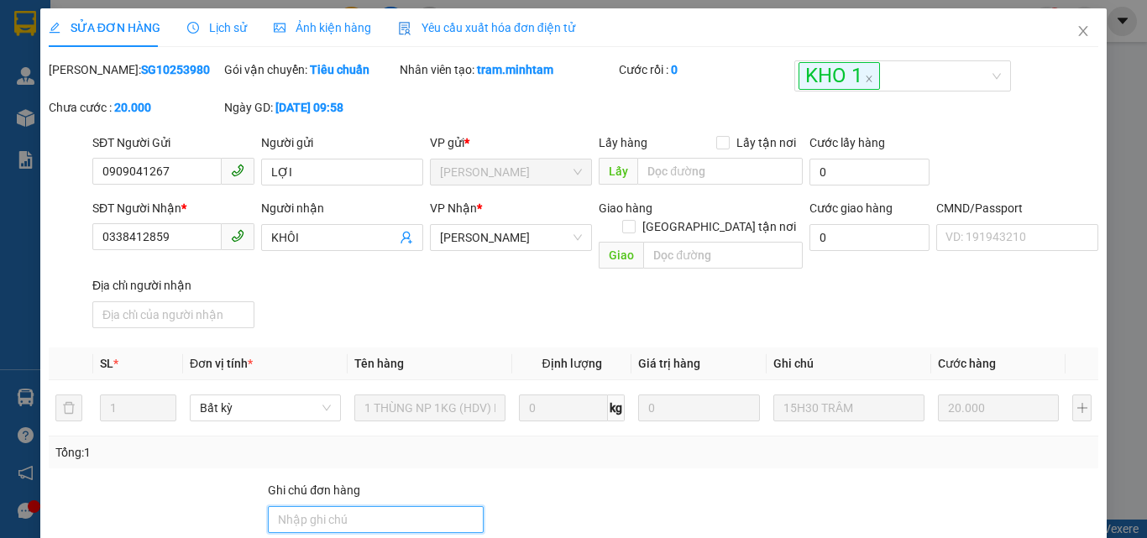
click at [337, 506] on input "Ghi chú đơn hàng" at bounding box center [376, 519] width 216 height 27
type input "BM"
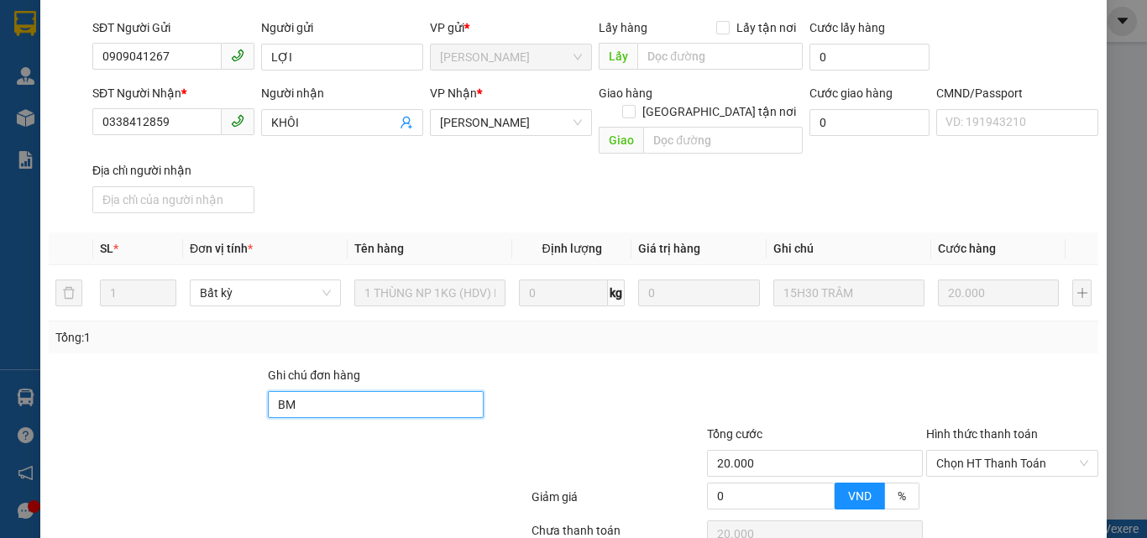
scroll to position [233, 0]
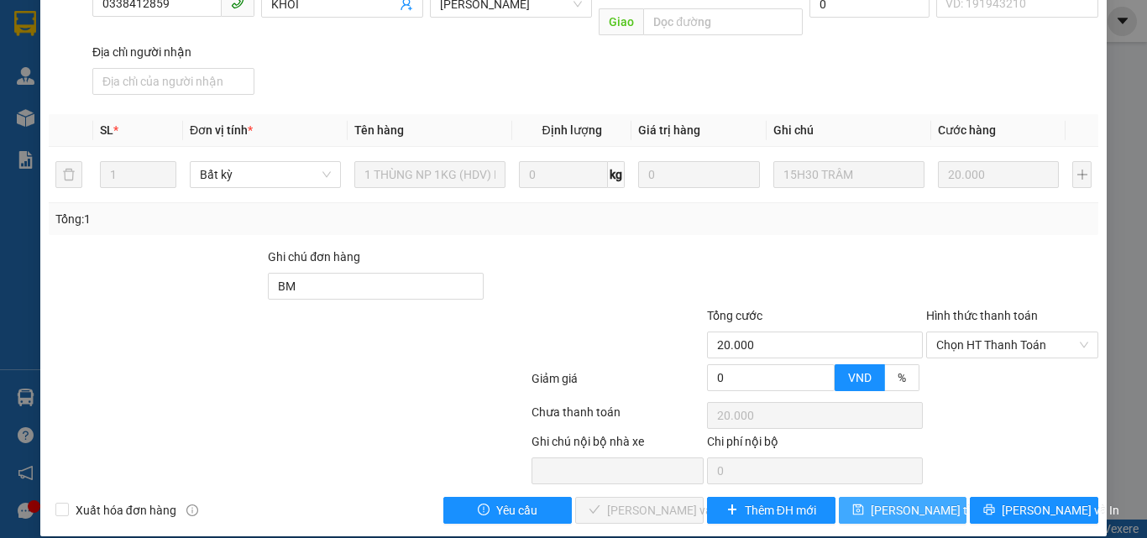
click at [892, 501] on span "[PERSON_NAME] thay đổi" at bounding box center [938, 510] width 134 height 18
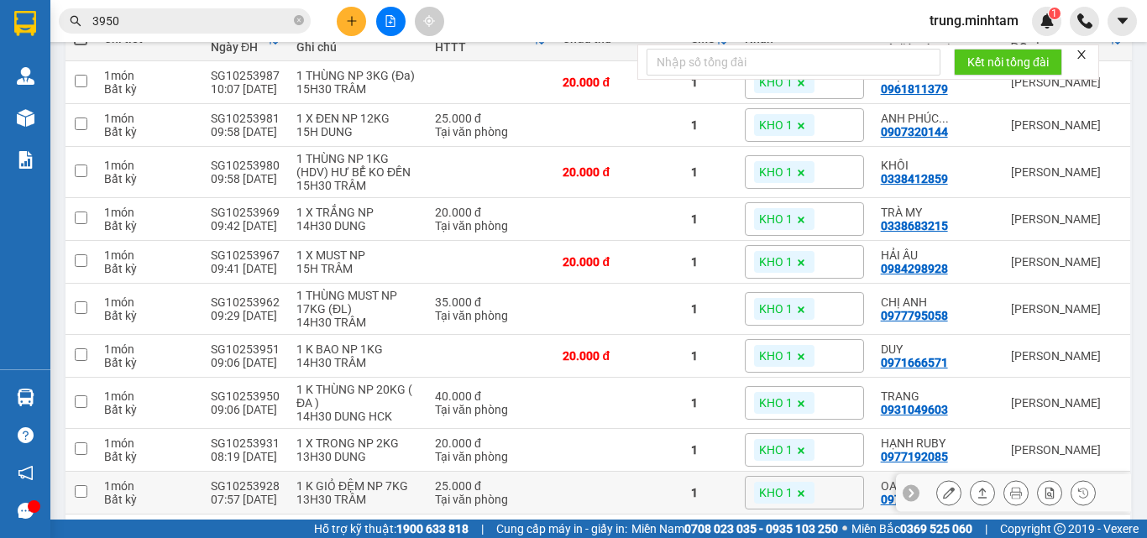
scroll to position [224, 0]
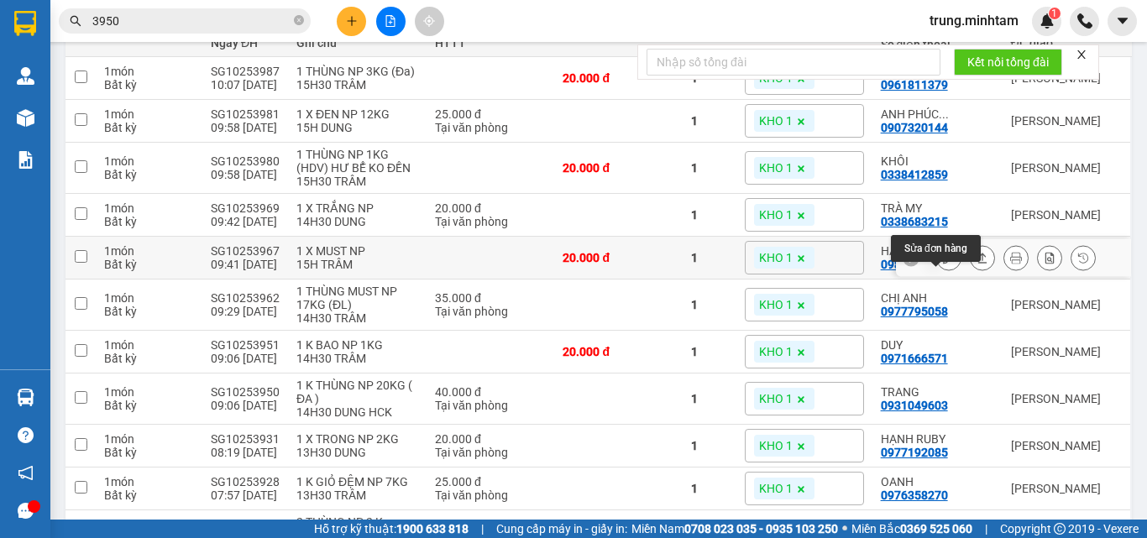
click at [943, 264] on icon at bounding box center [949, 258] width 12 height 12
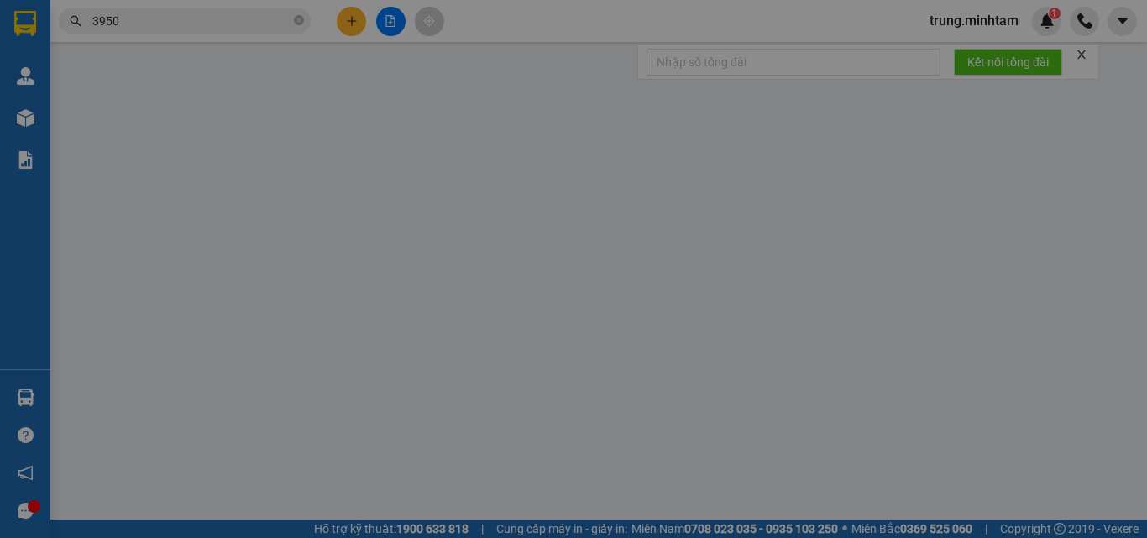
type input "0373231038"
type input "HIẾU"
type input "0984298928"
type input "HẢI ÂU"
type input "20.000"
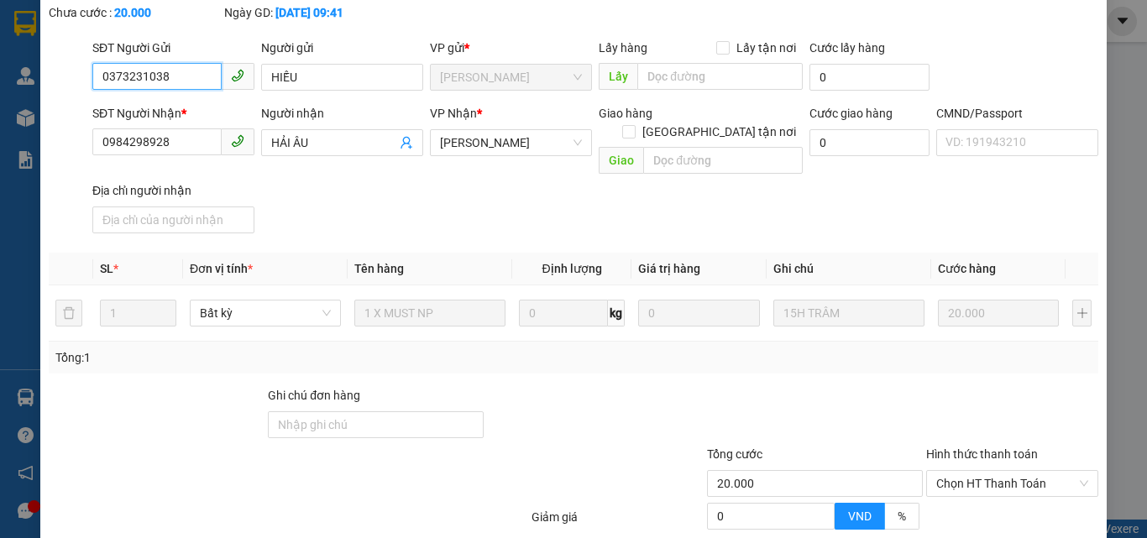
scroll to position [224, 0]
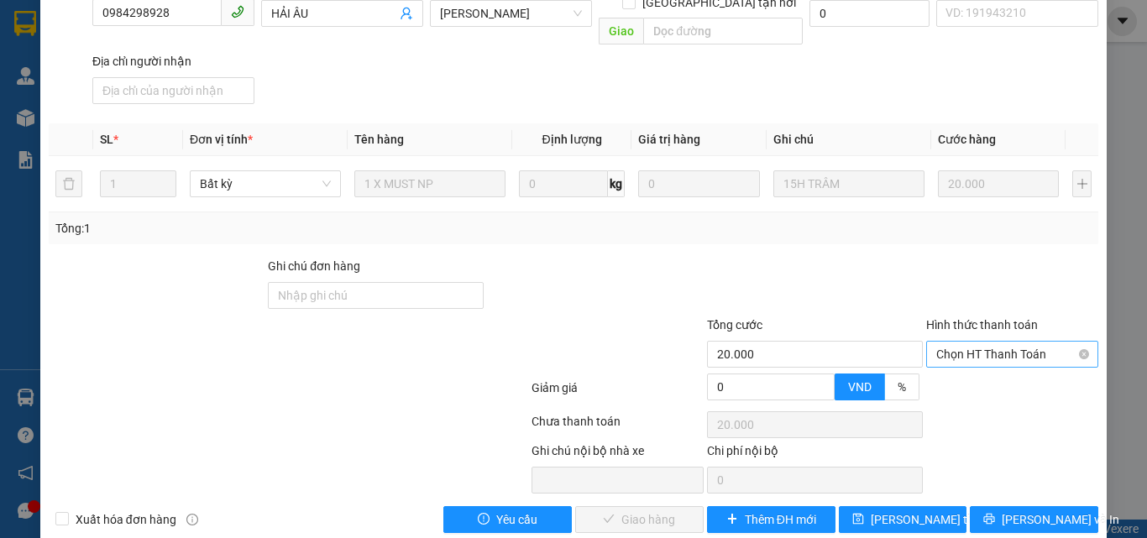
click at [953, 342] on span "Chọn HT Thanh Toán" at bounding box center [1012, 354] width 152 height 25
click at [958, 370] on div "Tại văn phòng" at bounding box center [1002, 369] width 150 height 18
type input "0"
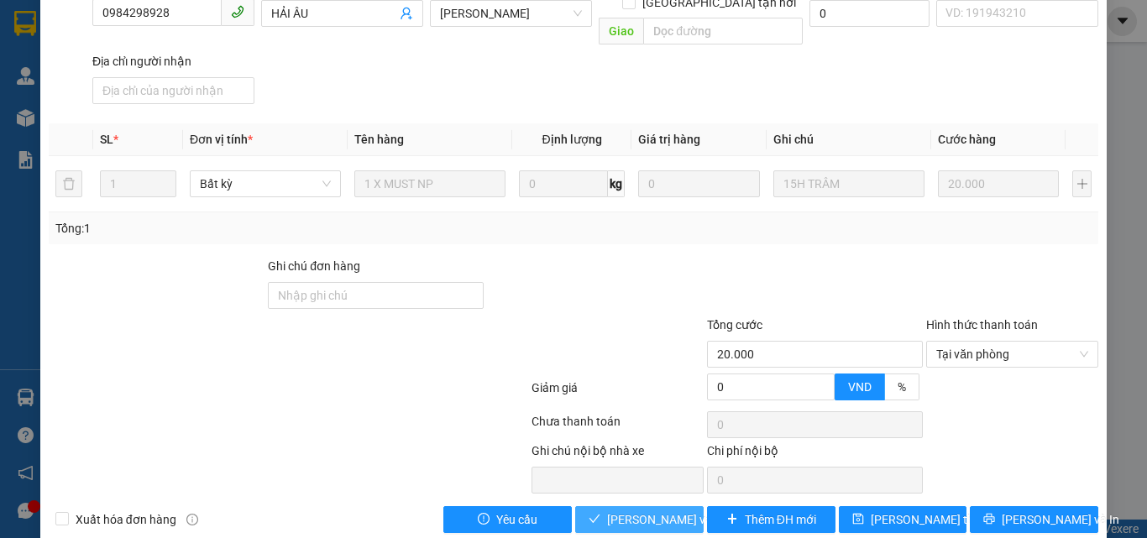
click at [654, 510] on span "[PERSON_NAME] và Giao hàng" at bounding box center [687, 519] width 161 height 18
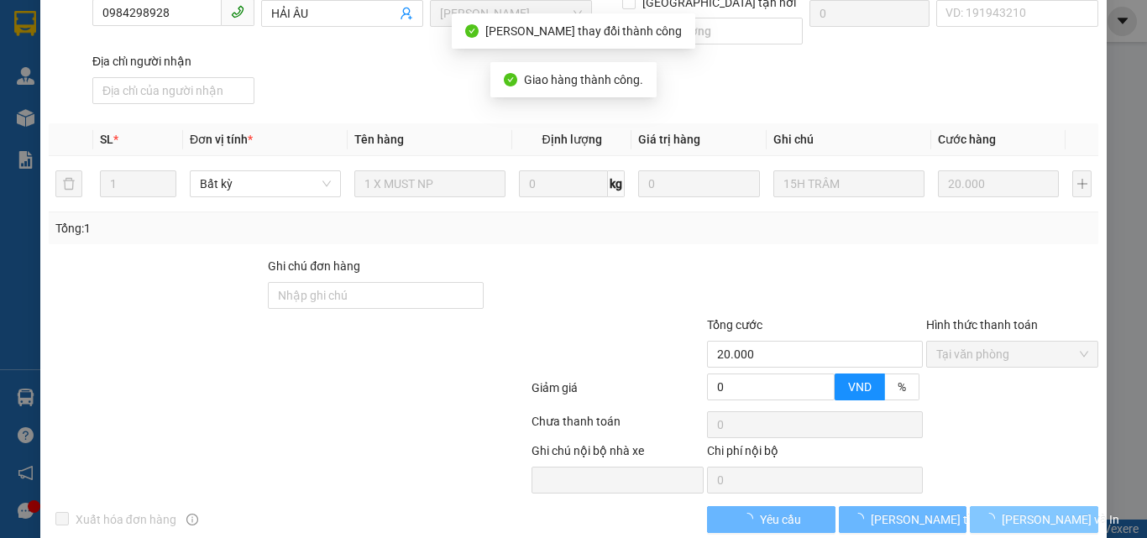
click at [1016, 510] on span "[PERSON_NAME] và In" at bounding box center [1061, 519] width 118 height 18
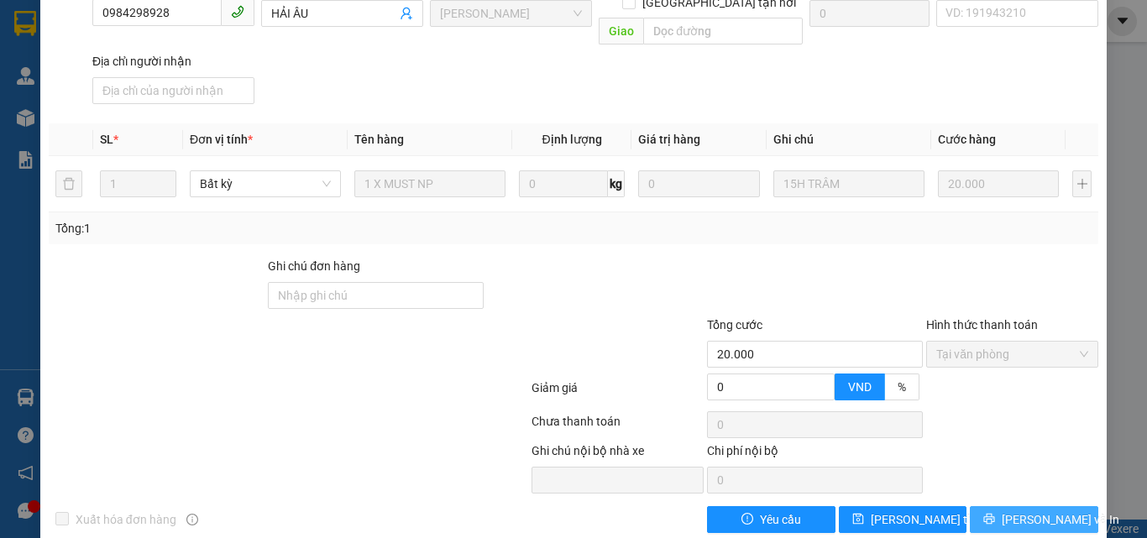
click at [995, 514] on icon "printer" at bounding box center [989, 519] width 11 height 11
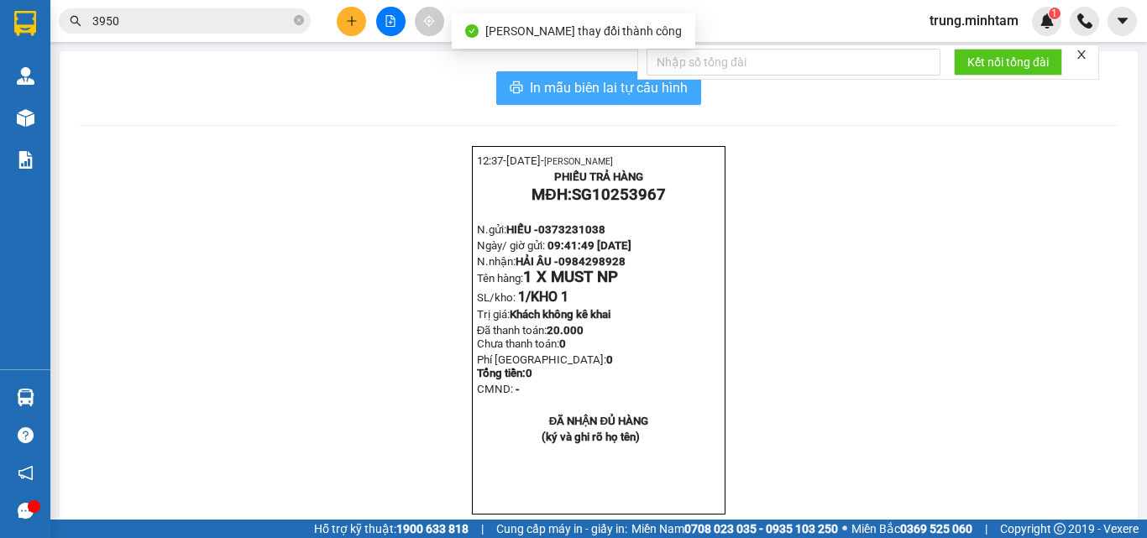
click at [583, 92] on span "In mẫu biên lai tự cấu hình" at bounding box center [609, 87] width 158 height 21
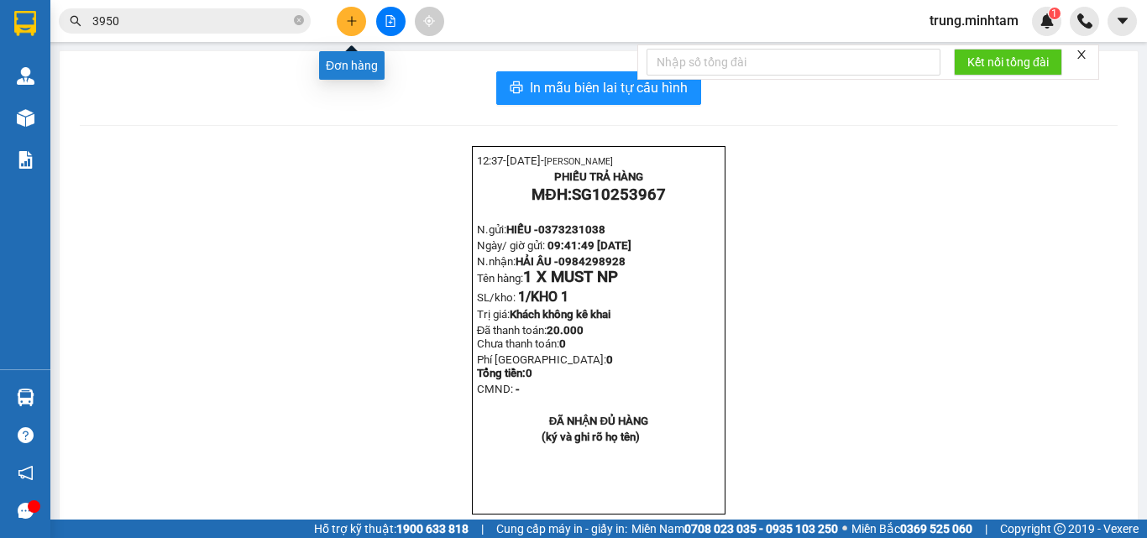
click at [355, 23] on icon "plus" at bounding box center [352, 21] width 12 height 12
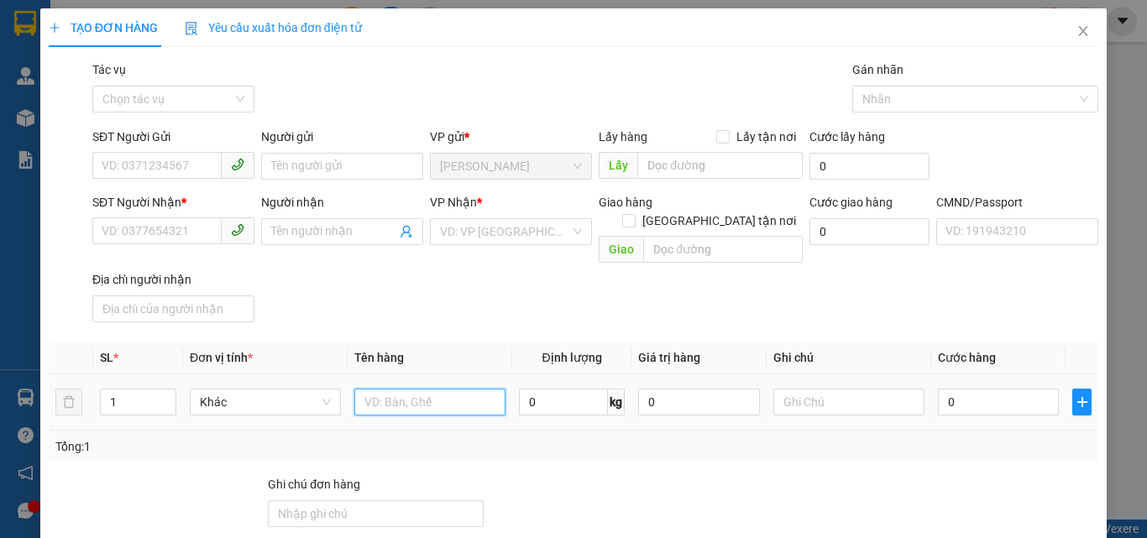
drag, startPoint x: 426, startPoint y: 386, endPoint x: 427, endPoint y: 376, distance: 10.1
click at [426, 389] on input "text" at bounding box center [429, 402] width 151 height 27
type input "1 K THÙNG 42 KG NP (TC)"
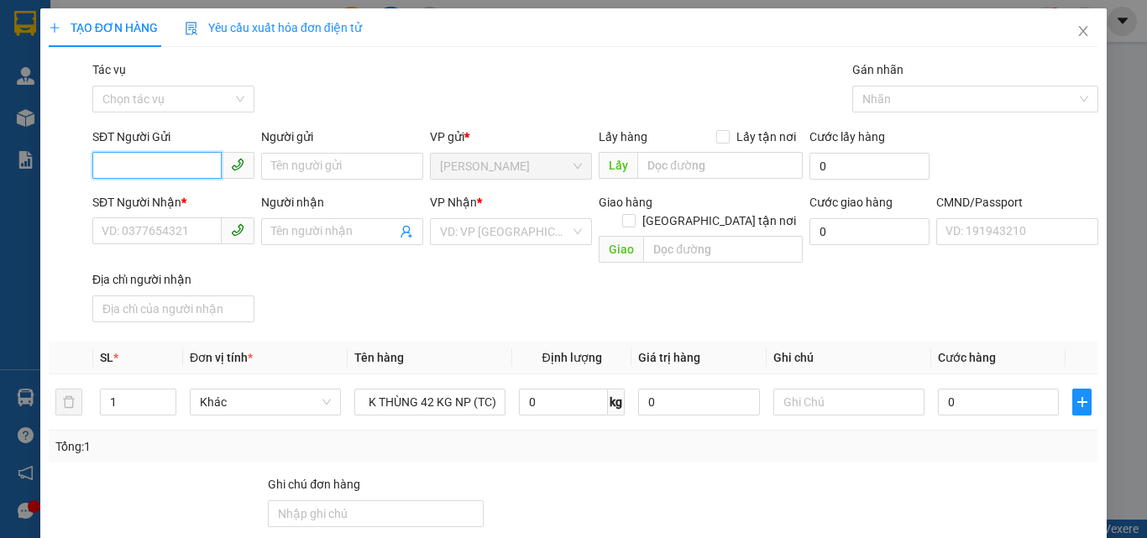
scroll to position [0, 0]
click at [152, 163] on input "SĐT Người Gửi" at bounding box center [156, 165] width 129 height 27
type input "0932205247"
click at [186, 196] on div "0932205247 - BẢO" at bounding box center [172, 200] width 140 height 18
type input "BẢO"
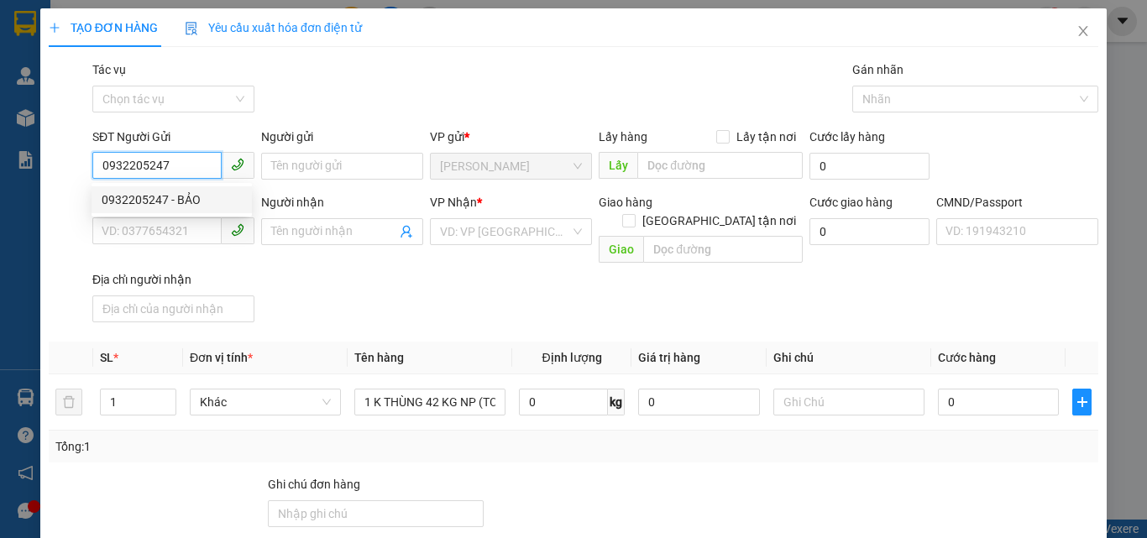
type input "0906980538"
type input "NGỌC"
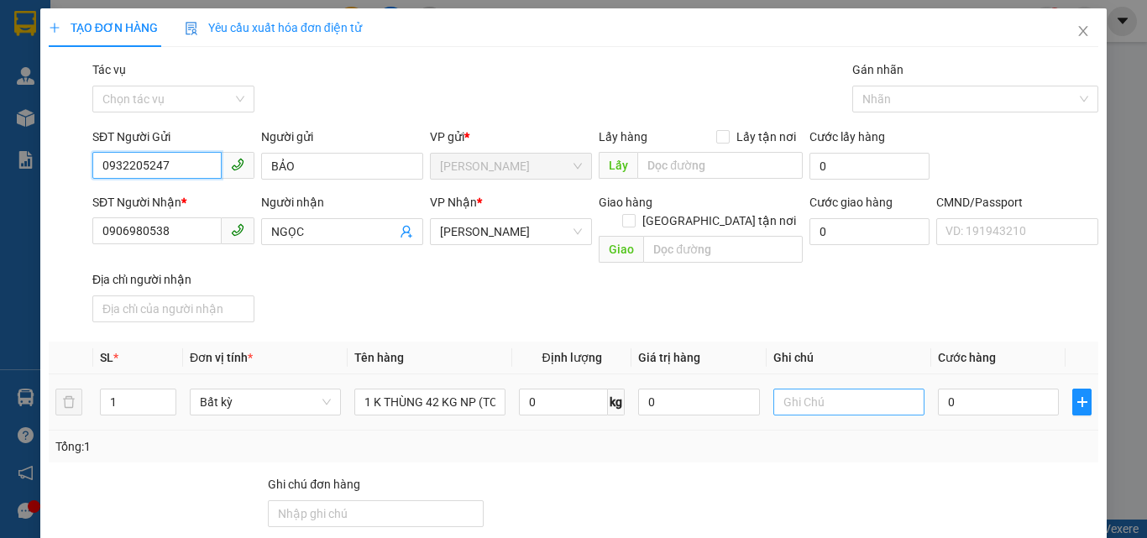
type input "0932205247"
click at [866, 390] on input "text" at bounding box center [848, 402] width 151 height 27
type input "18H TRUNG"
type input "6"
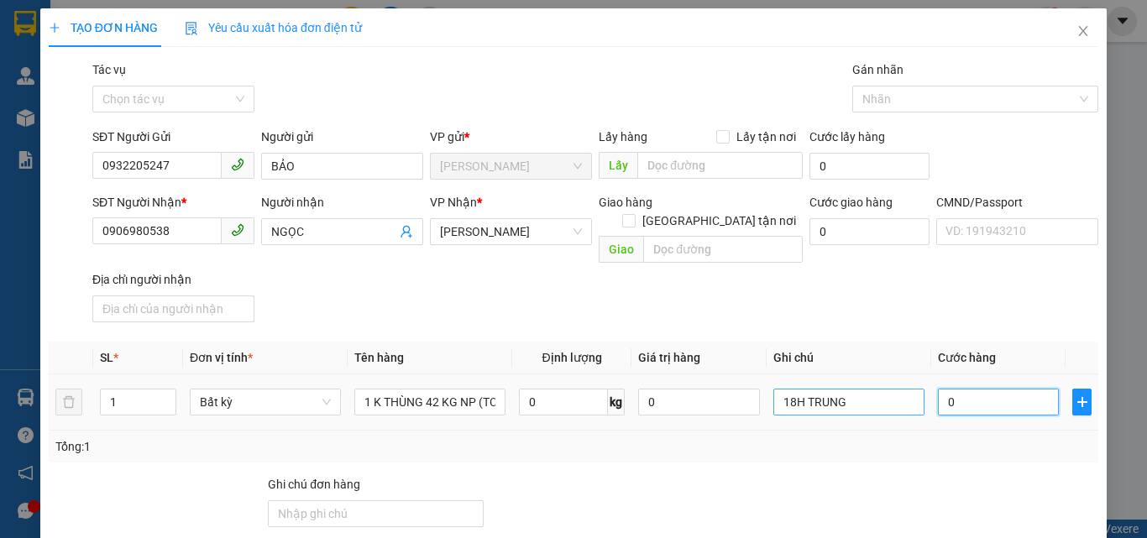
type input "6"
type input "60"
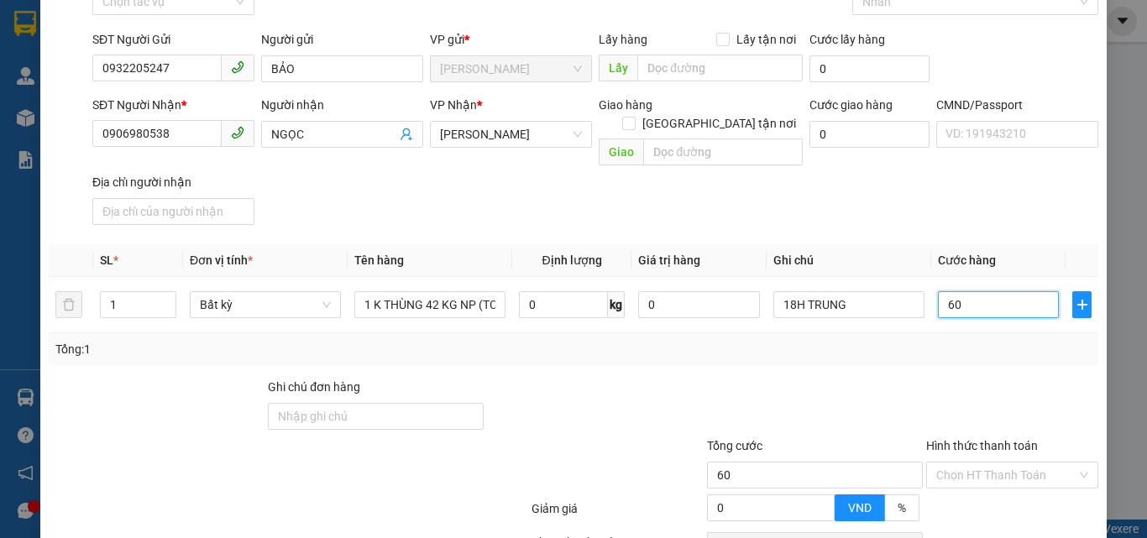
scroll to position [224, 0]
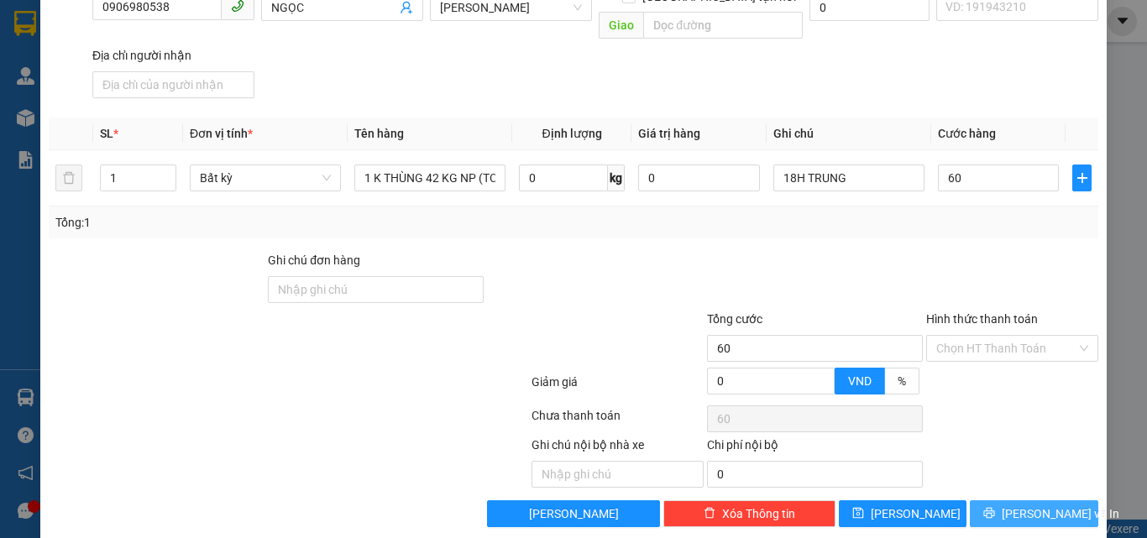
type input "60.000"
click at [1010, 505] on span "[PERSON_NAME] và In" at bounding box center [1061, 514] width 118 height 18
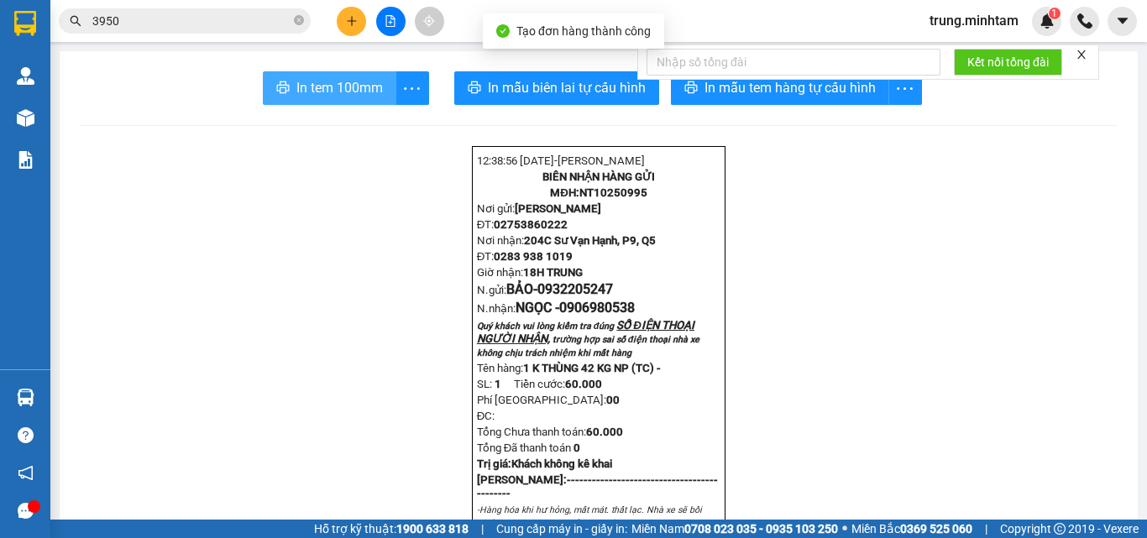
click at [337, 99] on button "In tem 100mm" at bounding box center [329, 88] width 133 height 34
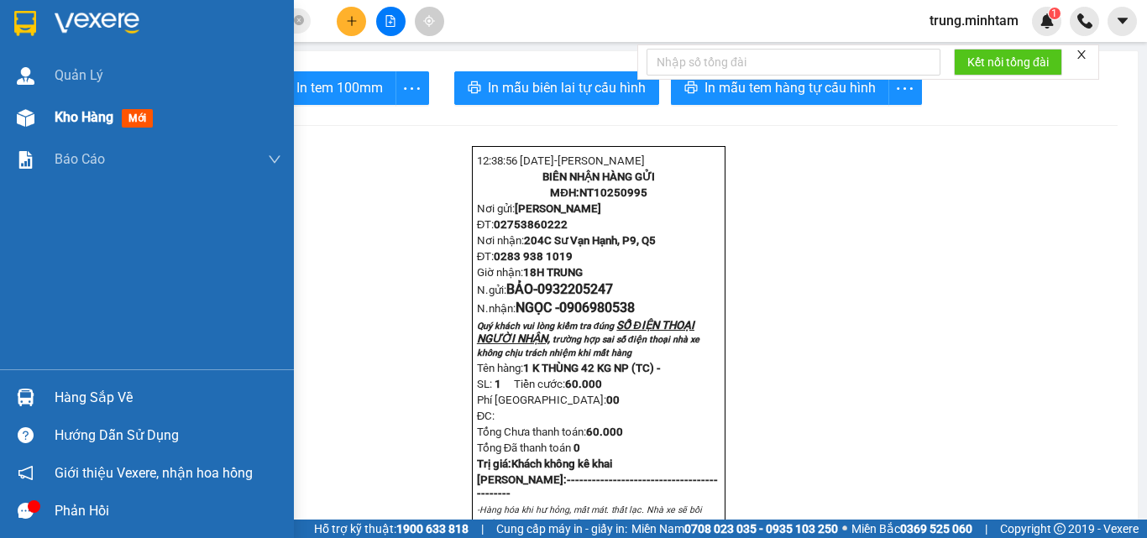
click at [85, 118] on span "Kho hàng" at bounding box center [84, 117] width 59 height 16
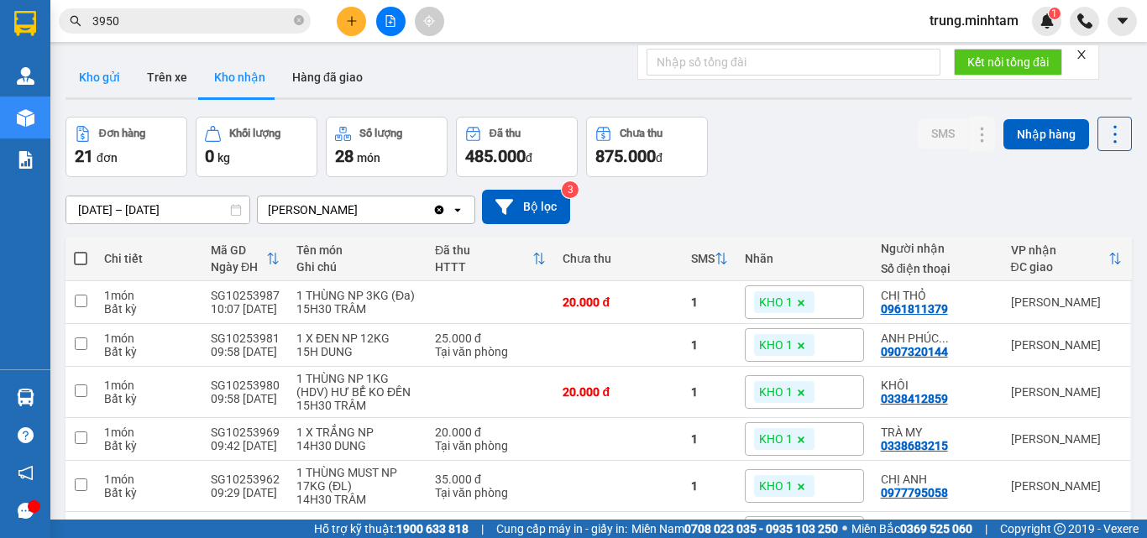
click at [102, 75] on button "Kho gửi" at bounding box center [99, 77] width 68 height 40
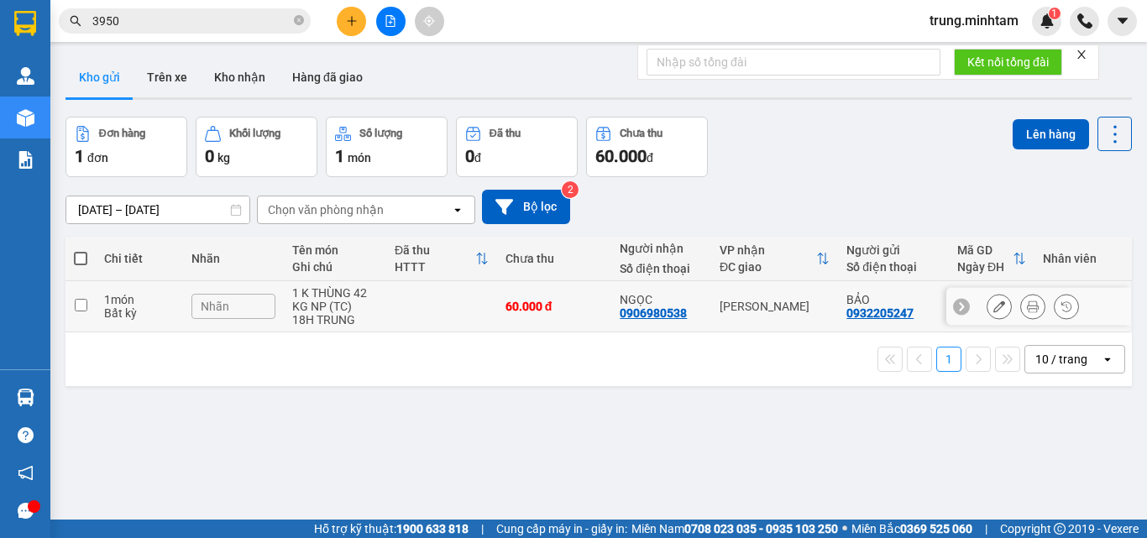
click at [914, 296] on div "BẢO" at bounding box center [893, 299] width 94 height 13
checkbox input "true"
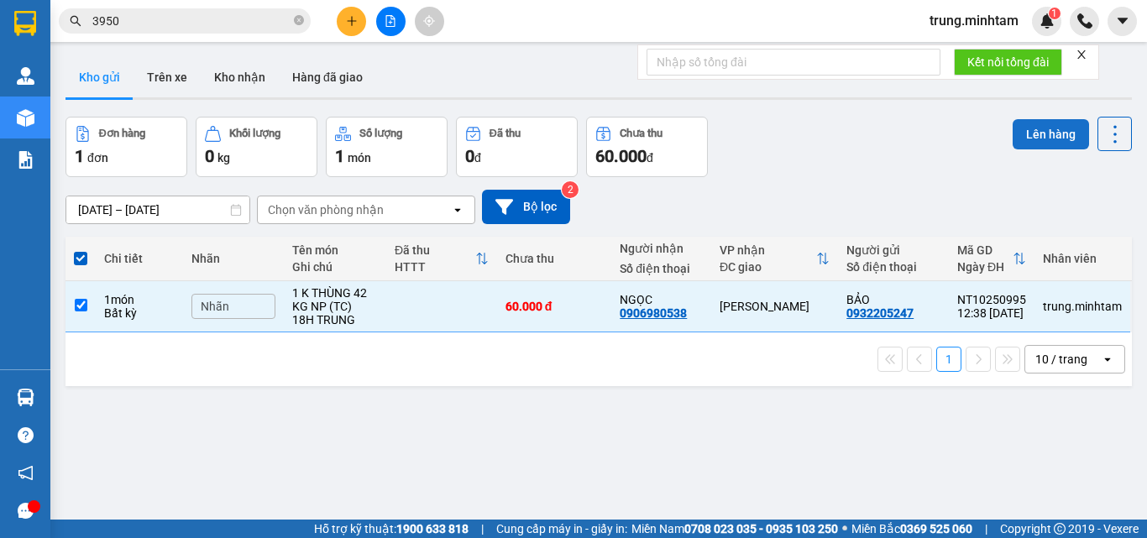
click at [1017, 141] on button "Lên hàng" at bounding box center [1050, 134] width 76 height 30
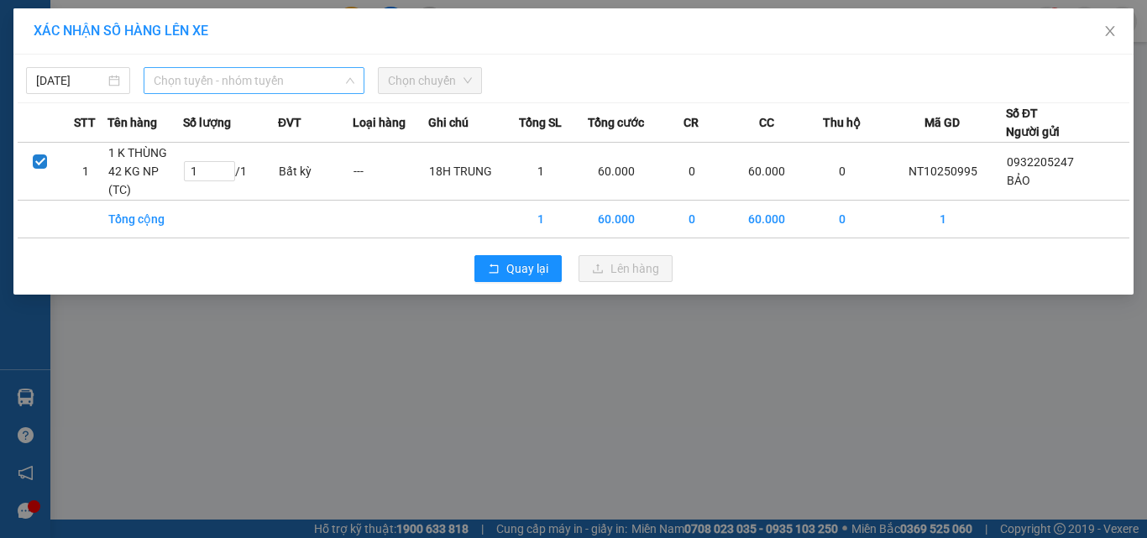
click at [204, 85] on span "Chọn tuyến - nhóm tuyến" at bounding box center [254, 80] width 201 height 25
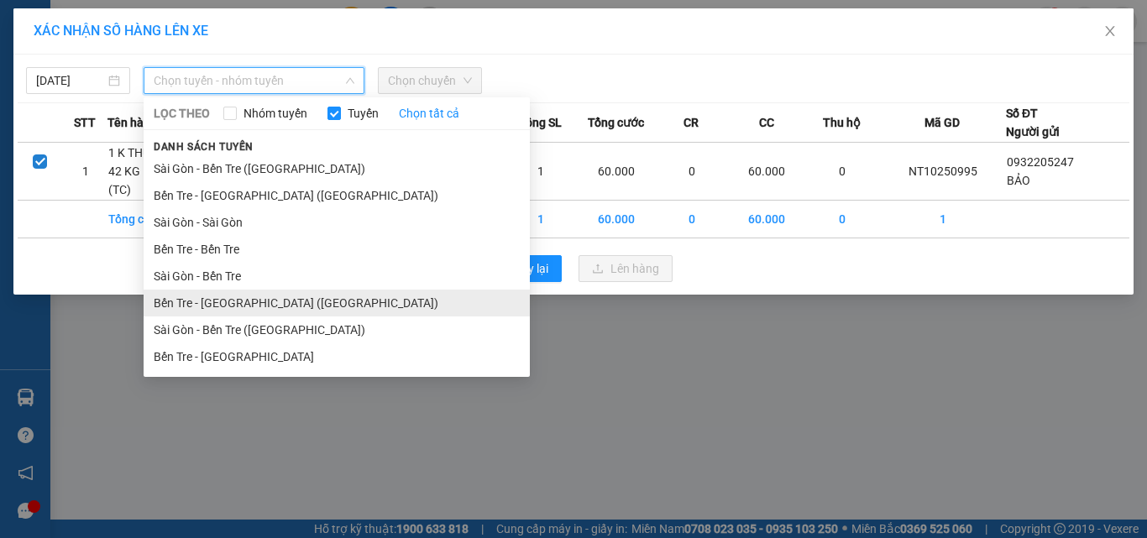
click at [238, 311] on li "Bến Tre - Sài Gòn (CT)" at bounding box center [337, 303] width 386 height 27
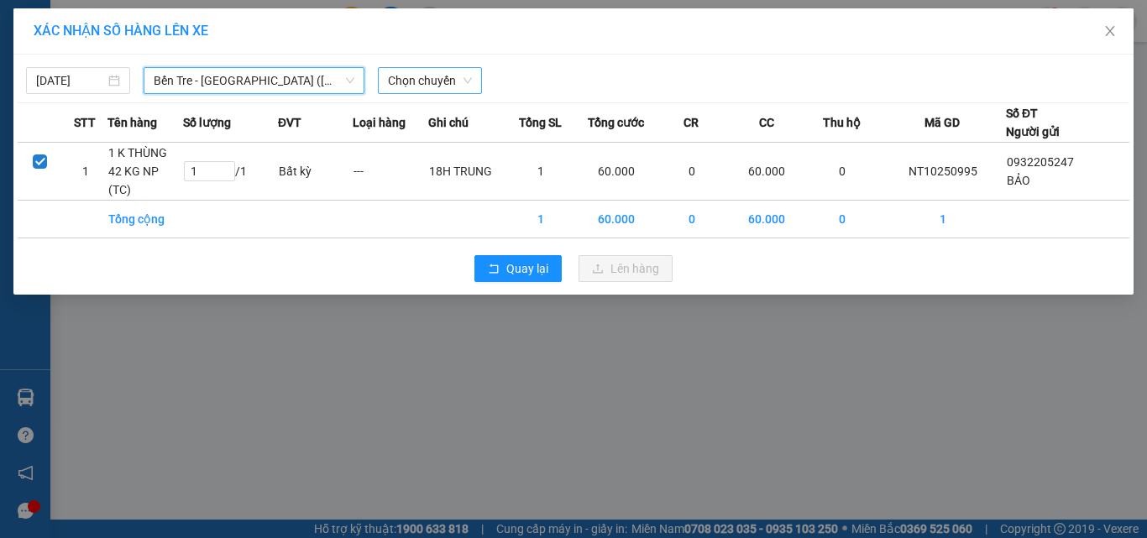
click at [425, 77] on span "Chọn chuyến" at bounding box center [430, 80] width 84 height 25
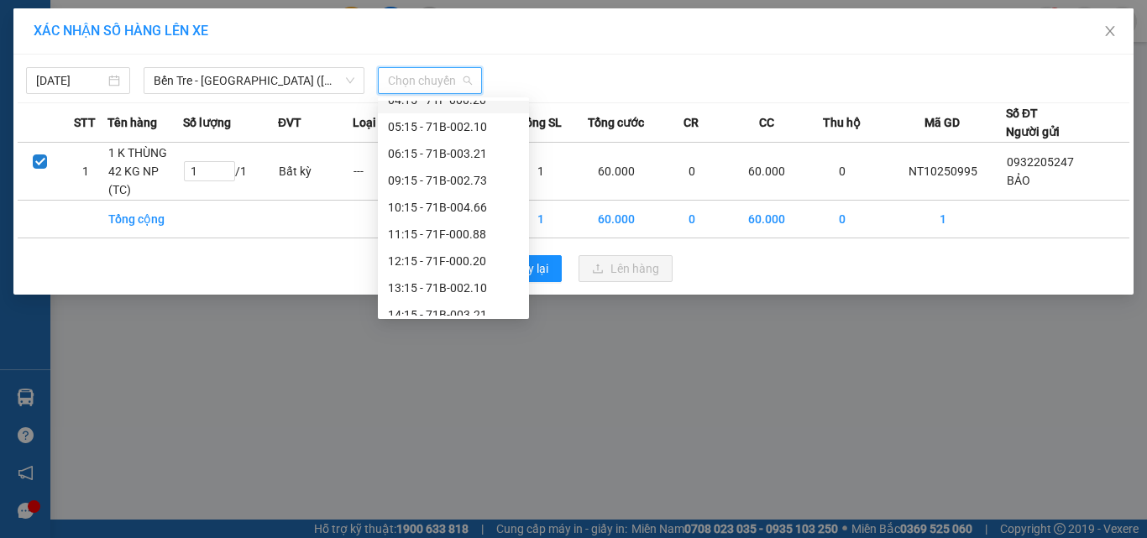
scroll to position [101, 0]
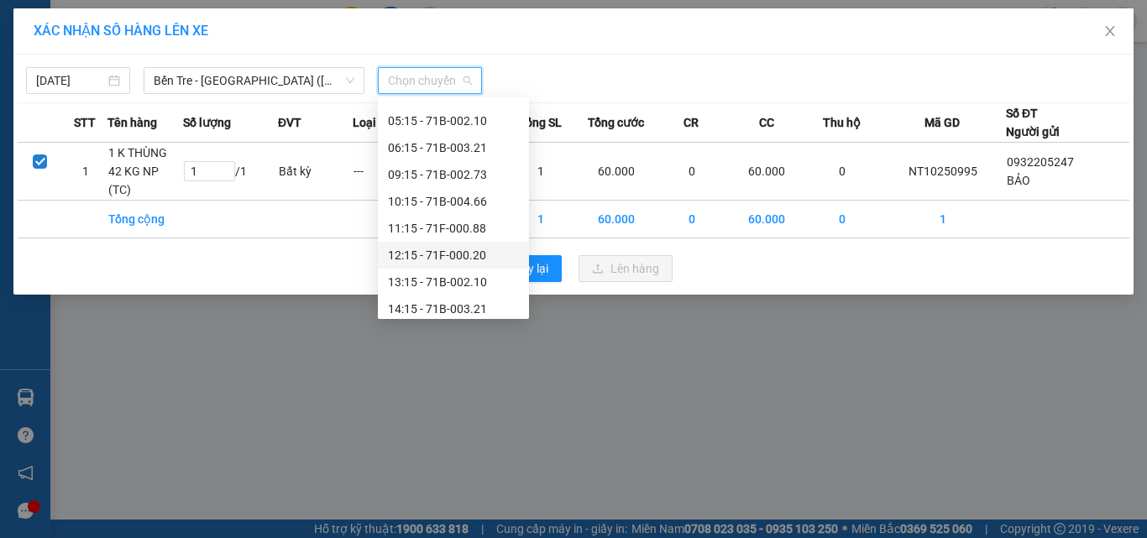
click at [470, 255] on div "12:15 - 71F-000.20" at bounding box center [453, 255] width 131 height 18
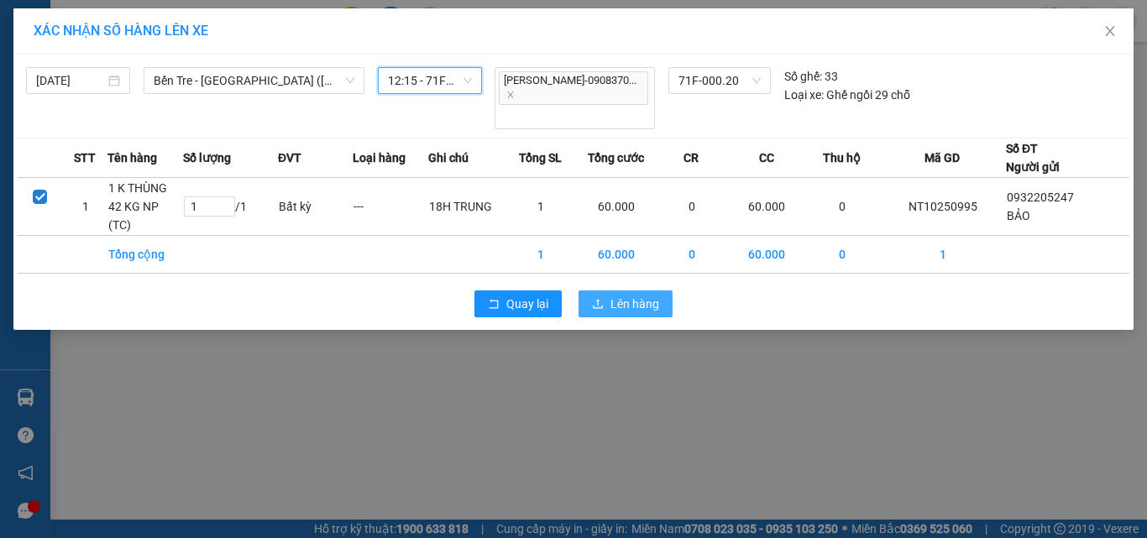
click at [627, 295] on span "Lên hàng" at bounding box center [634, 304] width 49 height 18
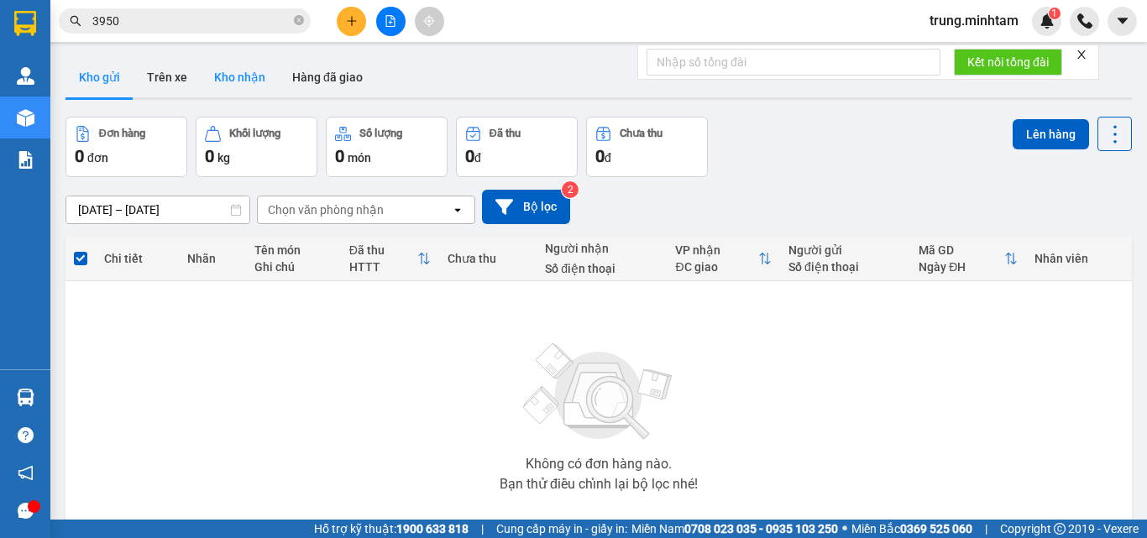
click at [224, 75] on button "Kho nhận" at bounding box center [240, 77] width 78 height 40
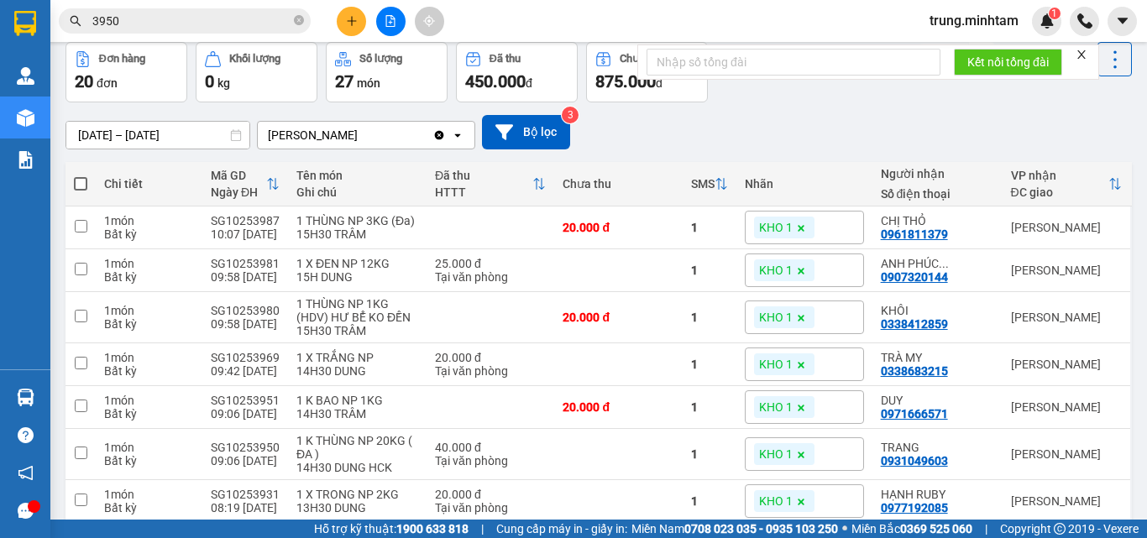
scroll to position [112, 0]
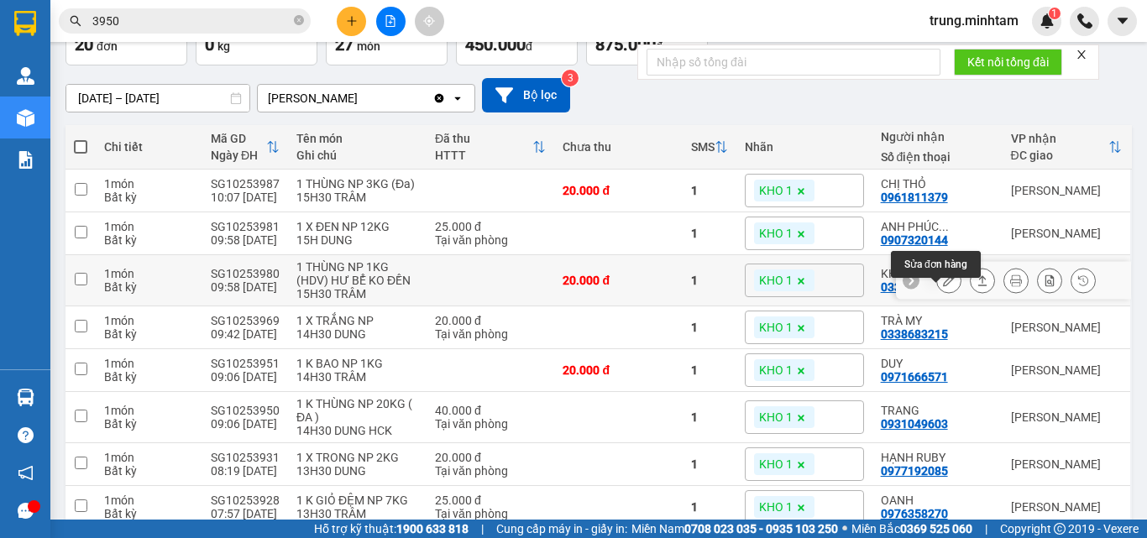
click at [943, 286] on icon at bounding box center [949, 281] width 12 height 12
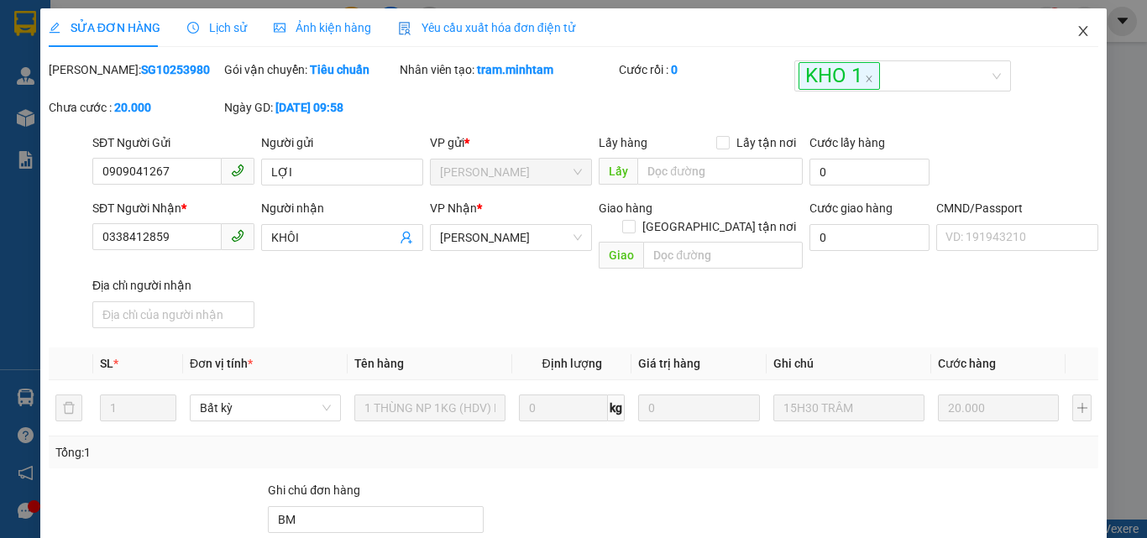
click at [1076, 28] on icon "close" at bounding box center [1082, 30] width 13 height 13
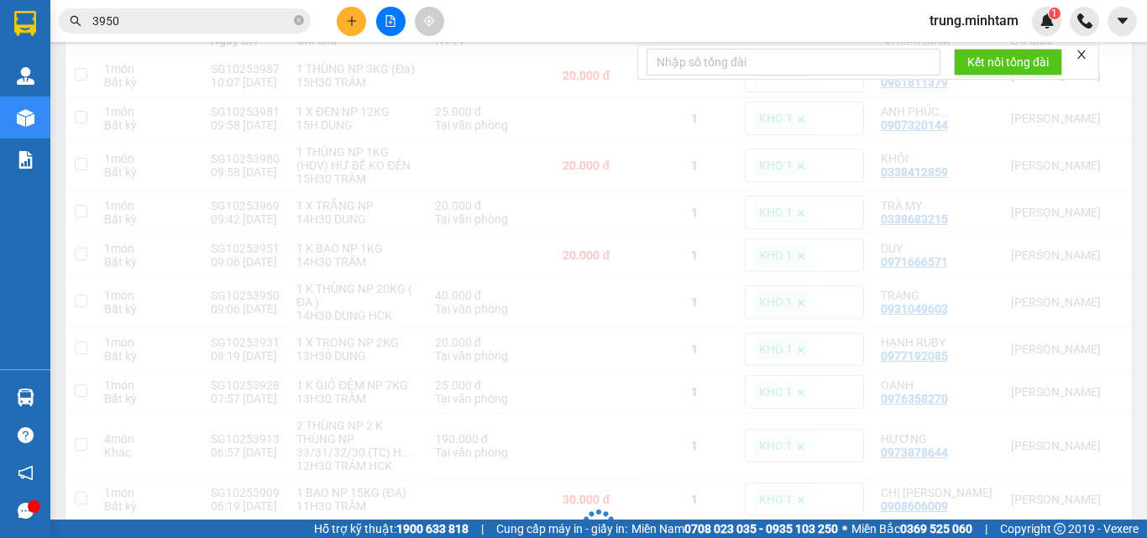
scroll to position [227, 0]
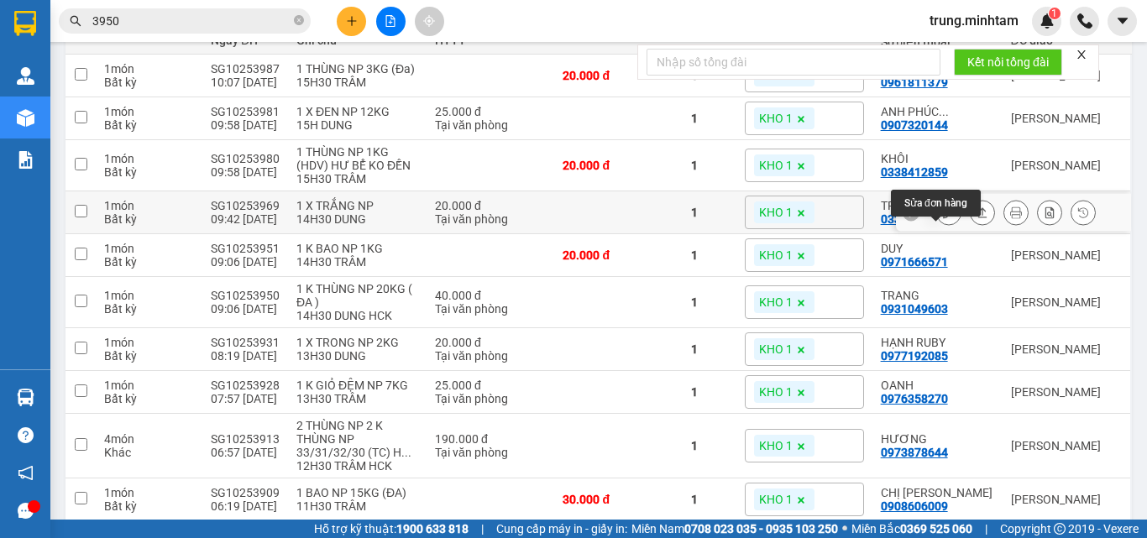
click at [943, 218] on icon at bounding box center [949, 213] width 12 height 12
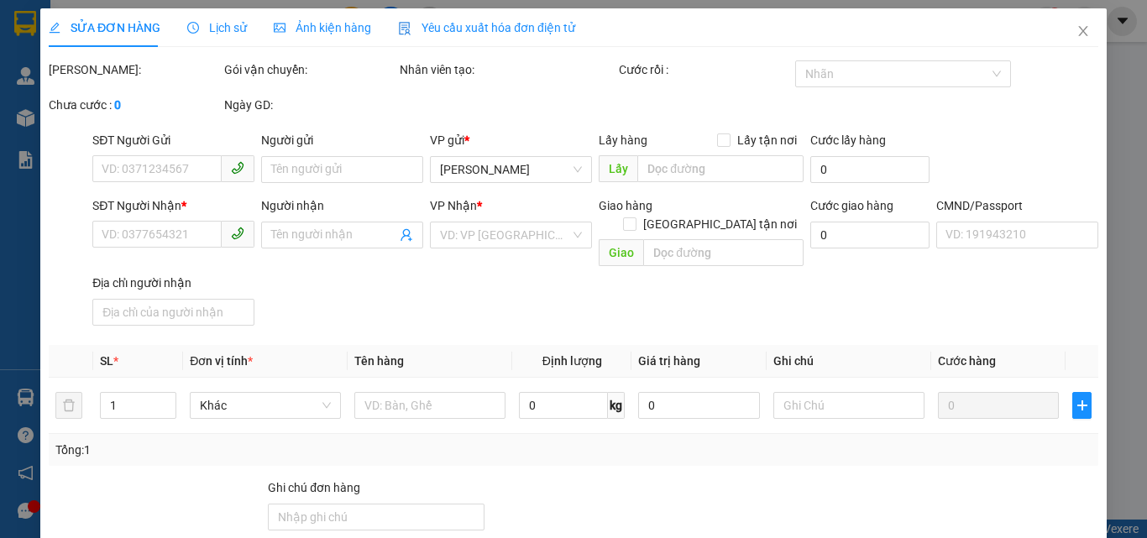
type input "0906611307"
type input "ÚT LỆ"
type input "0338683215"
type input "TRÀ MY"
type input "20.000"
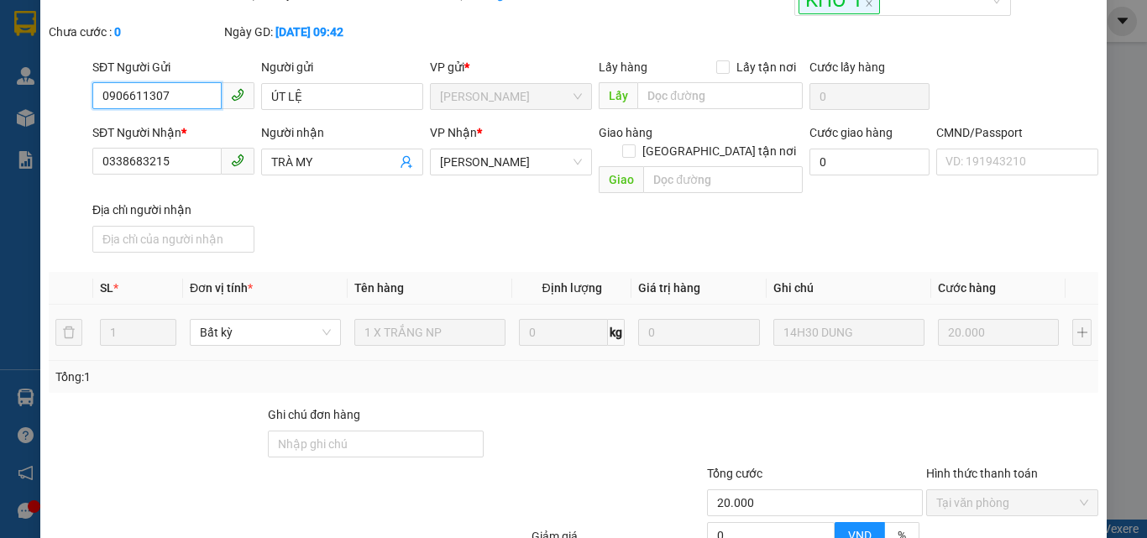
scroll to position [112, 0]
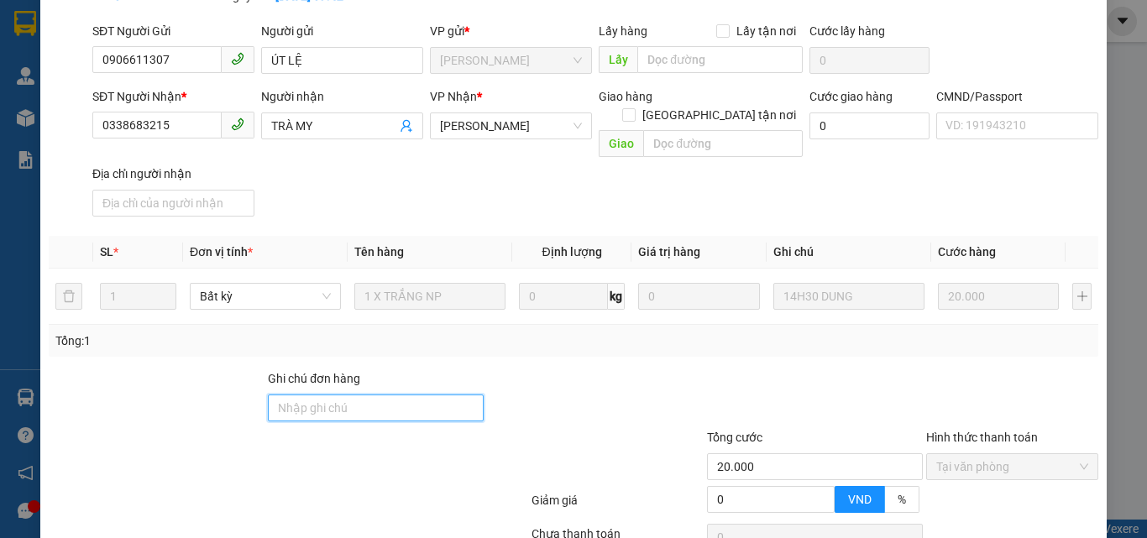
click at [392, 395] on input "Ghi chú đơn hàng" at bounding box center [376, 408] width 216 height 27
type input "BM"
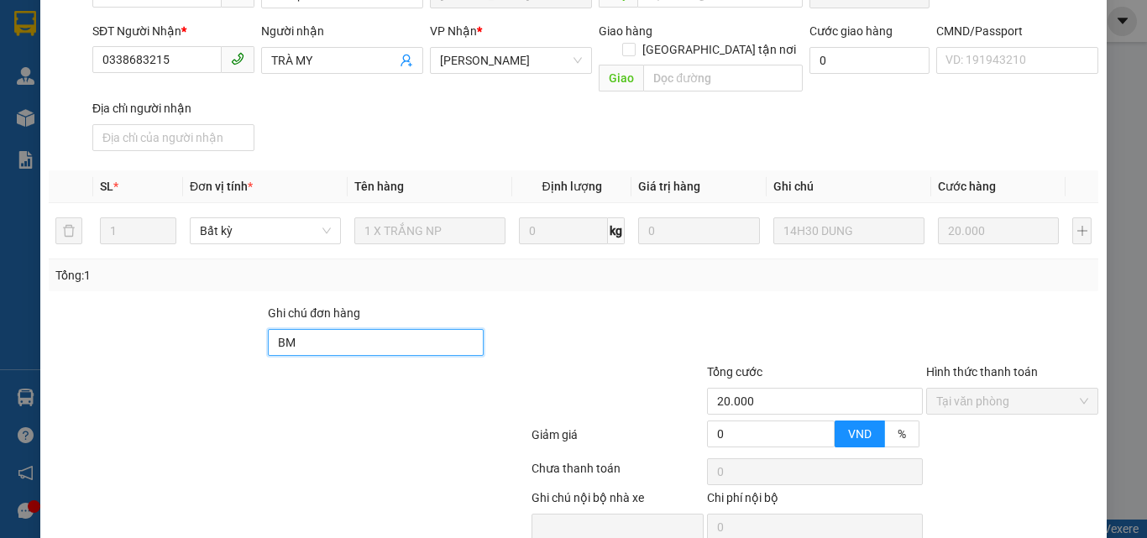
scroll to position [233, 0]
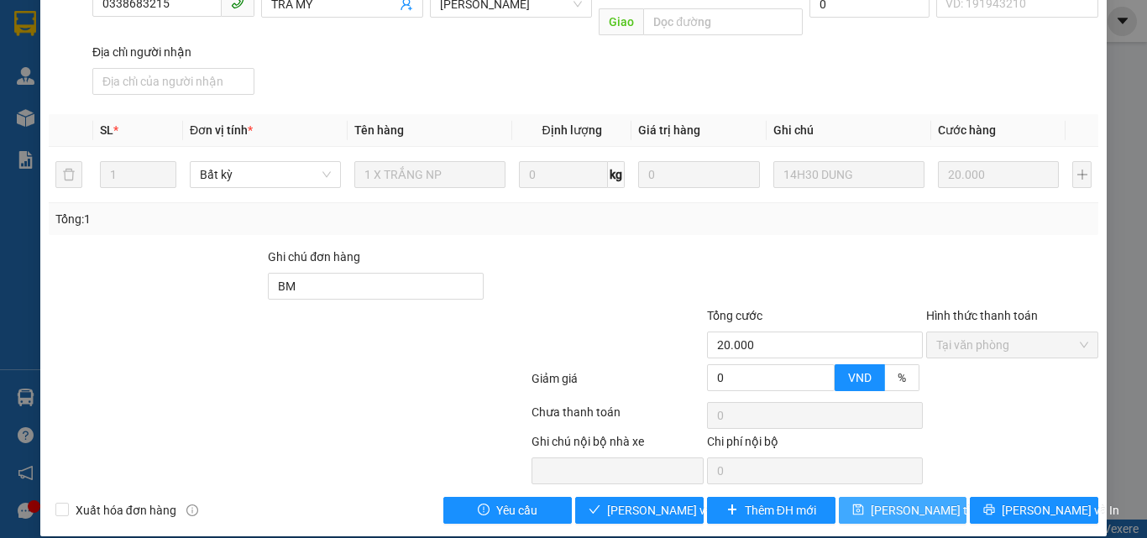
click at [880, 501] on span "Lưu thay đổi" at bounding box center [938, 510] width 134 height 18
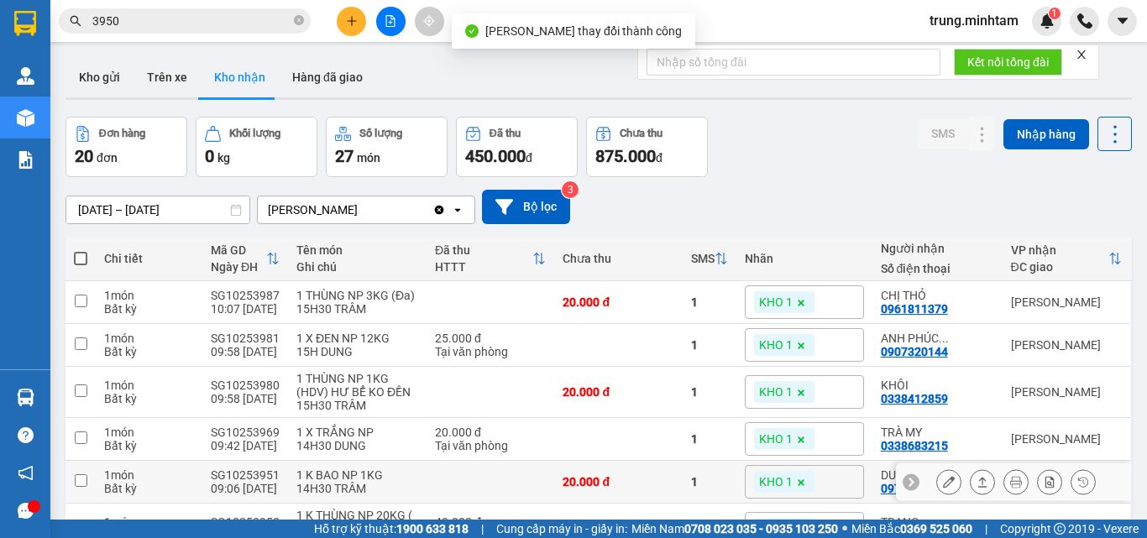
scroll to position [112, 0]
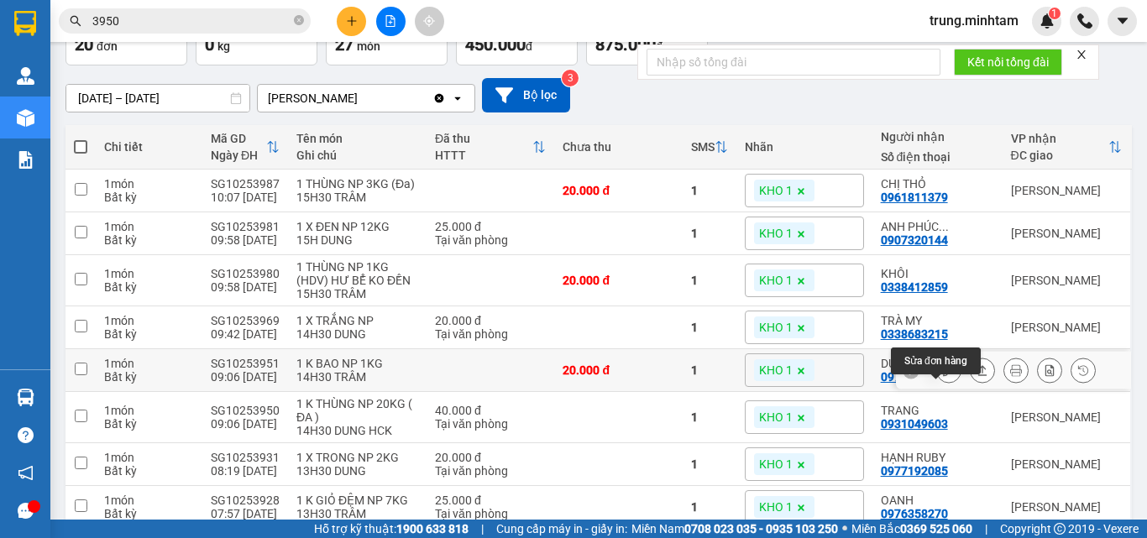
click at [943, 376] on icon at bounding box center [949, 370] width 12 height 12
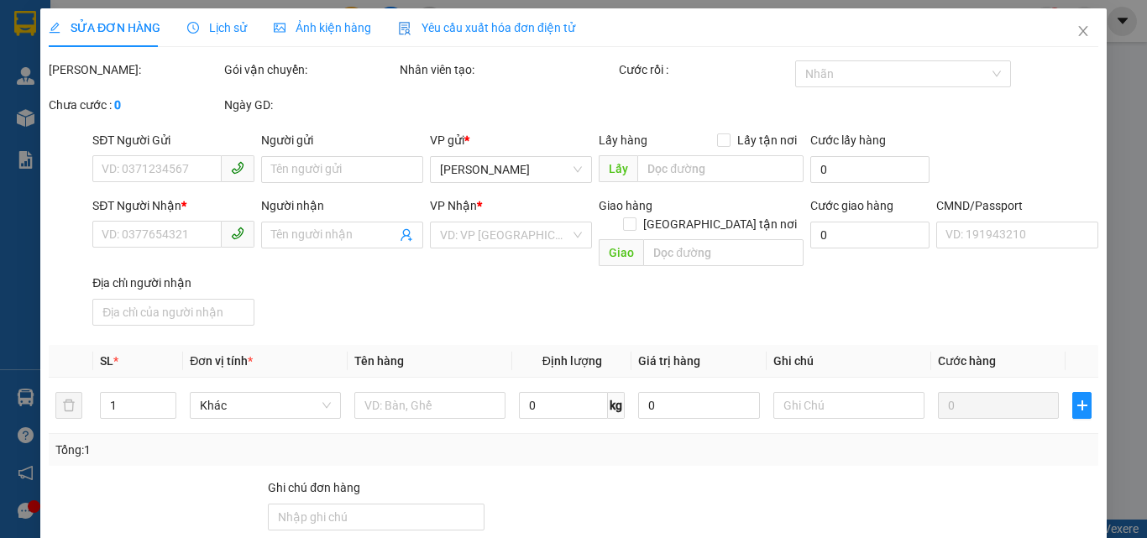
type input "0981327232"
type input "THIỆN"
type input "0971666571"
type input "DUY"
type input "BM"
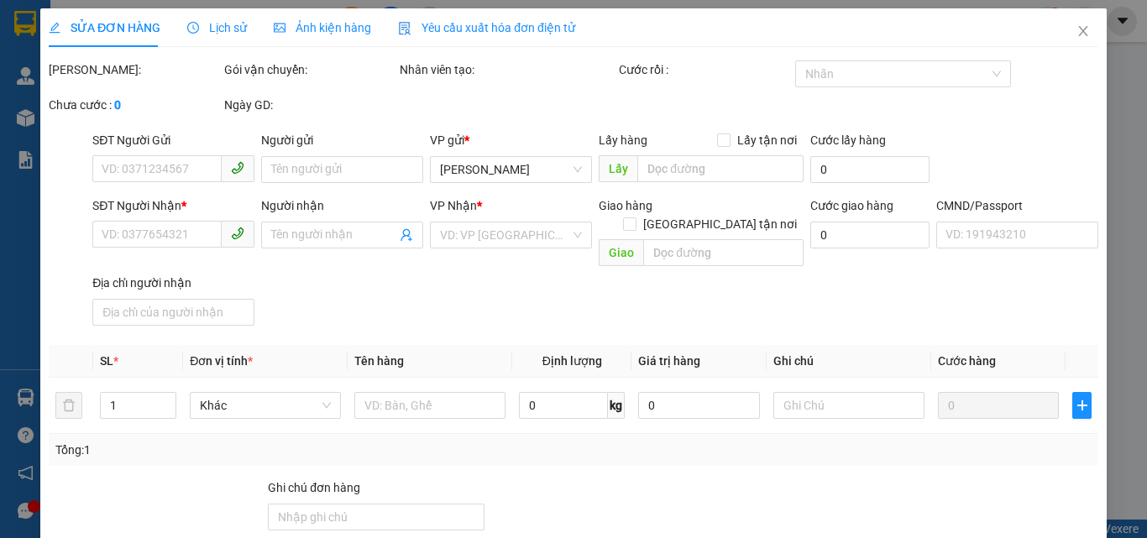
type input "20.000"
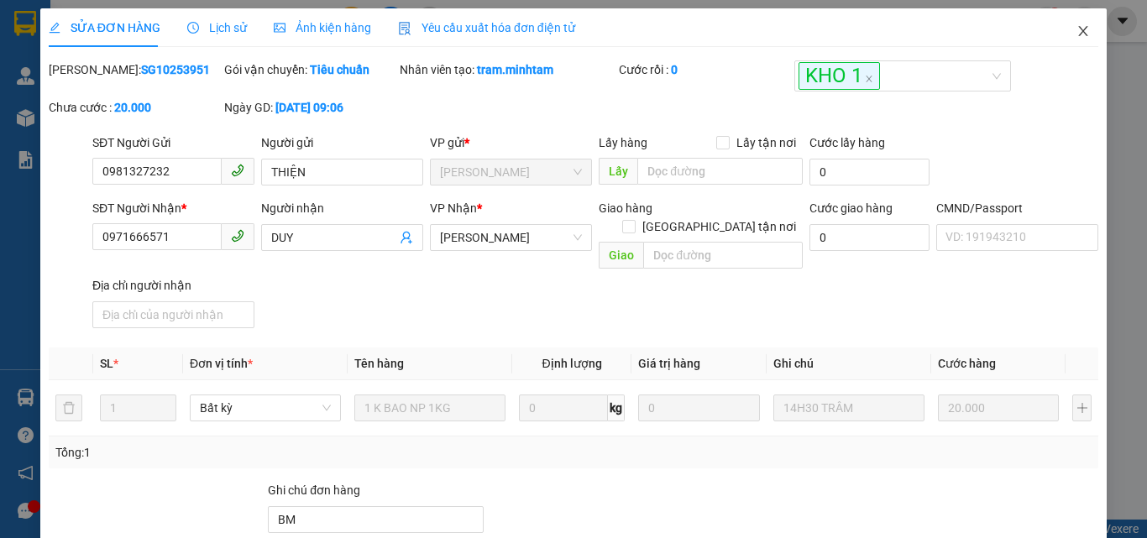
click at [1079, 31] on icon "close" at bounding box center [1083, 31] width 9 height 10
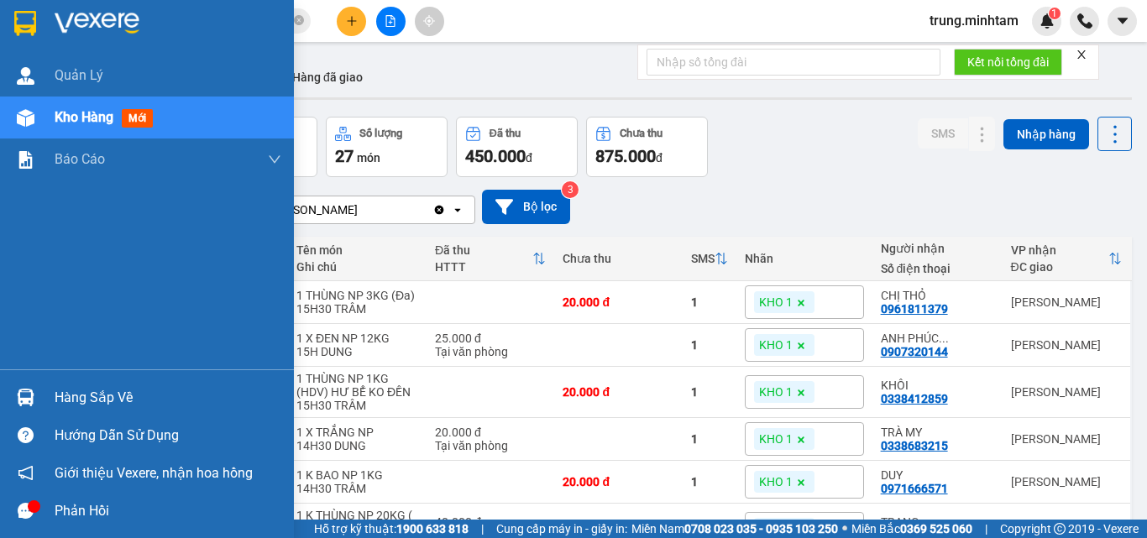
click at [80, 400] on div "Hàng sắp về" at bounding box center [168, 397] width 227 height 25
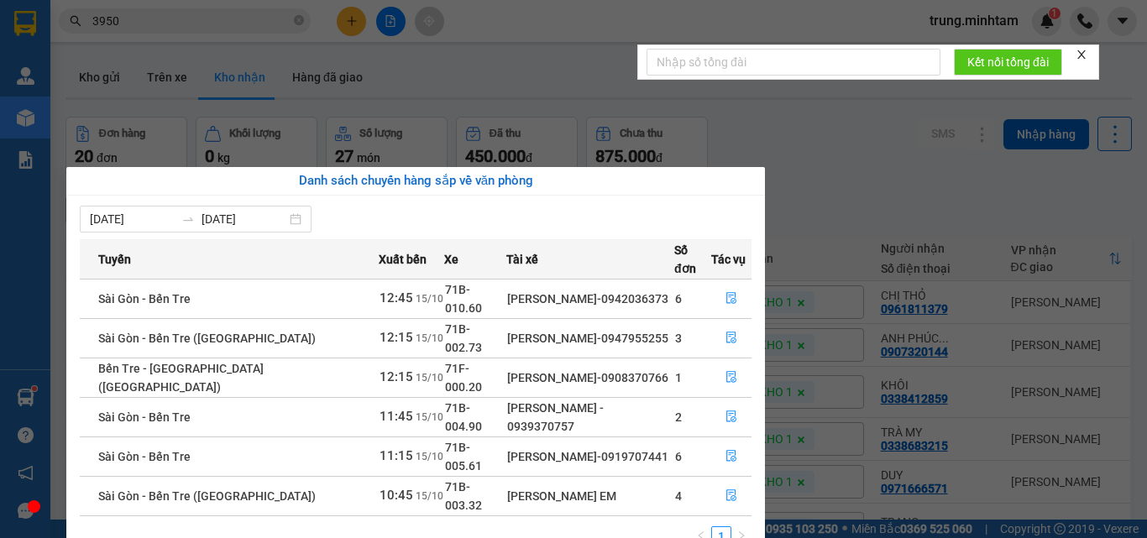
click at [797, 196] on section "Kết quả tìm kiếm ( 101 ) Bộ lọc Mã ĐH Trạng thái Món hàng Tổng cước Chưa cước N…" at bounding box center [573, 269] width 1147 height 538
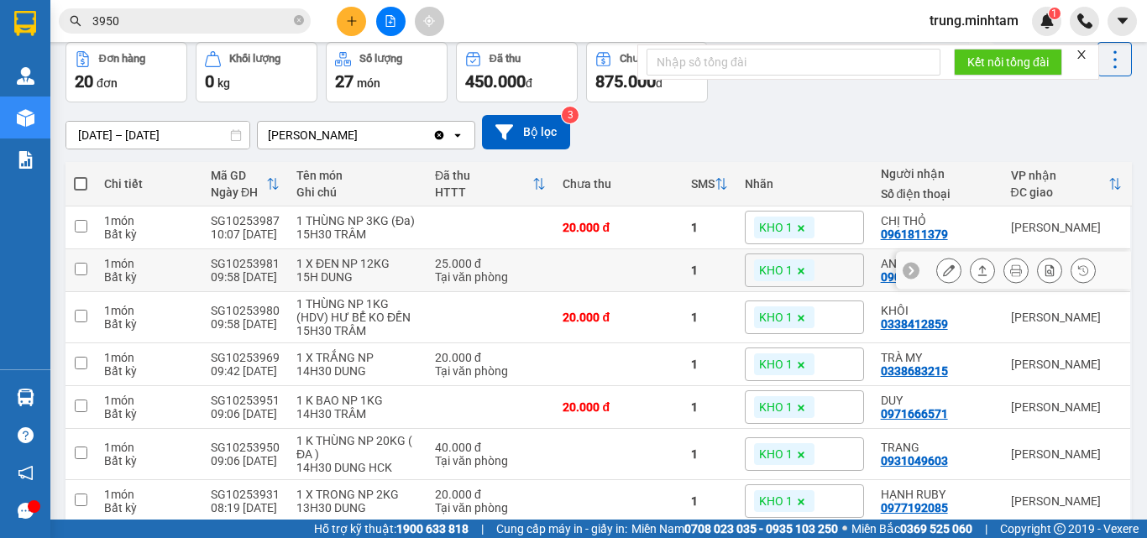
scroll to position [112, 0]
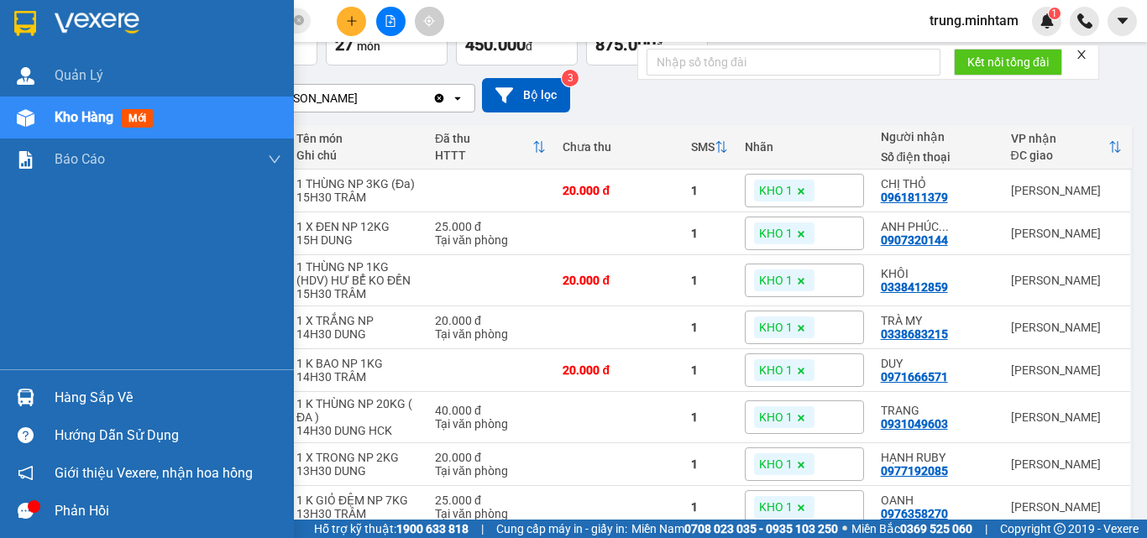
click at [86, 398] on div "Hàng sắp về" at bounding box center [168, 397] width 227 height 25
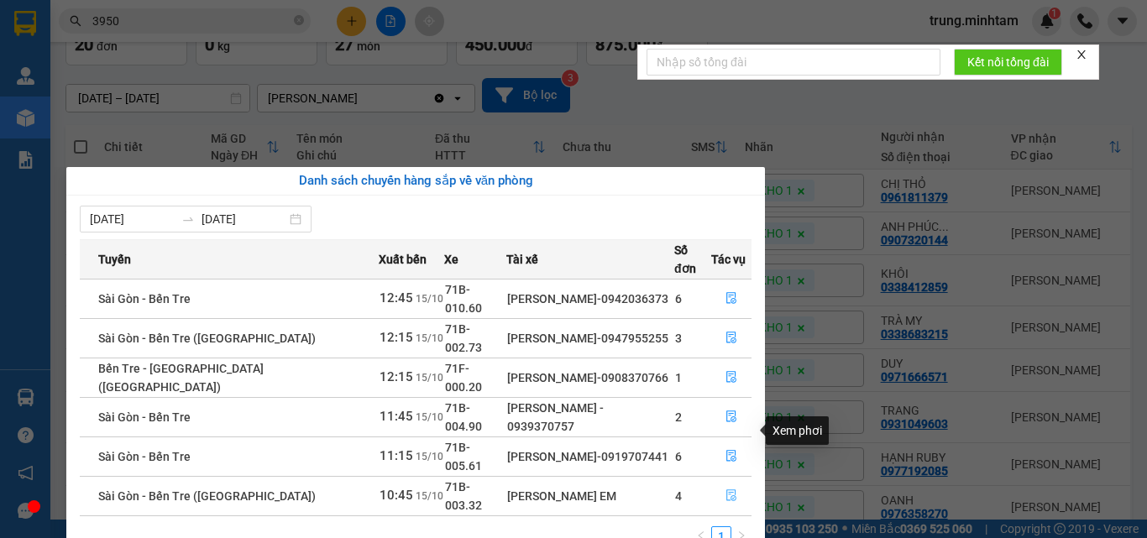
click at [725, 489] on icon "file-done" at bounding box center [731, 495] width 12 height 12
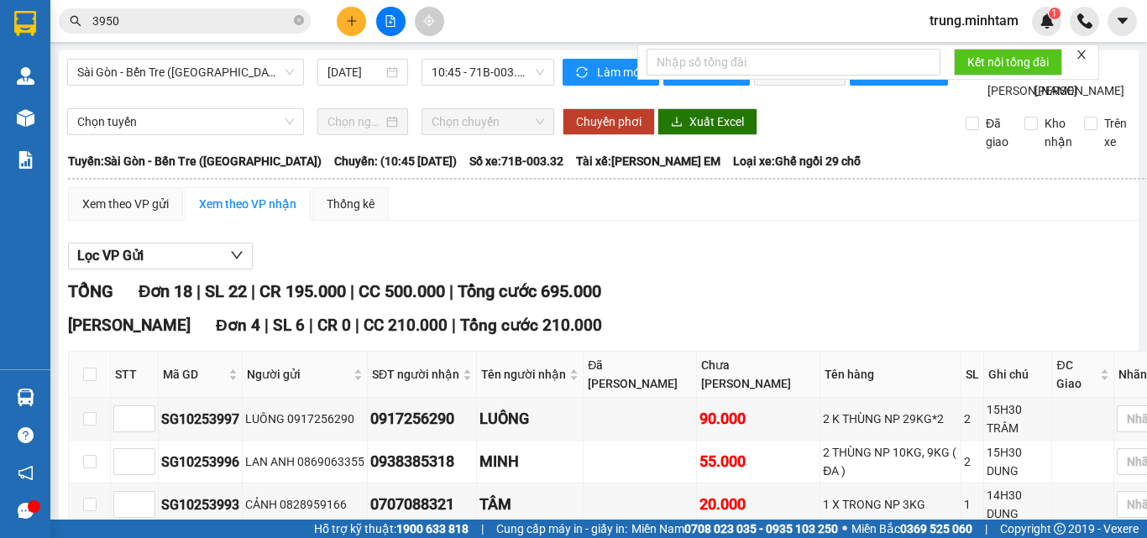
scroll to position [224, 0]
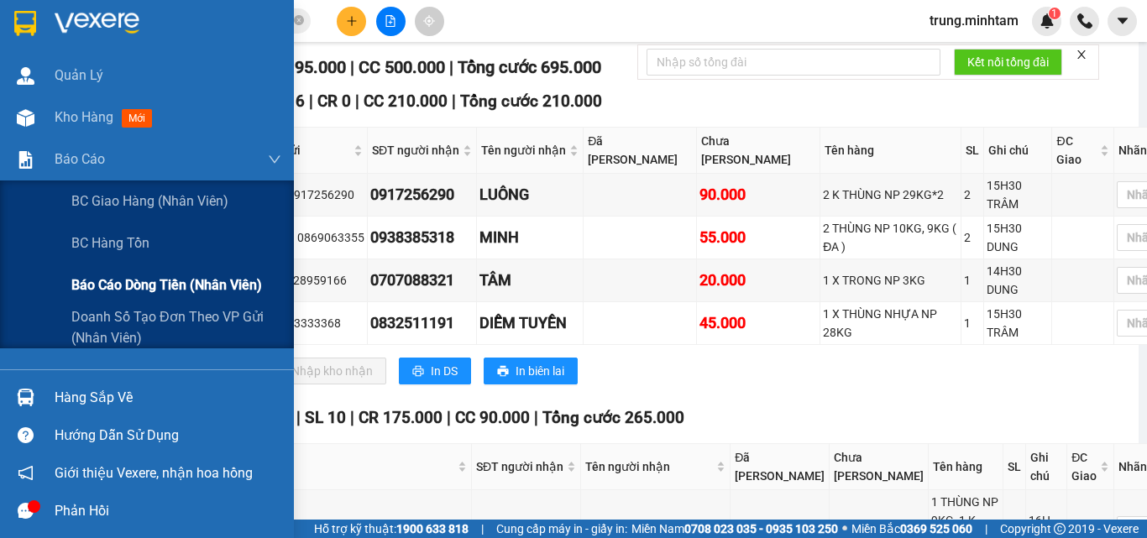
click at [143, 285] on span "Báo cáo dòng tiền (nhân viên)" at bounding box center [166, 285] width 191 height 21
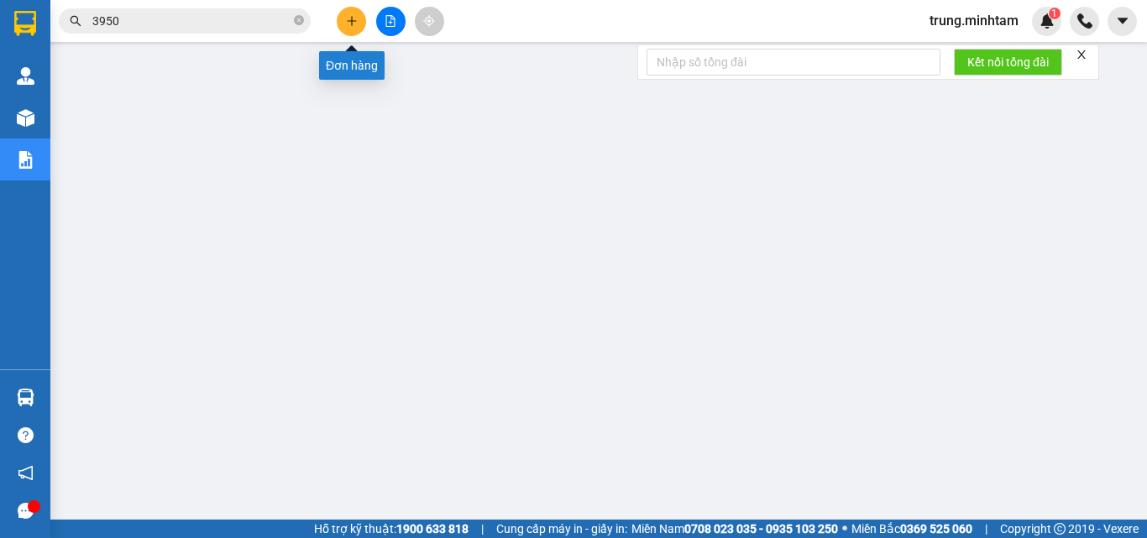
click at [361, 20] on button at bounding box center [351, 21] width 29 height 29
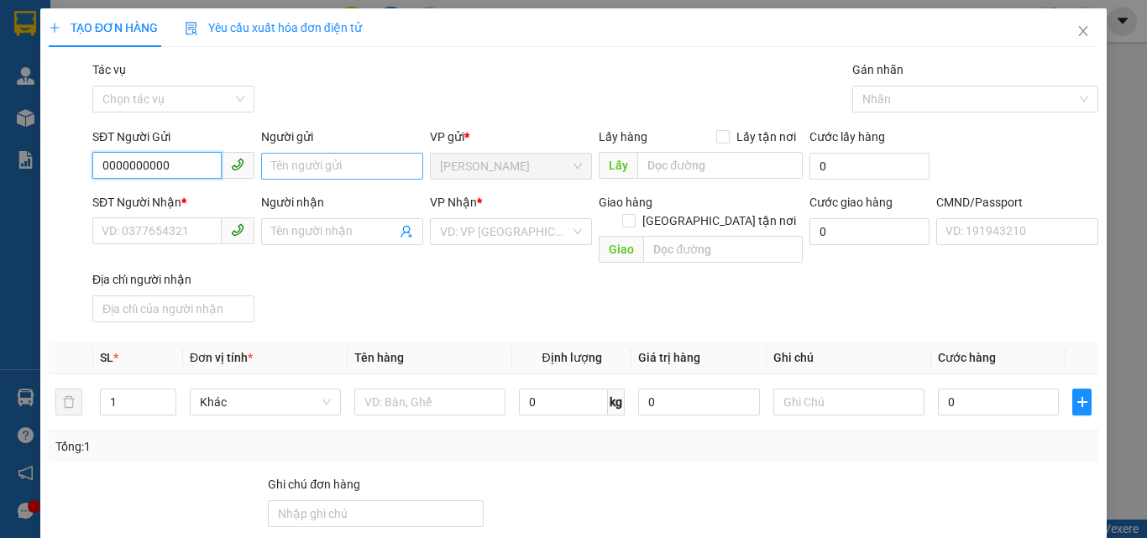
type input "0000000000"
click at [352, 169] on input "Người gửi" at bounding box center [342, 166] width 162 height 27
type input "TRUNG N4H"
click at [370, 107] on div "Gói vận chuyển * Tiêu chuẩn Tác vụ Chọn tác vụ Gán nhãn Nhãn" at bounding box center [595, 89] width 1012 height 59
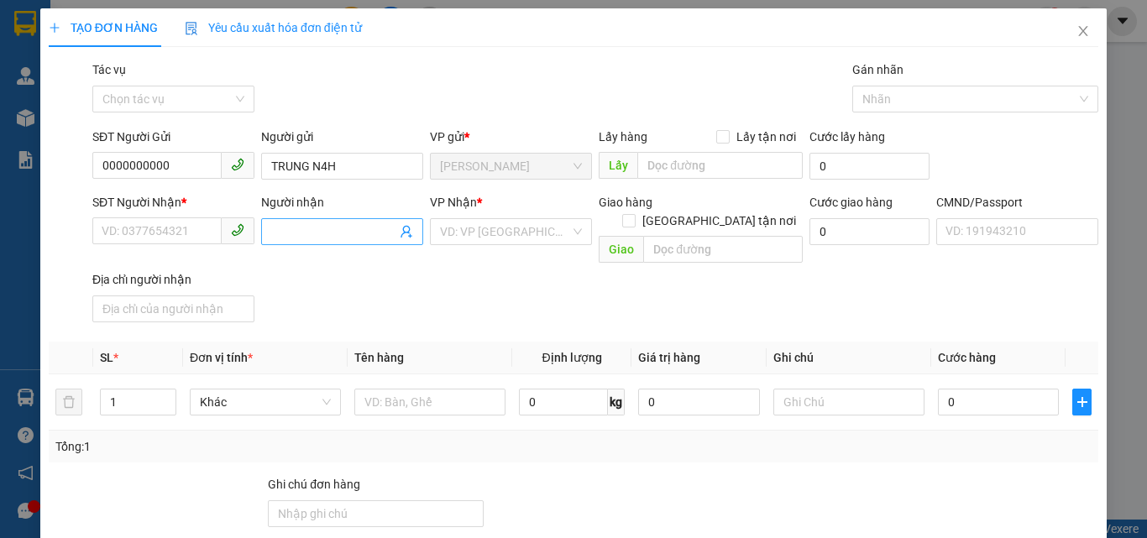
click at [400, 233] on icon "user-add" at bounding box center [406, 231] width 13 height 13
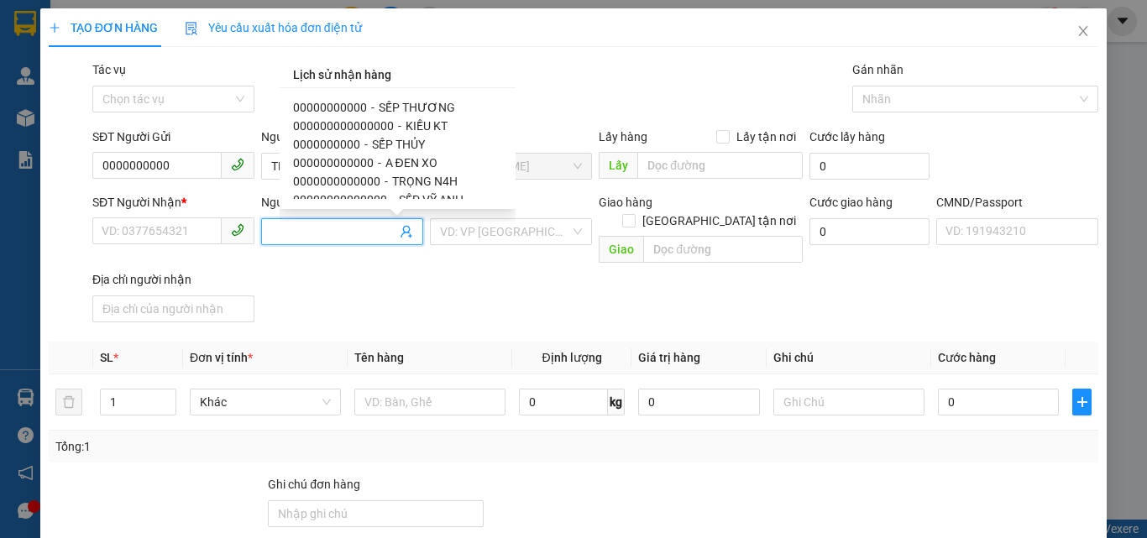
click at [403, 107] on span "SẾP THƯƠNG" at bounding box center [417, 107] width 76 height 13
type input "00000000000"
type input "SẾP THƯƠNG"
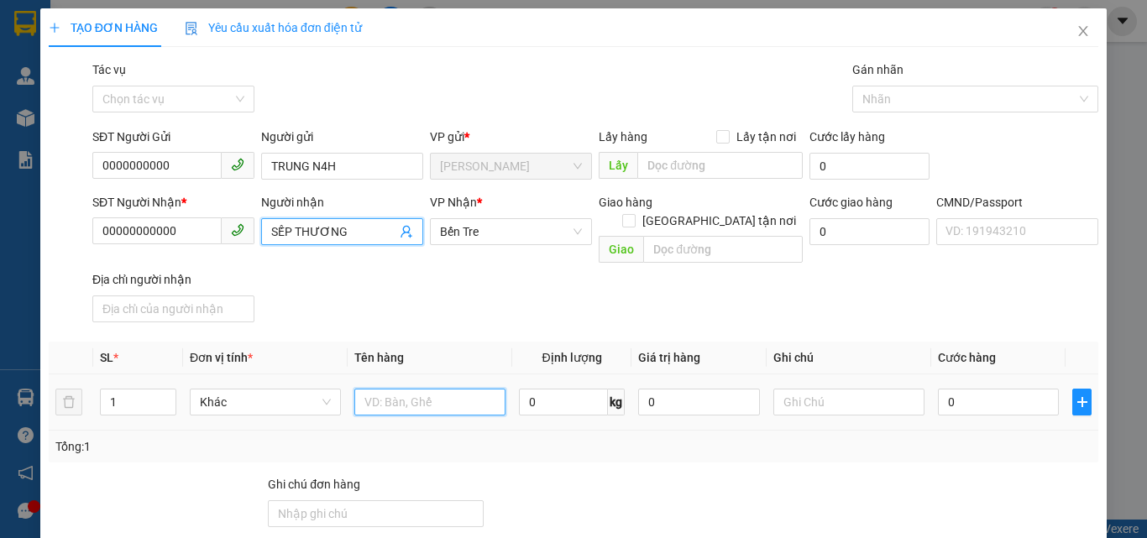
click at [411, 390] on input "text" at bounding box center [429, 402] width 151 height 27
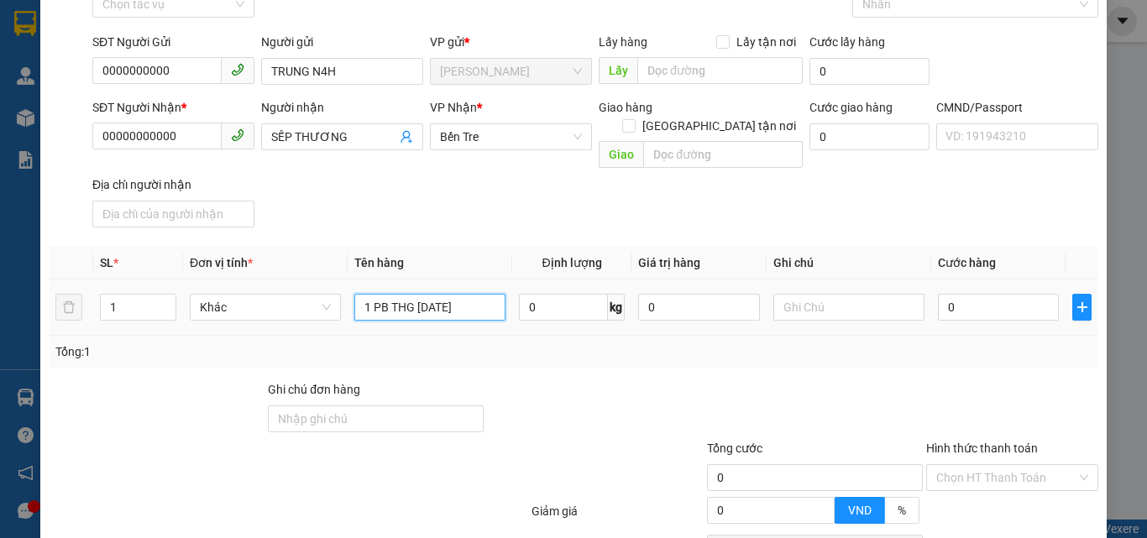
scroll to position [224, 0]
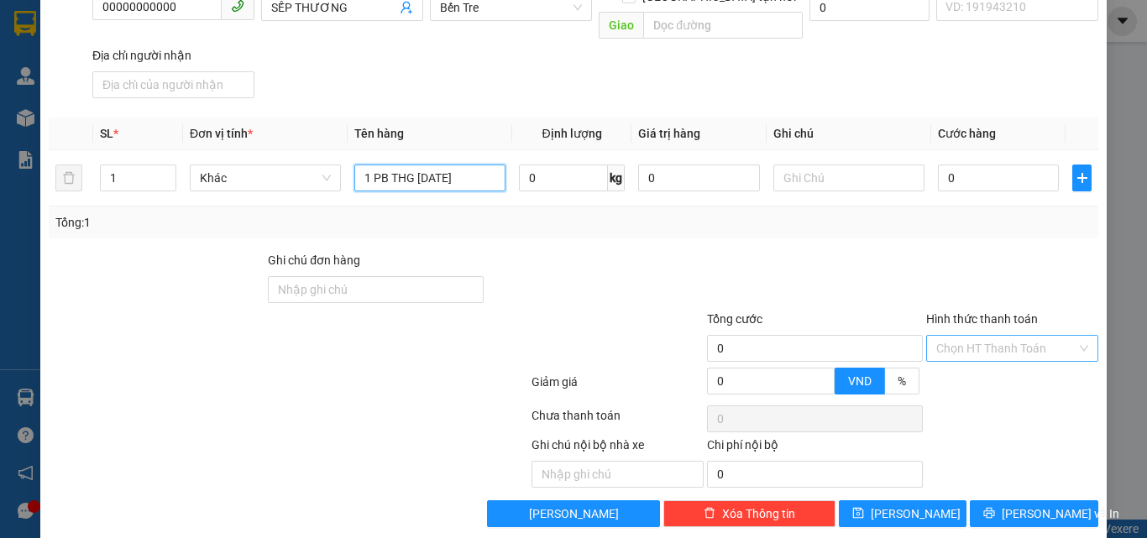
type input "1 PB THG 15/10/2025"
click at [945, 336] on input "Hình thức thanh toán" at bounding box center [1006, 348] width 140 height 25
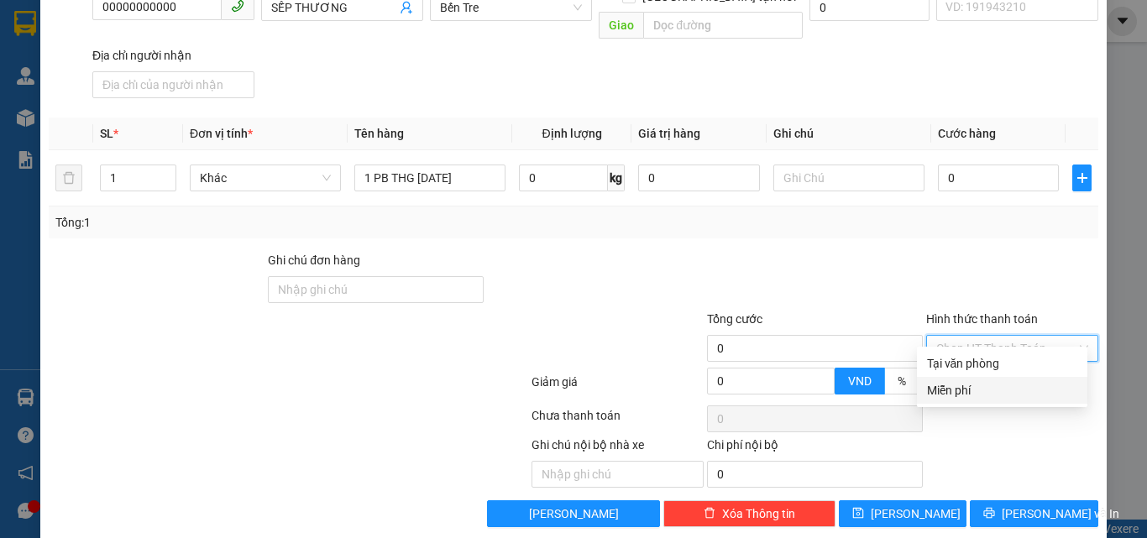
click at [942, 386] on div "Miễn phí" at bounding box center [1002, 390] width 150 height 18
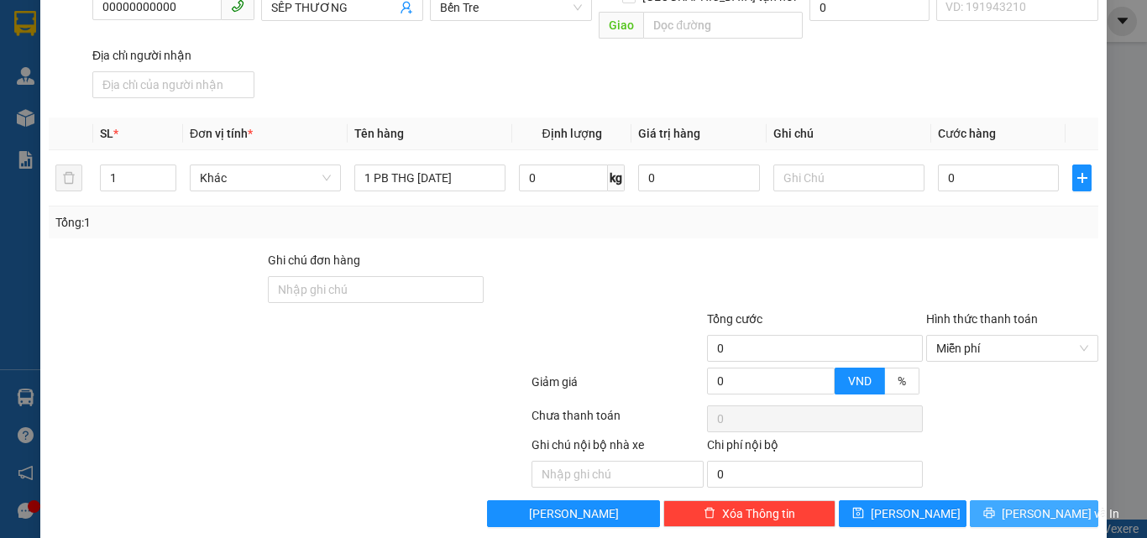
click at [1016, 505] on span "Lưu và In" at bounding box center [1061, 514] width 118 height 18
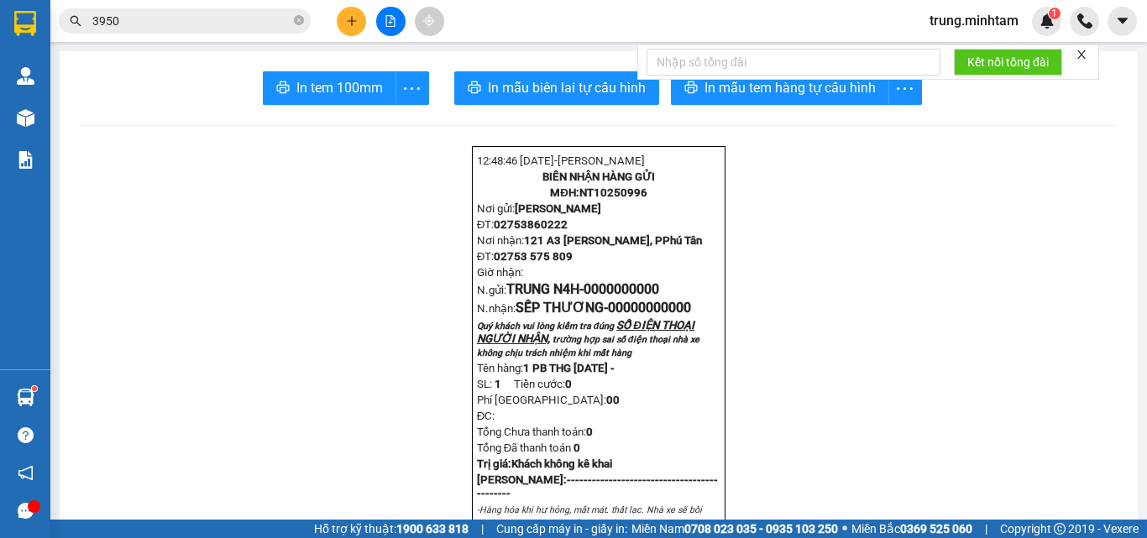
drag, startPoint x: 348, startPoint y: 86, endPoint x: 309, endPoint y: 181, distance: 102.0
click at [322, 84] on span "In tem 100mm" at bounding box center [339, 87] width 86 height 21
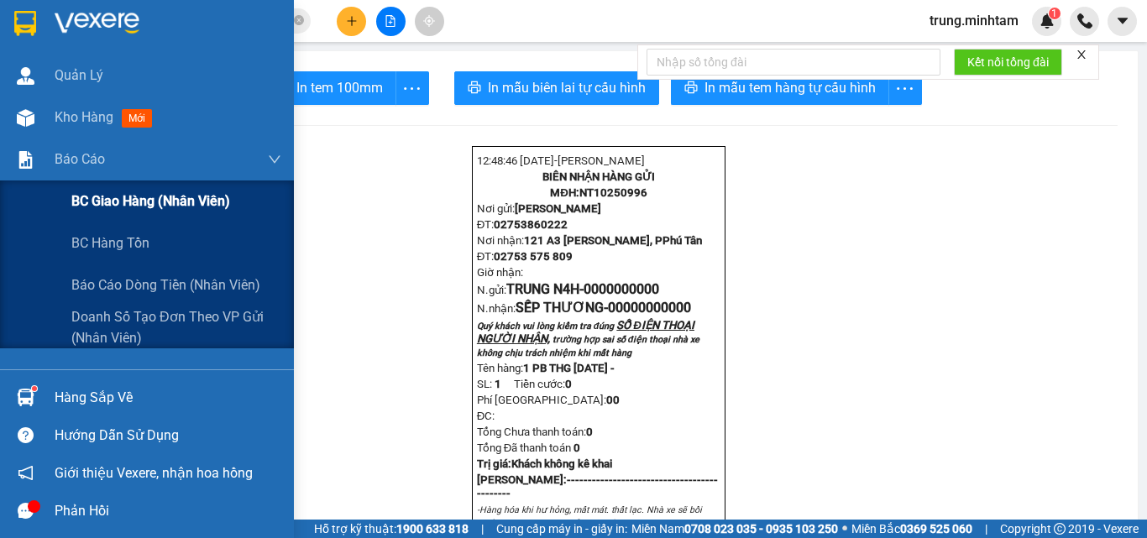
click at [123, 200] on span "BC giao hàng (nhân viên)" at bounding box center [150, 201] width 159 height 21
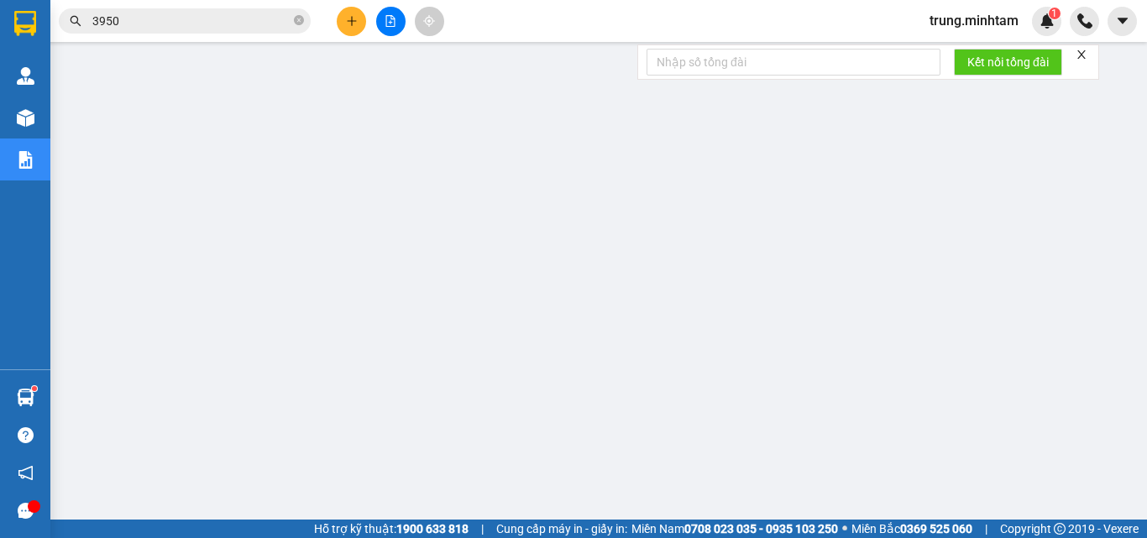
scroll to position [185, 0]
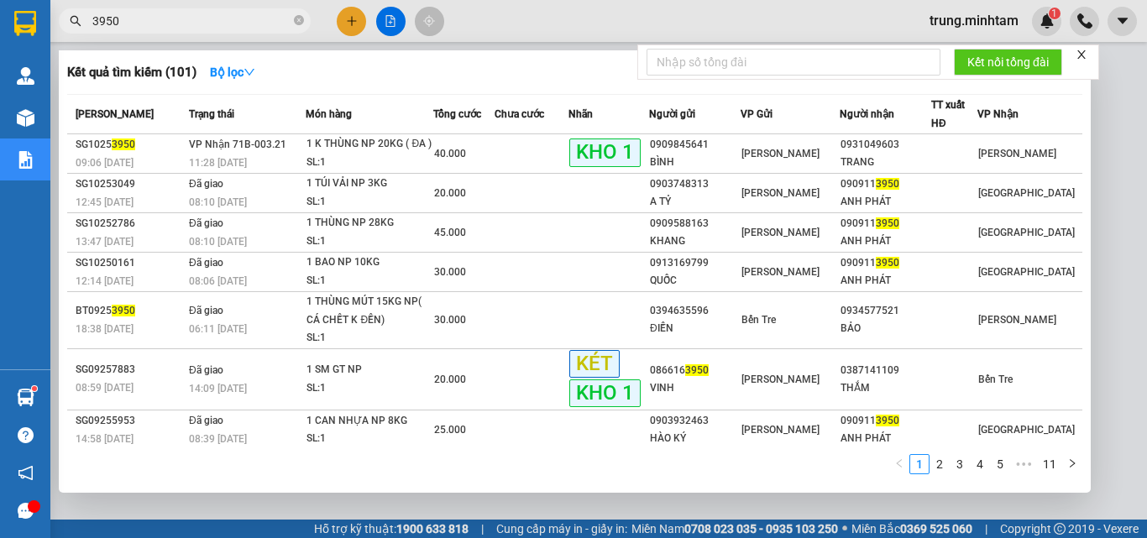
click at [149, 19] on input "3950" at bounding box center [191, 21] width 198 height 18
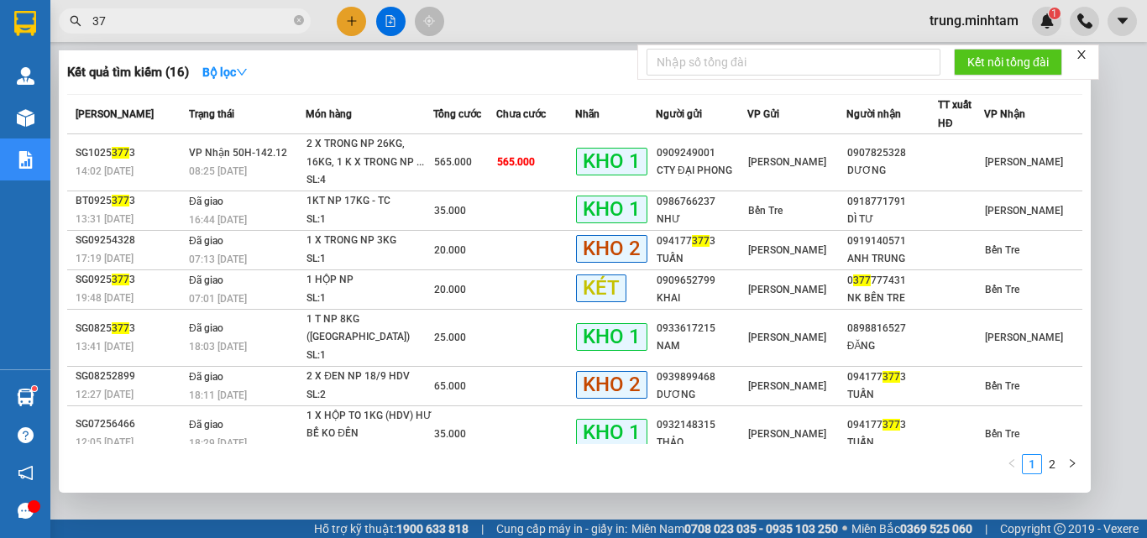
type input "3"
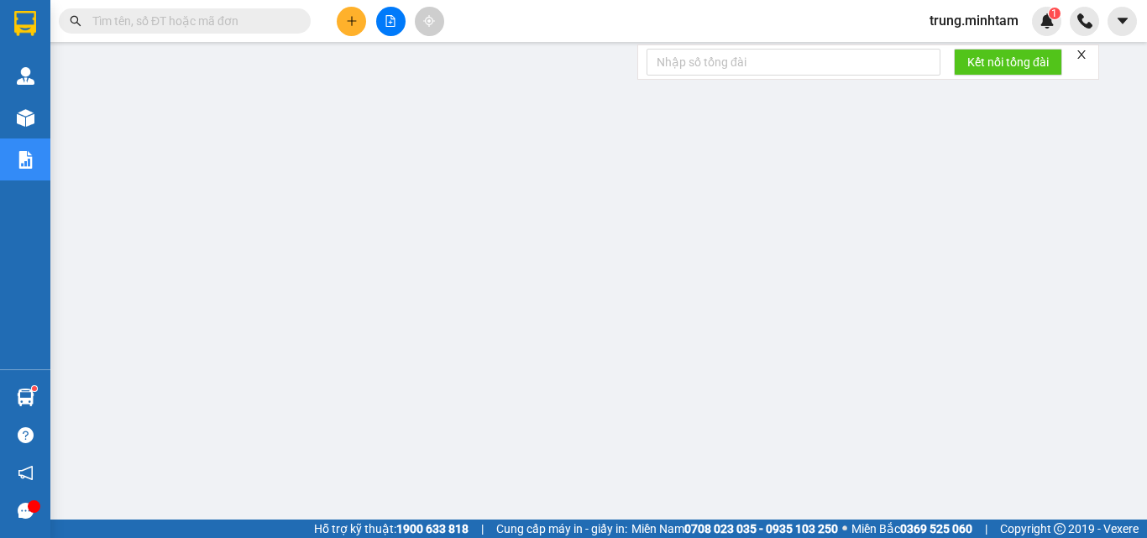
scroll to position [72, 0]
click at [358, 24] on button at bounding box center [351, 21] width 29 height 29
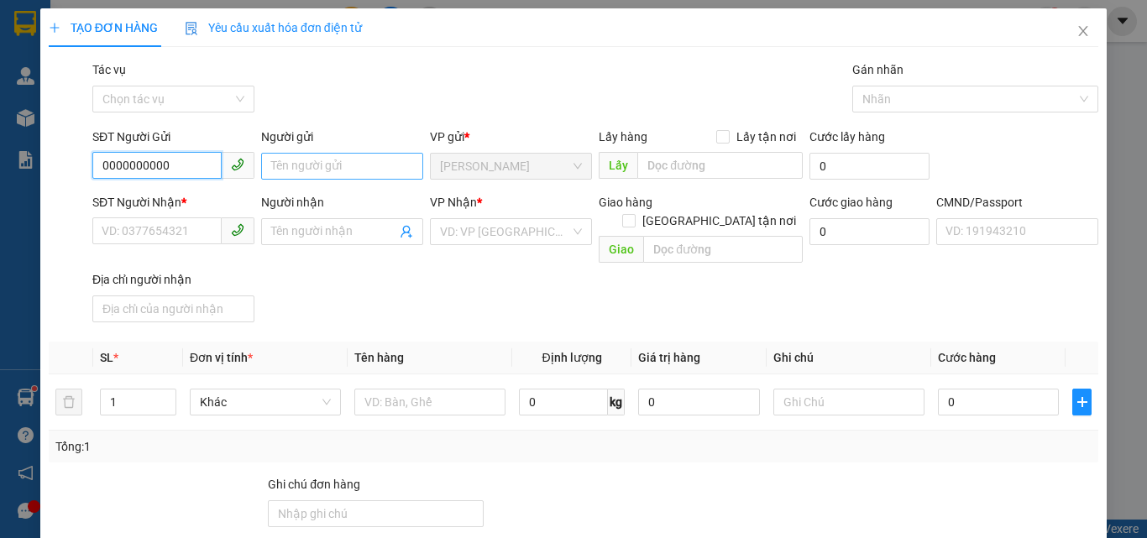
type input "0000000000"
click at [360, 170] on input "Người gửi" at bounding box center [342, 166] width 162 height 27
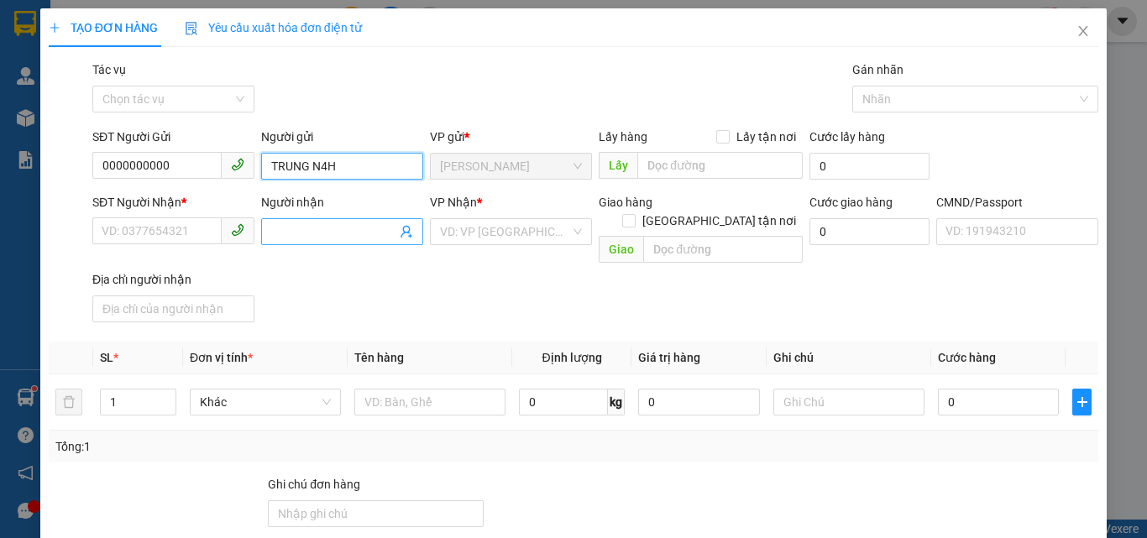
type input "TRUNG N4H"
click at [402, 235] on icon "user-add" at bounding box center [406, 231] width 13 height 13
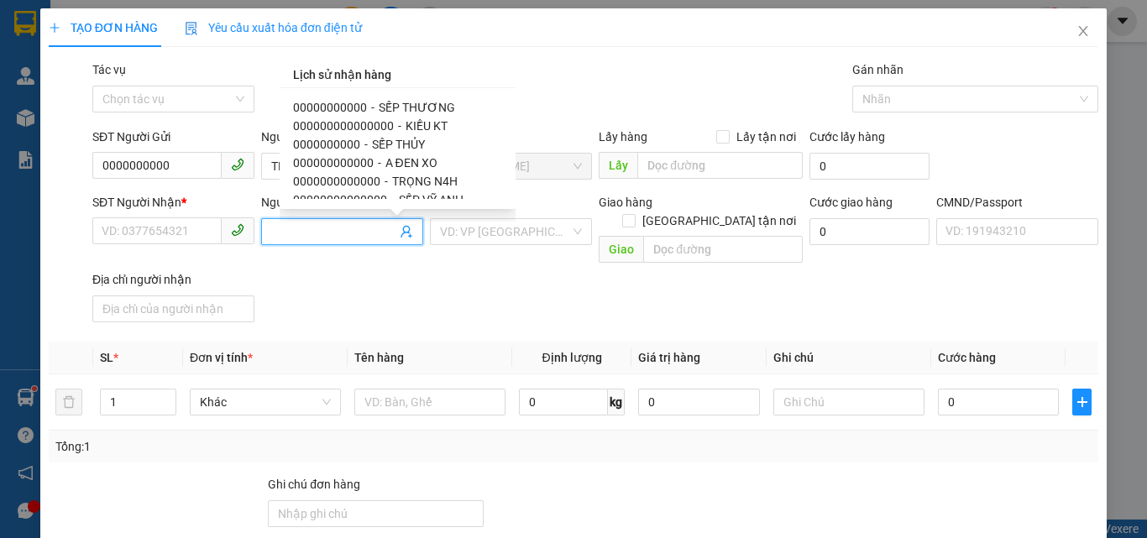
click at [414, 107] on span "SẾP THƯƠNG" at bounding box center [417, 107] width 76 height 13
type input "00000000000"
type input "SẾP THƯƠNG"
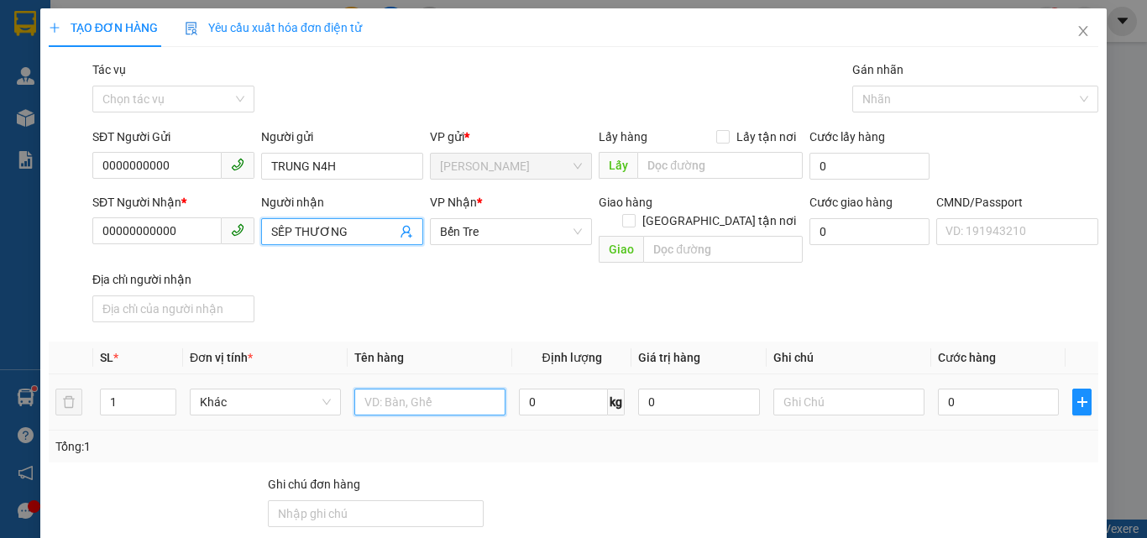
click at [449, 390] on input "text" at bounding box center [429, 402] width 151 height 27
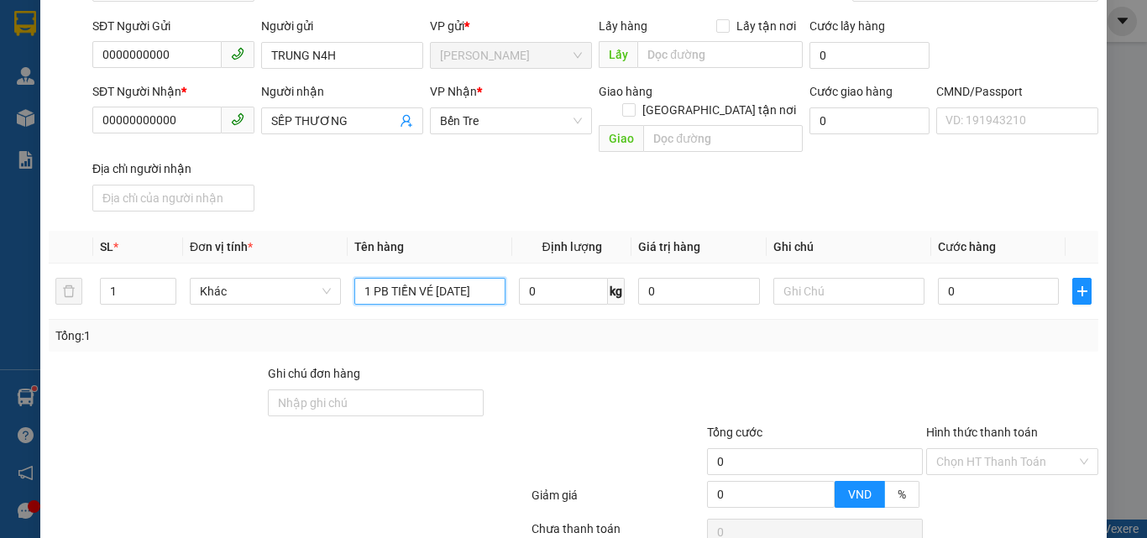
scroll to position [224, 0]
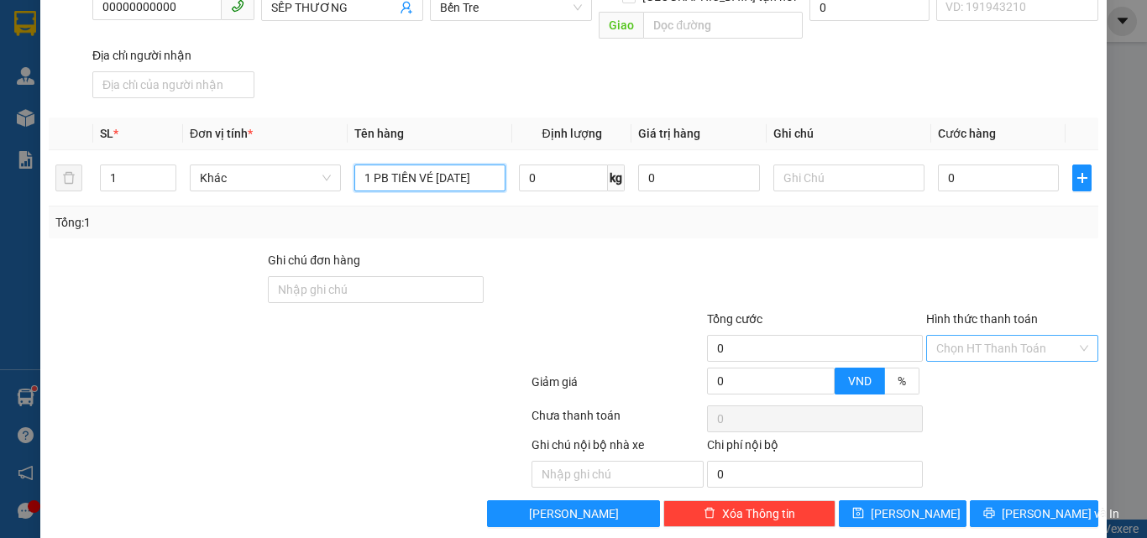
type input "1 PB TIỀN VÉ 15/10/2025"
click at [983, 336] on input "Hình thức thanh toán" at bounding box center [1006, 348] width 140 height 25
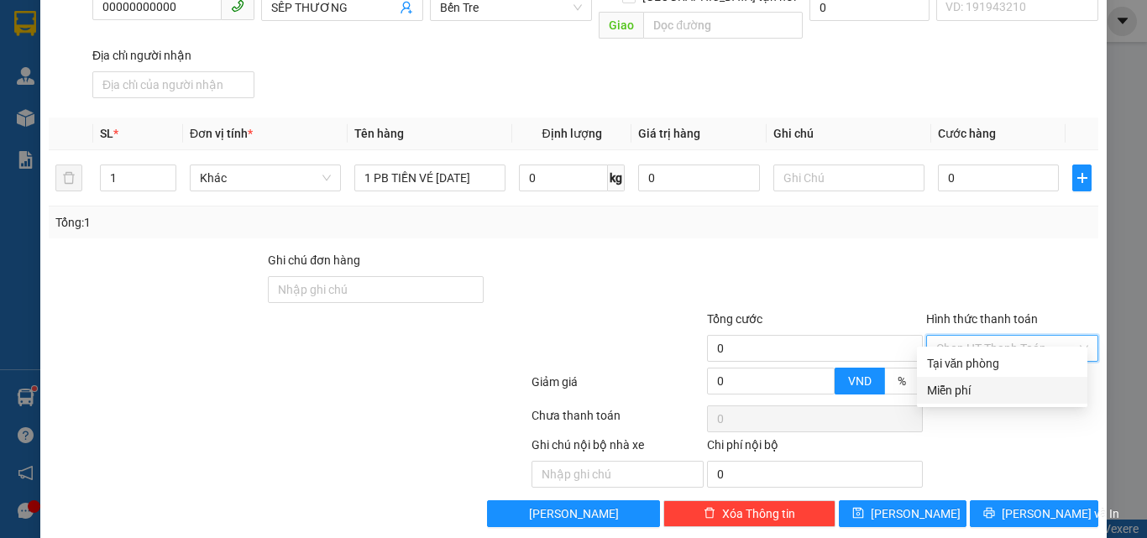
click at [962, 394] on div "Miễn phí" at bounding box center [1002, 390] width 150 height 18
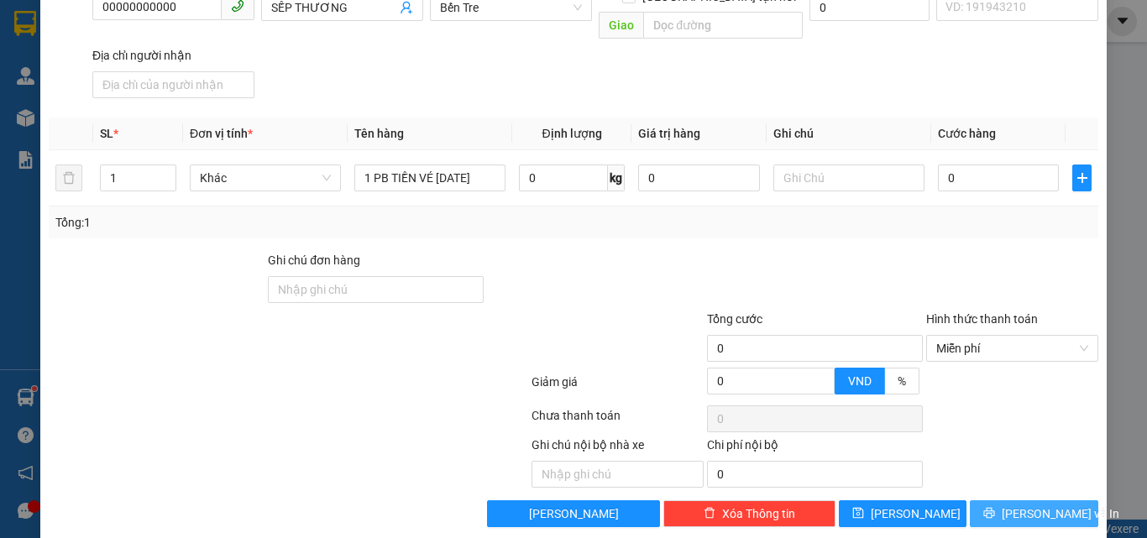
click at [1022, 505] on span "Lưu và In" at bounding box center [1061, 514] width 118 height 18
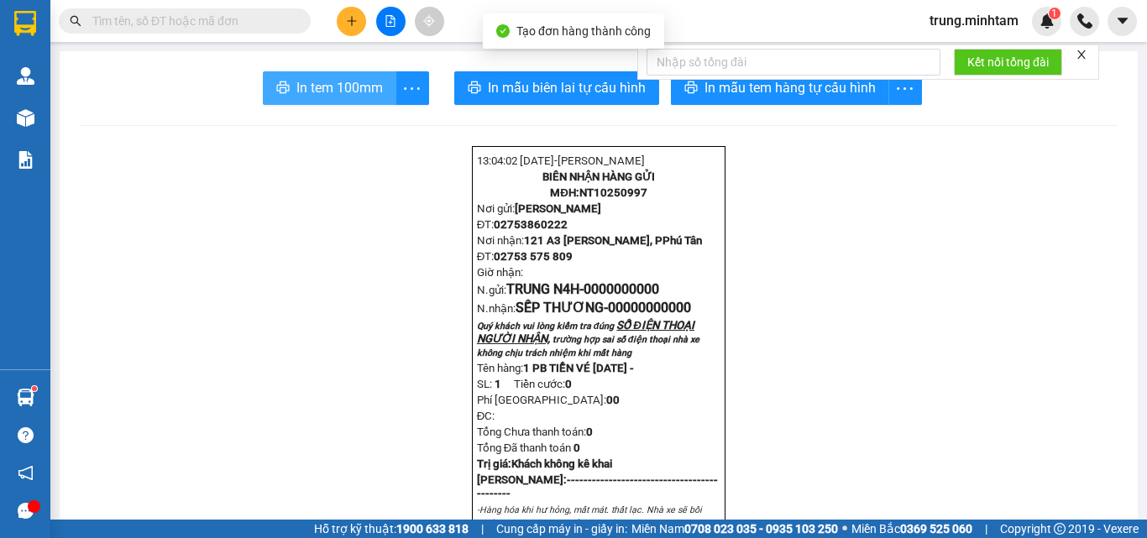
click at [333, 85] on span "In tem 100mm" at bounding box center [339, 87] width 86 height 21
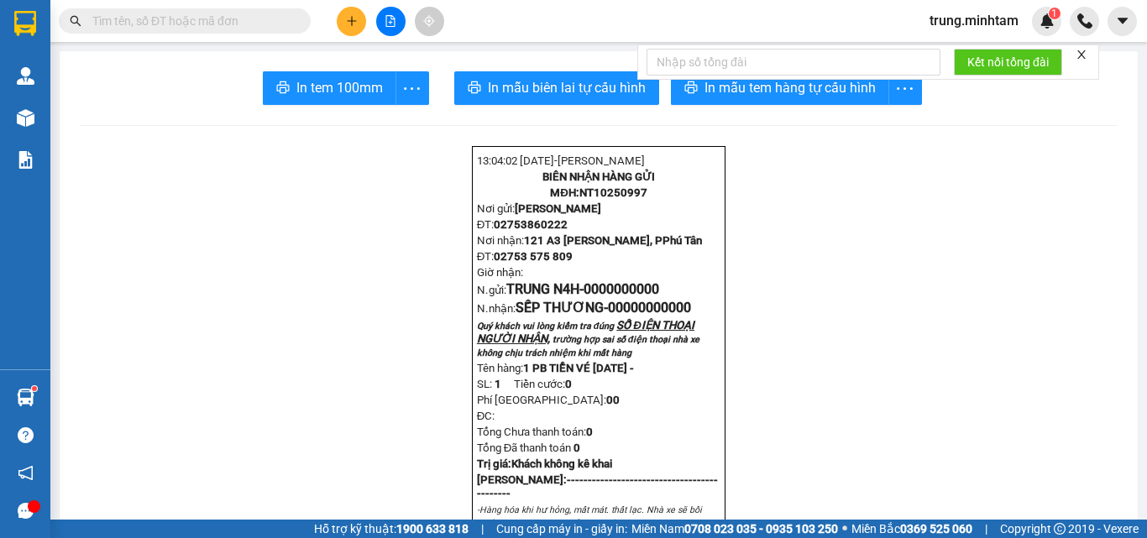
click at [980, 21] on span "trung.minhtam" at bounding box center [974, 20] width 116 height 21
click at [964, 52] on span "Đăng xuất" at bounding box center [980, 52] width 81 height 18
